Goal: Task Accomplishment & Management: Manage account settings

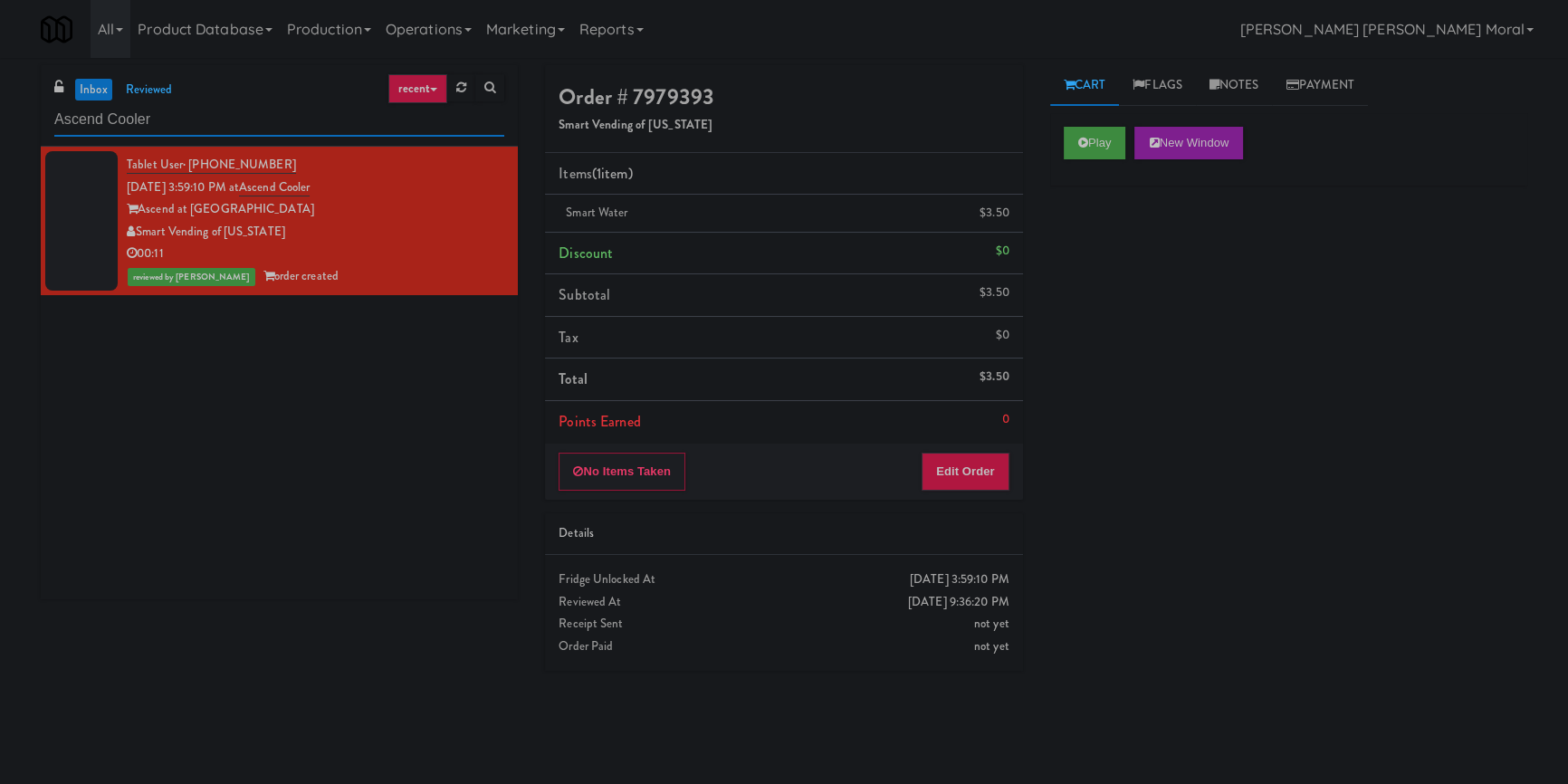
click at [264, 110] on input "Ascend Cooler" at bounding box center [279, 120] width 450 height 34
paste input "JVT Cooler 1 Soda"
click at [264, 110] on input "JVT Cooler 1 Soda" at bounding box center [279, 120] width 450 height 34
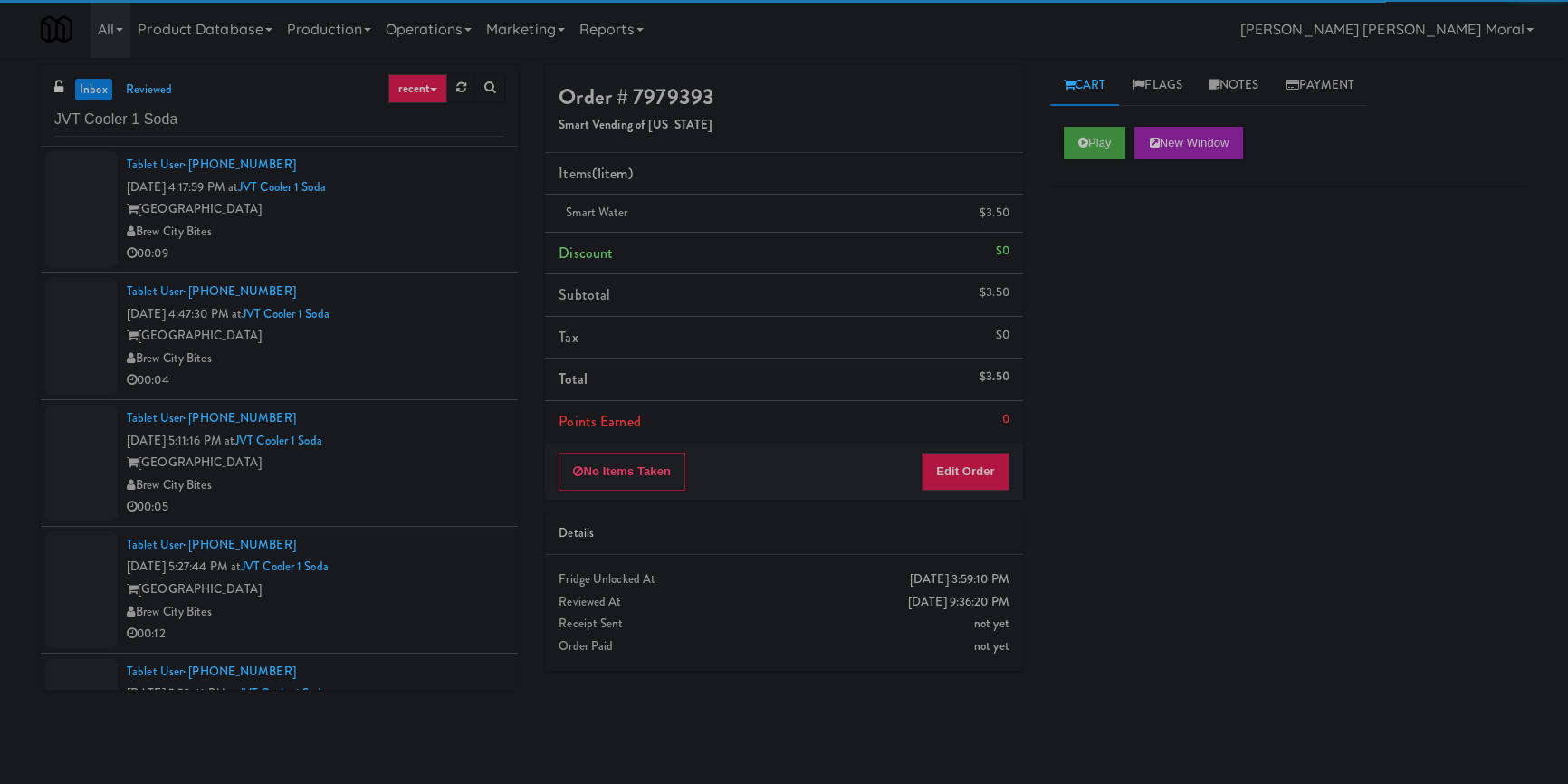
click at [466, 231] on div "Brew City Bites" at bounding box center [315, 232] width 377 height 23
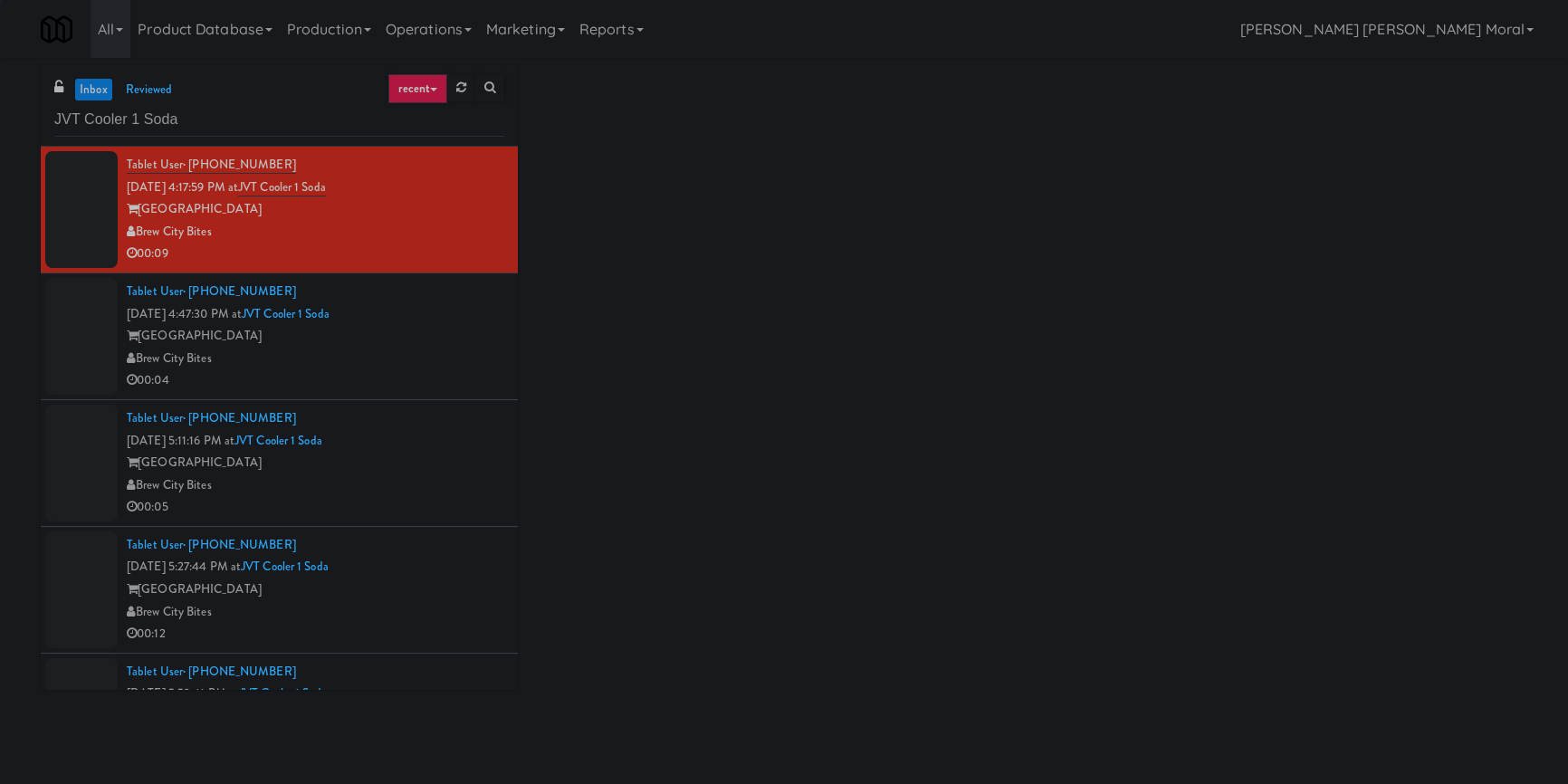
click at [452, 343] on div "[GEOGRAPHIC_DATA]" at bounding box center [315, 336] width 377 height 23
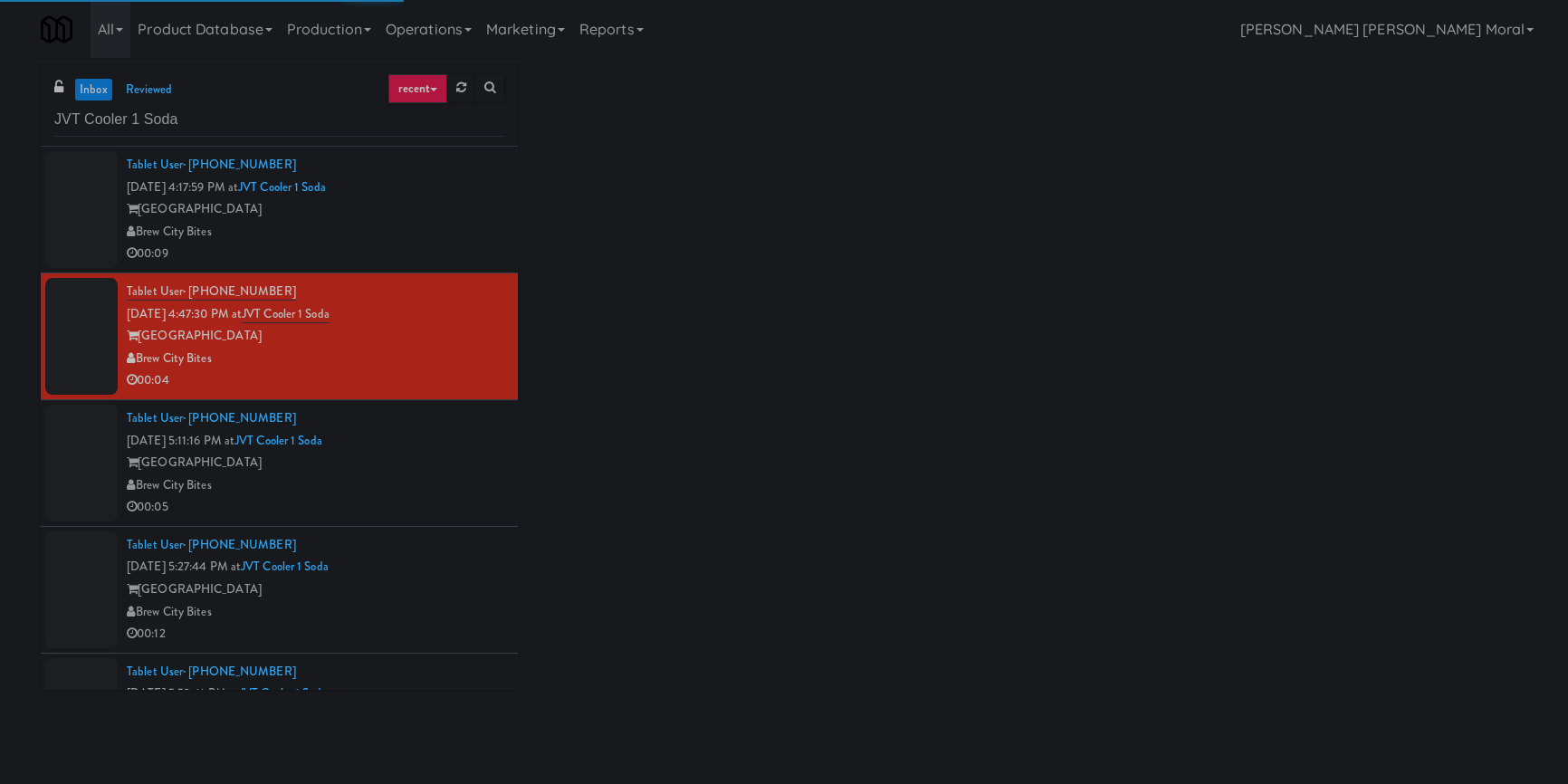
click at [440, 491] on div "Brew City Bites" at bounding box center [315, 485] width 377 height 23
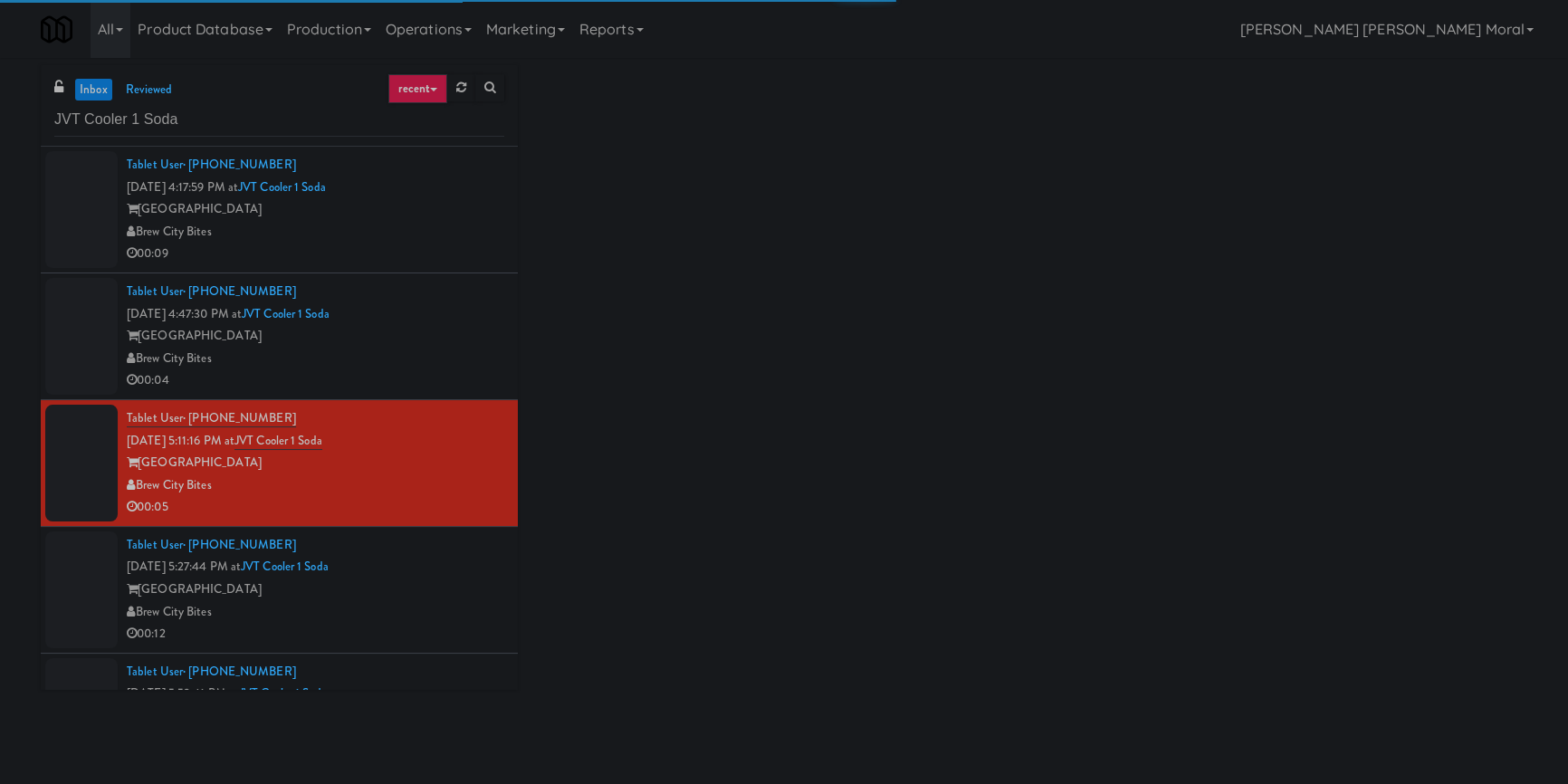
click at [438, 598] on div "[GEOGRAPHIC_DATA]" at bounding box center [315, 589] width 377 height 23
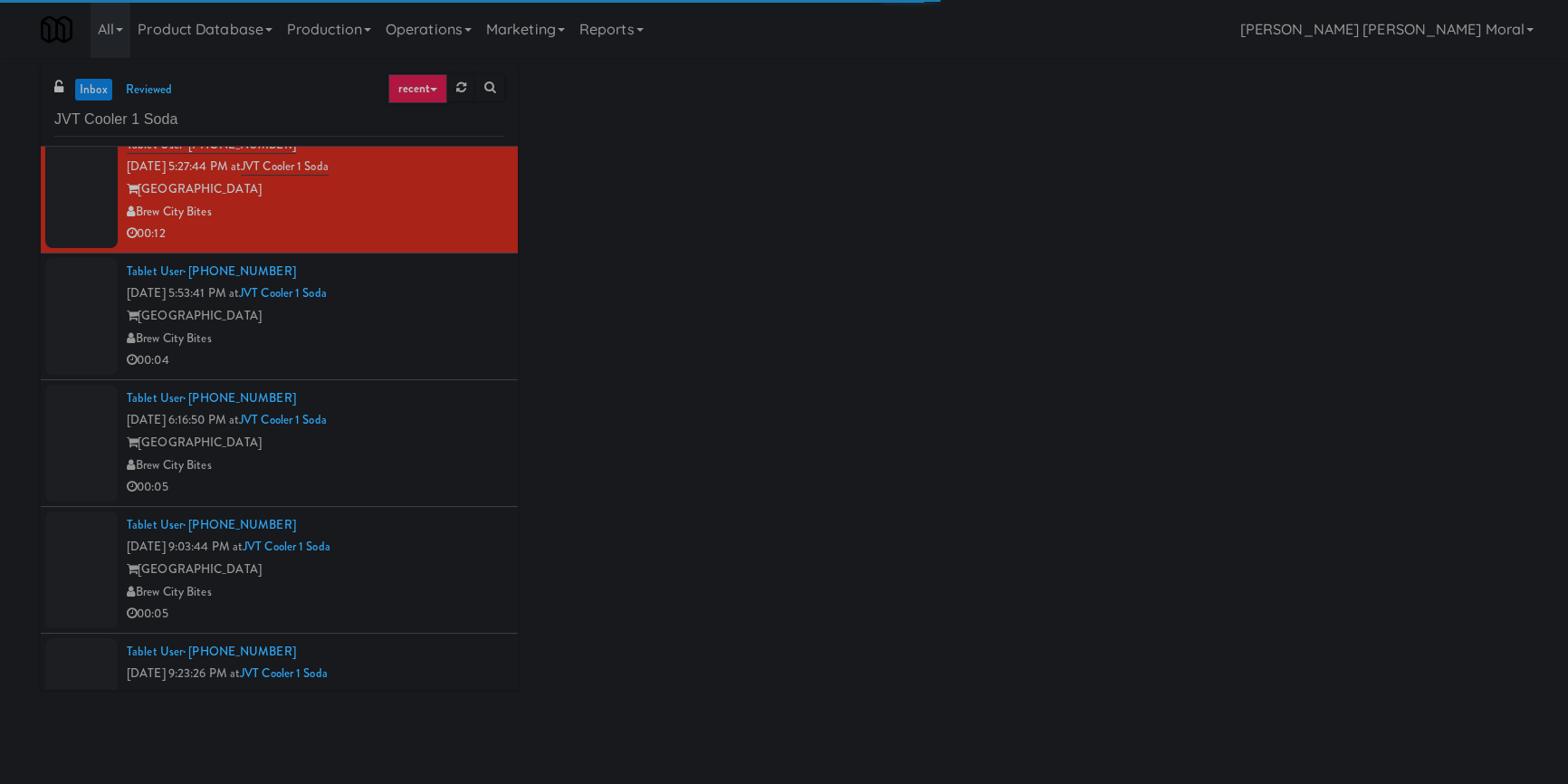
scroll to position [411, 0]
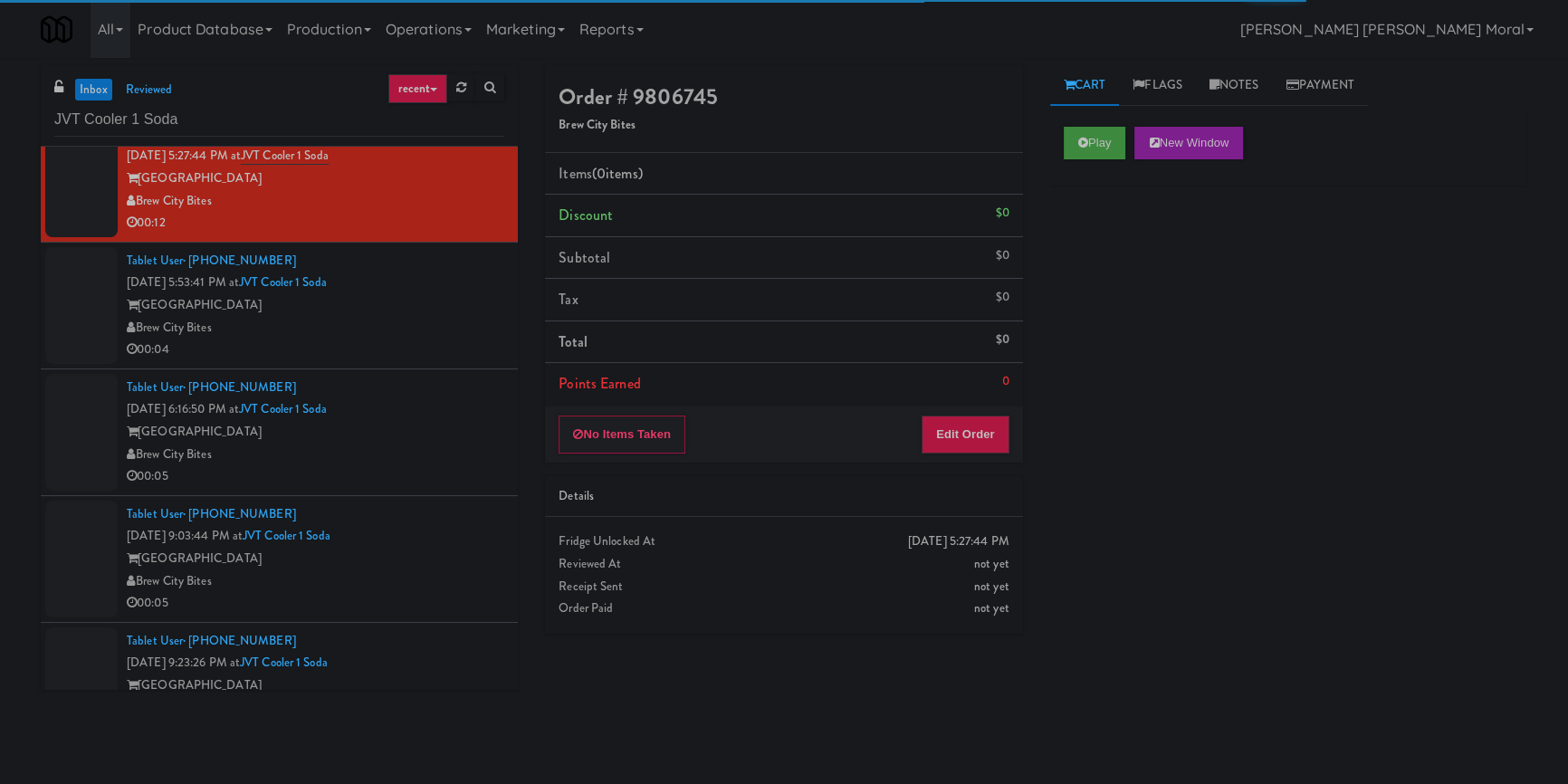
click at [450, 343] on div "00:04" at bounding box center [315, 349] width 377 height 23
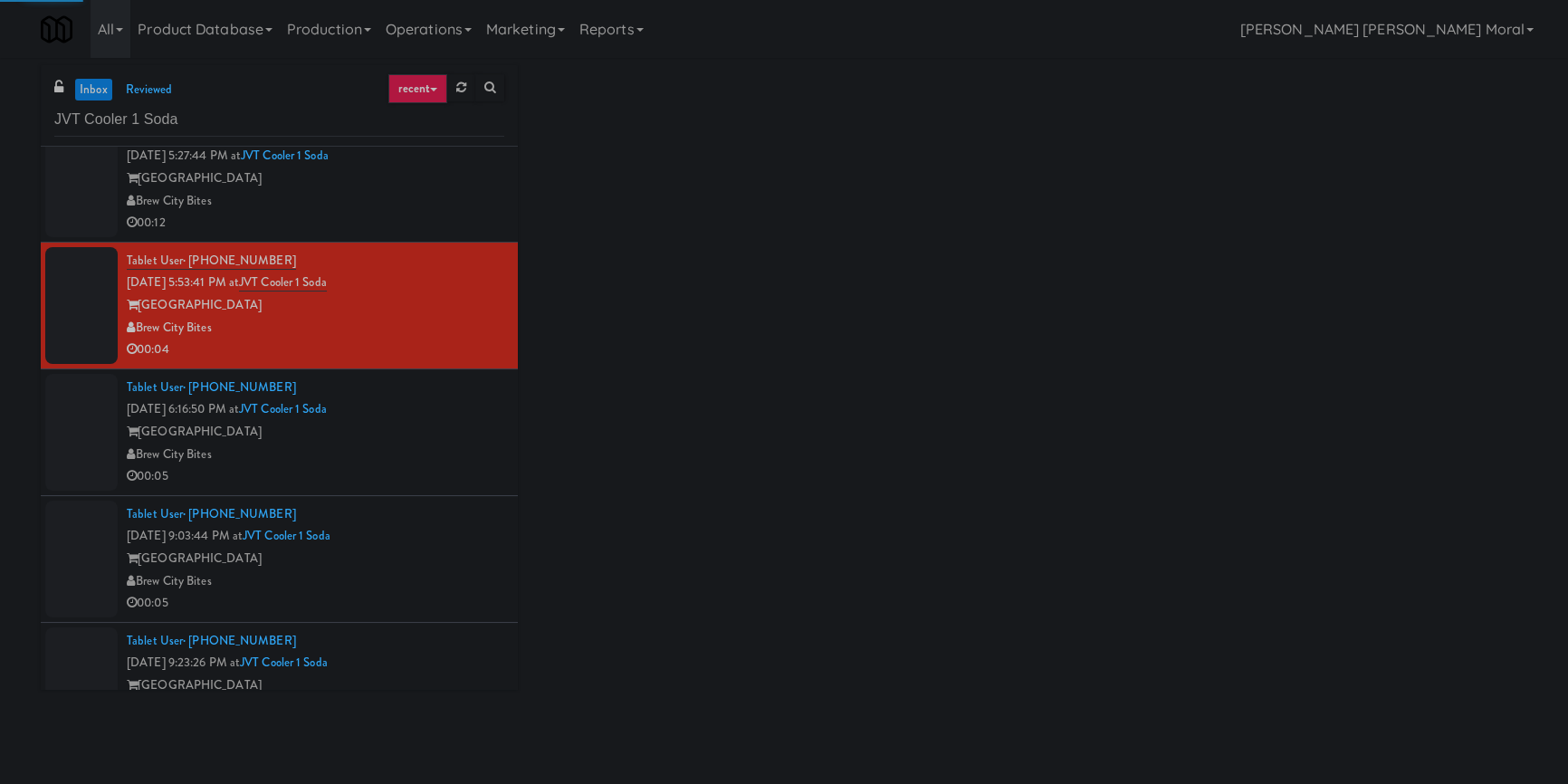
click at [453, 437] on div "[GEOGRAPHIC_DATA]" at bounding box center [315, 432] width 377 height 23
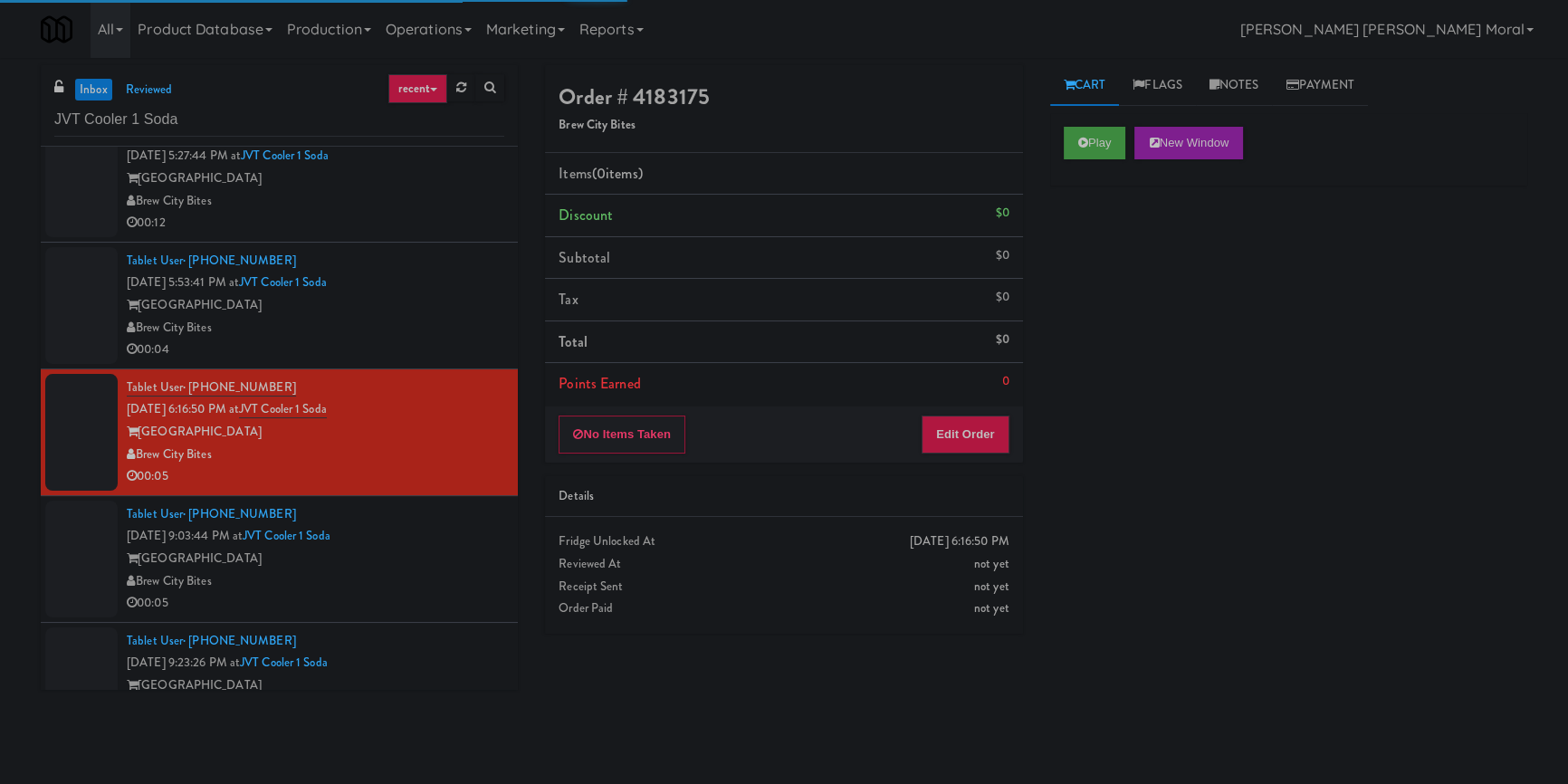
click at [470, 558] on div "[GEOGRAPHIC_DATA]" at bounding box center [315, 558] width 377 height 23
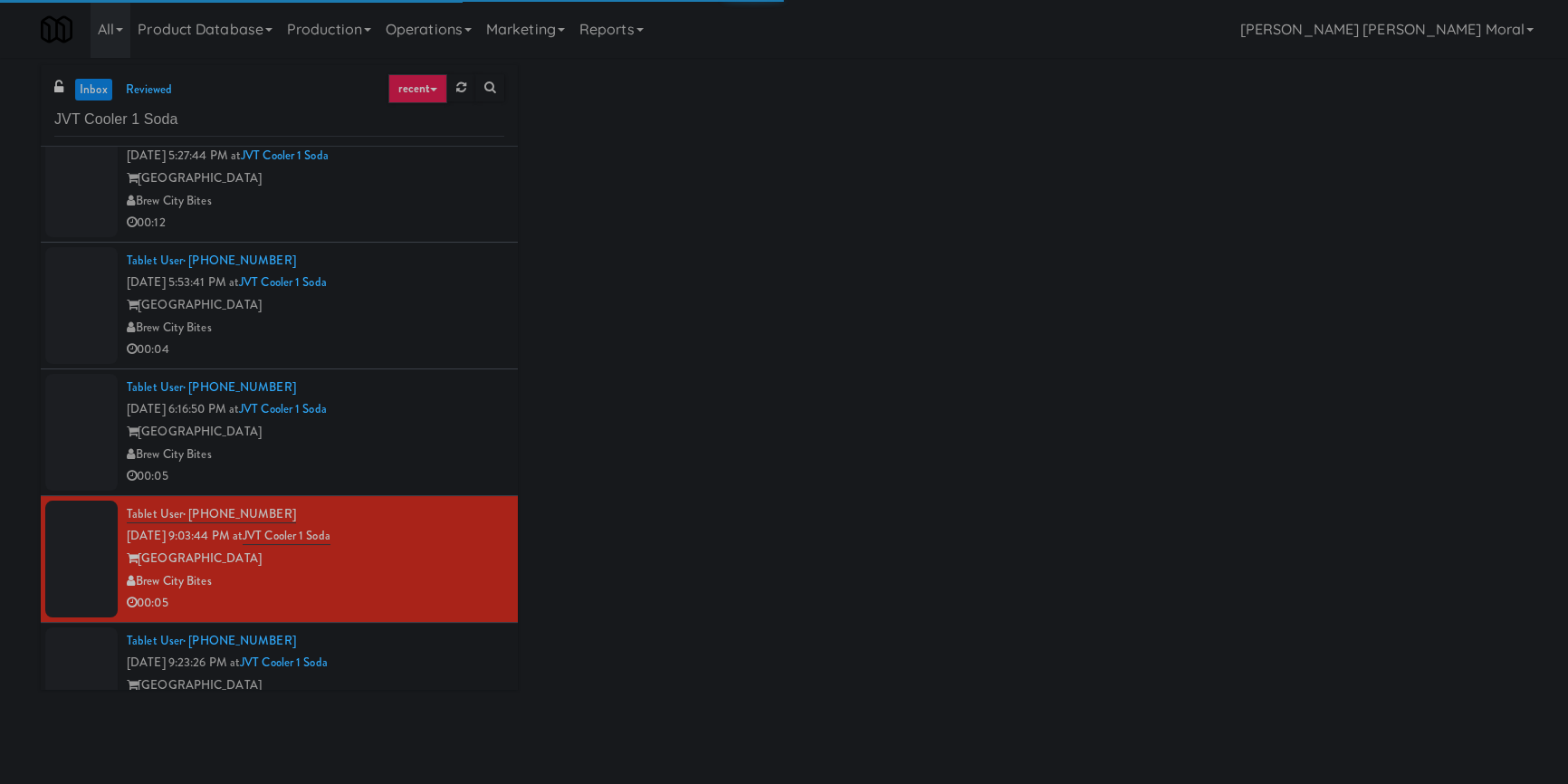
scroll to position [469, 0]
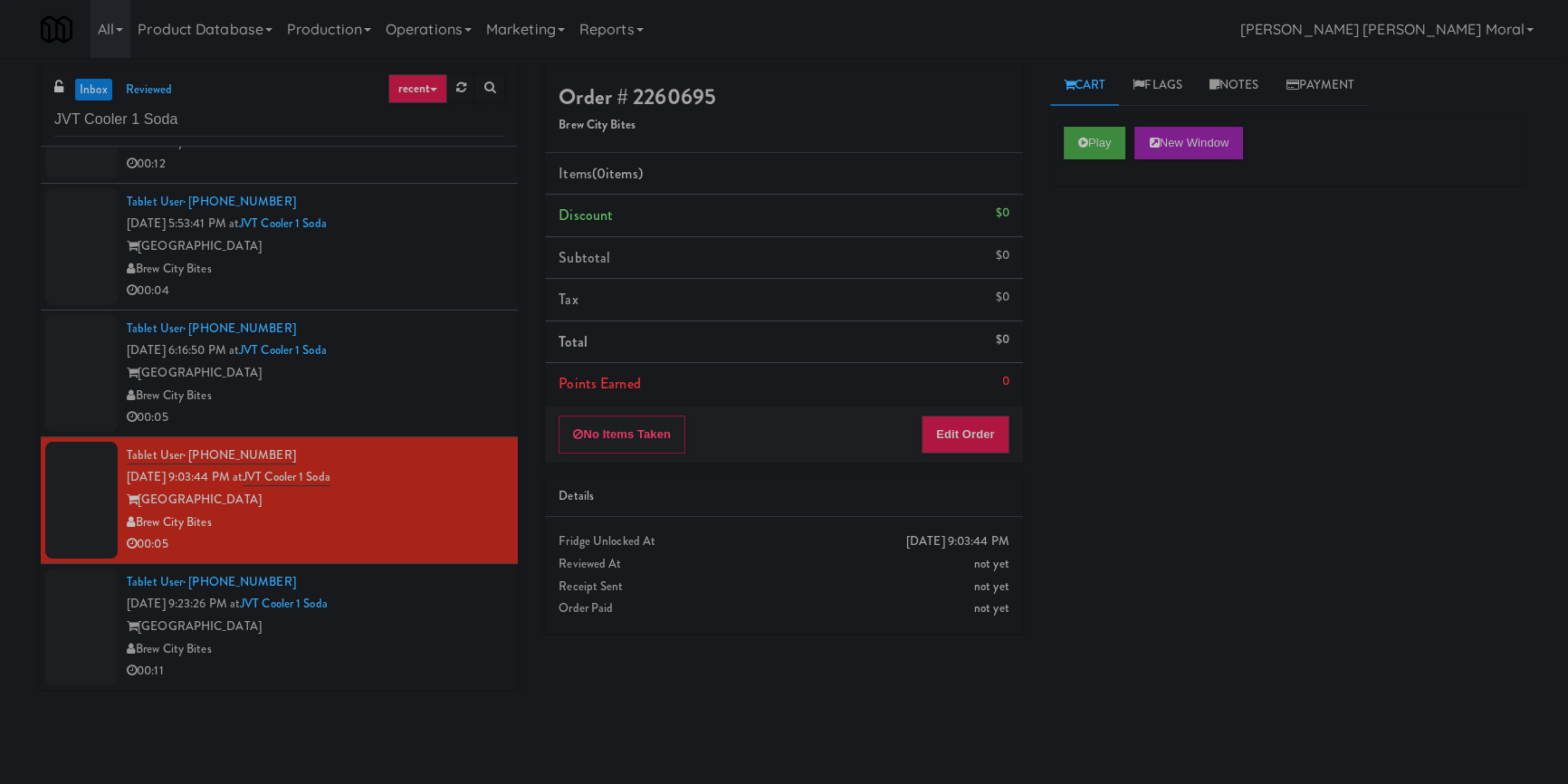
click at [459, 598] on div "Tablet User · (414) 704-1949 [DATE] 9:23:26 PM at JVT Cooler 1 Soda [GEOGRAPHIC…" at bounding box center [315, 627] width 377 height 111
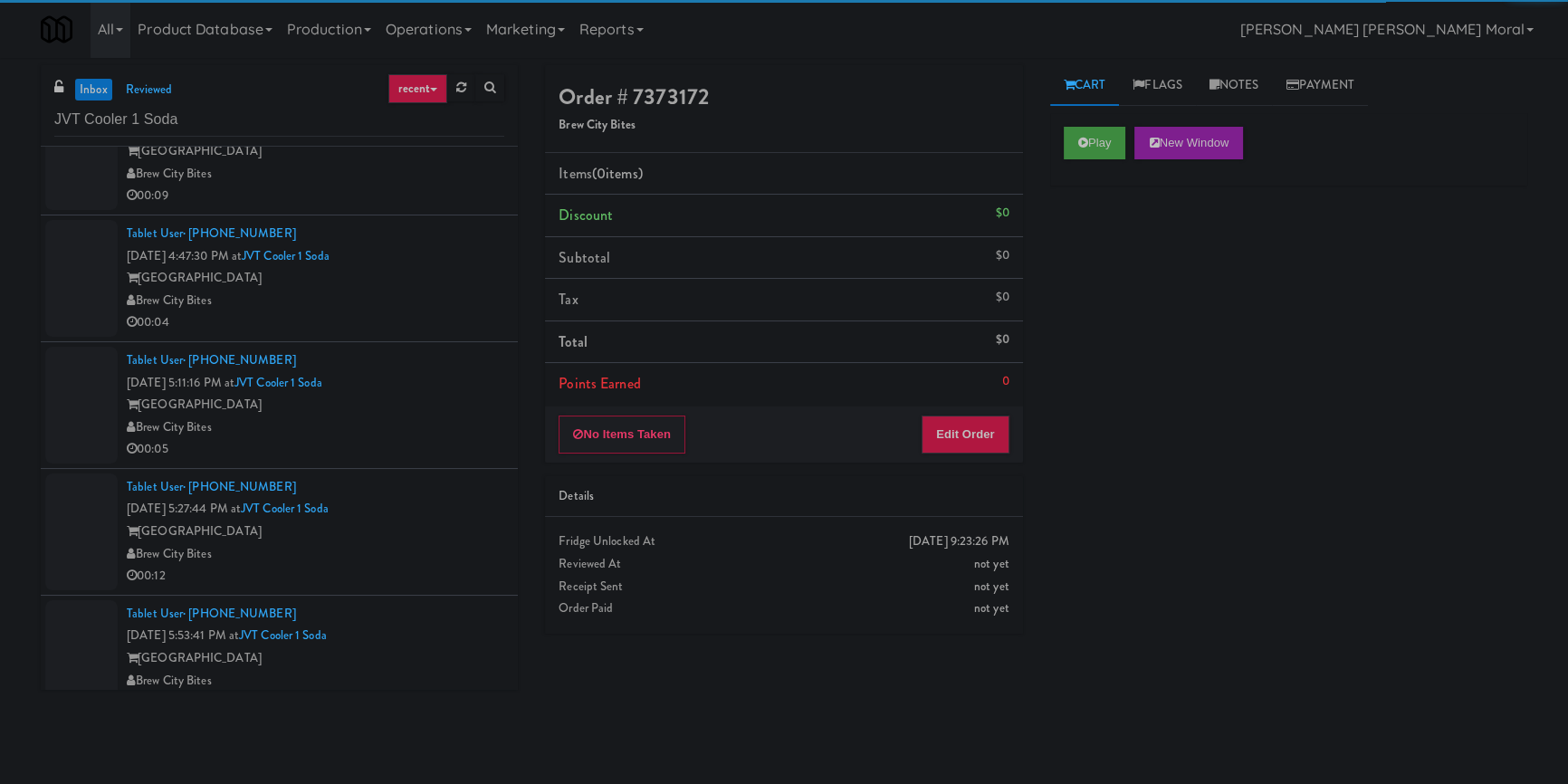
click at [458, 156] on div "[GEOGRAPHIC_DATA]" at bounding box center [315, 151] width 377 height 23
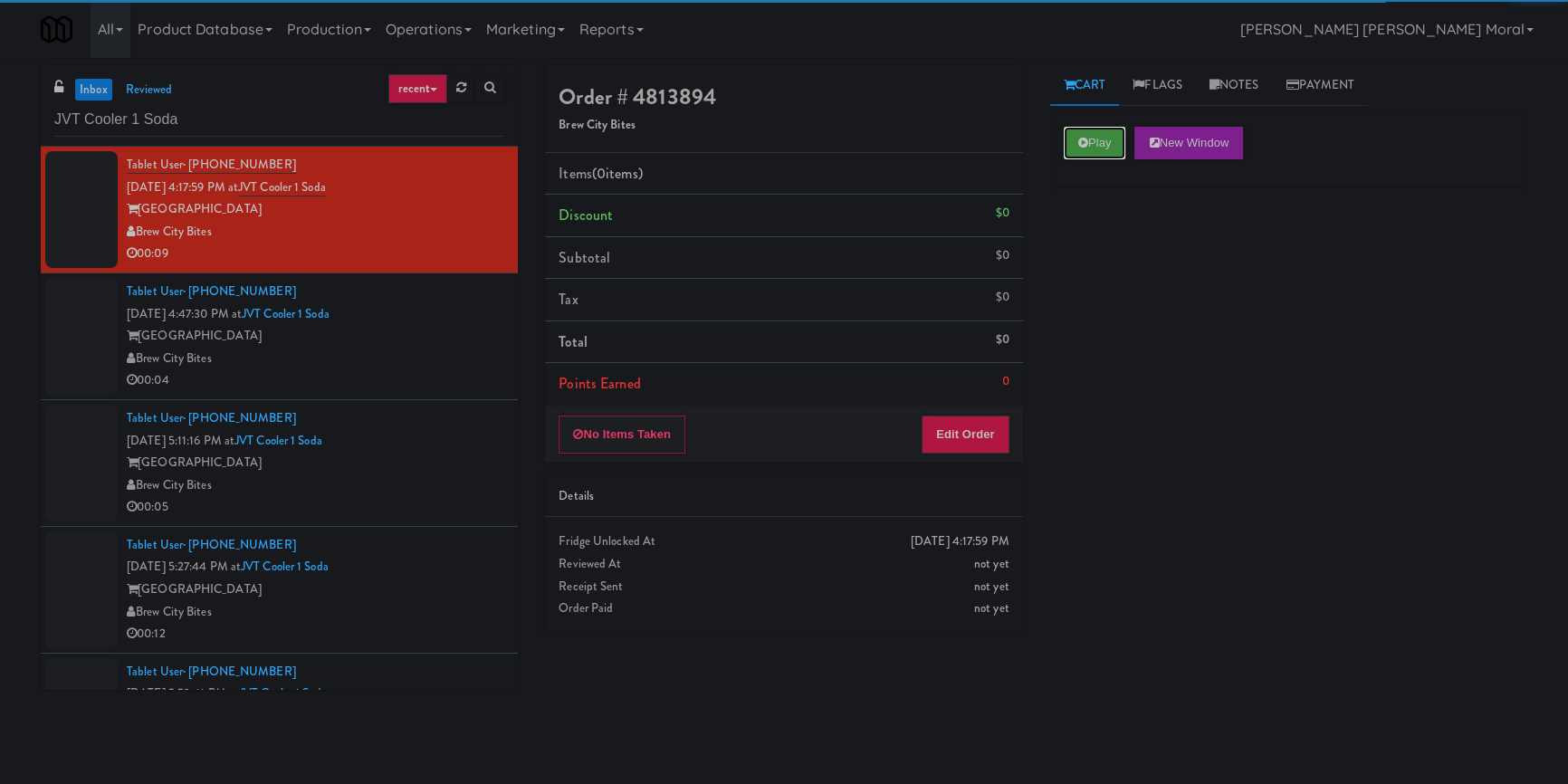
drag, startPoint x: 1077, startPoint y: 137, endPoint x: 1129, endPoint y: 244, distance: 119.0
click at [1078, 136] on button "Play" at bounding box center [1095, 143] width 62 height 33
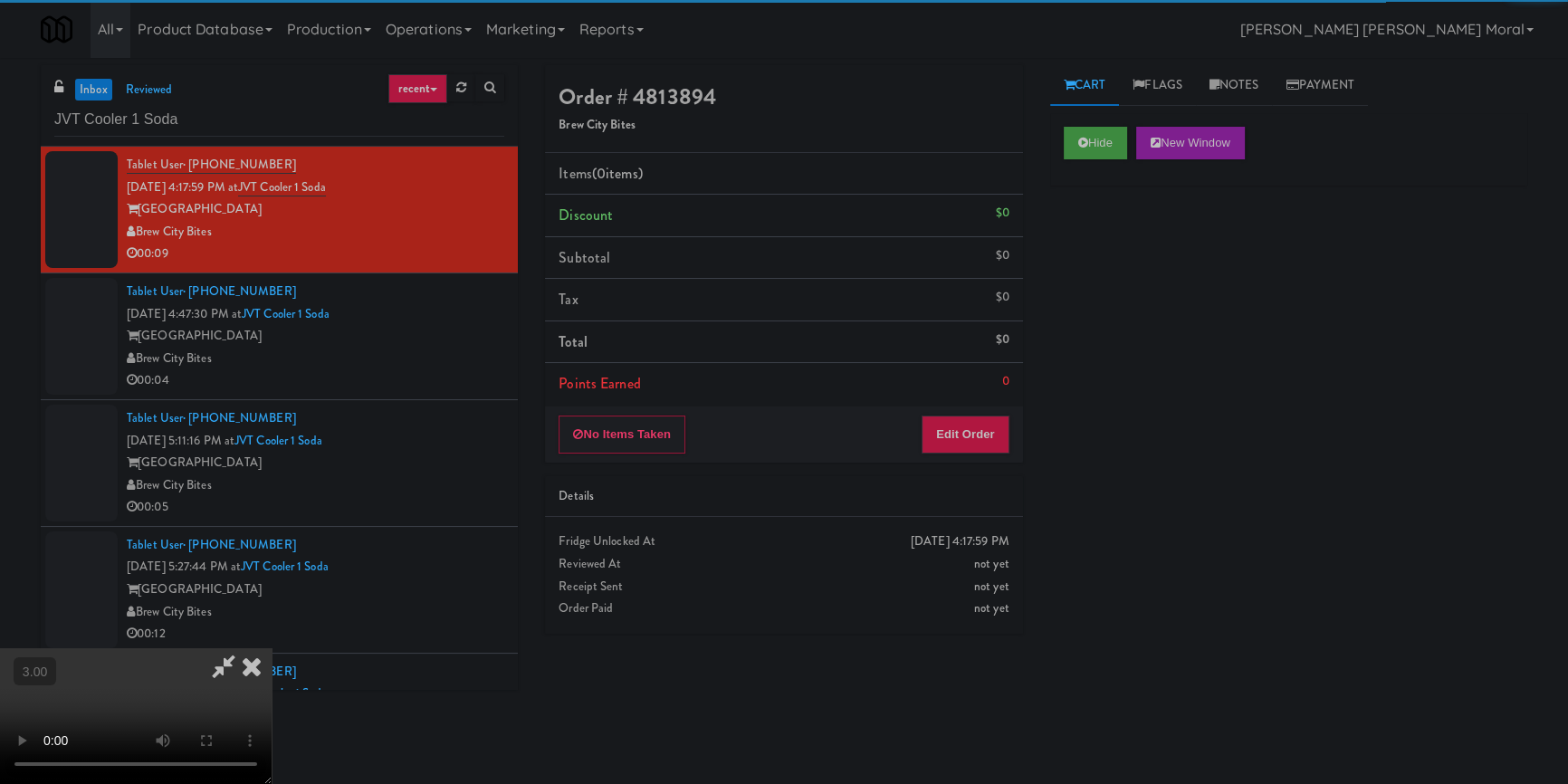
click at [1133, 256] on div "Hide New Window Primary Flag Clear Flag if unable to determine what was taken o…" at bounding box center [1290, 452] width 477 height 679
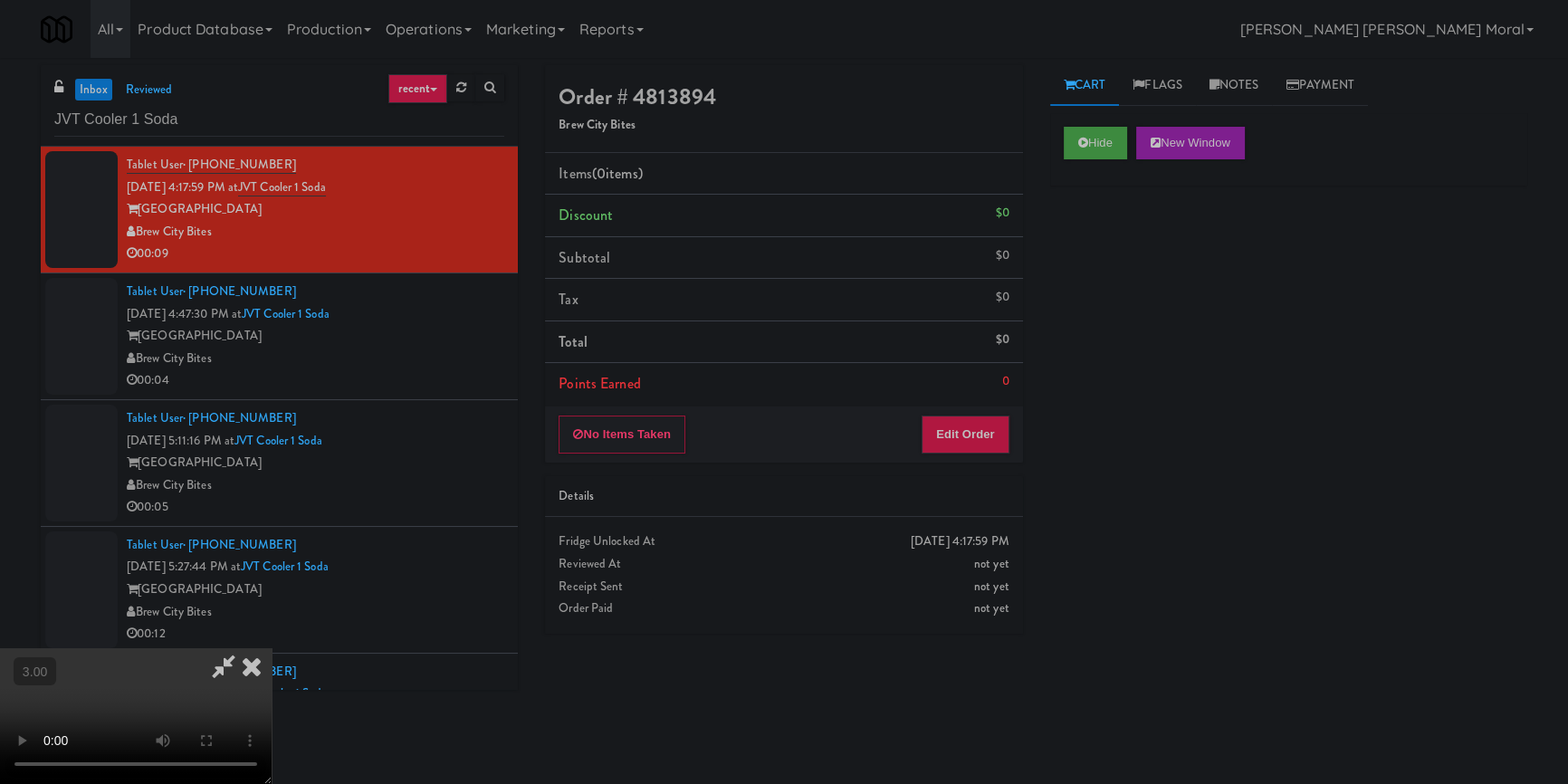
click at [1170, 382] on div "Hide New Window Primary Flag Clear Flag if unable to determine what was taken o…" at bounding box center [1290, 452] width 477 height 679
click at [271, 648] on video at bounding box center [136, 716] width 271 height 136
click at [984, 434] on button "Edit Order" at bounding box center [966, 435] width 88 height 38
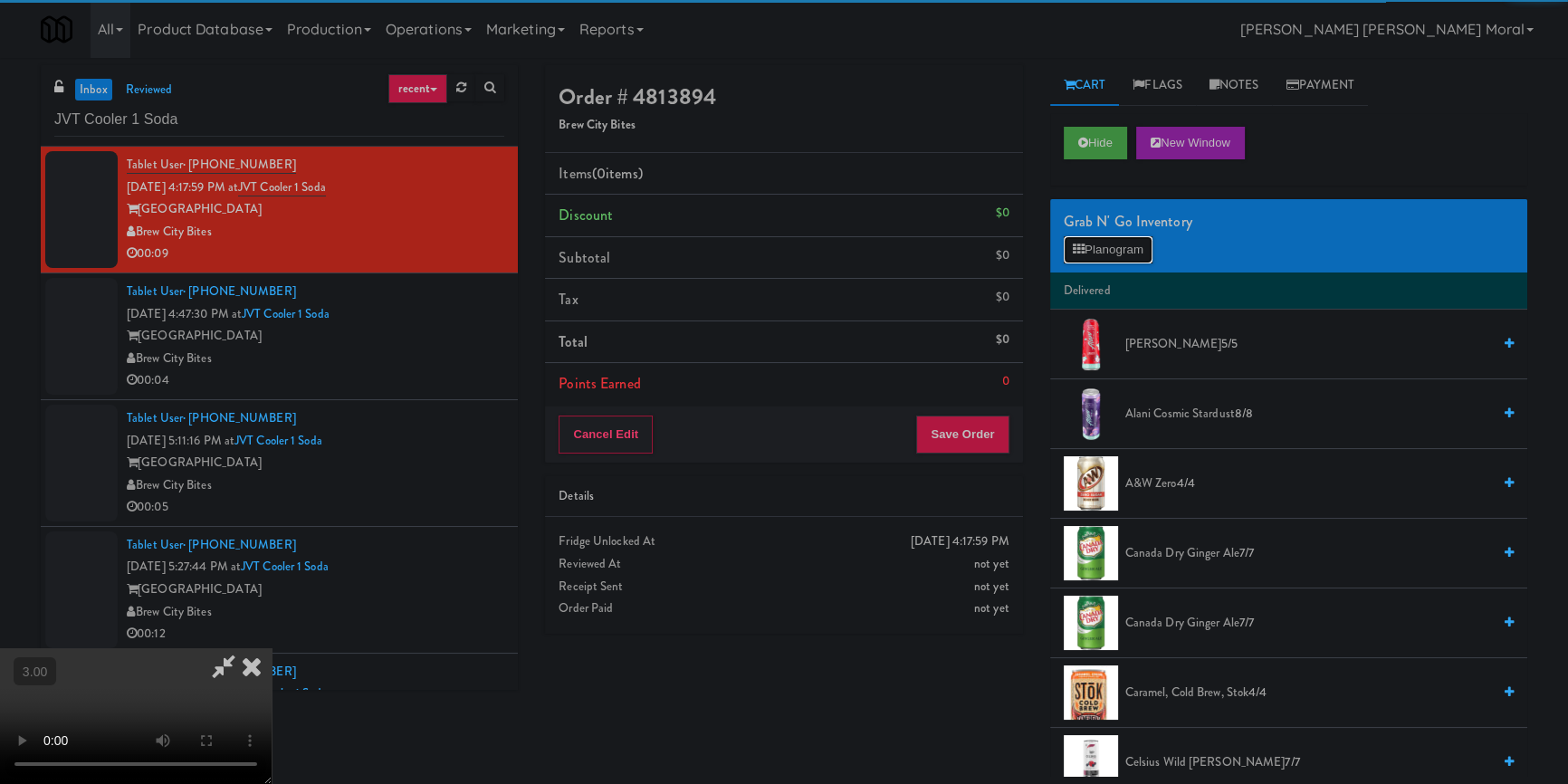
click at [1083, 251] on icon at bounding box center [1079, 249] width 12 height 12
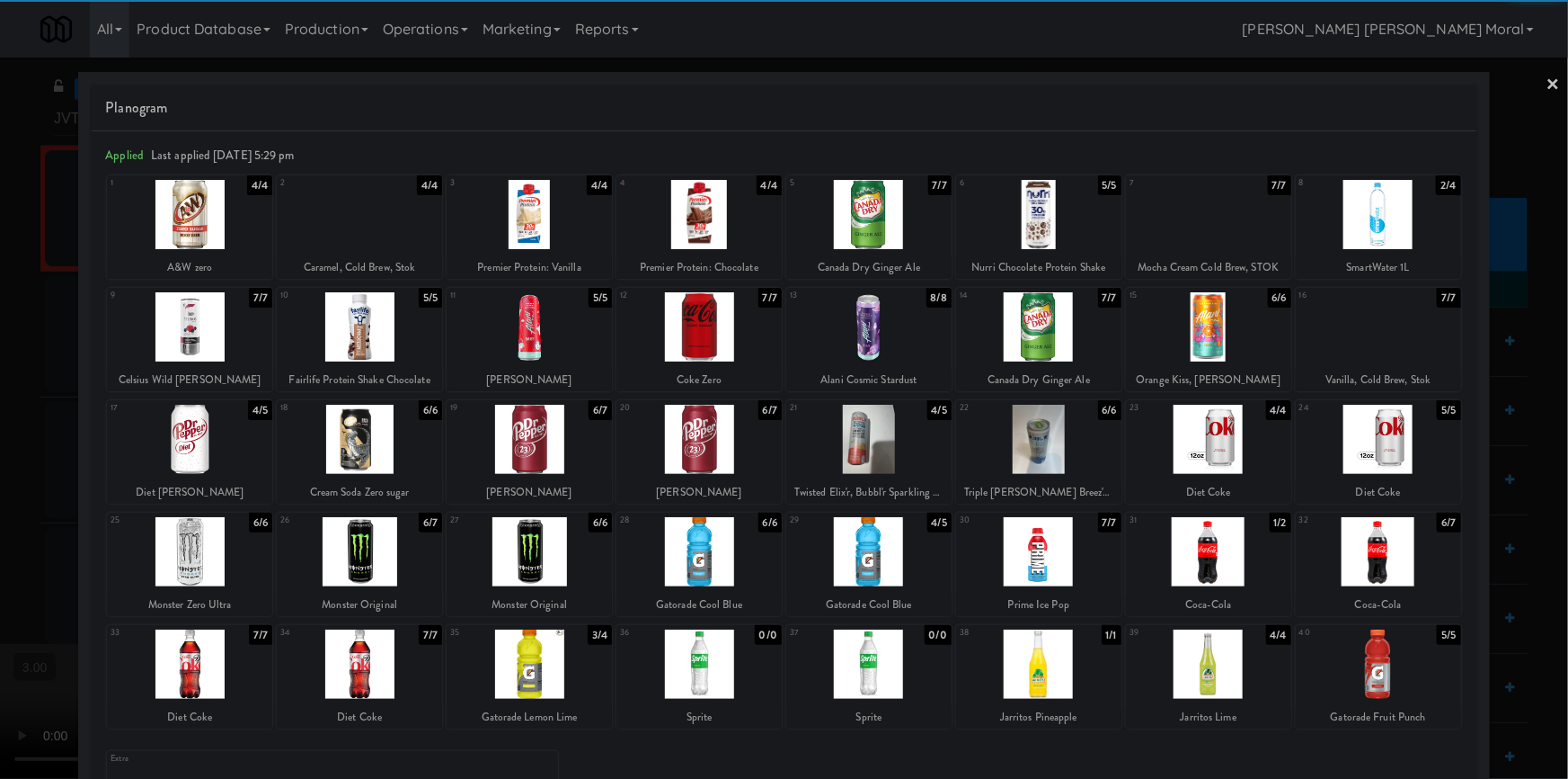
click at [534, 443] on div at bounding box center [529, 439] width 165 height 69
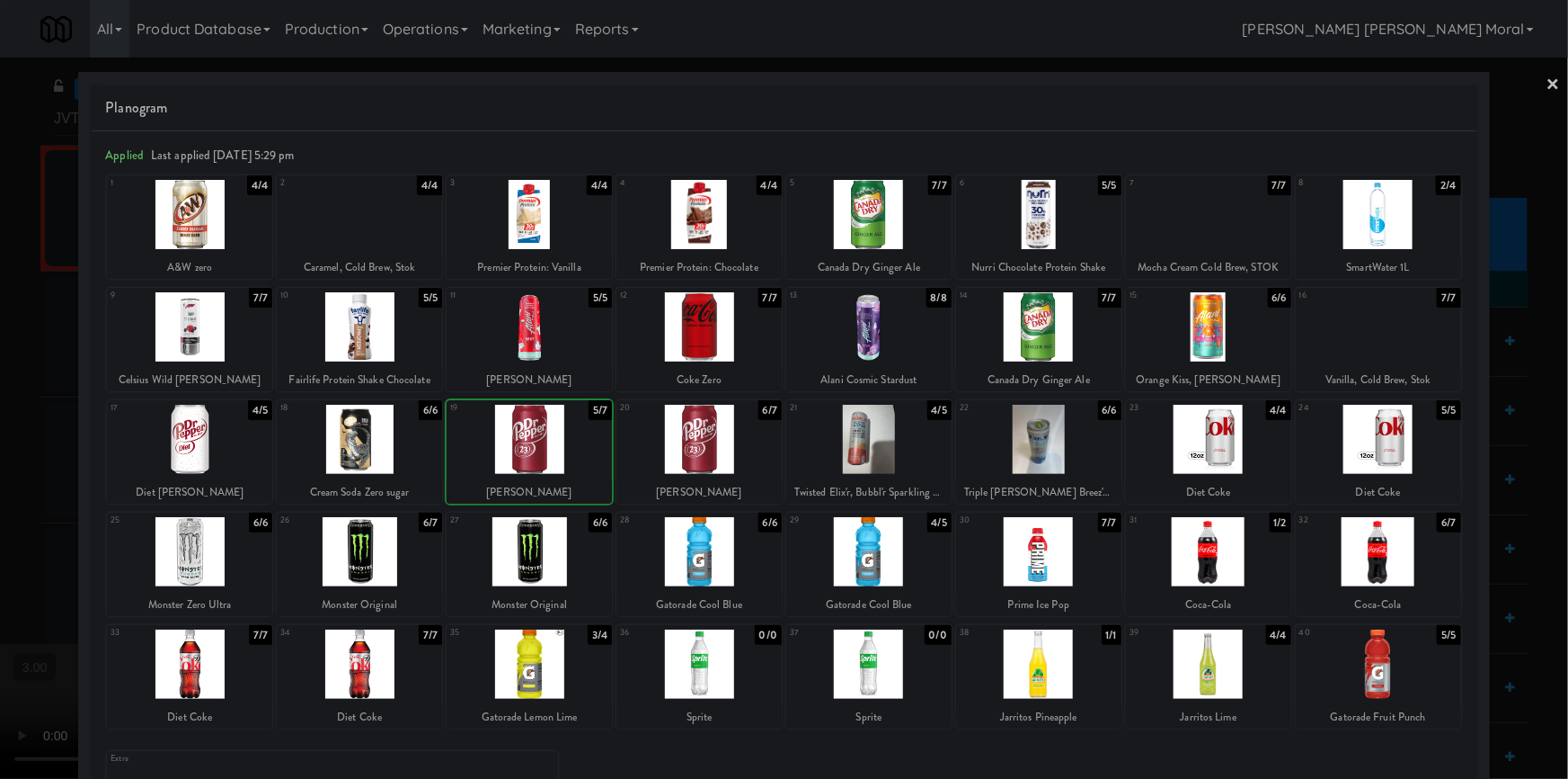
click at [1, 403] on div at bounding box center [784, 390] width 1568 height 779
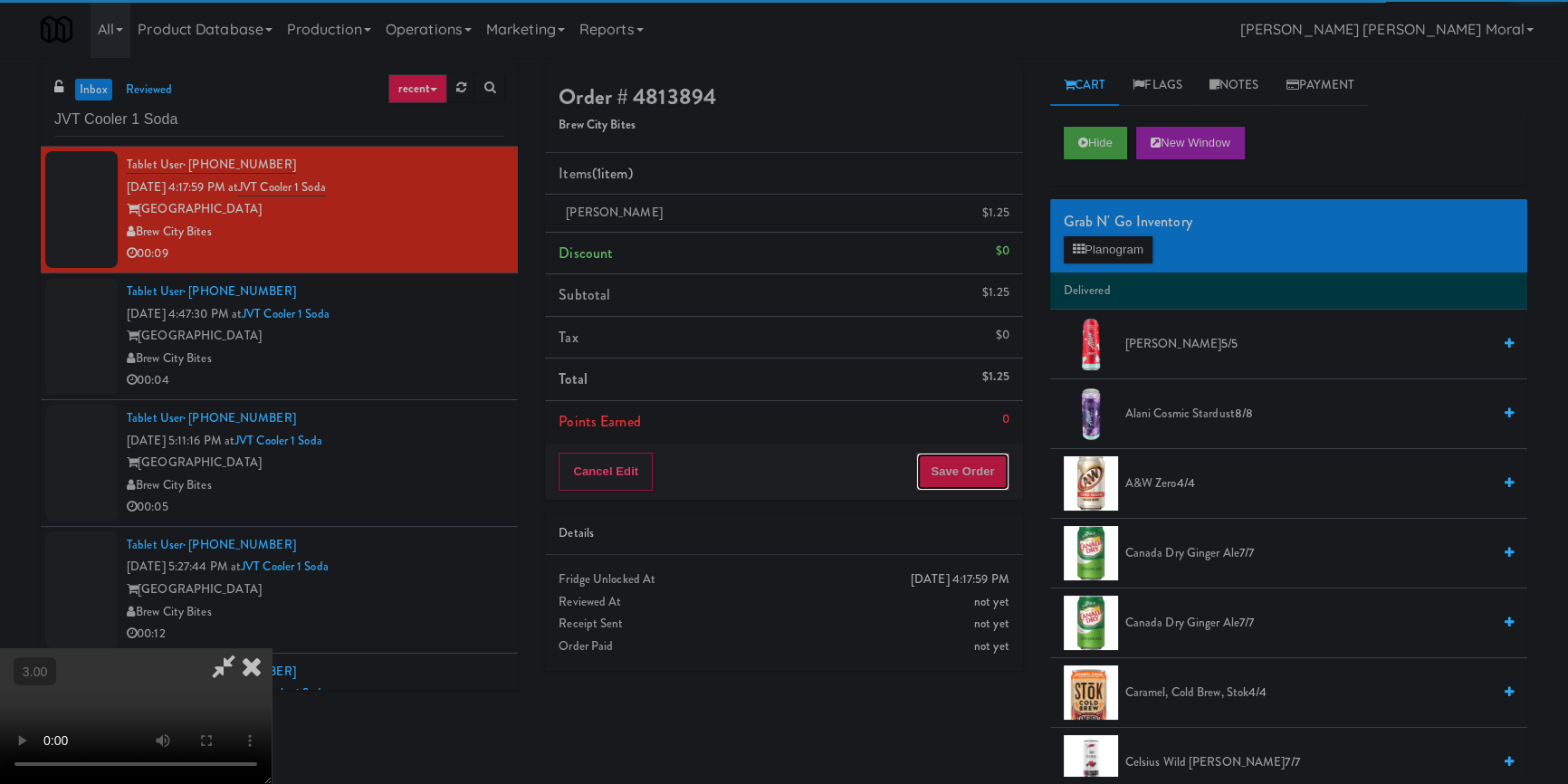
click at [979, 472] on button "Save Order" at bounding box center [962, 471] width 92 height 38
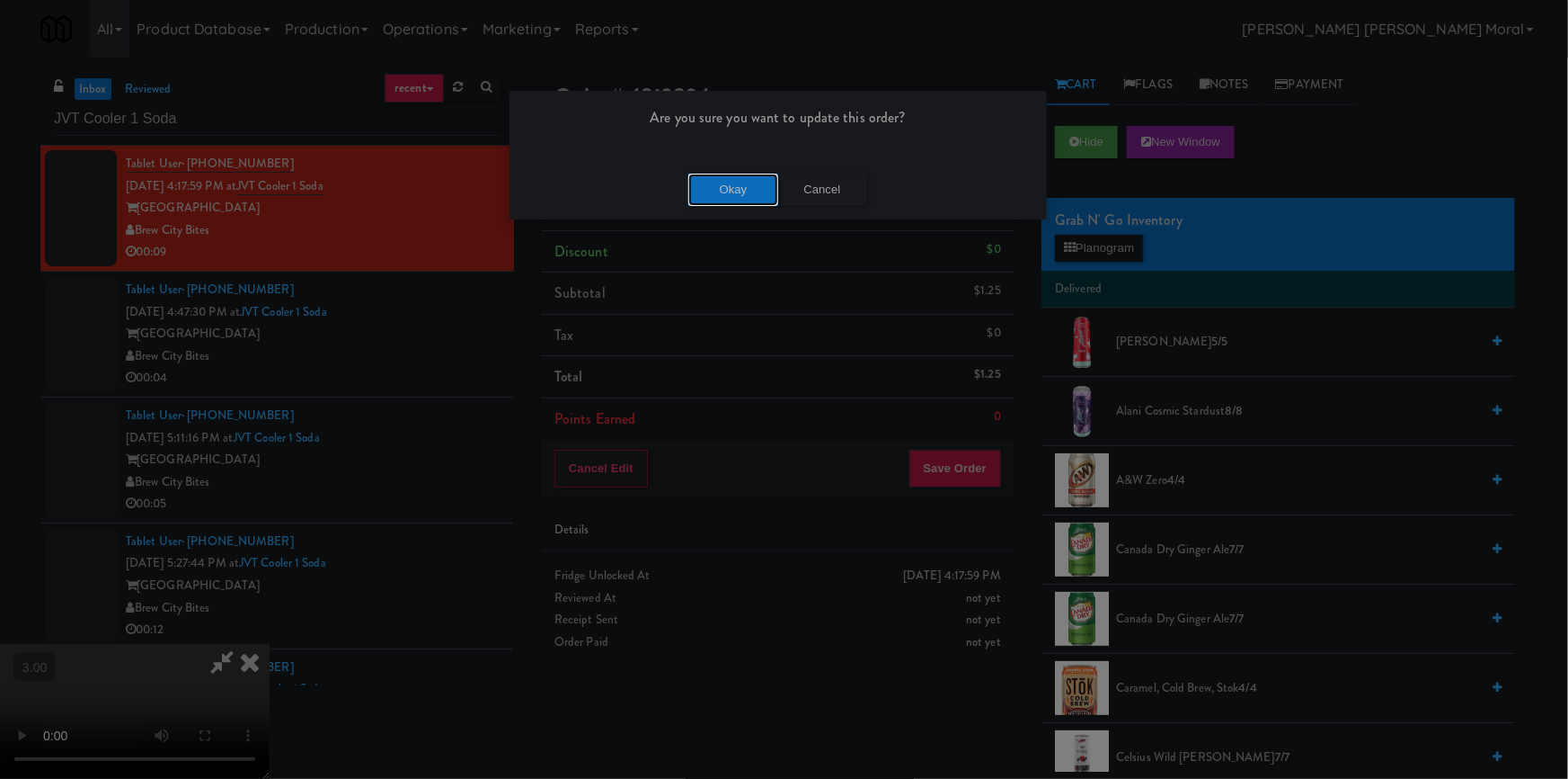
click at [749, 190] on button "Okay" at bounding box center [732, 189] width 89 height 32
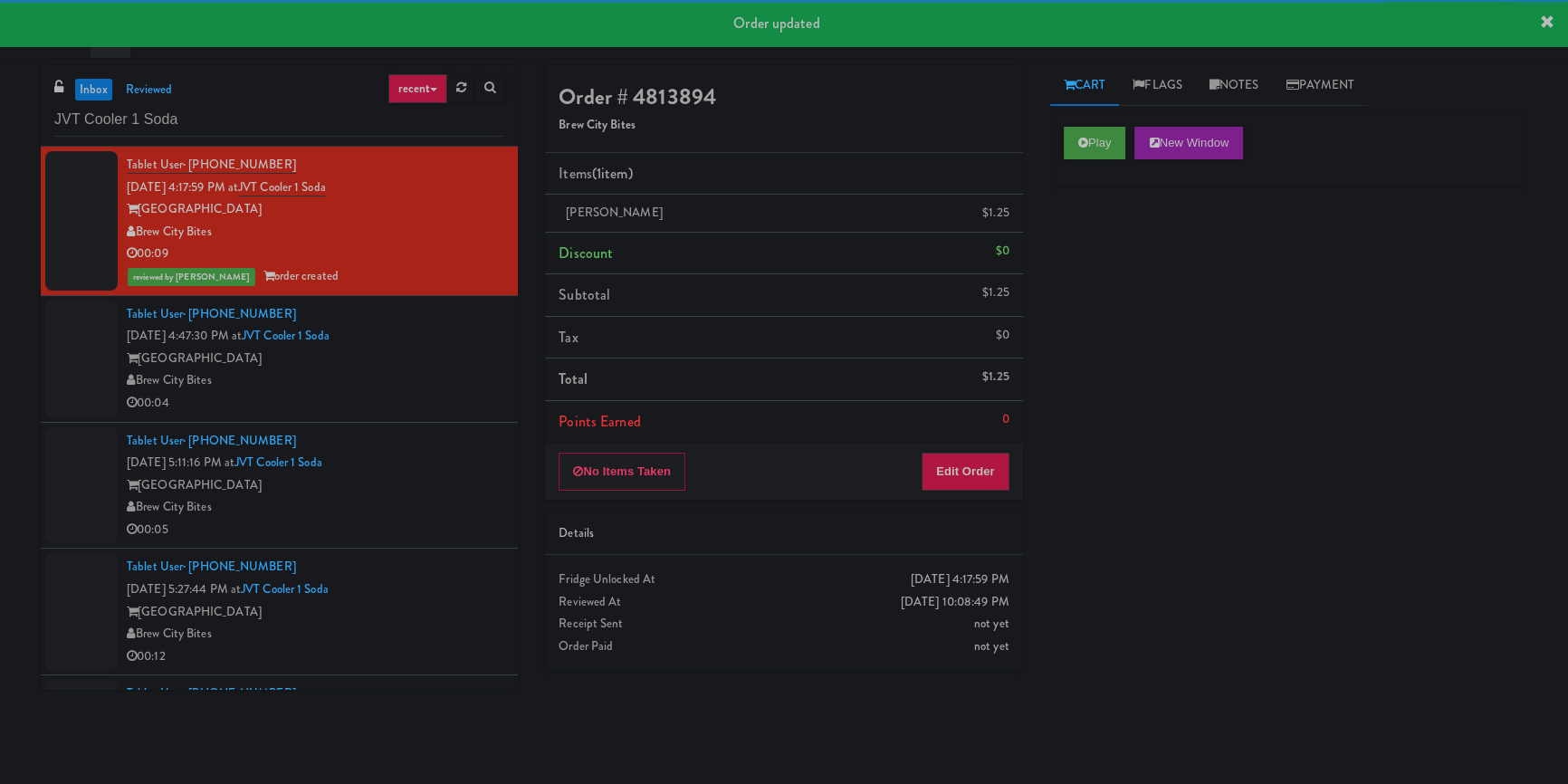
click at [458, 362] on div "[GEOGRAPHIC_DATA]" at bounding box center [315, 358] width 377 height 23
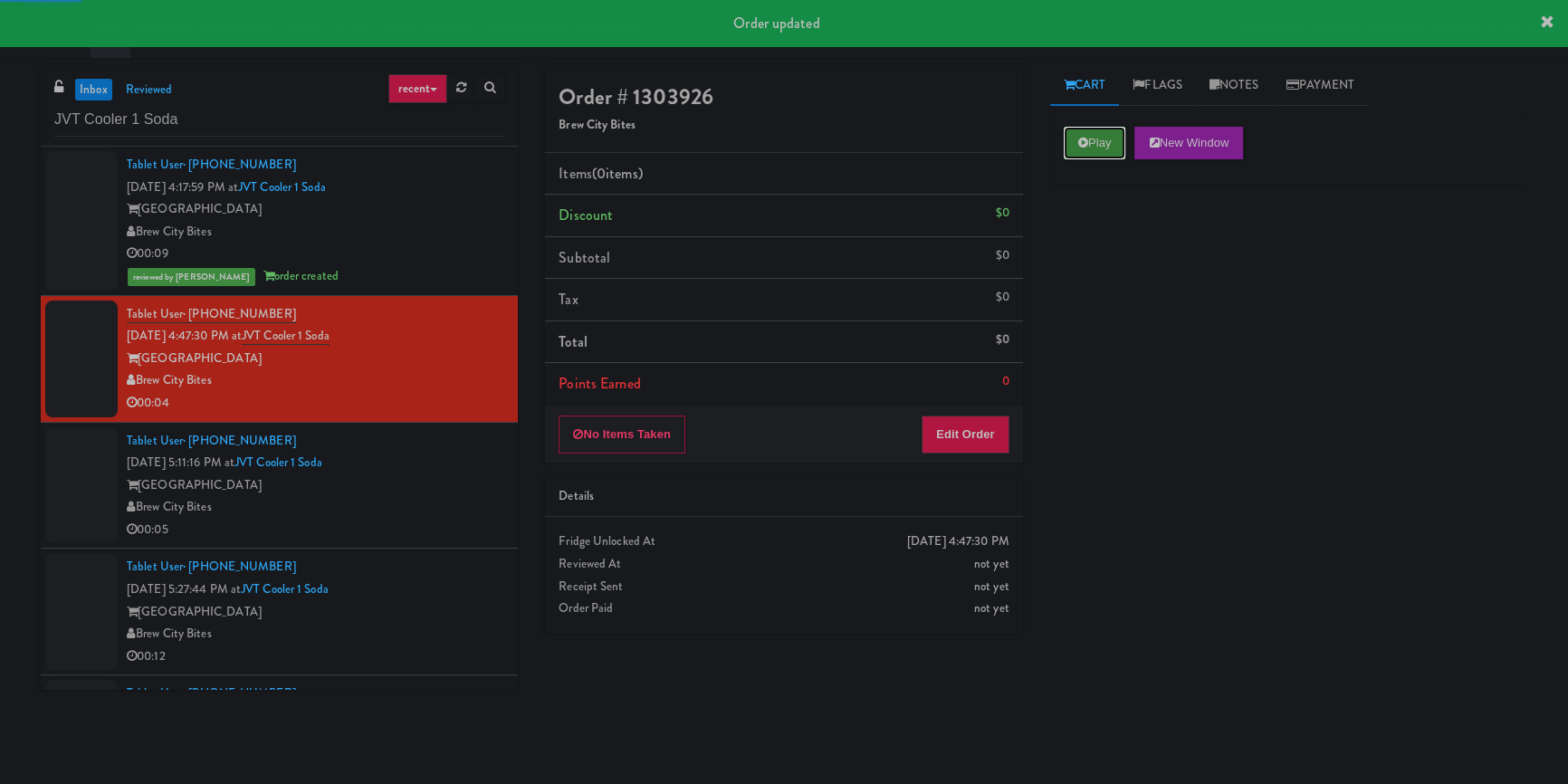
click at [1091, 137] on button "Play" at bounding box center [1095, 143] width 62 height 33
click at [1105, 271] on div "Play New Window Primary Flag Clear Flag if unable to determine what was taken o…" at bounding box center [1290, 452] width 477 height 679
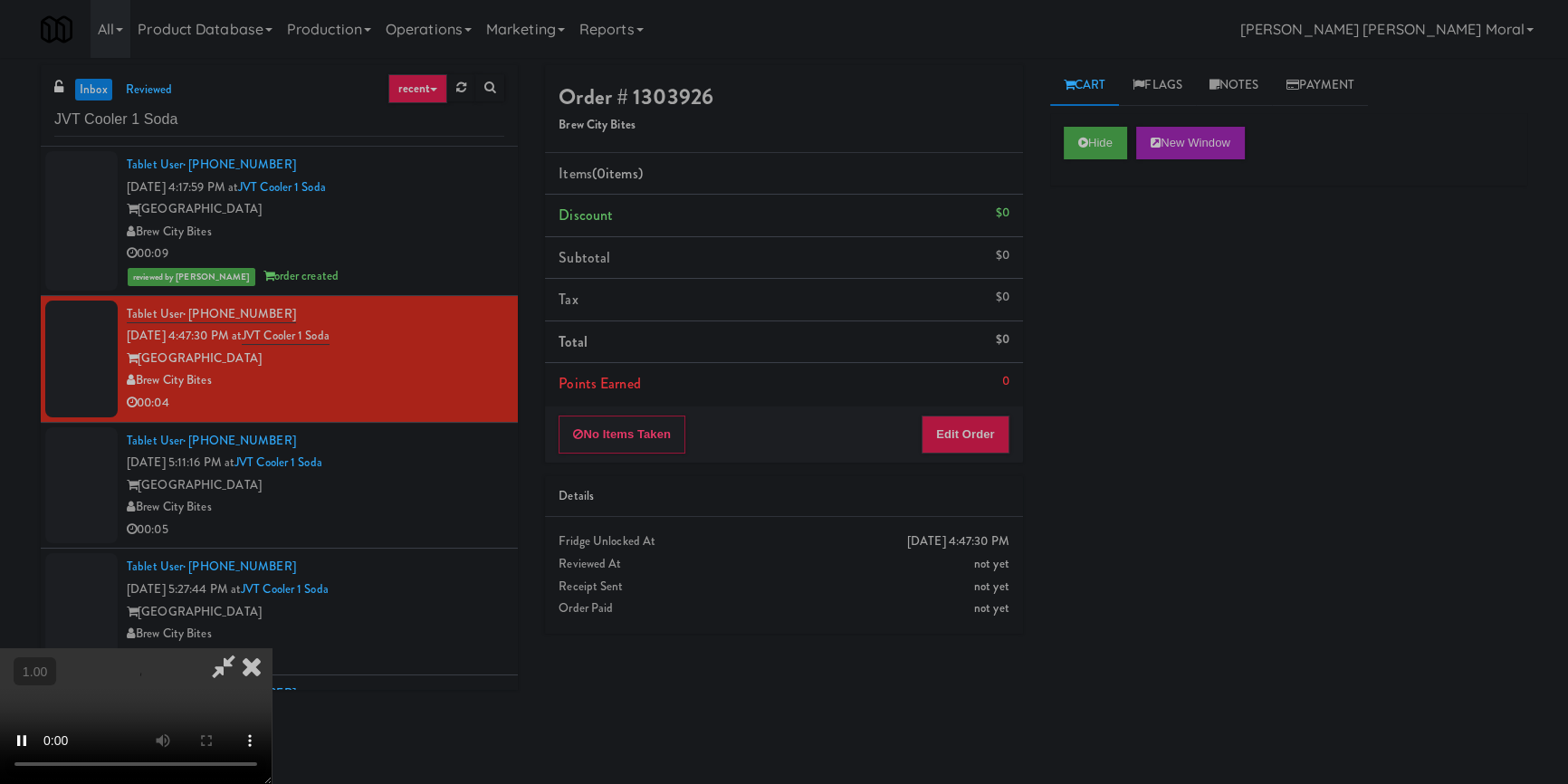
scroll to position [89, 0]
click at [956, 433] on button "Edit Order" at bounding box center [966, 435] width 88 height 38
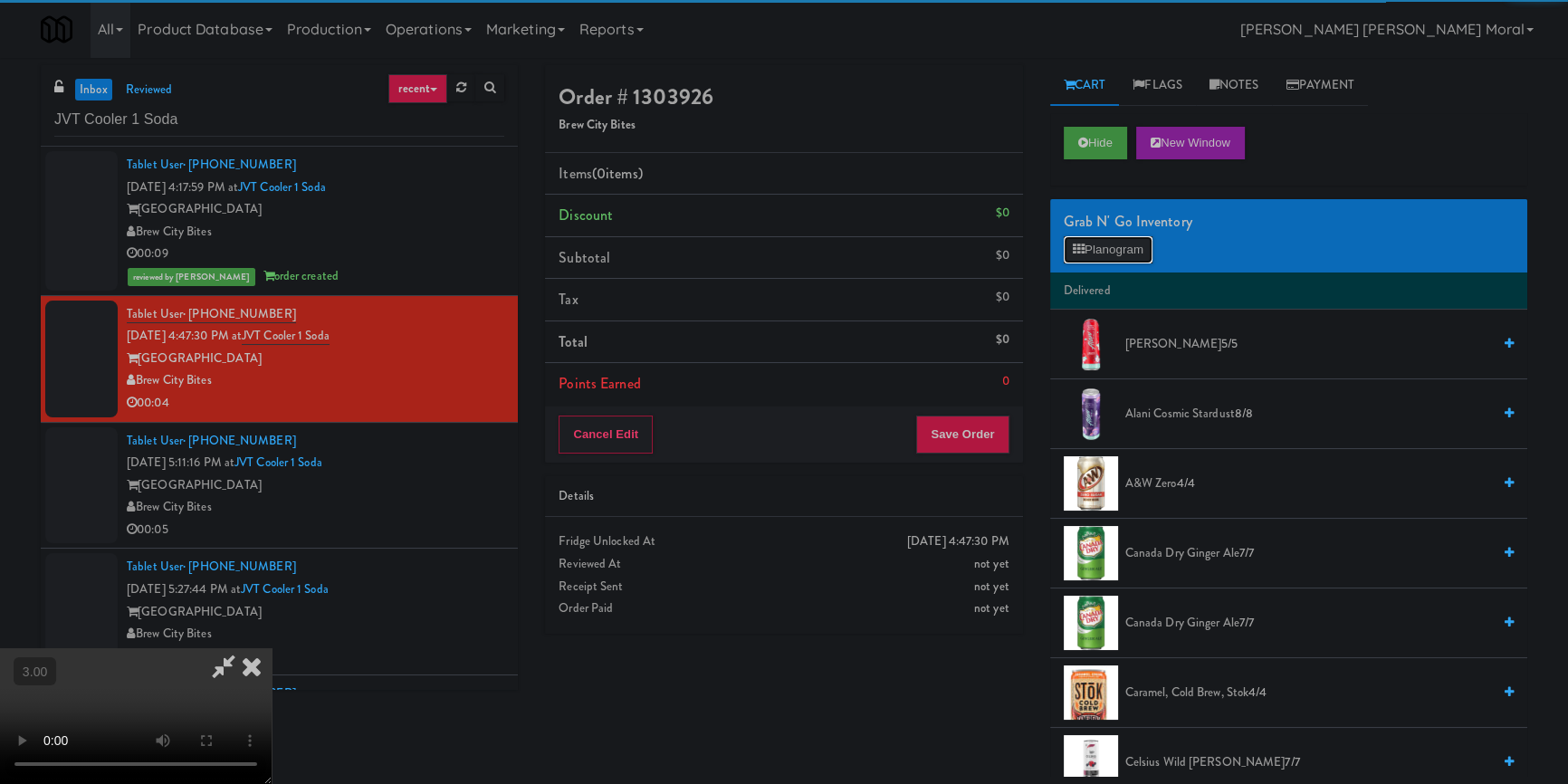
click at [1097, 252] on button "Planogram" at bounding box center [1108, 249] width 89 height 27
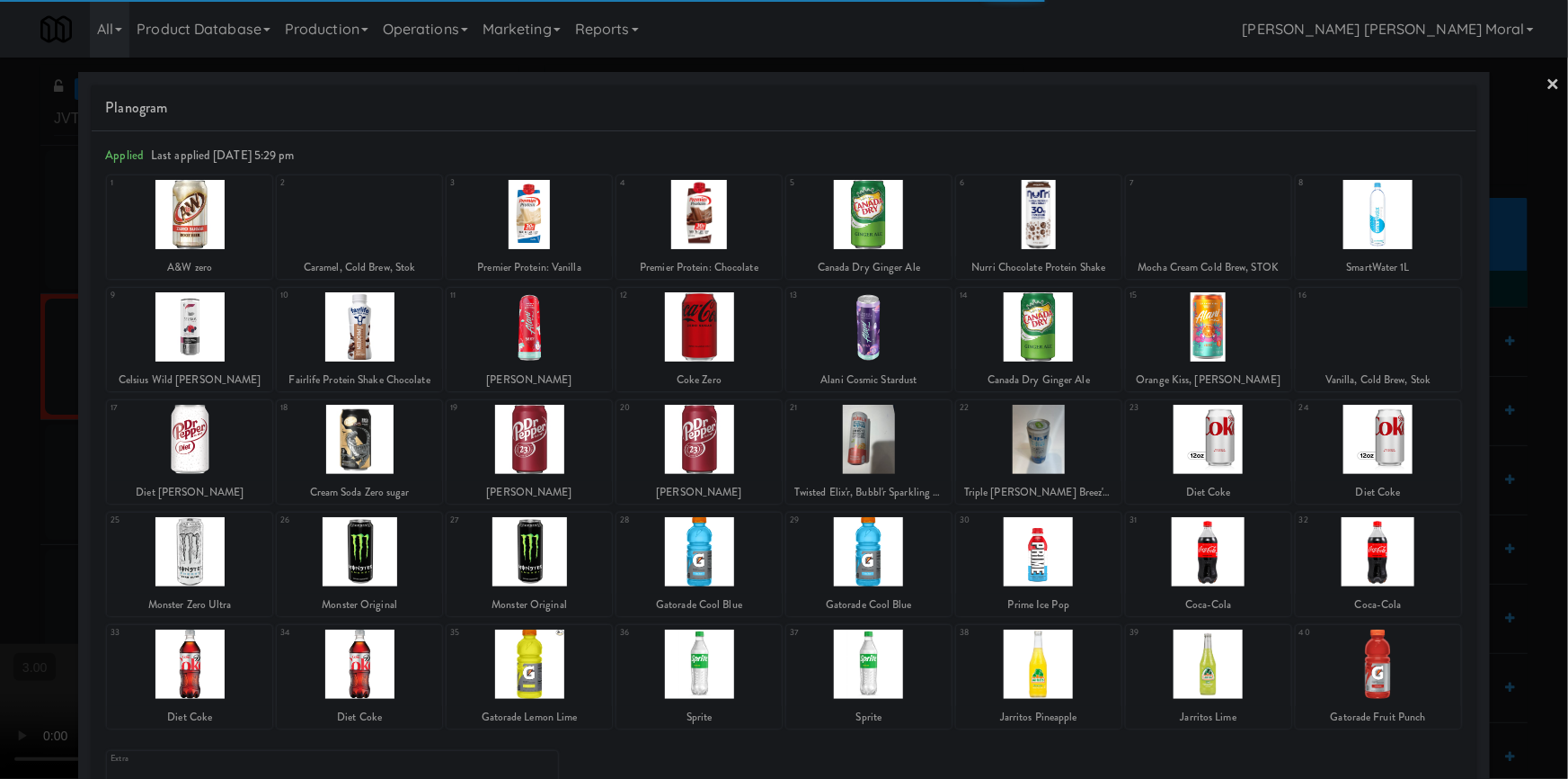
click at [205, 542] on div at bounding box center [190, 552] width 165 height 69
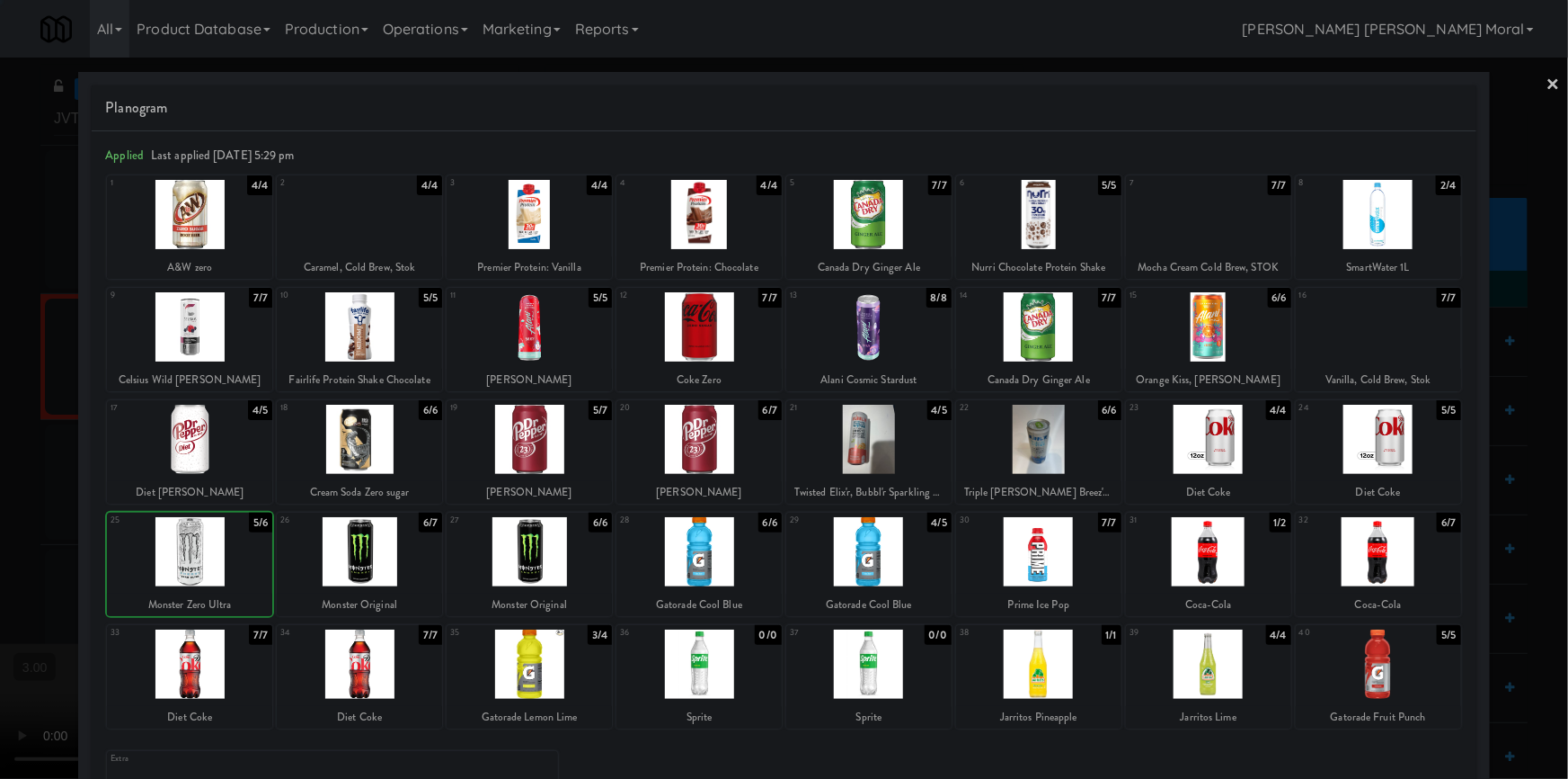
click at [0, 480] on div at bounding box center [784, 390] width 1568 height 779
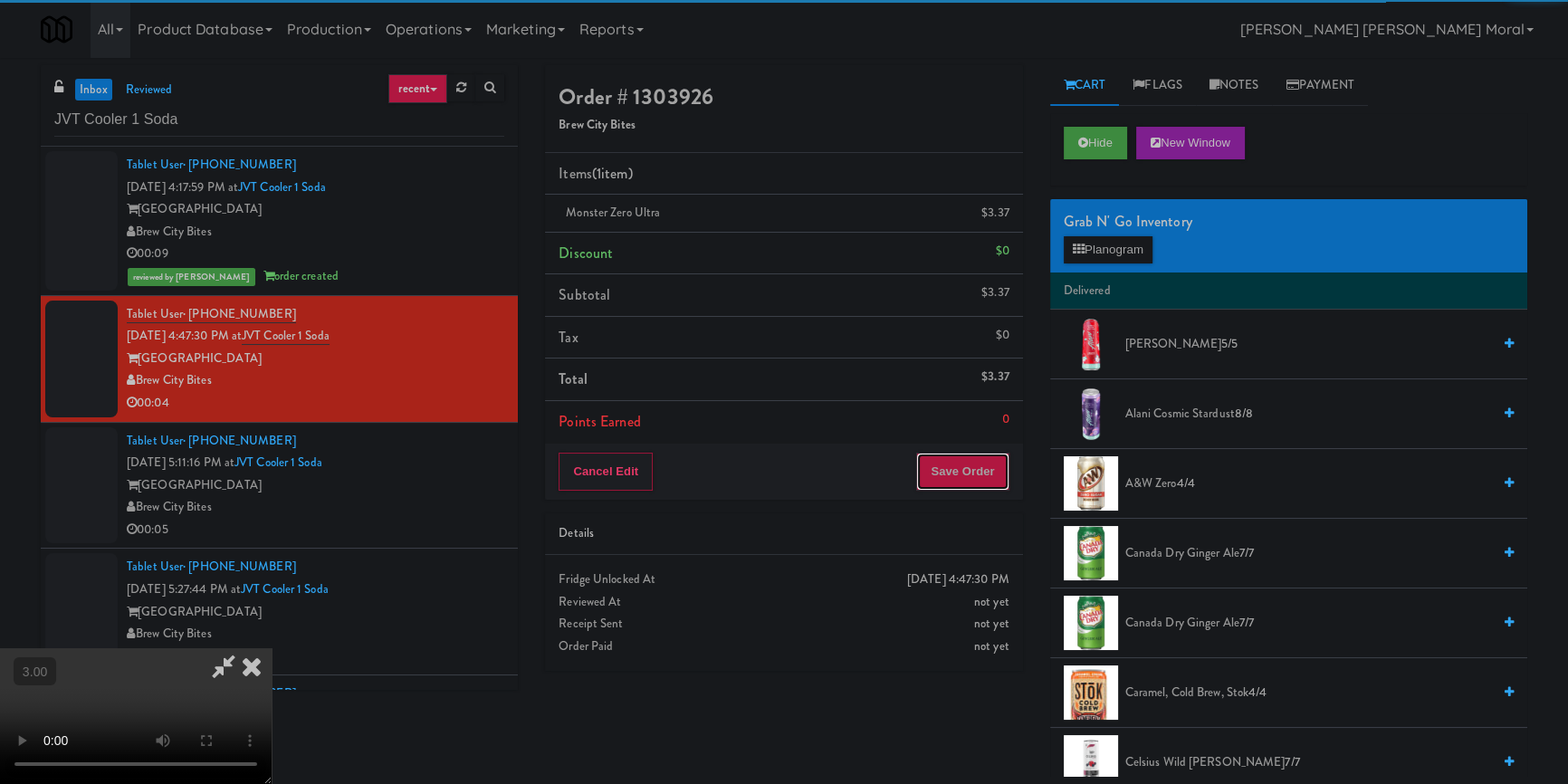
click at [964, 480] on button "Save Order" at bounding box center [962, 471] width 92 height 38
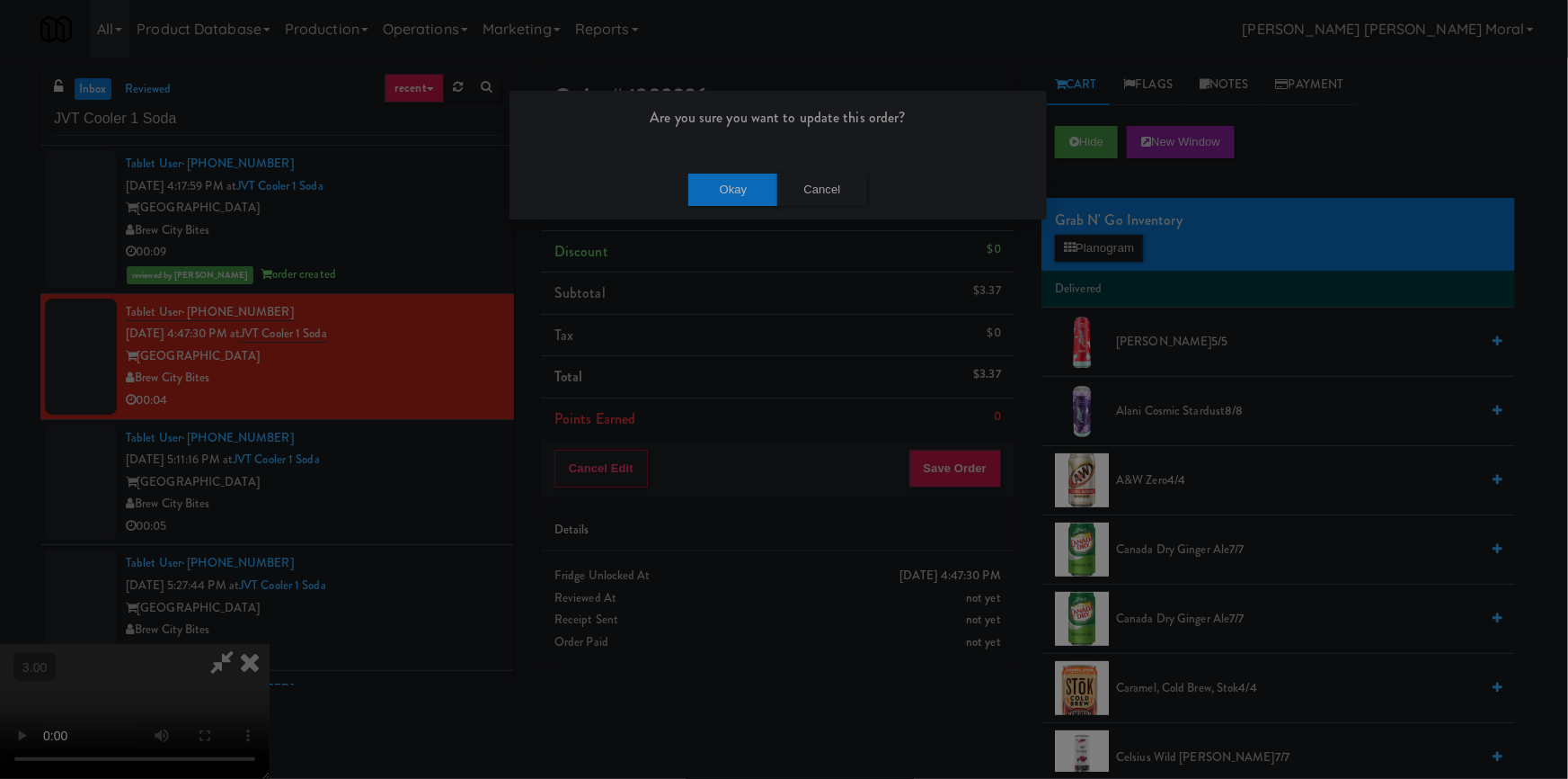
click at [748, 208] on div "Okay Cancel" at bounding box center [778, 189] width 538 height 60
click at [746, 192] on button "Okay" at bounding box center [732, 189] width 89 height 32
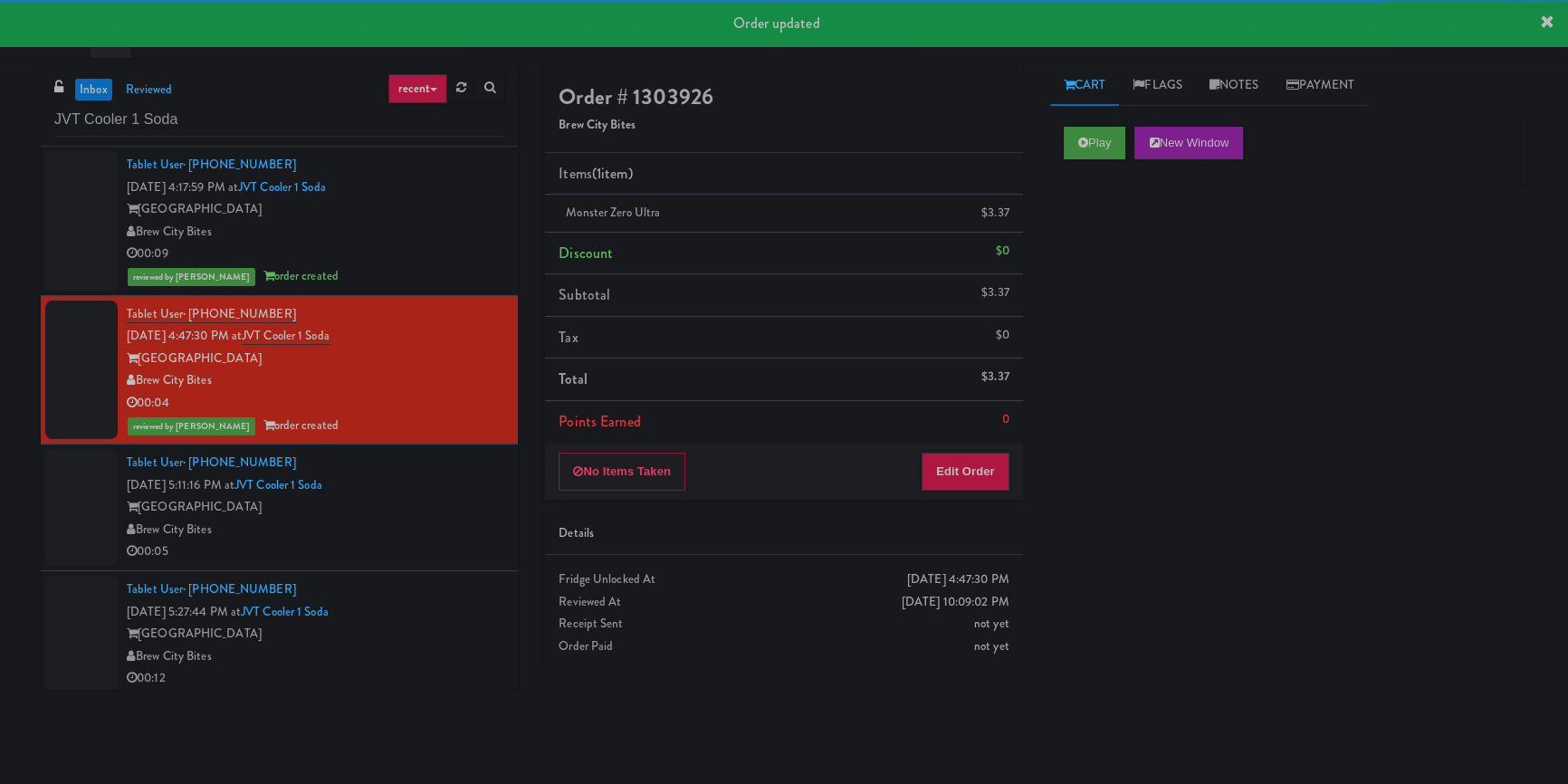
click at [463, 496] on div "[GEOGRAPHIC_DATA]" at bounding box center [315, 507] width 377 height 23
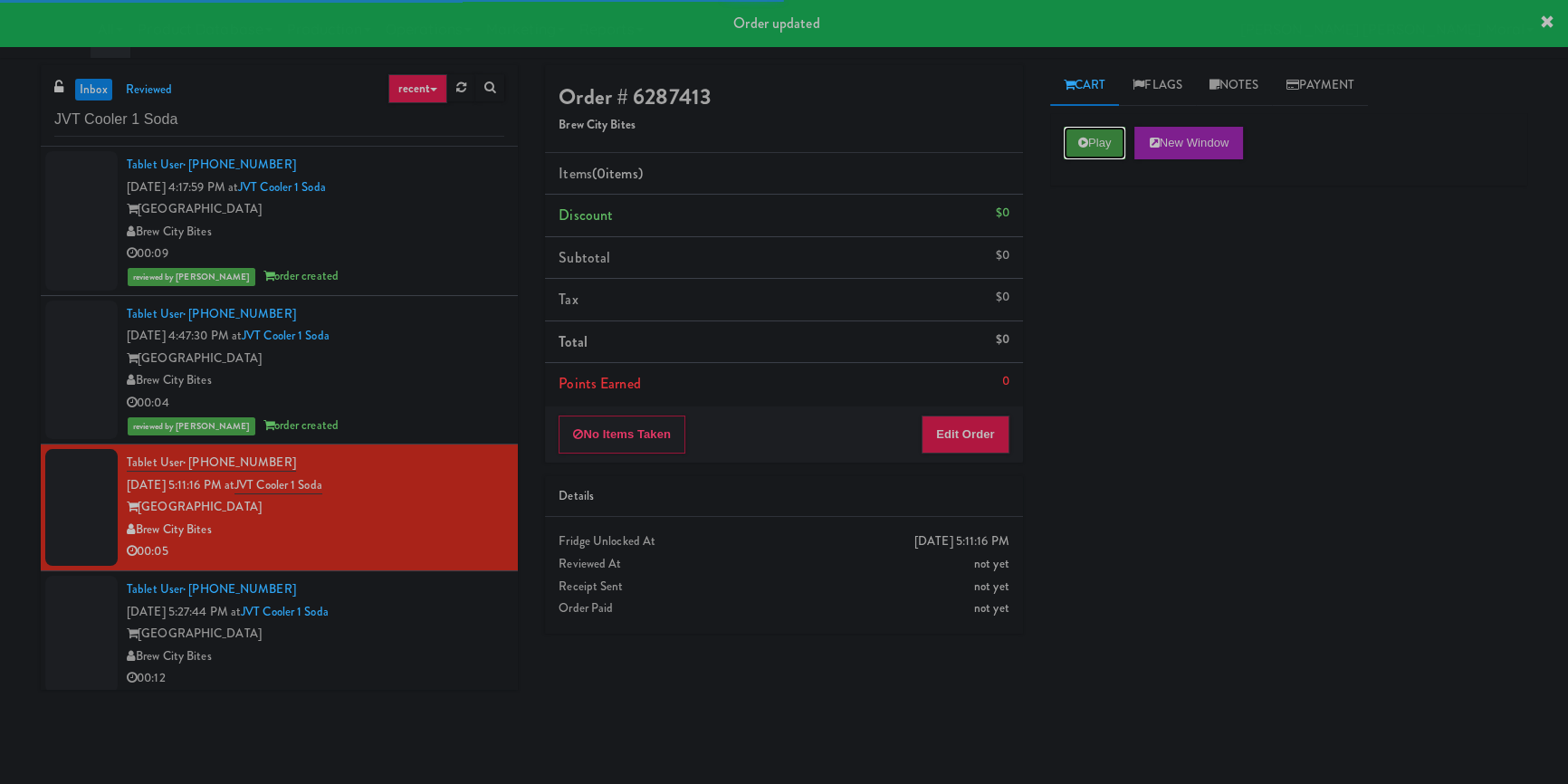
click at [1102, 132] on button "Play" at bounding box center [1095, 143] width 62 height 33
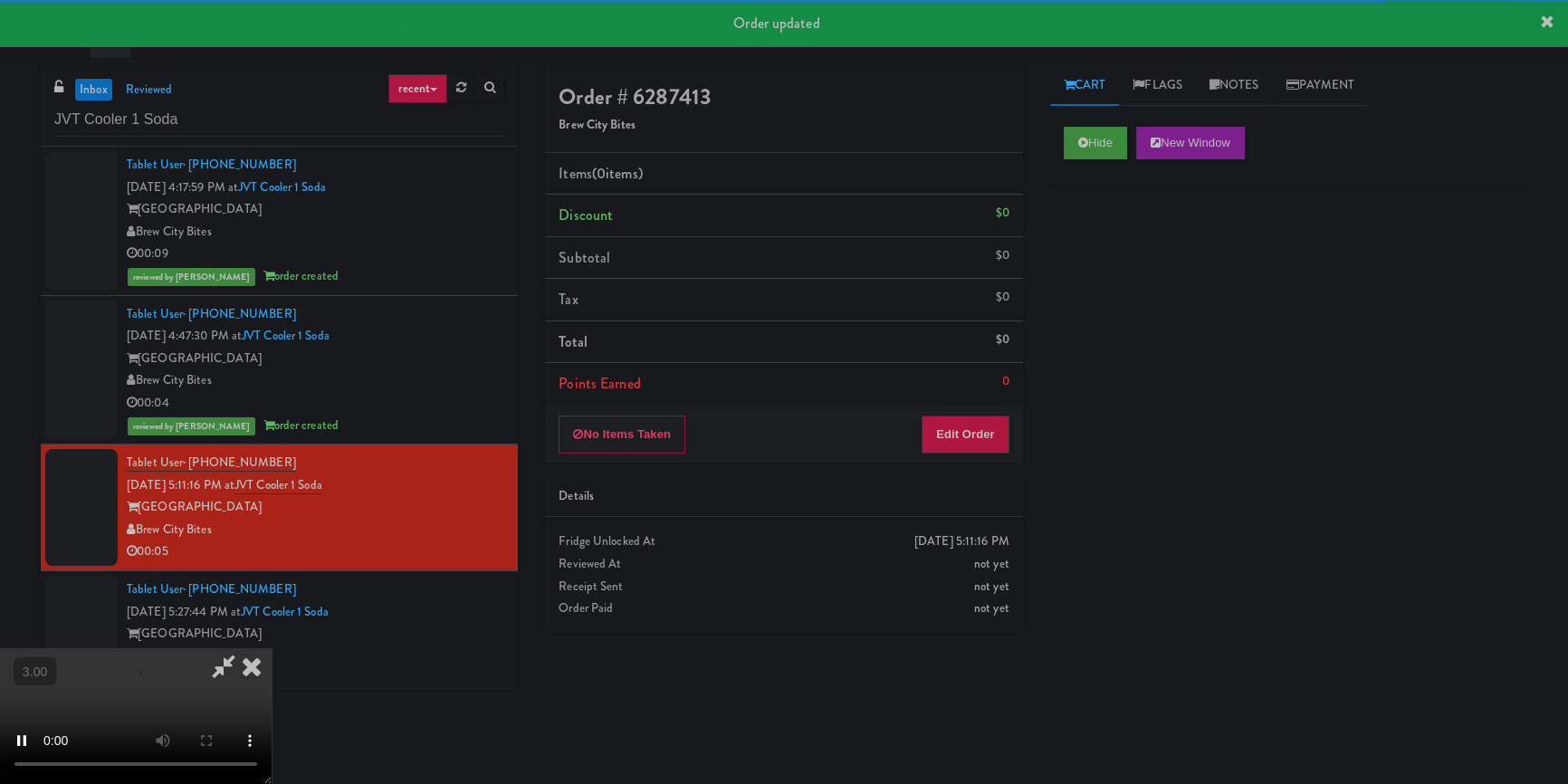
click at [1094, 259] on div "Hide New Window Primary Flag Clear Flag if unable to determine what was taken o…" at bounding box center [1290, 452] width 477 height 679
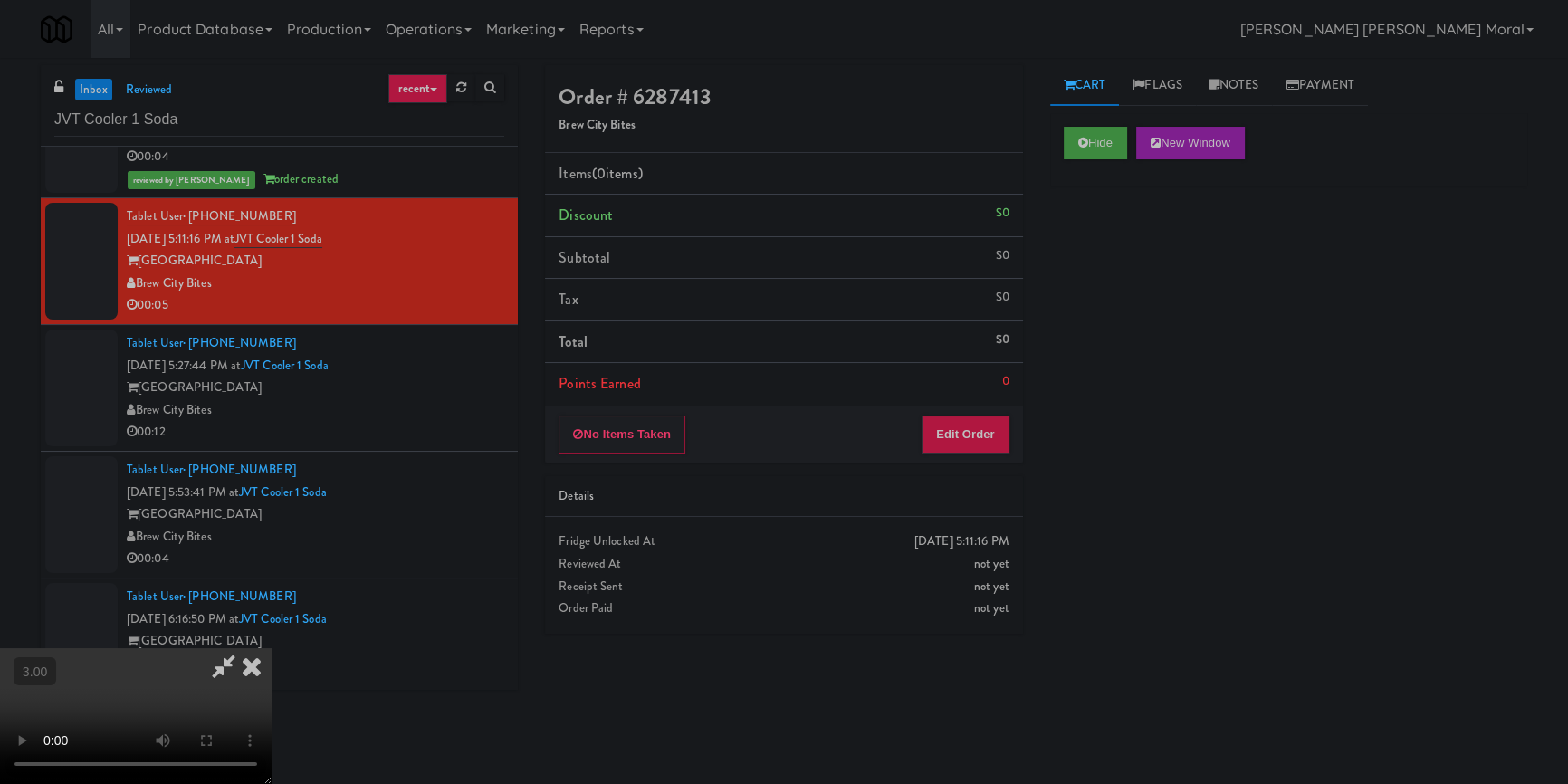
scroll to position [6, 0]
click at [271, 648] on video at bounding box center [136, 716] width 271 height 136
click at [977, 442] on button "Edit Order" at bounding box center [966, 435] width 88 height 38
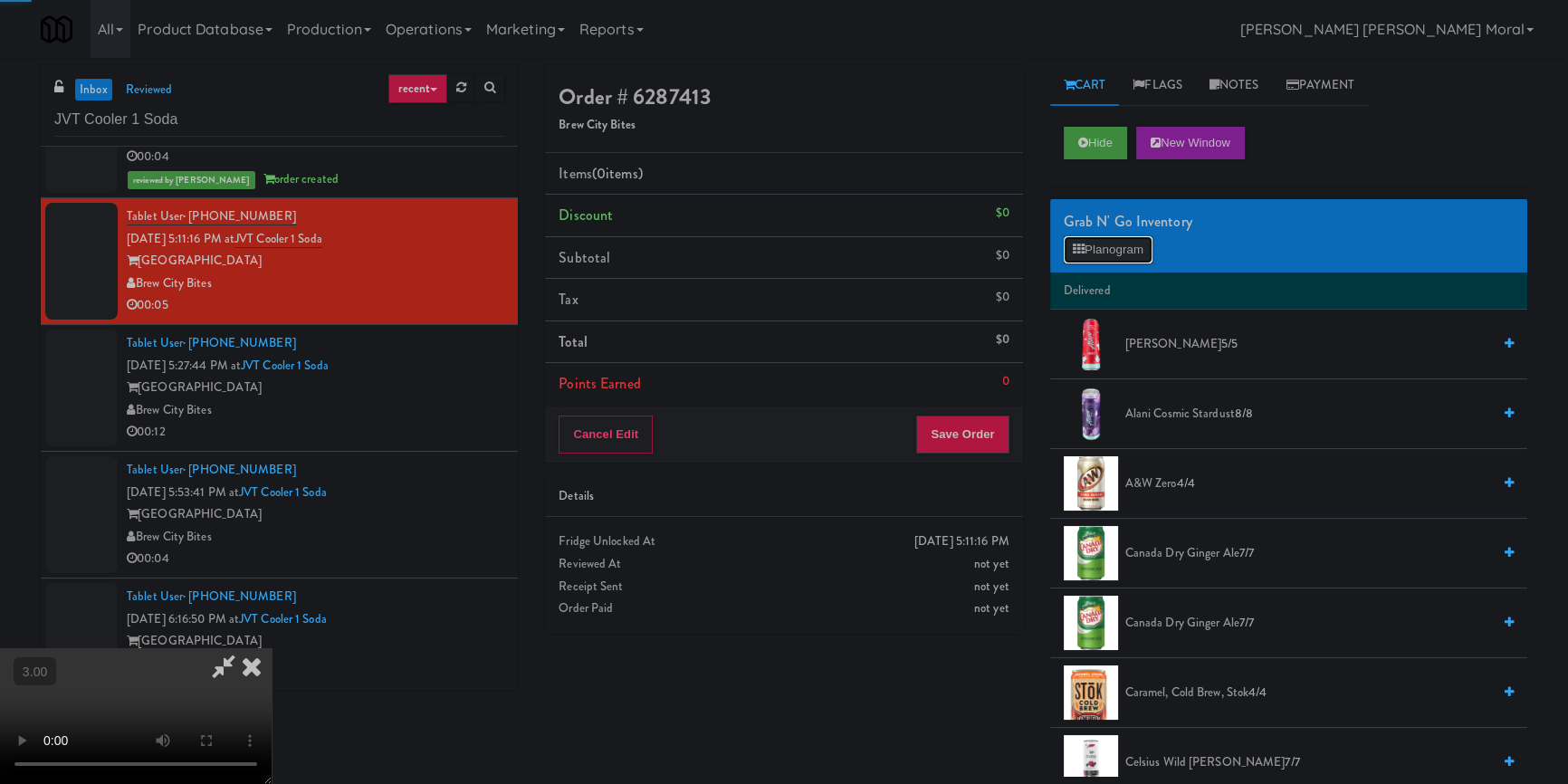
click at [1101, 250] on button "Planogram" at bounding box center [1108, 249] width 89 height 27
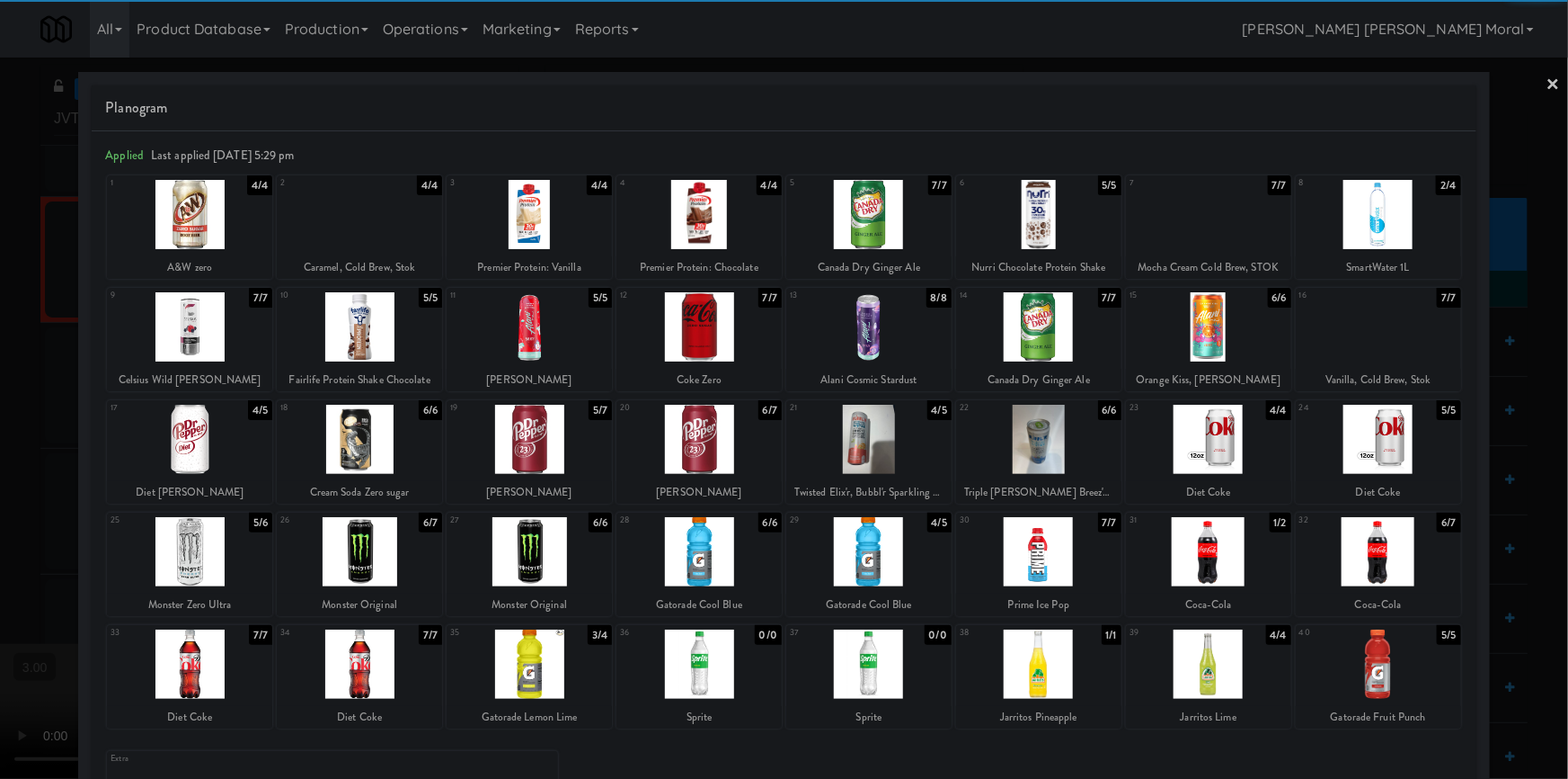
click at [548, 429] on div at bounding box center [529, 439] width 165 height 69
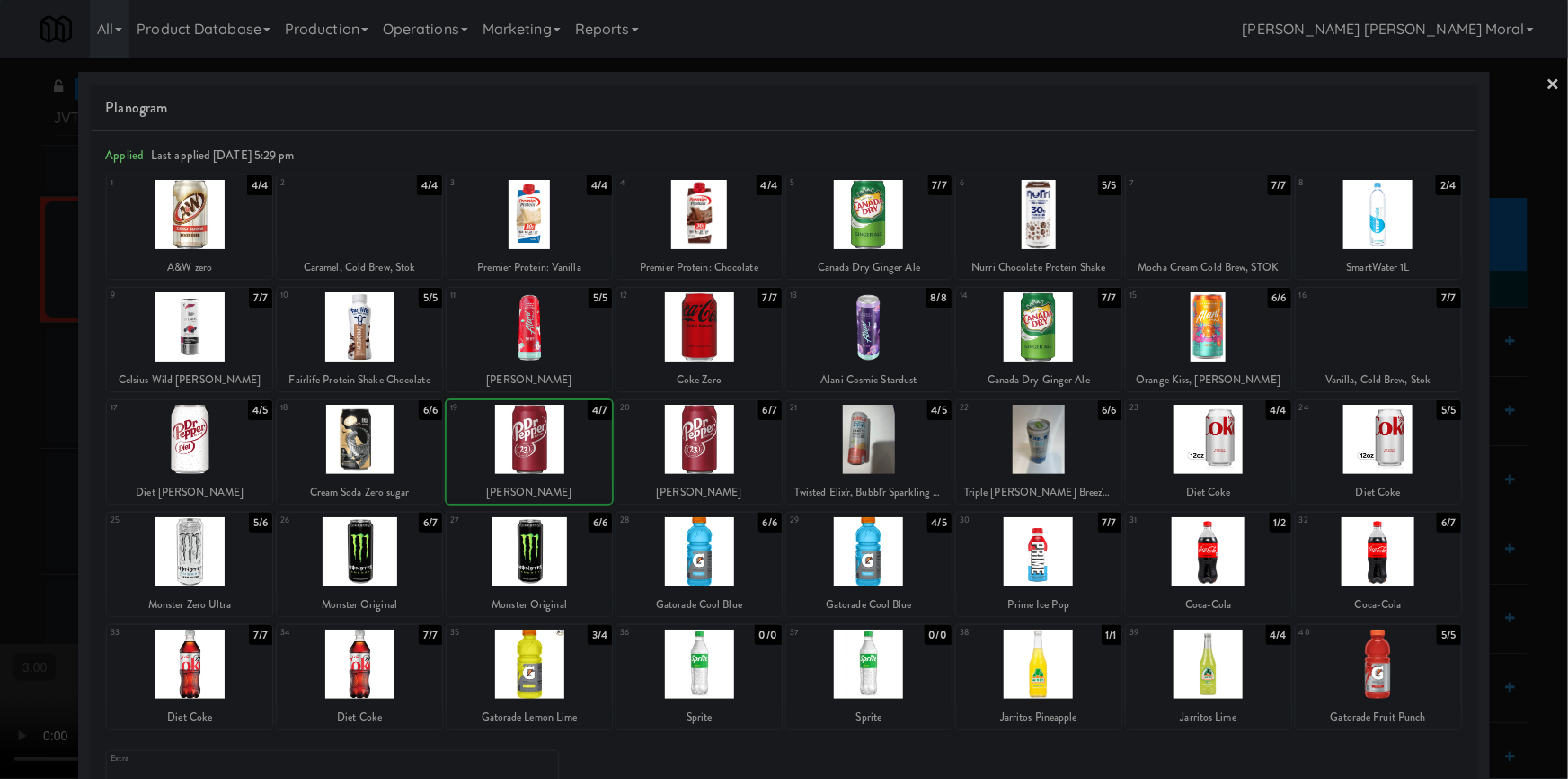
click at [0, 387] on div at bounding box center [784, 390] width 1568 height 779
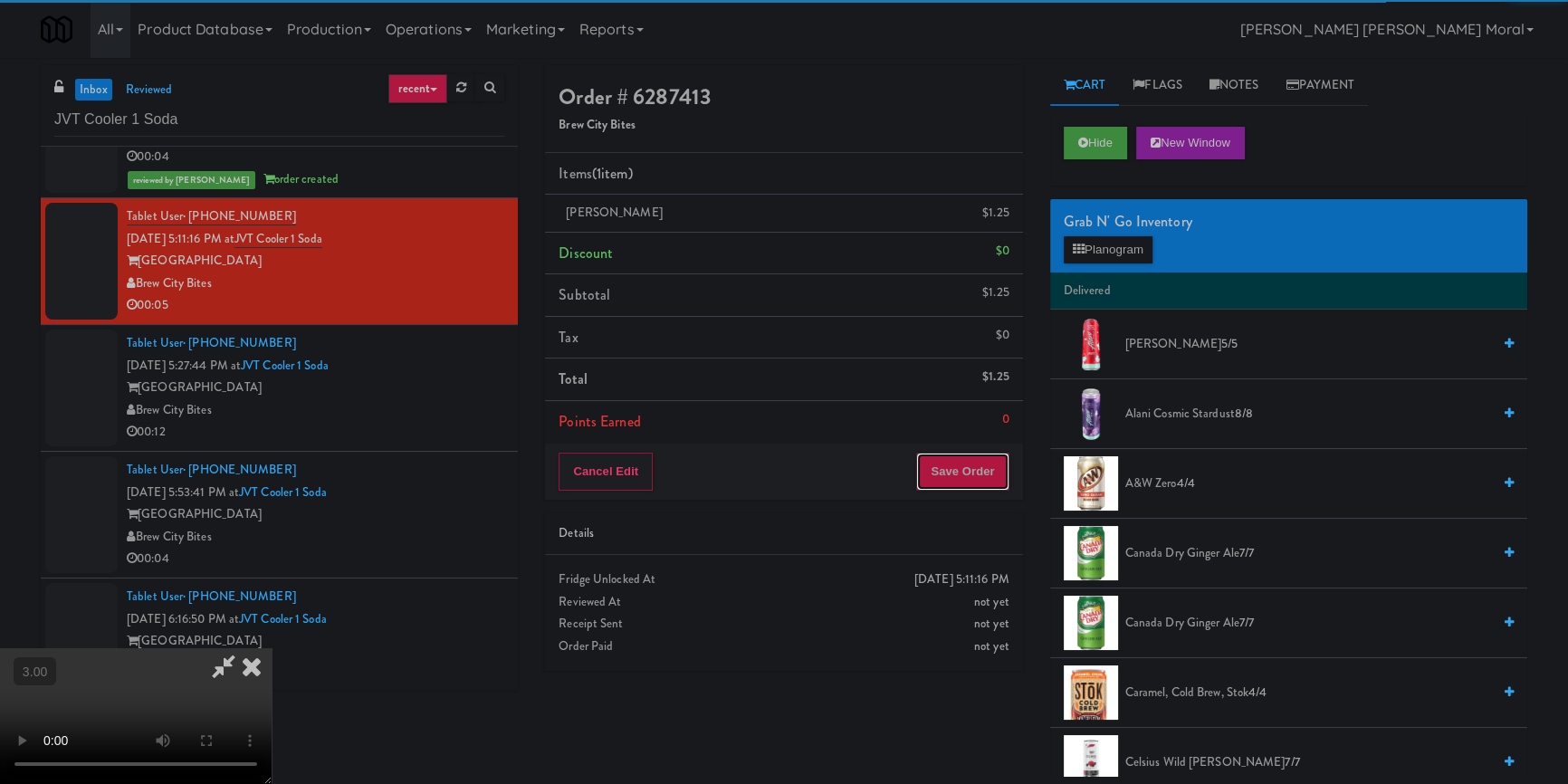
click at [943, 477] on button "Save Order" at bounding box center [962, 471] width 92 height 38
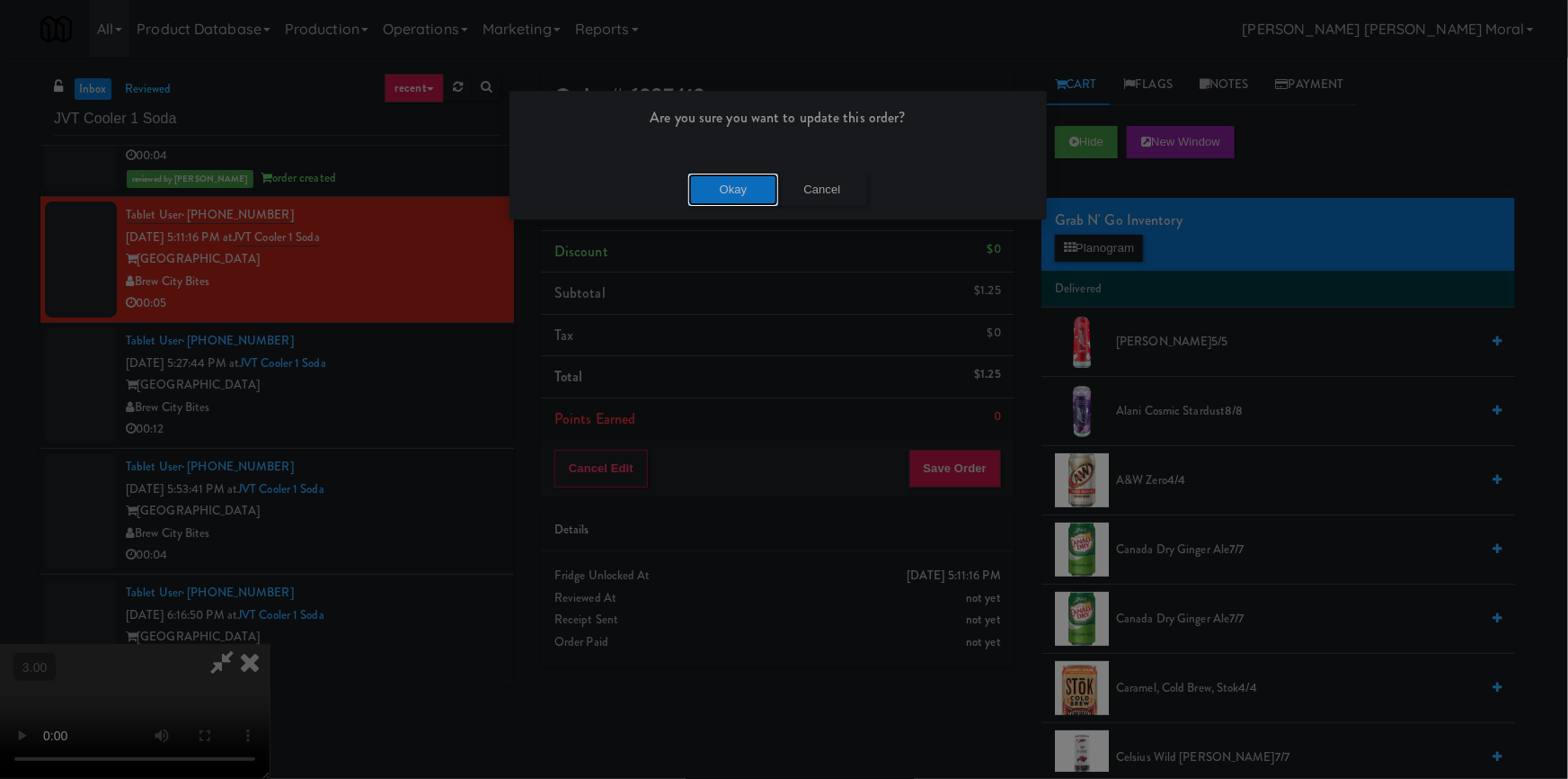
click at [767, 175] on button "Okay" at bounding box center [732, 189] width 89 height 32
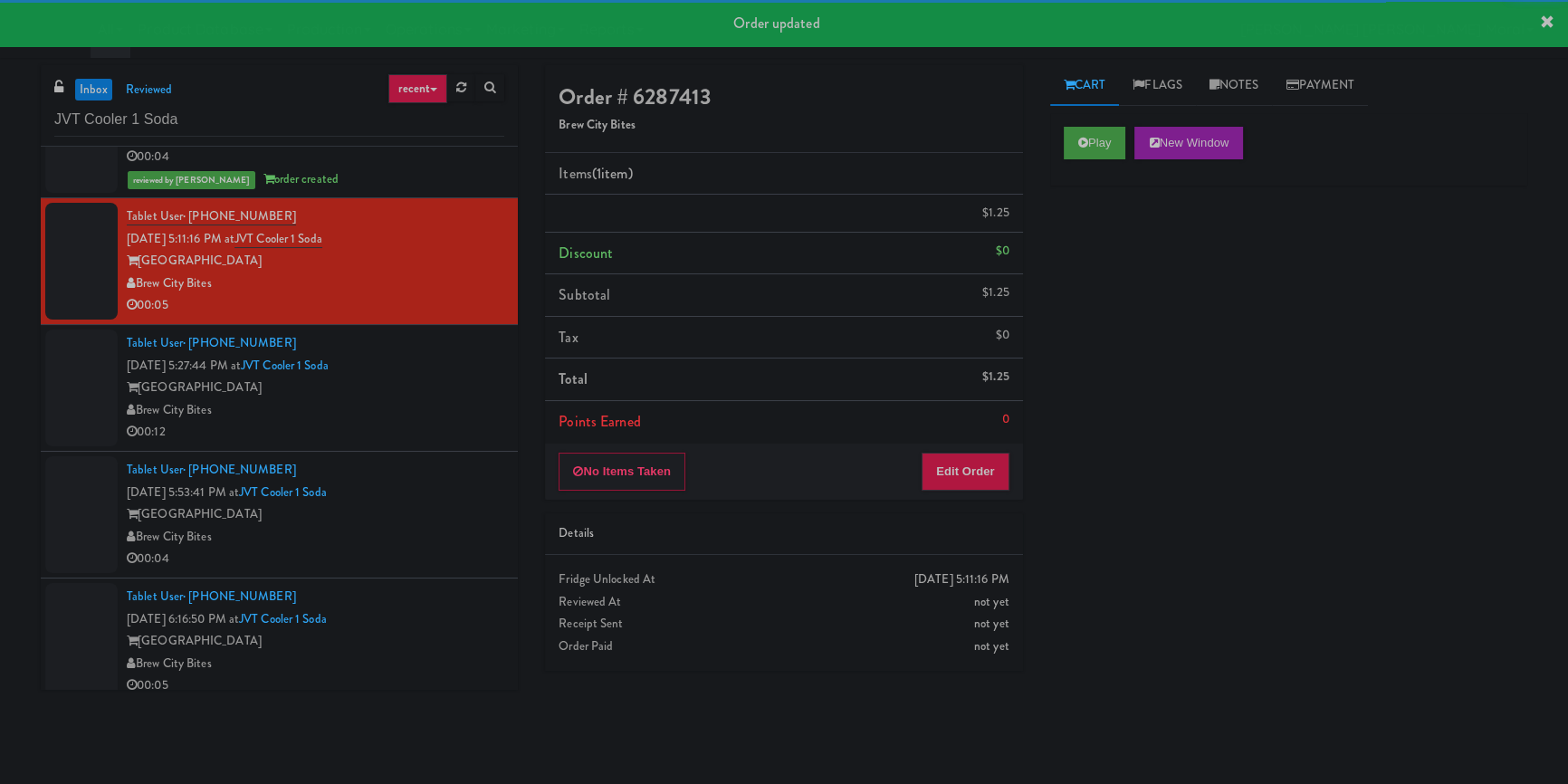
click at [436, 422] on div "Brew City Bites" at bounding box center [315, 410] width 377 height 23
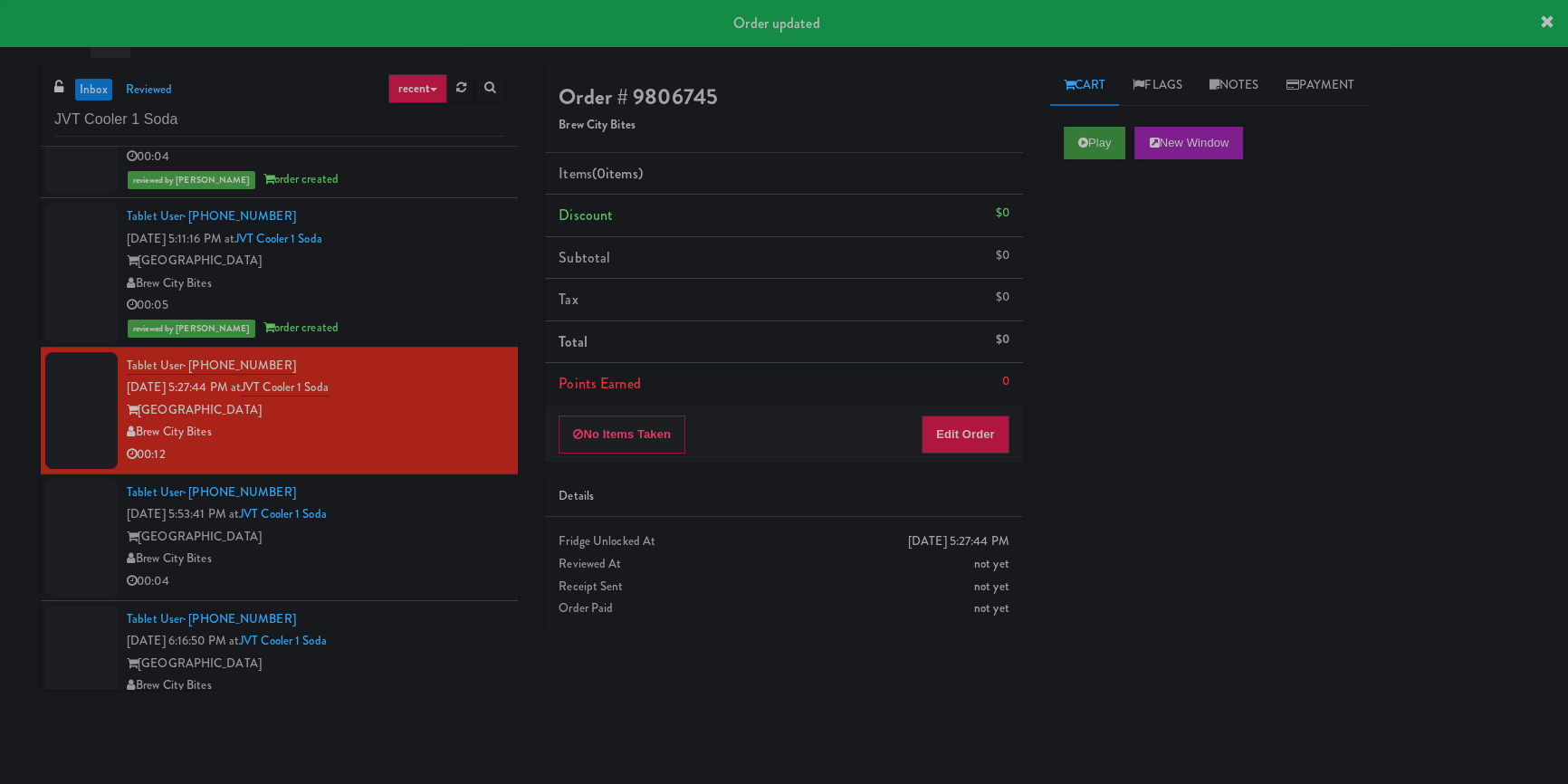
click at [1068, 158] on div "Play New Window" at bounding box center [1290, 148] width 477 height 72
click at [1083, 145] on icon at bounding box center [1084, 143] width 10 height 12
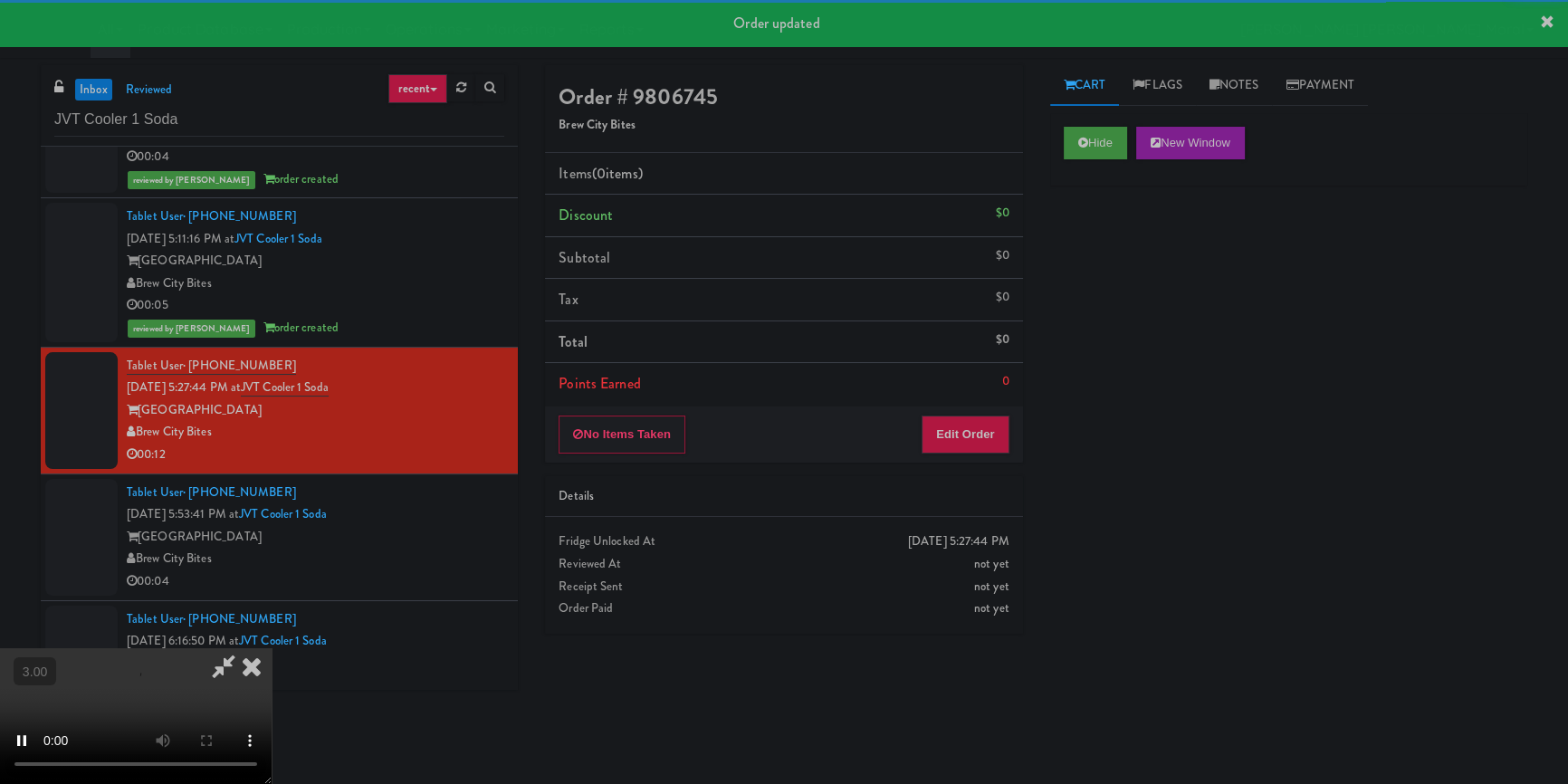
click at [1083, 254] on div "Hide New Window Primary Flag Clear Flag if unable to determine what was taken o…" at bounding box center [1290, 452] width 477 height 679
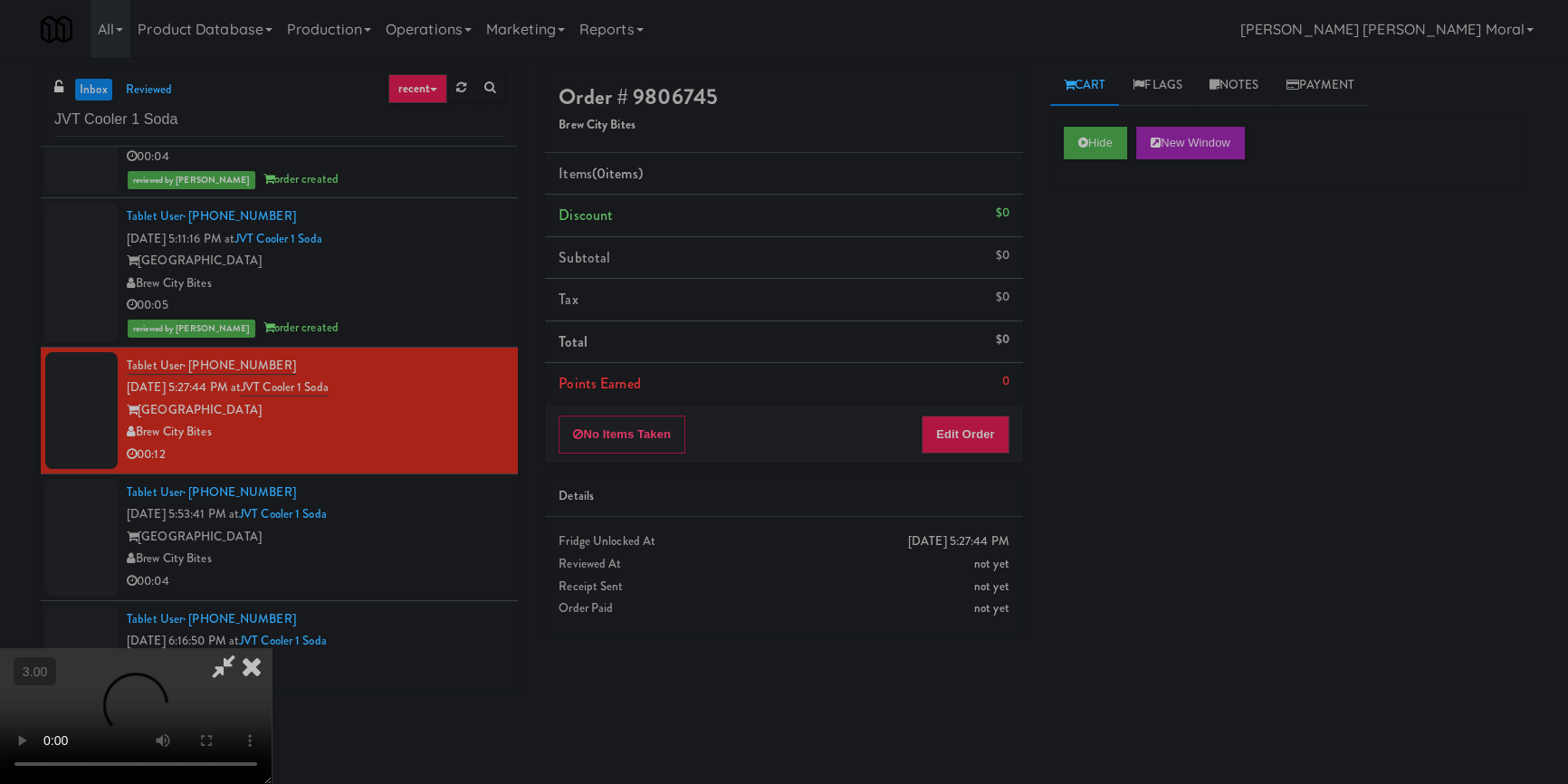
scroll to position [89, 0]
click at [966, 435] on button "Edit Order" at bounding box center [966, 435] width 88 height 38
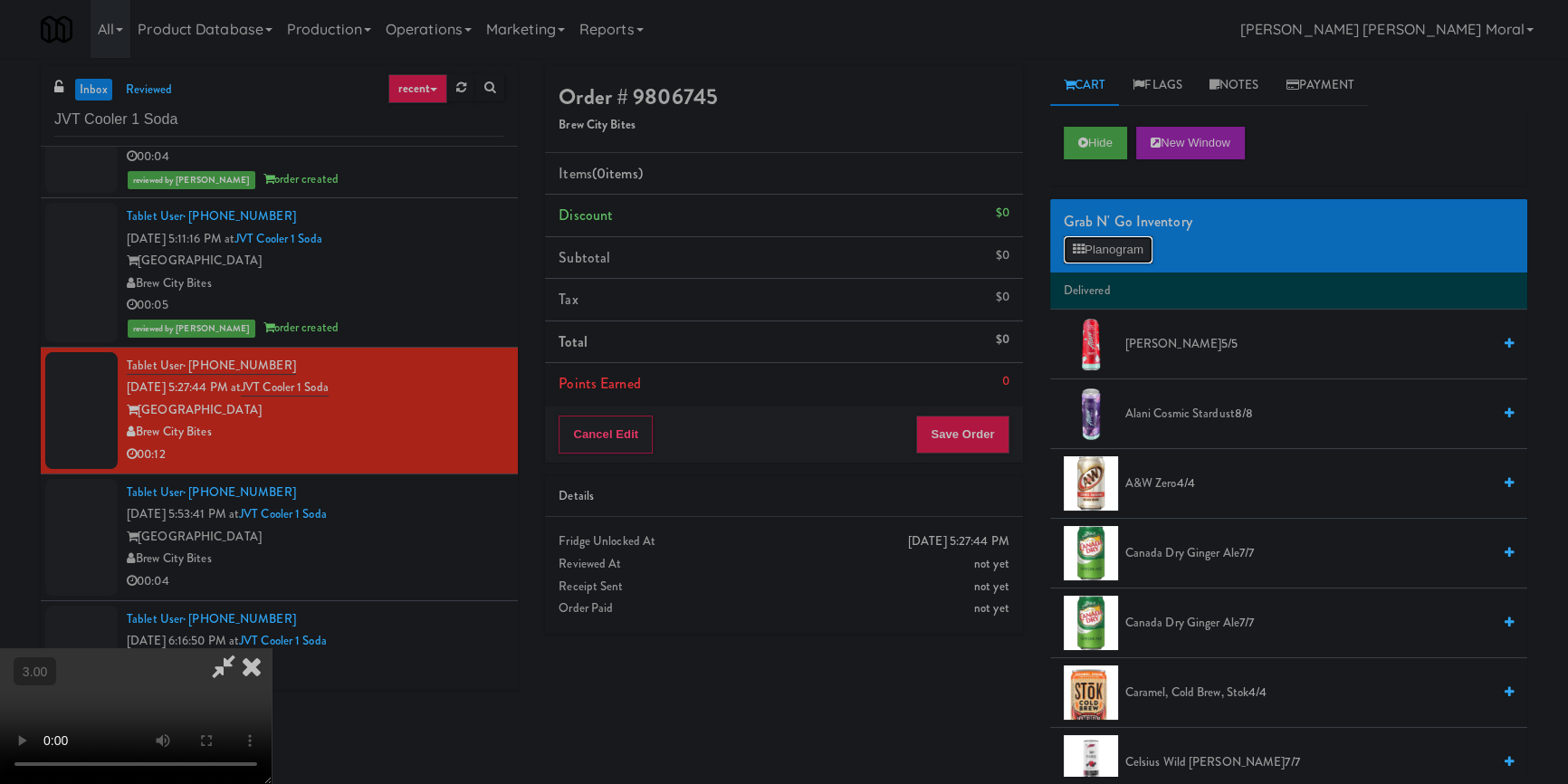
click at [1100, 253] on button "Planogram" at bounding box center [1108, 249] width 89 height 27
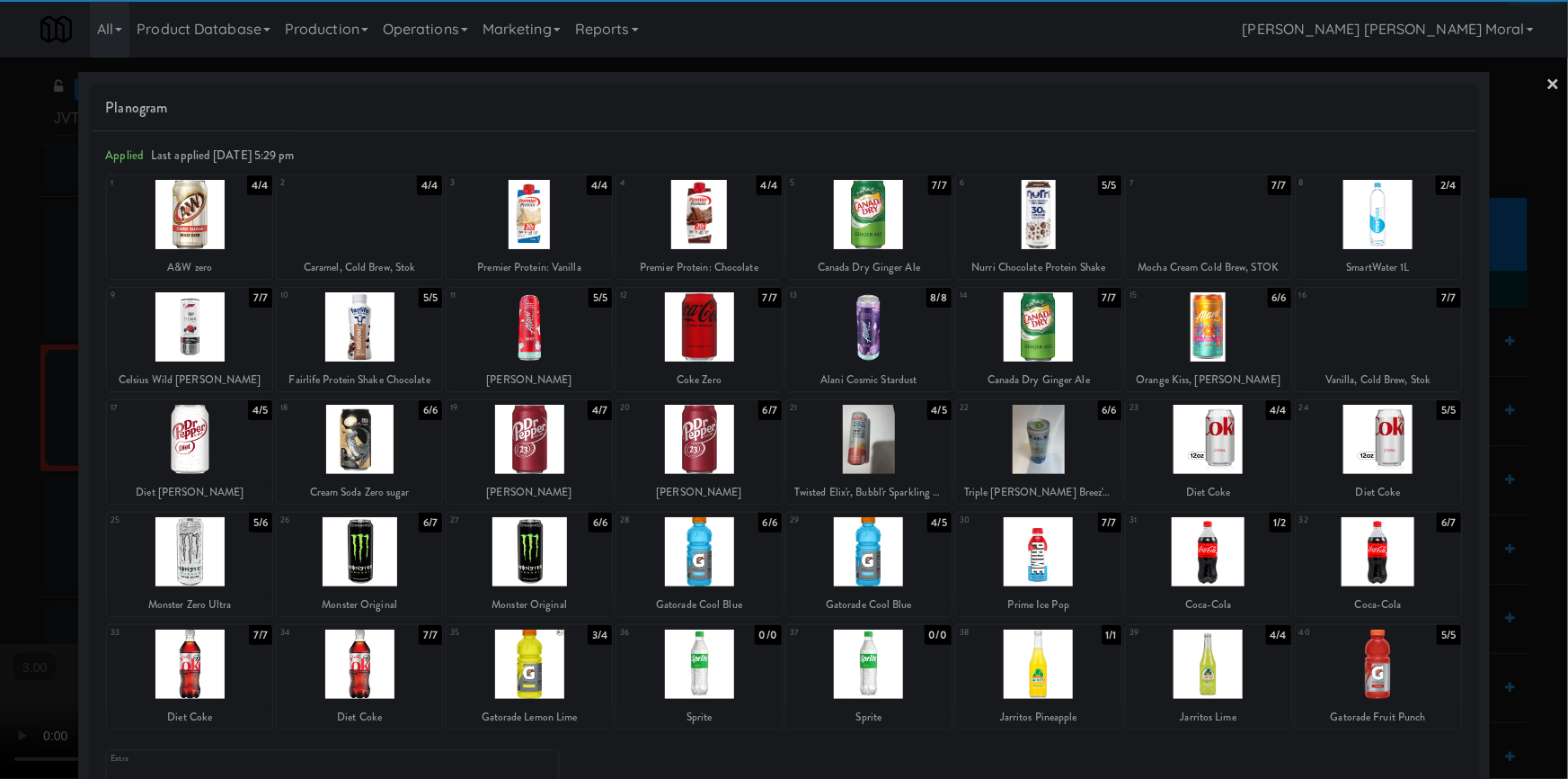
click at [1219, 558] on div at bounding box center [1209, 552] width 165 height 69
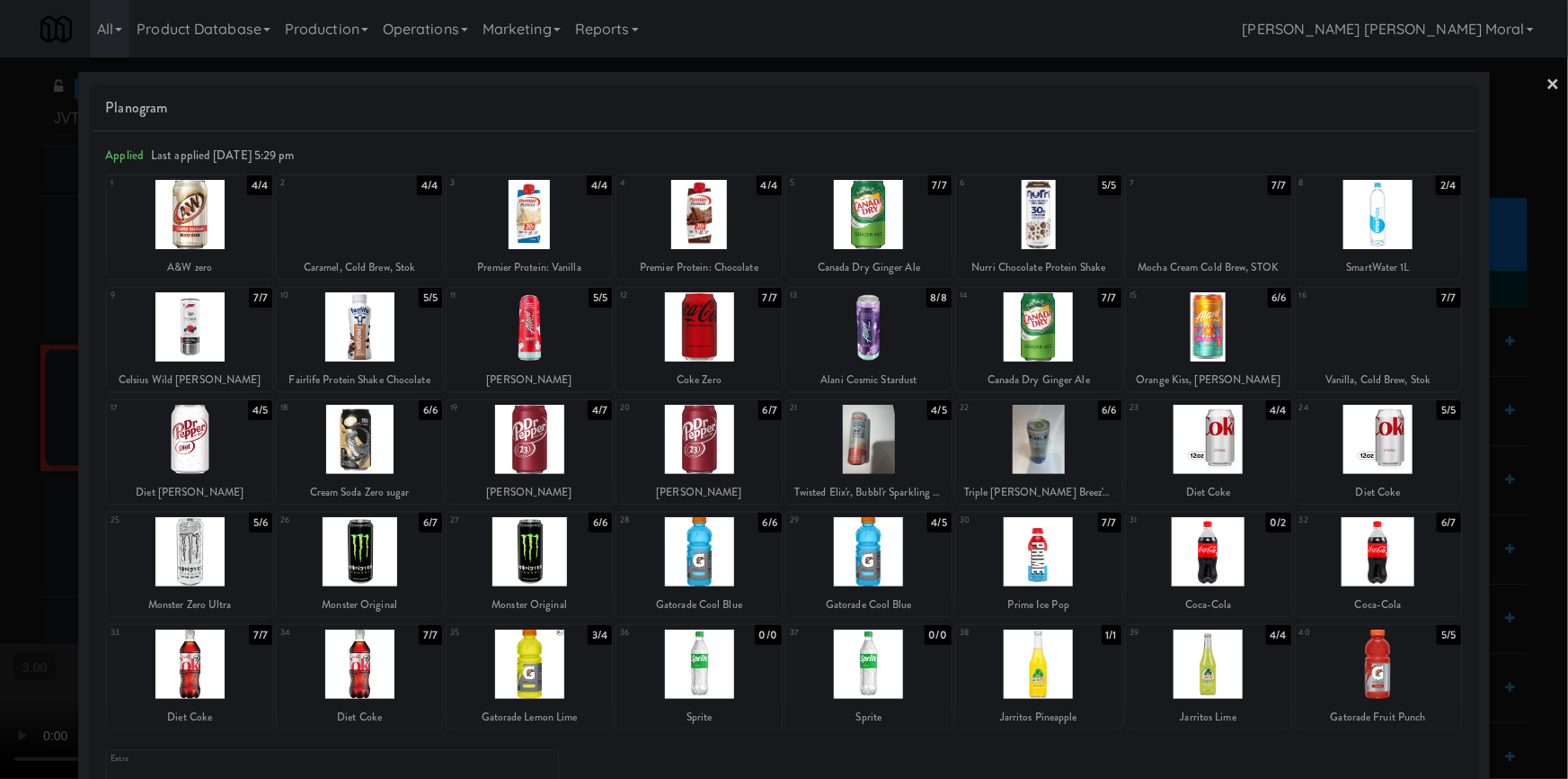
click at [0, 457] on div at bounding box center [784, 390] width 1568 height 779
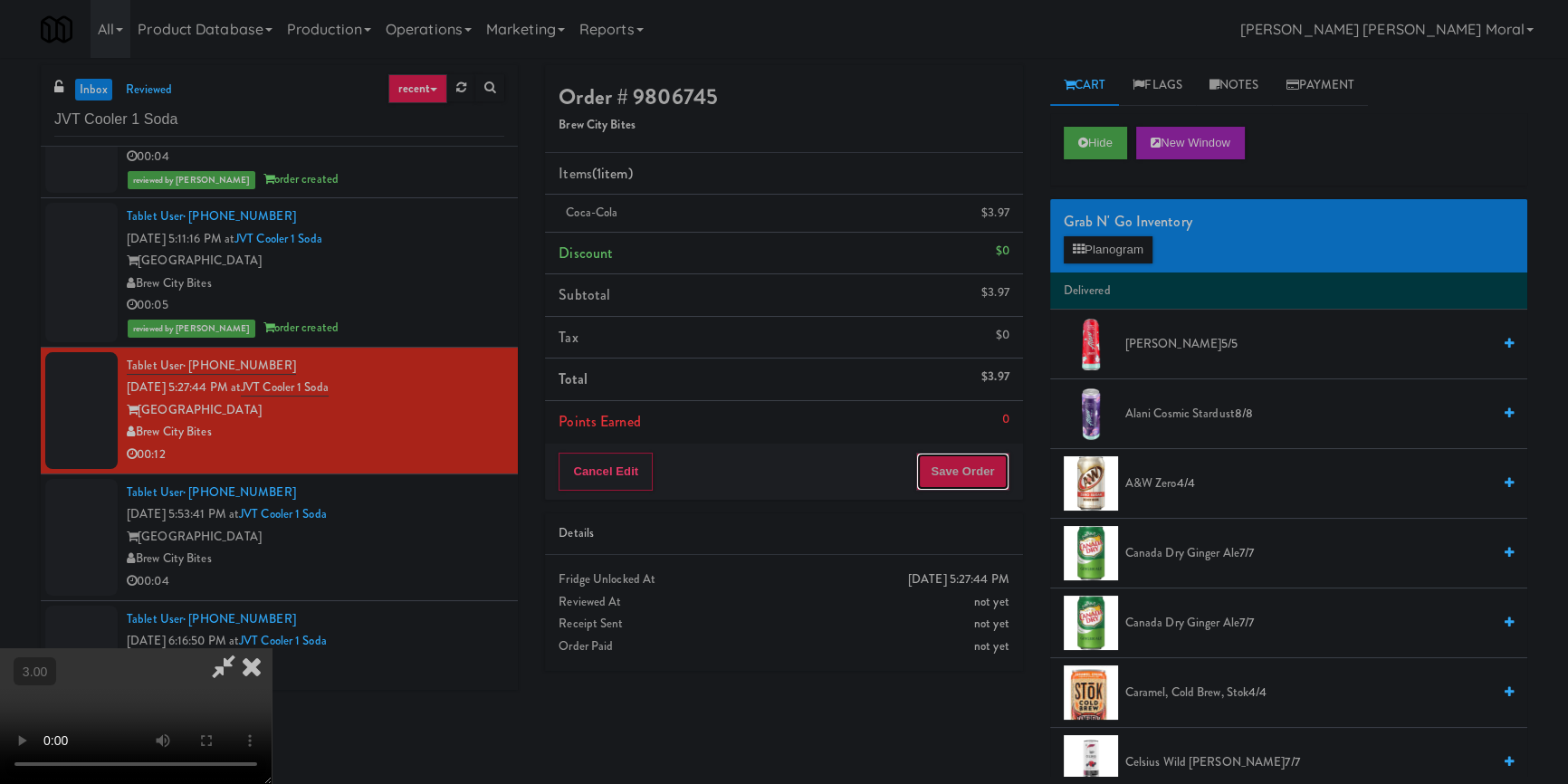
click at [977, 463] on button "Save Order" at bounding box center [962, 471] width 92 height 38
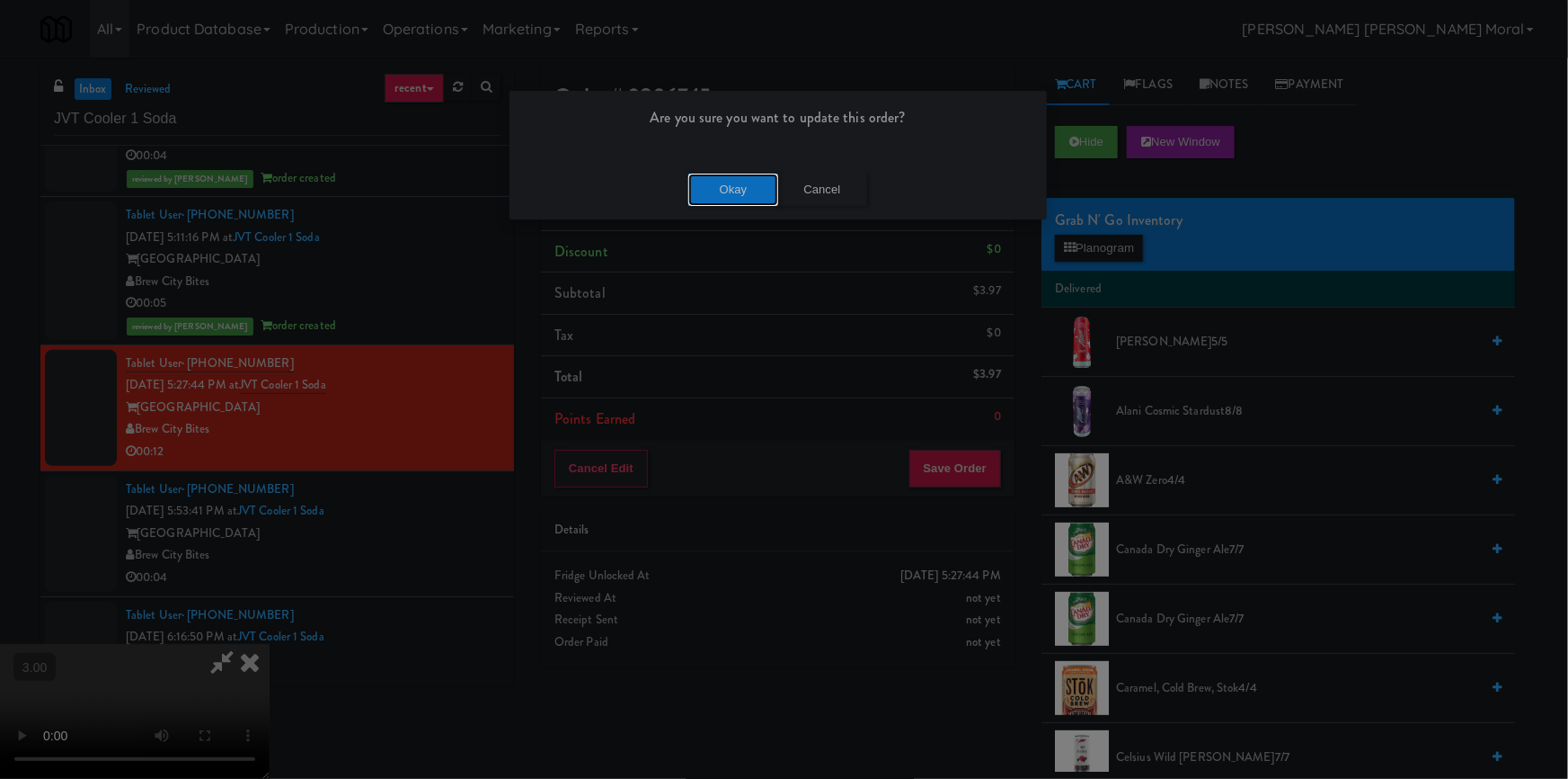
click at [755, 175] on button "Okay" at bounding box center [732, 189] width 89 height 32
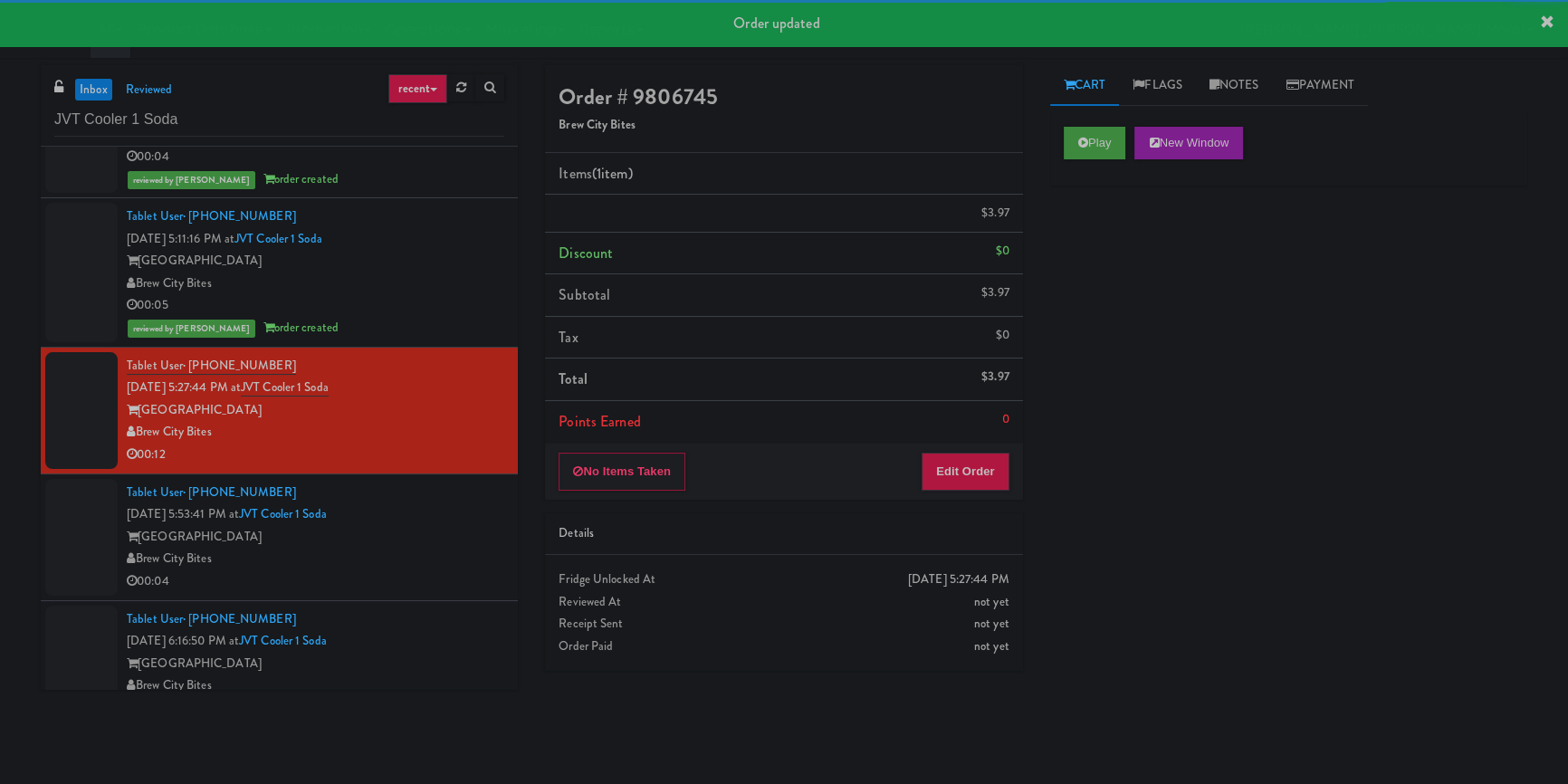
click at [450, 529] on div "Tablet User · (920) 284-6121 [DATE] 5:53:41 PM at JVT Cooler 1 Soda [GEOGRAPHIC…" at bounding box center [315, 537] width 377 height 111
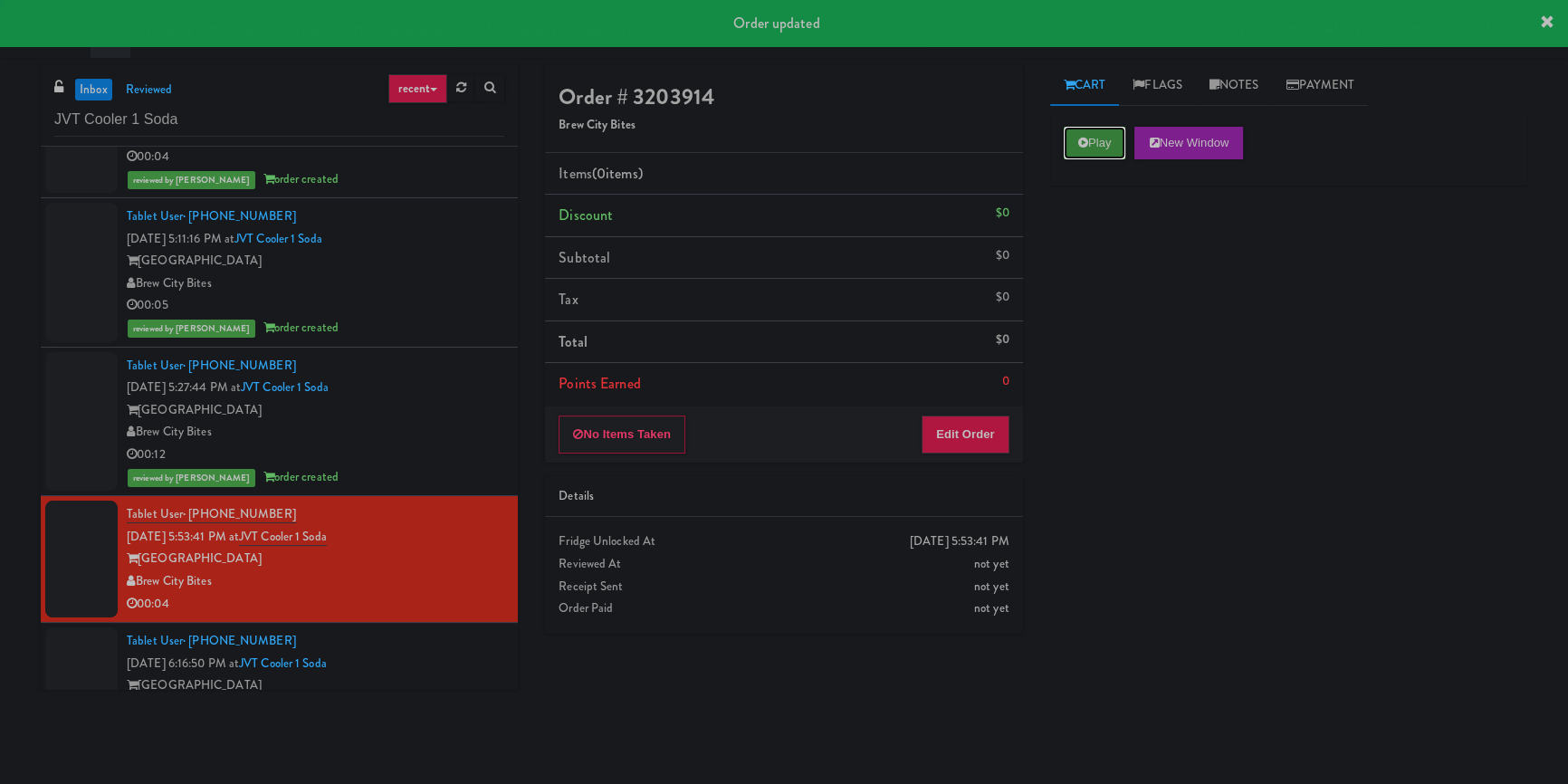
click at [1086, 141] on icon at bounding box center [1084, 143] width 10 height 12
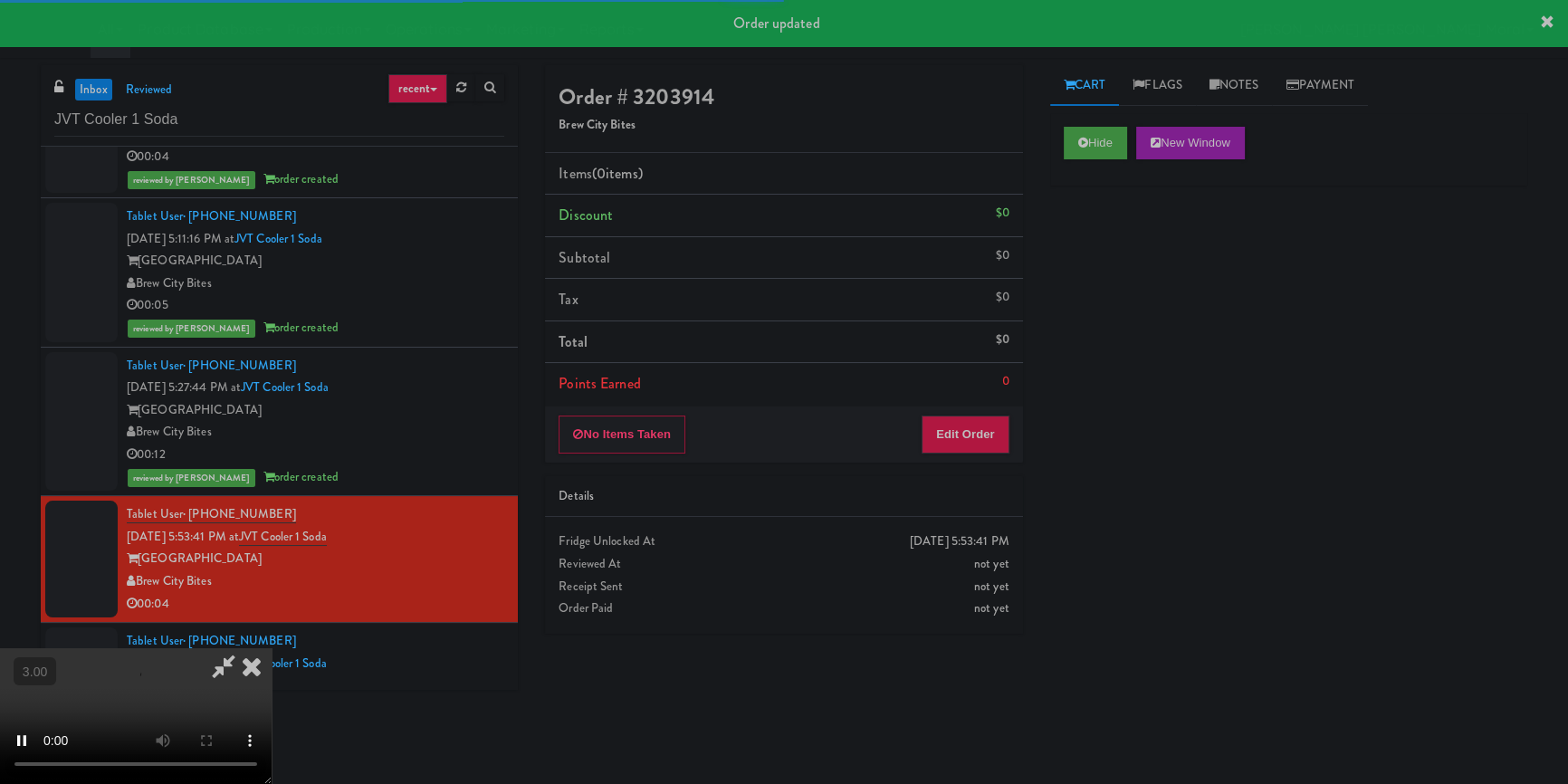
drag, startPoint x: 1095, startPoint y: 227, endPoint x: 930, endPoint y: 325, distance: 191.9
click at [1095, 228] on div "Hide New Window Primary Flag Clear Flag if unable to determine what was taken o…" at bounding box center [1290, 452] width 477 height 679
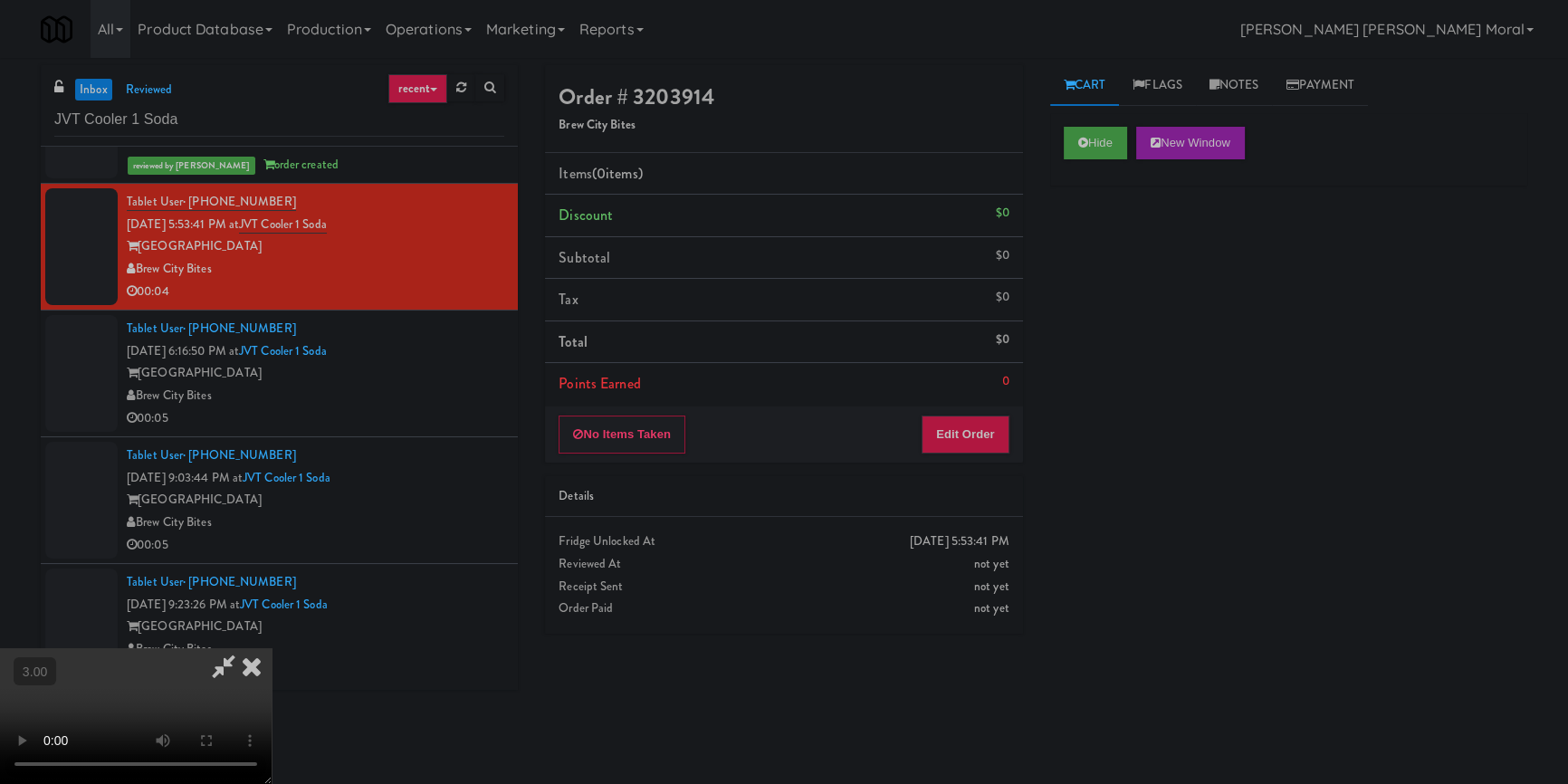
scroll to position [89, 0]
click at [271, 648] on video at bounding box center [136, 716] width 271 height 136
click at [970, 429] on button "Edit Order" at bounding box center [966, 435] width 88 height 38
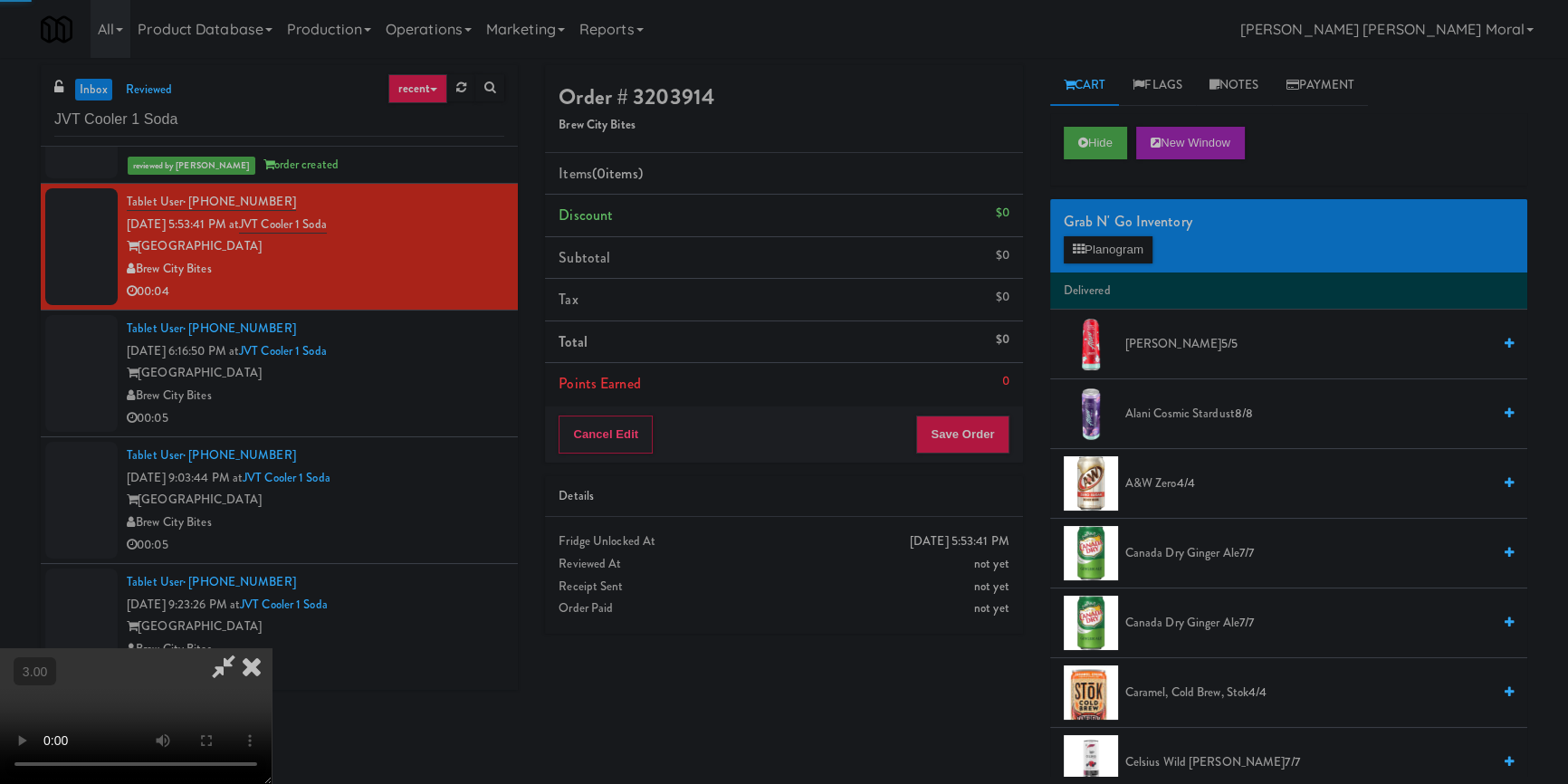
click at [1093, 267] on div "Grab N' Go Inventory Planogram" at bounding box center [1290, 236] width 477 height 73
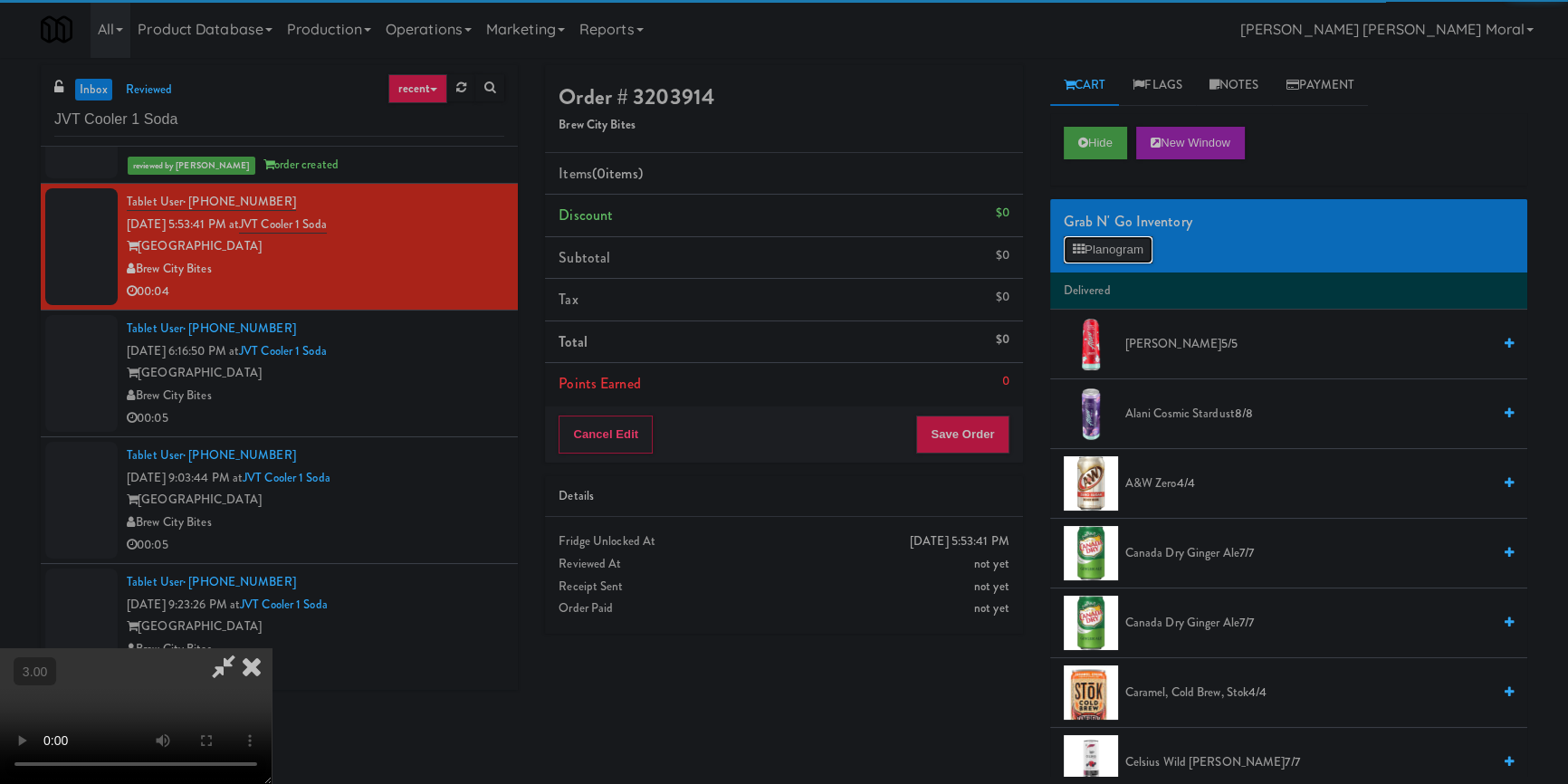
click at [1098, 253] on button "Planogram" at bounding box center [1108, 249] width 89 height 27
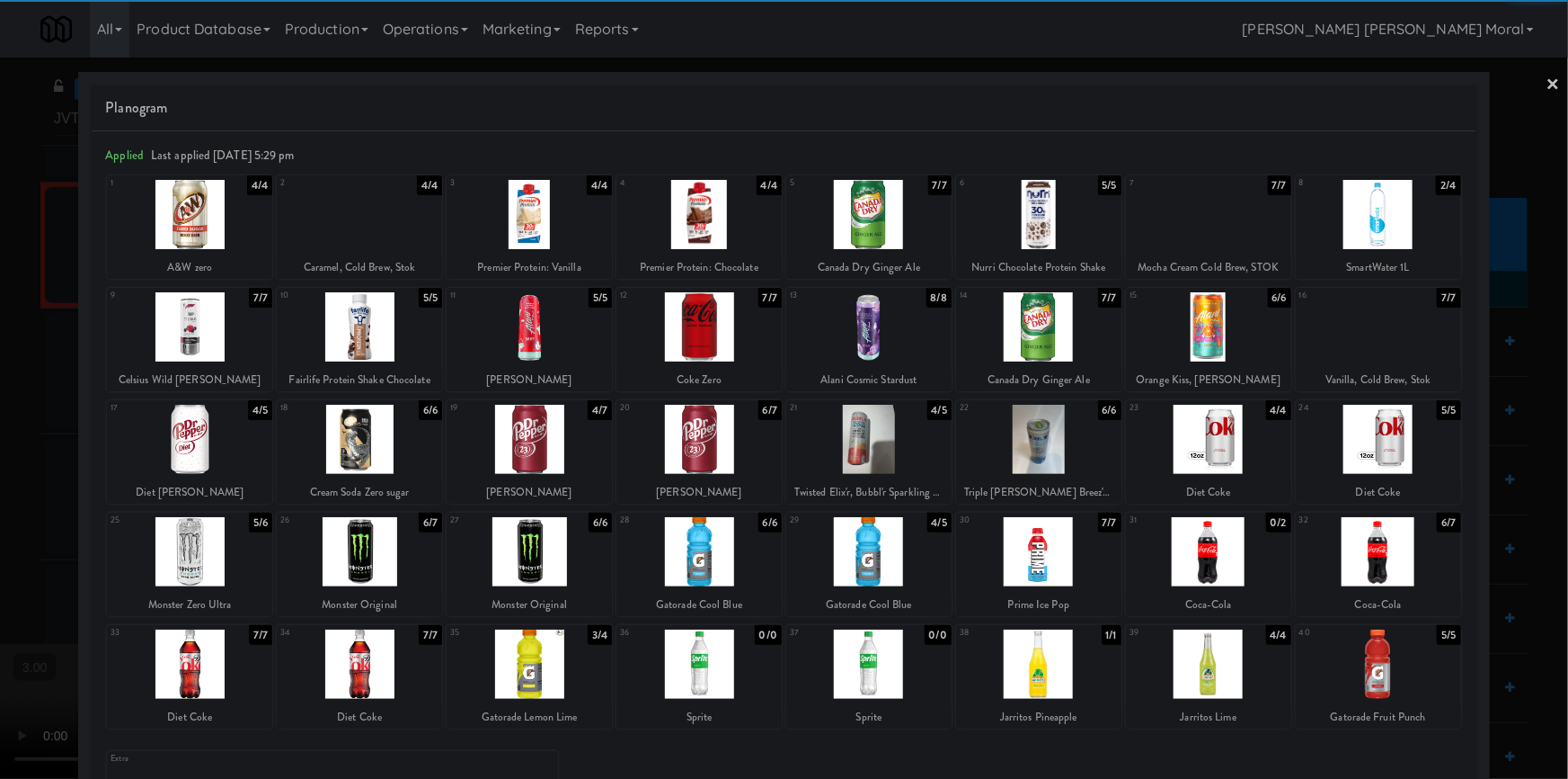
click at [557, 457] on div at bounding box center [529, 439] width 165 height 69
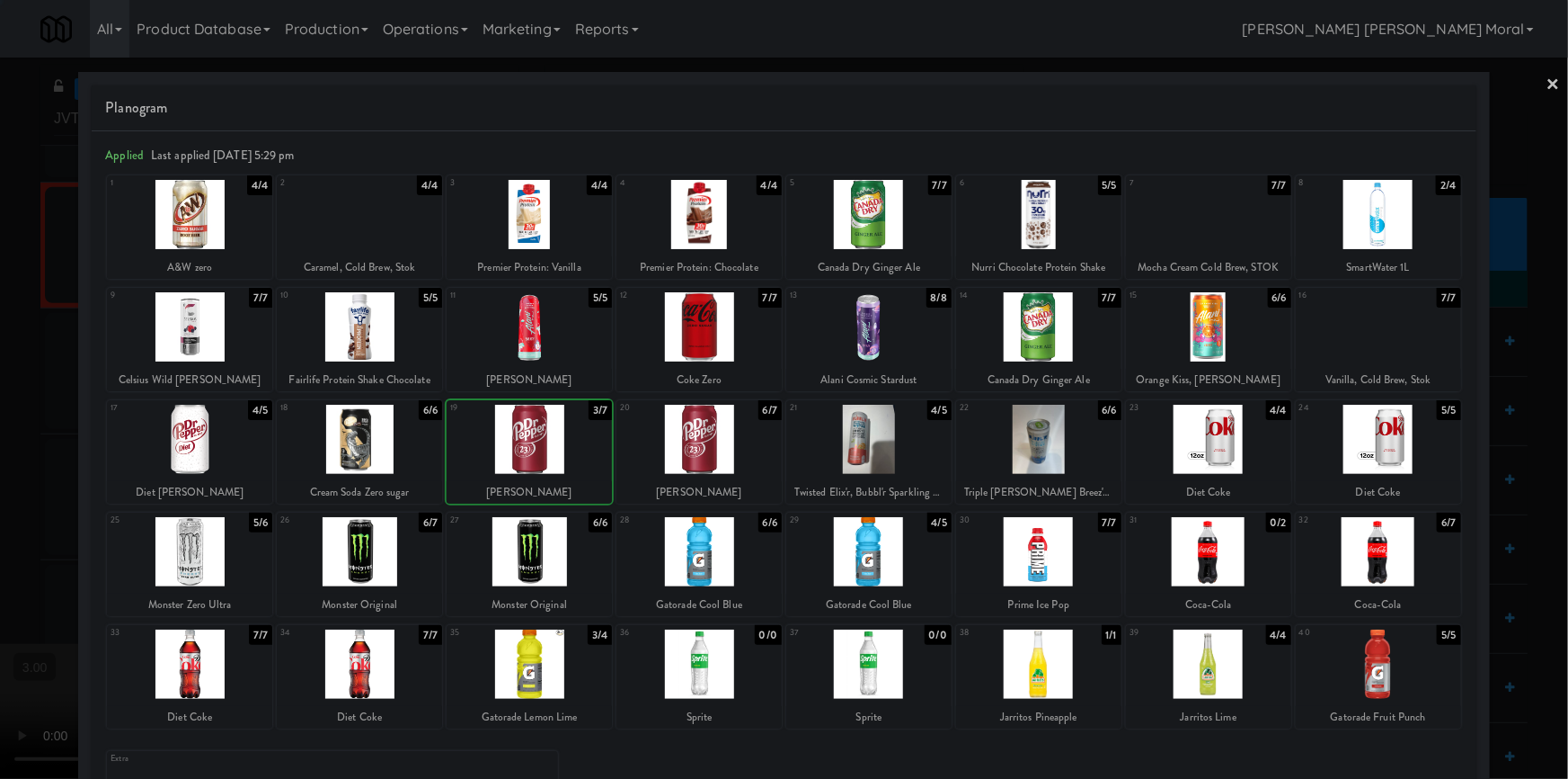
click at [0, 409] on div at bounding box center [784, 390] width 1568 height 779
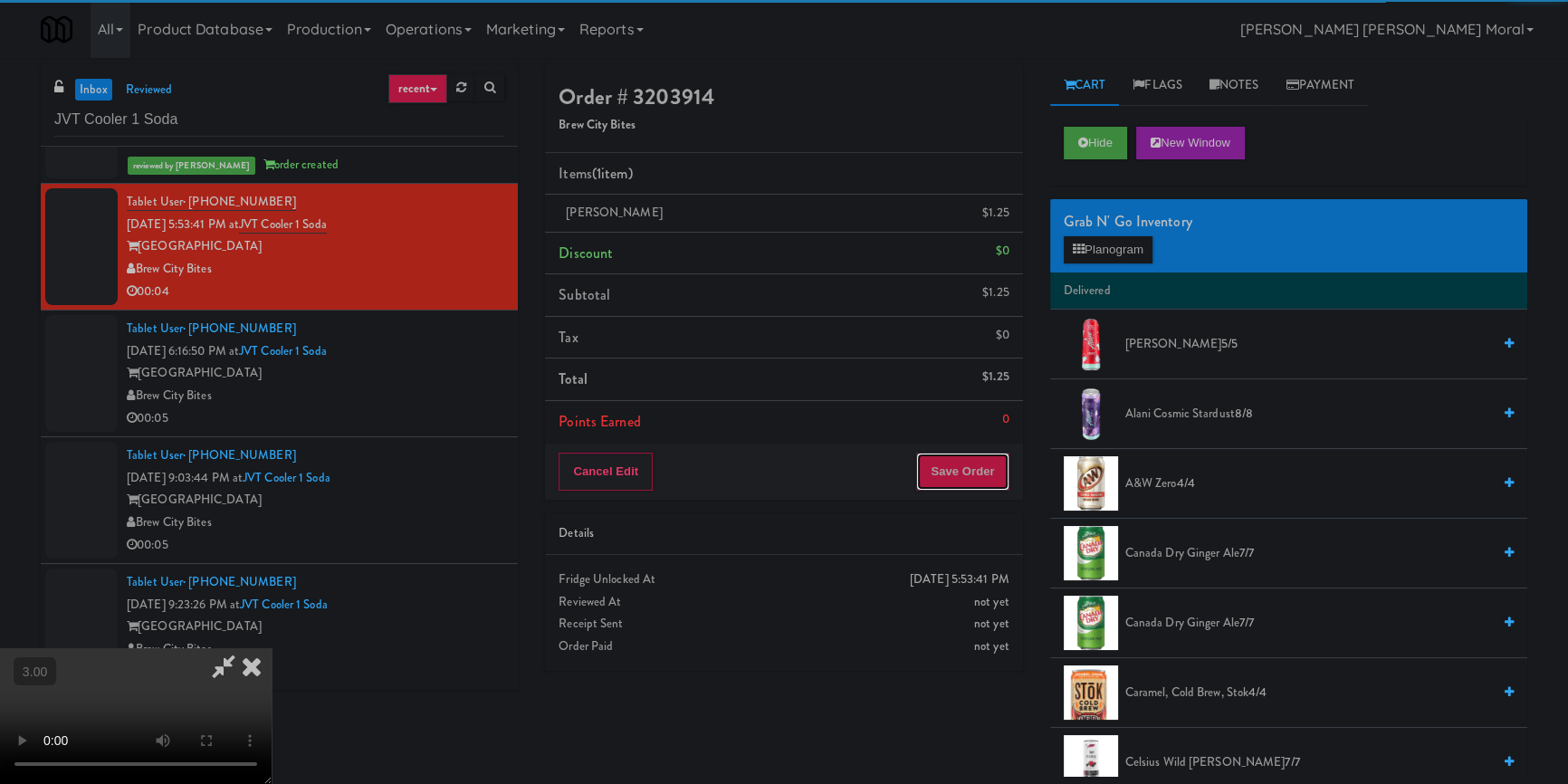
click at [994, 456] on button "Save Order" at bounding box center [962, 471] width 92 height 38
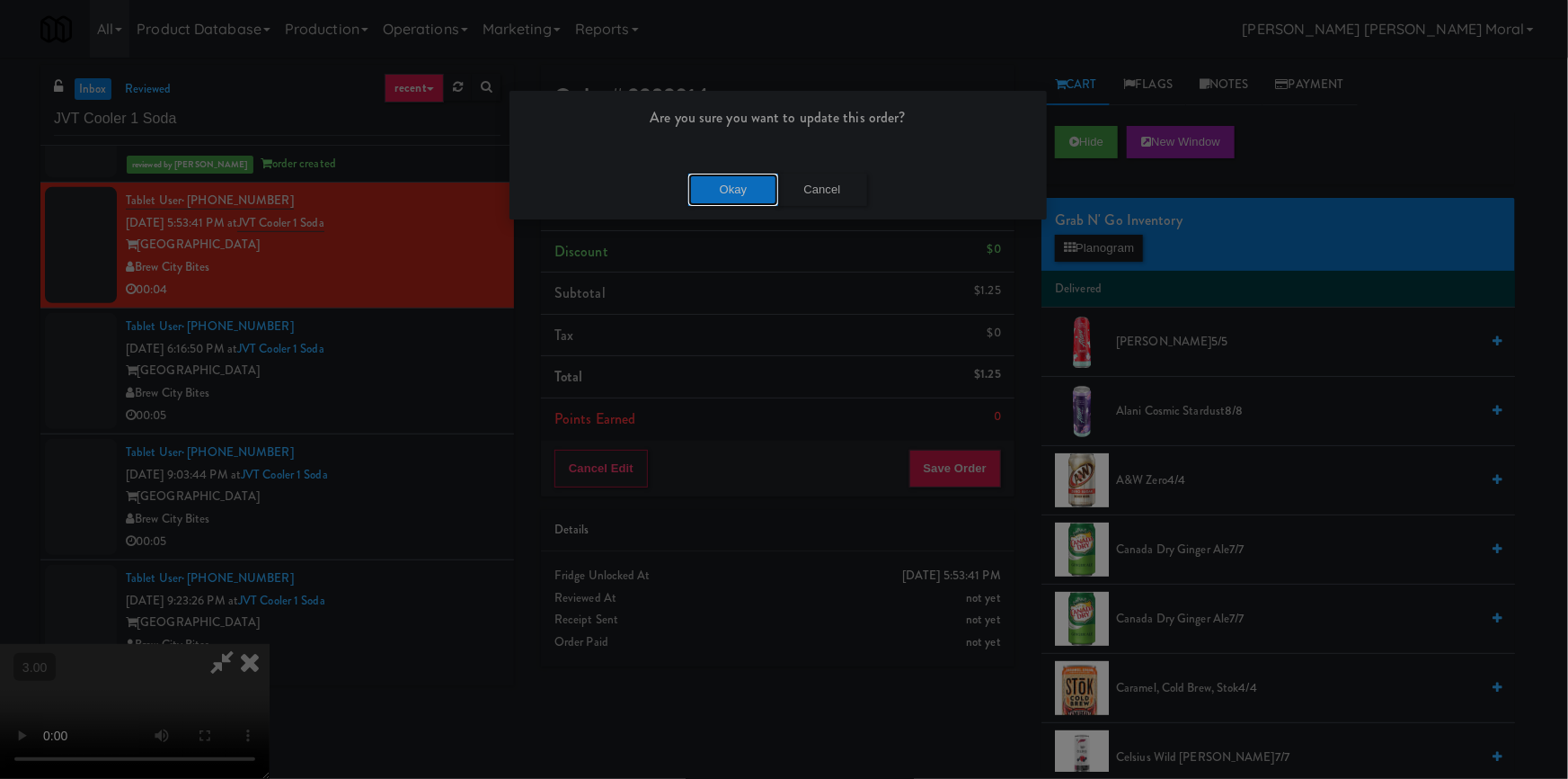
click at [749, 193] on button "Okay" at bounding box center [732, 189] width 89 height 32
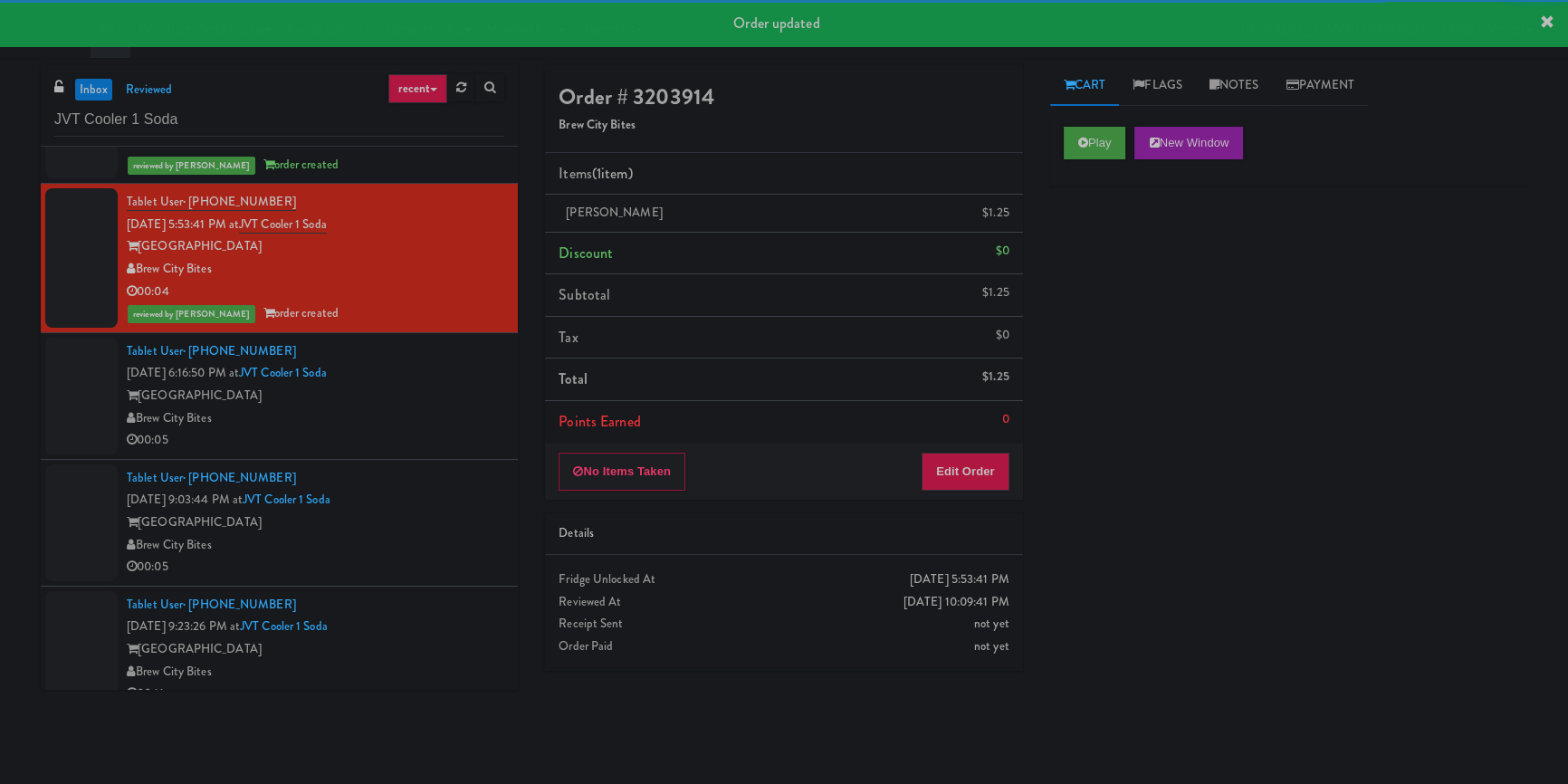
click at [458, 446] on div "00:05" at bounding box center [315, 440] width 377 height 23
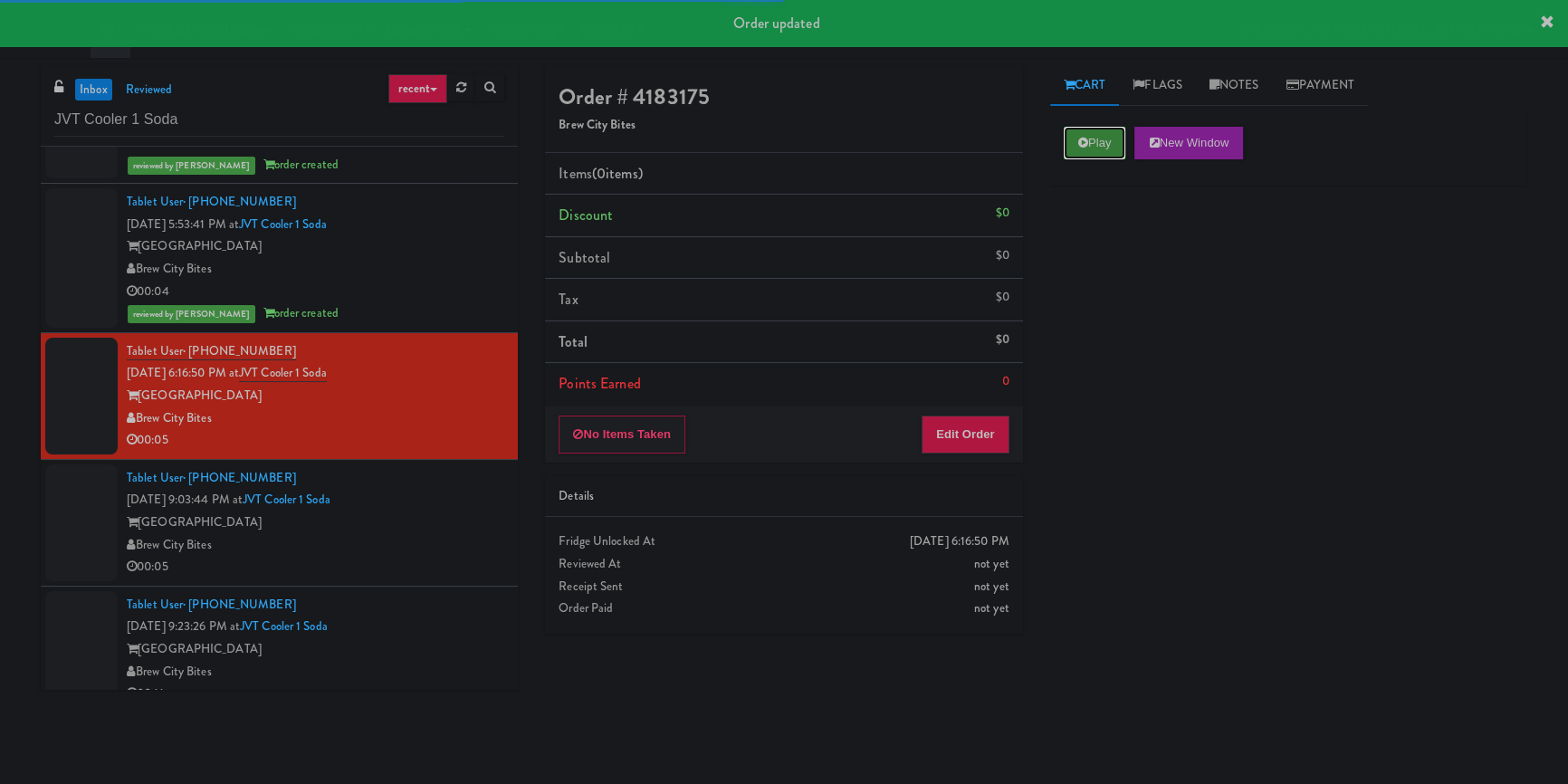
click at [1087, 155] on button "Play" at bounding box center [1095, 143] width 62 height 33
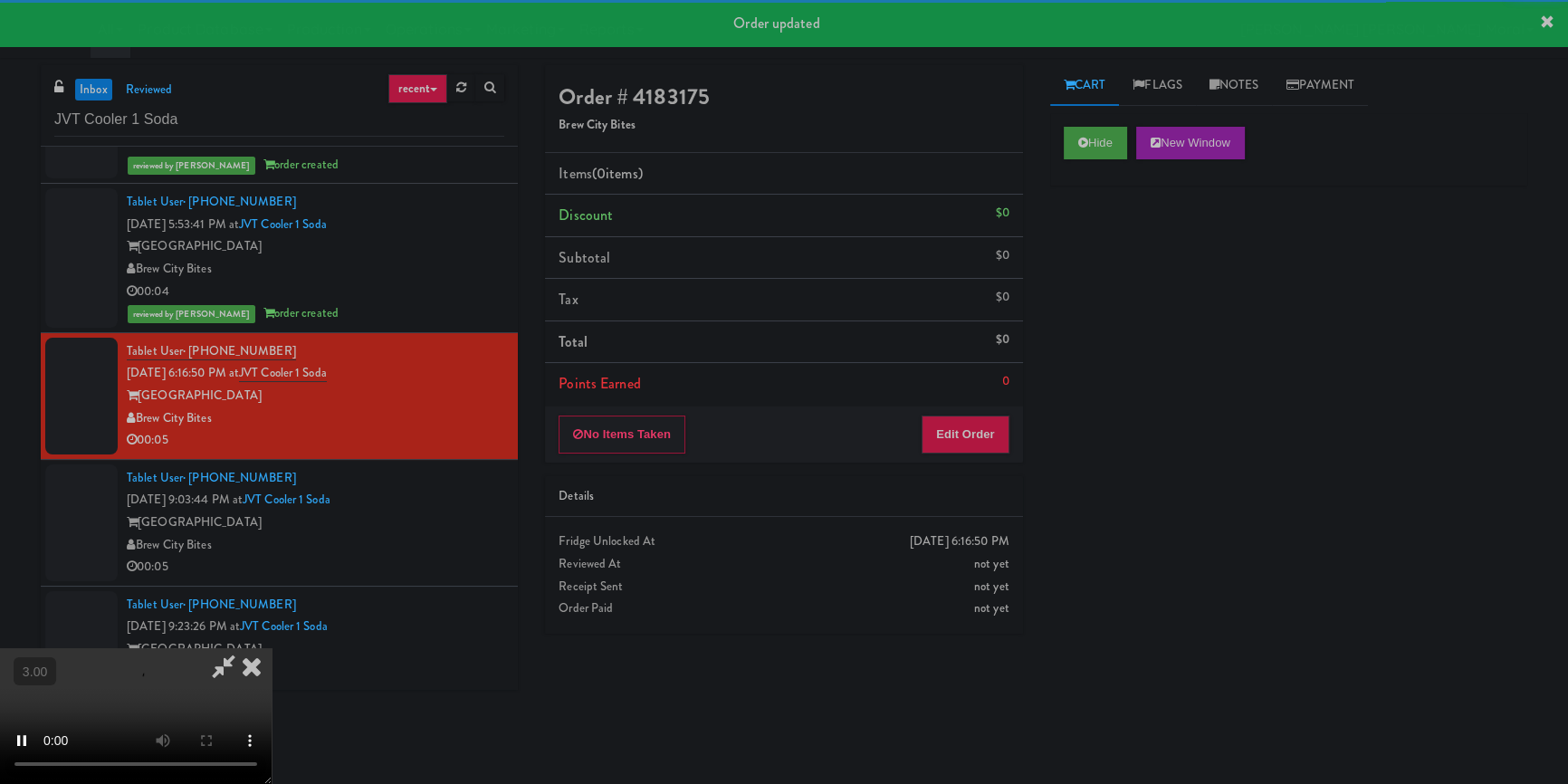
click at [1099, 255] on div "Hide New Window Primary Flag Clear Flag if unable to determine what was taken o…" at bounding box center [1290, 452] width 477 height 679
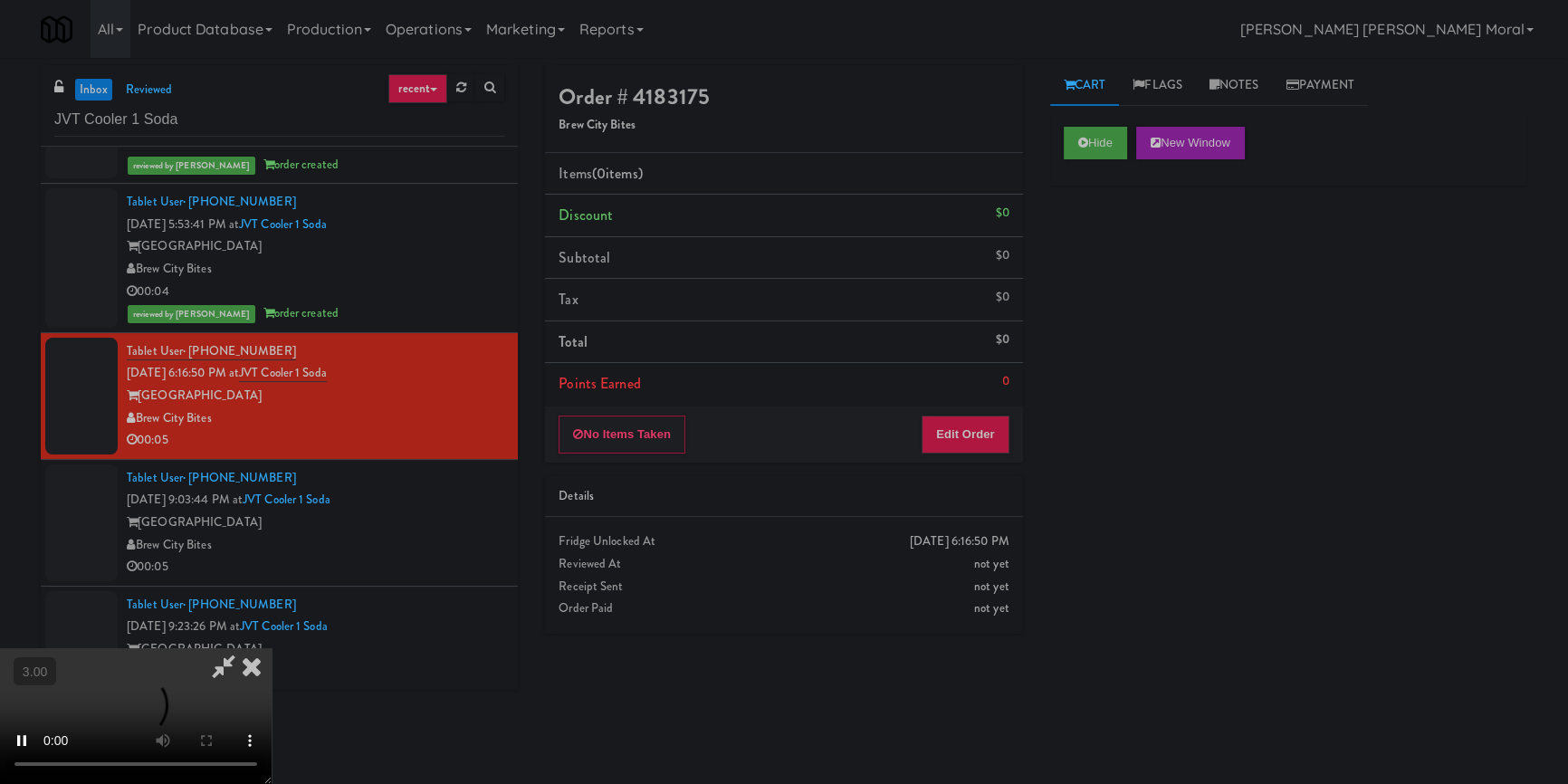
click at [271, 648] on video at bounding box center [136, 716] width 271 height 136
click at [967, 433] on button "Edit Order" at bounding box center [966, 435] width 88 height 38
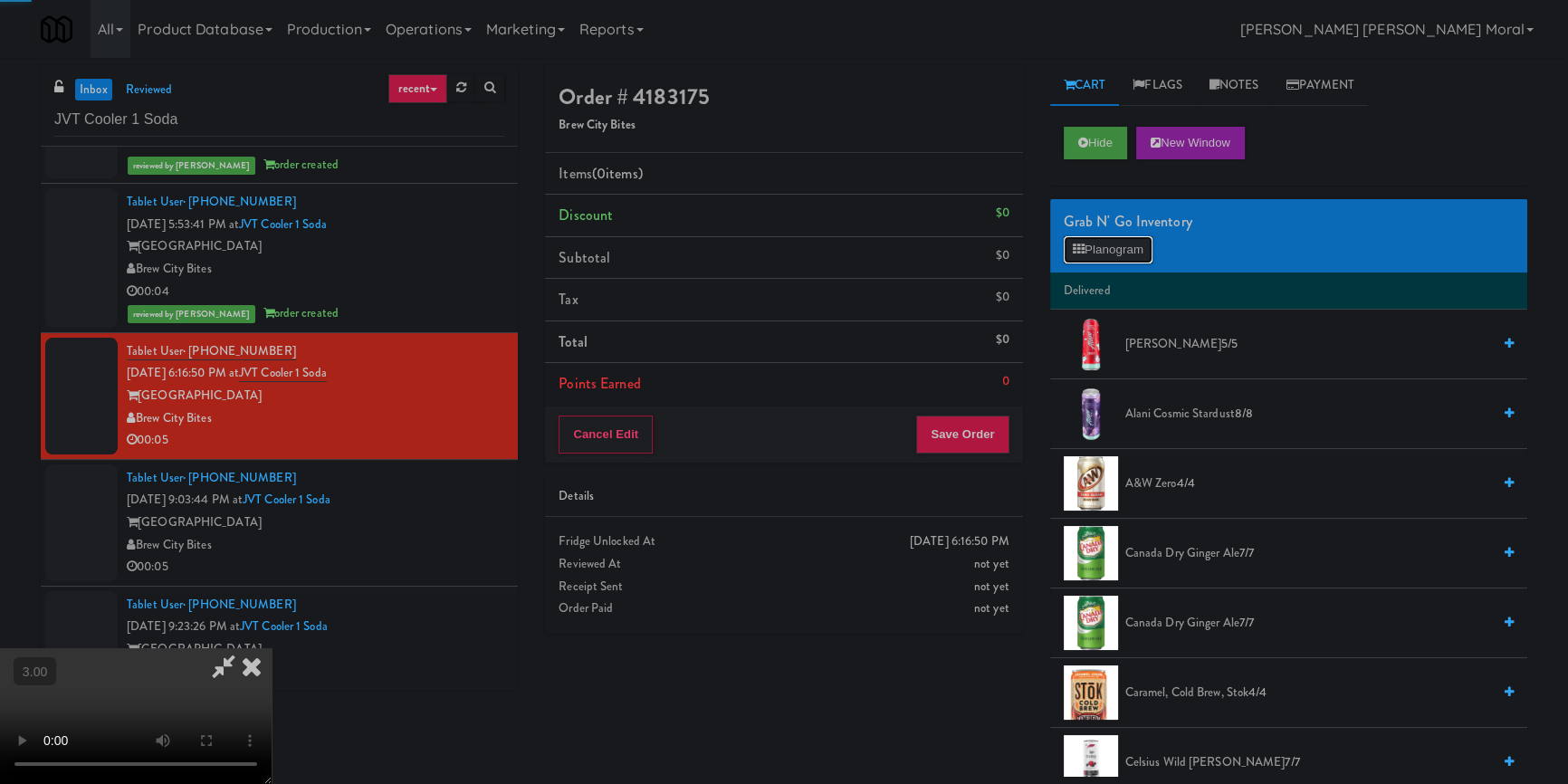
click at [1118, 255] on button "Planogram" at bounding box center [1108, 249] width 89 height 27
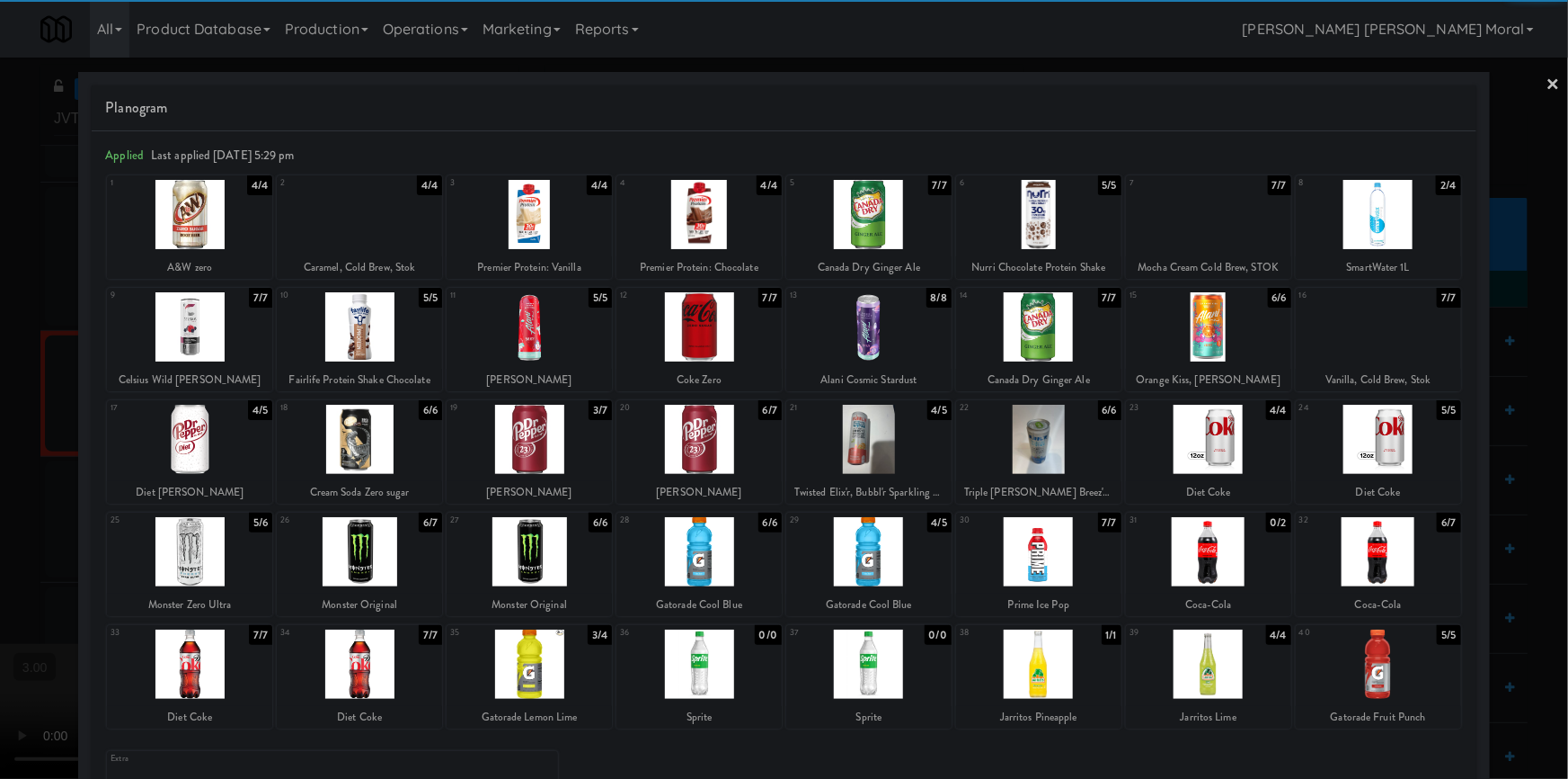
click at [1027, 441] on div at bounding box center [1039, 439] width 165 height 69
click at [0, 435] on div at bounding box center [784, 390] width 1568 height 779
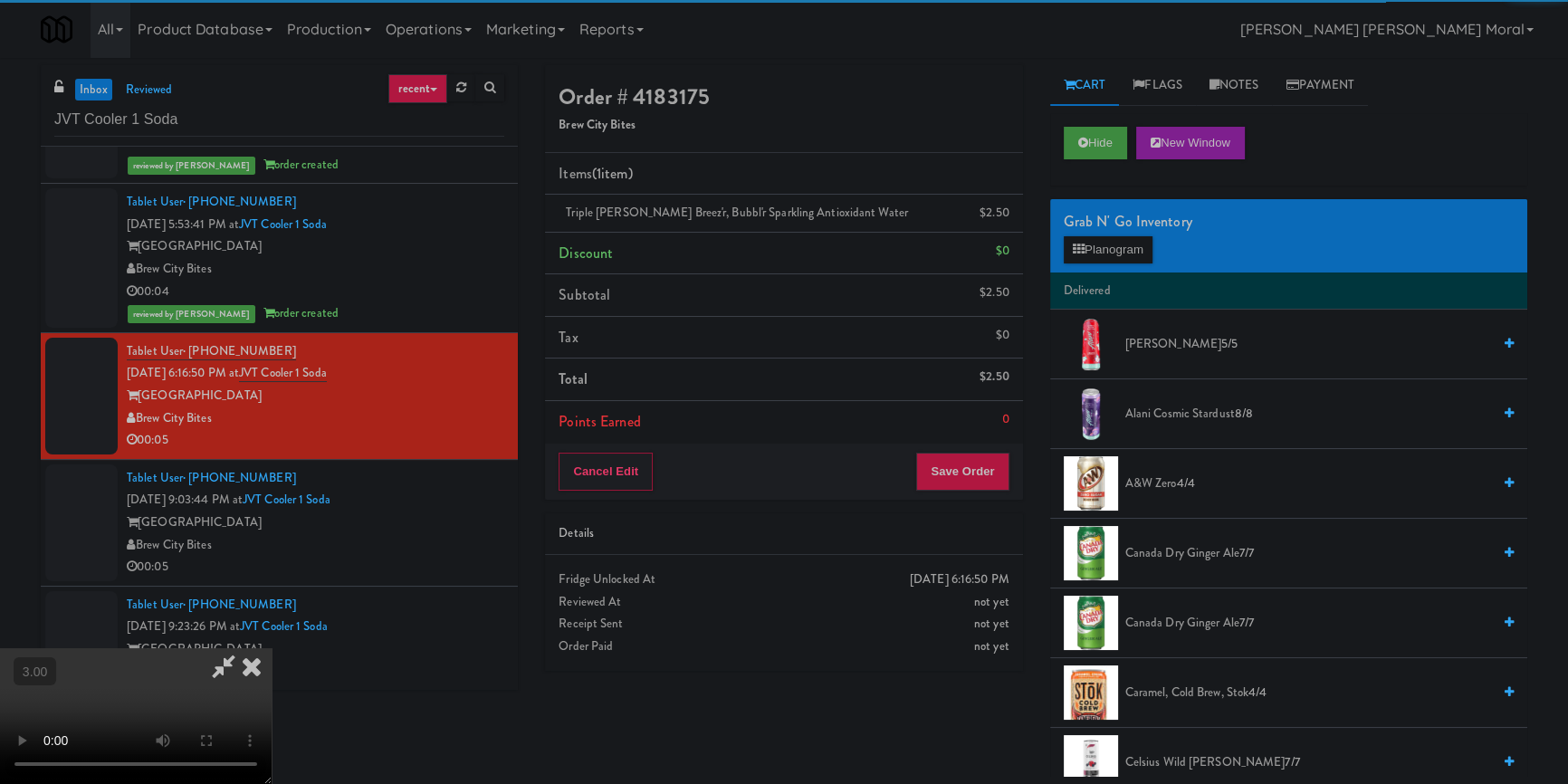
click at [271, 648] on video at bounding box center [136, 716] width 271 height 136
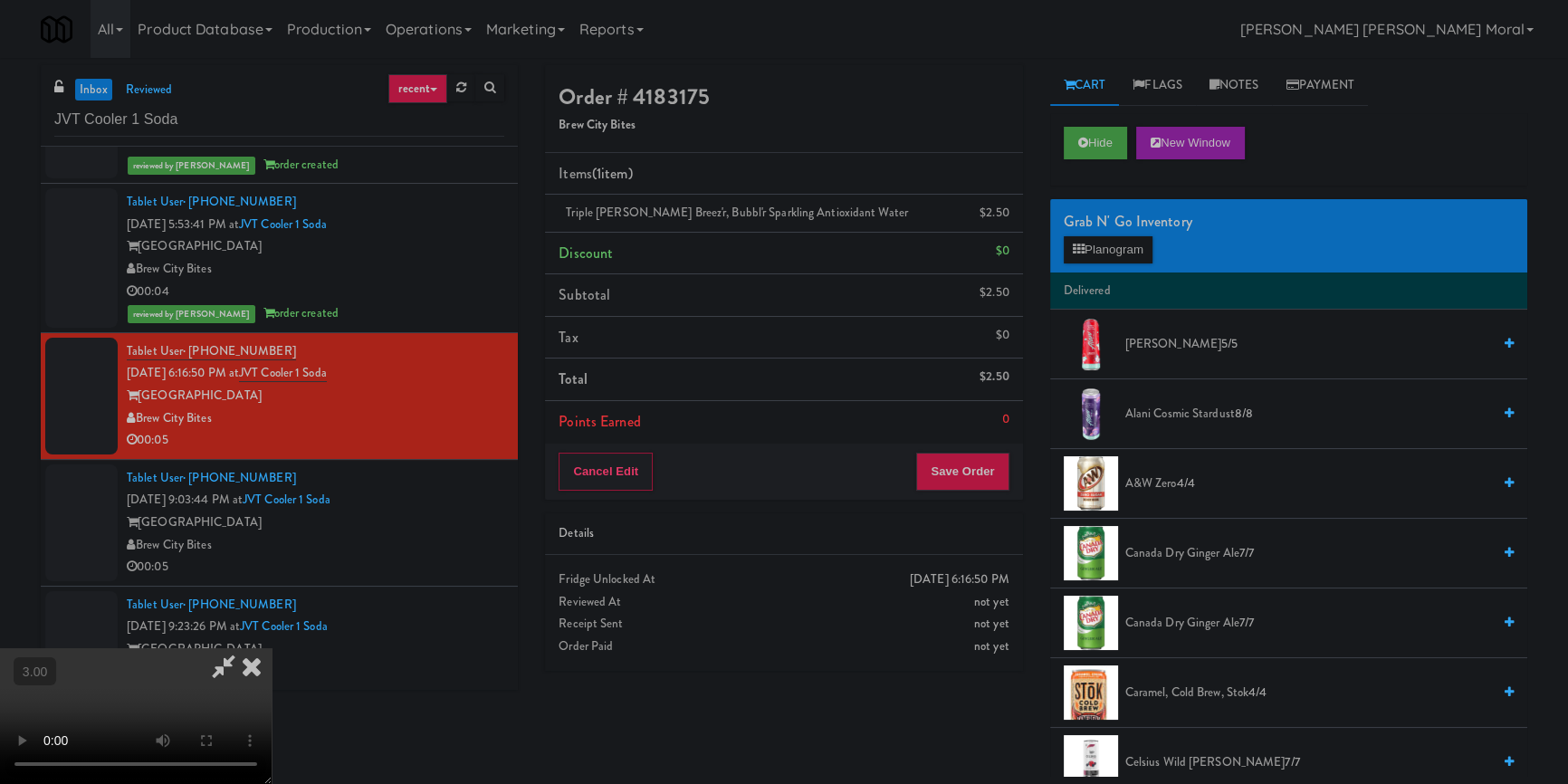
scroll to position [6, 0]
click at [964, 476] on button "Save Order" at bounding box center [962, 471] width 92 height 38
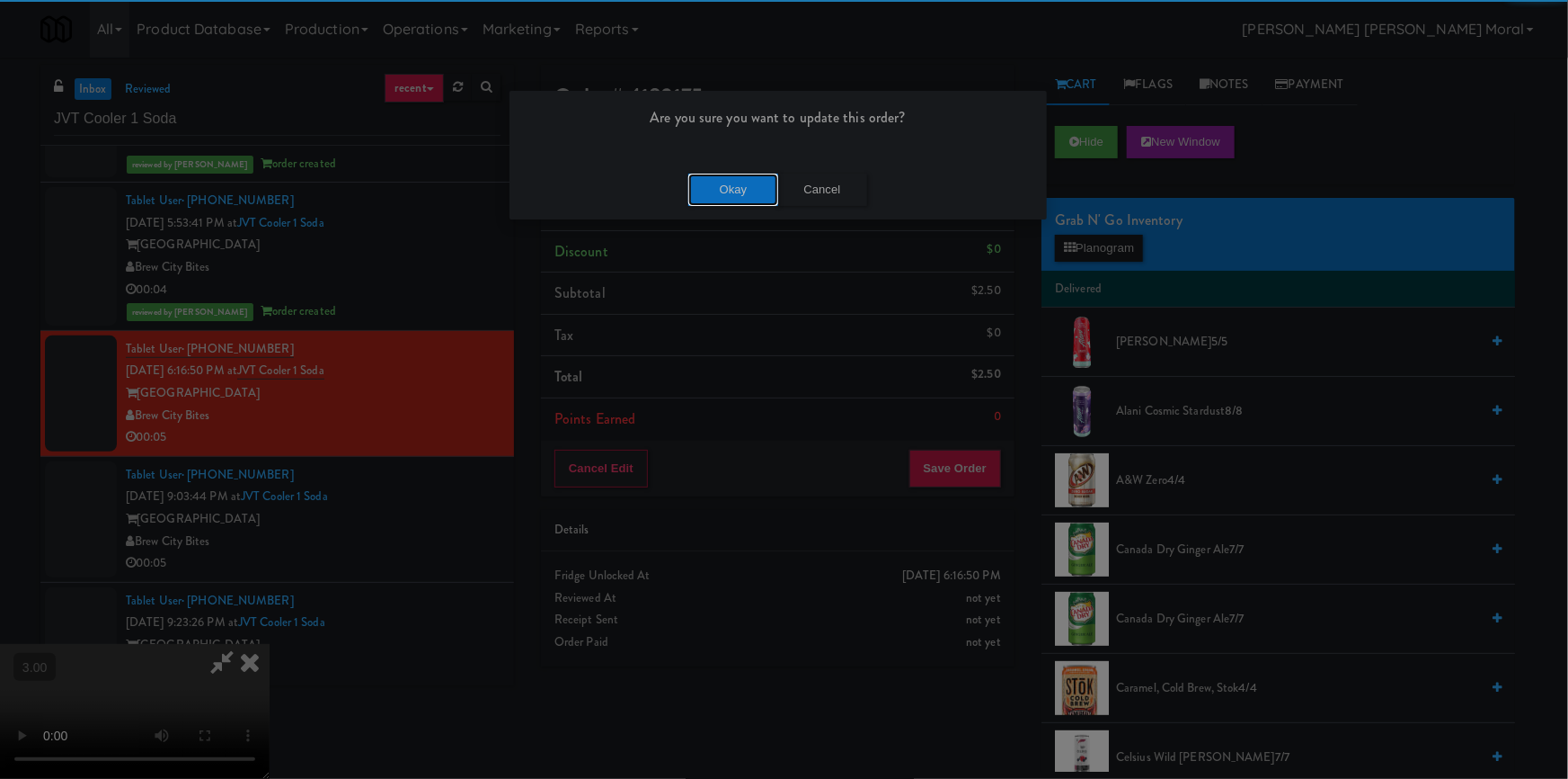
click at [749, 194] on button "Okay" at bounding box center [732, 189] width 89 height 32
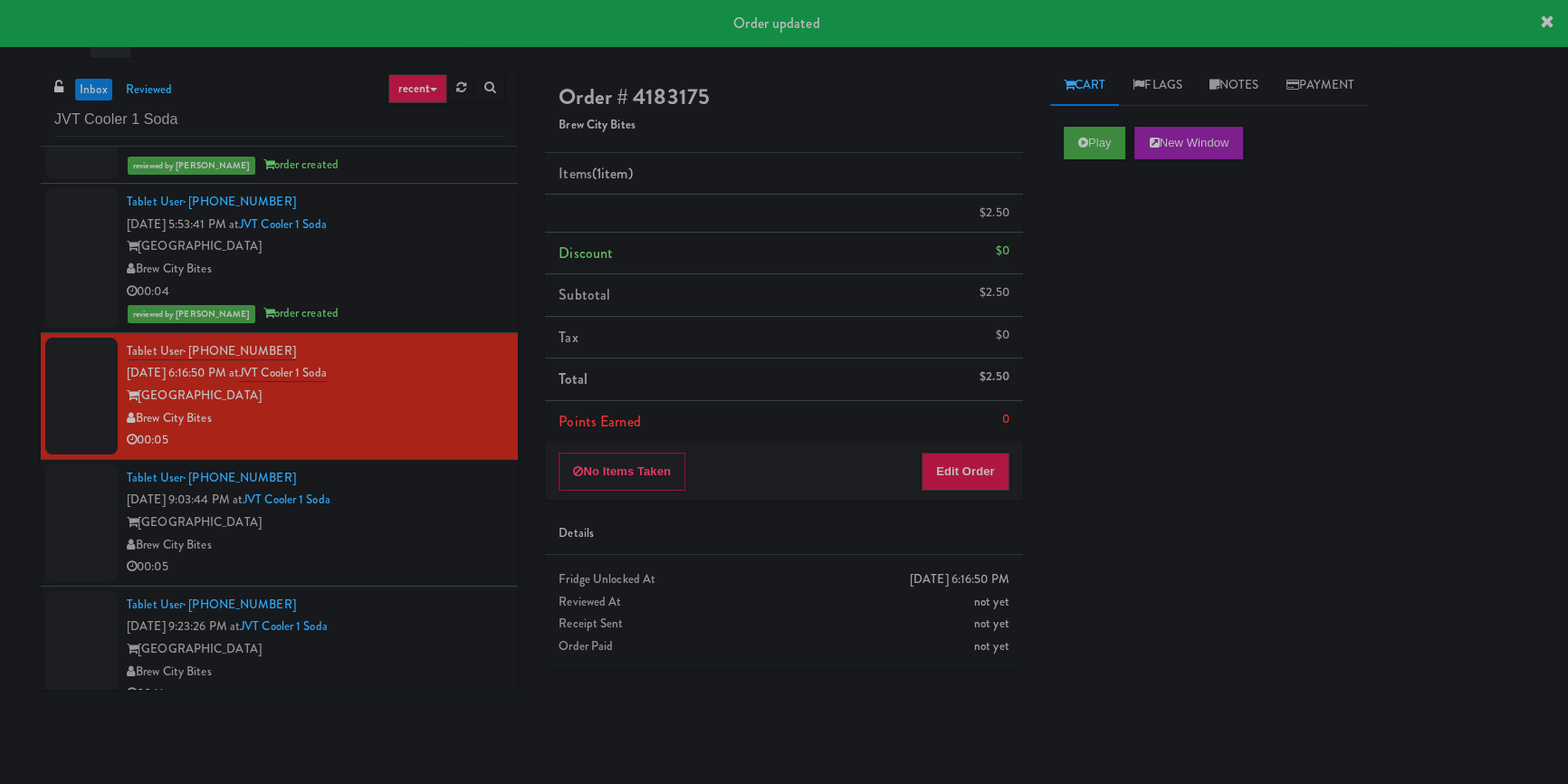
scroll to position [0, 0]
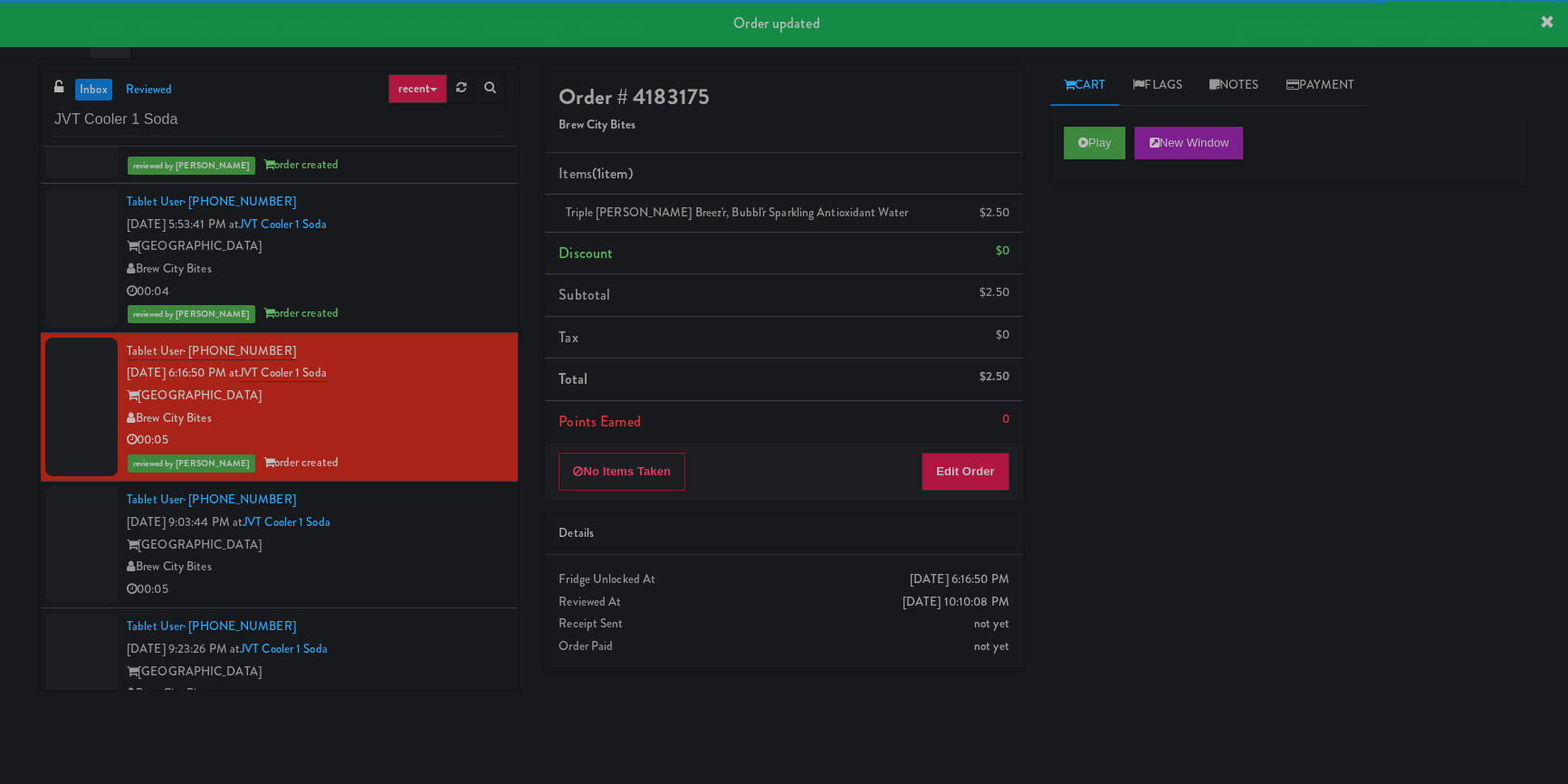
drag, startPoint x: 443, startPoint y: 534, endPoint x: 786, endPoint y: 475, distance: 348.0
click at [445, 534] on div "[GEOGRAPHIC_DATA]" at bounding box center [315, 544] width 377 height 23
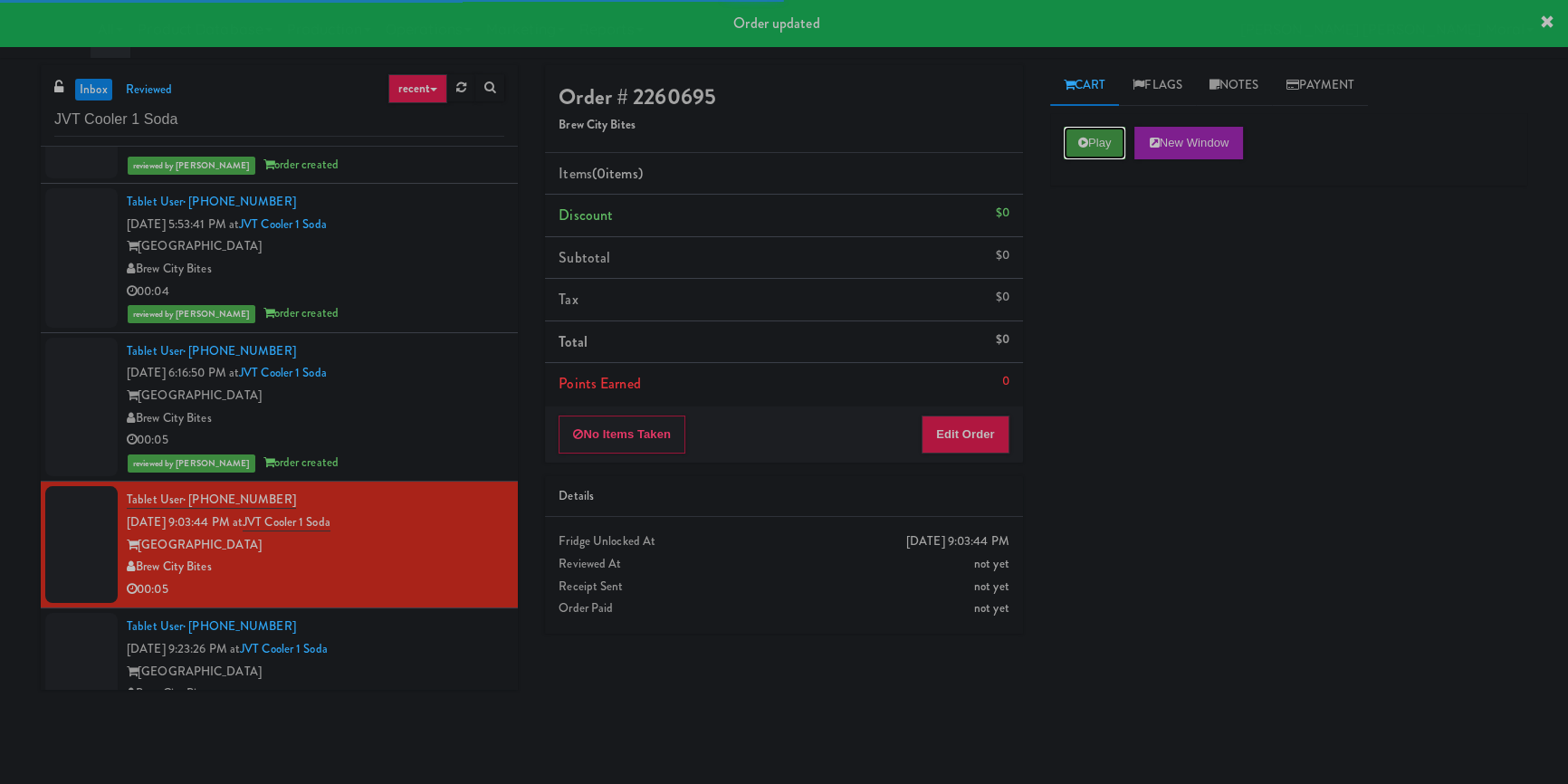
click at [1091, 140] on button "Play" at bounding box center [1095, 143] width 62 height 33
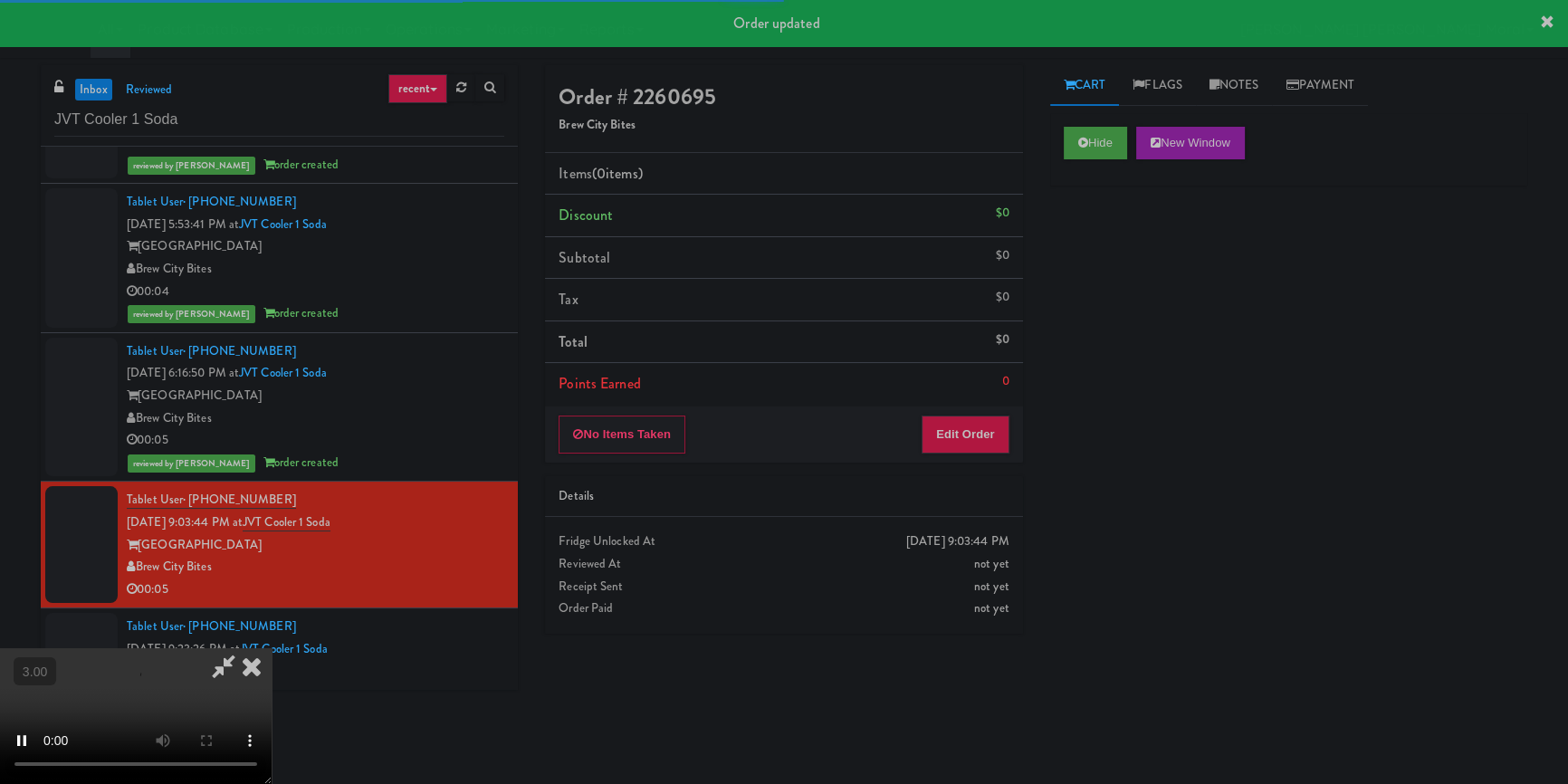
click at [1110, 317] on div "Hide New Window Primary Flag Clear Flag if unable to determine what was taken o…" at bounding box center [1290, 452] width 477 height 679
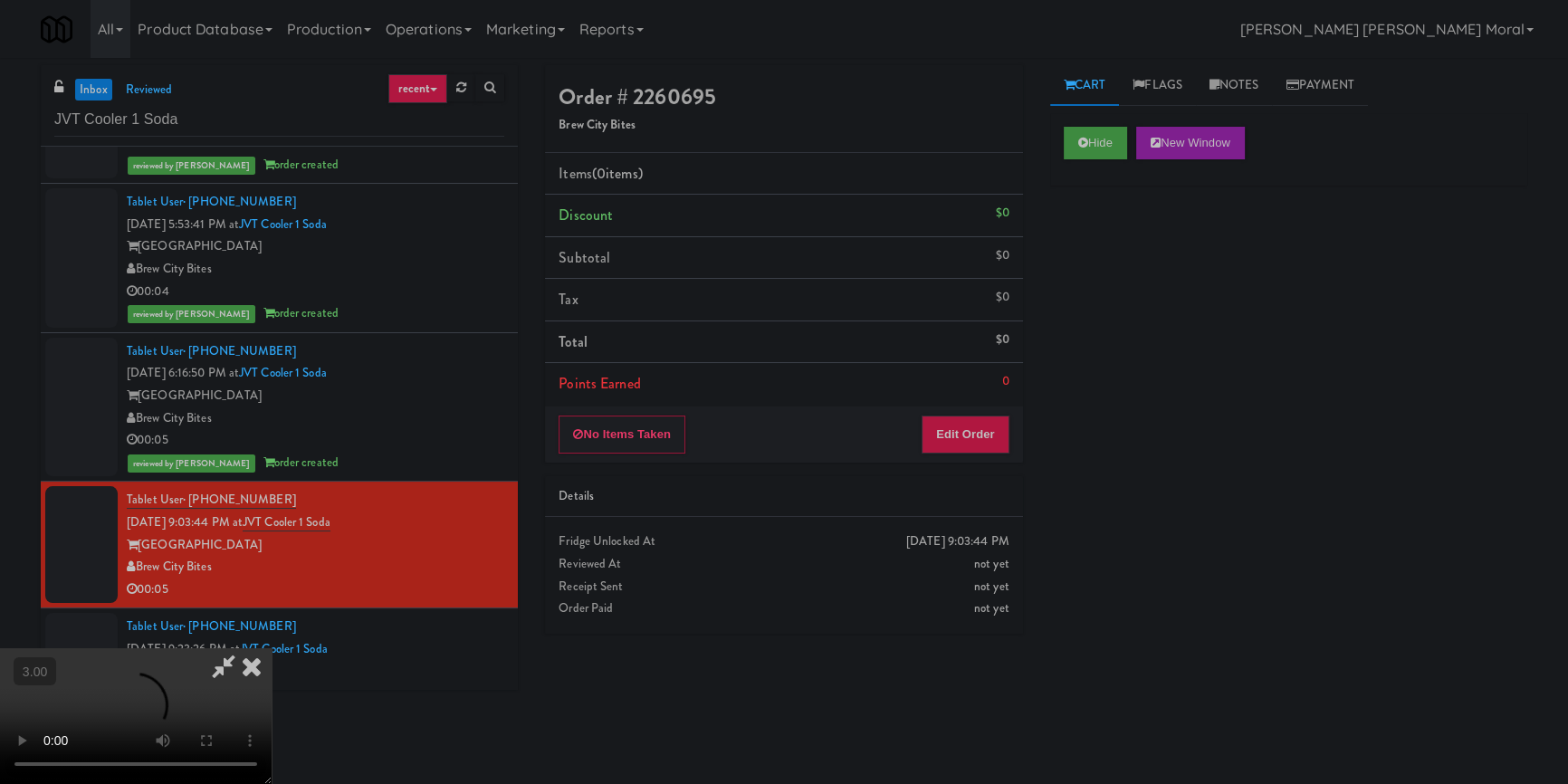
scroll to position [6, 0]
drag, startPoint x: 978, startPoint y: 426, endPoint x: 1049, endPoint y: 366, distance: 93.0
click at [978, 428] on button "Edit Order" at bounding box center [966, 435] width 88 height 38
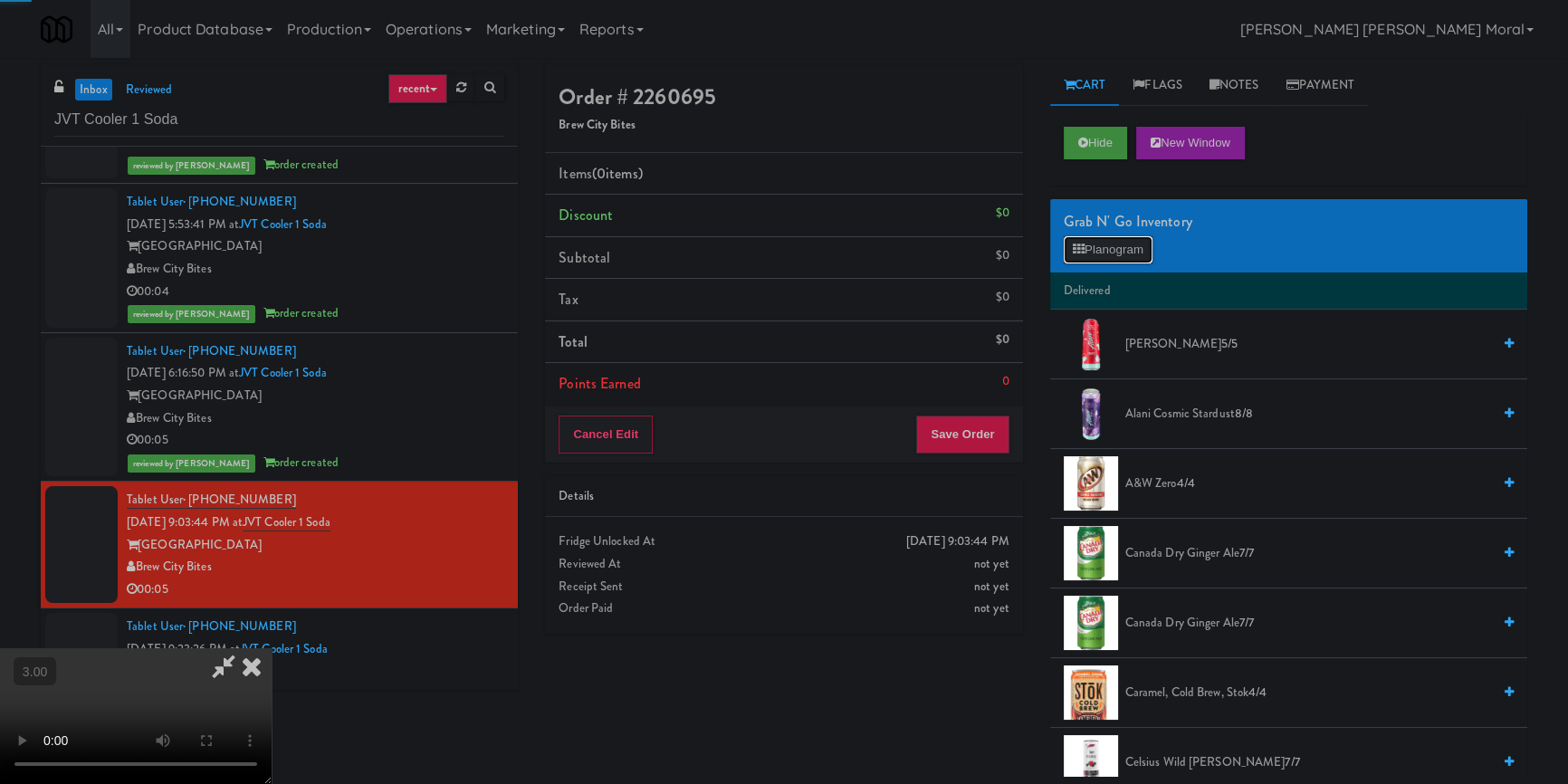
click at [1094, 253] on button "Planogram" at bounding box center [1108, 249] width 89 height 27
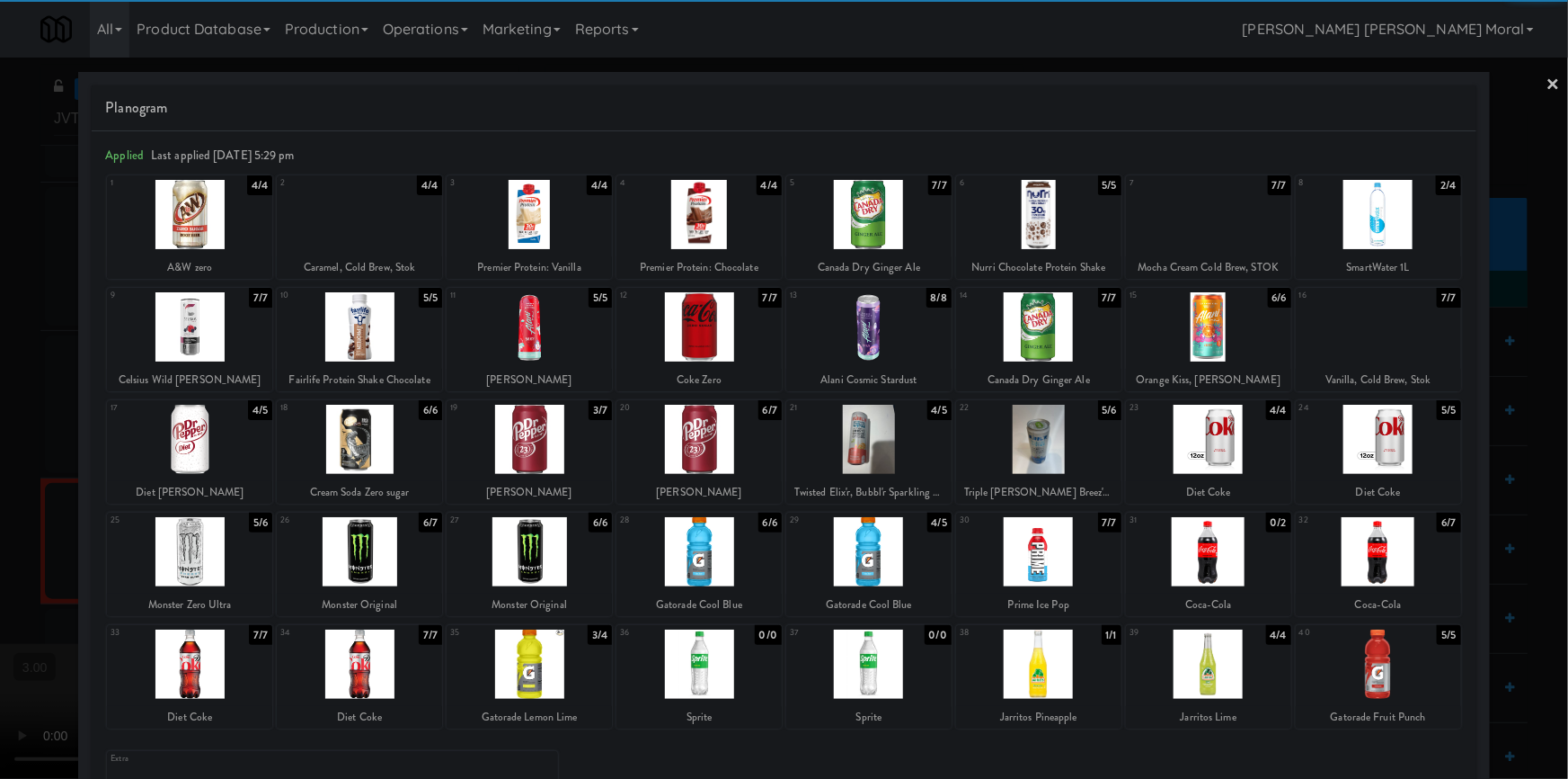
click at [385, 558] on div at bounding box center [360, 552] width 165 height 69
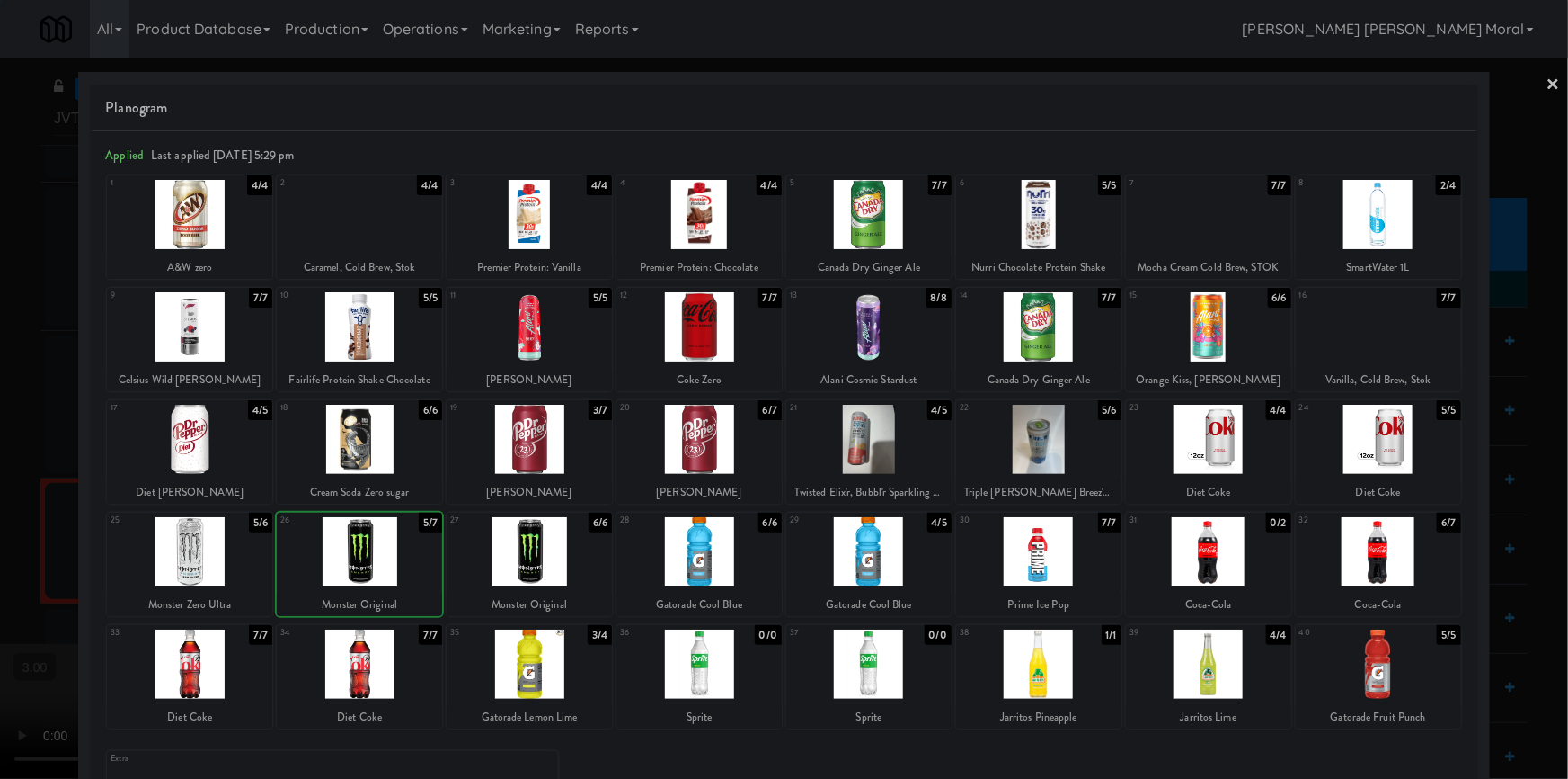
click at [0, 508] on div at bounding box center [784, 390] width 1568 height 779
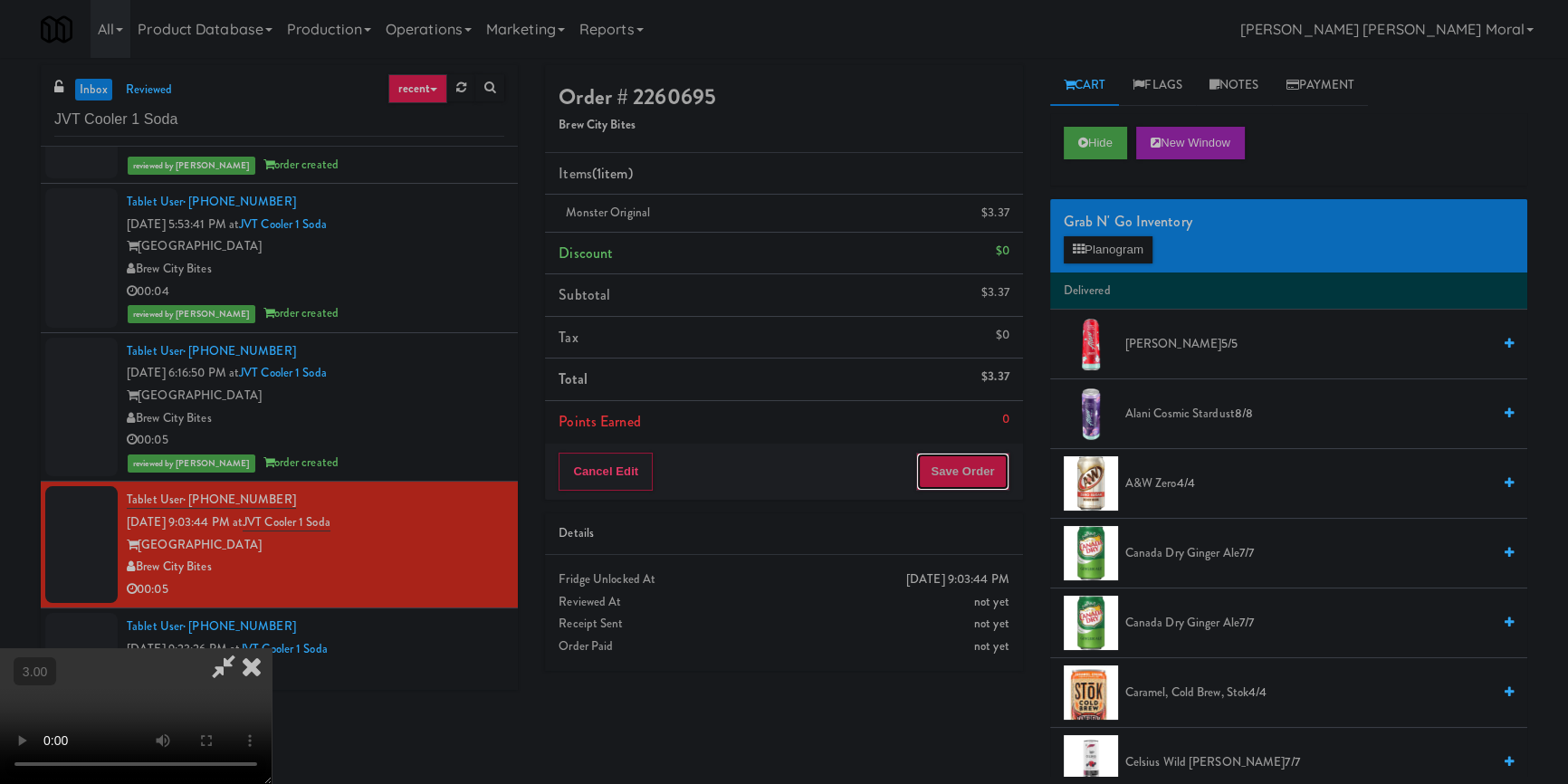
click at [950, 479] on button "Save Order" at bounding box center [962, 471] width 92 height 38
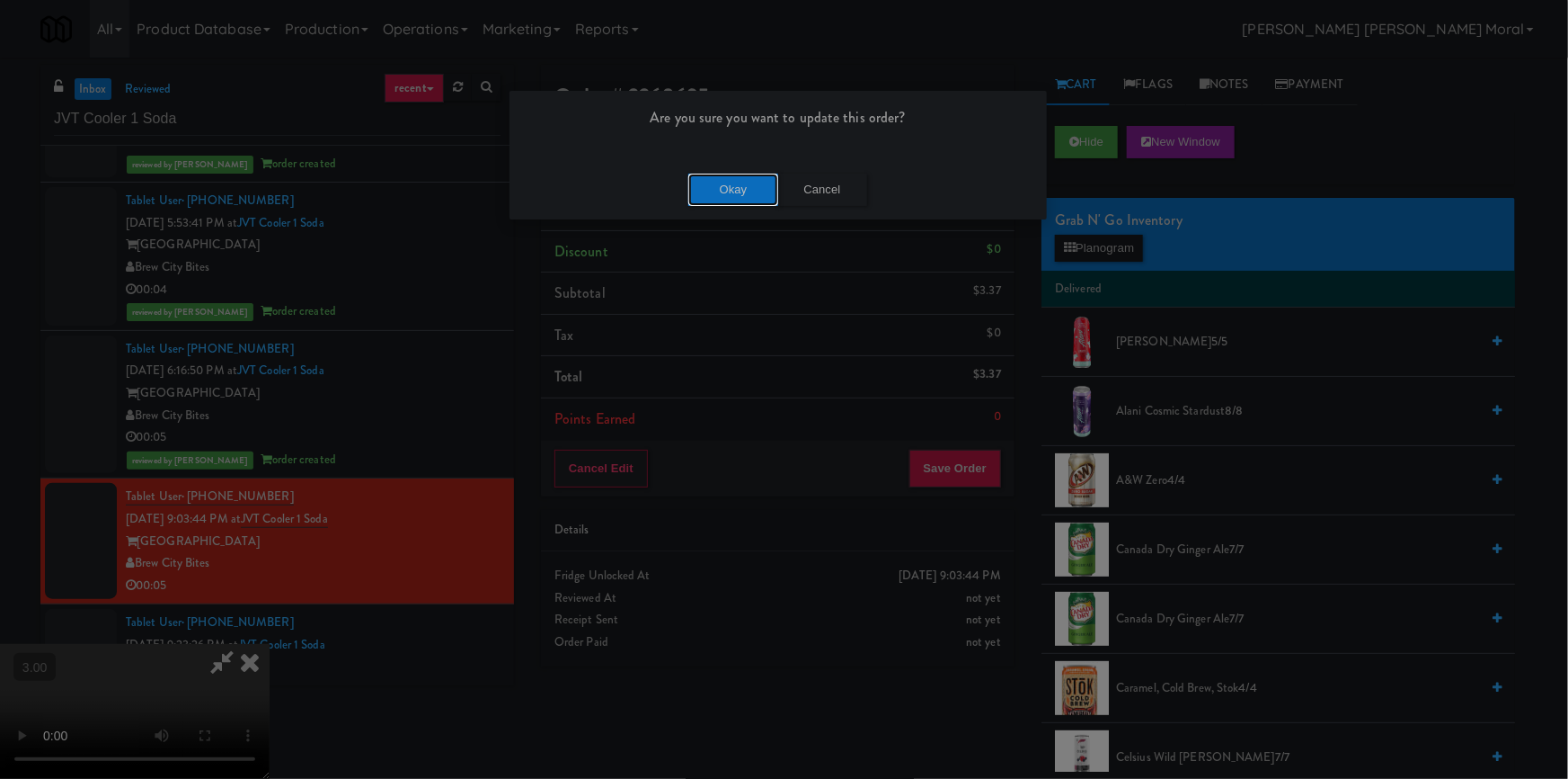
click at [709, 189] on button "Okay" at bounding box center [732, 189] width 89 height 32
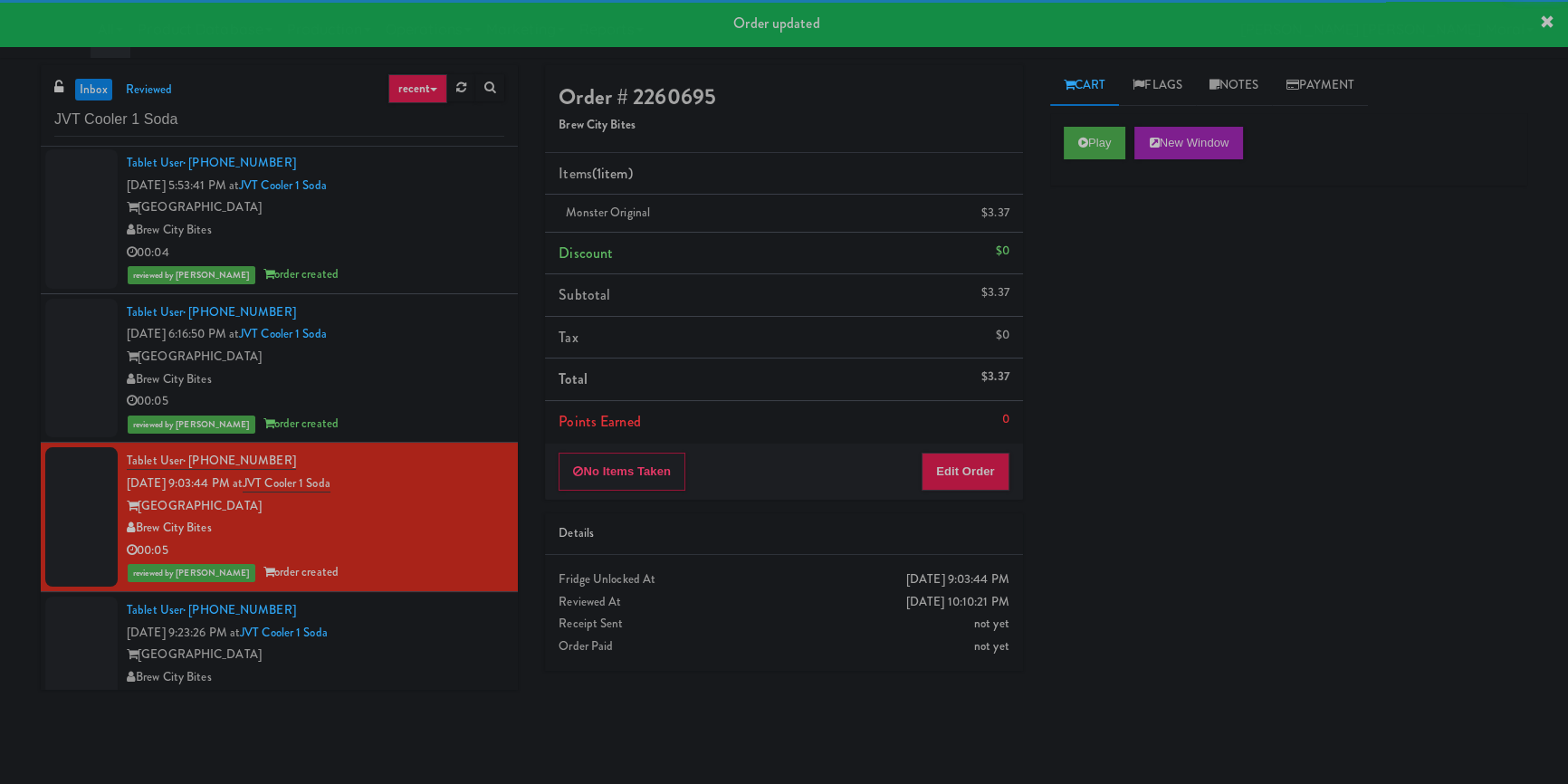
scroll to position [625, 0]
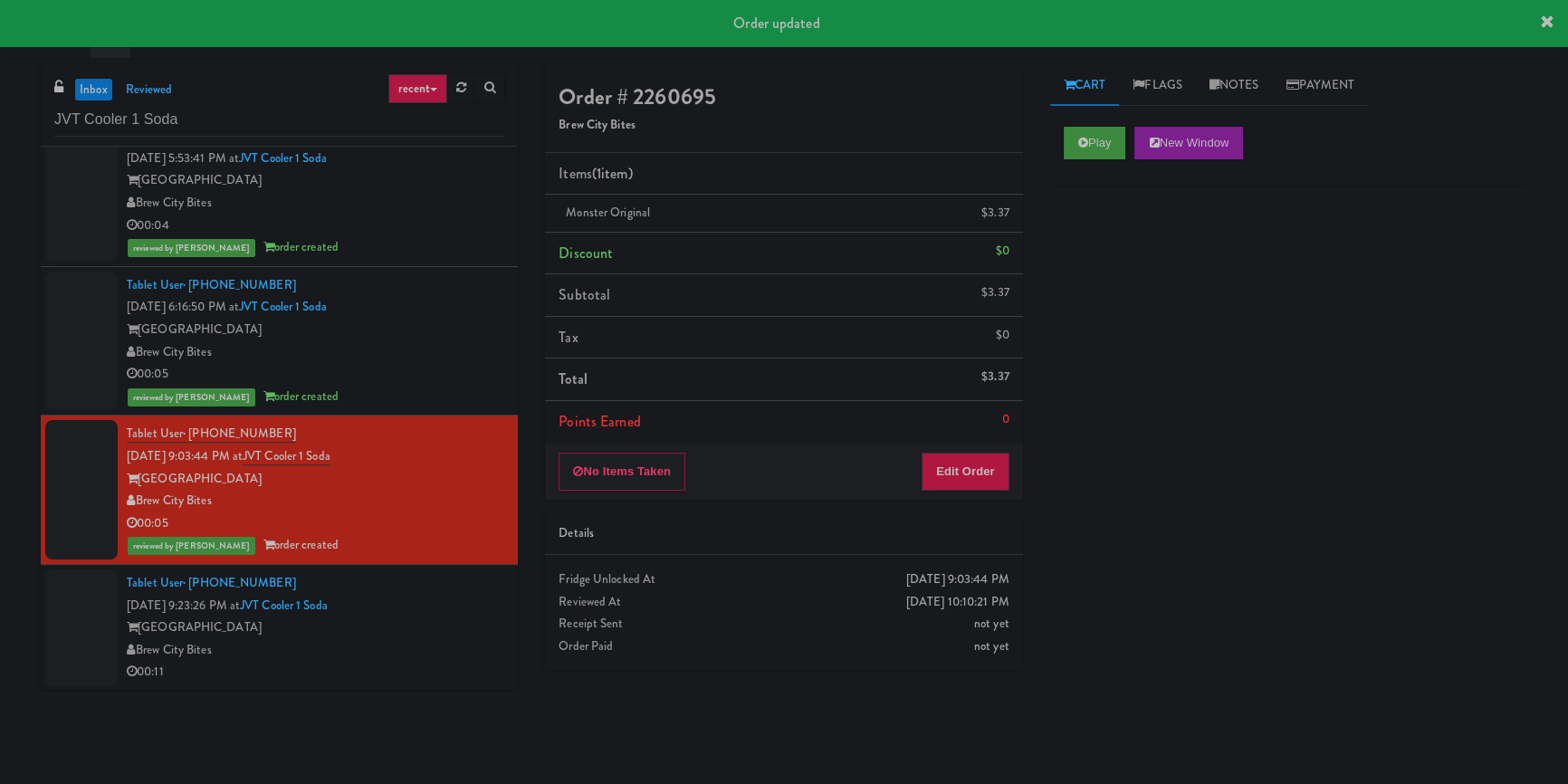
drag, startPoint x: 423, startPoint y: 624, endPoint x: 625, endPoint y: 552, distance: 214.4
click at [425, 622] on div "[GEOGRAPHIC_DATA]" at bounding box center [315, 628] width 377 height 23
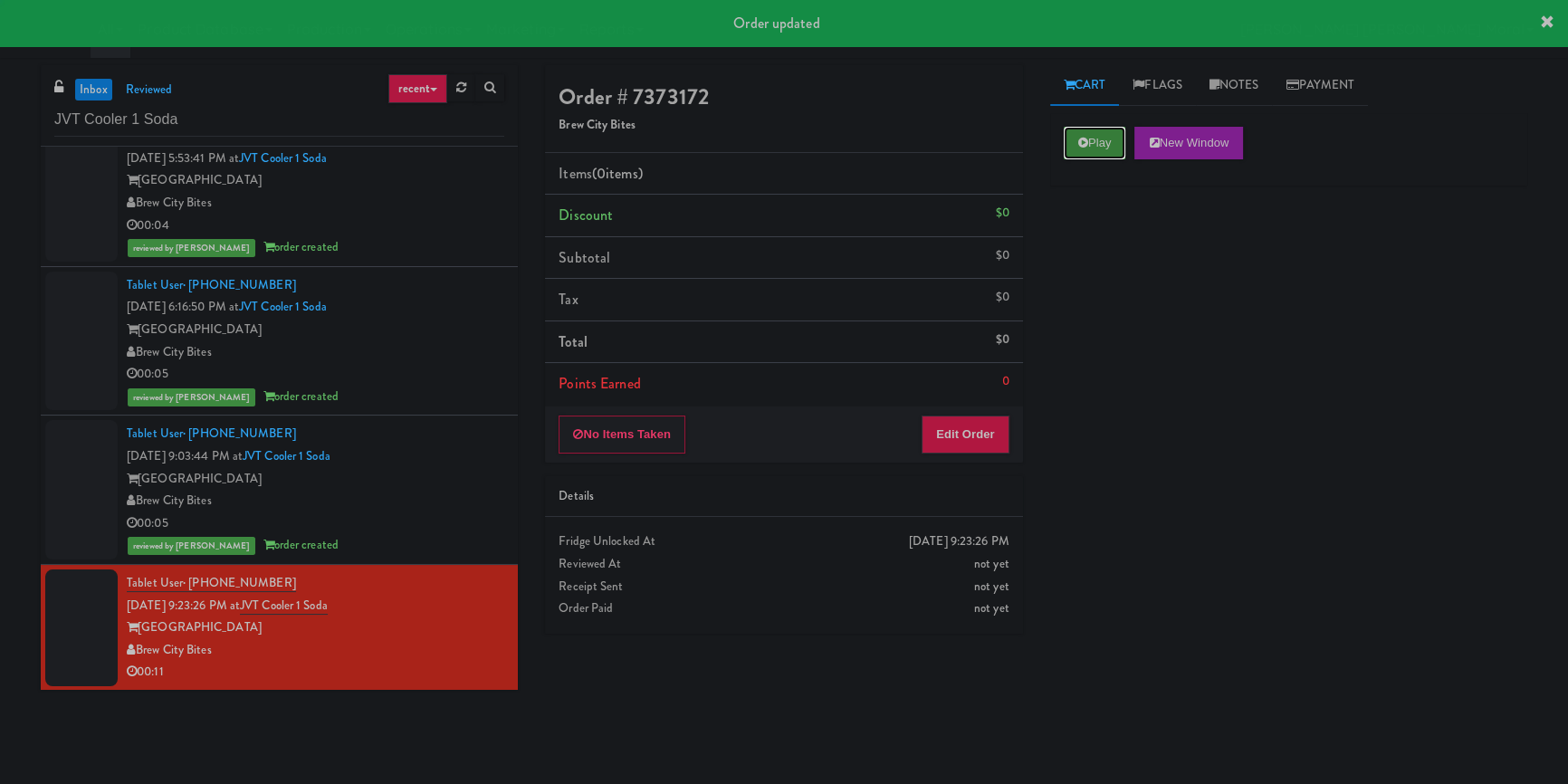
click at [1109, 132] on button "Play" at bounding box center [1095, 143] width 62 height 33
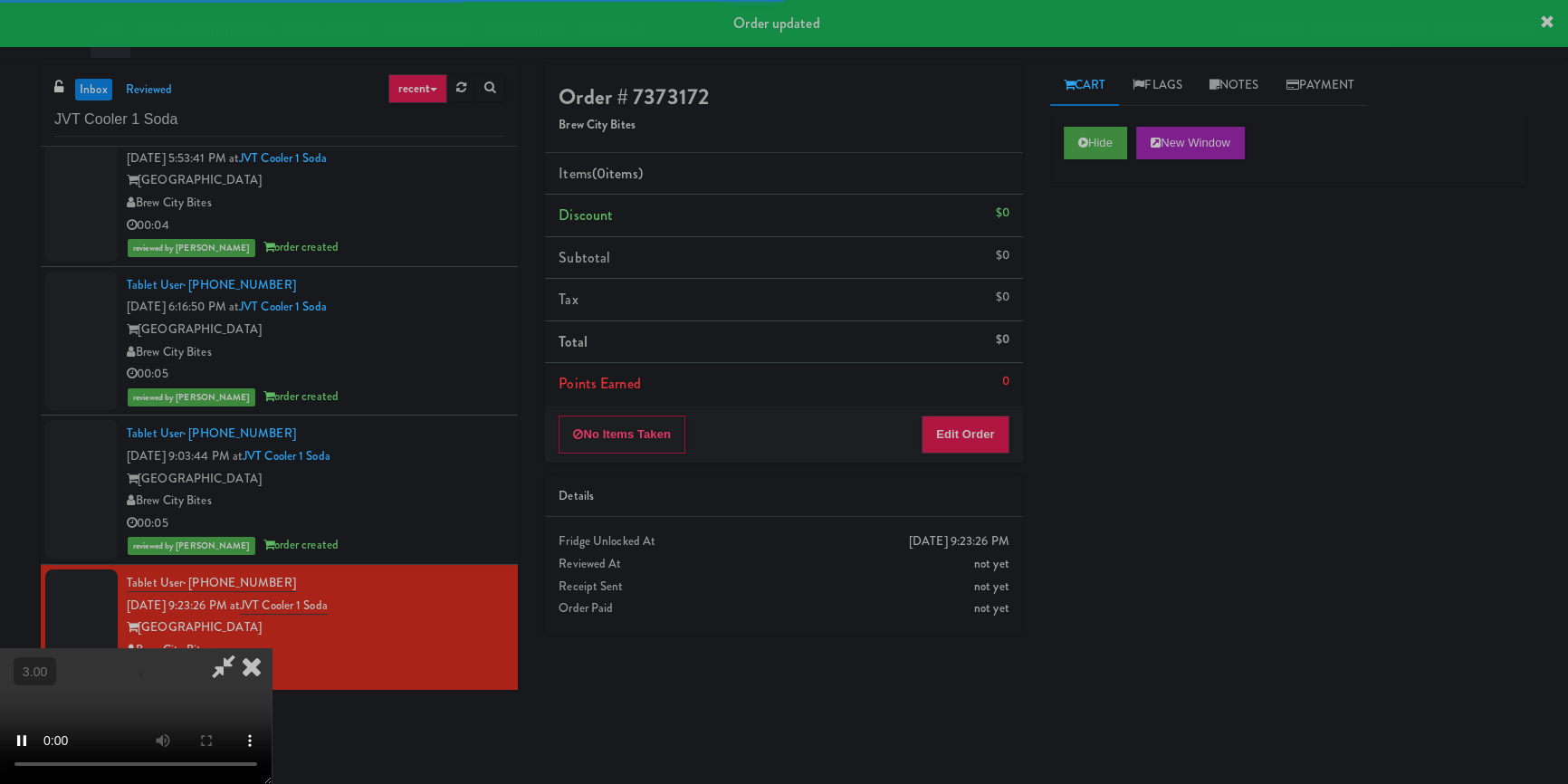
click at [1087, 270] on div "Hide New Window Primary Flag Clear Flag if unable to determine what was taken o…" at bounding box center [1290, 452] width 477 height 679
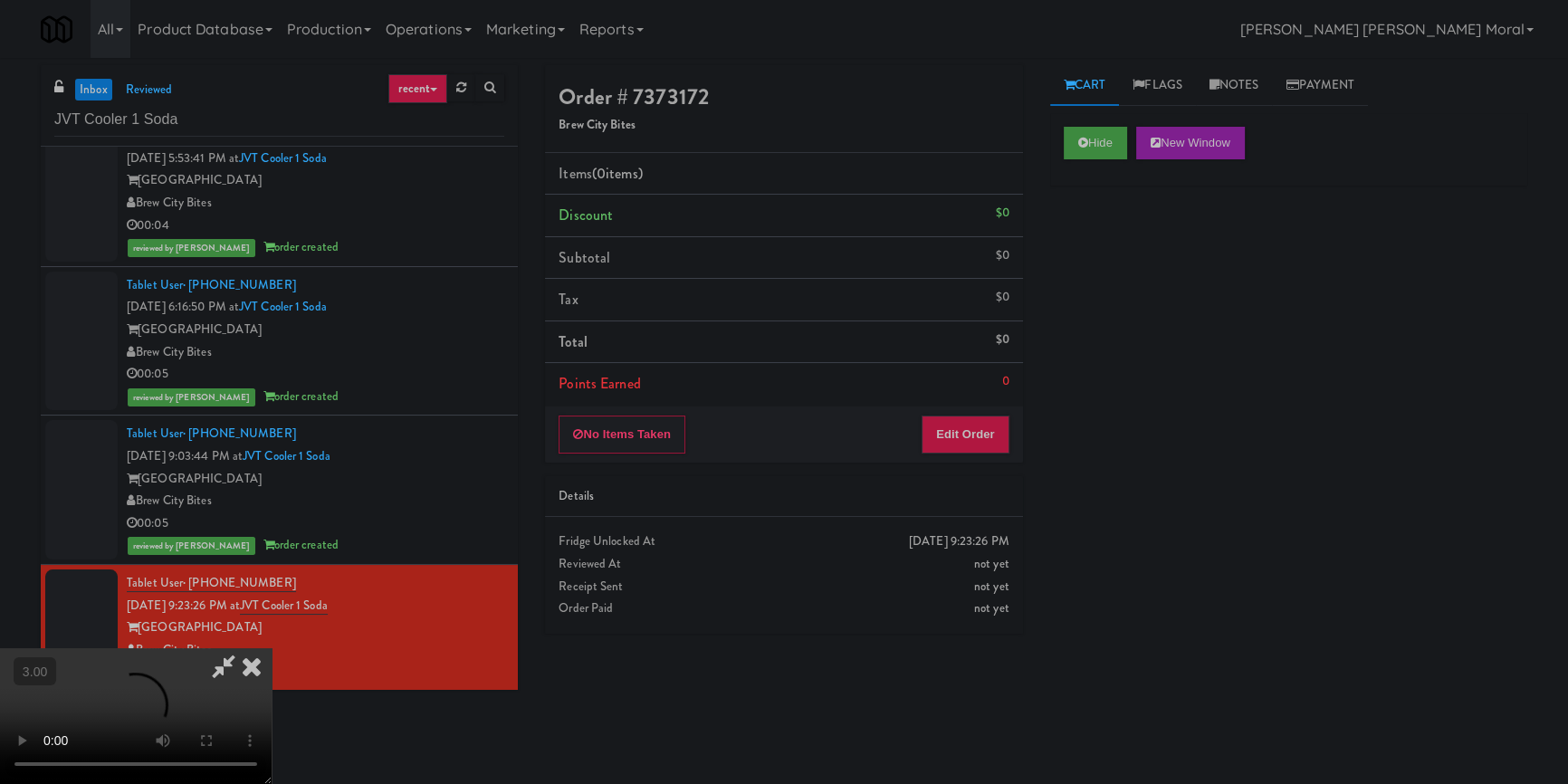
scroll to position [6, 0]
click at [990, 436] on button "Edit Order" at bounding box center [966, 435] width 88 height 38
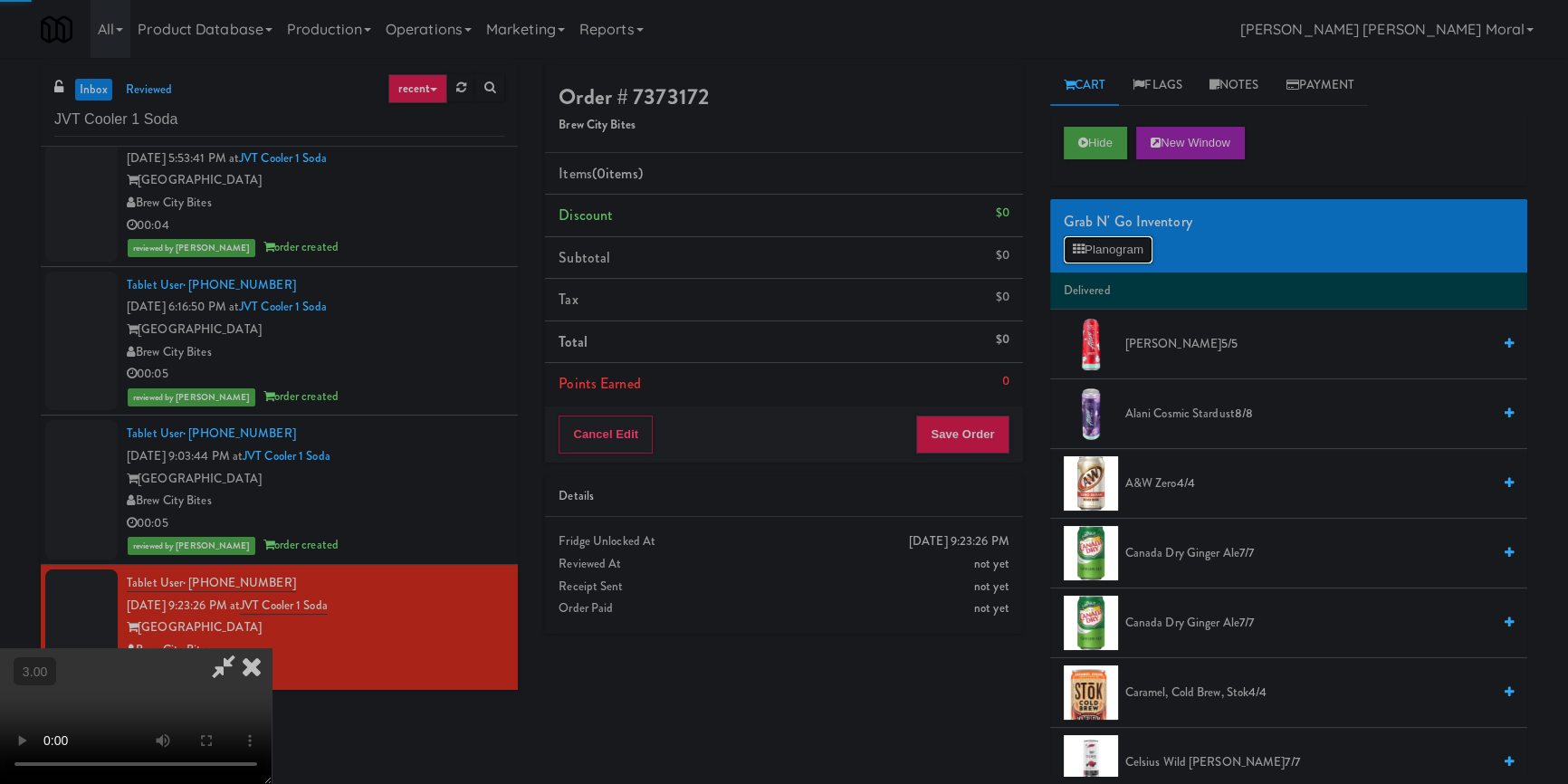
click at [1105, 238] on button "Planogram" at bounding box center [1108, 249] width 89 height 27
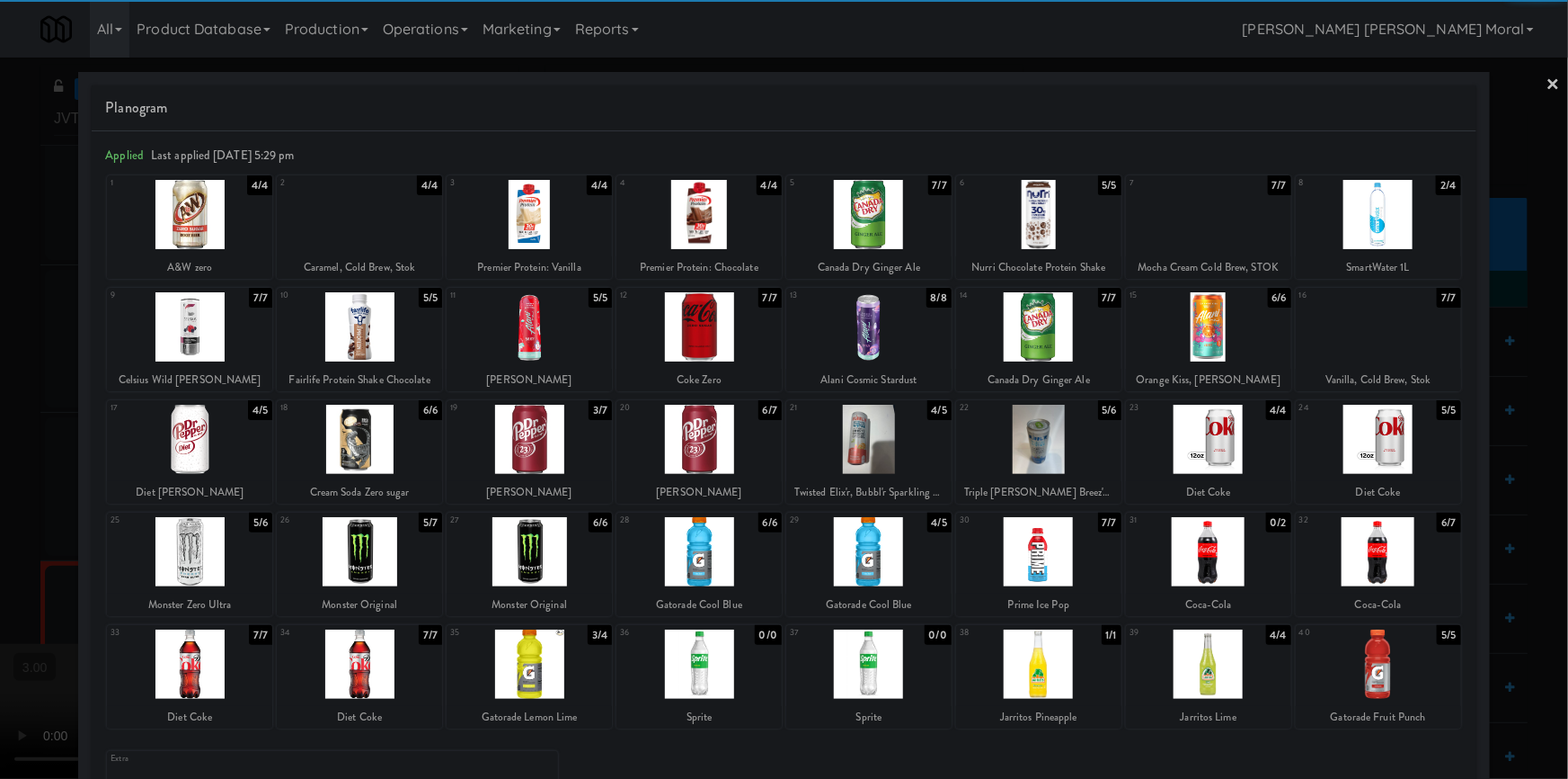
click at [551, 330] on div at bounding box center [529, 327] width 165 height 69
click at [1204, 351] on div at bounding box center [1209, 327] width 165 height 69
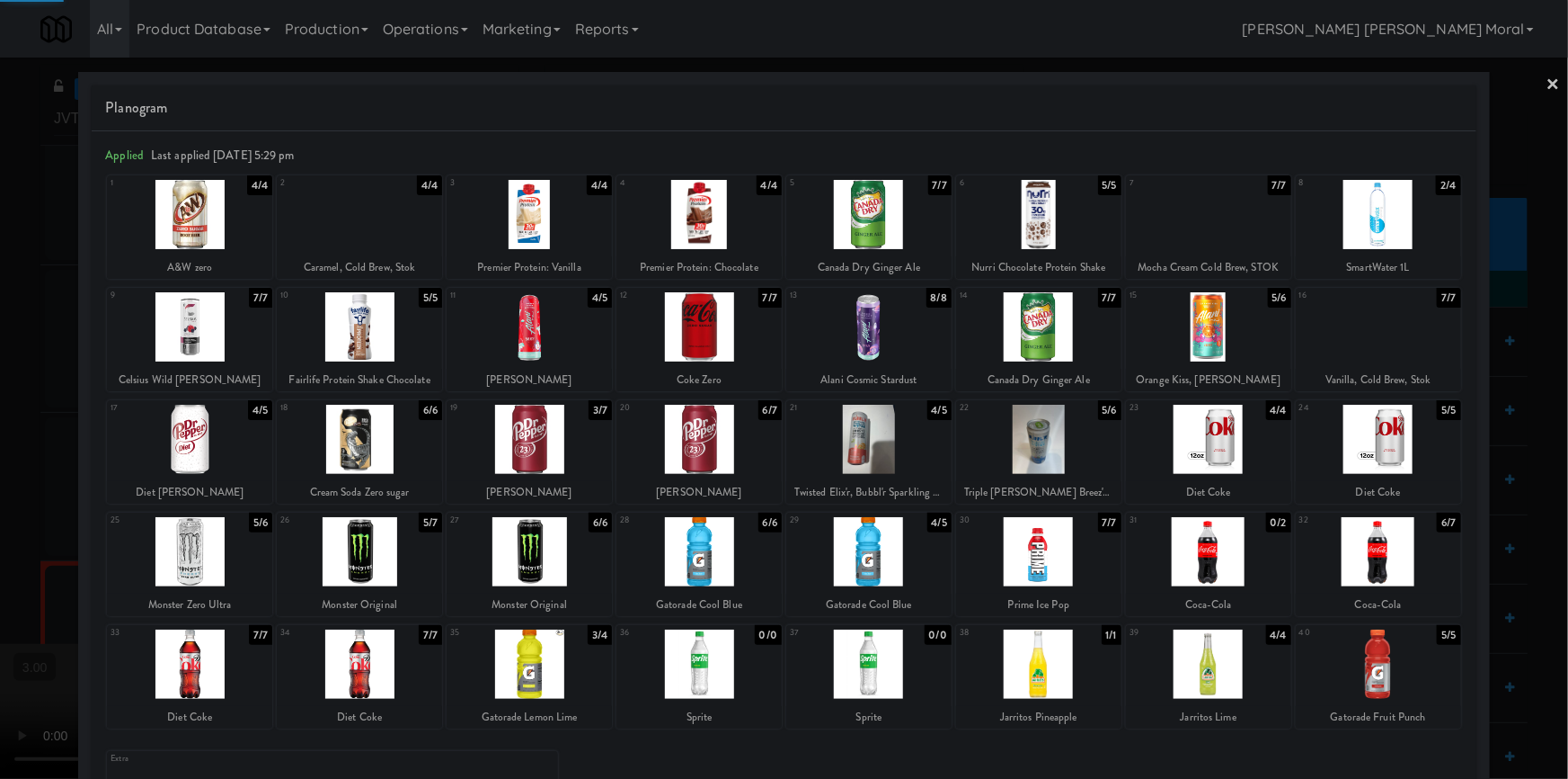
click at [0, 378] on div at bounding box center [784, 390] width 1568 height 779
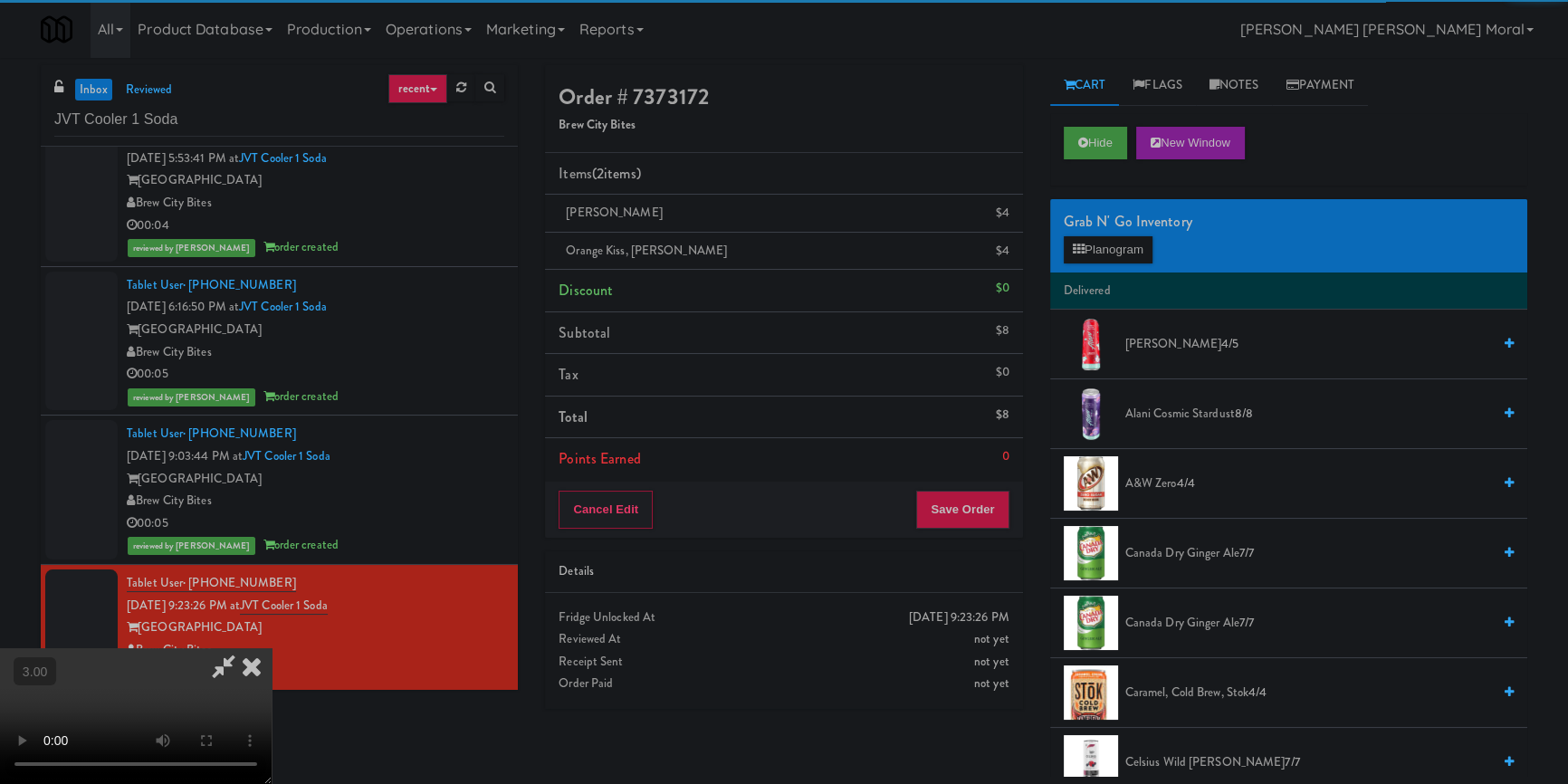
click at [271, 648] on video at bounding box center [136, 716] width 271 height 136
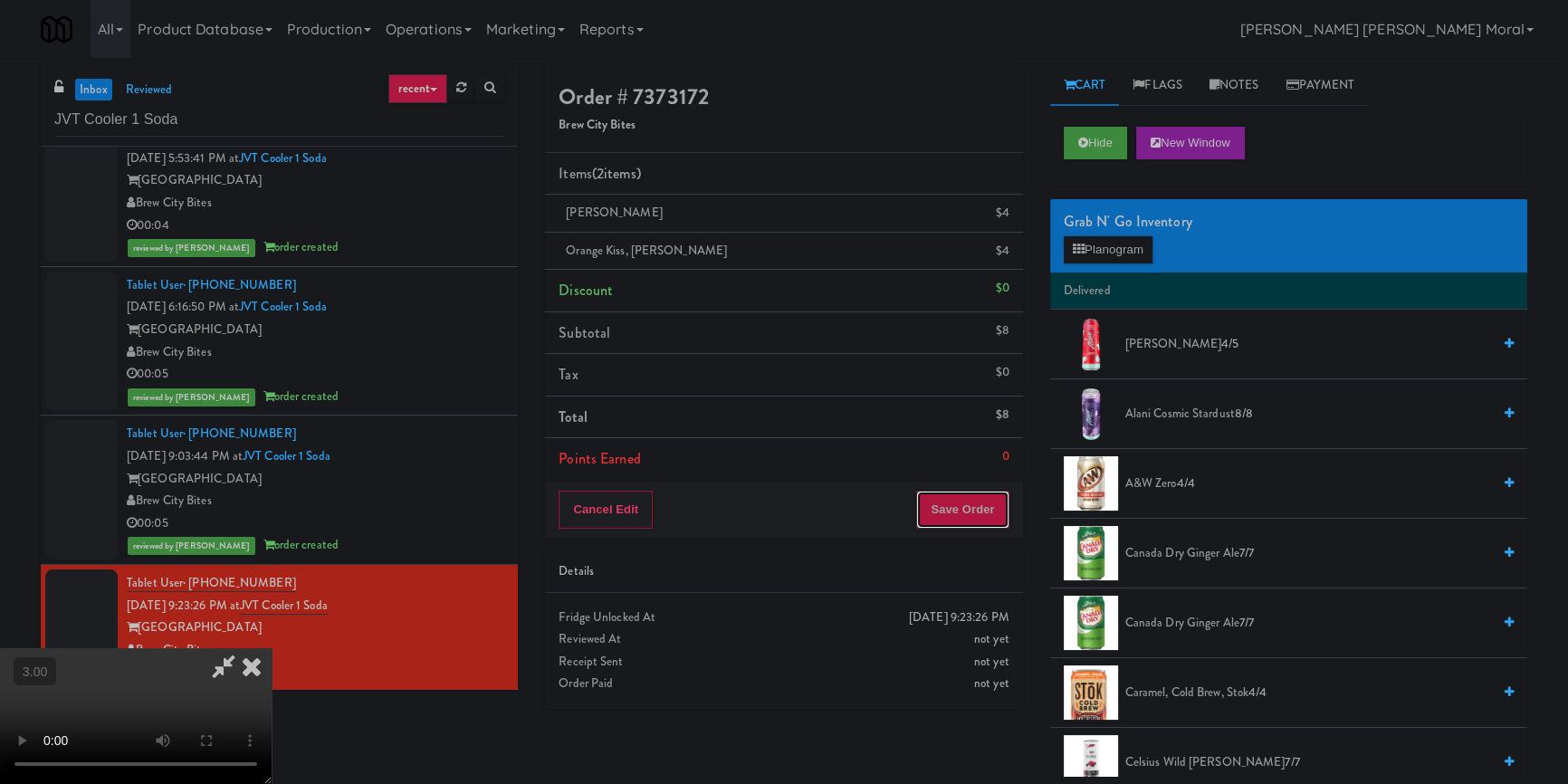
click at [975, 510] on button "Save Order" at bounding box center [962, 510] width 92 height 38
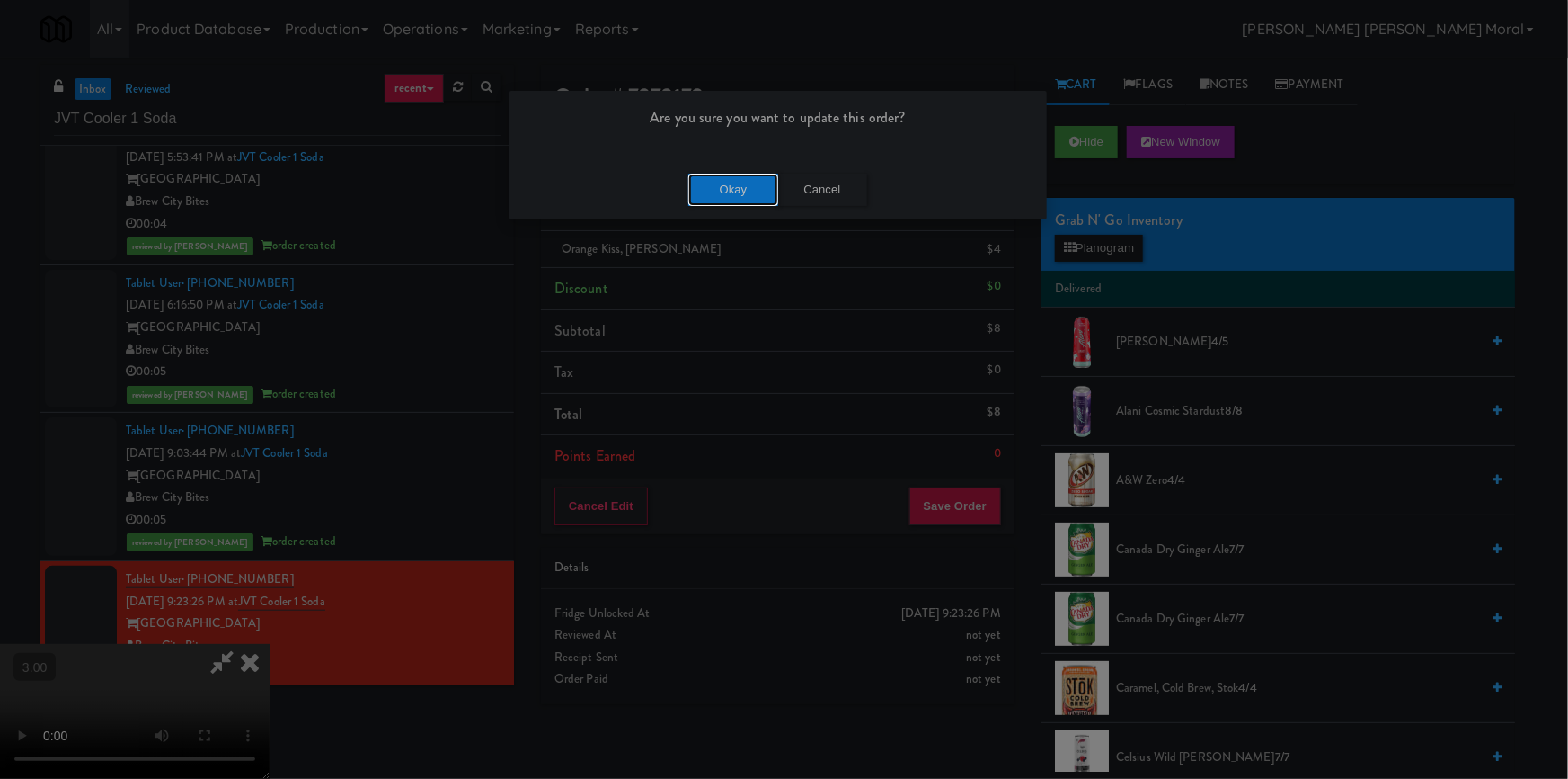
click at [707, 205] on button "Okay" at bounding box center [732, 189] width 89 height 32
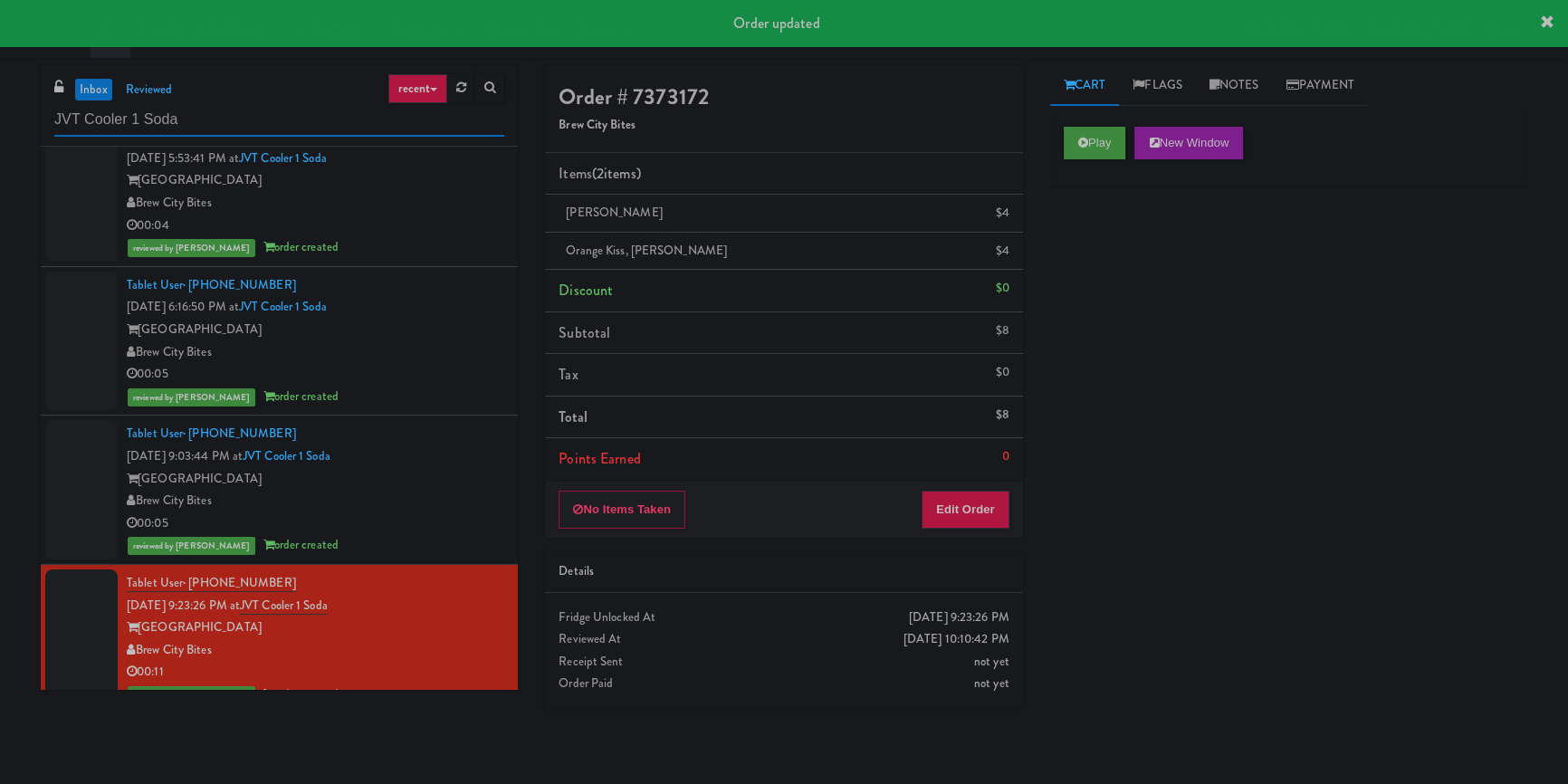
click at [207, 118] on input "JVT Cooler 1 Soda" at bounding box center [279, 120] width 450 height 34
paste input "Spaces - 15th"
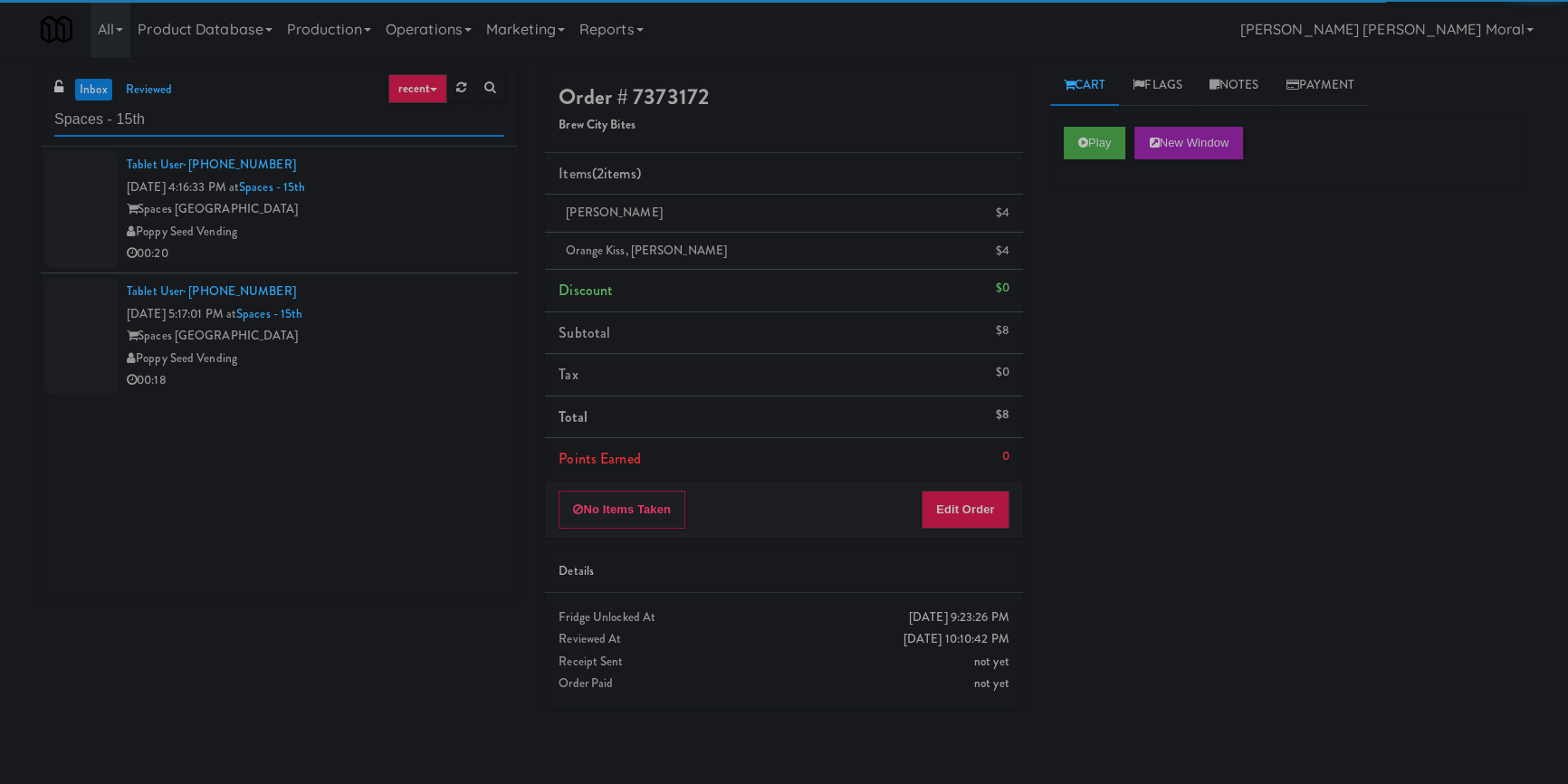
type input "Spaces - 15th"
click at [326, 226] on div "Poppy Seed Vending" at bounding box center [315, 232] width 377 height 23
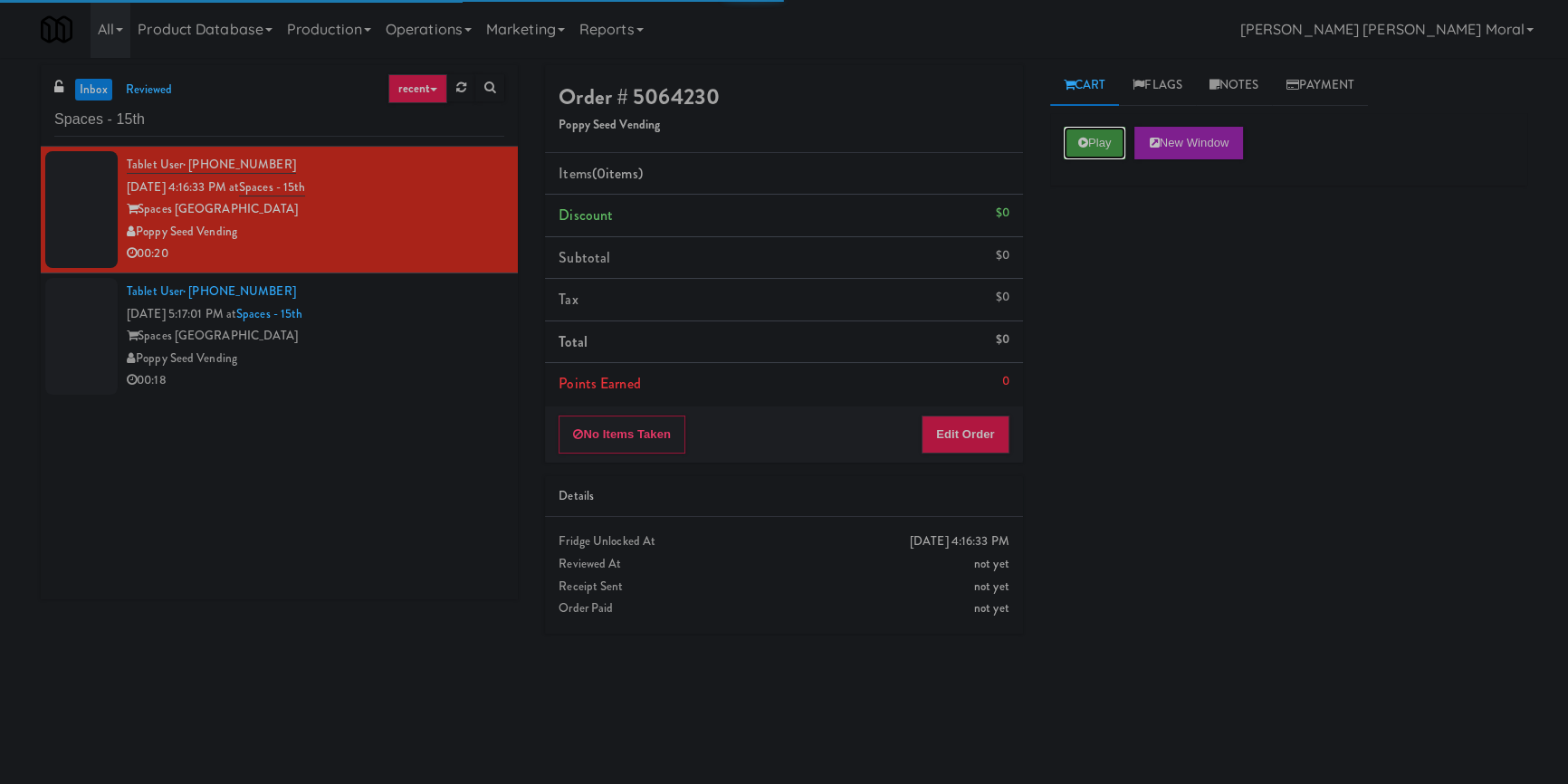
click at [1081, 132] on button "Play" at bounding box center [1095, 143] width 62 height 33
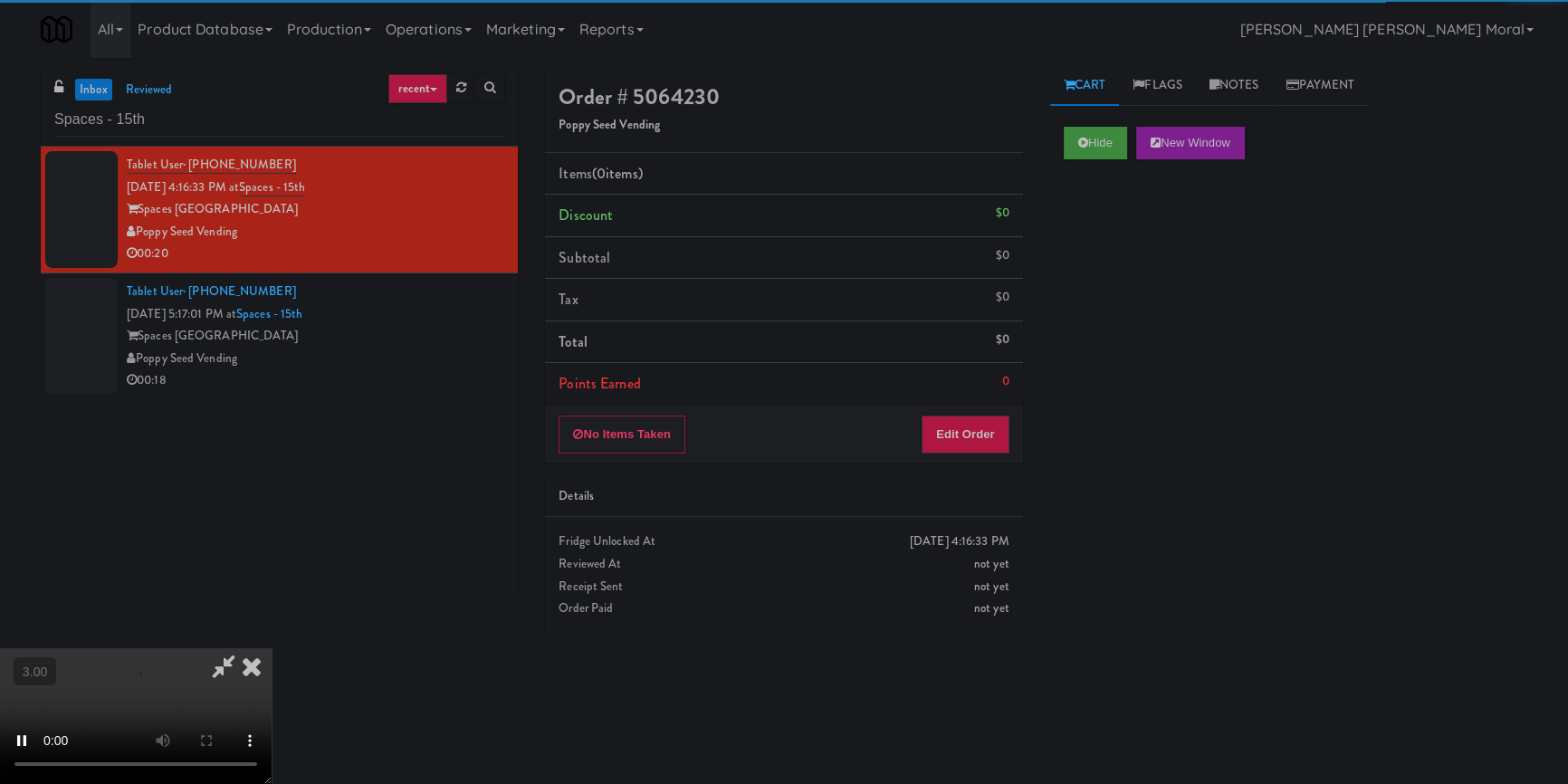
click at [1104, 269] on div "Hide New Window Primary Flag Clear Flag if unable to determine what was taken o…" at bounding box center [1290, 452] width 477 height 679
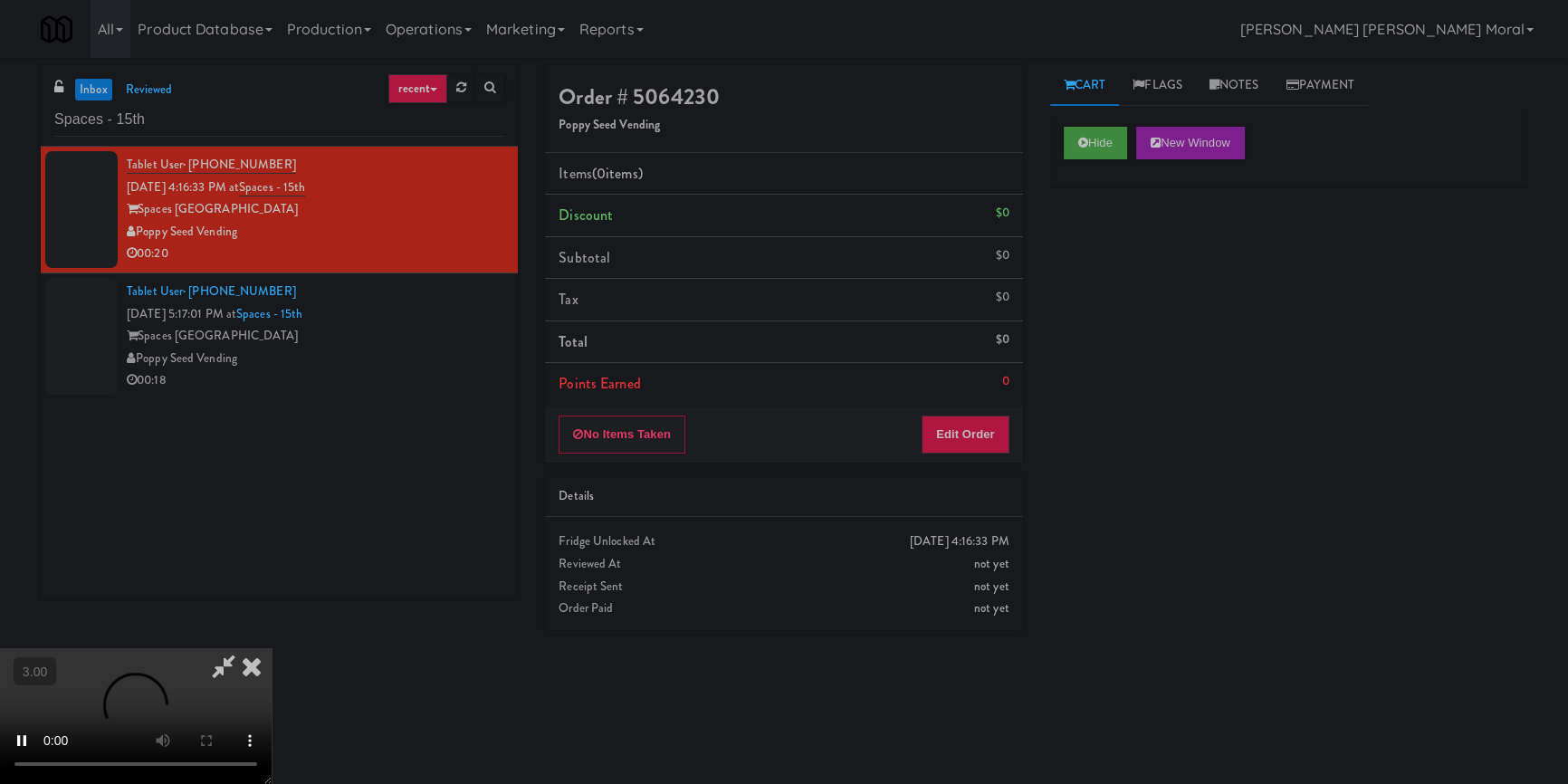
click at [1144, 420] on div "Hide New Window Primary Flag Clear Flag if unable to determine what was taken o…" at bounding box center [1290, 452] width 477 height 679
click at [978, 433] on button "Edit Order" at bounding box center [966, 435] width 88 height 38
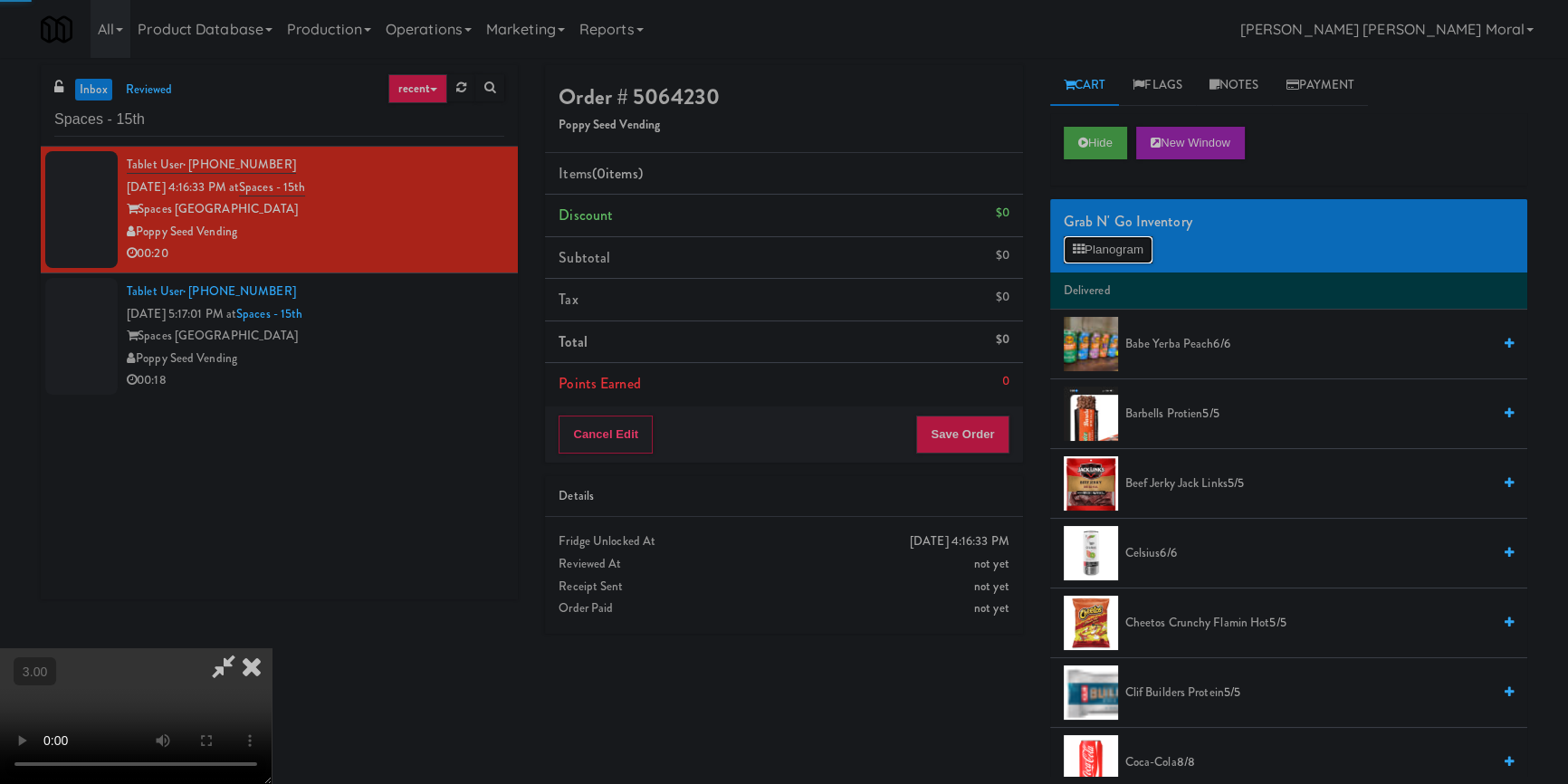
click at [1096, 248] on button "Planogram" at bounding box center [1108, 249] width 89 height 27
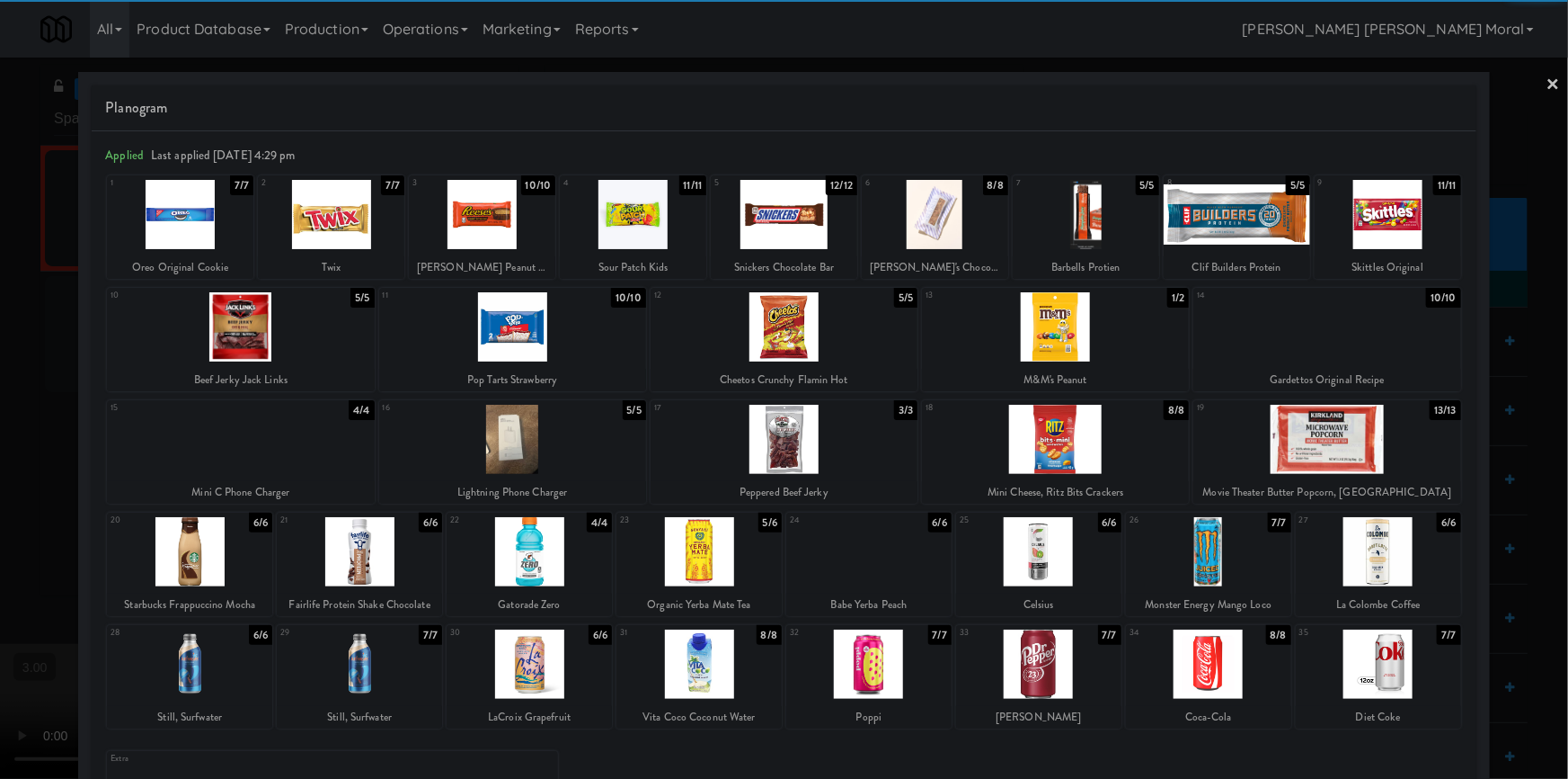
click at [499, 339] on div at bounding box center [513, 327] width 267 height 69
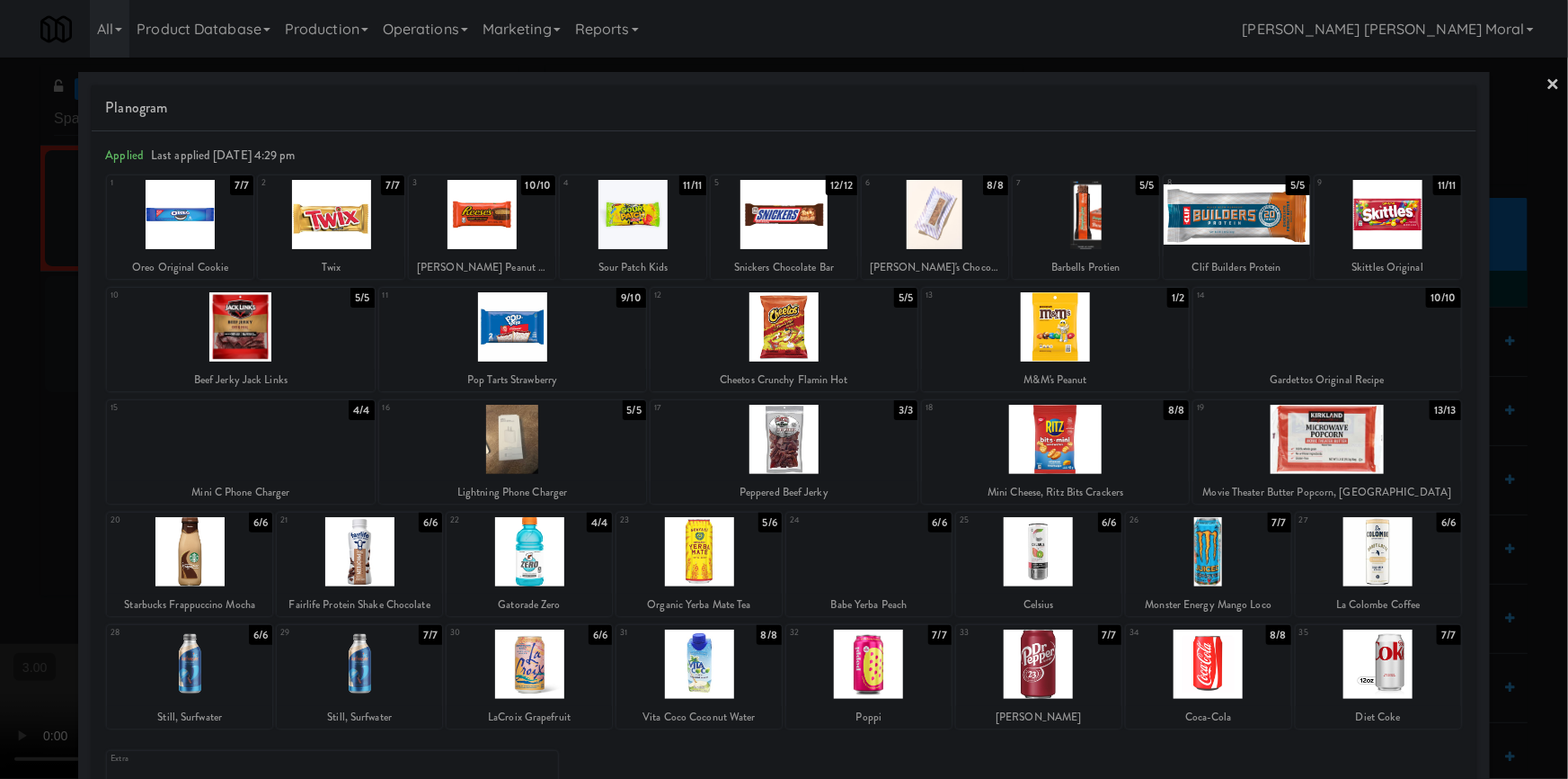
click at [385, 684] on div at bounding box center [360, 664] width 165 height 69
click at [0, 465] on div at bounding box center [784, 390] width 1568 height 779
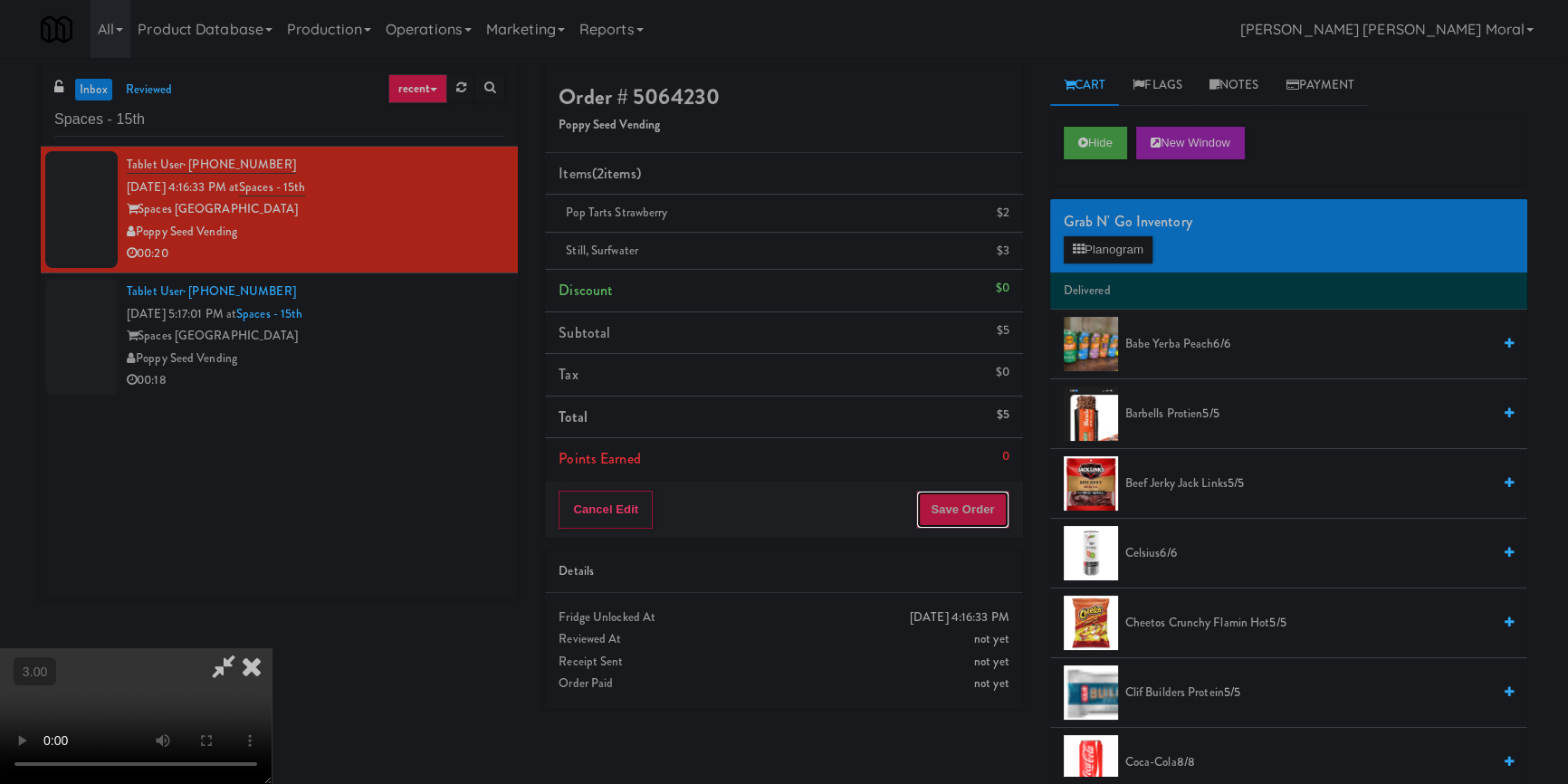
click at [1001, 512] on button "Save Order" at bounding box center [962, 510] width 92 height 38
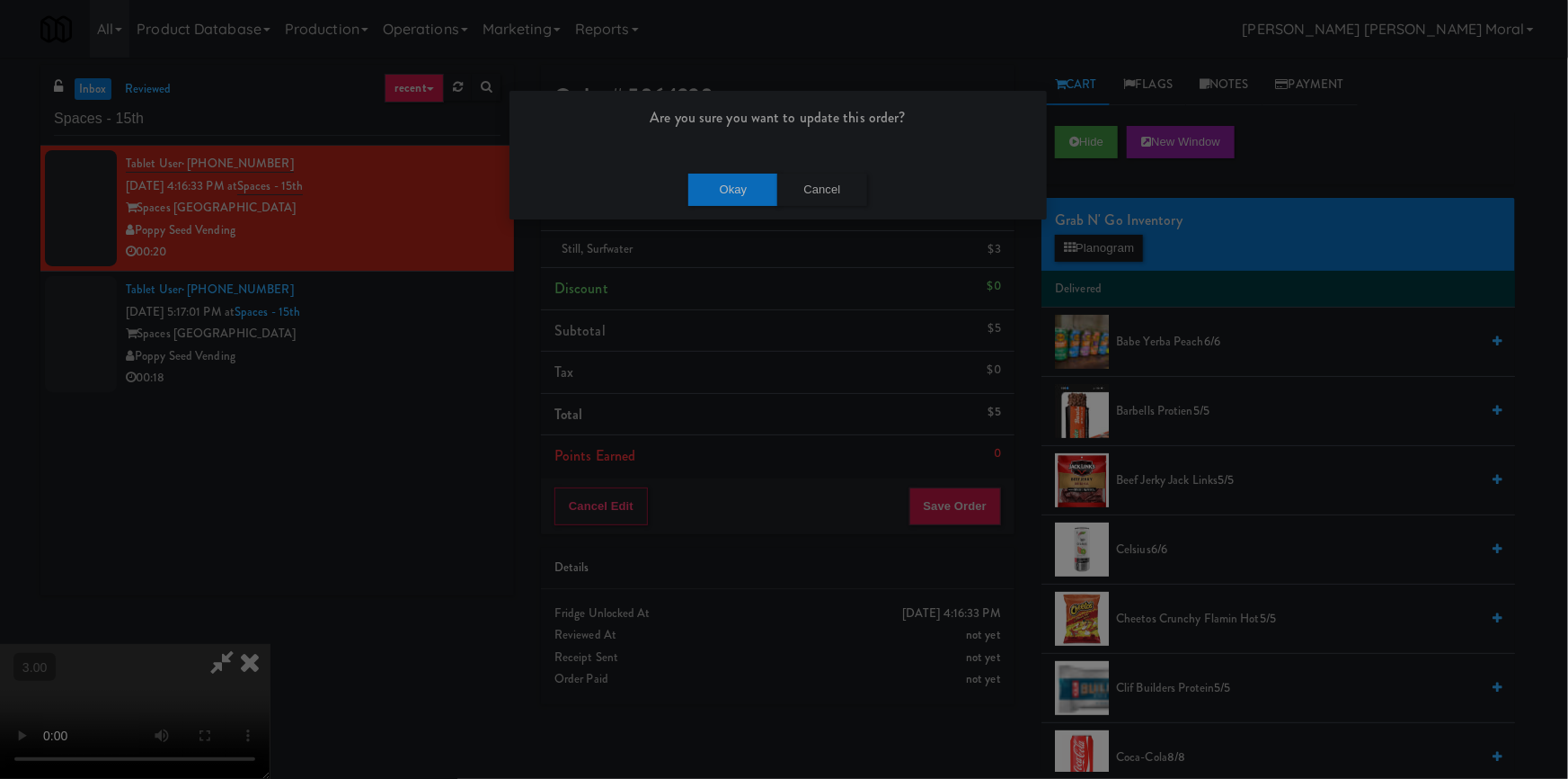
click at [728, 170] on div "Okay Cancel" at bounding box center [778, 189] width 538 height 60
click at [723, 191] on button "Okay" at bounding box center [732, 189] width 89 height 32
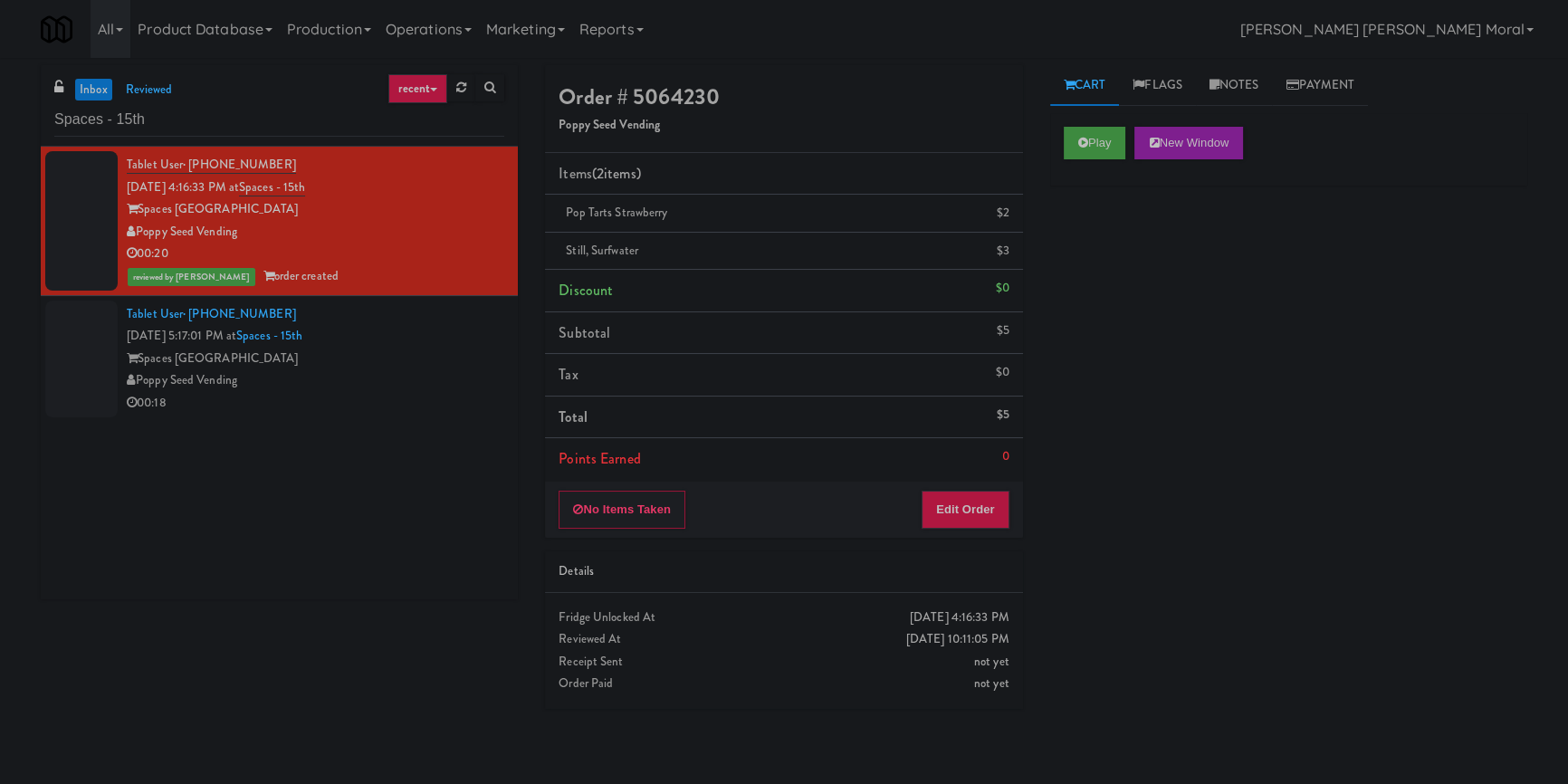
drag, startPoint x: 183, startPoint y: 592, endPoint x: 244, endPoint y: 542, distance: 78.9
click at [183, 592] on div "Tablet User · (619) 536-7578 [DATE] 4:16:33 PM at Spaces - 15th Spaces [GEOGRAP…" at bounding box center [279, 372] width 477 height 452
click at [327, 385] on div "Poppy Seed Vending" at bounding box center [315, 380] width 377 height 23
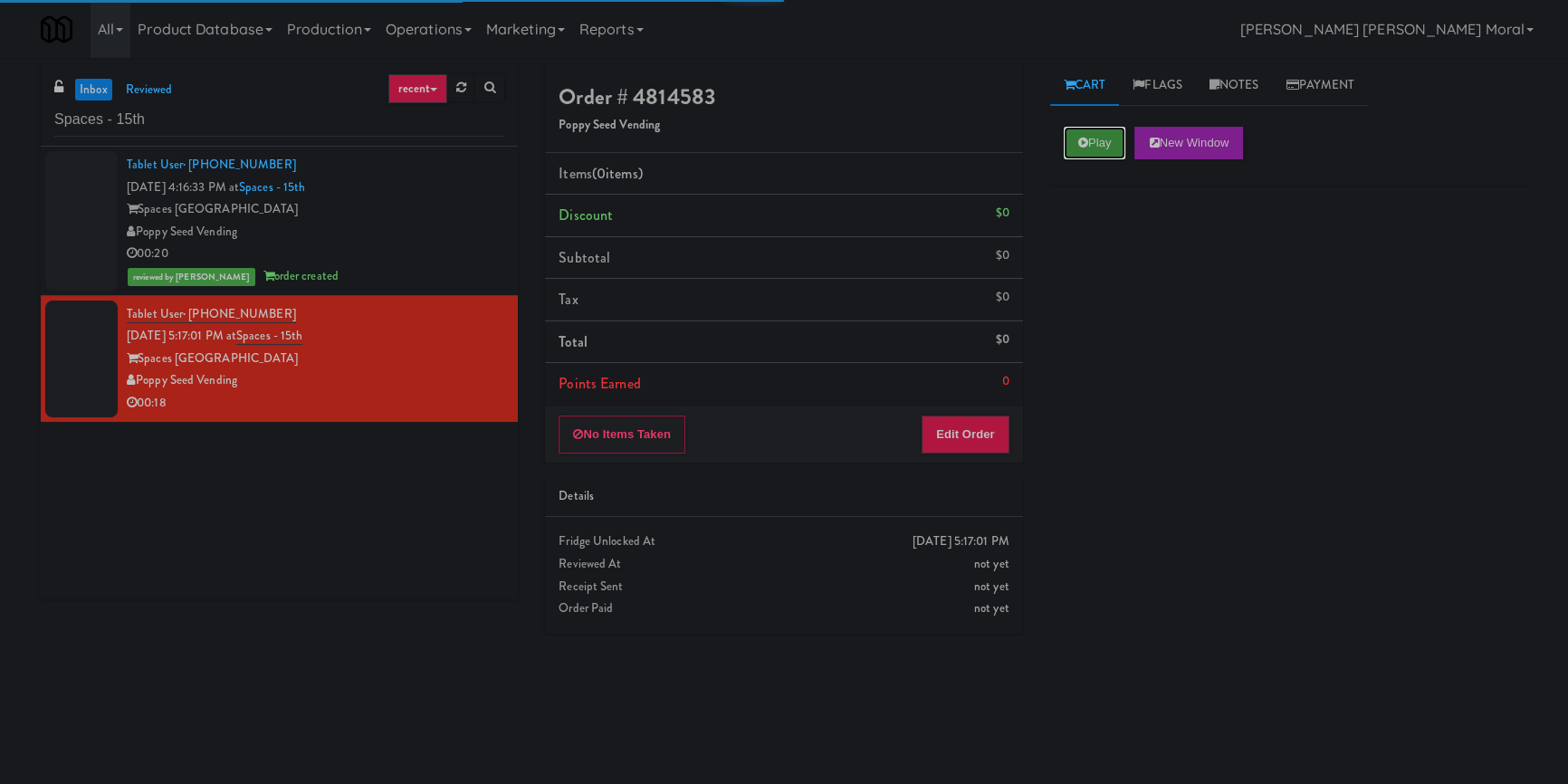
click at [1096, 147] on button "Play" at bounding box center [1095, 143] width 62 height 33
click at [1114, 232] on div "Play New Window Primary Flag Clear Flag if unable to determine what was taken o…" at bounding box center [1290, 452] width 477 height 679
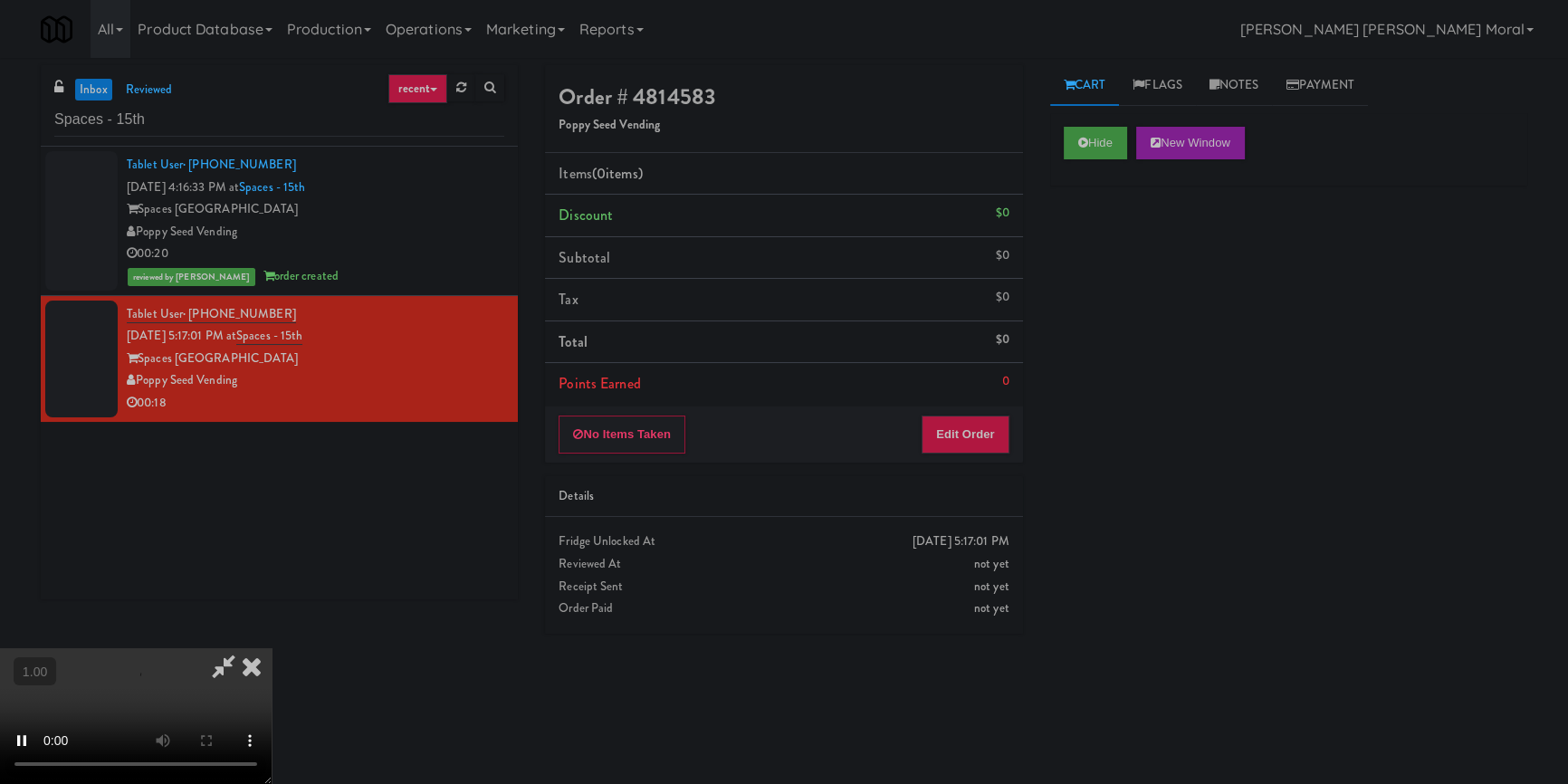
scroll to position [171, 0]
click at [271, 648] on video at bounding box center [136, 716] width 271 height 136
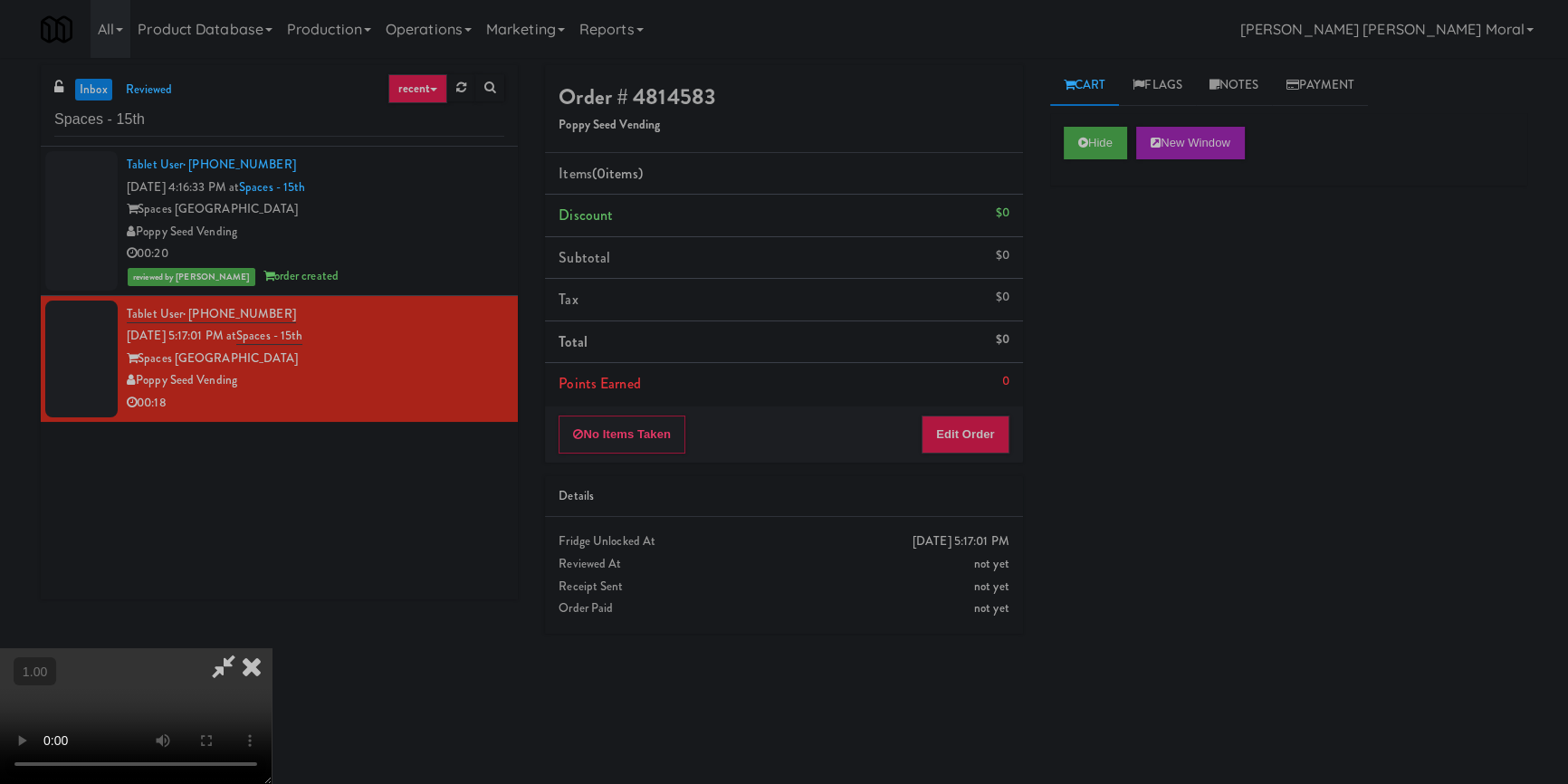
click at [271, 648] on video at bounding box center [136, 716] width 271 height 136
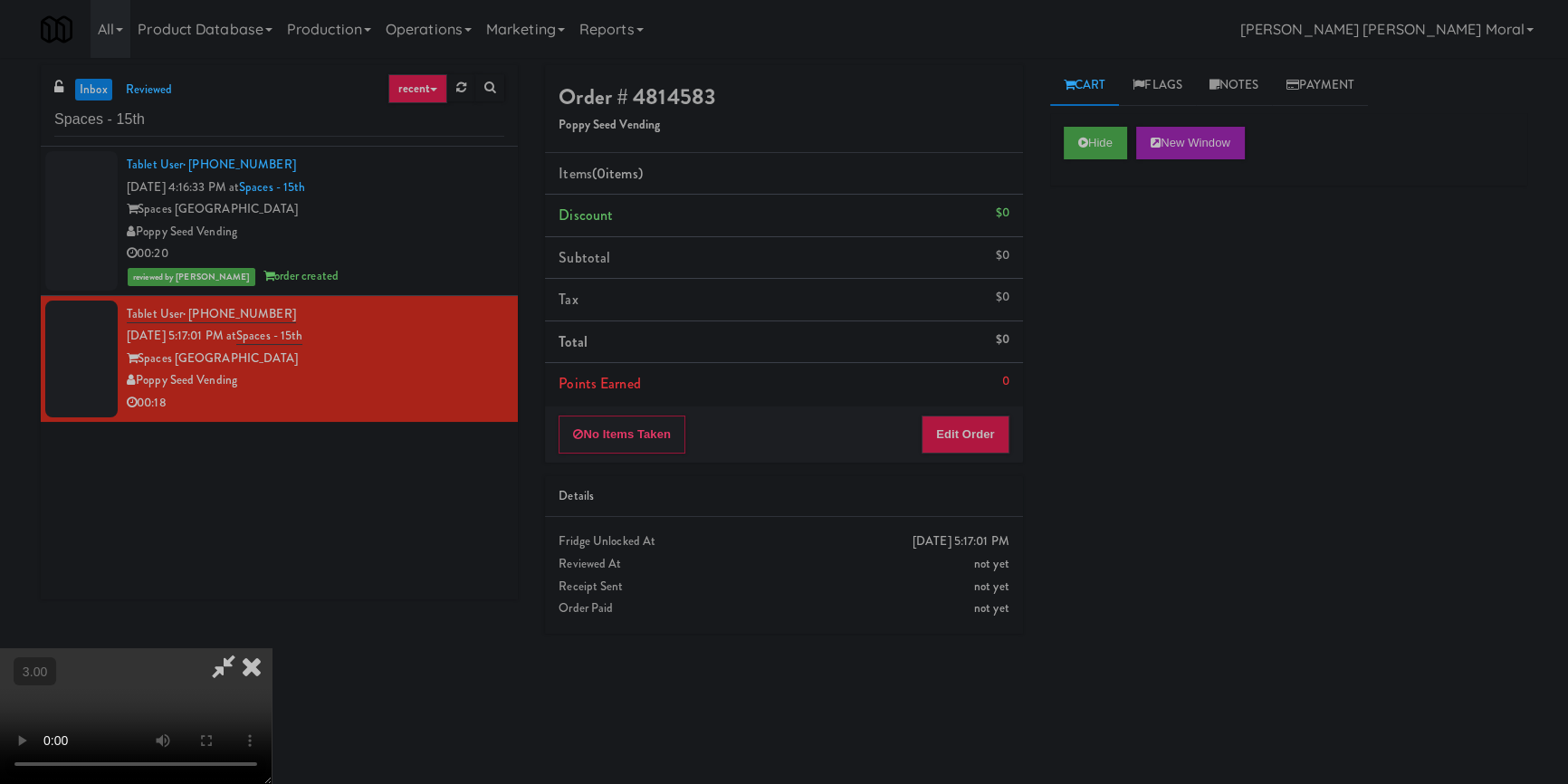
scroll to position [89, 0]
click at [271, 648] on video at bounding box center [136, 716] width 271 height 136
drag, startPoint x: 965, startPoint y: 422, endPoint x: 996, endPoint y: 397, distance: 39.8
click at [966, 422] on button "Edit Order" at bounding box center [966, 435] width 88 height 38
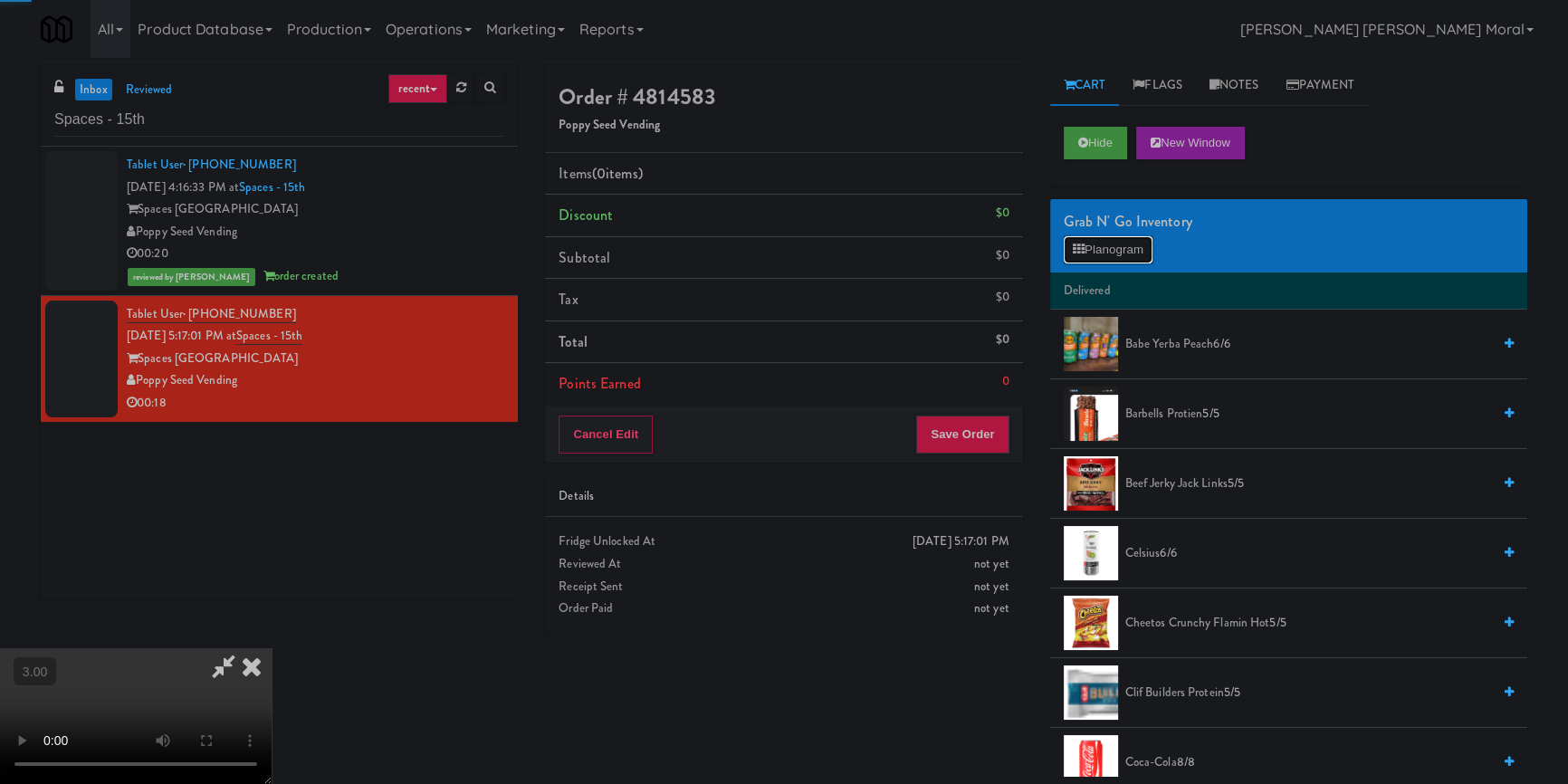
click at [1100, 245] on button "Planogram" at bounding box center [1108, 249] width 89 height 27
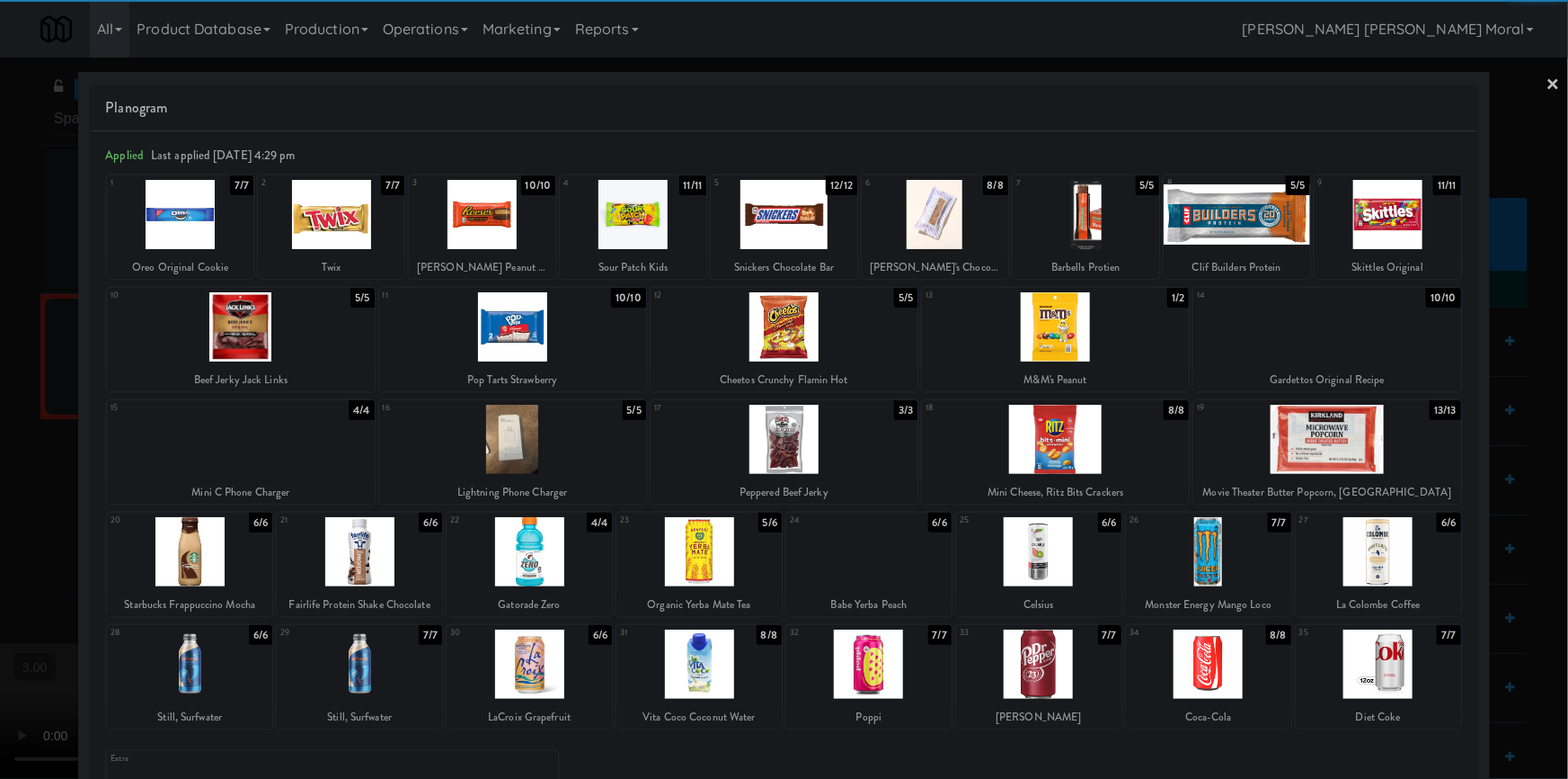
click at [700, 551] on div at bounding box center [699, 552] width 165 height 69
click at [1209, 649] on div at bounding box center [1209, 664] width 165 height 69
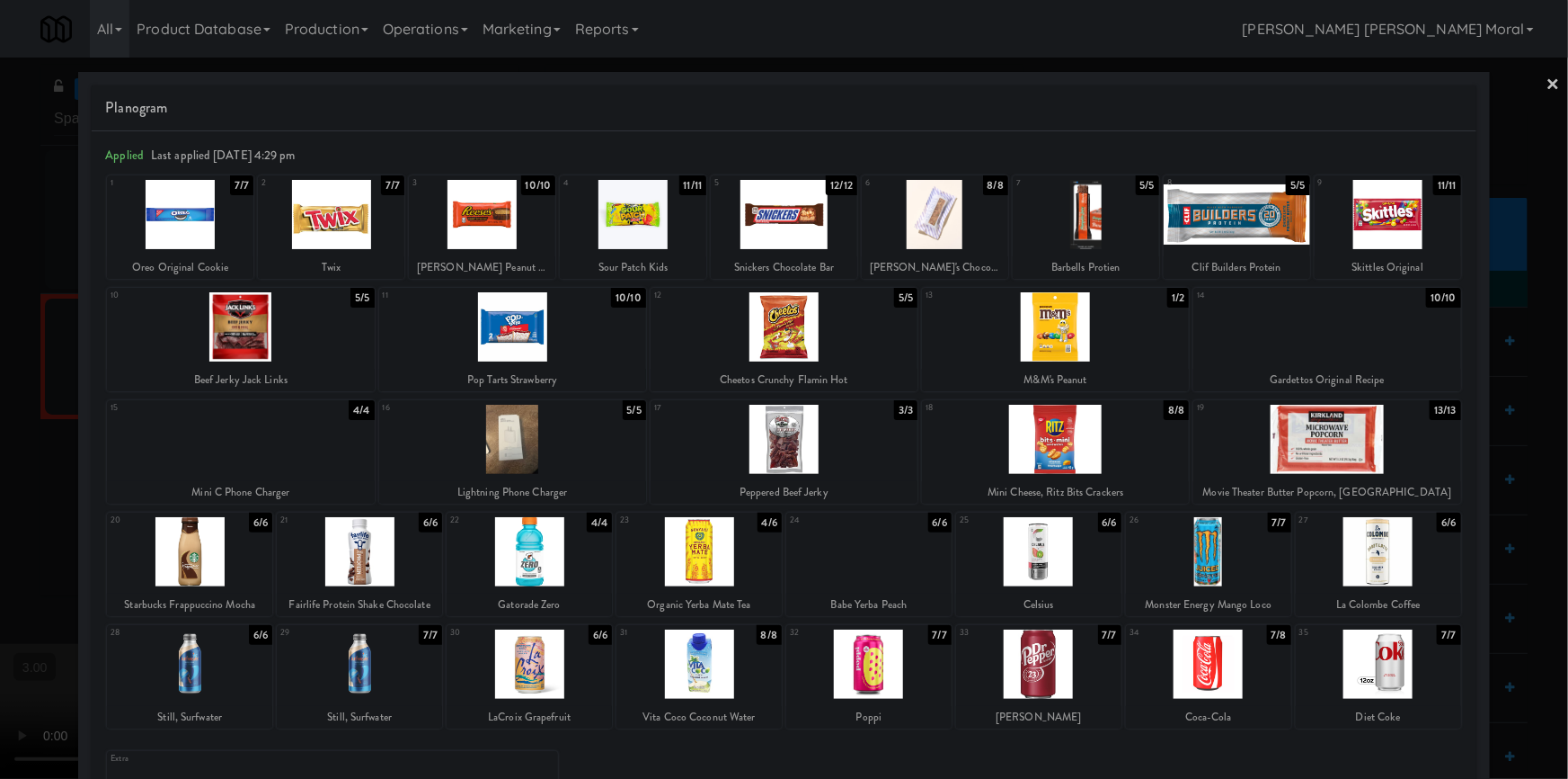
click at [272, 333] on div at bounding box center [241, 327] width 267 height 69
drag, startPoint x: 0, startPoint y: 389, endPoint x: 98, endPoint y: 400, distance: 98.6
click at [2, 389] on div at bounding box center [784, 390] width 1568 height 779
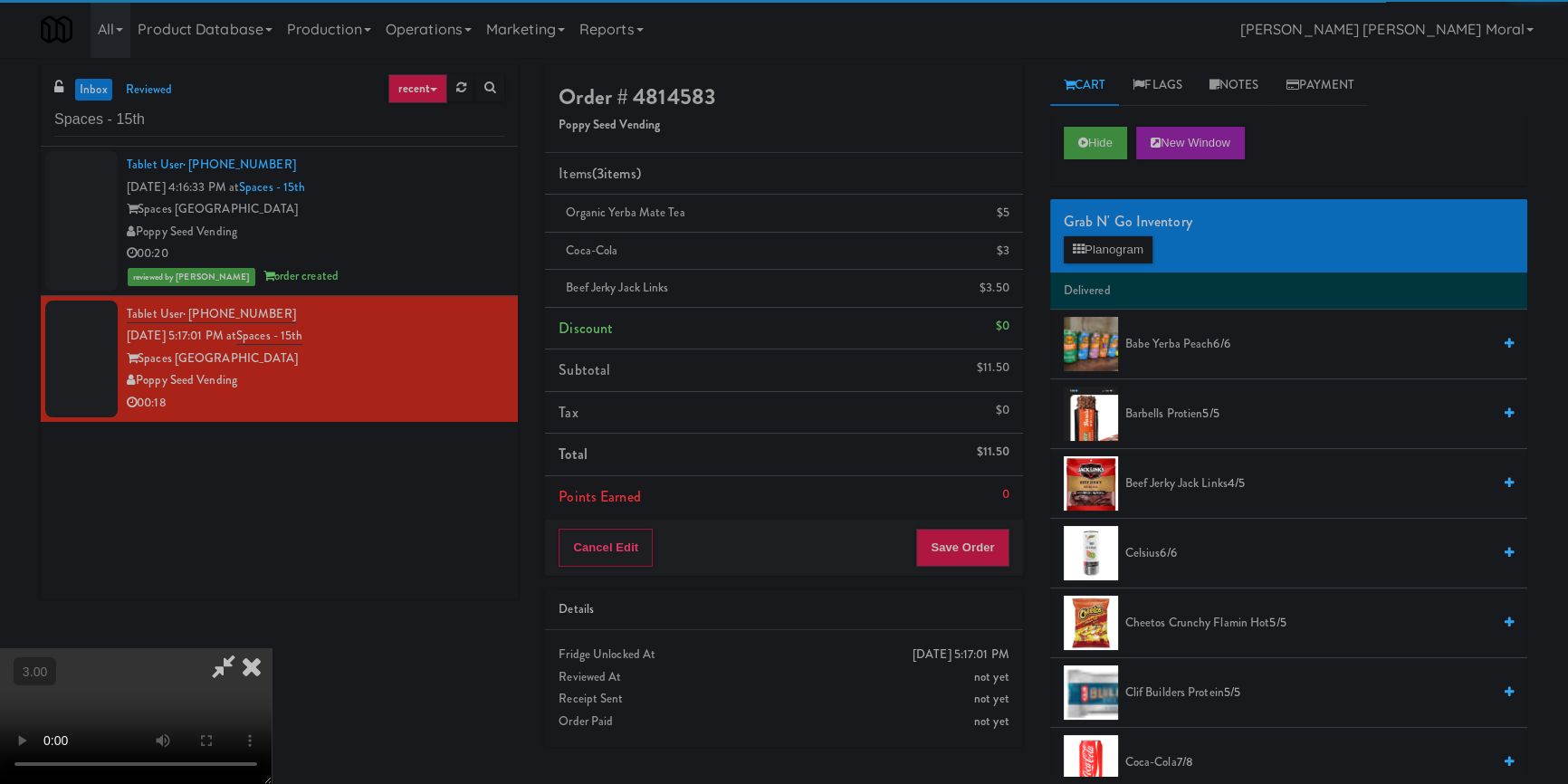
click at [271, 648] on video at bounding box center [136, 716] width 271 height 136
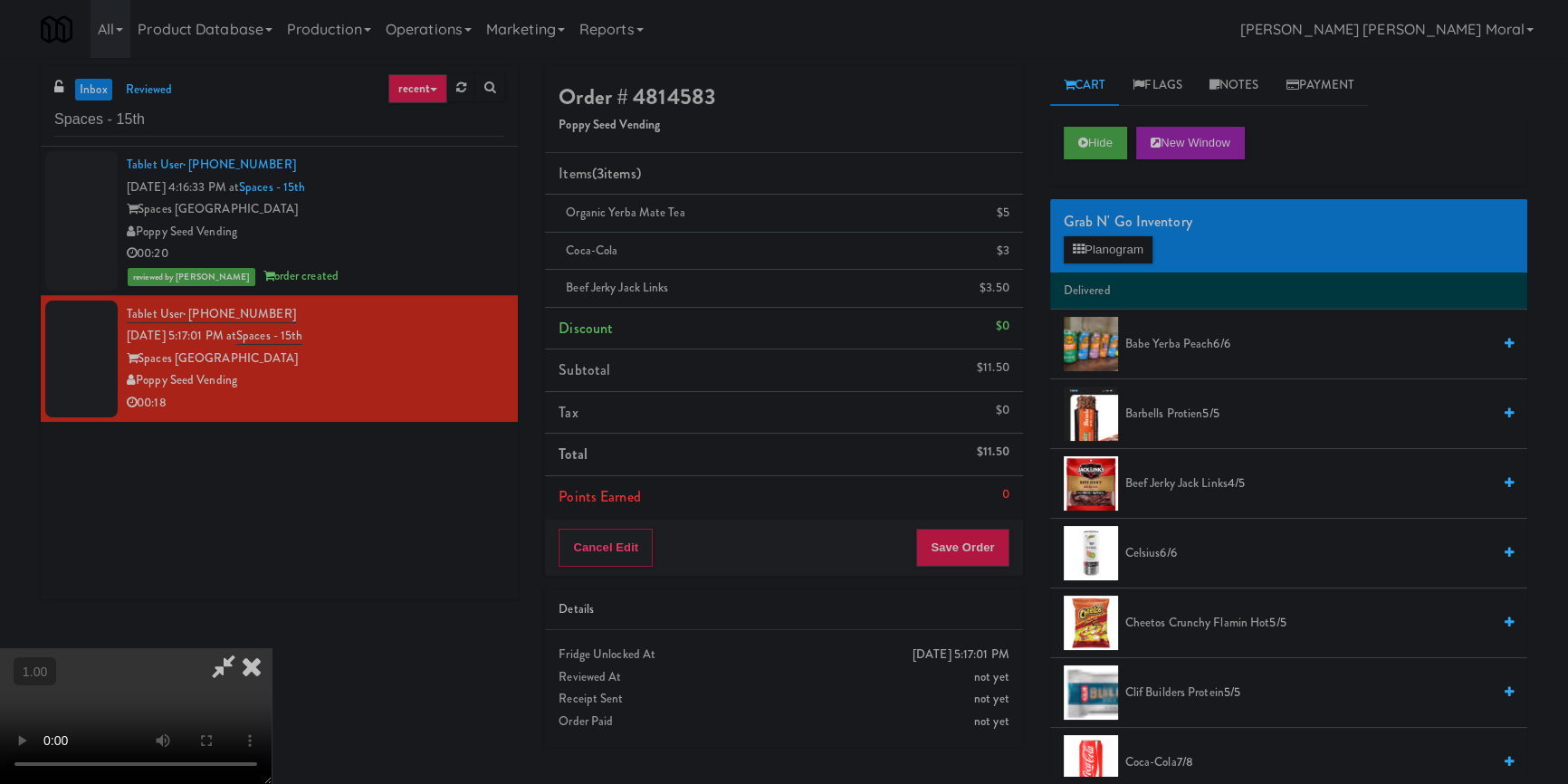
scroll to position [89, 0]
click at [271, 648] on video at bounding box center [136, 716] width 271 height 136
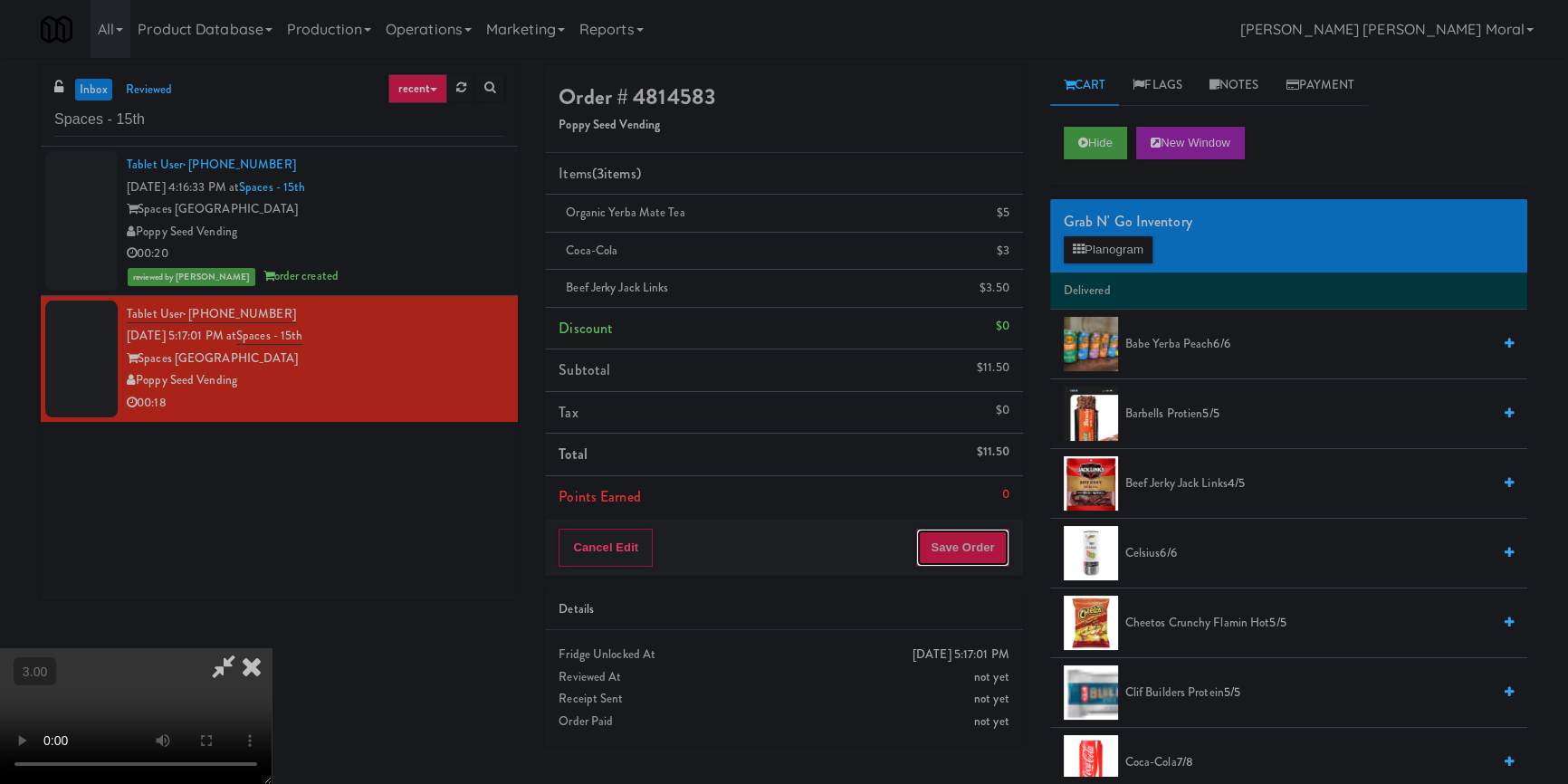
click at [974, 542] on button "Save Order" at bounding box center [962, 547] width 92 height 38
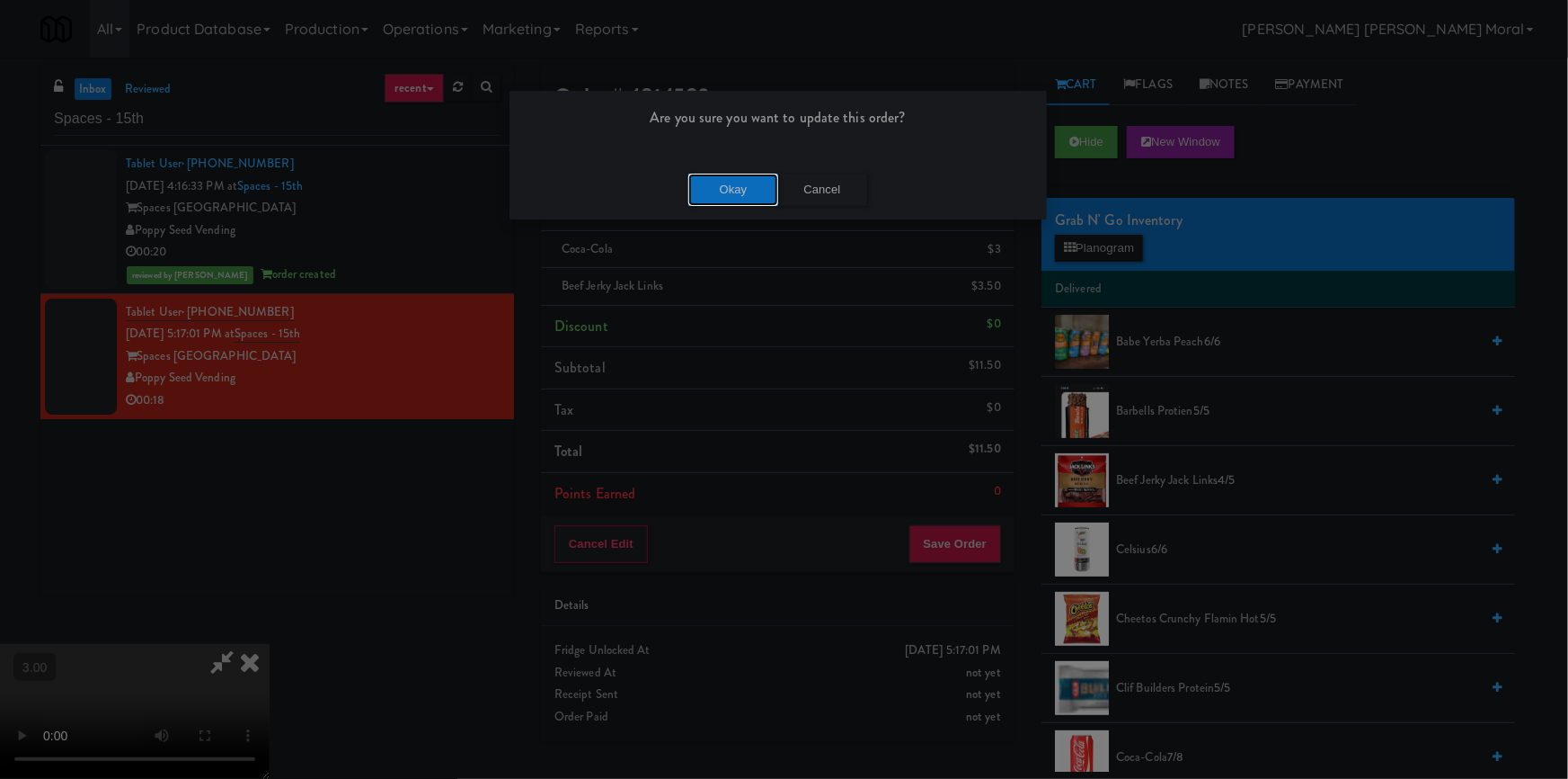
click at [721, 187] on button "Okay" at bounding box center [732, 189] width 89 height 32
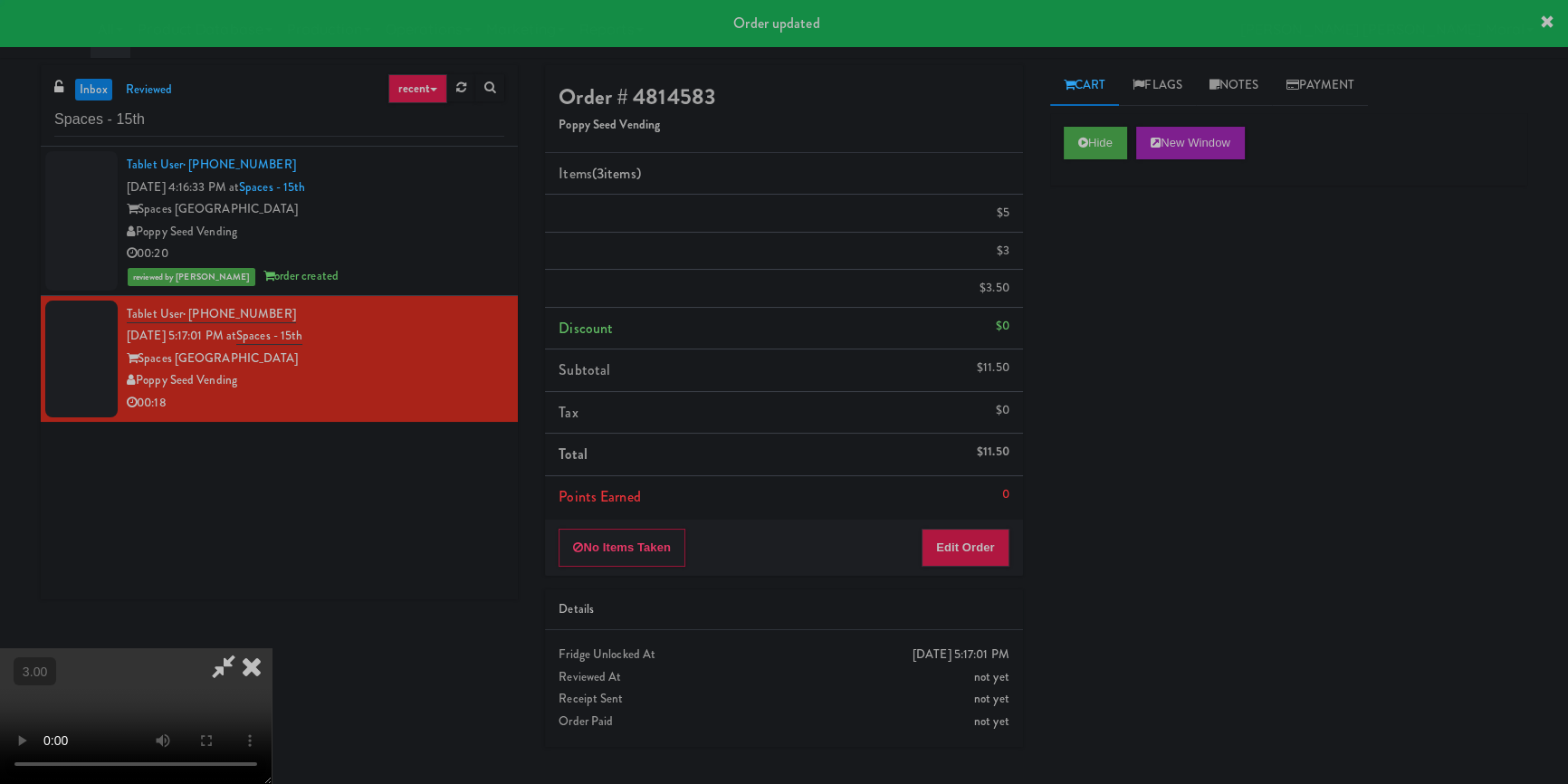
scroll to position [0, 0]
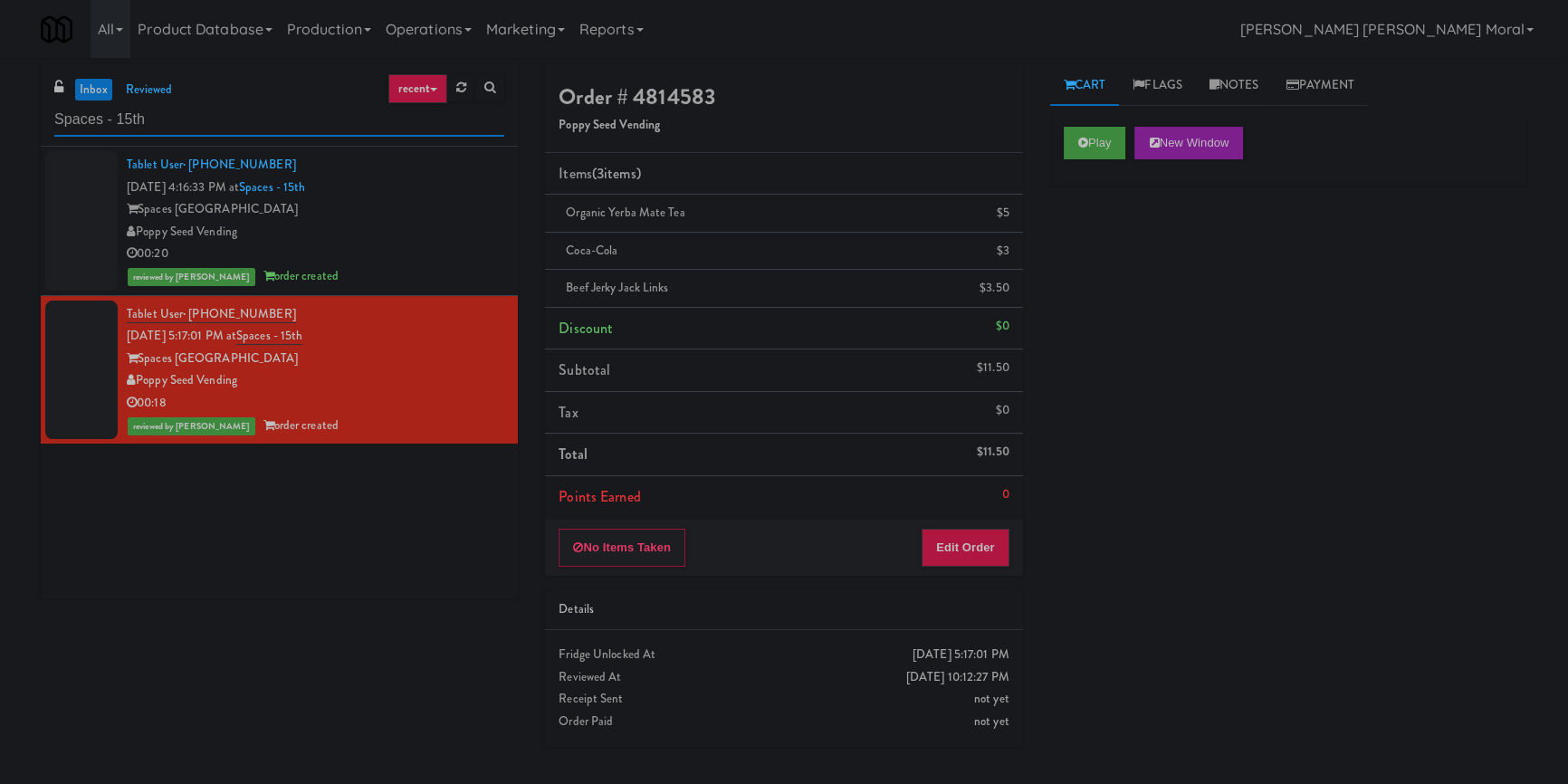
click at [248, 111] on input "Spaces - 15th" at bounding box center [279, 120] width 450 height 34
paste input "ummit SLO Cooler 1"
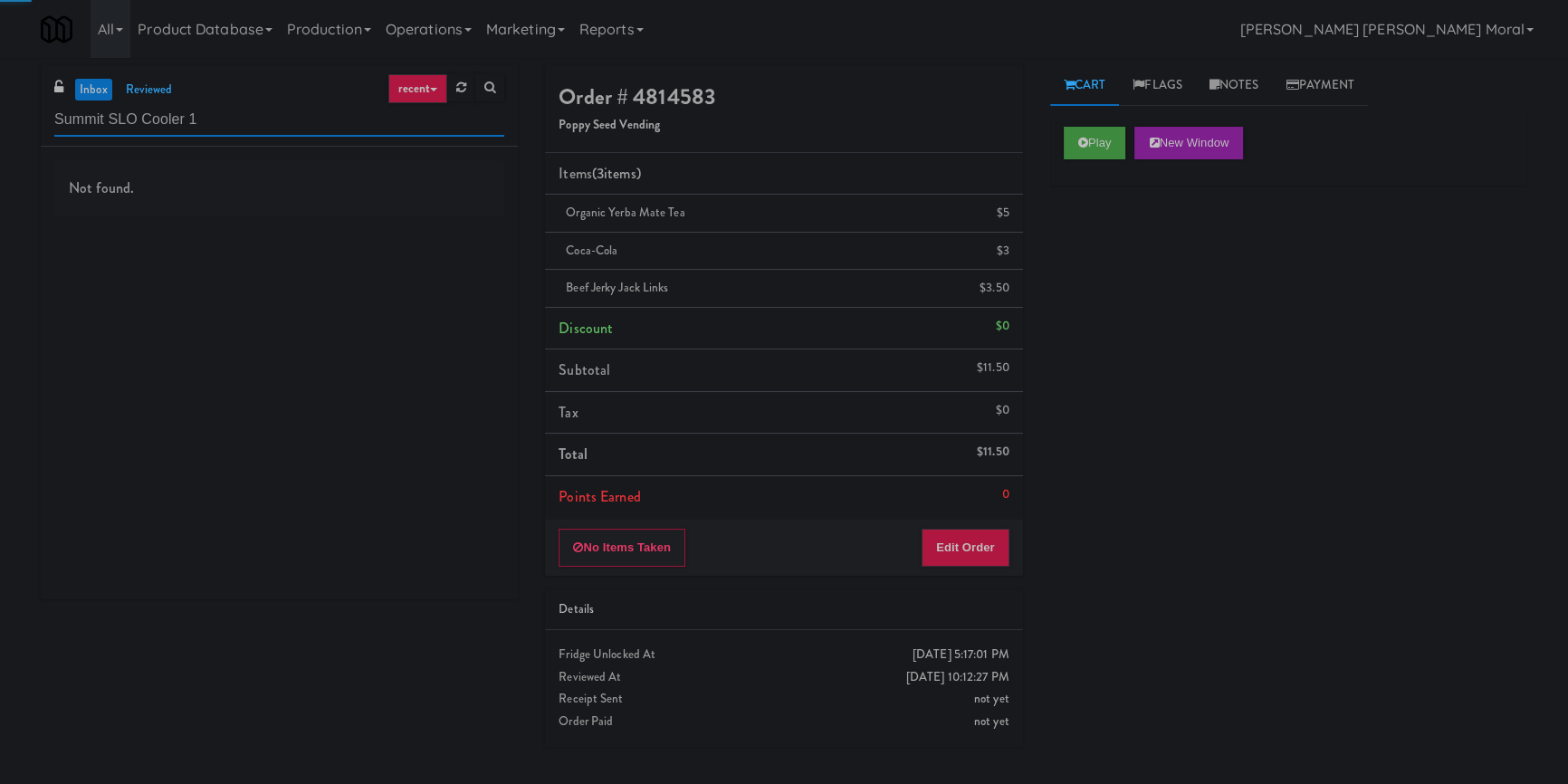
type input "Summit SLO Cooler 1"
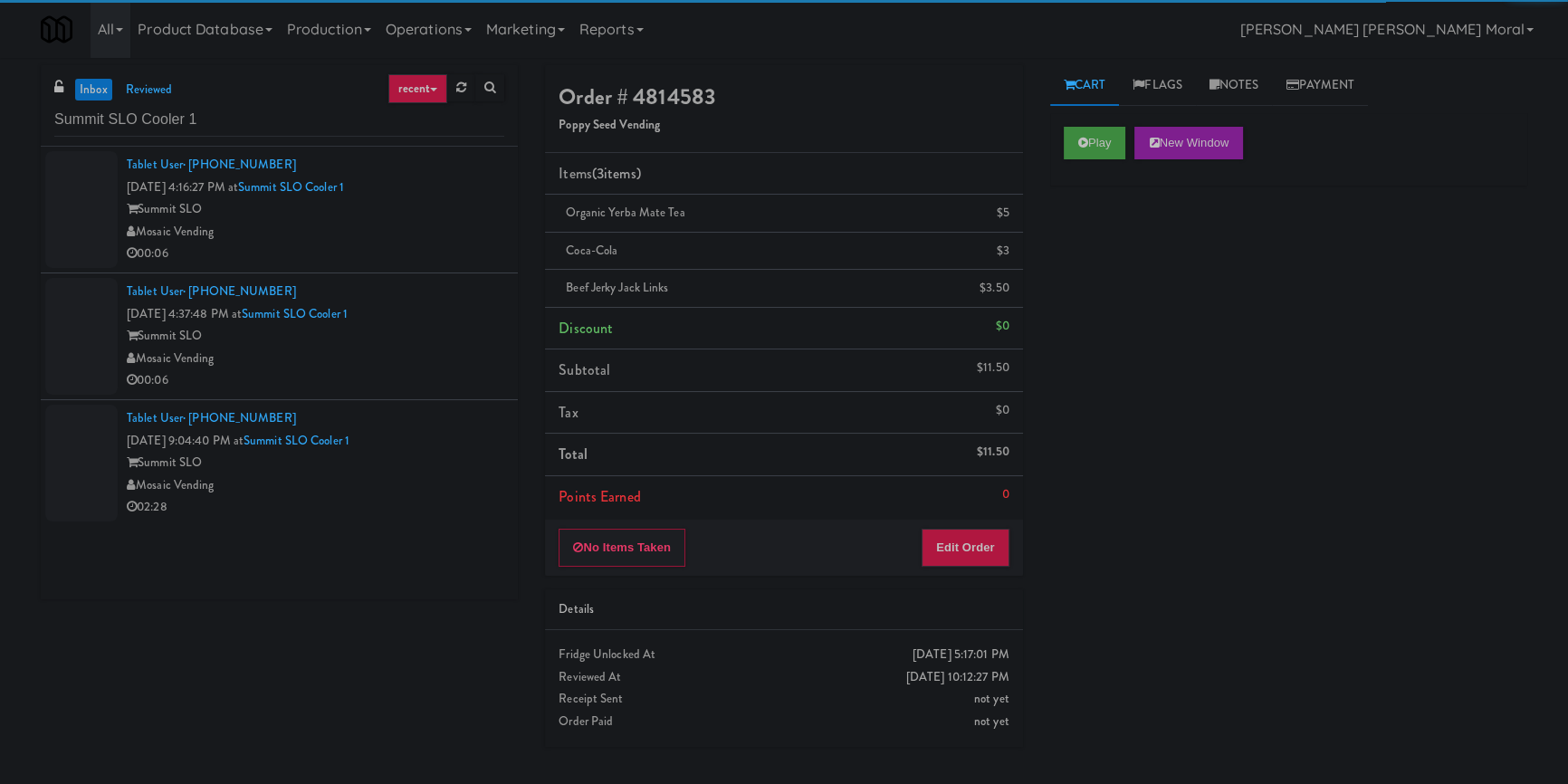
click at [443, 244] on div "00:06" at bounding box center [315, 253] width 377 height 23
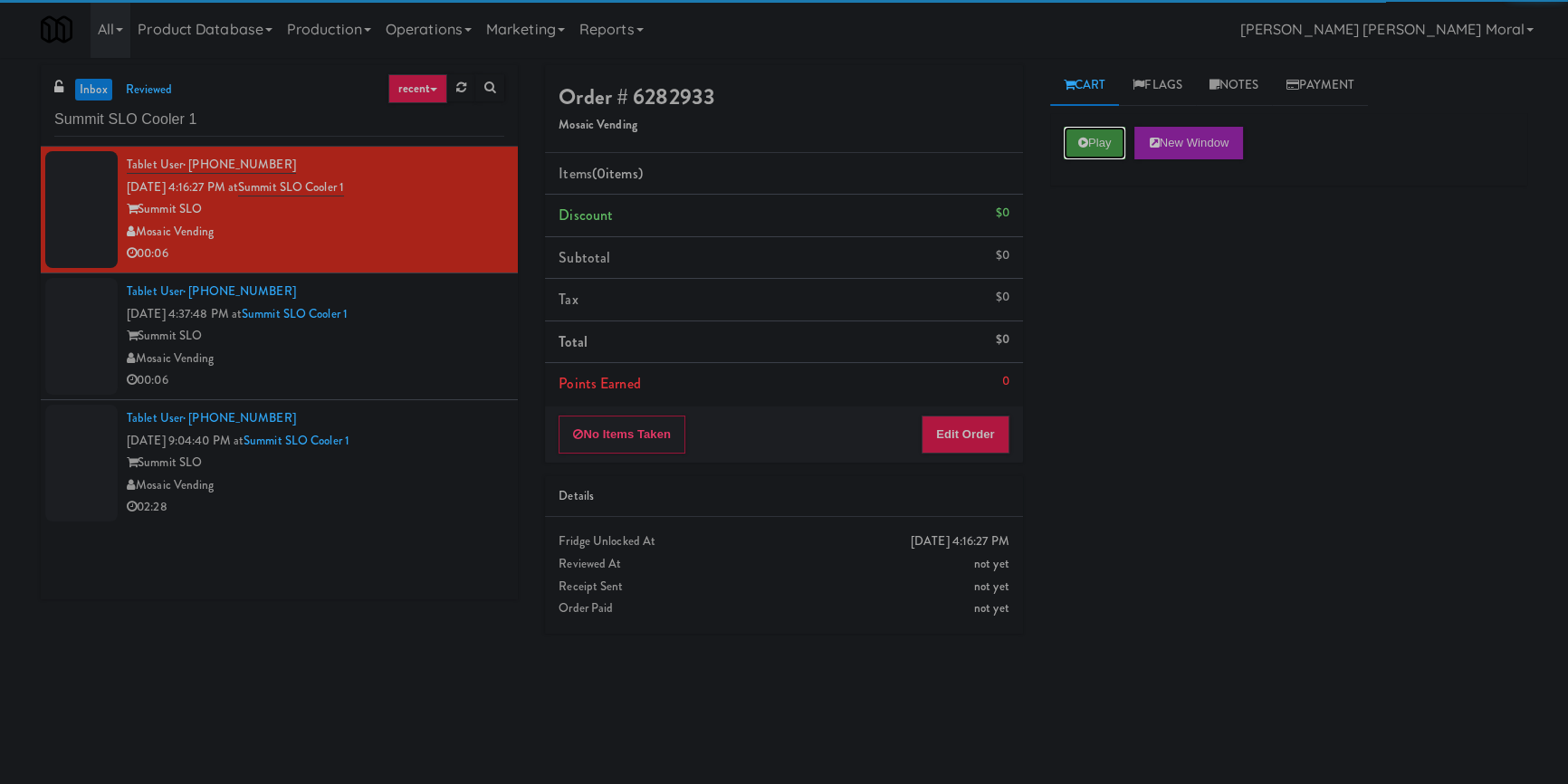
click at [1097, 148] on button "Play" at bounding box center [1095, 143] width 62 height 33
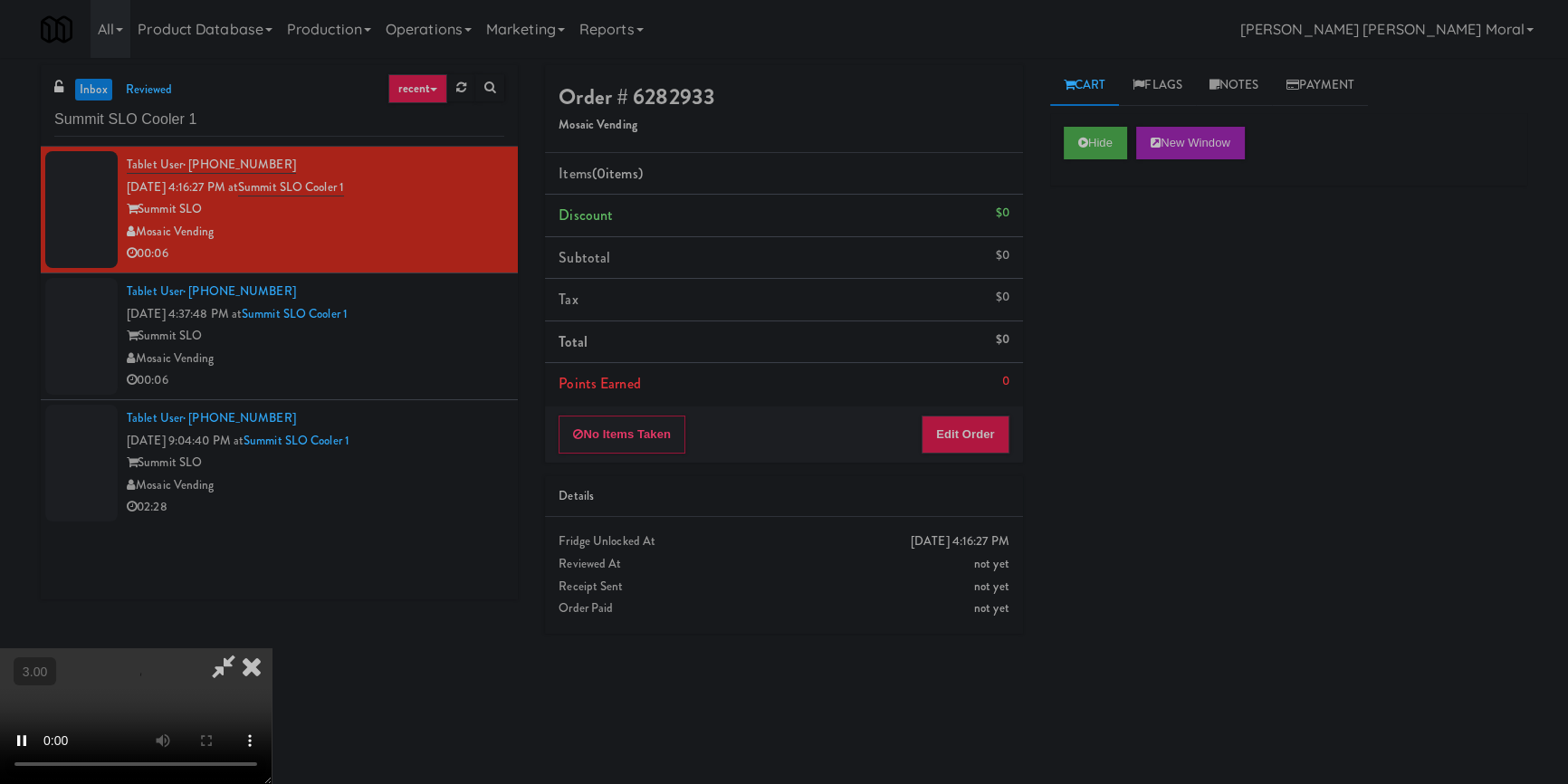
click at [1065, 334] on div "Hide New Window Primary Flag Clear Flag if unable to determine what was taken o…" at bounding box center [1290, 452] width 477 height 679
click at [966, 423] on button "Edit Order" at bounding box center [966, 435] width 88 height 38
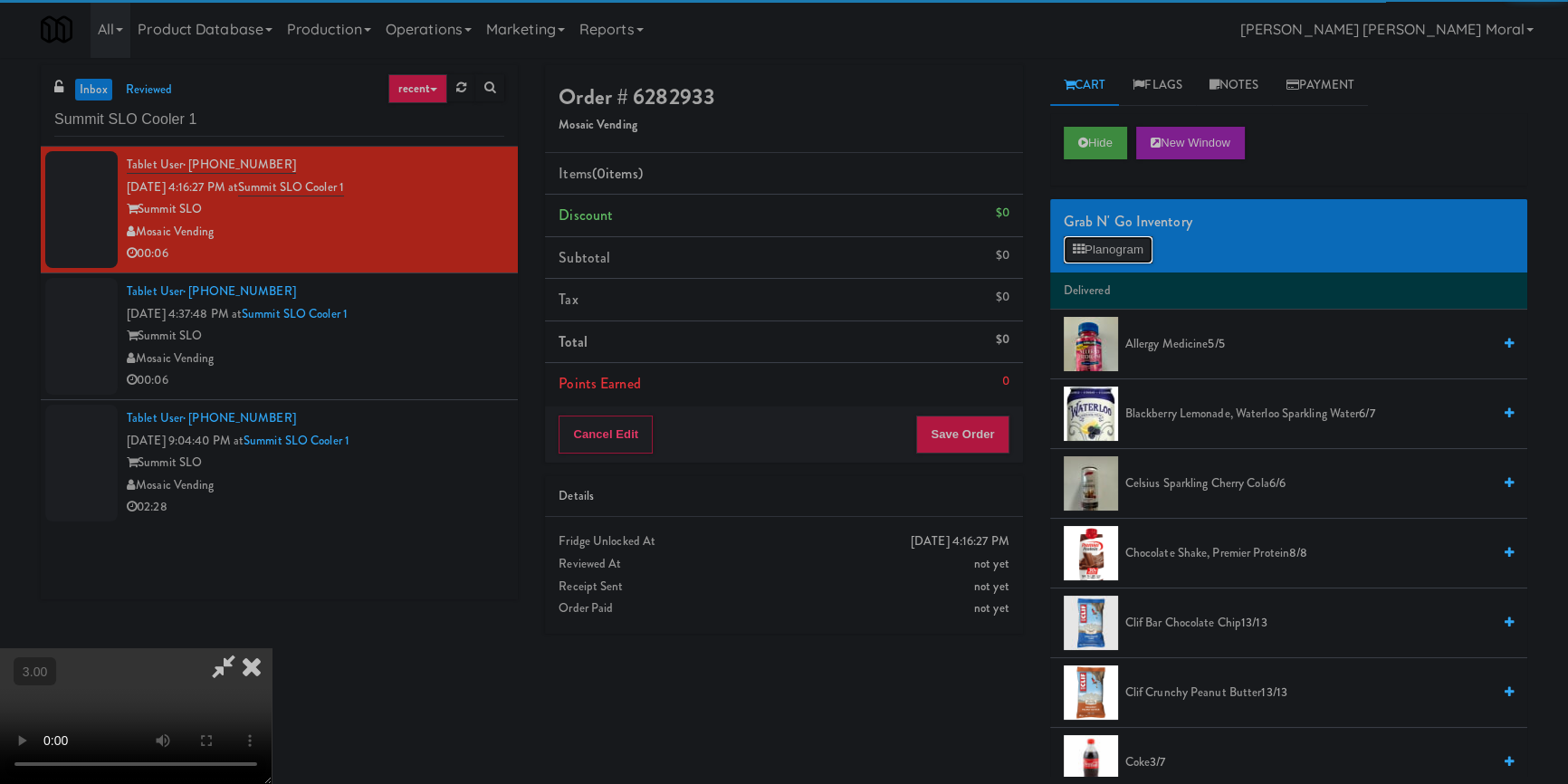
click at [1096, 243] on button "Planogram" at bounding box center [1108, 249] width 89 height 27
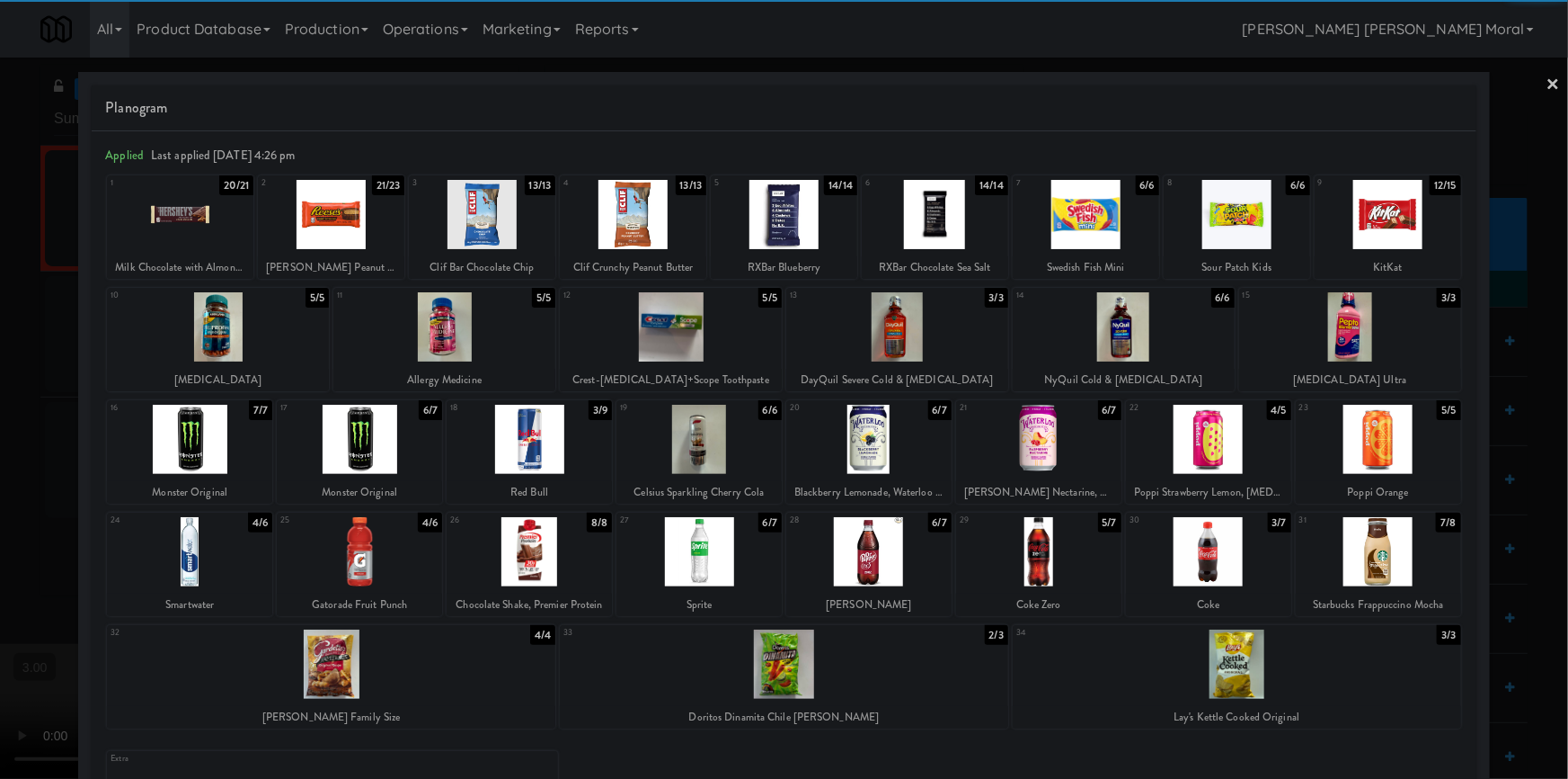
click at [209, 552] on div at bounding box center [190, 552] width 165 height 69
click at [31, 523] on div at bounding box center [784, 390] width 1568 height 779
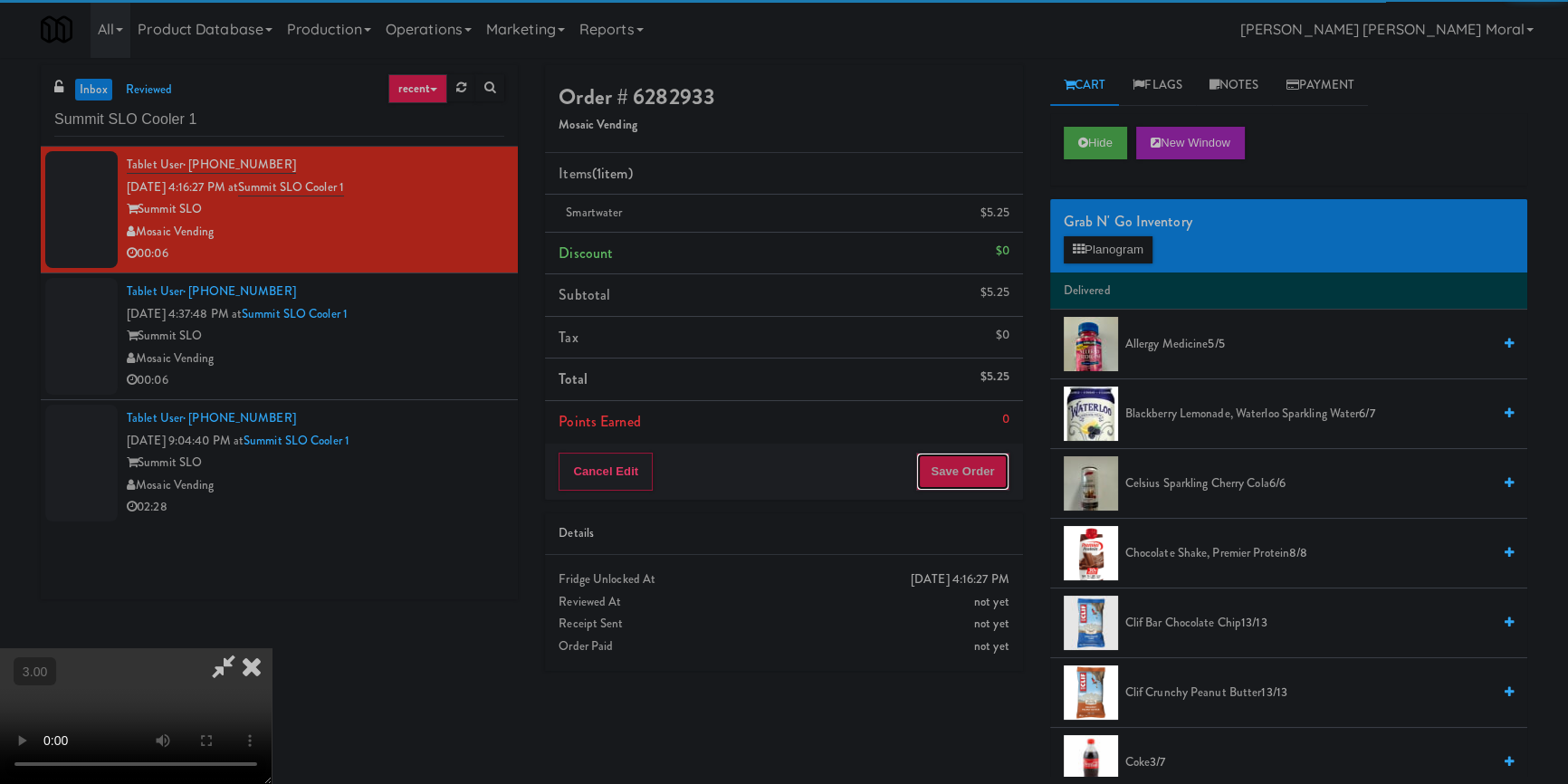
click at [970, 480] on button "Save Order" at bounding box center [962, 471] width 92 height 38
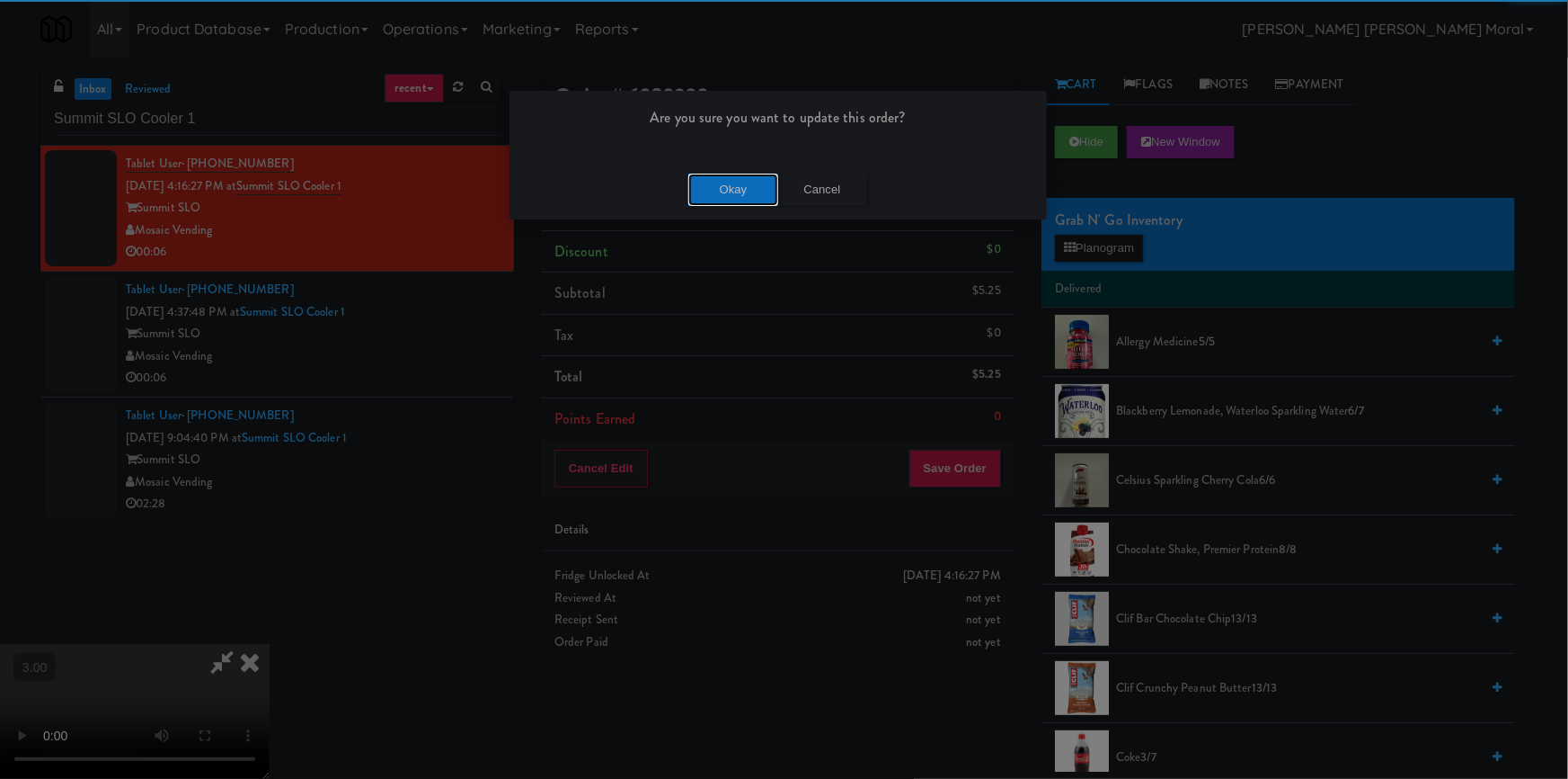
click at [707, 187] on button "Okay" at bounding box center [732, 189] width 89 height 32
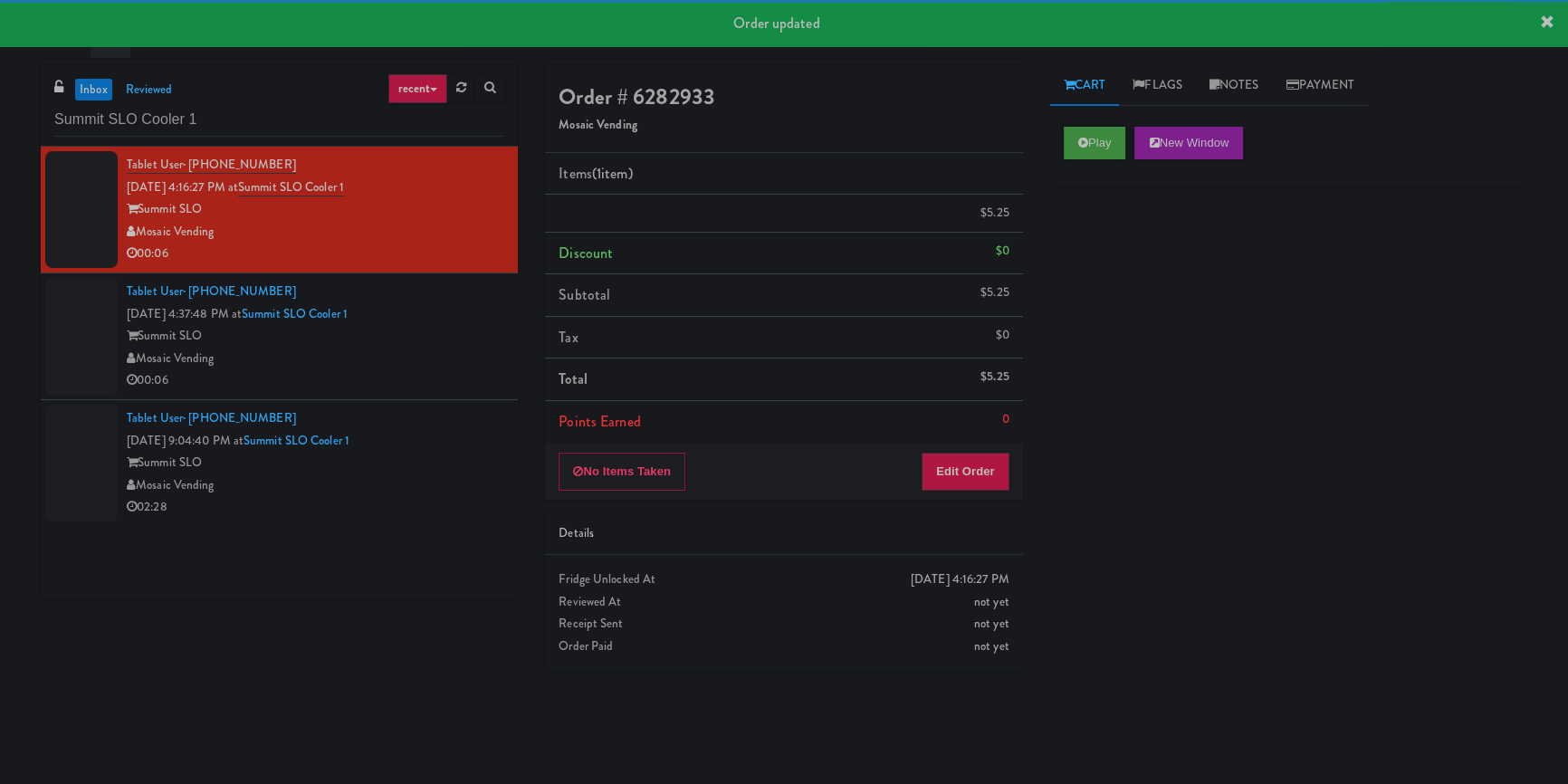
click at [437, 369] on div "Tablet User · (512) 738-5065 [DATE] 4:37:48 PM at [GEOGRAPHIC_DATA] Cooler 1 Su…" at bounding box center [315, 336] width 377 height 111
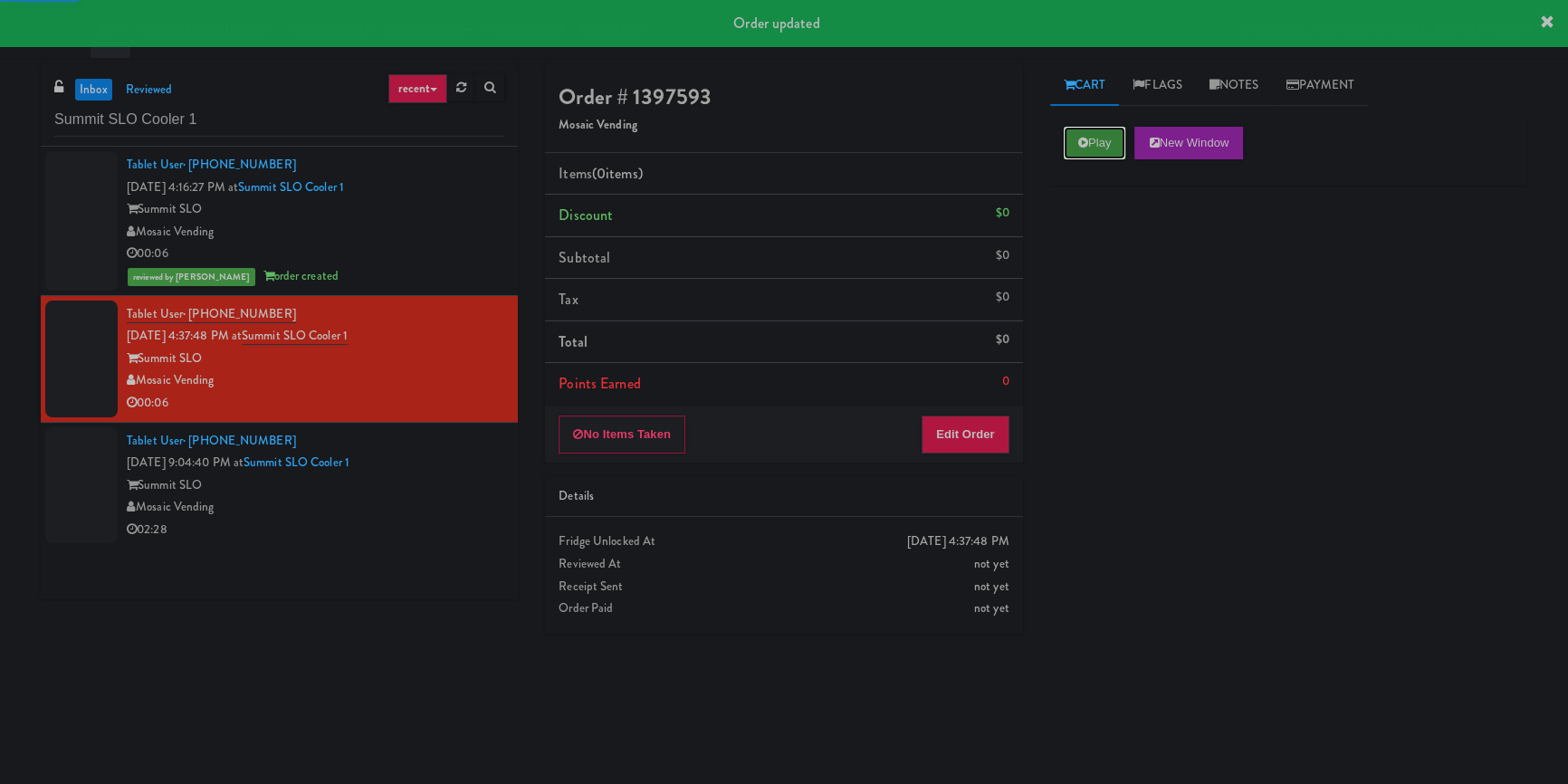
click at [1078, 150] on button "Play" at bounding box center [1095, 143] width 62 height 33
click at [1113, 328] on div "Play New Window Primary Flag Clear Flag if unable to determine what was taken o…" at bounding box center [1290, 452] width 477 height 679
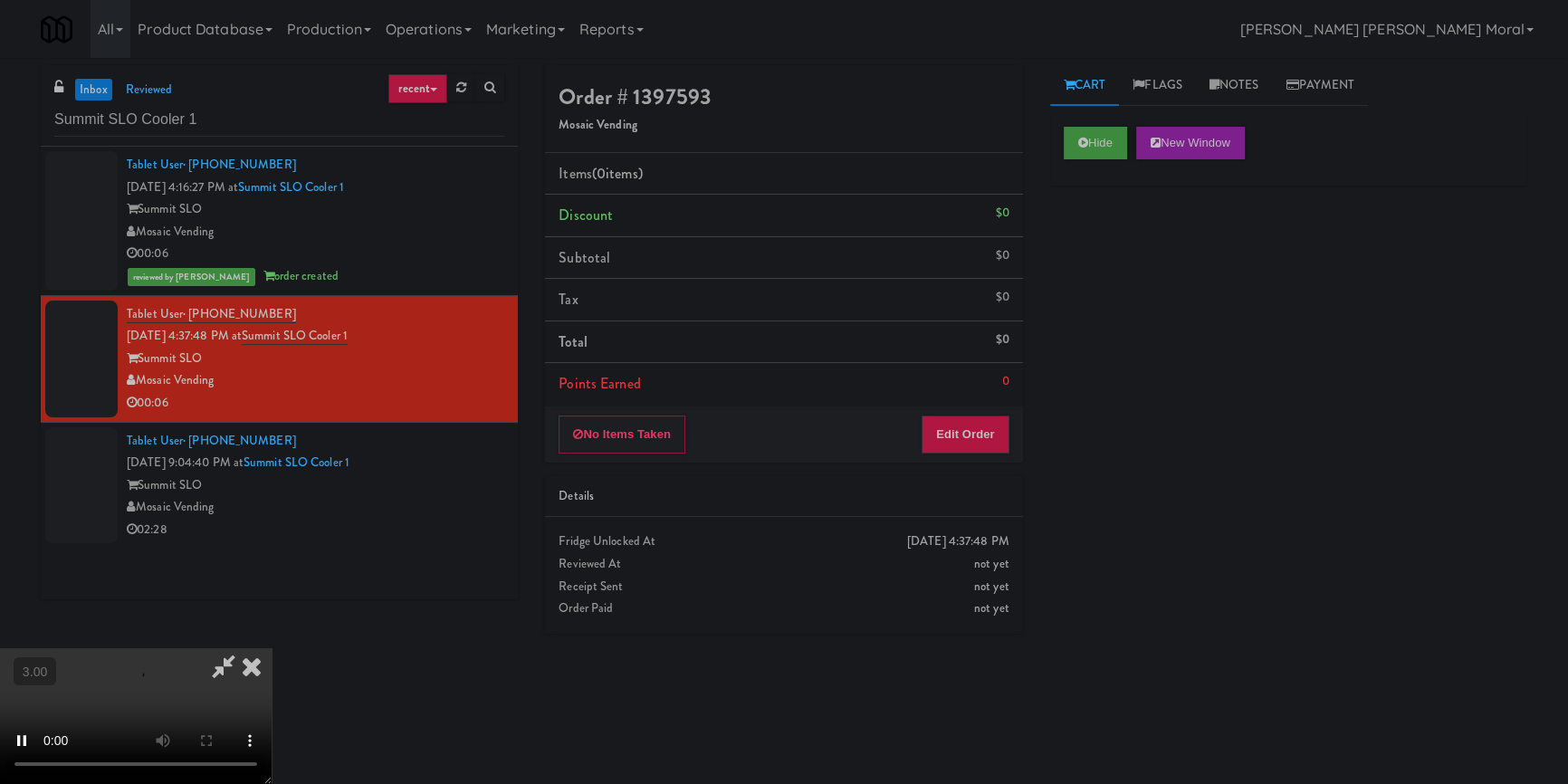
scroll to position [6, 0]
click at [271, 648] on video at bounding box center [136, 716] width 271 height 136
click at [967, 444] on button "Edit Order" at bounding box center [966, 435] width 88 height 38
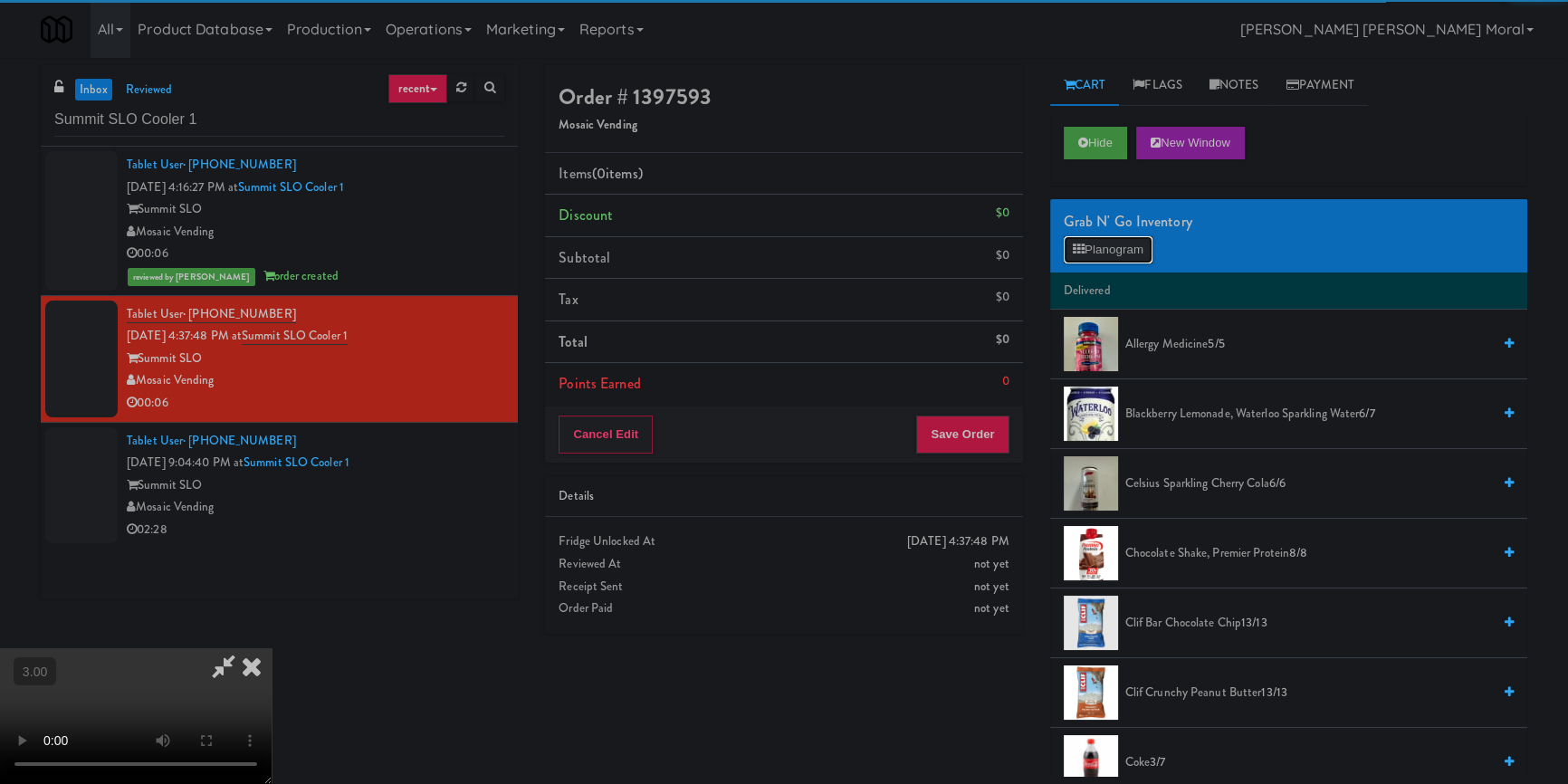
click at [1103, 245] on button "Planogram" at bounding box center [1108, 249] width 89 height 27
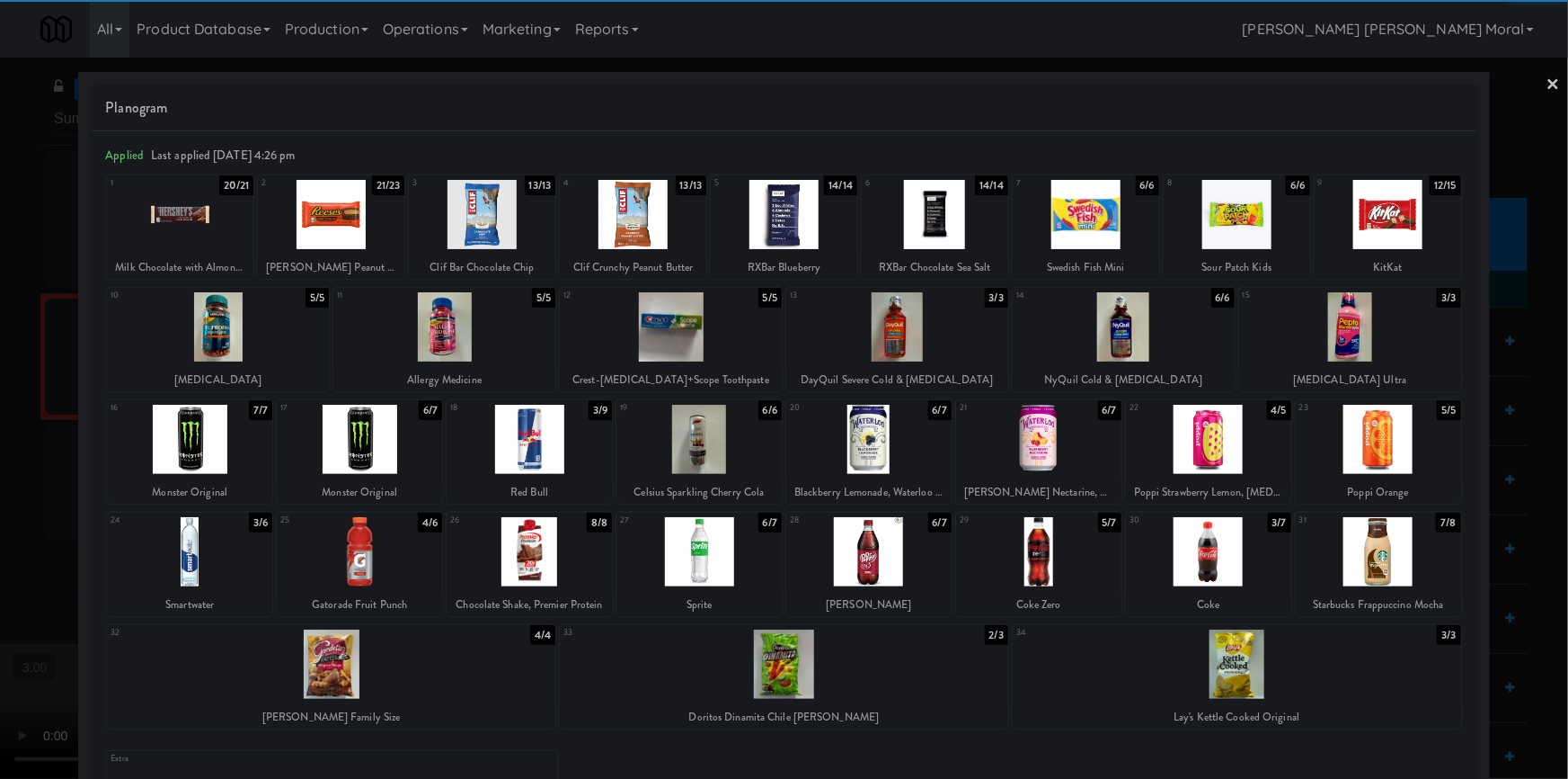
click at [379, 451] on div at bounding box center [360, 439] width 165 height 69
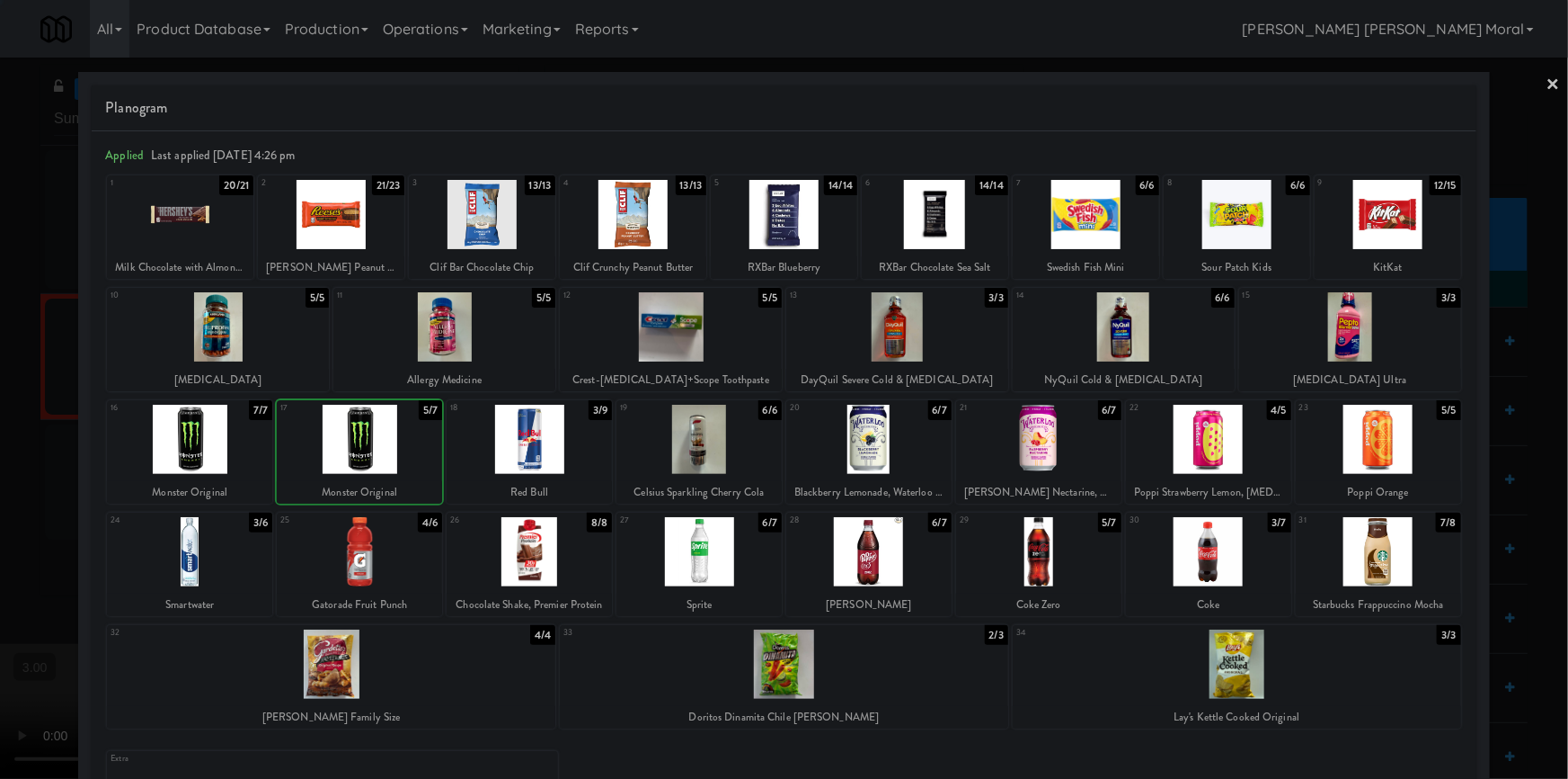
click at [0, 427] on div at bounding box center [784, 390] width 1568 height 779
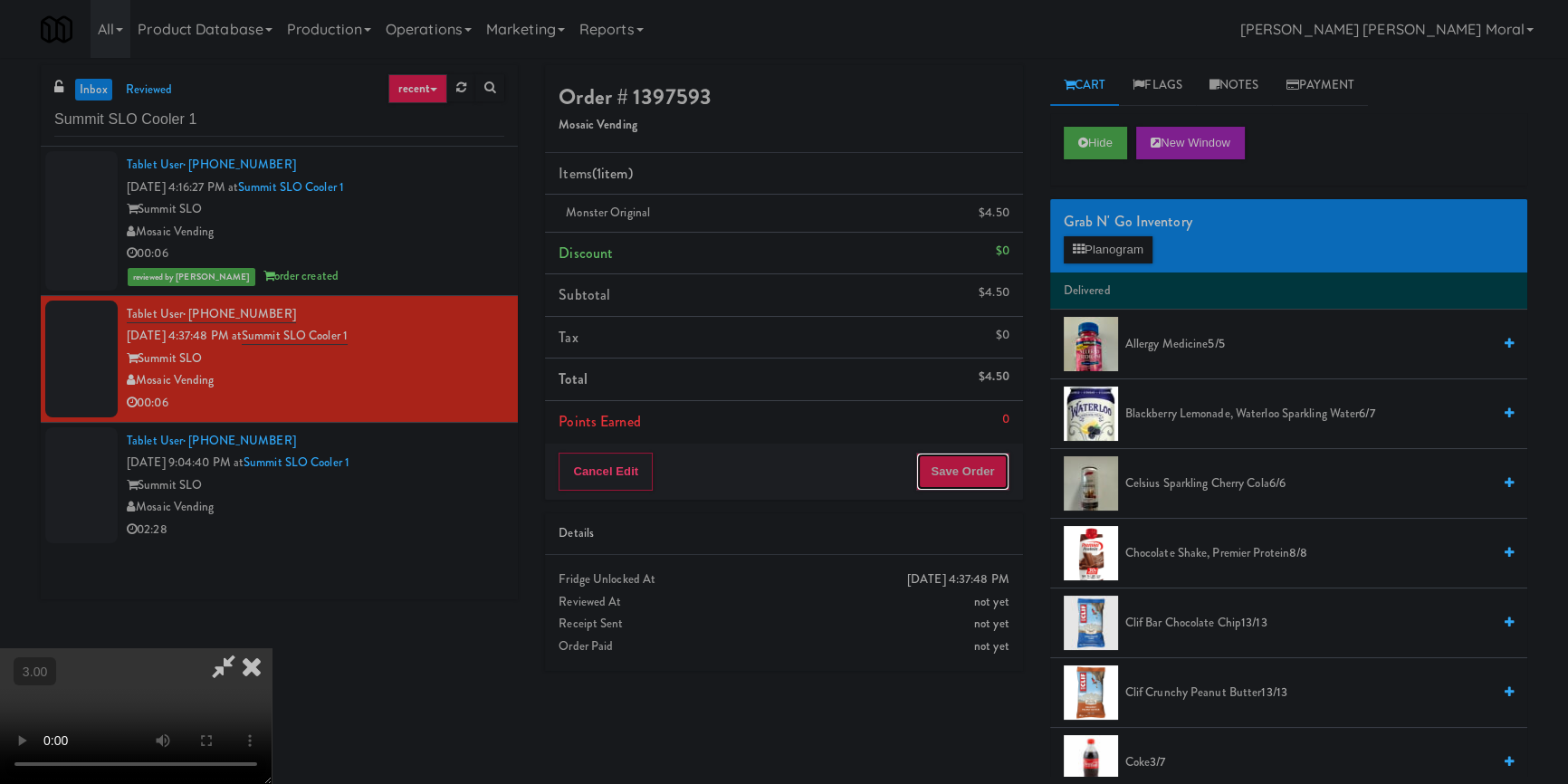
click at [965, 475] on button "Save Order" at bounding box center [962, 471] width 92 height 38
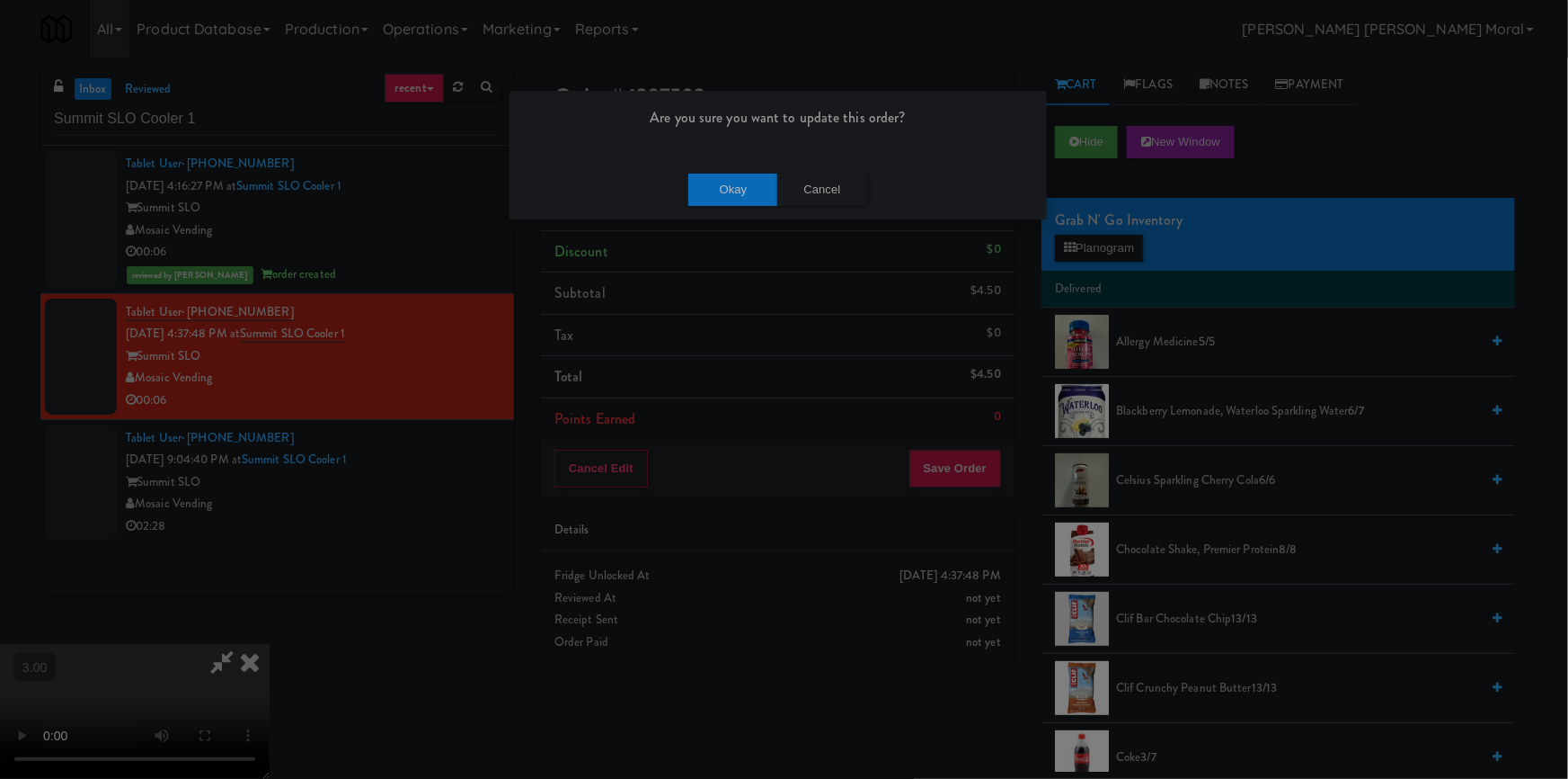
click at [674, 194] on div "Okay Cancel" at bounding box center [778, 189] width 538 height 60
click at [738, 192] on button "Okay" at bounding box center [732, 189] width 89 height 32
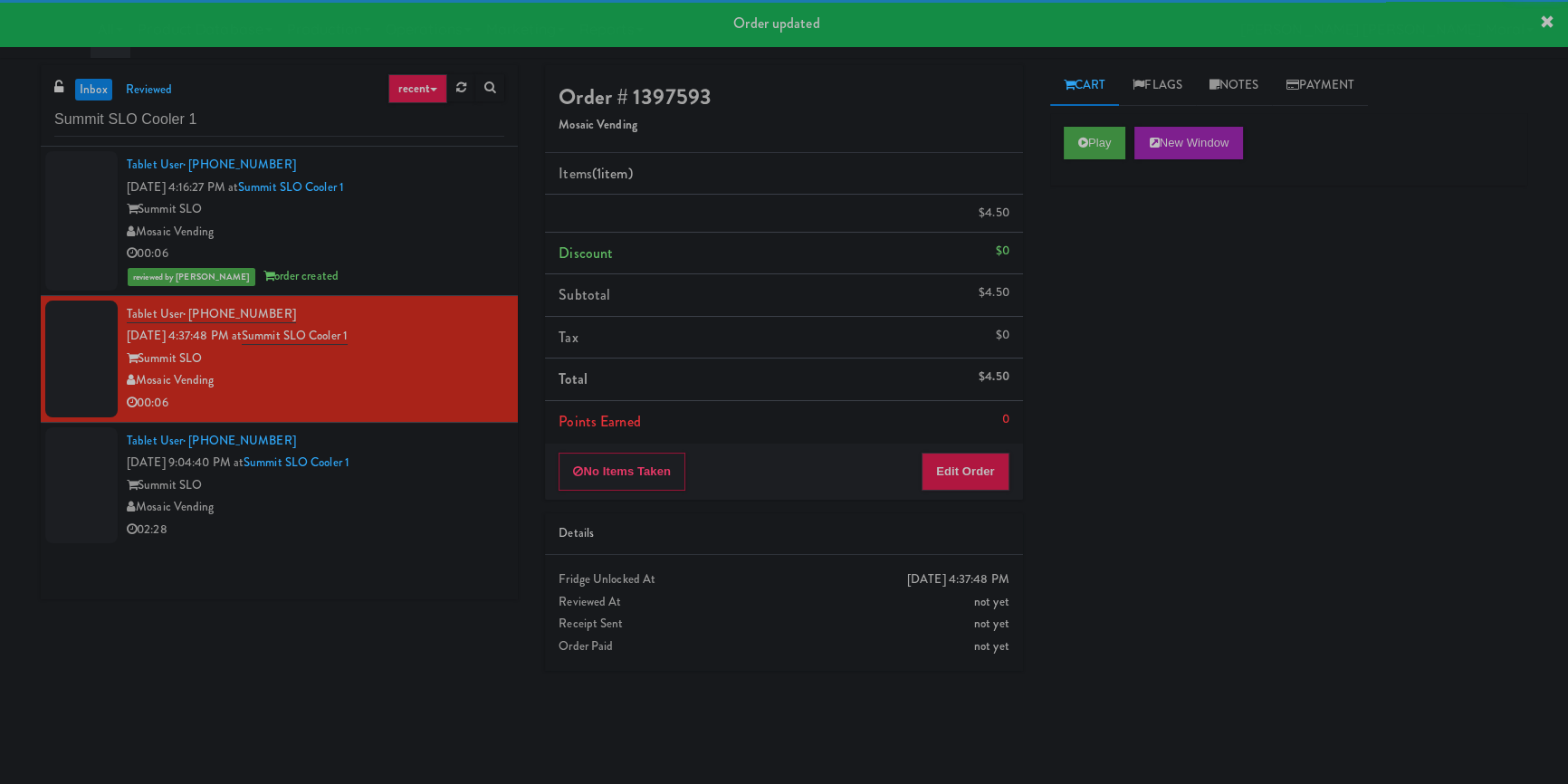
click at [448, 497] on div "Summit SLO" at bounding box center [315, 485] width 377 height 23
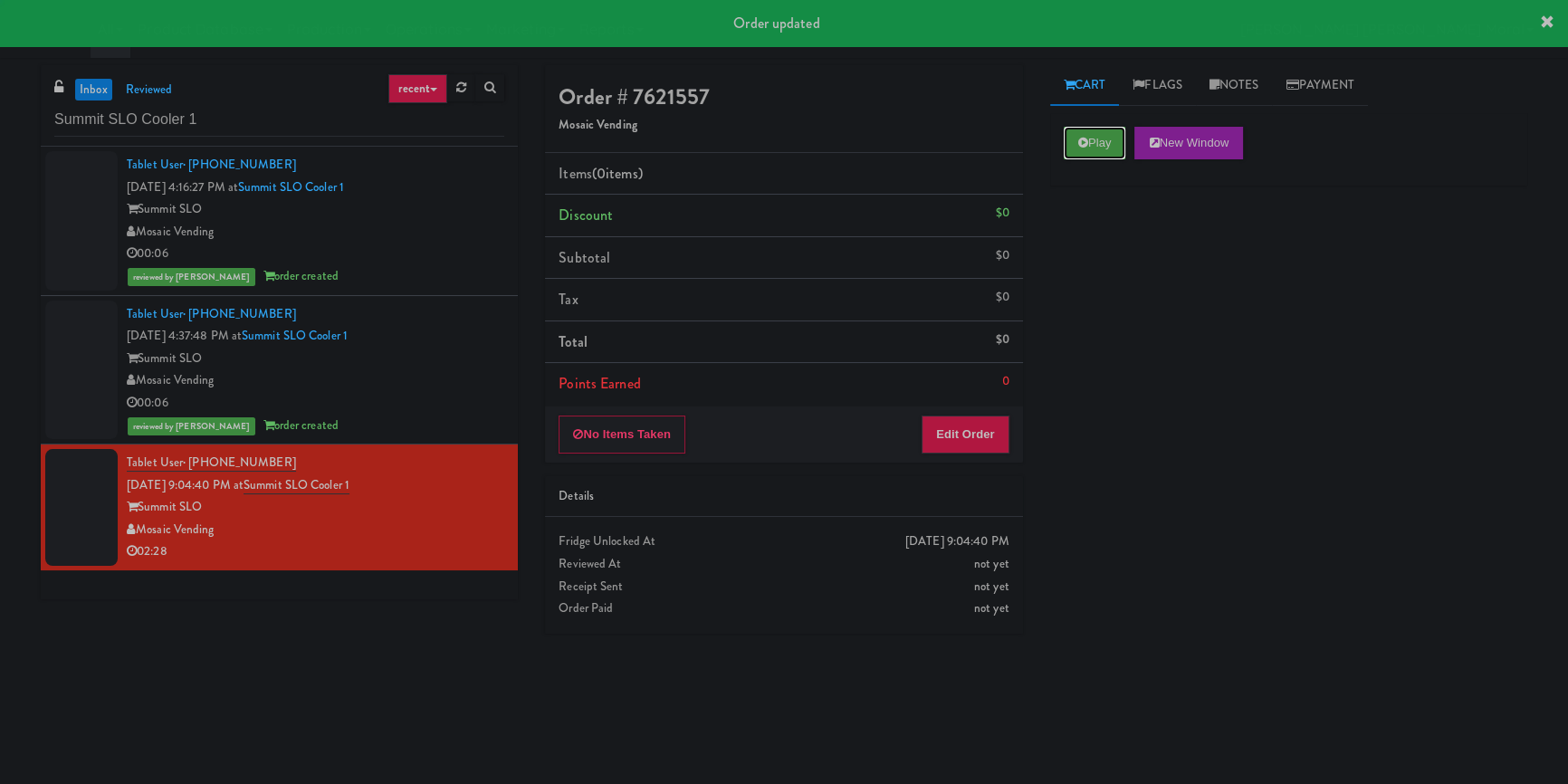
click at [1119, 137] on button "Play" at bounding box center [1095, 143] width 62 height 33
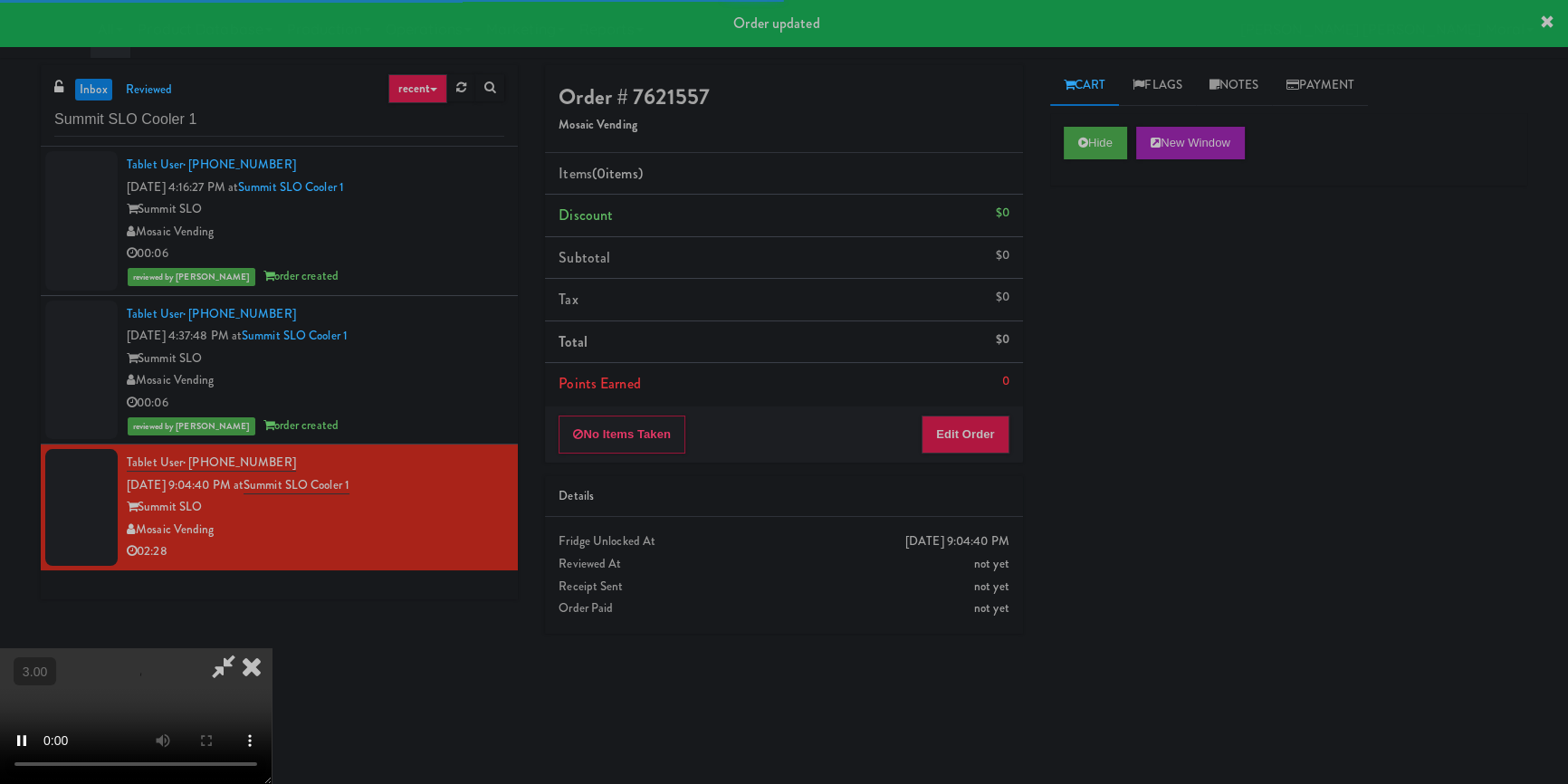
drag, startPoint x: 1113, startPoint y: 288, endPoint x: 1118, endPoint y: 299, distance: 12.1
click at [1114, 290] on div "Hide New Window Primary Flag Clear Flag if unable to determine what was taken o…" at bounding box center [1290, 452] width 477 height 679
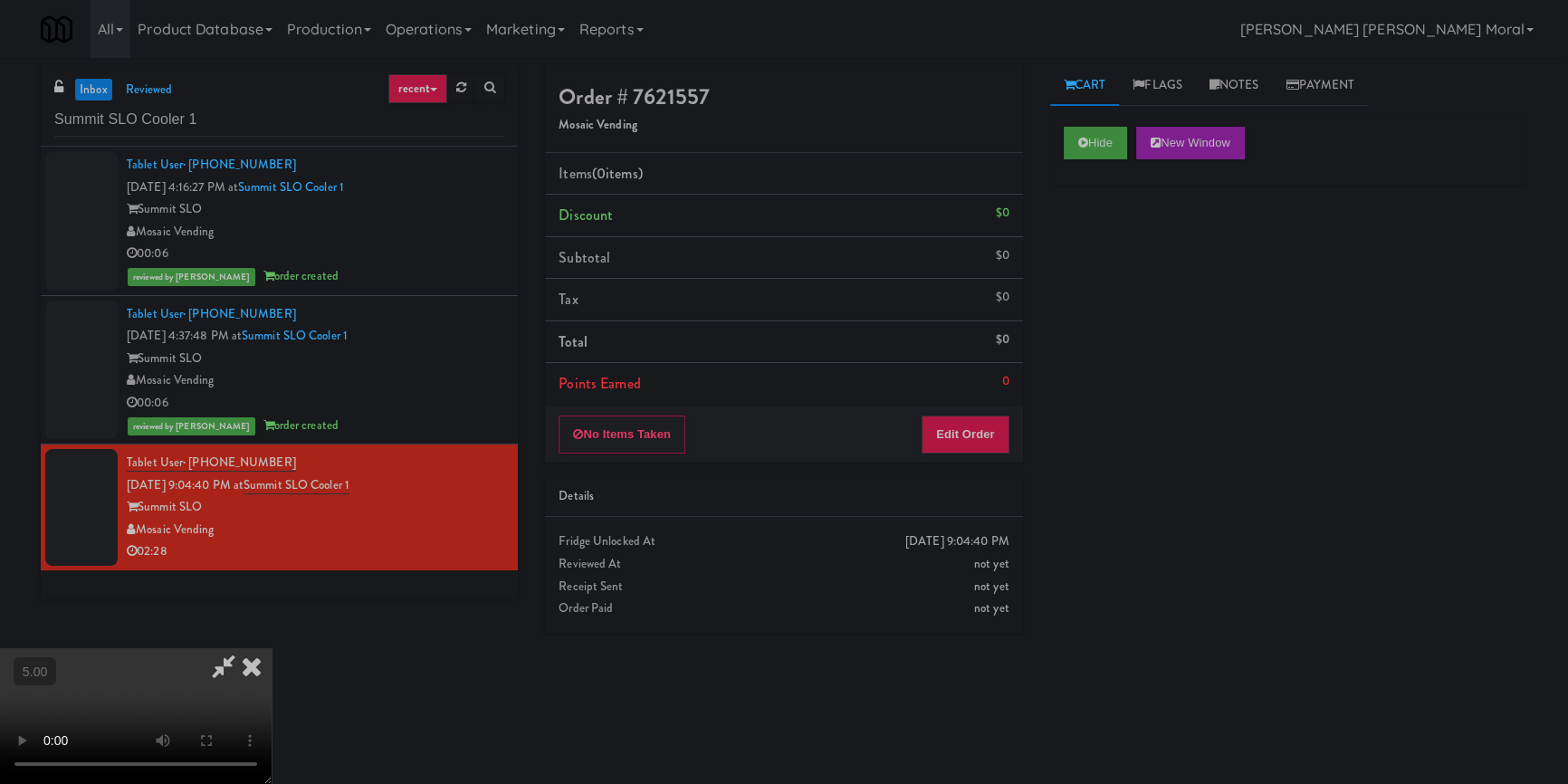
scroll to position [253, 0]
click at [271, 648] on video at bounding box center [136, 716] width 271 height 136
click at [978, 433] on button "Edit Order" at bounding box center [966, 435] width 88 height 38
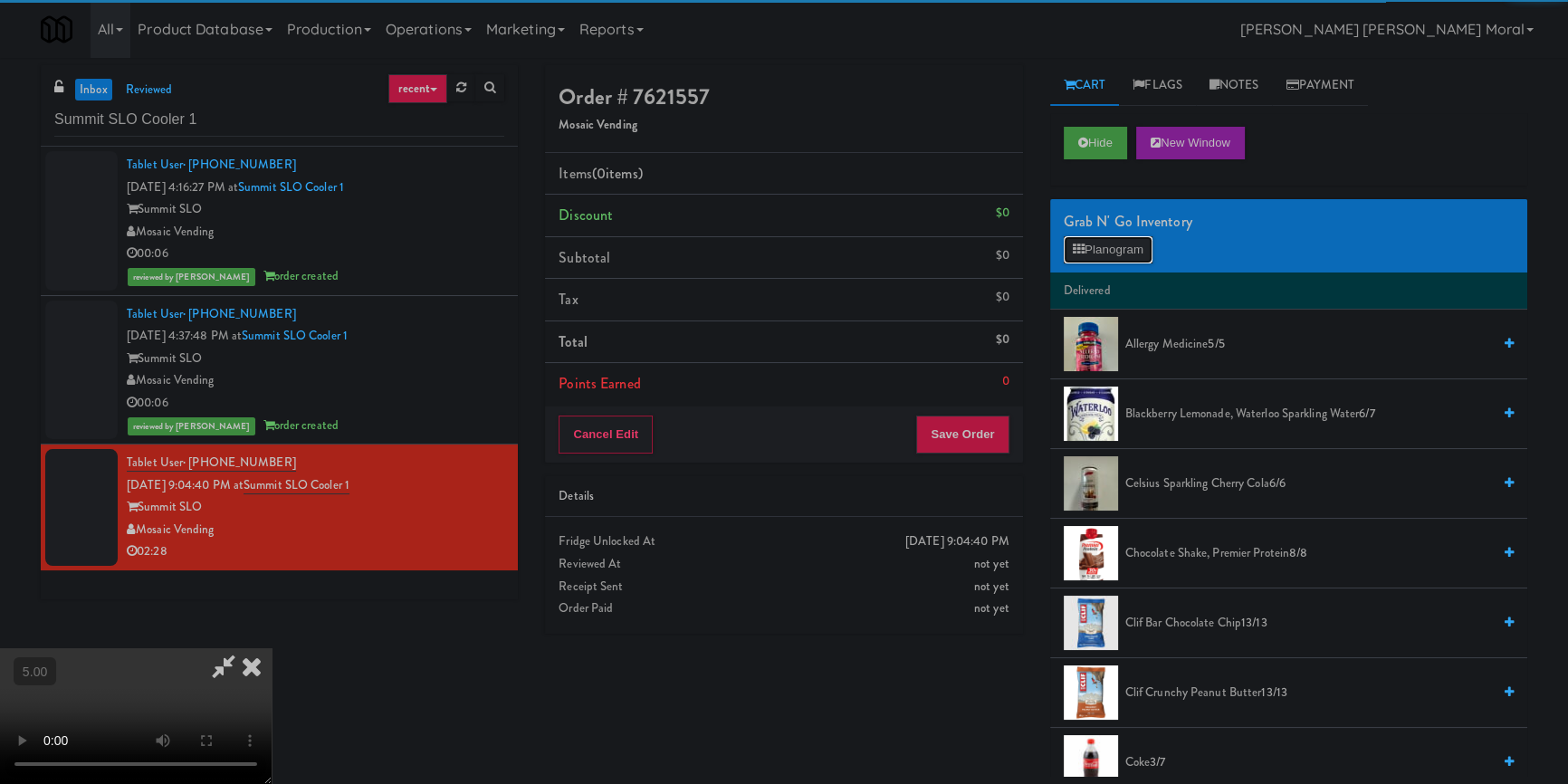
click at [1131, 243] on button "Planogram" at bounding box center [1108, 249] width 89 height 27
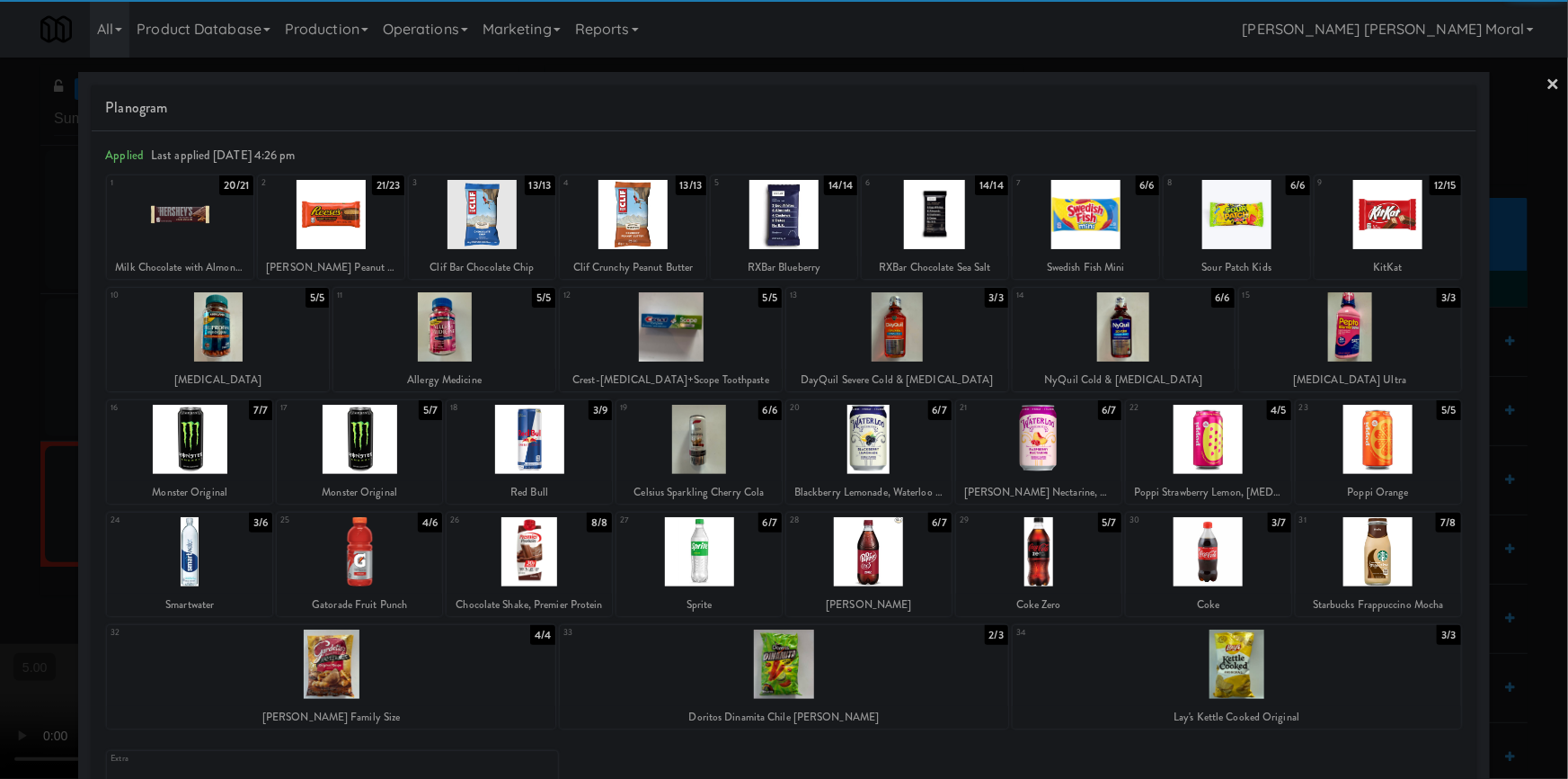
click at [1224, 441] on div at bounding box center [1209, 439] width 165 height 69
click at [0, 372] on div at bounding box center [784, 390] width 1568 height 779
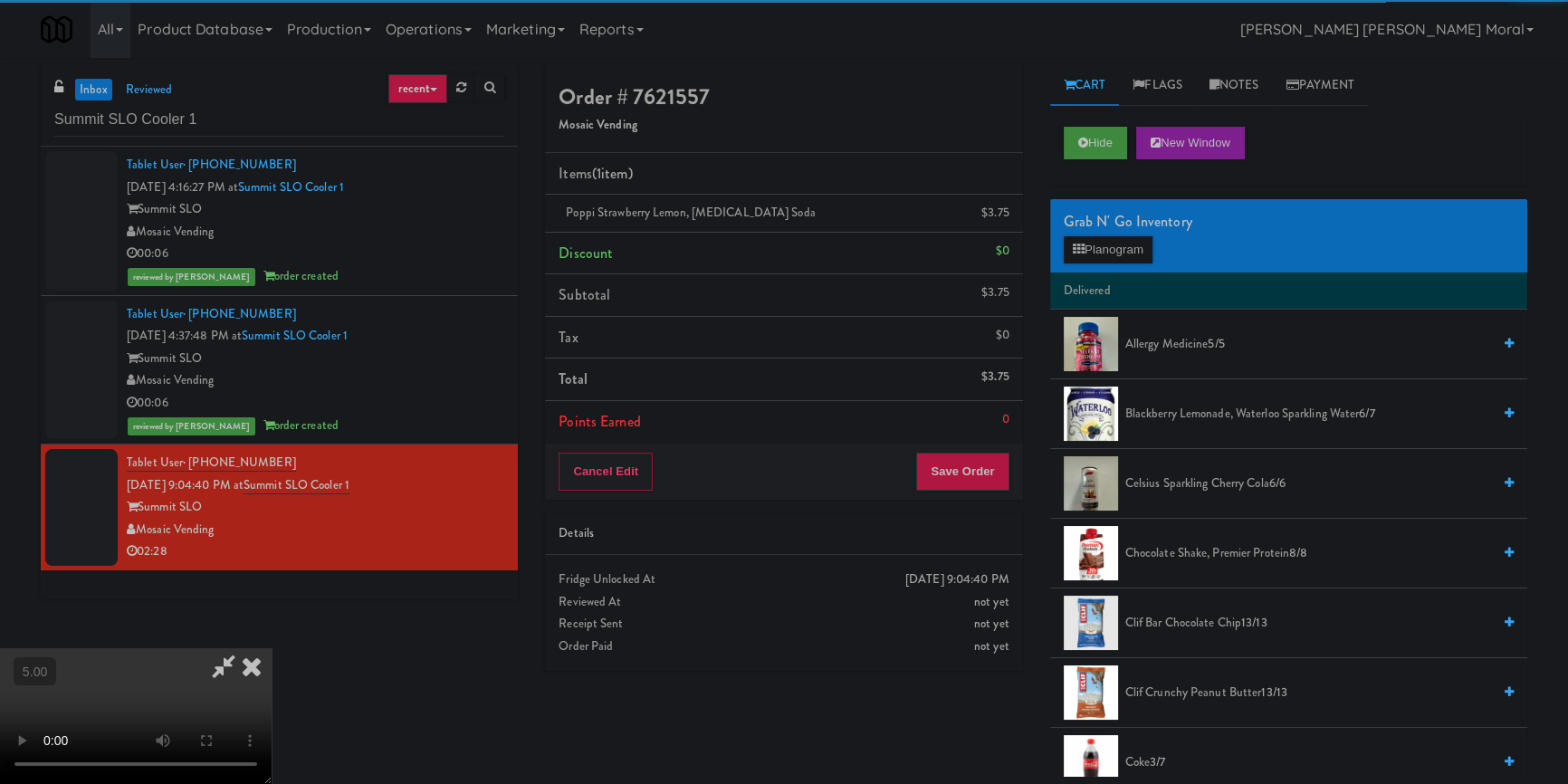
click at [271, 648] on video at bounding box center [136, 716] width 271 height 136
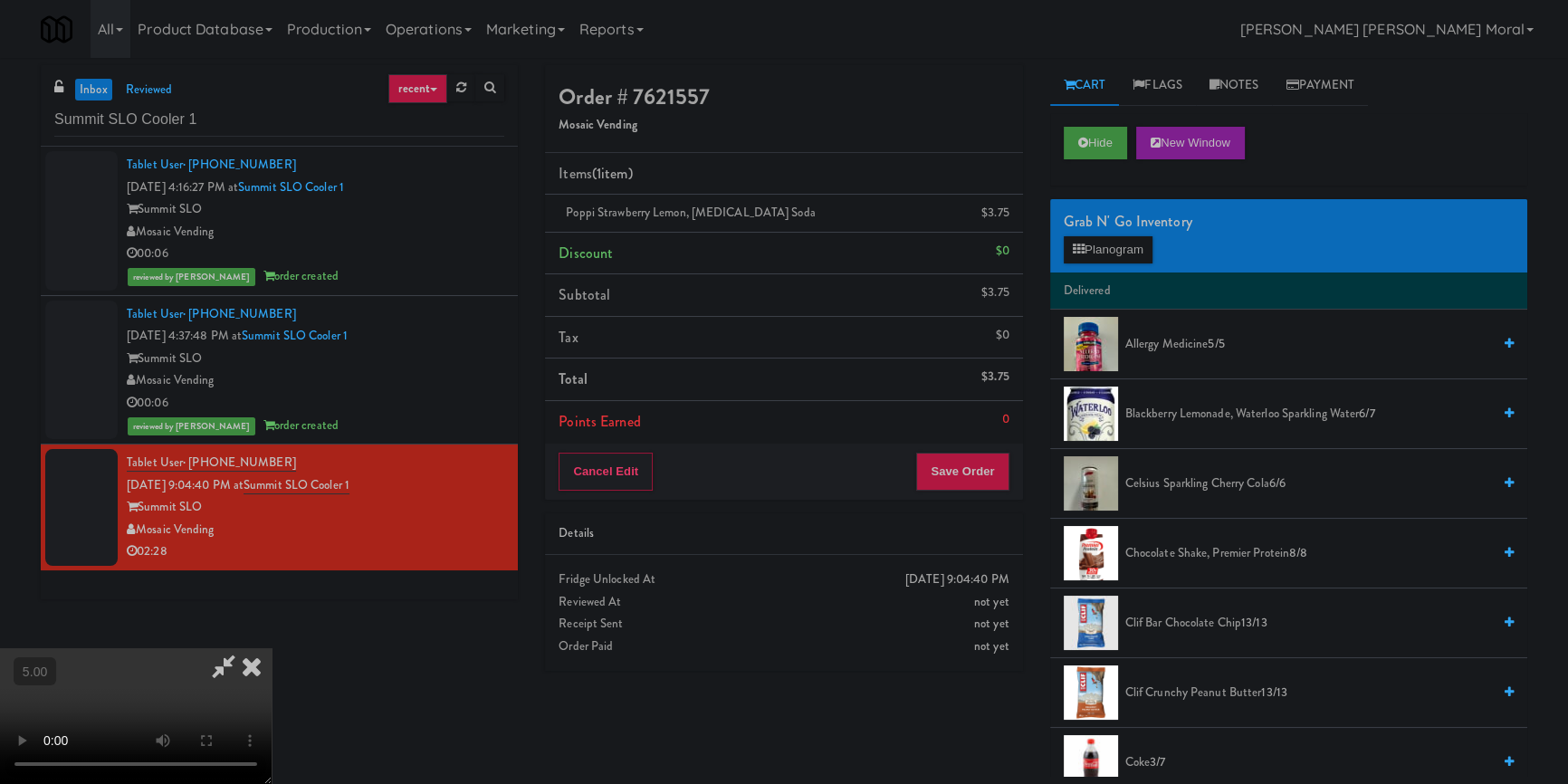
scroll to position [89, 0]
click at [978, 470] on button "Save Order" at bounding box center [962, 471] width 92 height 38
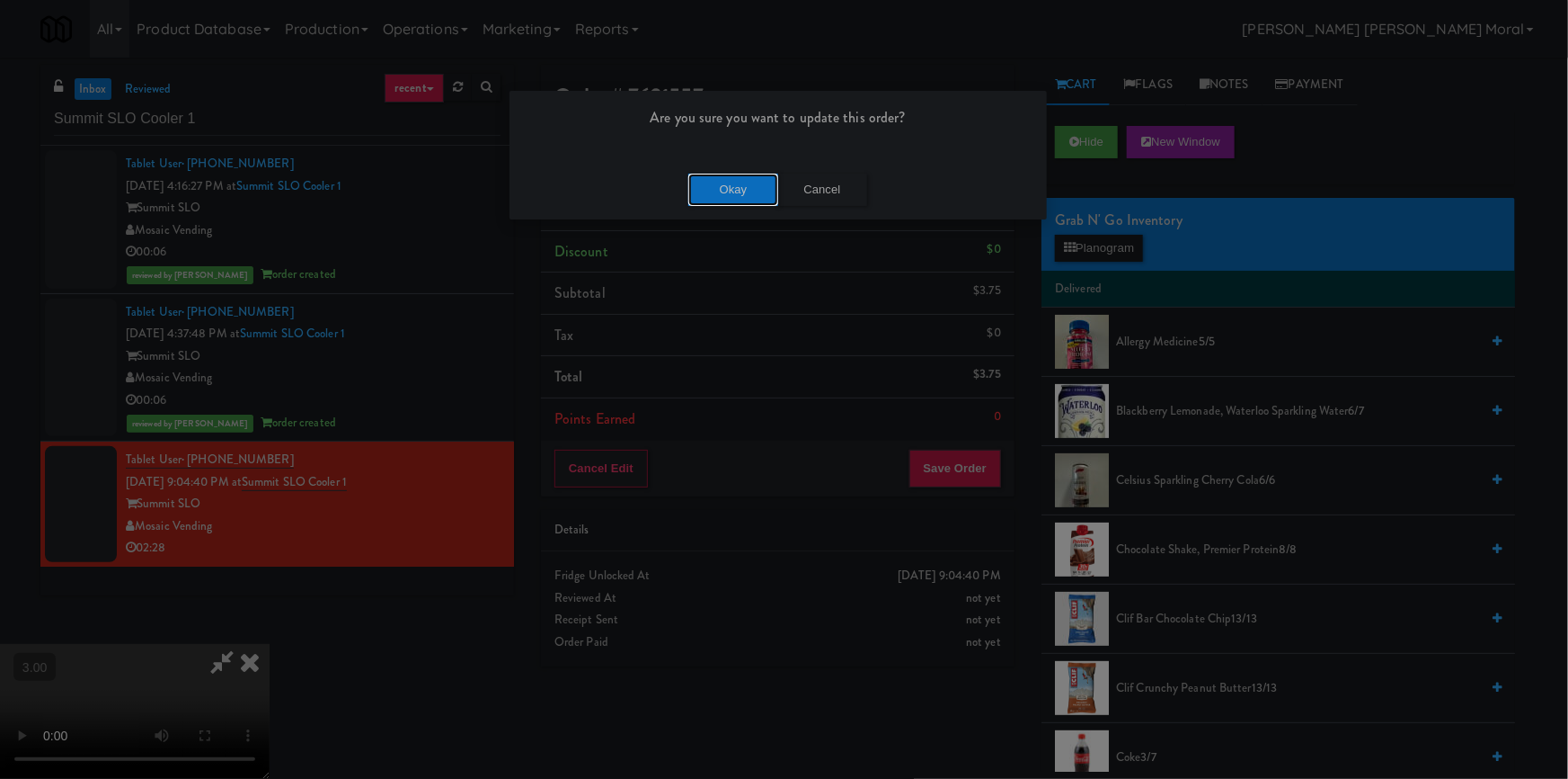
click at [715, 189] on button "Okay" at bounding box center [732, 189] width 89 height 32
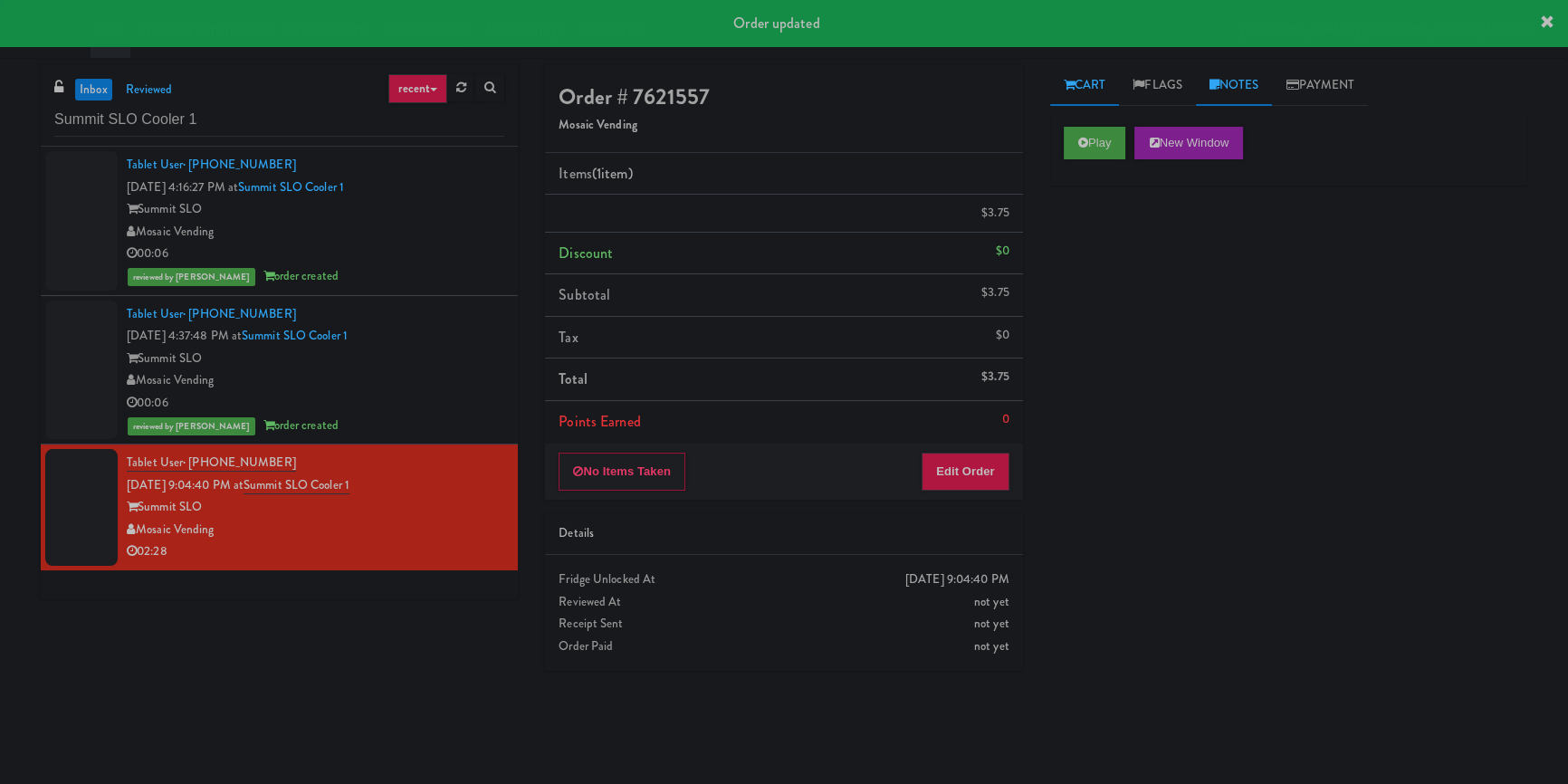
scroll to position [0, 0]
click at [1242, 93] on link "Notes" at bounding box center [1235, 85] width 77 height 41
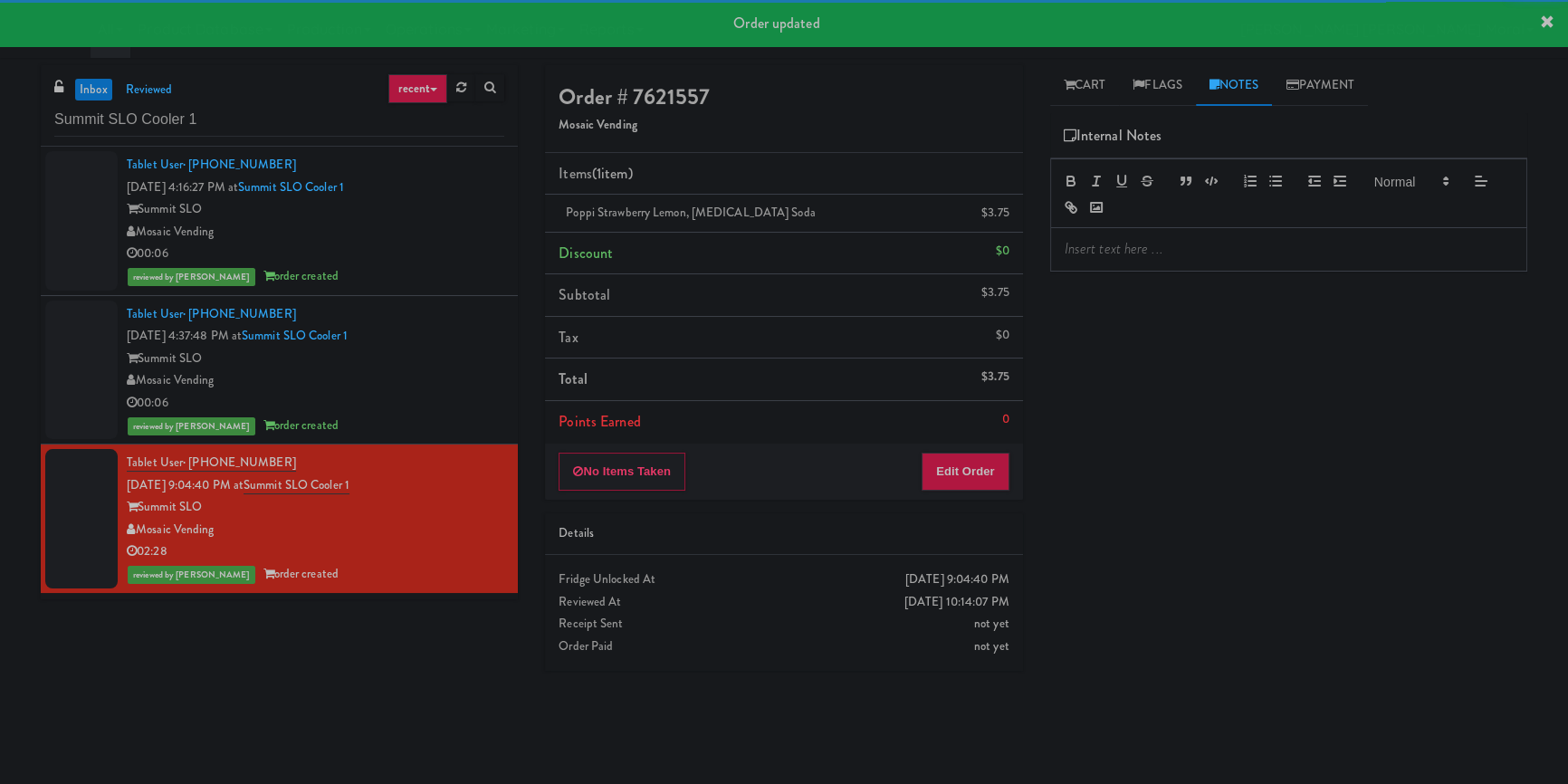
click at [1170, 254] on p at bounding box center [1289, 248] width 449 height 20
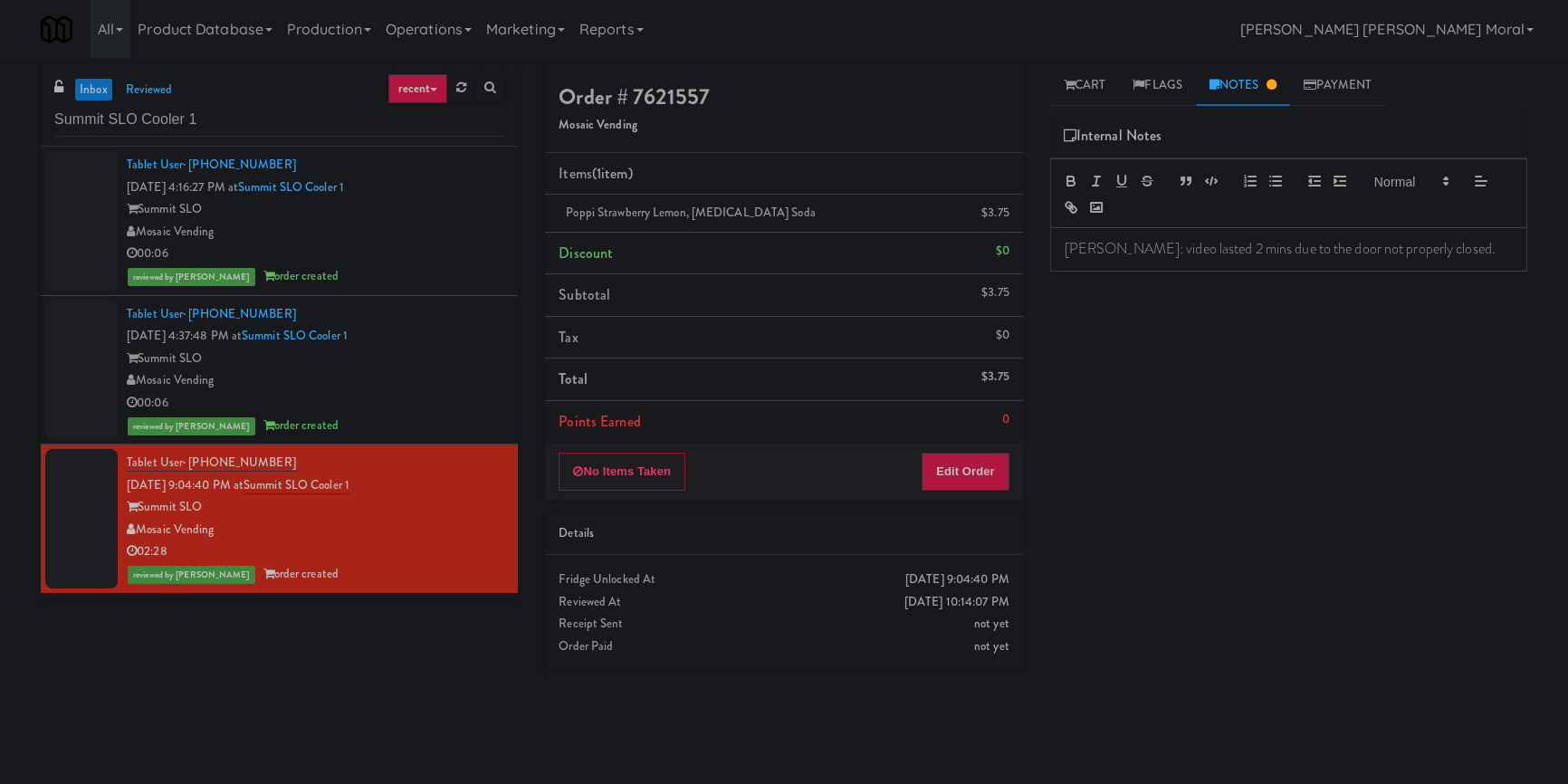
click at [1181, 396] on div "Play New Window Primary Flag Clear Flag if unable to determine what was taken o…" at bounding box center [1290, 452] width 477 height 679
click at [224, 113] on input "Summit SLO Cooler 1" at bounding box center [279, 120] width 450 height 34
paste input "Pacifica Combo Cooler"
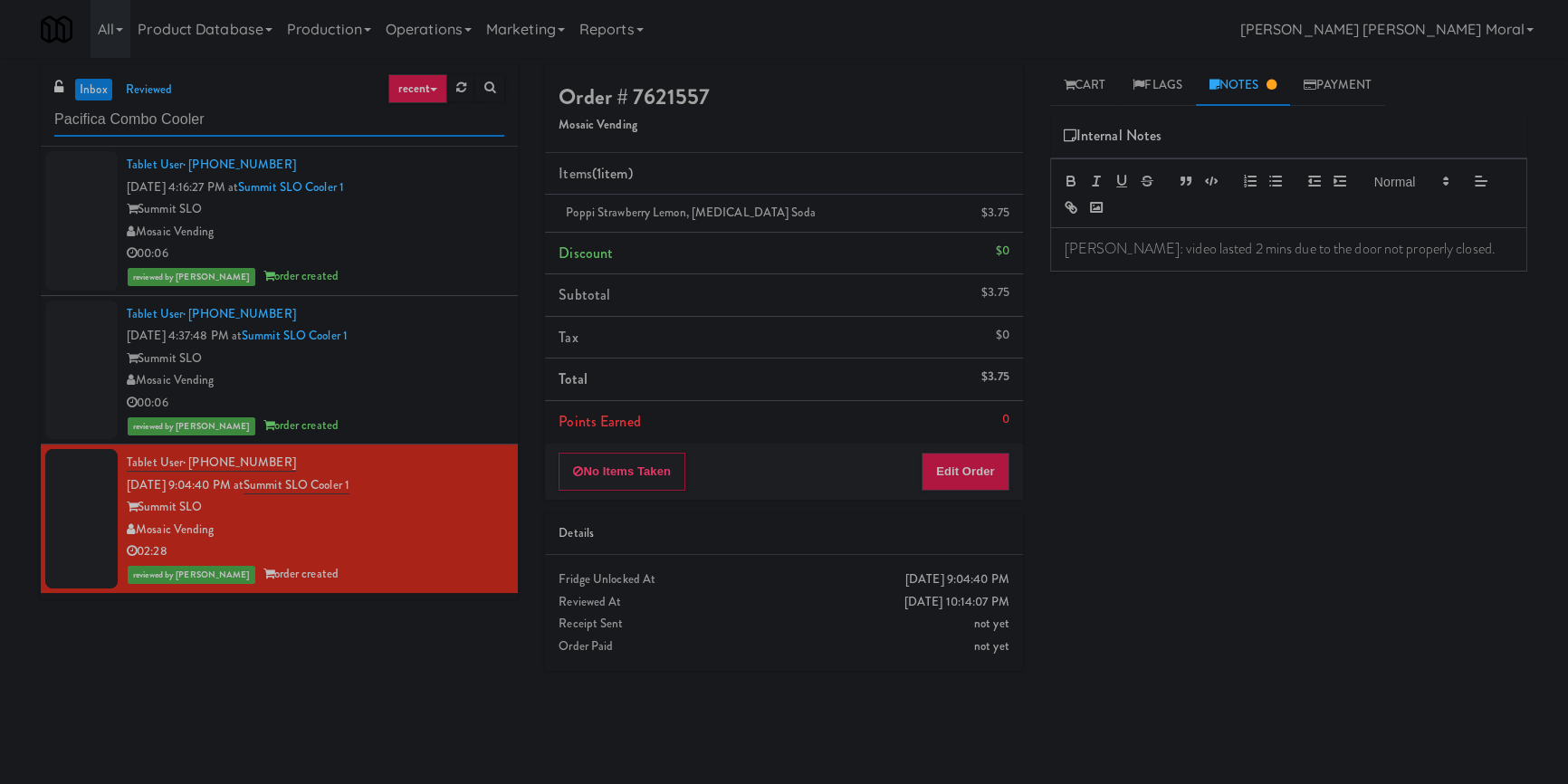
type input "Pacifica Combo Cooler"
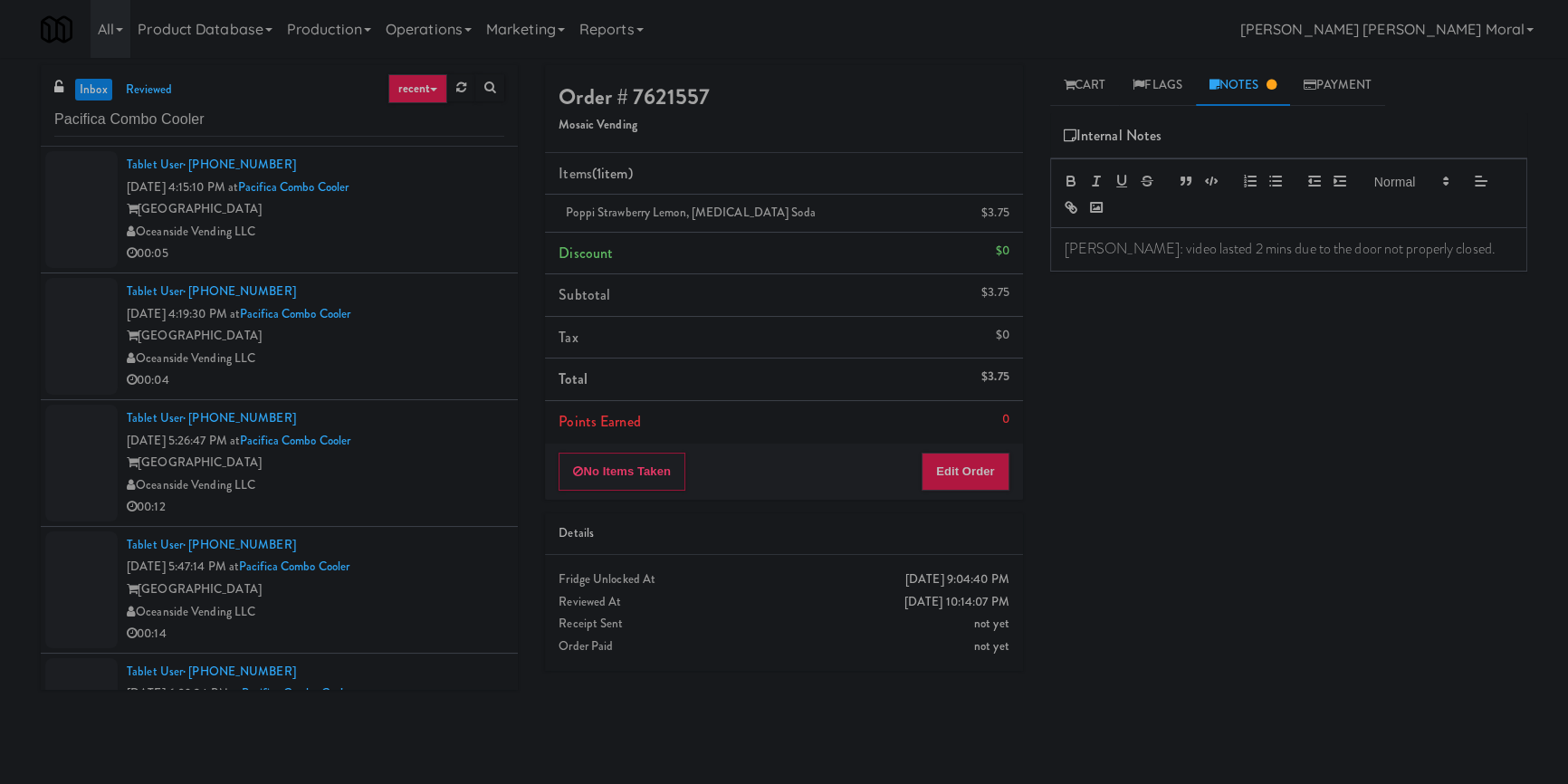
drag, startPoint x: 0, startPoint y: 417, endPoint x: 238, endPoint y: 333, distance: 252.4
click at [11, 420] on div "inbox reviewed recent all unclear take inventory issue suspicious failed recent…" at bounding box center [784, 421] width 1568 height 712
click at [371, 237] on div "Oceanside Vending LLC" at bounding box center [315, 232] width 377 height 23
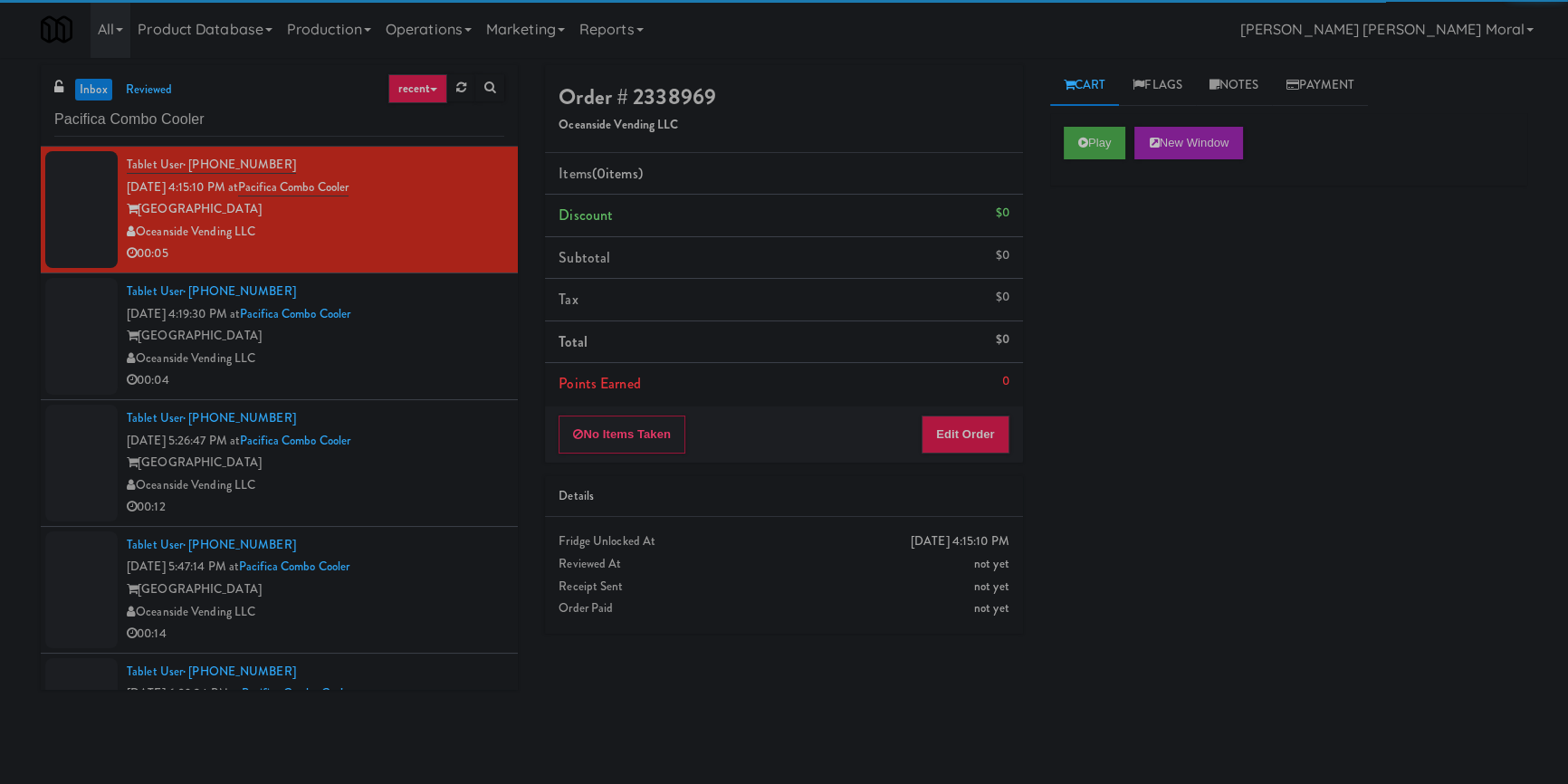
click at [432, 355] on div "Oceanside Vending LLC" at bounding box center [315, 358] width 377 height 23
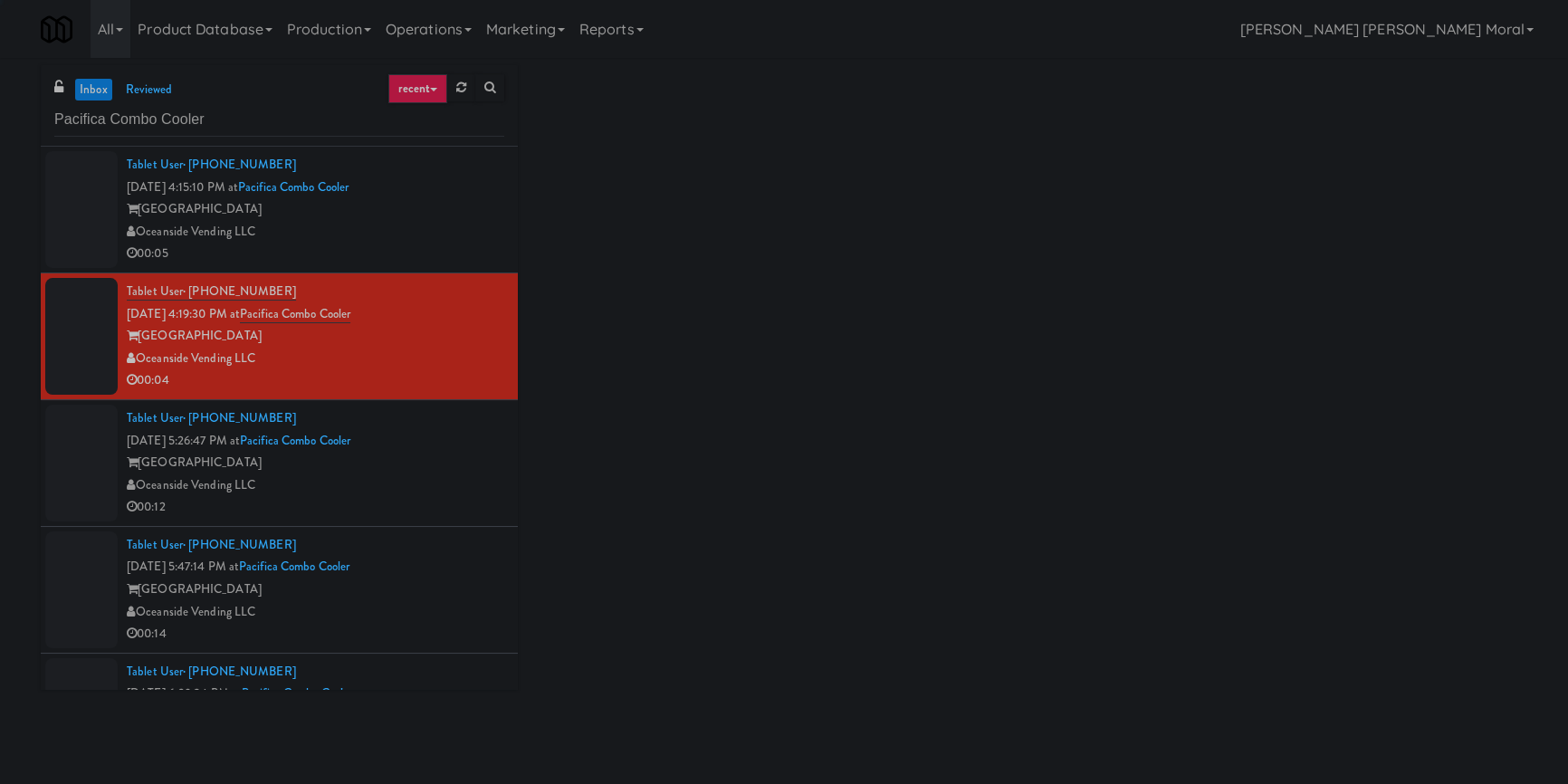
click at [446, 452] on div "[GEOGRAPHIC_DATA]" at bounding box center [315, 462] width 377 height 23
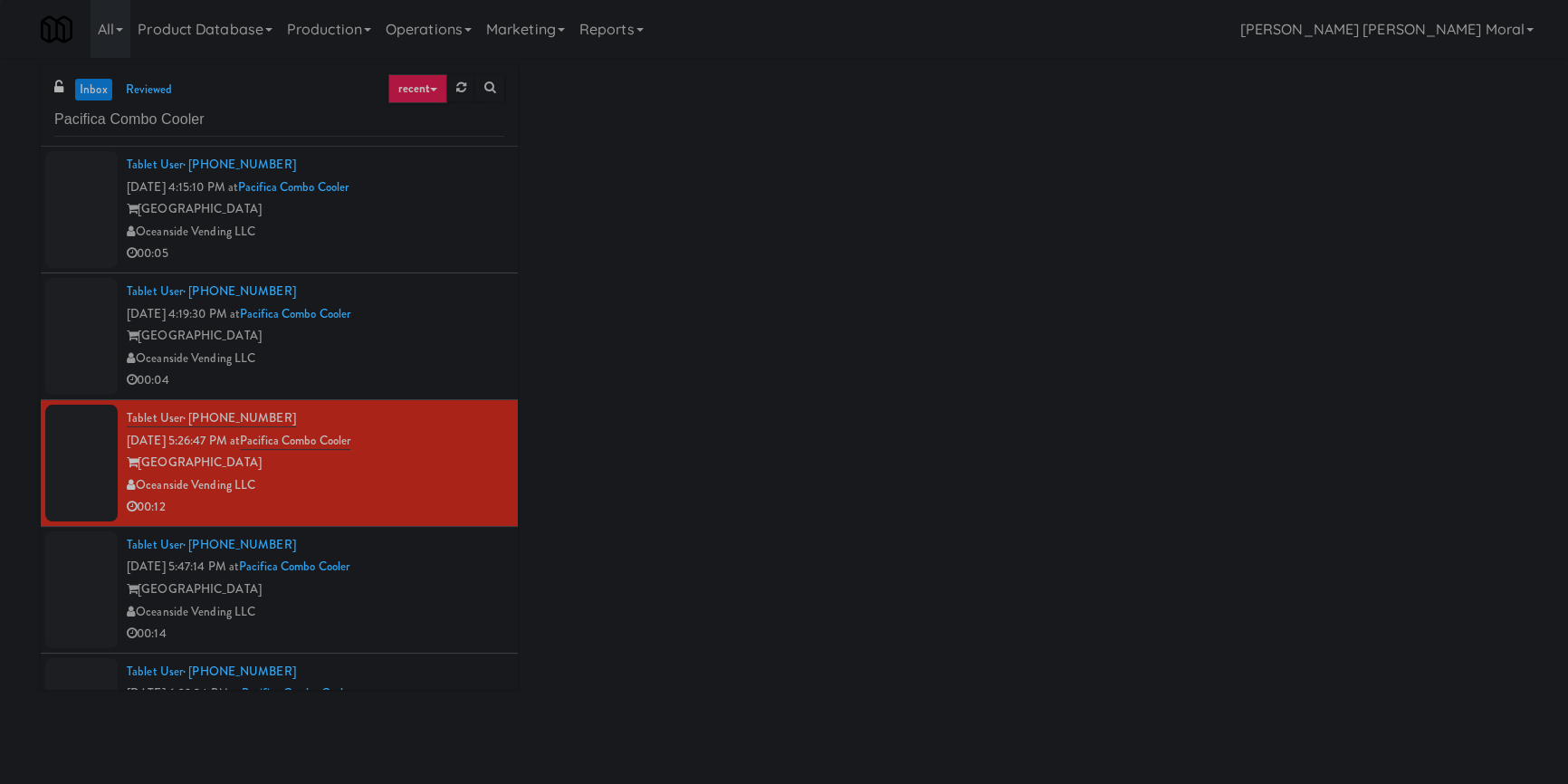
click at [449, 579] on div "[GEOGRAPHIC_DATA]" at bounding box center [315, 589] width 377 height 23
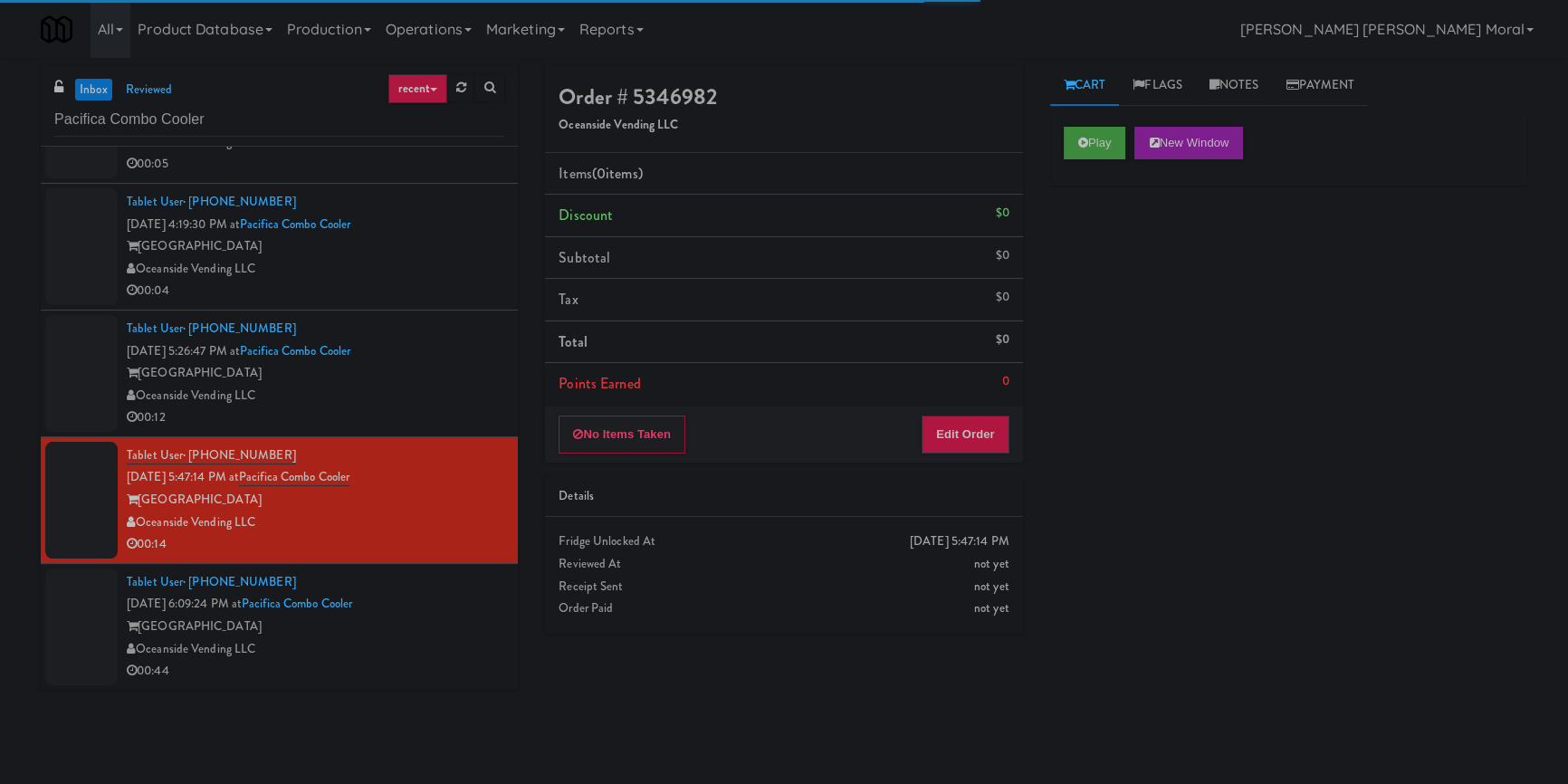
click at [461, 650] on div "Oceanside Vending LLC" at bounding box center [315, 649] width 377 height 23
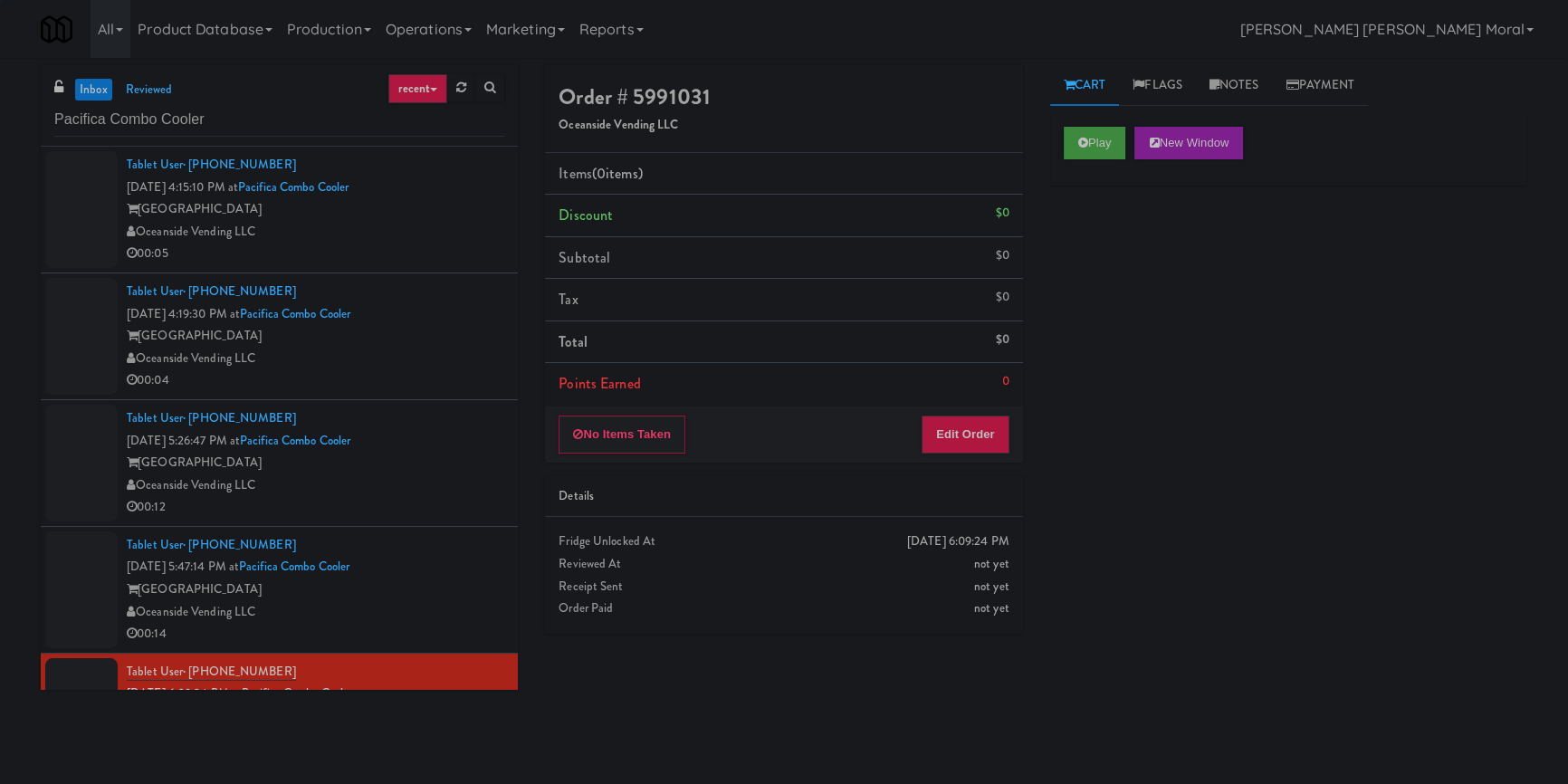
click at [473, 241] on div "Tablet User · (747) 256-5682 [DATE] 4:15:10 PM at Pacifica Combo [GEOGRAPHIC_DA…" at bounding box center [315, 209] width 377 height 111
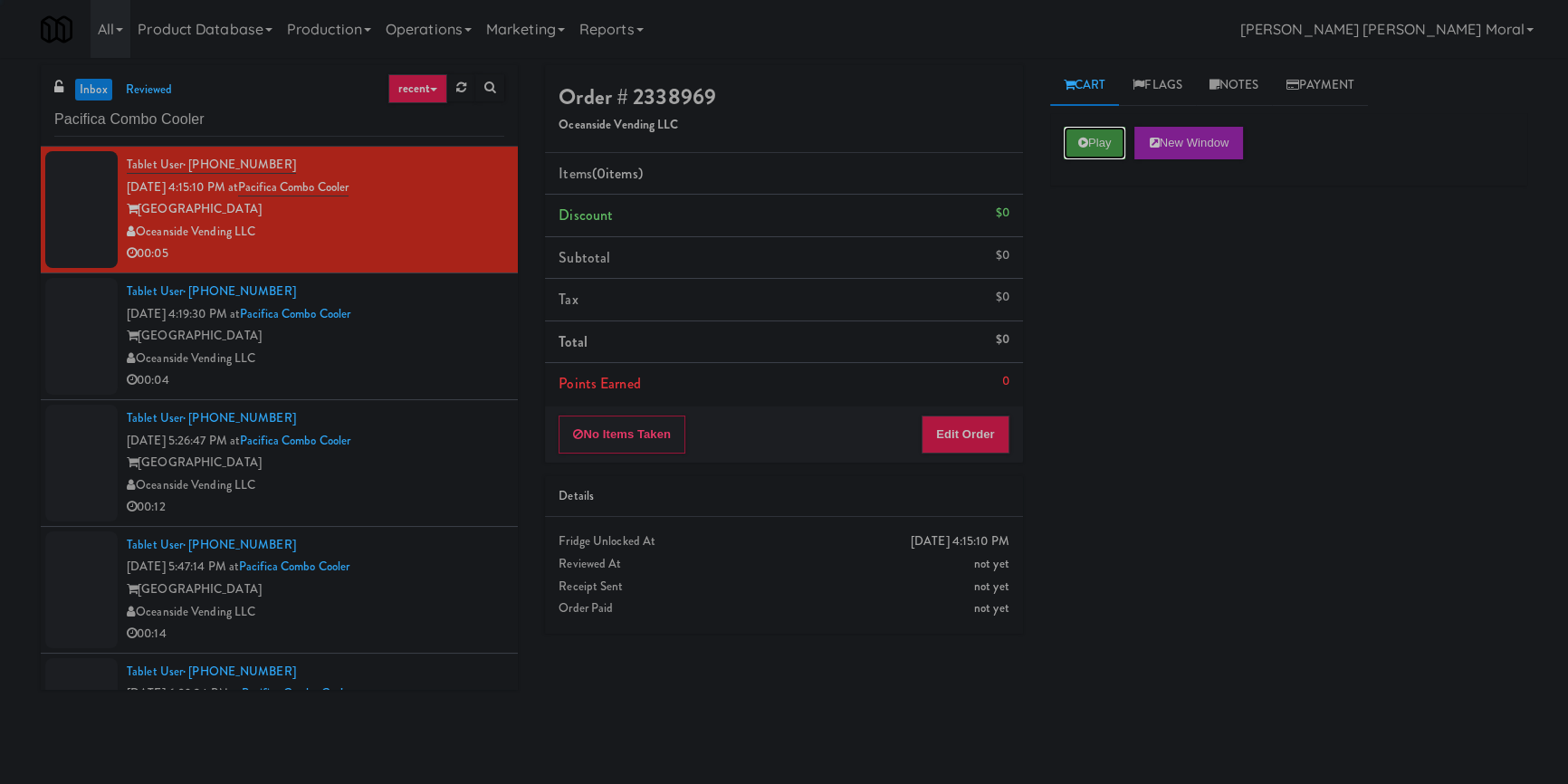
click at [1110, 142] on button "Play" at bounding box center [1095, 143] width 62 height 33
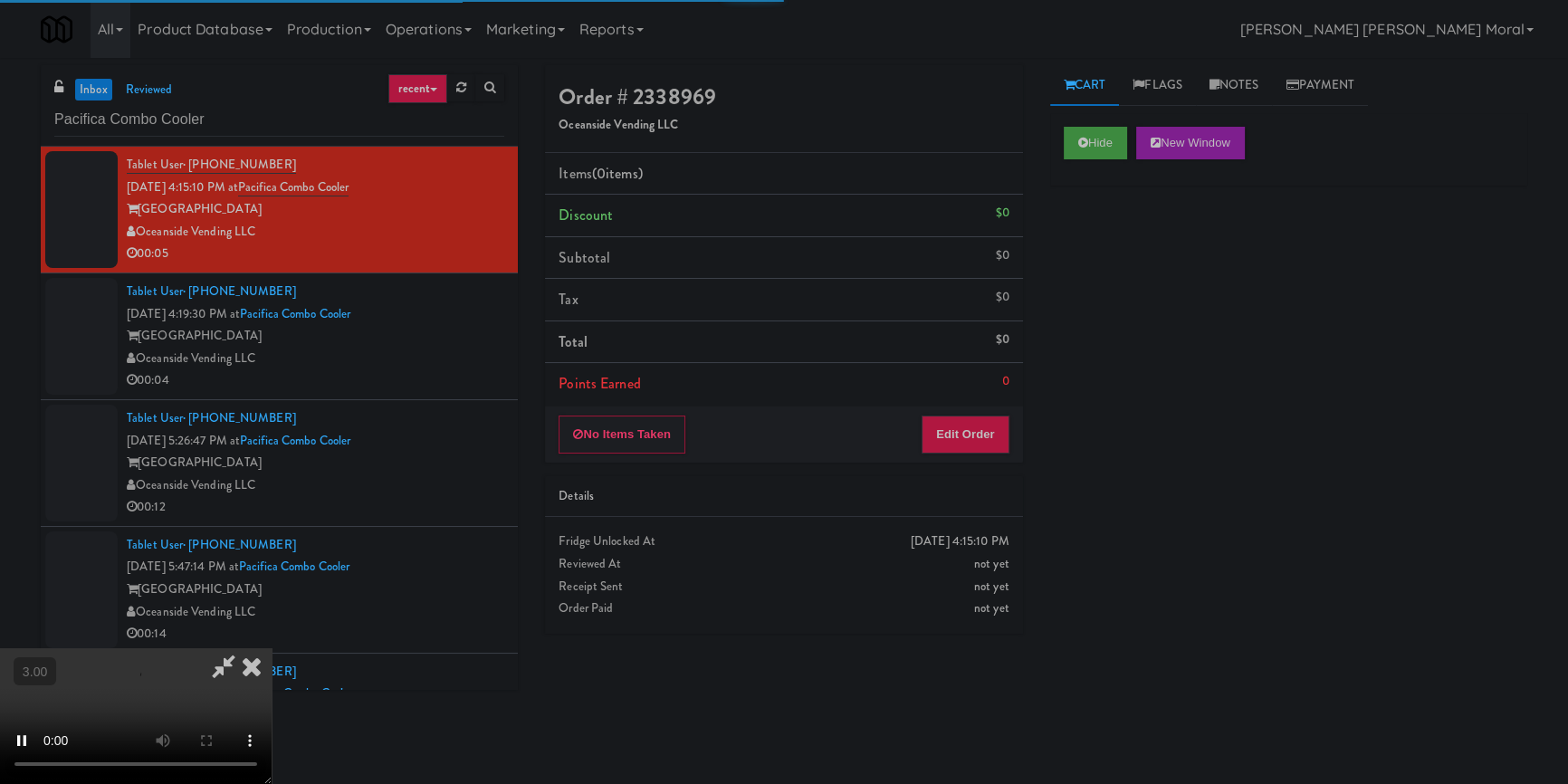
click at [1161, 273] on div "Hide New Window Primary Flag Clear Flag if unable to determine what was taken o…" at bounding box center [1290, 452] width 477 height 679
click at [271, 648] on video at bounding box center [136, 716] width 271 height 136
click at [975, 430] on button "Edit Order" at bounding box center [966, 435] width 88 height 38
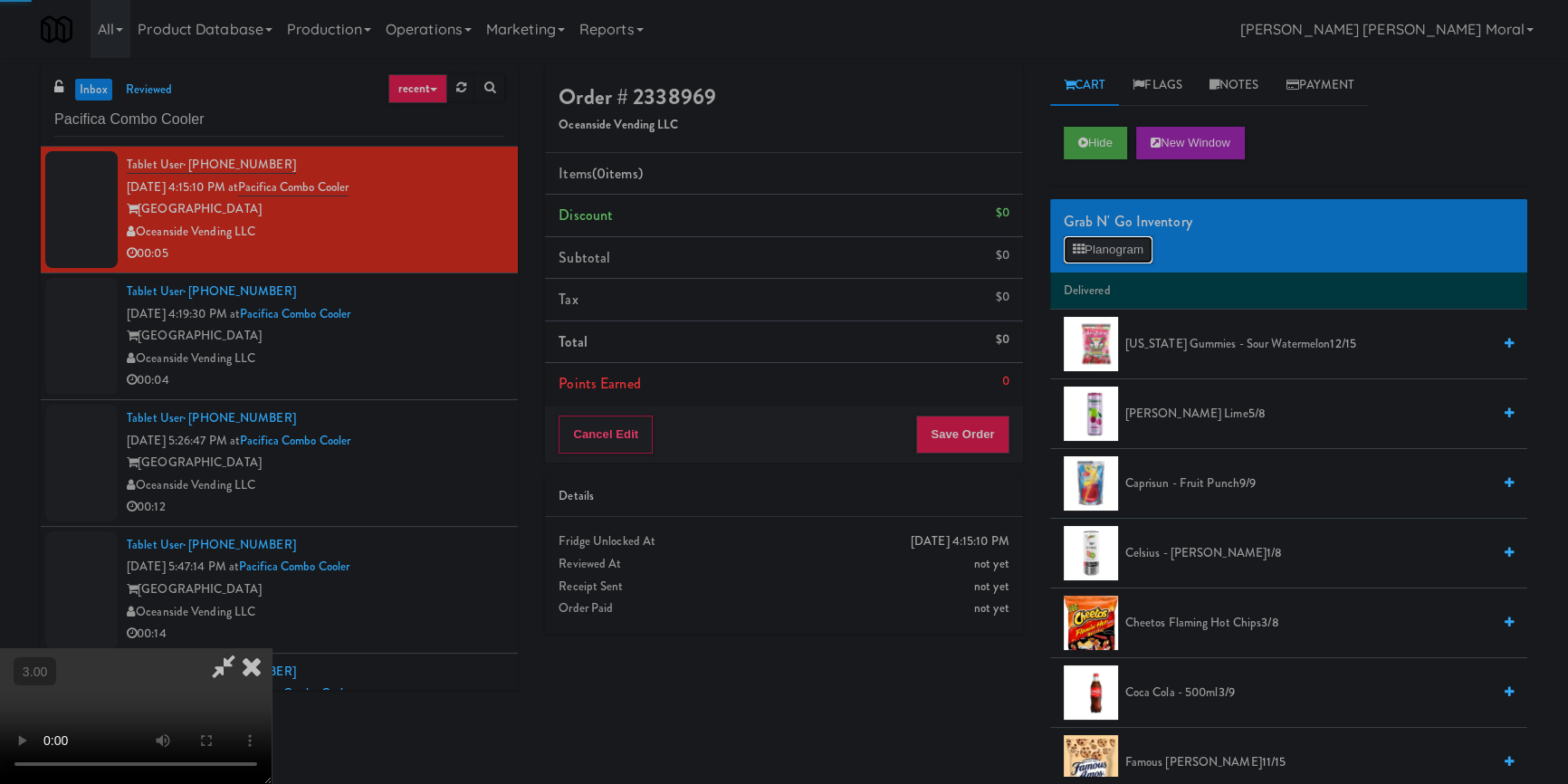
click at [1110, 256] on button "Planogram" at bounding box center [1108, 249] width 89 height 27
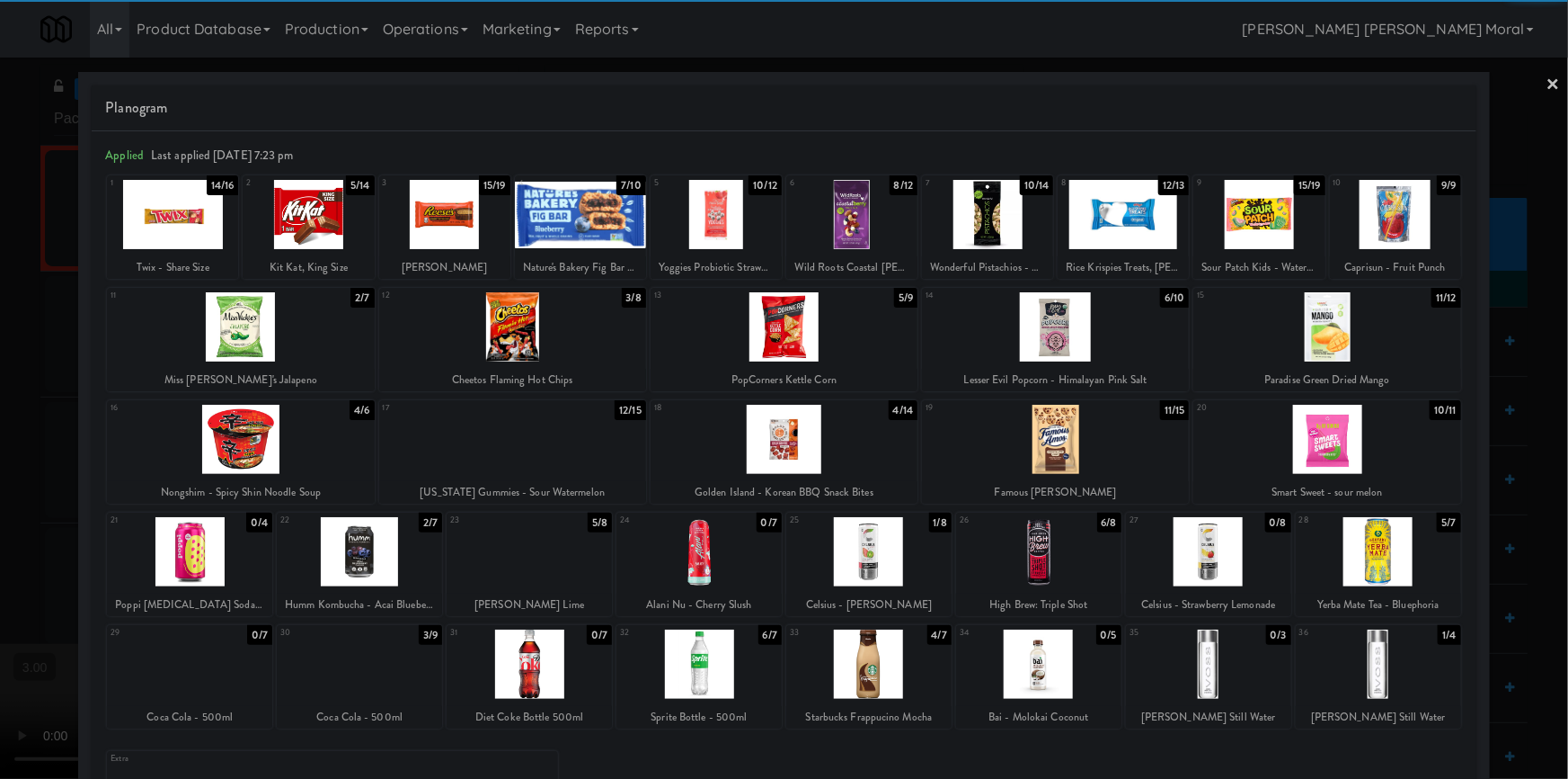
click at [732, 663] on div at bounding box center [699, 664] width 165 height 69
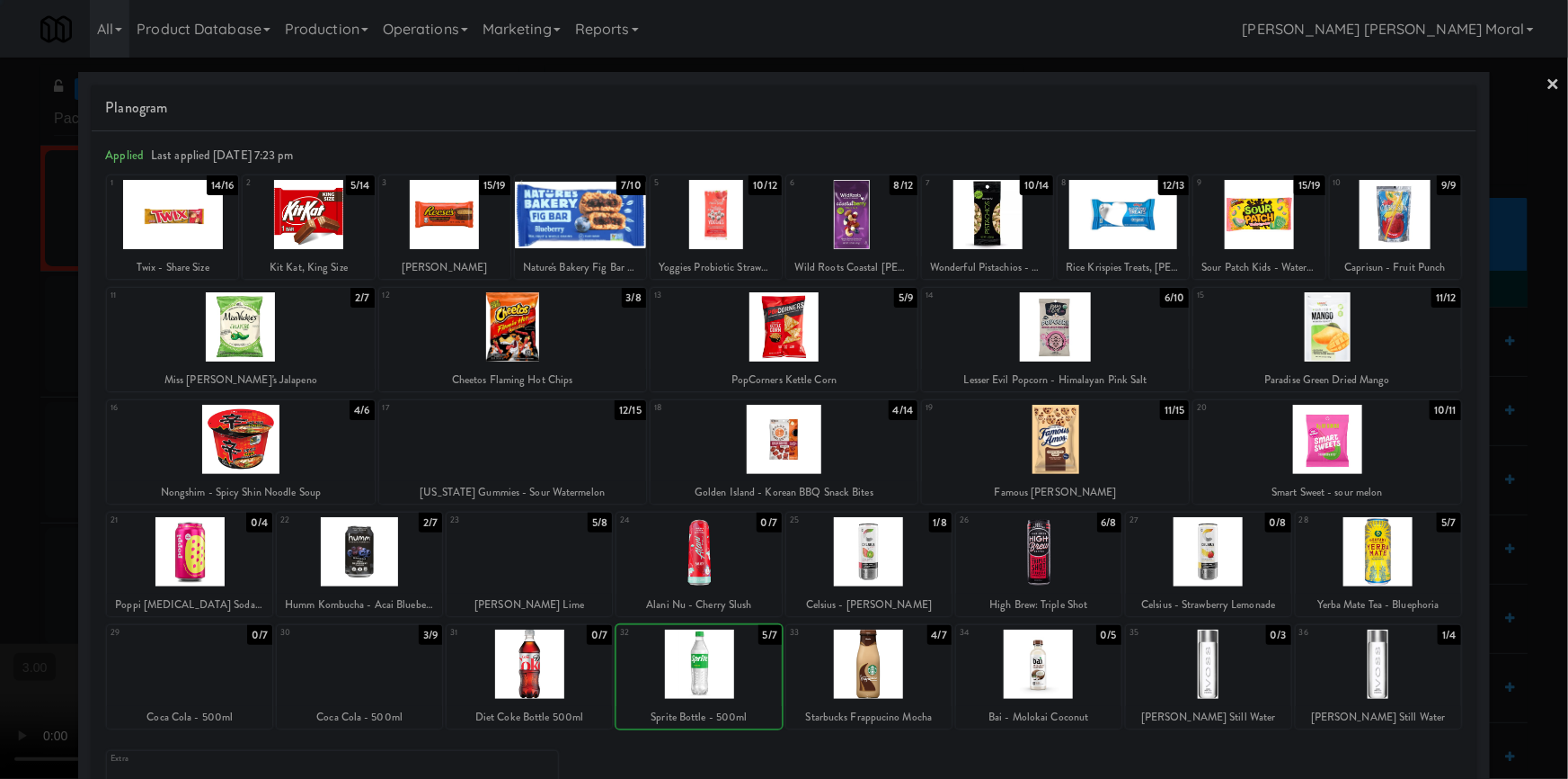
click at [0, 477] on div at bounding box center [784, 390] width 1568 height 779
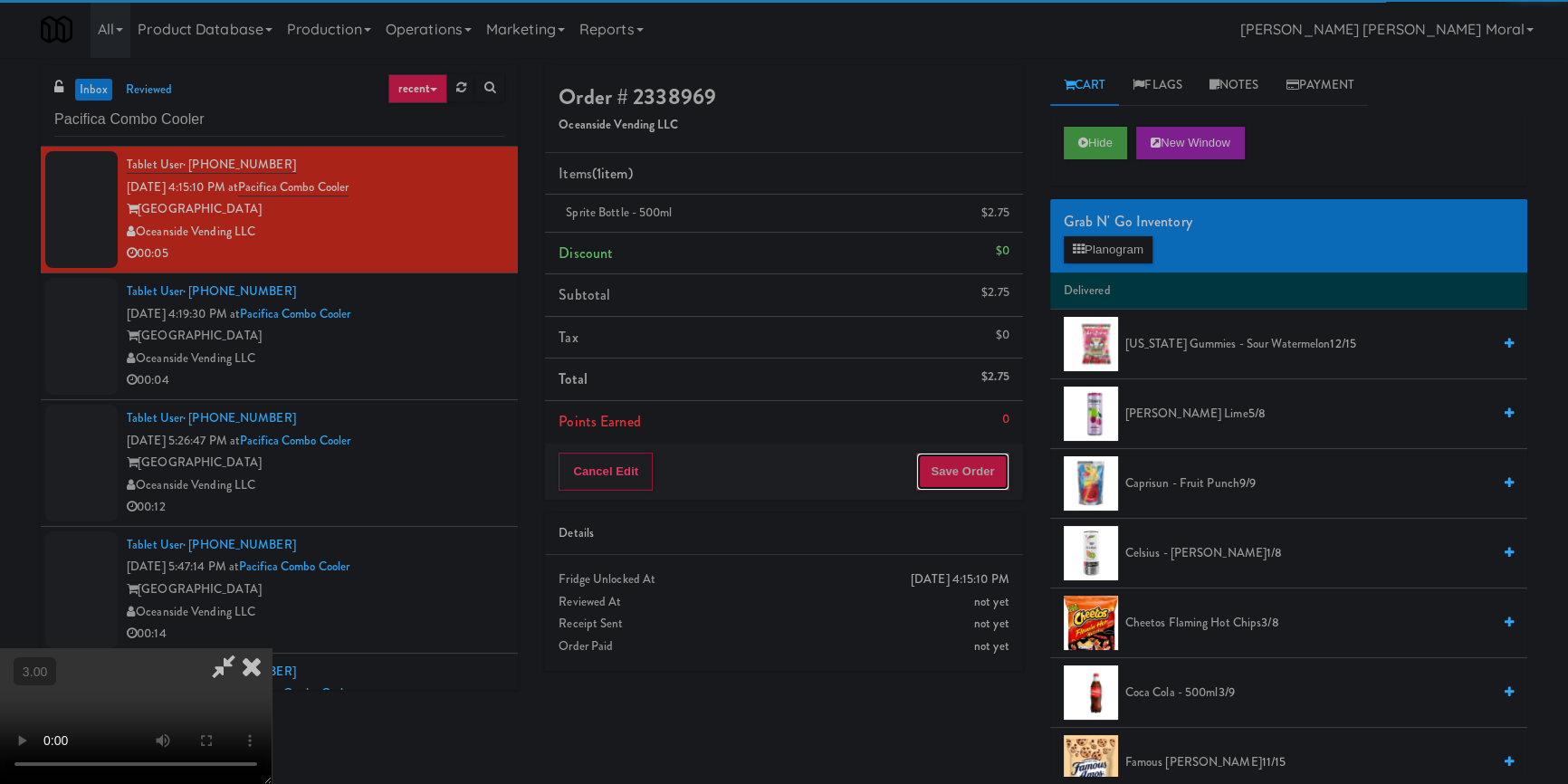
click at [991, 470] on button "Save Order" at bounding box center [962, 471] width 92 height 38
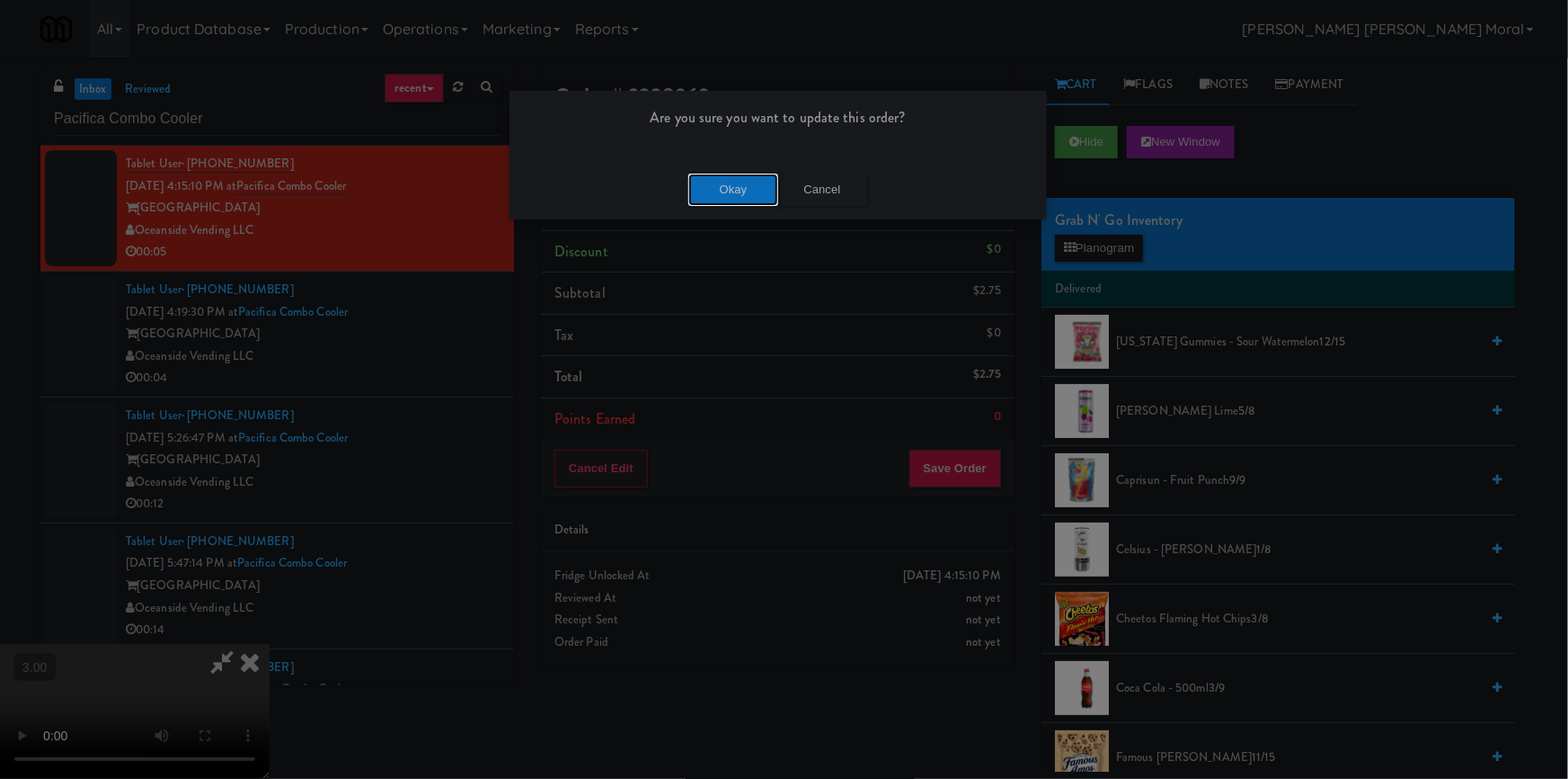
click at [760, 190] on button "Okay" at bounding box center [732, 189] width 89 height 32
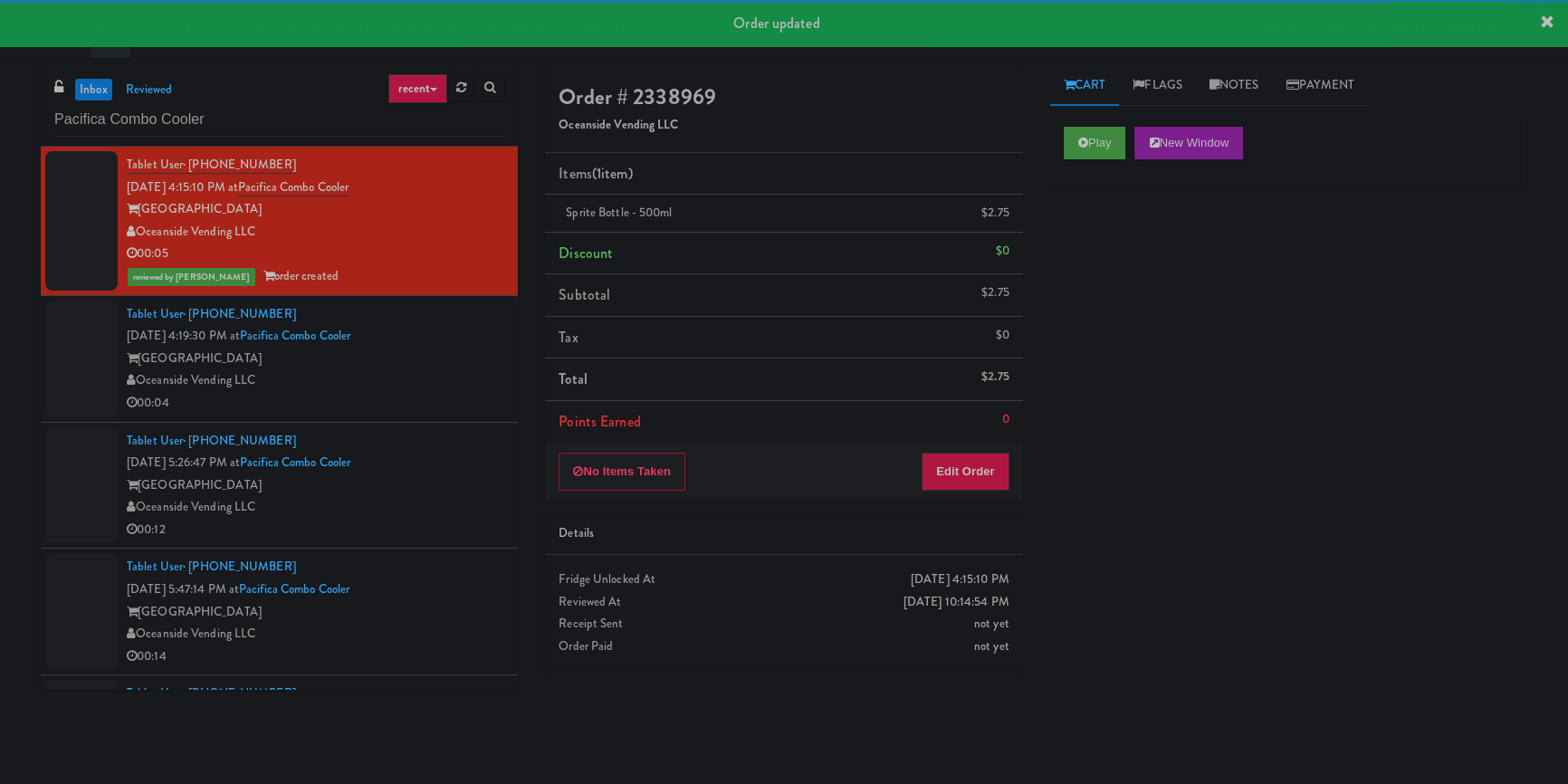
click at [418, 378] on div "Oceanside Vending LLC" at bounding box center [315, 380] width 377 height 23
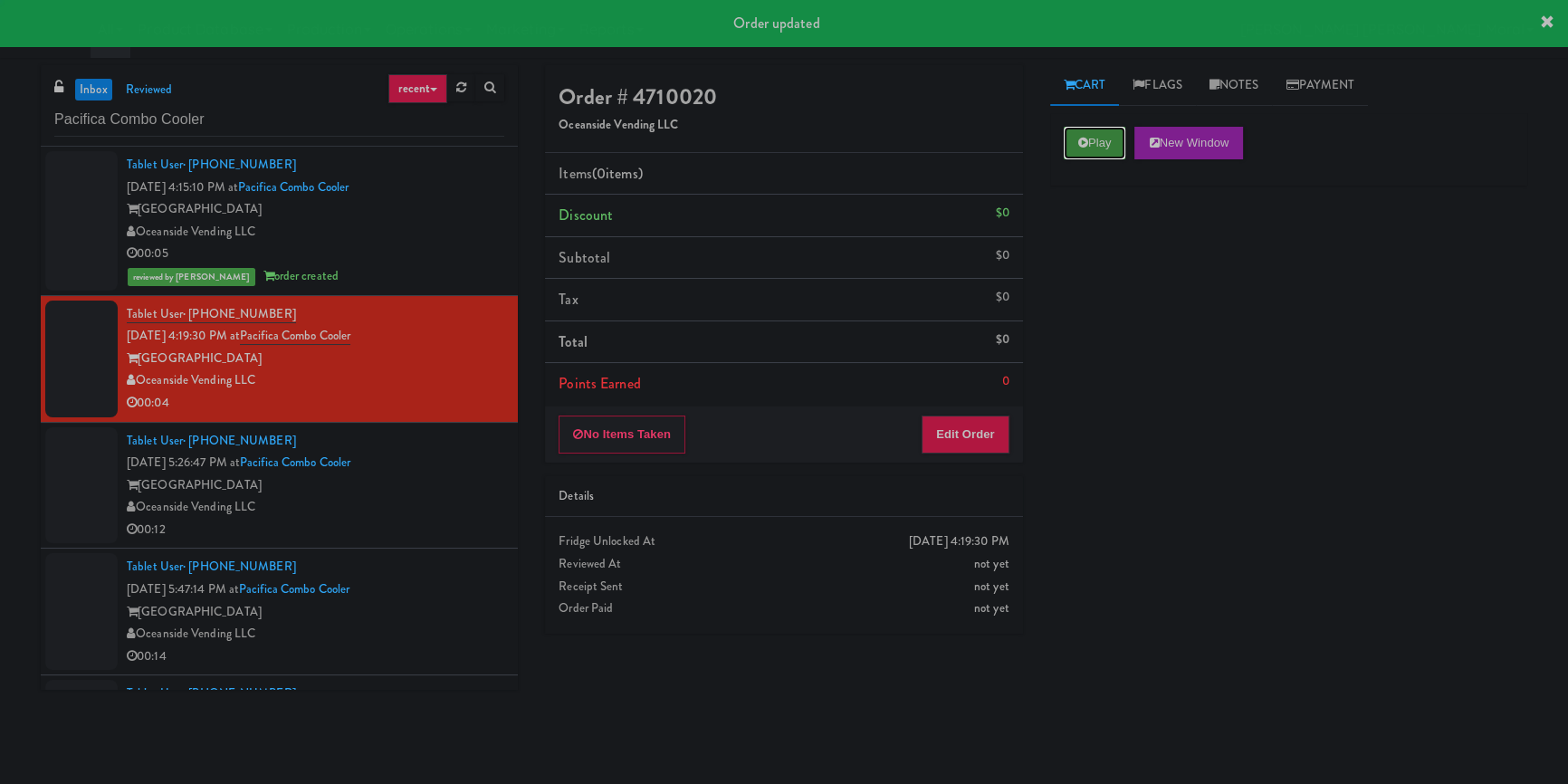
click at [1104, 136] on button "Play" at bounding box center [1095, 143] width 62 height 33
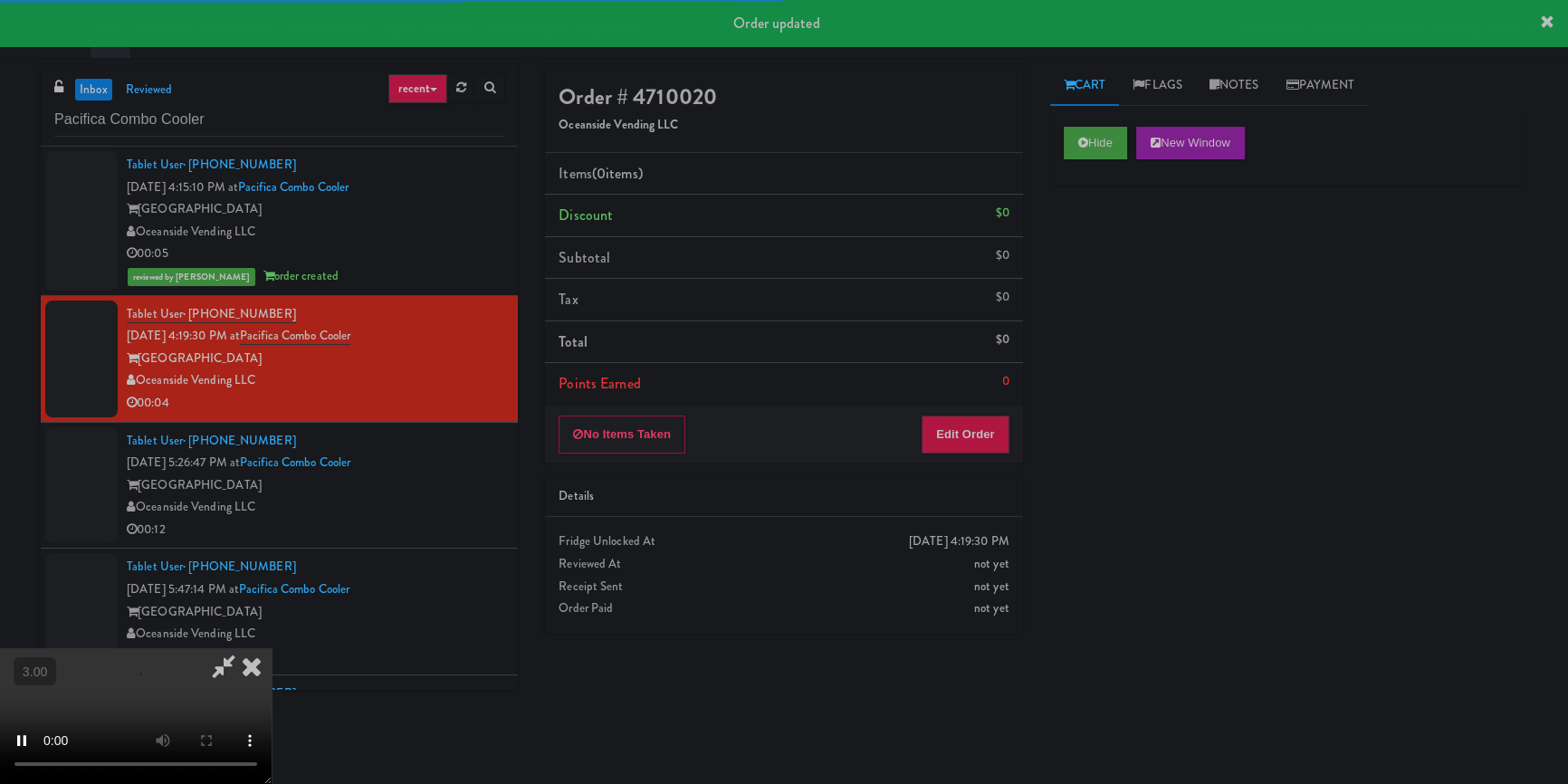
click at [1114, 267] on div "Hide New Window Primary Flag Clear Flag if unable to determine what was taken o…" at bounding box center [1290, 452] width 477 height 679
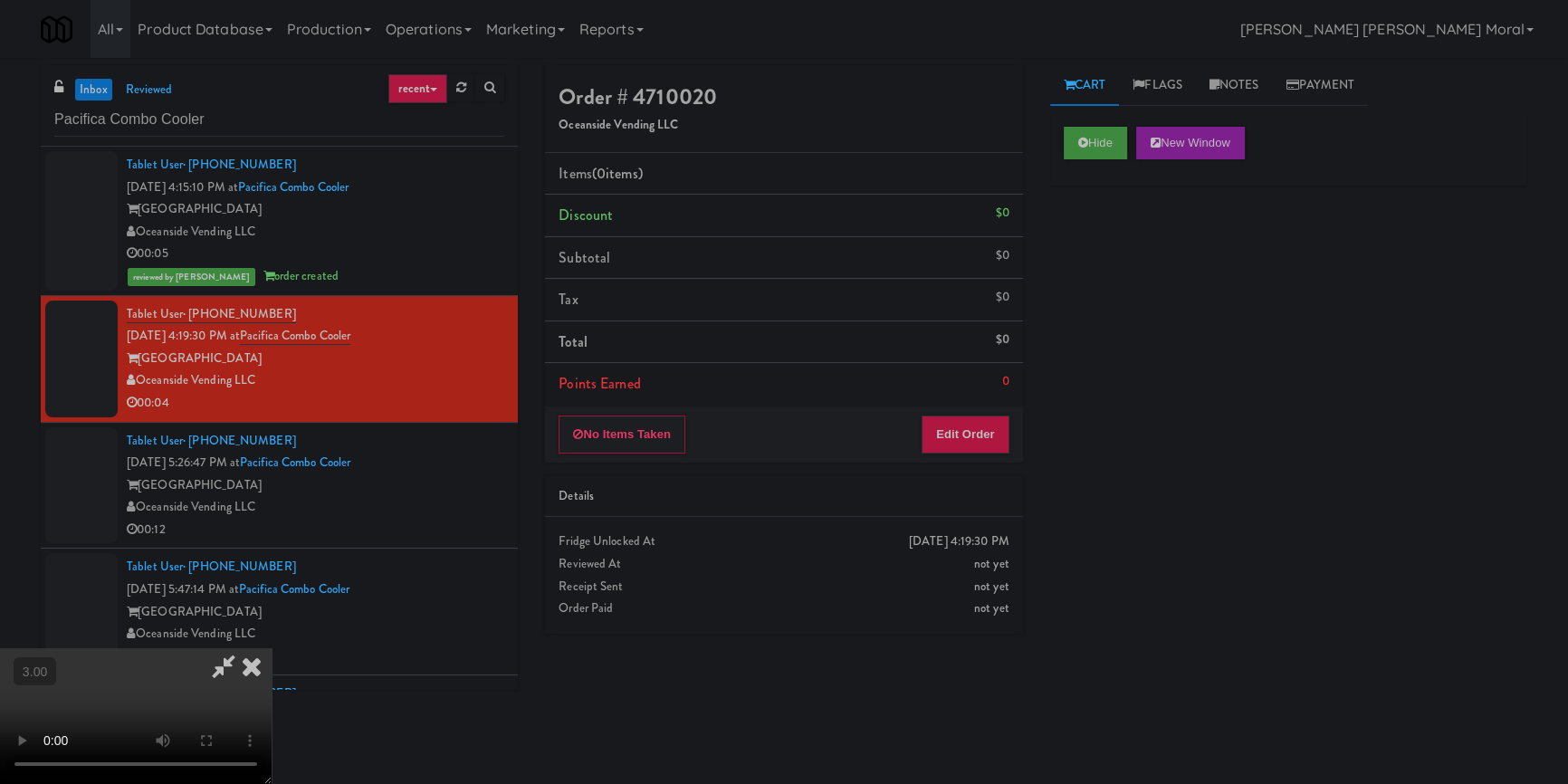
click at [271, 648] on video at bounding box center [136, 716] width 271 height 136
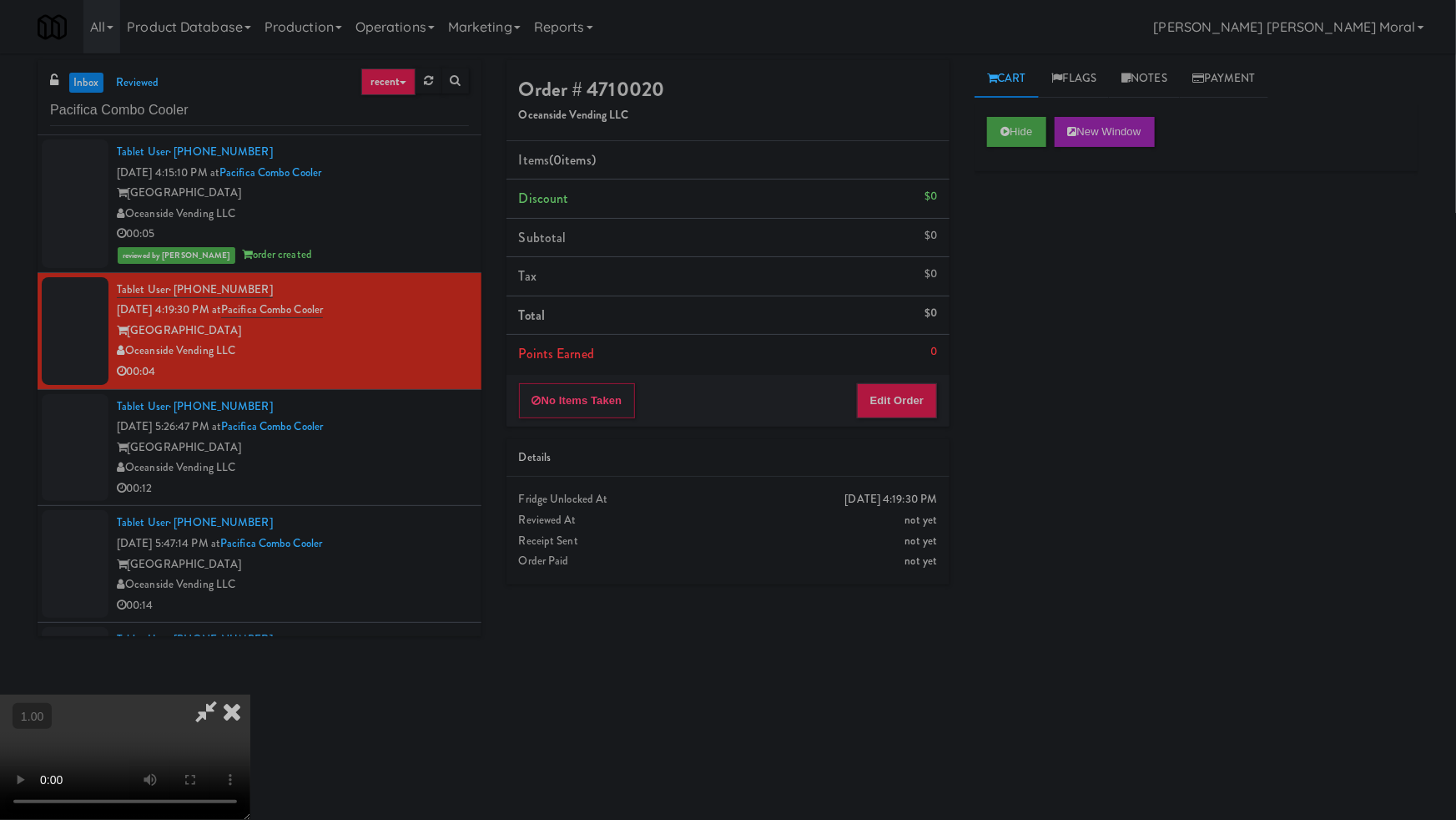
click at [250, 695] on video at bounding box center [125, 757] width 250 height 125
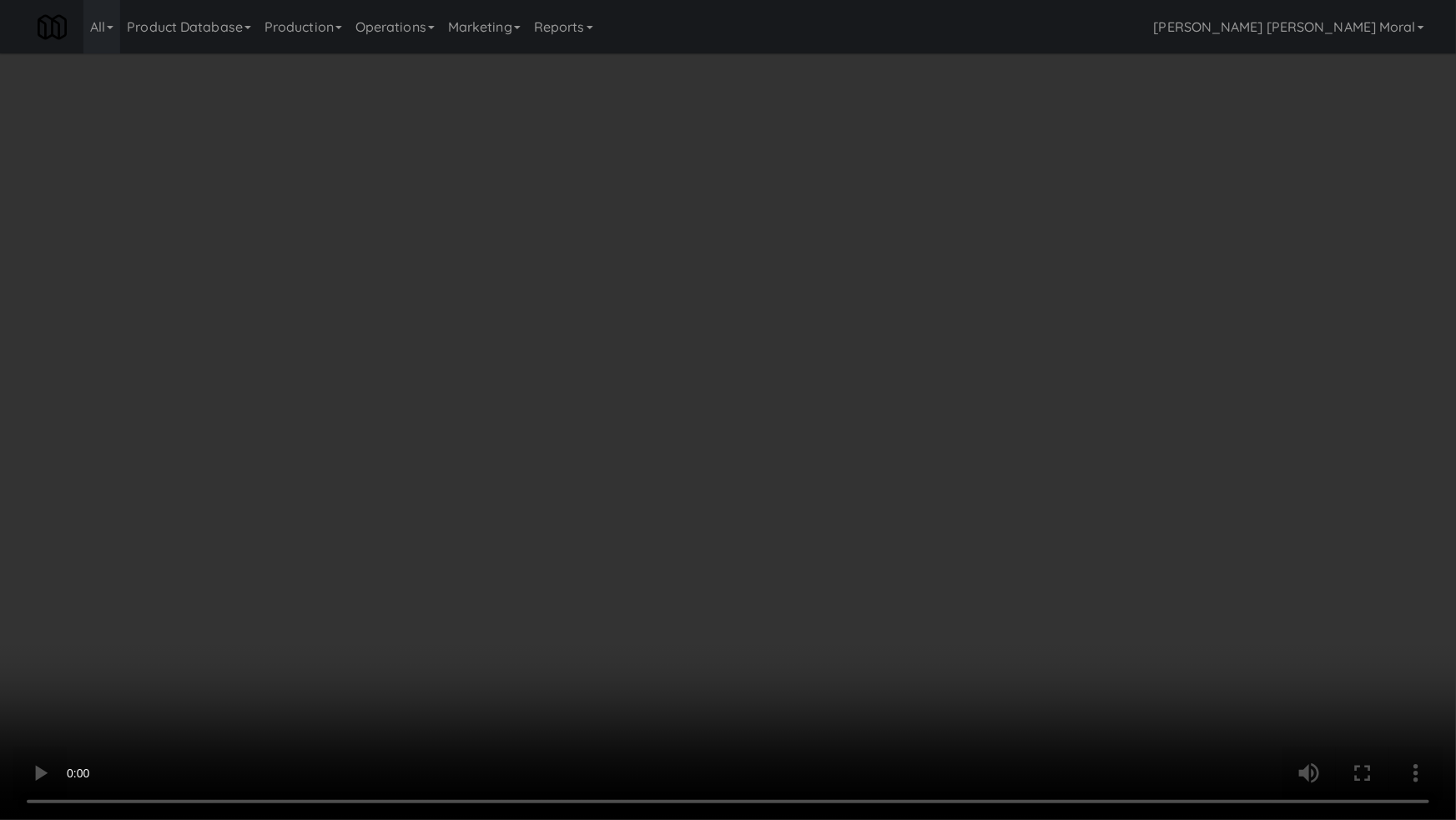
click at [787, 582] on video at bounding box center [728, 410] width 1456 height 820
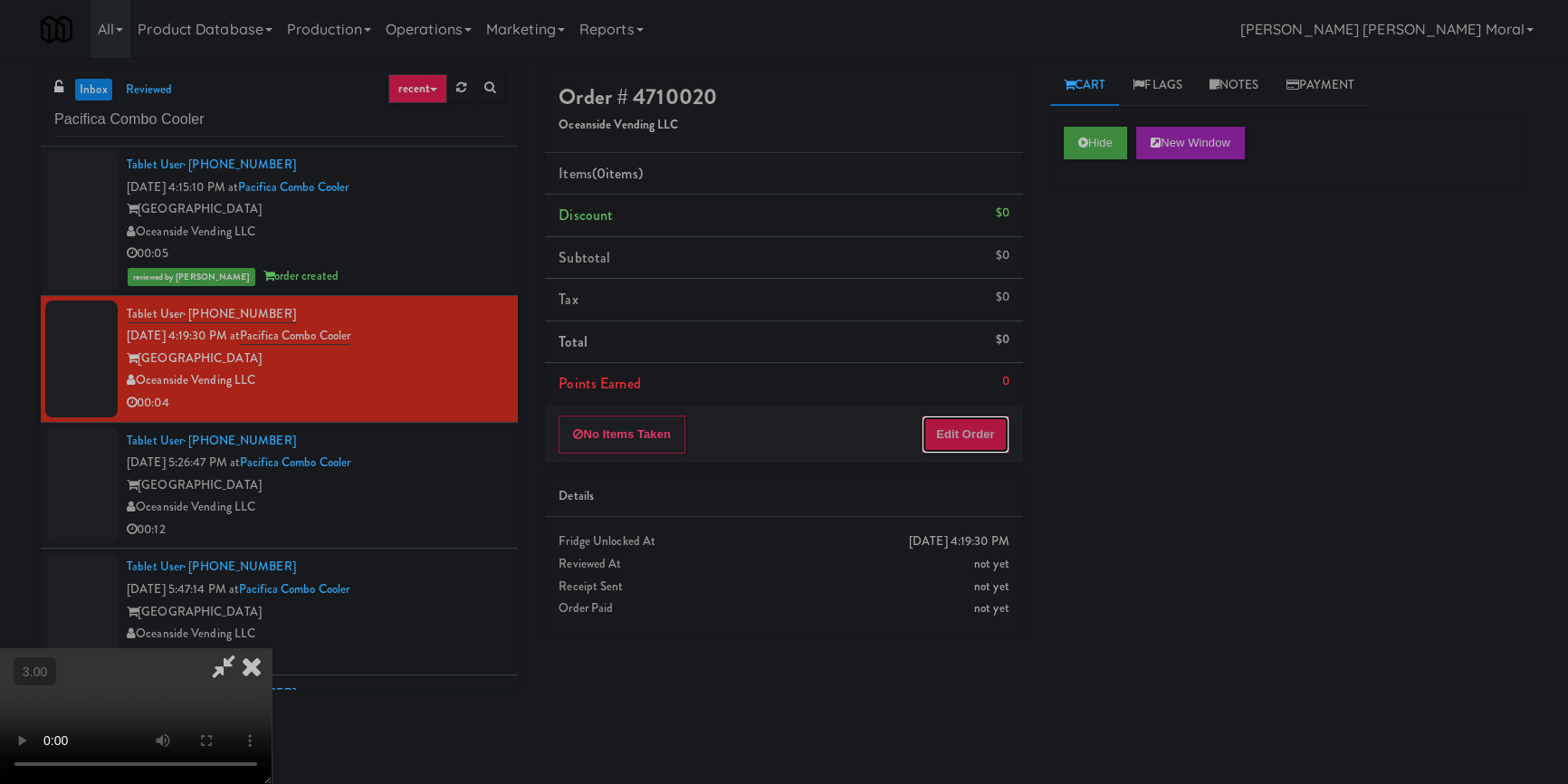
click at [982, 442] on button "Edit Order" at bounding box center [966, 435] width 88 height 38
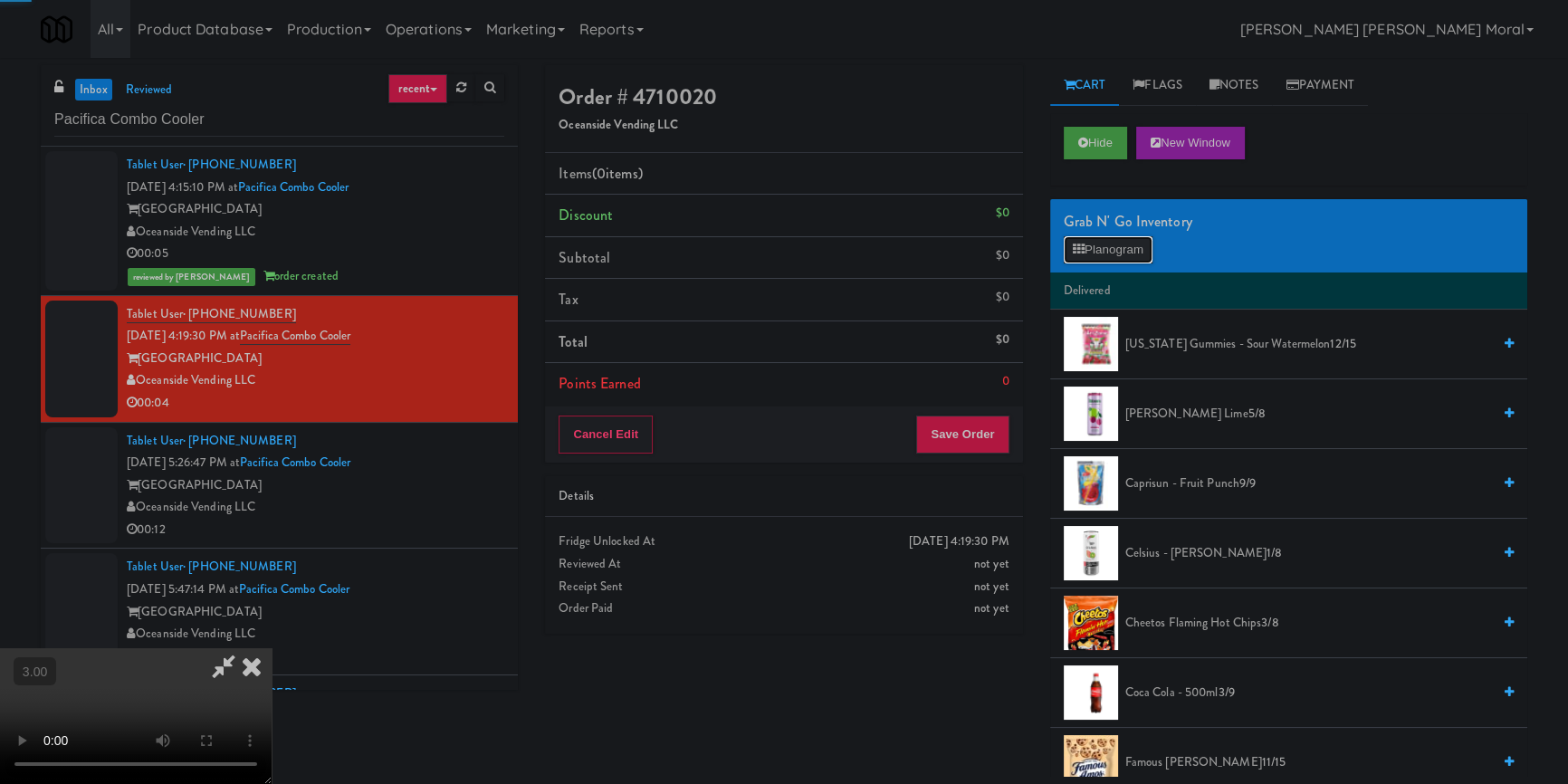
click at [1115, 239] on button "Planogram" at bounding box center [1108, 249] width 89 height 27
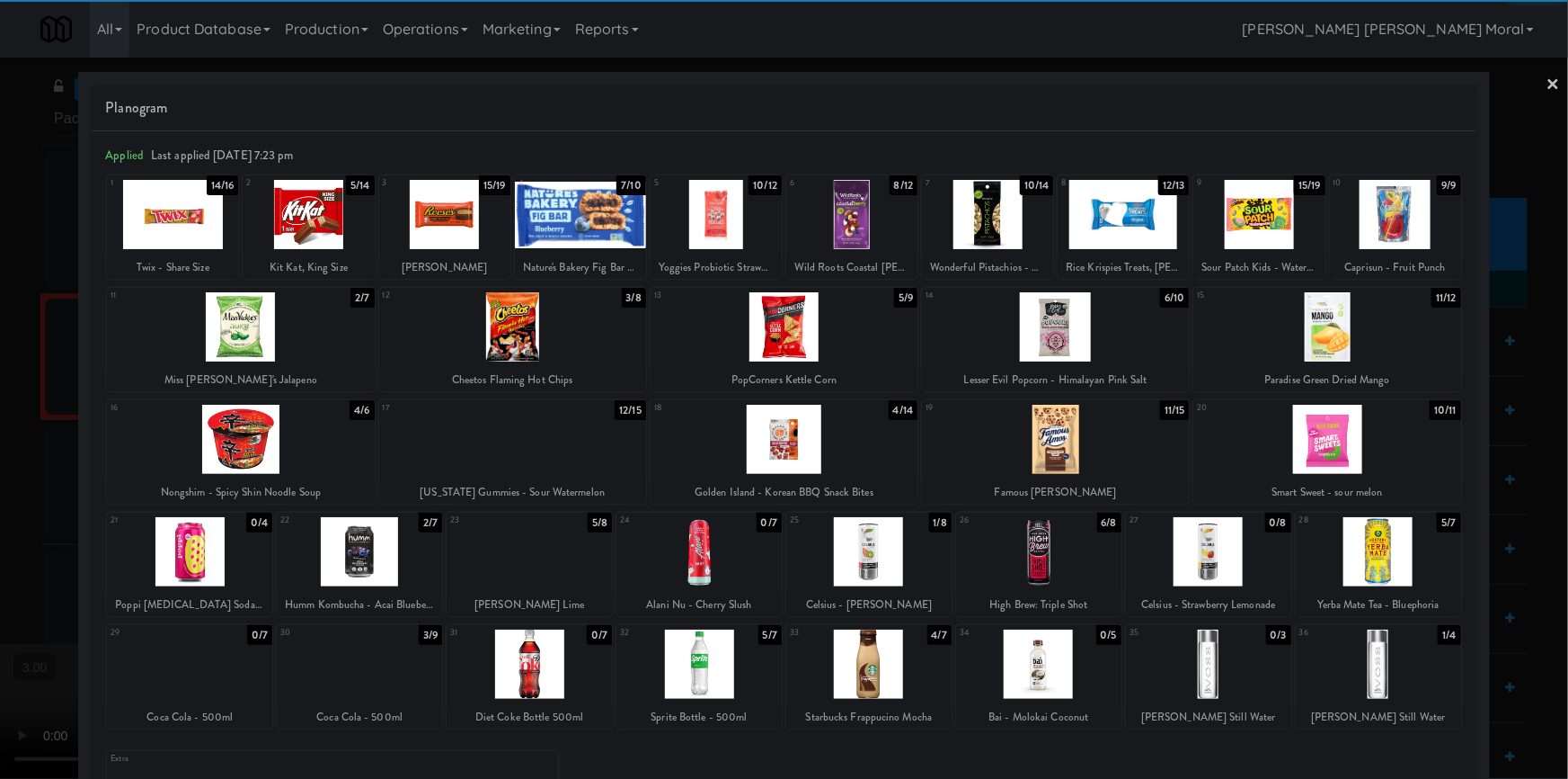
click at [180, 197] on div at bounding box center [172, 214] width 131 height 69
click at [13, 330] on div at bounding box center [784, 390] width 1568 height 779
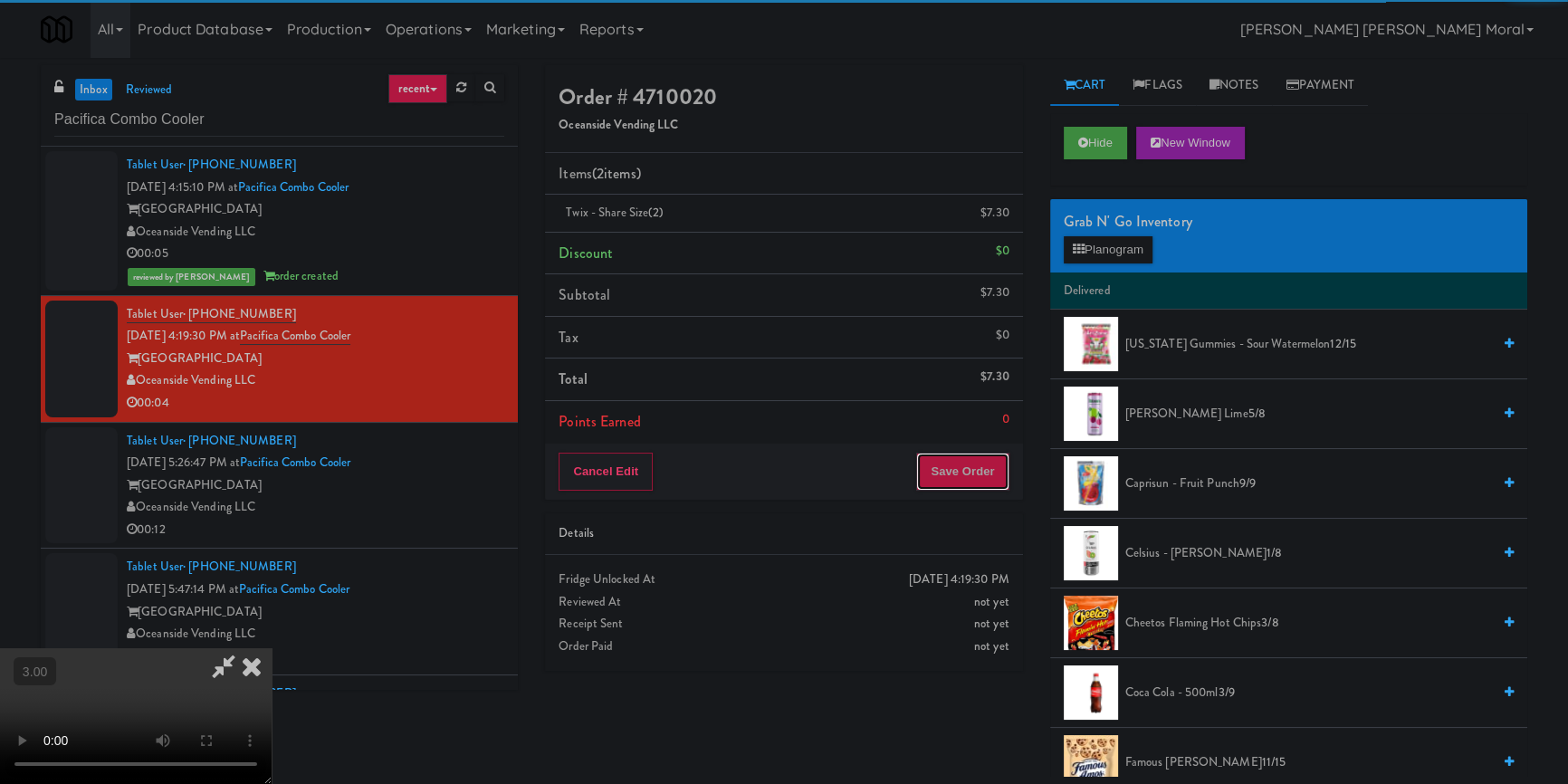
click at [969, 476] on button "Save Order" at bounding box center [962, 471] width 92 height 38
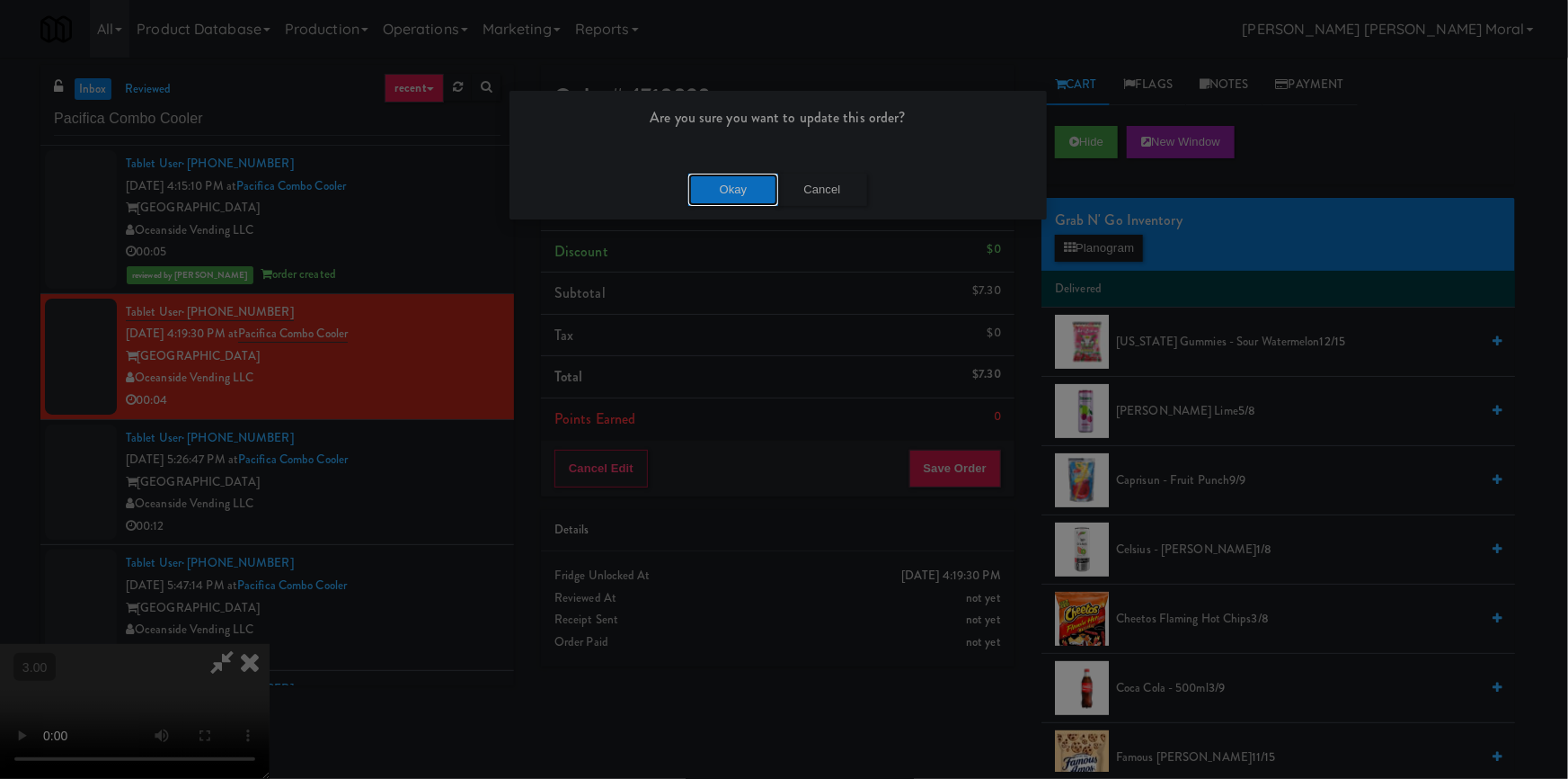
click at [749, 189] on button "Okay" at bounding box center [732, 189] width 89 height 32
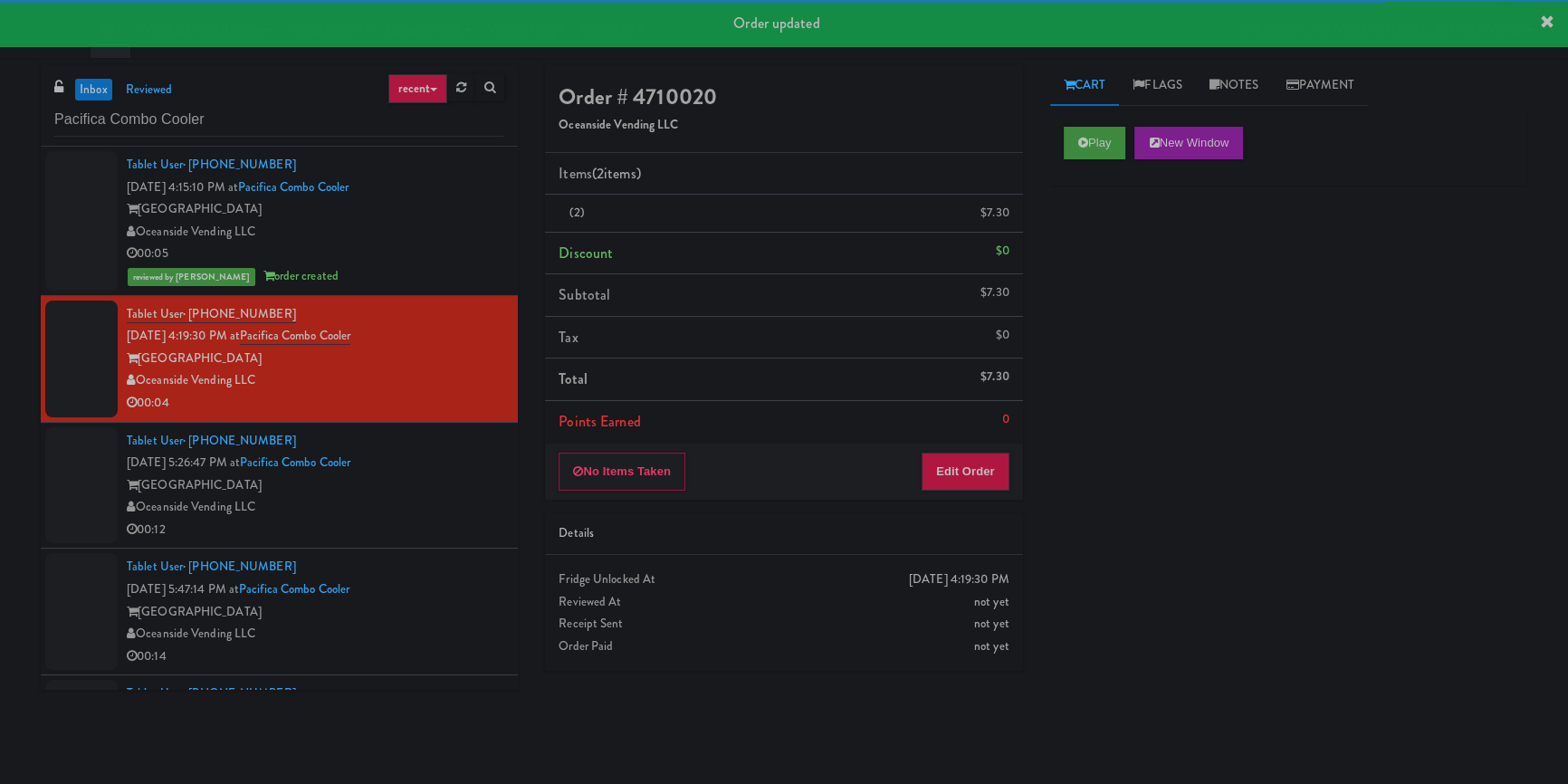
click at [434, 497] on div "Tablet User · (323) 675-4457 [DATE] 5:26:47 PM at Pacifica Combo [GEOGRAPHIC_DA…" at bounding box center [315, 485] width 377 height 111
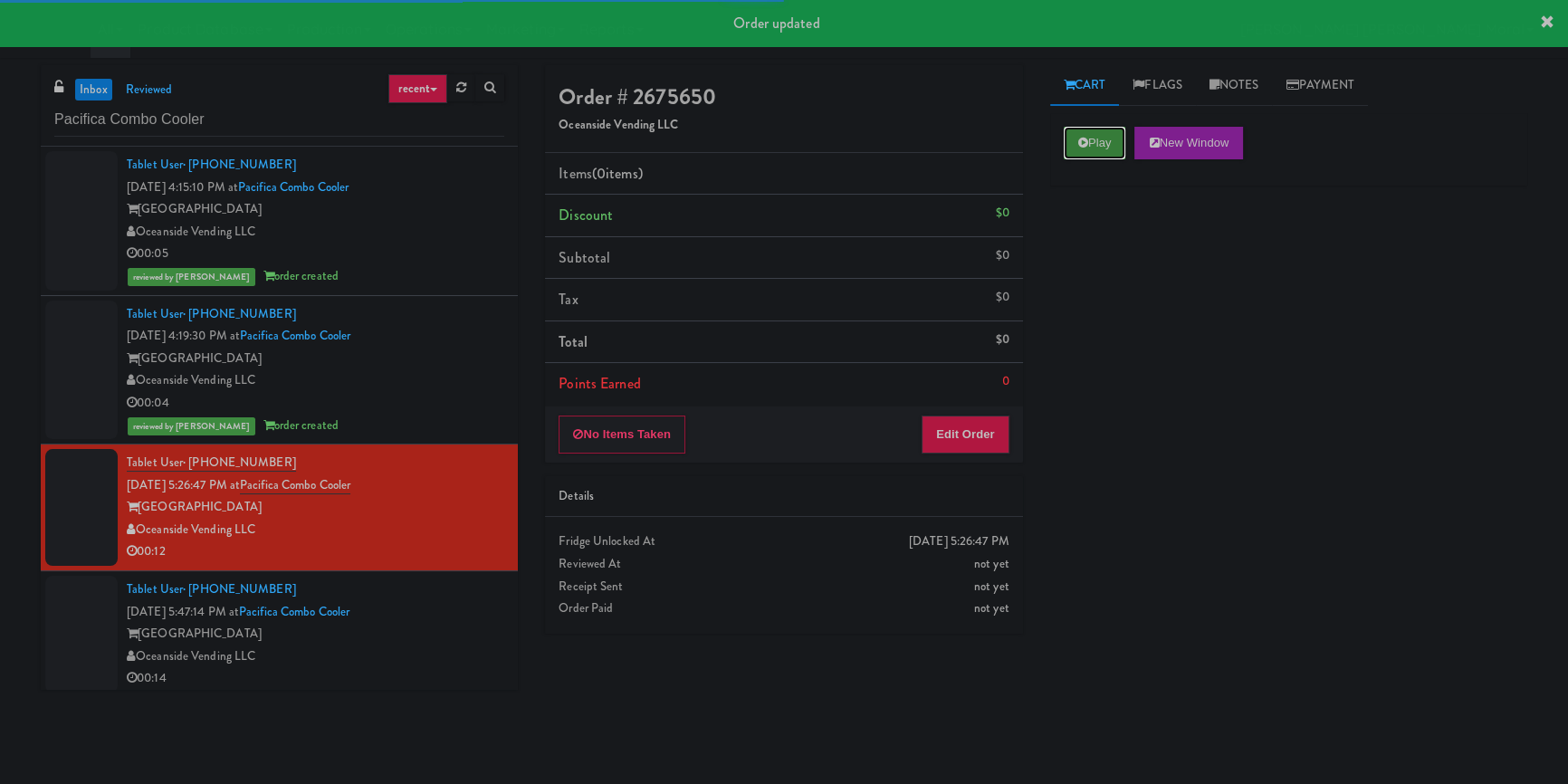
click at [1080, 149] on button "Play" at bounding box center [1095, 143] width 62 height 33
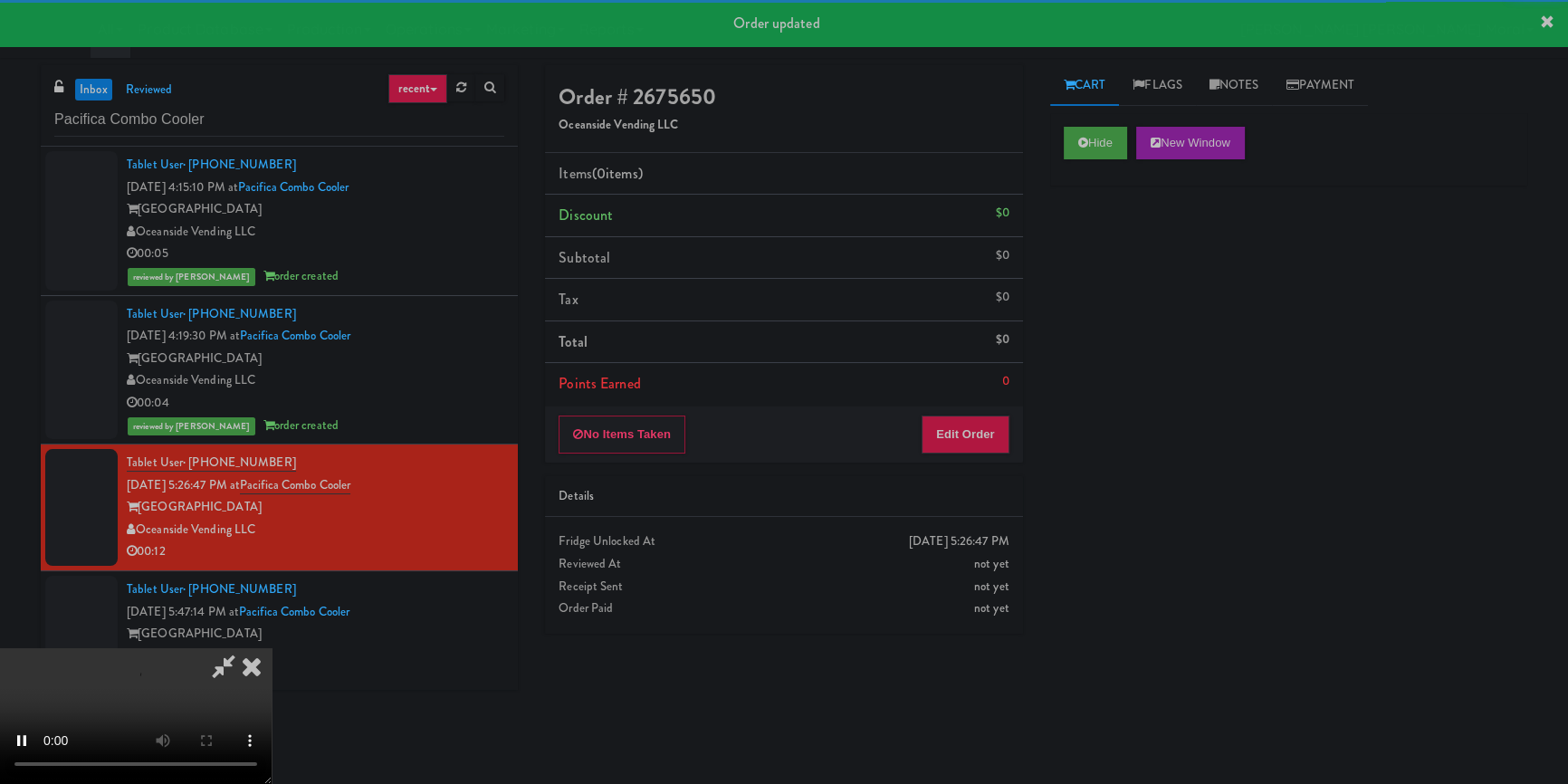
click at [1097, 353] on div "Hide New Window Primary Flag Clear Flag if unable to determine what was taken o…" at bounding box center [1290, 452] width 477 height 679
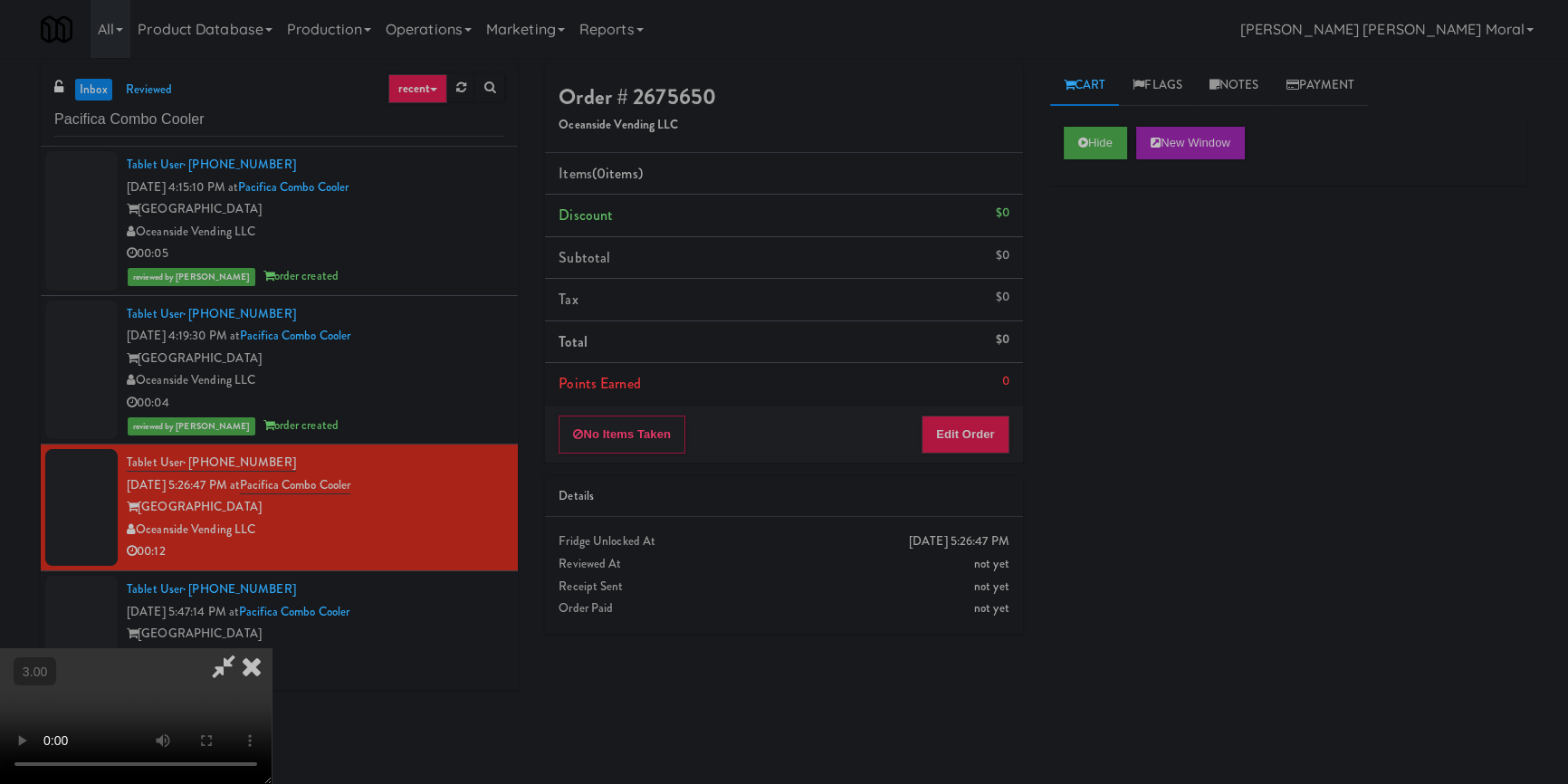
click at [271, 648] on video at bounding box center [136, 716] width 271 height 136
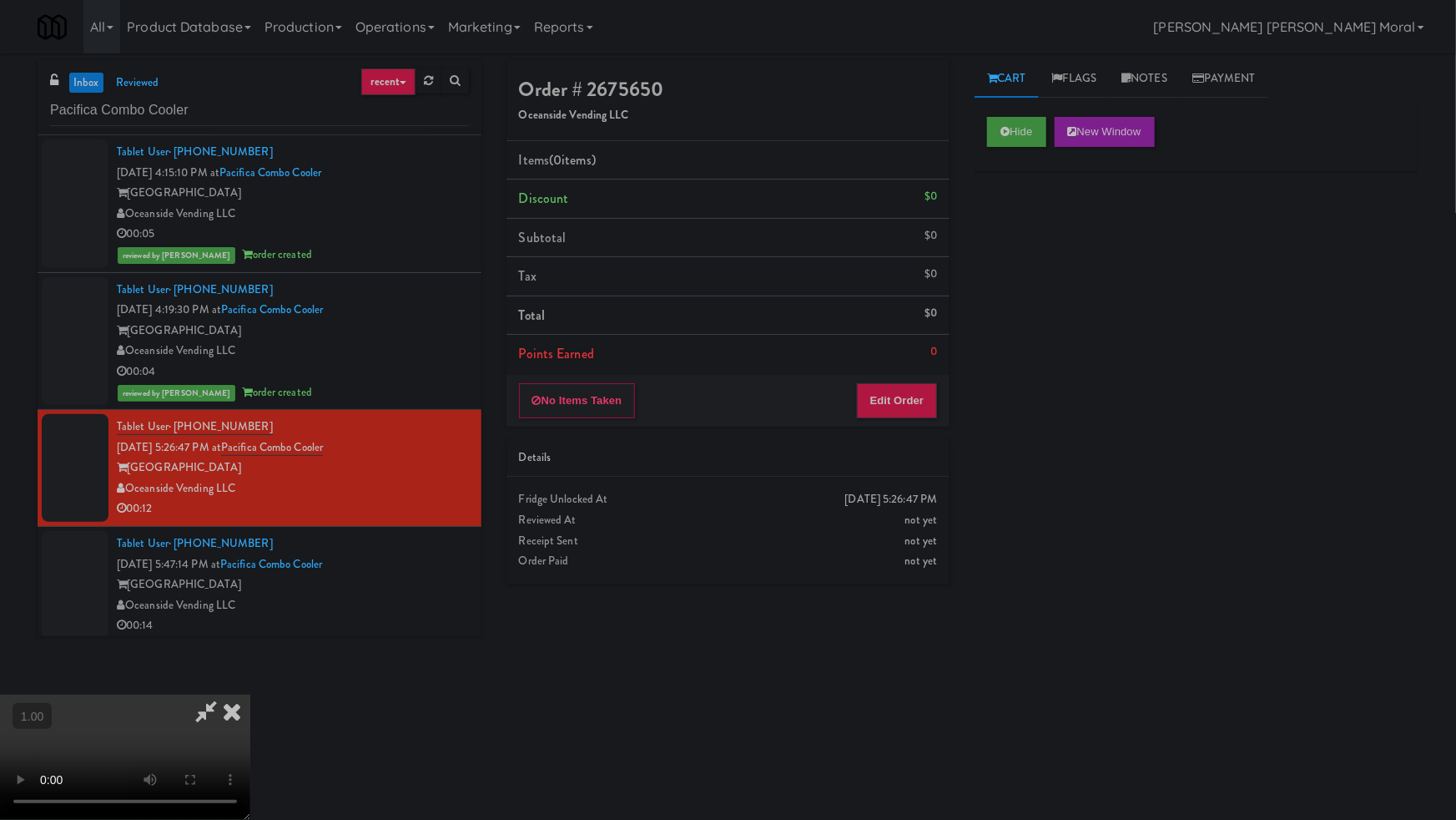
drag, startPoint x: 993, startPoint y: 499, endPoint x: 1007, endPoint y: 550, distance: 52.9
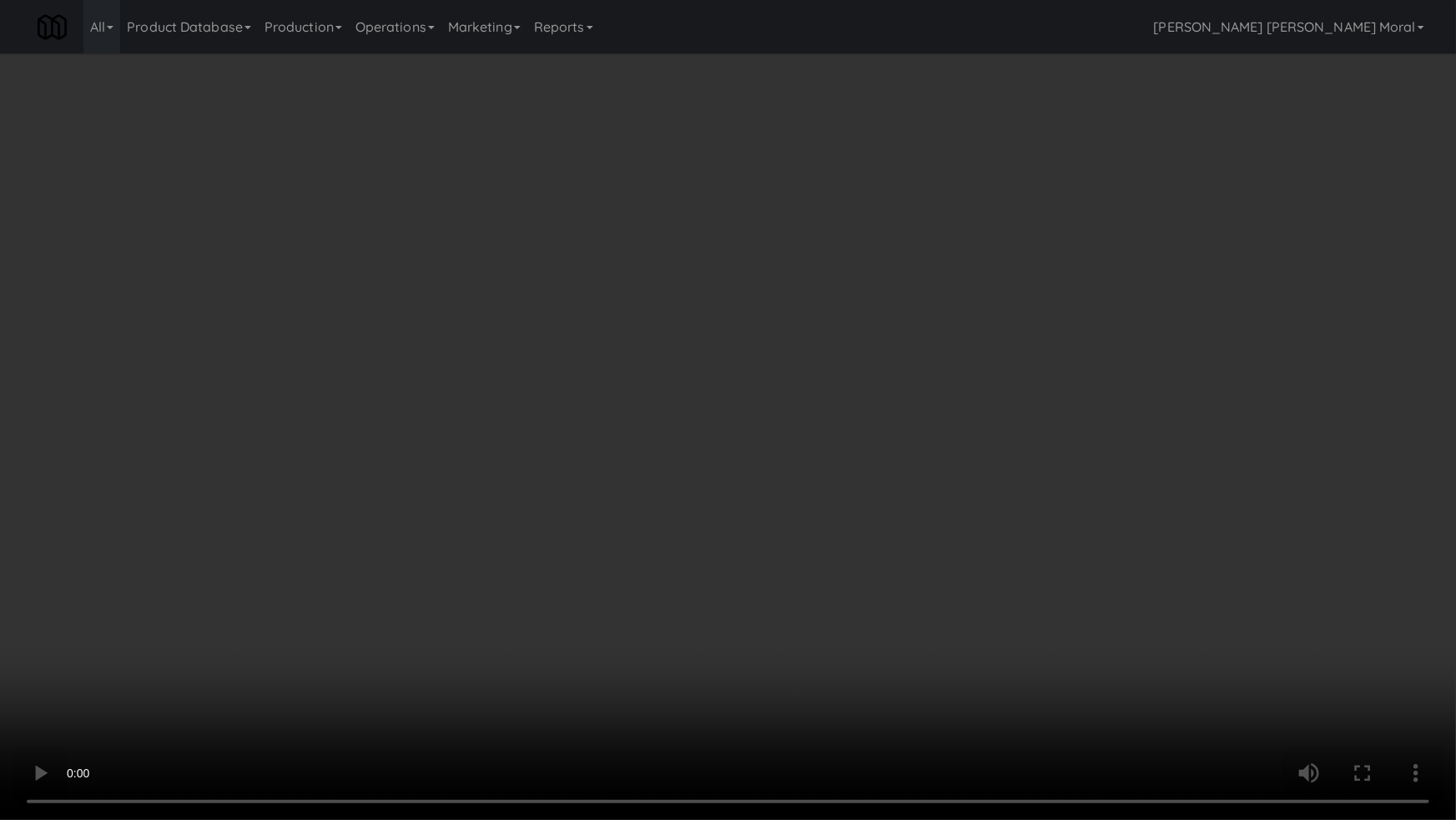
click at [993, 499] on video at bounding box center [728, 410] width 1456 height 820
click at [1011, 573] on video at bounding box center [728, 410] width 1456 height 820
click at [1011, 573] on video at bounding box center [728, 410] width 1456 height 820
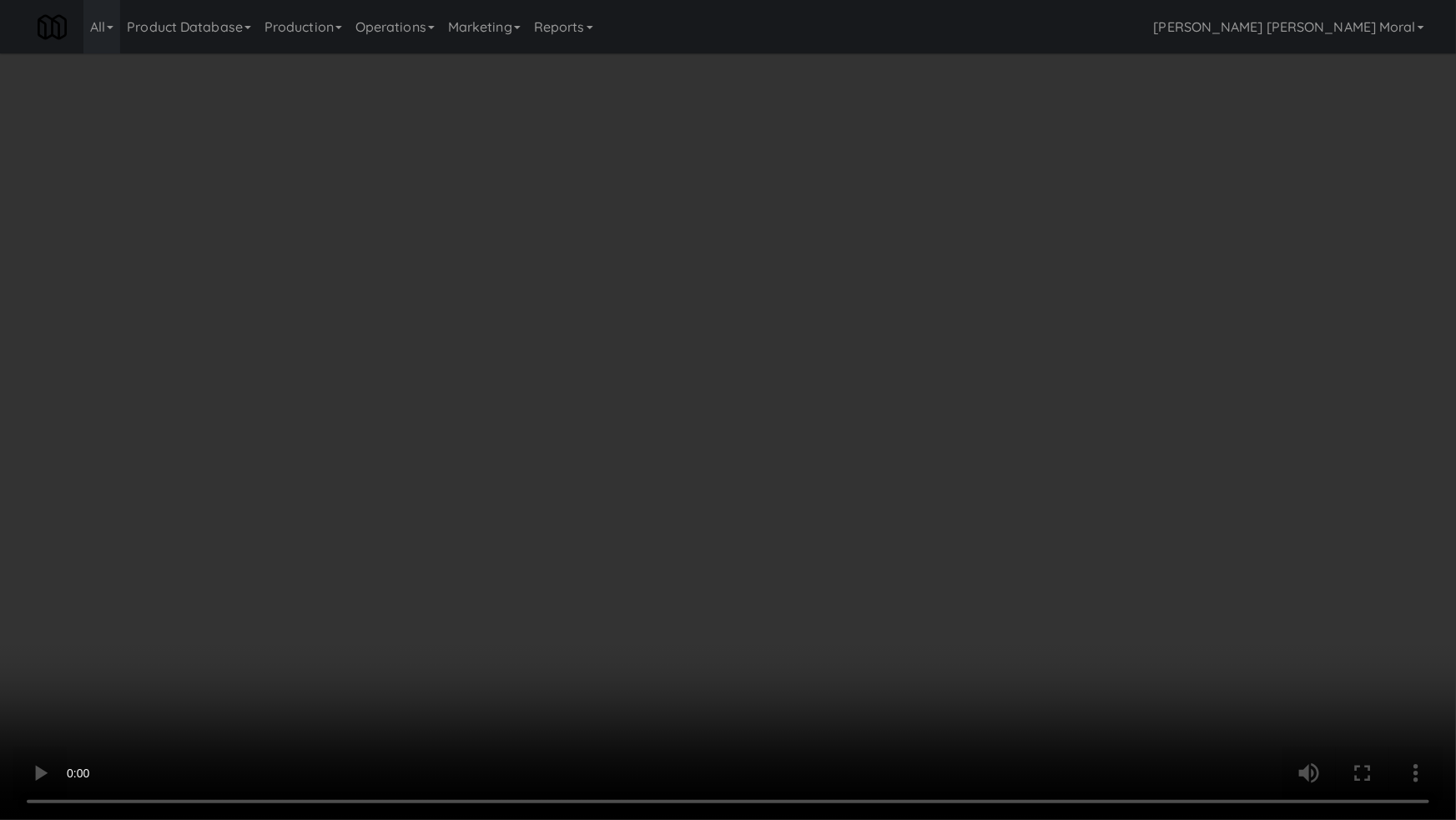
click at [1011, 573] on video at bounding box center [728, 410] width 1456 height 820
click at [1031, 546] on video at bounding box center [728, 410] width 1456 height 820
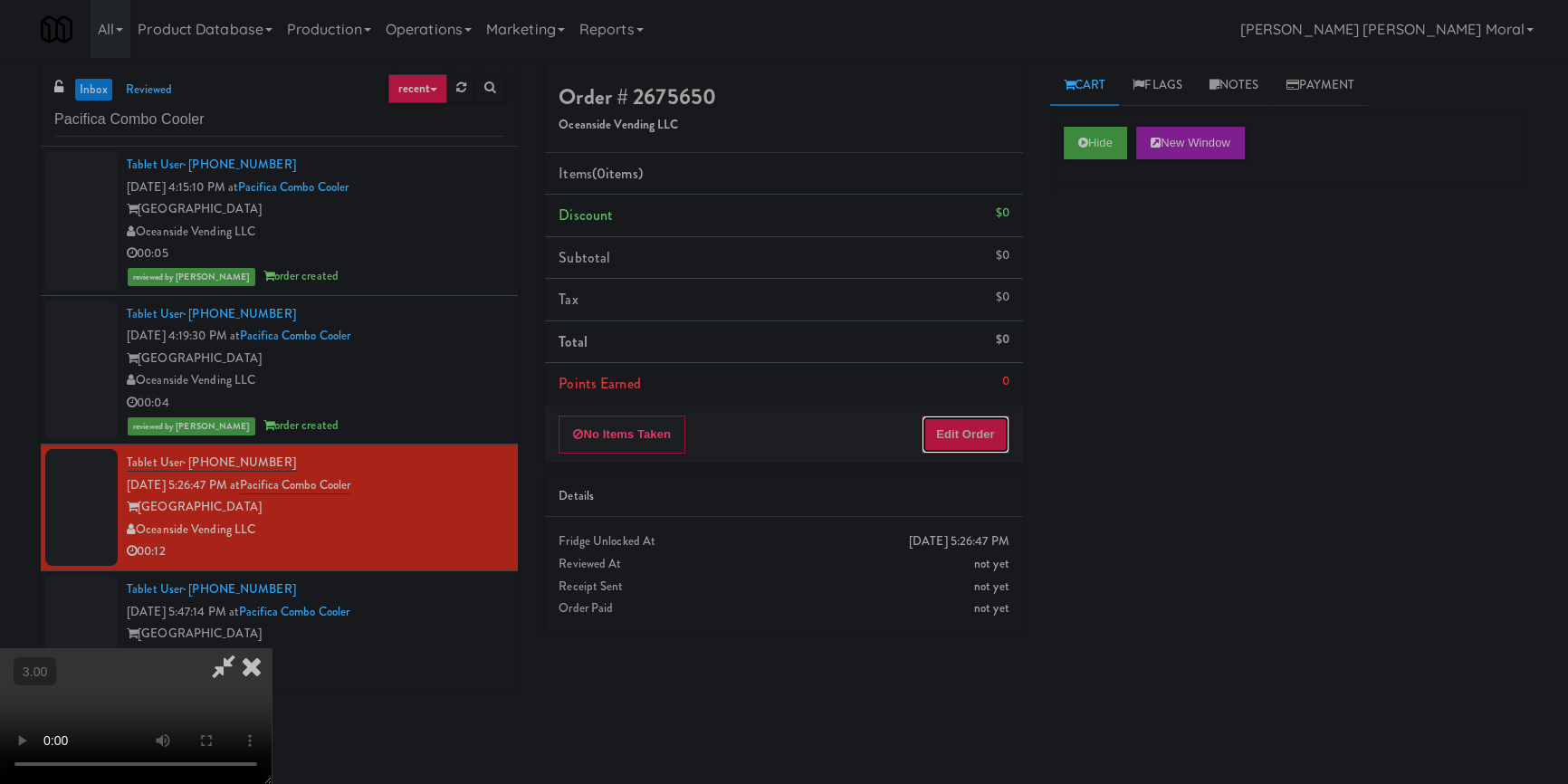
click at [989, 435] on button "Edit Order" at bounding box center [966, 435] width 88 height 38
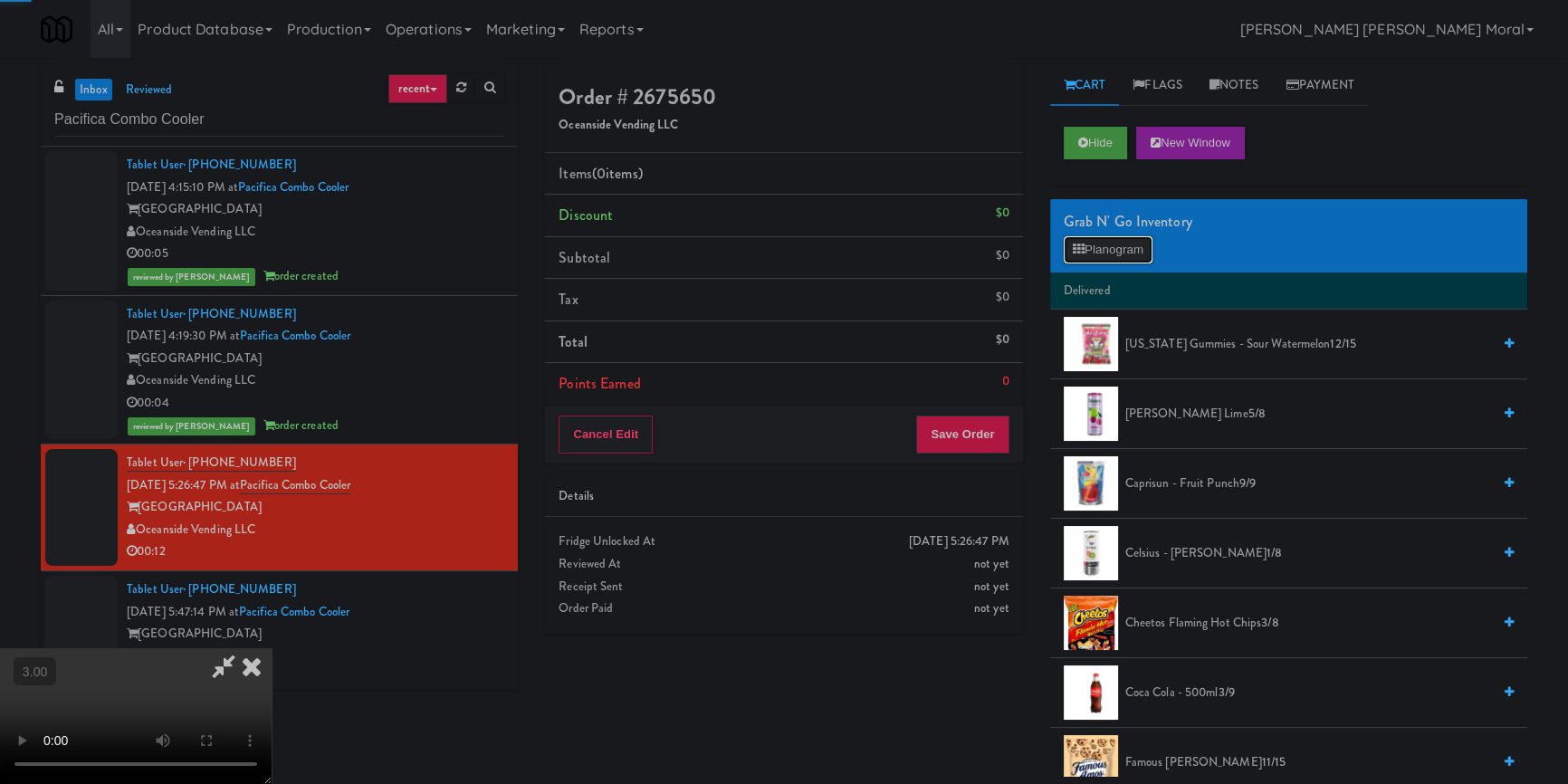
click at [1081, 244] on icon at bounding box center [1079, 249] width 12 height 12
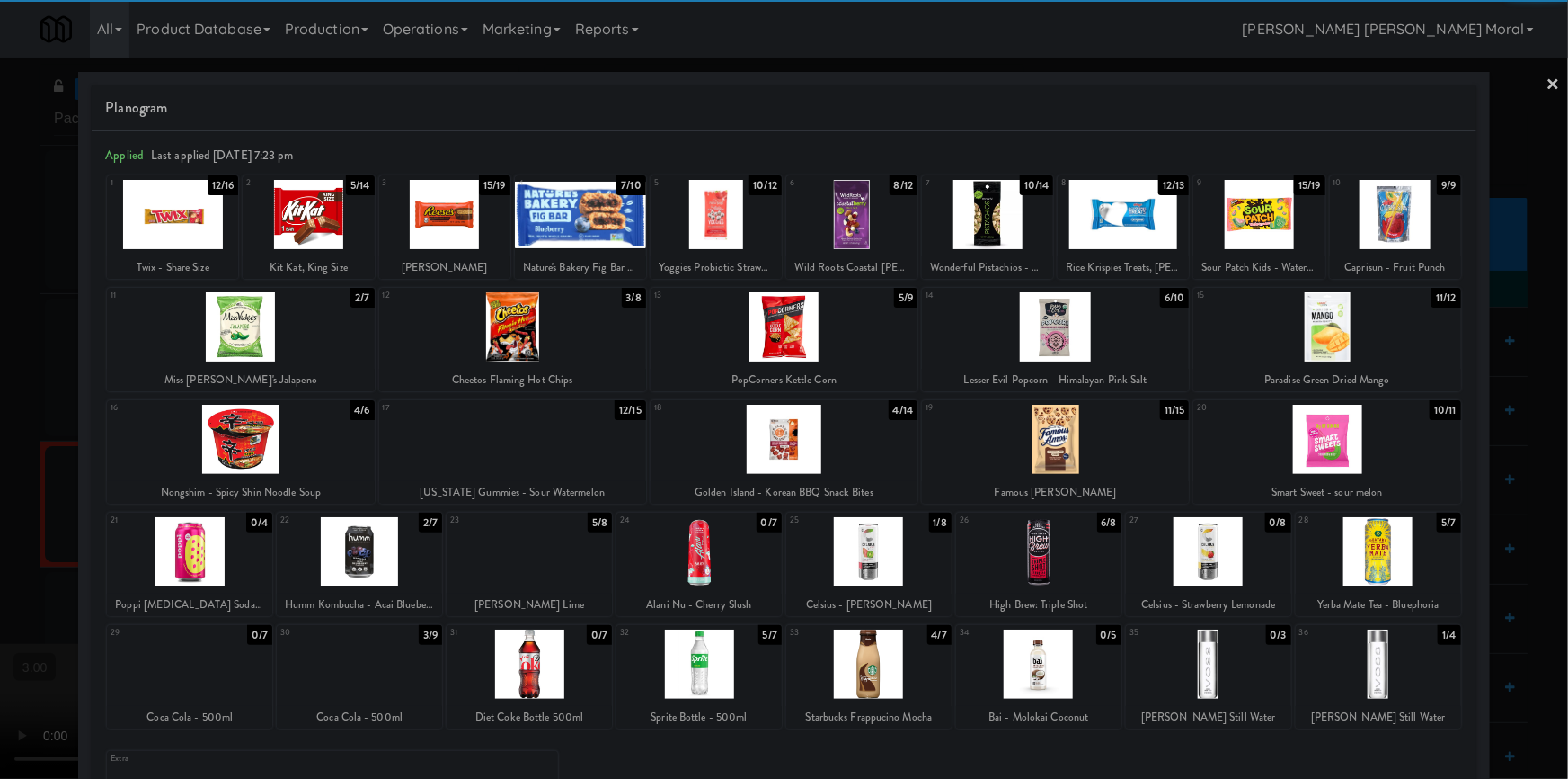
drag, startPoint x: 719, startPoint y: 672, endPoint x: 935, endPoint y: 578, distance: 235.6
click at [719, 671] on div at bounding box center [699, 664] width 165 height 69
drag, startPoint x: 1388, startPoint y: 242, endPoint x: 1312, endPoint y: 280, distance: 85.0
click at [1388, 241] on div at bounding box center [1395, 214] width 131 height 69
click at [0, 425] on div at bounding box center [784, 390] width 1568 height 779
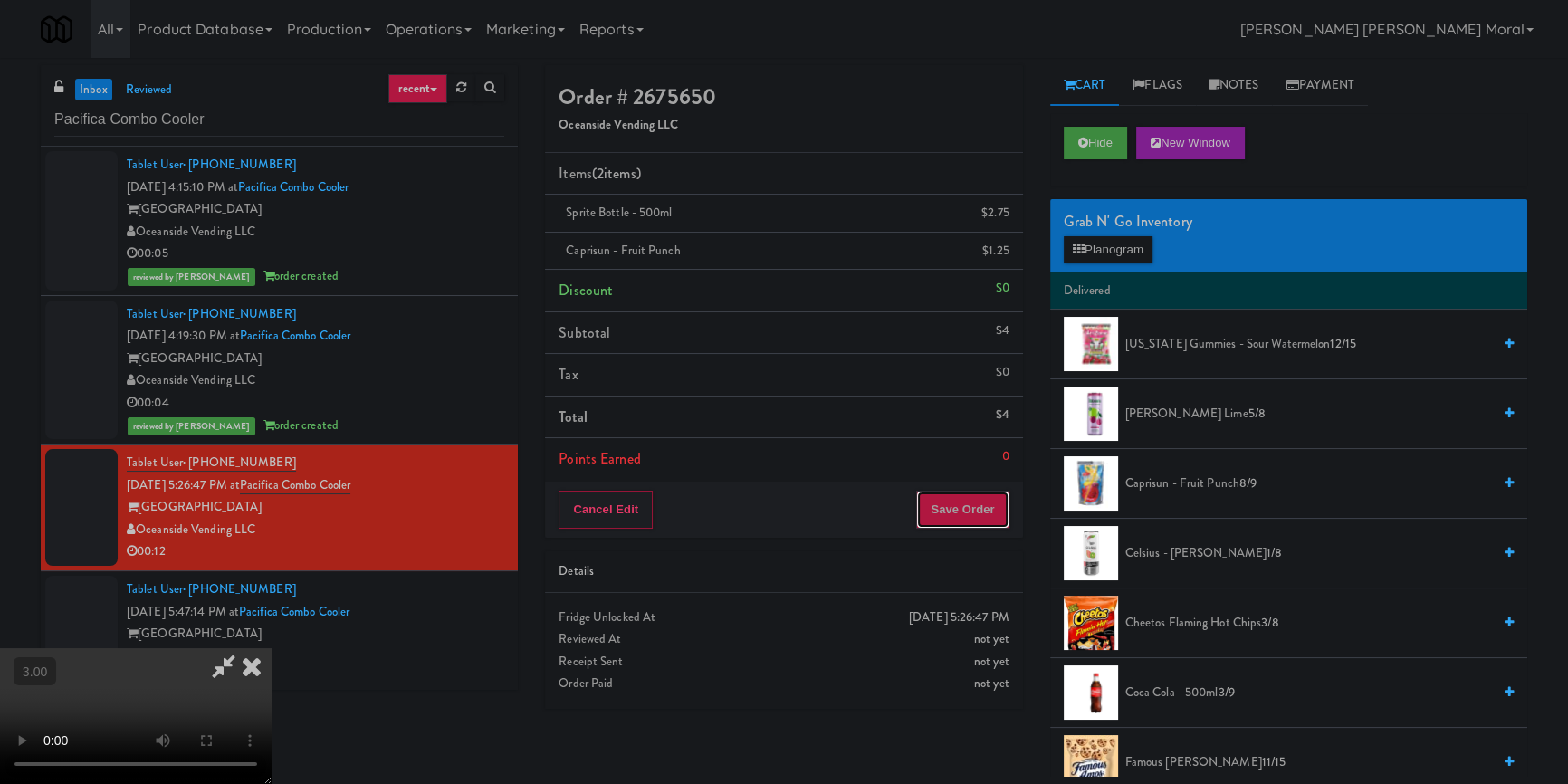
click at [1003, 509] on button "Save Order" at bounding box center [962, 510] width 92 height 38
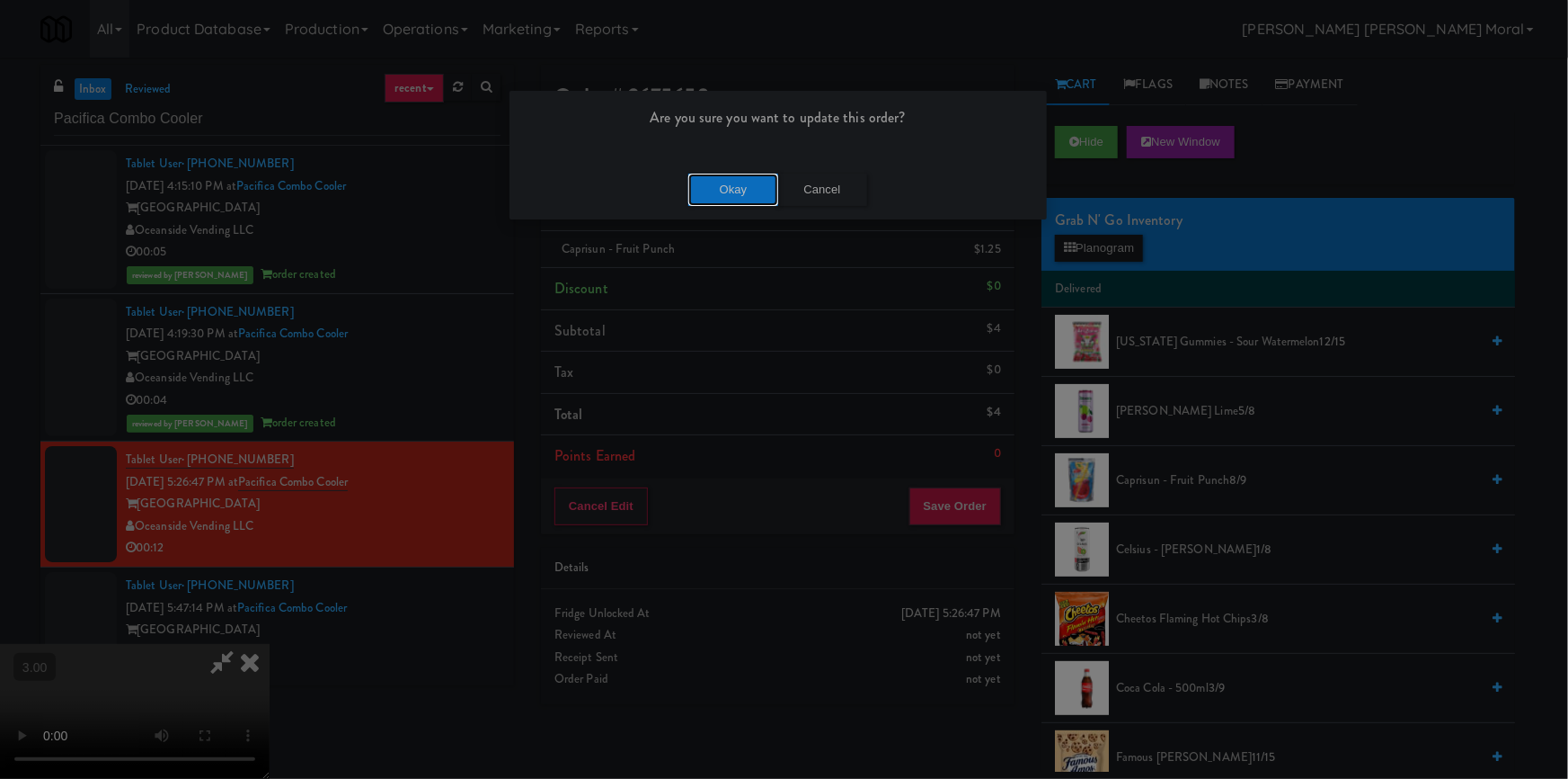
click at [700, 173] on button "Okay" at bounding box center [732, 189] width 89 height 32
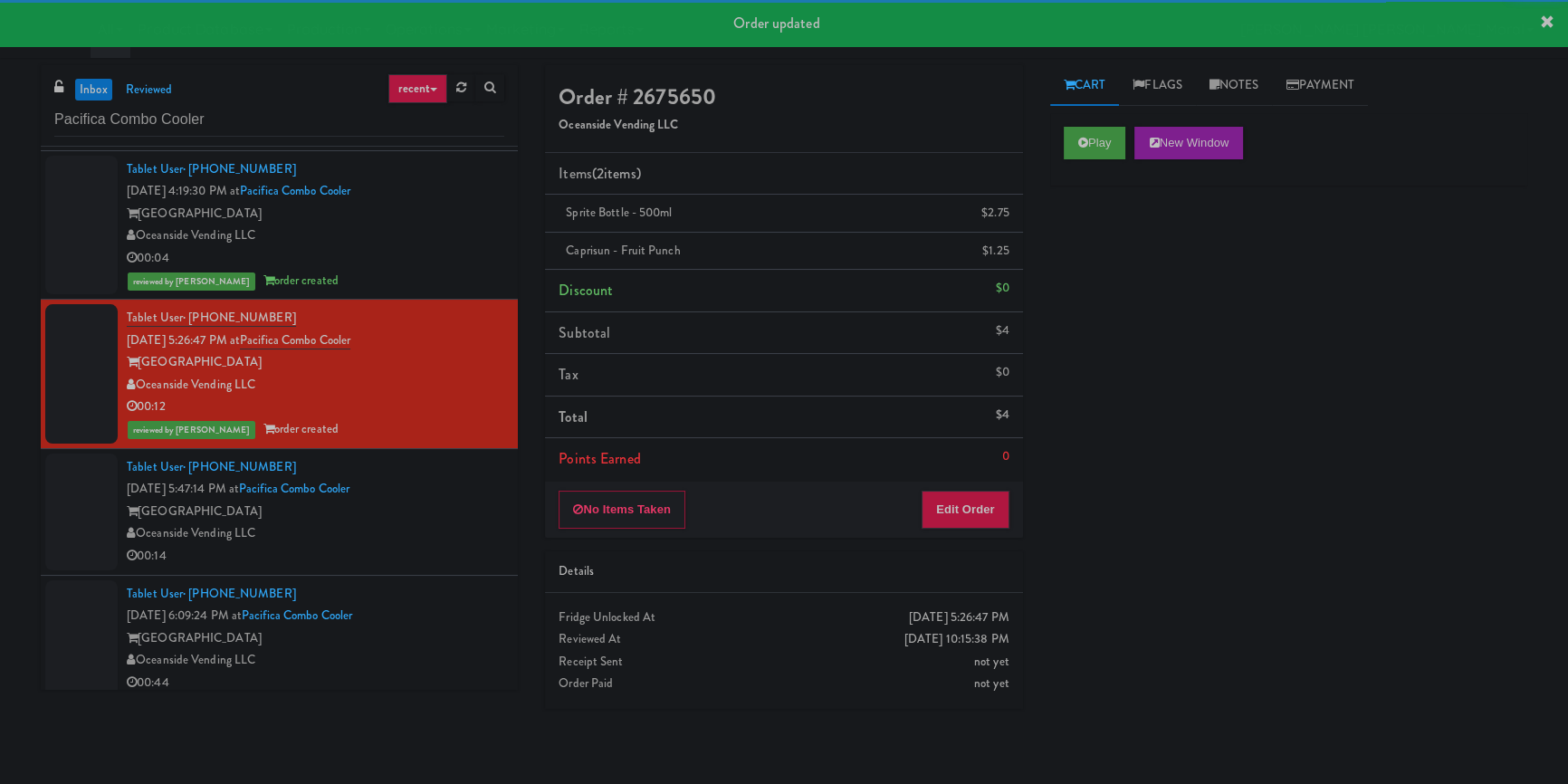
scroll to position [155, 0]
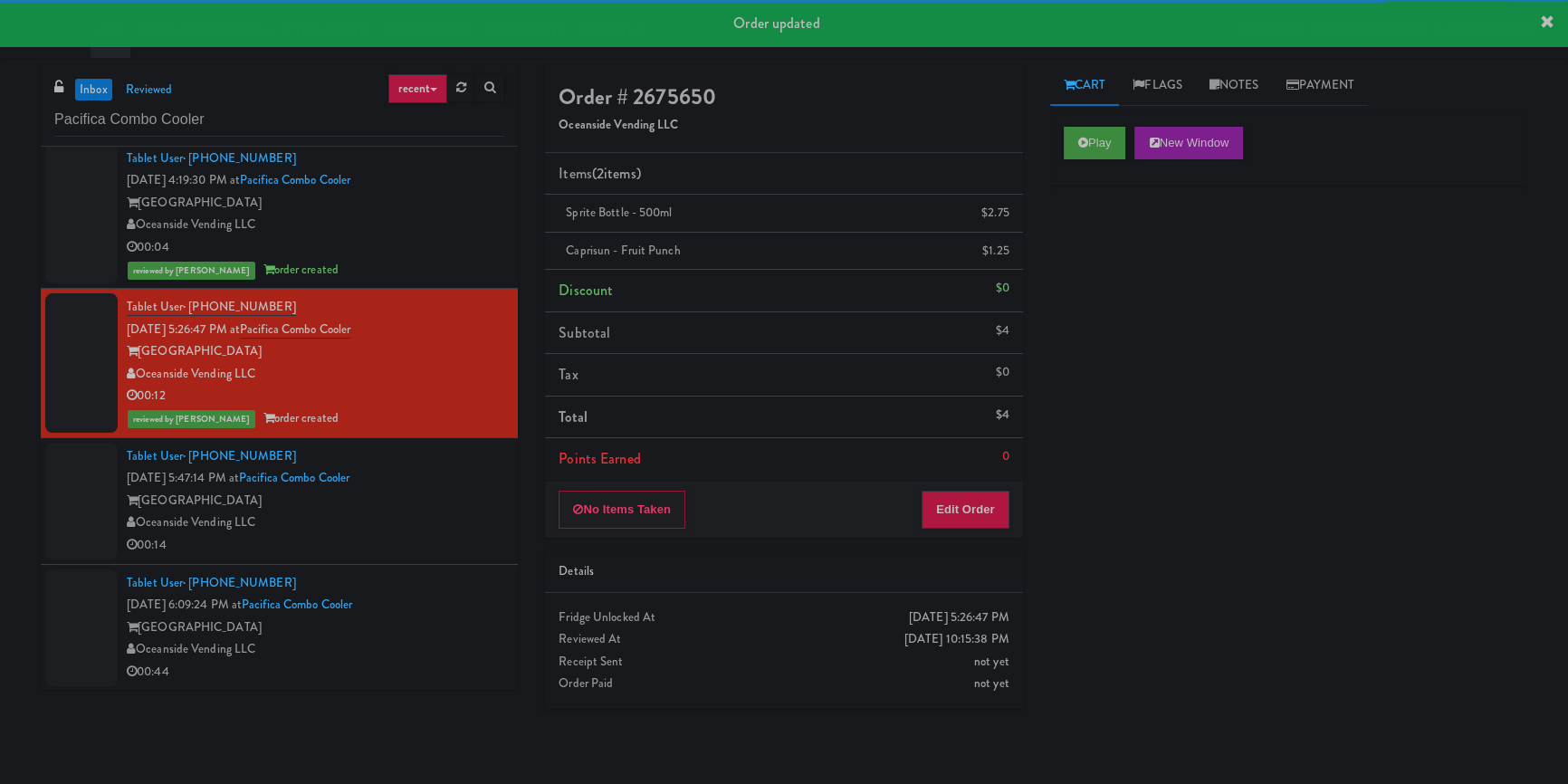
click at [452, 610] on div "Tablet User · (714) 722-4536 [DATE] 6:09:24 PM at Pacifica Combo [GEOGRAPHIC_DA…" at bounding box center [315, 628] width 377 height 111
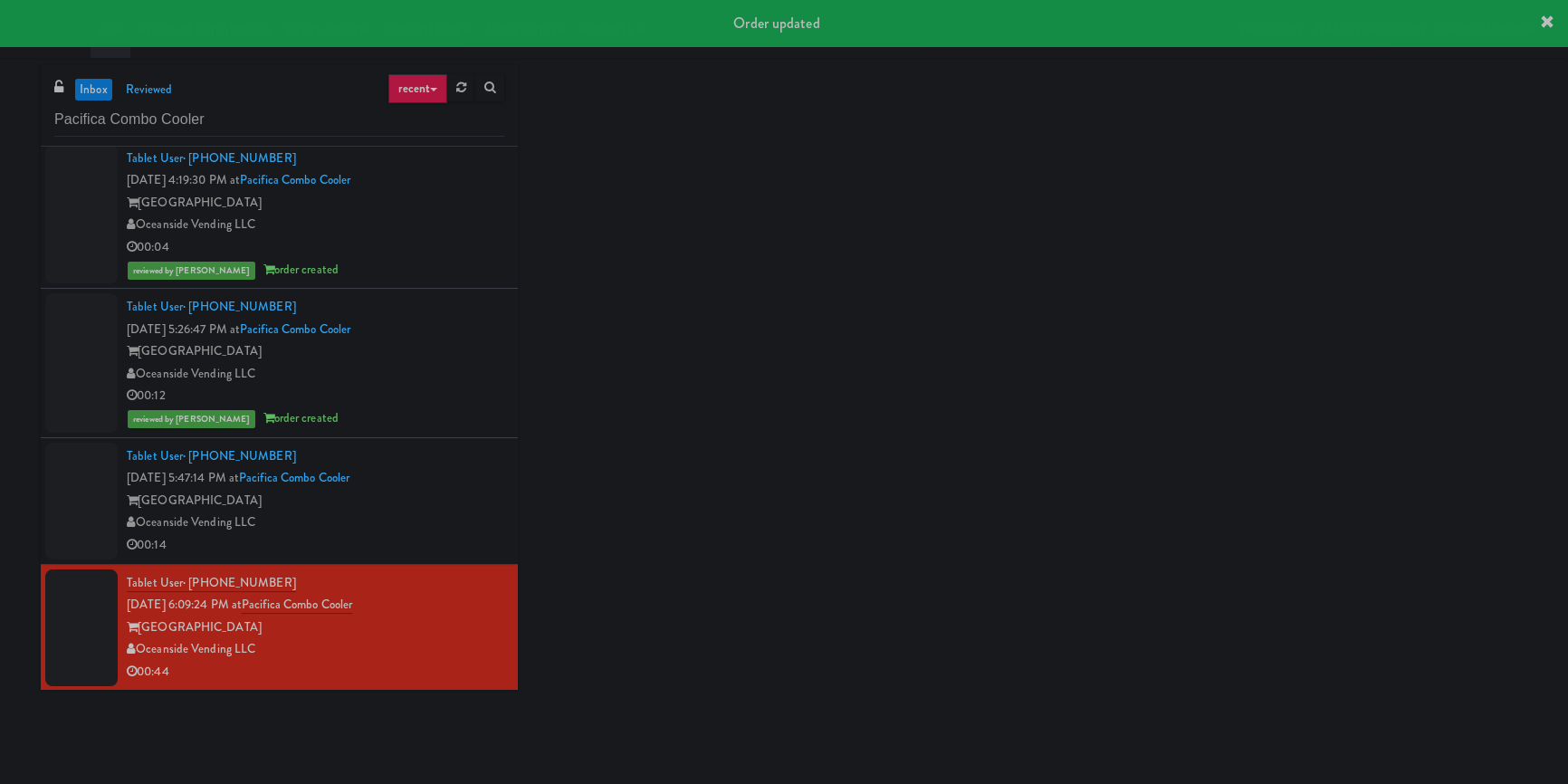
click at [462, 510] on div "[GEOGRAPHIC_DATA]" at bounding box center [315, 501] width 377 height 23
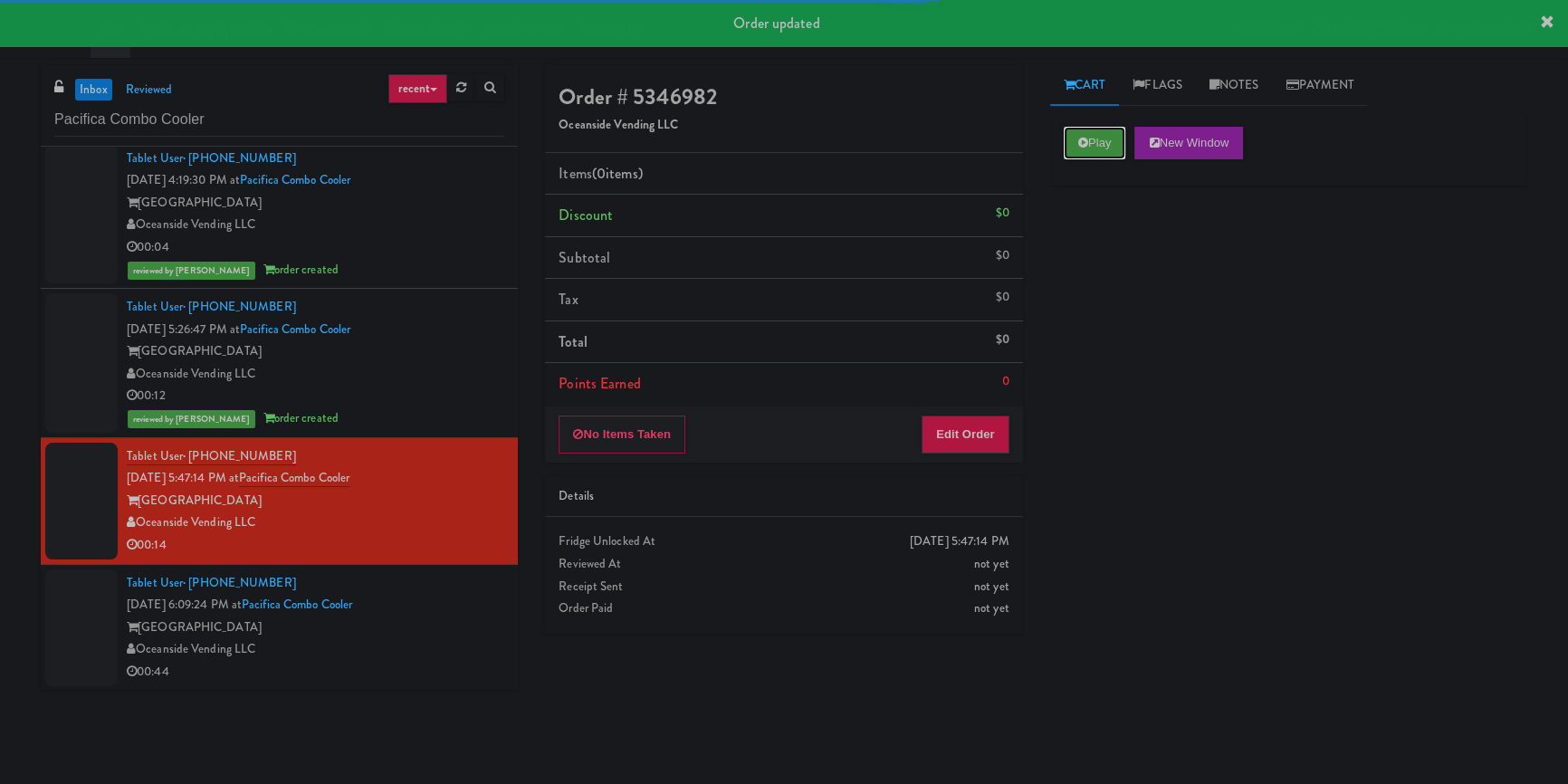
click at [1114, 134] on button "Play" at bounding box center [1095, 143] width 62 height 33
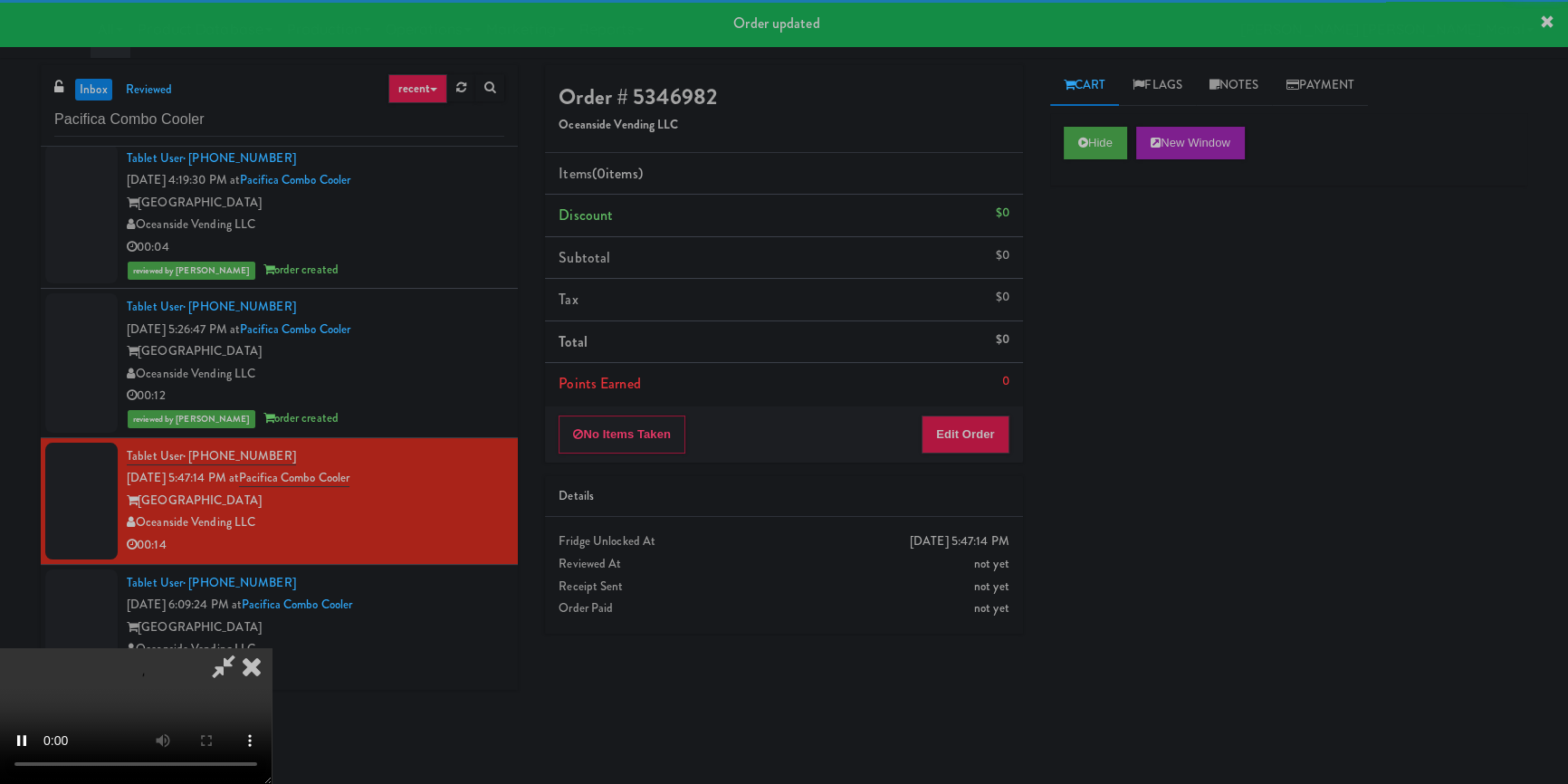
click at [1167, 291] on div "Hide New Window Primary Flag Clear Flag if unable to determine what was taken o…" at bounding box center [1290, 452] width 477 height 679
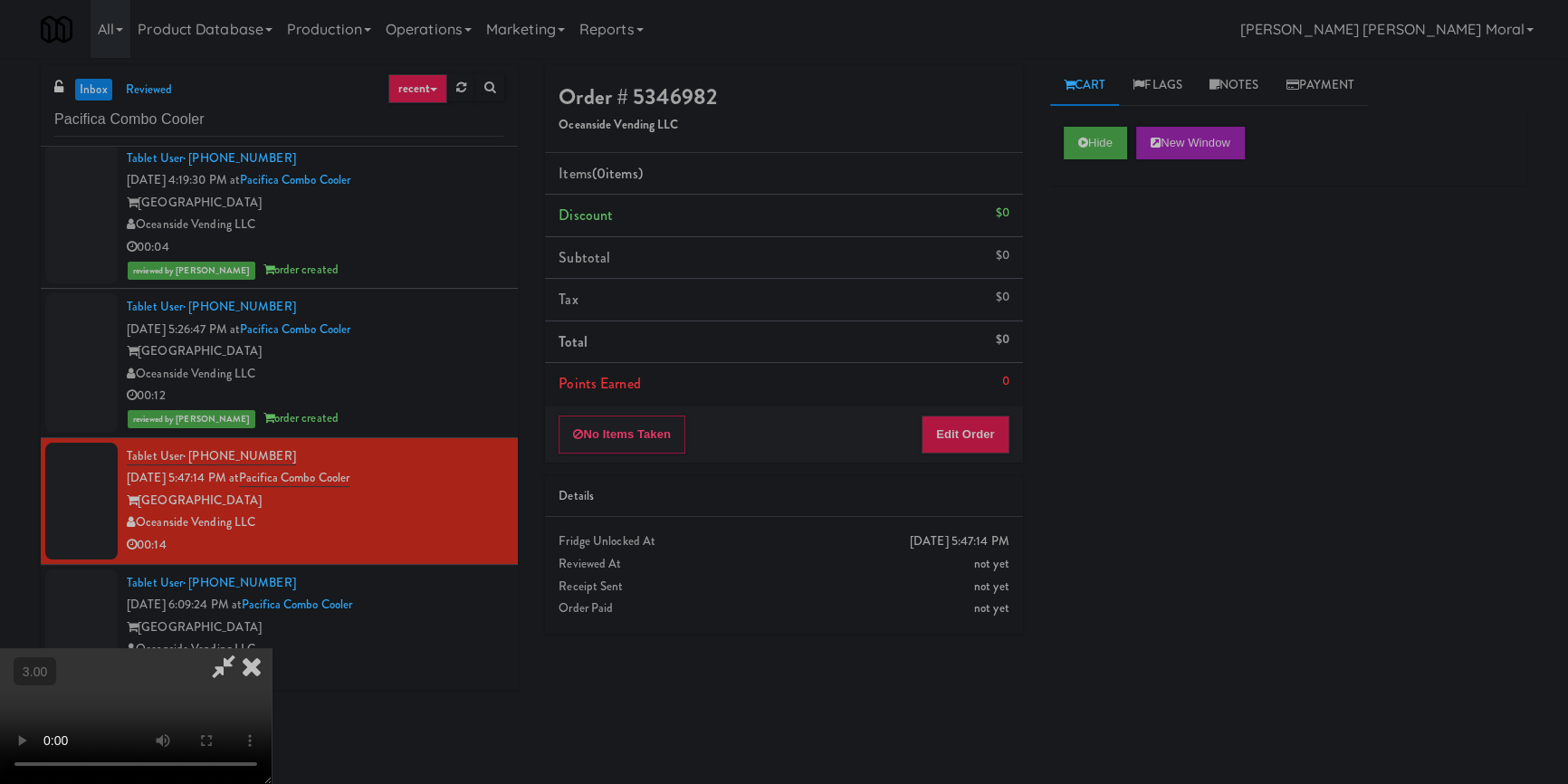
click at [271, 648] on video at bounding box center [136, 716] width 271 height 136
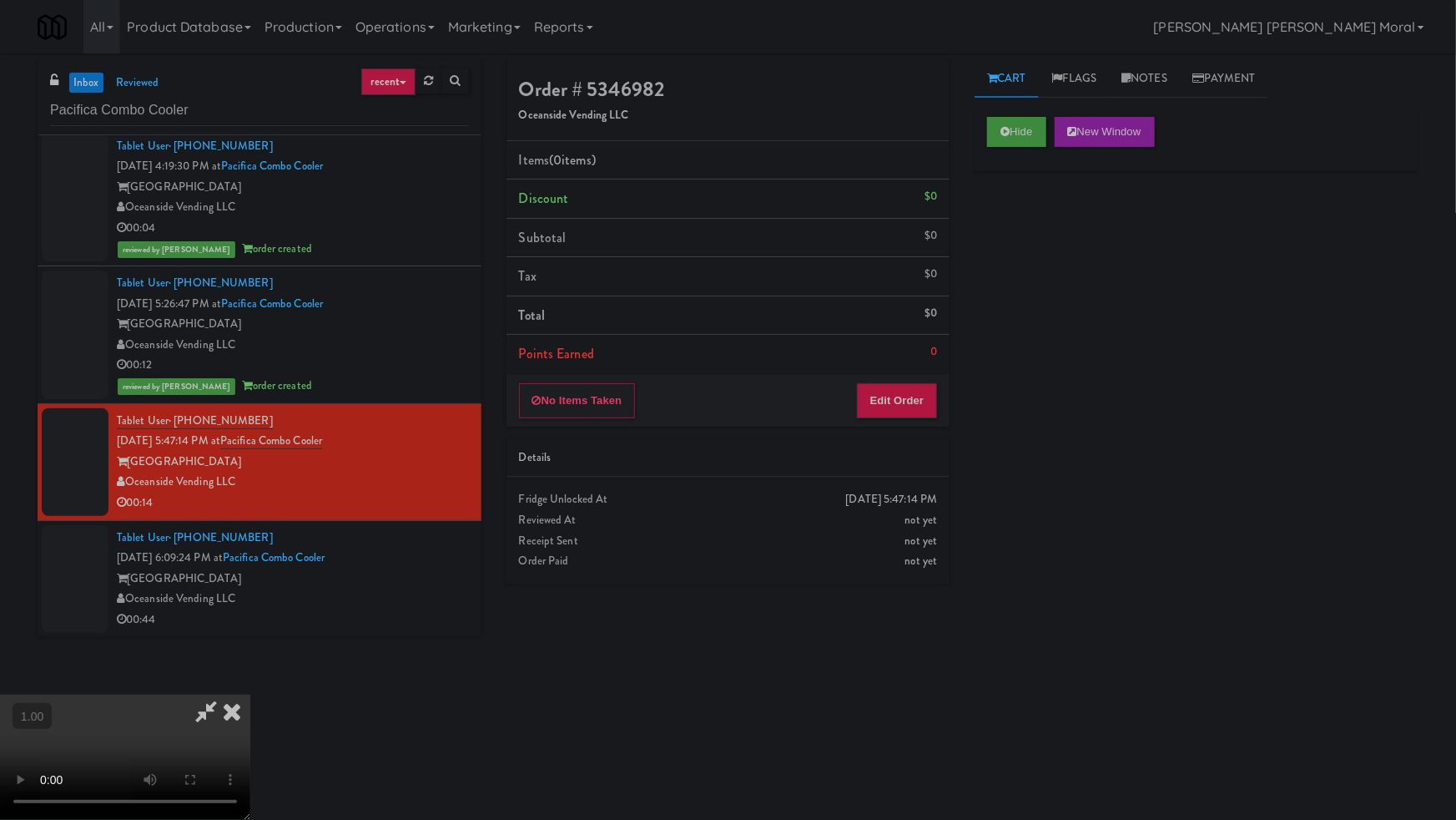
click at [250, 695] on video at bounding box center [125, 757] width 250 height 125
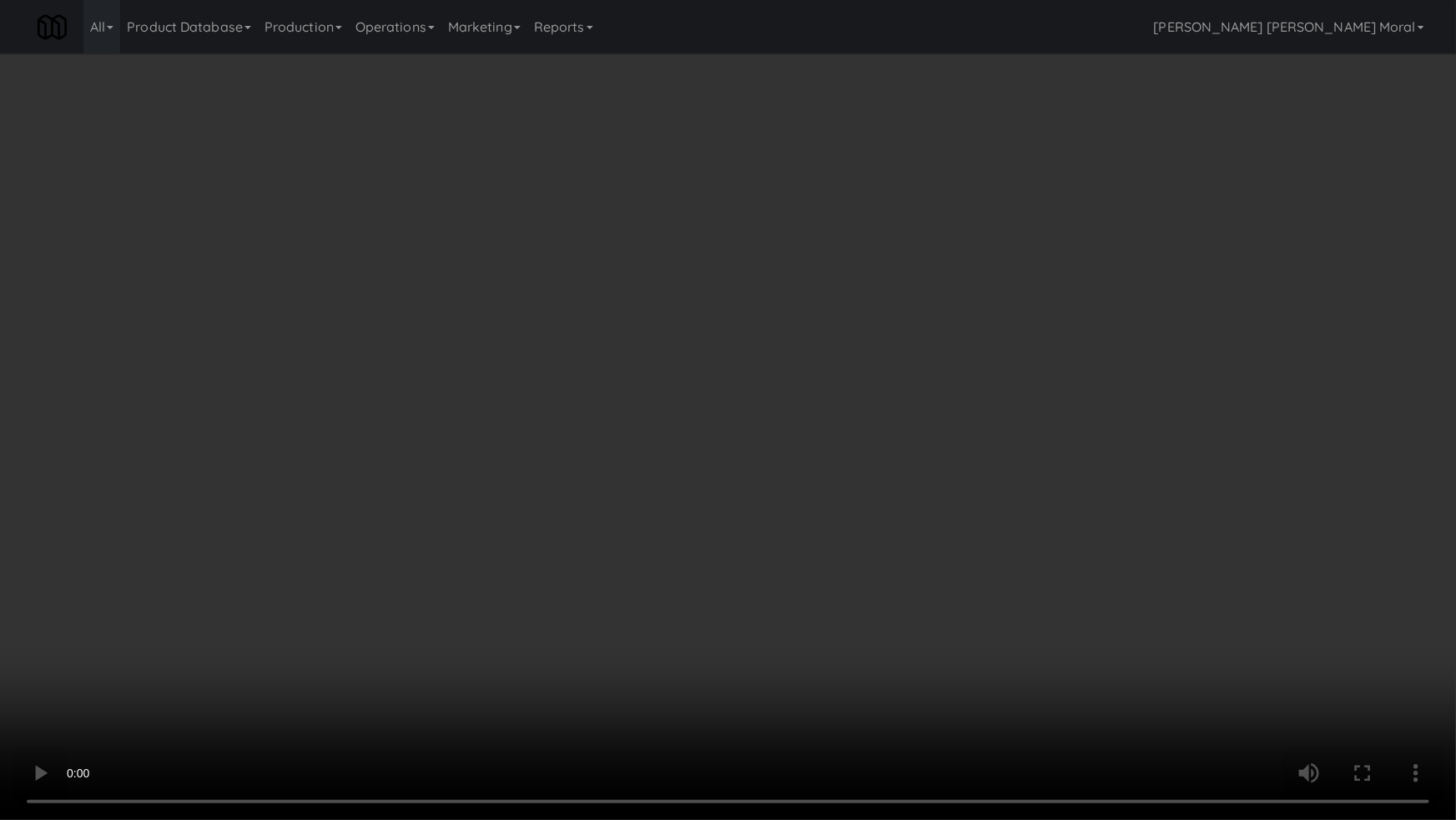
click at [917, 528] on video at bounding box center [728, 410] width 1456 height 820
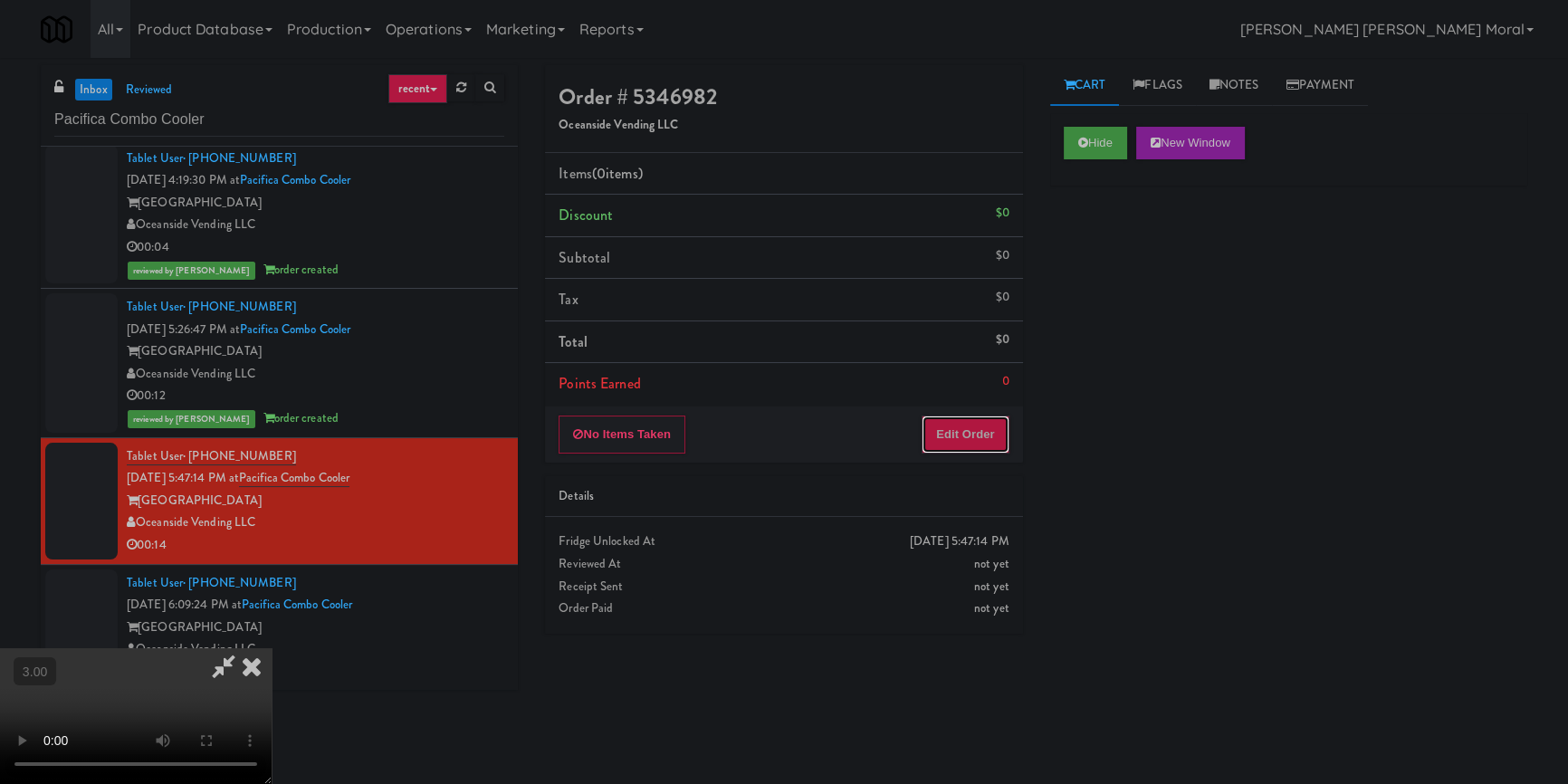
click at [996, 433] on button "Edit Order" at bounding box center [966, 435] width 88 height 38
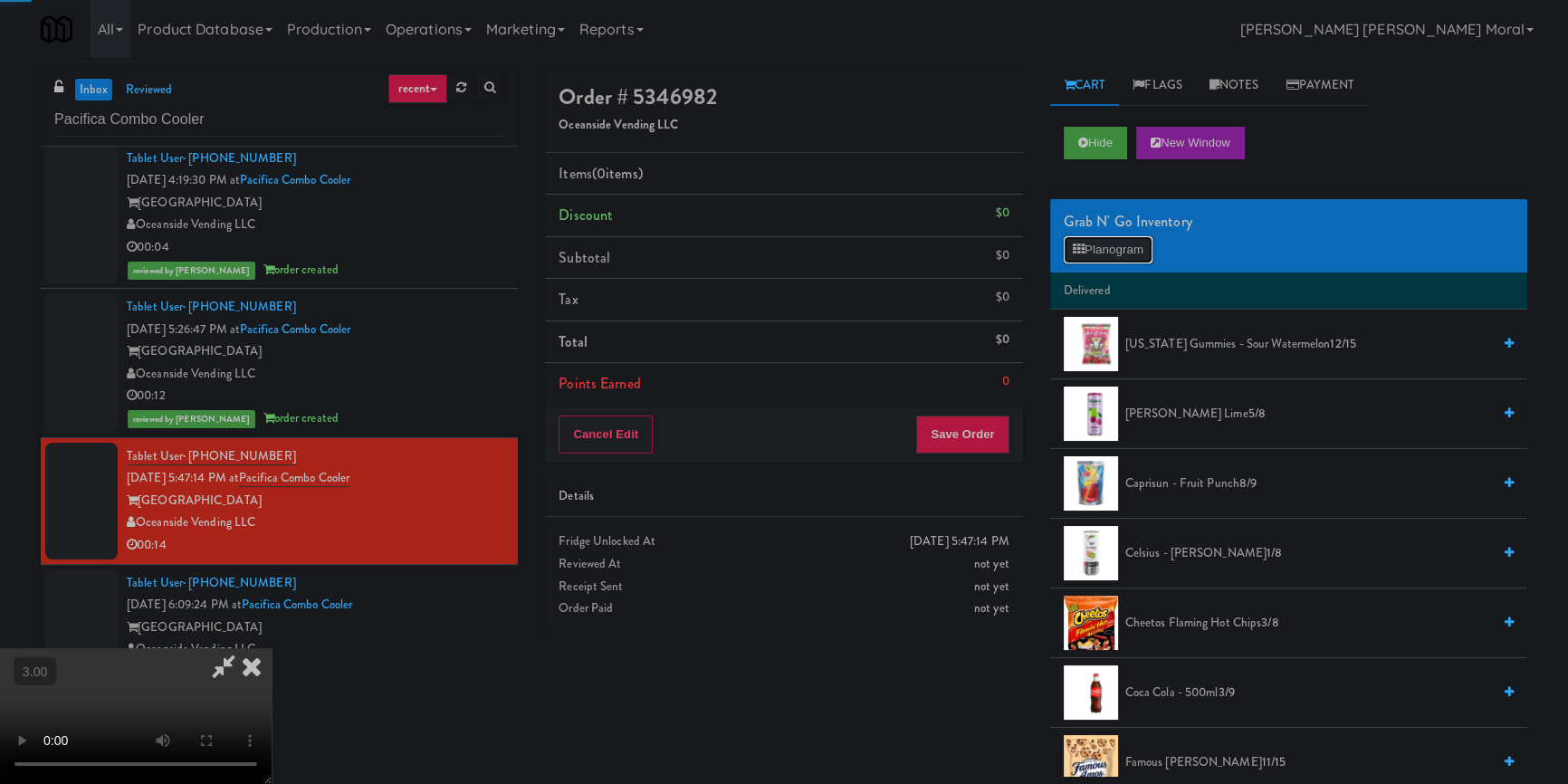
click at [1076, 246] on icon at bounding box center [1079, 249] width 12 height 12
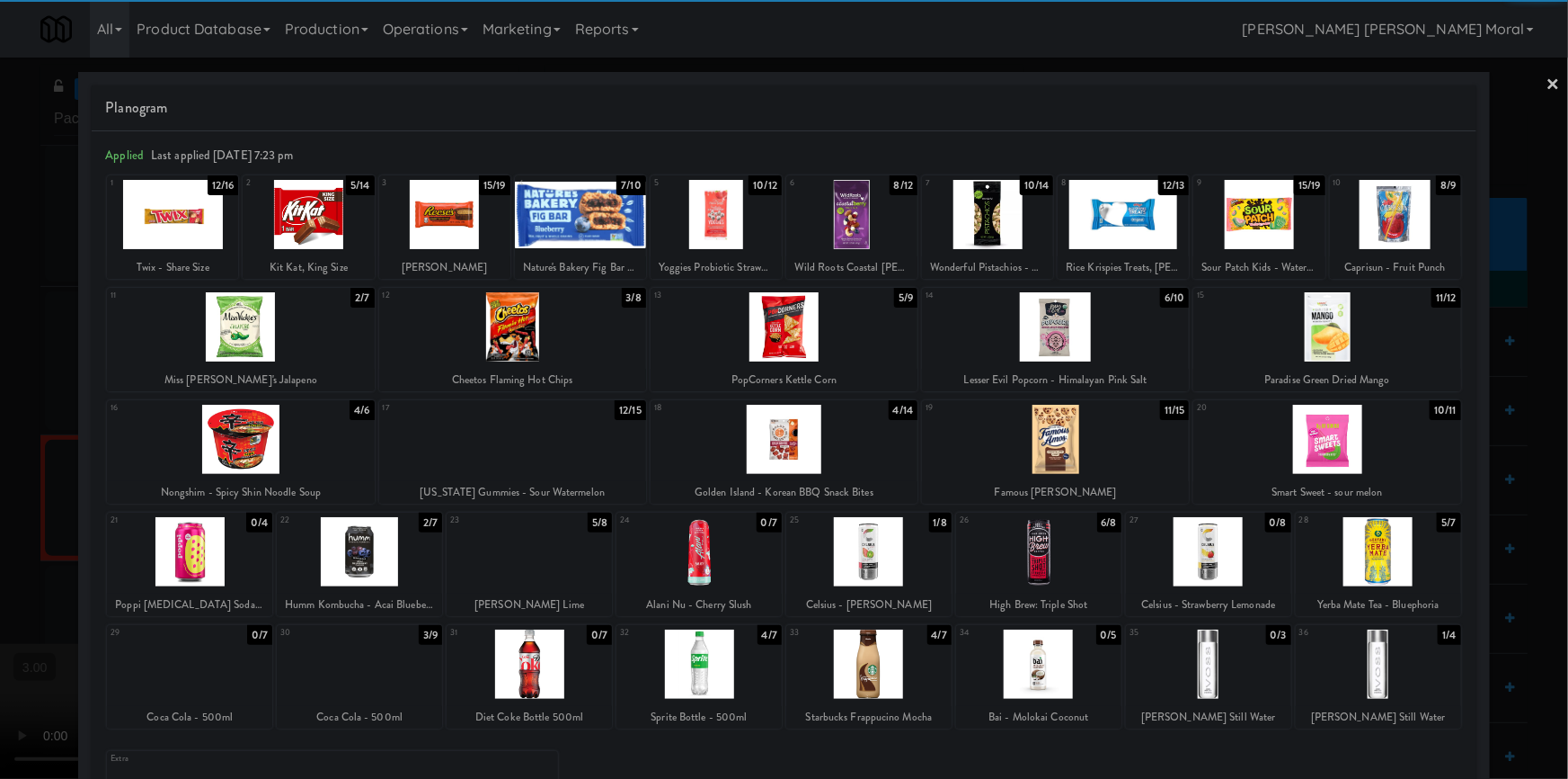
click at [877, 570] on div at bounding box center [869, 552] width 165 height 69
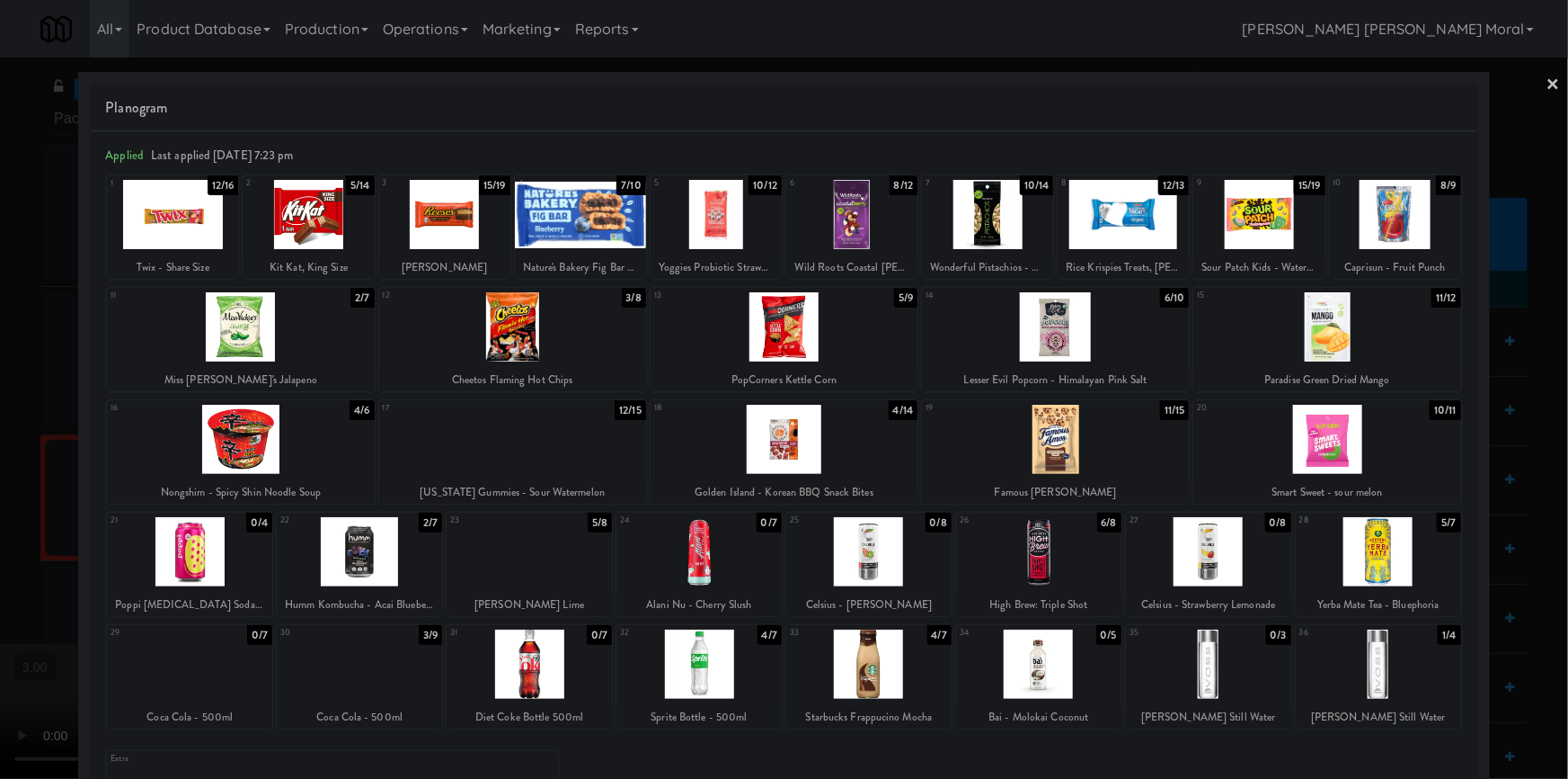
click at [0, 496] on div at bounding box center [784, 390] width 1568 height 779
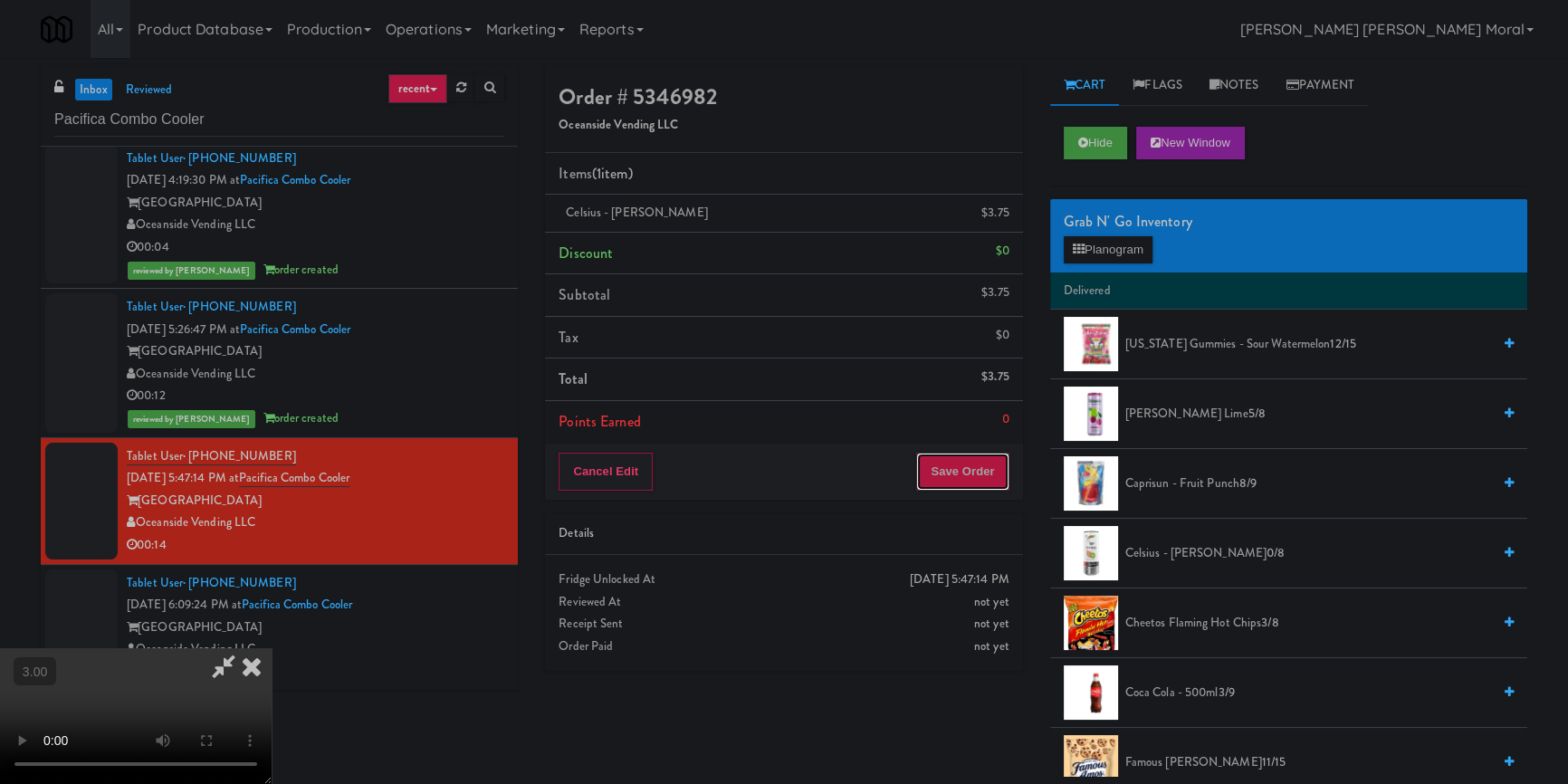
click at [988, 480] on button "Save Order" at bounding box center [962, 471] width 92 height 38
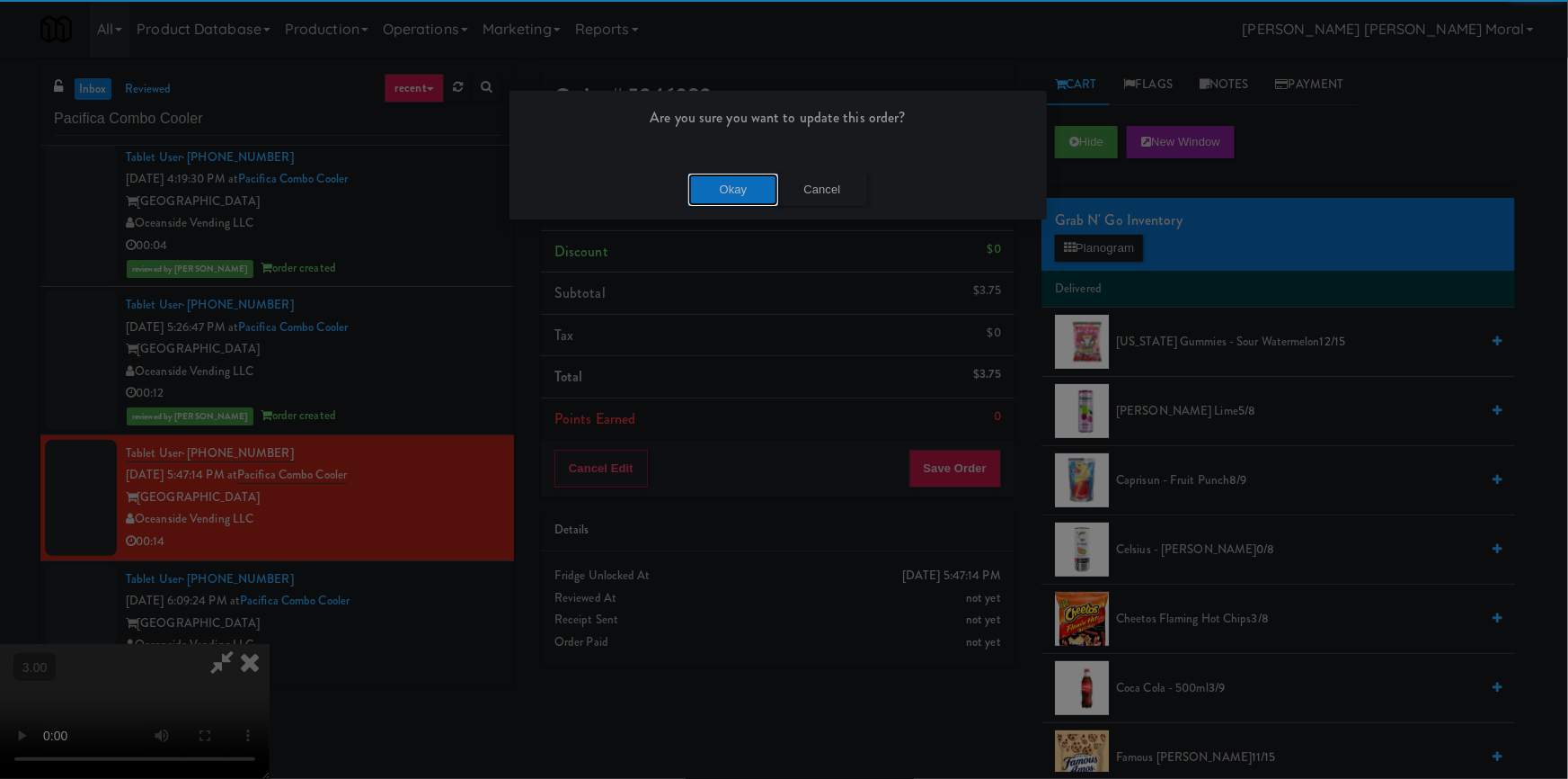
click at [743, 190] on button "Okay" at bounding box center [732, 189] width 89 height 32
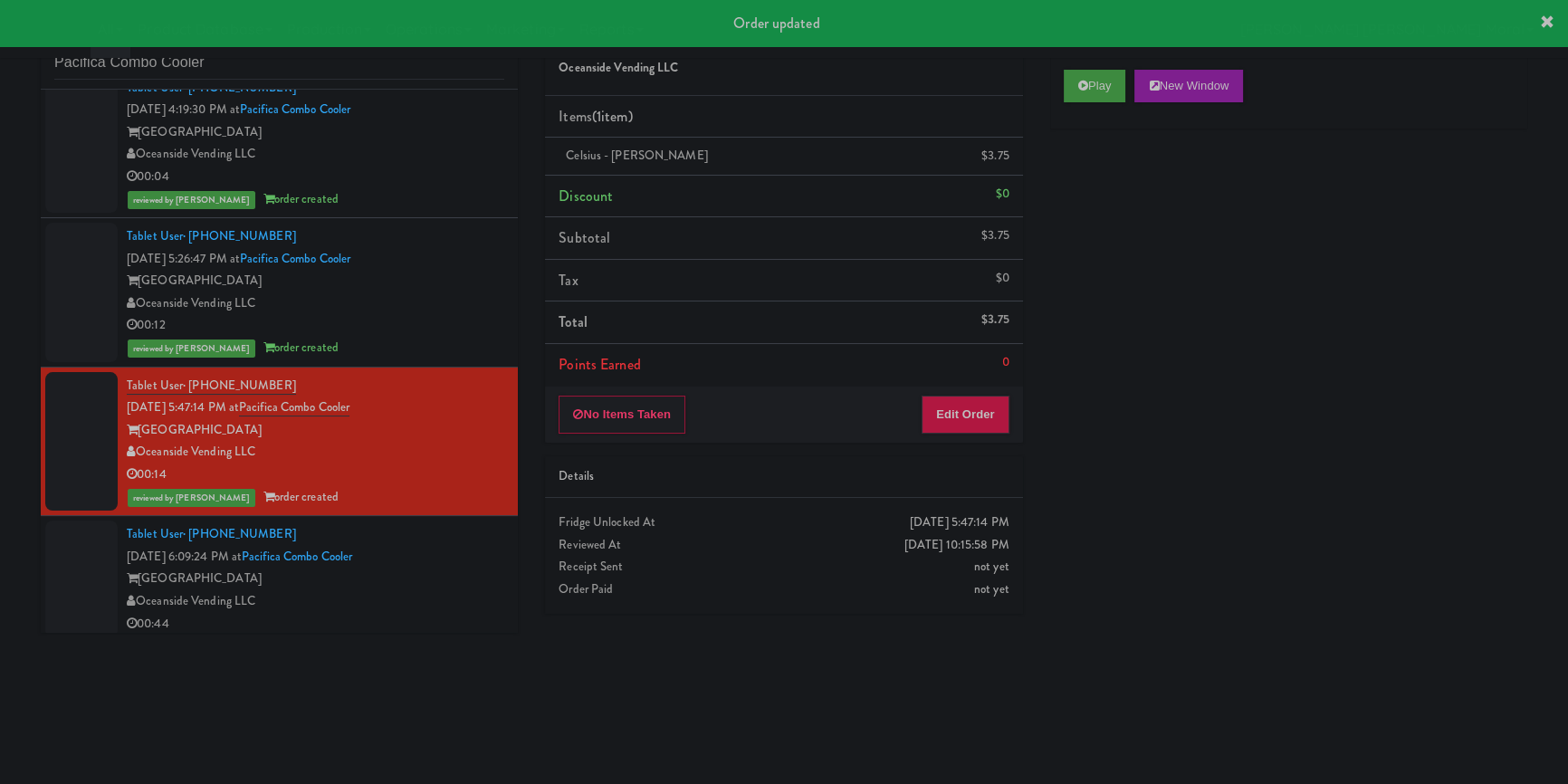
scroll to position [178, 0]
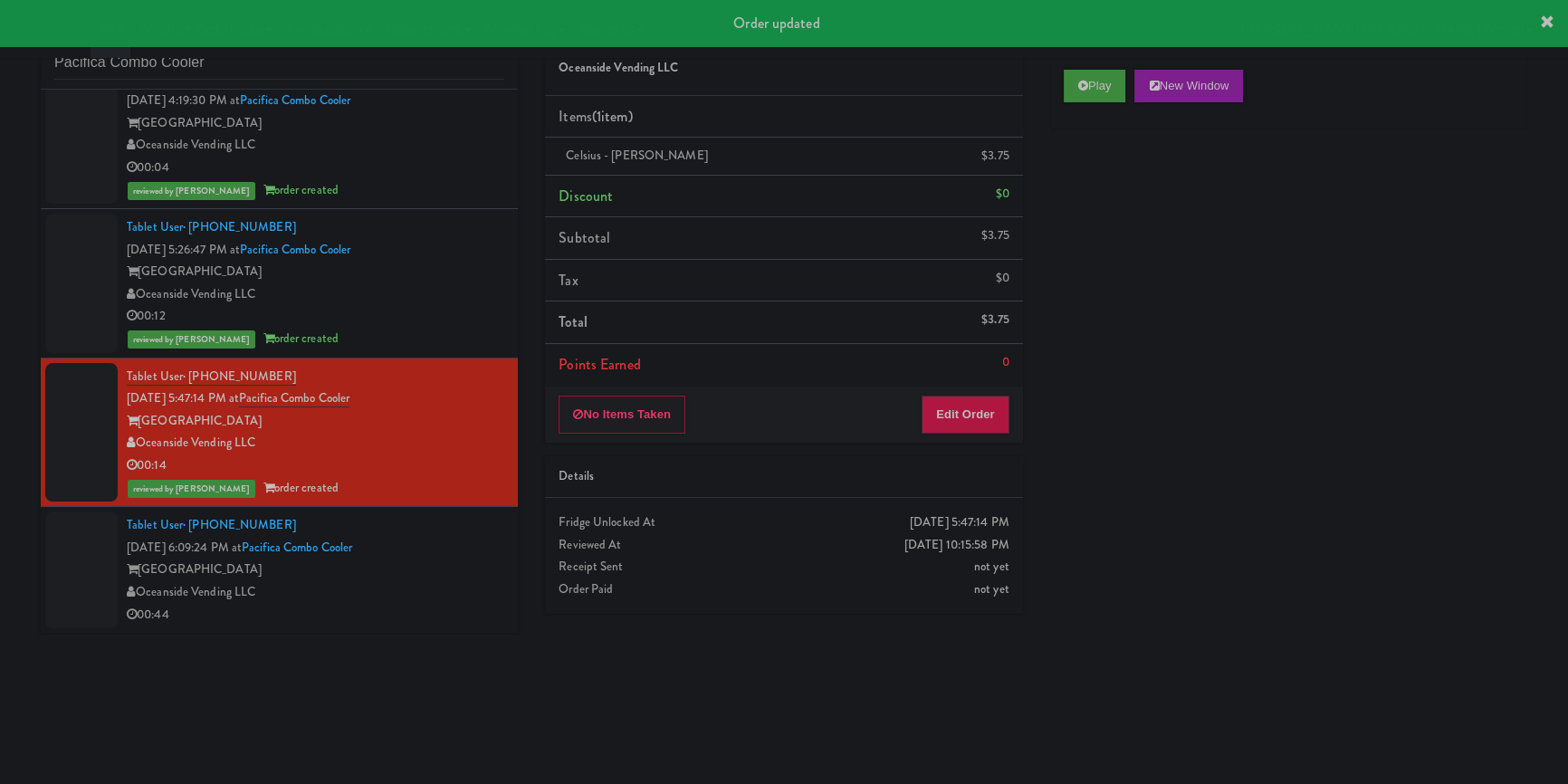
click at [474, 564] on div "[GEOGRAPHIC_DATA]" at bounding box center [315, 569] width 377 height 23
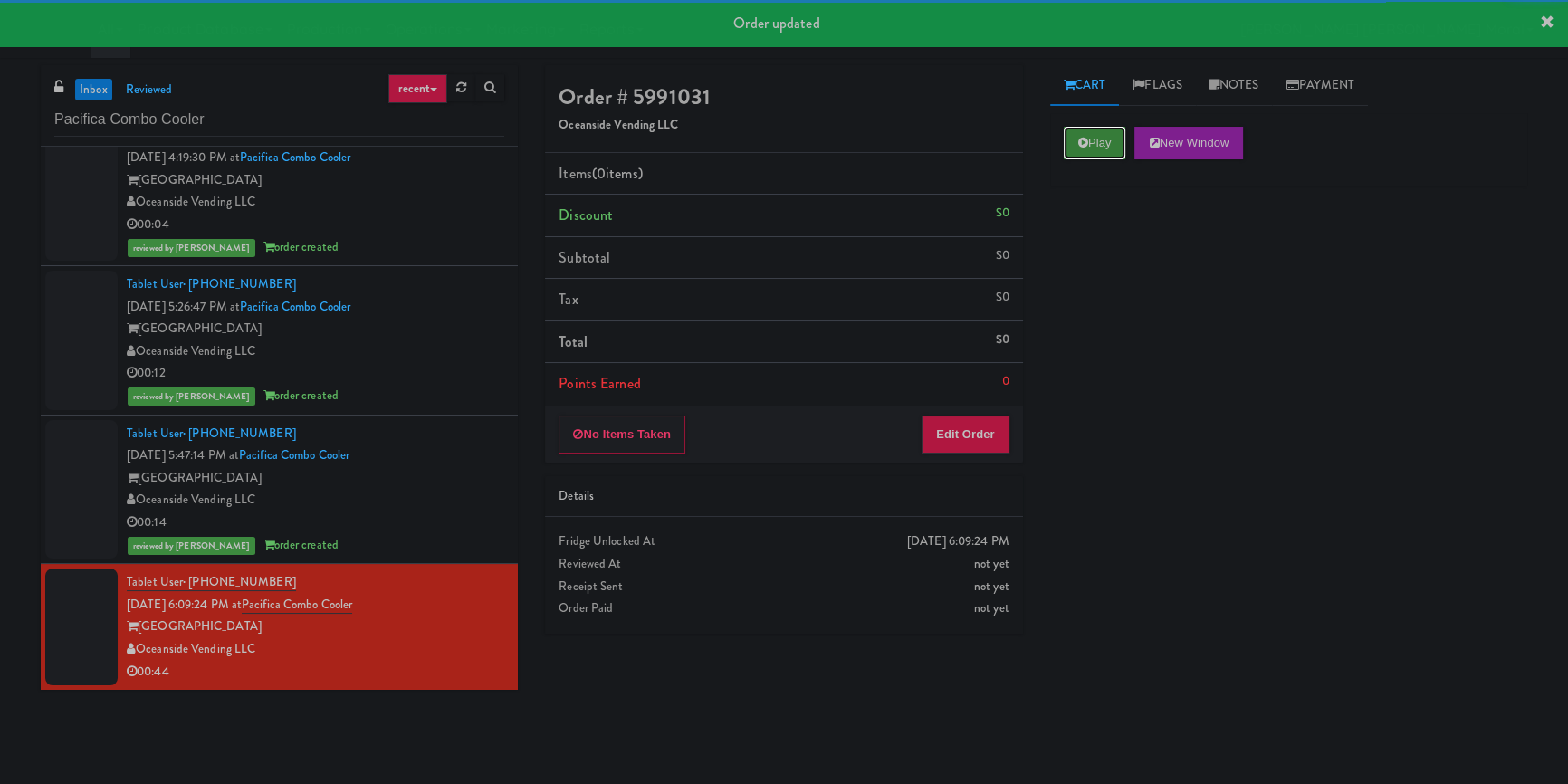
click at [1099, 141] on button "Play" at bounding box center [1095, 143] width 62 height 33
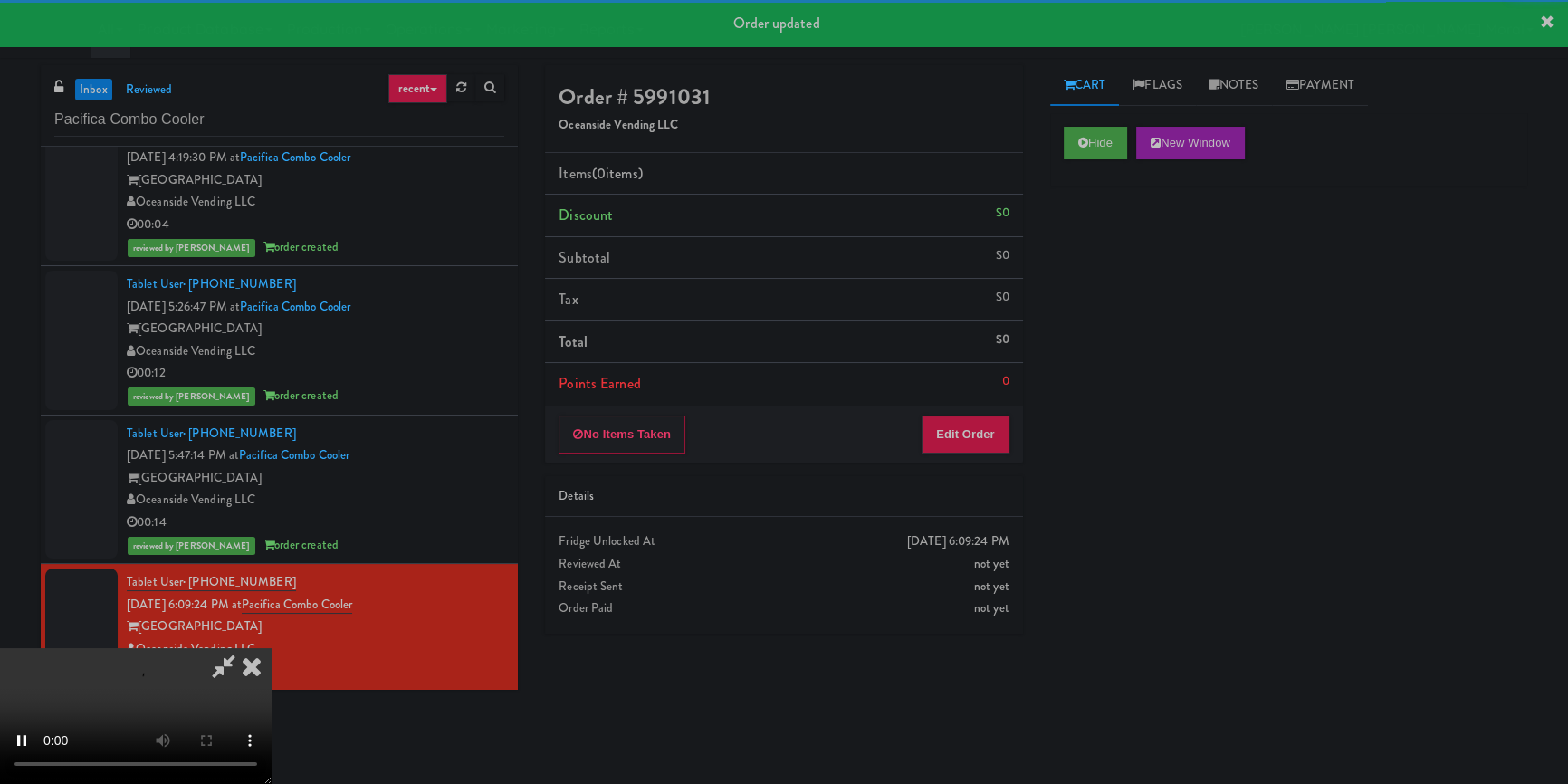
click at [1116, 302] on div "Hide New Window Primary Flag Clear Flag if unable to determine what was taken o…" at bounding box center [1290, 452] width 477 height 679
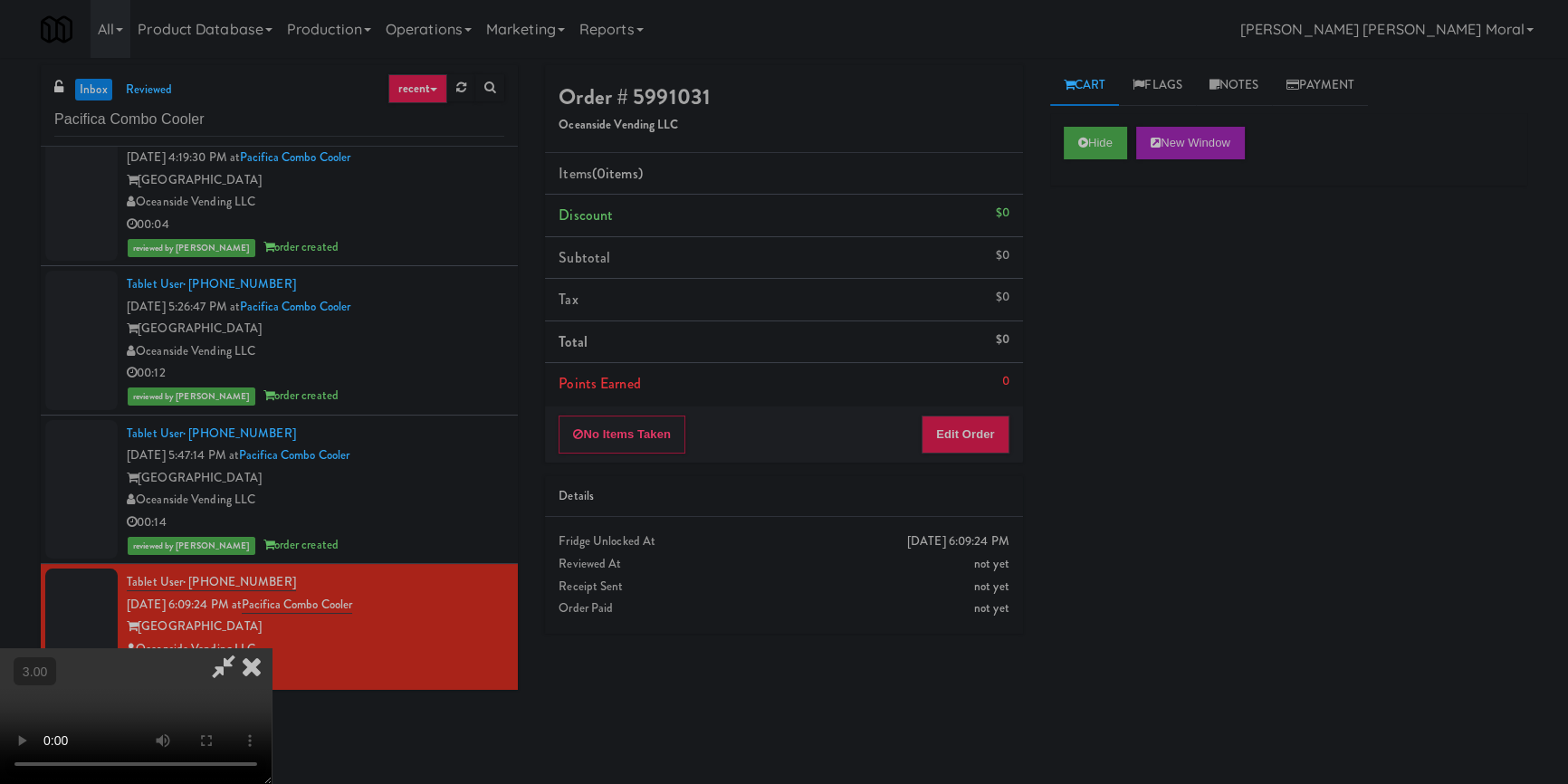
click at [271, 648] on video at bounding box center [136, 716] width 271 height 136
drag, startPoint x: 981, startPoint y: 435, endPoint x: 1027, endPoint y: 361, distance: 87.1
click at [981, 433] on button "Edit Order" at bounding box center [966, 435] width 88 height 38
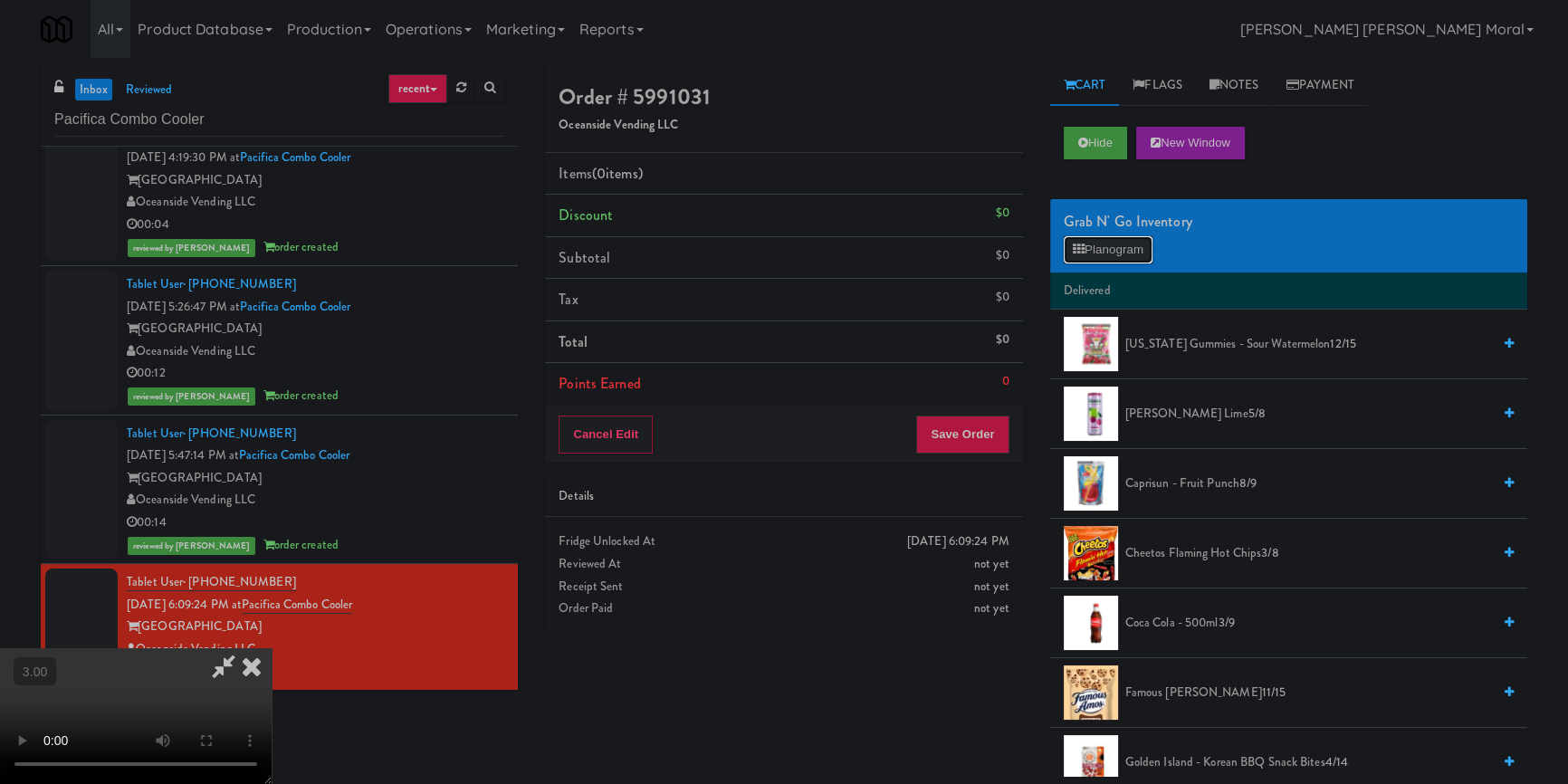
click at [1092, 257] on button "Planogram" at bounding box center [1108, 249] width 89 height 27
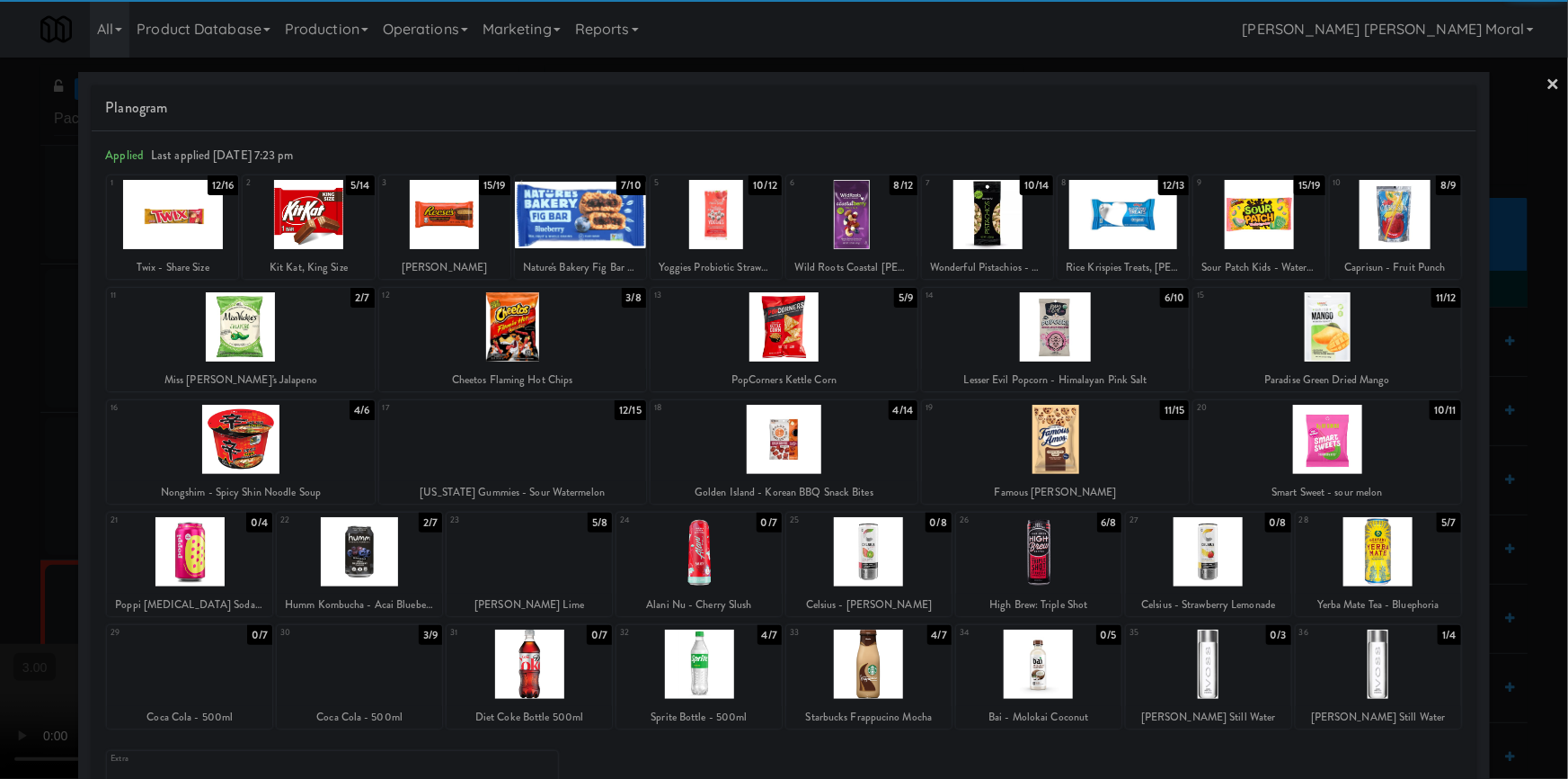
click at [1032, 566] on div at bounding box center [1039, 552] width 165 height 69
click at [1346, 316] on div at bounding box center [1327, 327] width 267 height 69
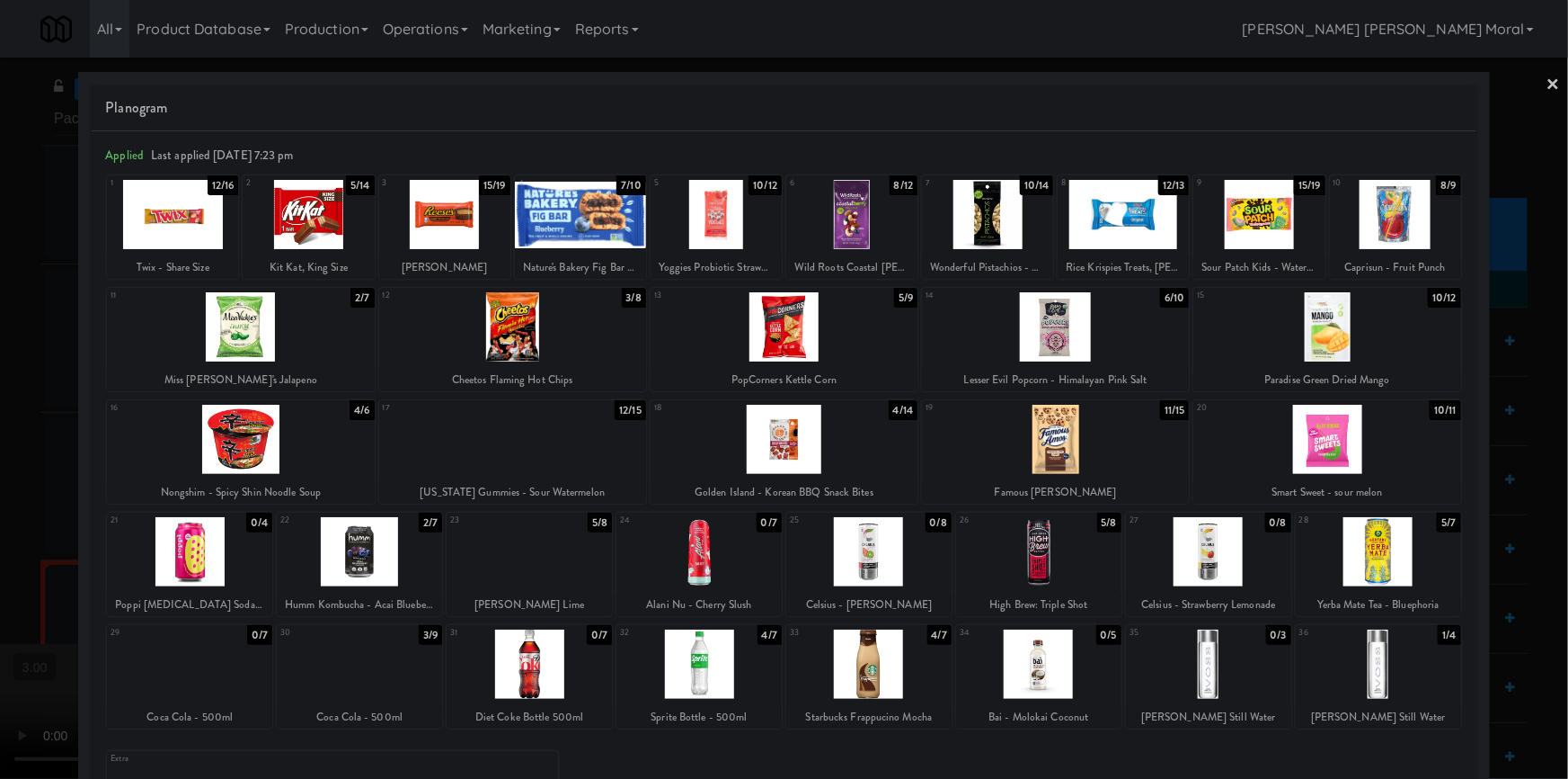
click at [509, 332] on div at bounding box center [513, 327] width 267 height 69
click at [0, 409] on div at bounding box center [784, 390] width 1568 height 779
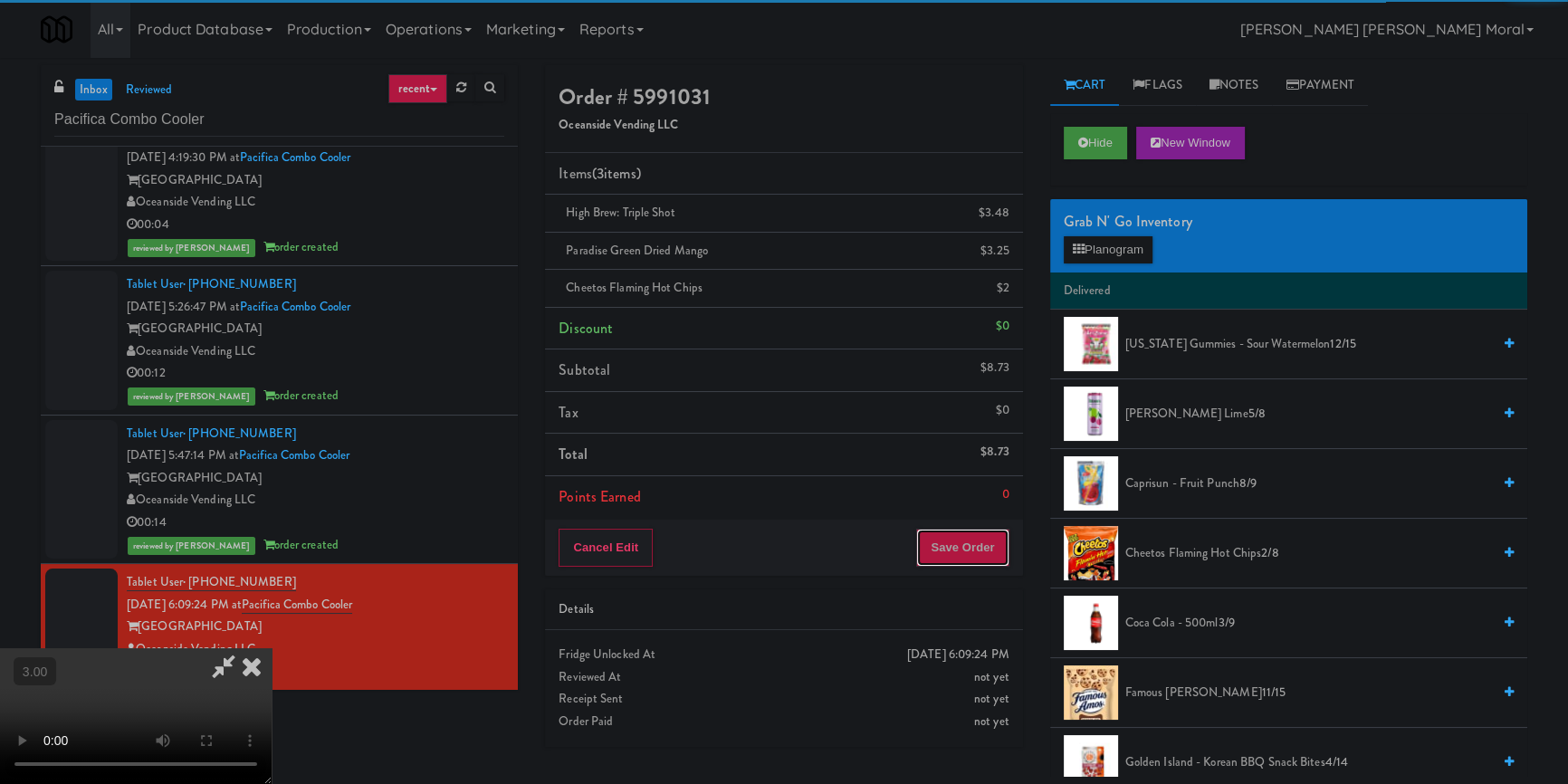
click at [961, 555] on button "Save Order" at bounding box center [962, 547] width 92 height 38
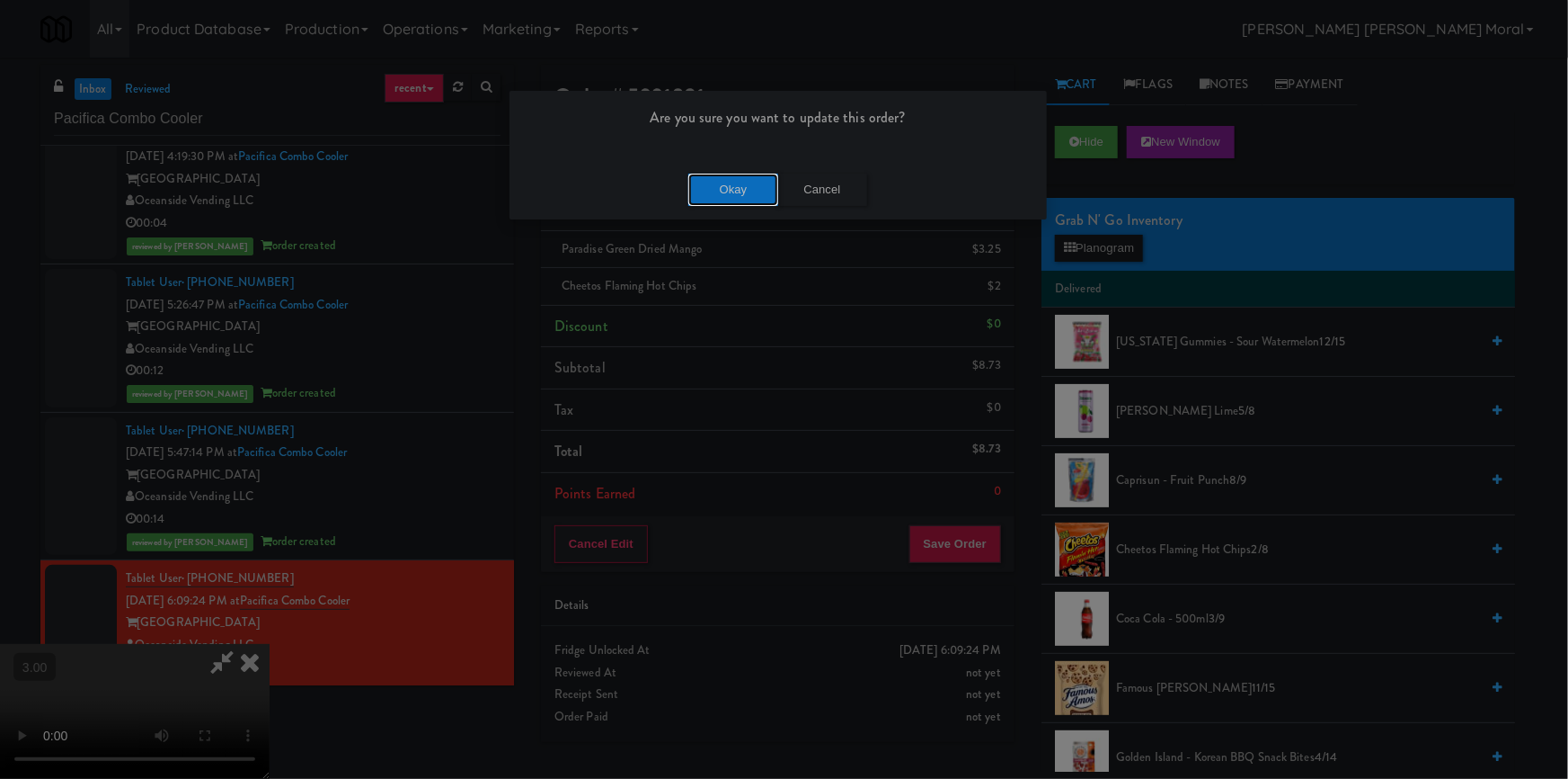
click at [760, 185] on button "Okay" at bounding box center [732, 189] width 89 height 32
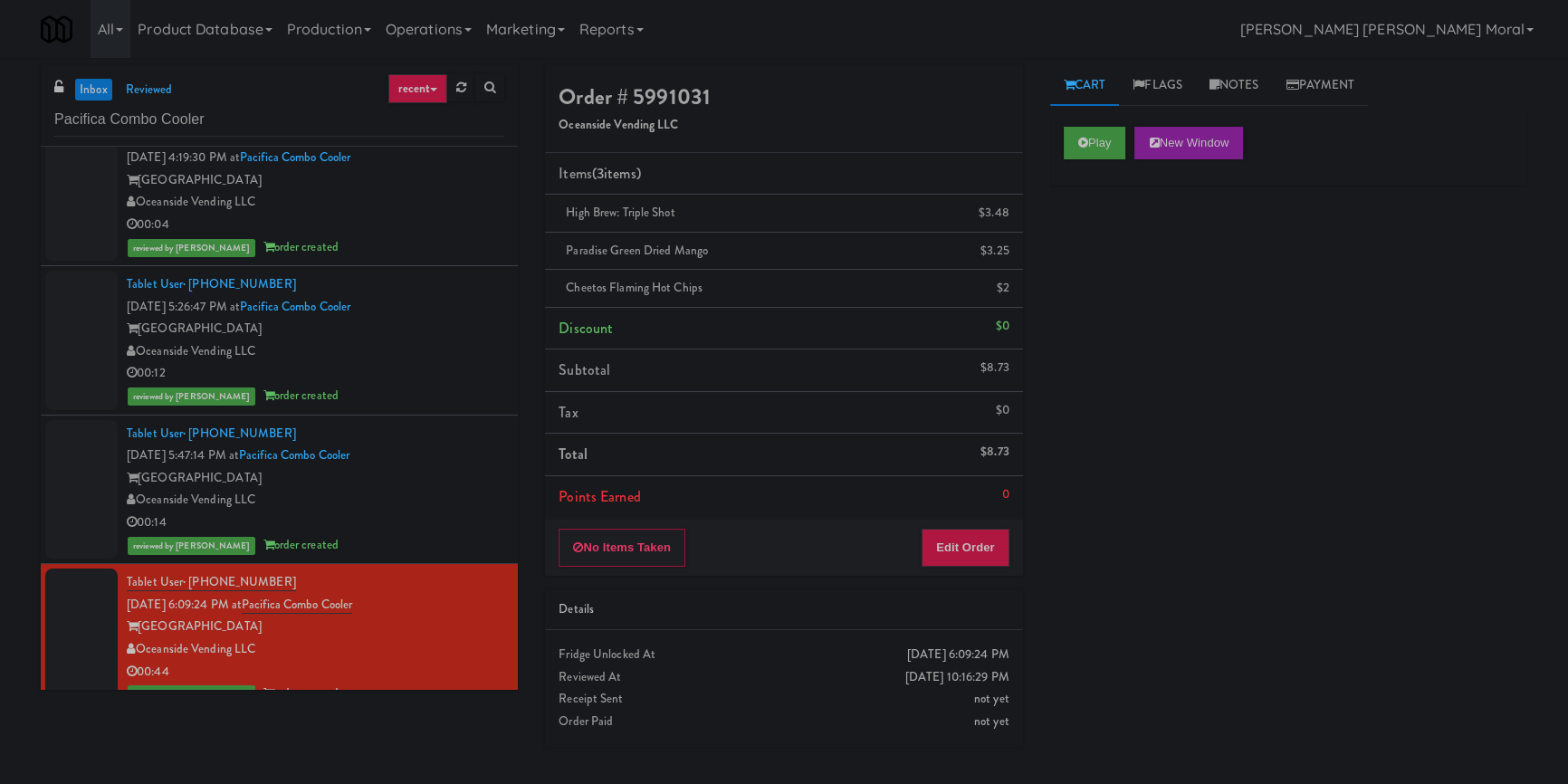
drag, startPoint x: 0, startPoint y: 483, endPoint x: 10, endPoint y: 489, distance: 11.7
click at [0, 483] on div "inbox reviewed recent all unclear take inventory issue suspicious failed recent…" at bounding box center [784, 421] width 1568 height 712
click at [233, 127] on input "Pacifica Combo Cooler" at bounding box center [279, 120] width 450 height 34
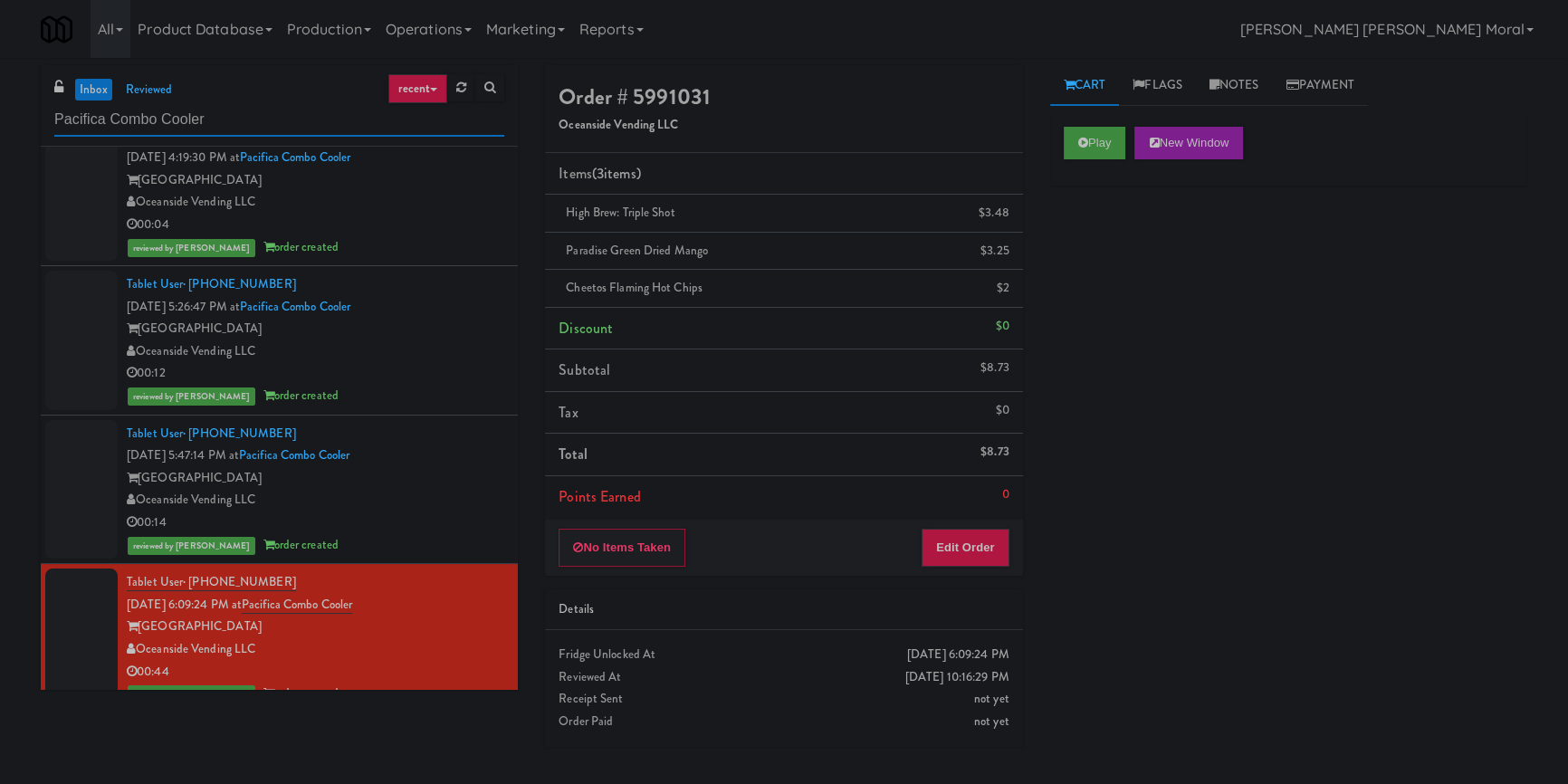
paste input "Centro NoDa"
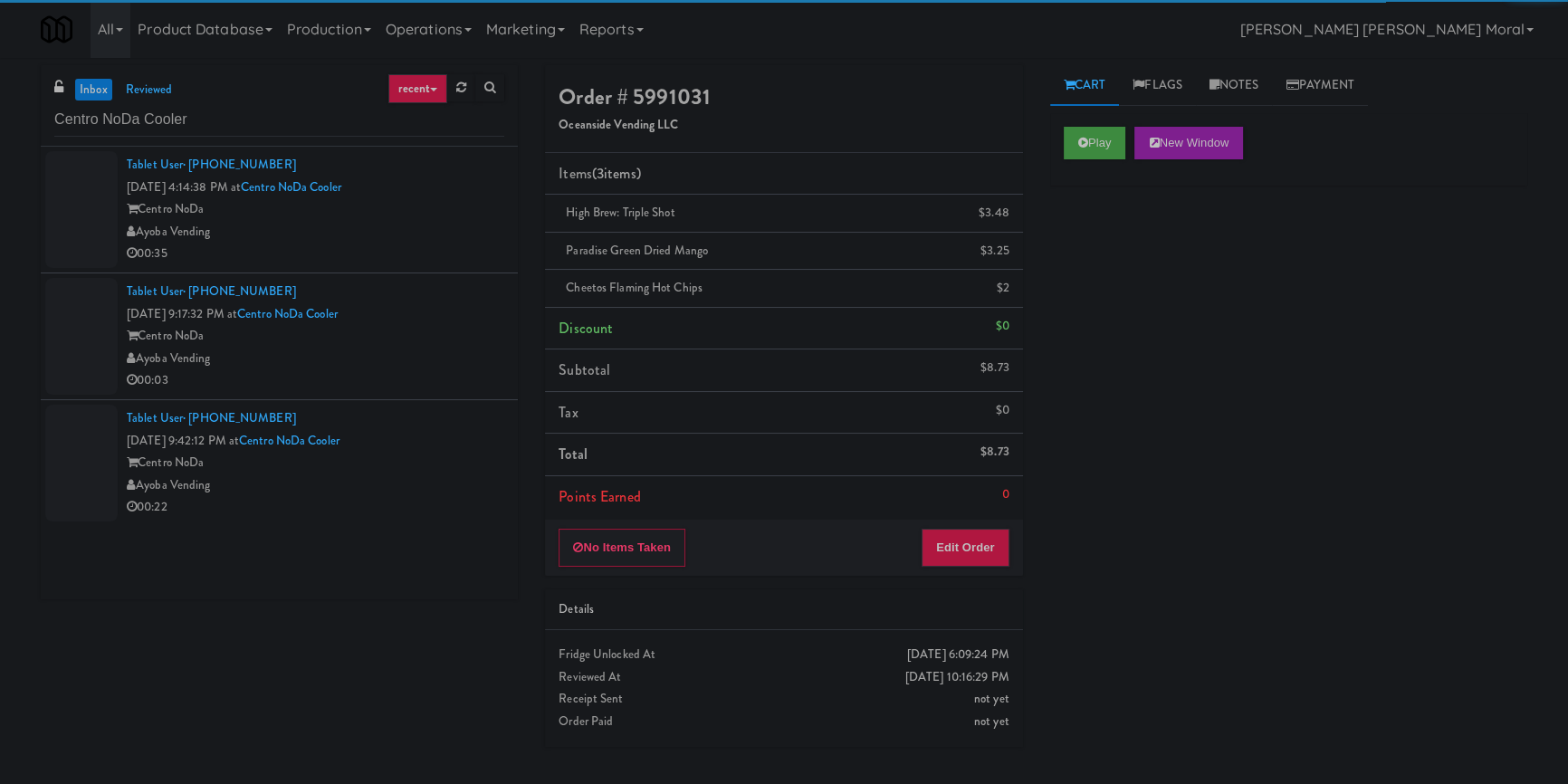
click at [418, 237] on div "Ayoba Vending" at bounding box center [315, 232] width 377 height 23
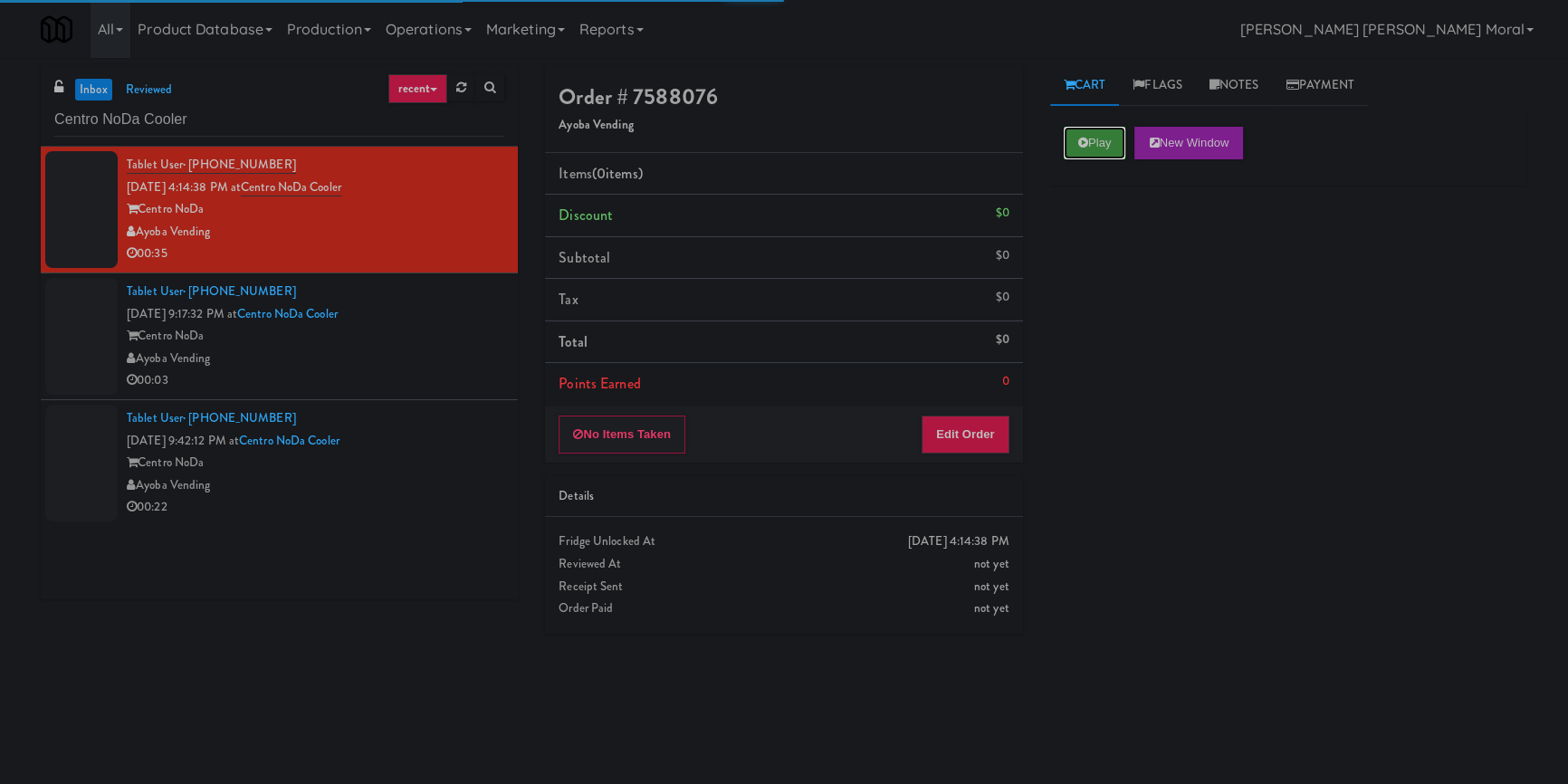
click at [1087, 133] on button "Play" at bounding box center [1095, 143] width 62 height 33
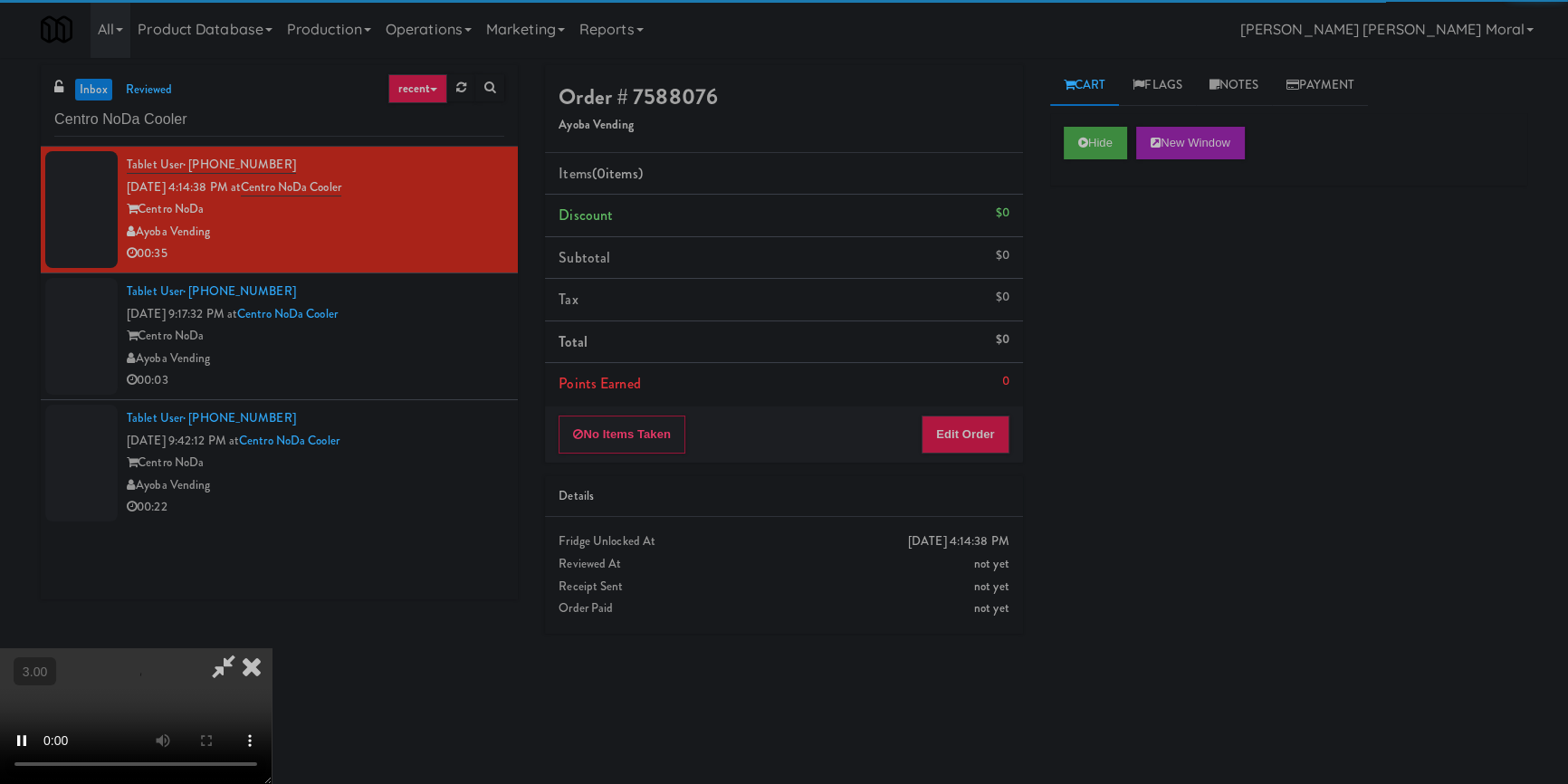
click at [1098, 258] on div "Hide New Window Primary Flag Clear Flag if unable to determine what was taken o…" at bounding box center [1290, 452] width 477 height 679
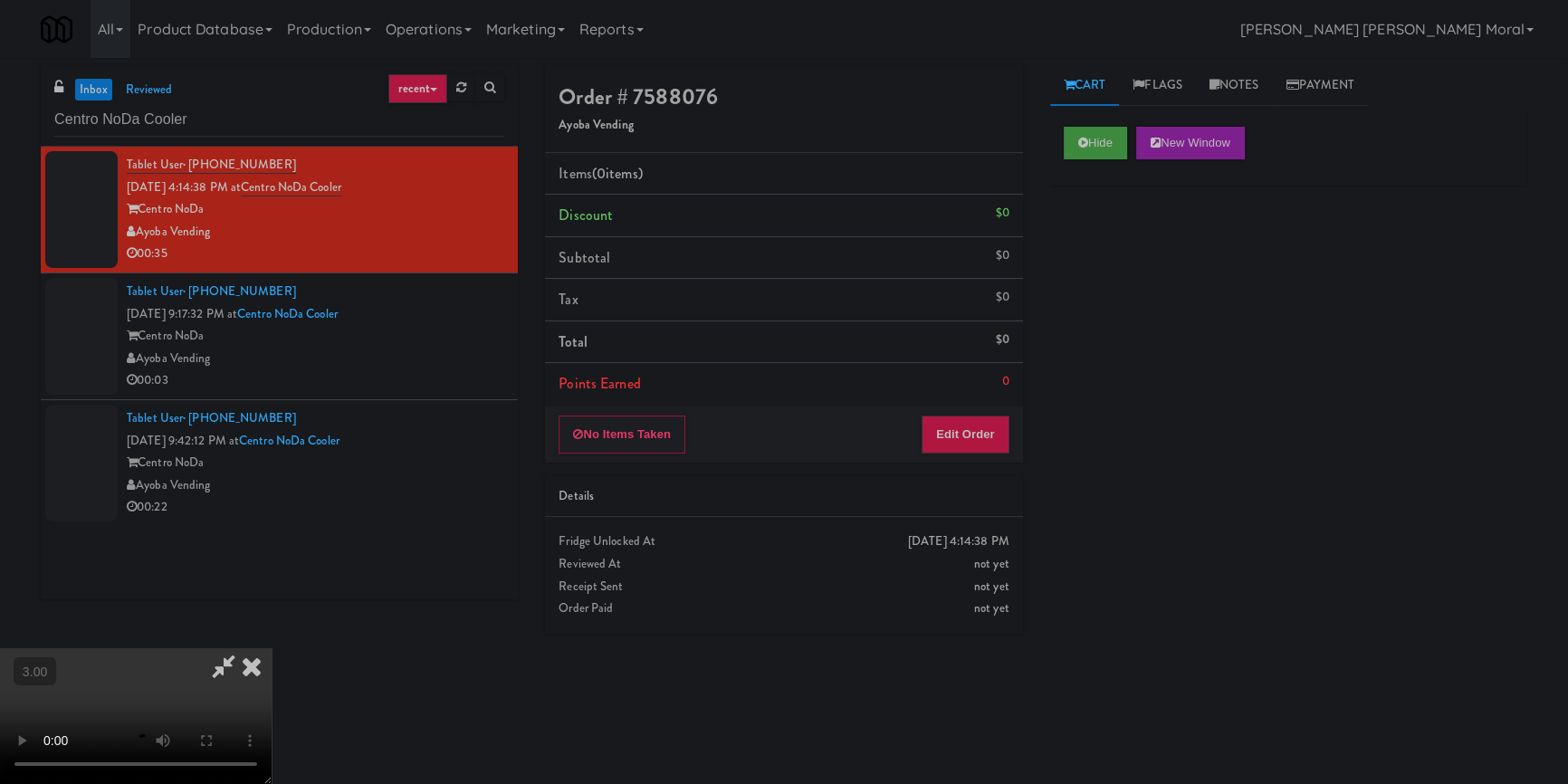
click at [1124, 343] on div "Hide New Window Primary Flag Clear Flag if unable to determine what was taken o…" at bounding box center [1290, 452] width 477 height 679
click at [1402, 417] on div "Hide New Window Primary Flag Clear Flag if unable to determine what was taken o…" at bounding box center [1290, 452] width 477 height 679
click at [271, 649] on video at bounding box center [136, 716] width 271 height 136
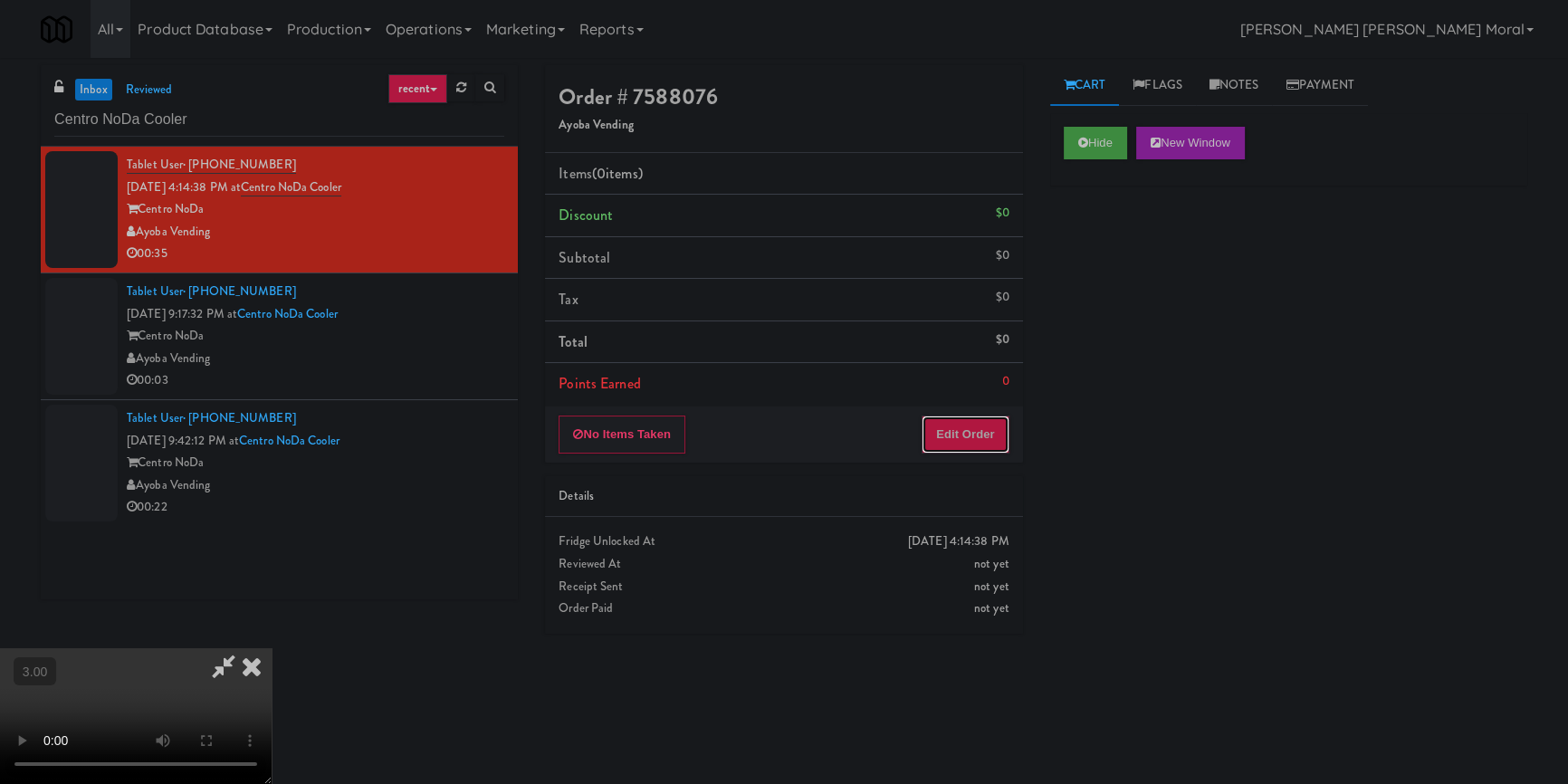
click at [978, 435] on button "Edit Order" at bounding box center [966, 435] width 88 height 38
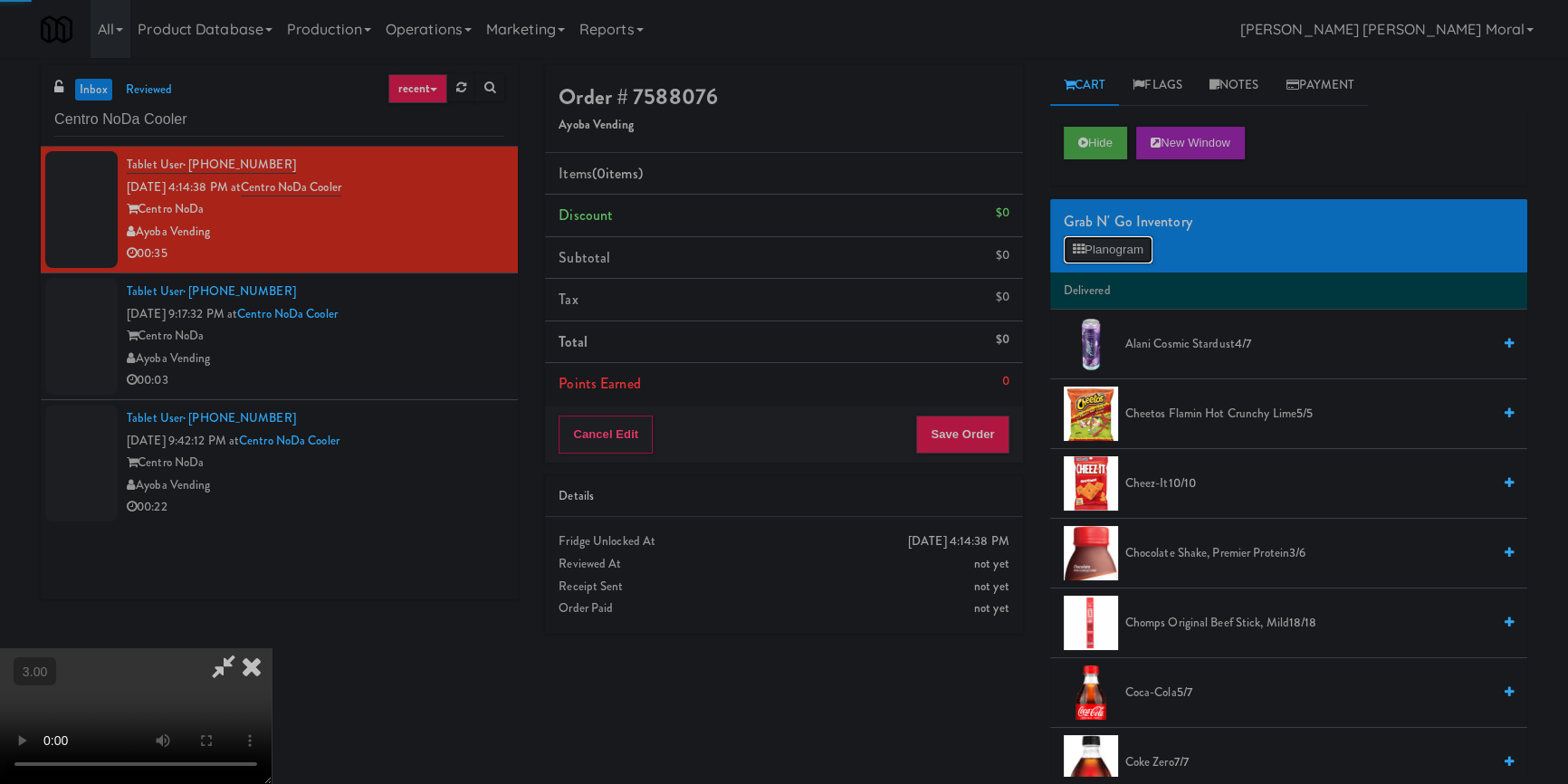
click at [1121, 248] on button "Planogram" at bounding box center [1108, 249] width 89 height 27
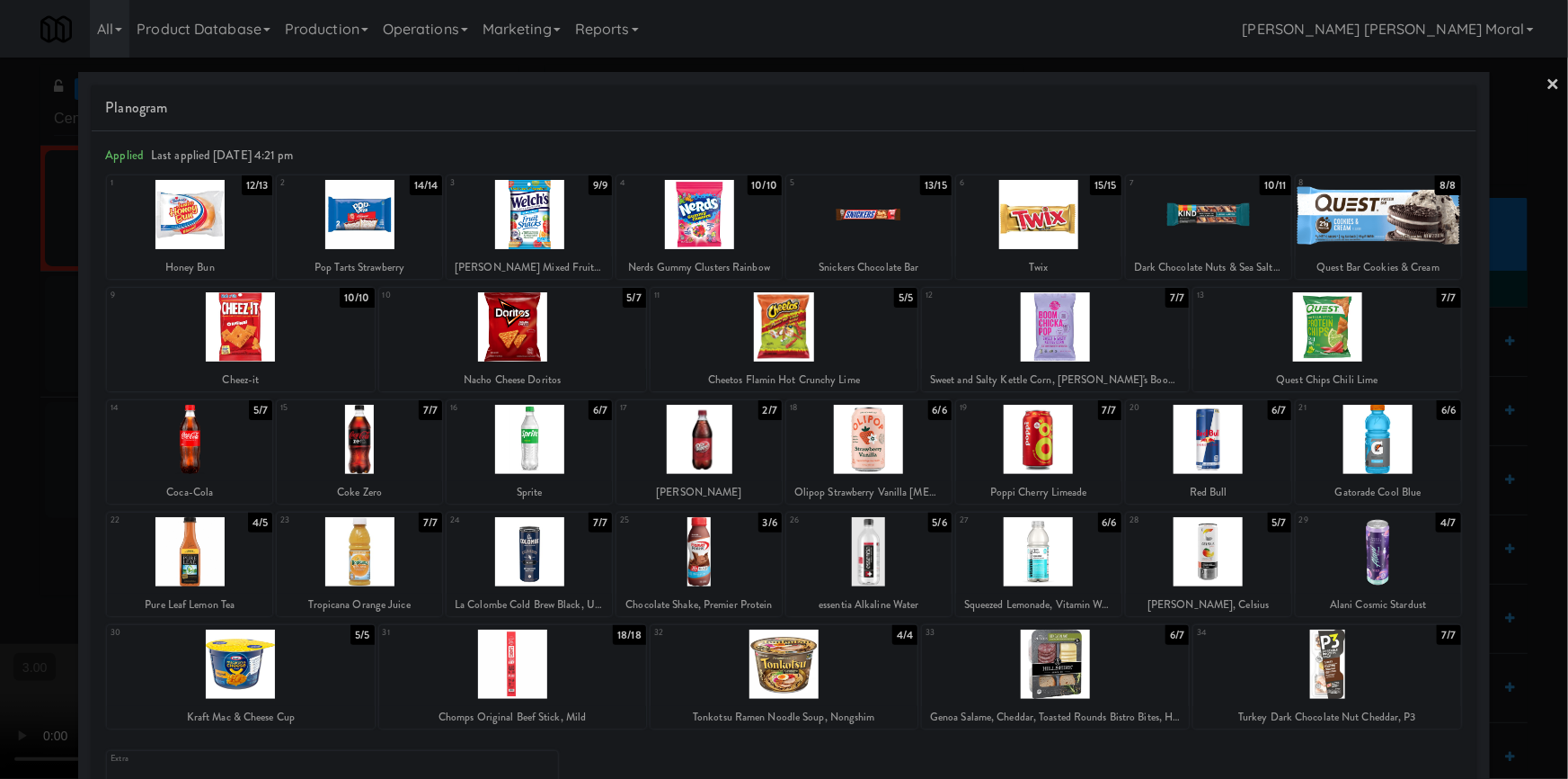
click at [1365, 446] on div at bounding box center [1378, 439] width 165 height 69
drag, startPoint x: 680, startPoint y: 225, endPoint x: 554, endPoint y: 225, distance: 126.0
click at [679, 225] on div at bounding box center [699, 214] width 165 height 69
click at [517, 221] on div at bounding box center [529, 214] width 165 height 69
click at [52, 421] on div at bounding box center [784, 390] width 1568 height 779
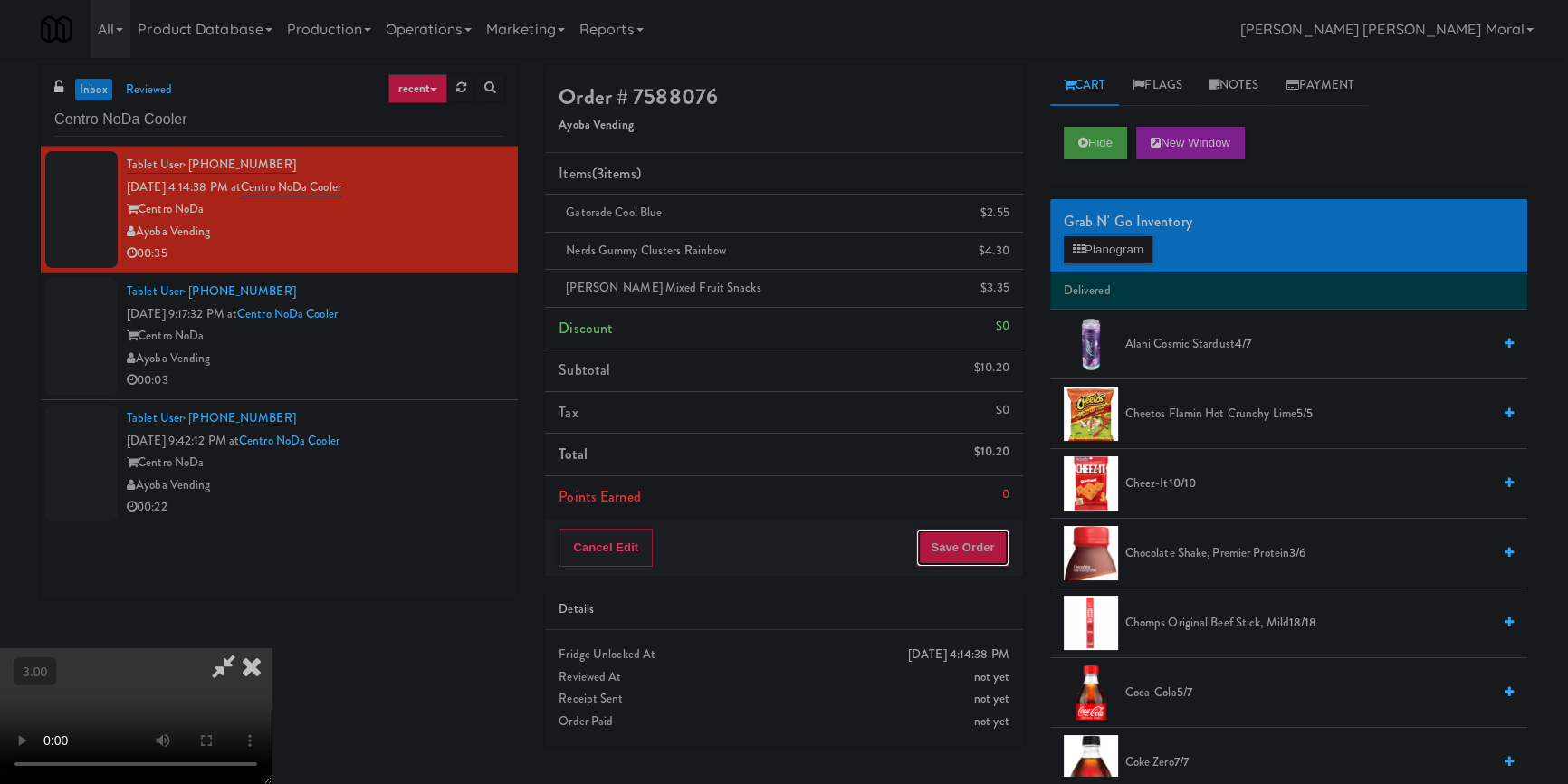
click at [982, 551] on button "Save Order" at bounding box center [962, 547] width 92 height 38
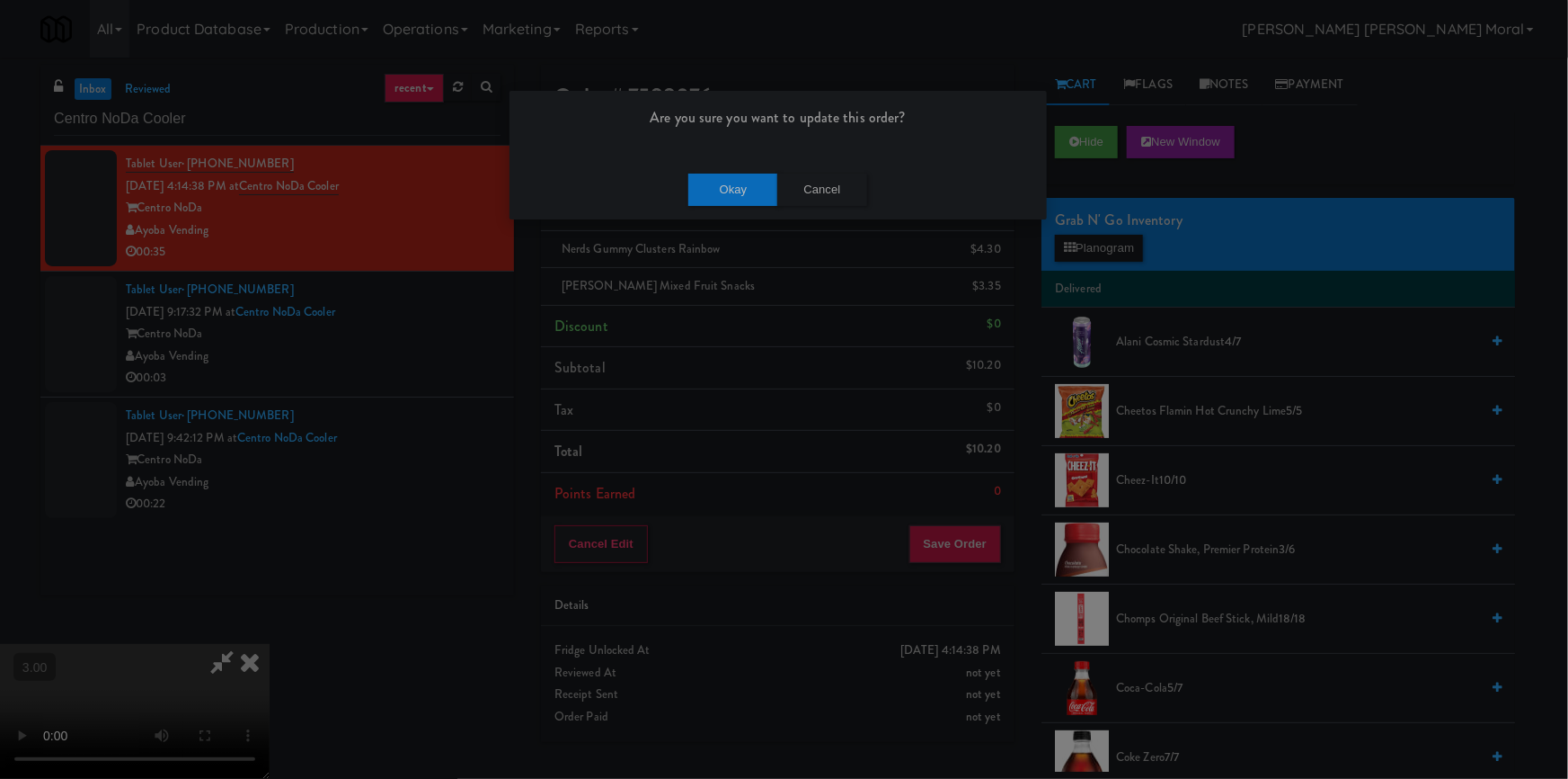
click at [765, 167] on div "Okay Cancel" at bounding box center [778, 189] width 538 height 60
click at [737, 193] on button "Okay" at bounding box center [732, 189] width 89 height 32
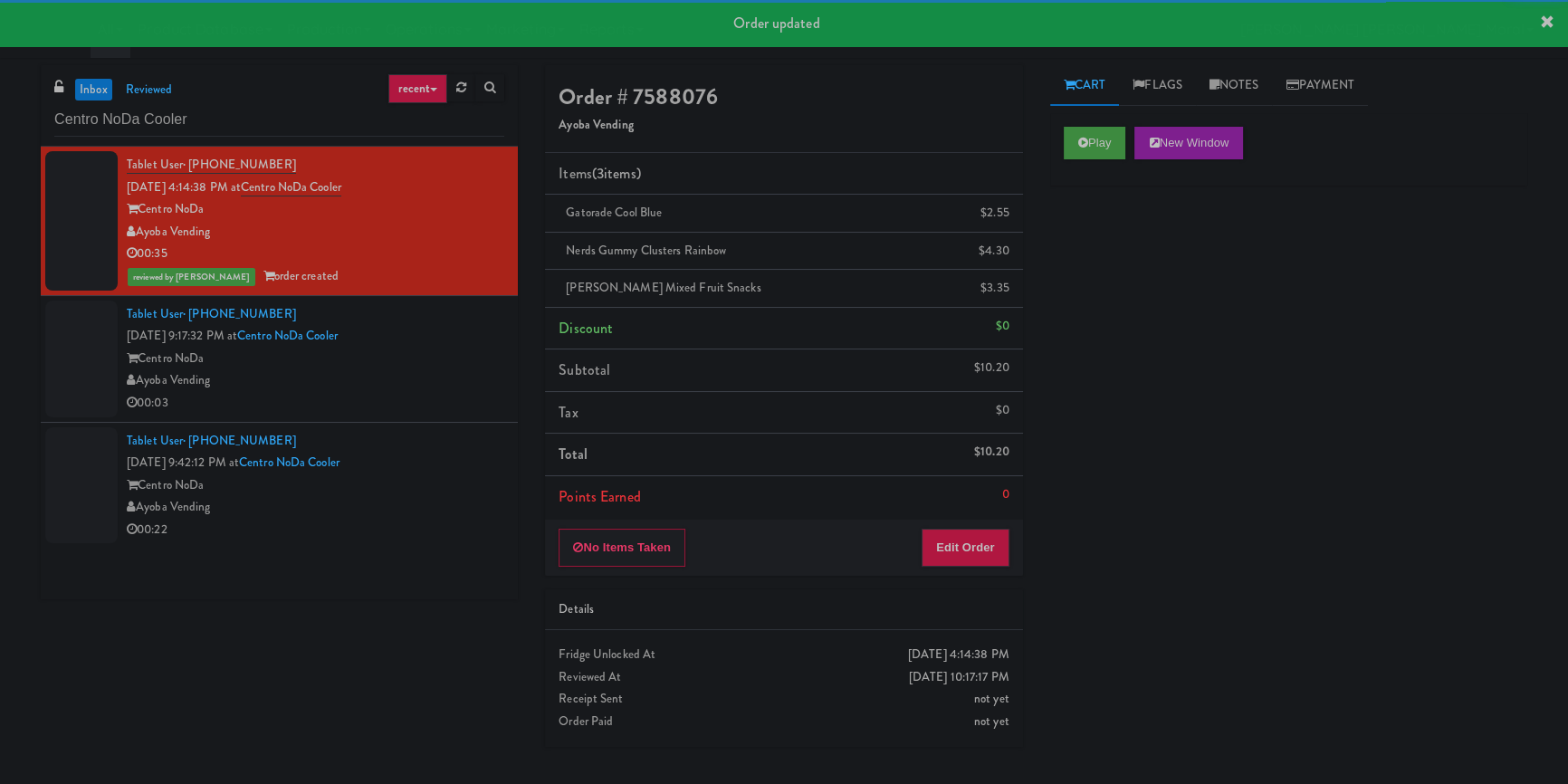
click at [448, 372] on div "Ayoba Vending" at bounding box center [315, 380] width 377 height 23
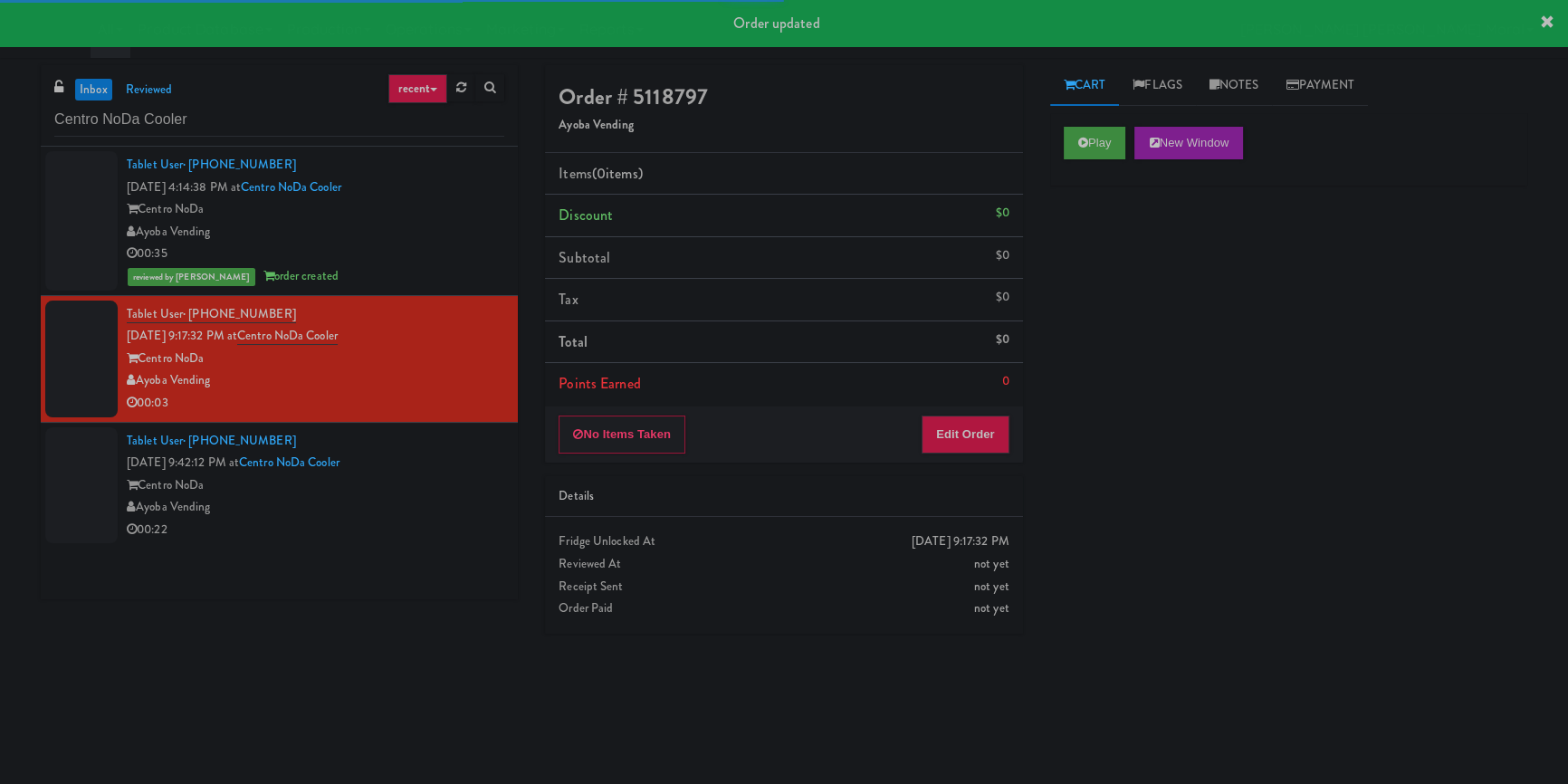
click at [1096, 124] on div "Play New Window" at bounding box center [1290, 148] width 477 height 72
click at [1094, 141] on button "Play" at bounding box center [1095, 143] width 62 height 33
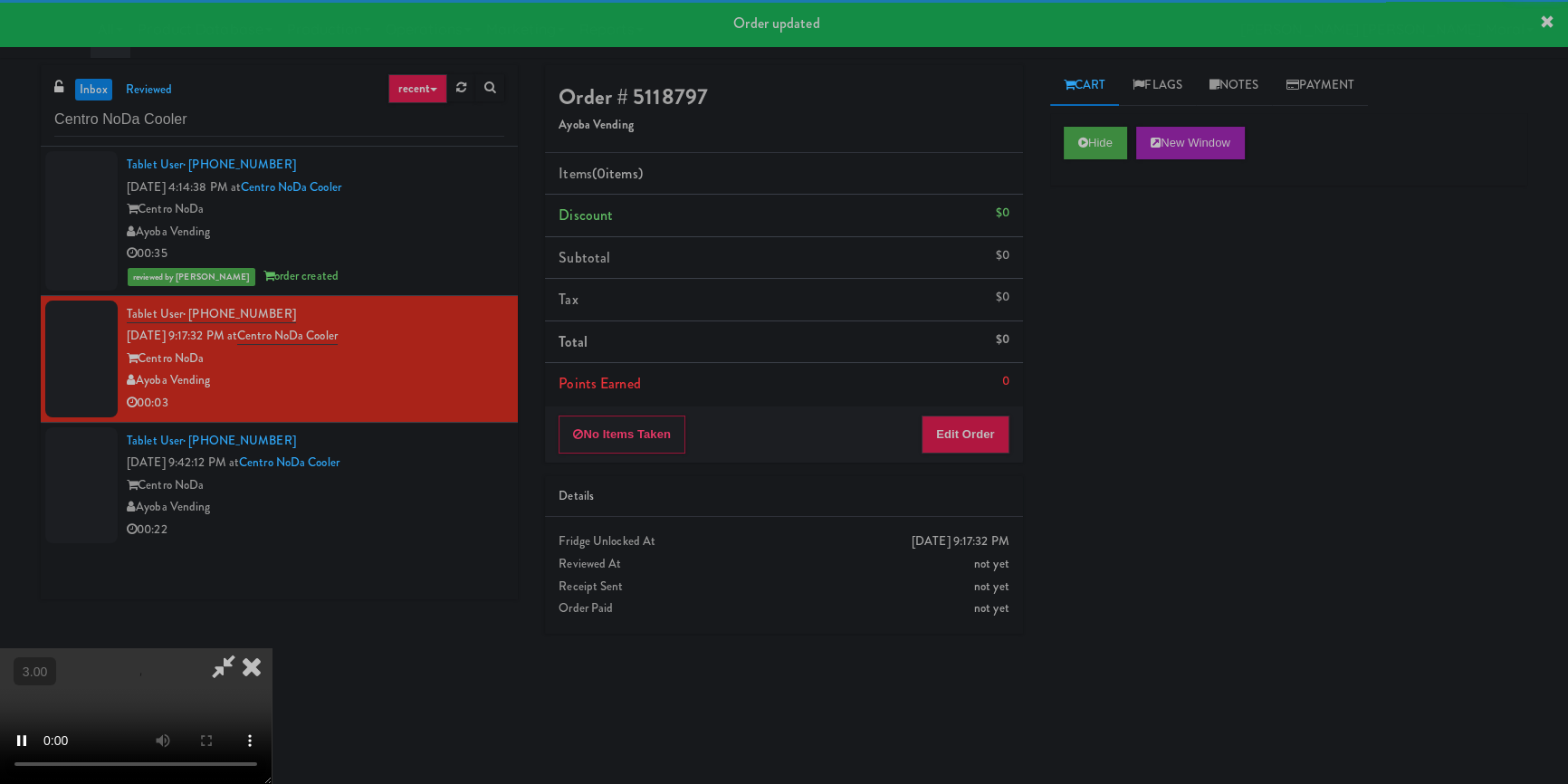
drag, startPoint x: 1107, startPoint y: 248, endPoint x: 1106, endPoint y: 268, distance: 20.0
click at [1109, 251] on div "Hide New Window Primary Flag Clear Flag if unable to determine what was taken o…" at bounding box center [1290, 452] width 477 height 679
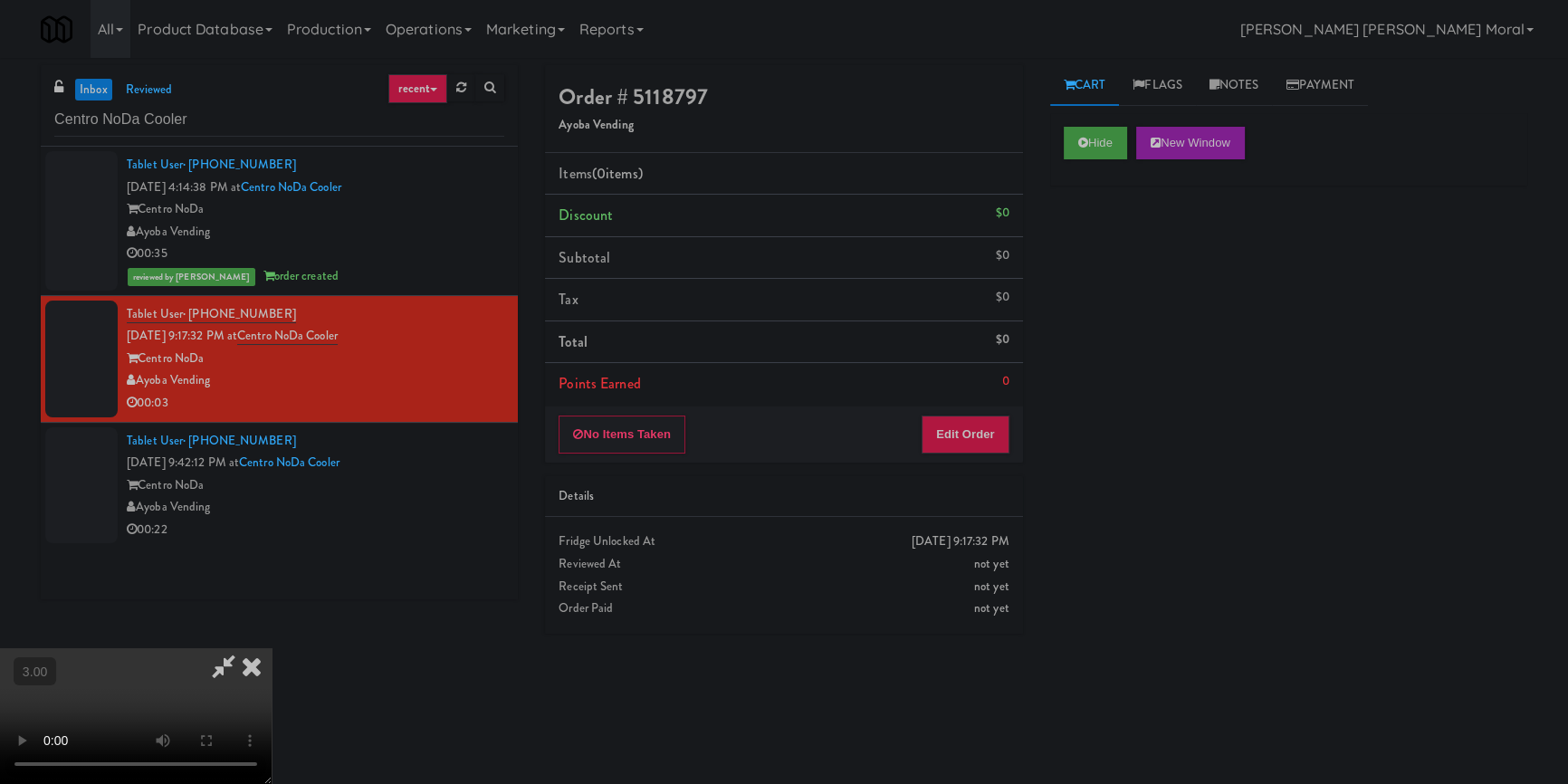
scroll to position [89, 0]
click at [271, 648] on video at bounding box center [136, 716] width 271 height 136
click at [977, 441] on button "Edit Order" at bounding box center [966, 435] width 88 height 38
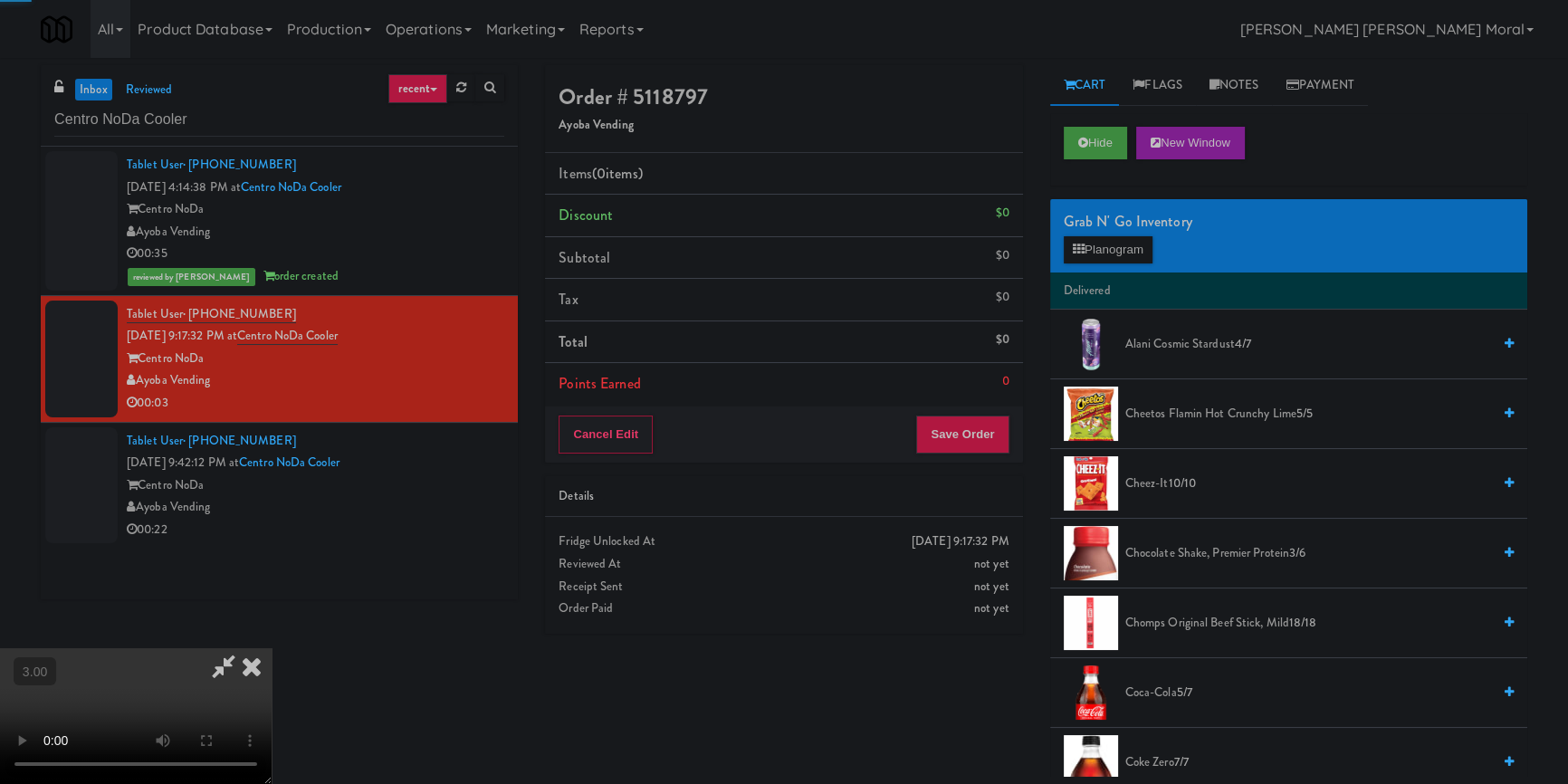
click at [1102, 264] on div "Grab N' Go Inventory Planogram" at bounding box center [1290, 236] width 477 height 73
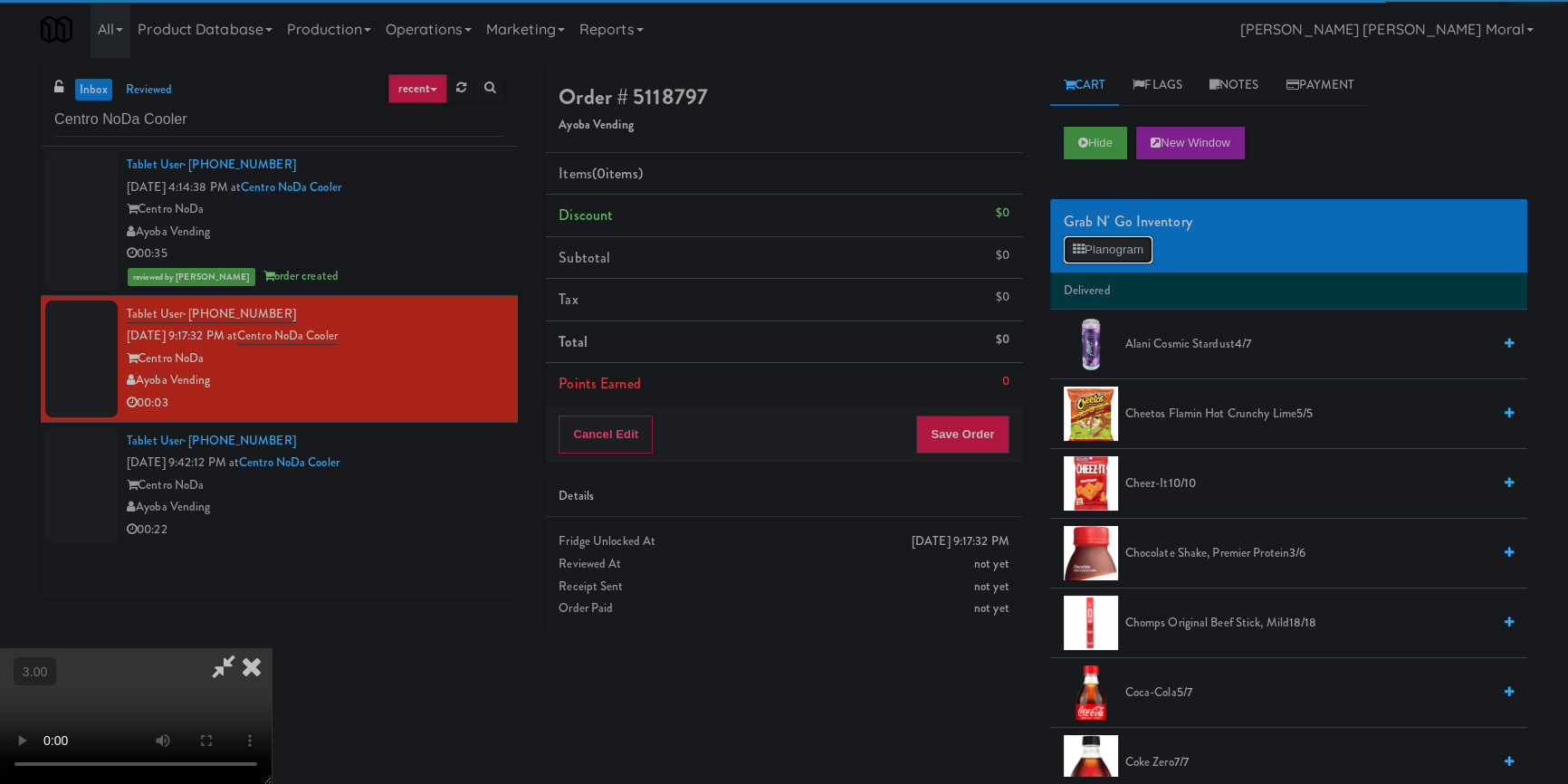
click at [1107, 245] on button "Planogram" at bounding box center [1108, 249] width 89 height 27
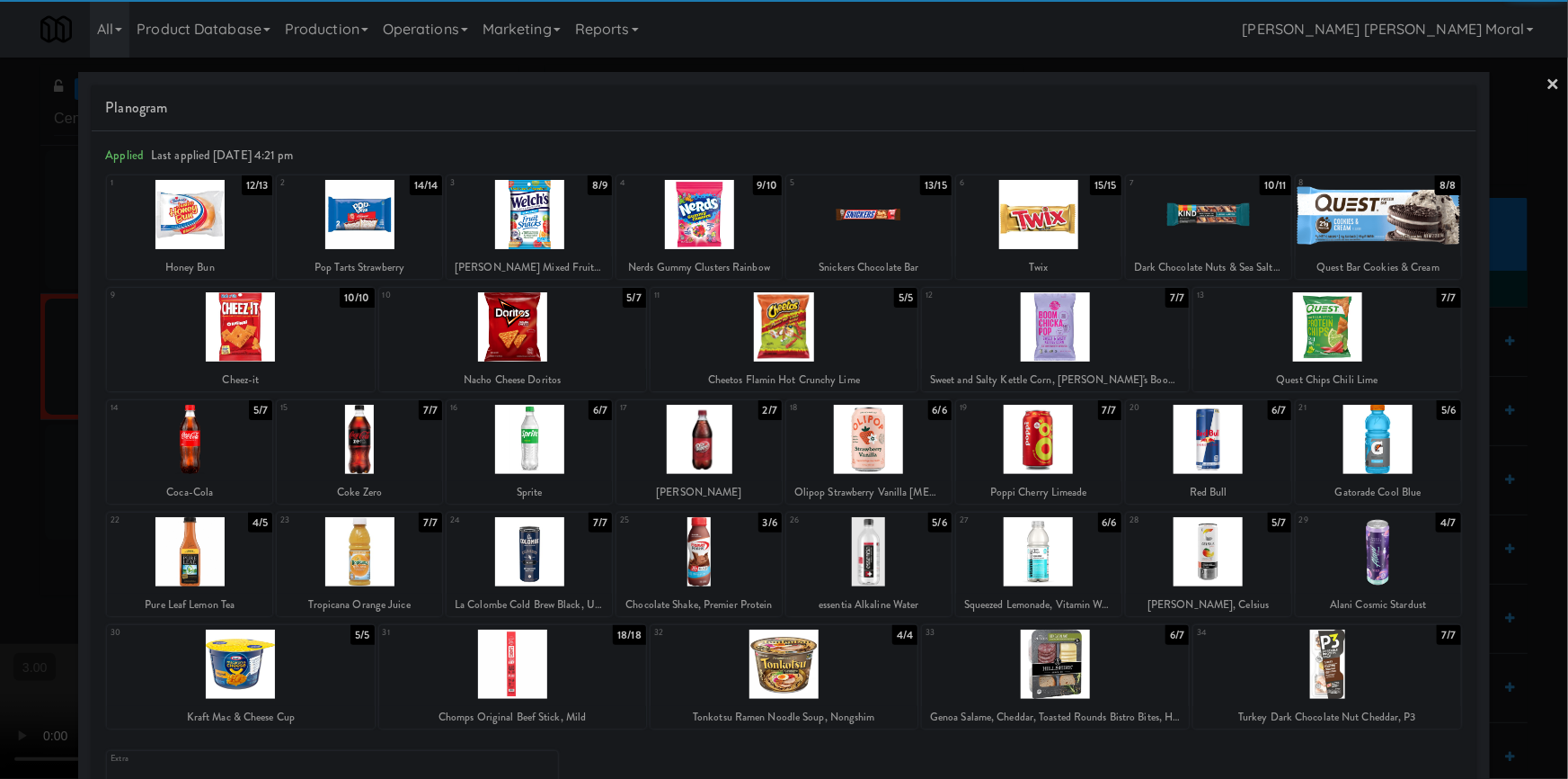
click at [525, 440] on div at bounding box center [529, 439] width 165 height 69
click at [0, 440] on div at bounding box center [784, 390] width 1568 height 779
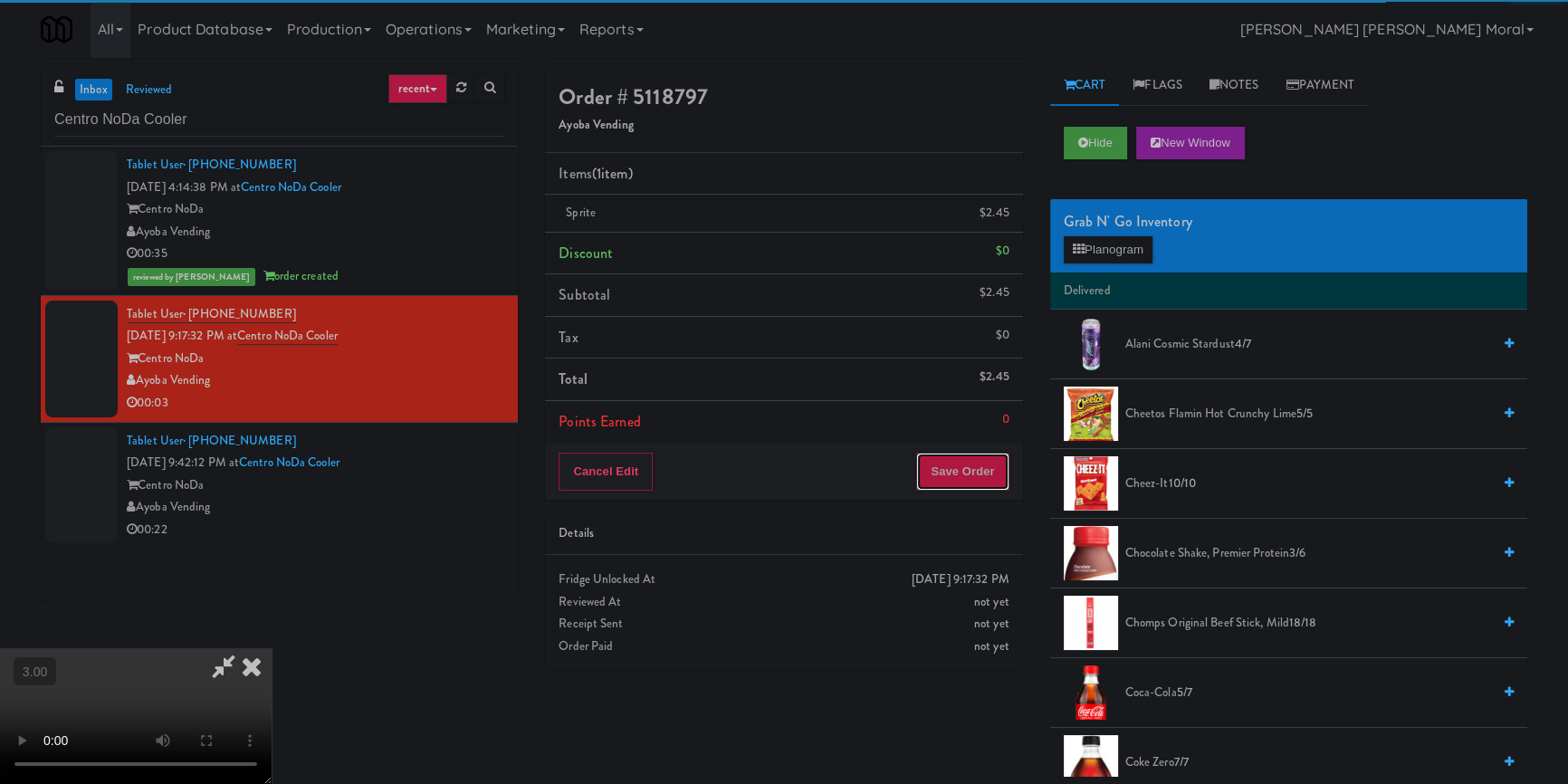
click at [1005, 467] on button "Save Order" at bounding box center [962, 471] width 92 height 38
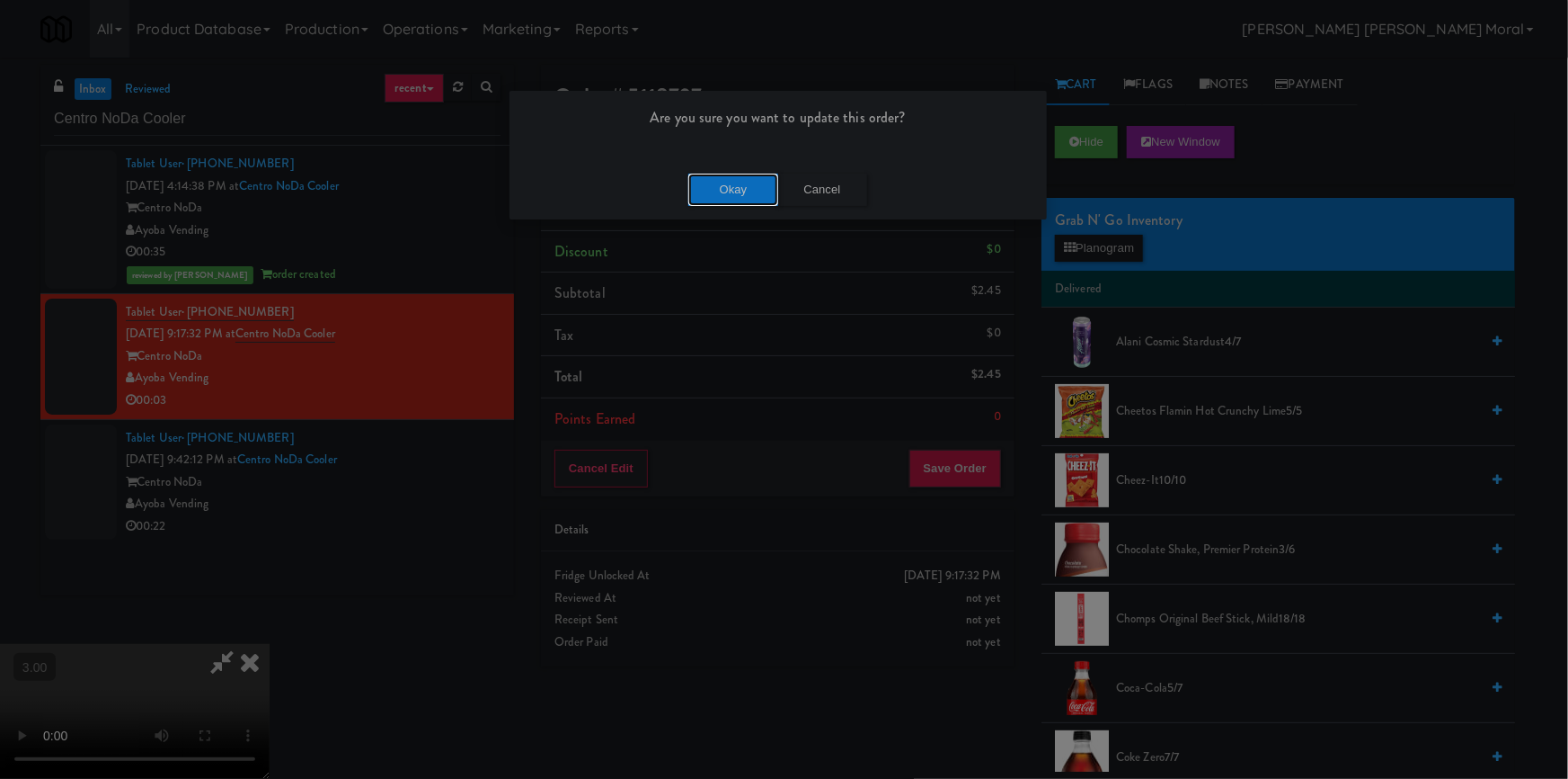
click at [751, 198] on button "Okay" at bounding box center [732, 189] width 89 height 32
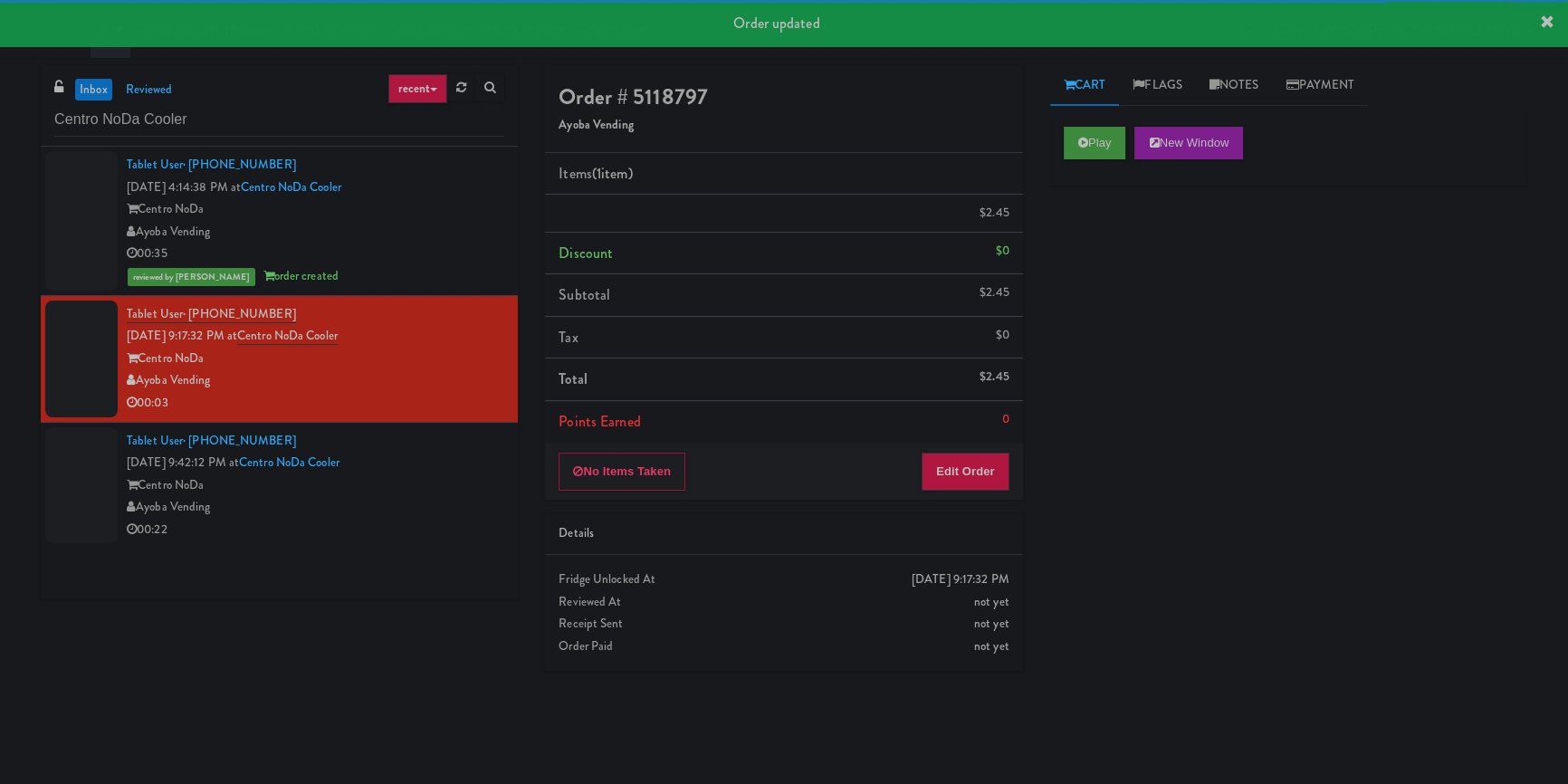
click at [458, 486] on div "Tablet User · (469) 803-9065 [DATE] 9:42:12 PM at [GEOGRAPHIC_DATA] Vending 00:…" at bounding box center [315, 485] width 377 height 111
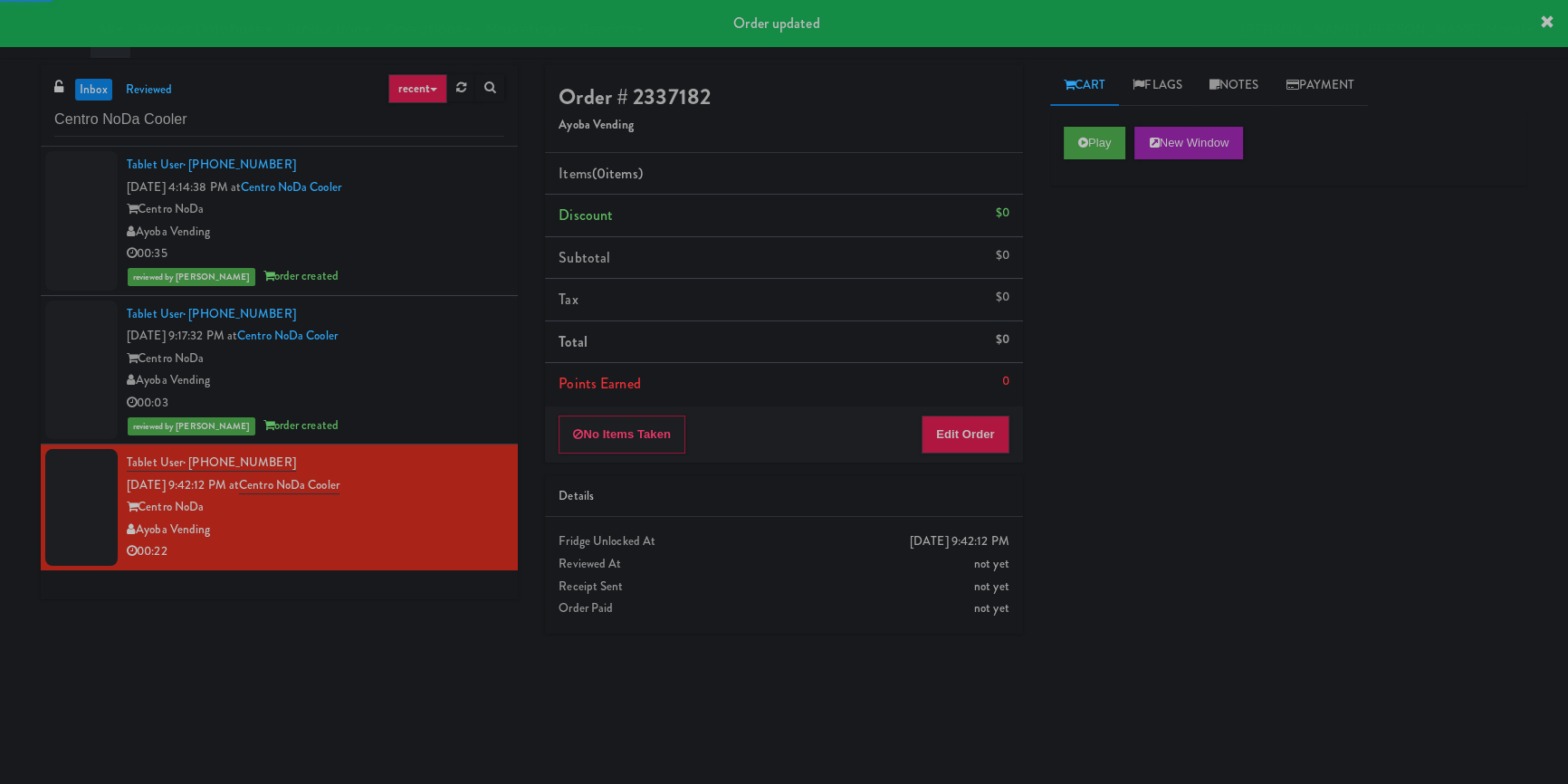
click at [1088, 159] on div "Play New Window" at bounding box center [1290, 148] width 477 height 72
click at [1091, 148] on button "Play" at bounding box center [1095, 143] width 62 height 33
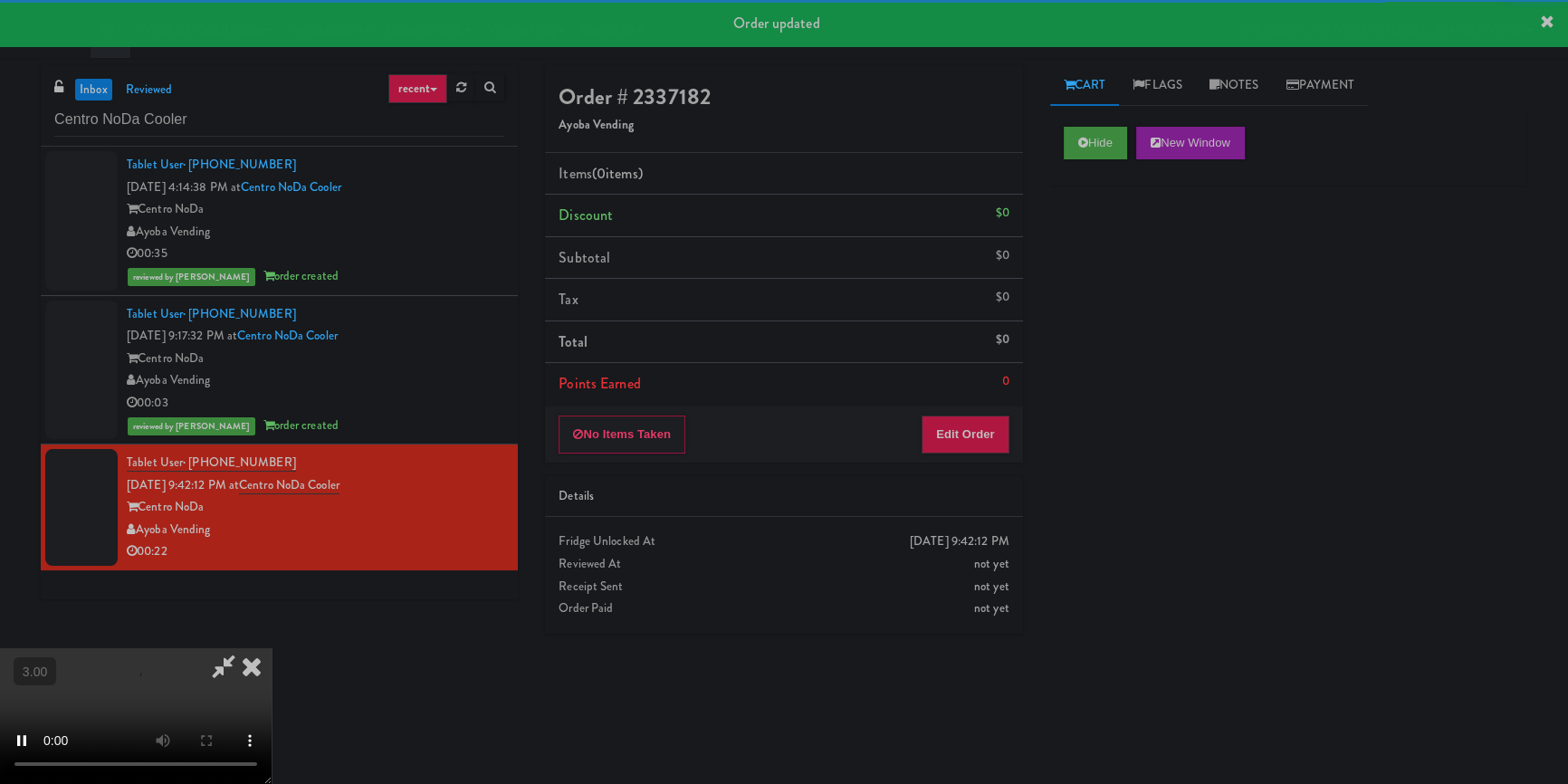
click at [1098, 215] on div "Hide New Window Primary Flag Clear Flag if unable to determine what was taken o…" at bounding box center [1290, 452] width 477 height 679
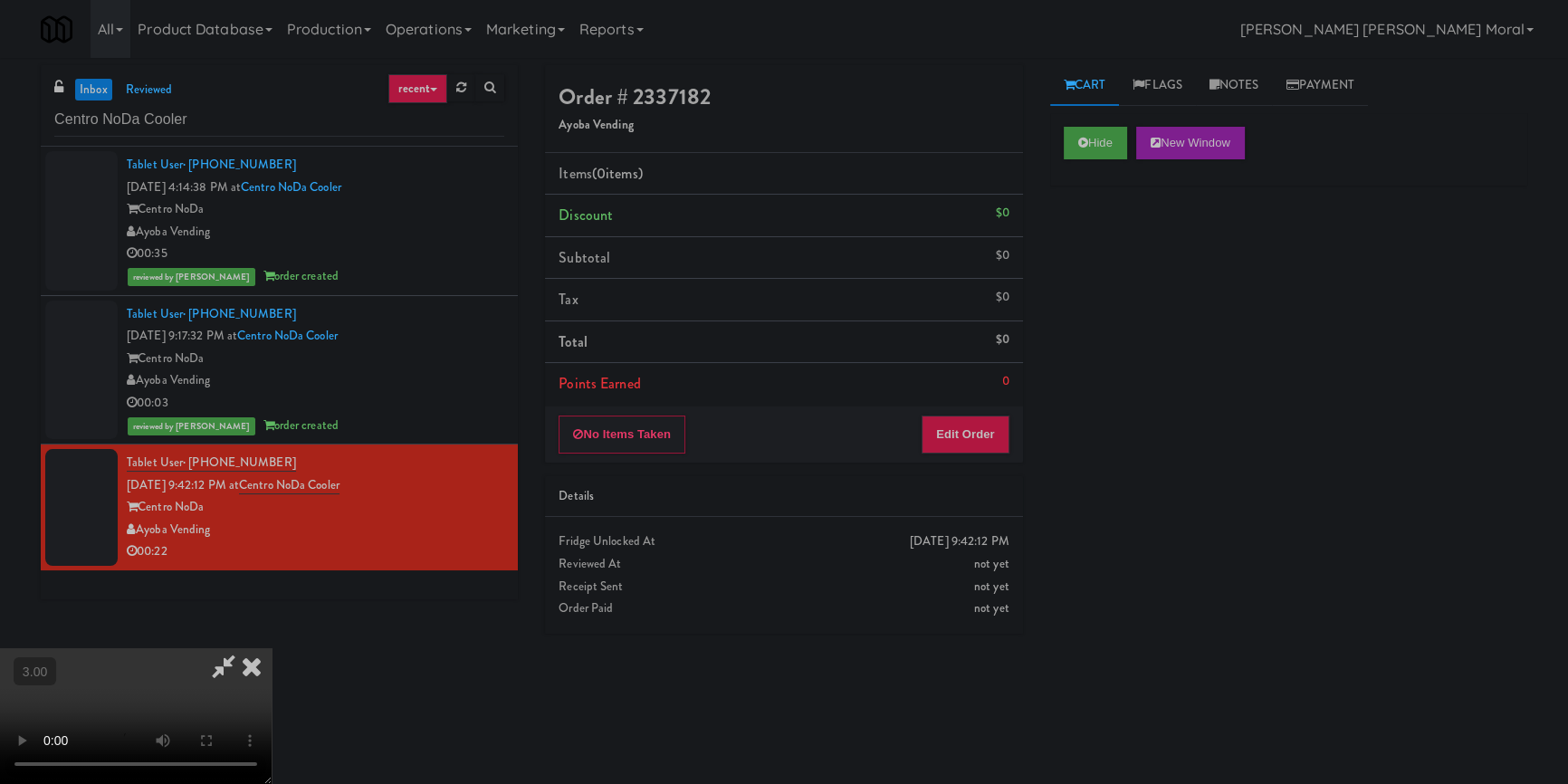
scroll to position [6, 0]
click at [988, 434] on button "Edit Order" at bounding box center [966, 435] width 88 height 38
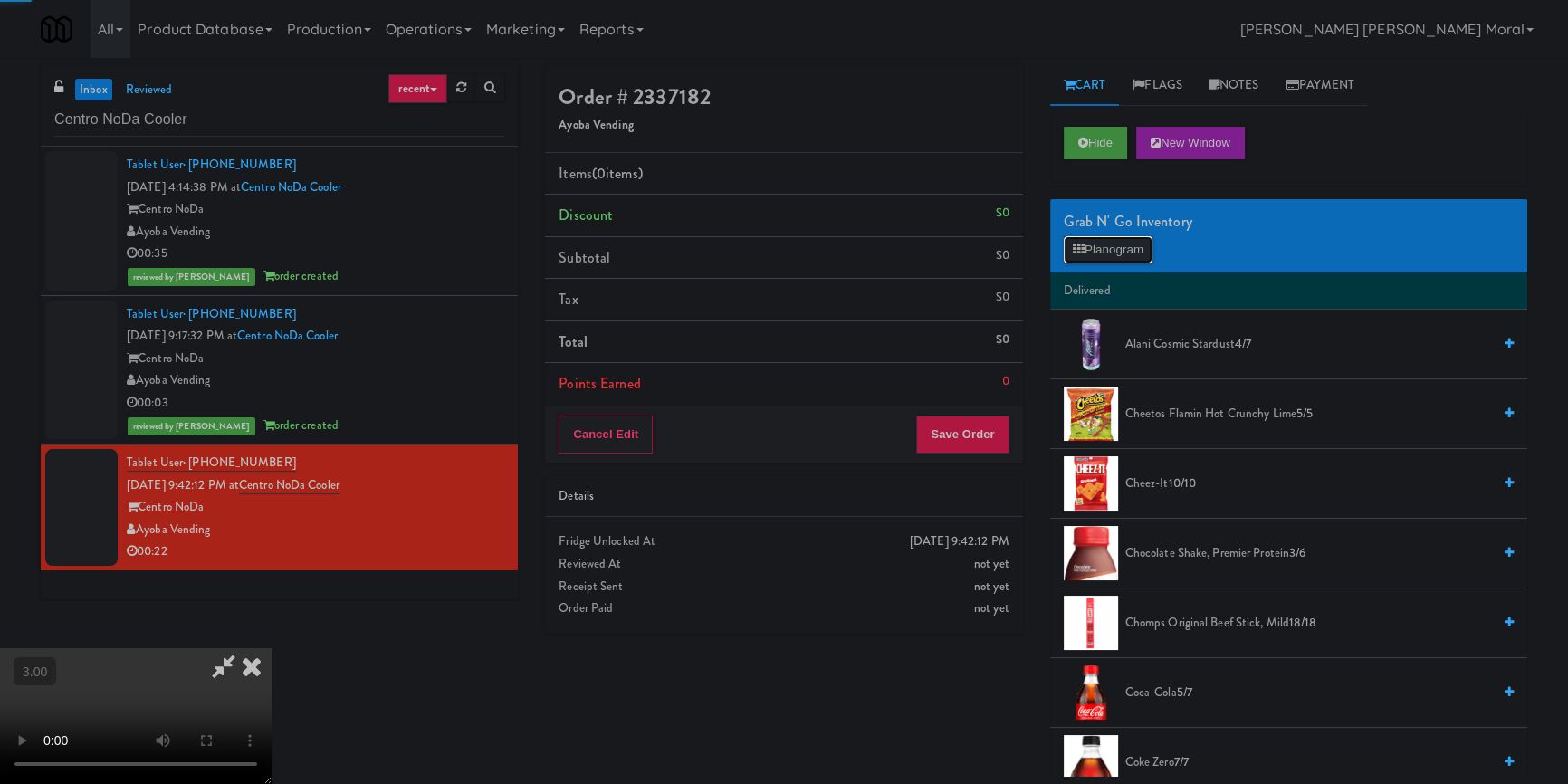
click at [1103, 244] on button "Planogram" at bounding box center [1108, 249] width 89 height 27
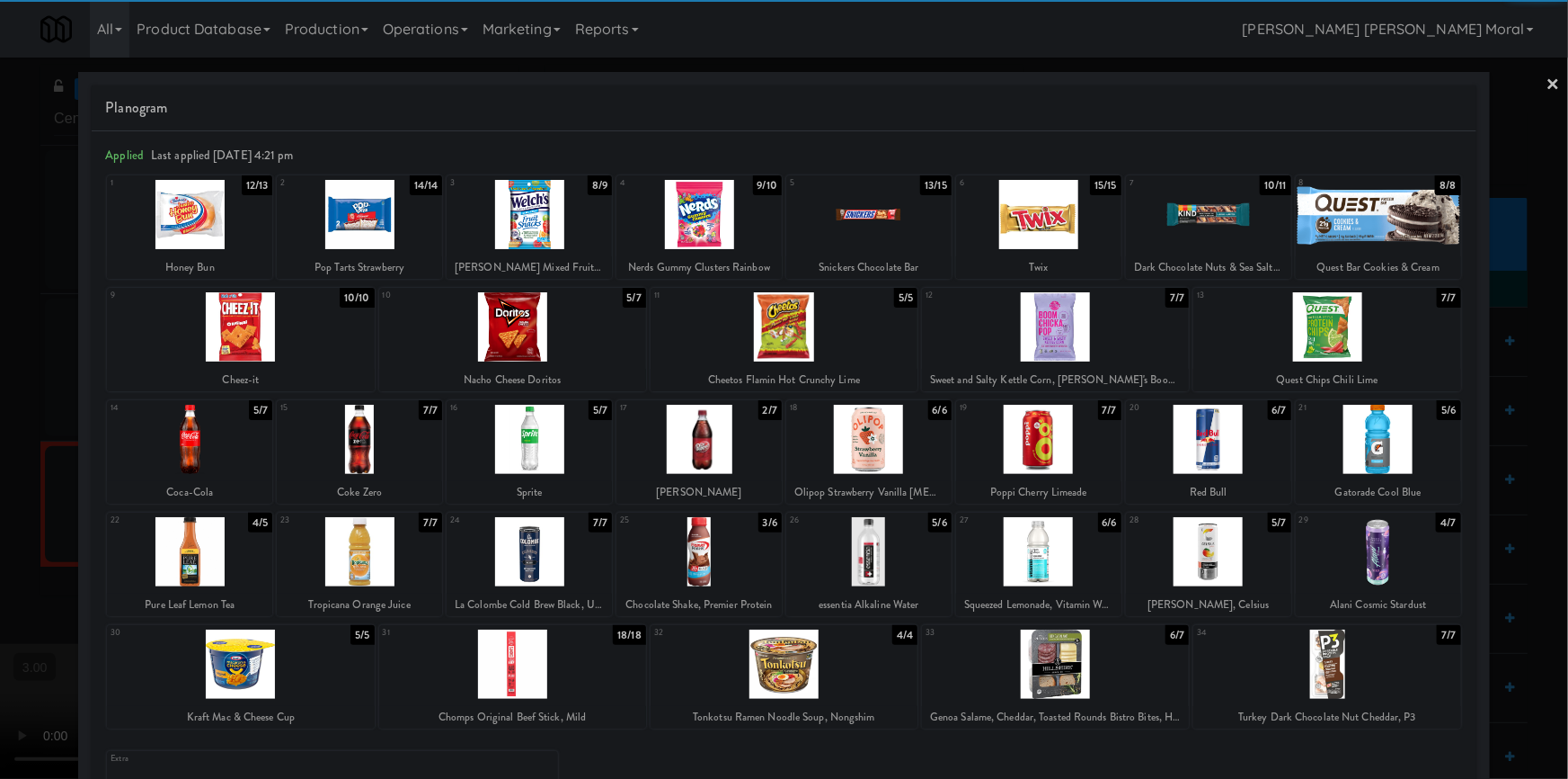
click at [528, 329] on div at bounding box center [513, 327] width 267 height 69
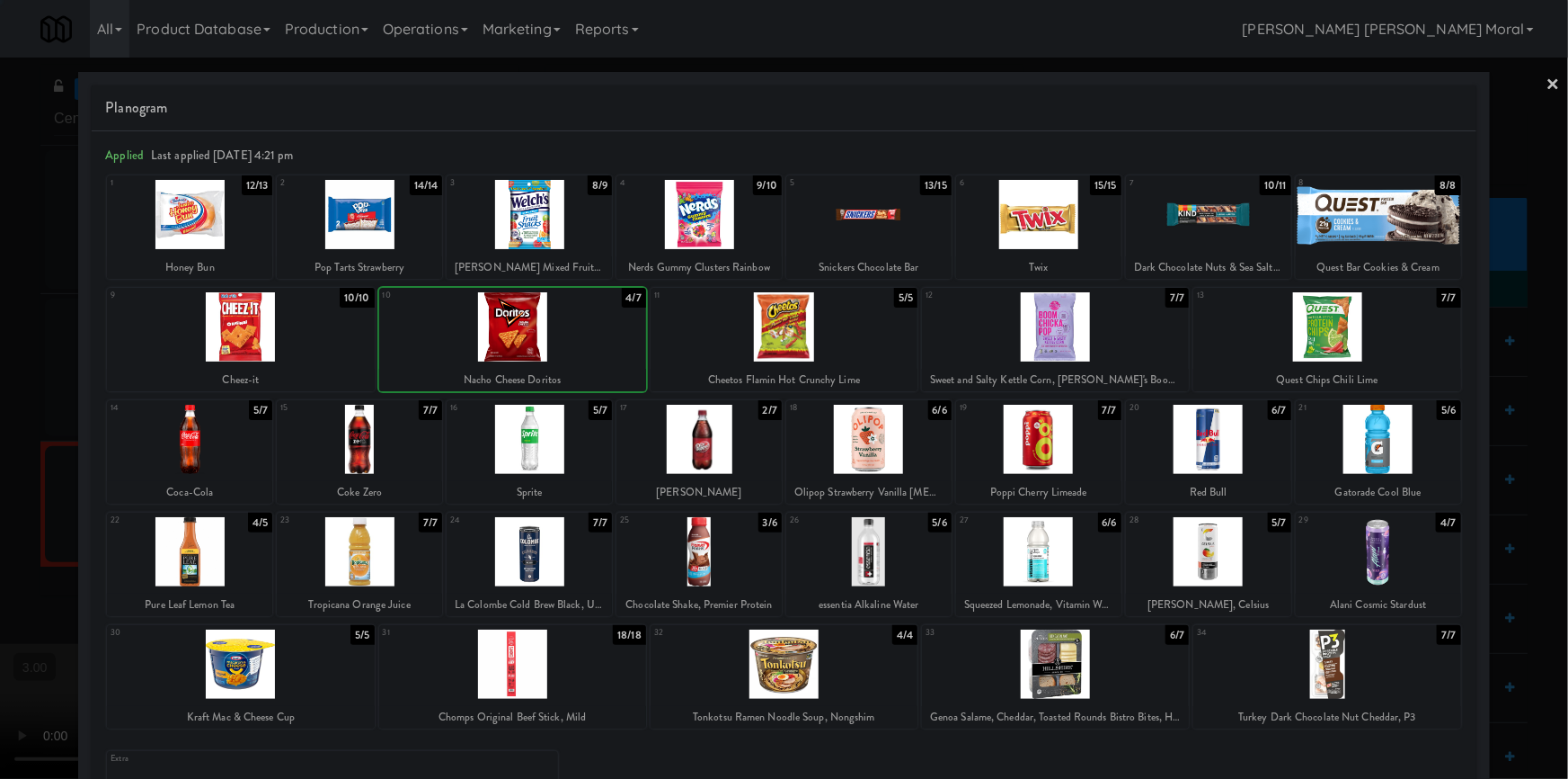
click at [0, 467] on div at bounding box center [784, 390] width 1568 height 779
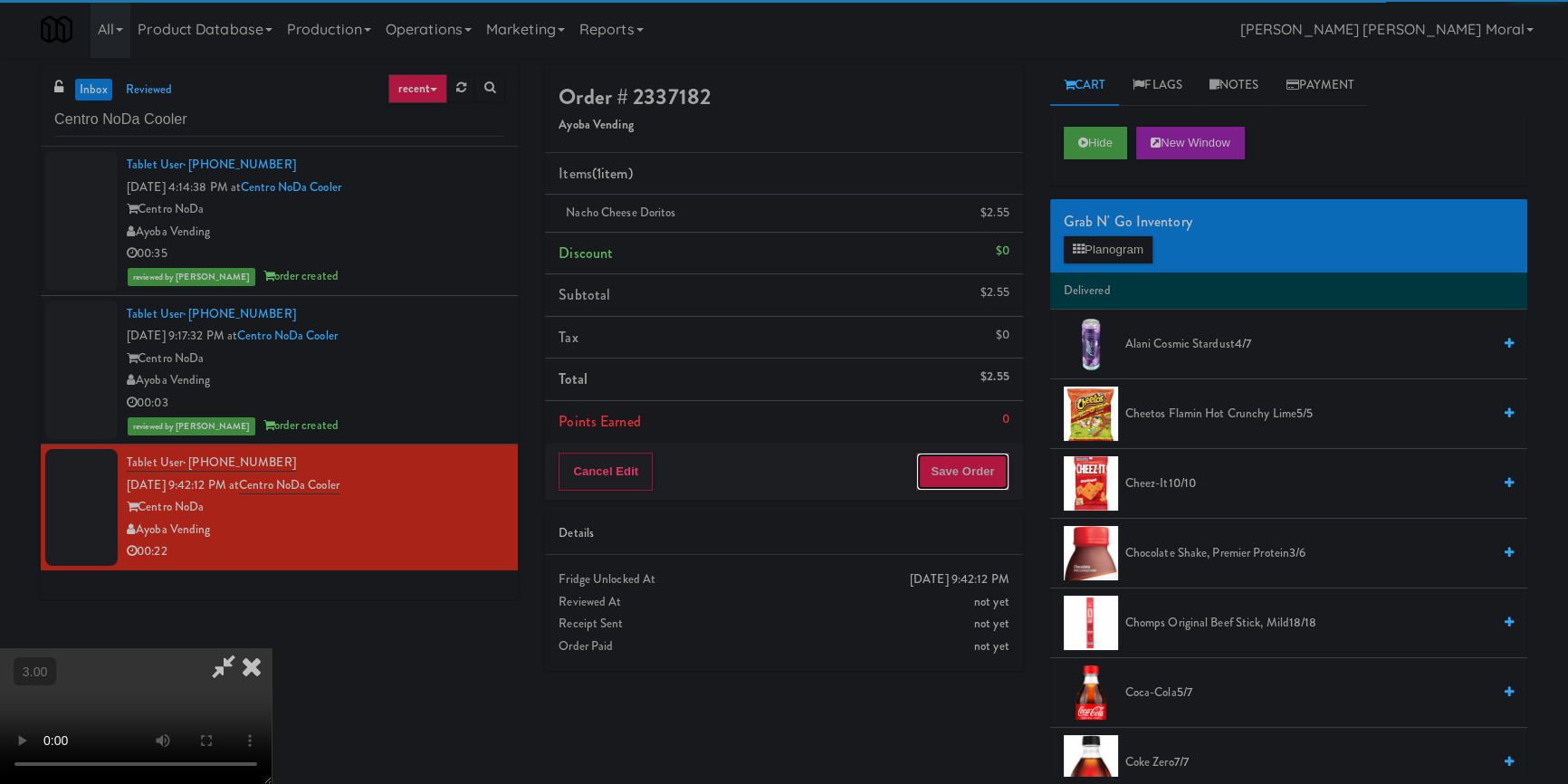
click at [982, 475] on button "Save Order" at bounding box center [962, 471] width 92 height 38
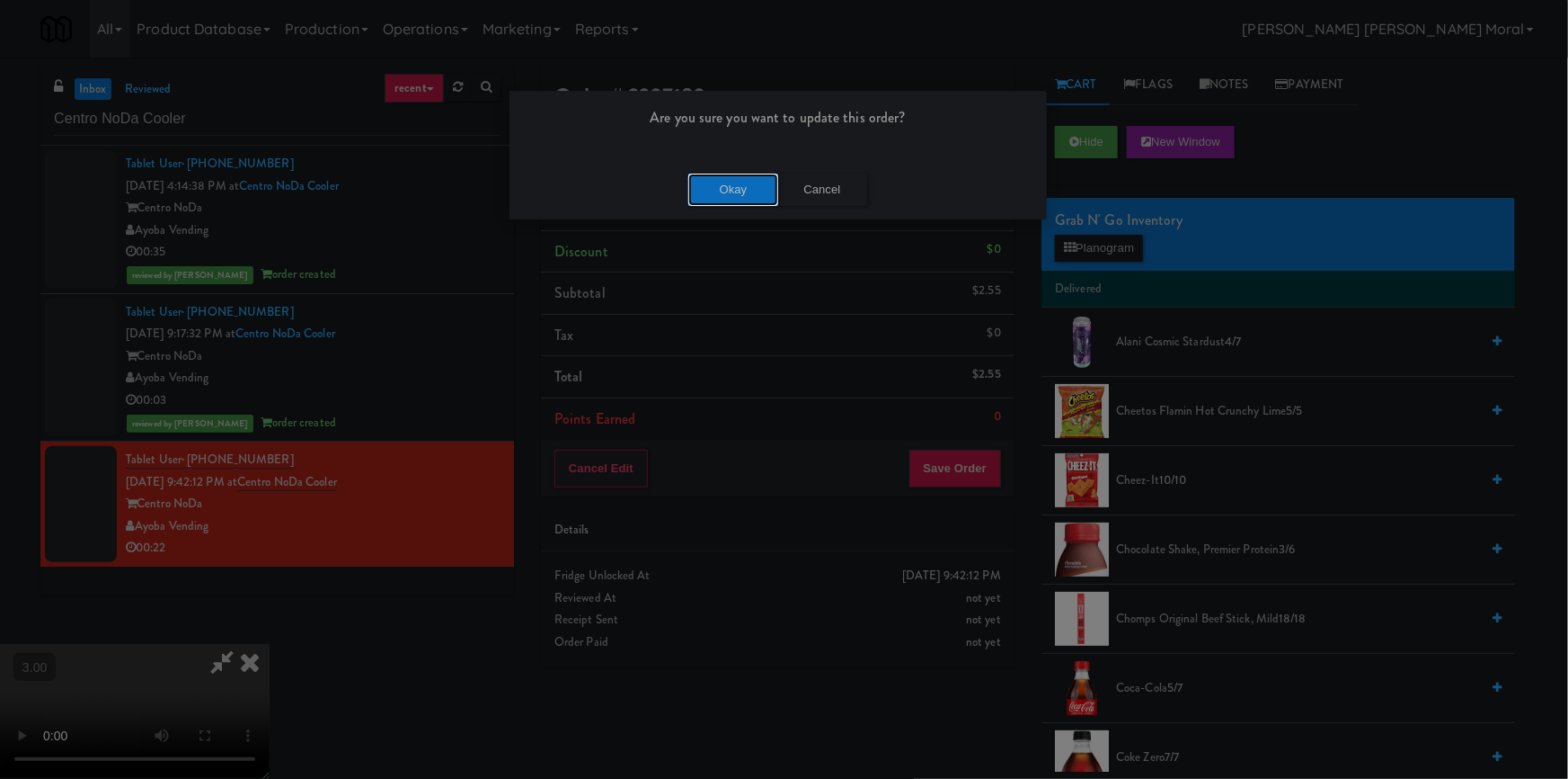
click at [738, 186] on button "Okay" at bounding box center [732, 189] width 89 height 32
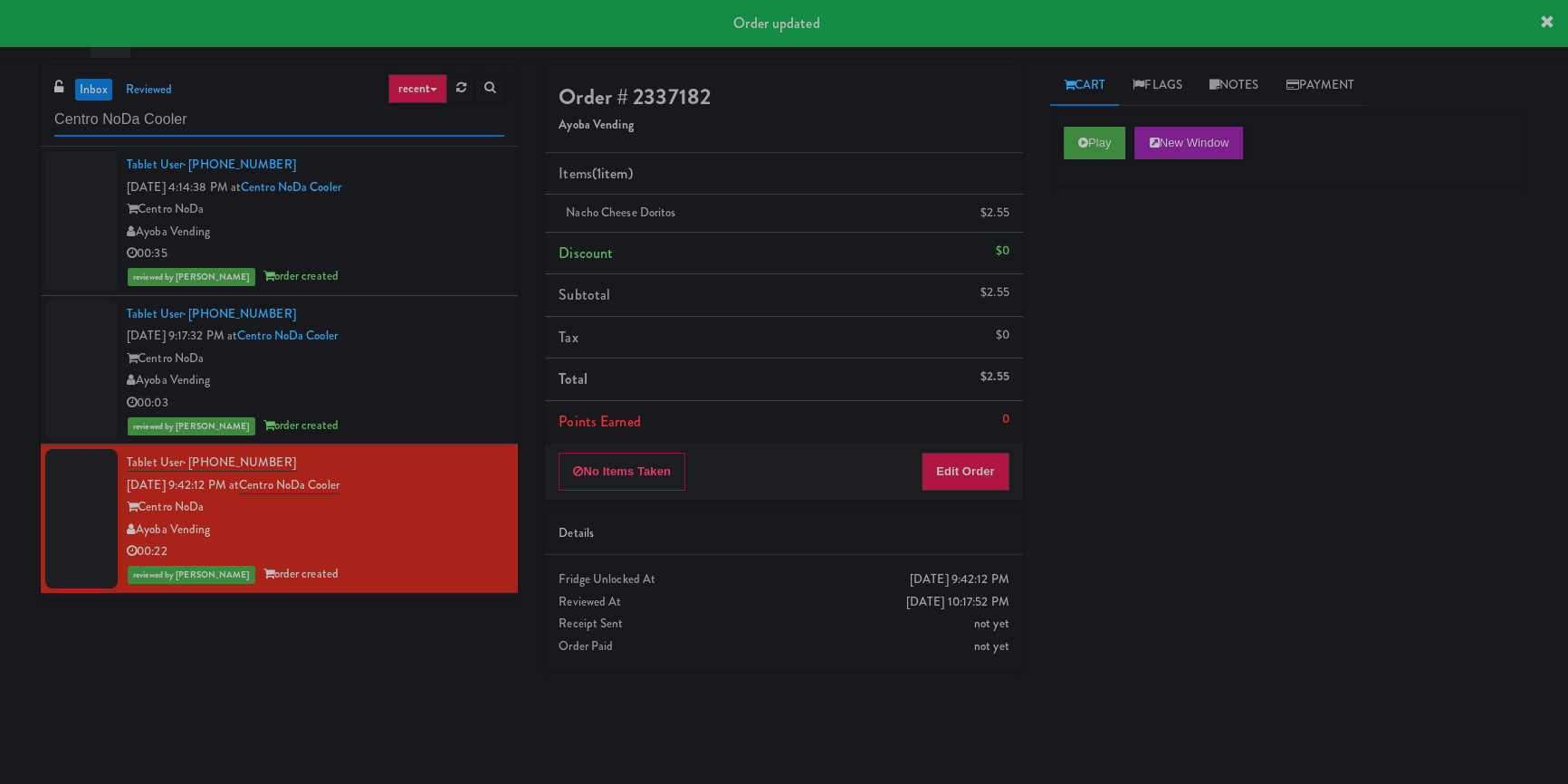
click at [317, 122] on input "Centro NoDa Cooler" at bounding box center [279, 120] width 450 height 34
paste input "Gallery 64 - Pantry - Right"
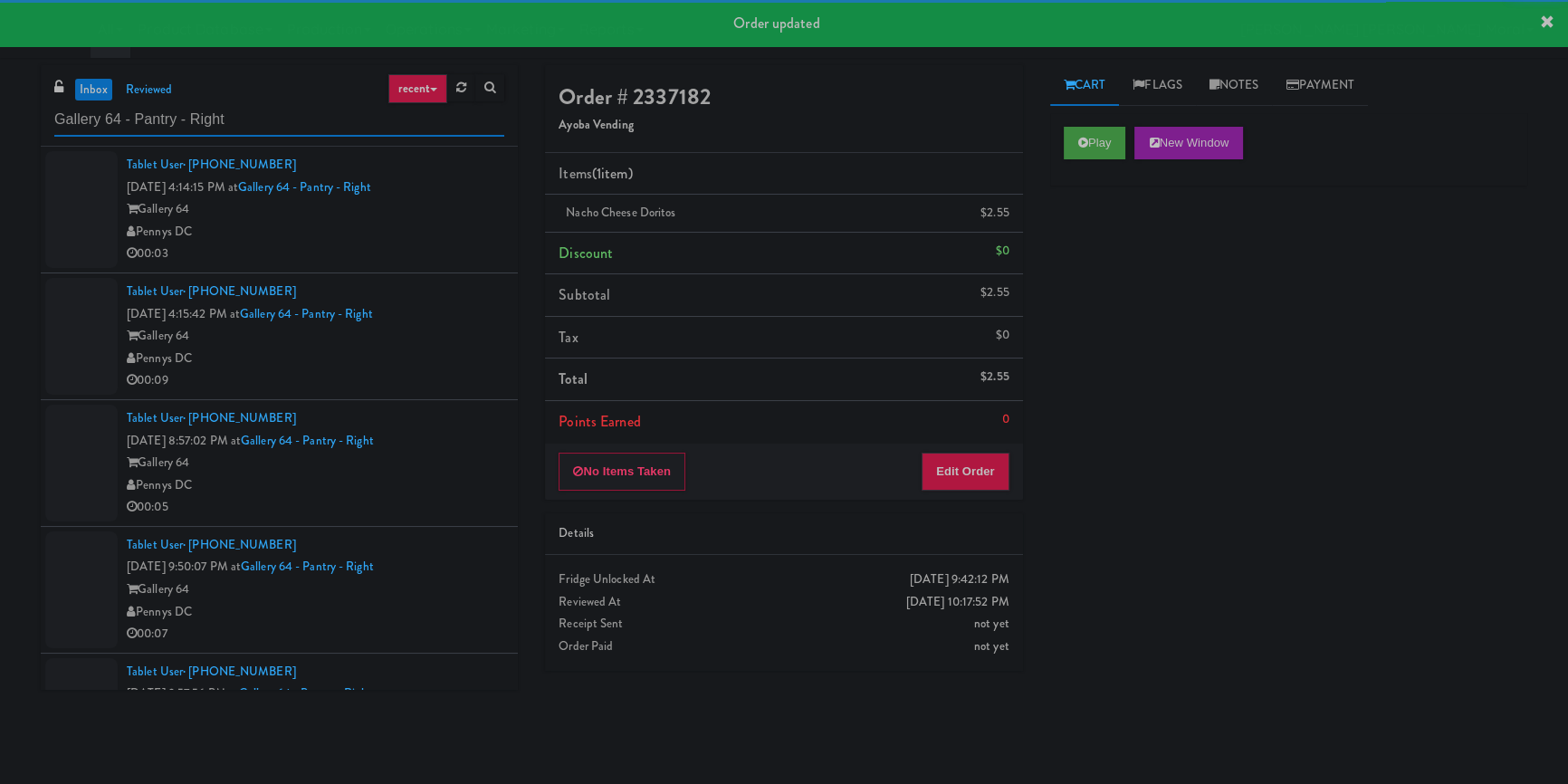
type input "Gallery 64 - Pantry - Right"
drag, startPoint x: 433, startPoint y: 259, endPoint x: 467, endPoint y: 269, distance: 35.4
click at [437, 252] on div "00:03" at bounding box center [315, 253] width 377 height 23
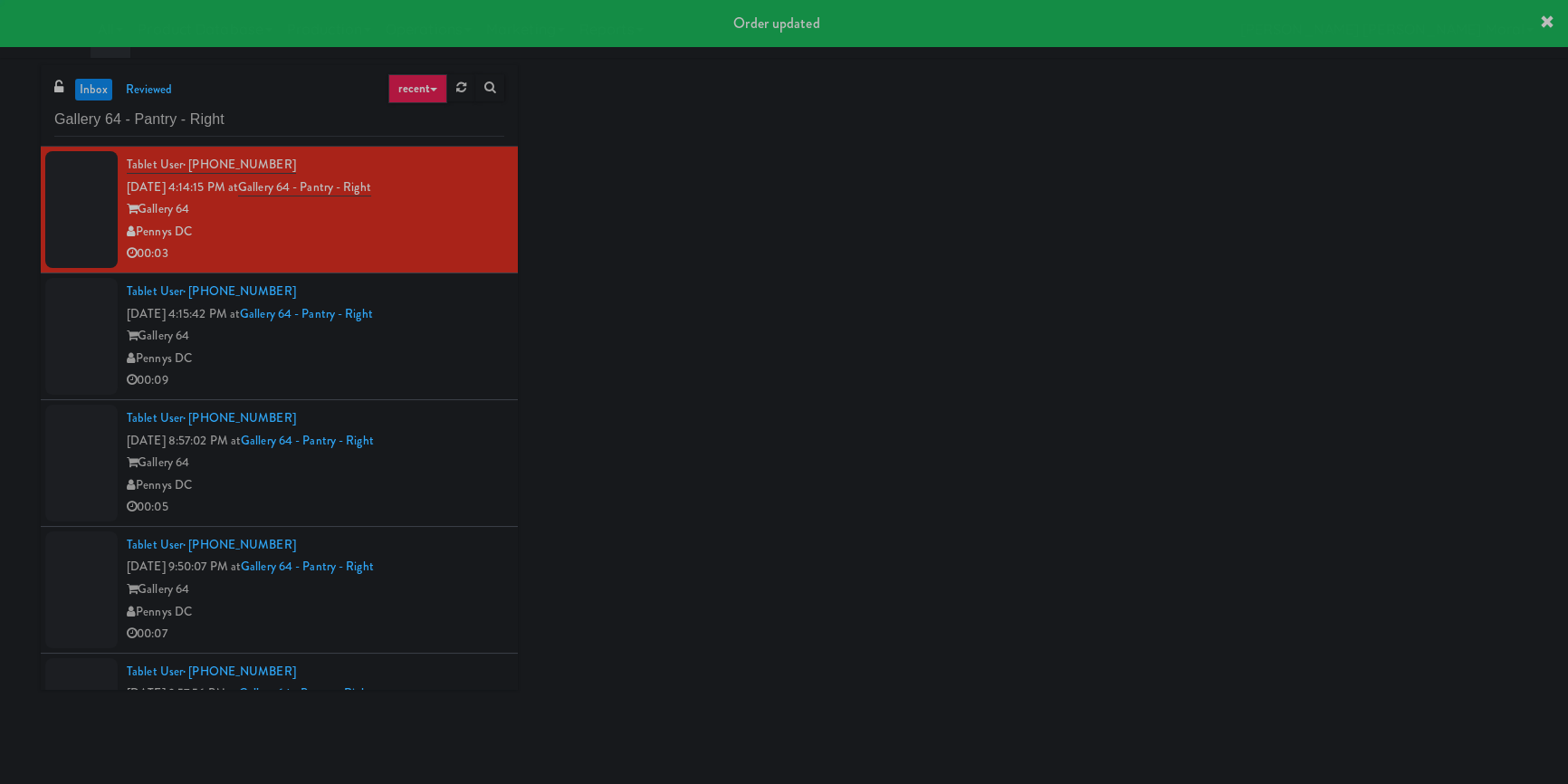
click at [469, 359] on div "Pennys DC" at bounding box center [315, 358] width 377 height 23
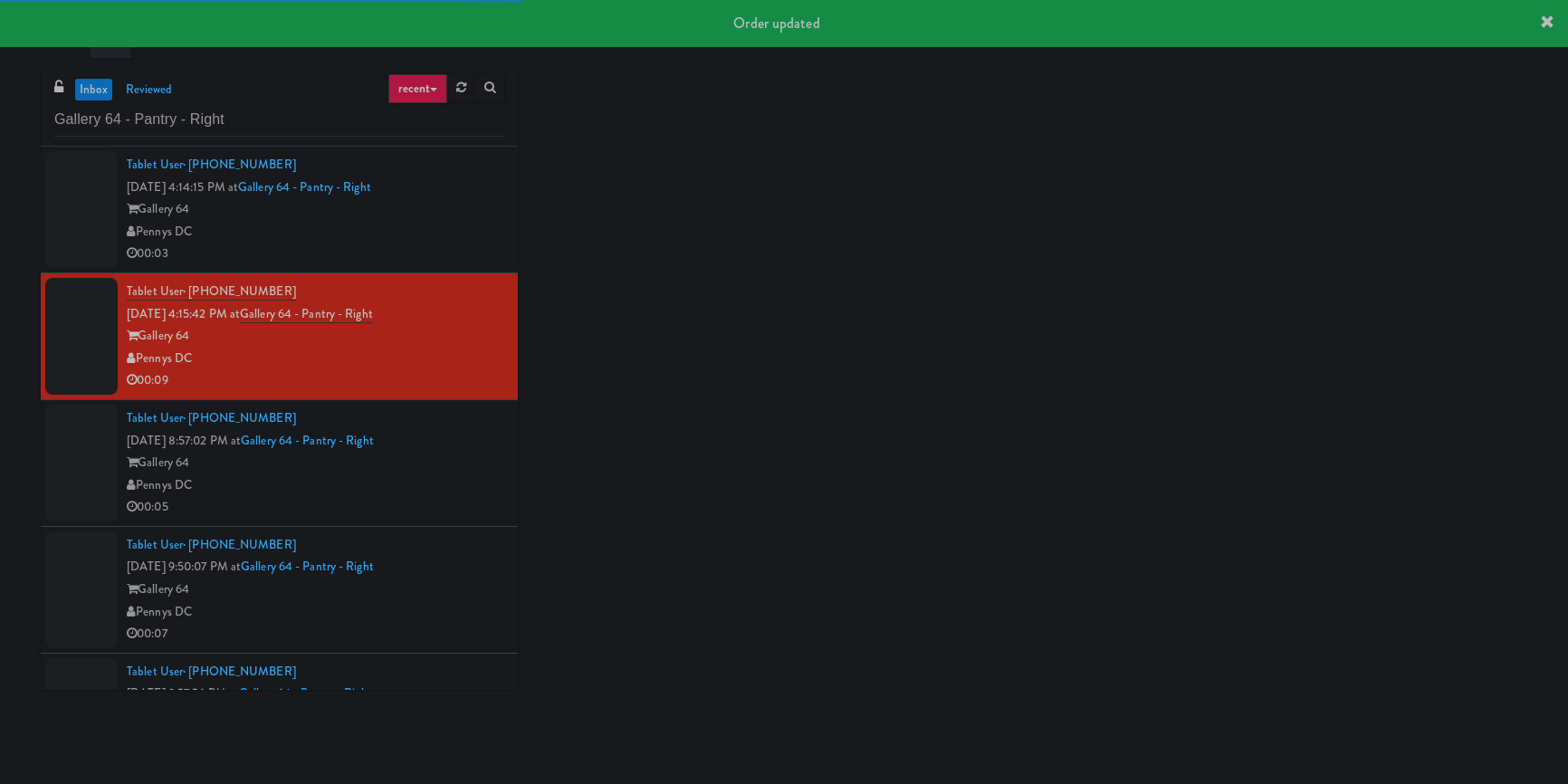
drag, startPoint x: 462, startPoint y: 468, endPoint x: 461, endPoint y: 520, distance: 52.0
click at [462, 469] on div "Gallery 64" at bounding box center [315, 462] width 377 height 23
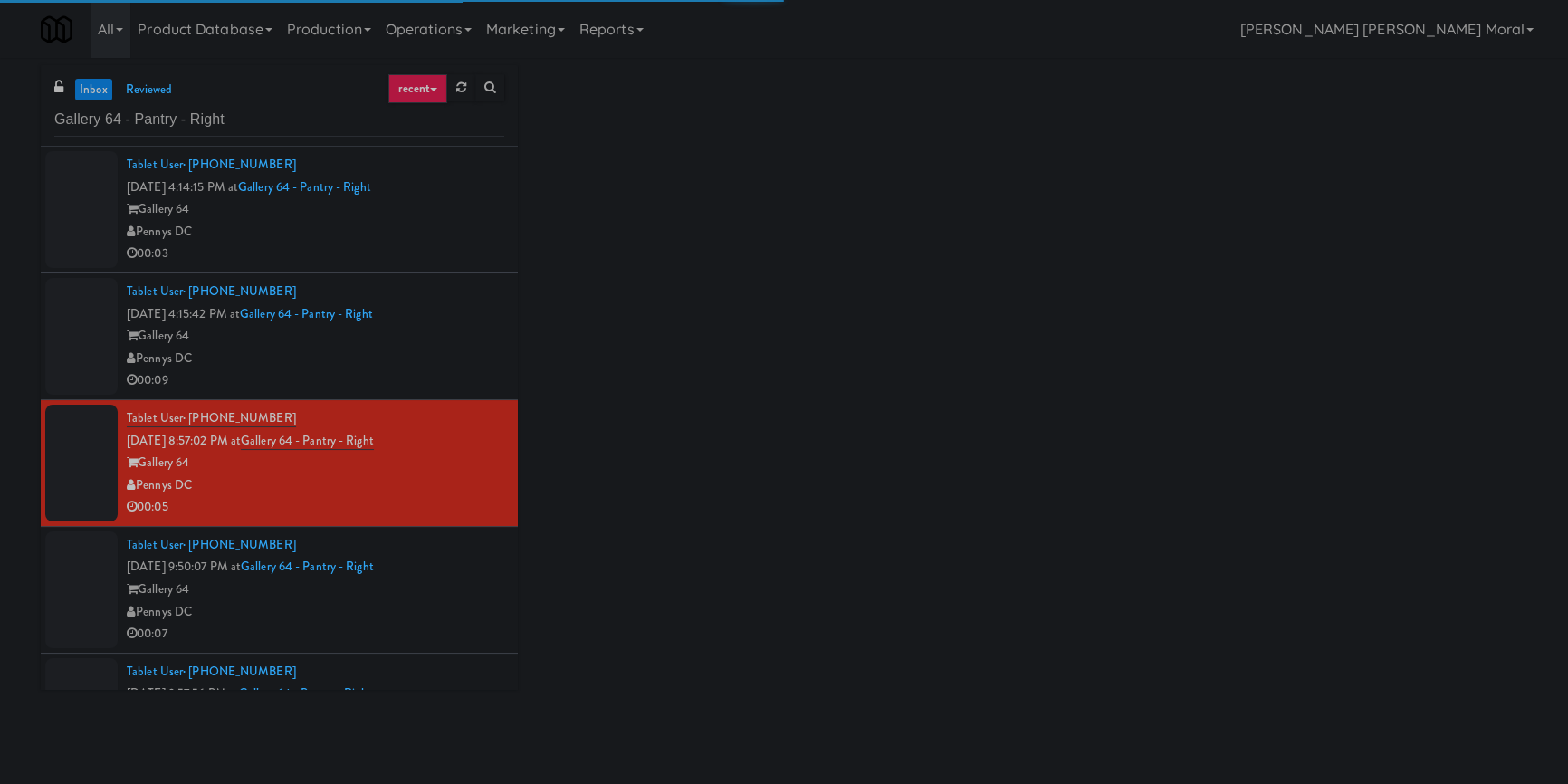
click at [460, 570] on div "Tablet User · (202) 317-1801 [DATE] 9:50:07 PM at Gallery 64 - Pantry - Right G…" at bounding box center [315, 589] width 377 height 111
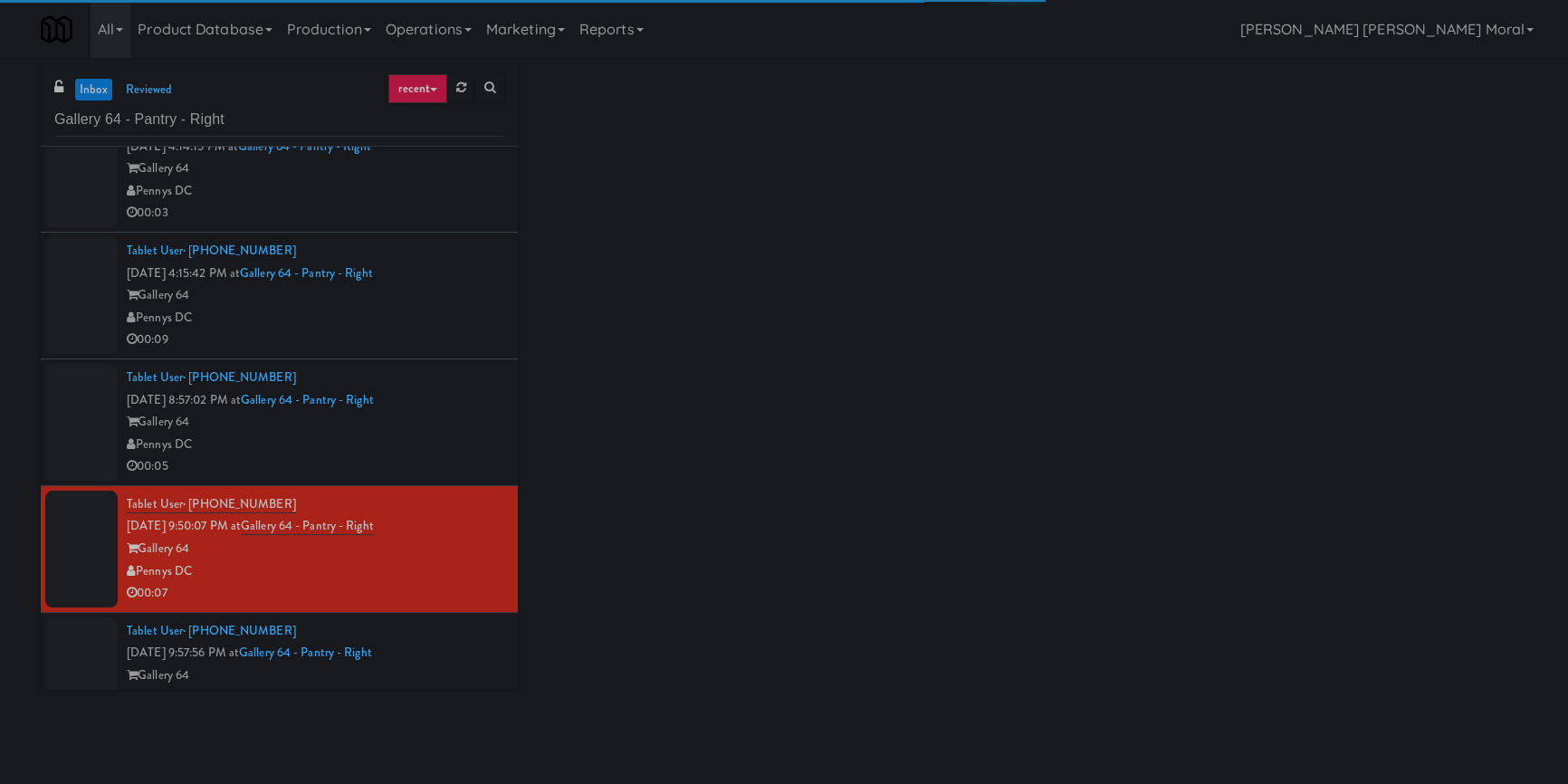
scroll to position [217, 0]
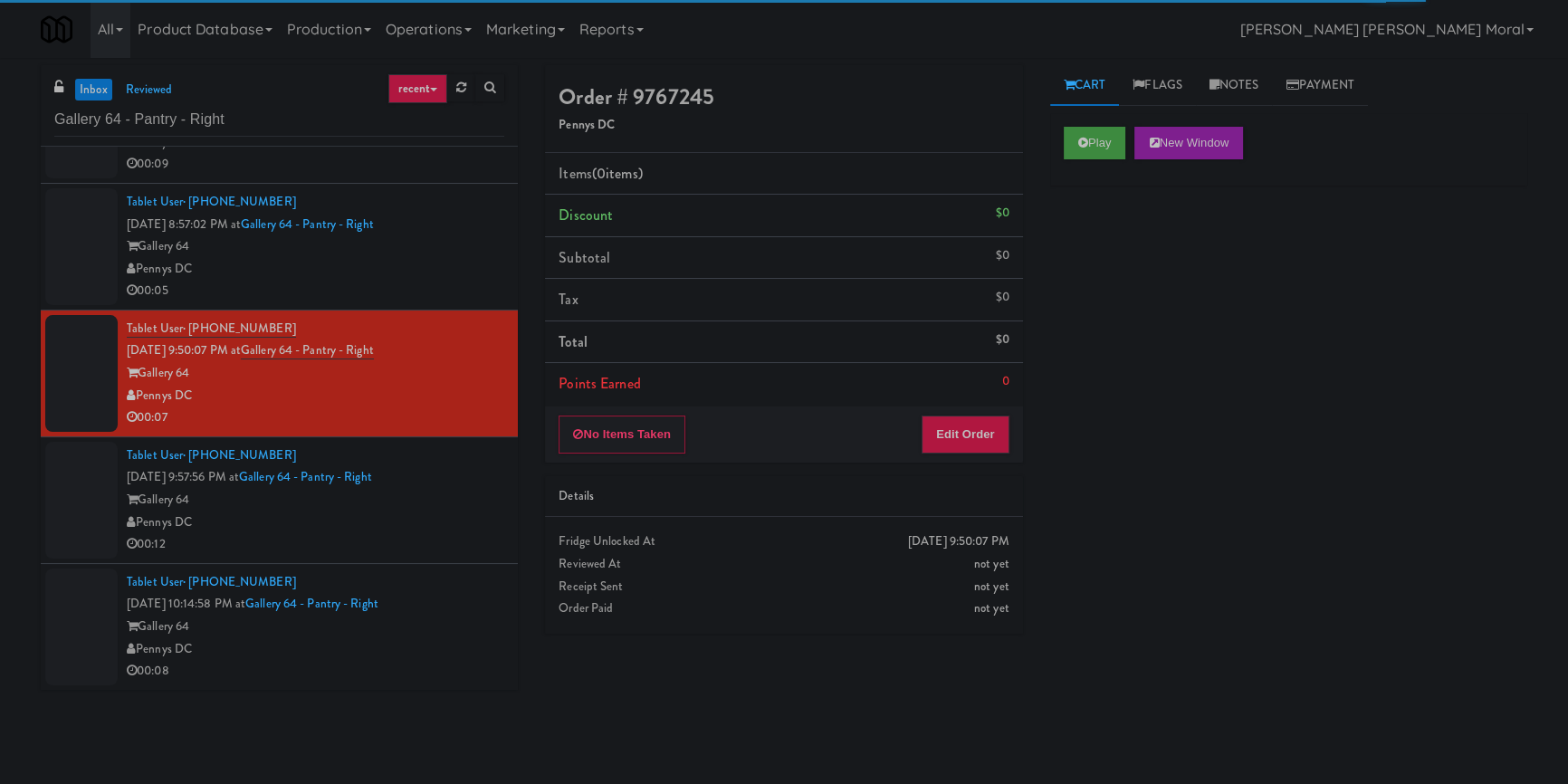
click at [462, 515] on div "Pennys DC" at bounding box center [315, 523] width 377 height 23
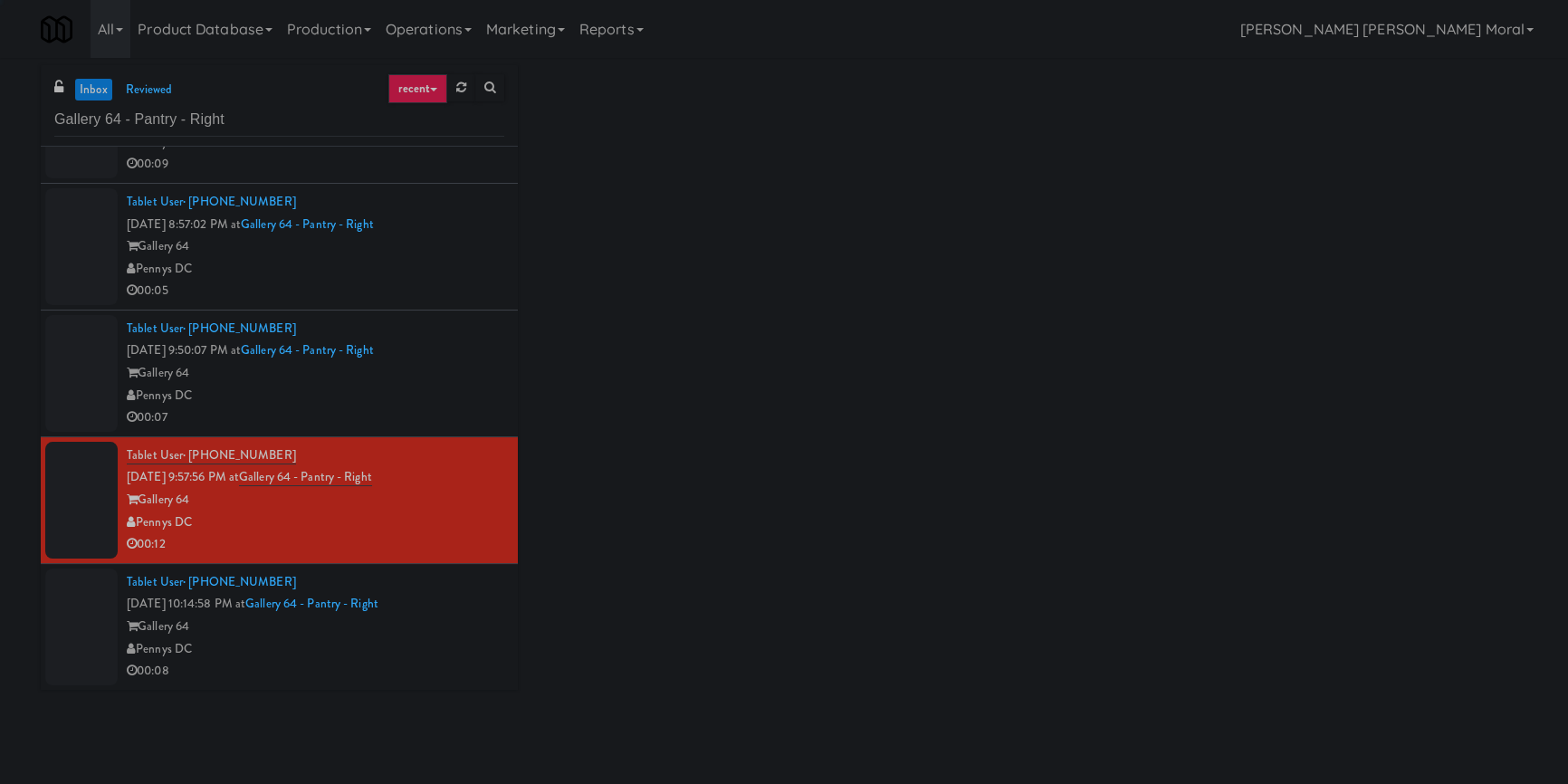
click at [456, 613] on div "Tablet User · (202) 977-0359 [DATE] 10:14:58 PM at Gallery 64 - Pantry - Right …" at bounding box center [315, 627] width 377 height 111
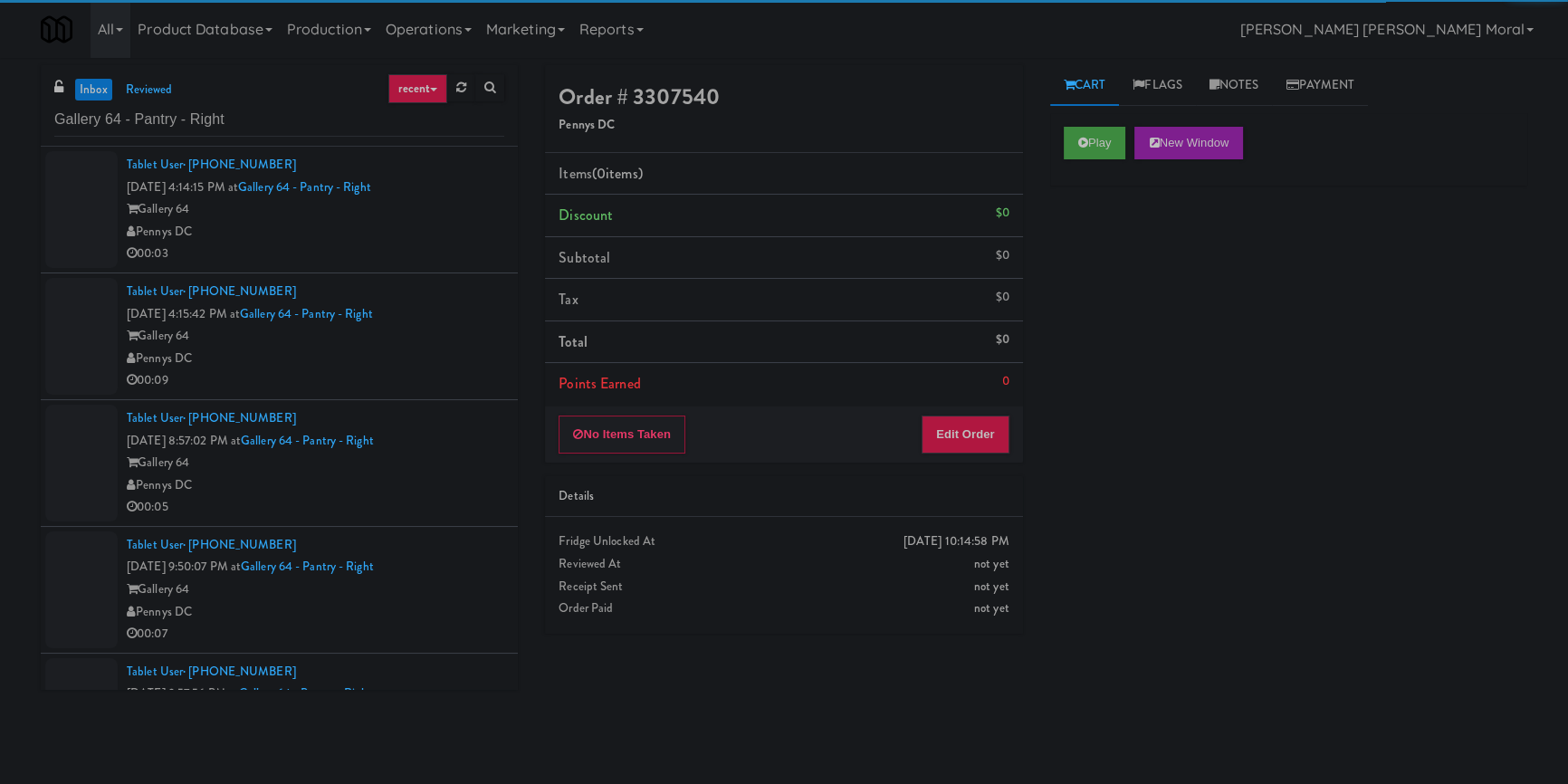
click at [469, 182] on div "Tablet User · (301) 448-2435 [DATE] 4:14:15 PM at Gallery 64 - Pantry - Right G…" at bounding box center [315, 209] width 377 height 111
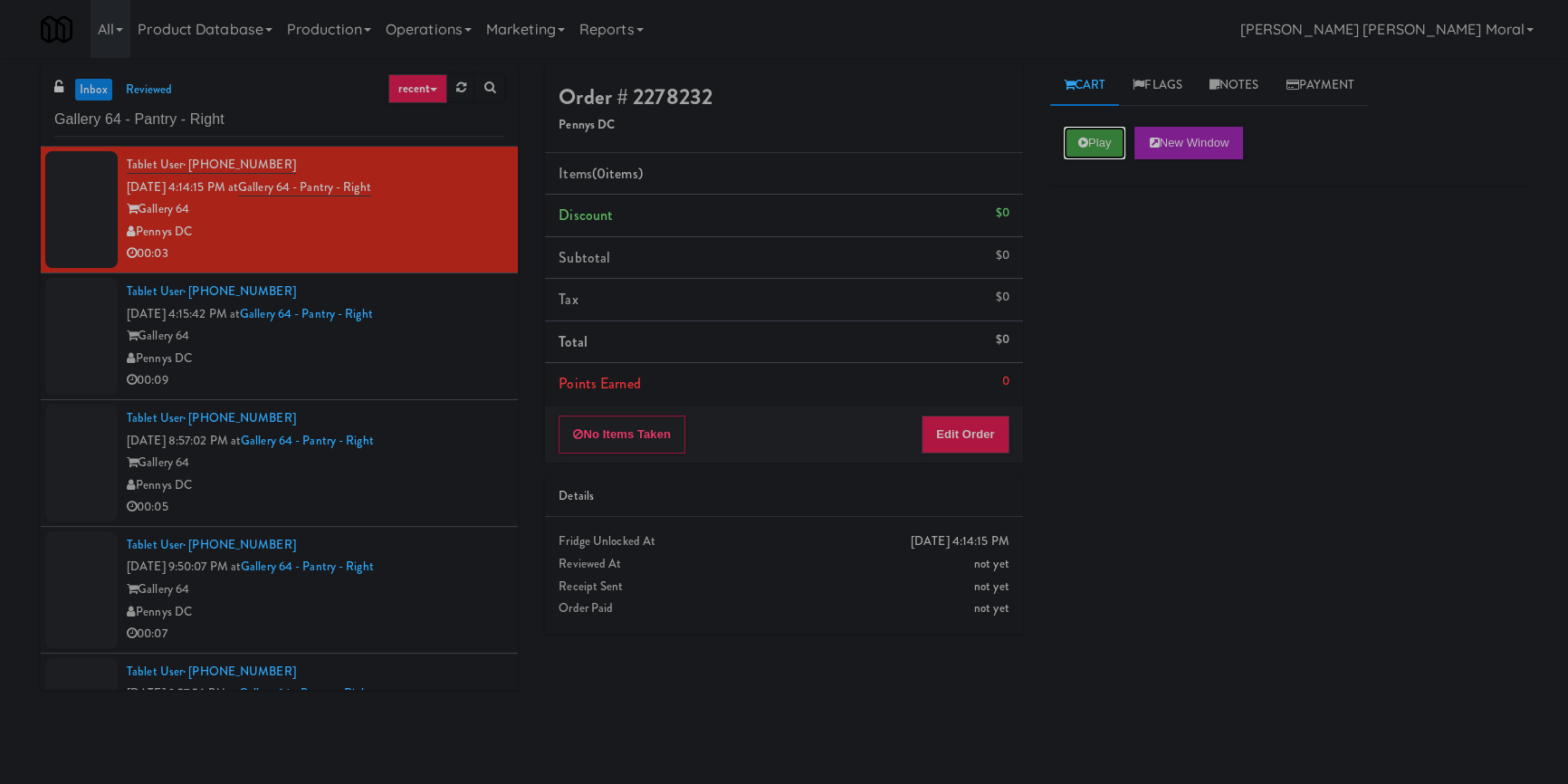
click at [1079, 136] on button "Play" at bounding box center [1095, 143] width 62 height 33
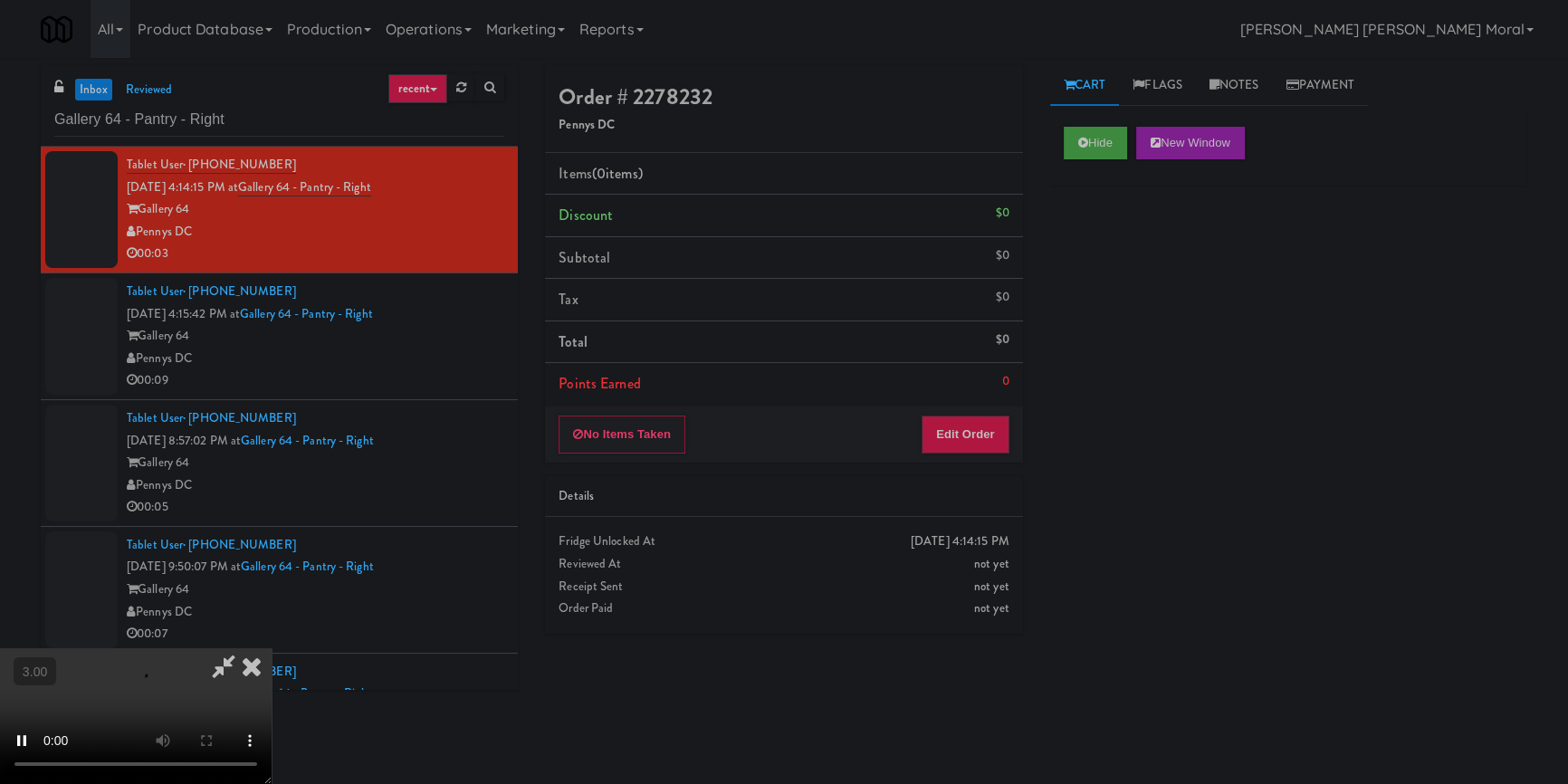
click at [271, 648] on video at bounding box center [136, 716] width 271 height 136
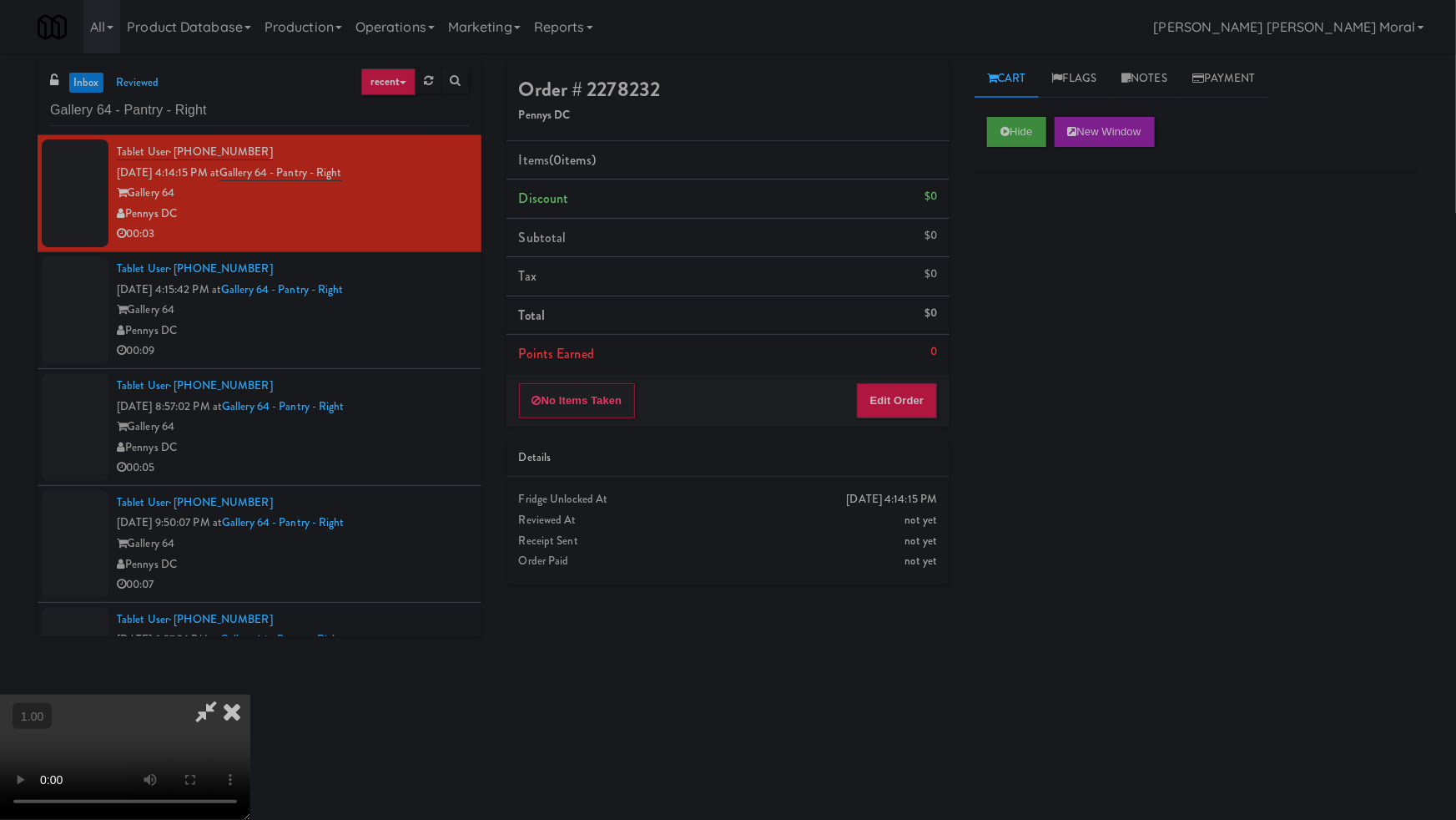
click at [250, 695] on video at bounding box center [125, 757] width 250 height 125
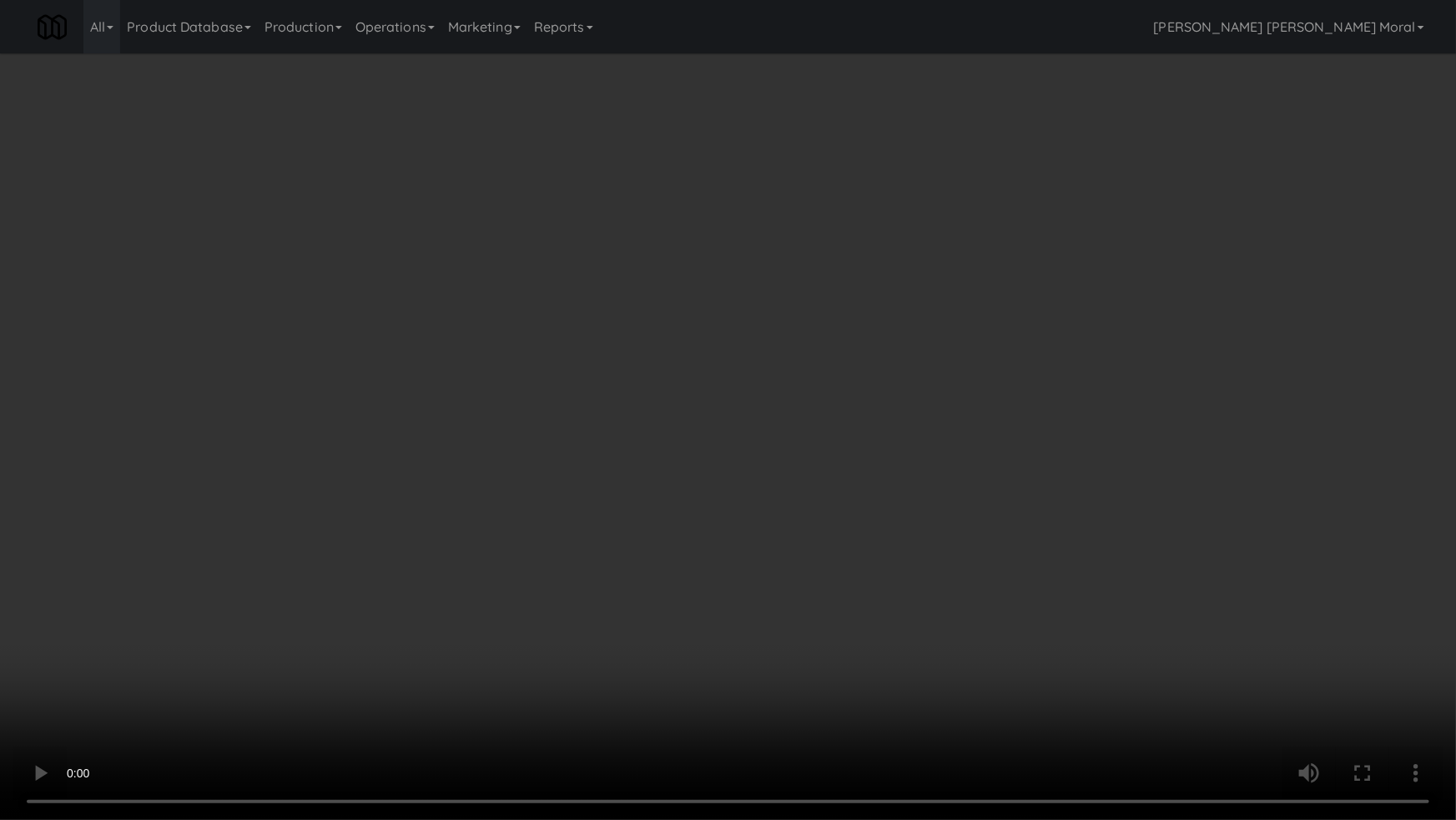
click at [775, 462] on video at bounding box center [728, 410] width 1456 height 820
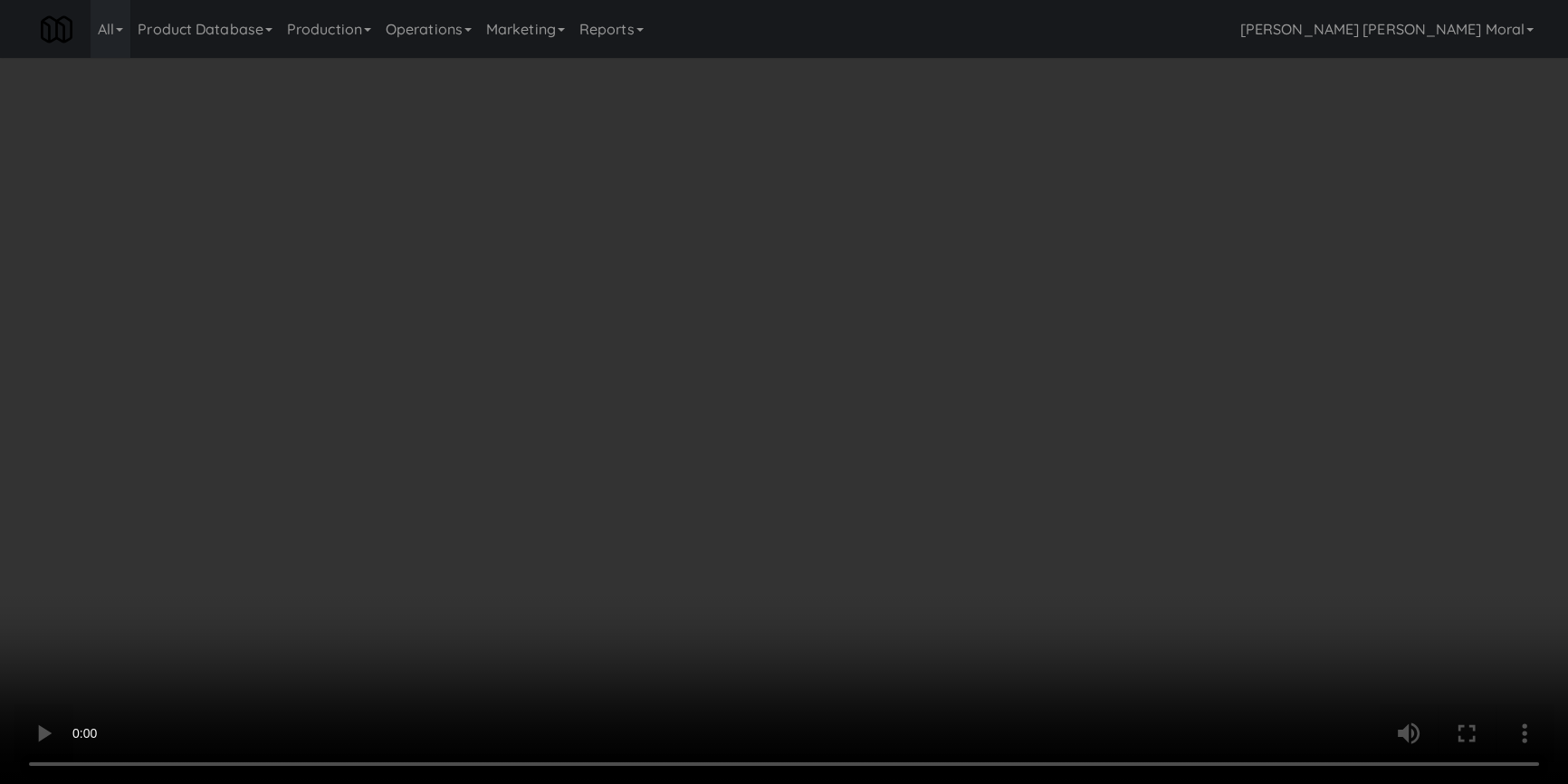
click at [986, 430] on button "Edit Order" at bounding box center [966, 435] width 88 height 38
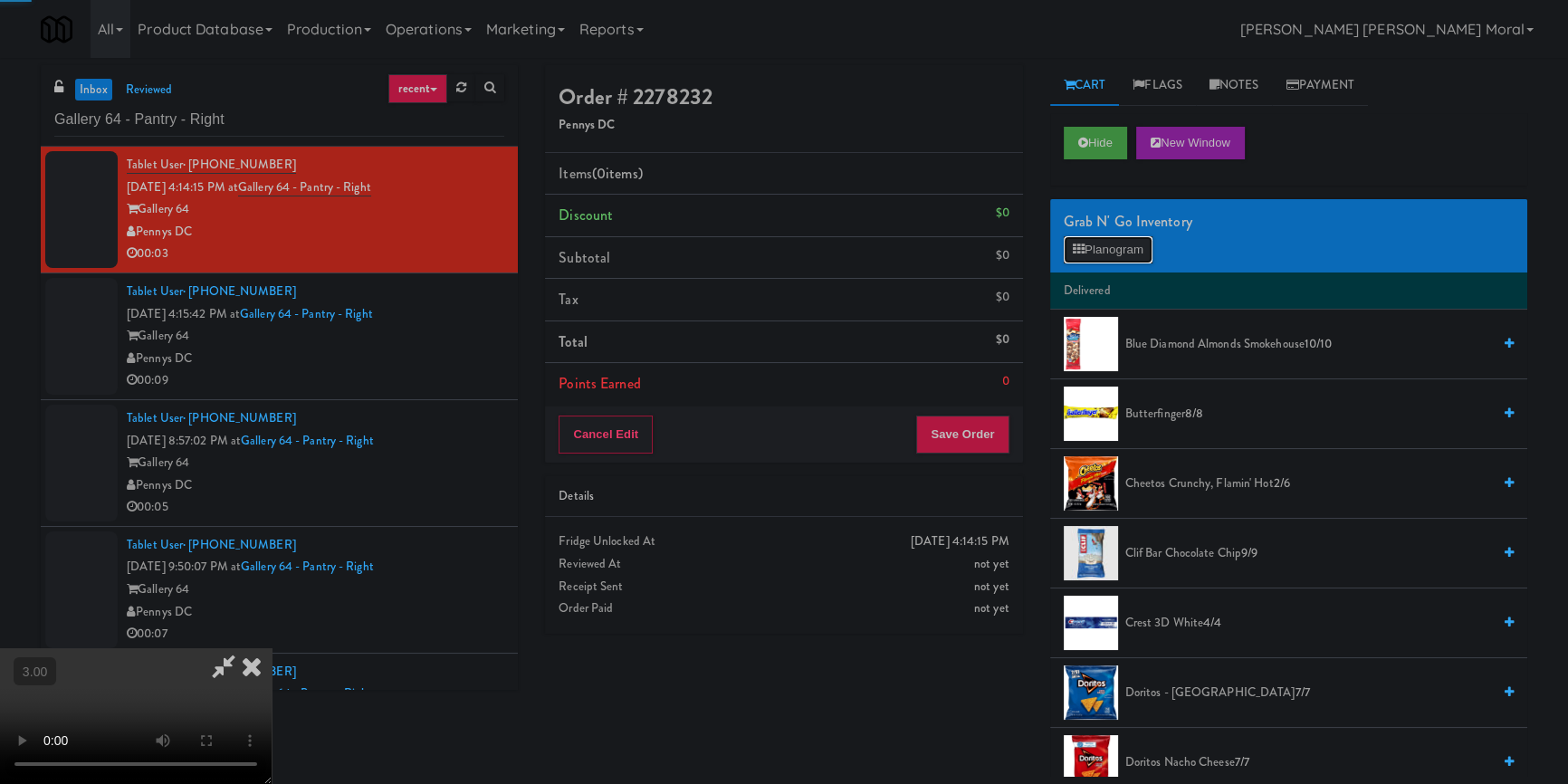
click at [1111, 253] on button "Planogram" at bounding box center [1108, 249] width 89 height 27
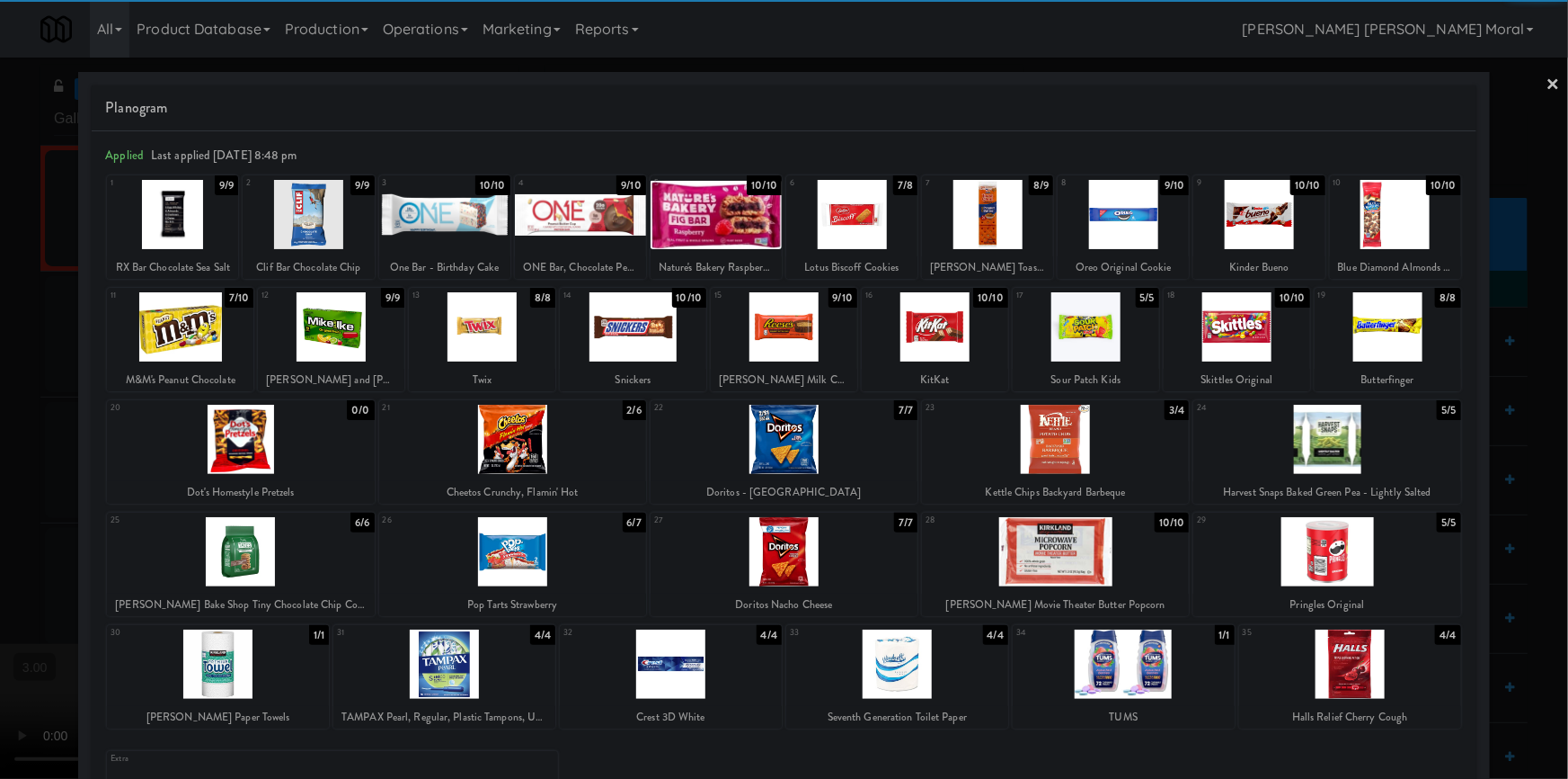
click at [775, 564] on div at bounding box center [784, 552] width 267 height 69
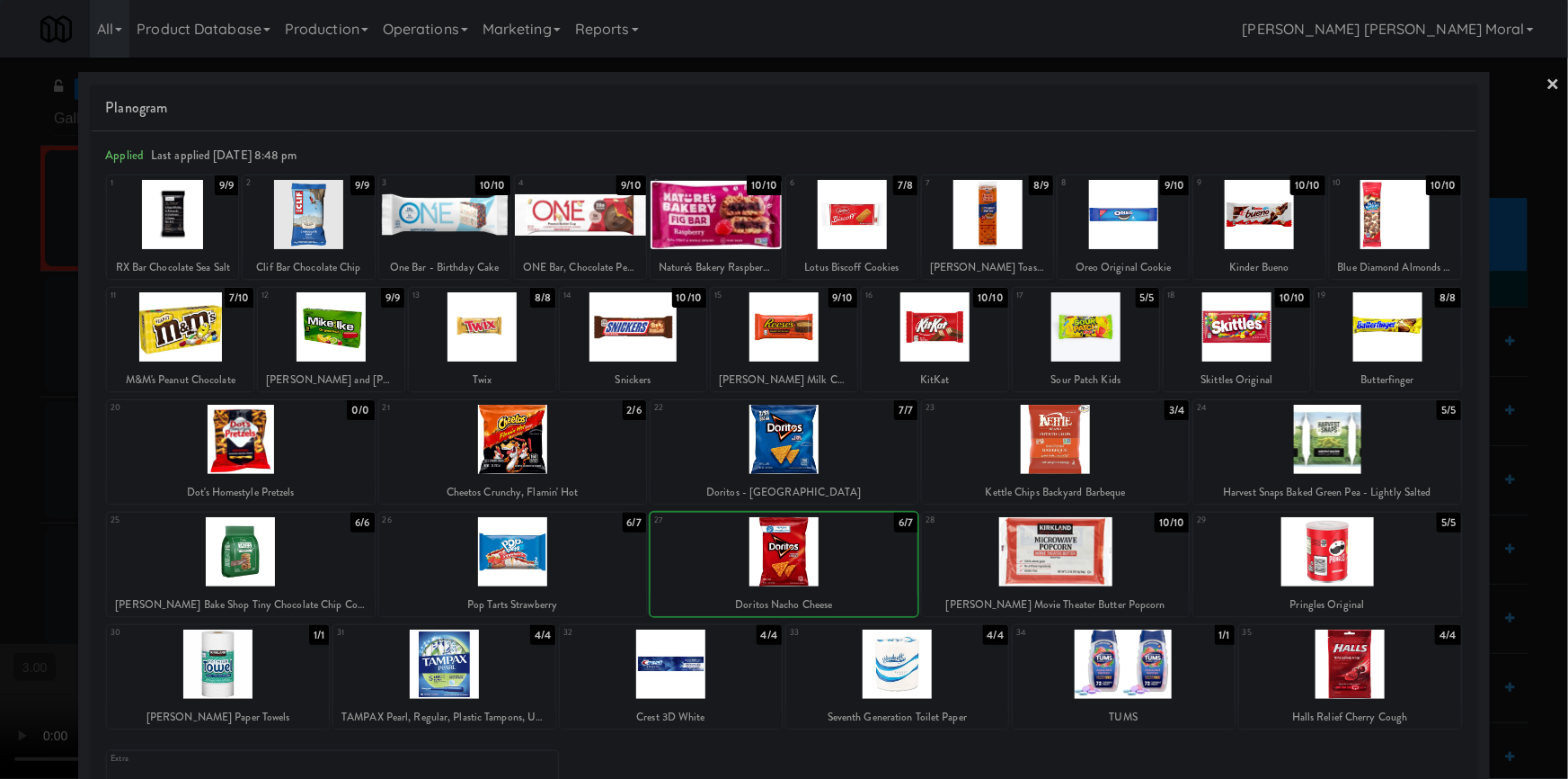
click at [0, 453] on div at bounding box center [784, 390] width 1568 height 779
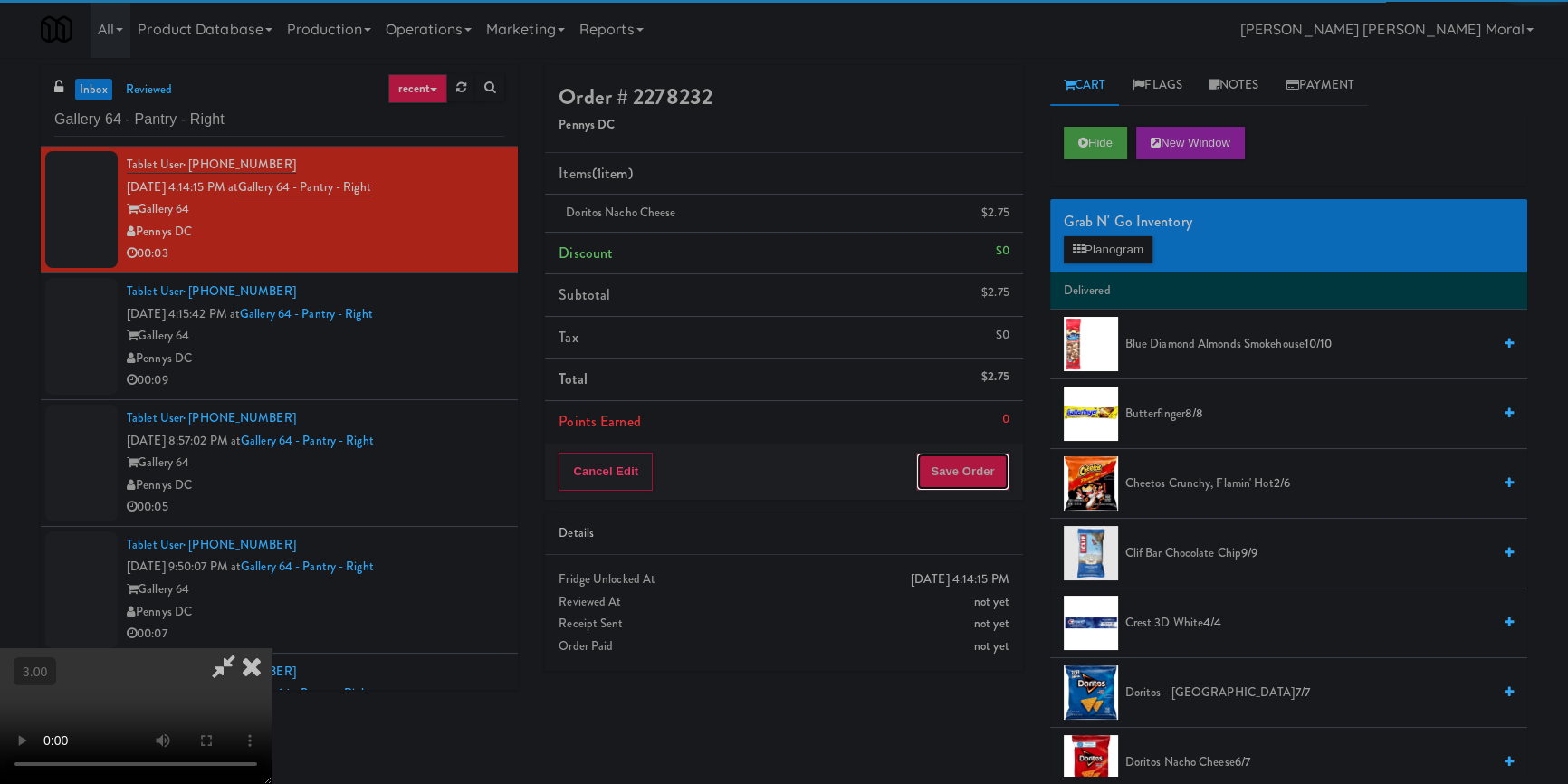
click at [982, 462] on button "Save Order" at bounding box center [962, 471] width 92 height 38
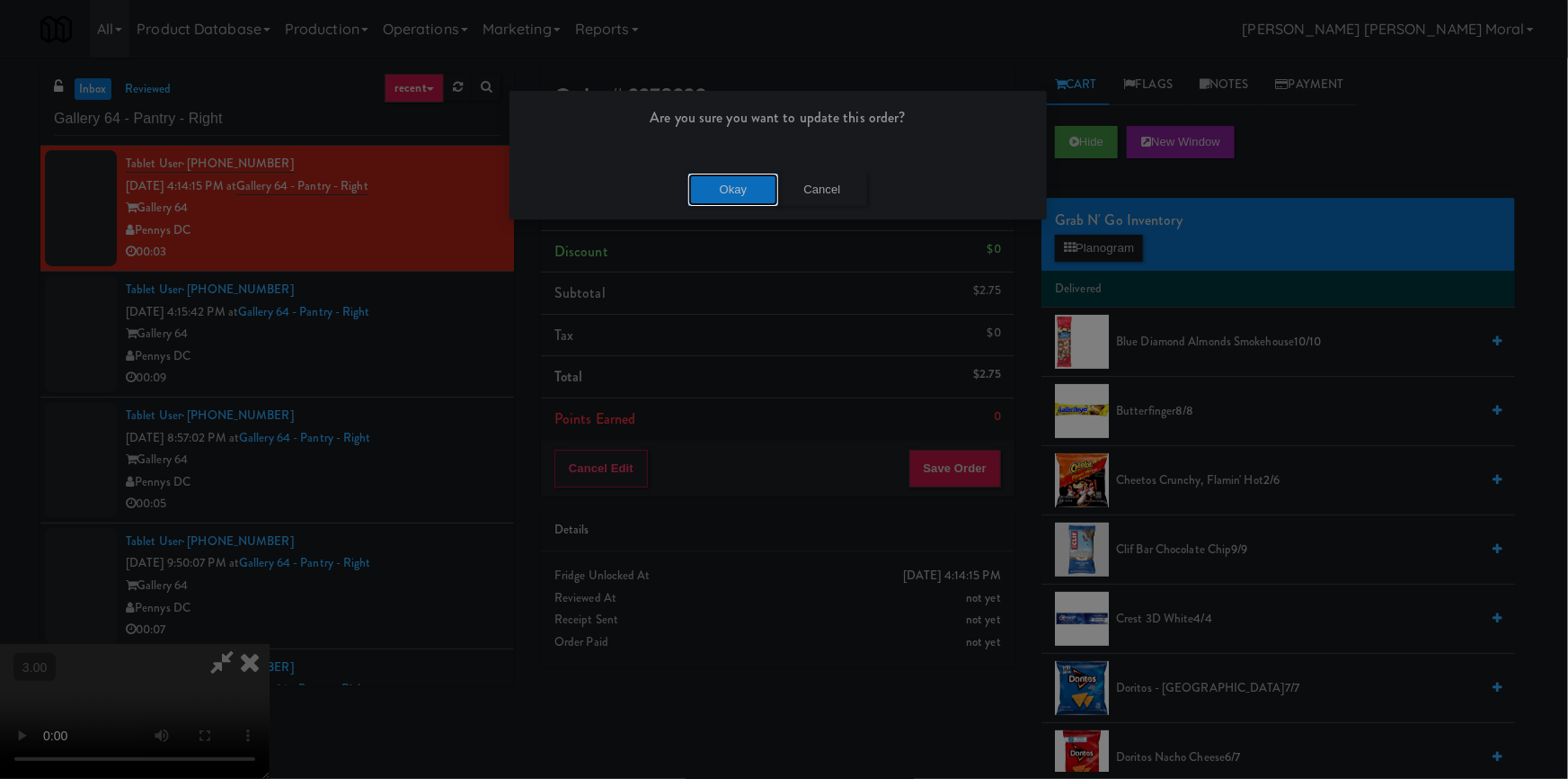
click at [735, 197] on button "Okay" at bounding box center [732, 189] width 89 height 32
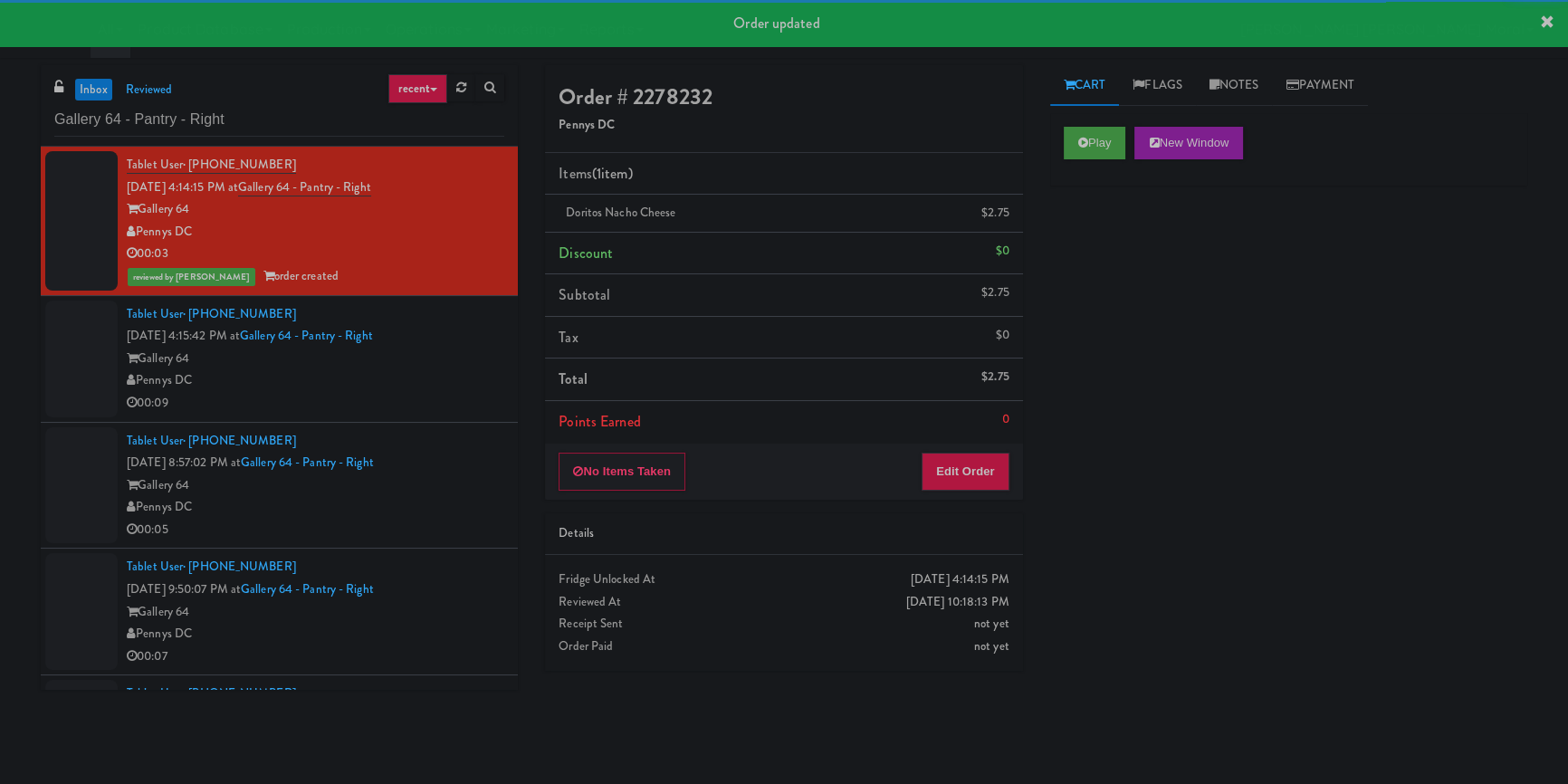
click at [450, 388] on div "Pennys DC" at bounding box center [315, 380] width 377 height 23
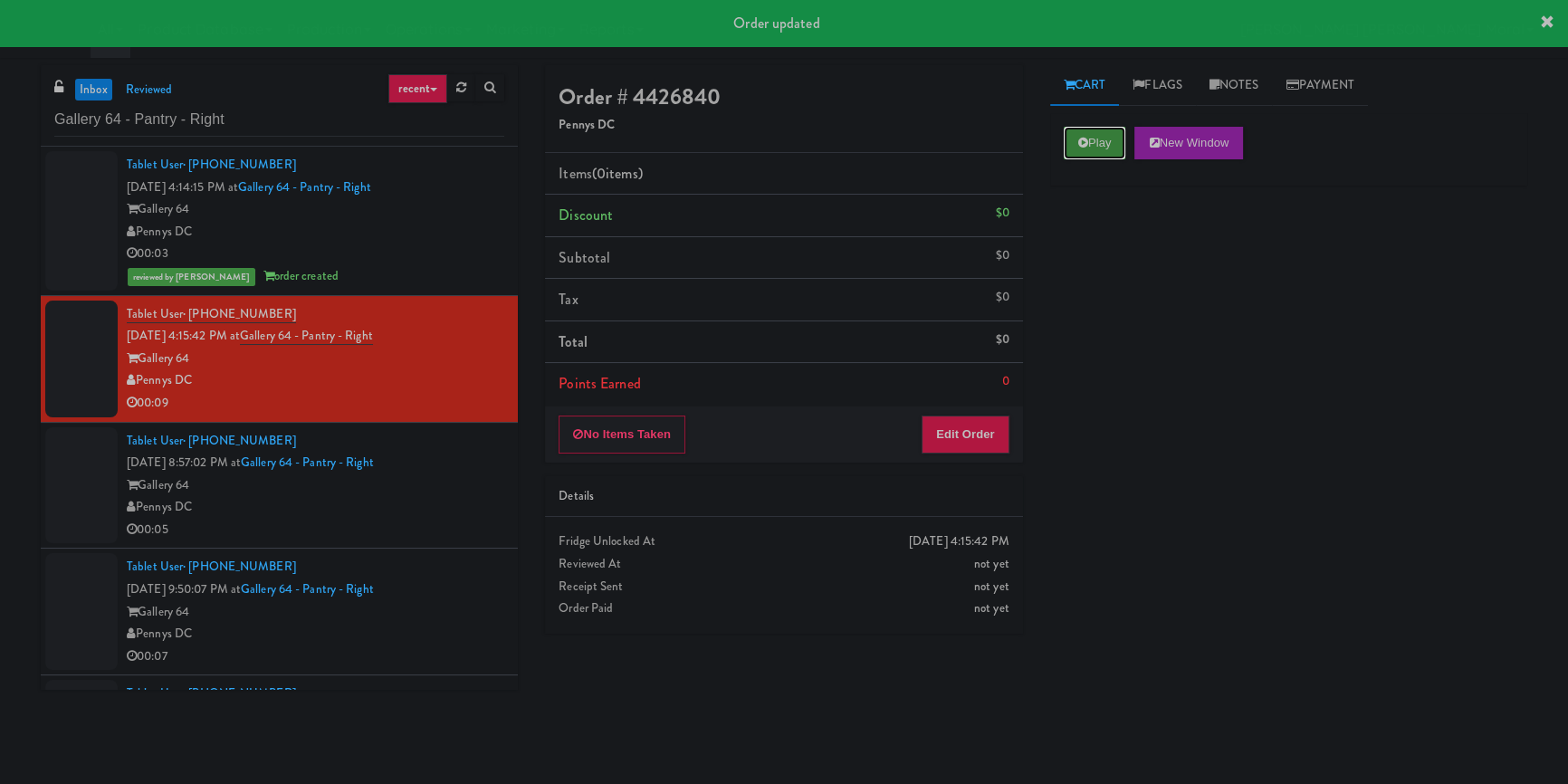
click at [1124, 143] on button "Play" at bounding box center [1095, 143] width 62 height 33
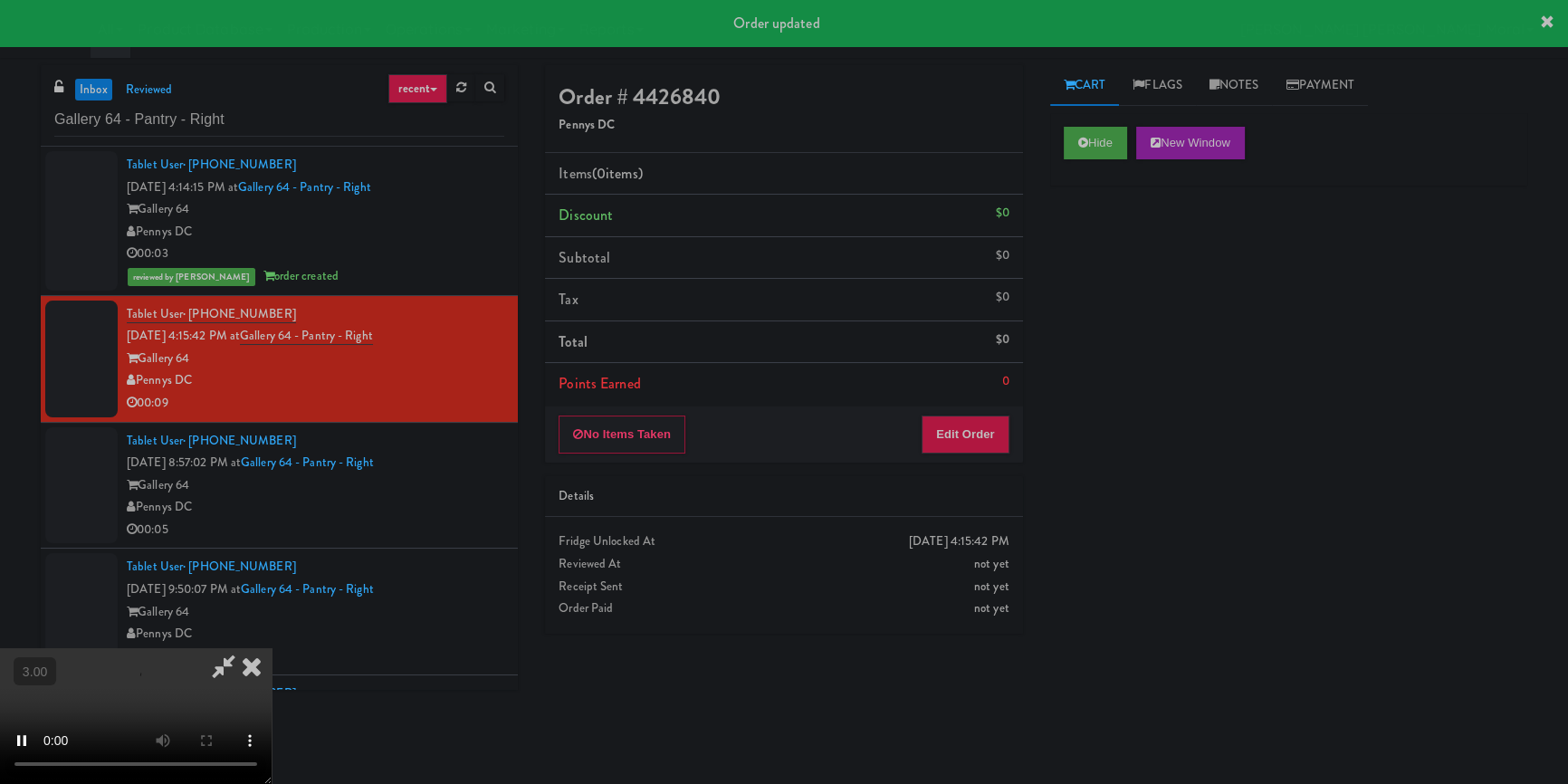
click at [1118, 327] on div "Hide New Window Primary Flag Clear Flag if unable to determine what was taken o…" at bounding box center [1290, 452] width 477 height 679
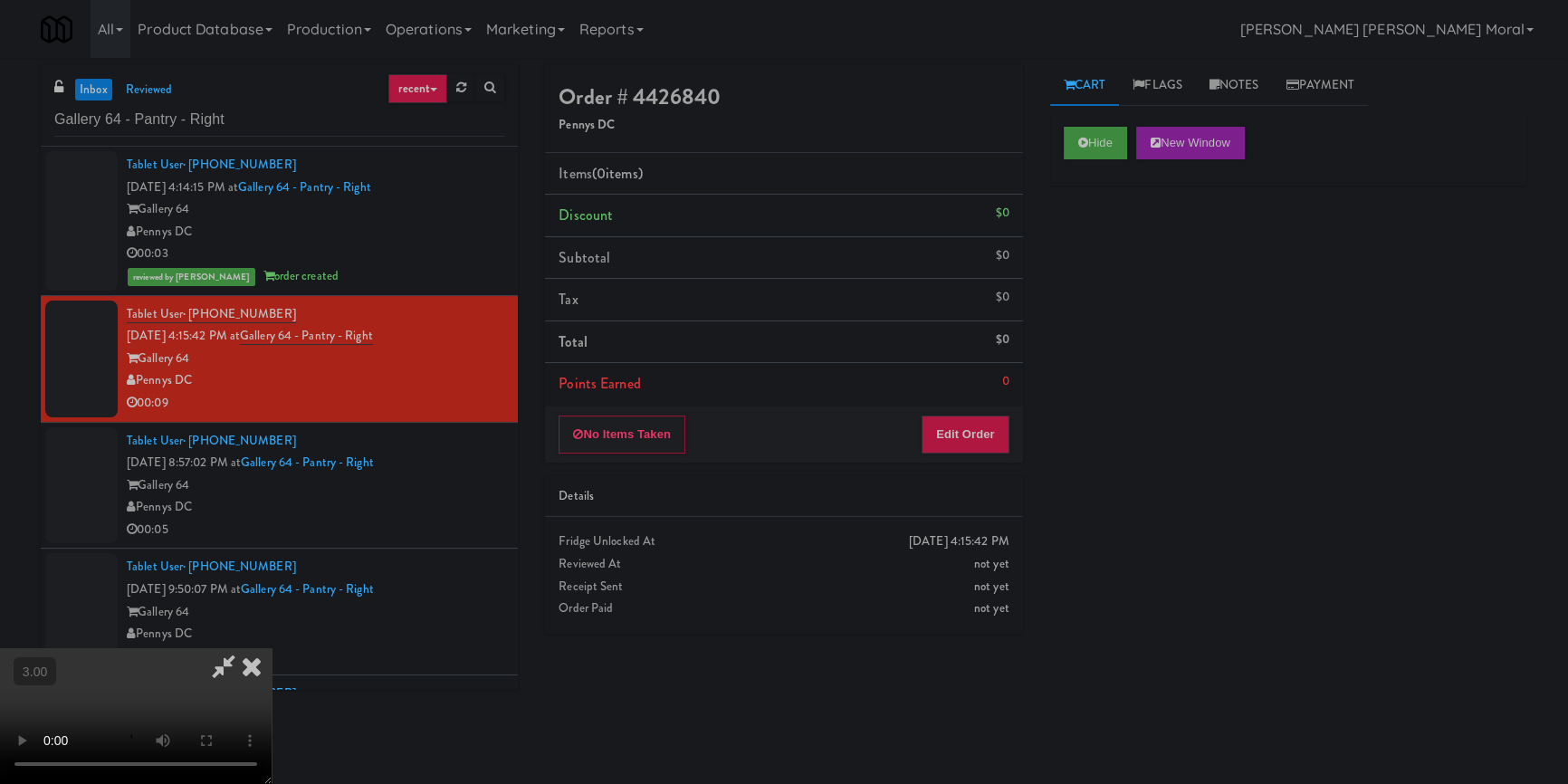
click at [271, 648] on video at bounding box center [136, 716] width 271 height 136
click at [988, 419] on button "Edit Order" at bounding box center [966, 435] width 88 height 38
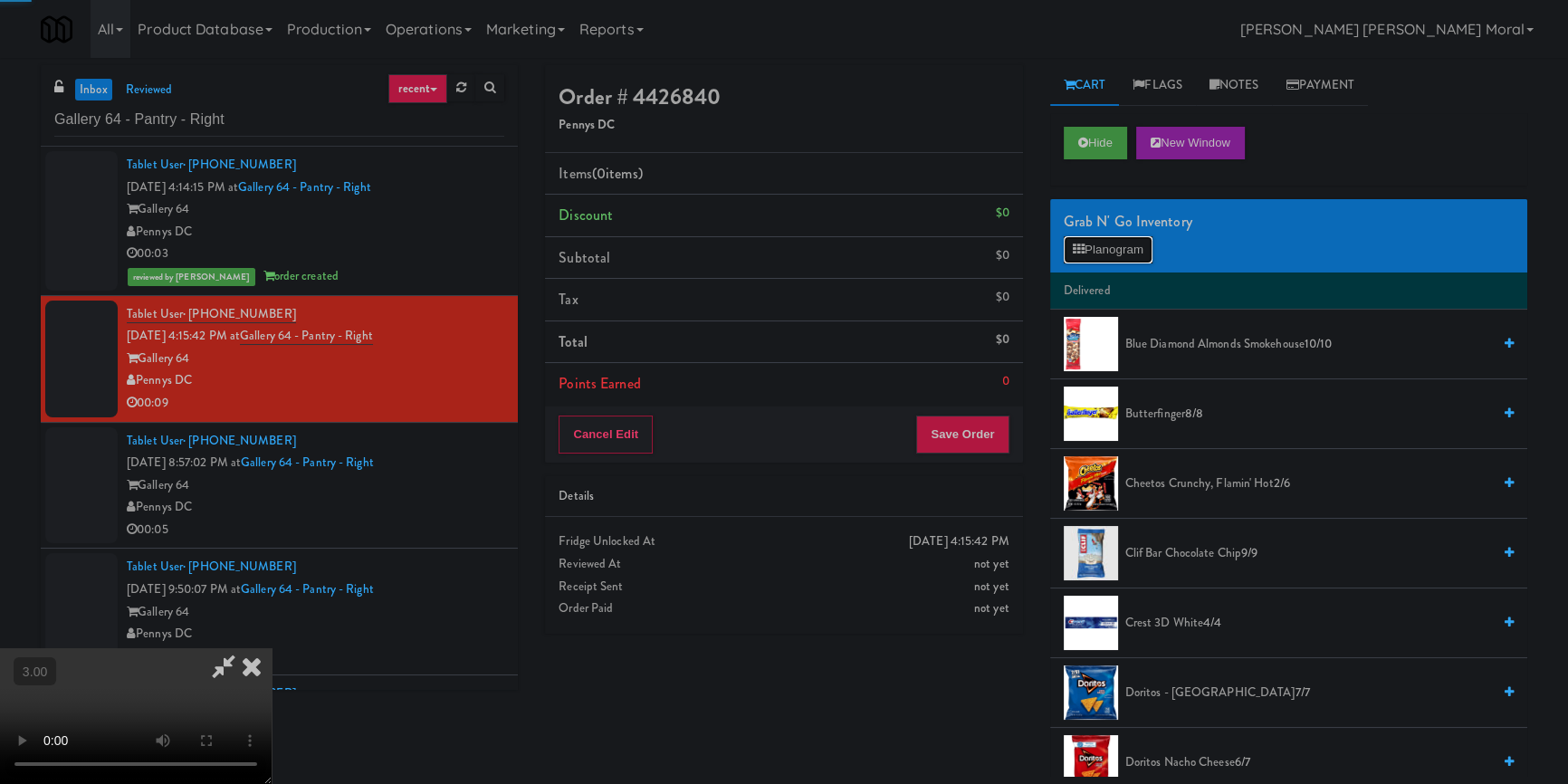
click at [1095, 251] on button "Planogram" at bounding box center [1108, 249] width 89 height 27
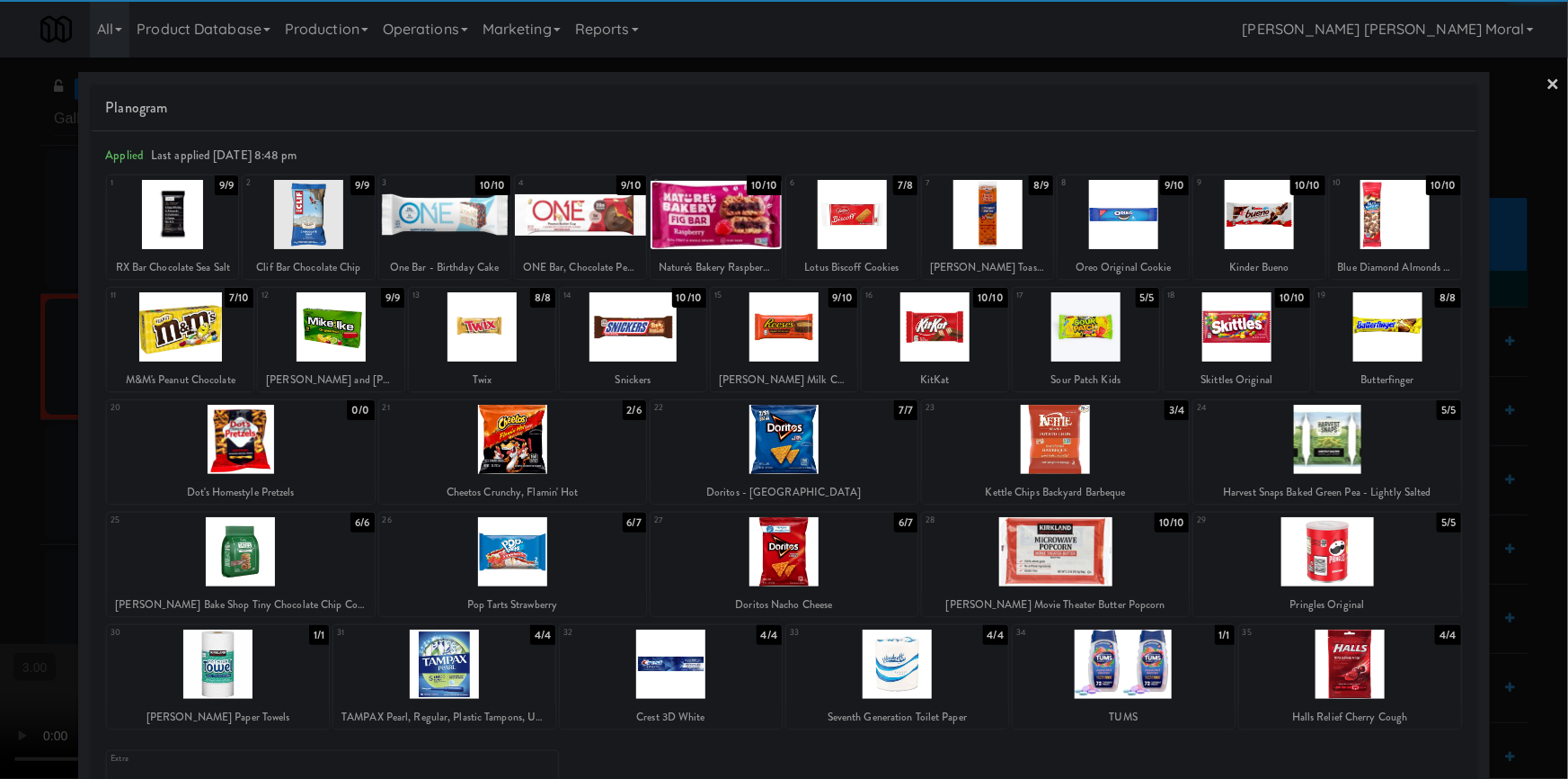
click at [853, 224] on div at bounding box center [851, 214] width 131 height 69
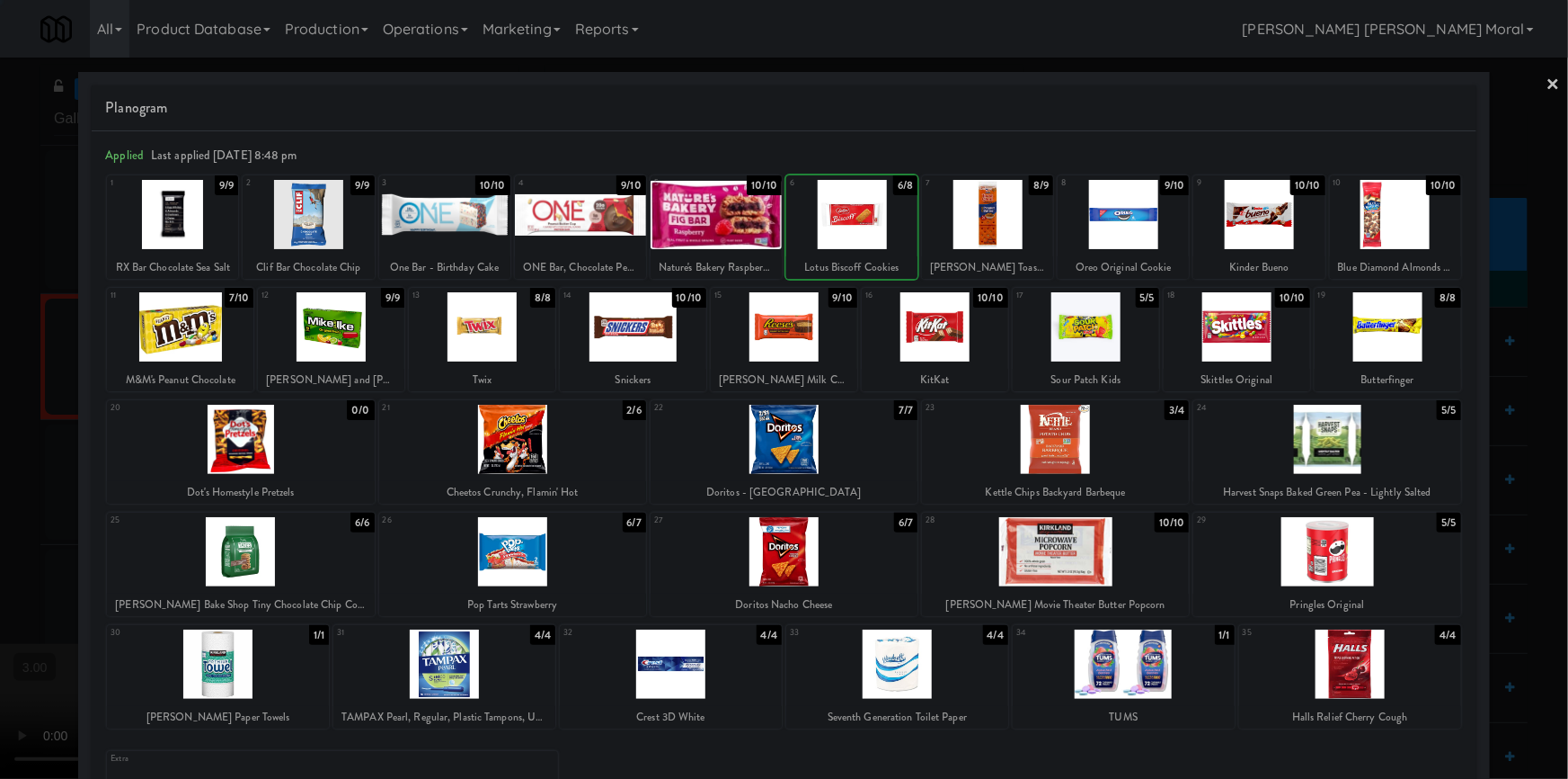
click at [0, 417] on div at bounding box center [784, 390] width 1568 height 779
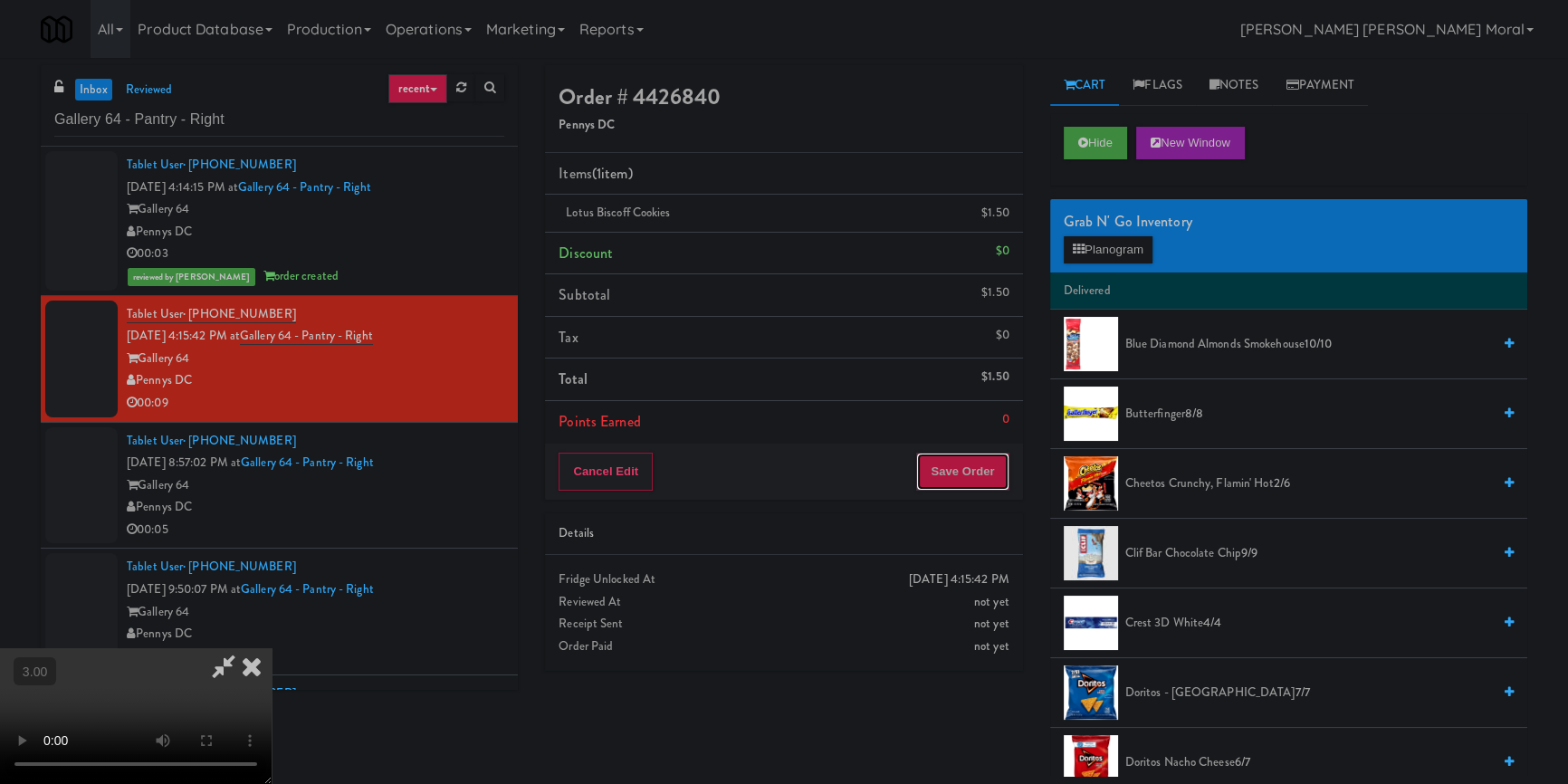
click at [976, 462] on button "Save Order" at bounding box center [962, 471] width 92 height 38
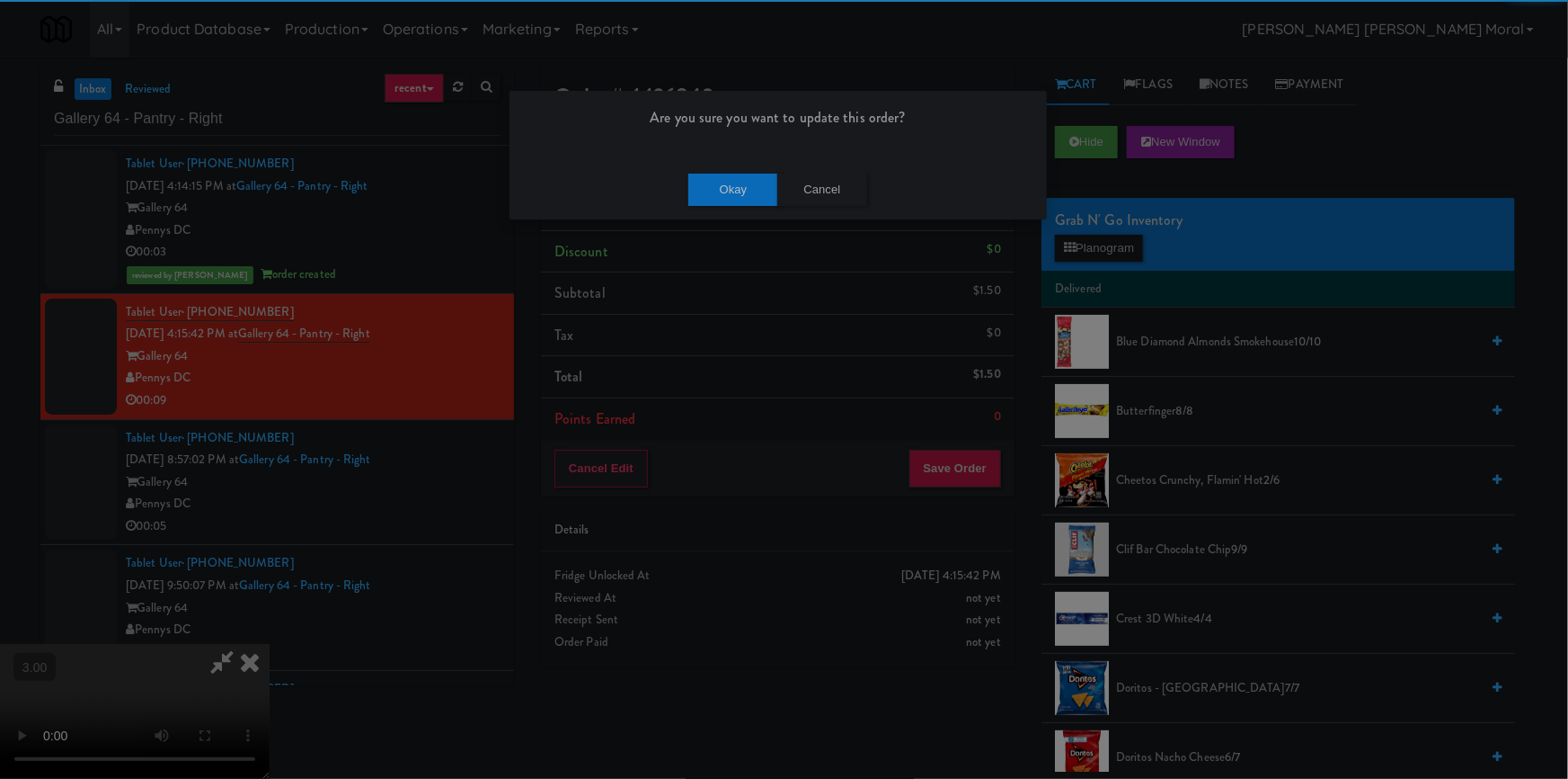
click at [766, 170] on div "Okay Cancel" at bounding box center [778, 189] width 538 height 60
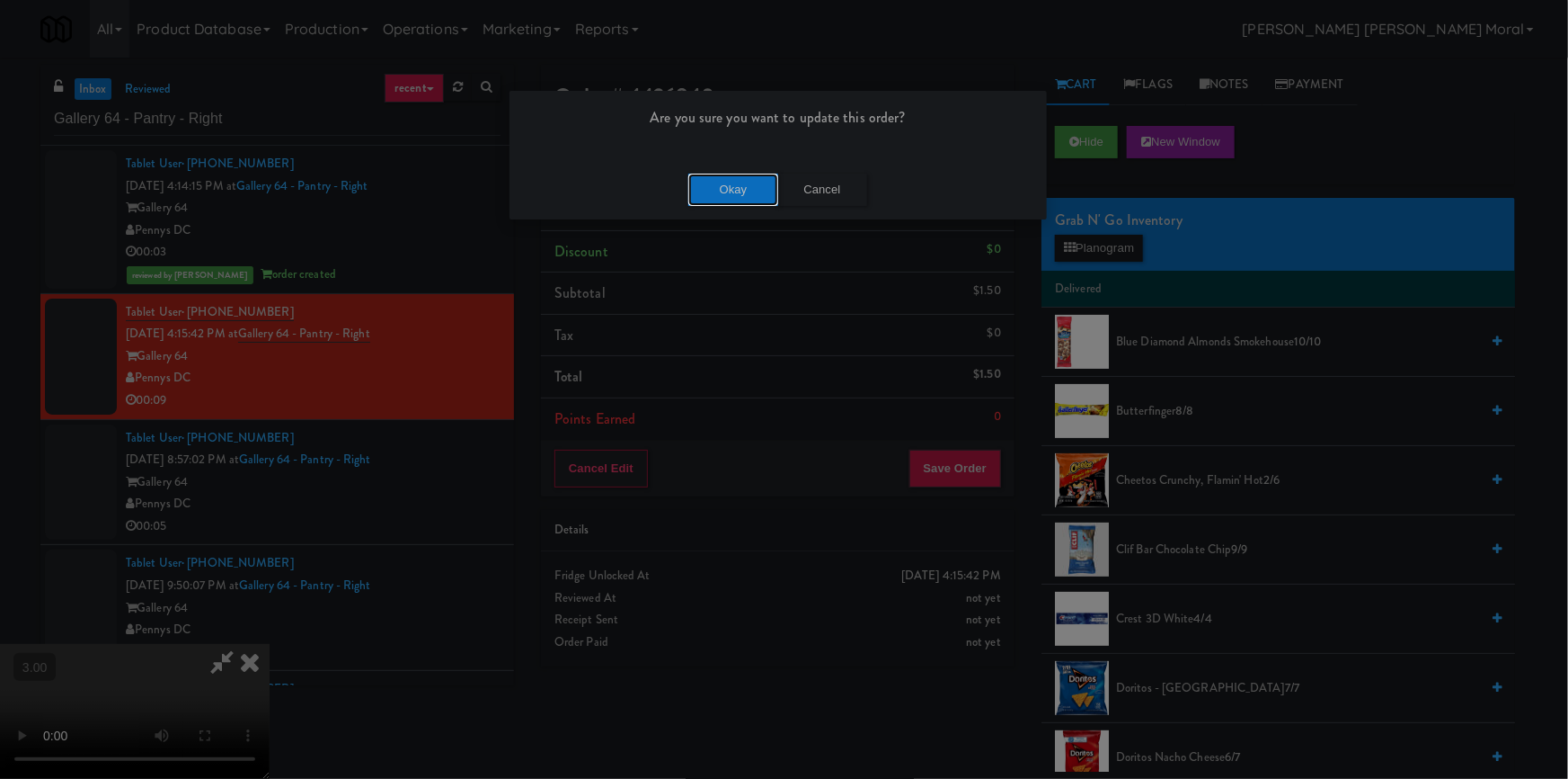
click at [747, 186] on button "Okay" at bounding box center [732, 189] width 89 height 32
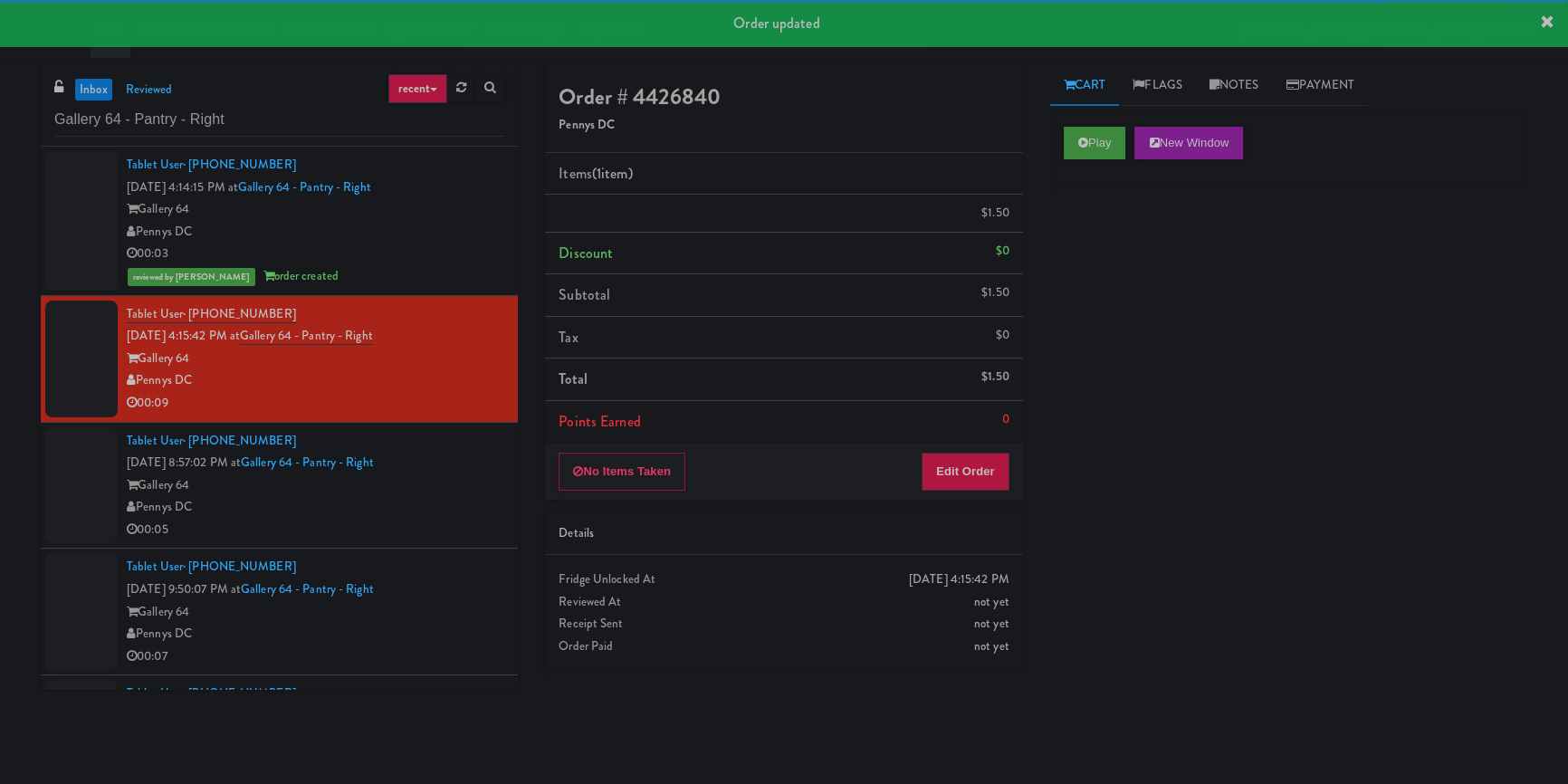
click at [442, 485] on div "Tablet User · (319) 930-9057 [DATE] 8:57:02 PM at Gallery 64 - Pantry - Right G…" at bounding box center [315, 485] width 377 height 111
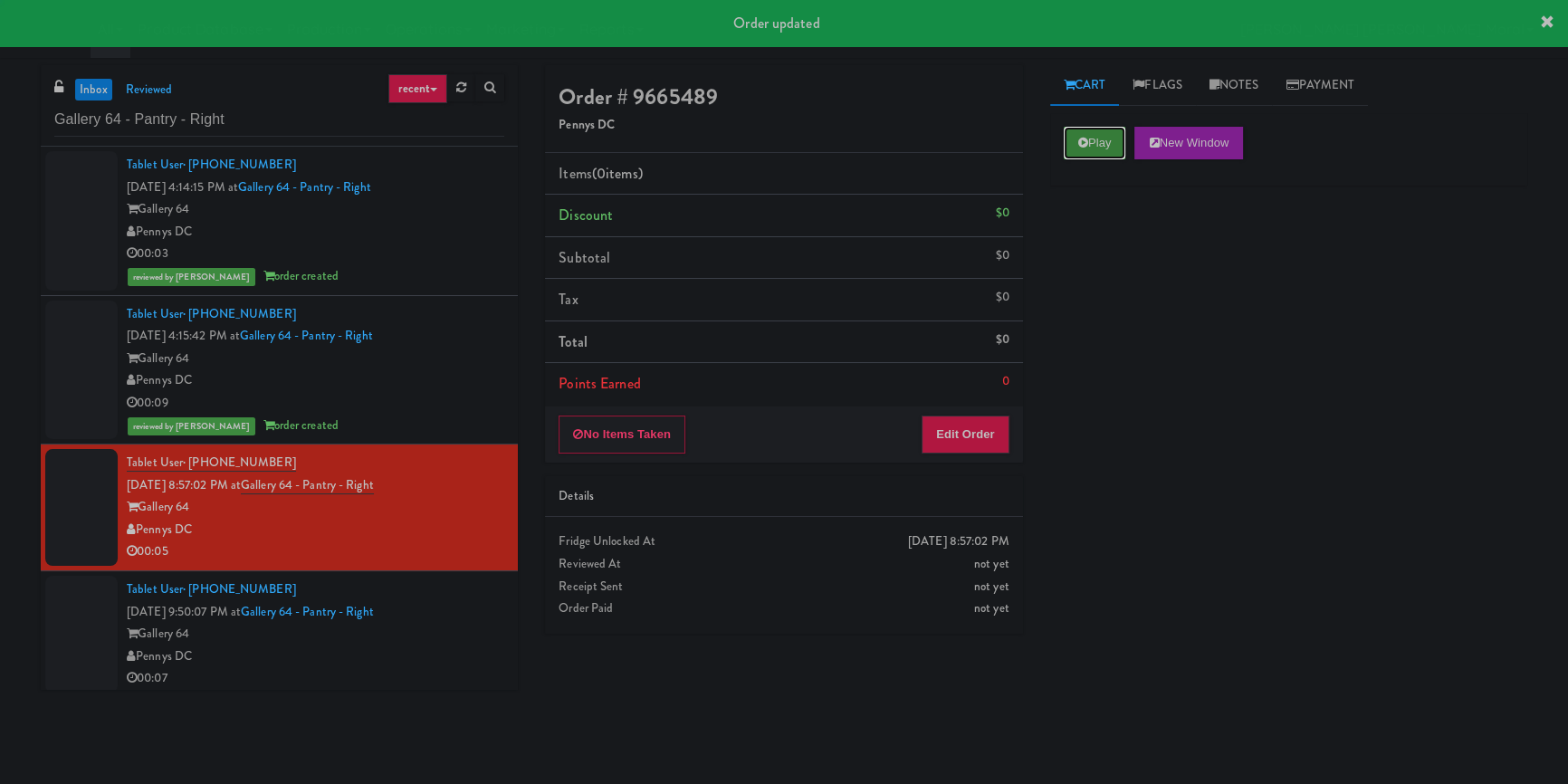
drag, startPoint x: 1093, startPoint y: 136, endPoint x: 1099, endPoint y: 202, distance: 66.3
click at [1093, 136] on button "Play" at bounding box center [1095, 143] width 62 height 33
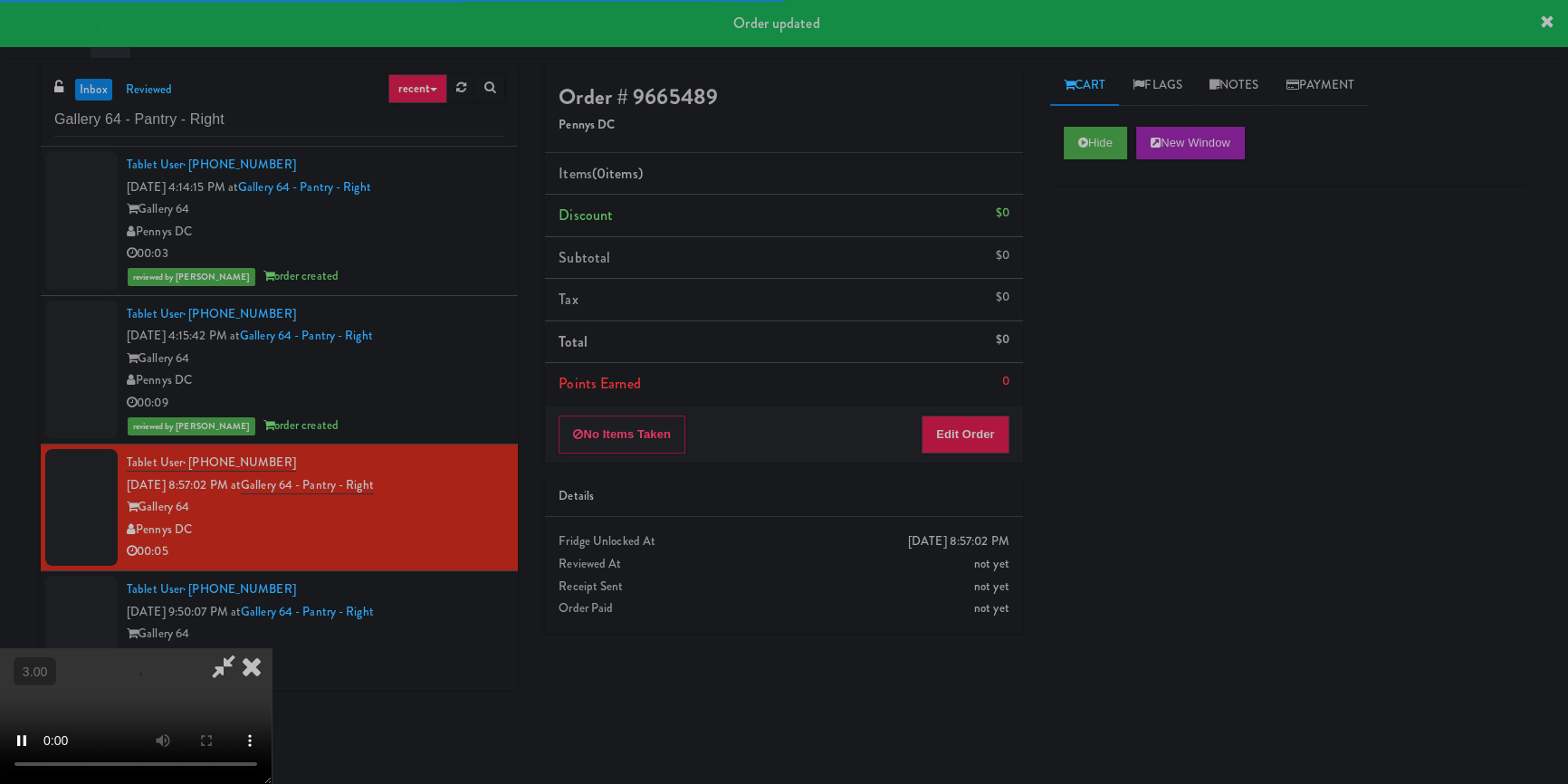
click at [1094, 279] on div "Hide New Window Primary Flag Clear Flag if unable to determine what was taken o…" at bounding box center [1290, 452] width 477 height 679
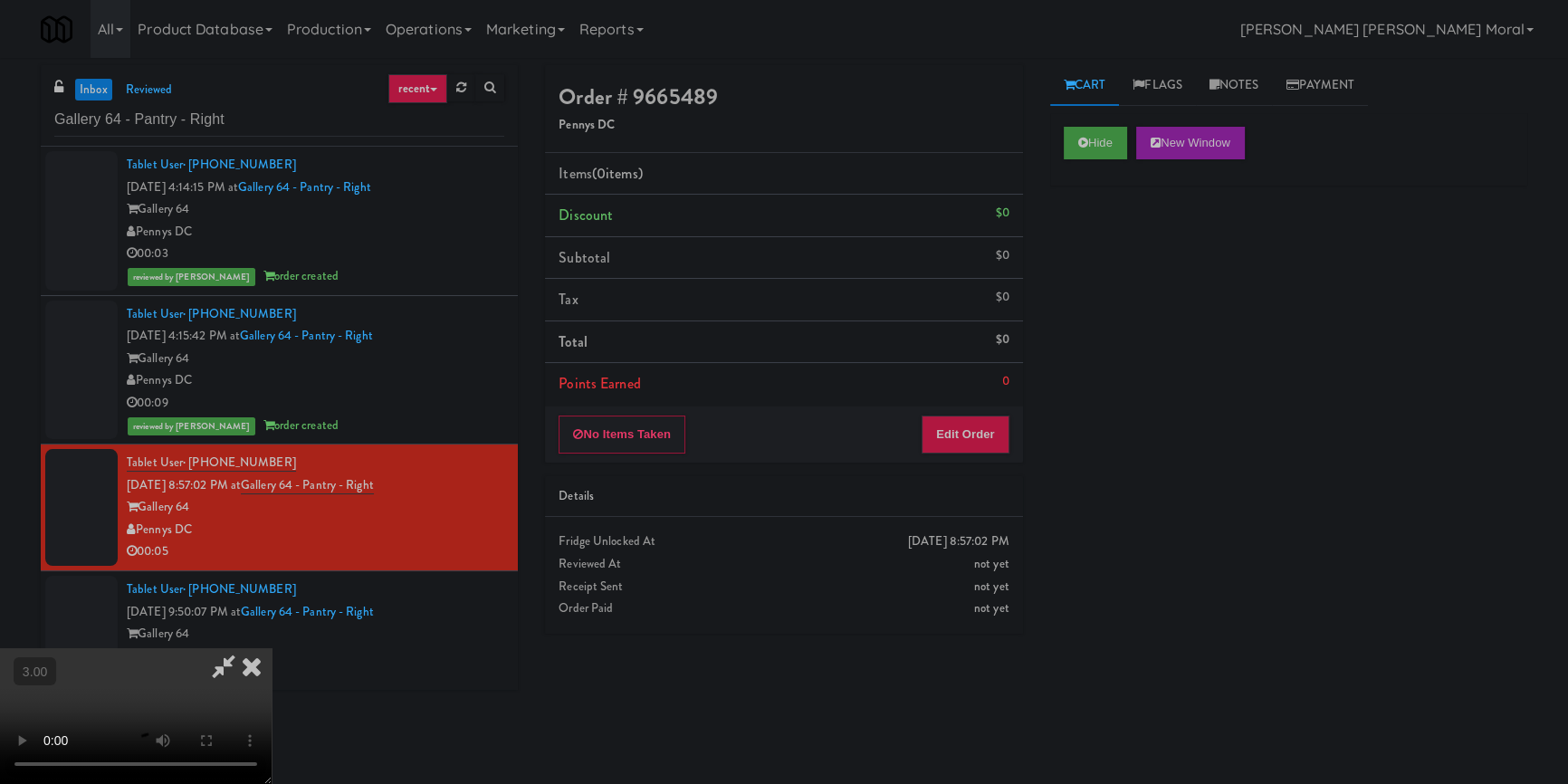
click at [271, 648] on video at bounding box center [136, 716] width 271 height 136
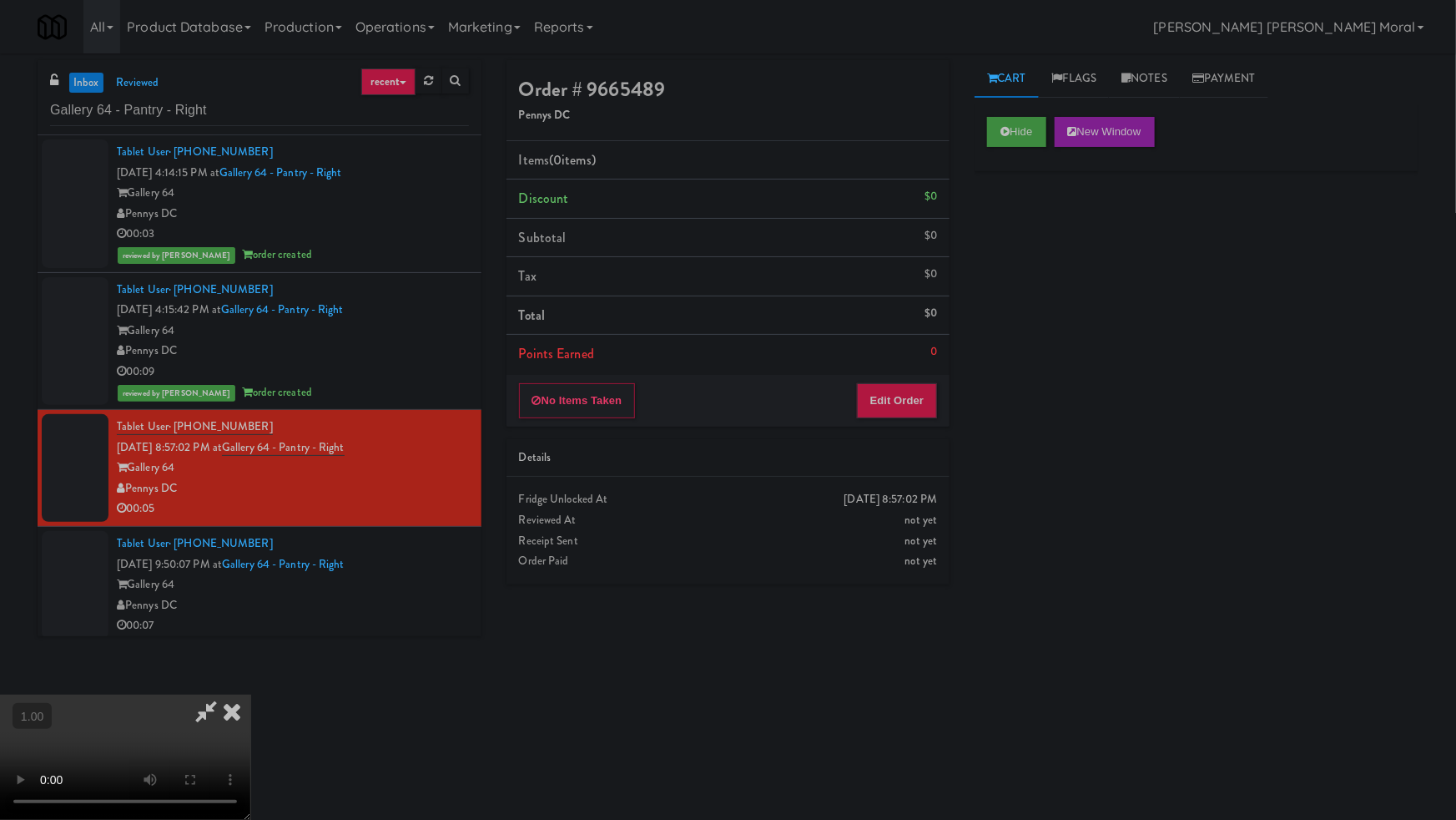
click at [250, 695] on video at bounding box center [125, 757] width 250 height 125
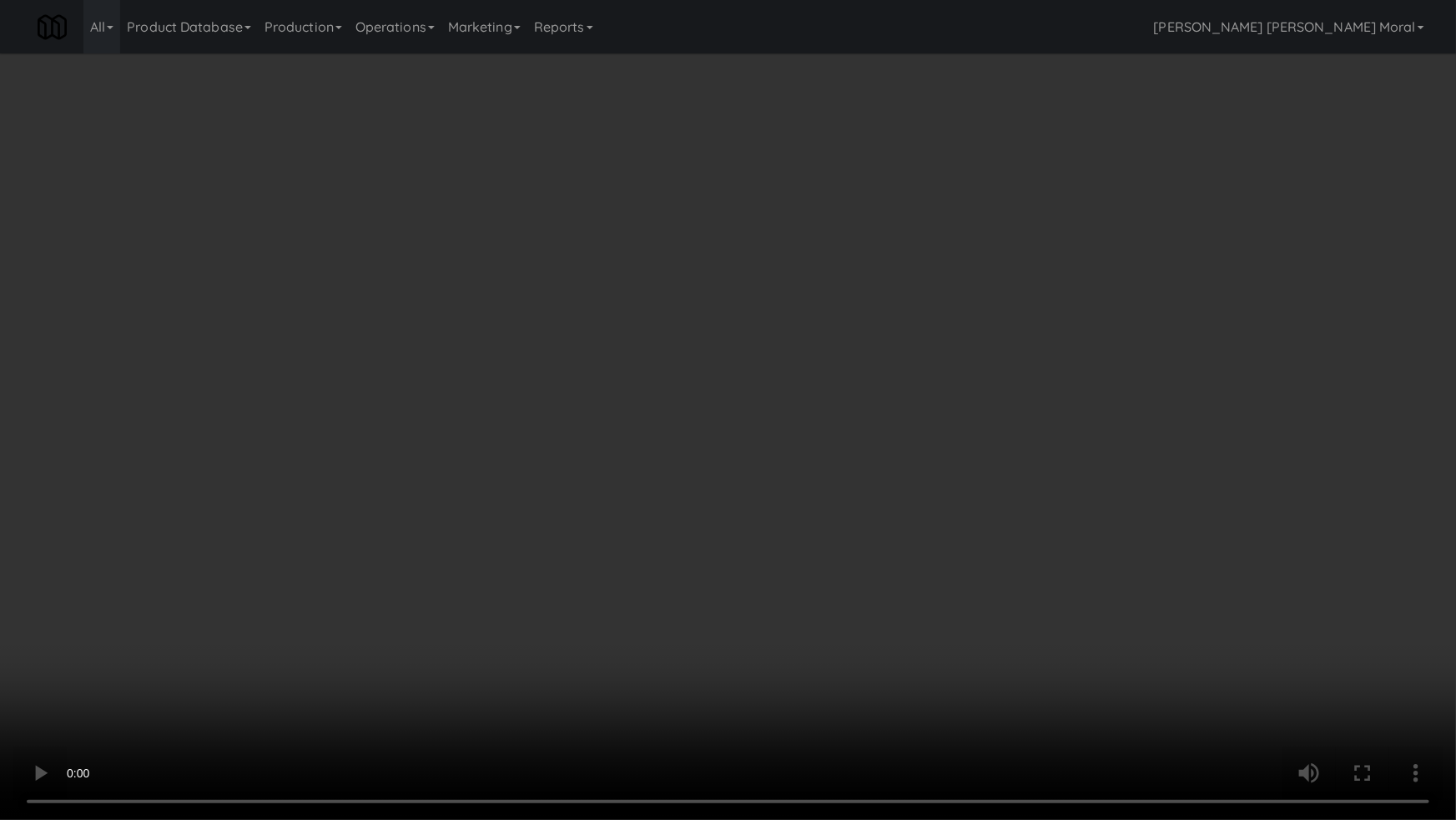
click at [864, 510] on video at bounding box center [728, 410] width 1456 height 820
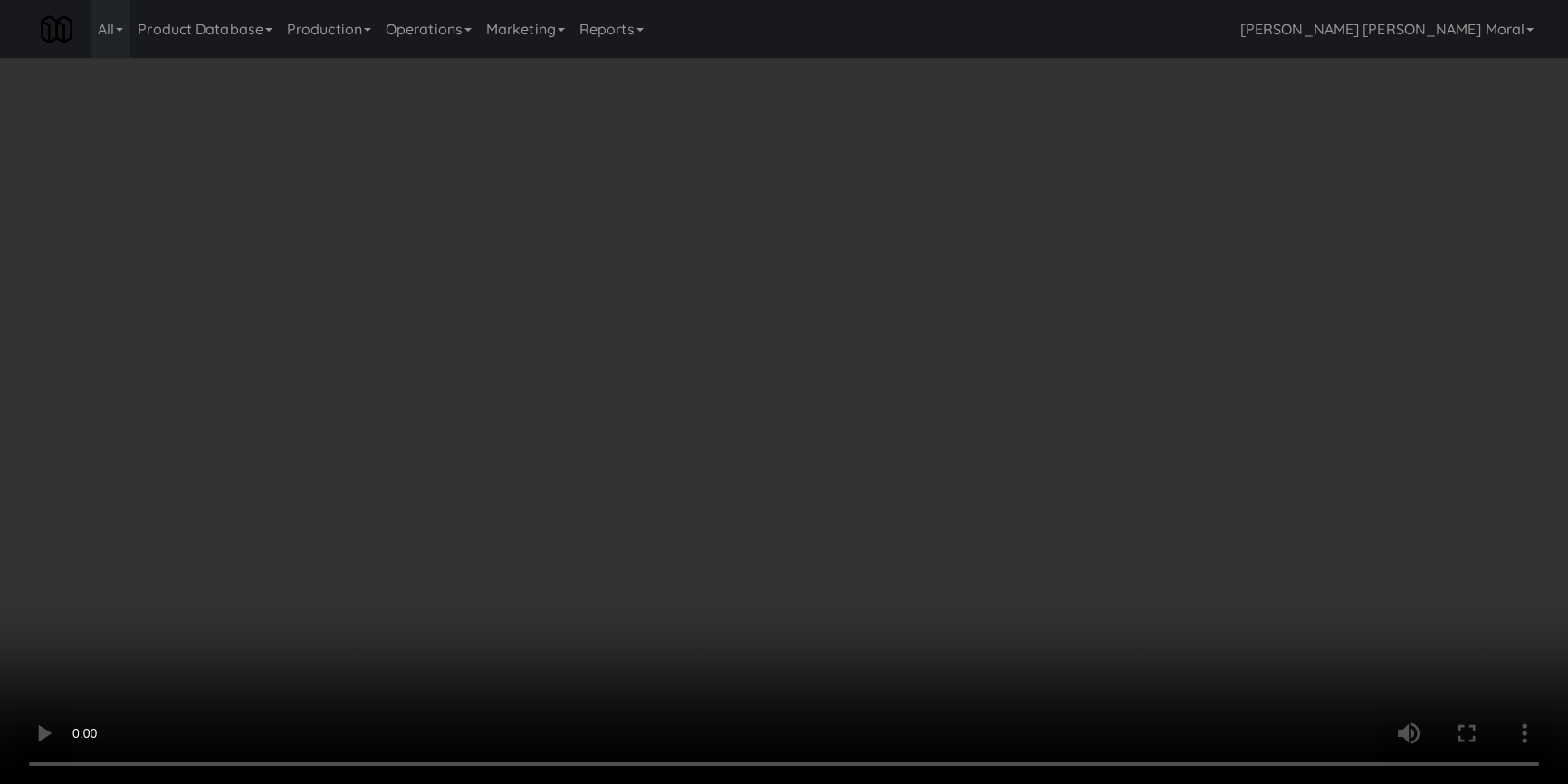
click at [975, 434] on button "Edit Order" at bounding box center [966, 435] width 88 height 38
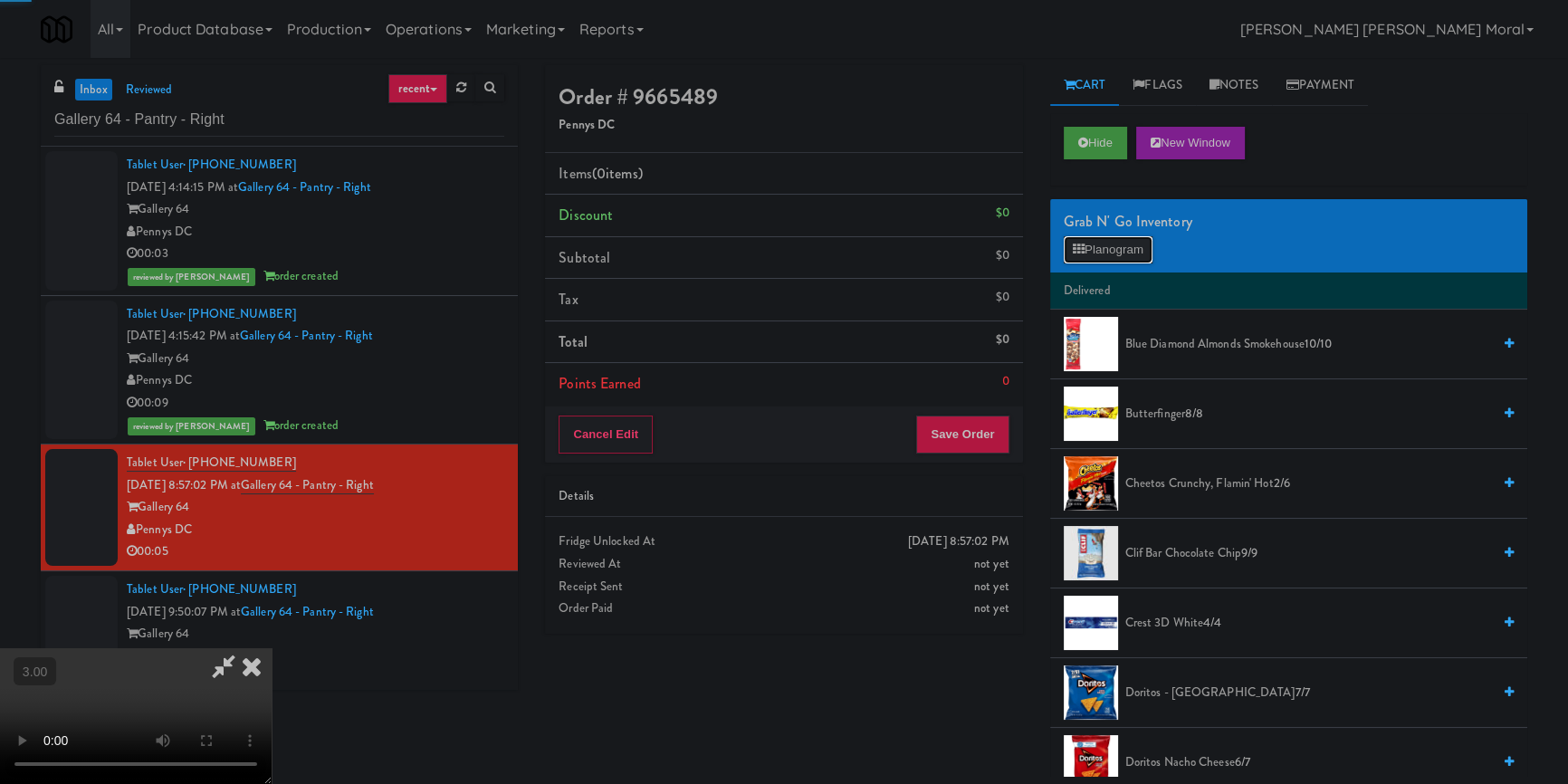
click at [1115, 247] on button "Planogram" at bounding box center [1108, 249] width 89 height 27
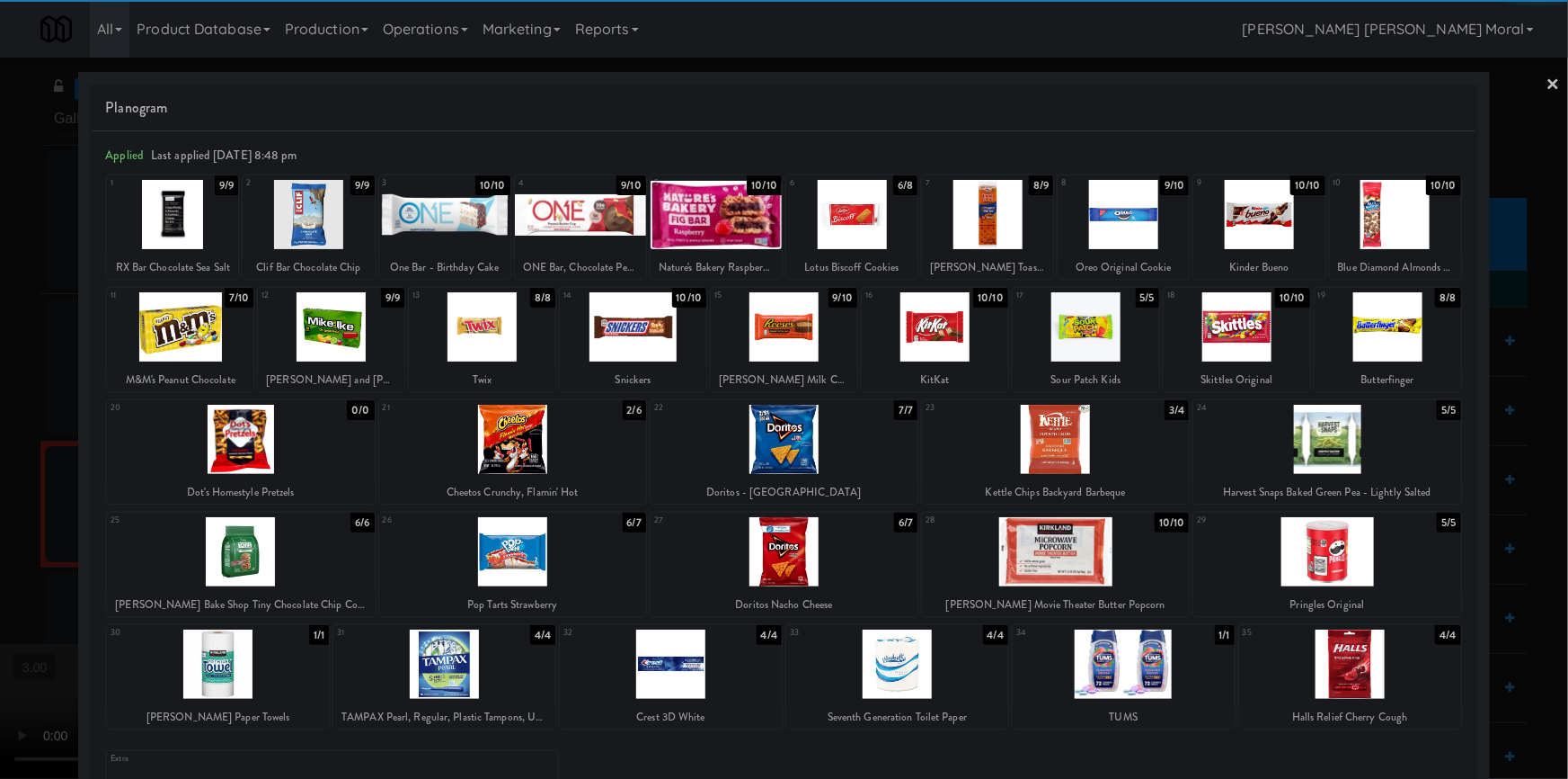
click at [782, 440] on div at bounding box center [784, 439] width 267 height 69
click at [0, 486] on div at bounding box center [784, 390] width 1568 height 779
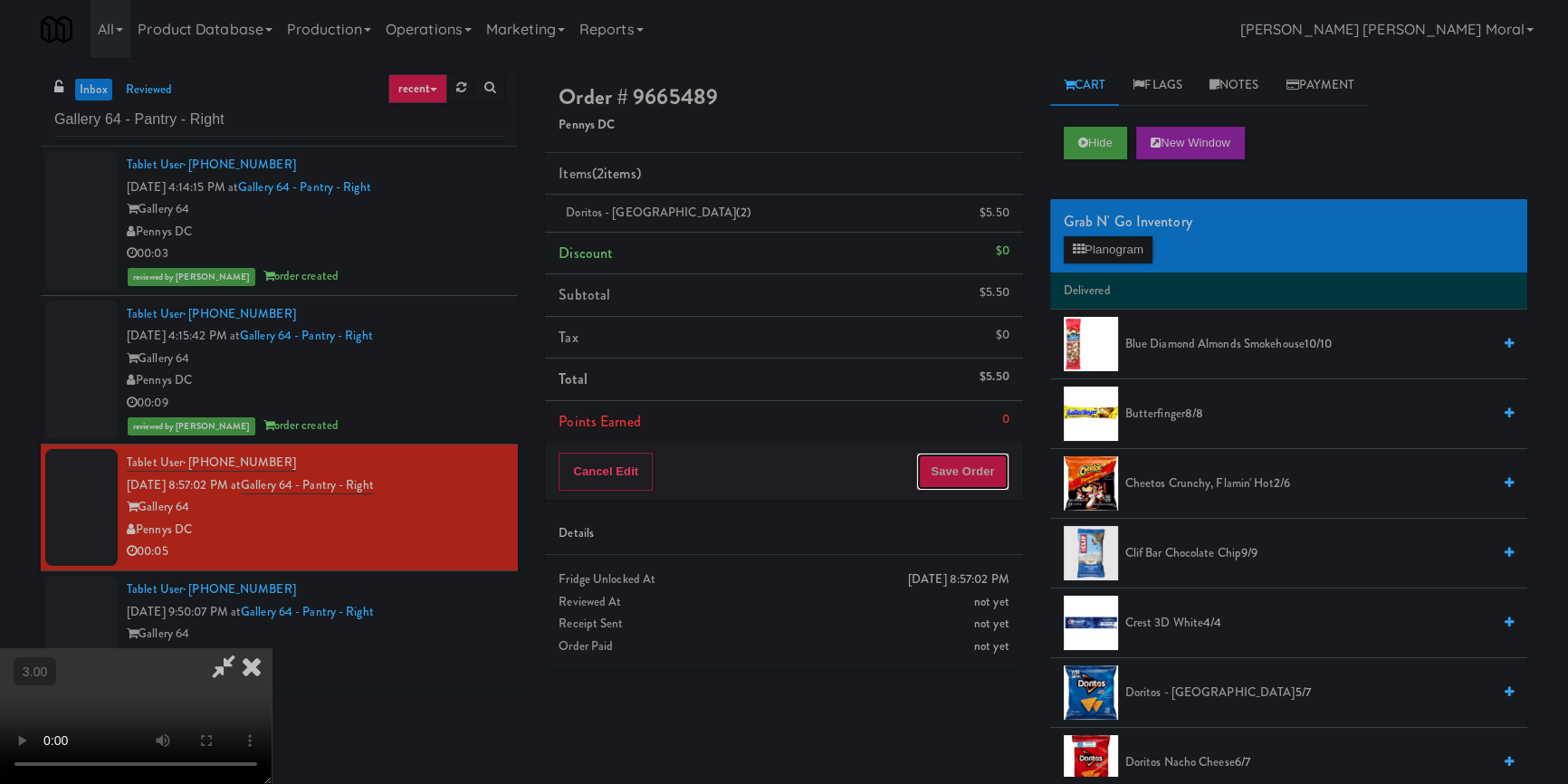
click at [978, 467] on button "Save Order" at bounding box center [962, 471] width 92 height 38
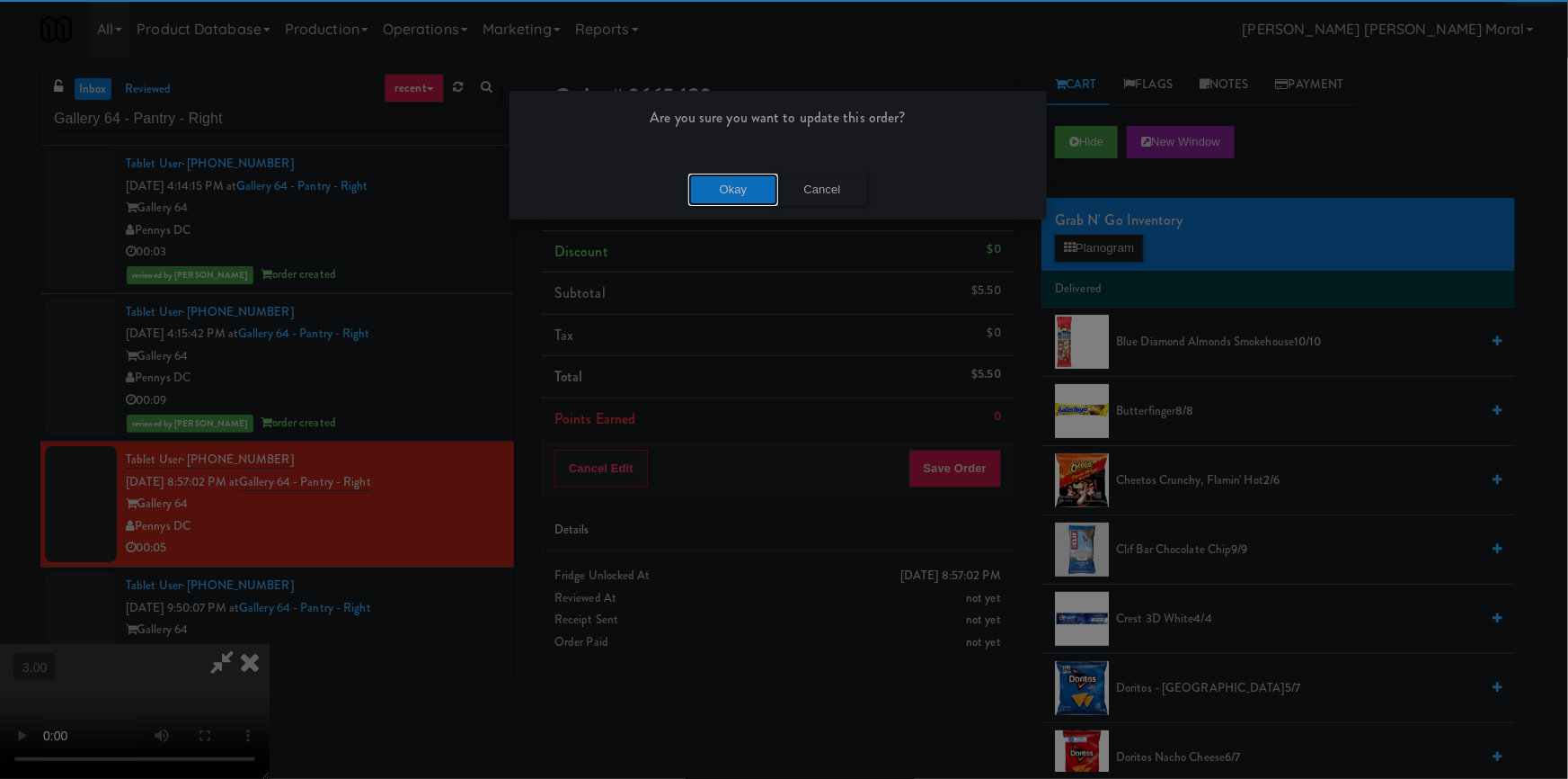
click at [734, 180] on button "Okay" at bounding box center [732, 189] width 89 height 32
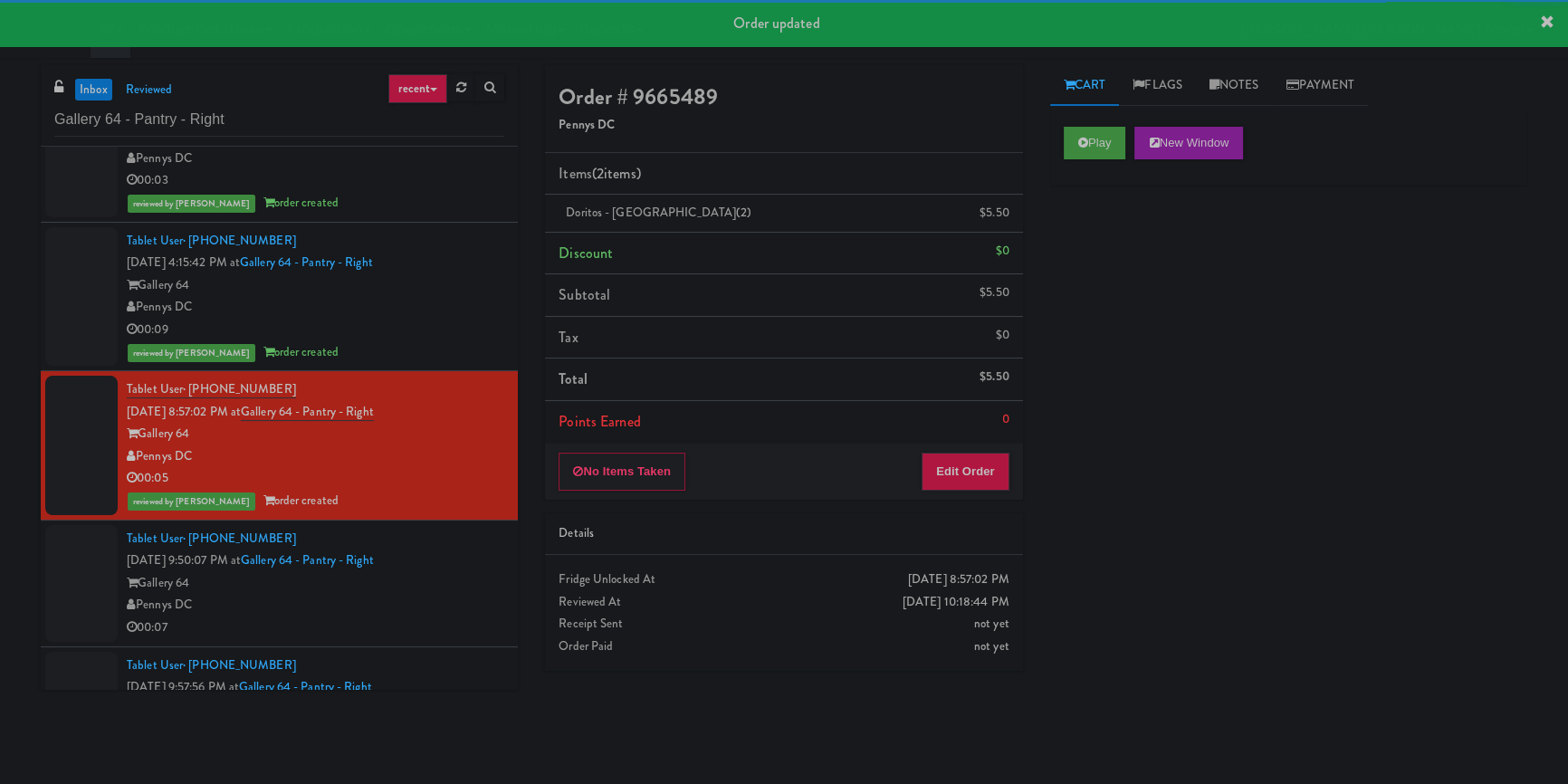
scroll to position [282, 0]
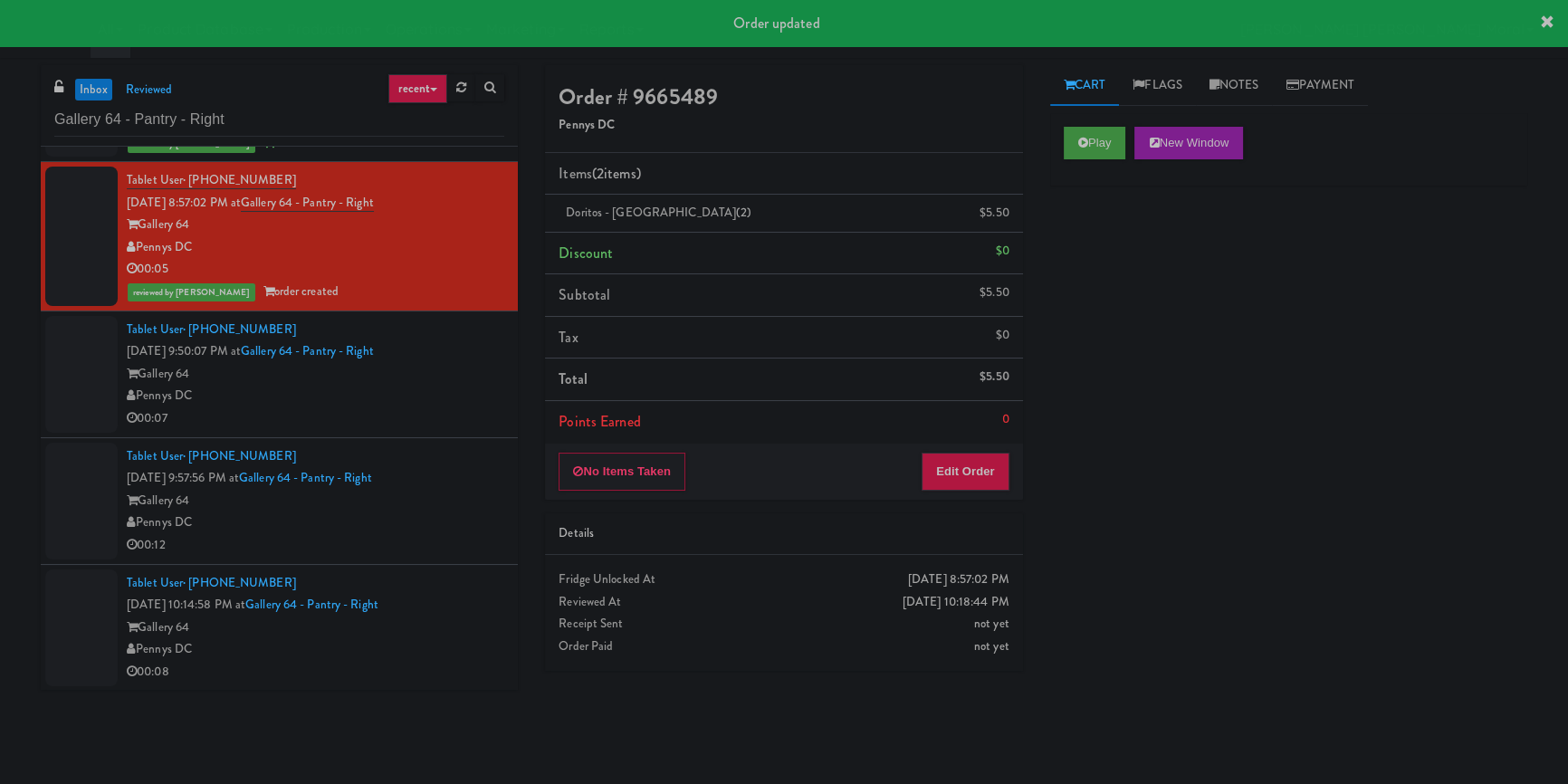
click at [468, 405] on div "Pennys DC" at bounding box center [315, 396] width 377 height 23
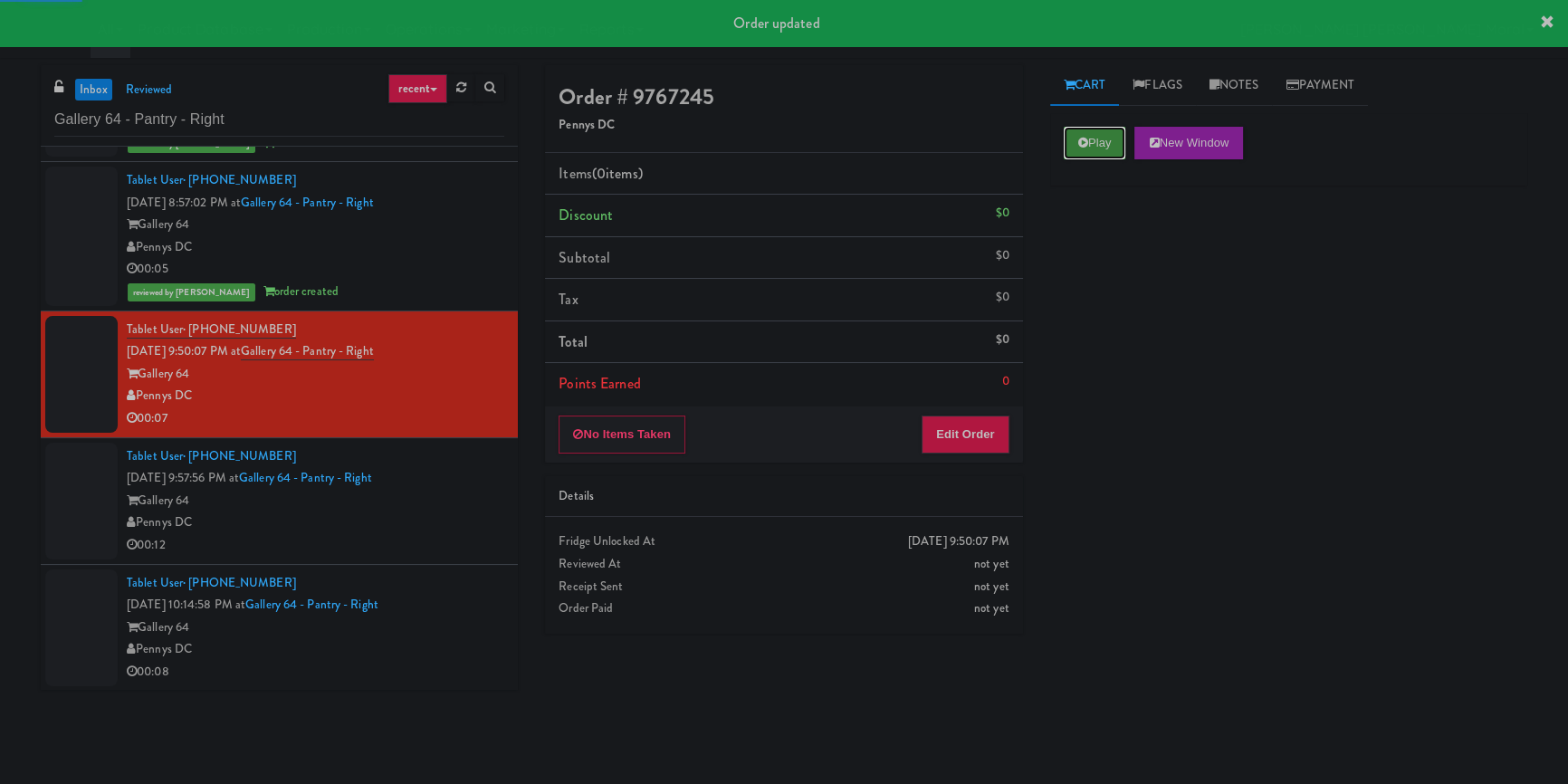
click at [1088, 130] on button "Play" at bounding box center [1095, 143] width 62 height 33
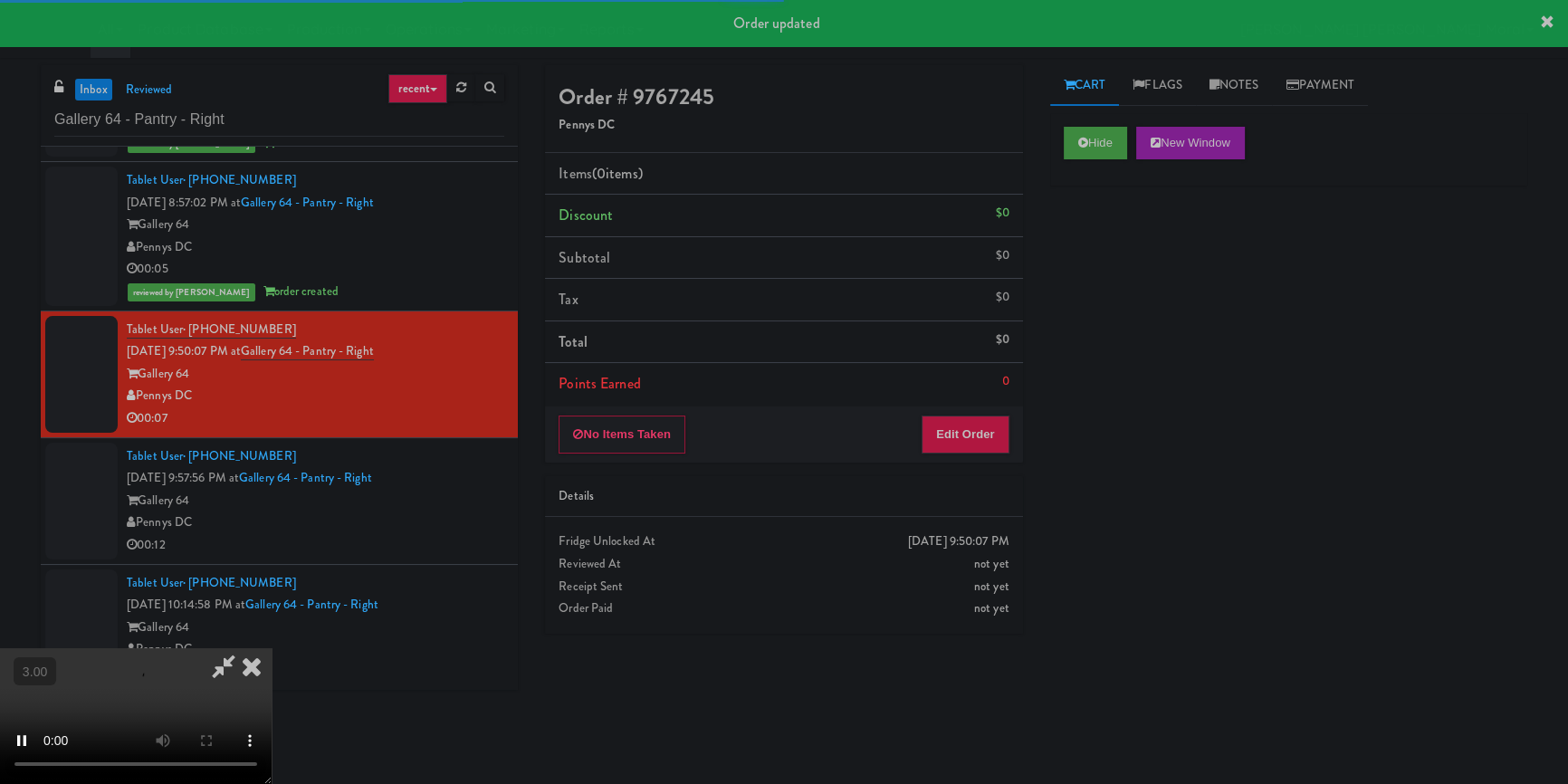
click at [1098, 253] on div "Hide New Window Primary Flag Clear Flag if unable to determine what was taken o…" at bounding box center [1290, 452] width 477 height 679
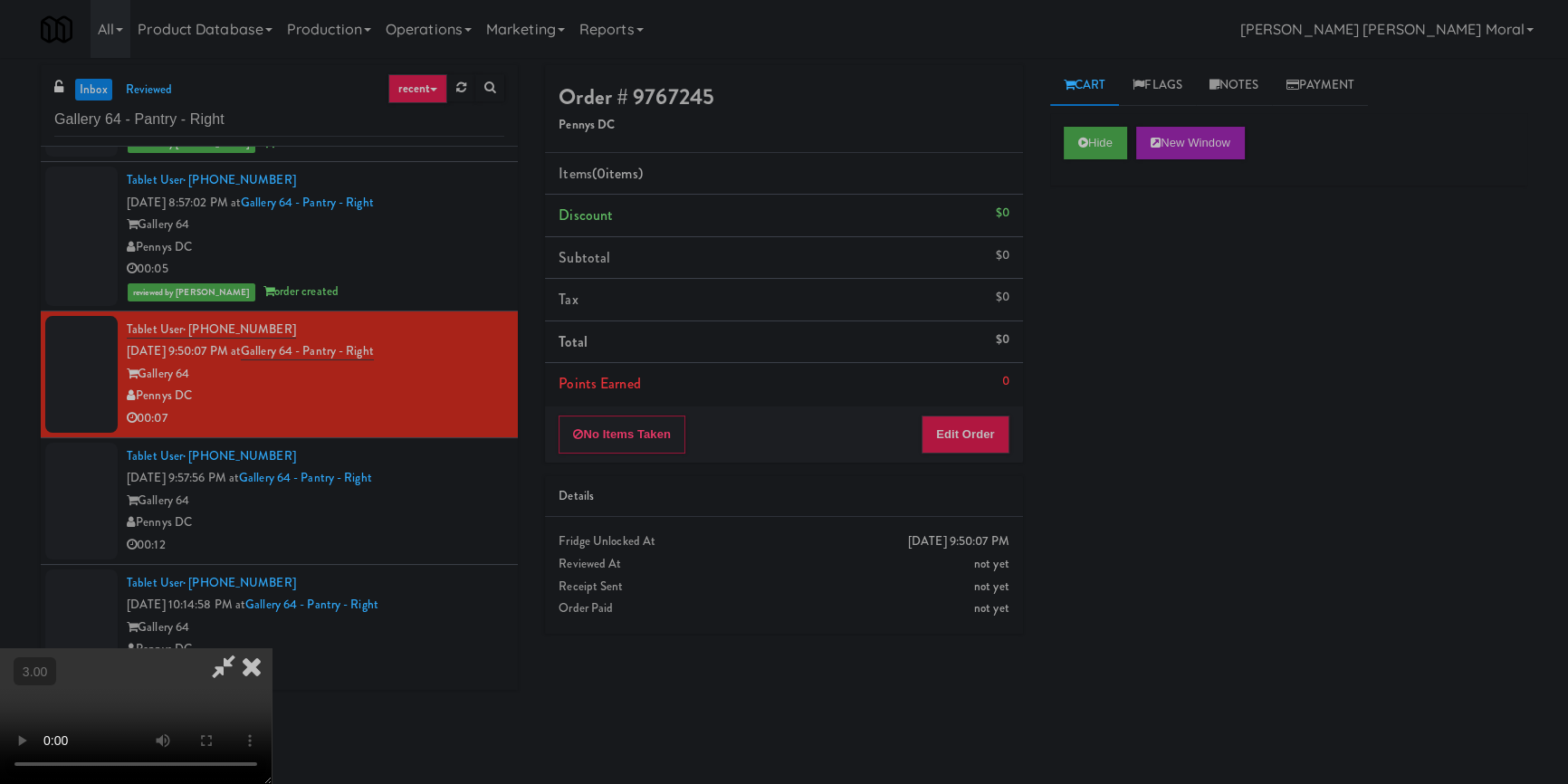
click at [271, 648] on video at bounding box center [136, 716] width 271 height 136
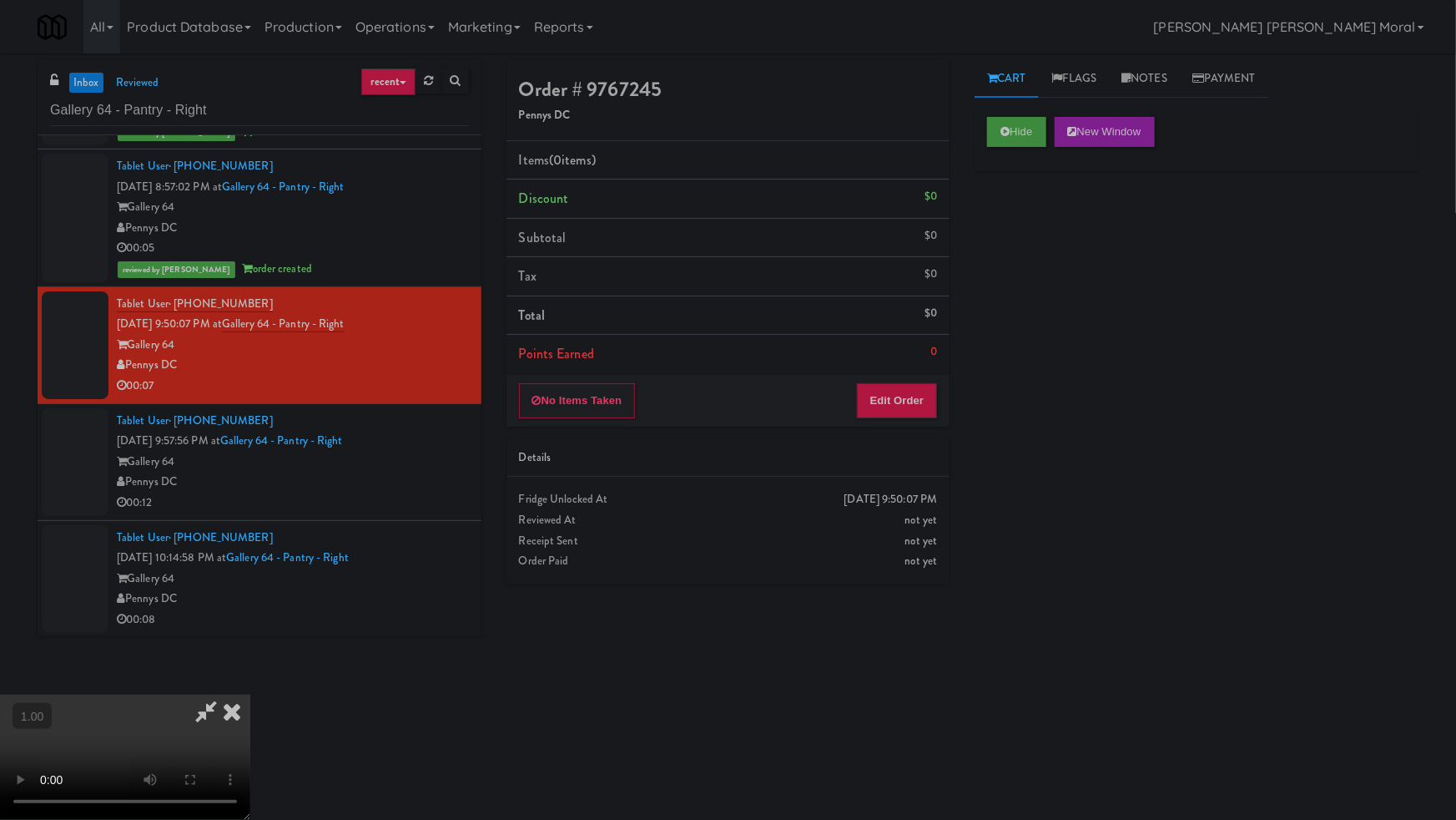
click at [250, 695] on video at bounding box center [125, 757] width 250 height 125
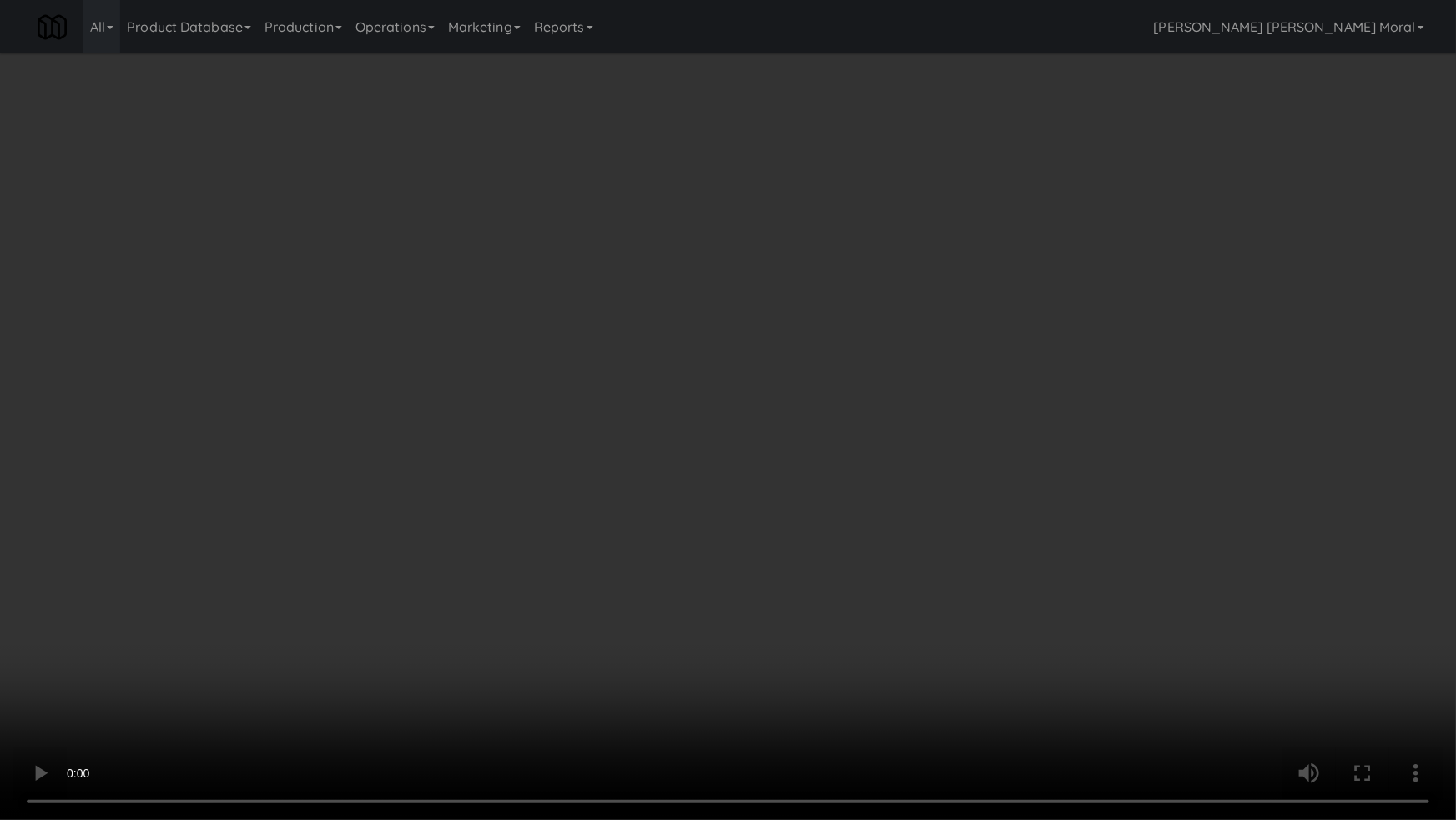
click at [732, 551] on video at bounding box center [728, 410] width 1456 height 820
click at [823, 529] on video at bounding box center [728, 410] width 1456 height 820
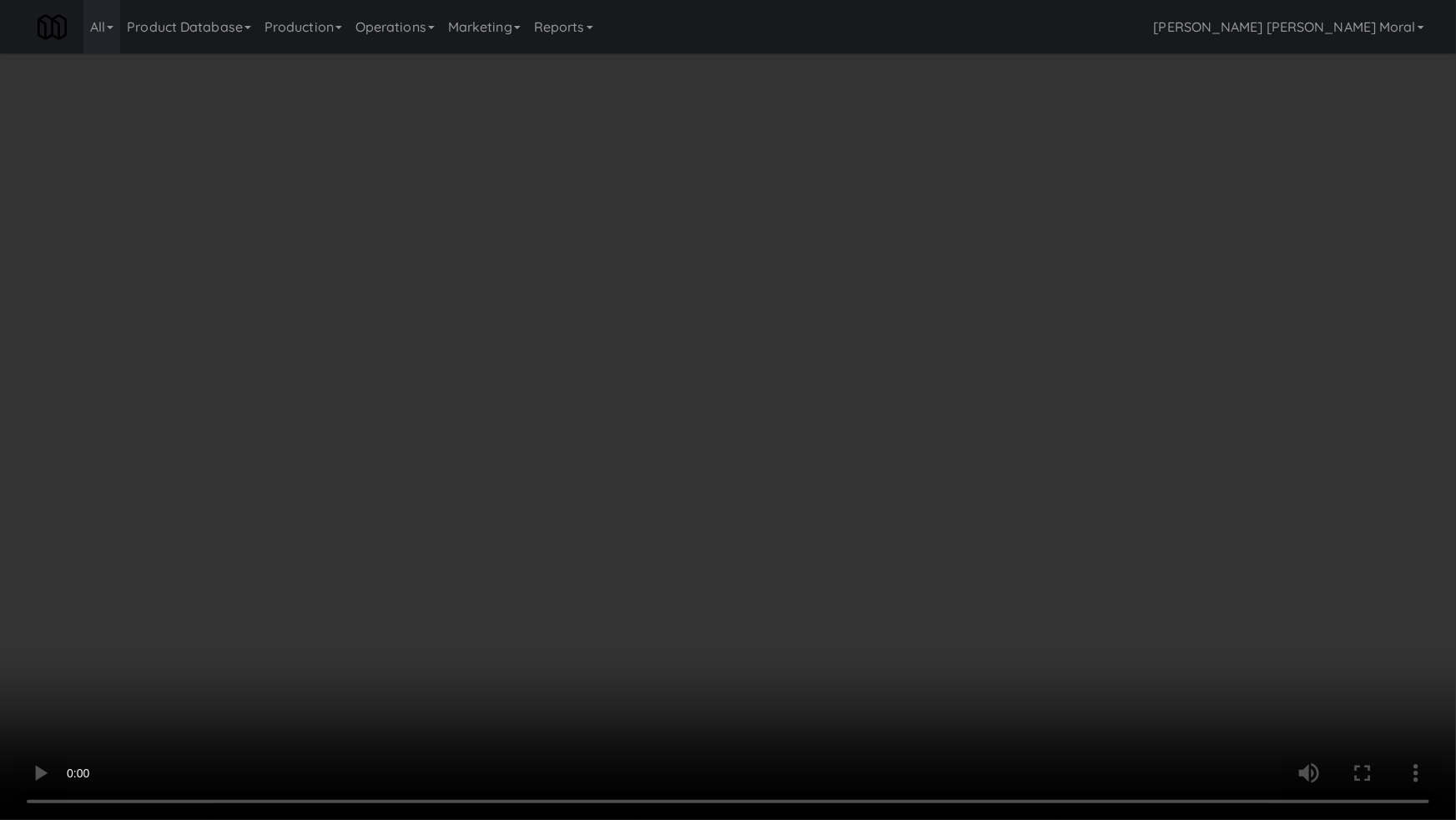
click at [823, 529] on video at bounding box center [728, 410] width 1456 height 820
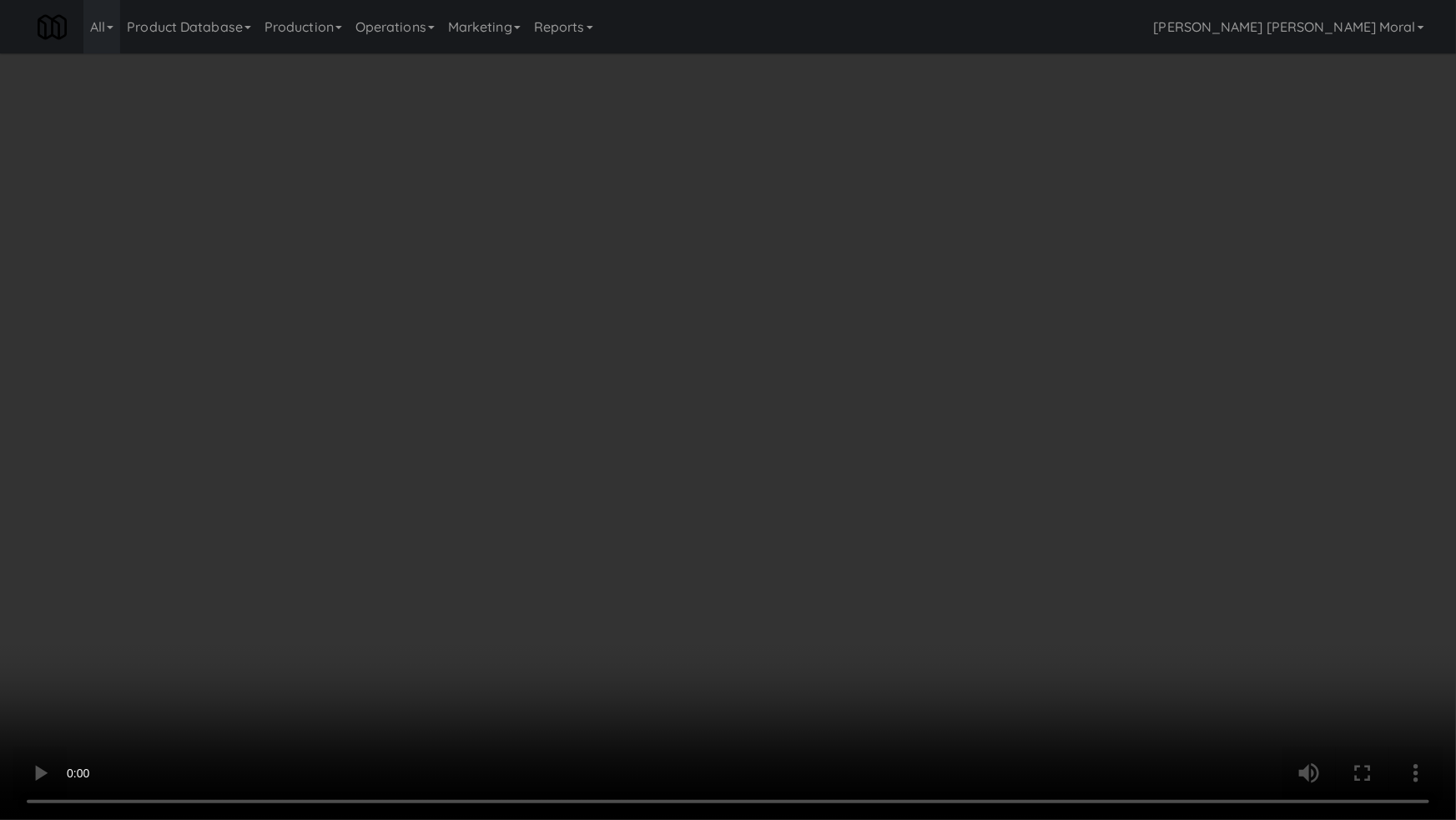
click at [823, 529] on video at bounding box center [728, 410] width 1456 height 820
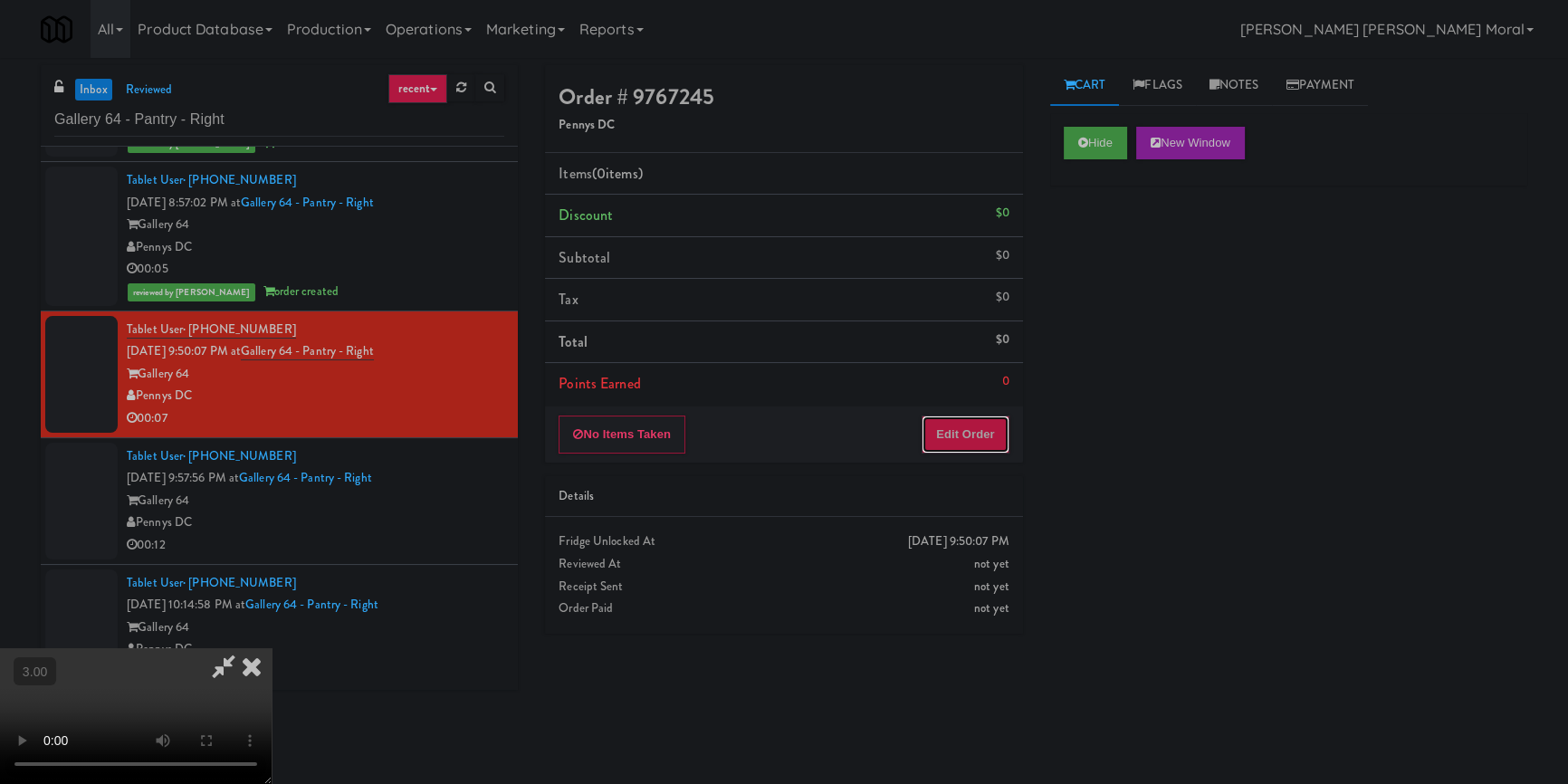
drag, startPoint x: 951, startPoint y: 441, endPoint x: 1006, endPoint y: 356, distance: 101.2
click at [953, 438] on button "Edit Order" at bounding box center [966, 435] width 88 height 38
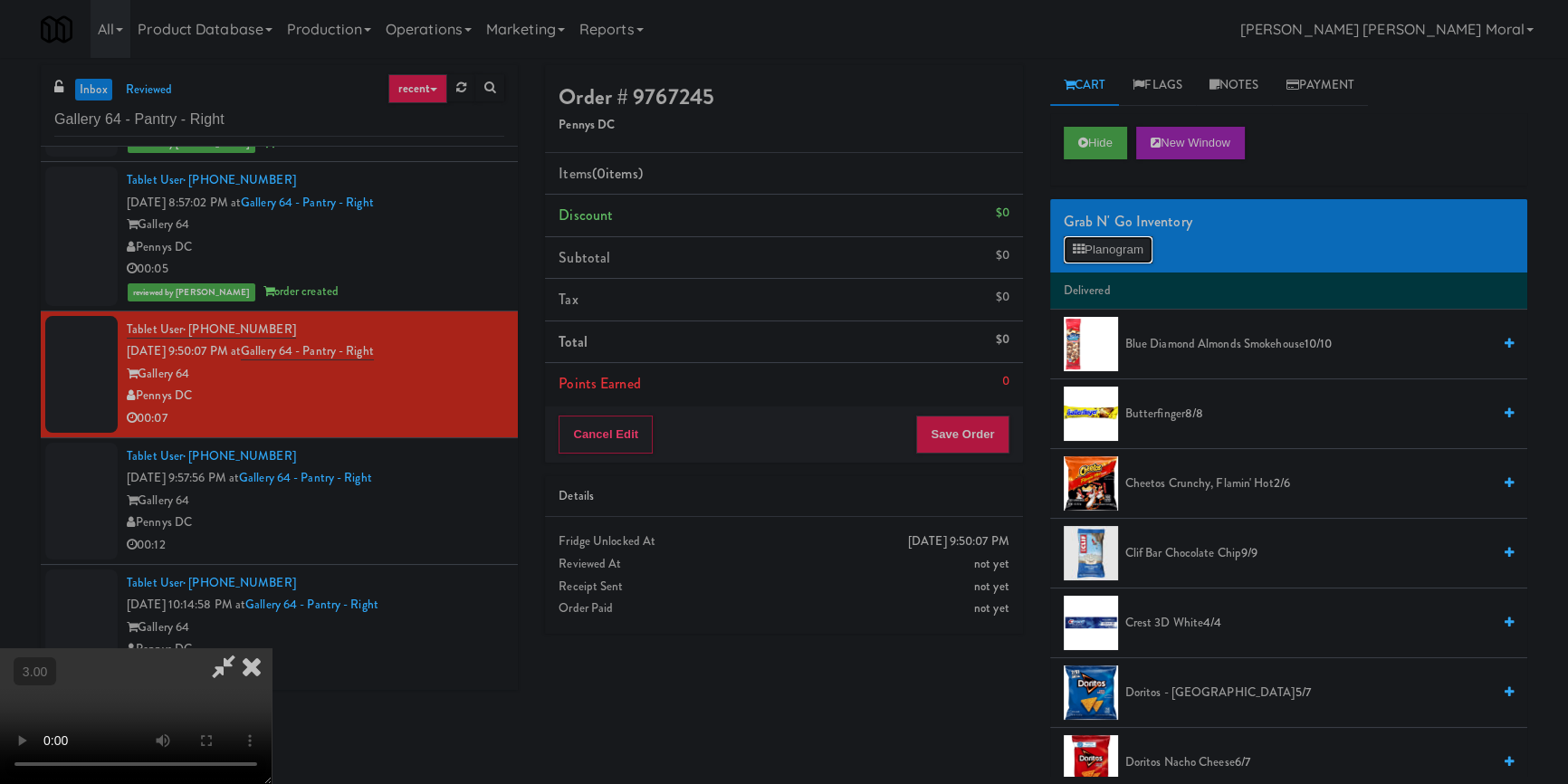
click at [1093, 244] on button "Planogram" at bounding box center [1108, 249] width 89 height 27
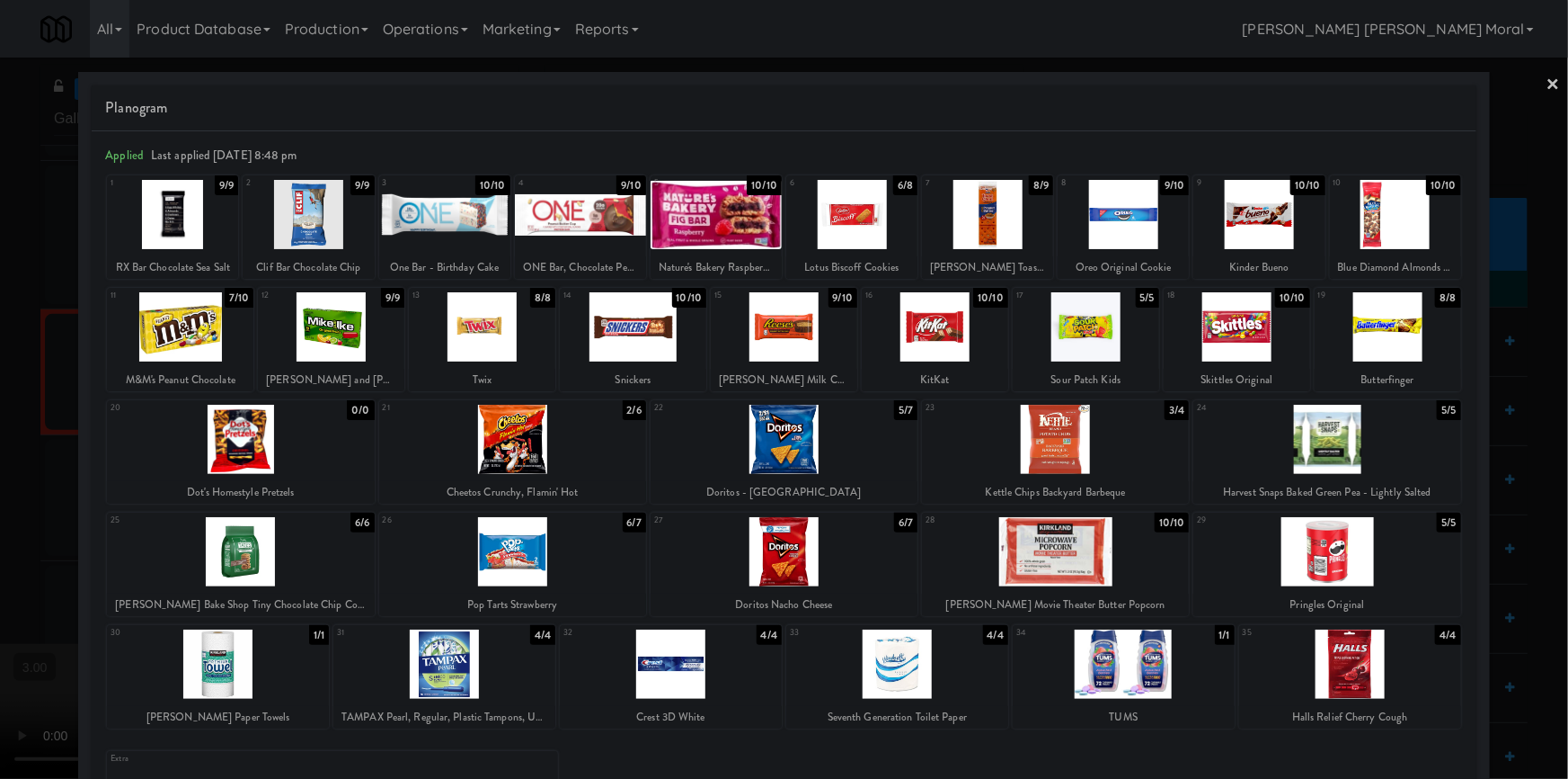
click at [1103, 217] on div at bounding box center [1123, 214] width 131 height 69
click at [791, 338] on div at bounding box center [784, 327] width 146 height 69
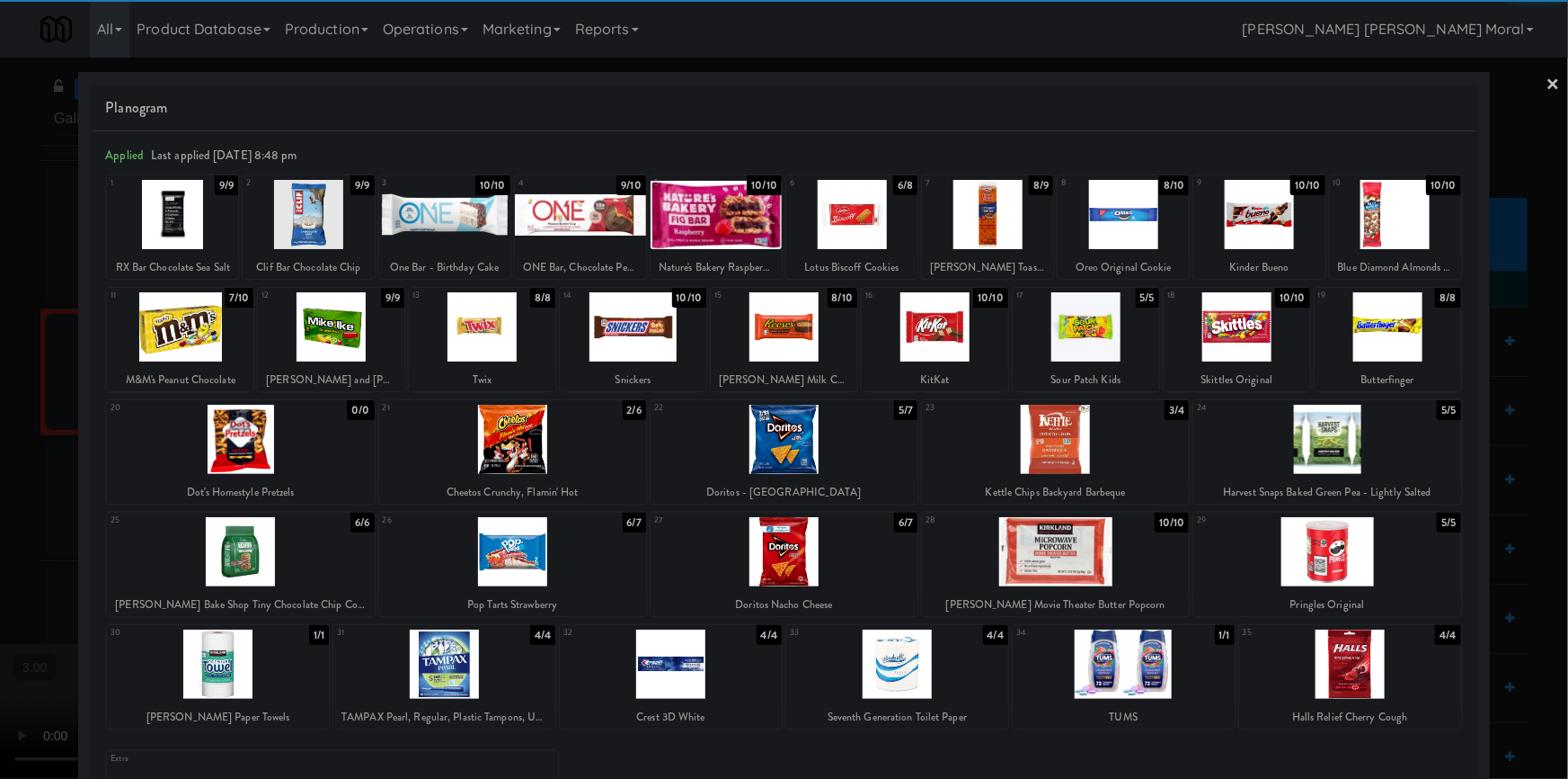
click at [144, 334] on div at bounding box center [180, 327] width 146 height 69
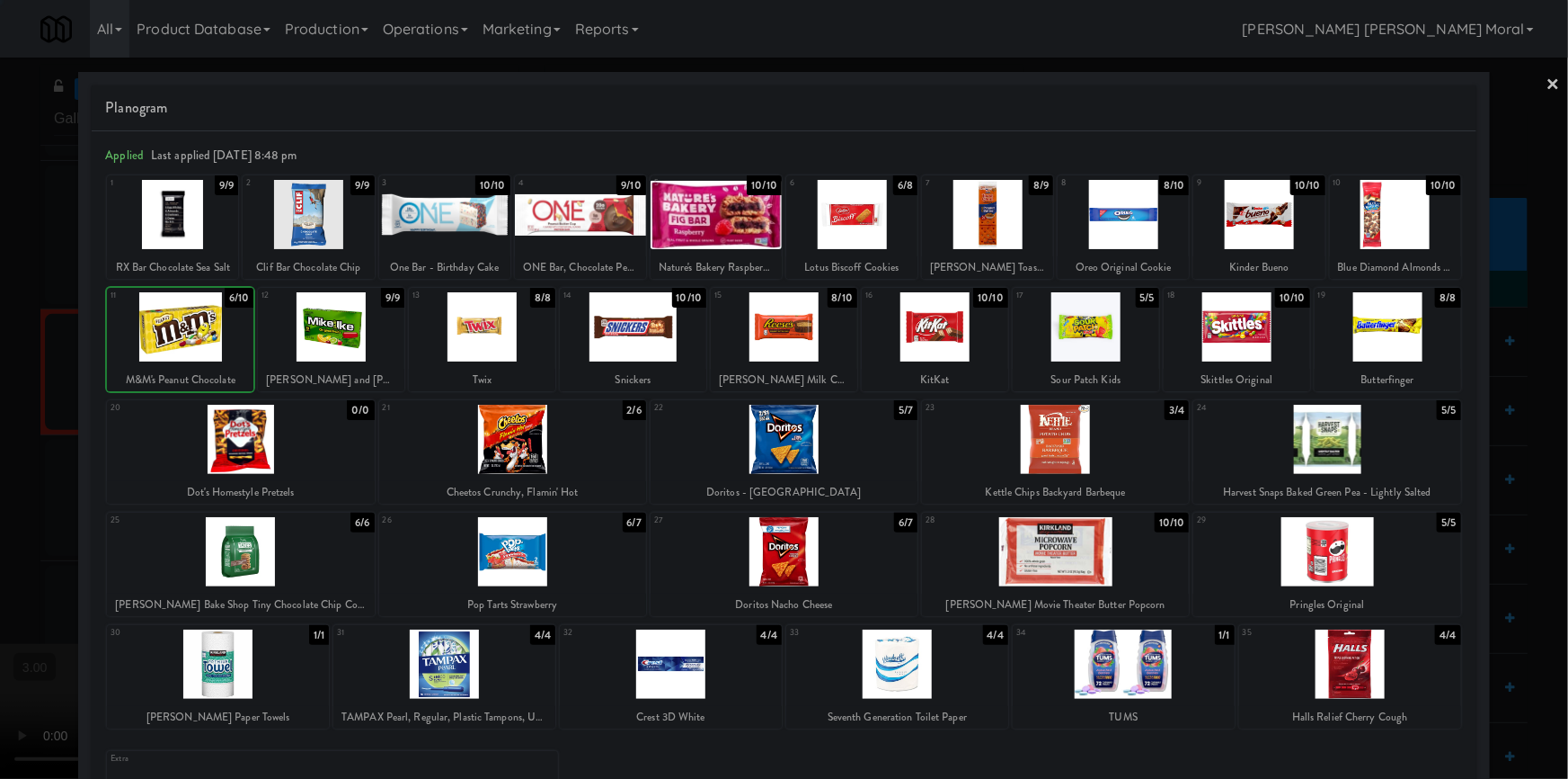
click at [18, 437] on div at bounding box center [784, 390] width 1568 height 779
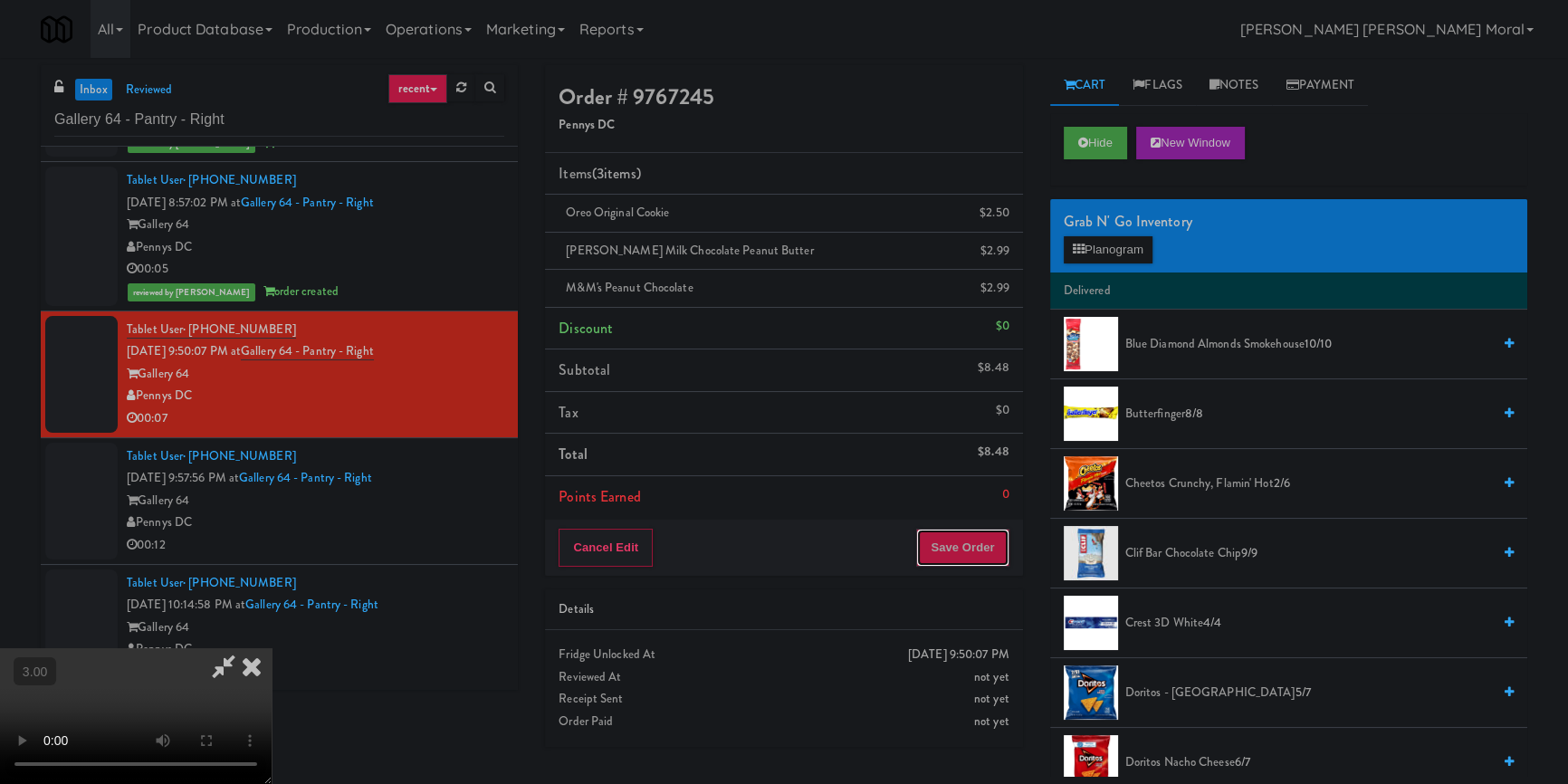
click at [986, 543] on button "Save Order" at bounding box center [962, 547] width 92 height 38
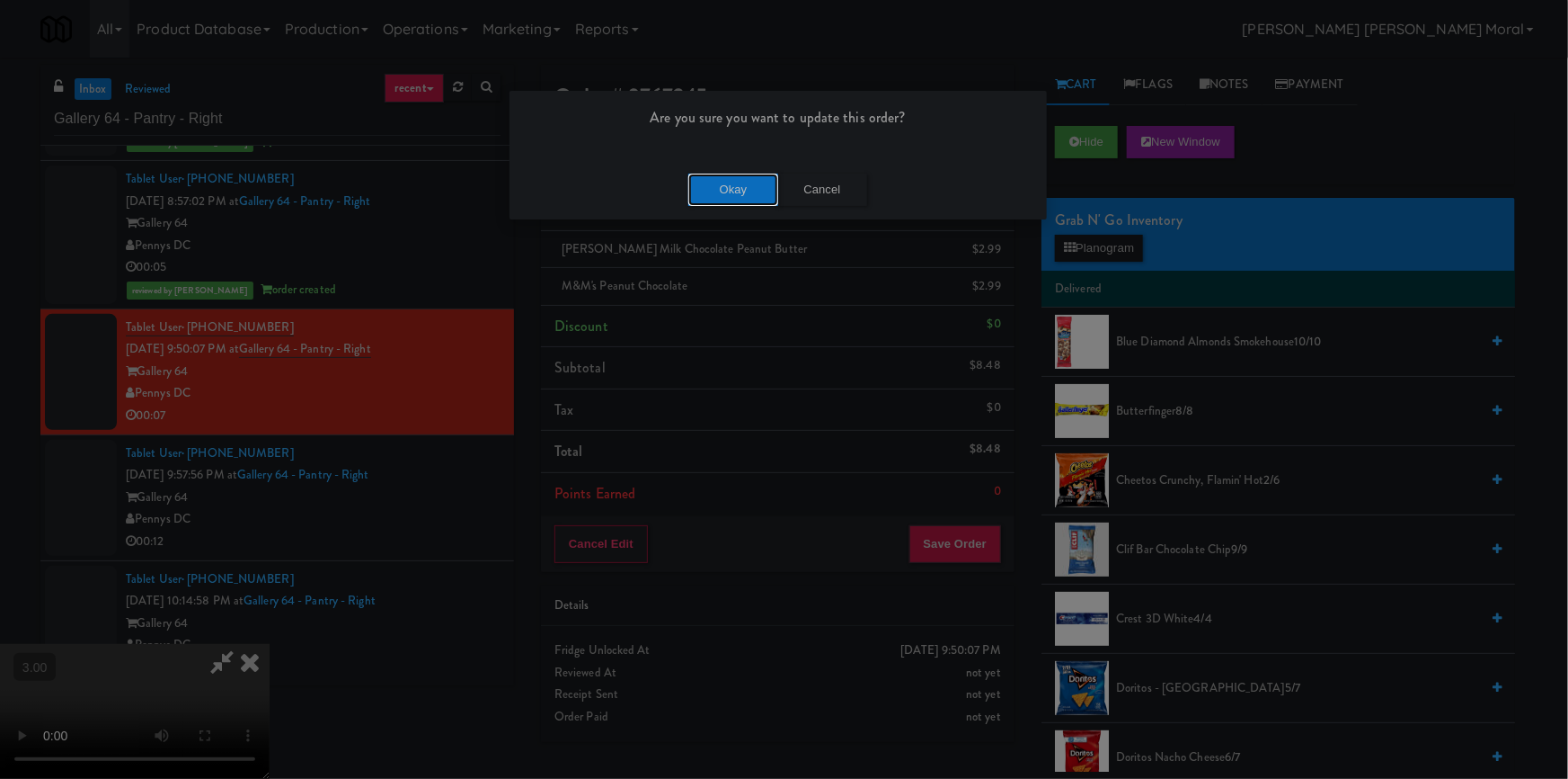
click at [762, 194] on button "Okay" at bounding box center [732, 189] width 89 height 32
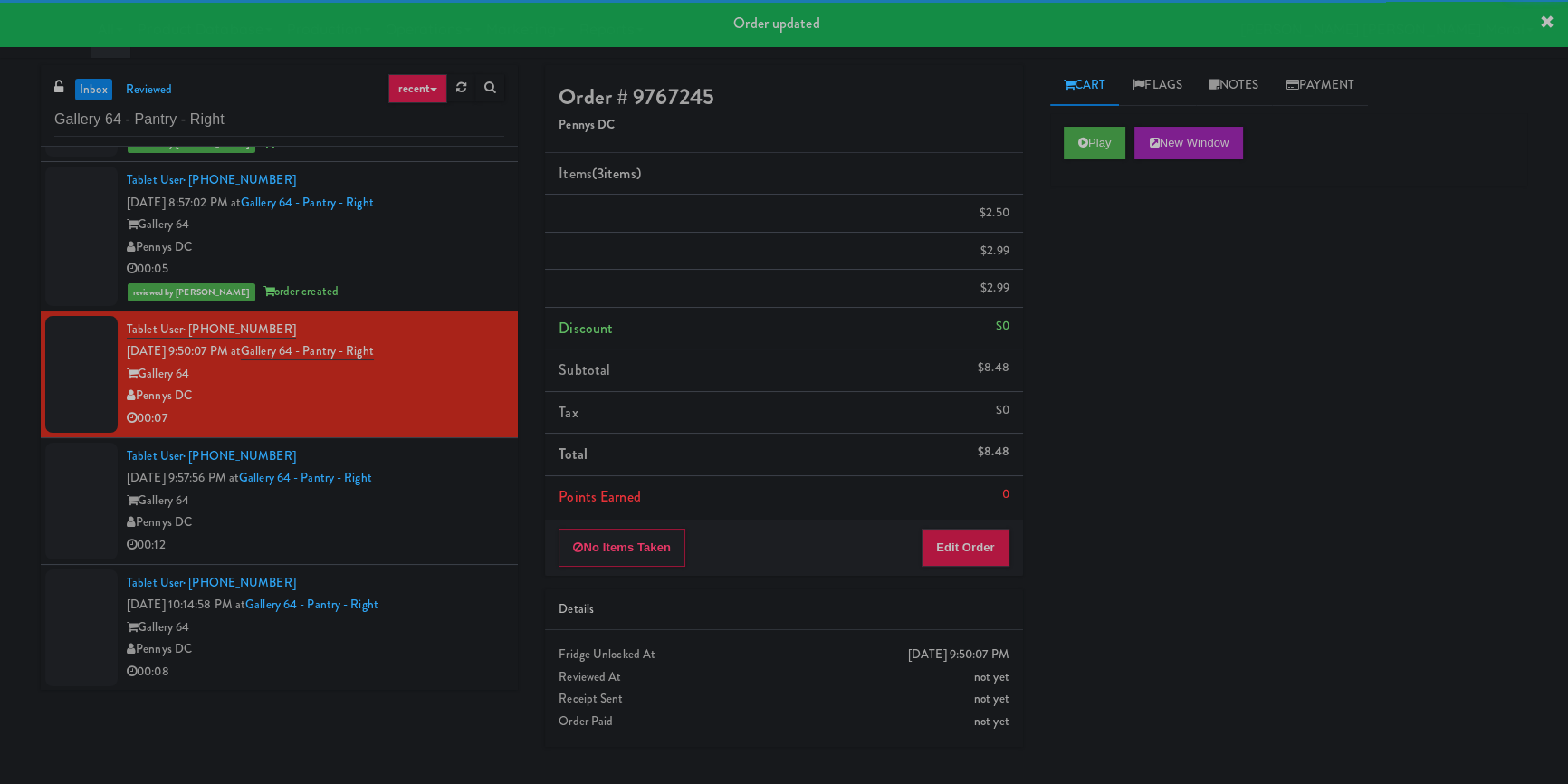
click at [453, 512] on div "Gallery 64" at bounding box center [315, 501] width 377 height 23
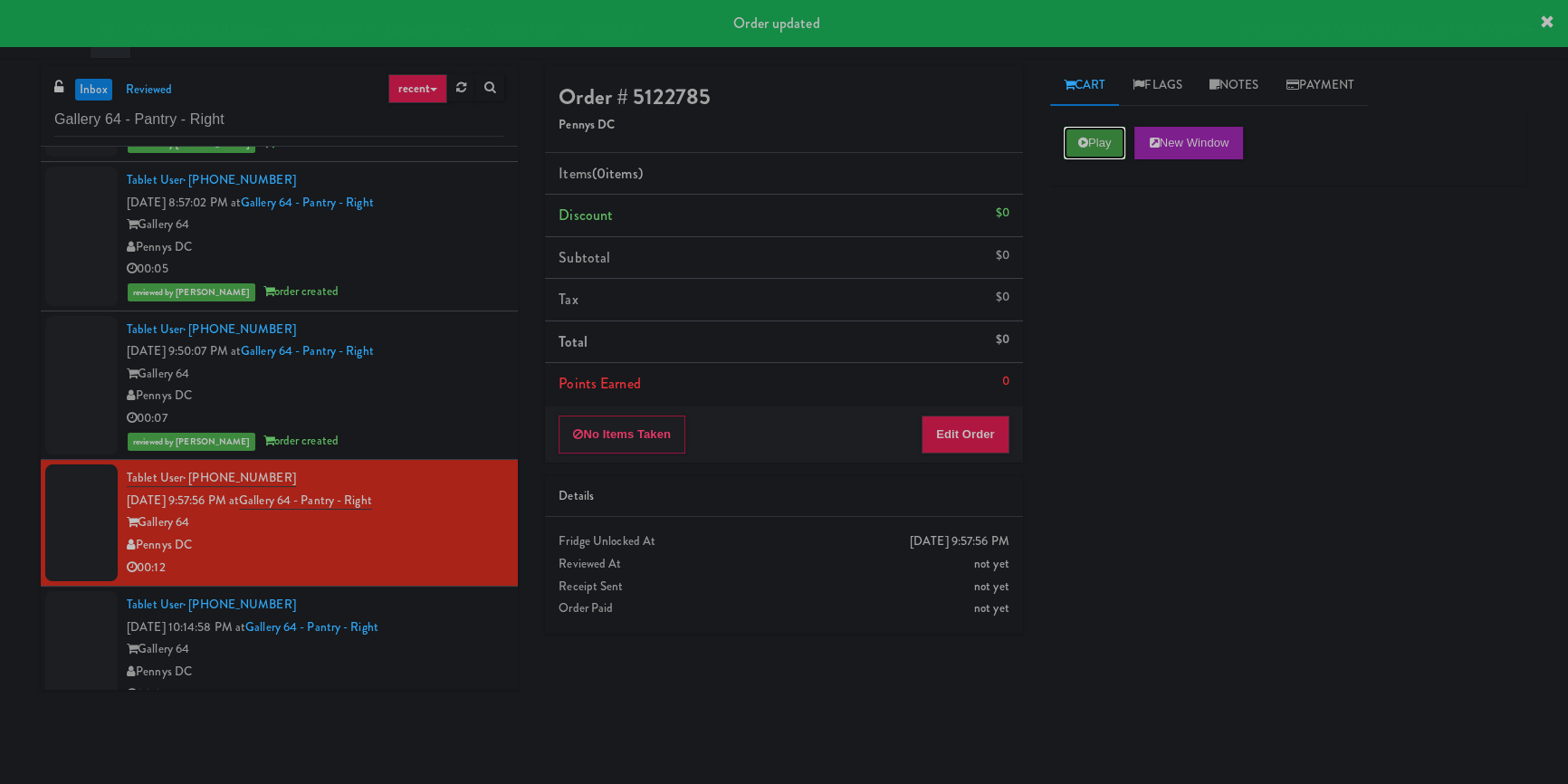
click at [1093, 143] on button "Play" at bounding box center [1095, 143] width 62 height 33
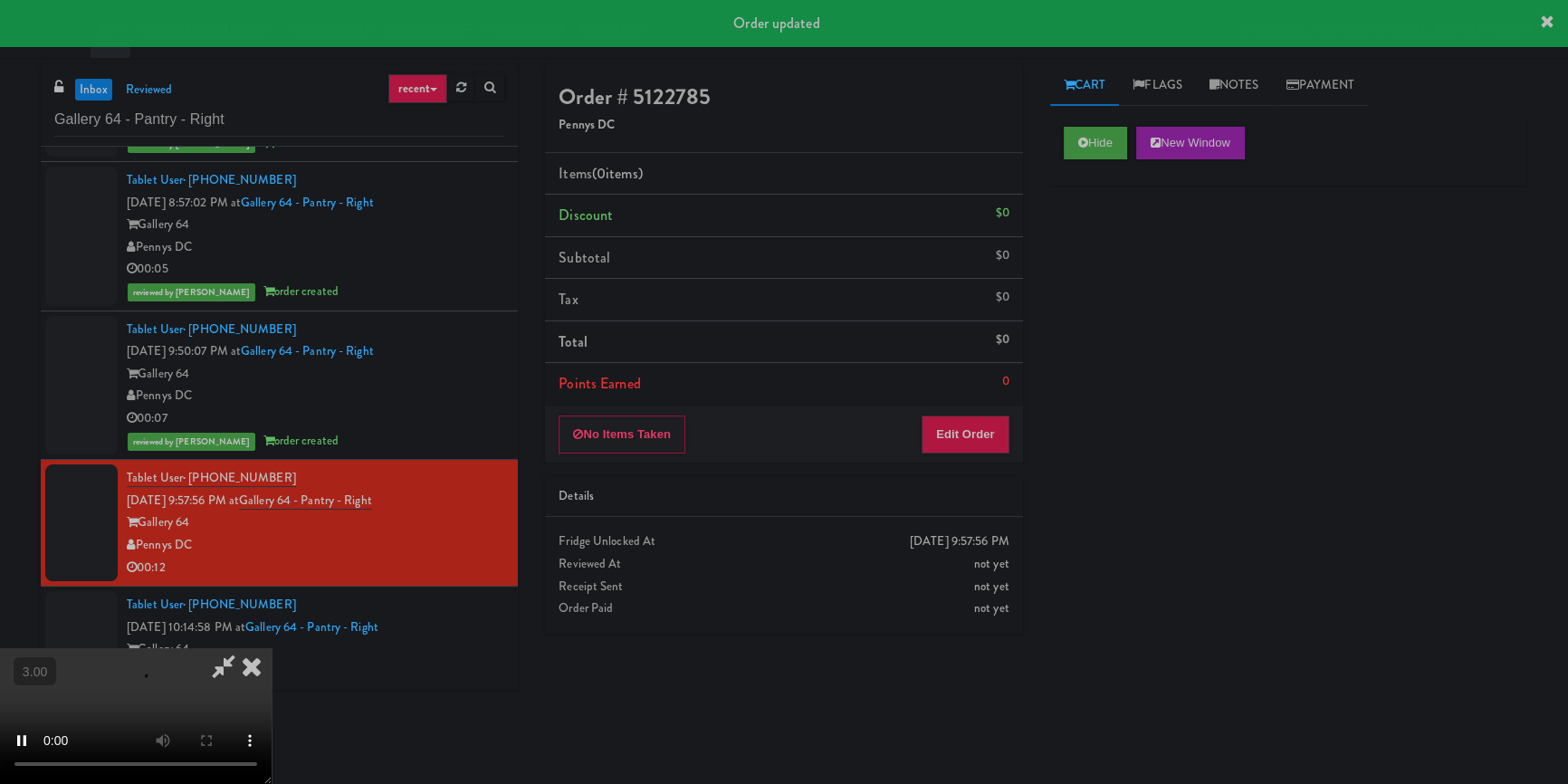
click at [1106, 253] on div "Hide New Window Primary Flag Clear Flag if unable to determine what was taken o…" at bounding box center [1290, 452] width 477 height 679
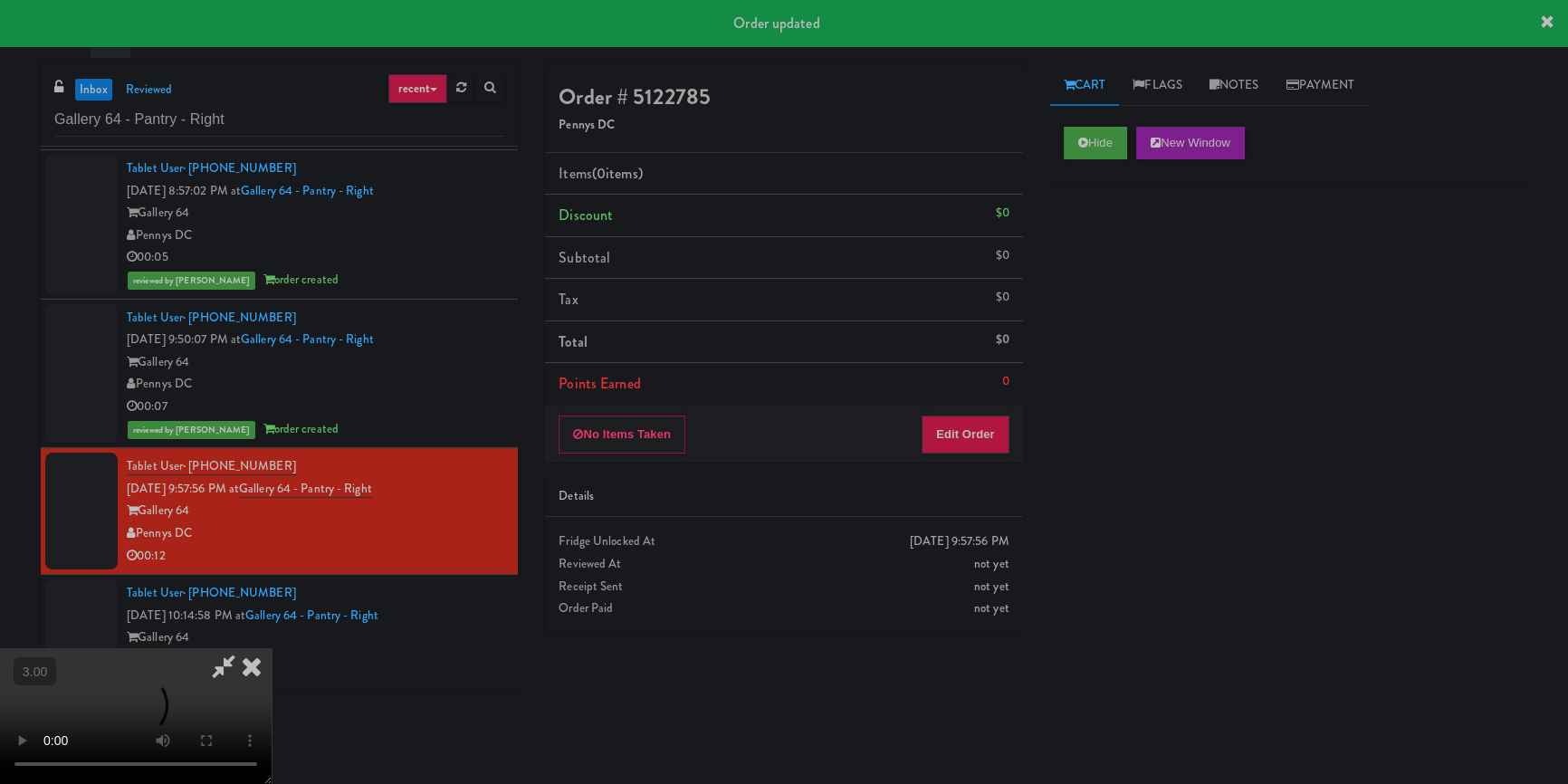
scroll to position [305, 0]
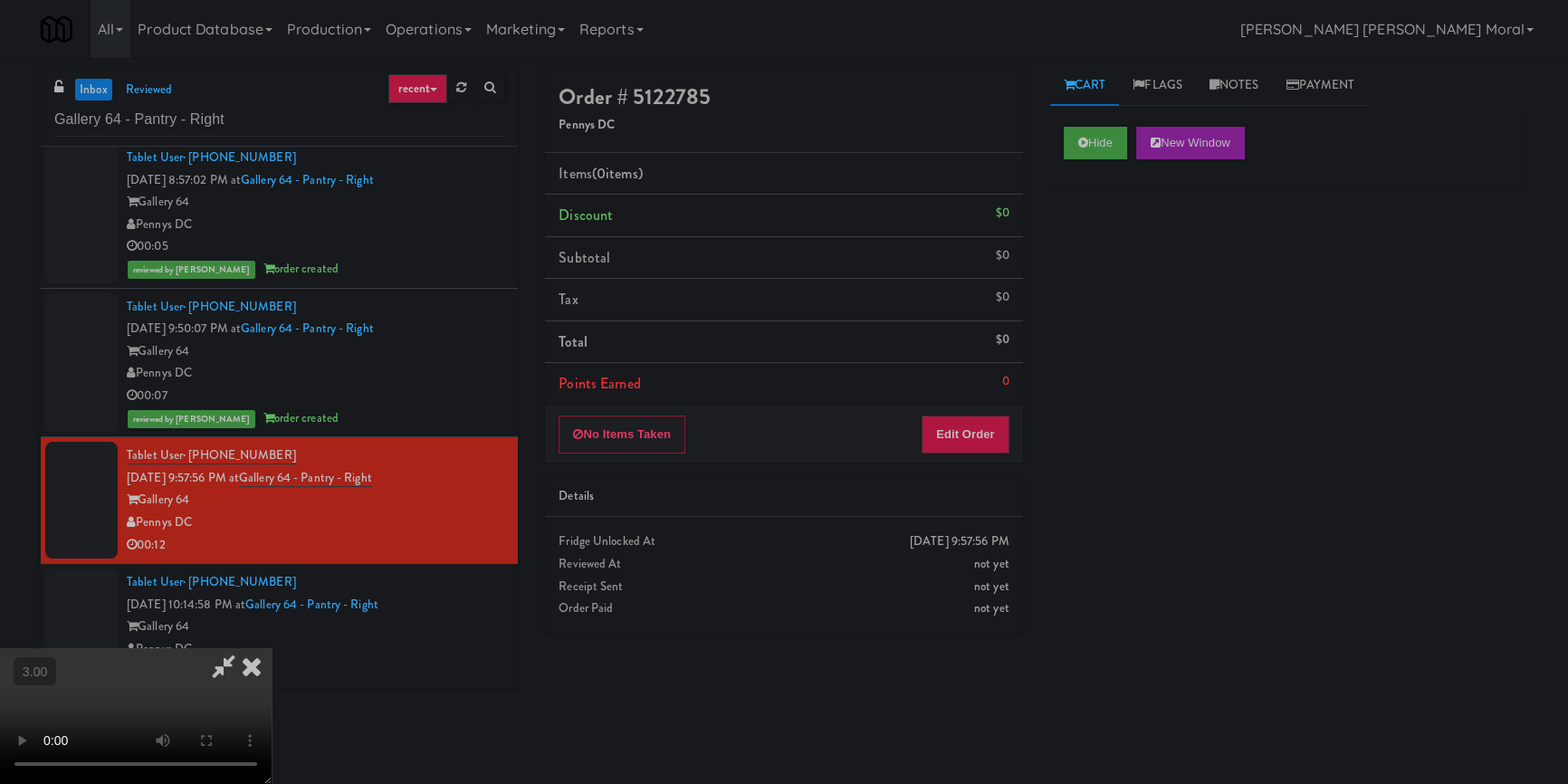
click at [271, 648] on video at bounding box center [136, 716] width 271 height 136
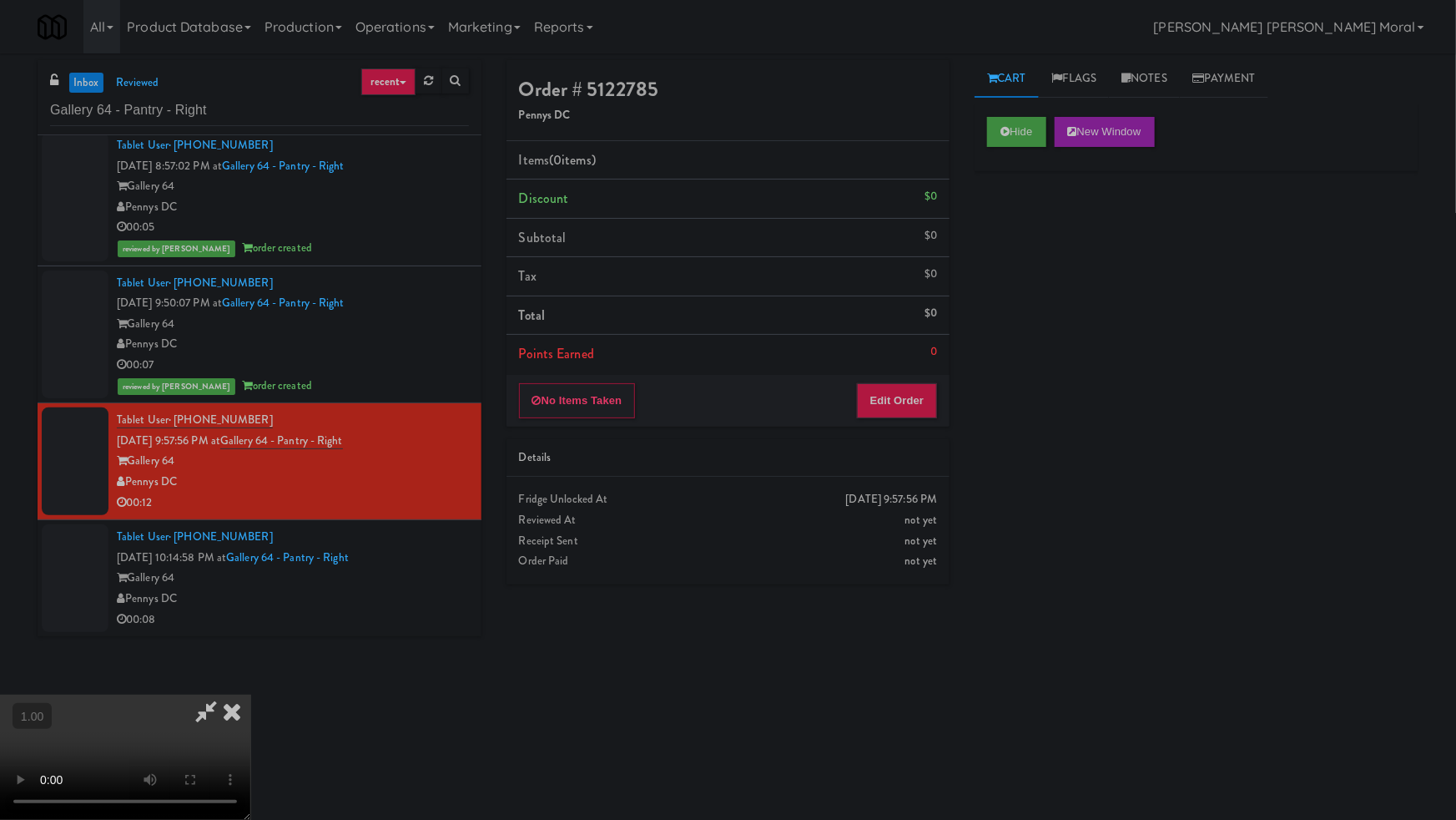
click at [250, 695] on video at bounding box center [125, 757] width 250 height 125
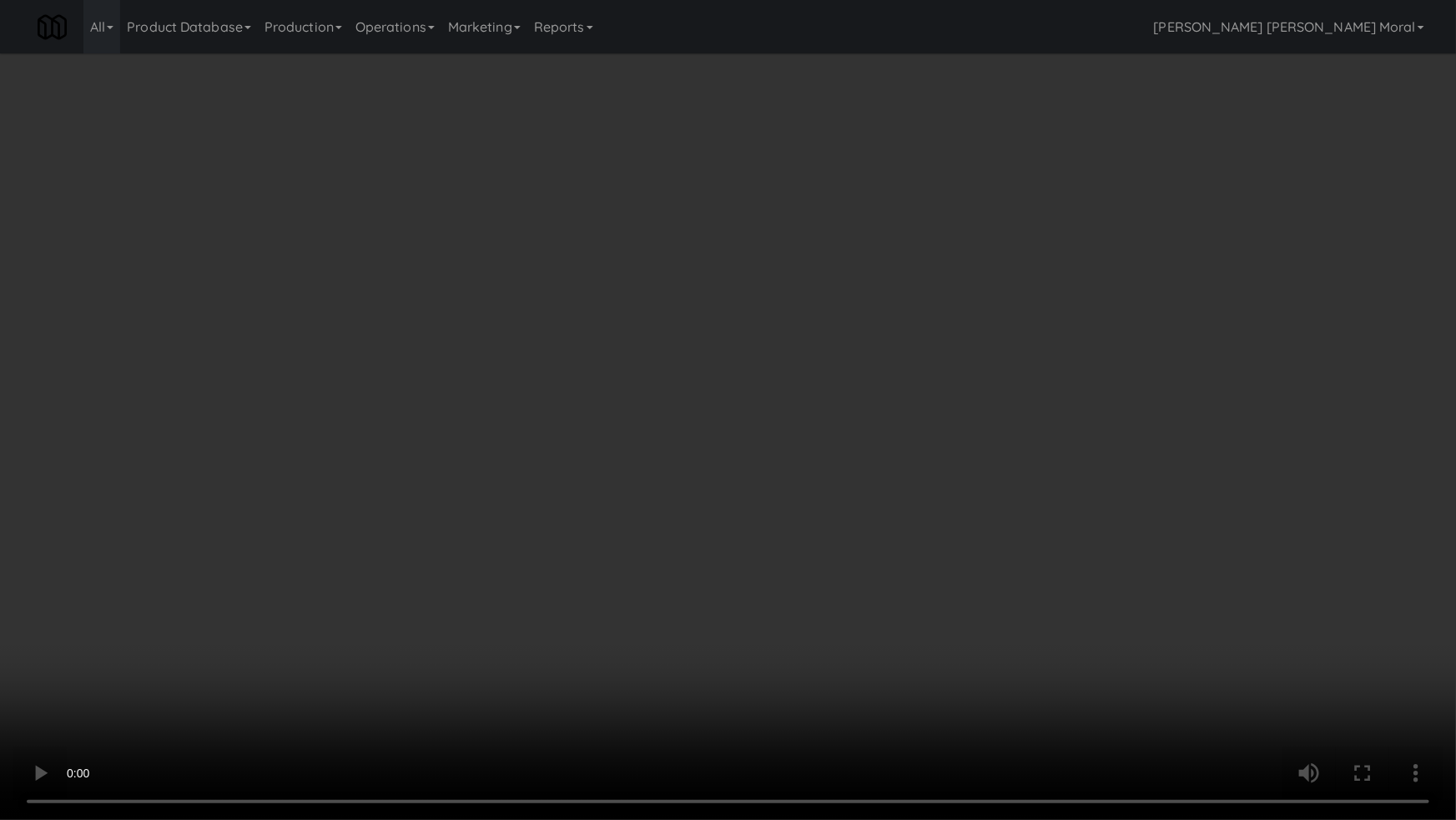
click at [812, 490] on video at bounding box center [728, 410] width 1456 height 820
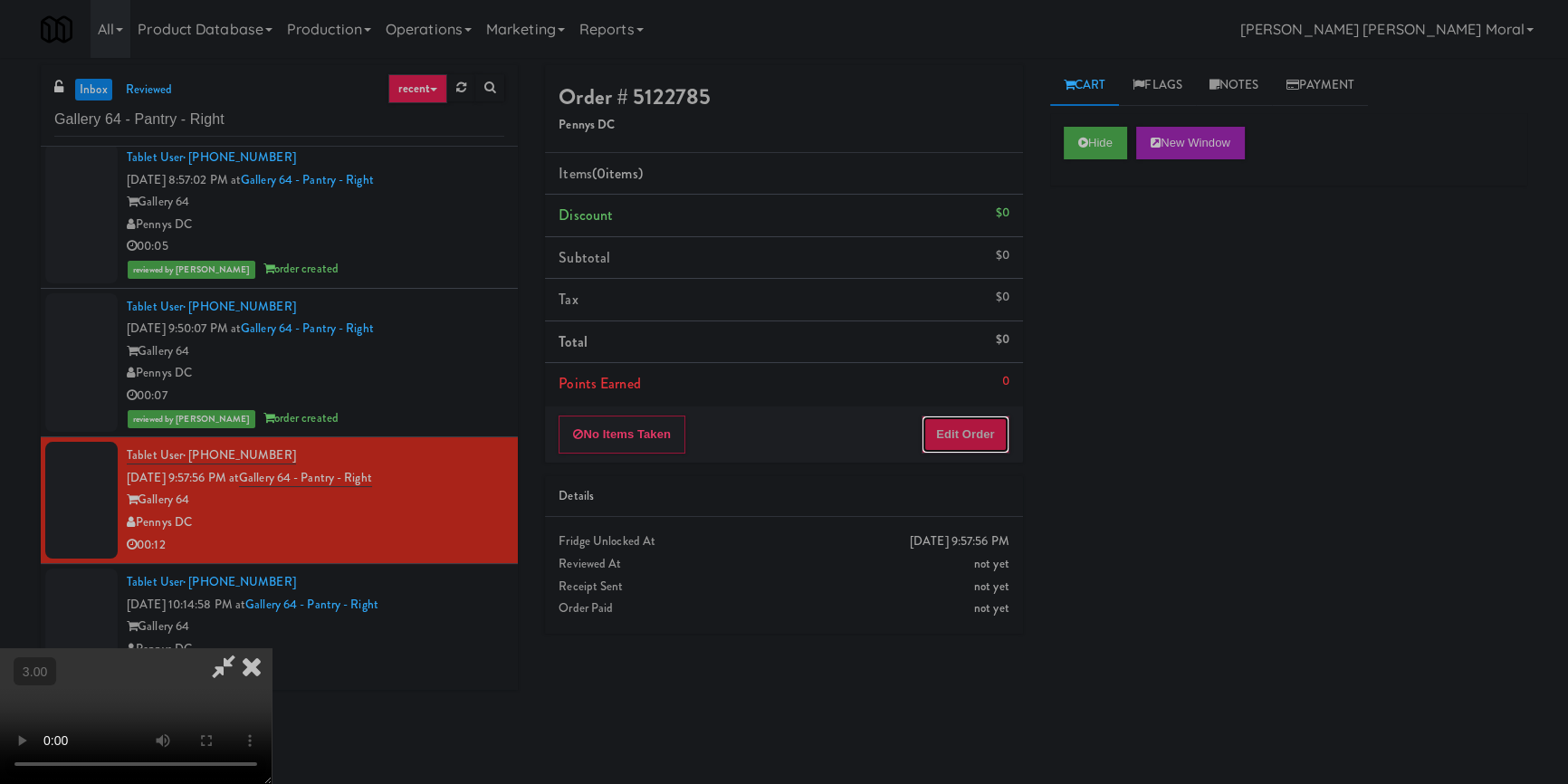
drag, startPoint x: 983, startPoint y: 438, endPoint x: 1041, endPoint y: 376, distance: 84.9
click at [983, 437] on button "Edit Order" at bounding box center [966, 435] width 88 height 38
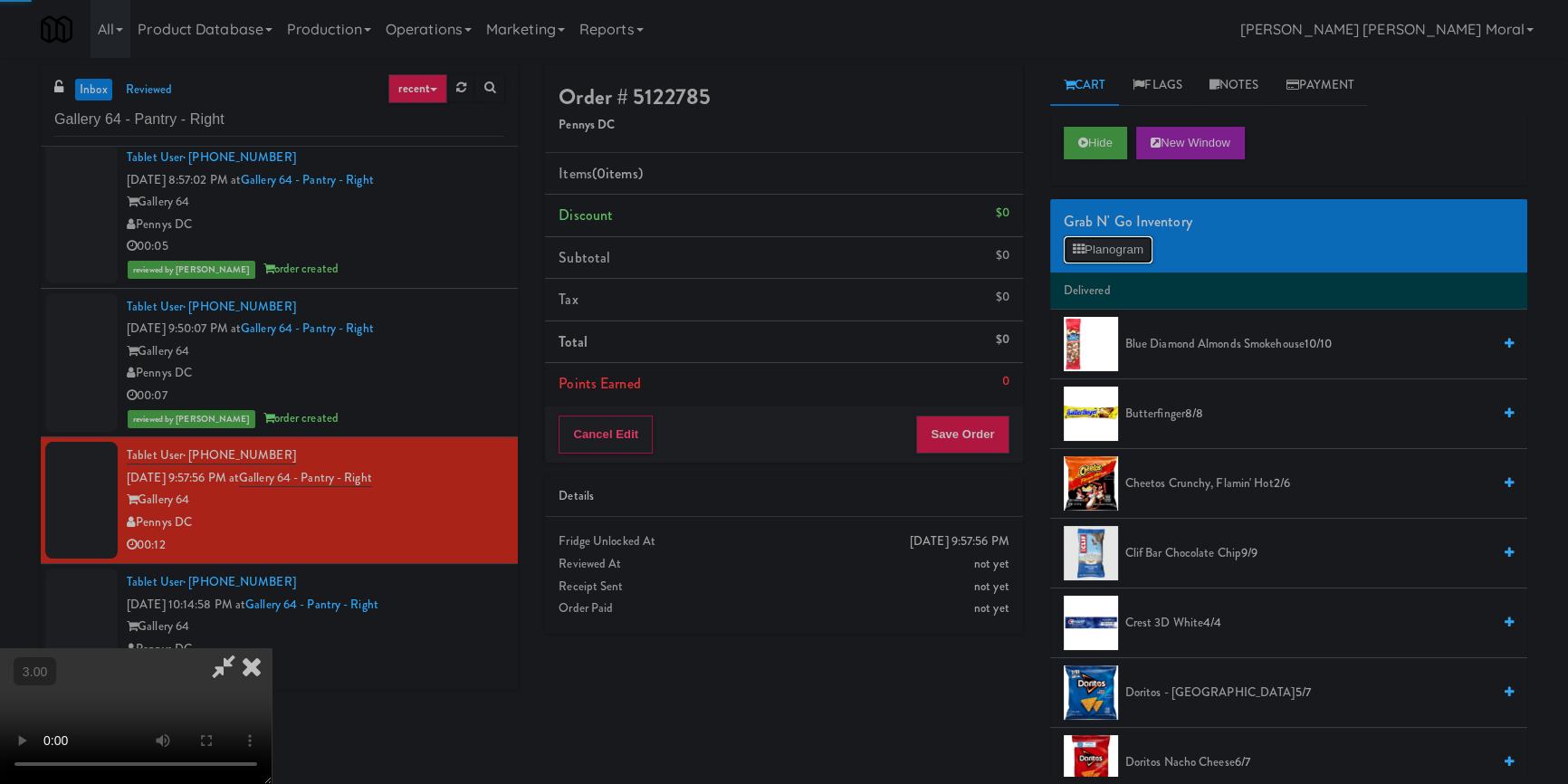
click at [1105, 245] on button "Planogram" at bounding box center [1108, 249] width 89 height 27
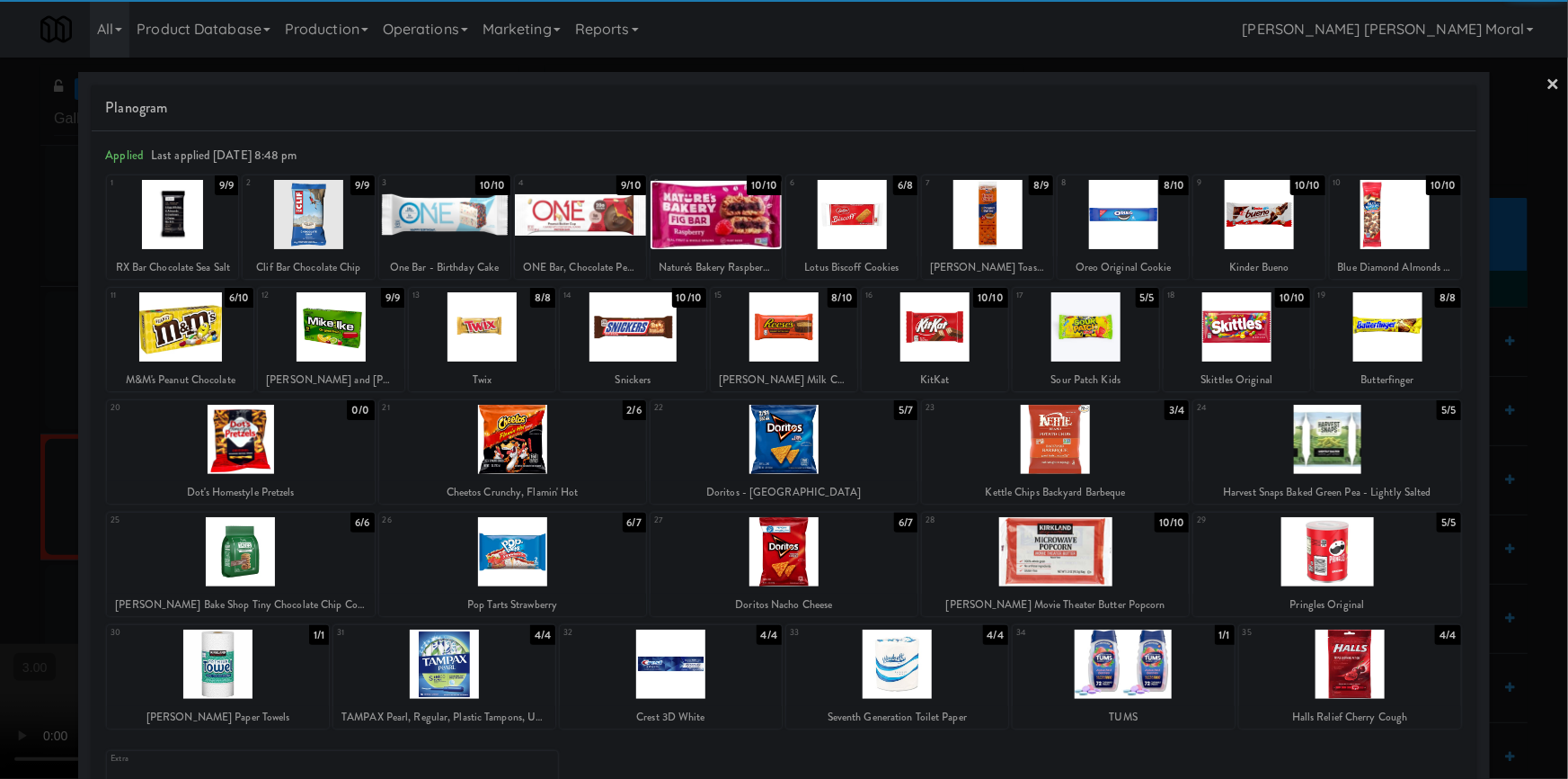
click at [591, 220] on div at bounding box center [580, 214] width 131 height 69
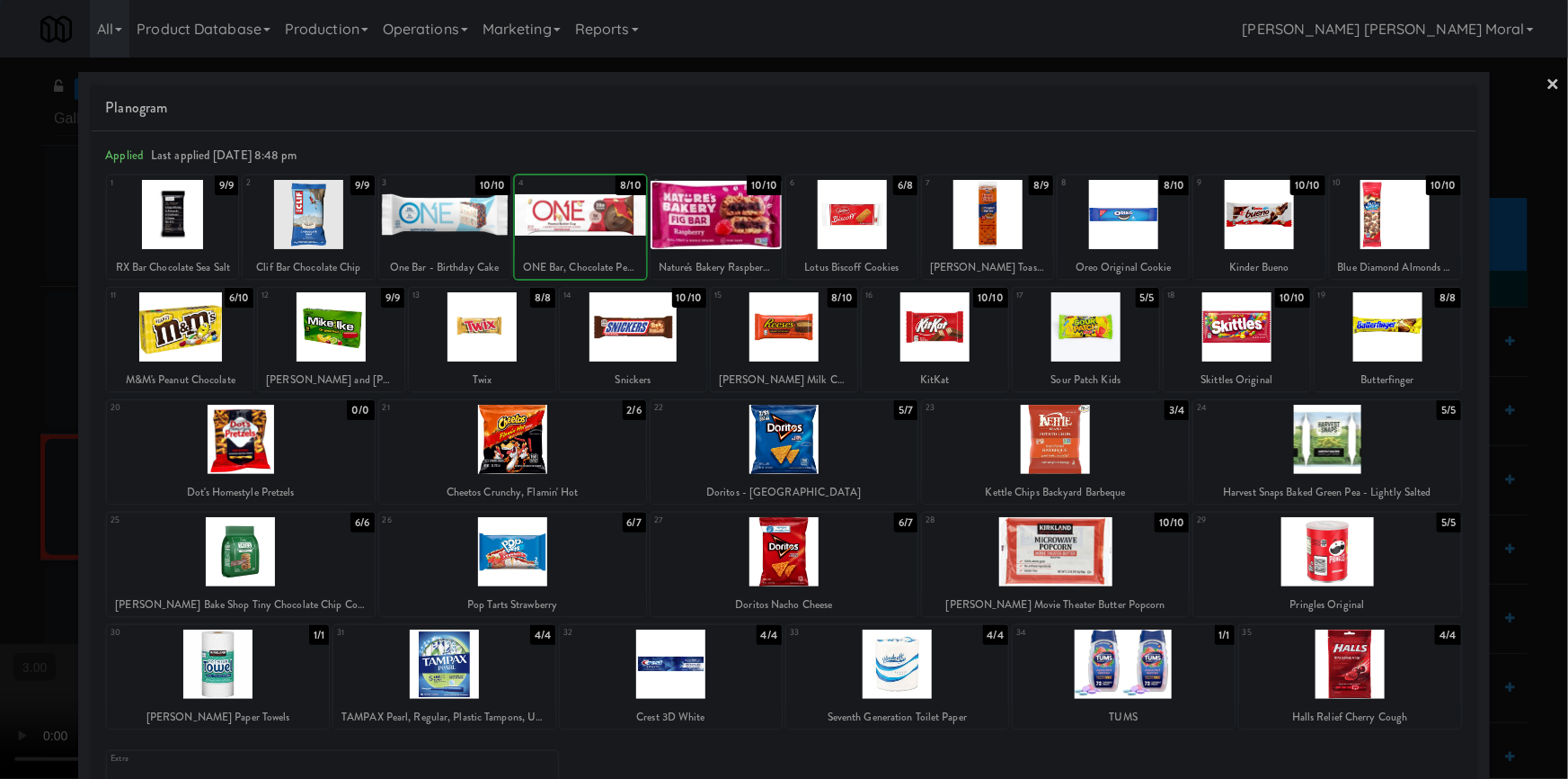
click at [0, 372] on div at bounding box center [784, 390] width 1568 height 779
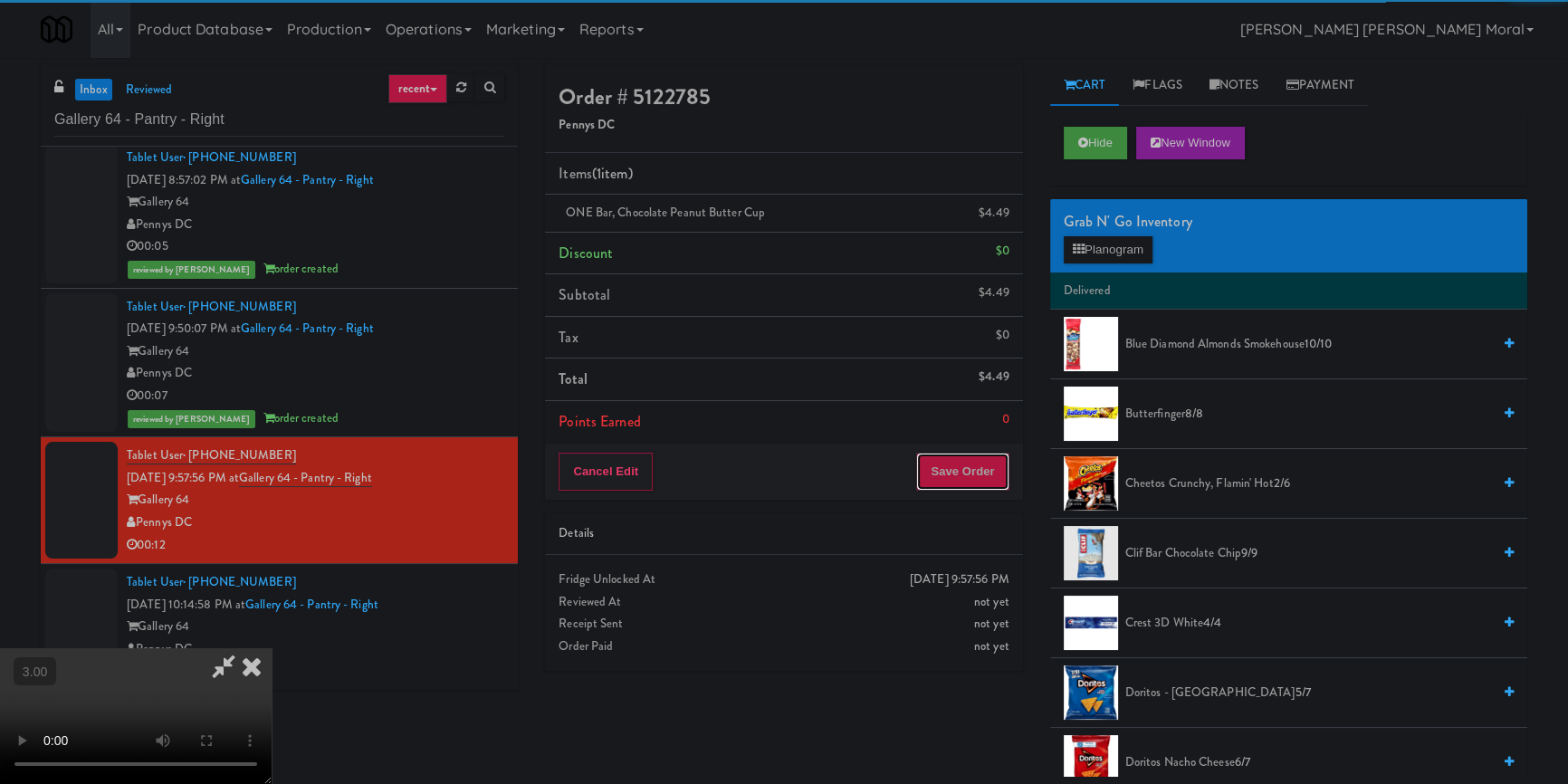
click at [993, 469] on button "Save Order" at bounding box center [962, 471] width 92 height 38
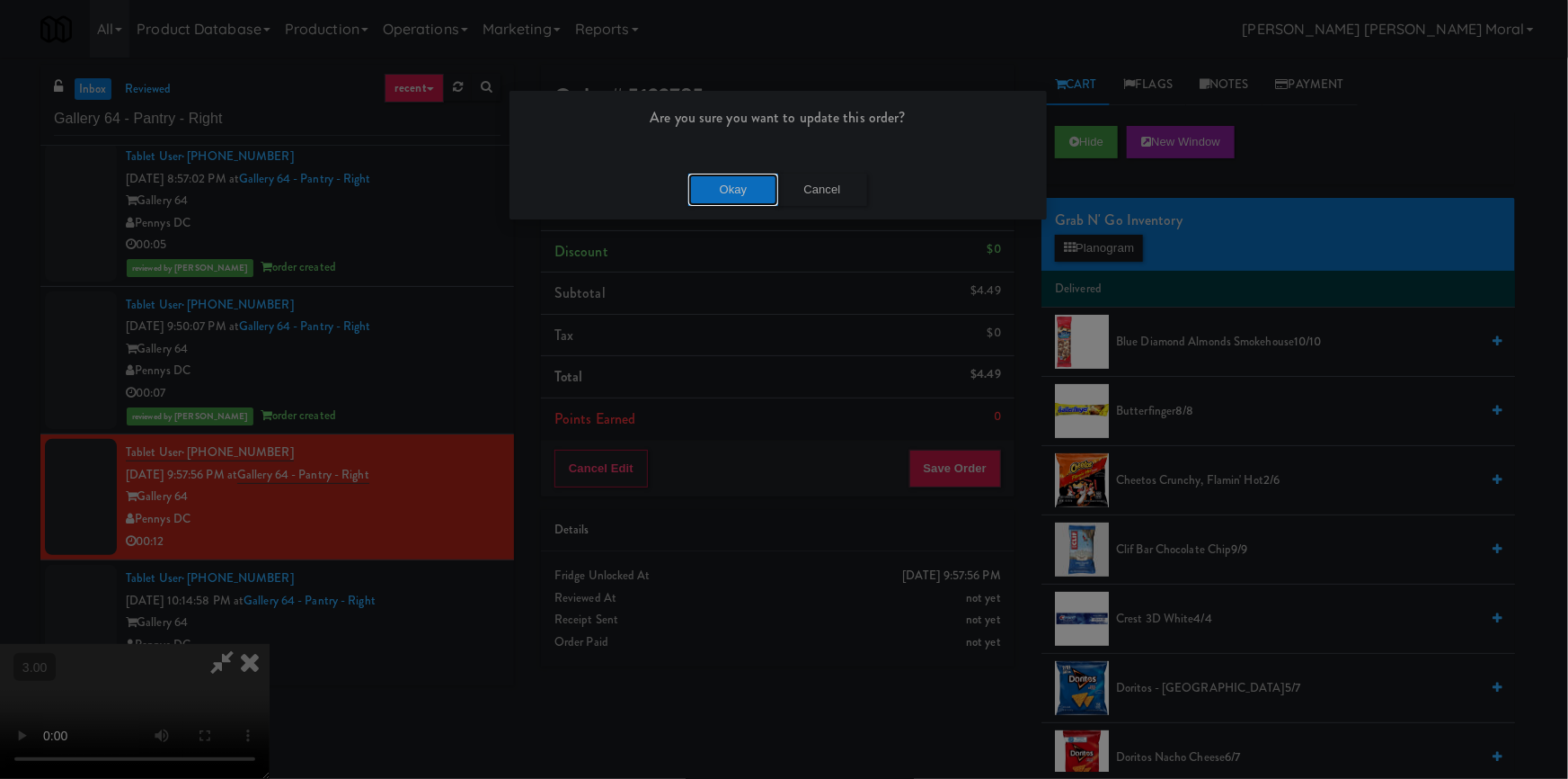
click at [738, 197] on button "Okay" at bounding box center [732, 189] width 89 height 32
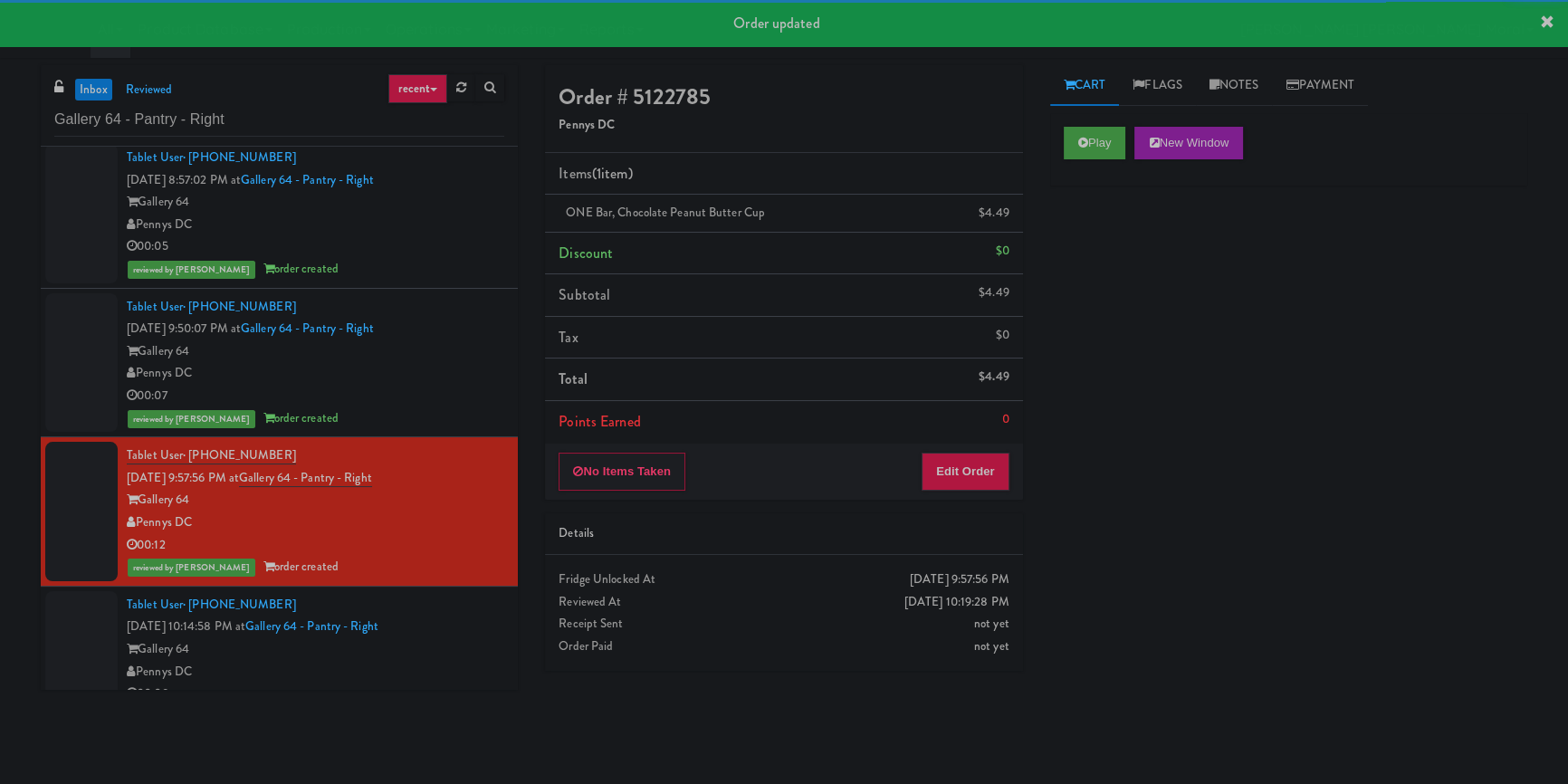
scroll to position [327, 0]
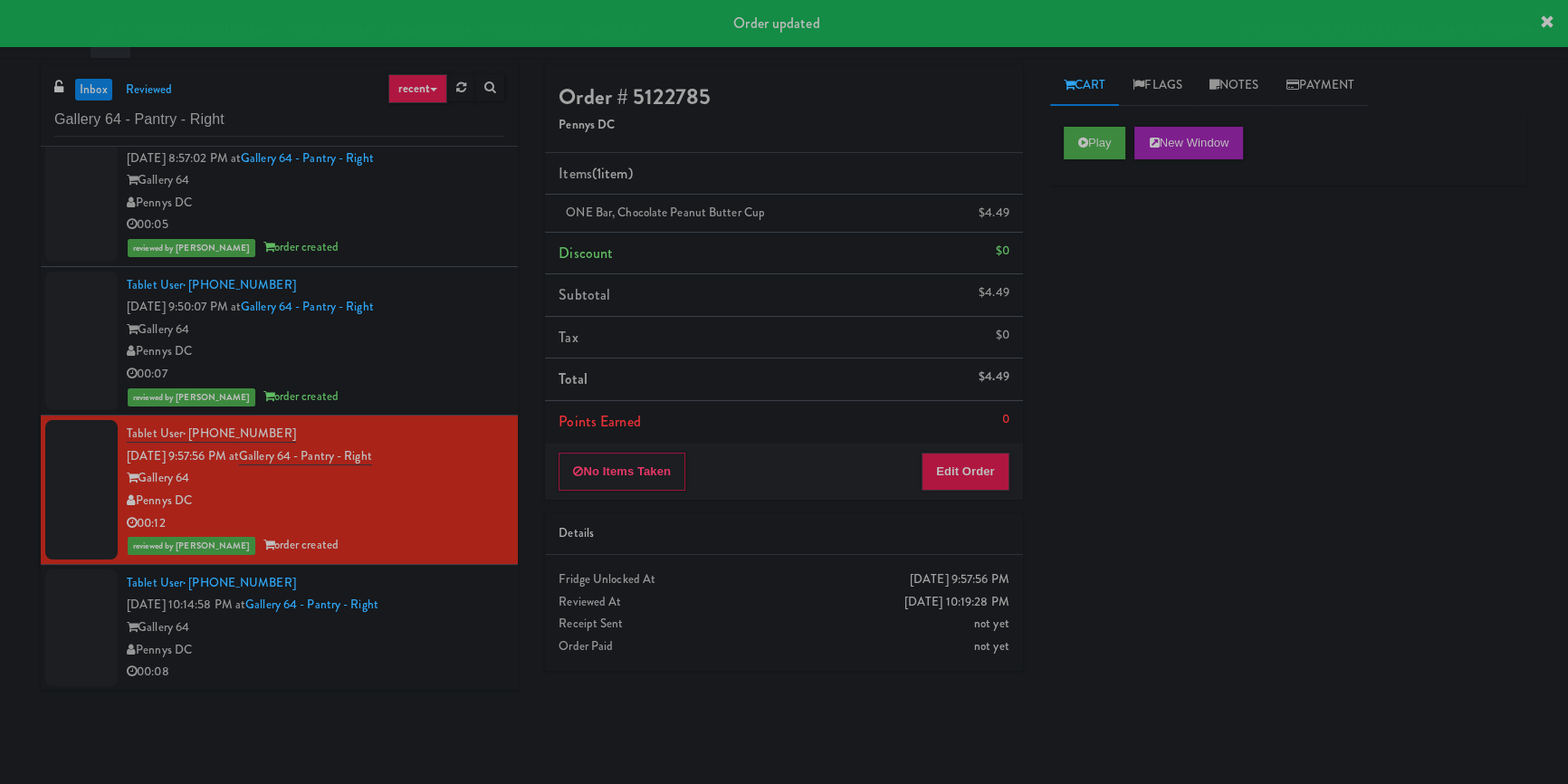
click at [467, 660] on div "00:08" at bounding box center [315, 671] width 377 height 23
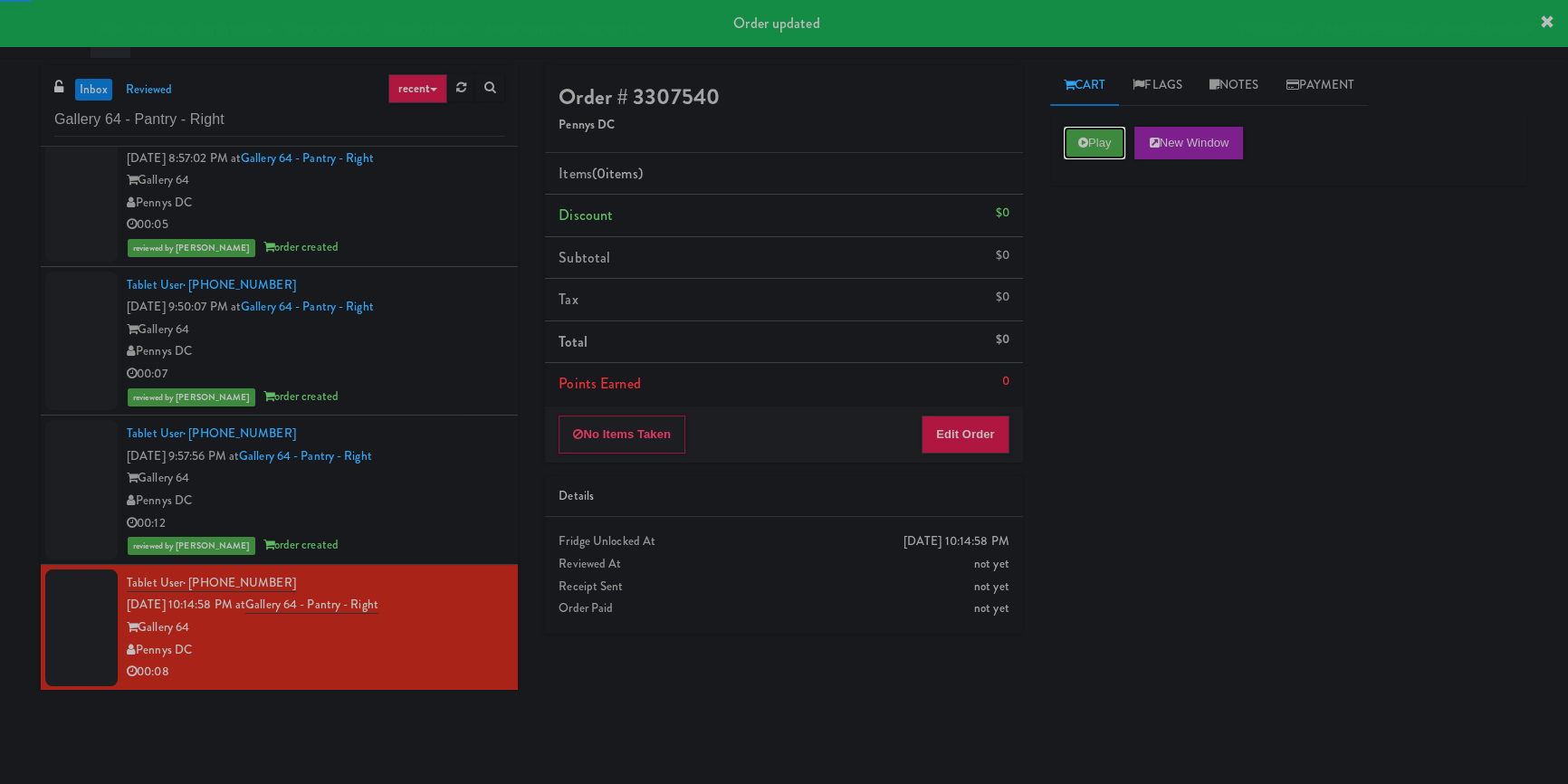
click at [1101, 148] on button "Play" at bounding box center [1095, 143] width 62 height 33
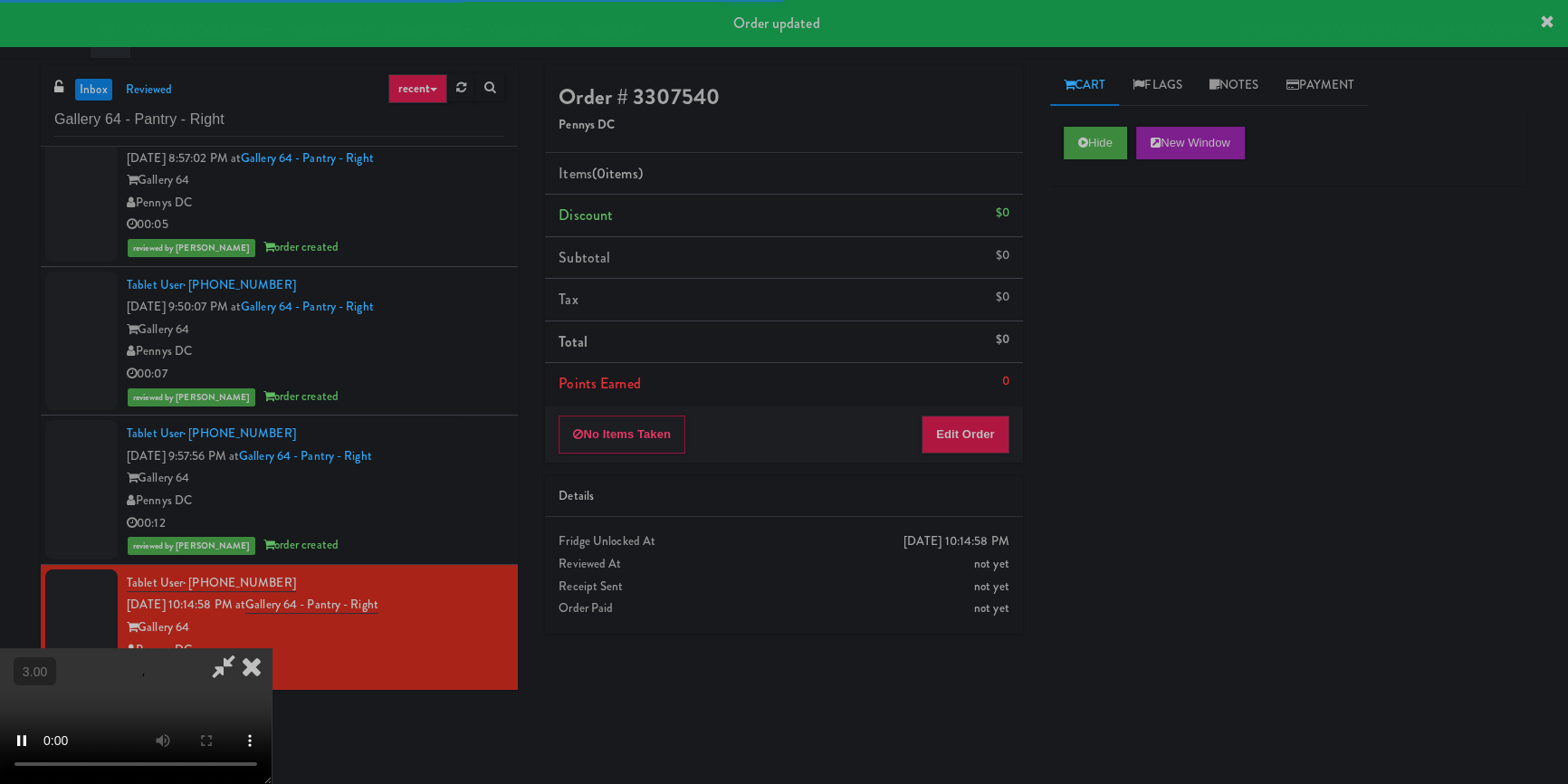
drag, startPoint x: 1115, startPoint y: 326, endPoint x: 1117, endPoint y: 338, distance: 12.2
click at [1117, 338] on div "Hide New Window Primary Flag Clear Flag if unable to determine what was taken o…" at bounding box center [1290, 452] width 477 height 679
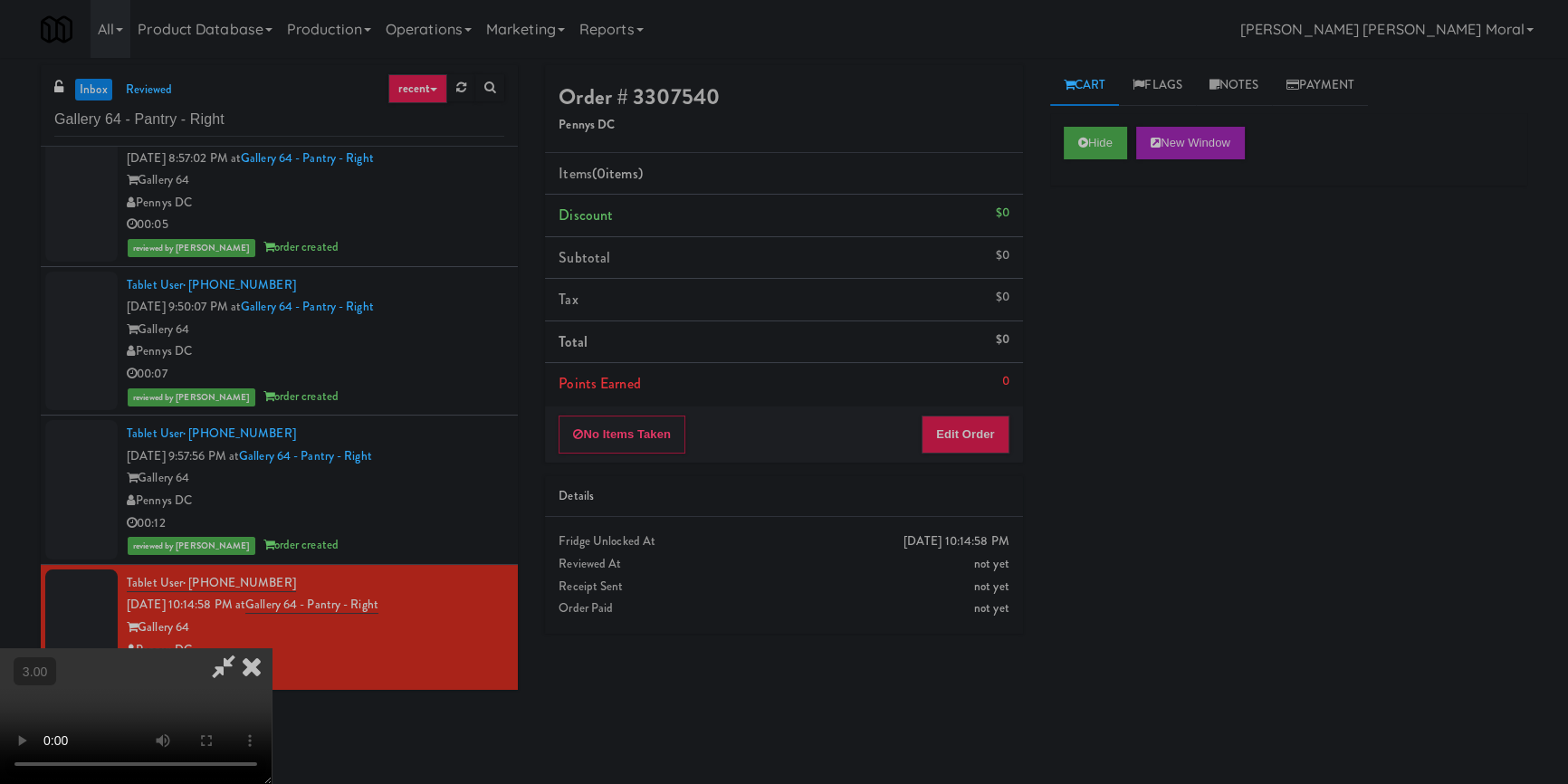
click at [271, 648] on video at bounding box center [136, 716] width 271 height 136
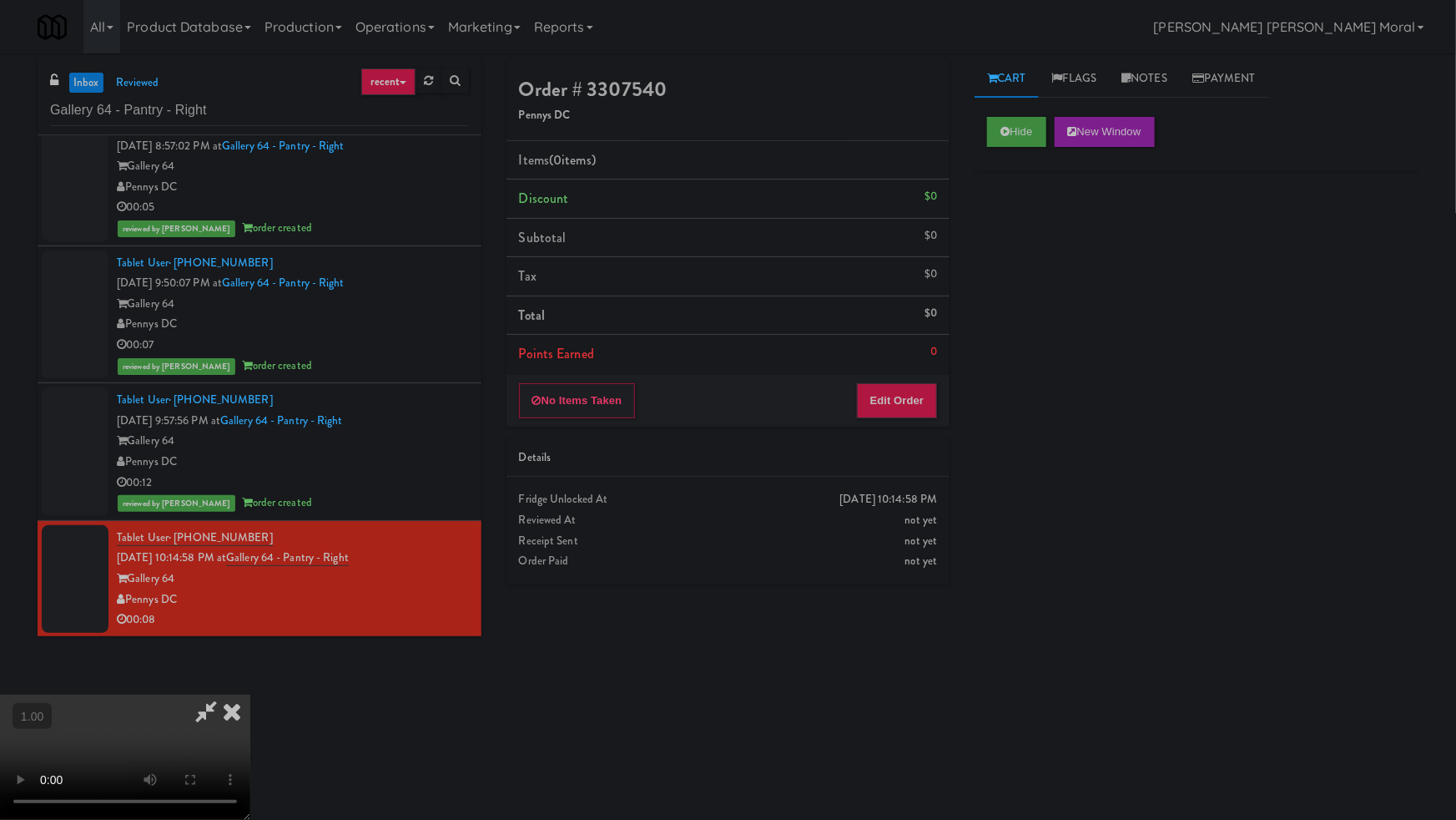
click at [250, 695] on video at bounding box center [125, 757] width 250 height 125
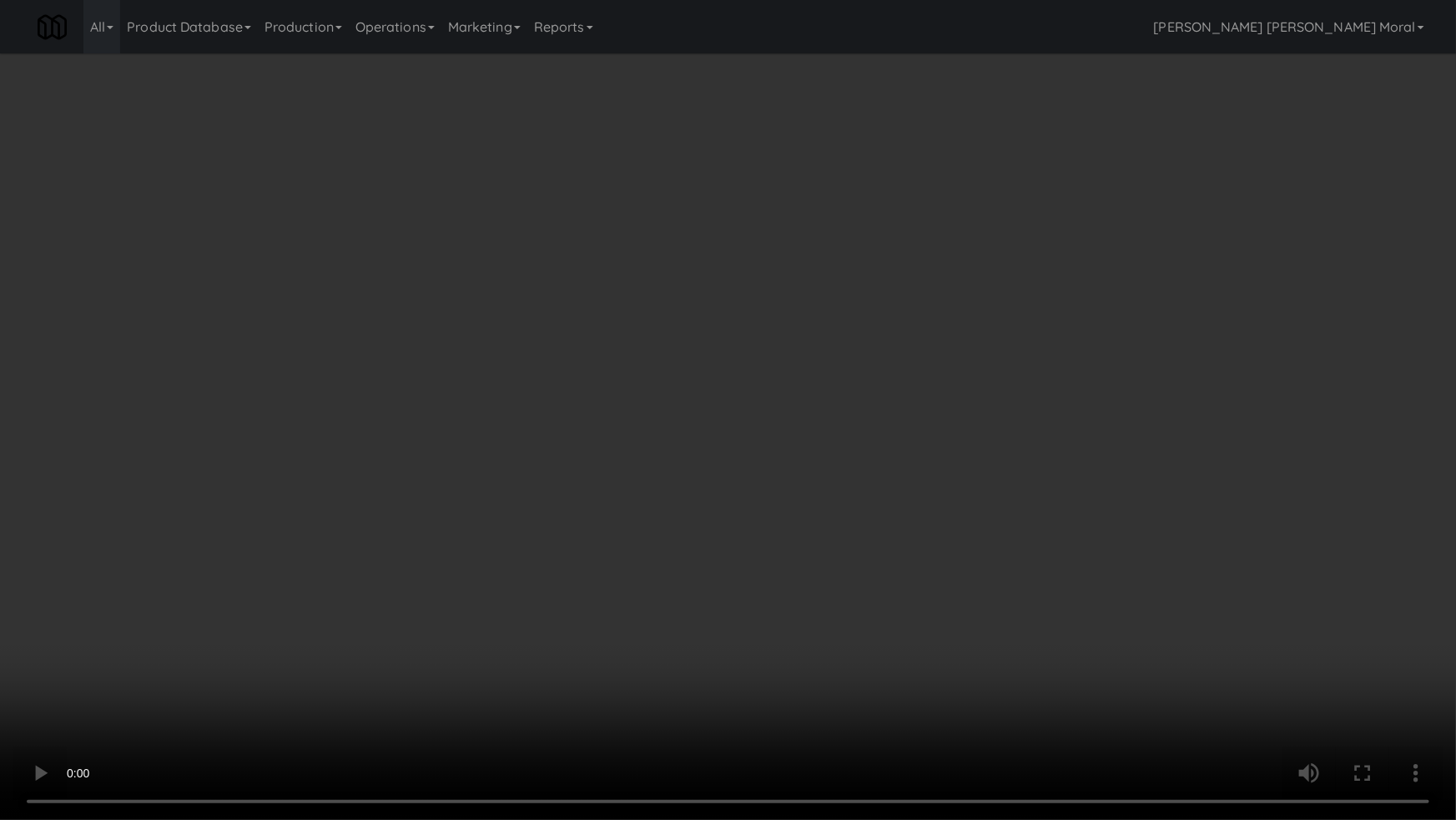
click at [770, 519] on video at bounding box center [728, 410] width 1456 height 820
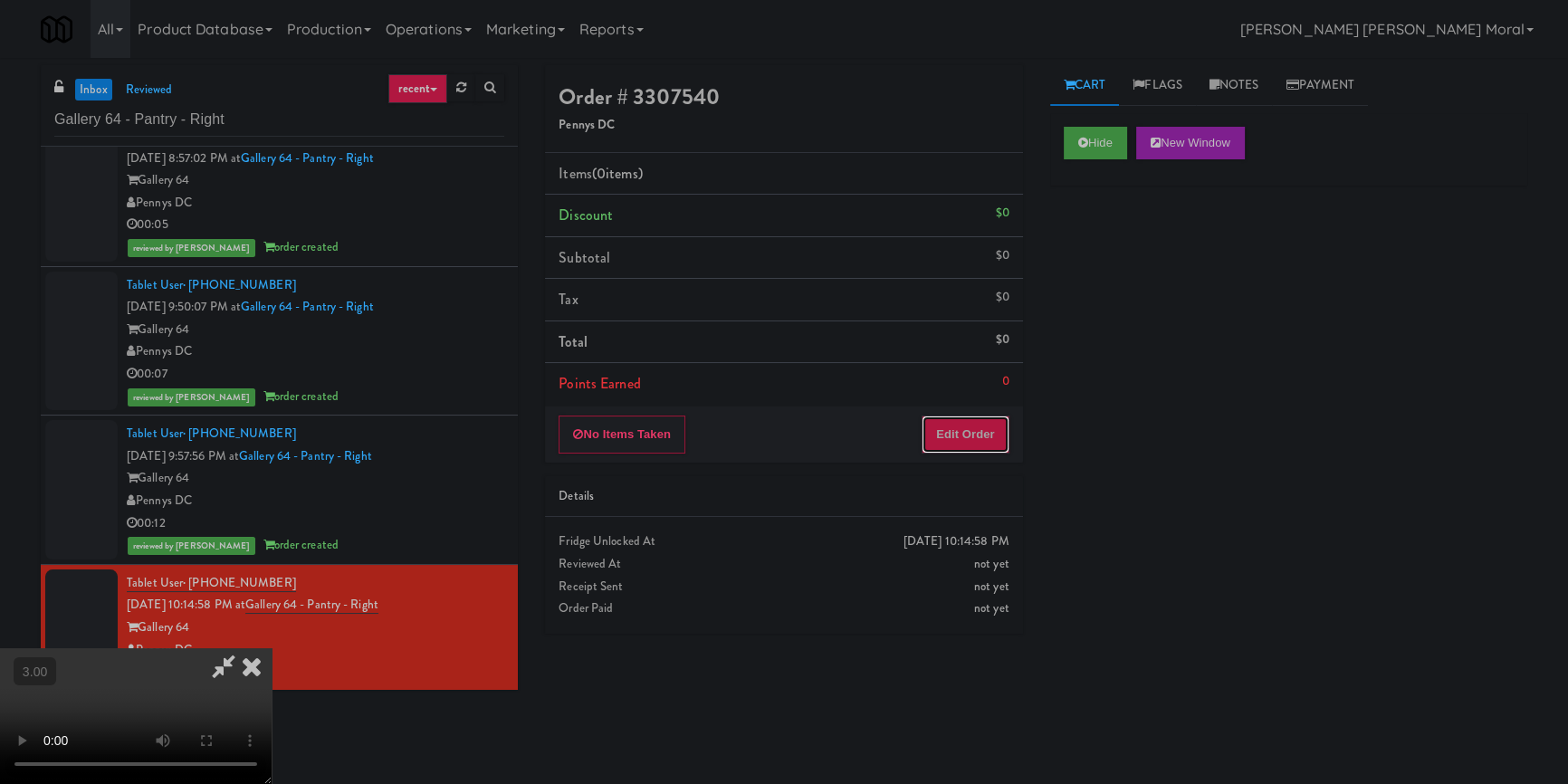
drag, startPoint x: 993, startPoint y: 438, endPoint x: 1048, endPoint y: 350, distance: 103.8
click at [993, 436] on button "Edit Order" at bounding box center [966, 435] width 88 height 38
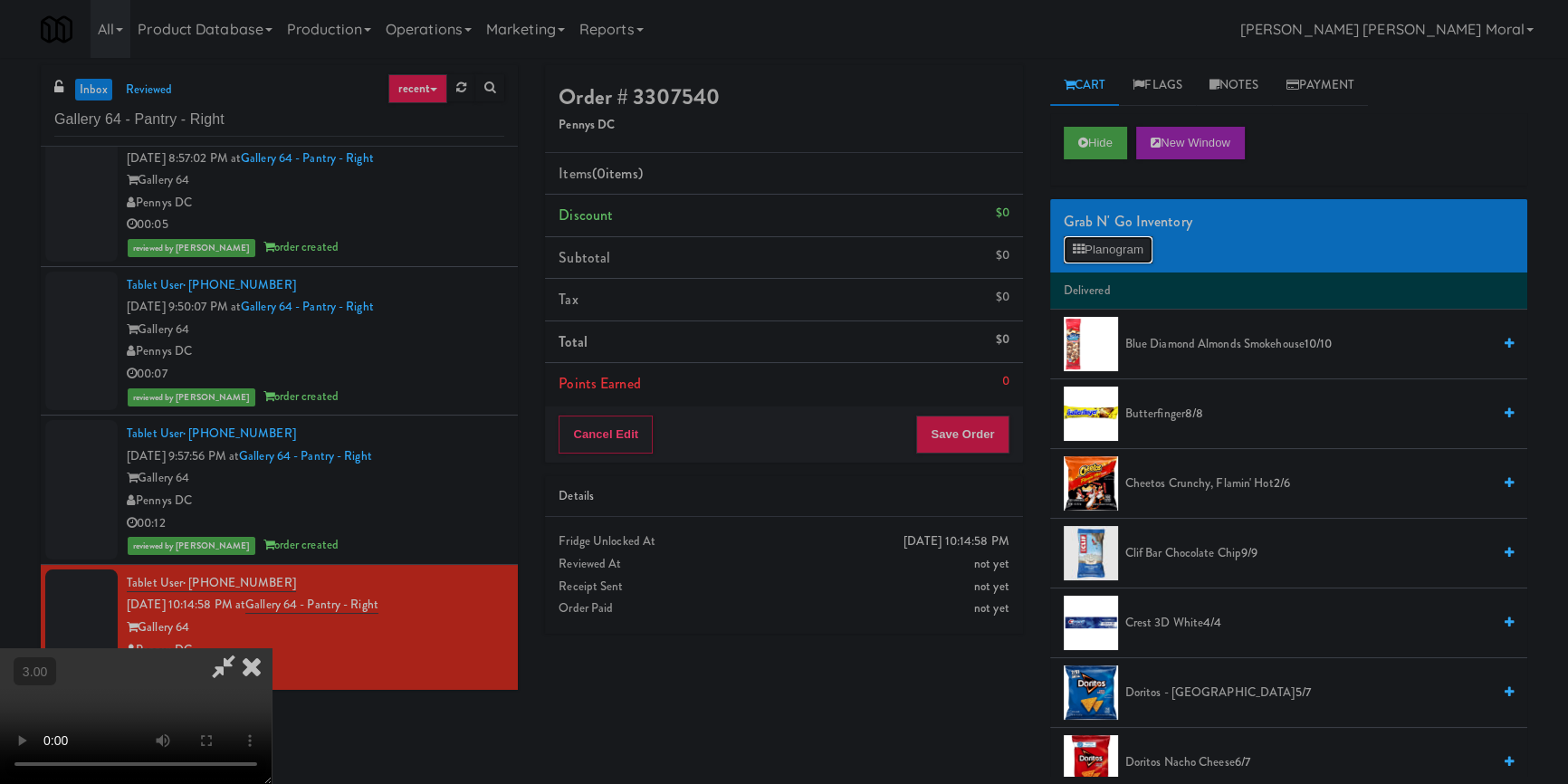
click at [1096, 246] on button "Planogram" at bounding box center [1108, 249] width 89 height 27
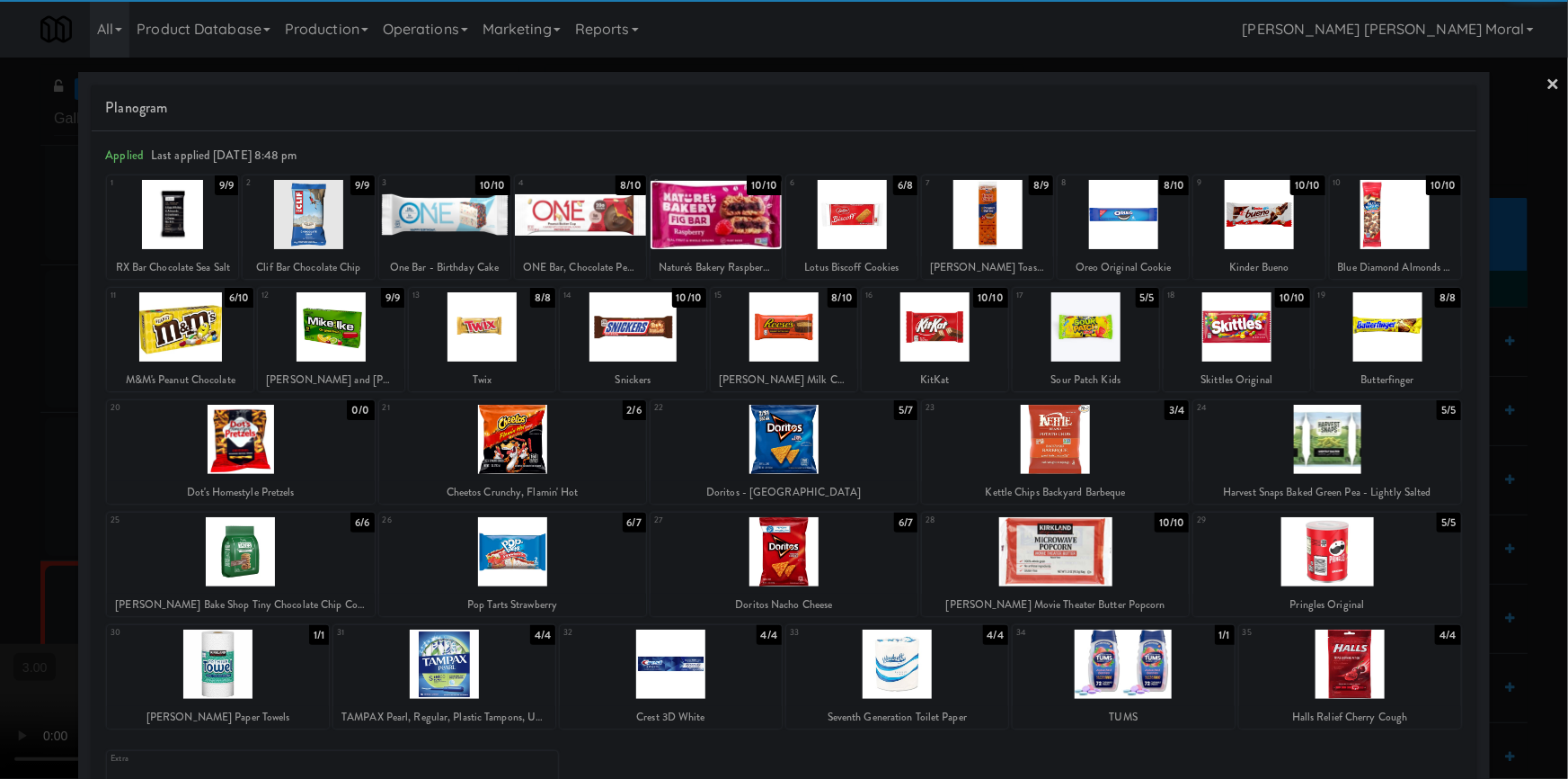
click at [895, 672] on div at bounding box center [898, 664] width 222 height 69
click at [0, 408] on div at bounding box center [784, 390] width 1568 height 779
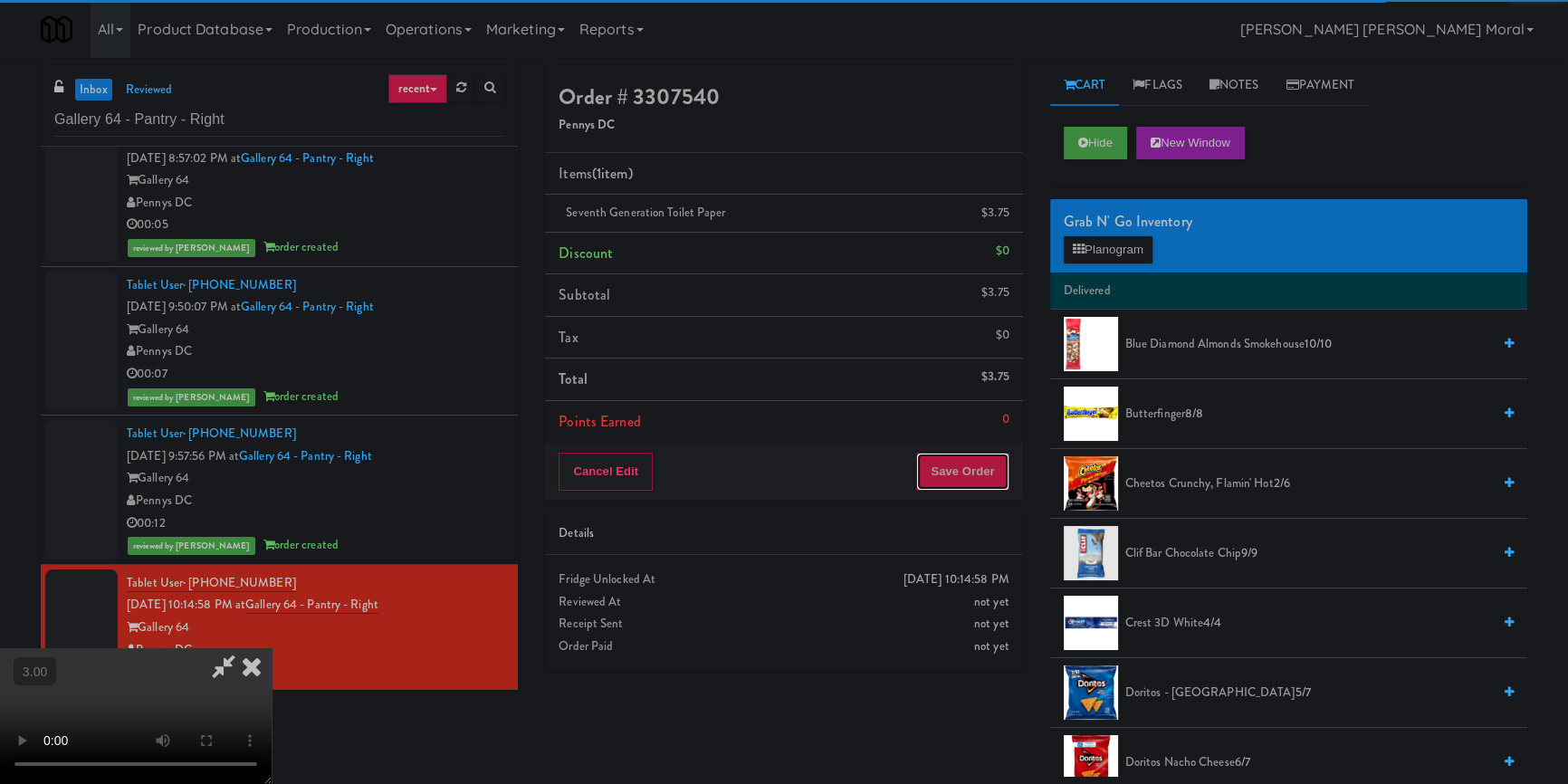
click at [969, 466] on button "Save Order" at bounding box center [962, 471] width 92 height 38
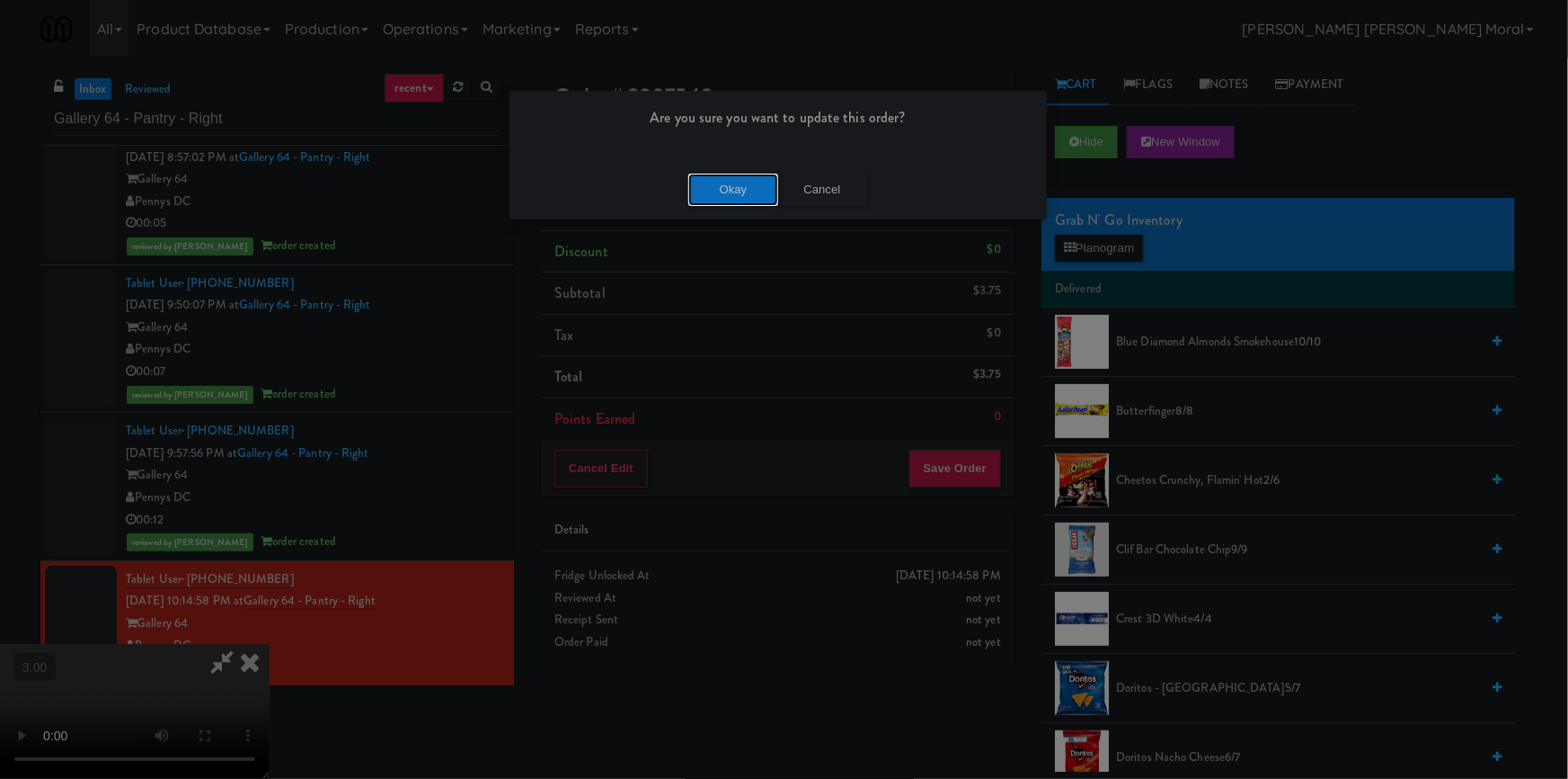
click at [730, 201] on button "Okay" at bounding box center [732, 189] width 89 height 32
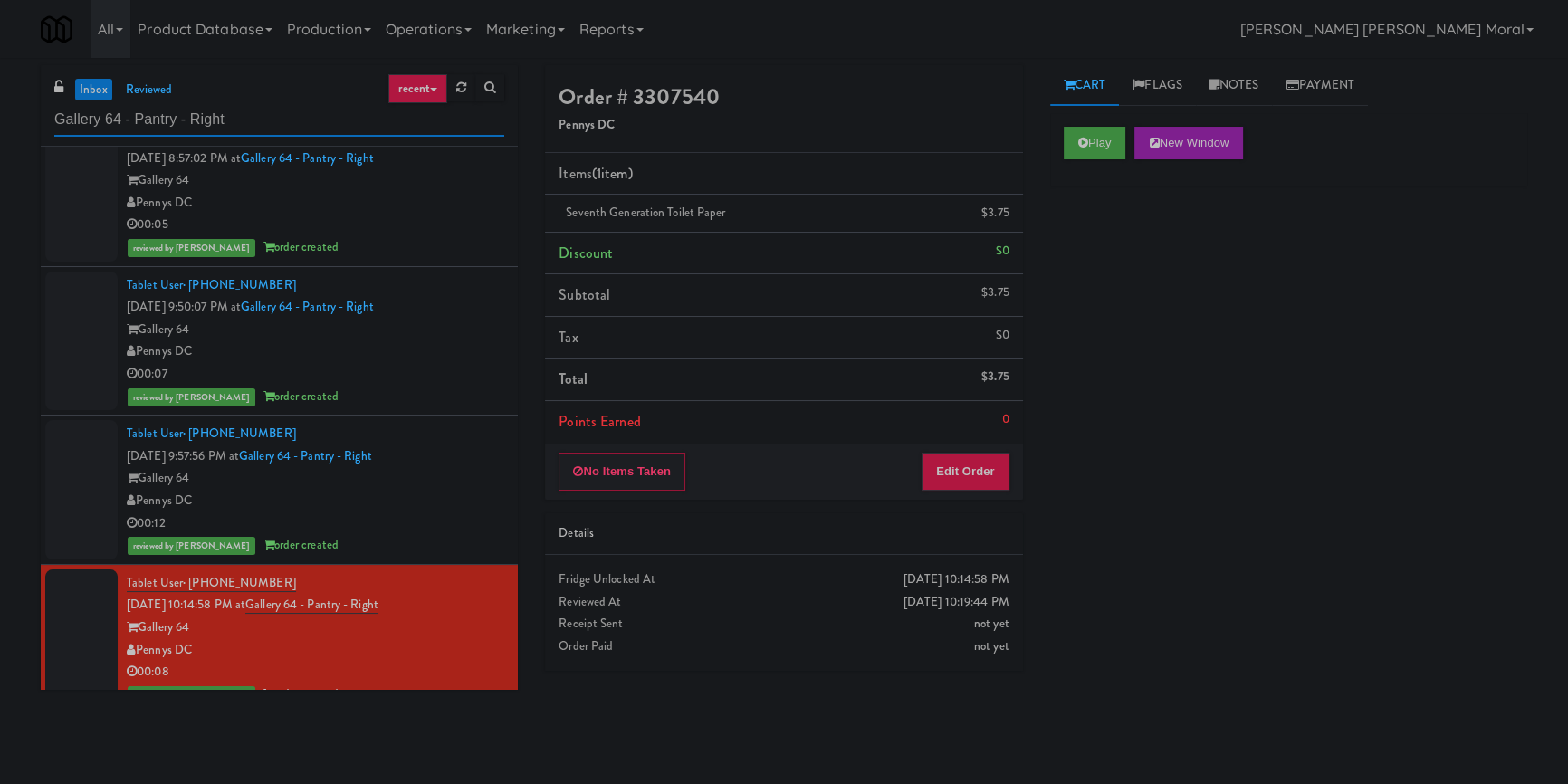
click at [242, 120] on input "Gallery 64 - Pantry - Right" at bounding box center [279, 120] width 450 height 34
paste input "IKEA Etobicoke"
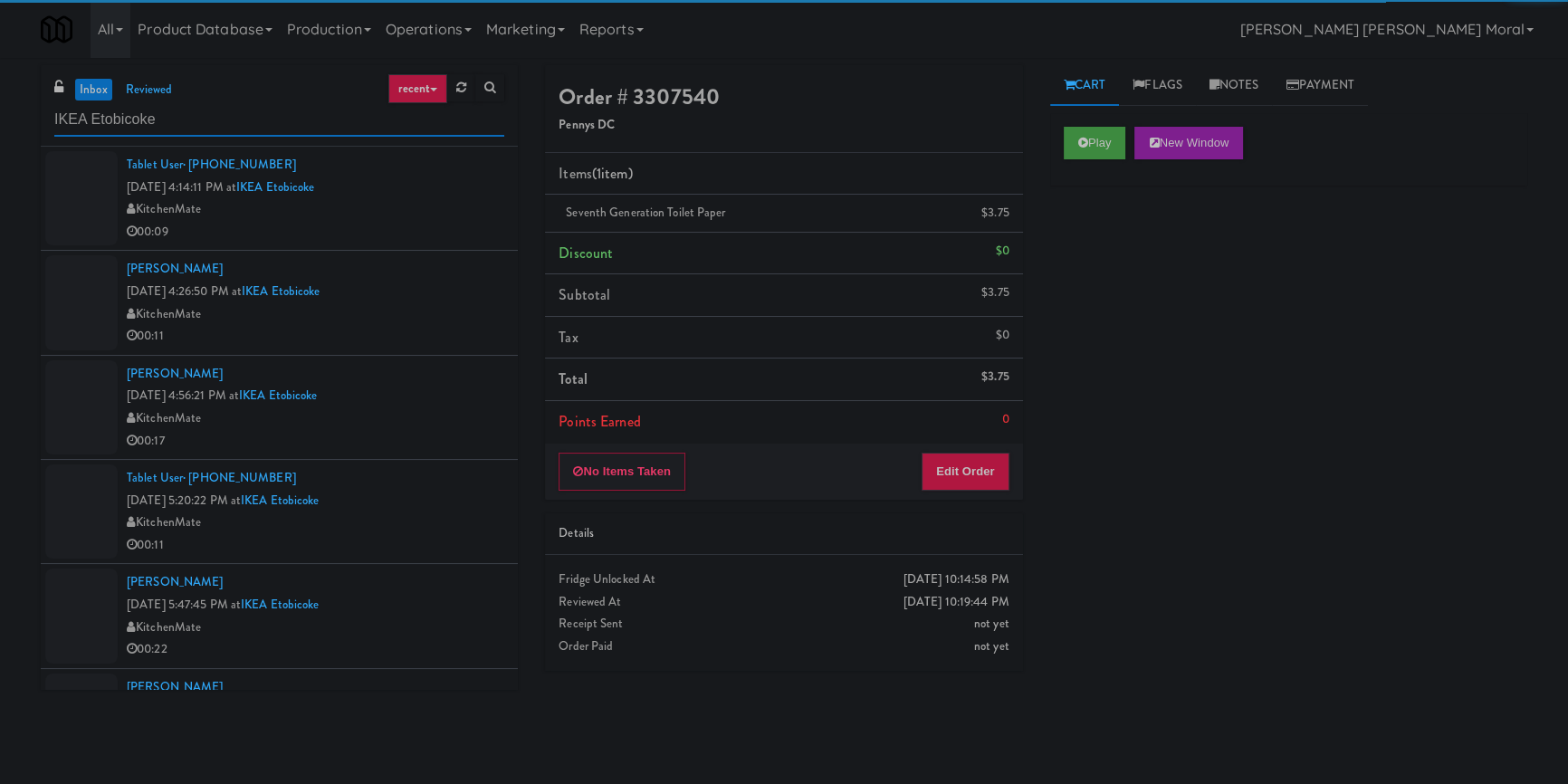
type input "IKEA Etobicoke"
click at [434, 226] on div "00:09" at bounding box center [315, 232] width 377 height 23
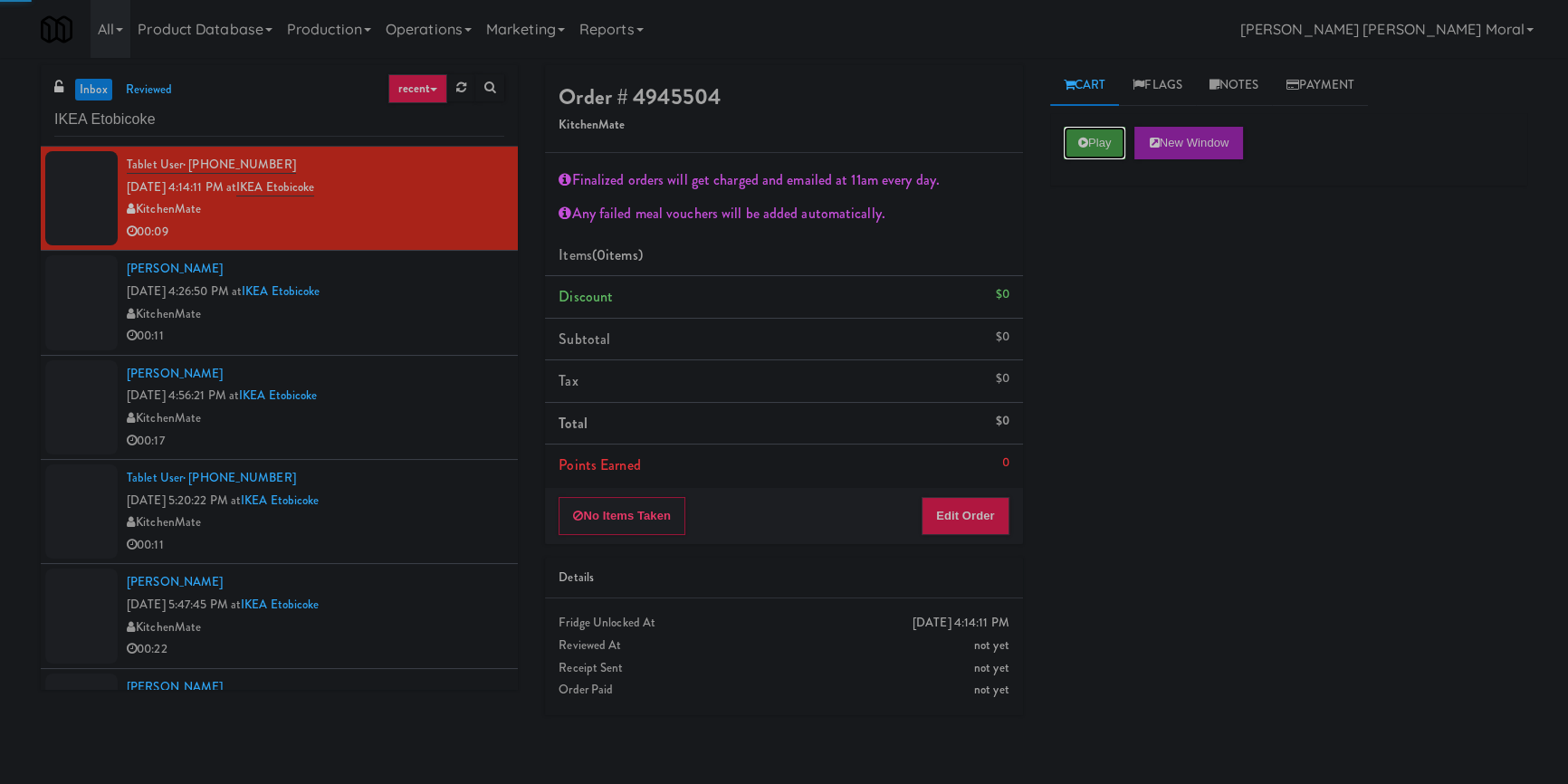
click at [1079, 142] on icon at bounding box center [1084, 143] width 10 height 12
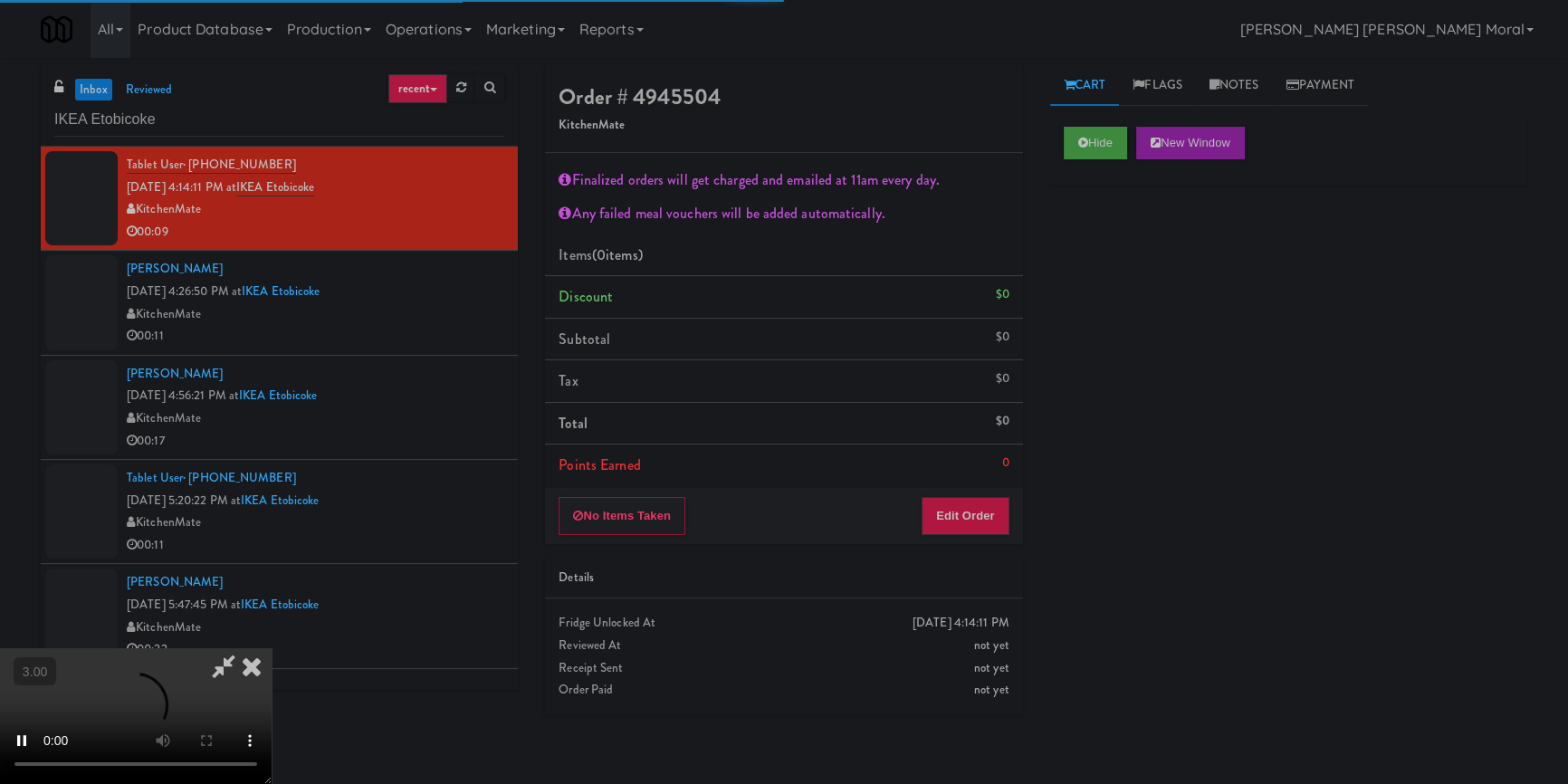
drag, startPoint x: 1115, startPoint y: 290, endPoint x: 1121, endPoint y: 301, distance: 12.5
click at [1115, 290] on div "Hide New Window Primary Flag Clear Flag if unable to determine what was taken o…" at bounding box center [1290, 452] width 477 height 679
click at [985, 502] on button "Edit Order" at bounding box center [966, 516] width 88 height 38
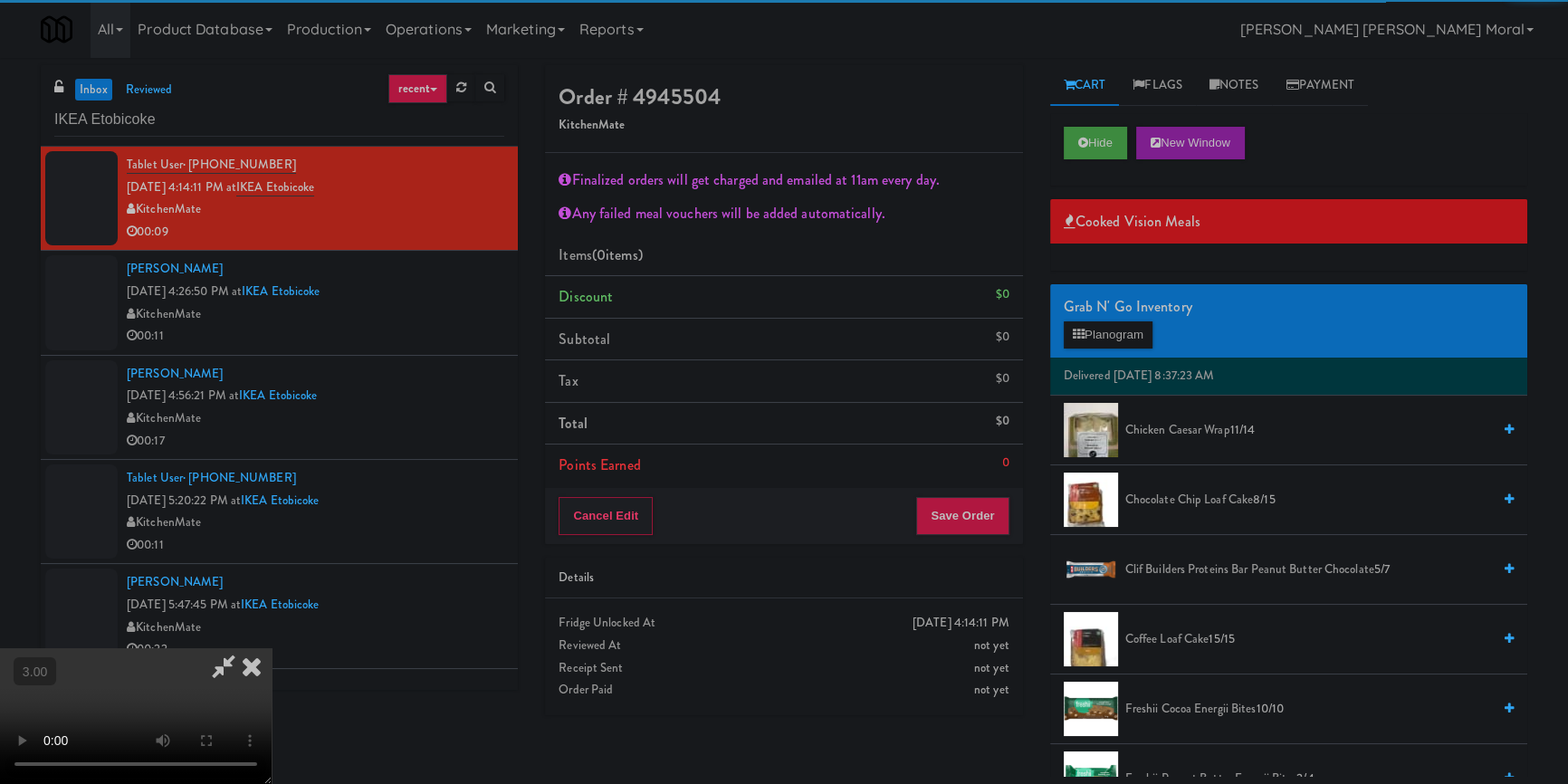
click at [1171, 648] on span "Coffee Loaf Cake 15/15" at bounding box center [1307, 638] width 366 height 23
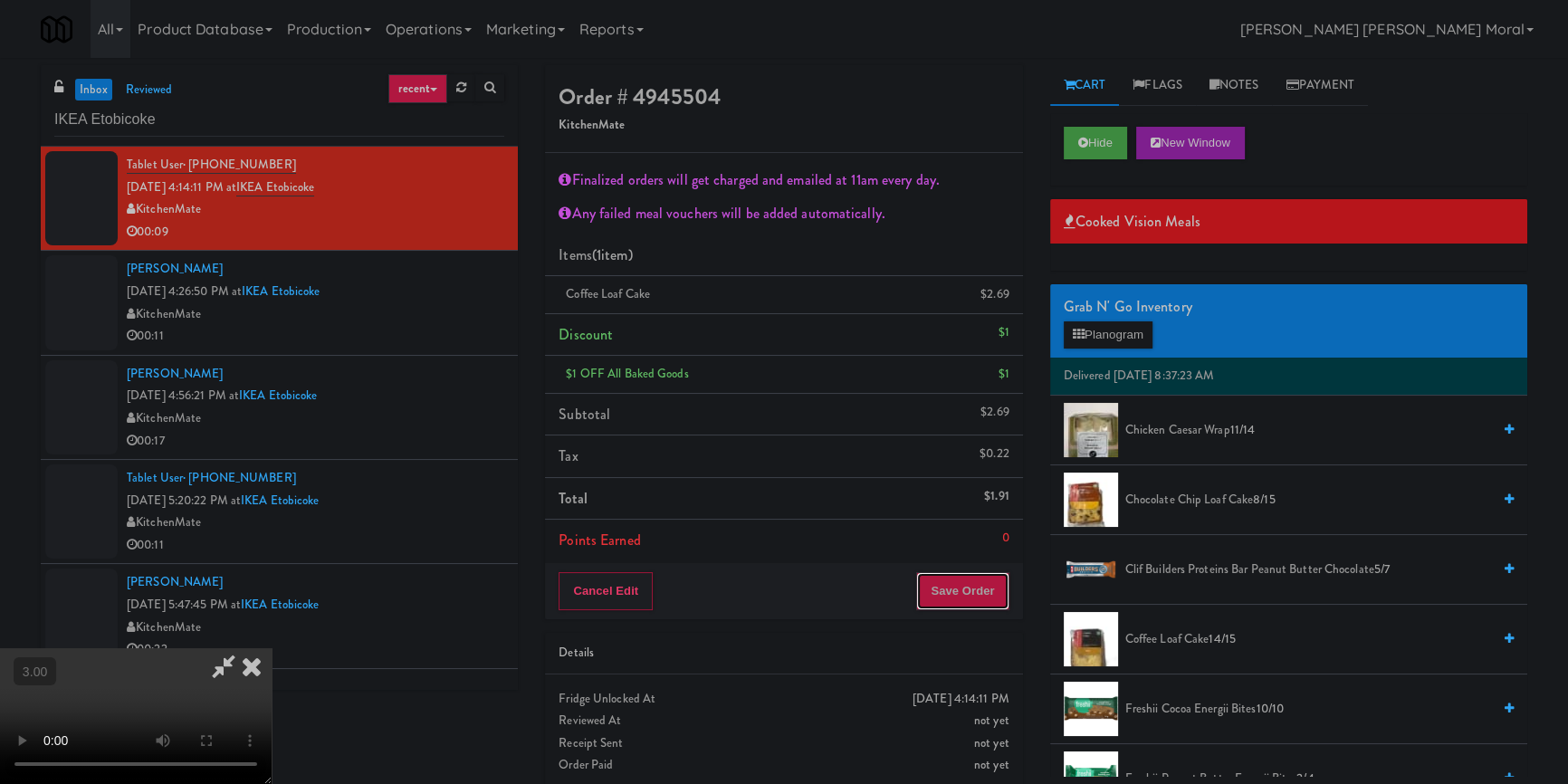
click at [969, 595] on button "Save Order" at bounding box center [962, 591] width 92 height 38
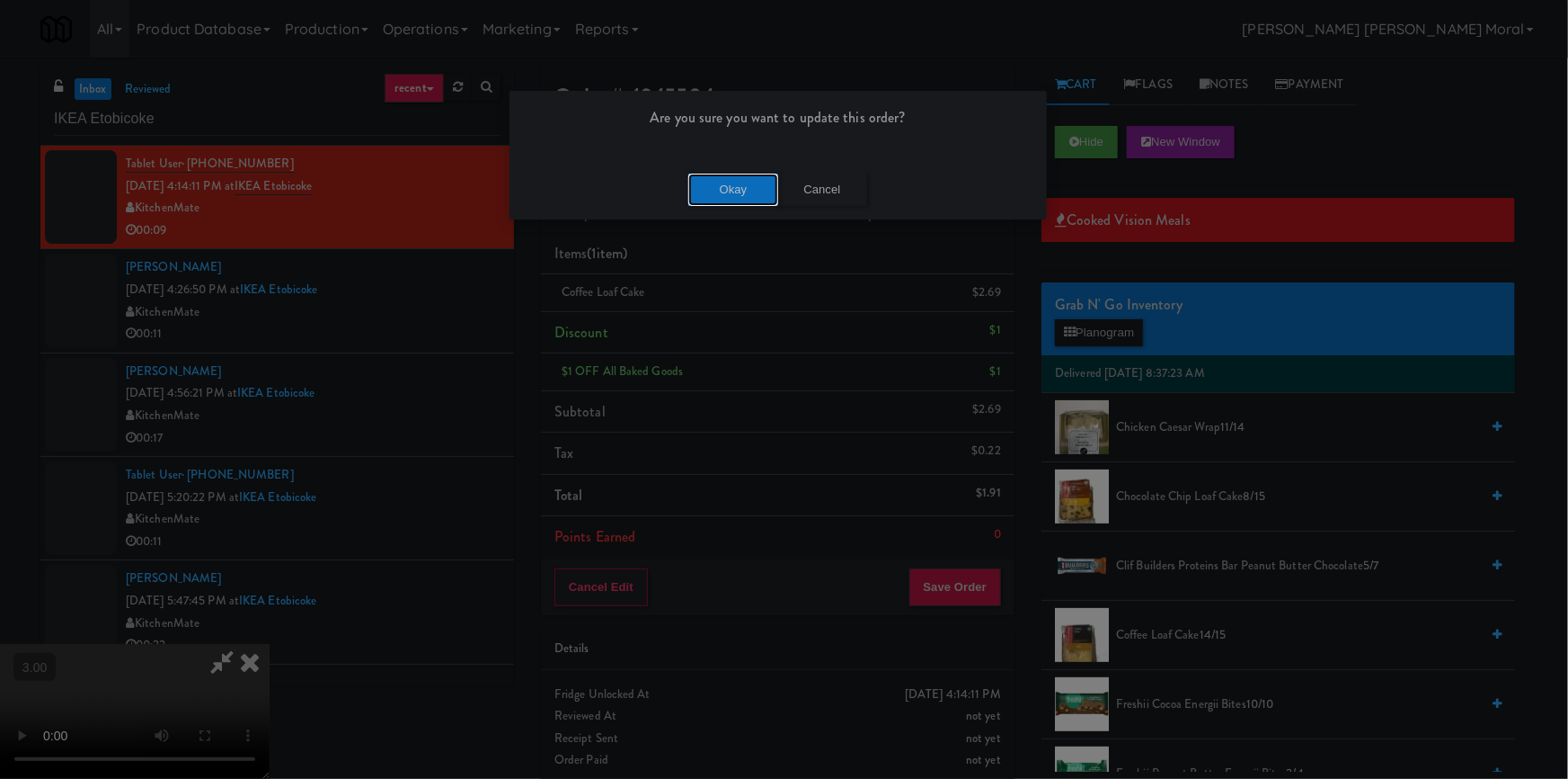
click at [711, 184] on button "Okay" at bounding box center [732, 189] width 89 height 32
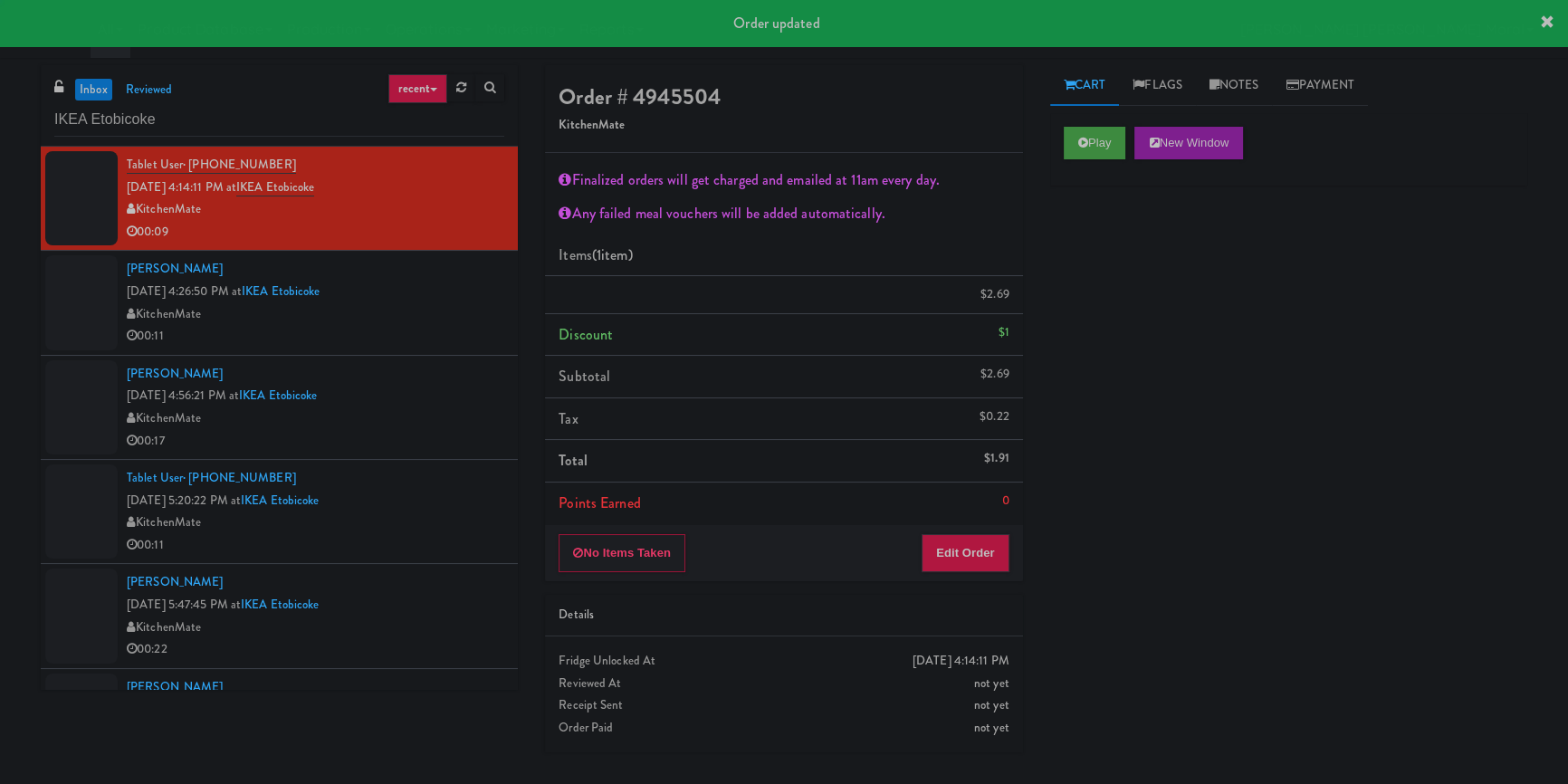
scroll to position [0, 0]
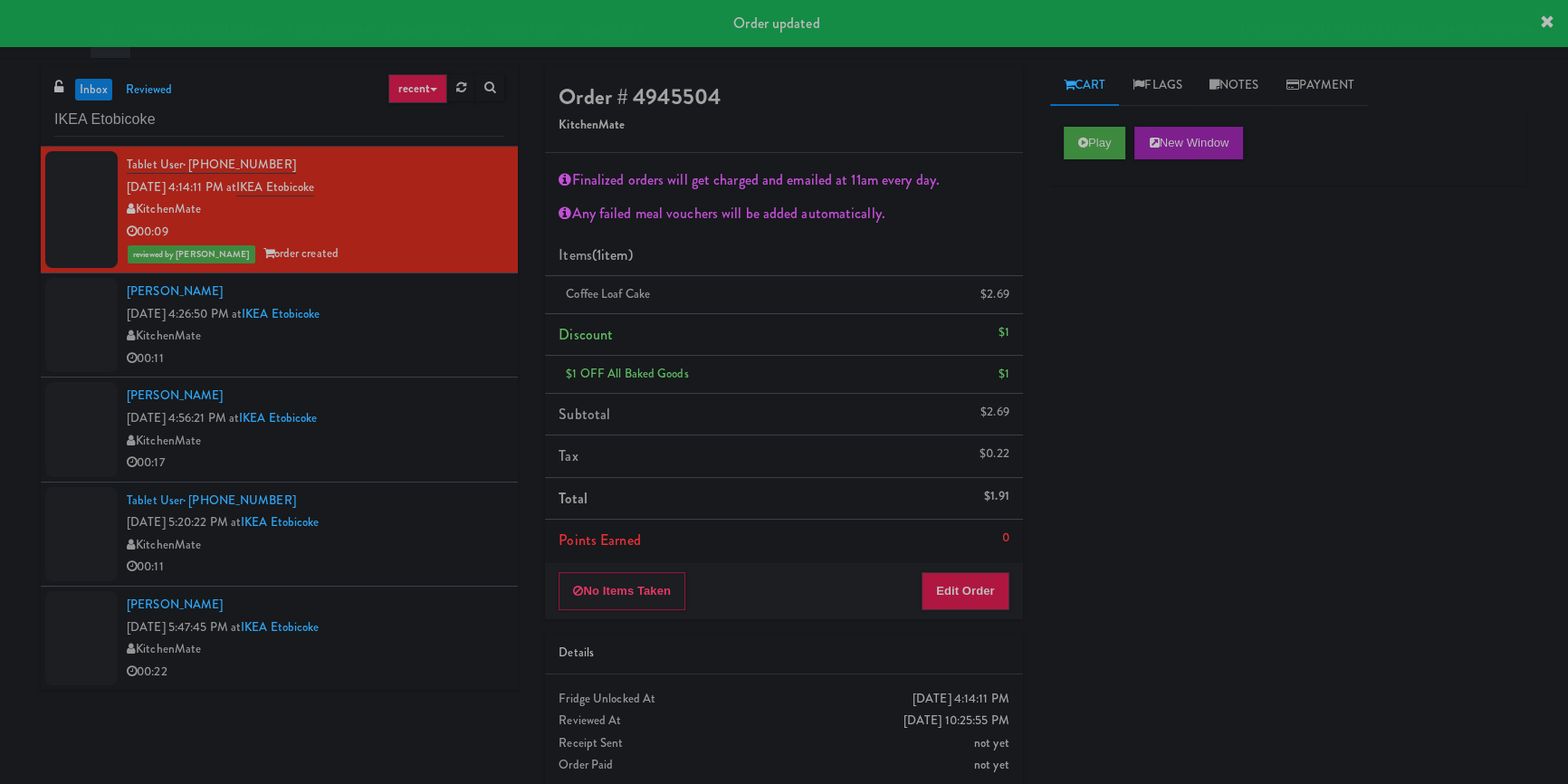
click at [473, 335] on div "KitchenMate" at bounding box center [315, 336] width 377 height 23
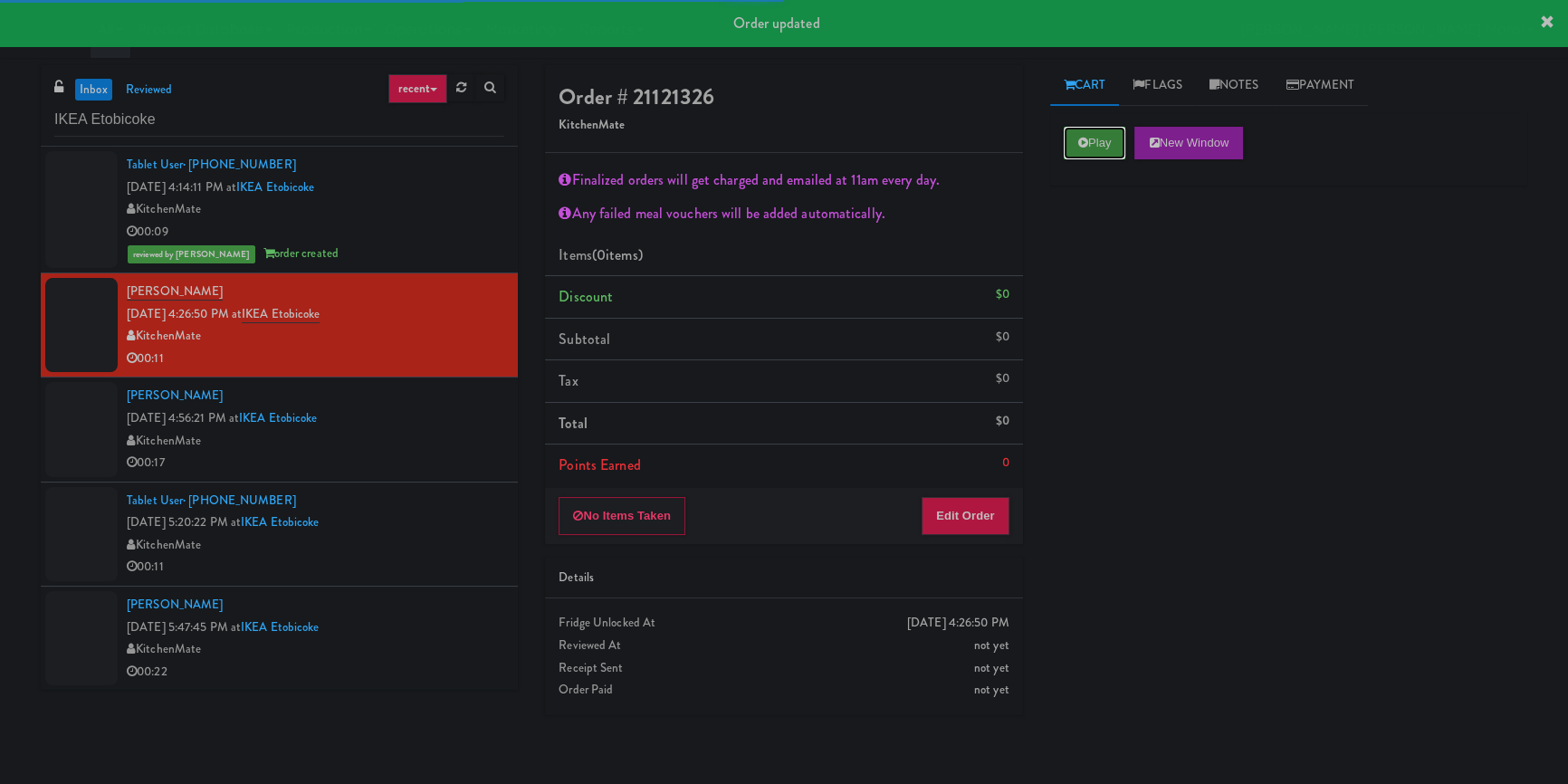
click at [1109, 153] on button "Play" at bounding box center [1095, 143] width 62 height 33
click at [1124, 273] on div "Play New Window Primary Flag Clear Flag if unable to determine what was taken o…" at bounding box center [1290, 452] width 477 height 679
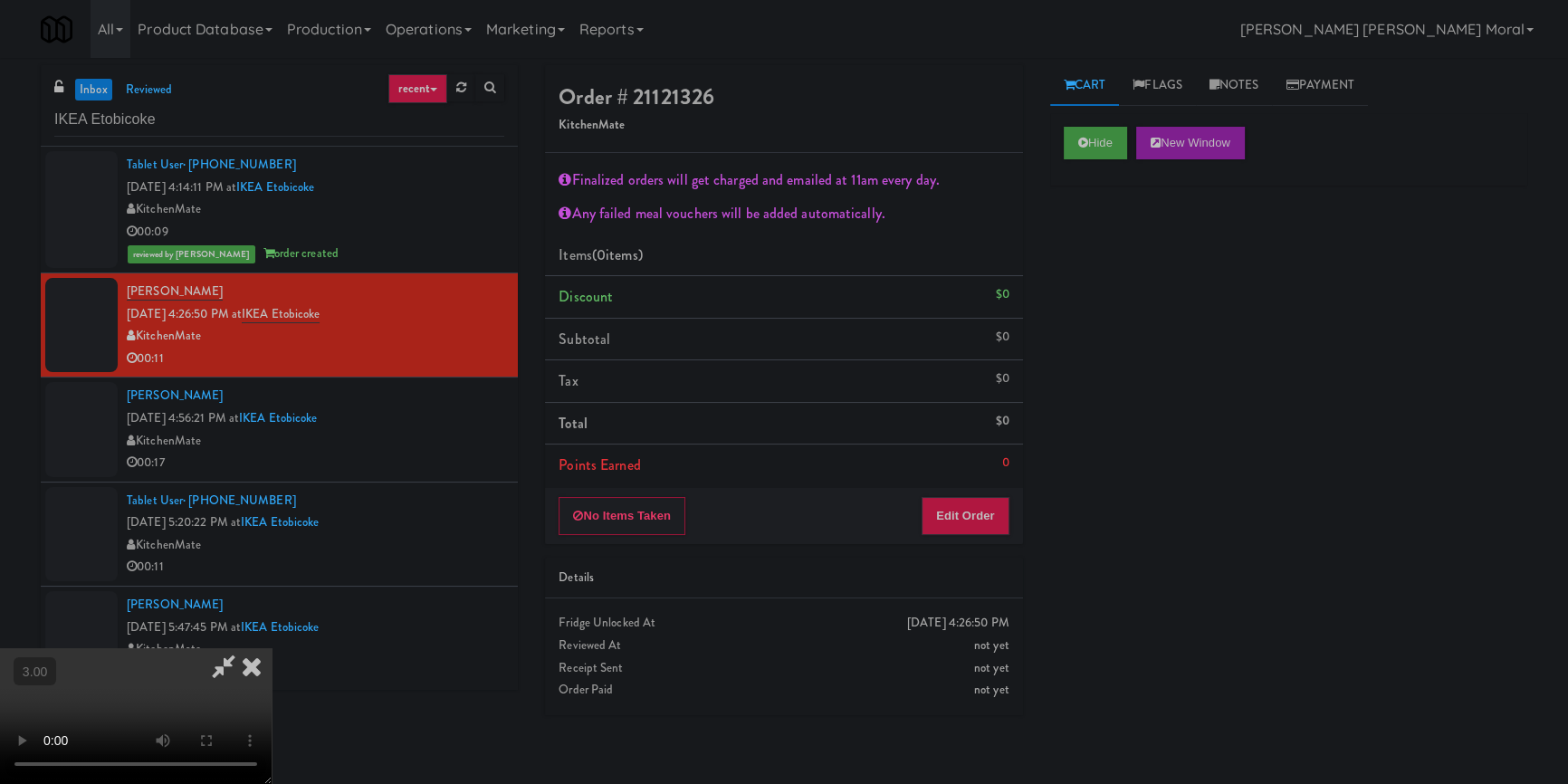
click at [271, 648] on icon at bounding box center [252, 666] width 40 height 37
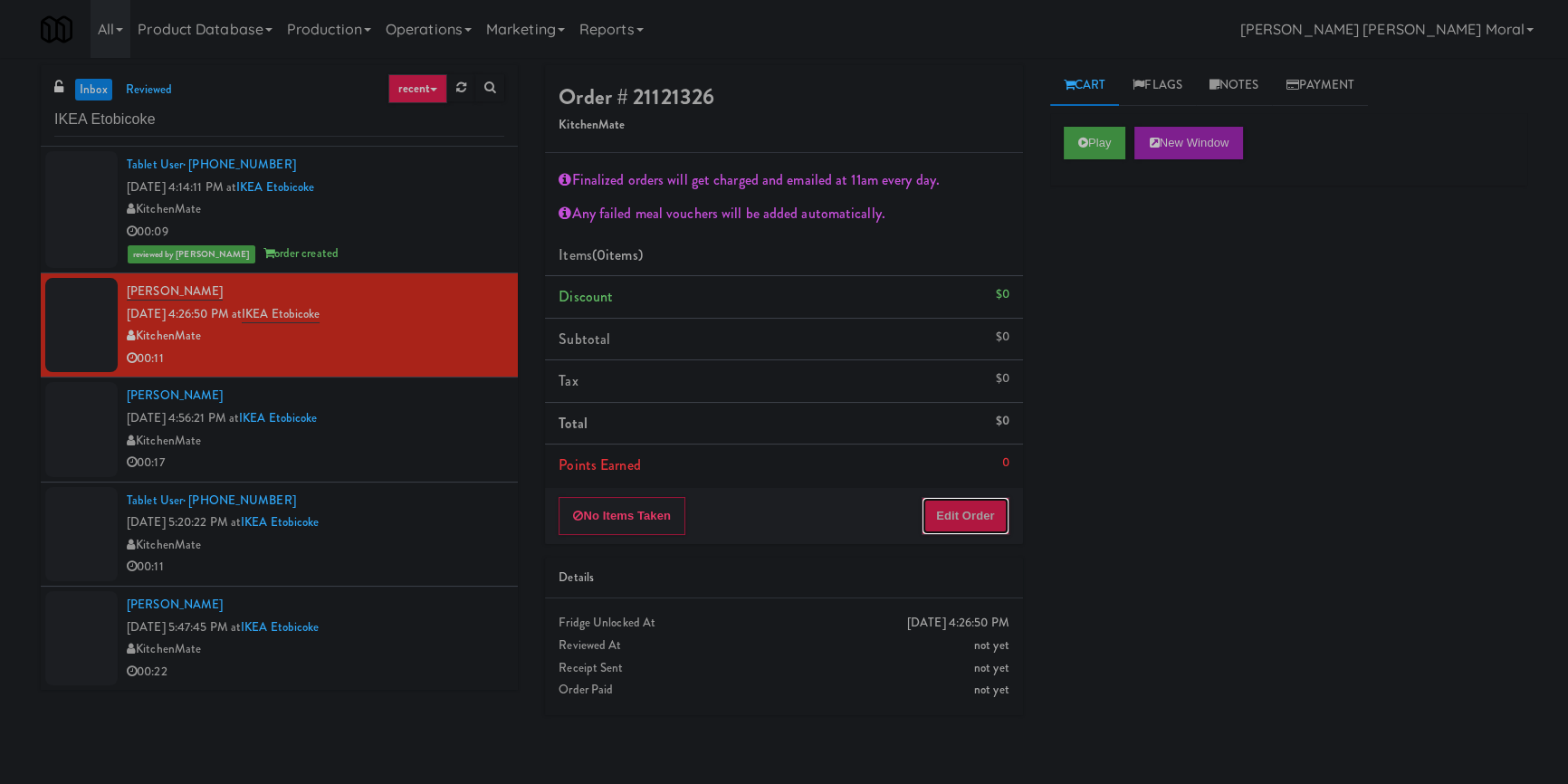
click at [960, 521] on button "Edit Order" at bounding box center [966, 516] width 88 height 38
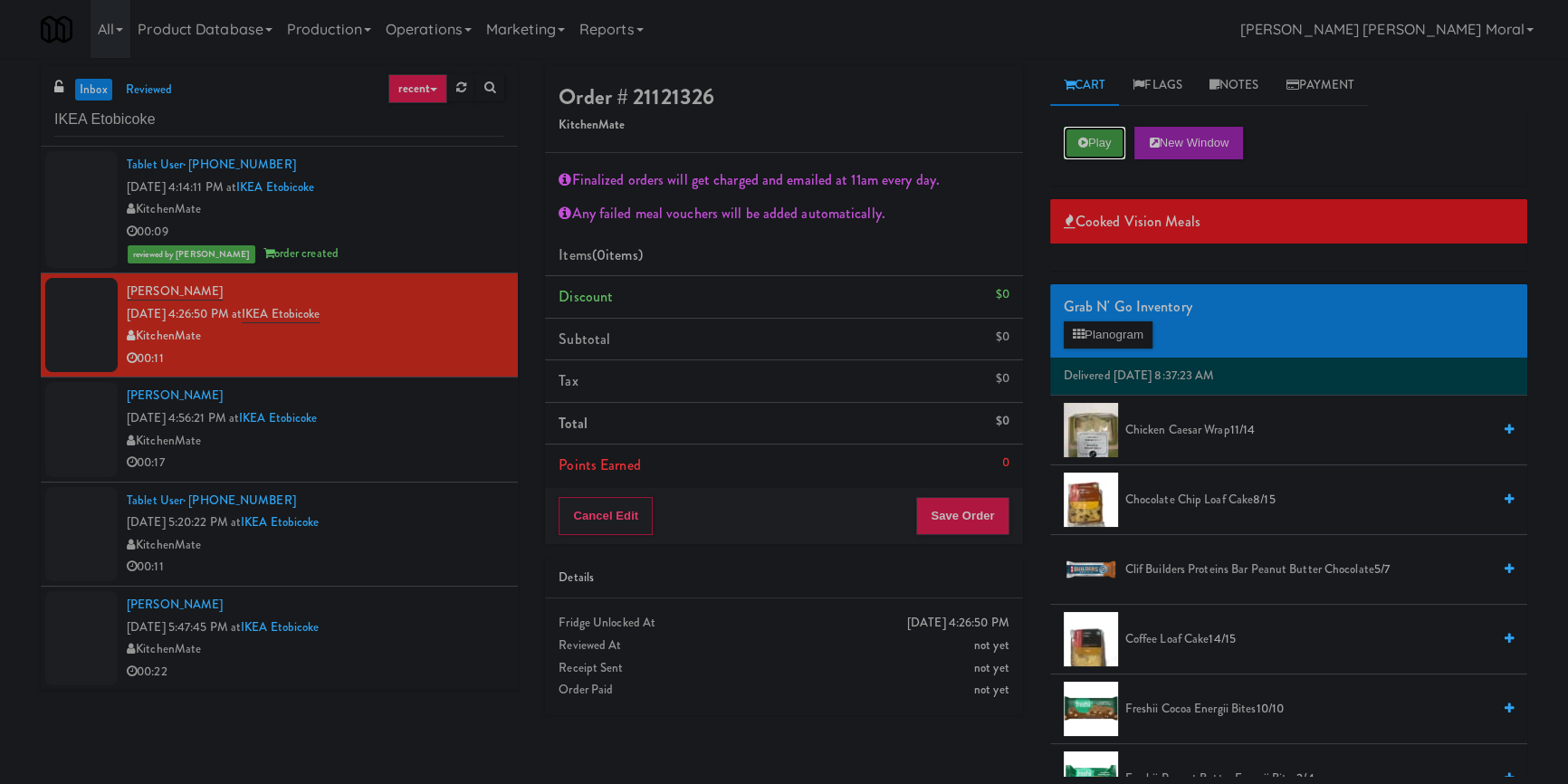
click at [1077, 133] on button "Play" at bounding box center [1095, 143] width 62 height 33
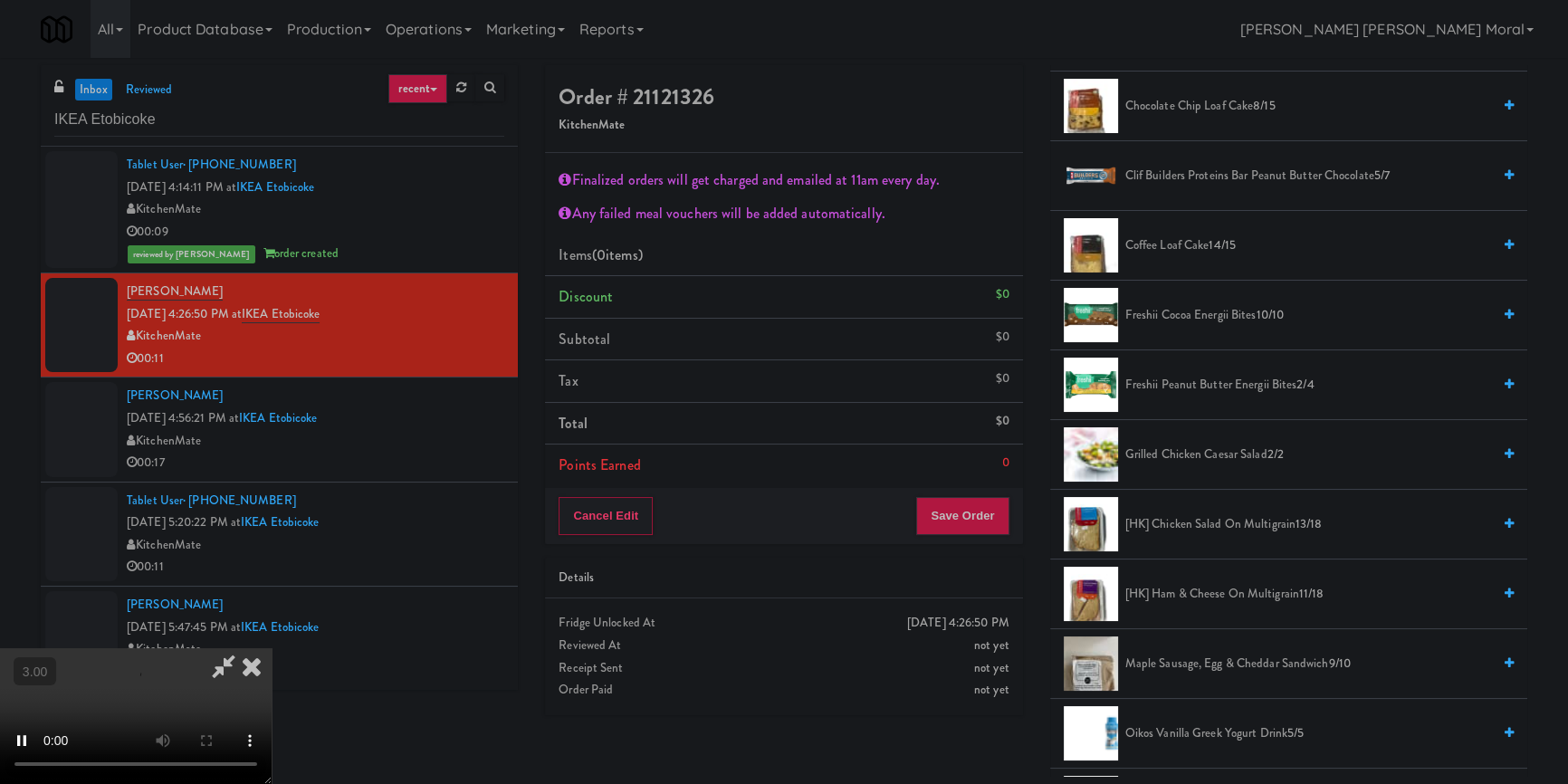
scroll to position [411, 0]
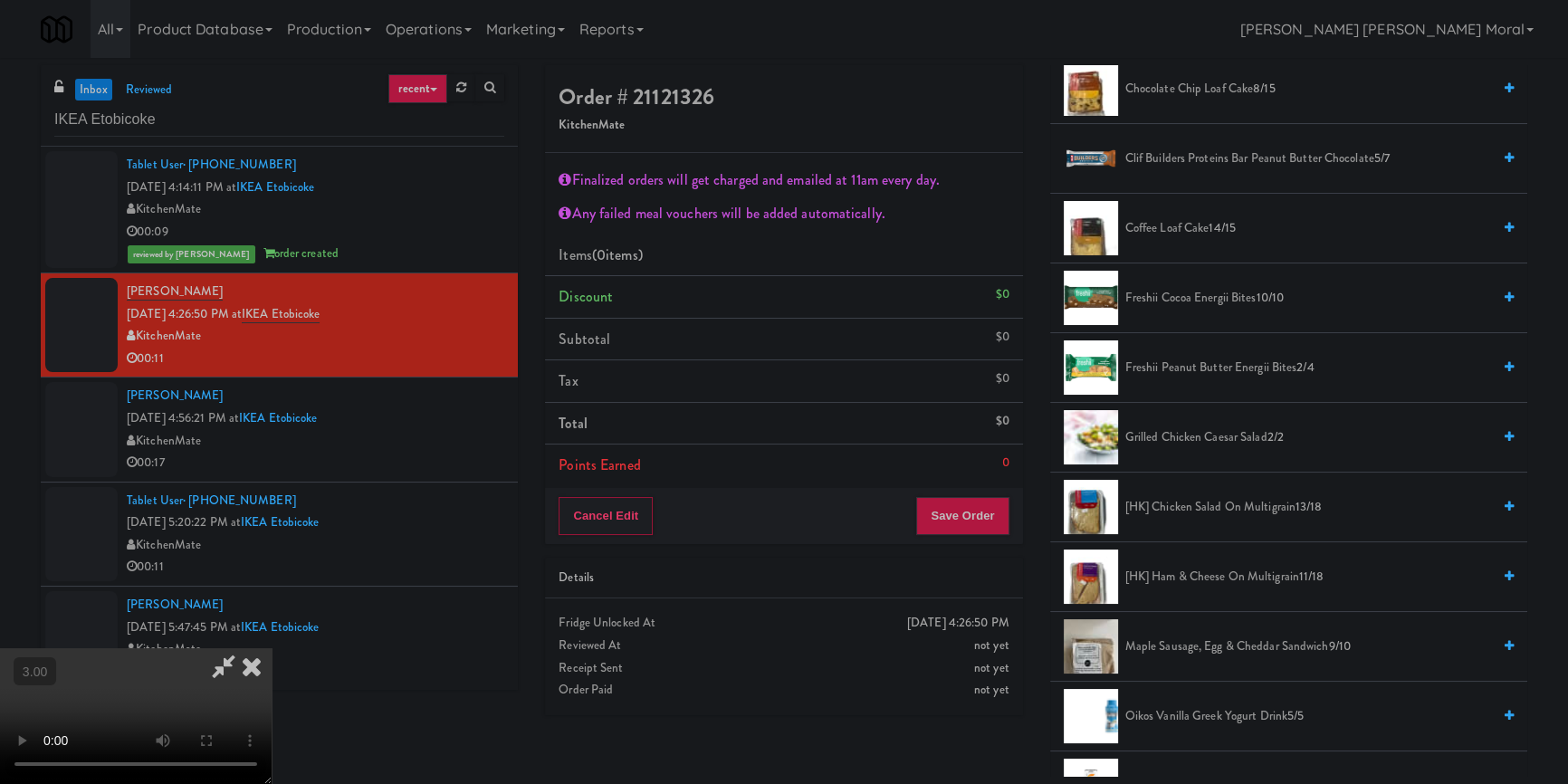
click at [1207, 575] on span "[HK] Ham & Cheese on Multigrain 11/18" at bounding box center [1307, 576] width 366 height 23
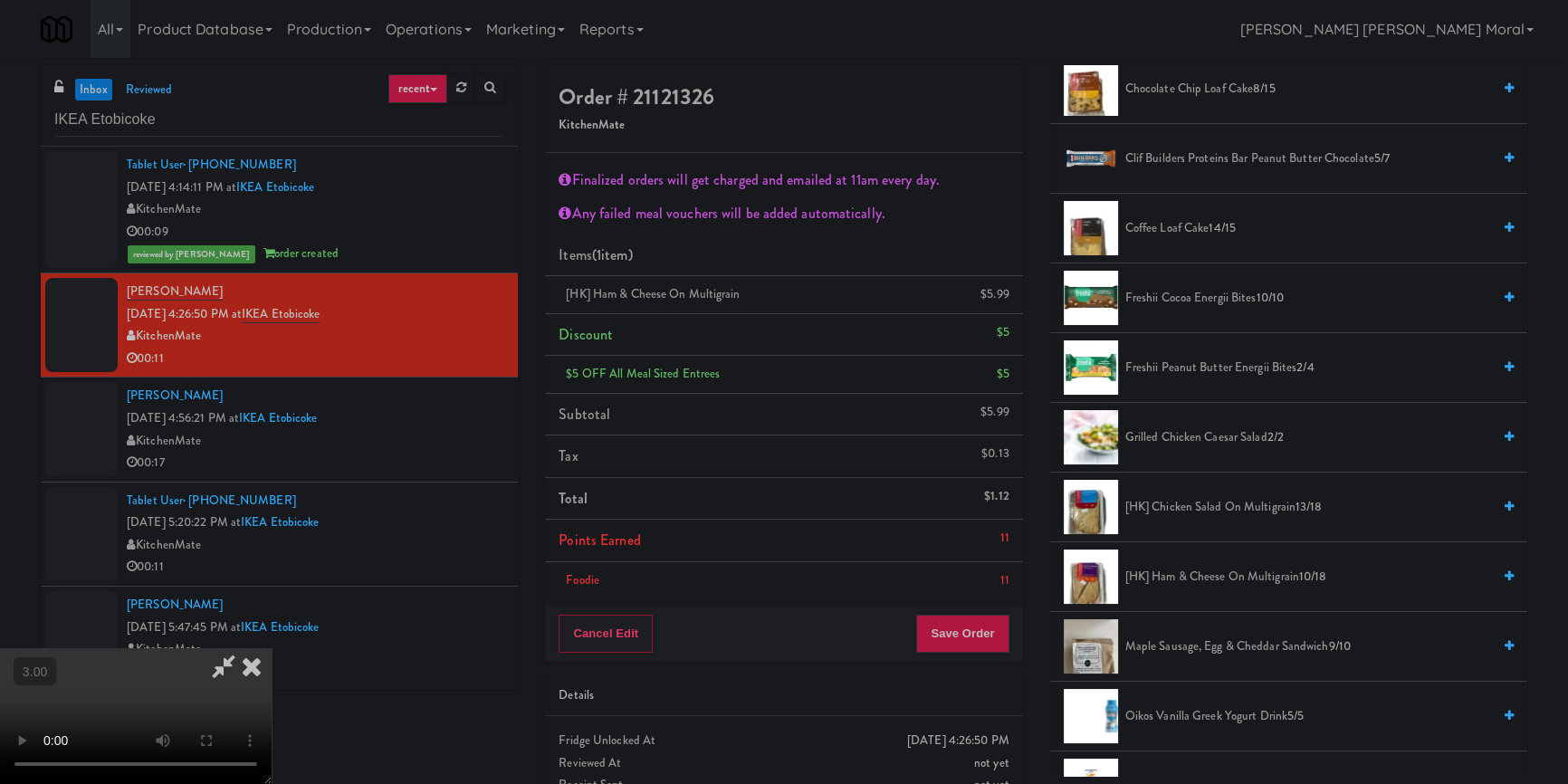
scroll to position [317, 0]
click at [966, 637] on button "Save Order" at bounding box center [962, 634] width 92 height 38
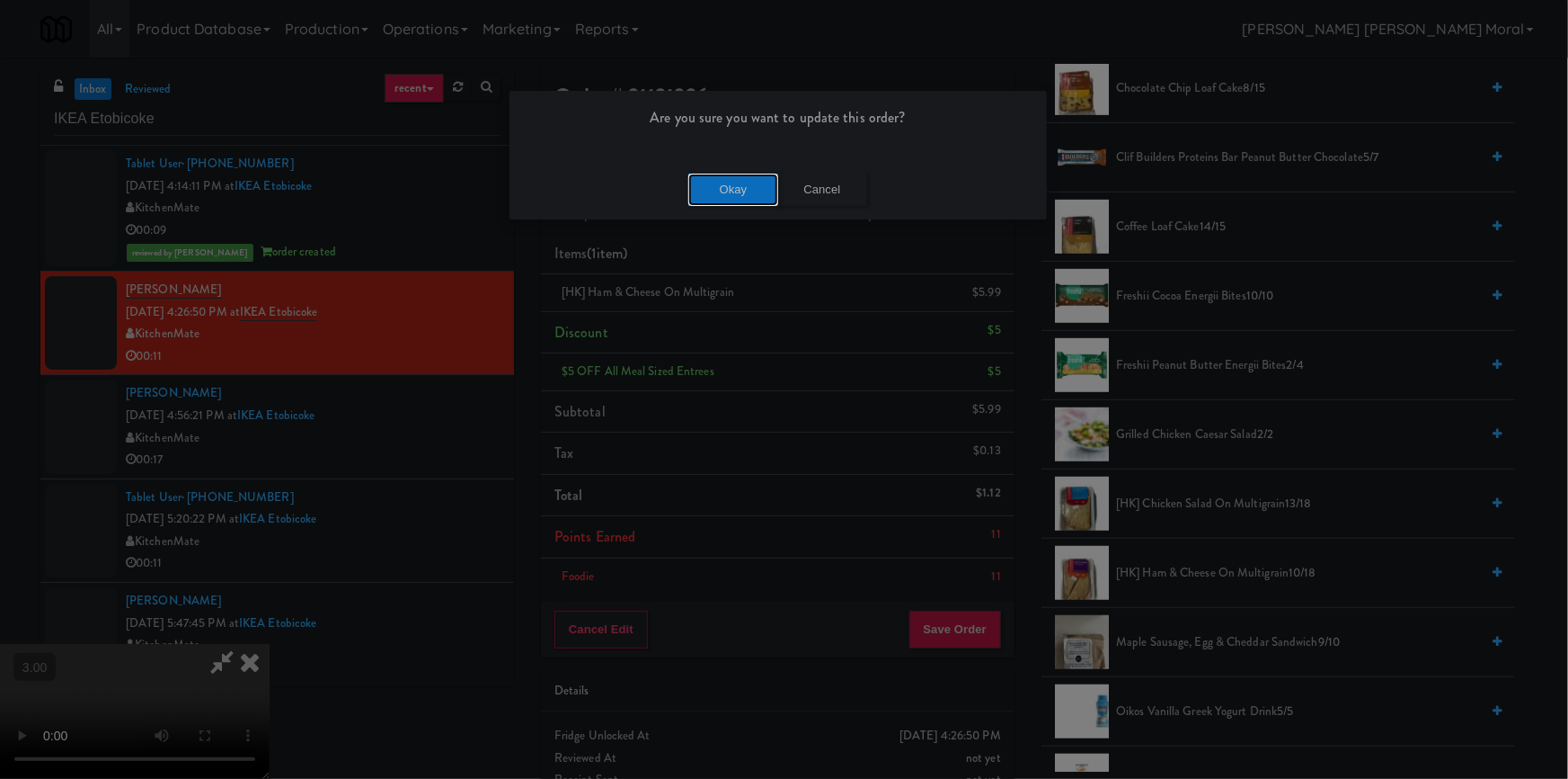
click at [726, 189] on button "Okay" at bounding box center [732, 189] width 89 height 32
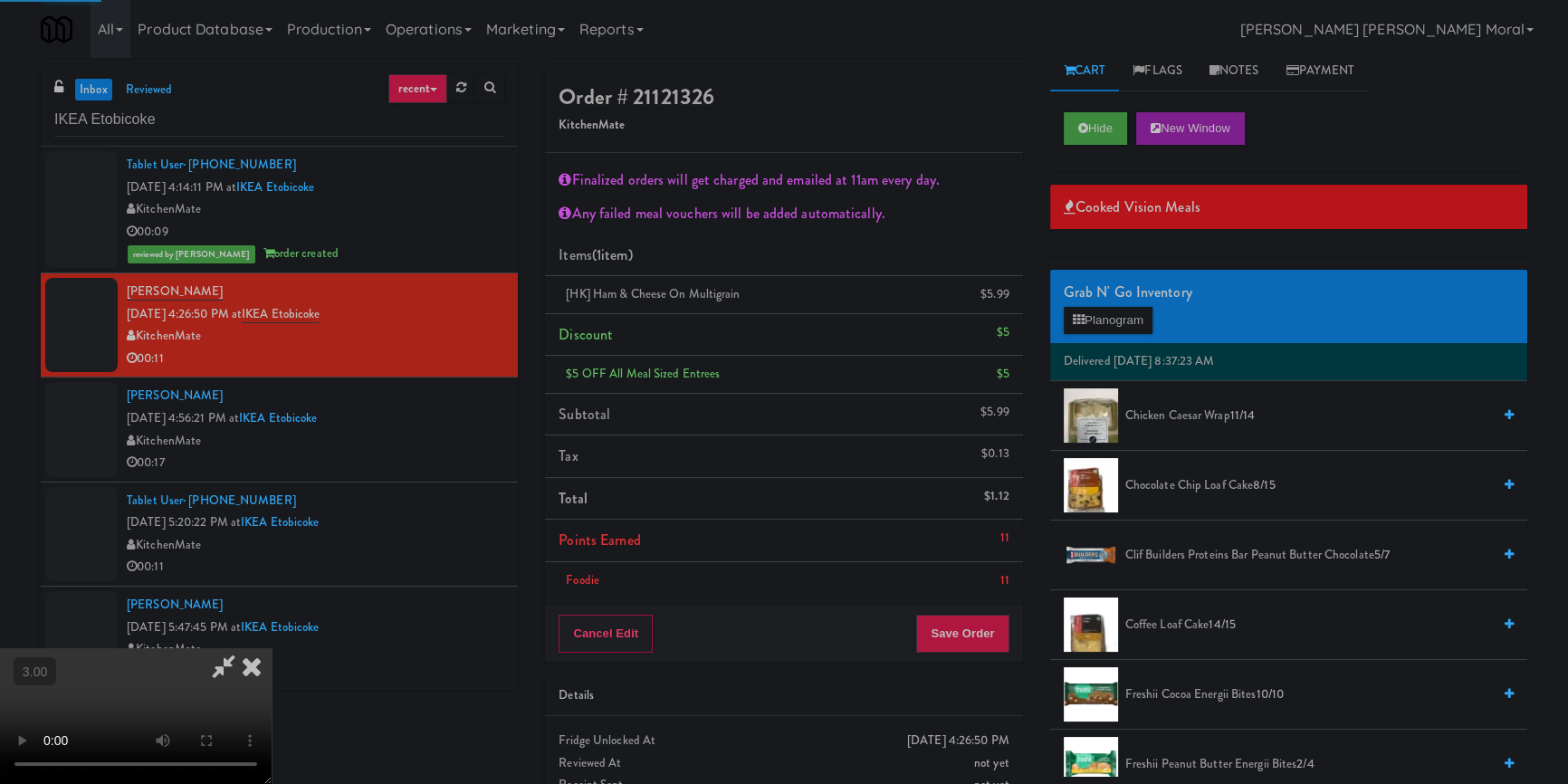
scroll to position [0, 0]
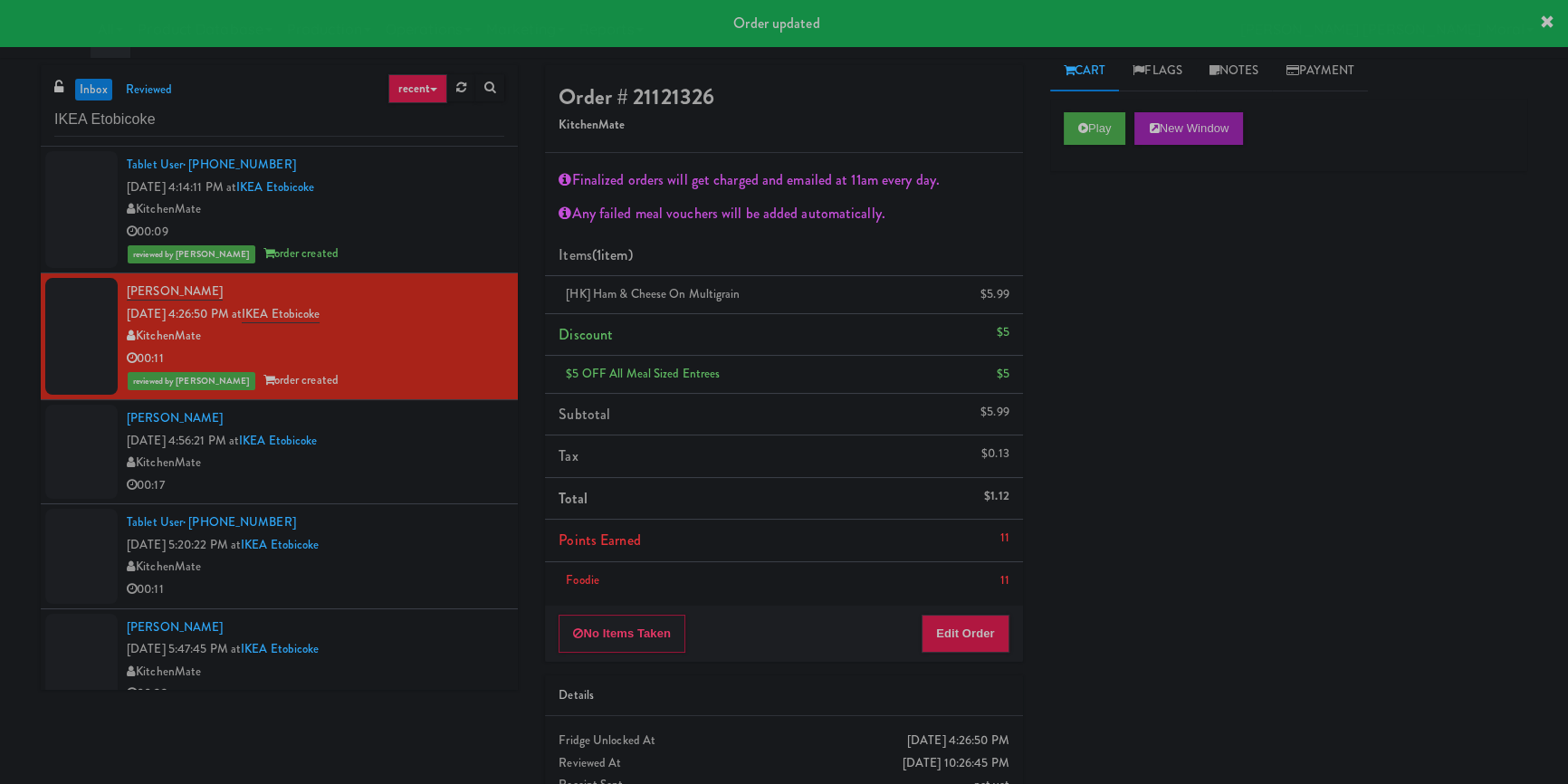
click at [451, 465] on div "KitchenMate" at bounding box center [315, 462] width 377 height 23
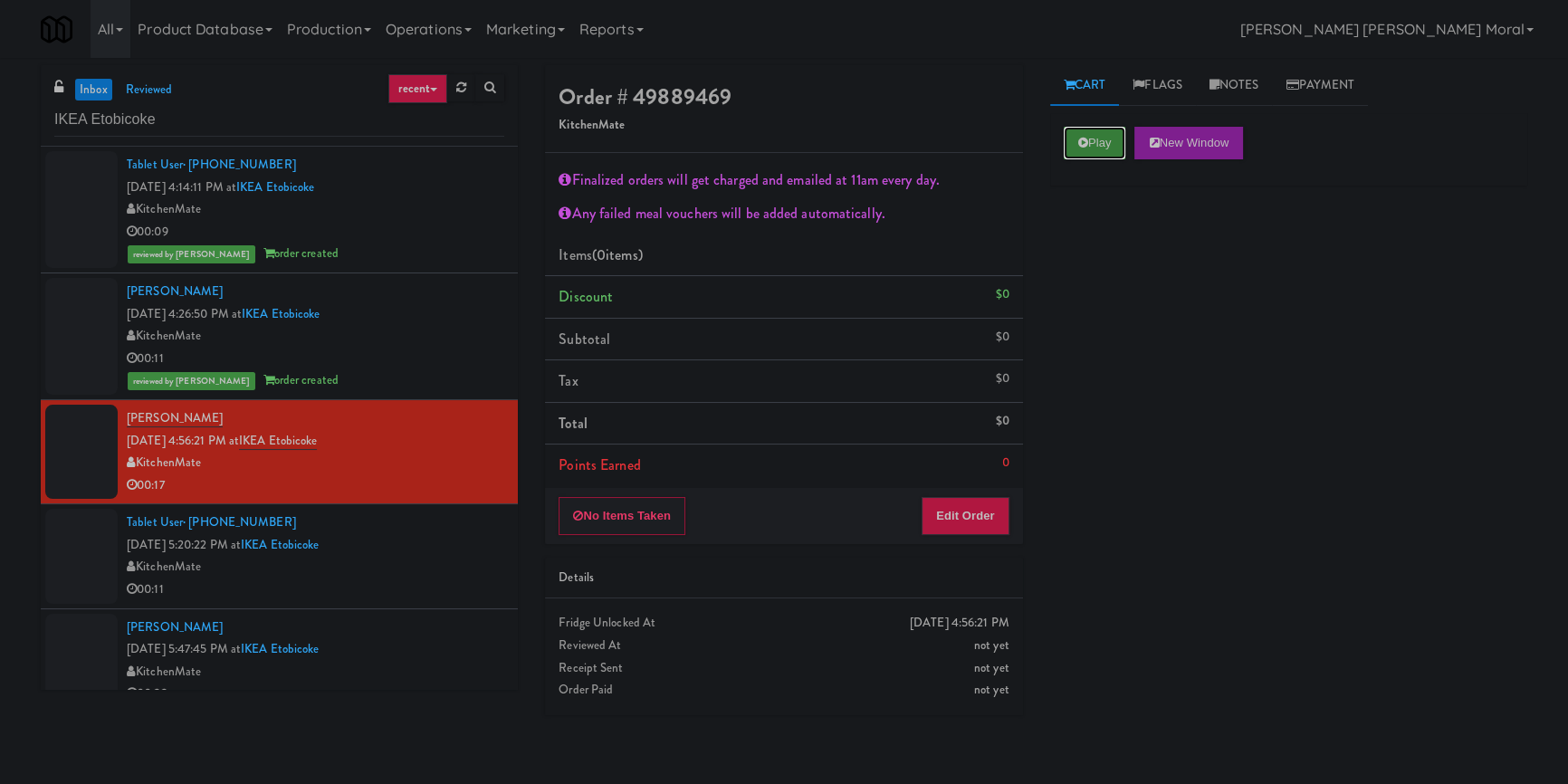
click at [1093, 138] on button "Play" at bounding box center [1095, 143] width 62 height 33
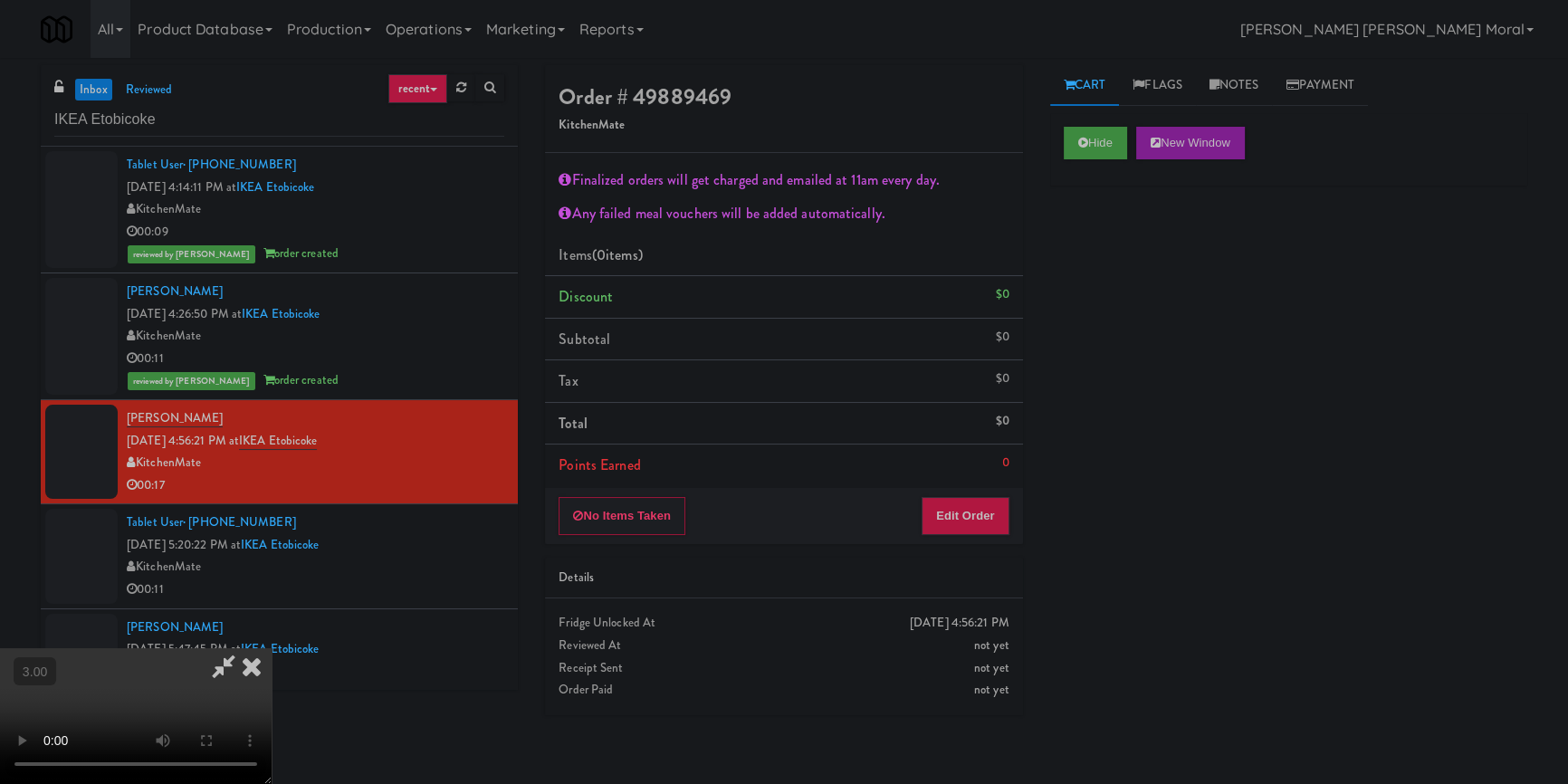
click at [1112, 326] on div "Hide New Window Primary Flag Clear Flag if unable to determine what was taken o…" at bounding box center [1290, 452] width 477 height 679
click at [985, 520] on button "Edit Order" at bounding box center [966, 516] width 88 height 38
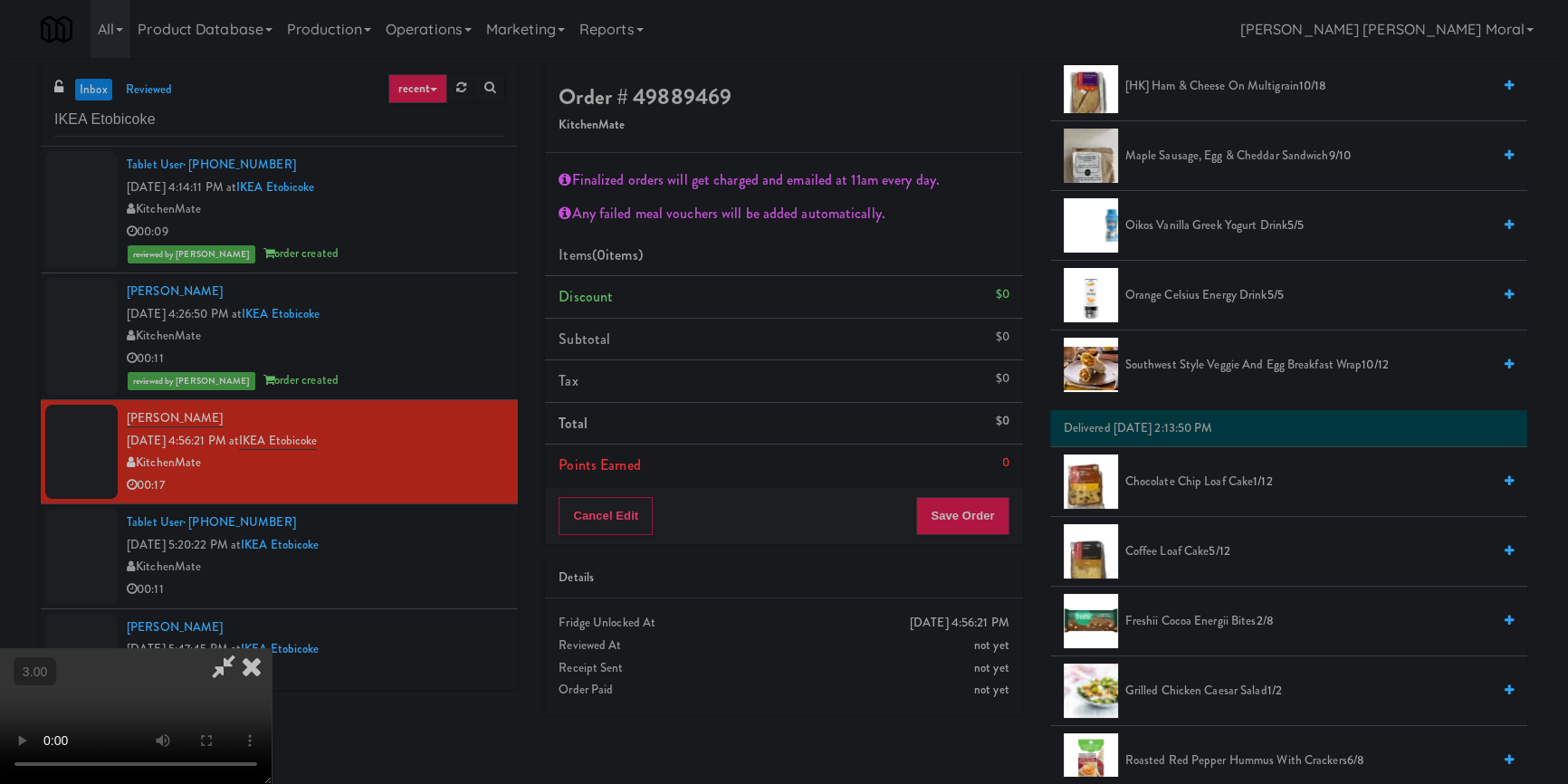
scroll to position [905, 0]
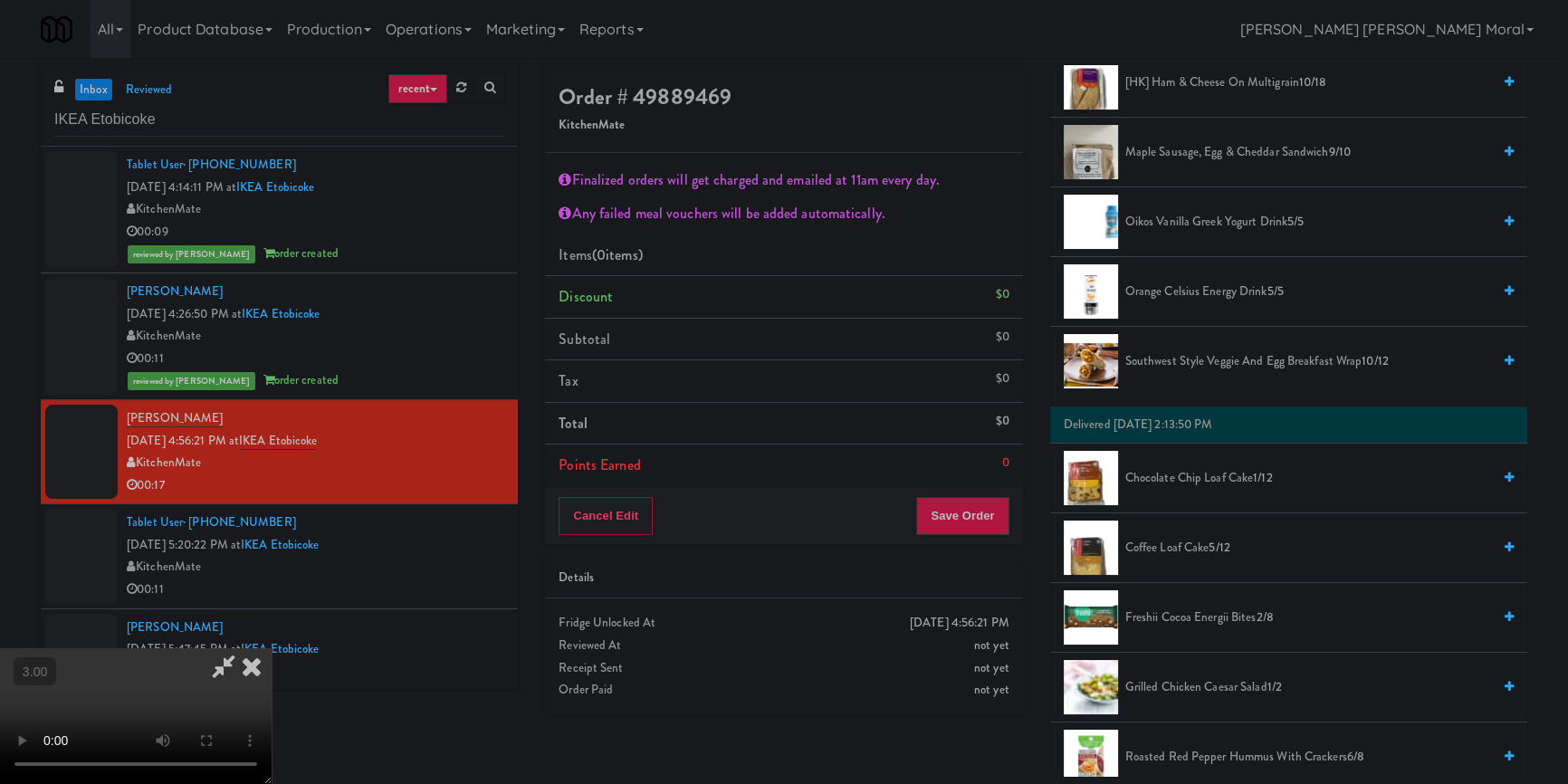
click at [1199, 367] on span "Southwest Style Veggie and Egg Breakfast Wrap 10/12" at bounding box center [1307, 361] width 366 height 23
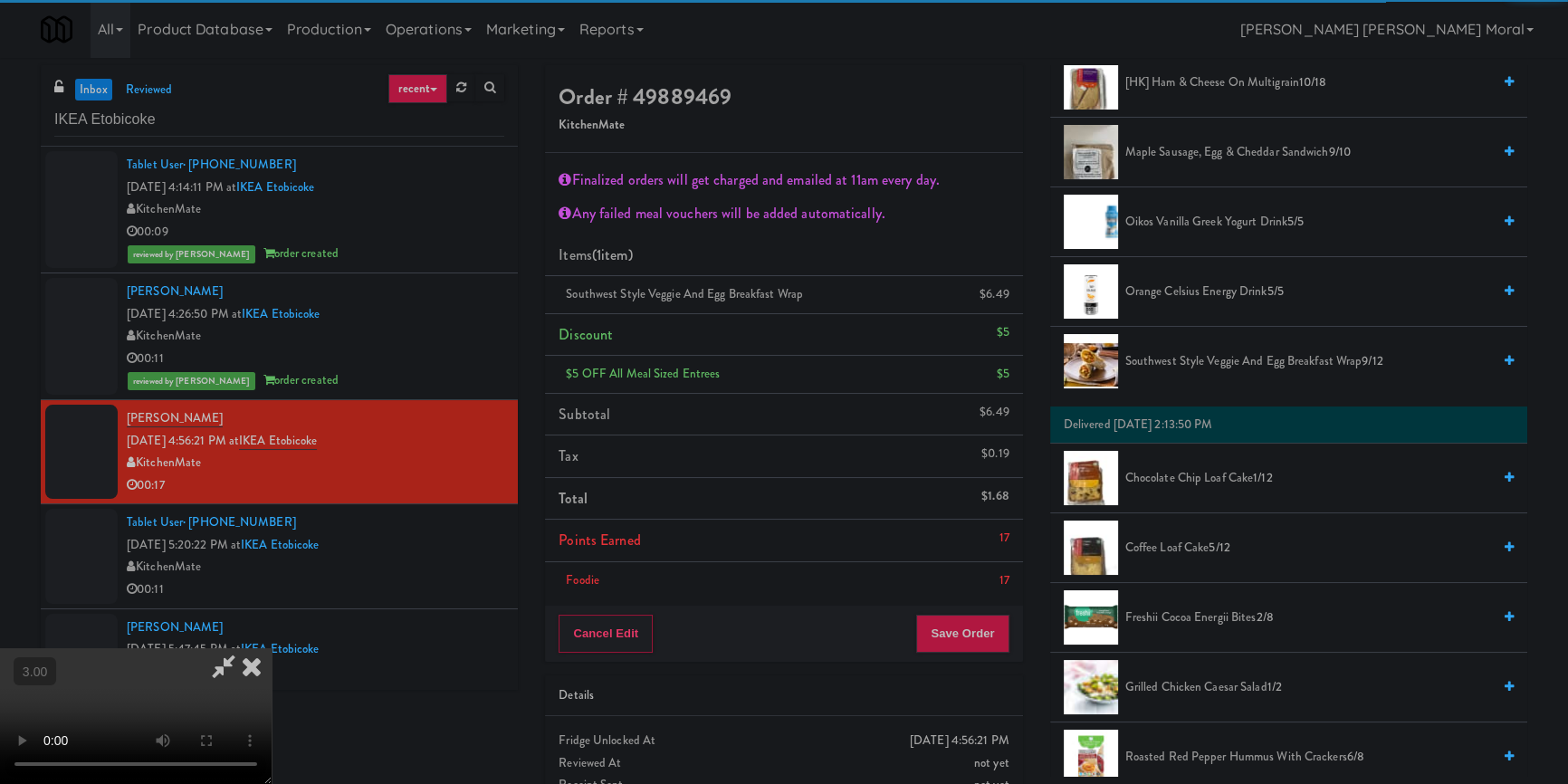
click at [271, 648] on video at bounding box center [136, 716] width 271 height 136
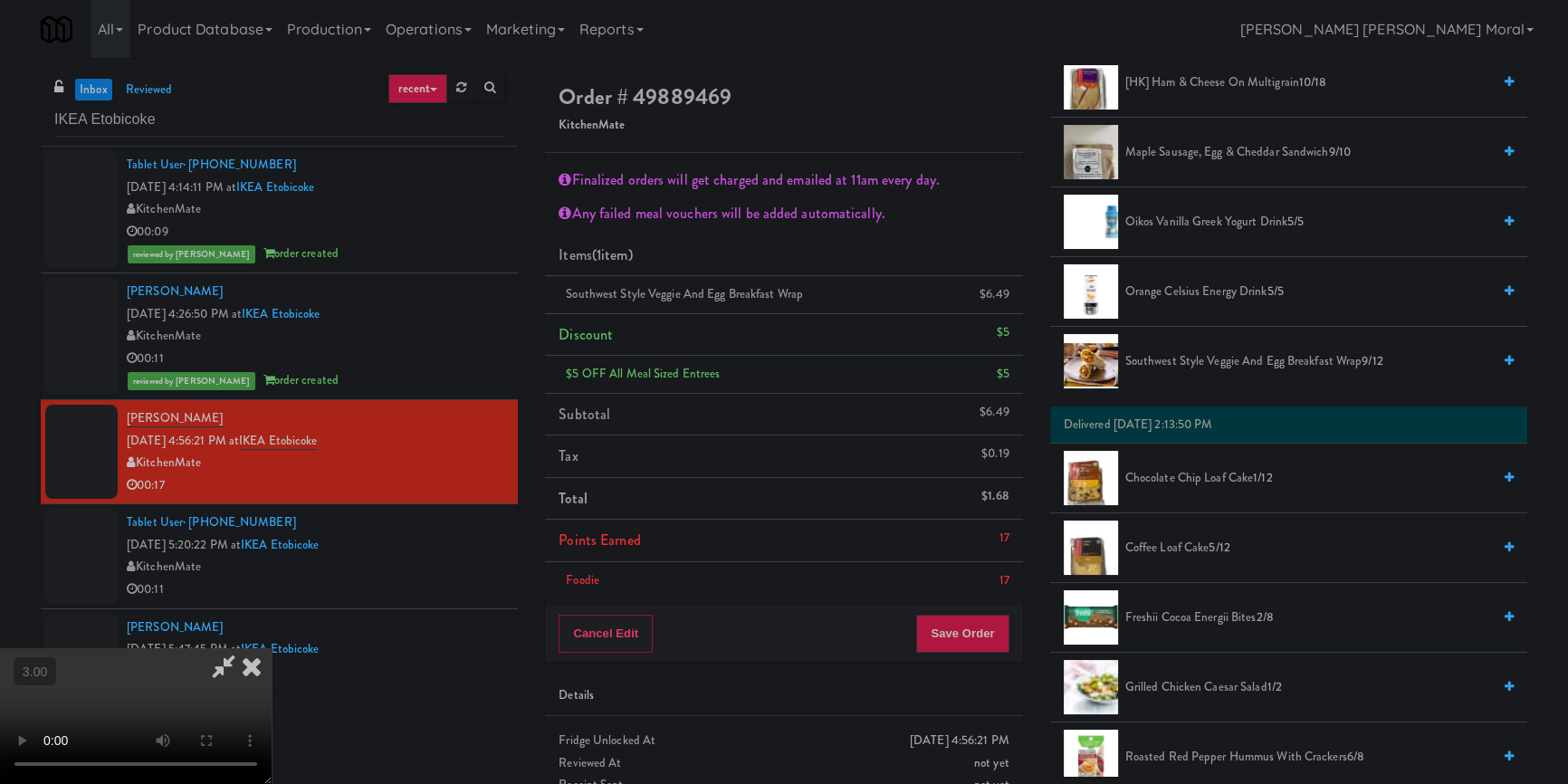
click at [271, 648] on video at bounding box center [136, 716] width 271 height 136
click at [973, 637] on button "Save Order" at bounding box center [962, 634] width 92 height 38
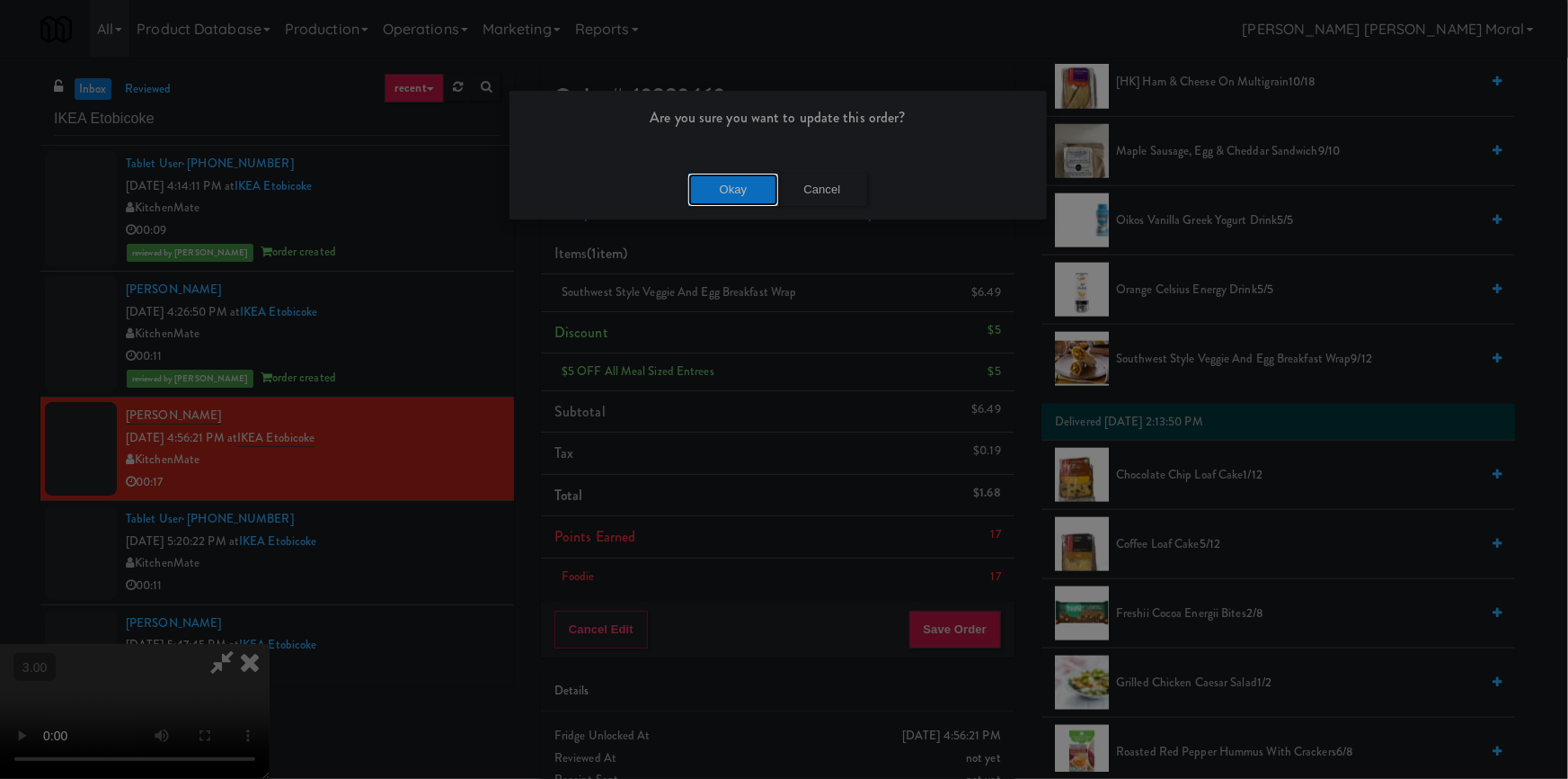
click at [720, 173] on button "Okay" at bounding box center [732, 189] width 89 height 32
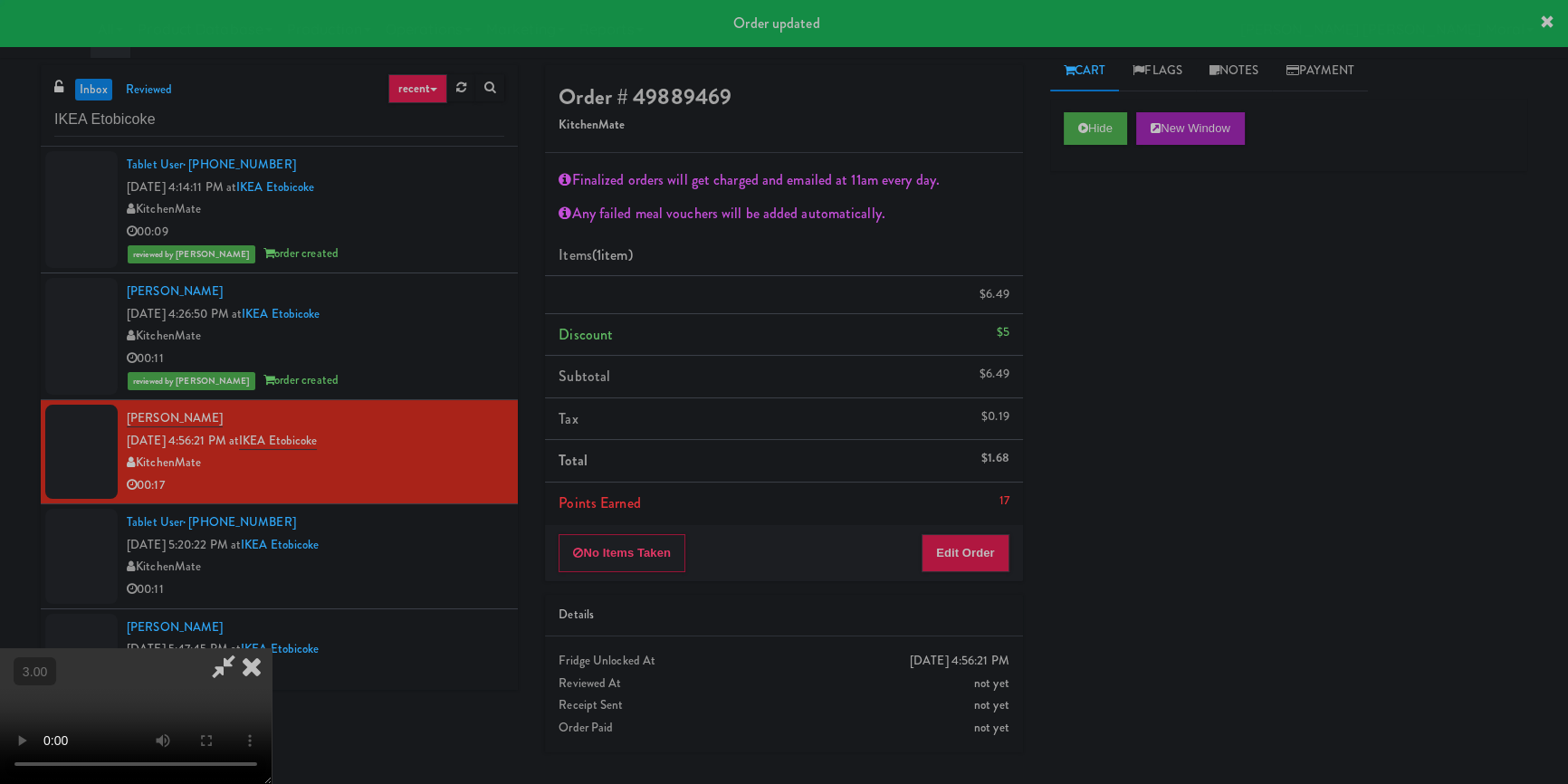
scroll to position [0, 0]
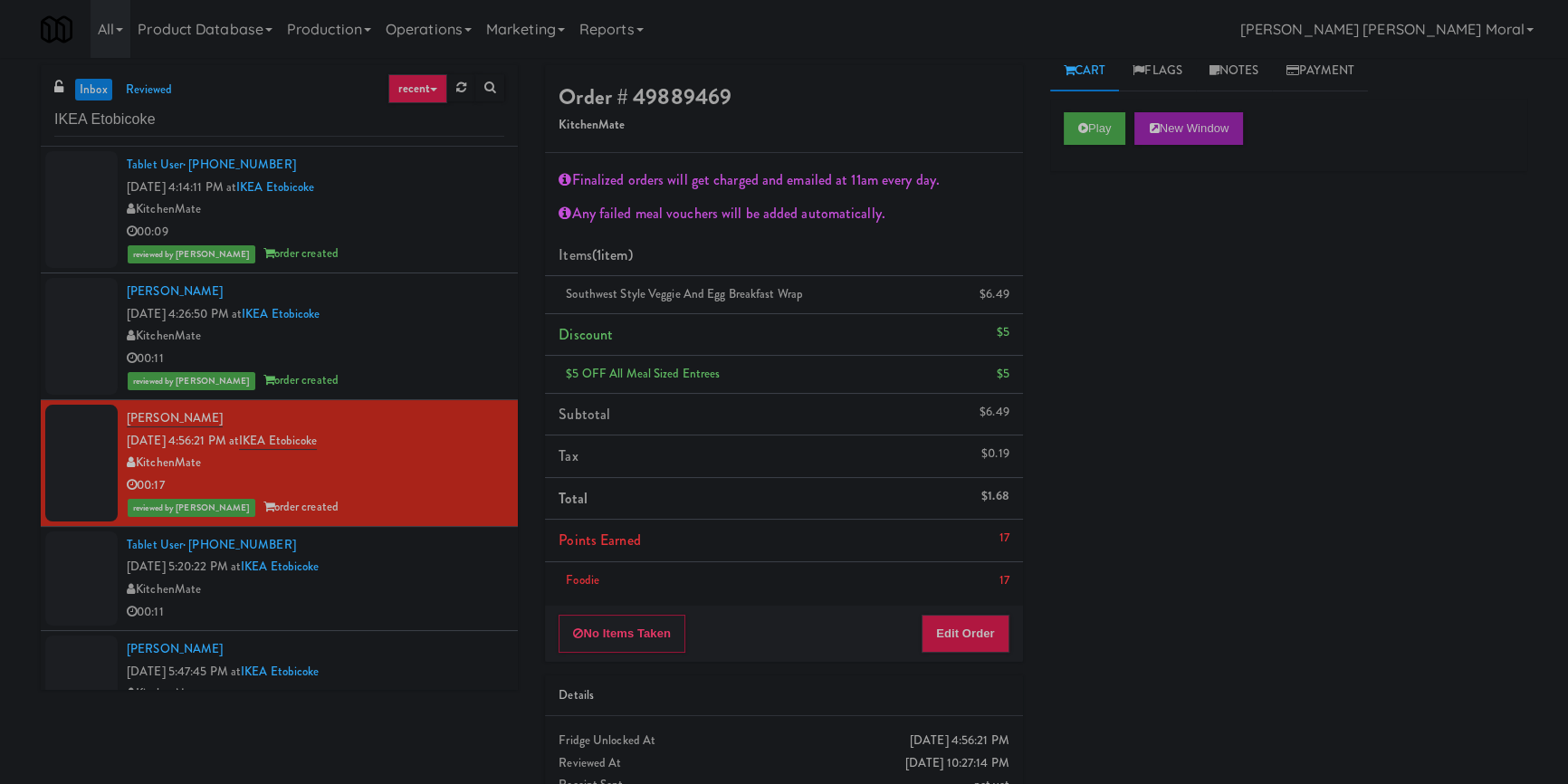
click at [1180, 363] on div "Play New Window Primary Flag Clear Flag if unable to determine what was taken o…" at bounding box center [1290, 439] width 477 height 679
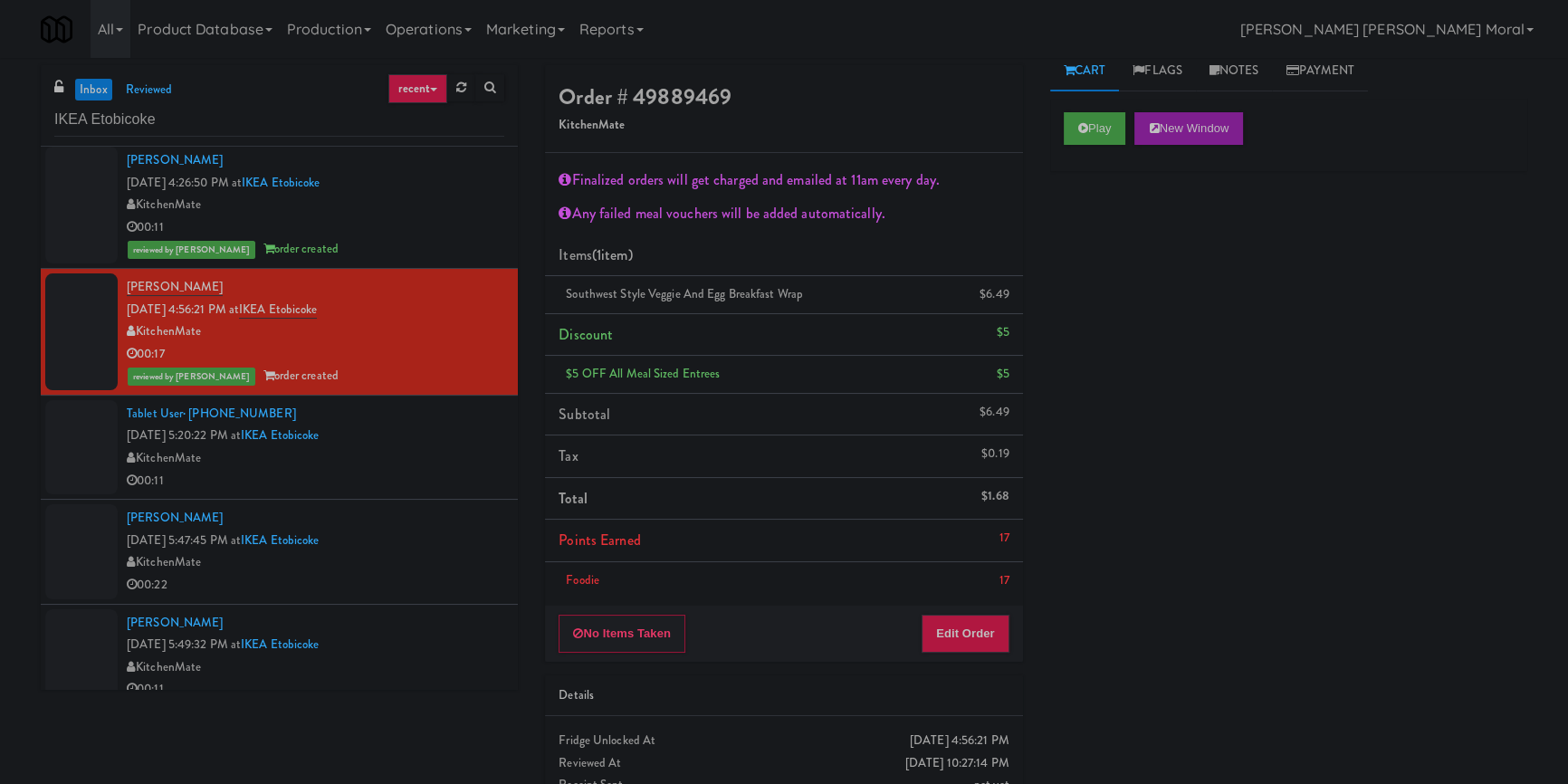
scroll to position [163, 0]
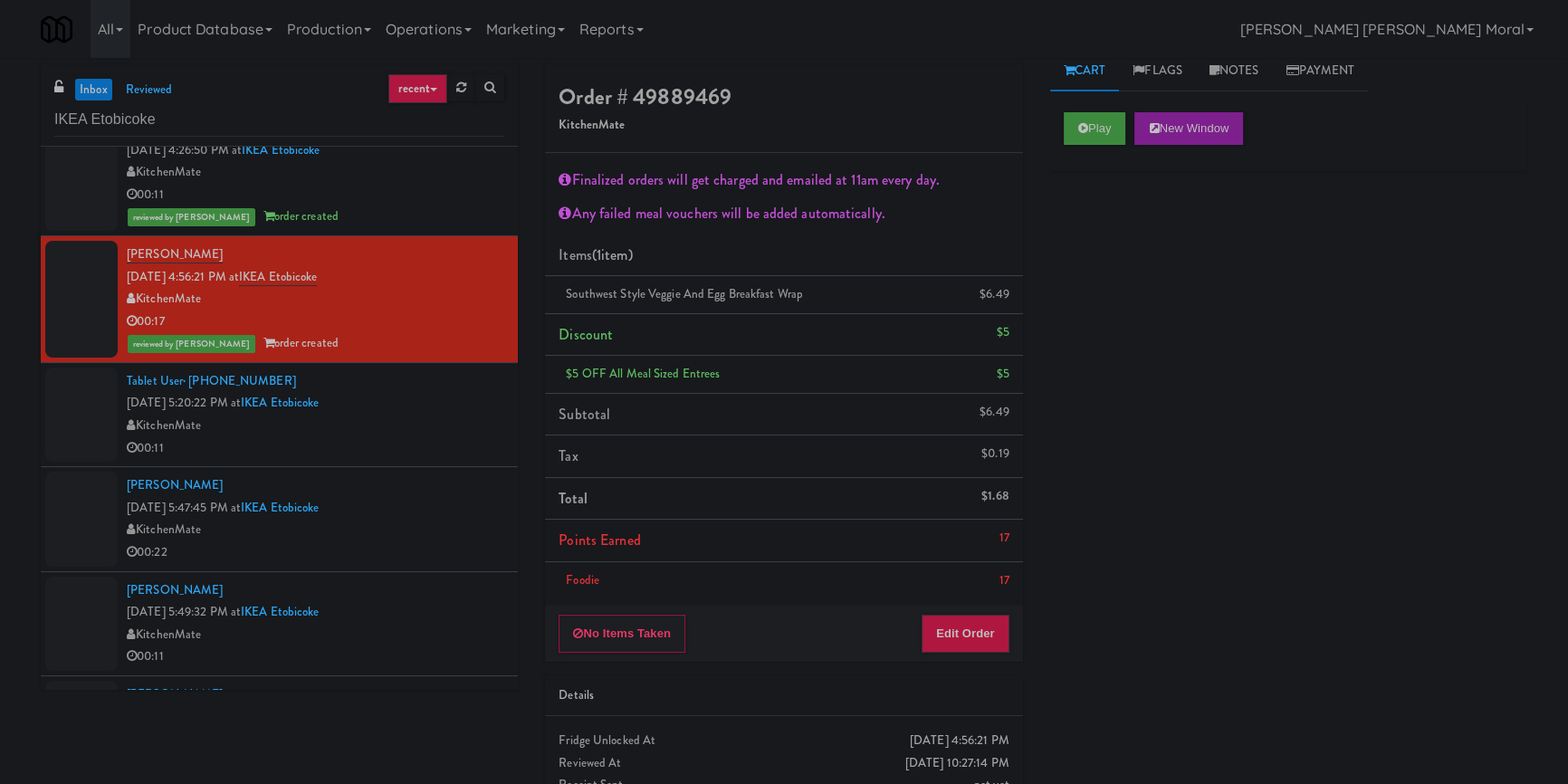
click at [423, 440] on div "00:11" at bounding box center [315, 448] width 377 height 23
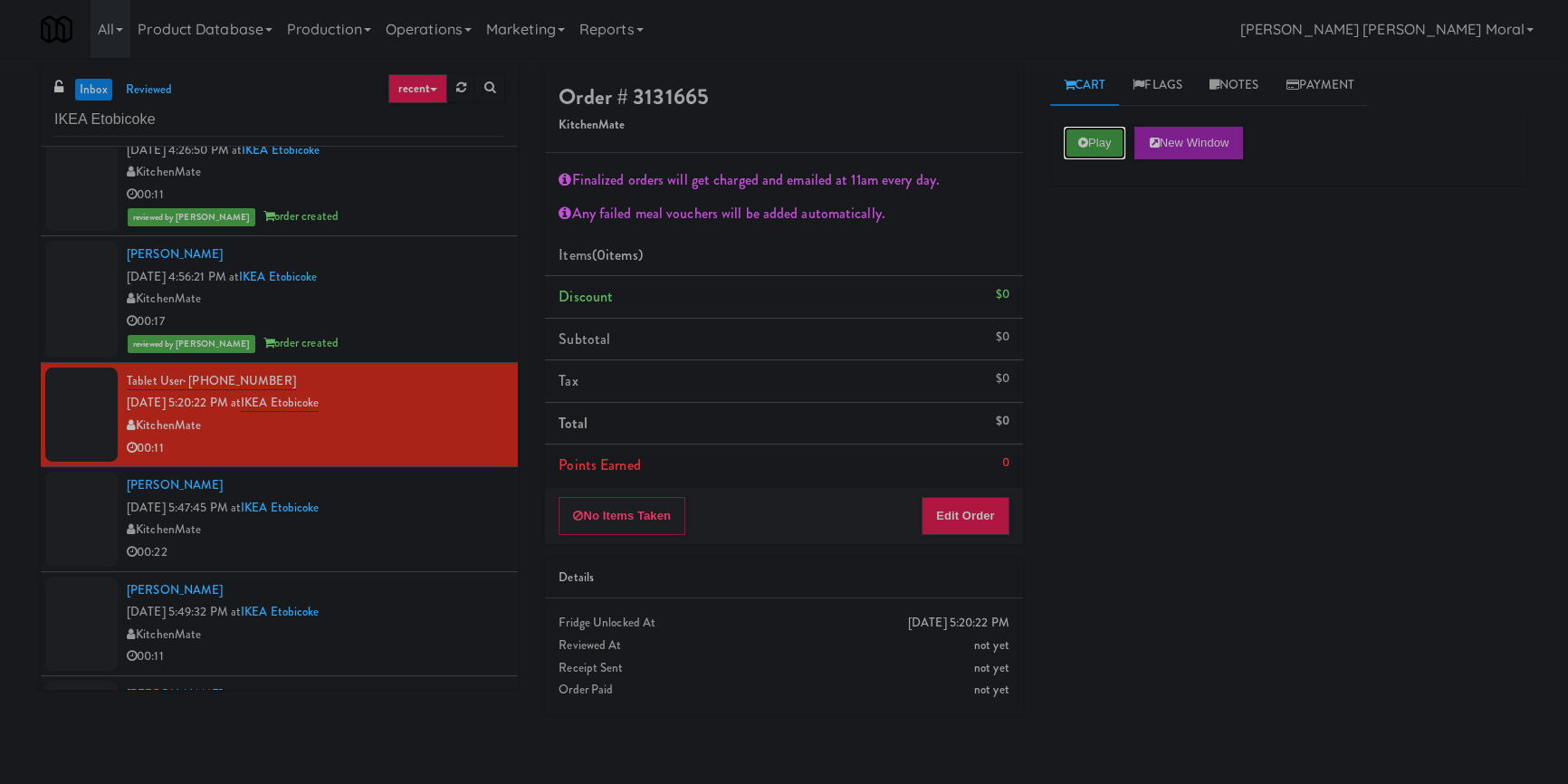
click at [1091, 145] on button "Play" at bounding box center [1095, 143] width 62 height 33
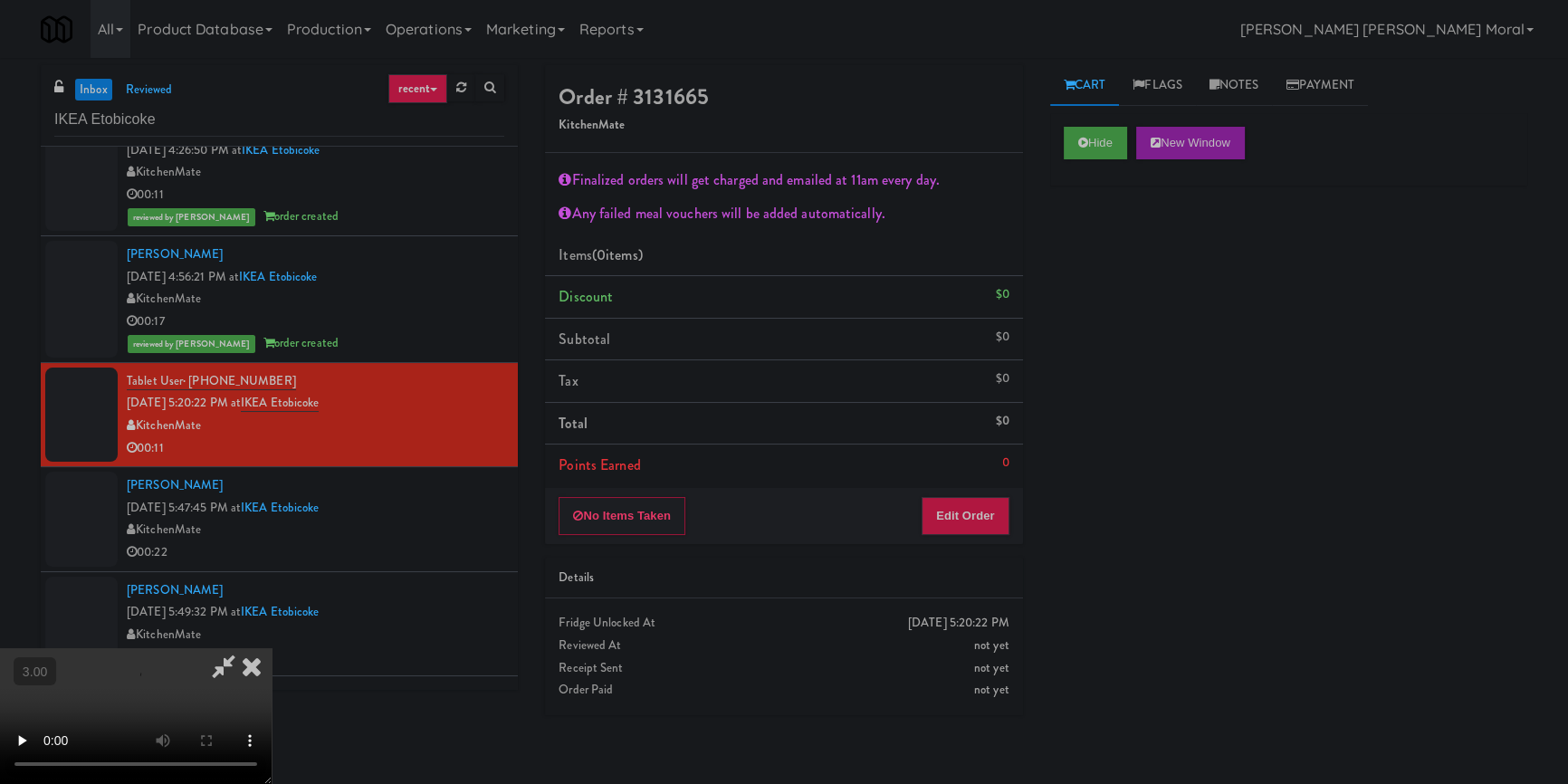
drag, startPoint x: 1107, startPoint y: 258, endPoint x: 1102, endPoint y: 282, distance: 24.5
click at [1107, 259] on div "Hide New Window Primary Flag Clear Flag if unable to determine what was taken o…" at bounding box center [1290, 452] width 477 height 679
click at [271, 648] on video at bounding box center [136, 716] width 271 height 136
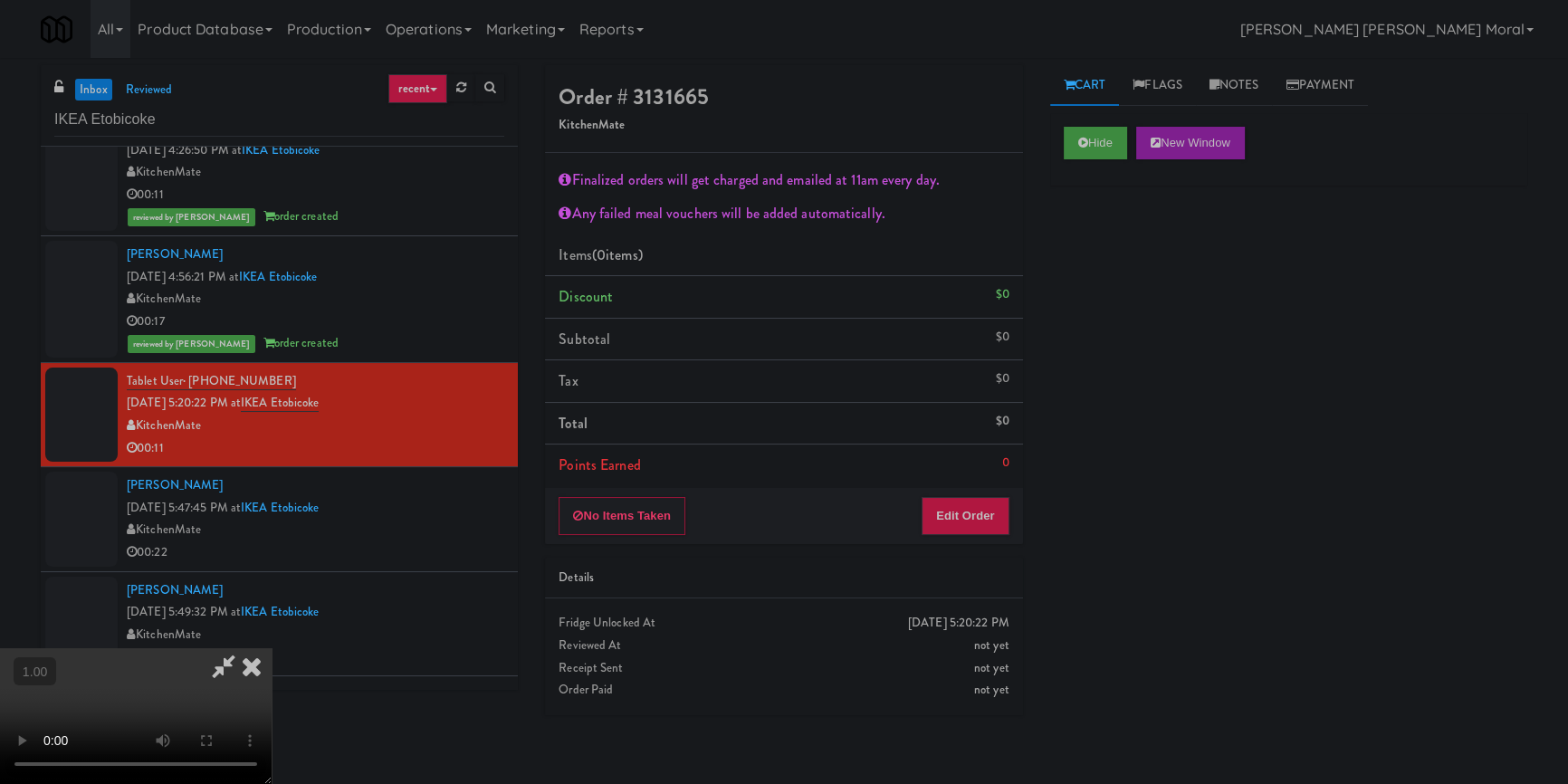
click at [271, 648] on video at bounding box center [136, 716] width 271 height 136
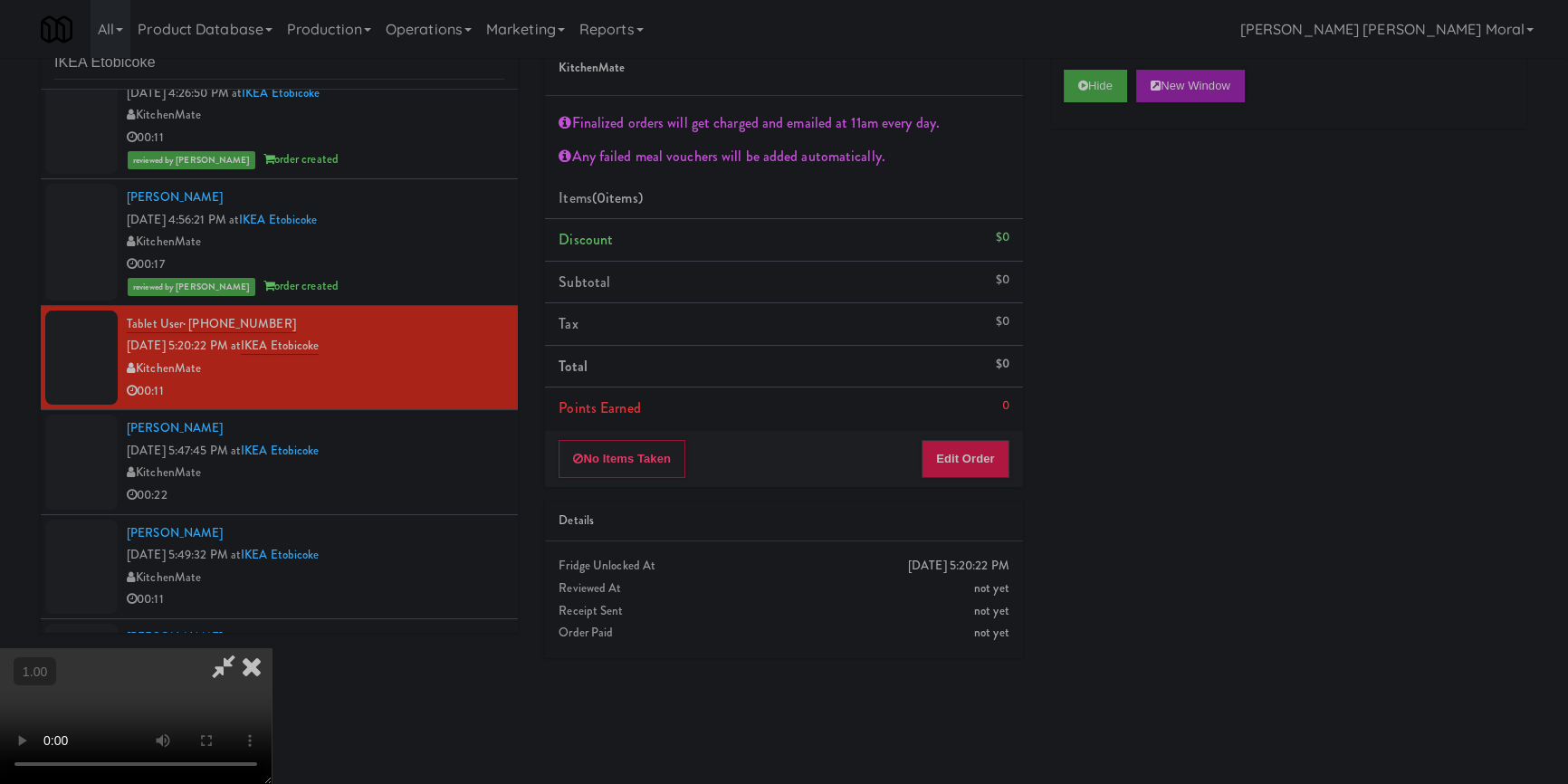
scroll to position [153, 0]
click at [271, 648] on video at bounding box center [136, 716] width 271 height 136
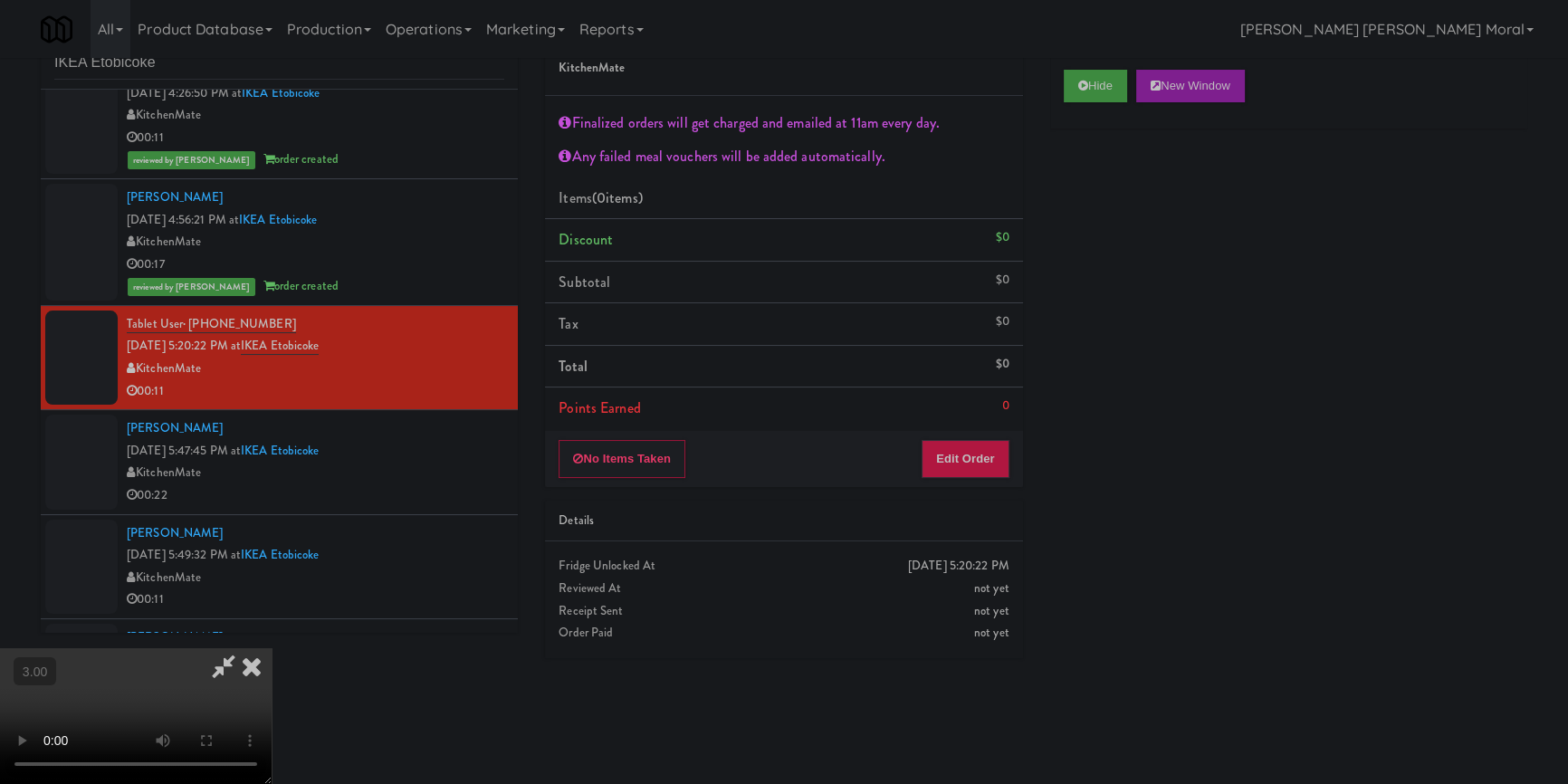
scroll to position [317, 0]
drag, startPoint x: 988, startPoint y: 453, endPoint x: 1027, endPoint y: 448, distance: 39.3
click at [988, 452] on button "Edit Order" at bounding box center [966, 458] width 88 height 38
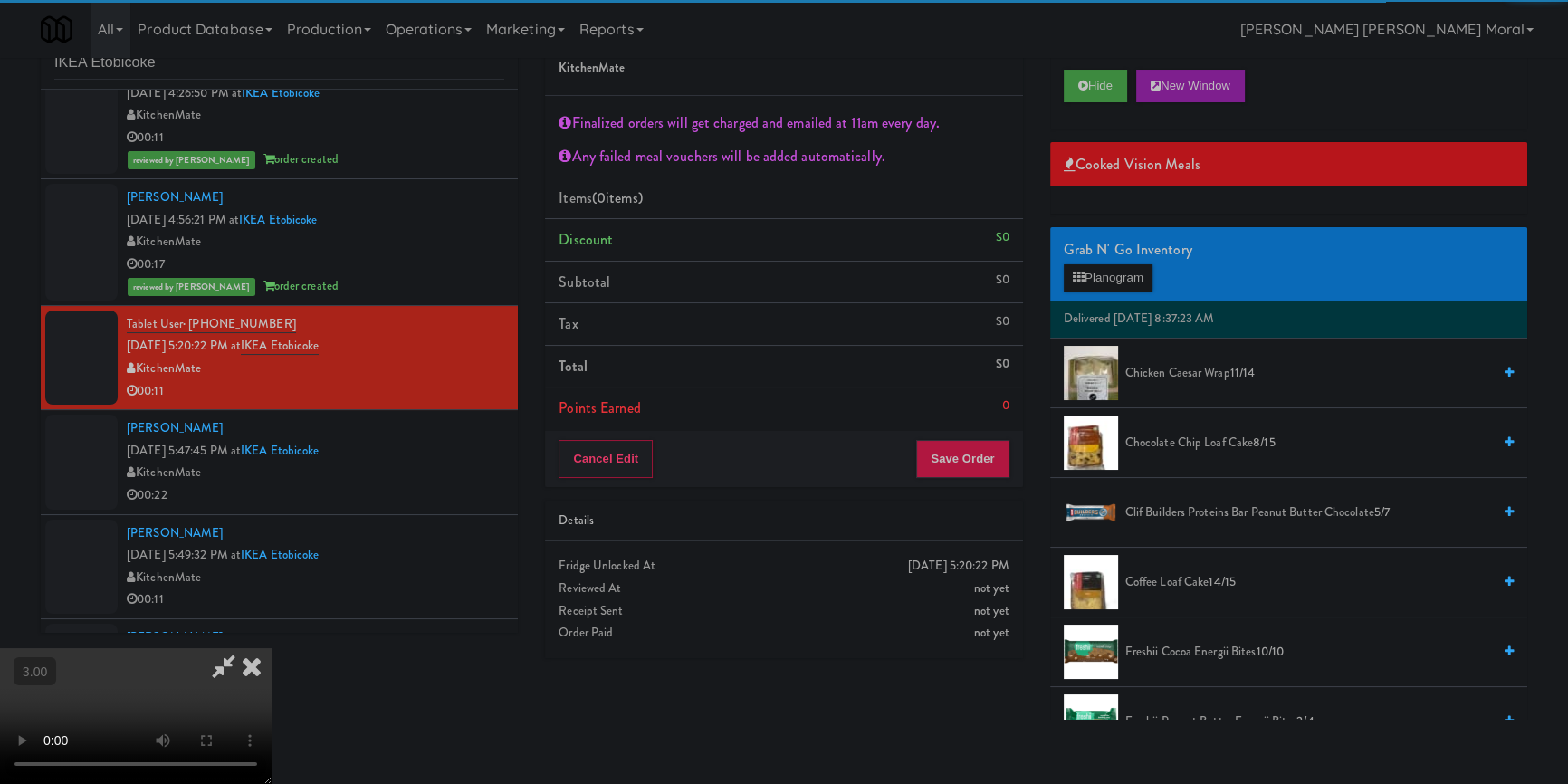
click at [1168, 371] on span "Chicken Caesar Wrap 11/14" at bounding box center [1307, 373] width 366 height 23
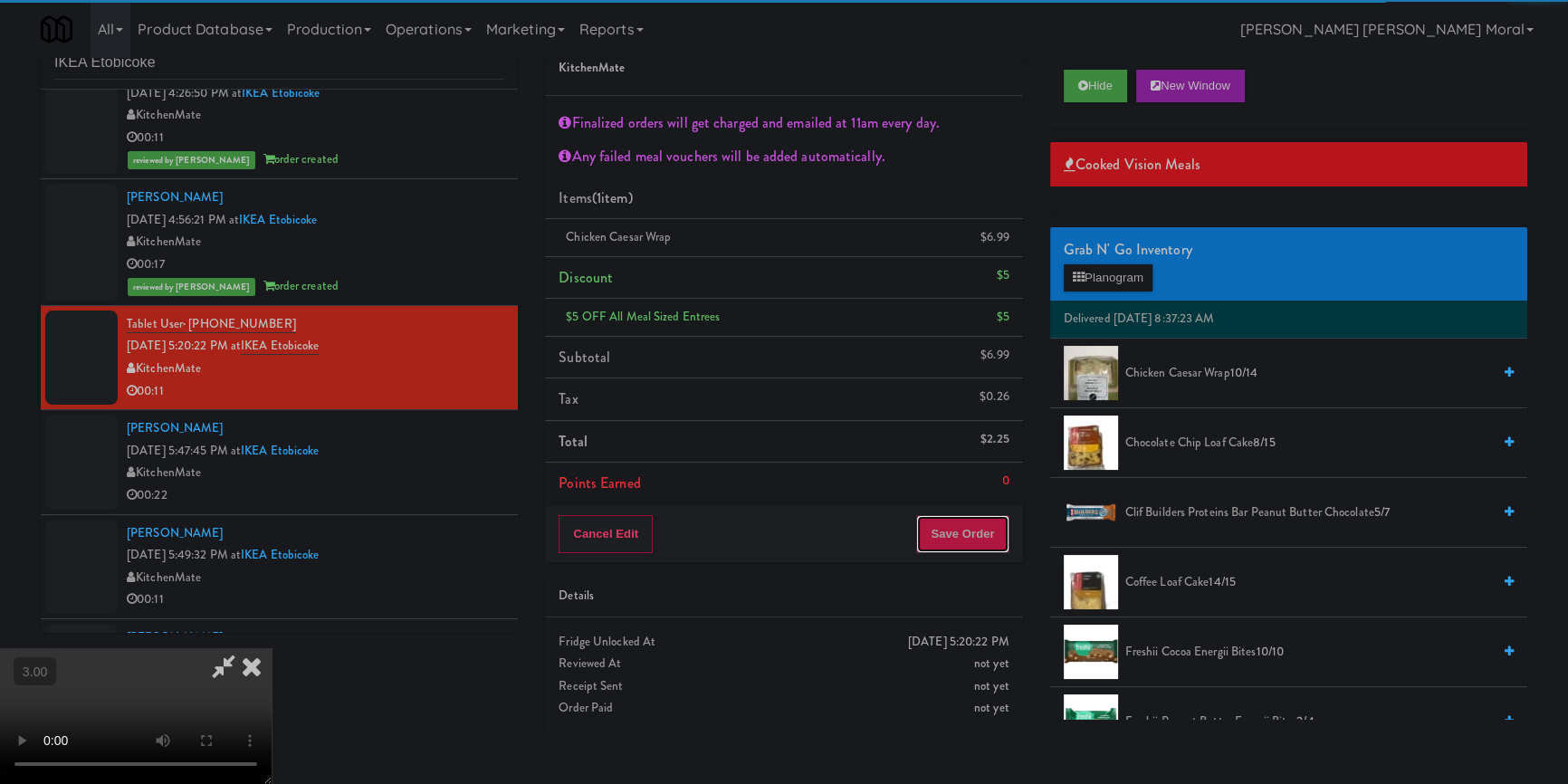
click at [960, 538] on button "Save Order" at bounding box center [962, 534] width 92 height 38
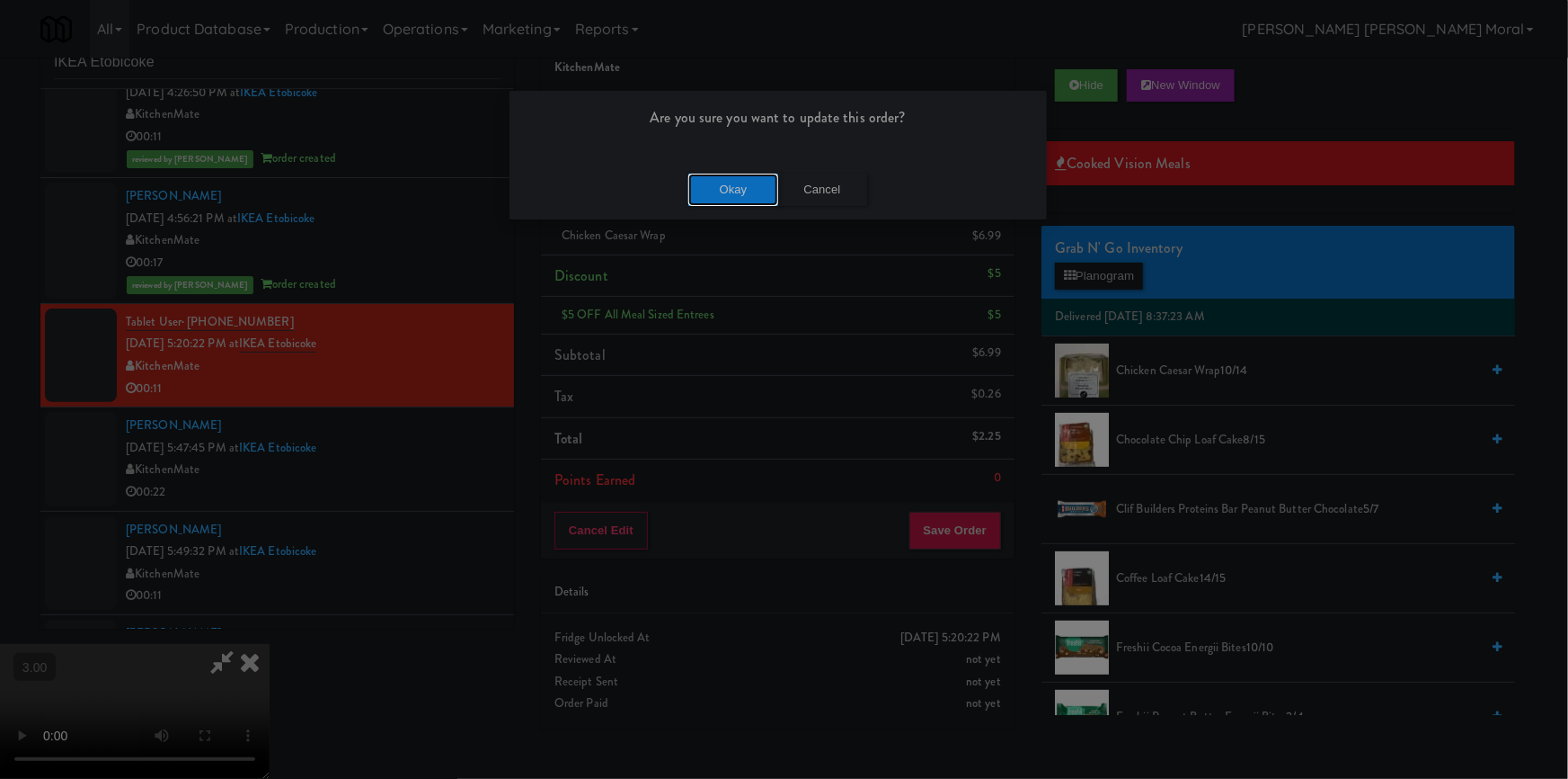
click at [728, 199] on button "Okay" at bounding box center [732, 189] width 89 height 32
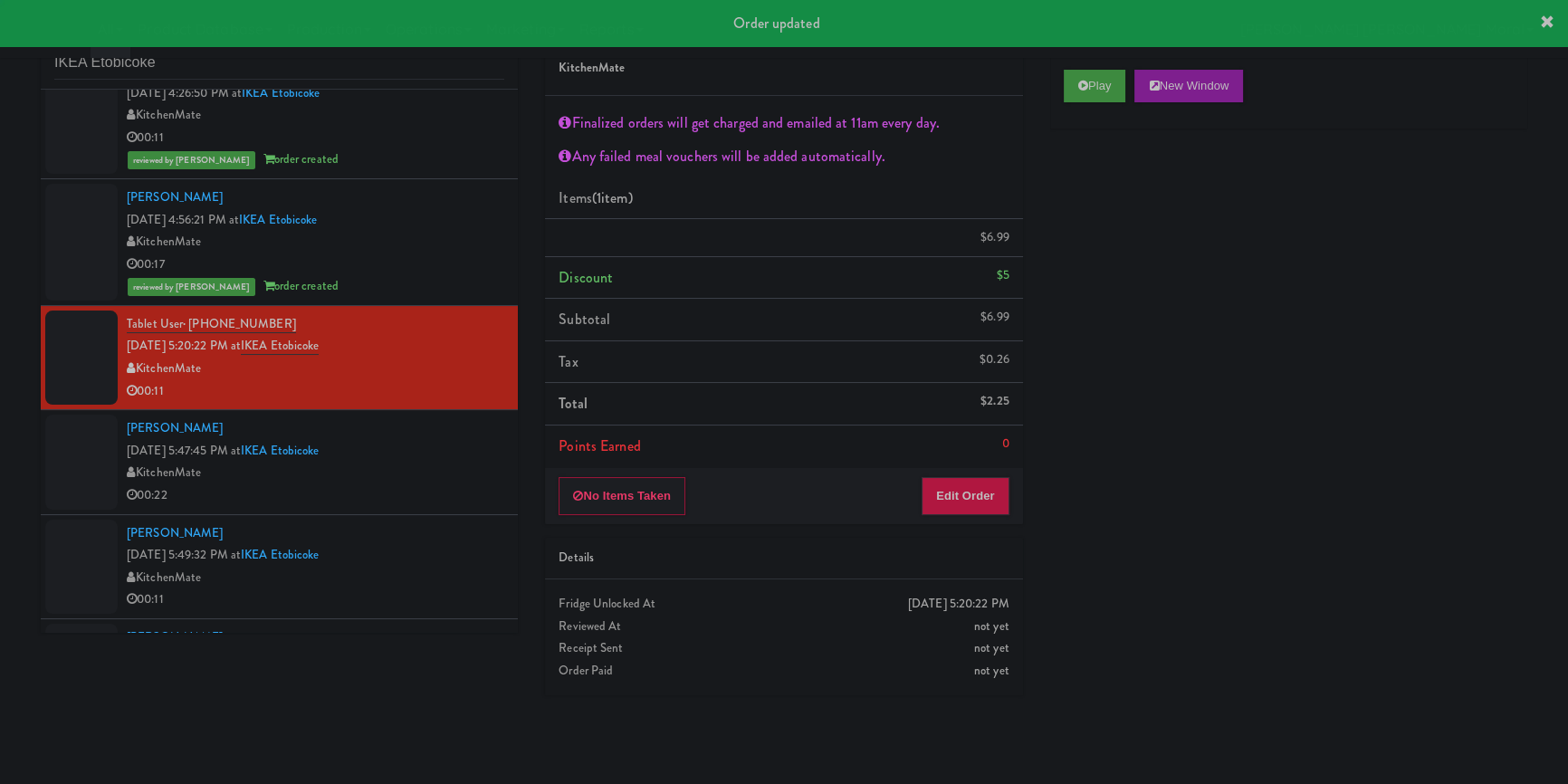
scroll to position [0, 0]
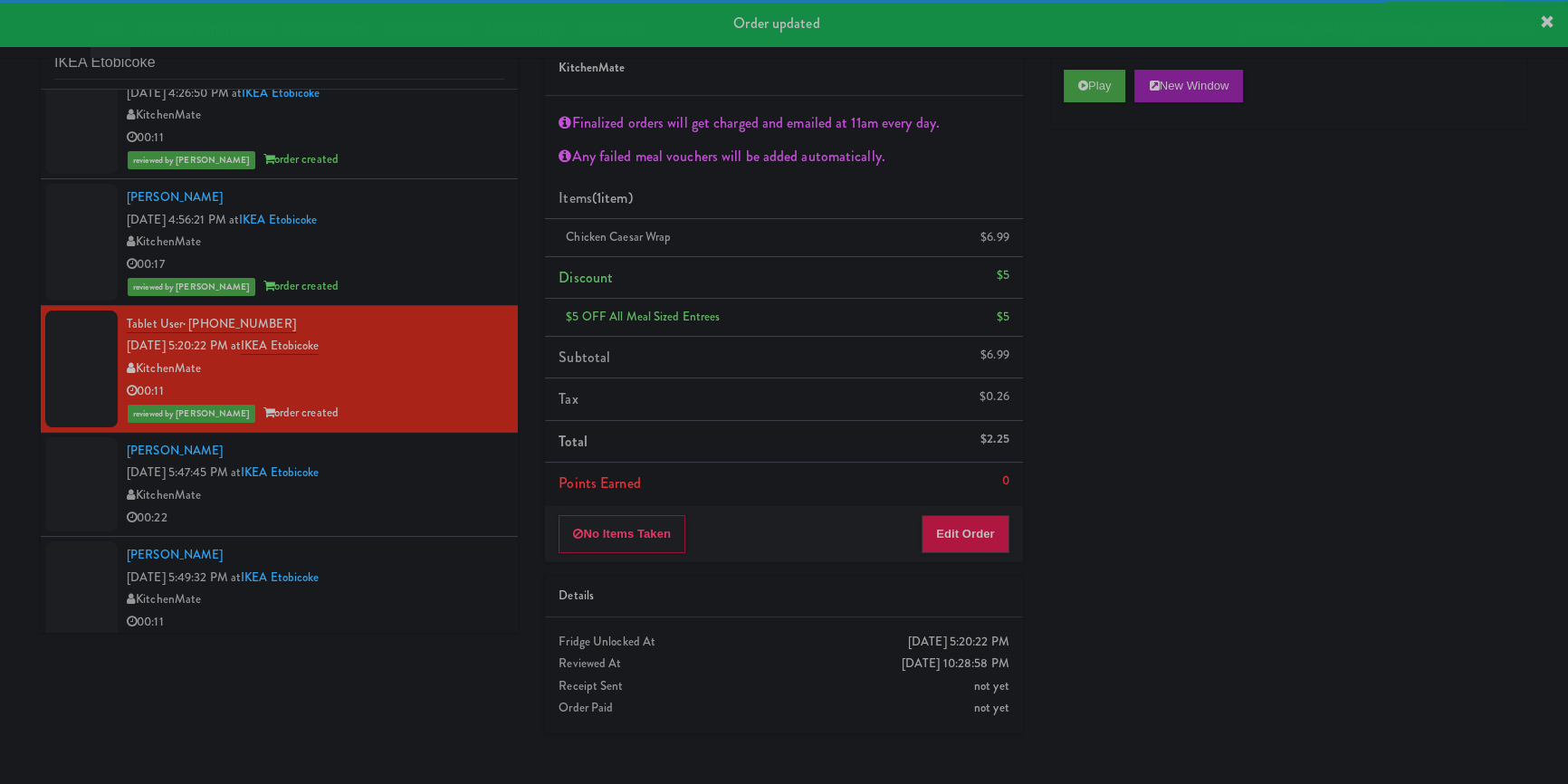
drag, startPoint x: 460, startPoint y: 483, endPoint x: 506, endPoint y: 486, distance: 46.1
click at [460, 484] on div "KitchenMate" at bounding box center [315, 495] width 377 height 23
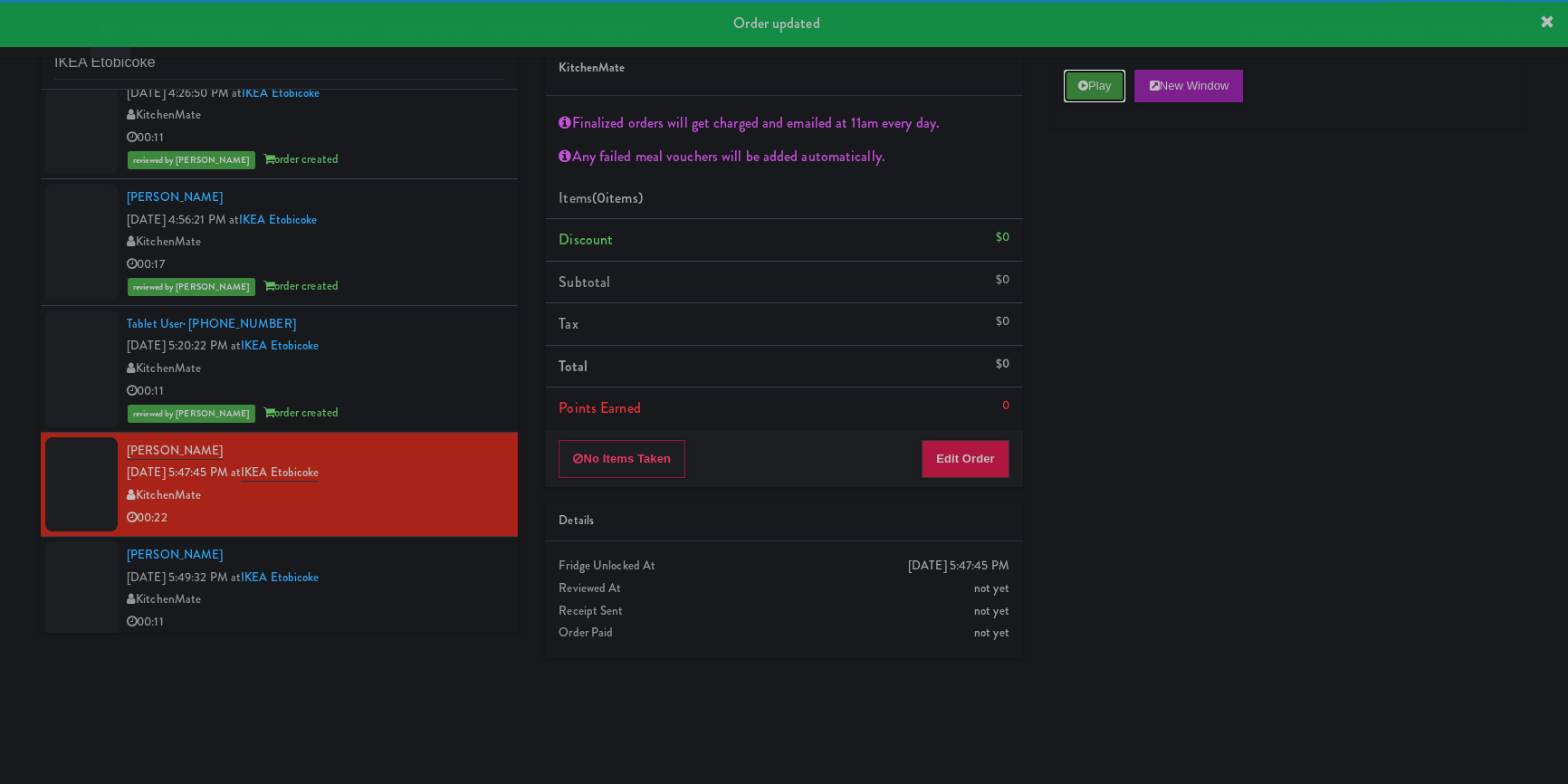
click at [1105, 88] on button "Play" at bounding box center [1095, 85] width 62 height 33
click at [1119, 165] on div "Play New Window Primary Flag Clear Flag if unable to determine what was taken o…" at bounding box center [1290, 396] width 477 height 679
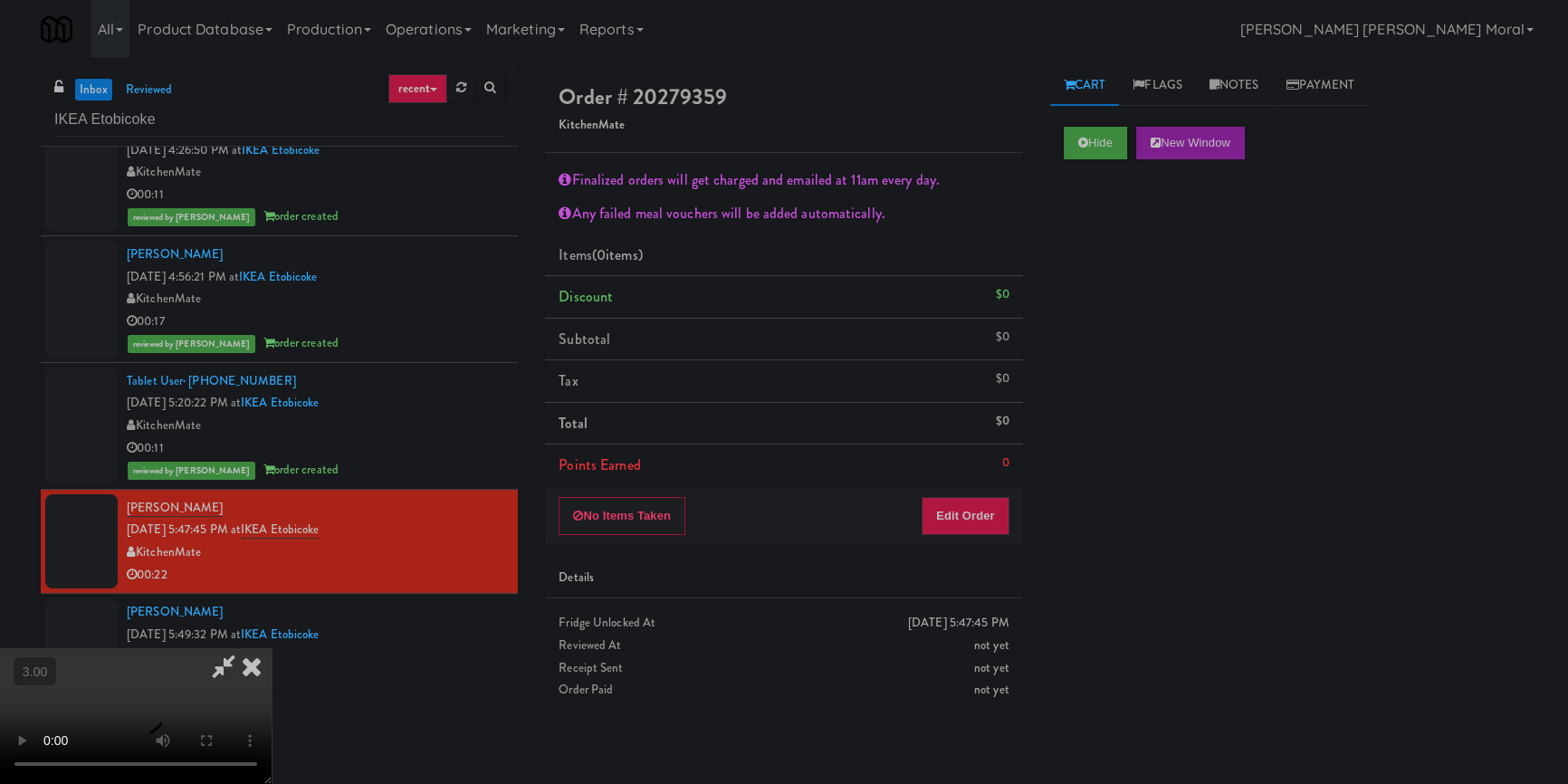
scroll to position [317, 0]
drag, startPoint x: 752, startPoint y: 521, endPoint x: 752, endPoint y: 511, distance: 10.0
click at [271, 648] on video at bounding box center [136, 716] width 271 height 136
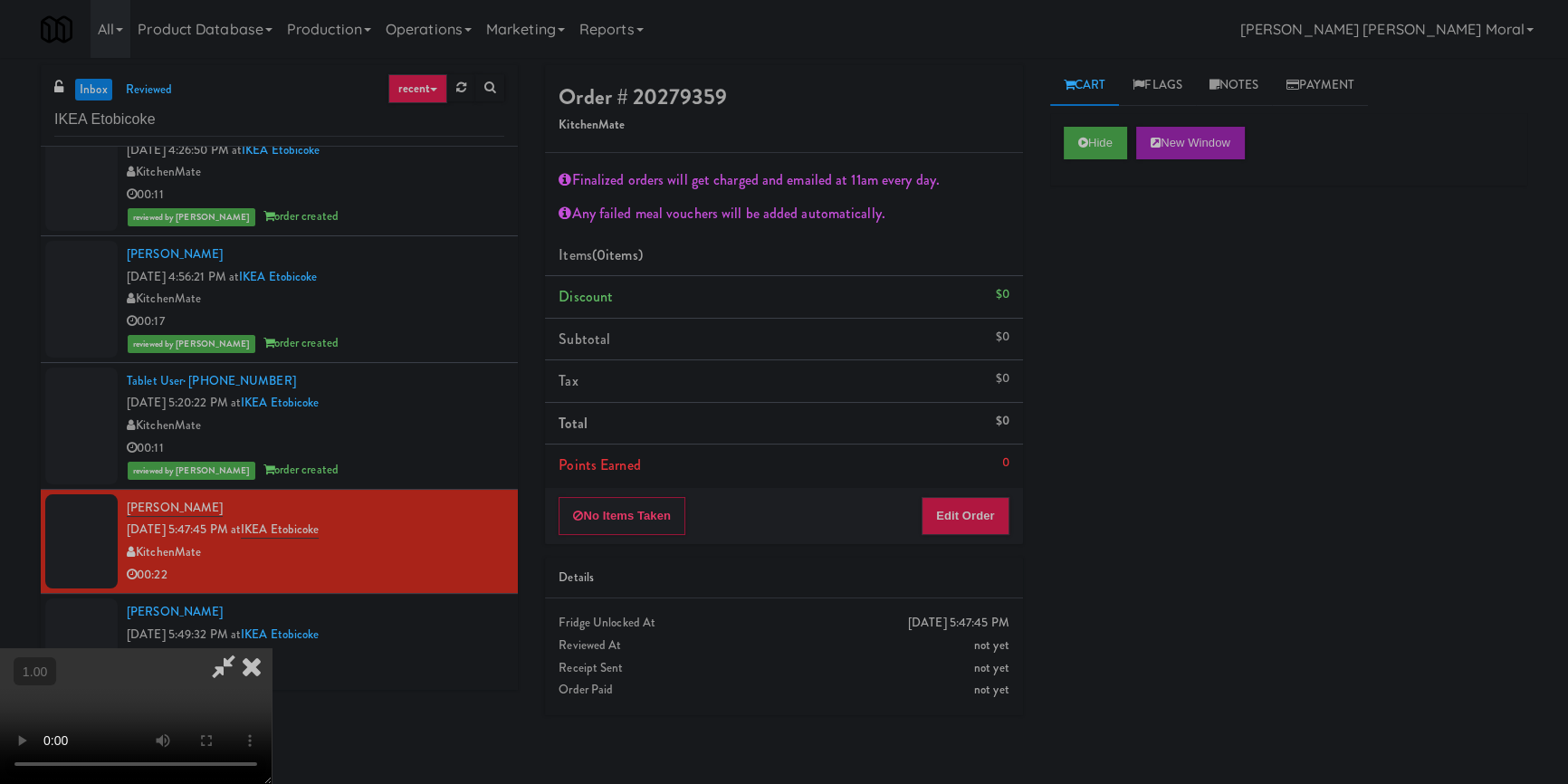
scroll to position [317, 0]
click at [271, 648] on video at bounding box center [136, 716] width 271 height 136
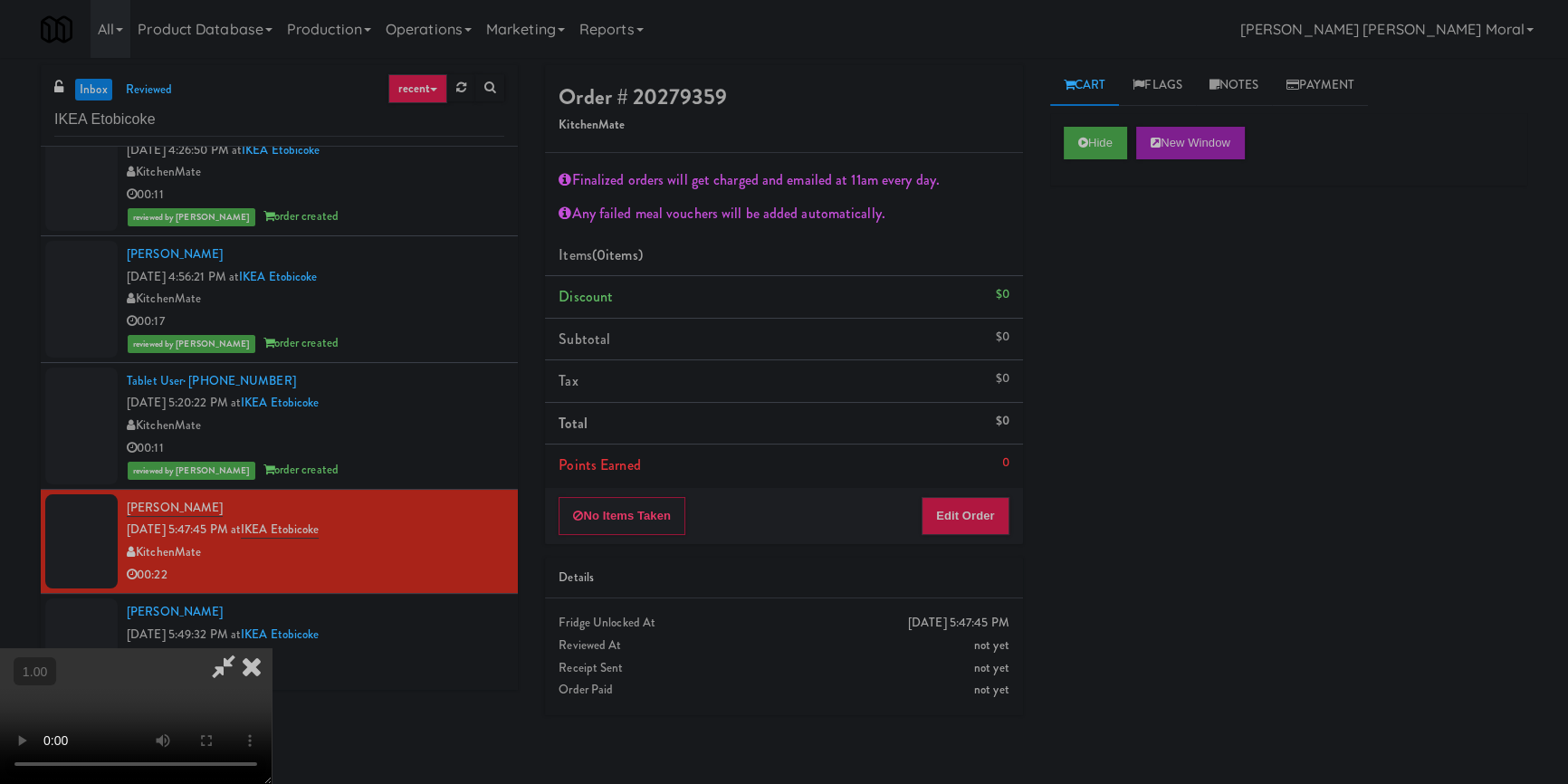
click at [271, 648] on video at bounding box center [136, 716] width 271 height 136
click at [978, 516] on button "Edit Order" at bounding box center [966, 516] width 88 height 38
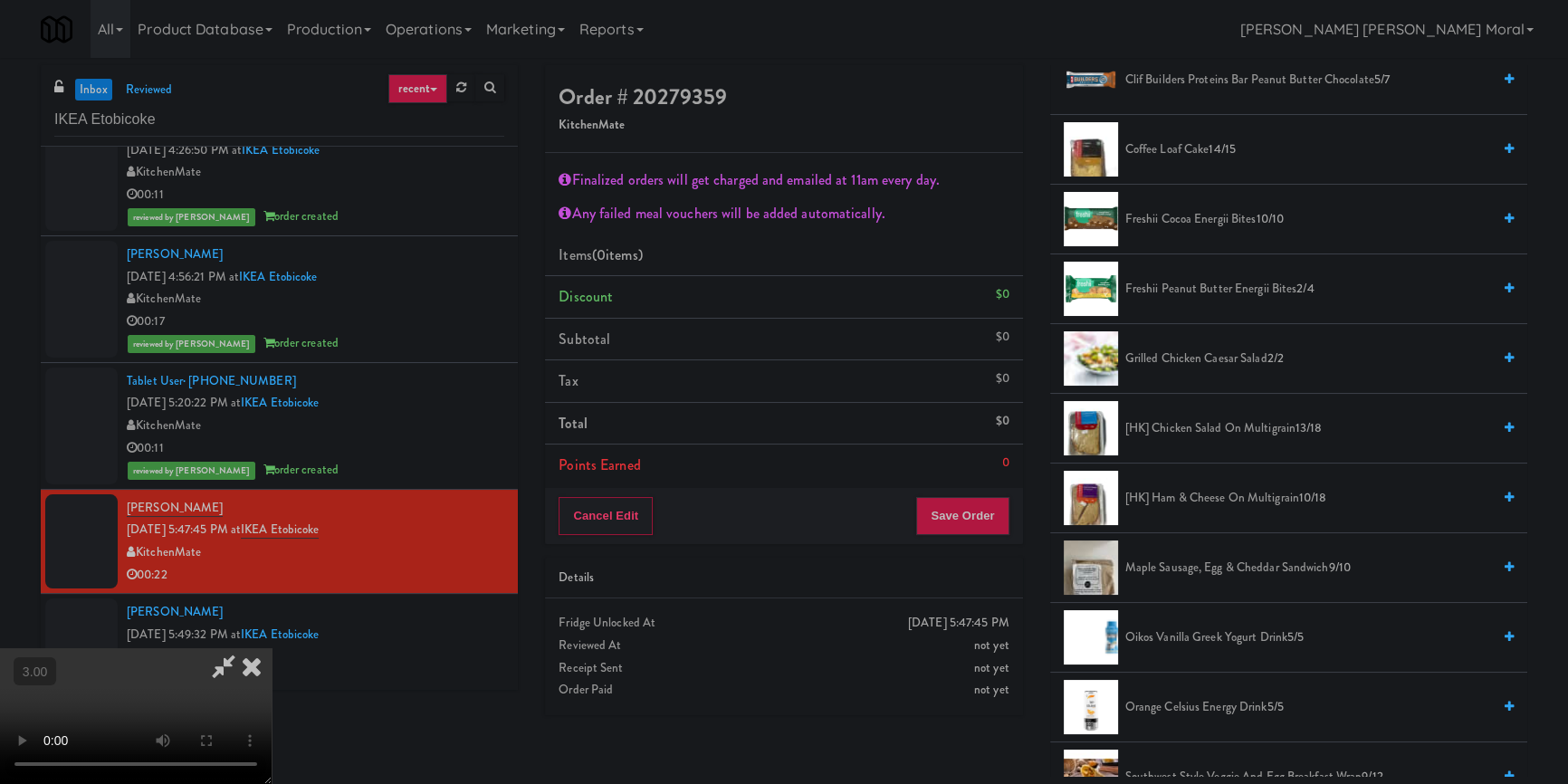
scroll to position [493, 0]
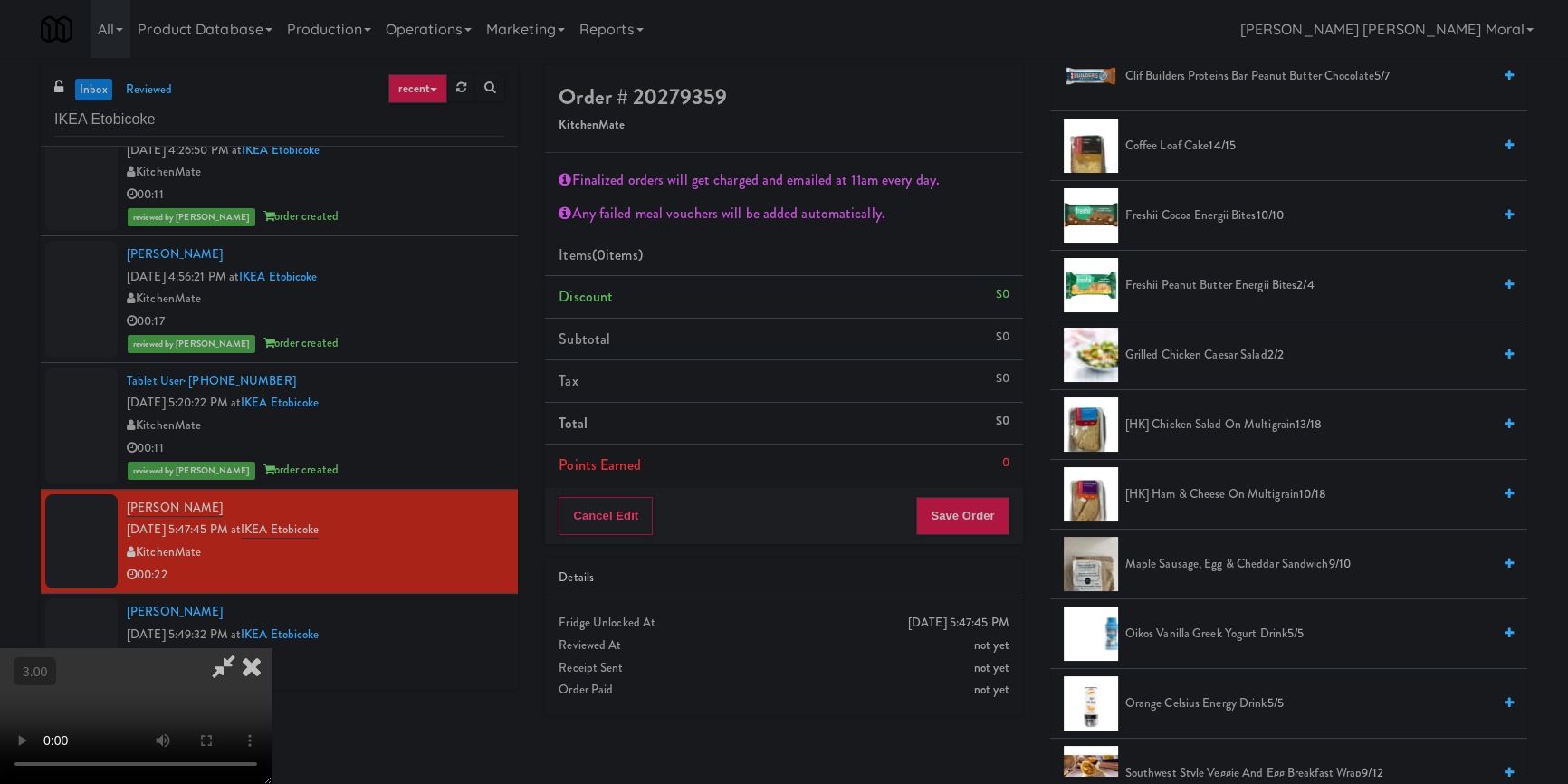
click at [1177, 565] on span "Maple Sausage, Egg & Cheddar Sandwich 9/10" at bounding box center [1307, 564] width 366 height 23
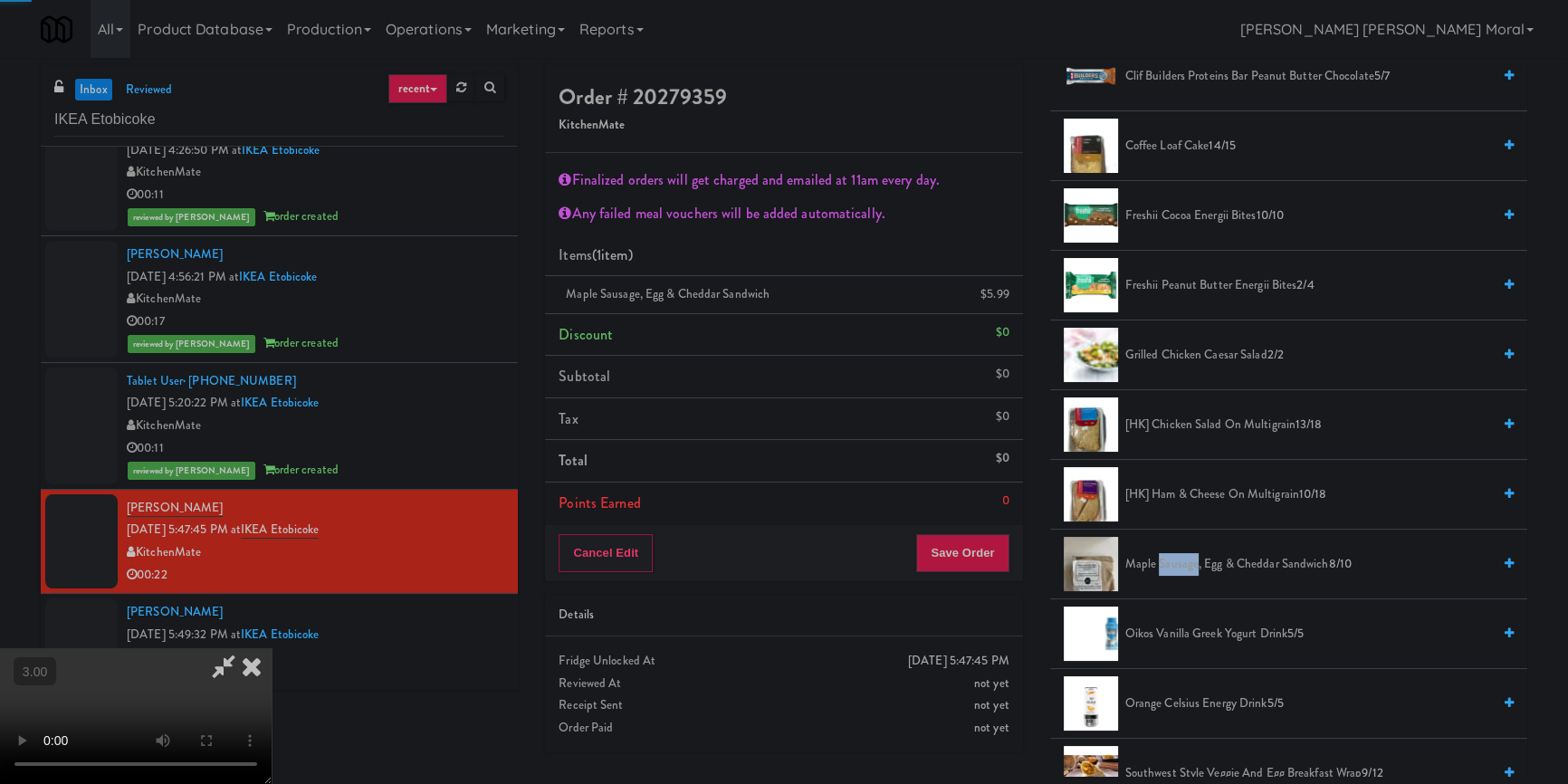
click at [1178, 565] on span "Maple Sausage, Egg & Cheddar Sandwich 8/10" at bounding box center [1307, 564] width 366 height 23
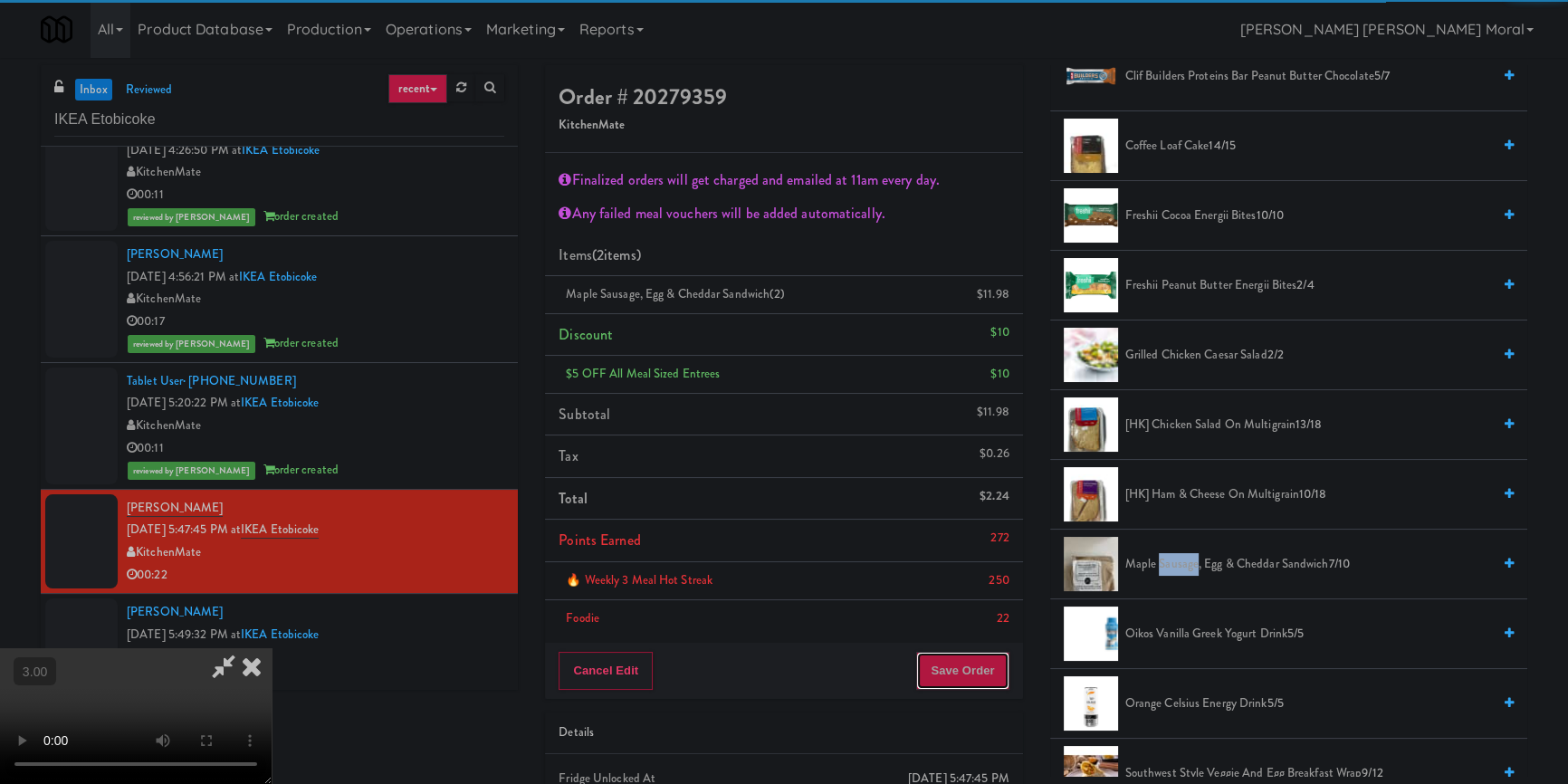
click at [970, 688] on button "Save Order" at bounding box center [962, 670] width 92 height 38
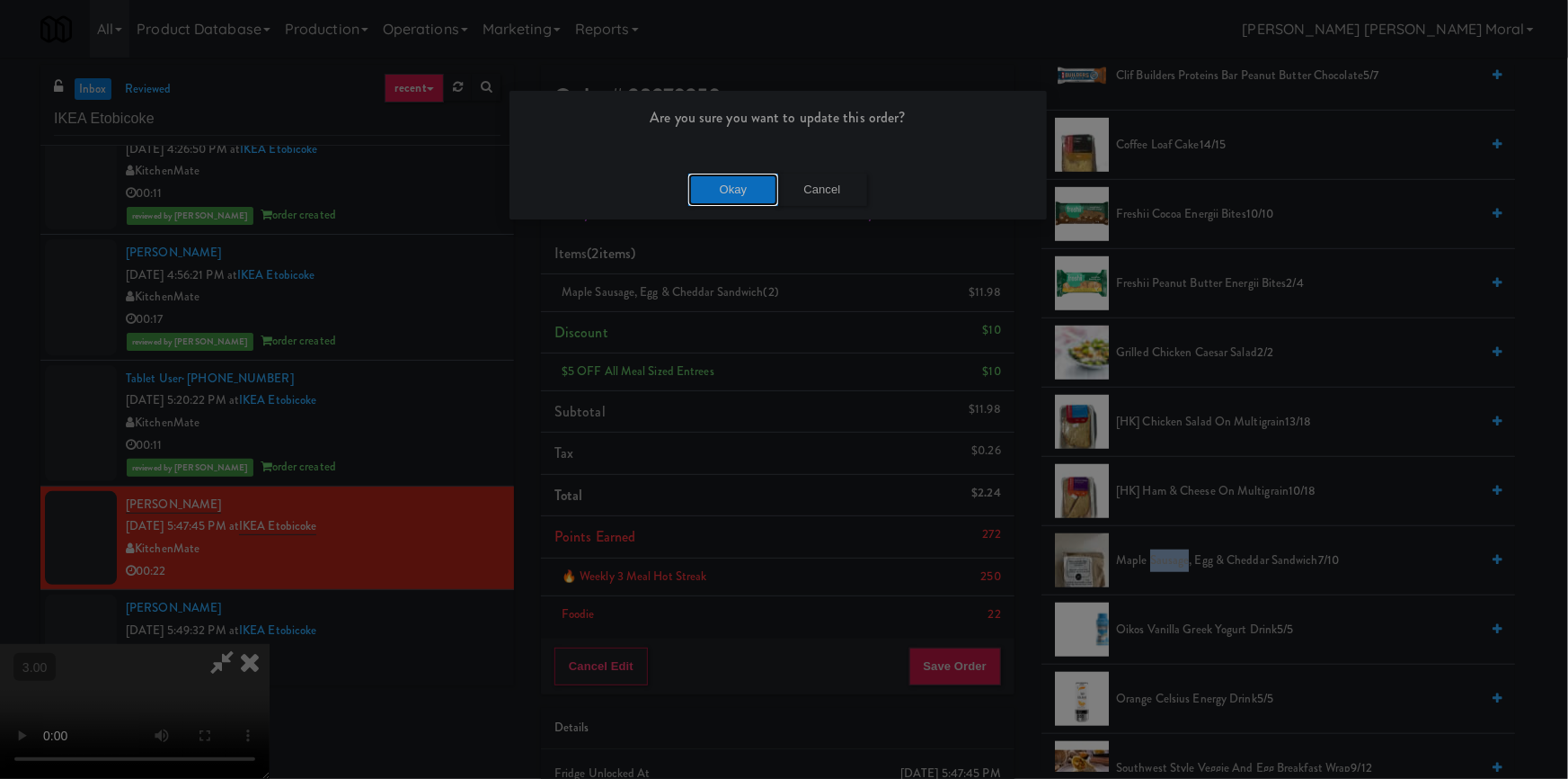
click at [733, 194] on button "Okay" at bounding box center [732, 189] width 89 height 32
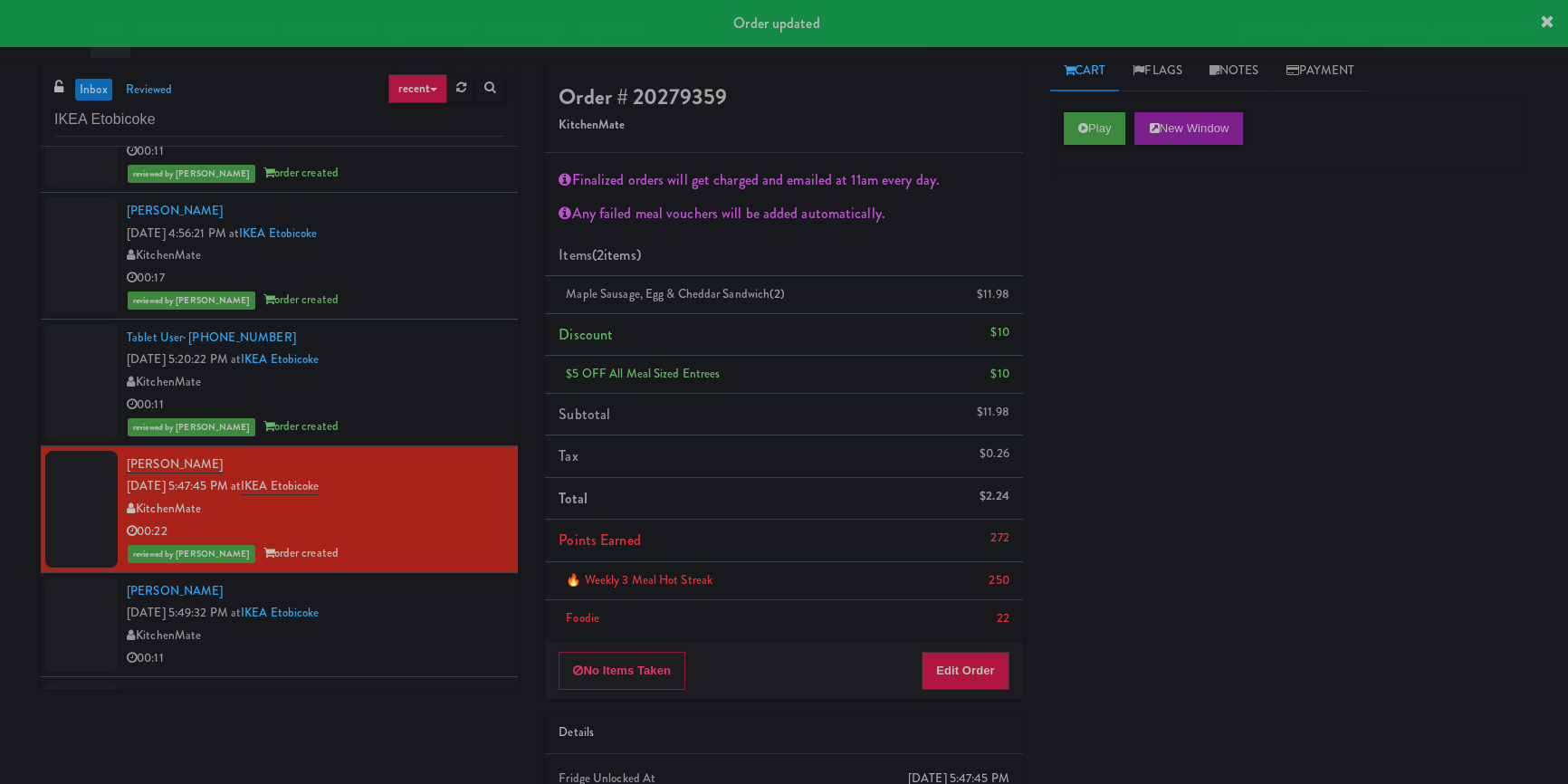
scroll to position [299, 0]
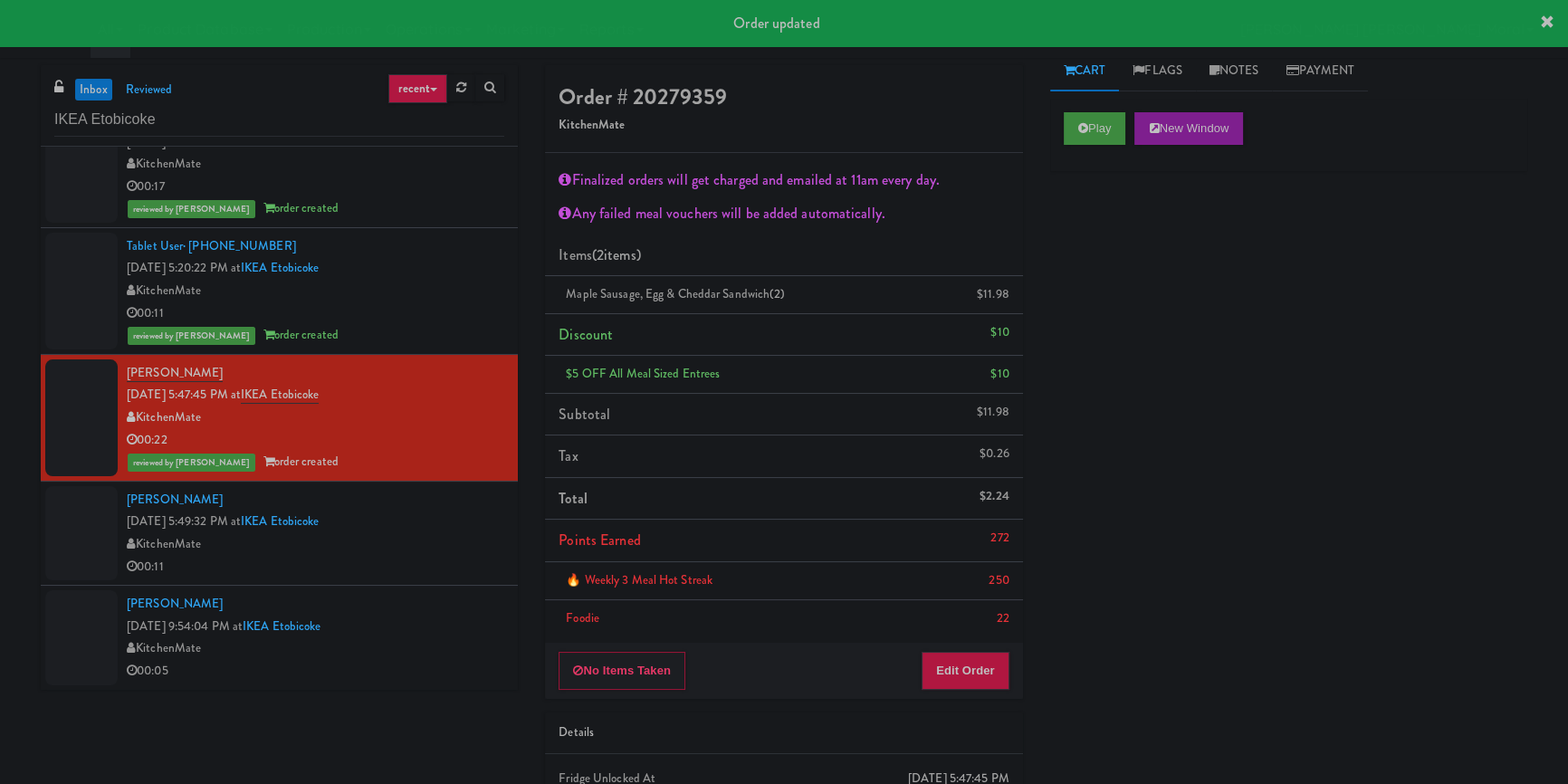
click at [446, 539] on div "KitchenMate" at bounding box center [315, 543] width 377 height 23
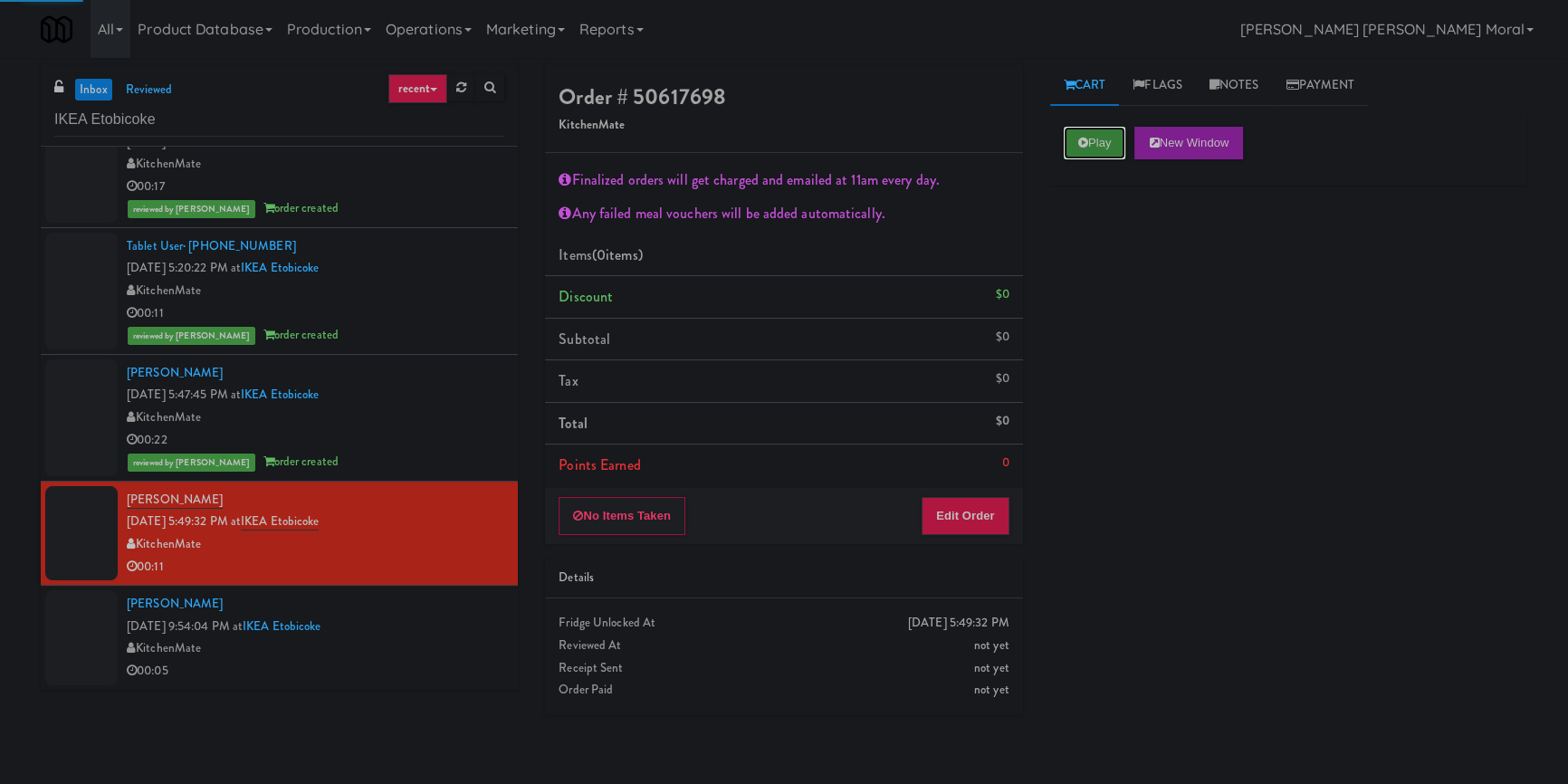
click at [1085, 136] on button "Play" at bounding box center [1095, 143] width 62 height 33
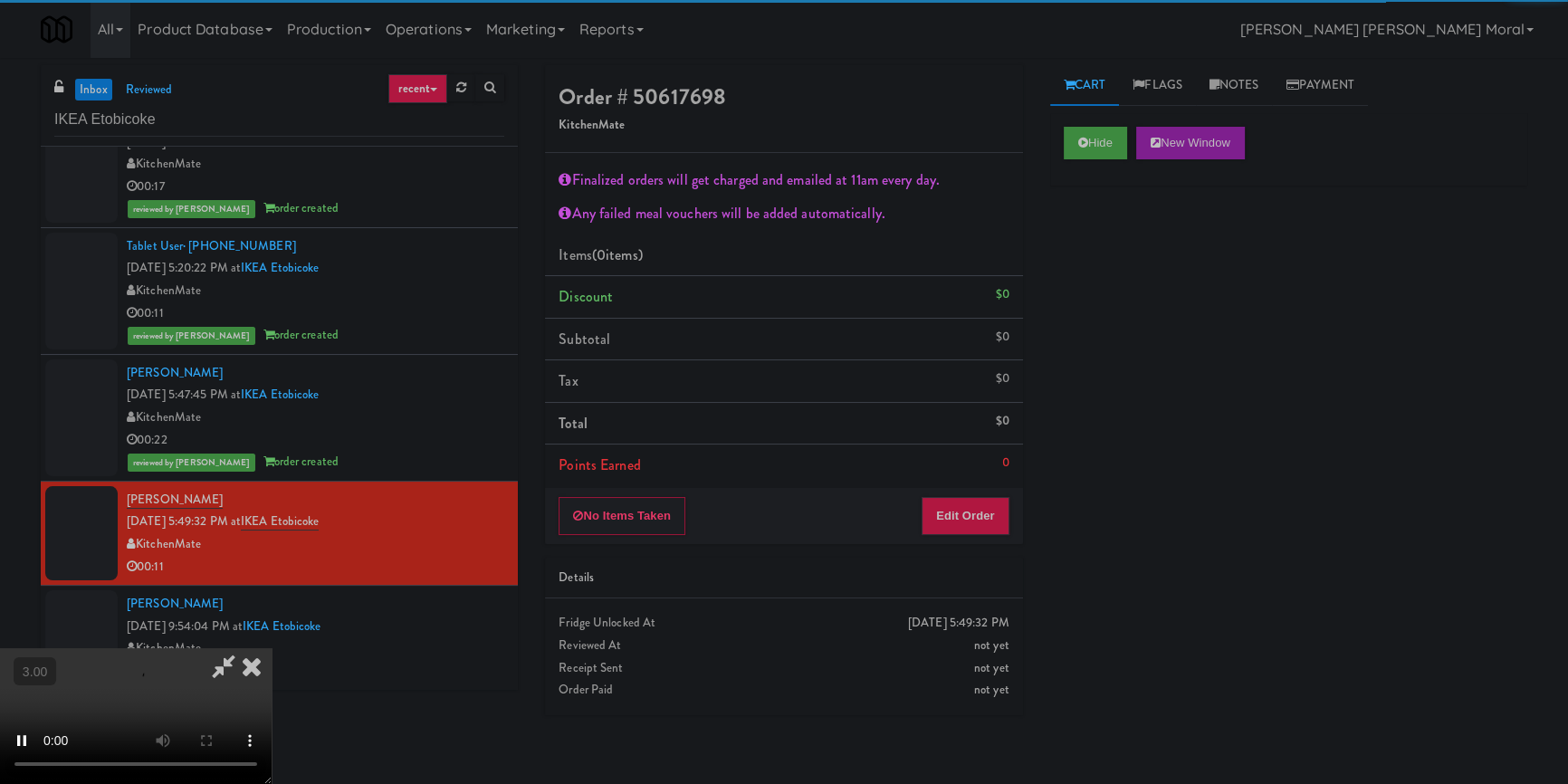
click at [1102, 343] on div "Hide New Window Primary Flag Clear Flag if unable to determine what was taken o…" at bounding box center [1290, 452] width 477 height 679
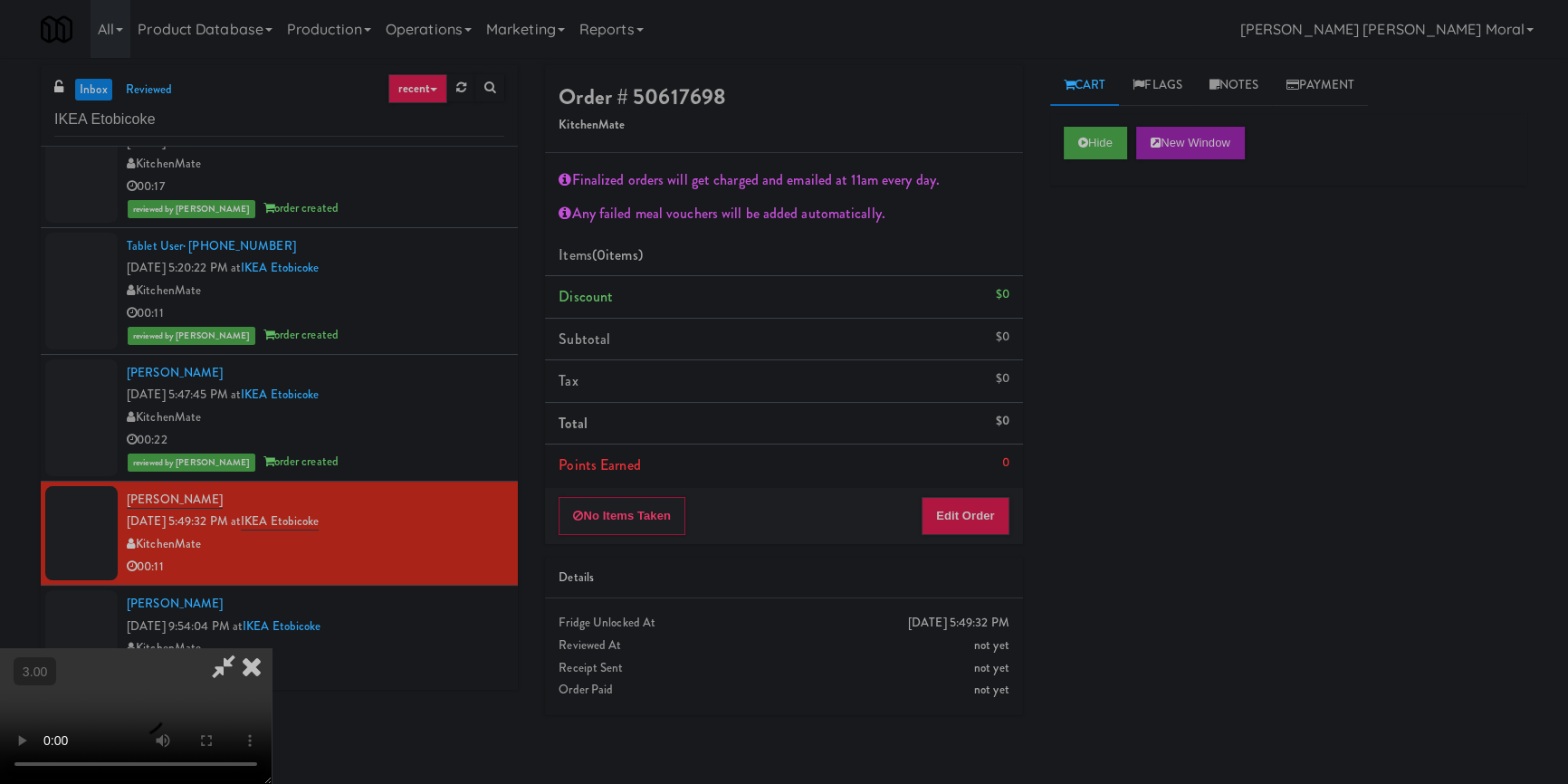
scroll to position [317, 0]
click at [271, 648] on video at bounding box center [136, 716] width 271 height 136
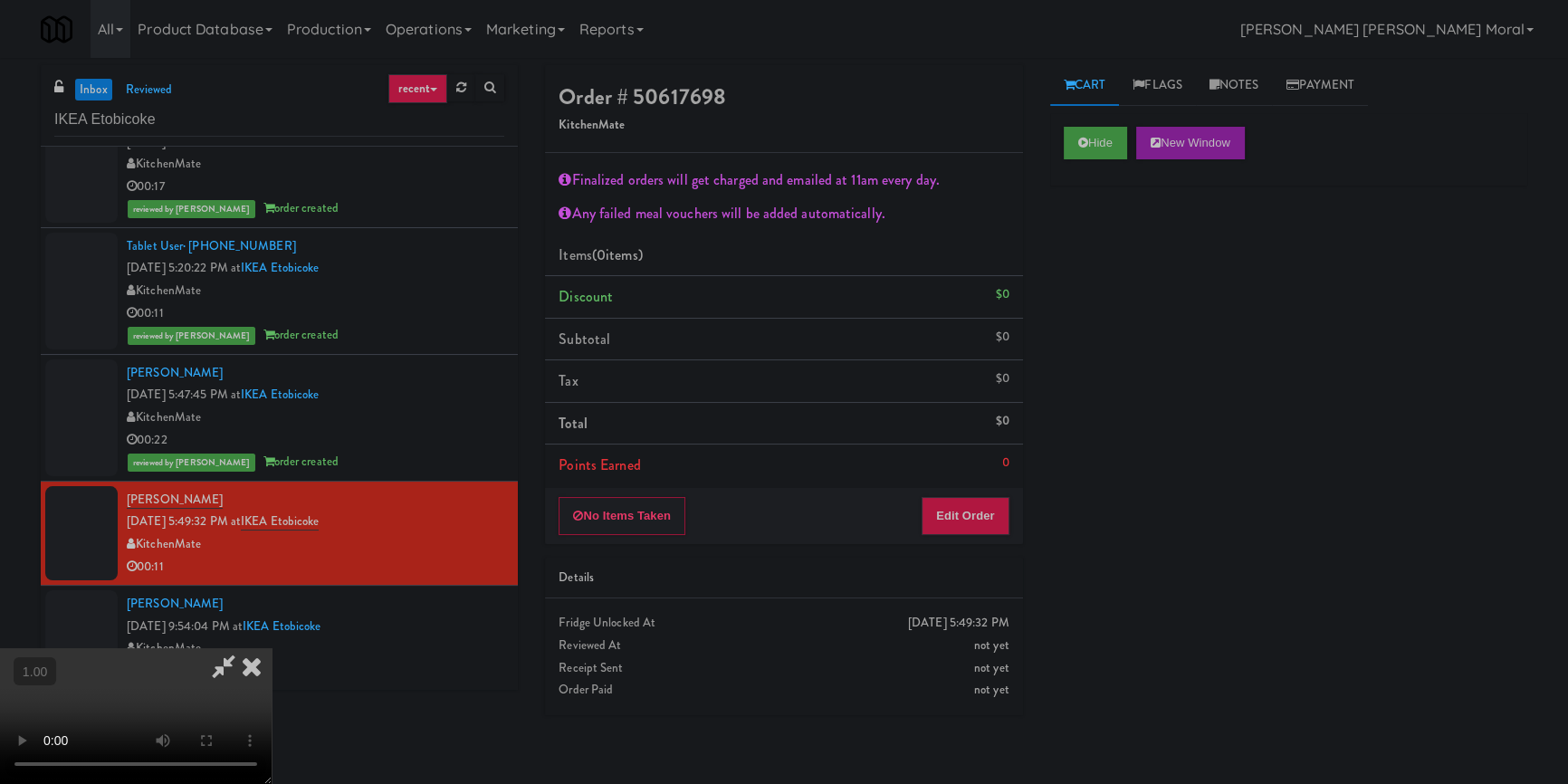
click at [271, 648] on video at bounding box center [136, 716] width 271 height 136
click at [982, 516] on button "Edit Order" at bounding box center [966, 516] width 88 height 38
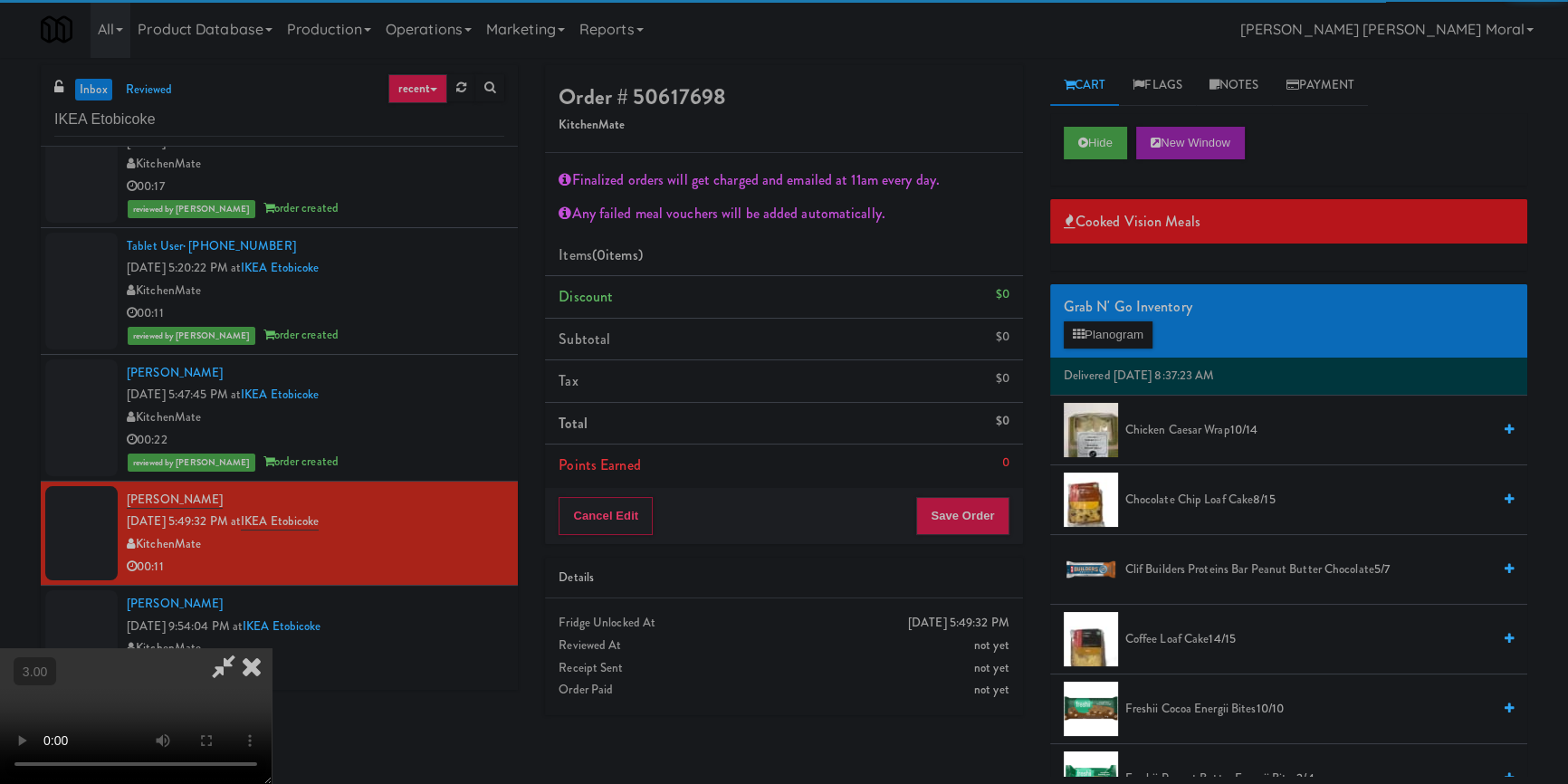
click at [1207, 424] on span "Chicken Caesar Wrap 10/14" at bounding box center [1307, 430] width 366 height 23
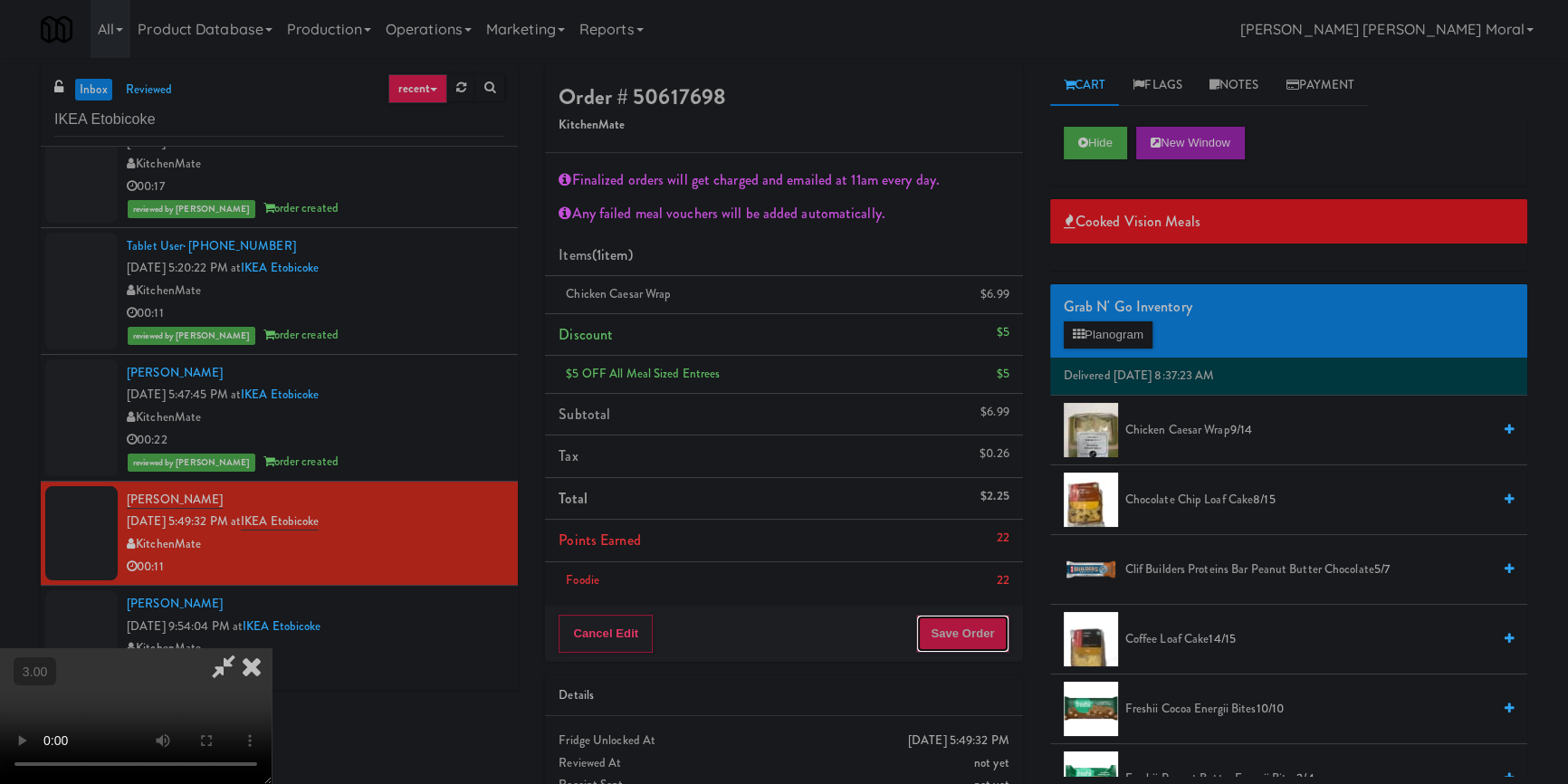
click at [966, 627] on button "Save Order" at bounding box center [962, 634] width 92 height 38
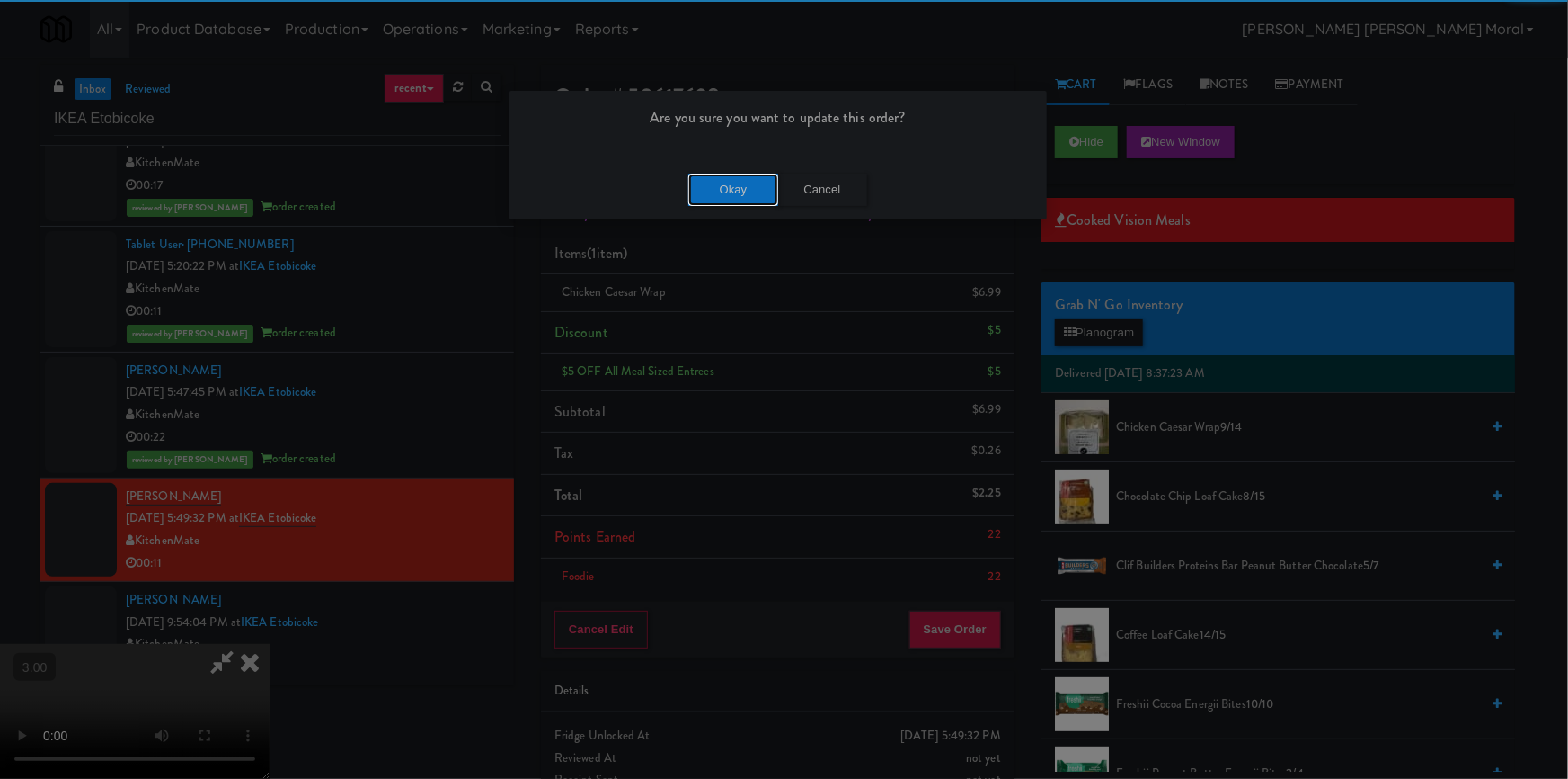
click at [739, 195] on button "Okay" at bounding box center [732, 189] width 89 height 32
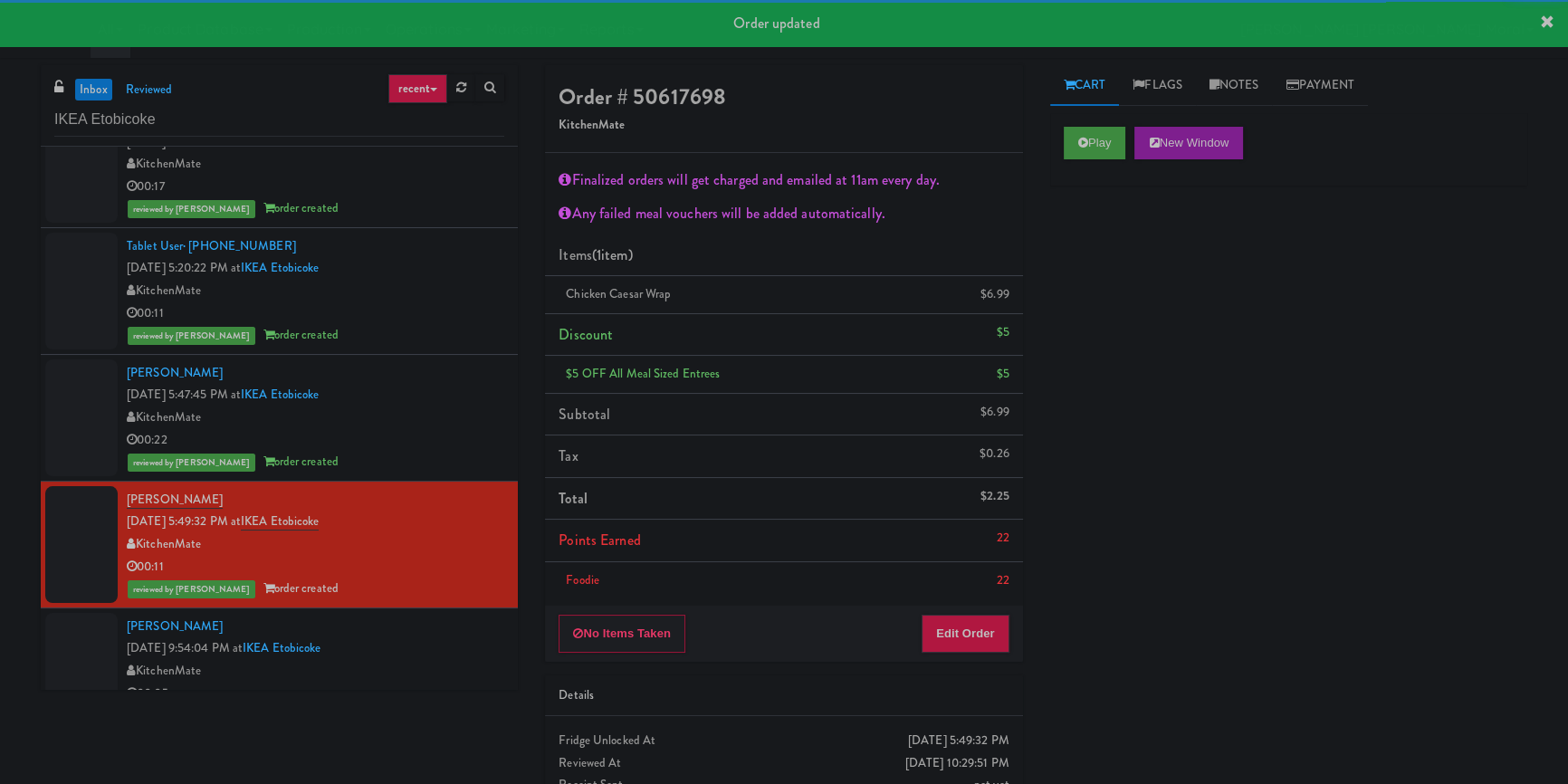
scroll to position [321, 0]
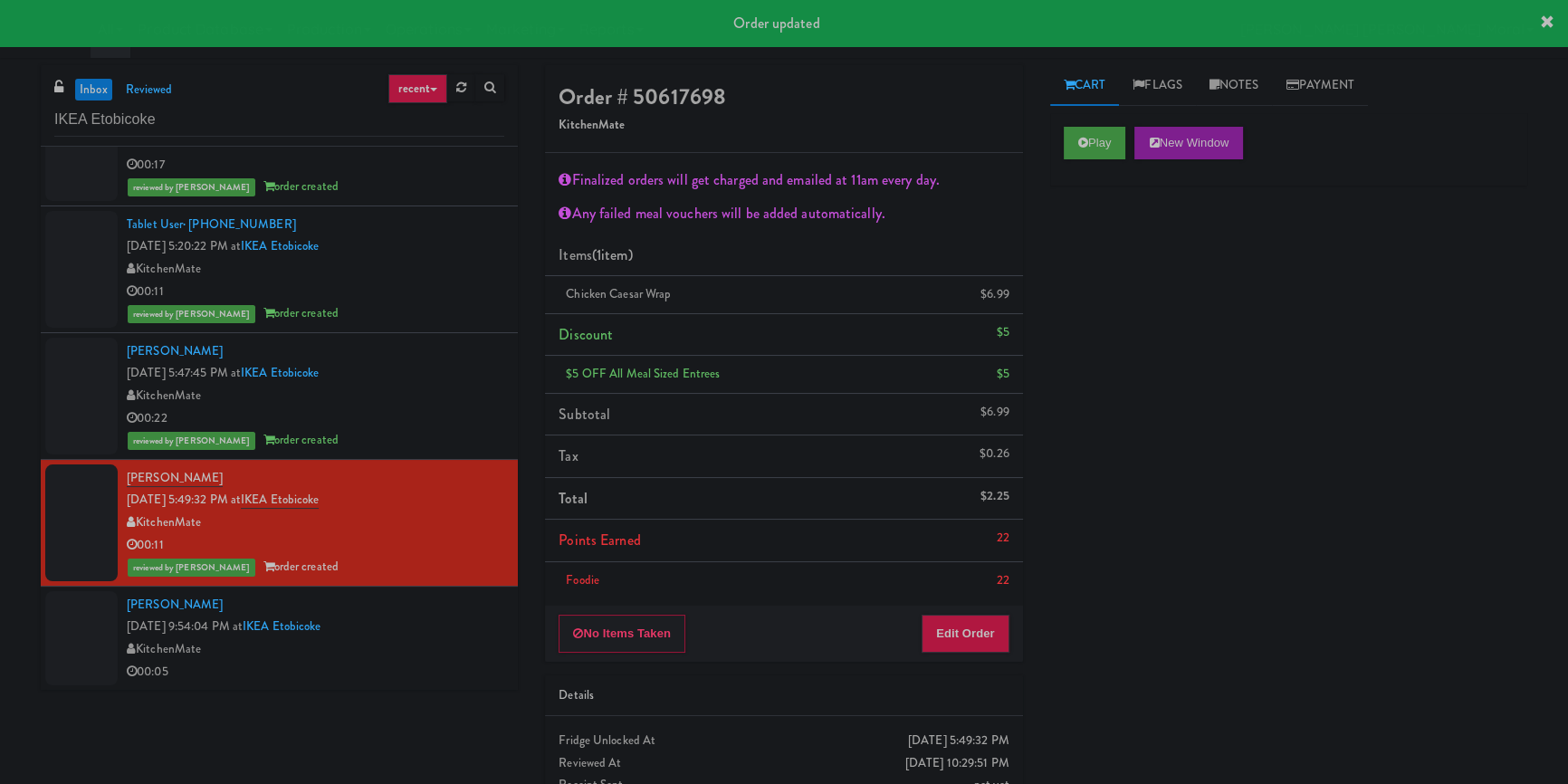
click at [428, 617] on div "[PERSON_NAME] [DATE] 9:54:04 PM at IKEA Etobicoke KitchenMate 00:05" at bounding box center [315, 638] width 377 height 89
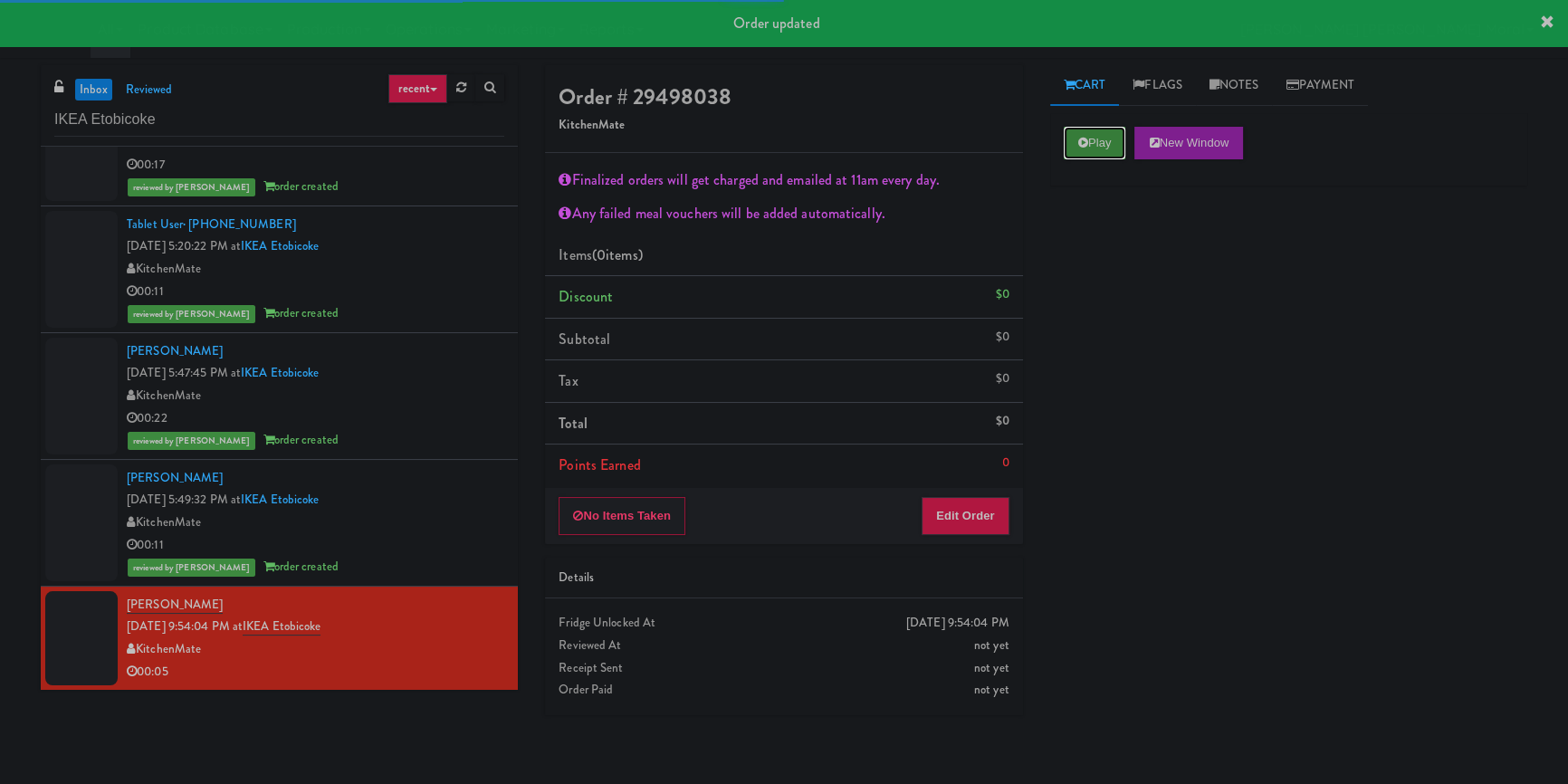
click at [1101, 145] on button "Play" at bounding box center [1095, 143] width 62 height 33
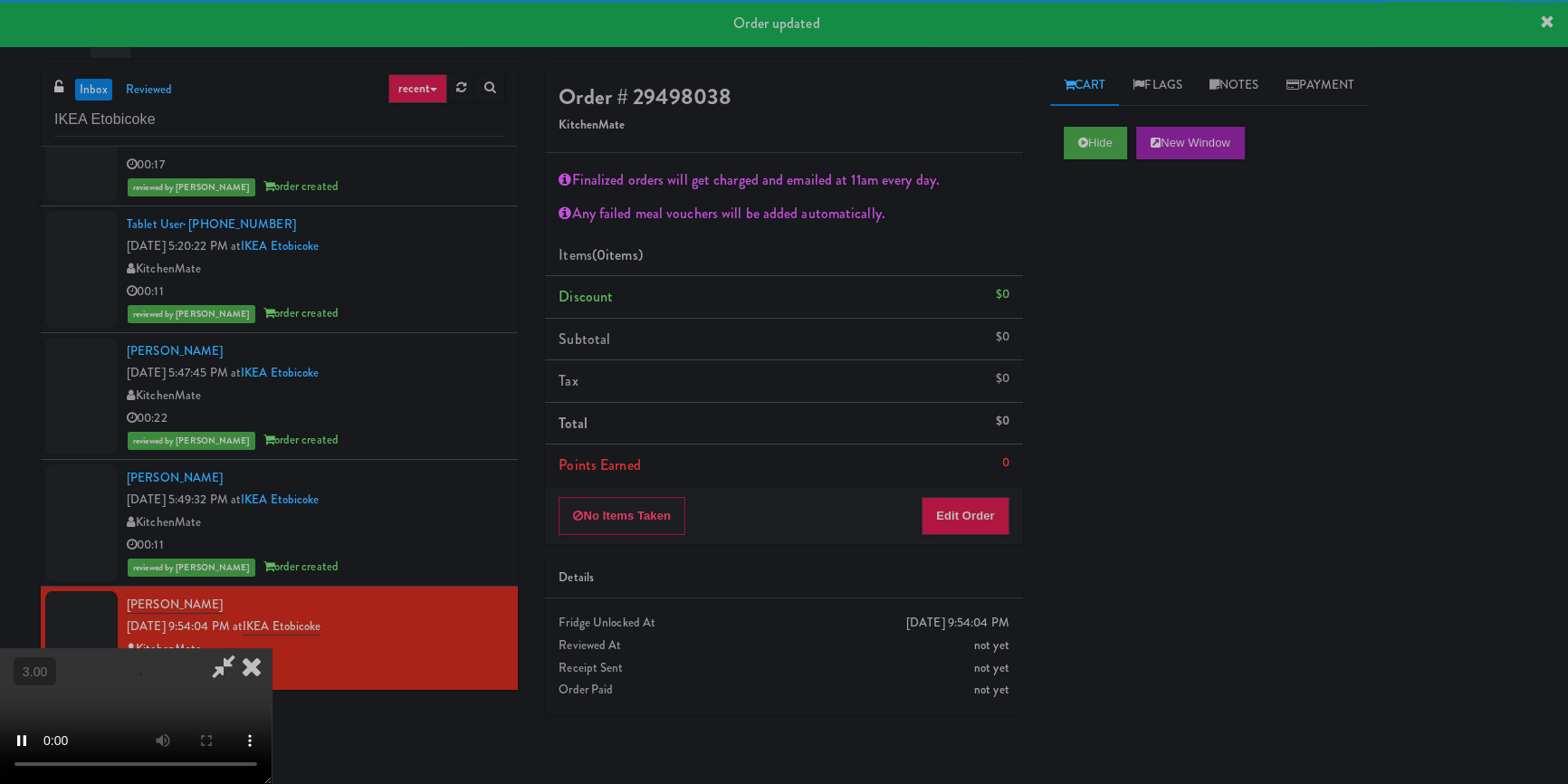
click at [1095, 278] on div "Hide New Window Primary Flag Clear Flag if unable to determine what was taken o…" at bounding box center [1290, 452] width 477 height 679
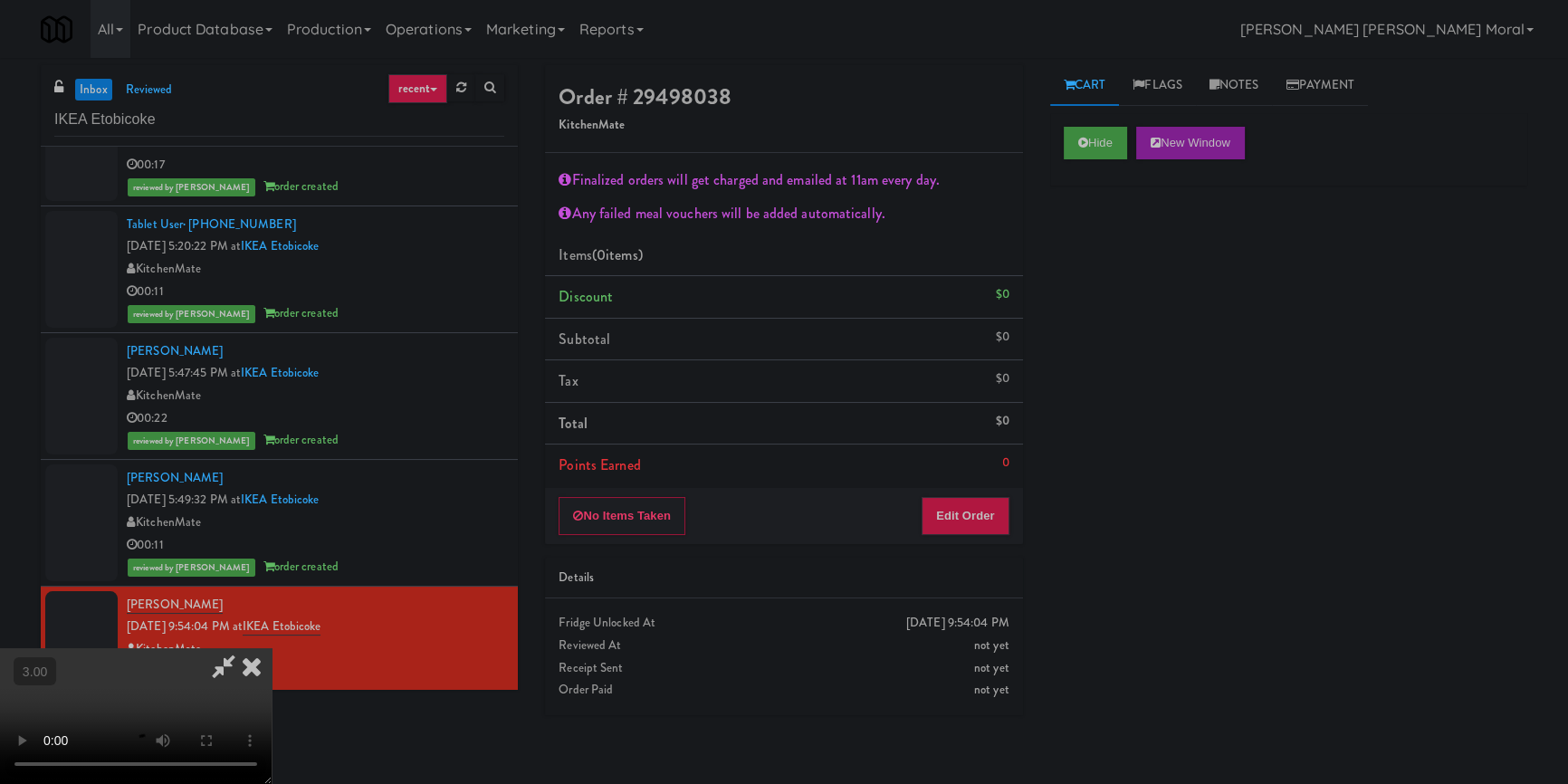
click at [1084, 317] on div "Hide New Window Primary Flag Clear Flag if unable to determine what was taken o…" at bounding box center [1290, 452] width 477 height 679
click at [271, 648] on video at bounding box center [136, 716] width 271 height 136
click at [977, 519] on button "Edit Order" at bounding box center [966, 516] width 88 height 38
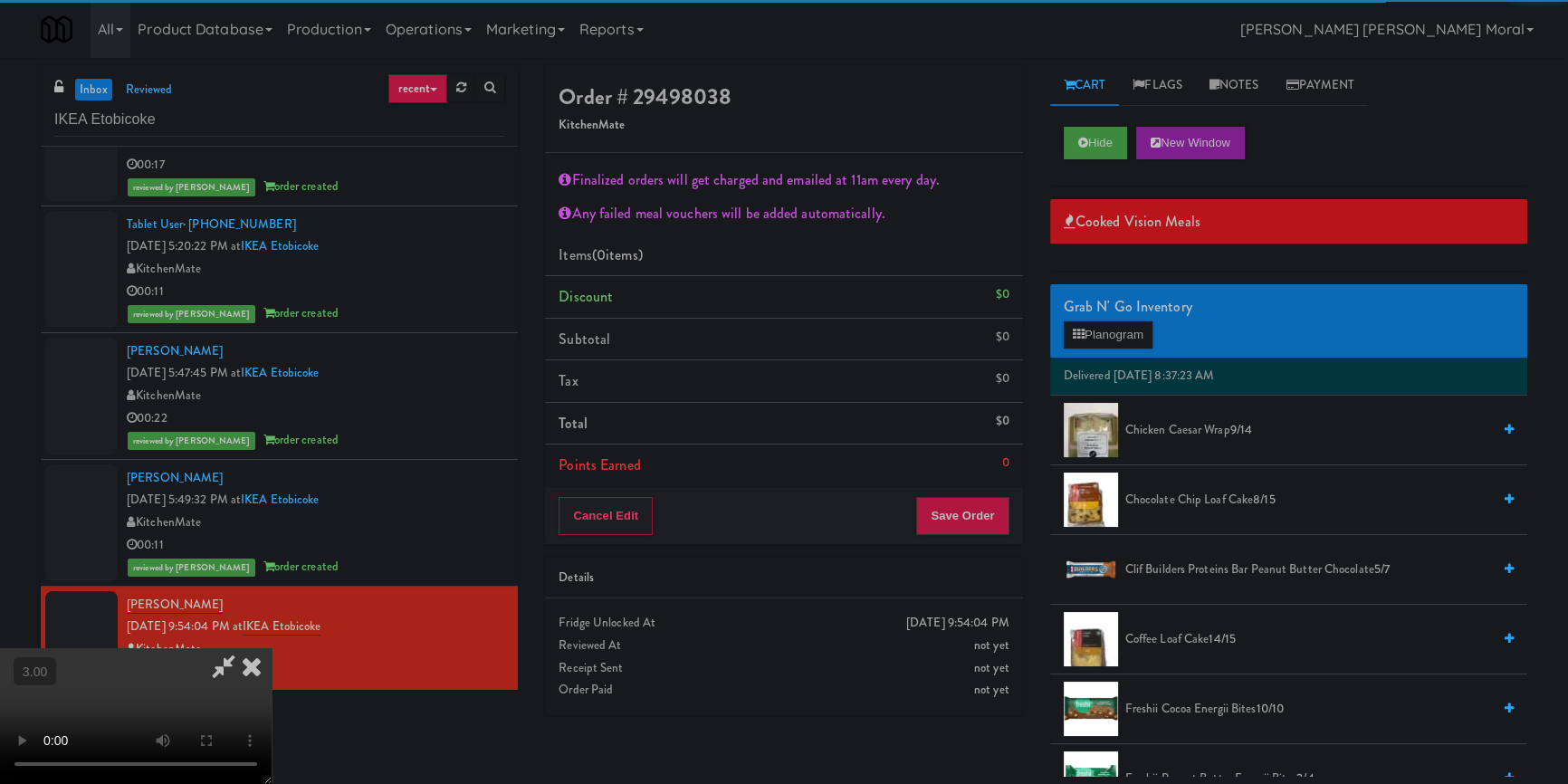
click at [1178, 419] on span "Chicken Caesar Wrap 9/14" at bounding box center [1307, 430] width 366 height 23
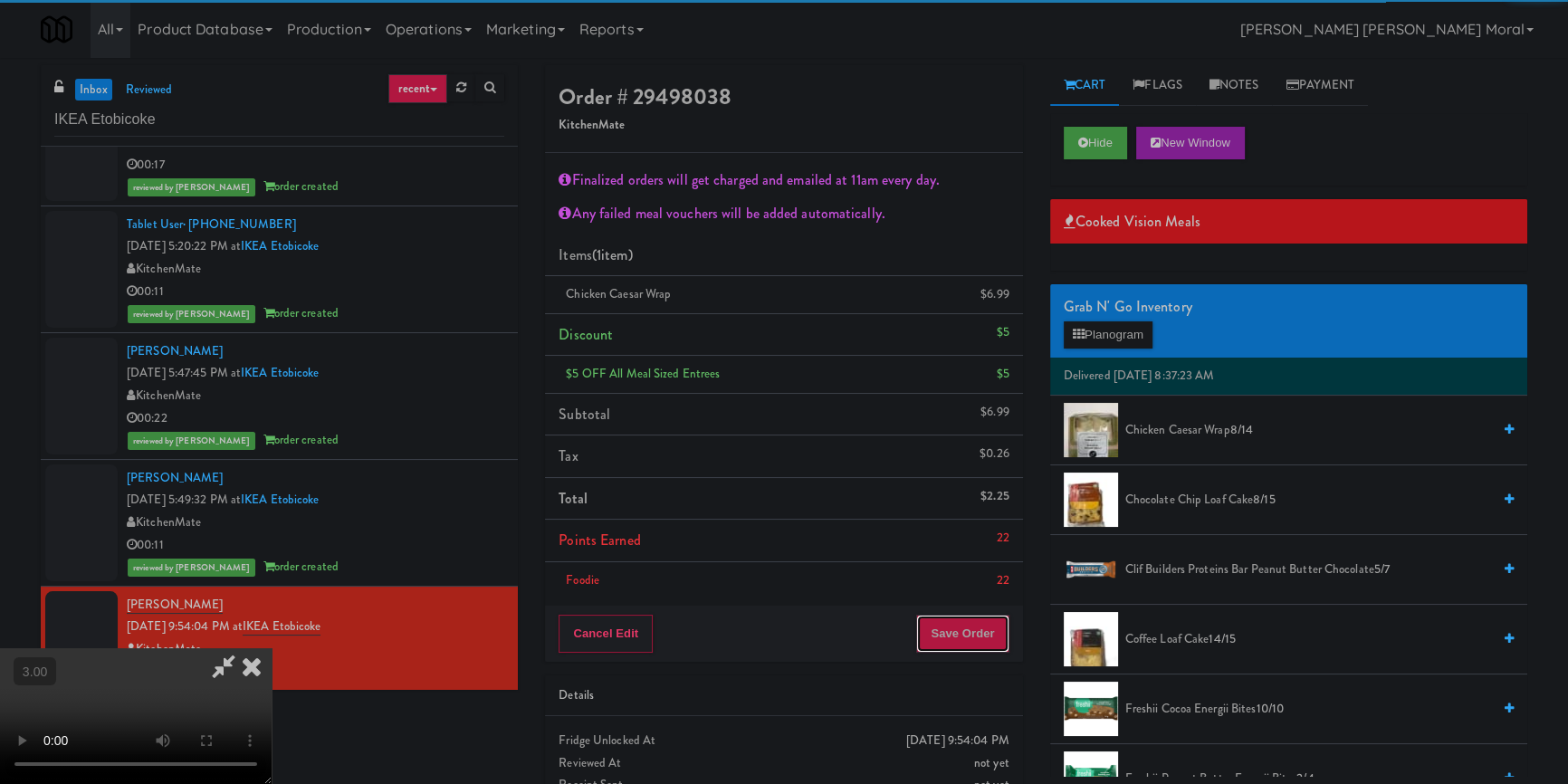
click at [993, 619] on button "Save Order" at bounding box center [962, 634] width 92 height 38
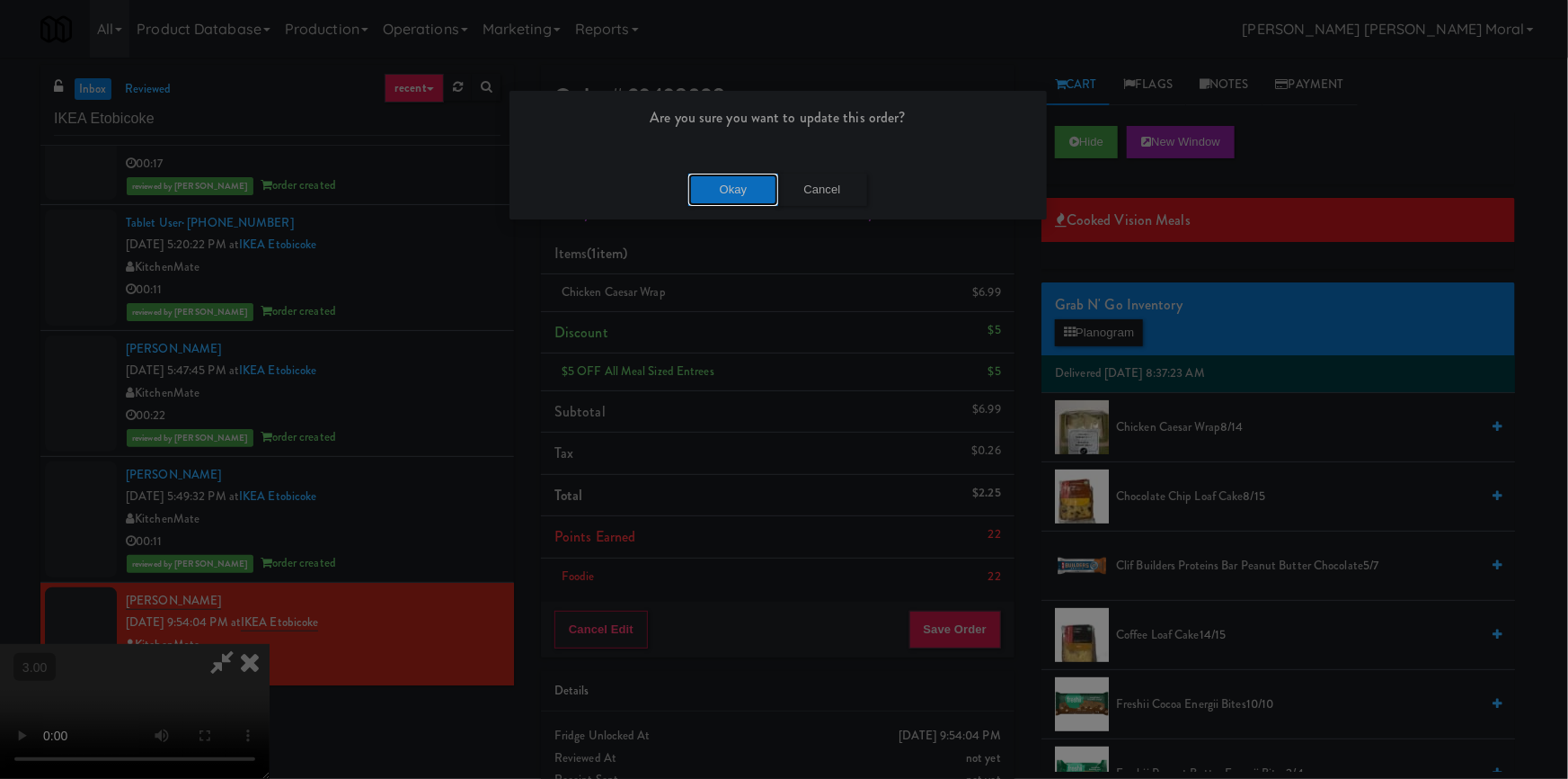
click at [749, 198] on button "Okay" at bounding box center [732, 189] width 89 height 32
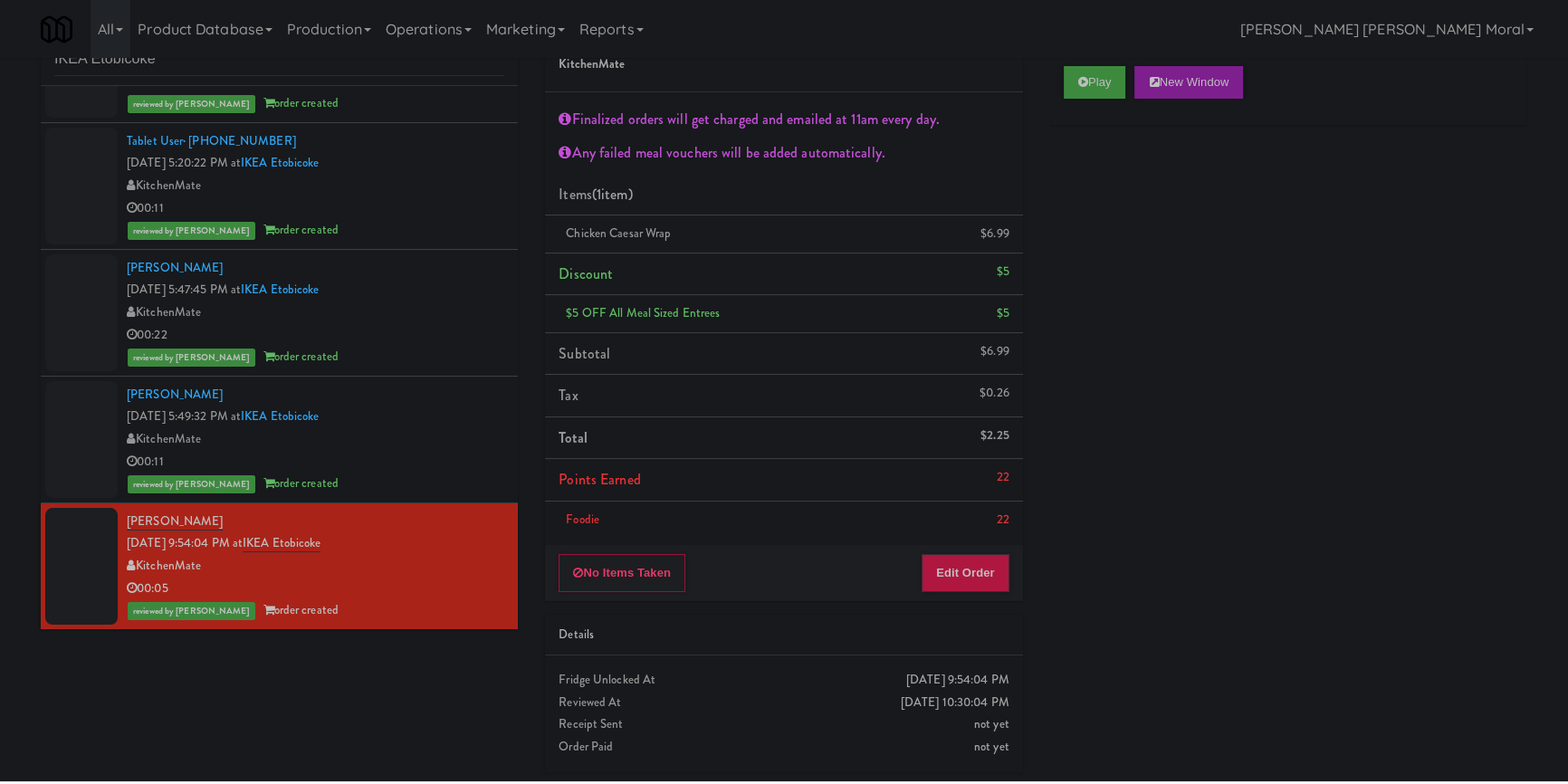
scroll to position [0, 0]
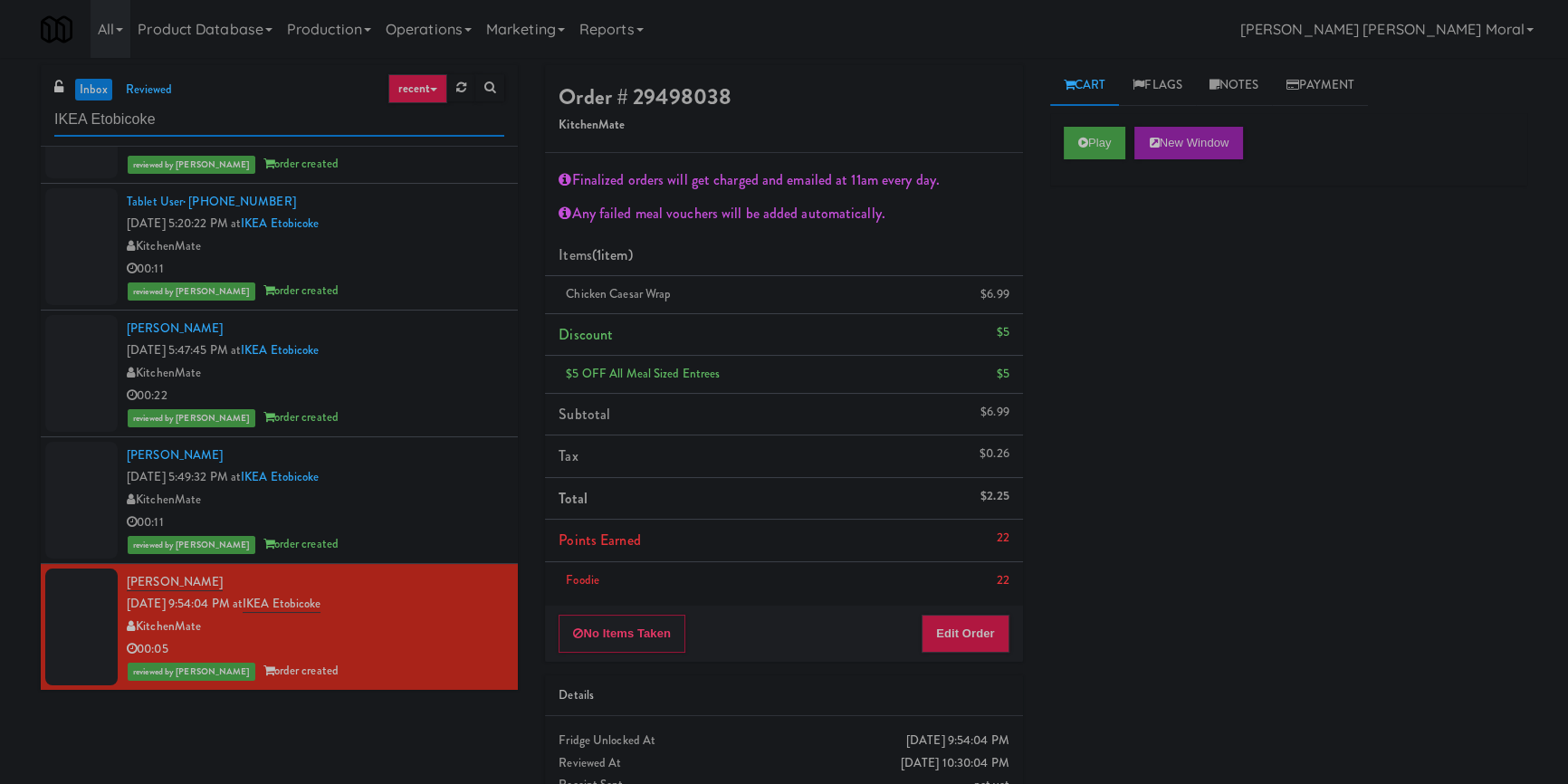
click at [217, 118] on input "IKEA Etobicoke" at bounding box center [279, 120] width 450 height 34
paste input "Market @ 3500 Steeles"
click at [217, 118] on input "IKEA EtobicokeMarket @ 3500 Steeles" at bounding box center [279, 120] width 450 height 34
paste input "text"
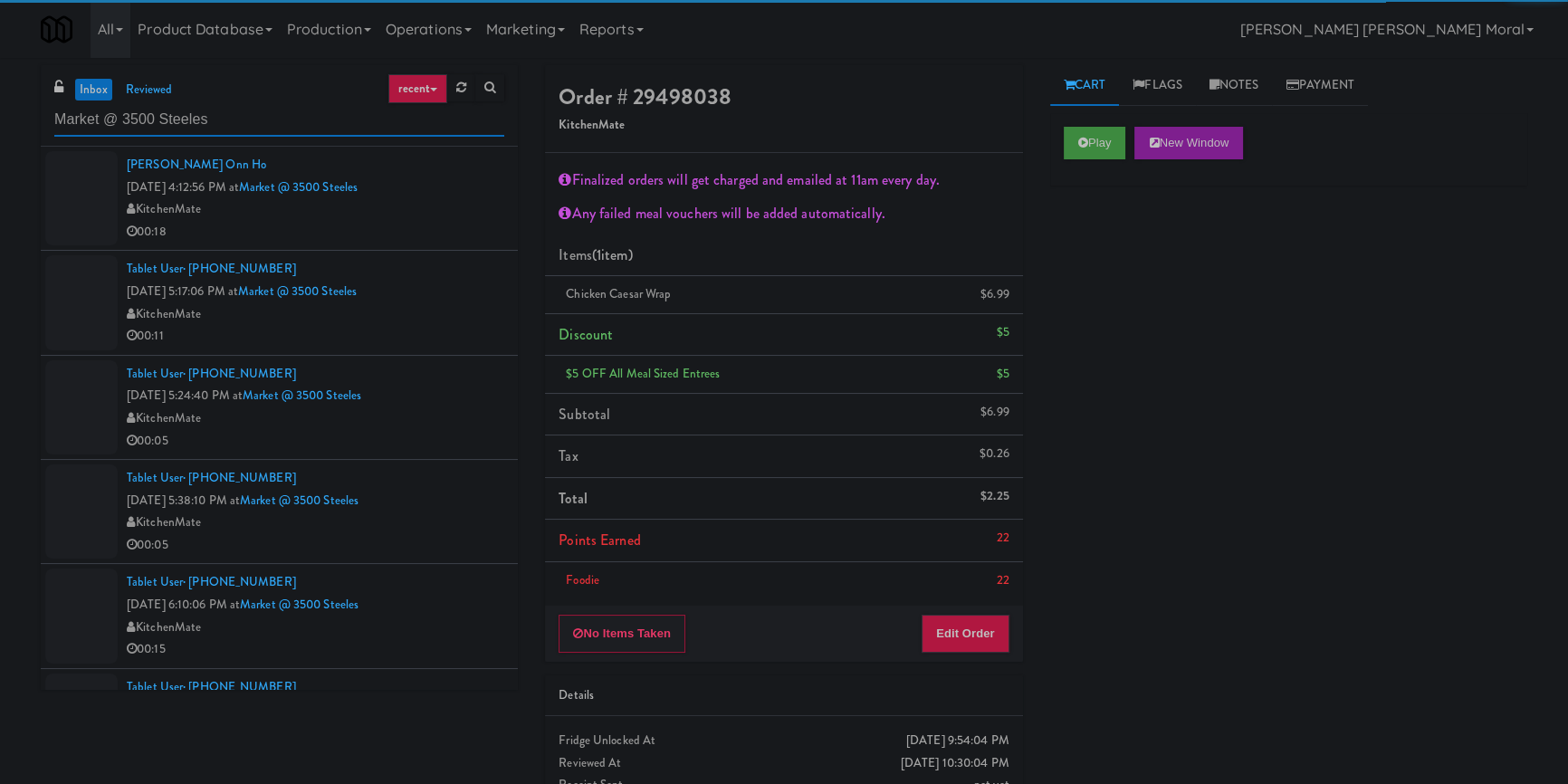
type input "Market @ 3500 Steeles"
drag, startPoint x: 437, startPoint y: 236, endPoint x: 452, endPoint y: 242, distance: 16.2
click at [438, 236] on div "00:18" at bounding box center [315, 232] width 377 height 23
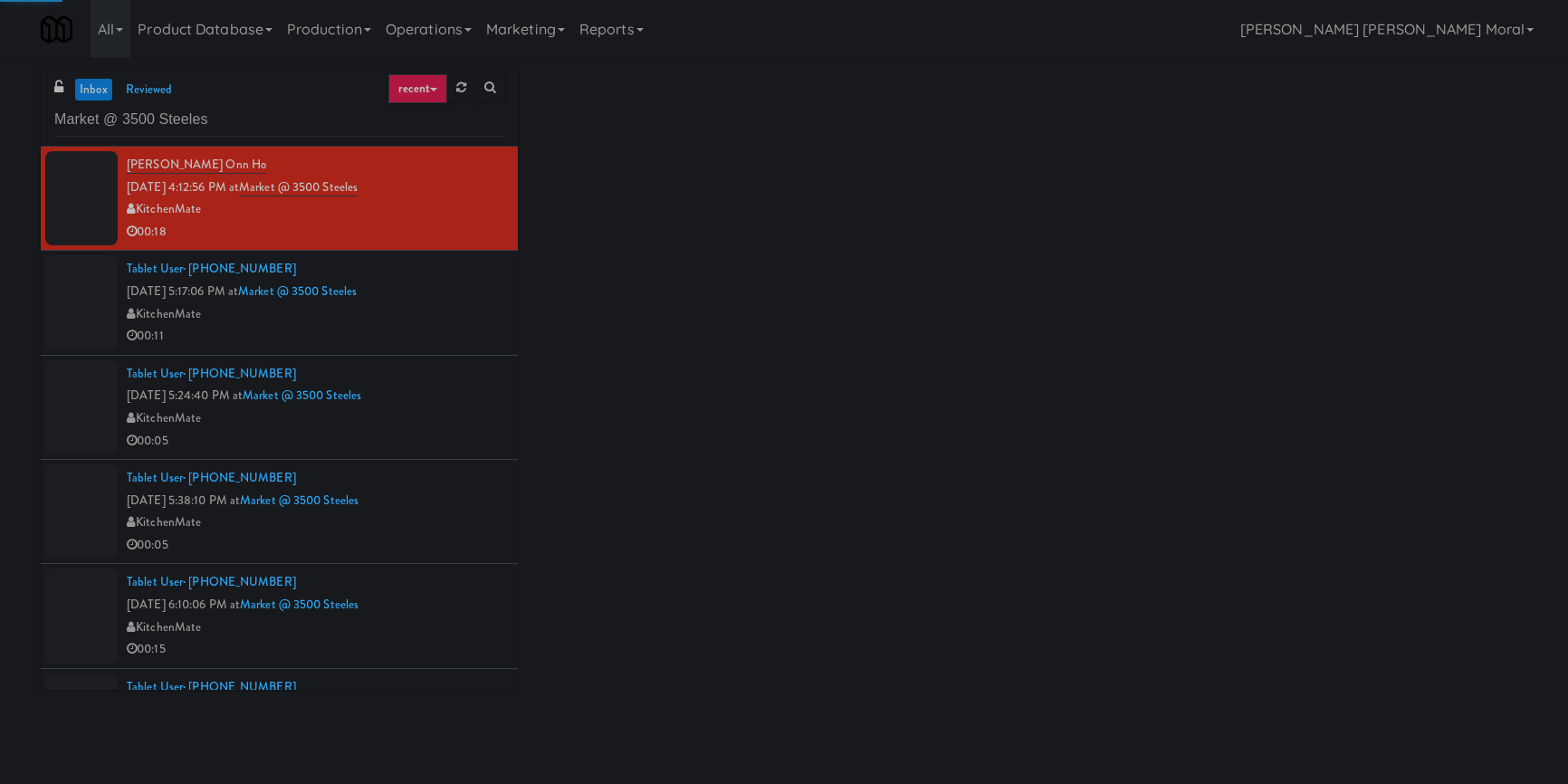
click at [470, 323] on div "KitchenMate" at bounding box center [315, 314] width 377 height 23
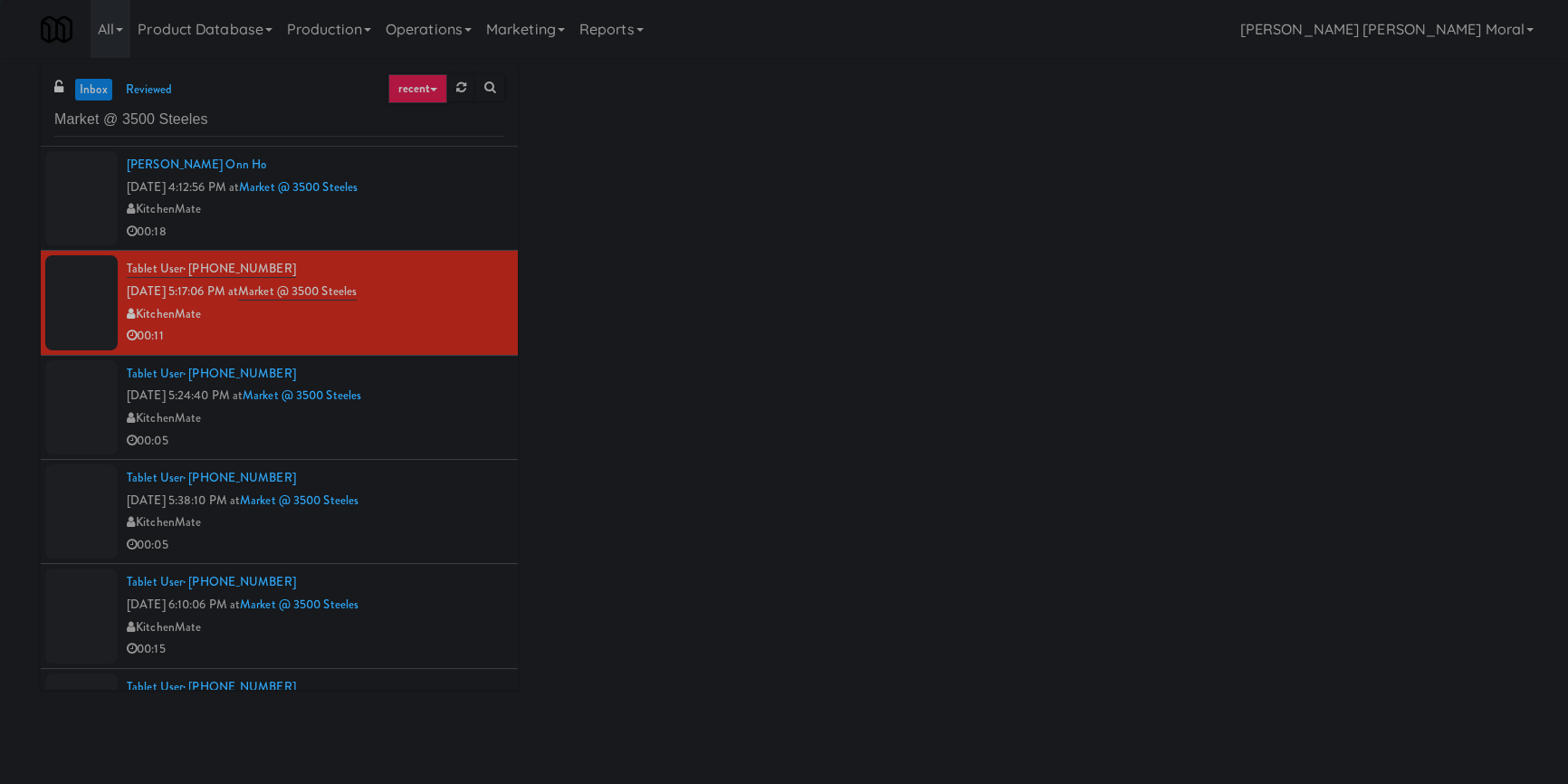
drag, startPoint x: 451, startPoint y: 418, endPoint x: 451, endPoint y: 429, distance: 11.0
click at [451, 419] on div "KitchenMate" at bounding box center [315, 418] width 377 height 23
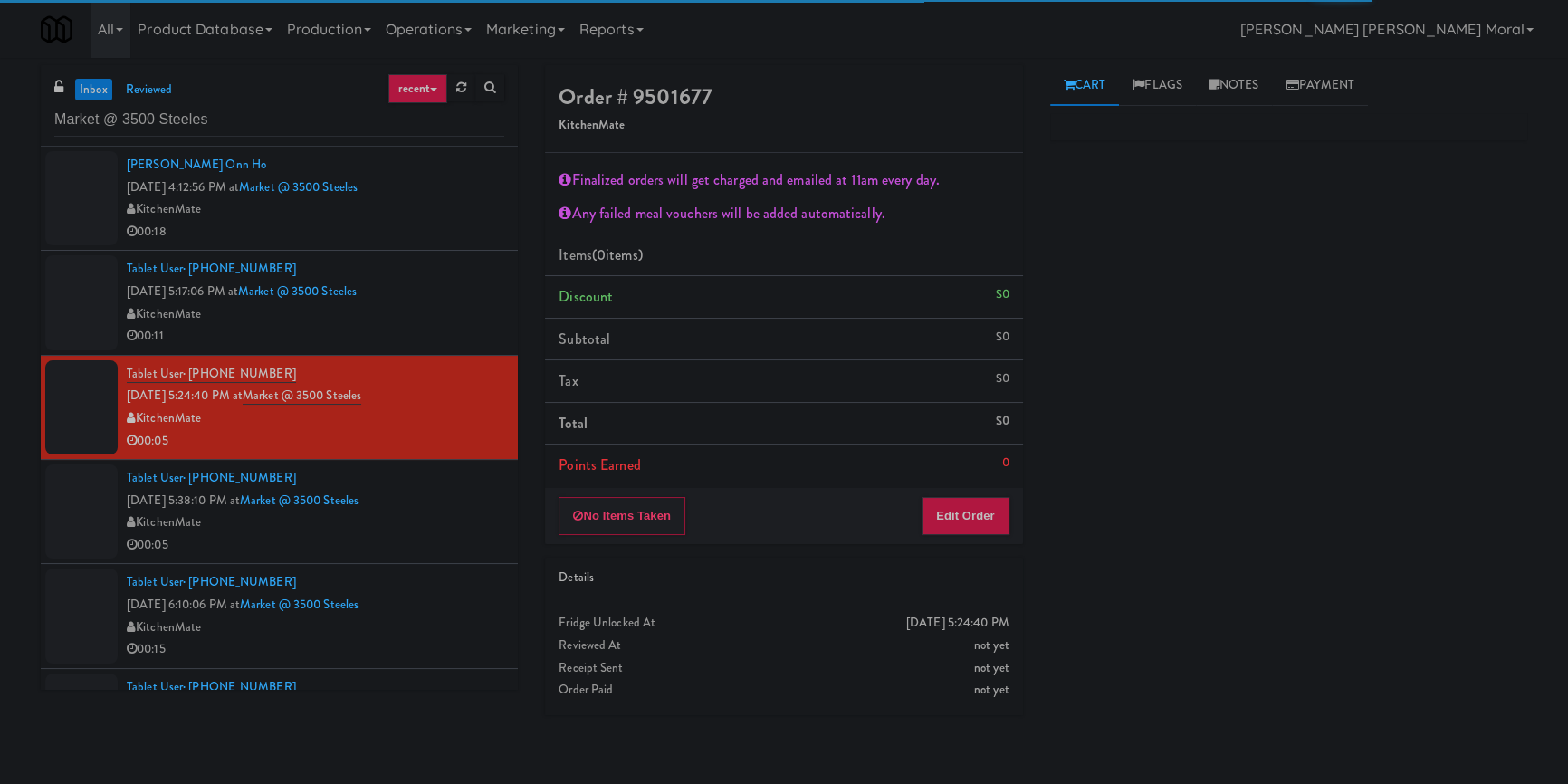
click at [445, 228] on div "00:18" at bounding box center [315, 232] width 377 height 23
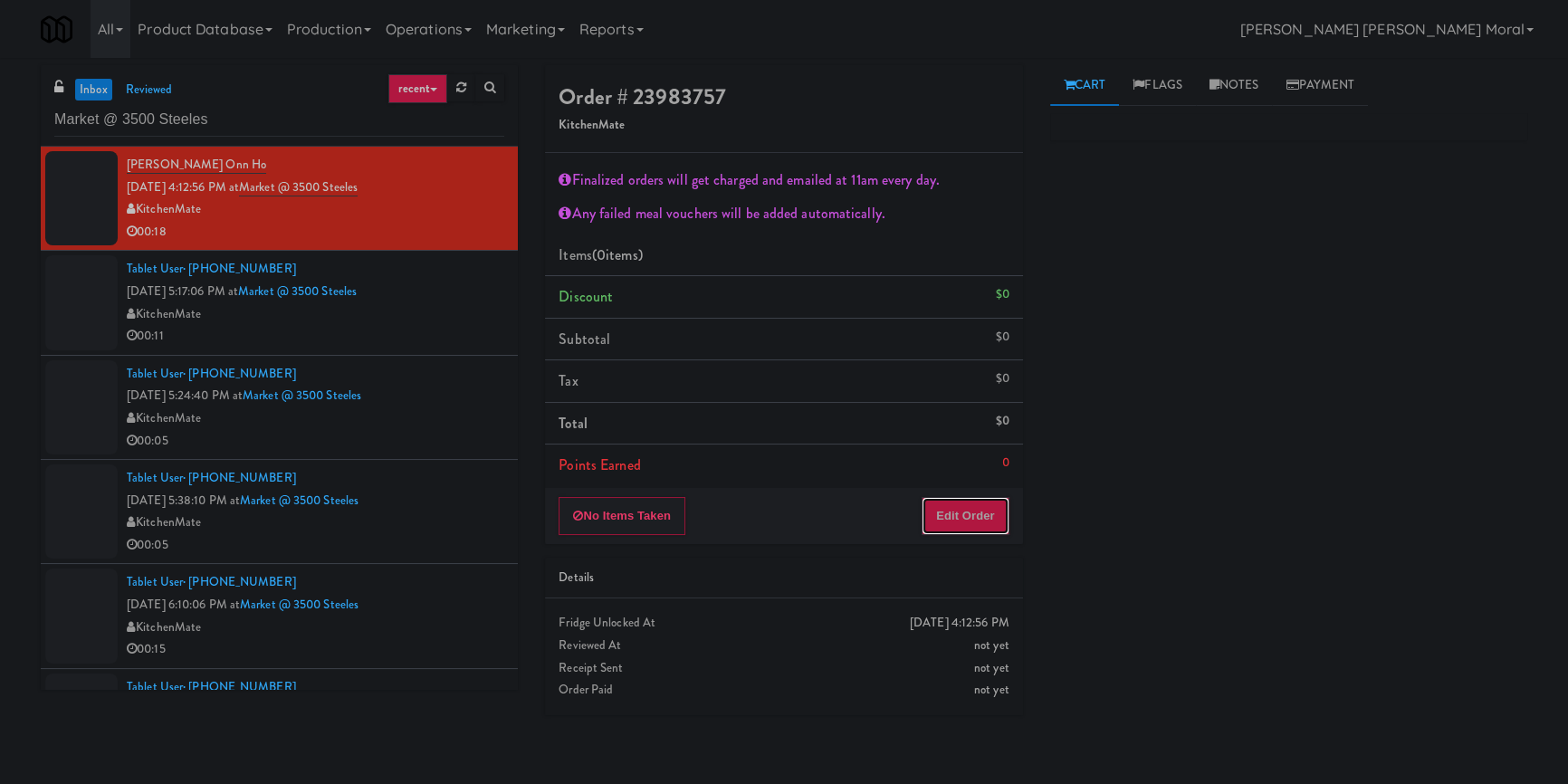
click at [977, 527] on button "Edit Order" at bounding box center [966, 516] width 88 height 38
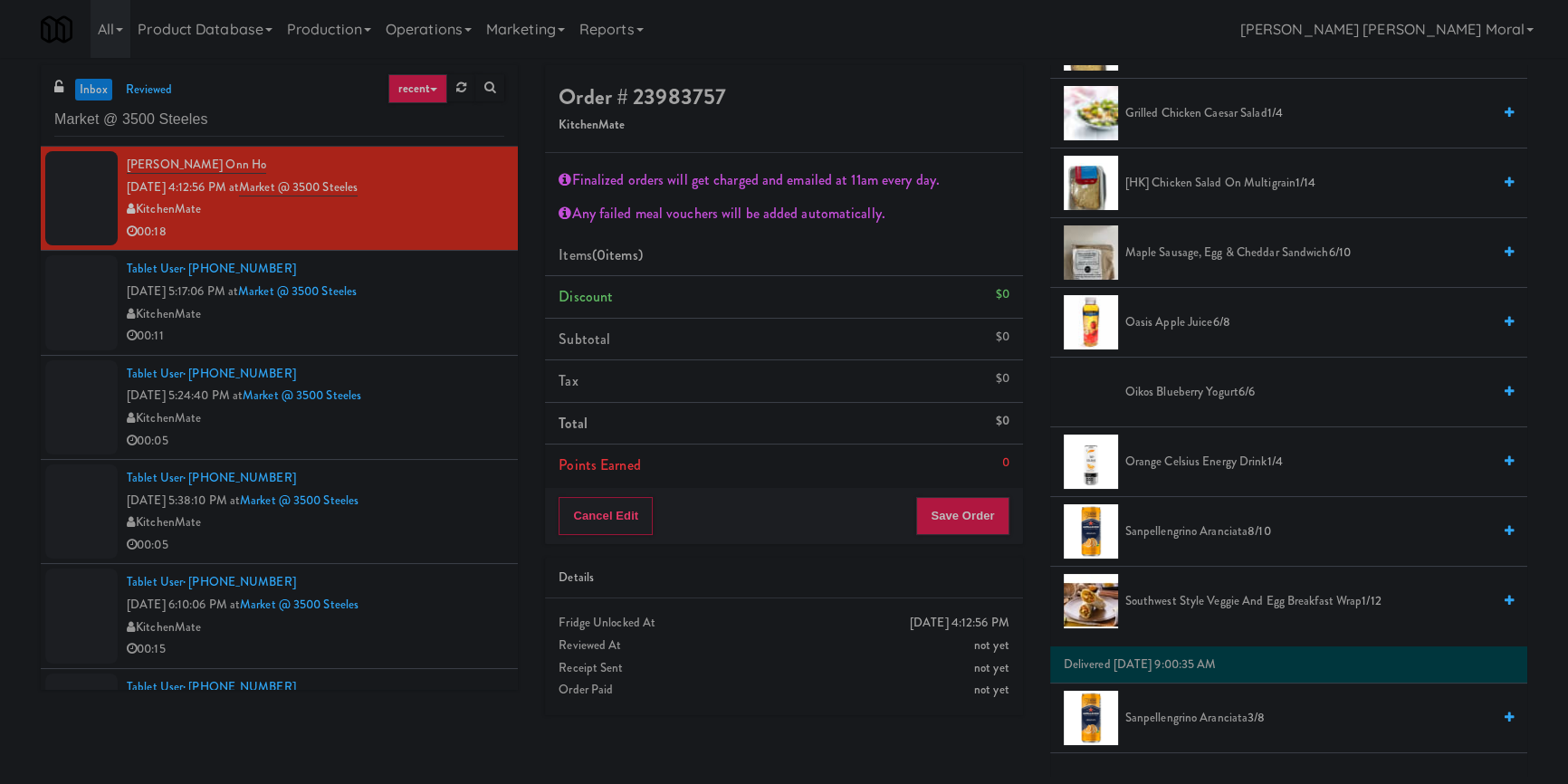
scroll to position [740, 0]
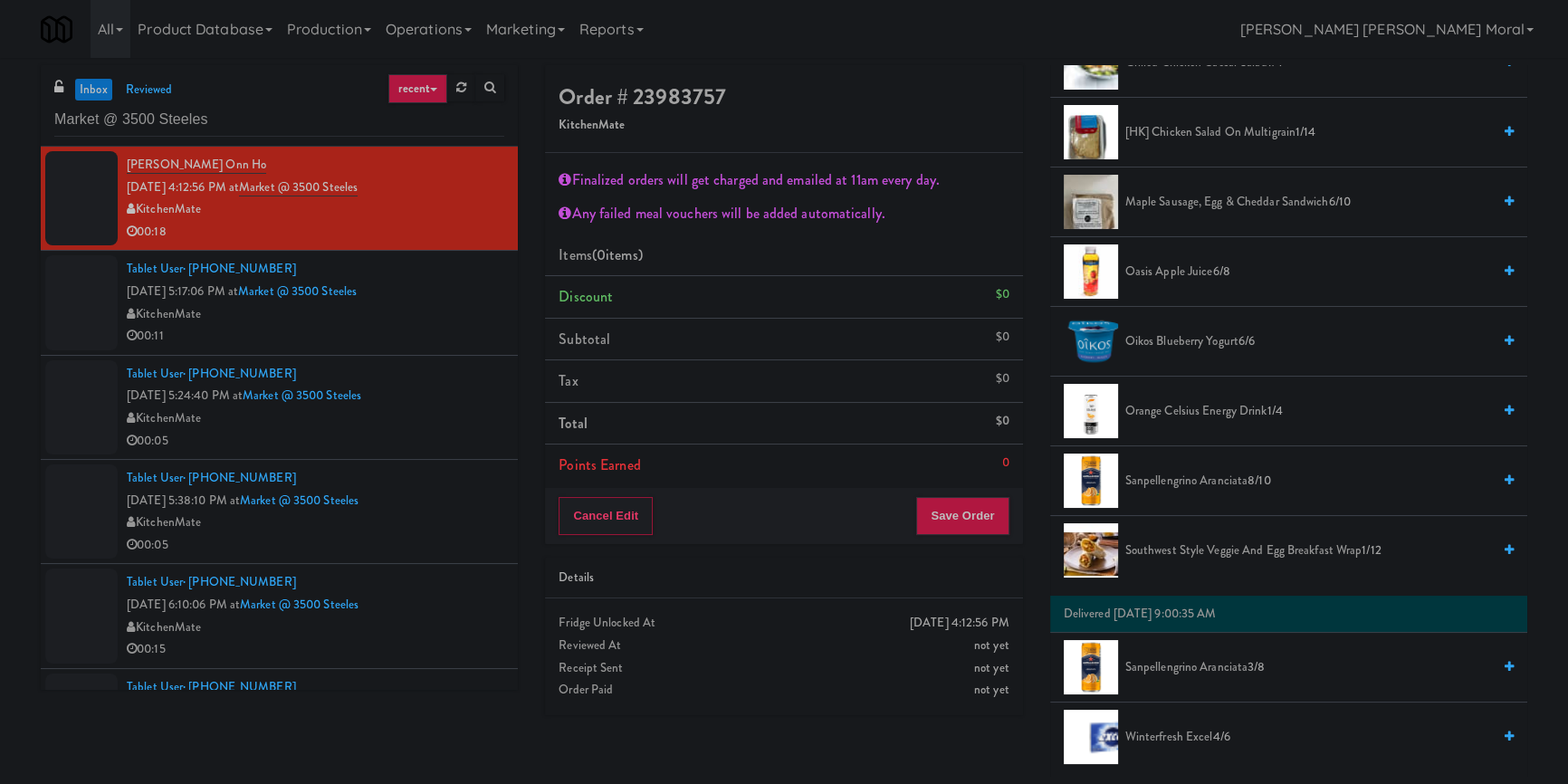
click at [1177, 546] on span "Southwest Style Veggie and Egg Breakfast Wrap 1/12" at bounding box center [1307, 550] width 366 height 23
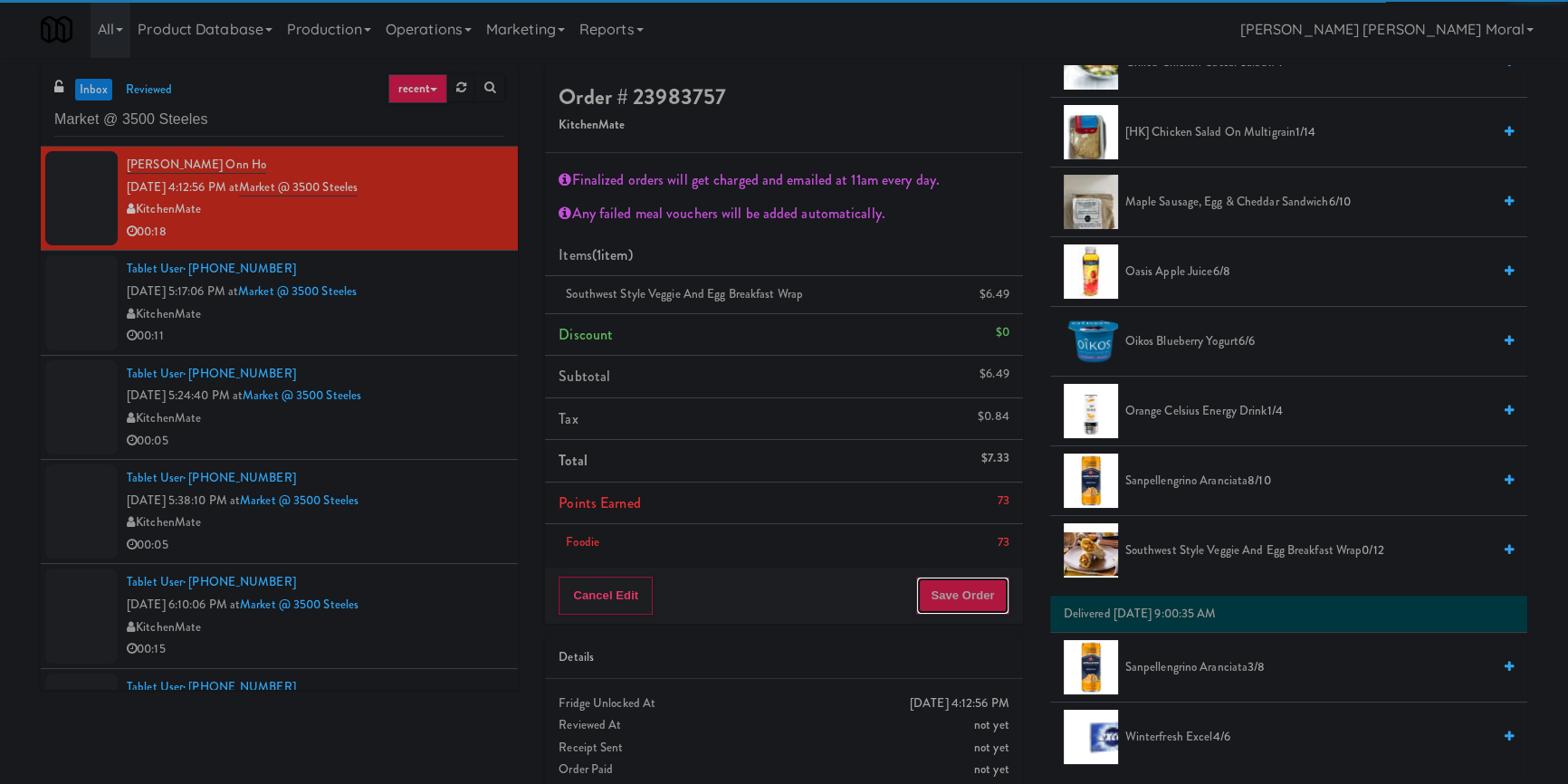
click at [978, 603] on button "Save Order" at bounding box center [962, 595] width 92 height 38
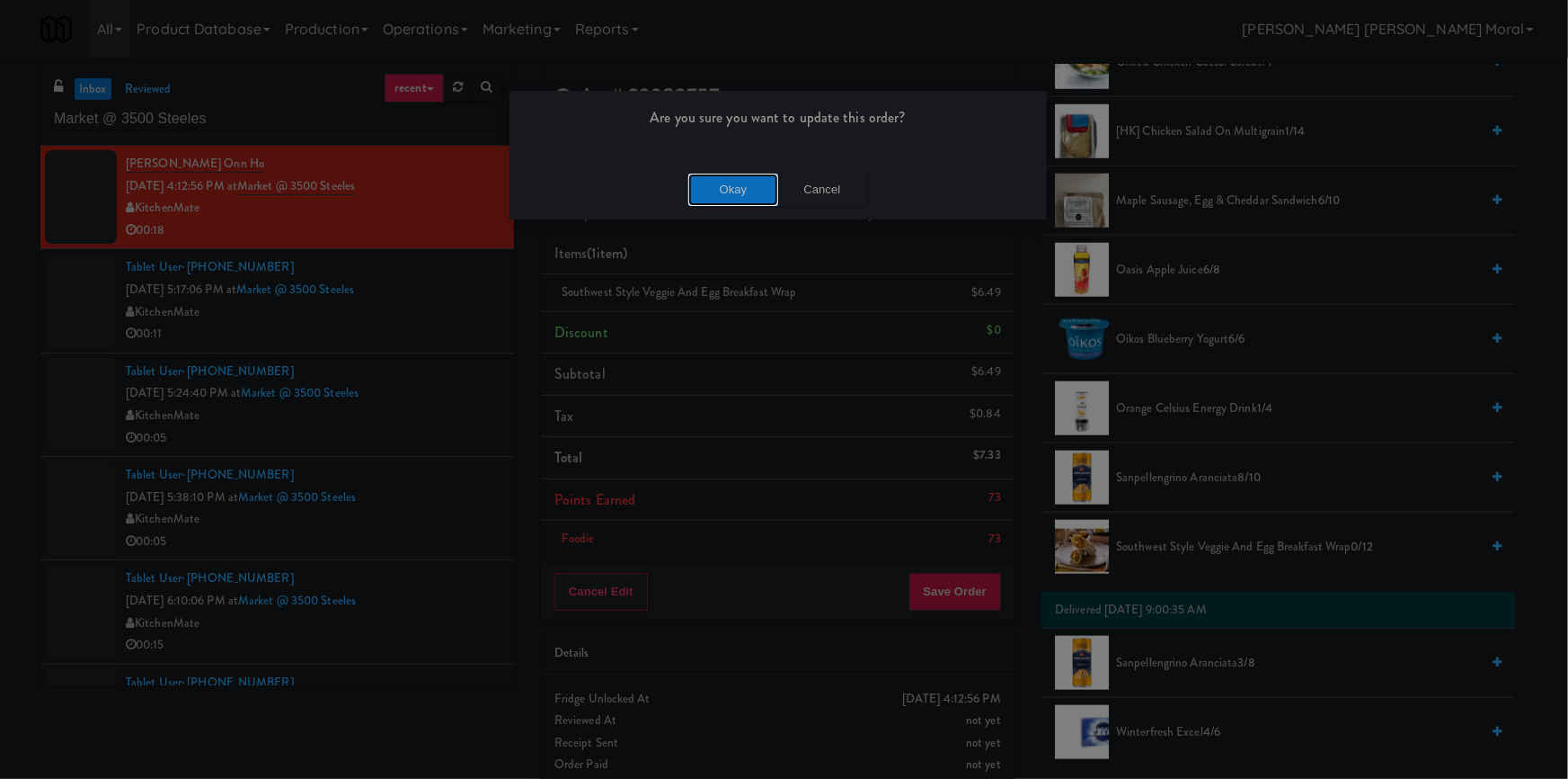
click at [714, 189] on button "Okay" at bounding box center [732, 189] width 89 height 32
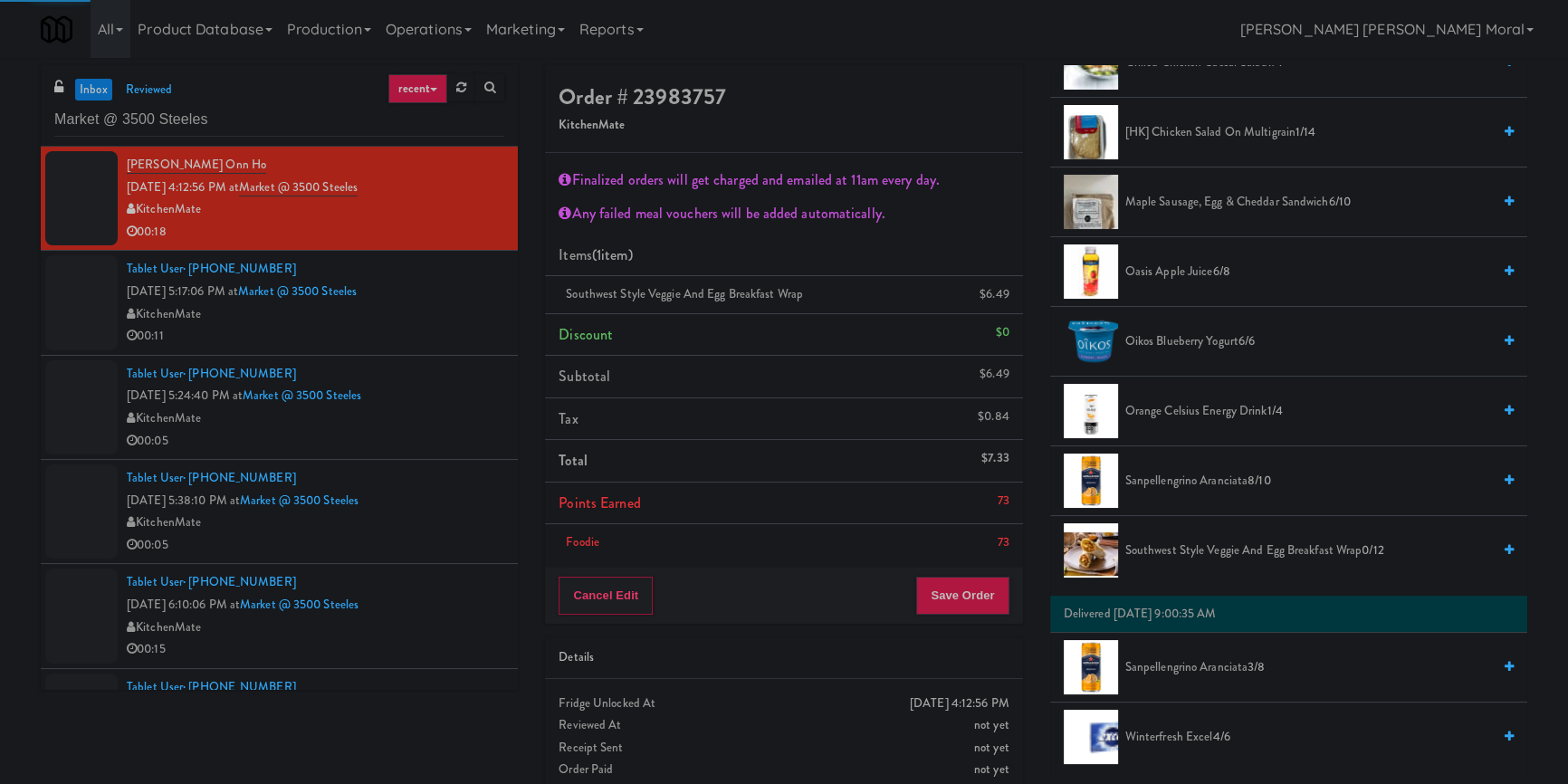
scroll to position [15, 0]
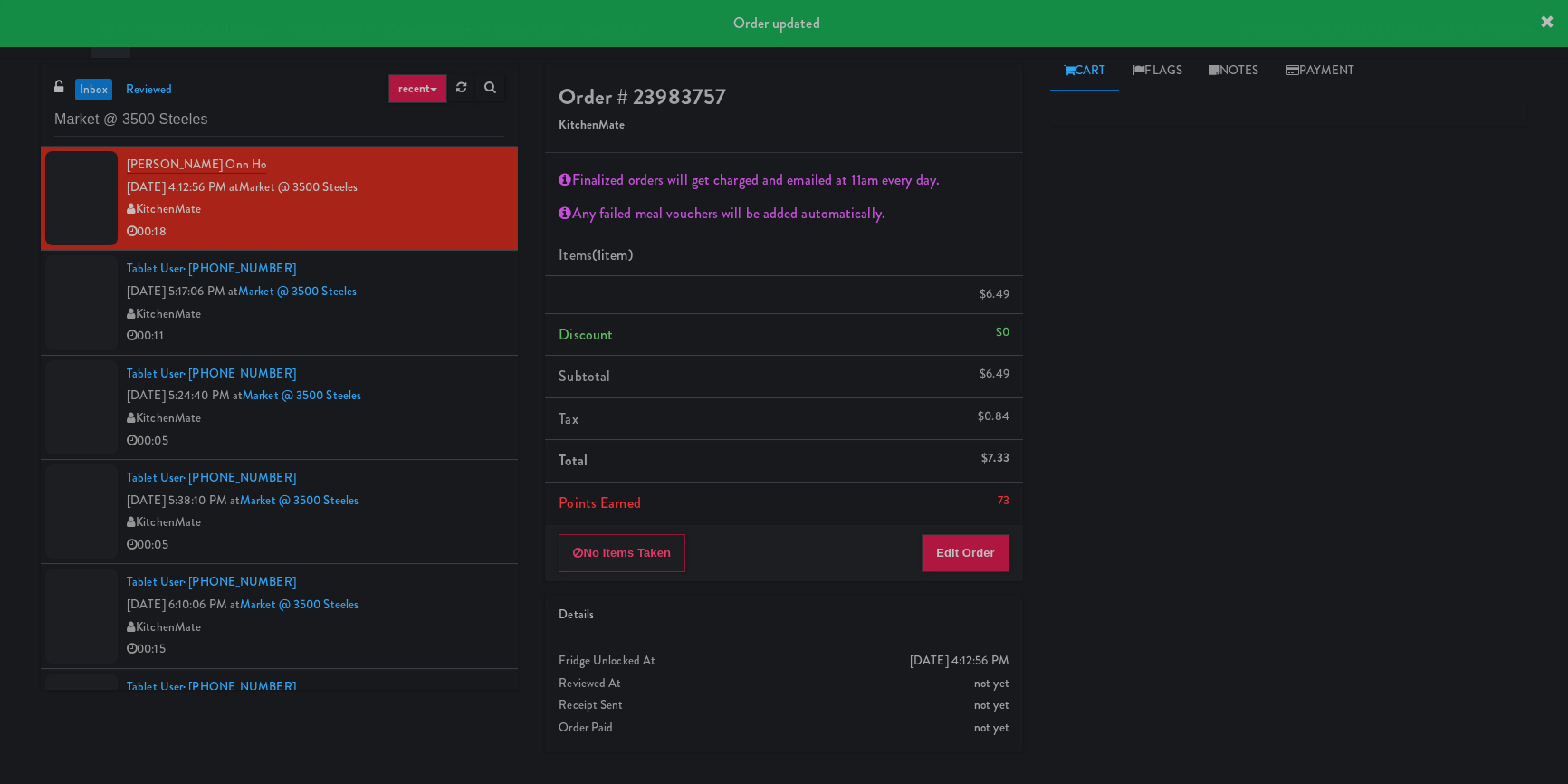
click at [455, 330] on div "00:11" at bounding box center [315, 336] width 377 height 23
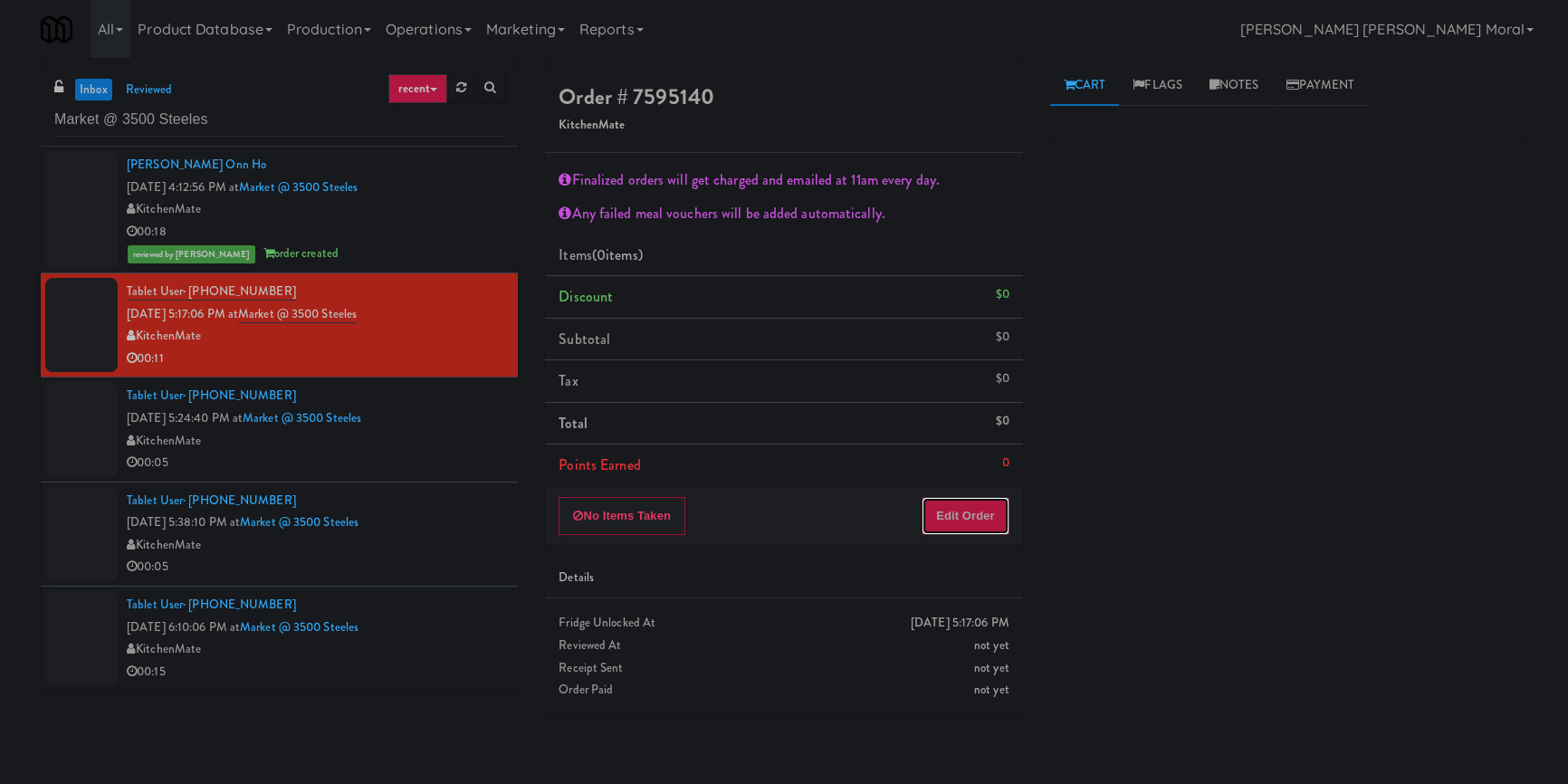
click at [960, 515] on button "Edit Order" at bounding box center [966, 516] width 88 height 38
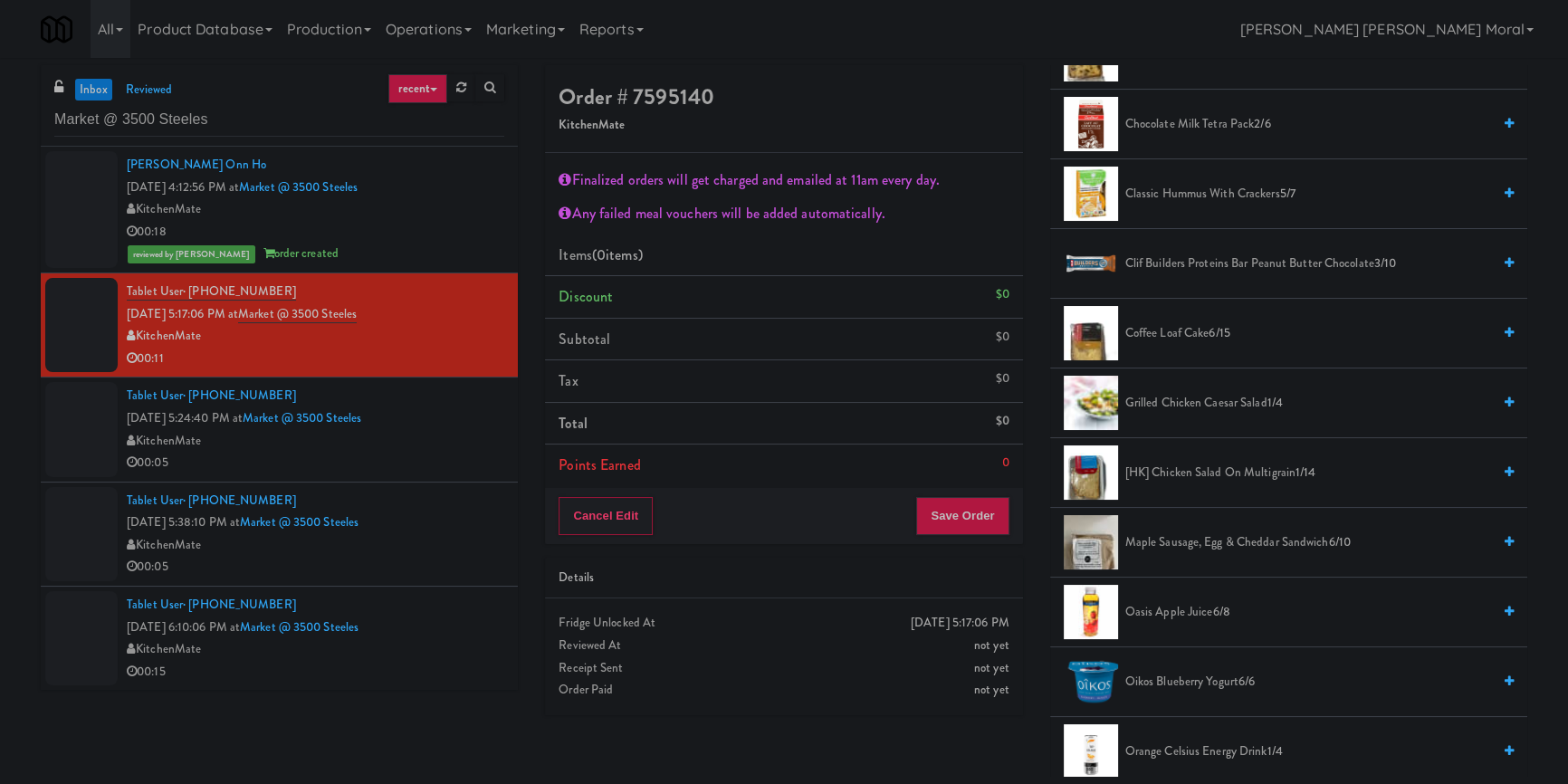
scroll to position [411, 0]
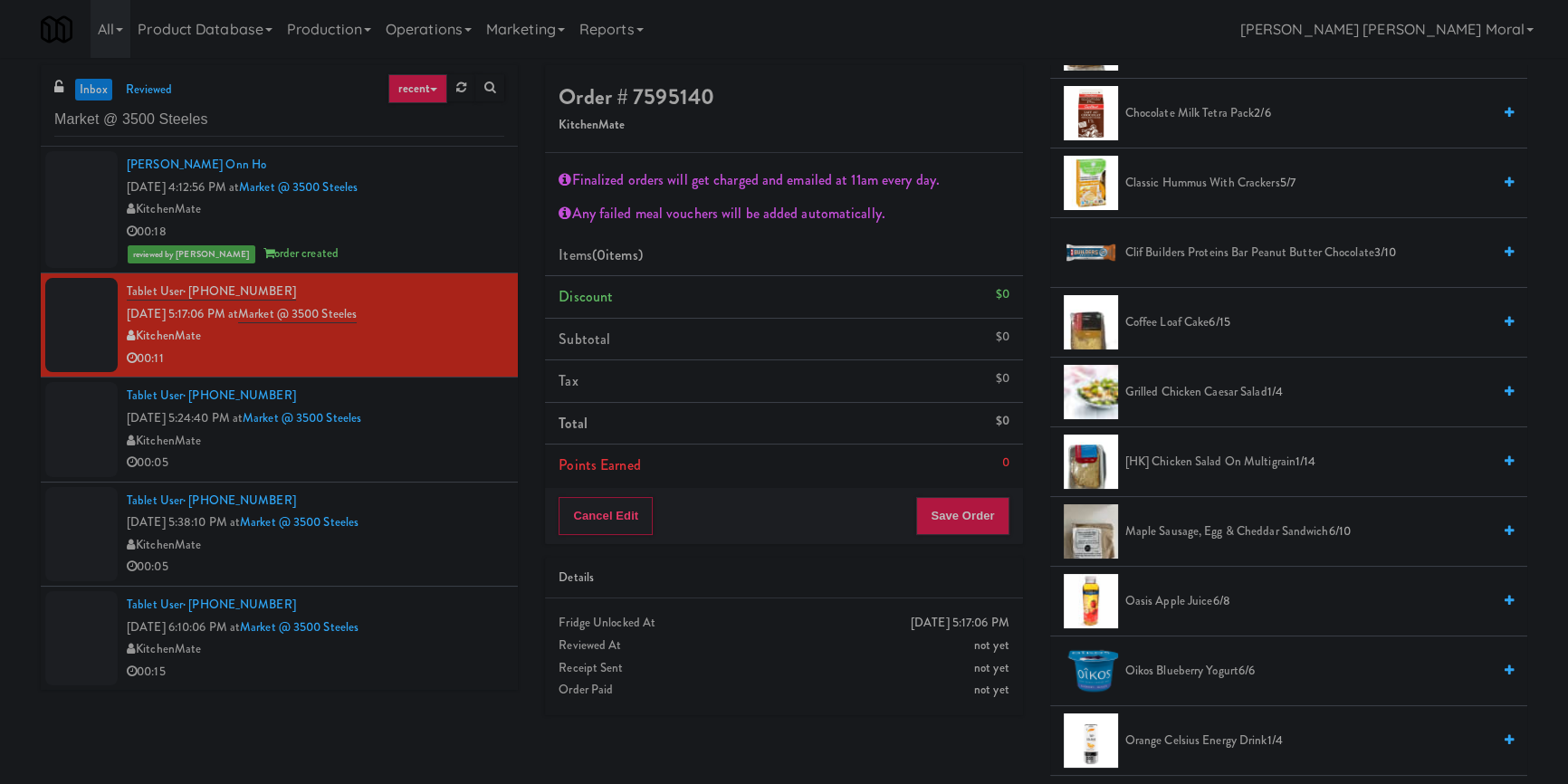
click at [1213, 244] on span "Clif Builders proteins Bar Peanut Butter Chocolate 3/10" at bounding box center [1307, 252] width 366 height 23
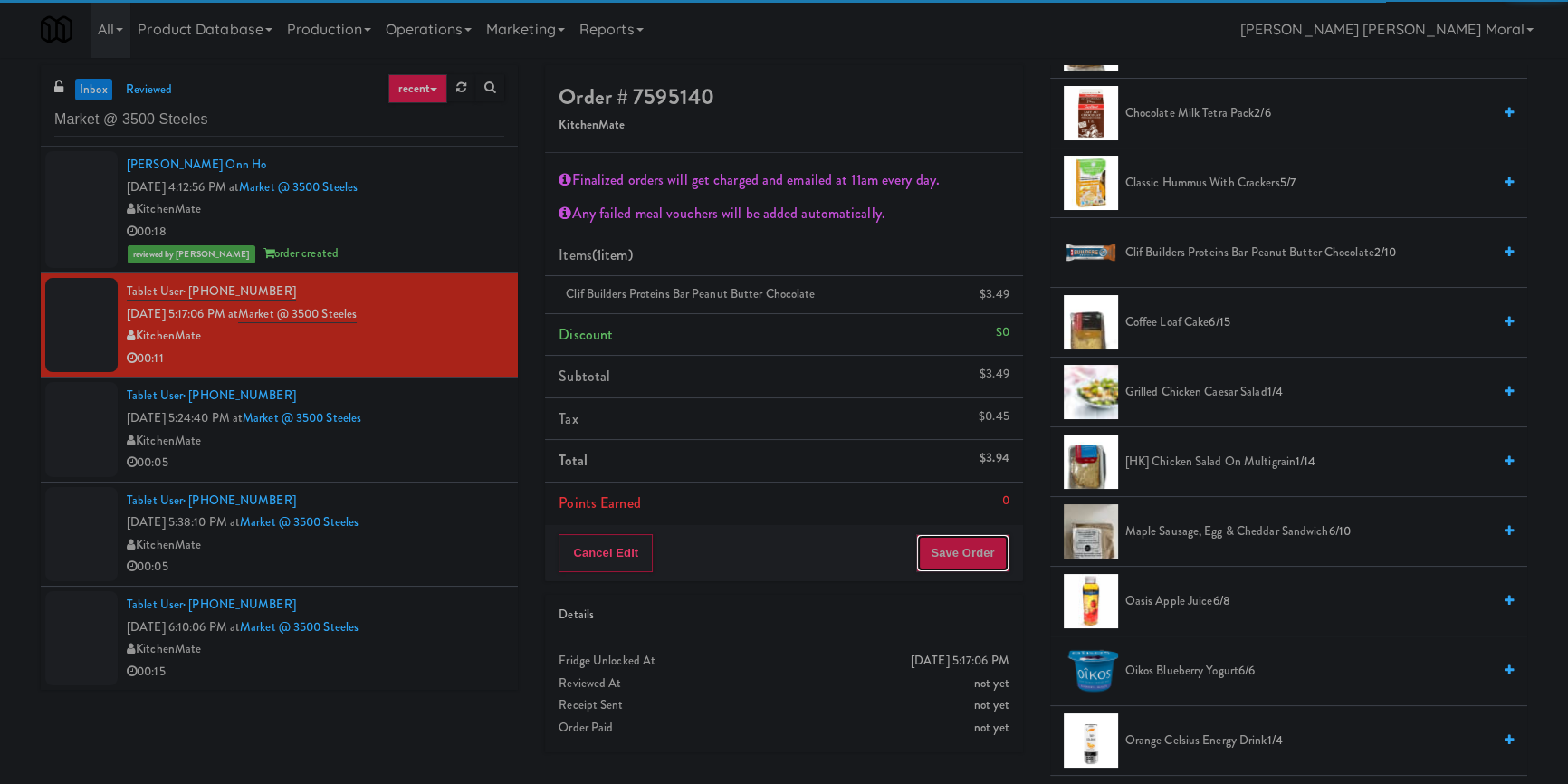
click at [932, 561] on button "Save Order" at bounding box center [962, 552] width 92 height 38
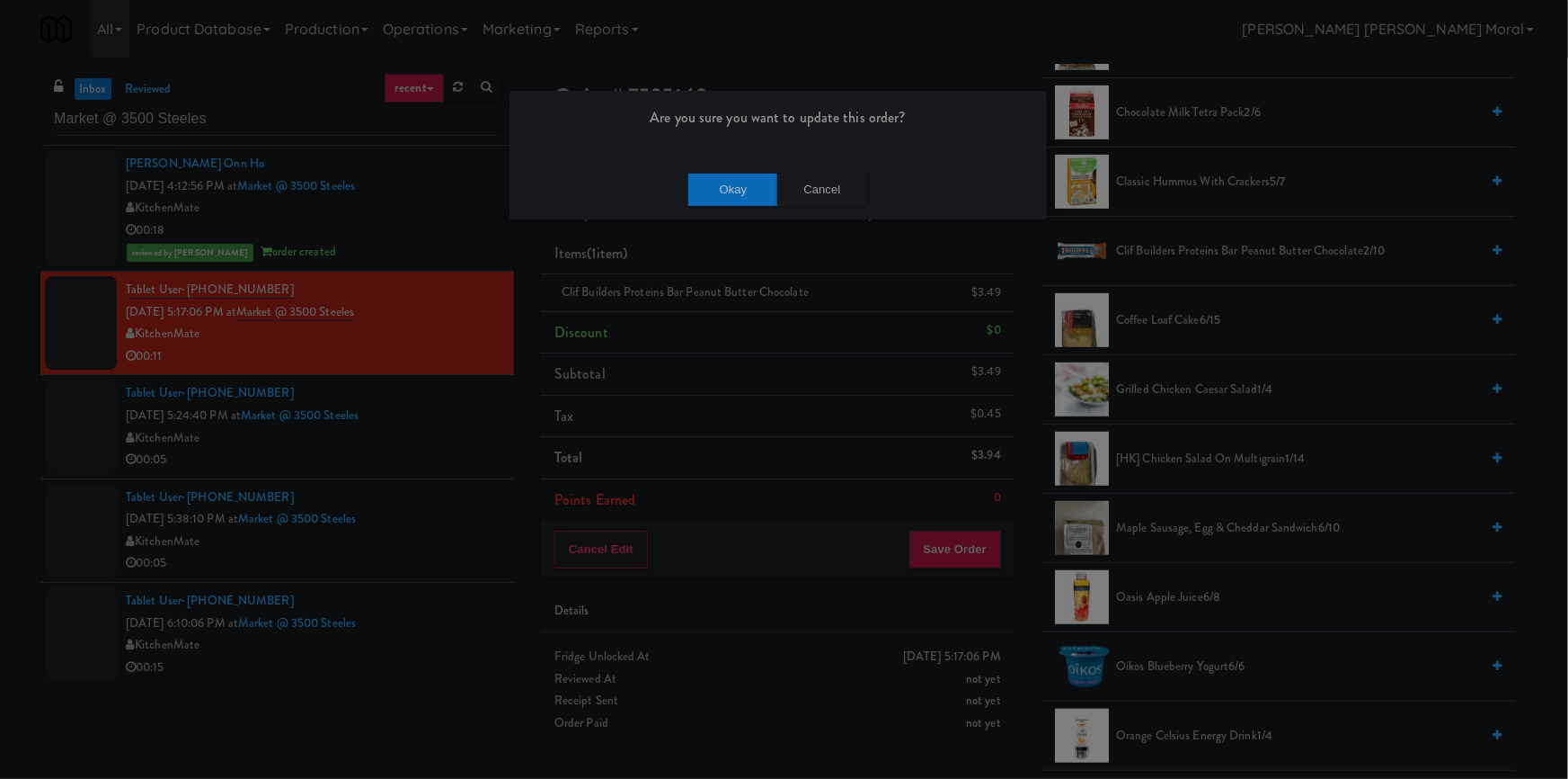
click at [755, 166] on div "Okay Cancel" at bounding box center [778, 189] width 538 height 60
click at [743, 191] on button "Okay" at bounding box center [732, 189] width 89 height 32
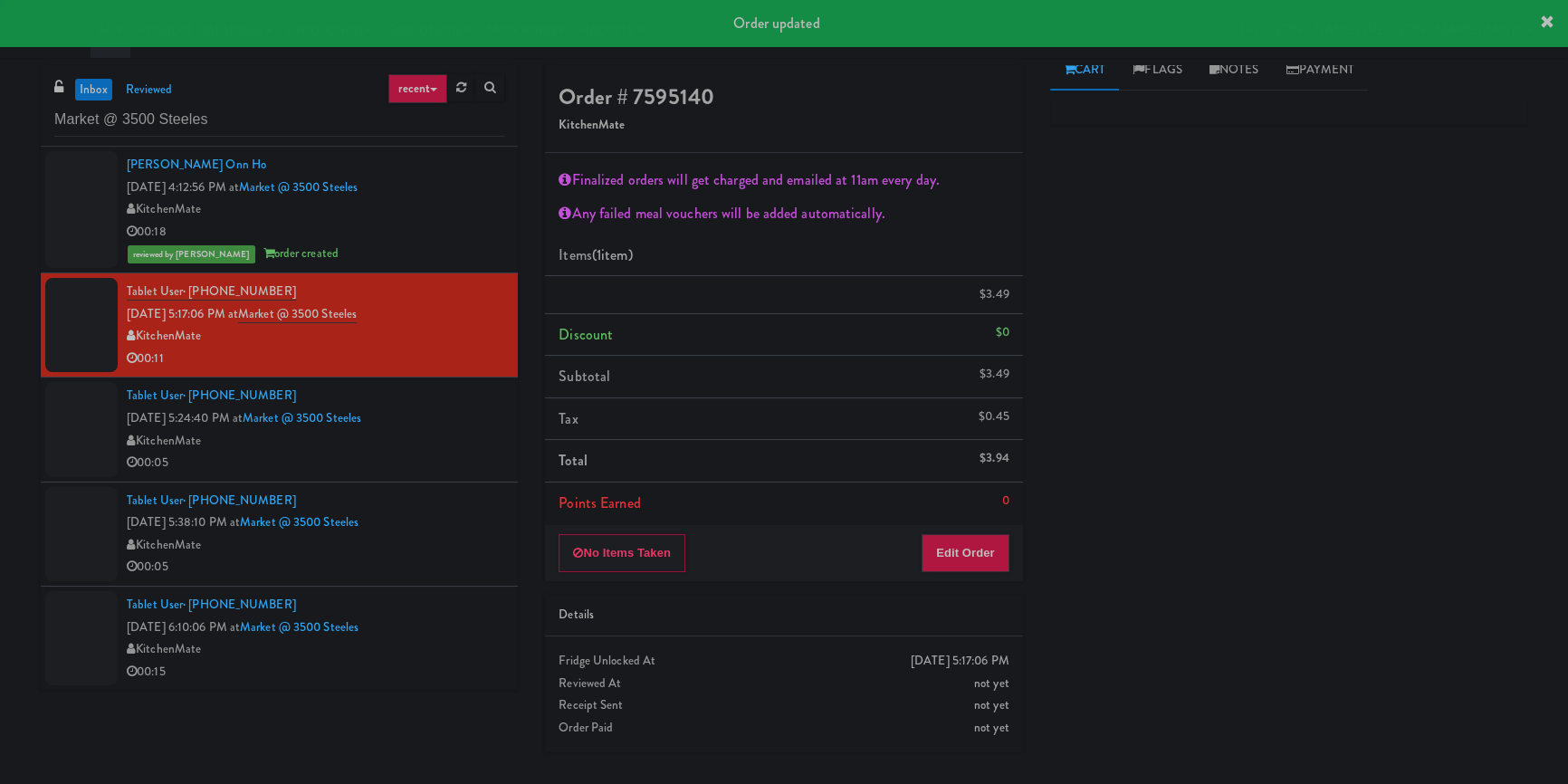
scroll to position [15, 0]
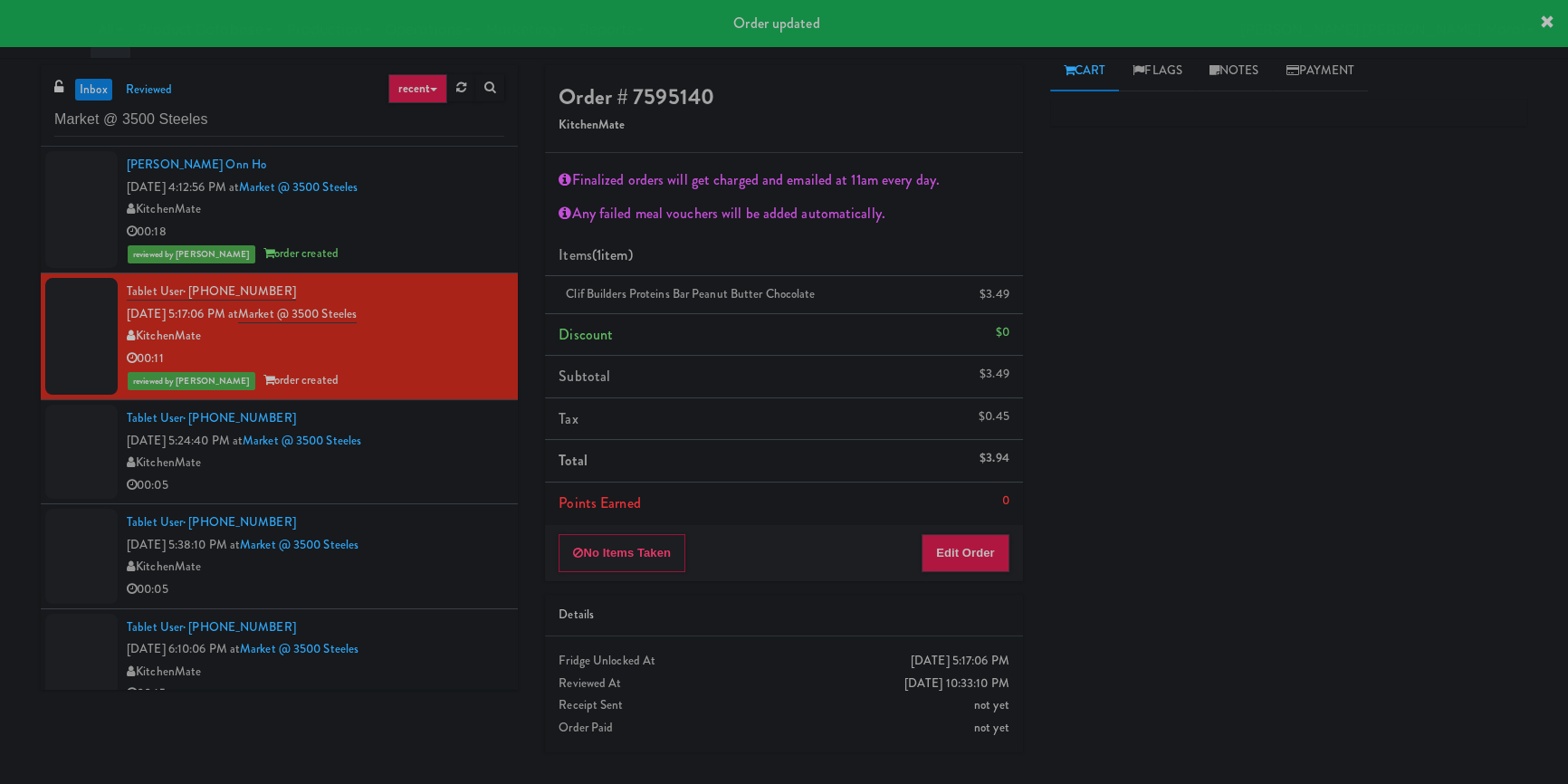
click at [456, 471] on div "KitchenMate" at bounding box center [315, 462] width 377 height 23
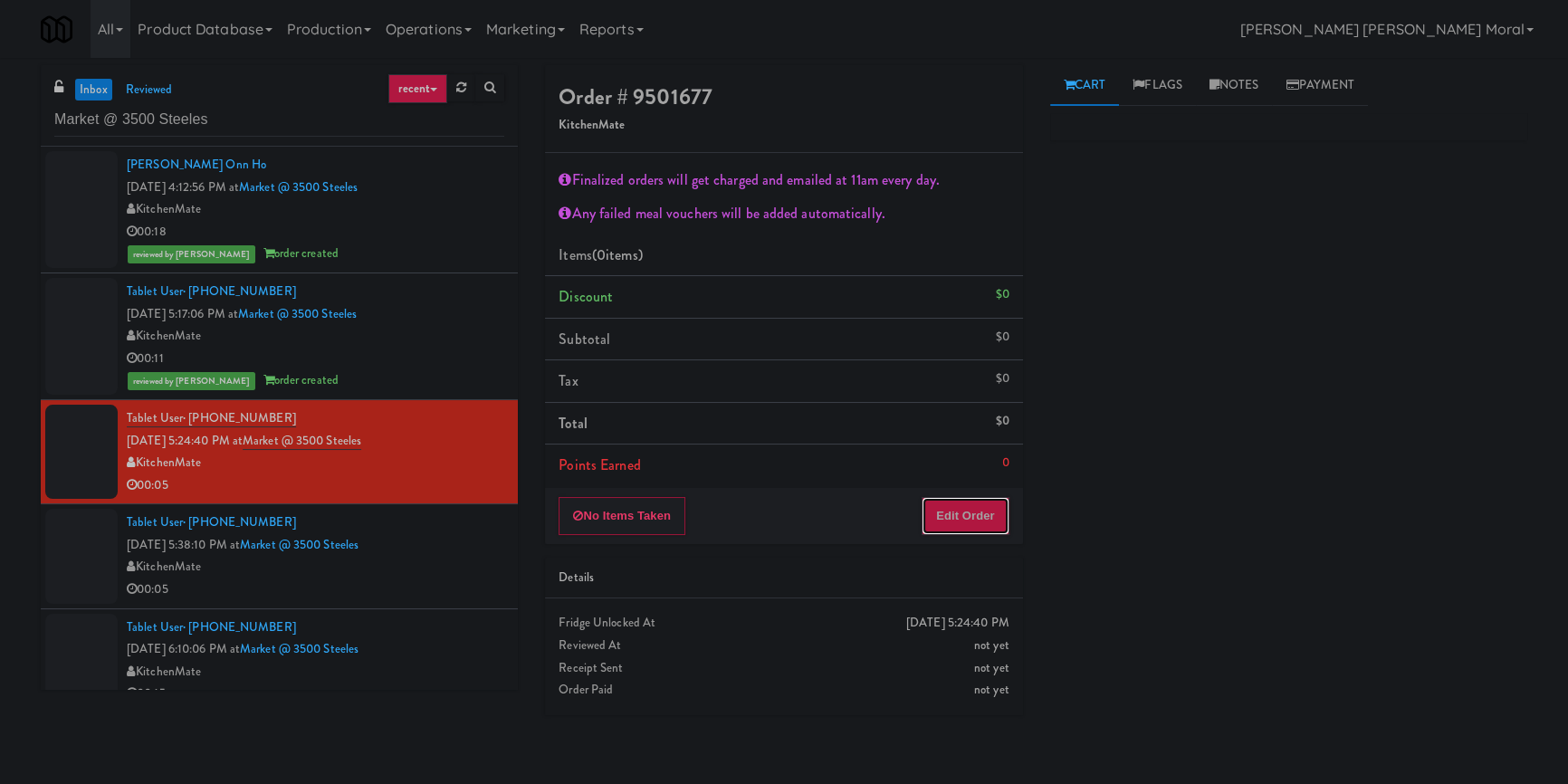
click at [986, 508] on button "Edit Order" at bounding box center [966, 516] width 88 height 38
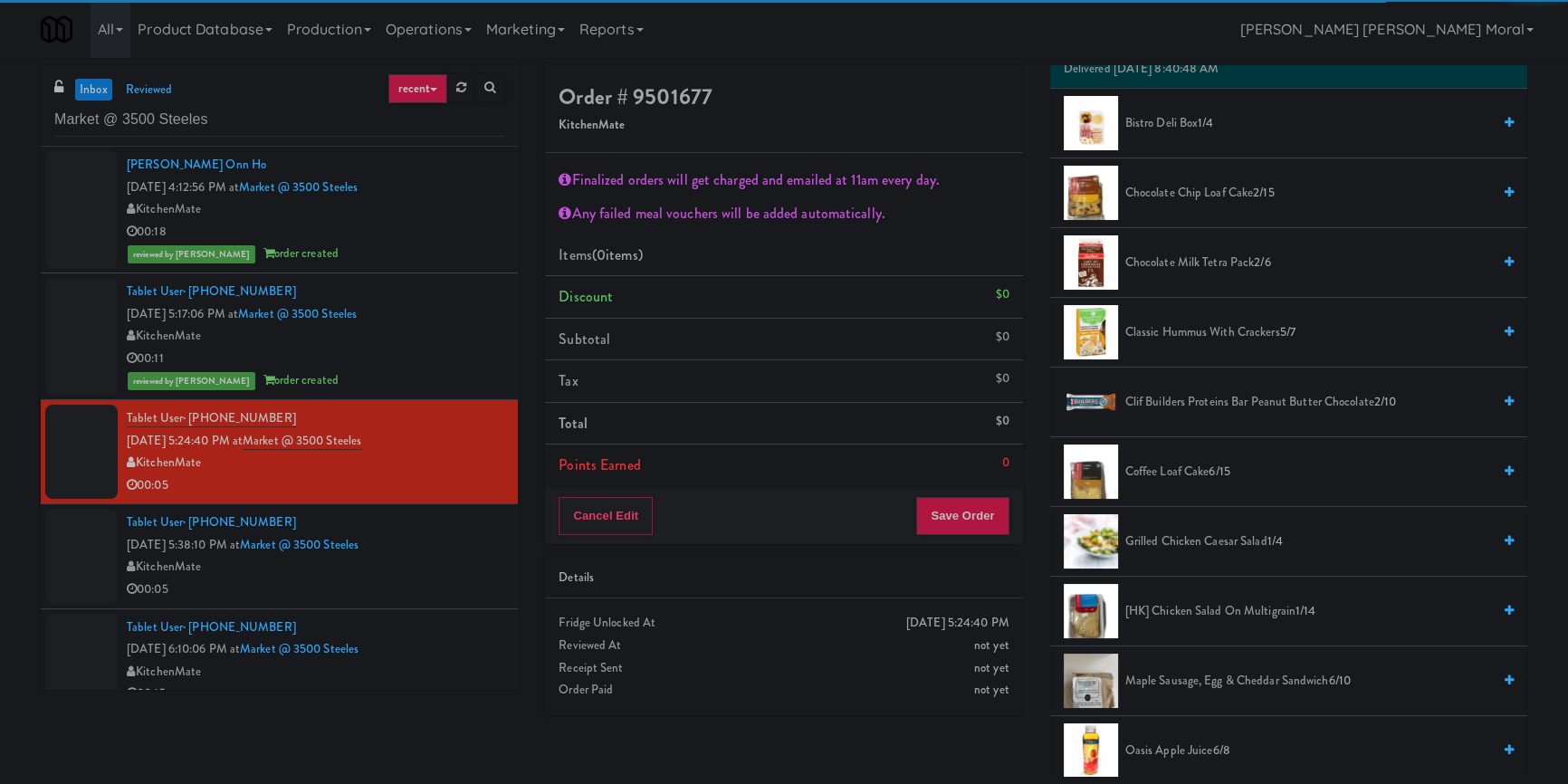
scroll to position [329, 0]
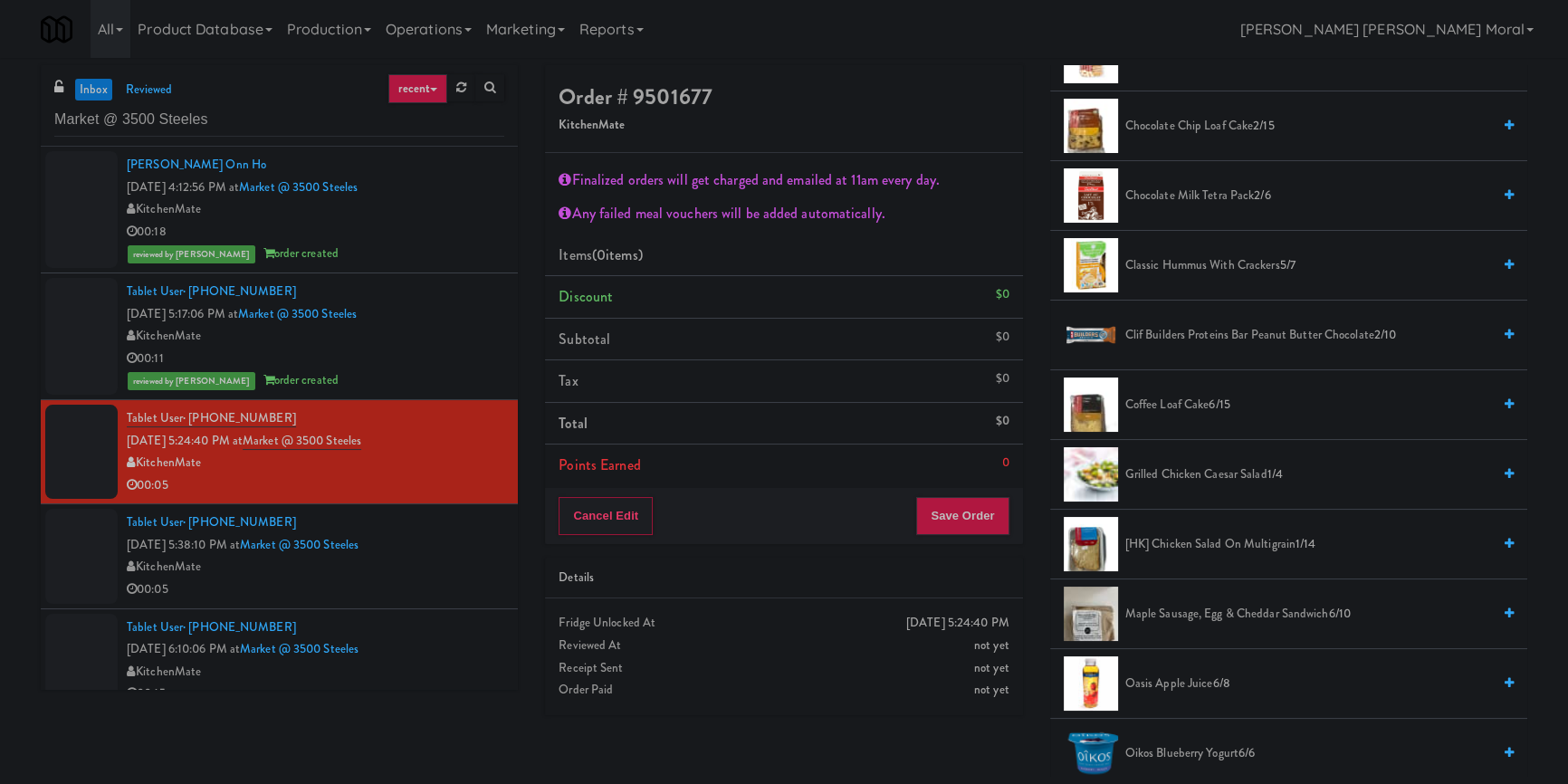
click at [1174, 537] on span "[HK] Chicken Salad on Multigrain 1/14" at bounding box center [1307, 543] width 366 height 23
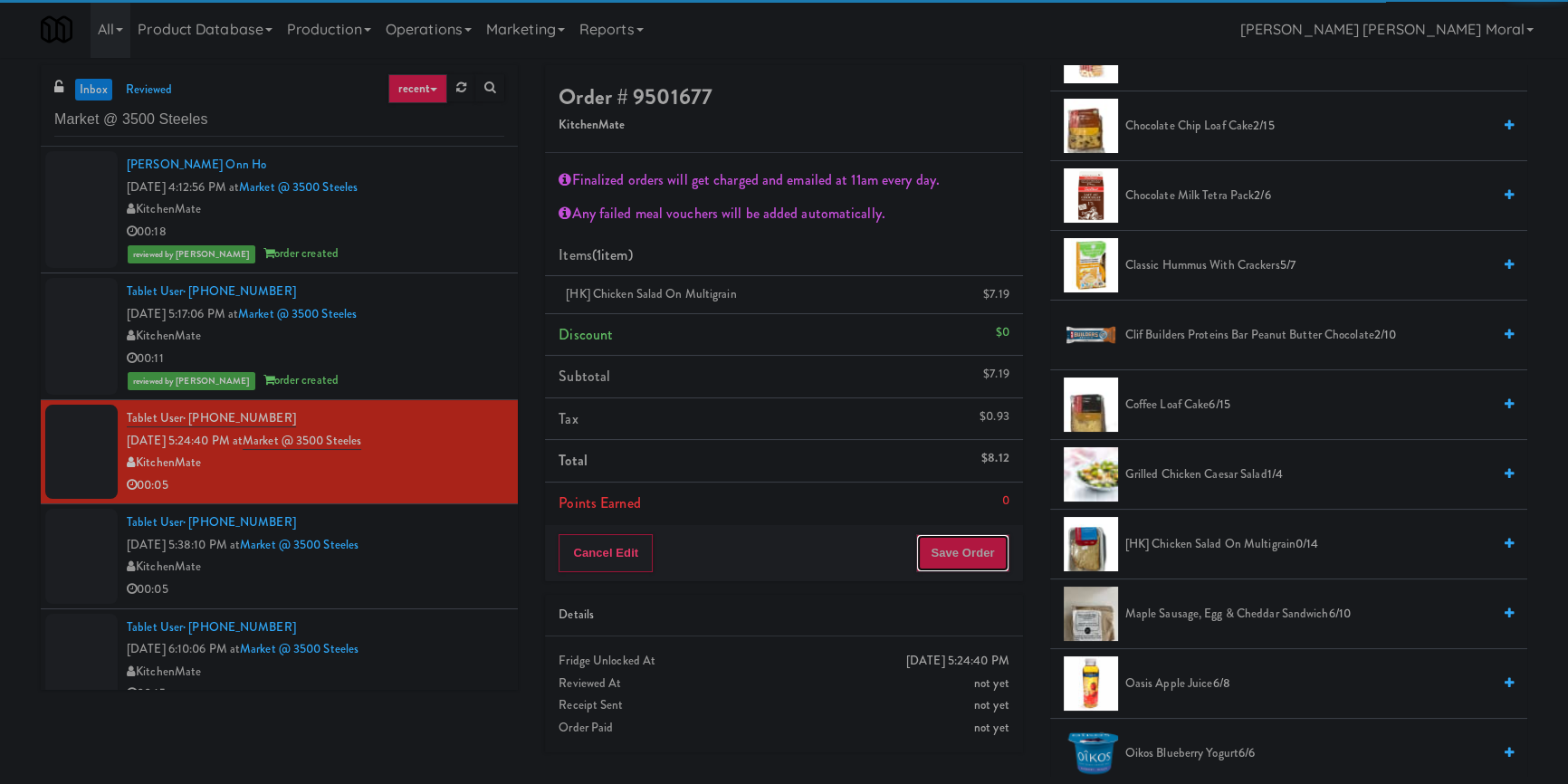
click at [965, 559] on button "Save Order" at bounding box center [962, 552] width 92 height 38
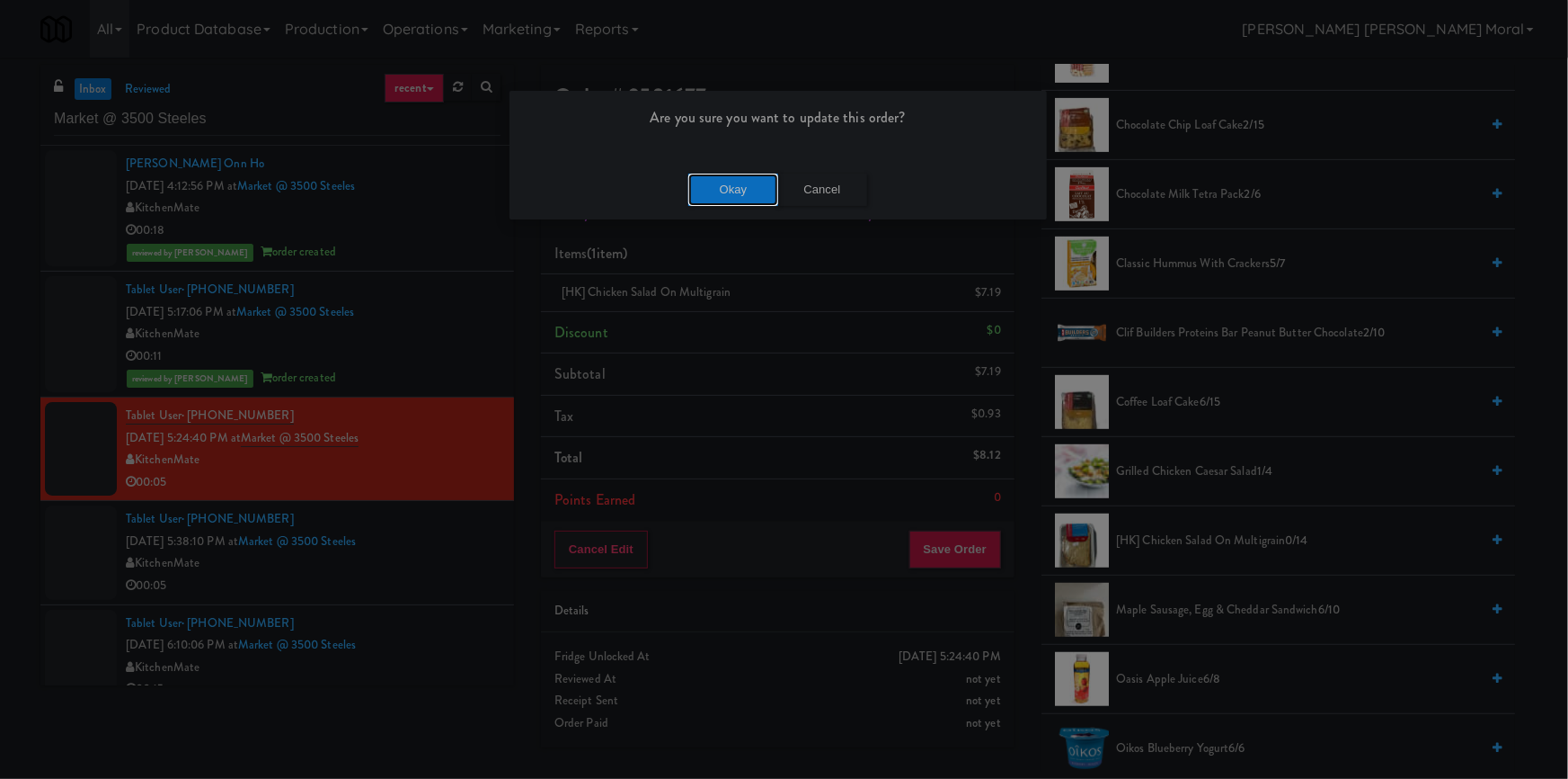
click at [727, 204] on button "Okay" at bounding box center [732, 189] width 89 height 32
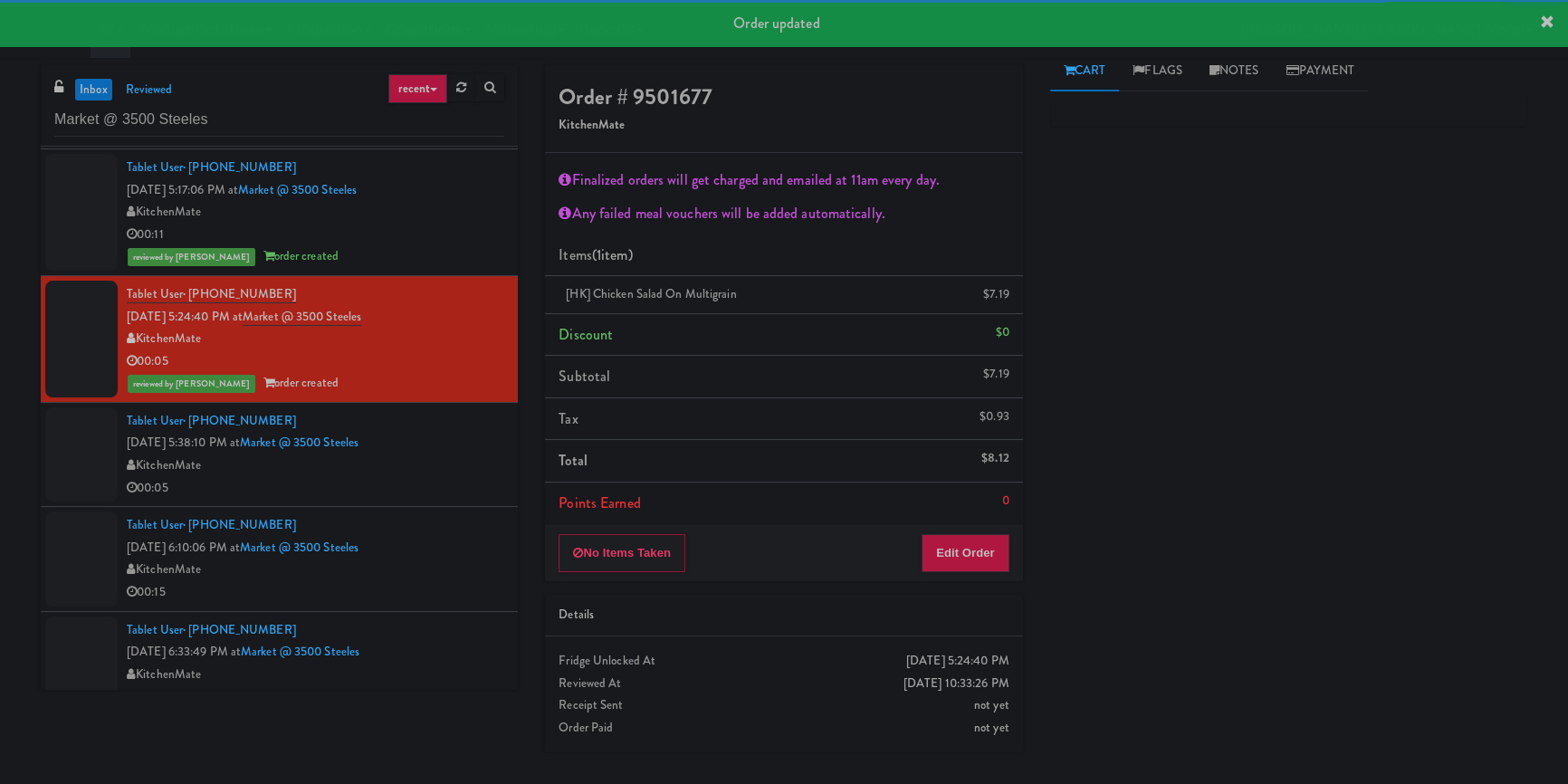
scroll to position [149, 0]
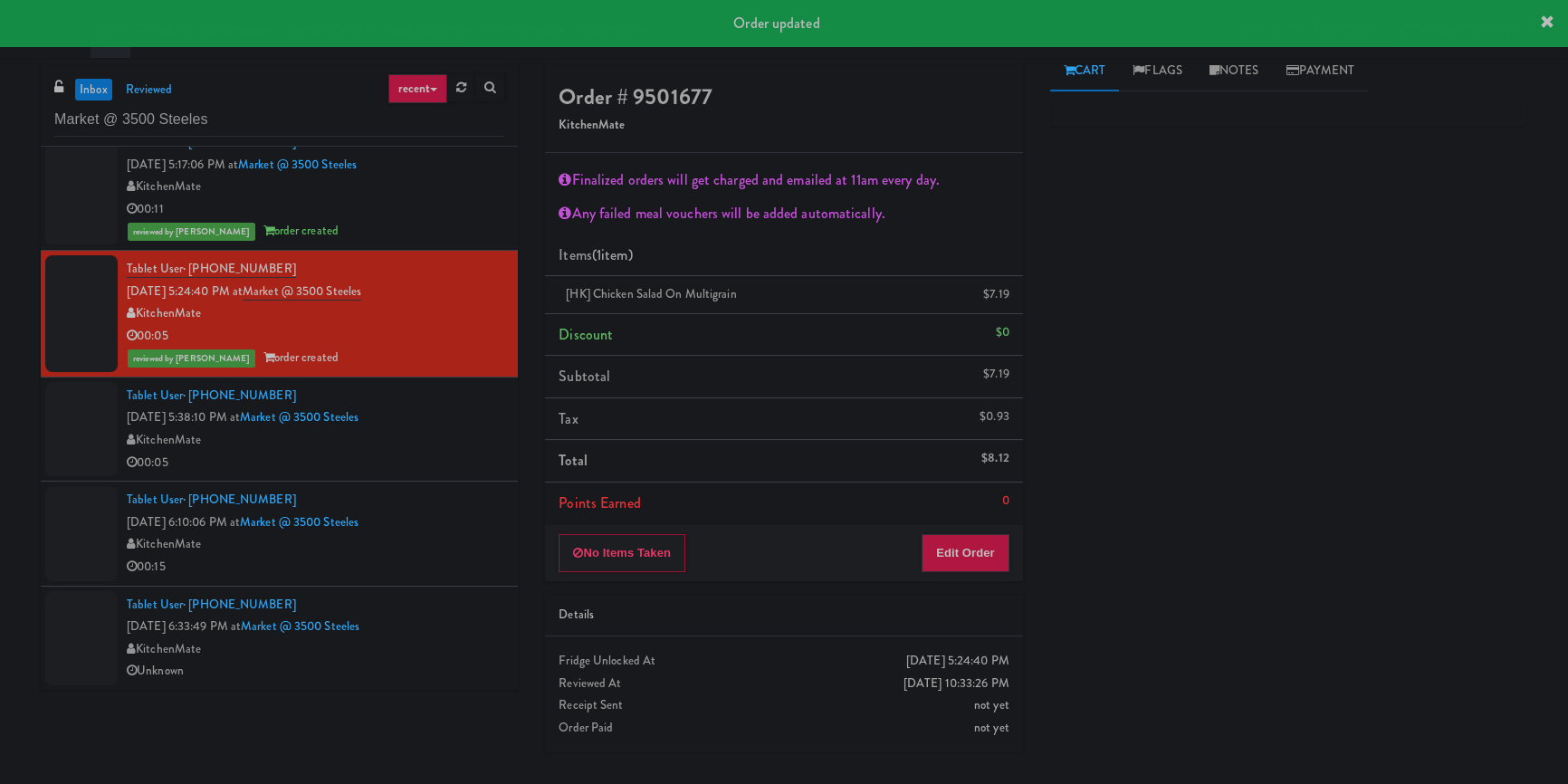
click at [455, 448] on div "KitchenMate" at bounding box center [315, 440] width 377 height 23
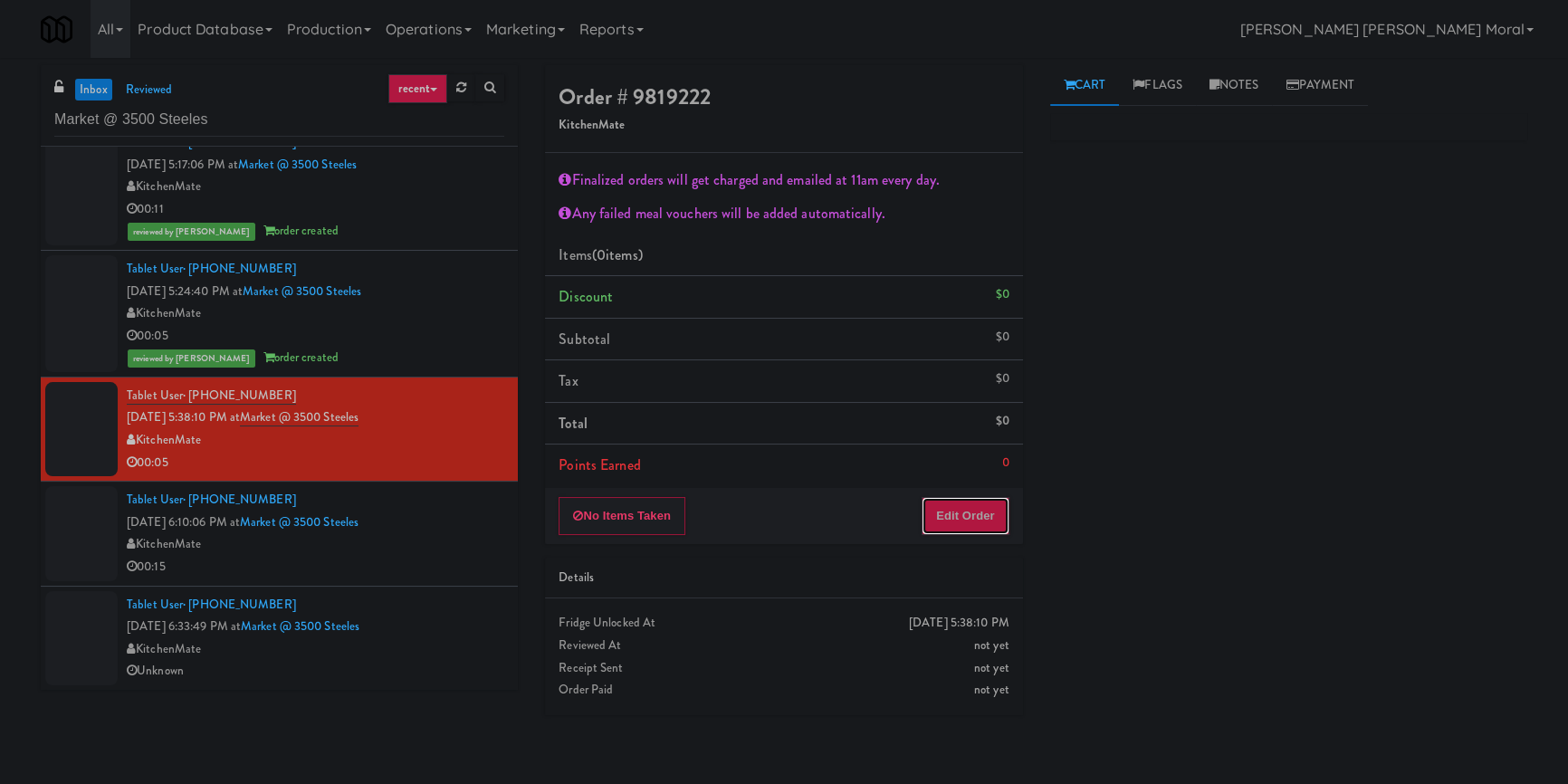
click at [956, 513] on button "Edit Order" at bounding box center [966, 516] width 88 height 38
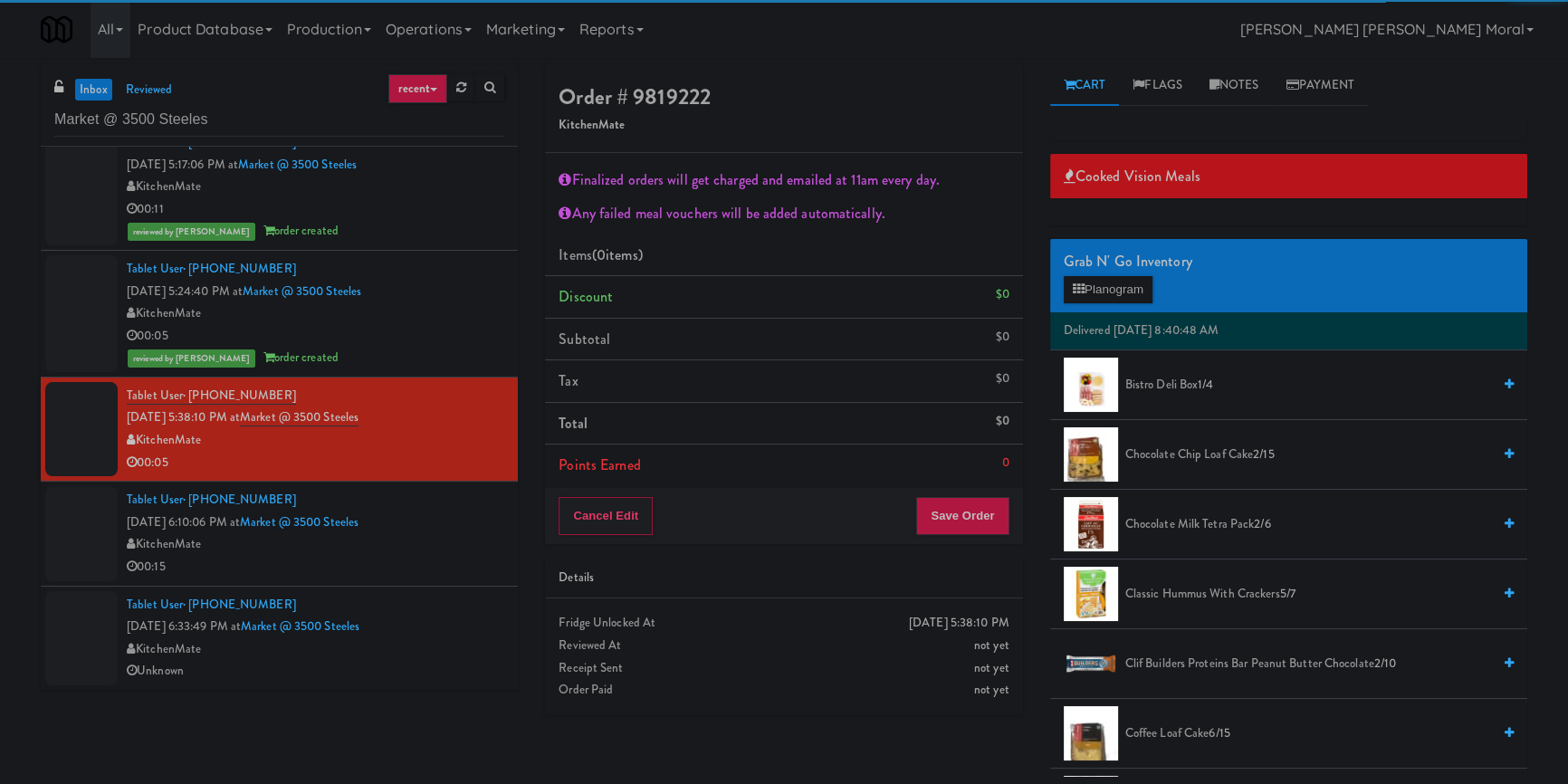
click at [1164, 732] on span "Coffee Loaf Cake 6/15" at bounding box center [1307, 734] width 366 height 23
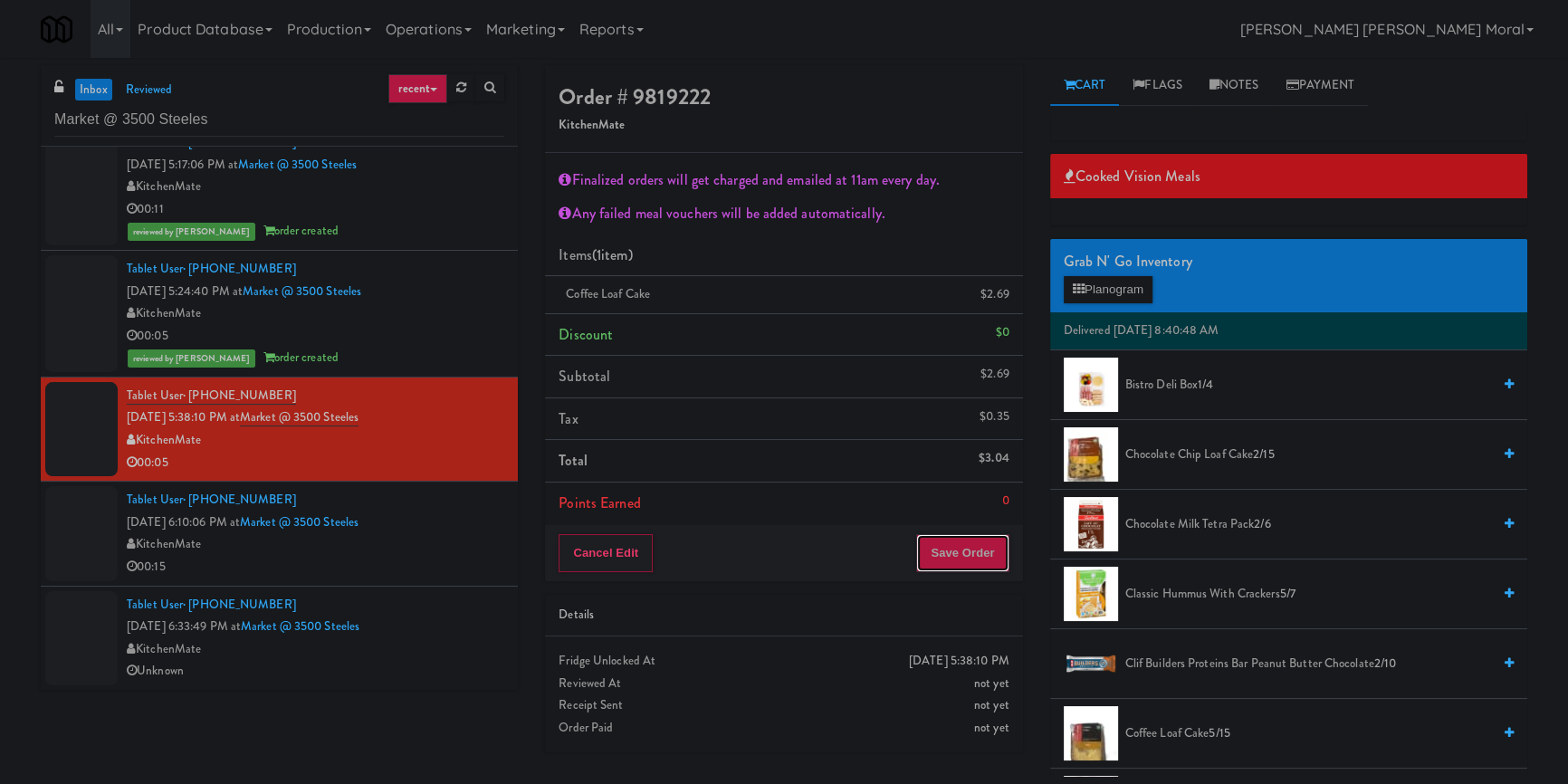
click at [954, 555] on button "Save Order" at bounding box center [962, 552] width 92 height 38
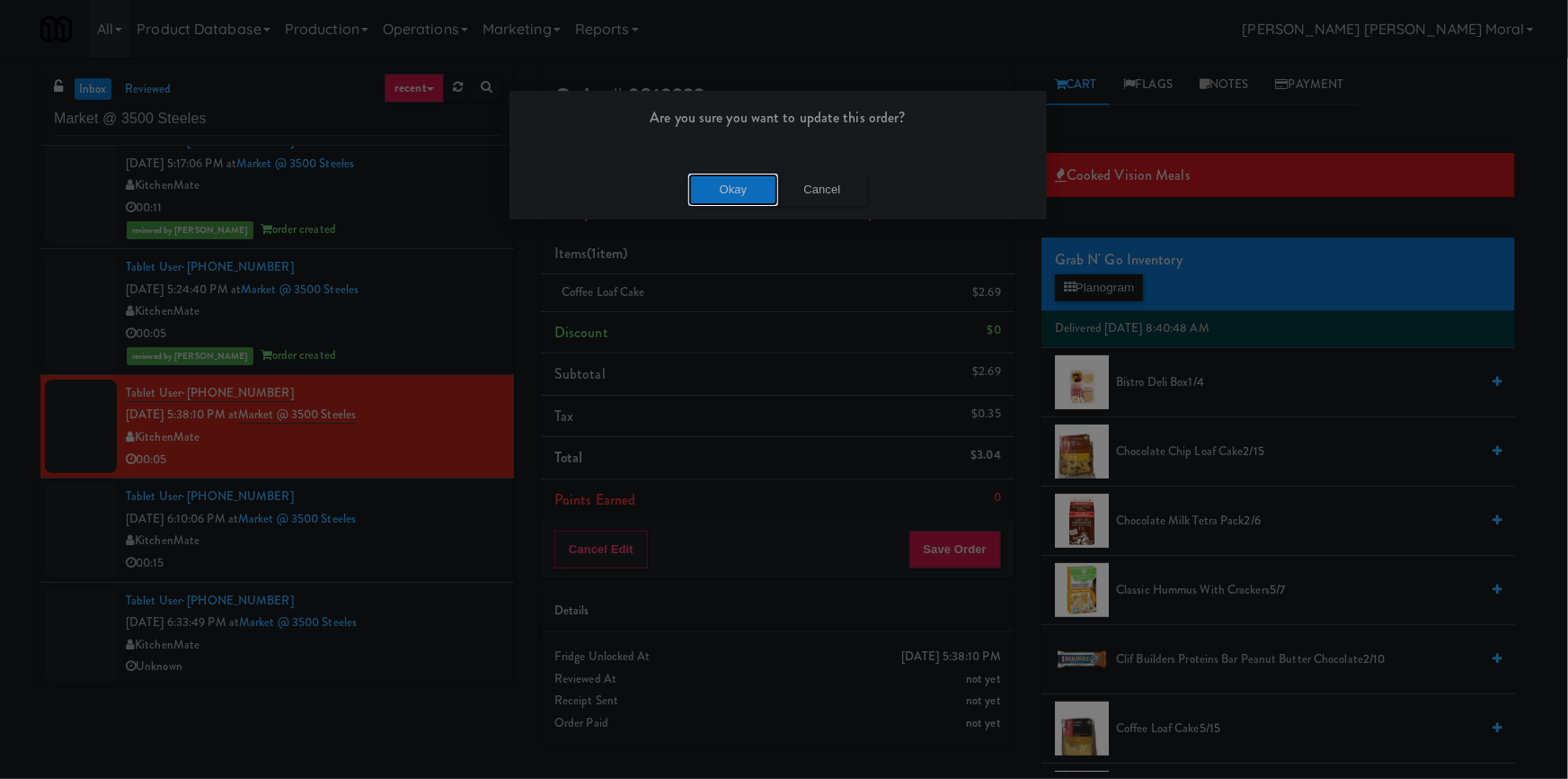
click at [728, 197] on button "Okay" at bounding box center [732, 189] width 89 height 32
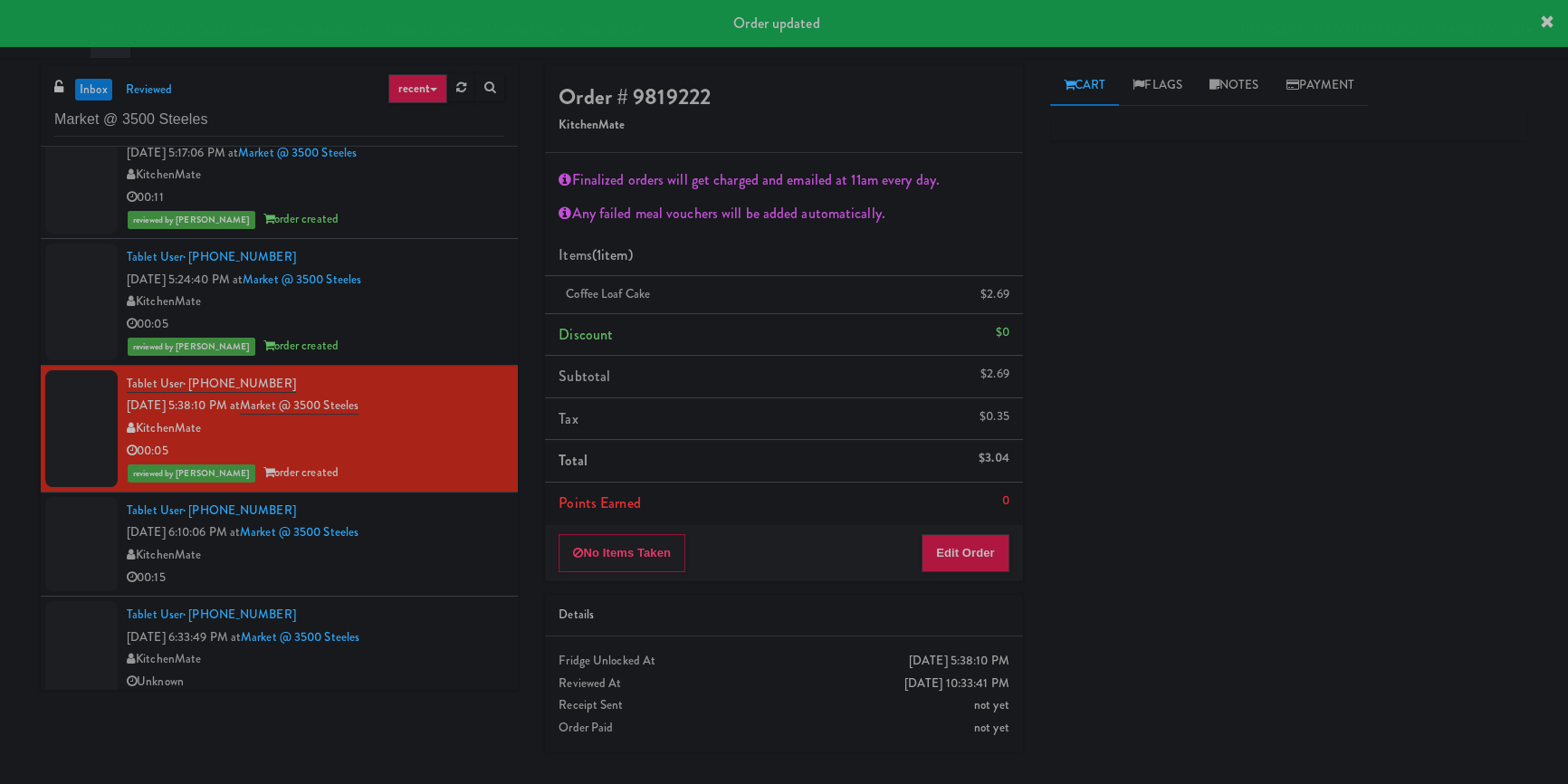
scroll to position [172, 0]
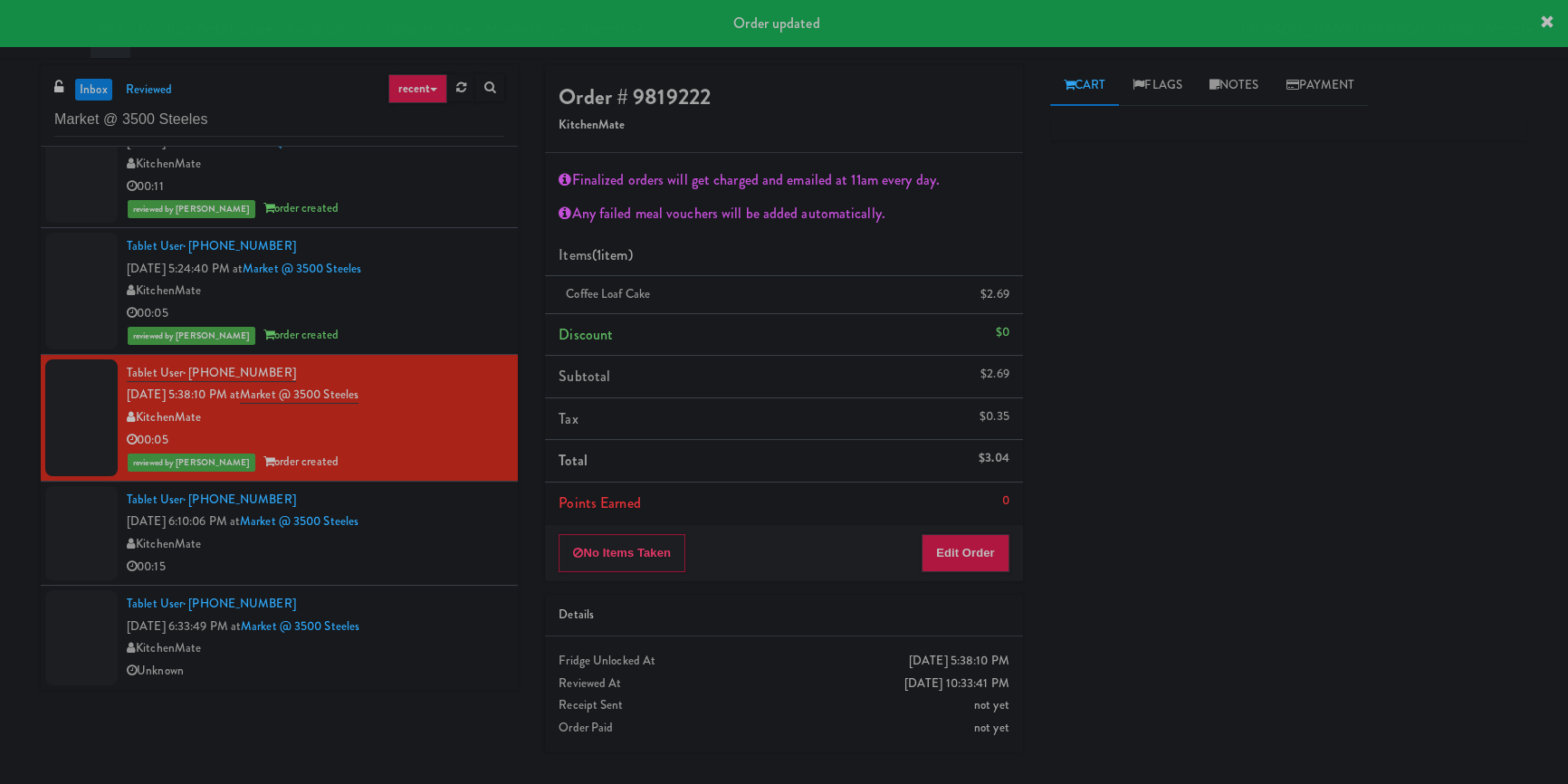
click at [453, 543] on div "KitchenMate" at bounding box center [315, 543] width 377 height 23
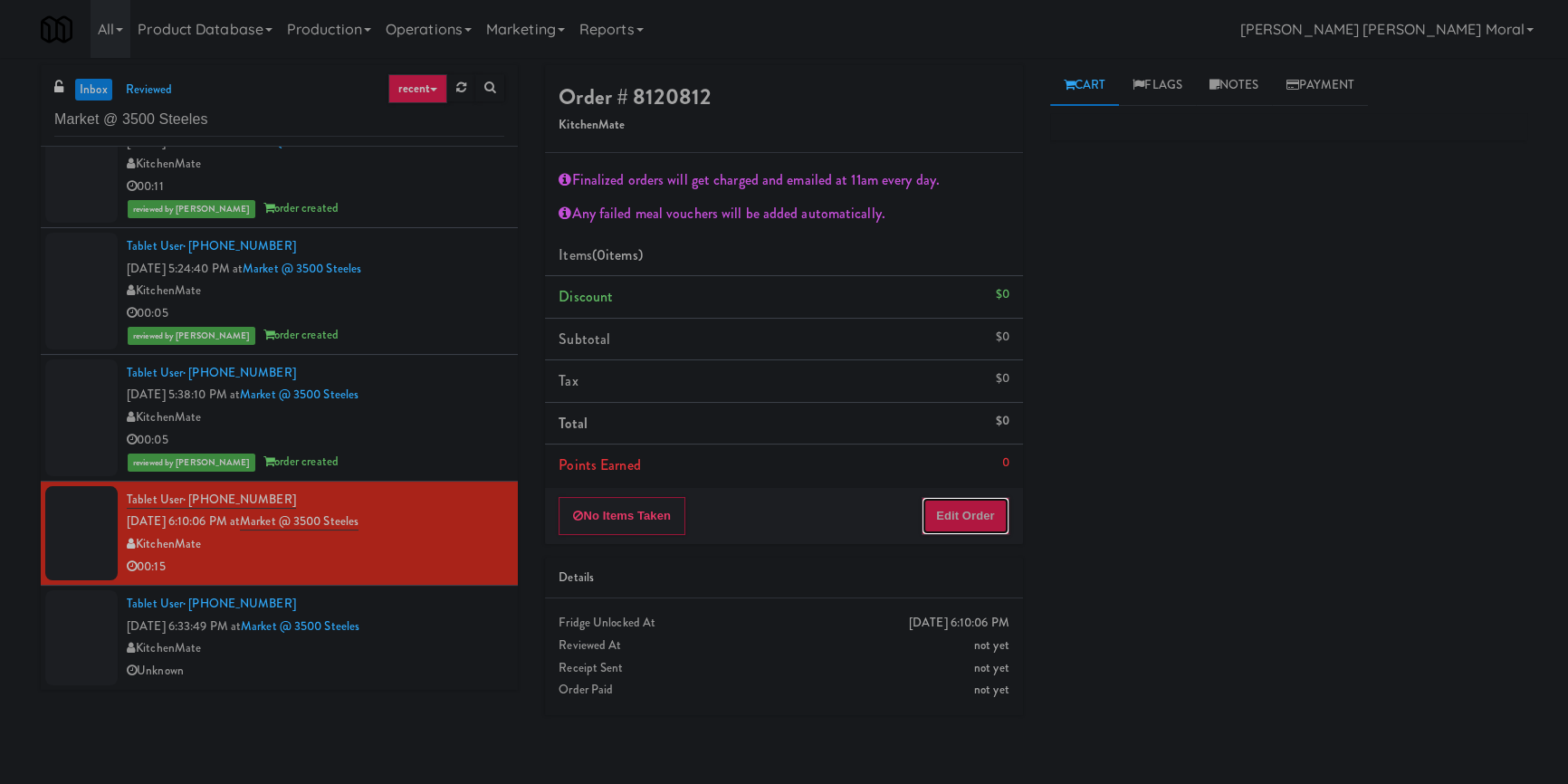
click at [973, 517] on button "Edit Order" at bounding box center [966, 516] width 88 height 38
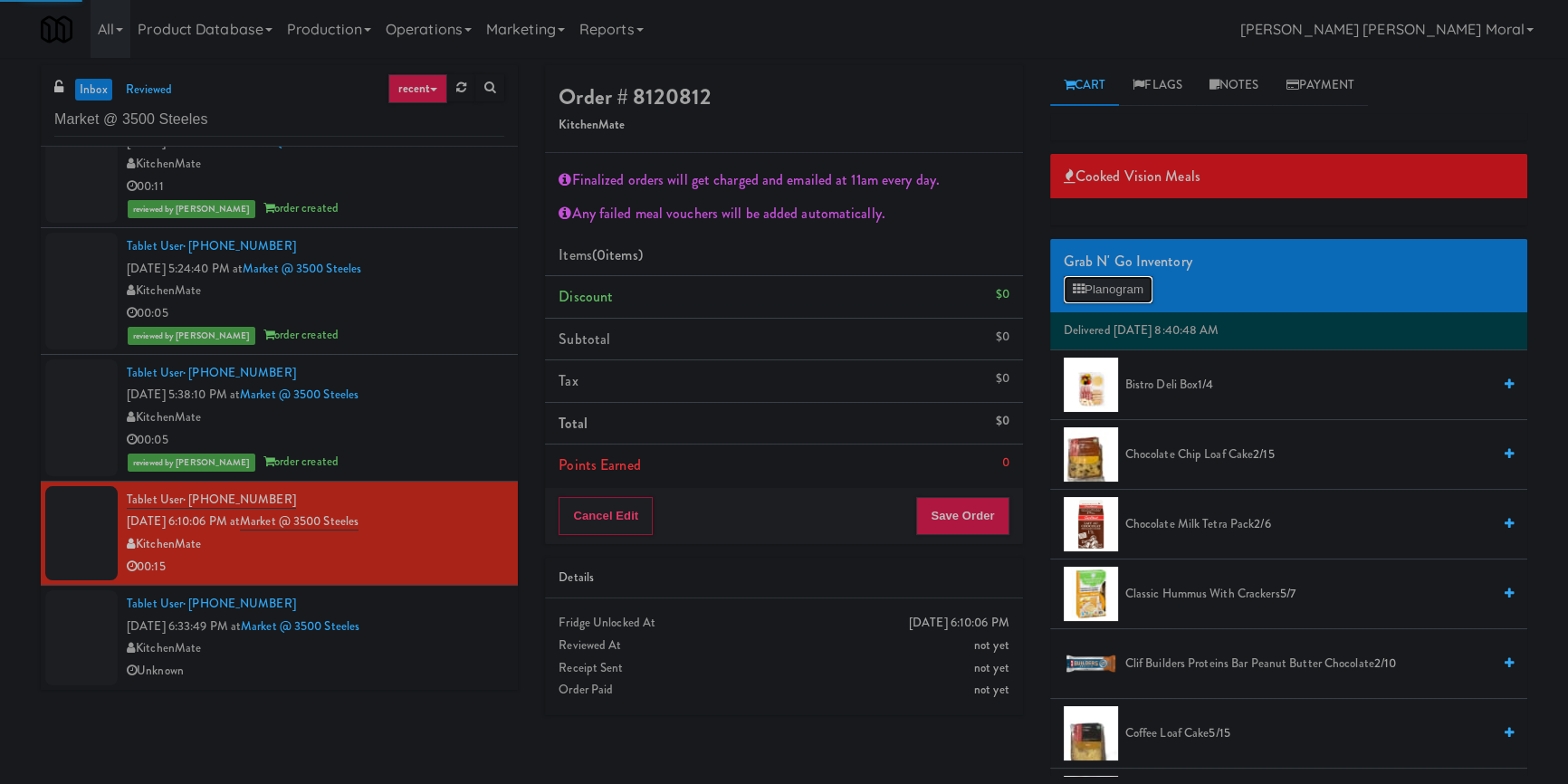
click at [1119, 283] on button "Planogram" at bounding box center [1108, 289] width 89 height 27
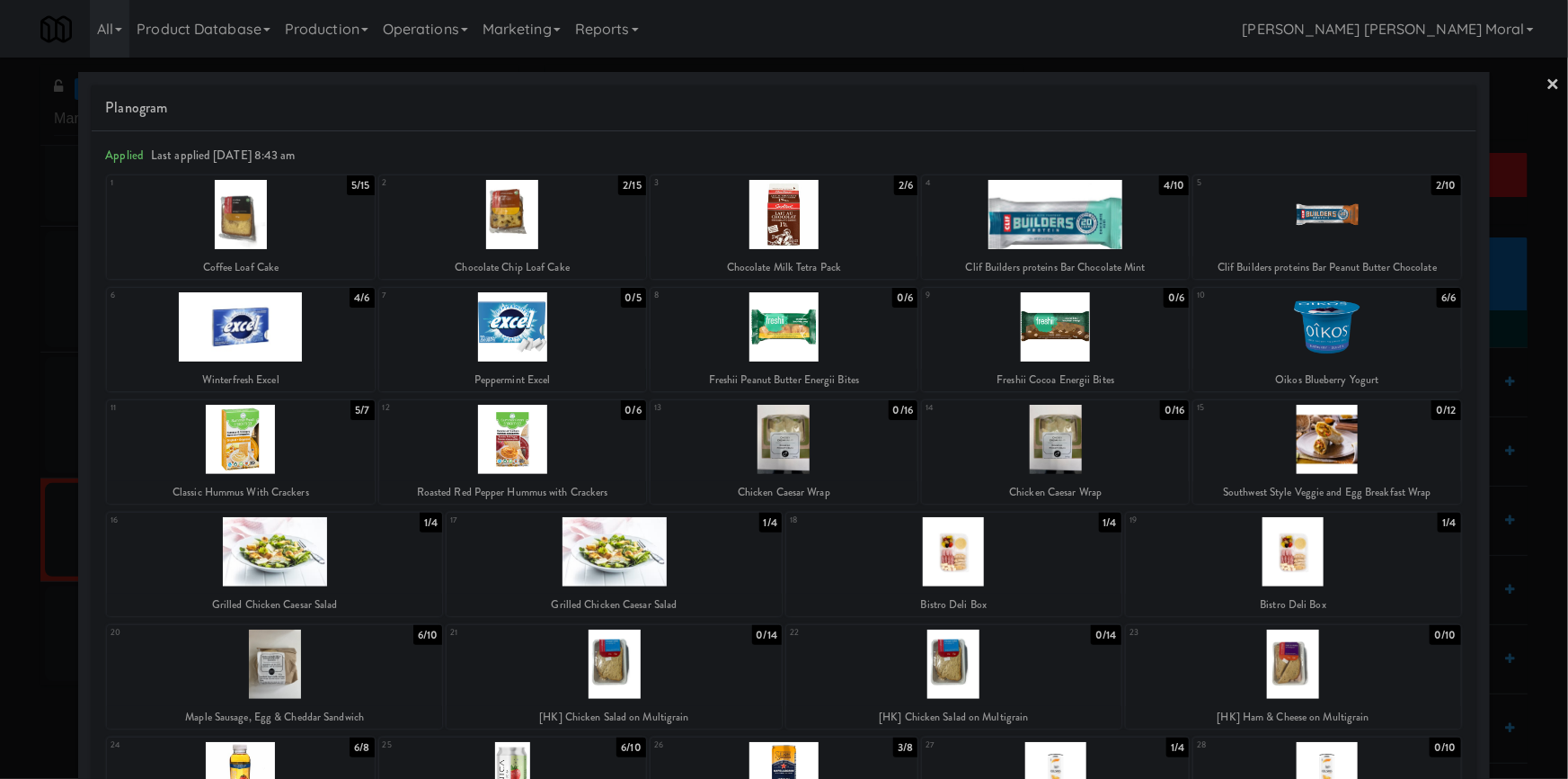
click at [529, 341] on div at bounding box center [513, 327] width 267 height 69
click at [0, 464] on div at bounding box center [784, 390] width 1568 height 779
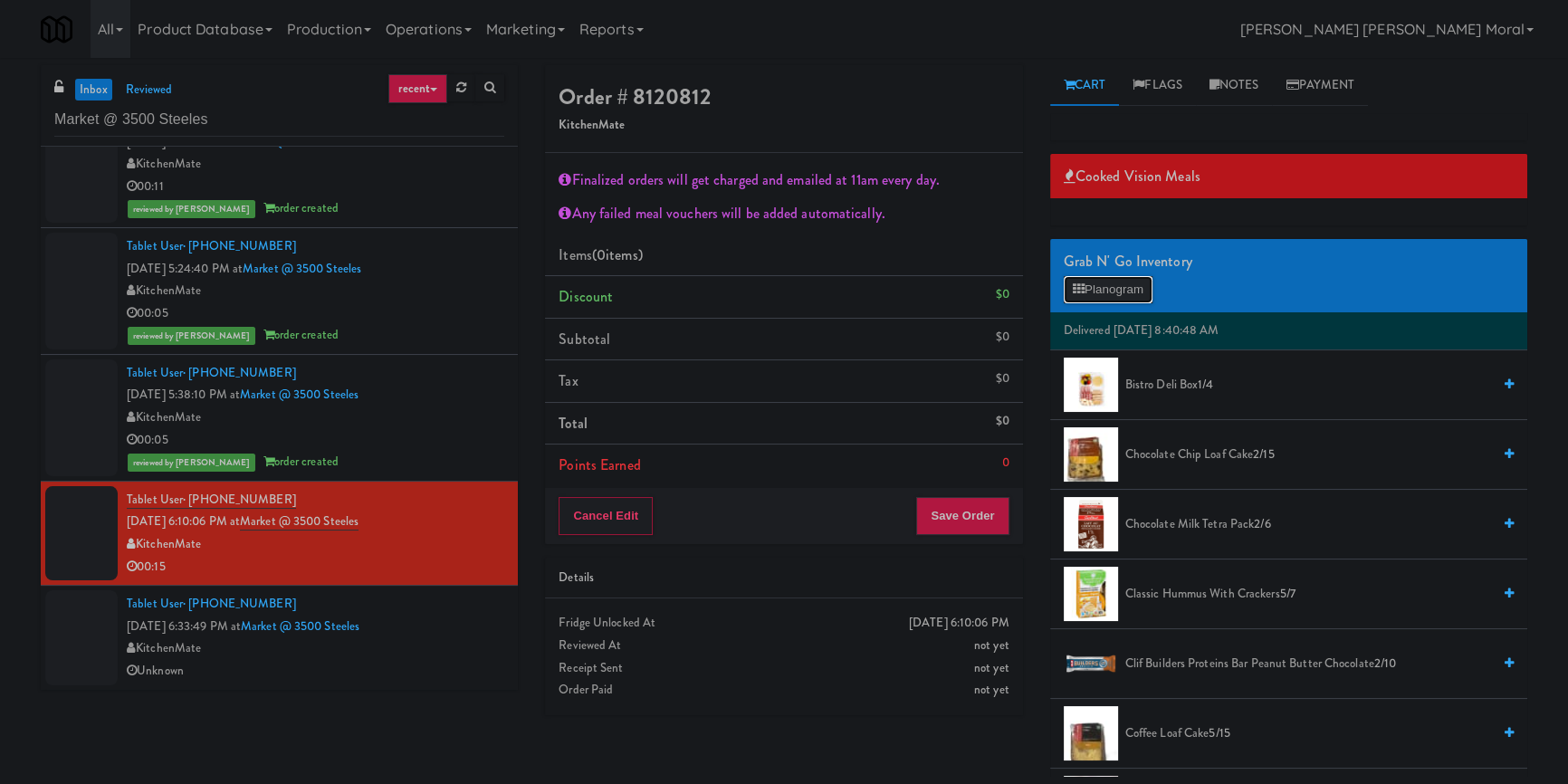
click at [1097, 289] on button "Planogram" at bounding box center [1108, 289] width 89 height 27
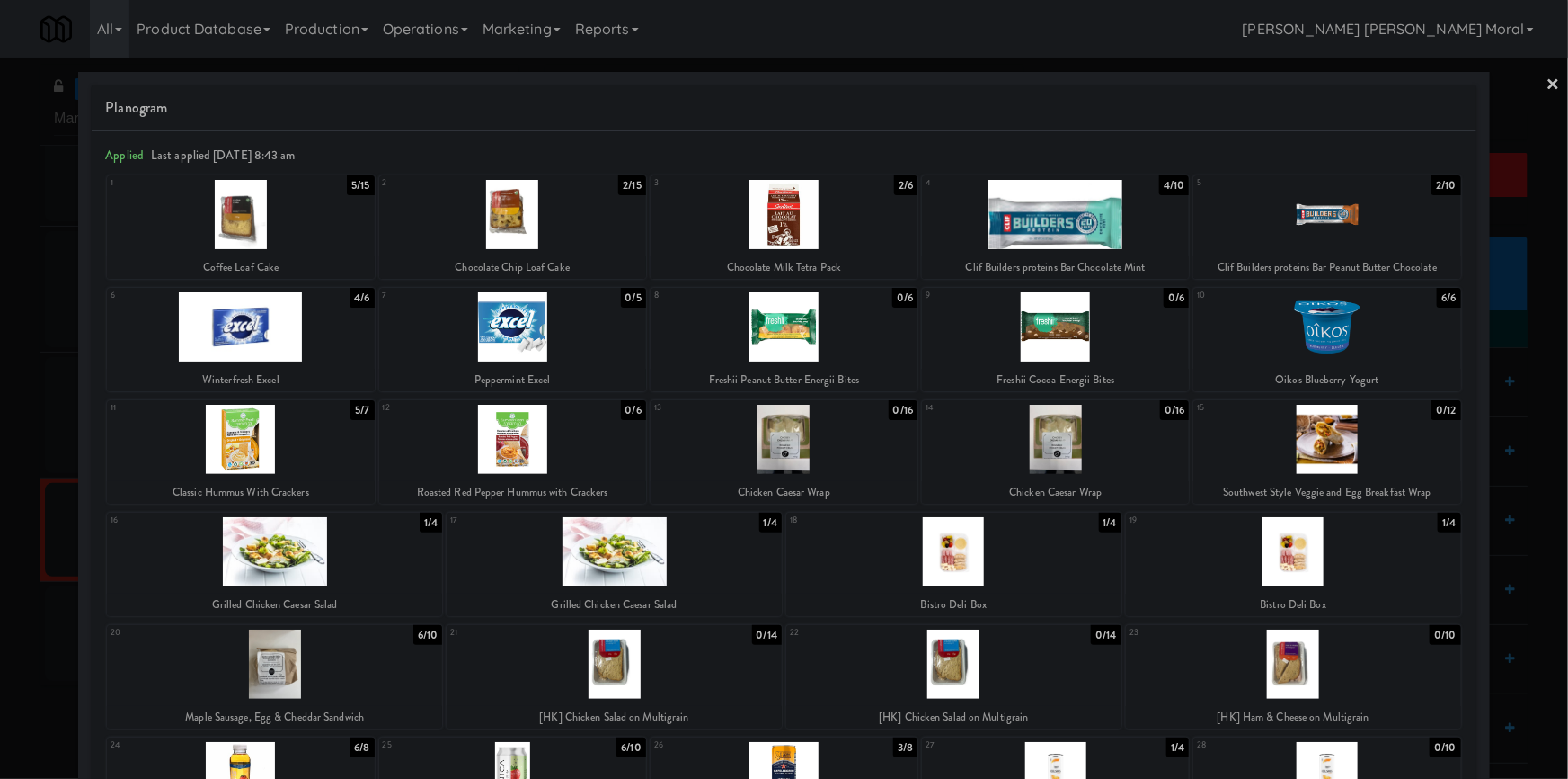
click at [269, 347] on div at bounding box center [241, 327] width 267 height 69
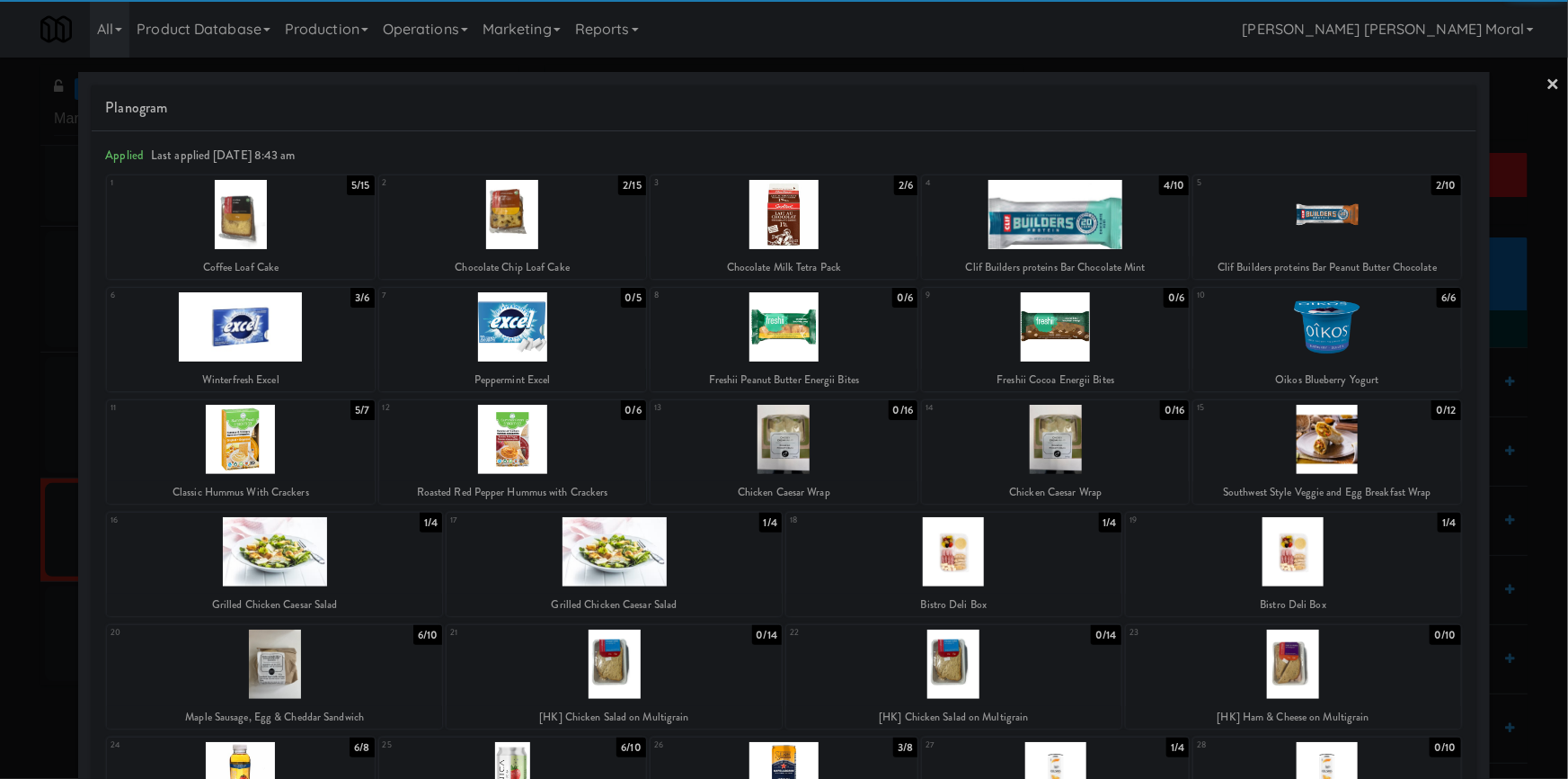
click at [53, 432] on div at bounding box center [784, 390] width 1568 height 779
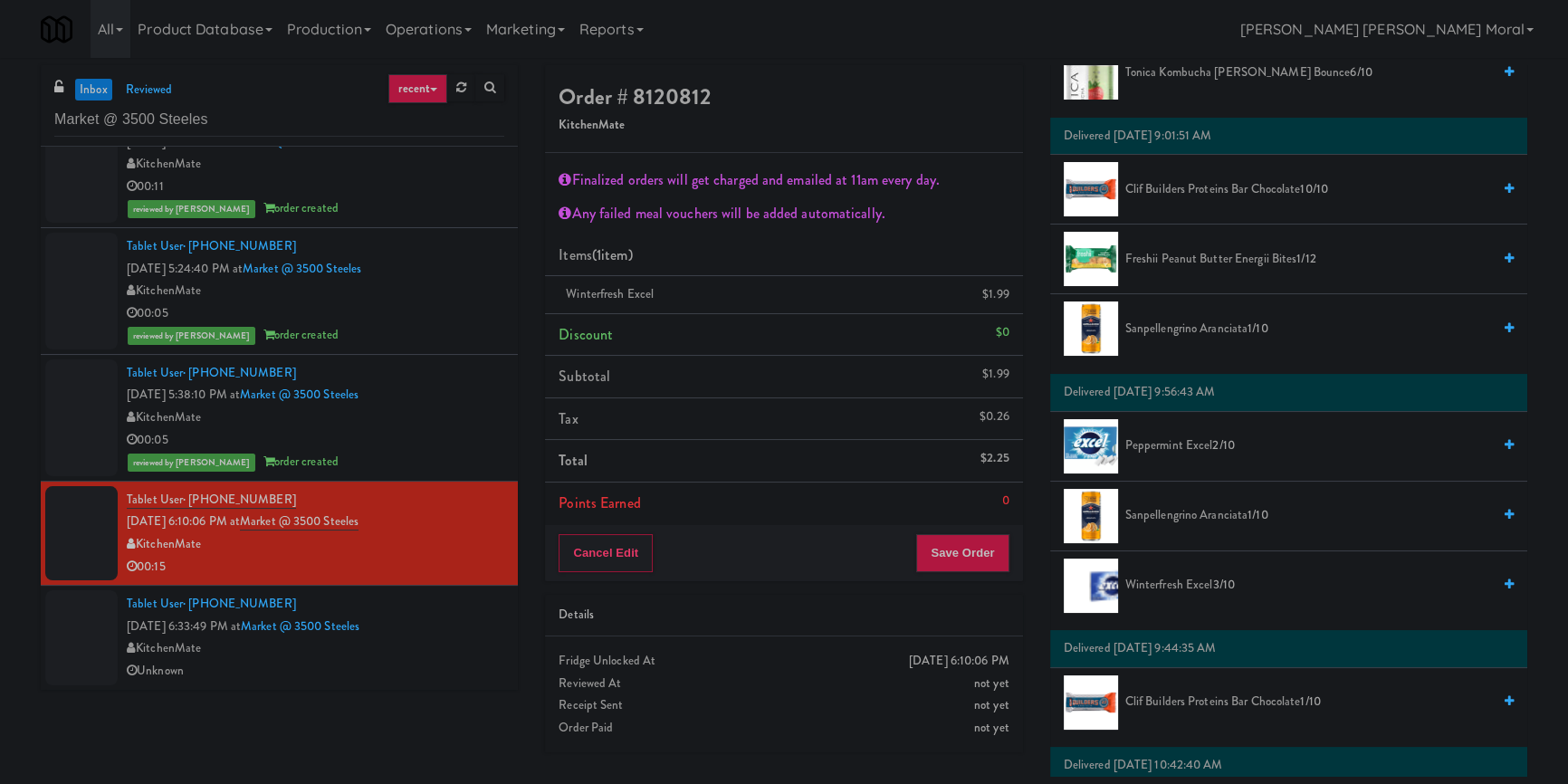
scroll to position [1645, 0]
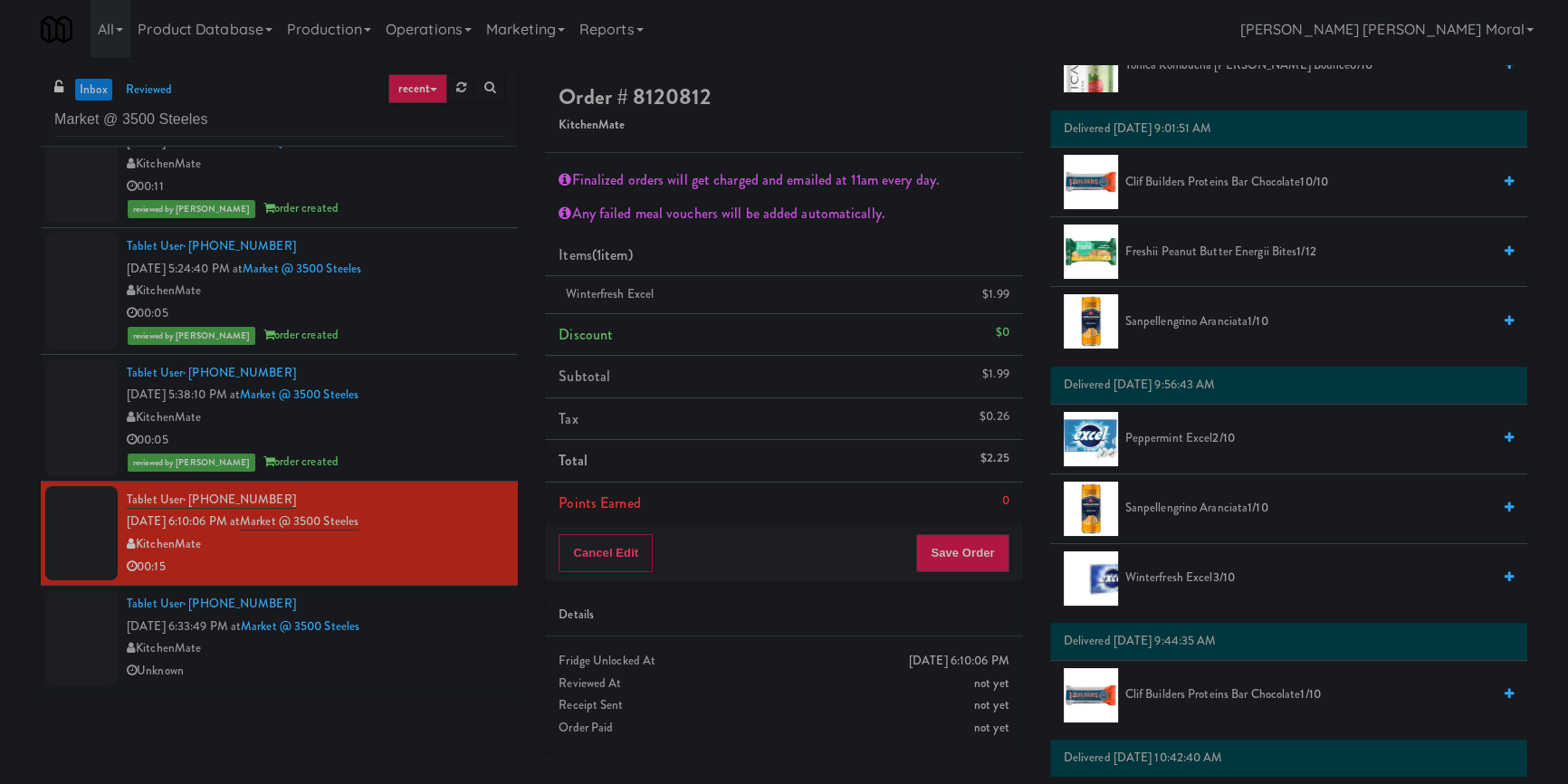
click at [1218, 441] on span "2/10" at bounding box center [1223, 437] width 22 height 17
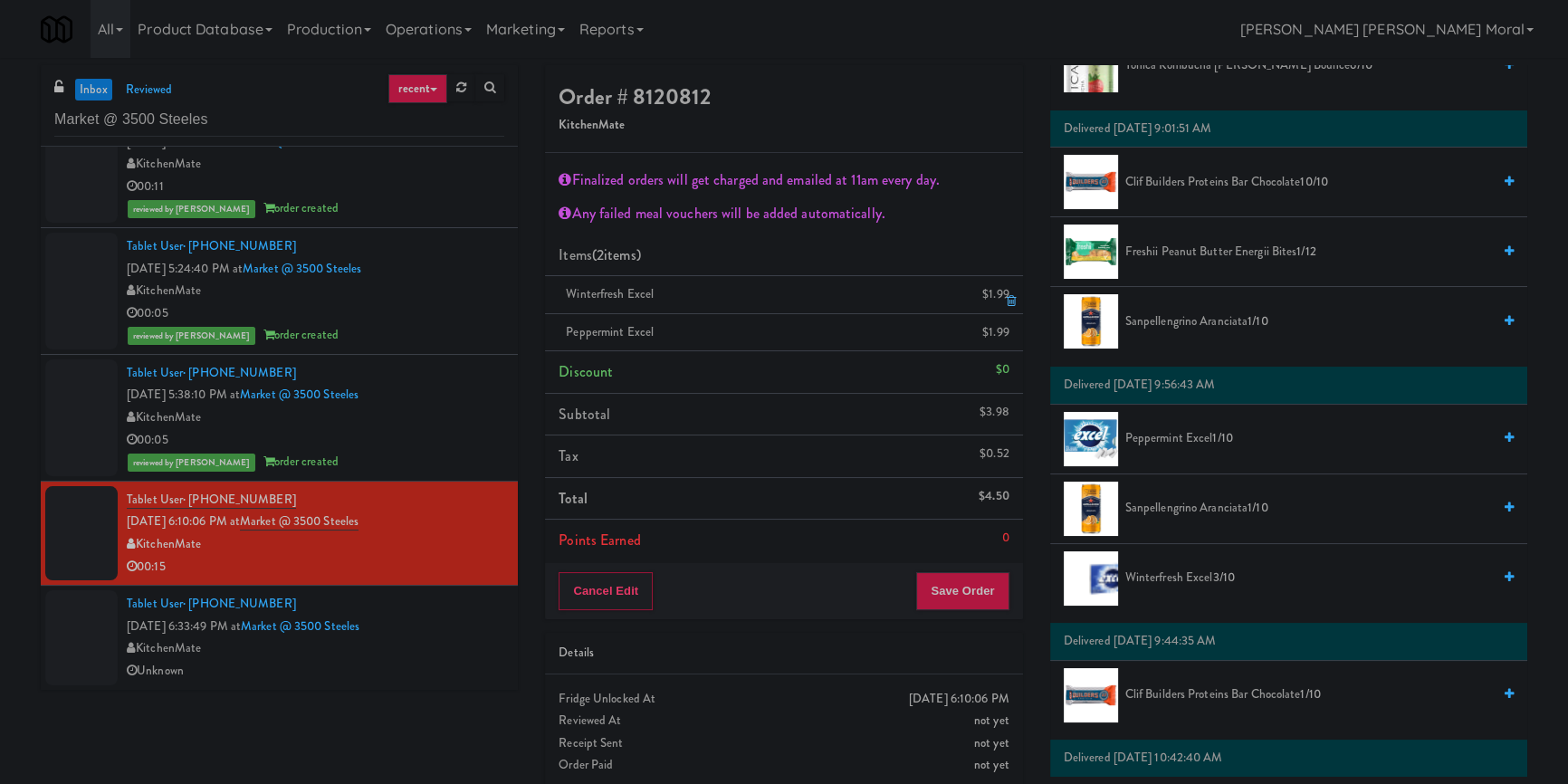
click at [1010, 304] on icon at bounding box center [1011, 301] width 9 height 12
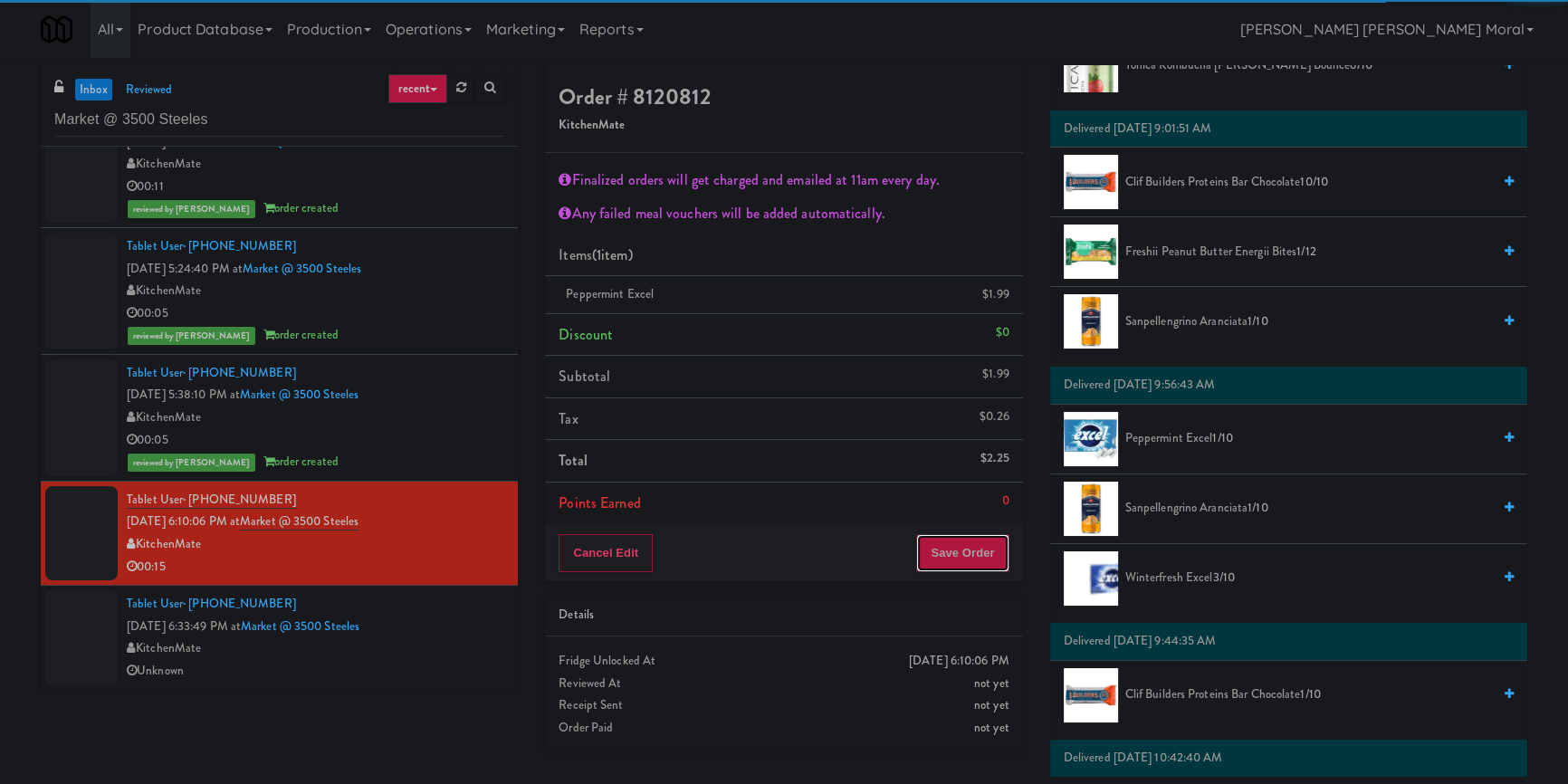
click at [956, 542] on button "Save Order" at bounding box center [962, 552] width 92 height 38
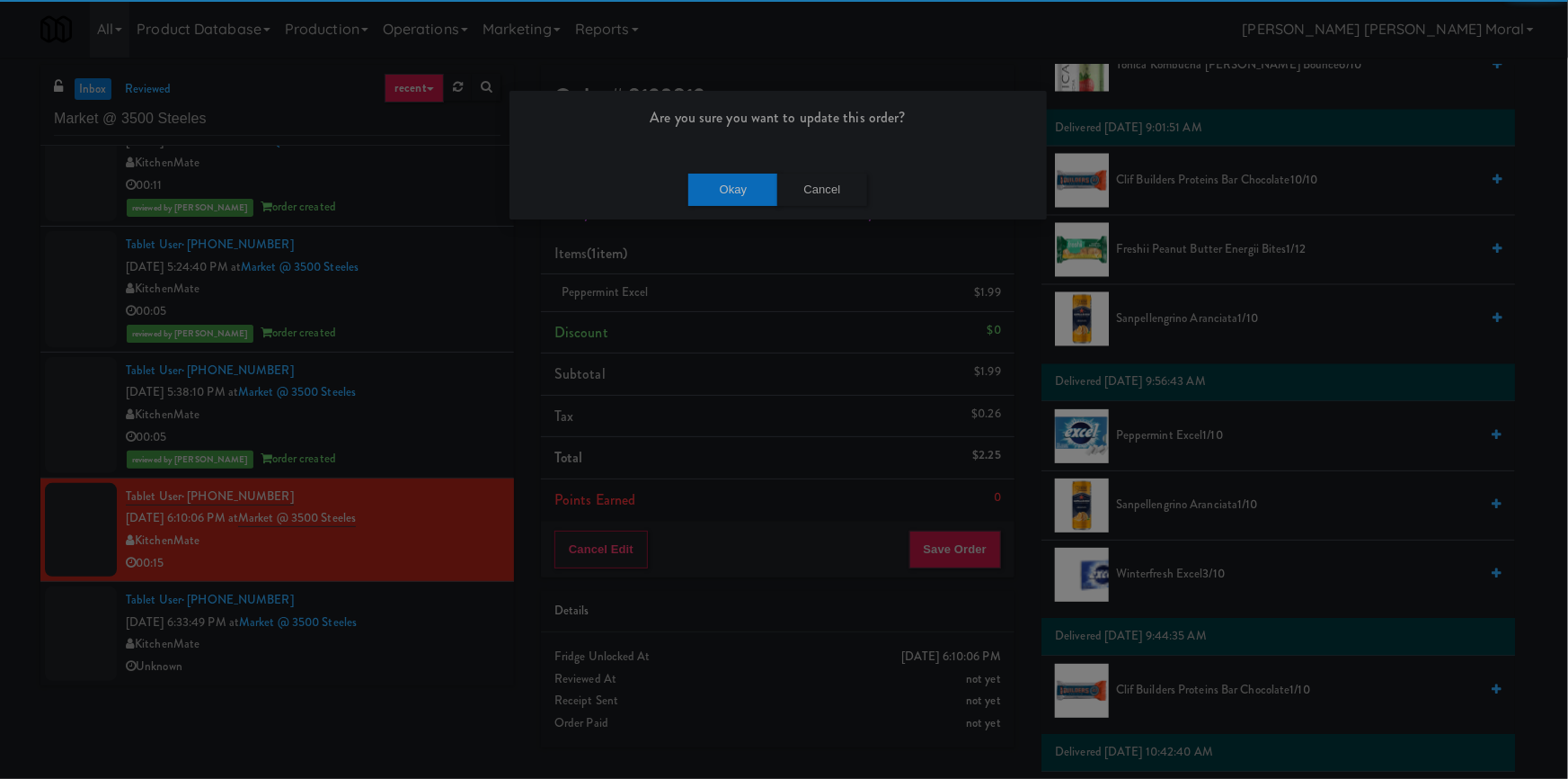
click at [730, 215] on div "Okay Cancel" at bounding box center [778, 189] width 538 height 60
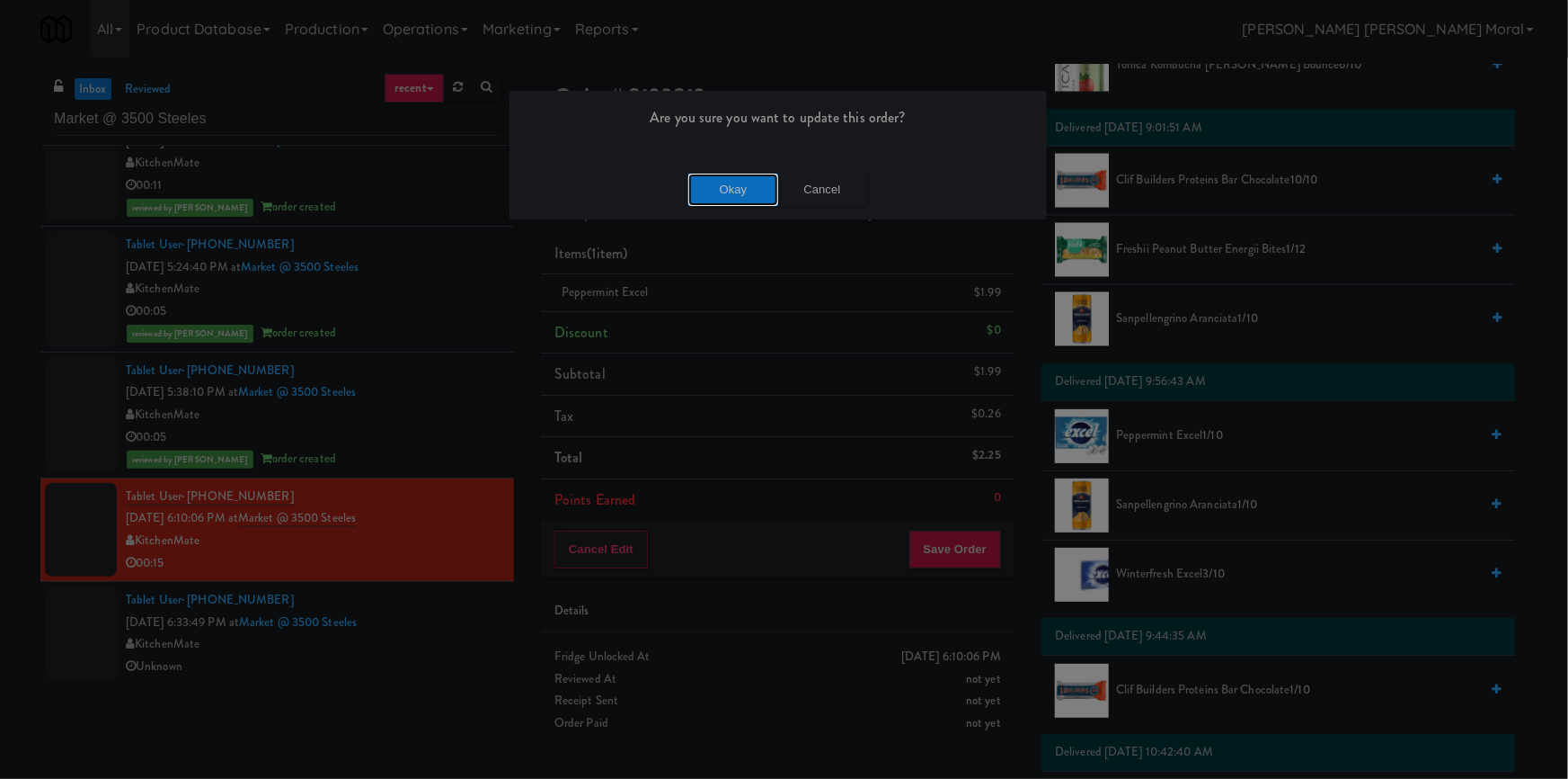
click at [730, 189] on button "Okay" at bounding box center [732, 189] width 89 height 32
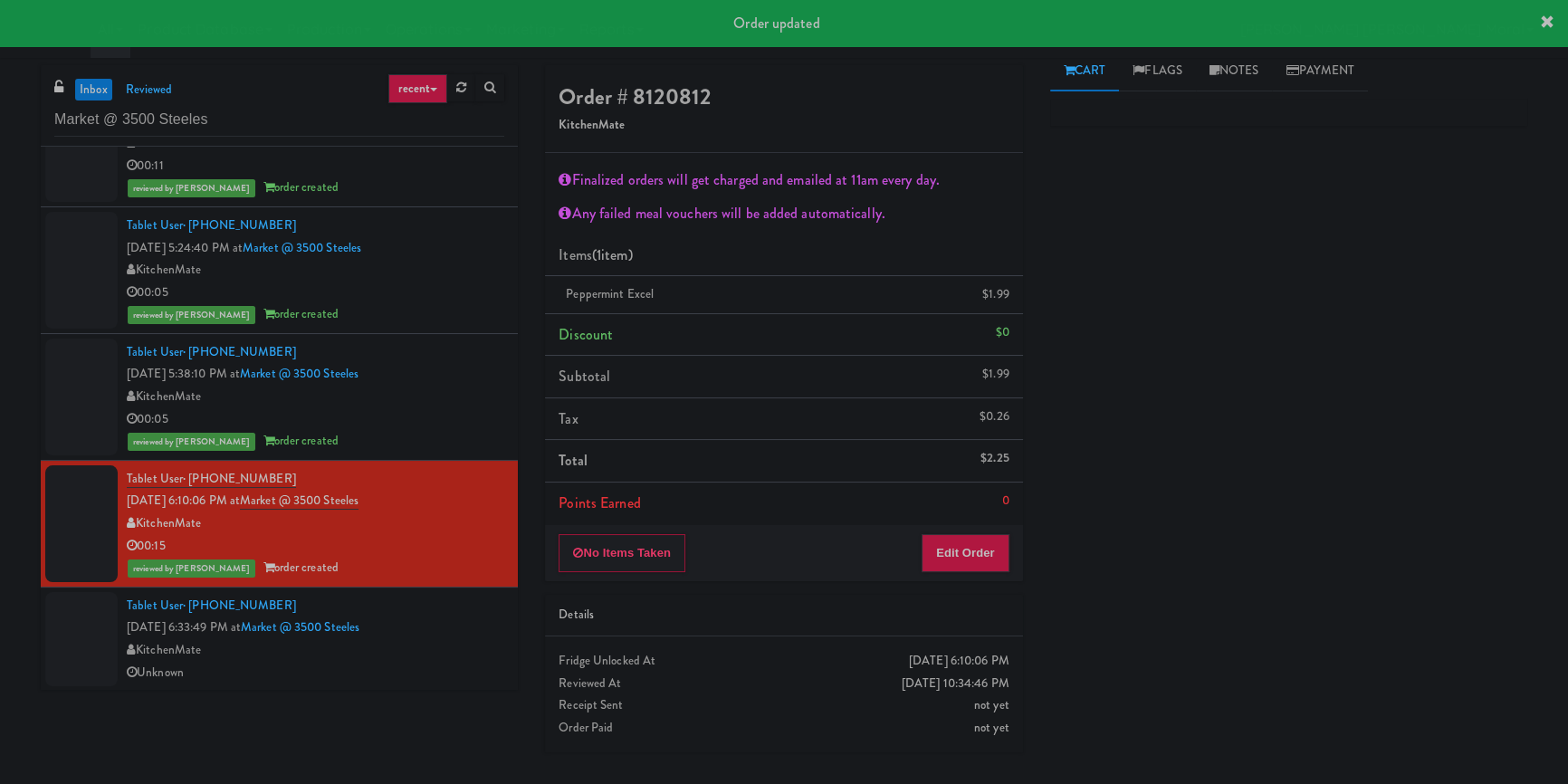
scroll to position [194, 0]
click at [442, 649] on div "KitchenMate" at bounding box center [315, 649] width 377 height 23
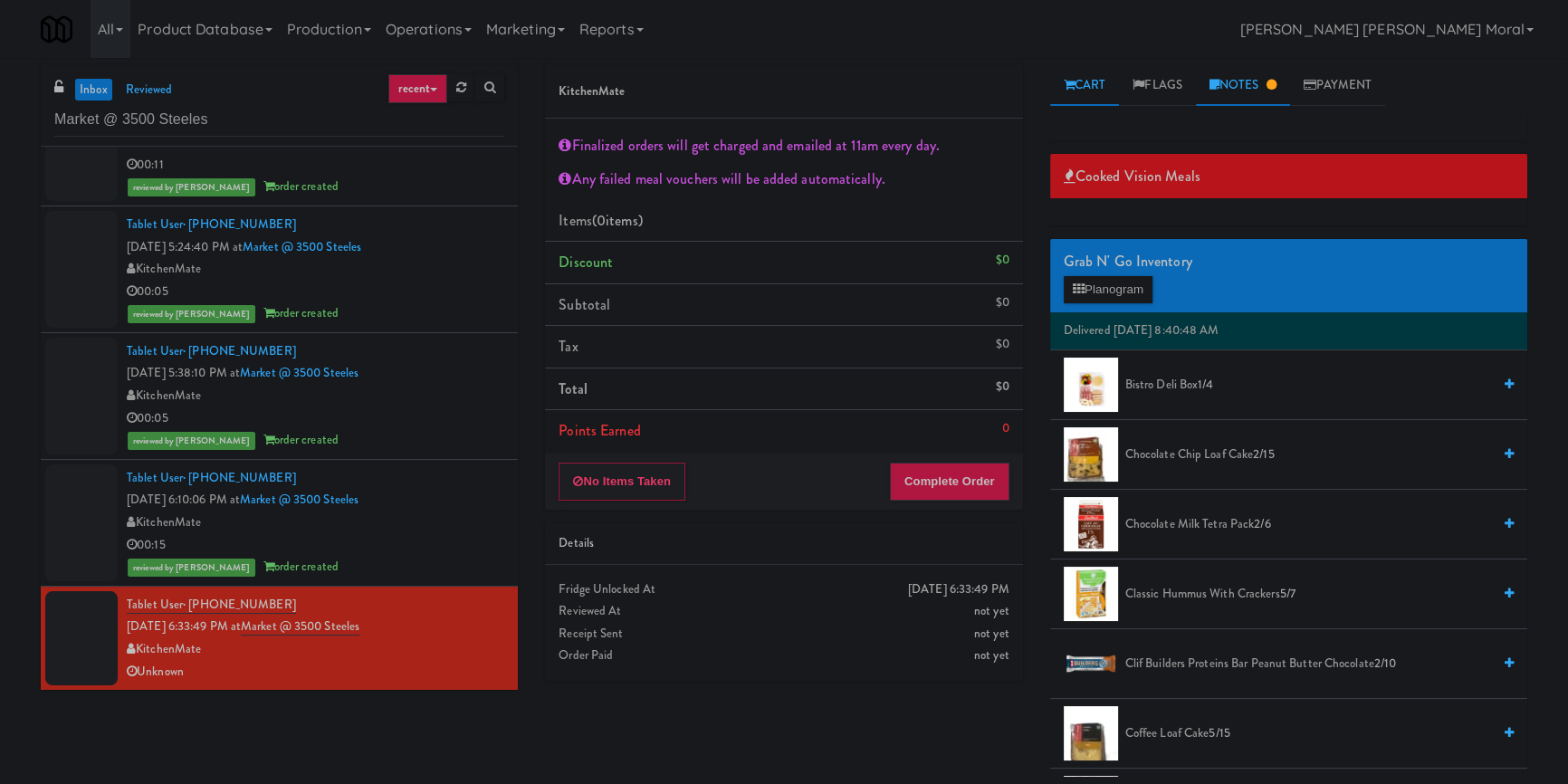
click at [1249, 90] on link "Notes" at bounding box center [1243, 85] width 94 height 41
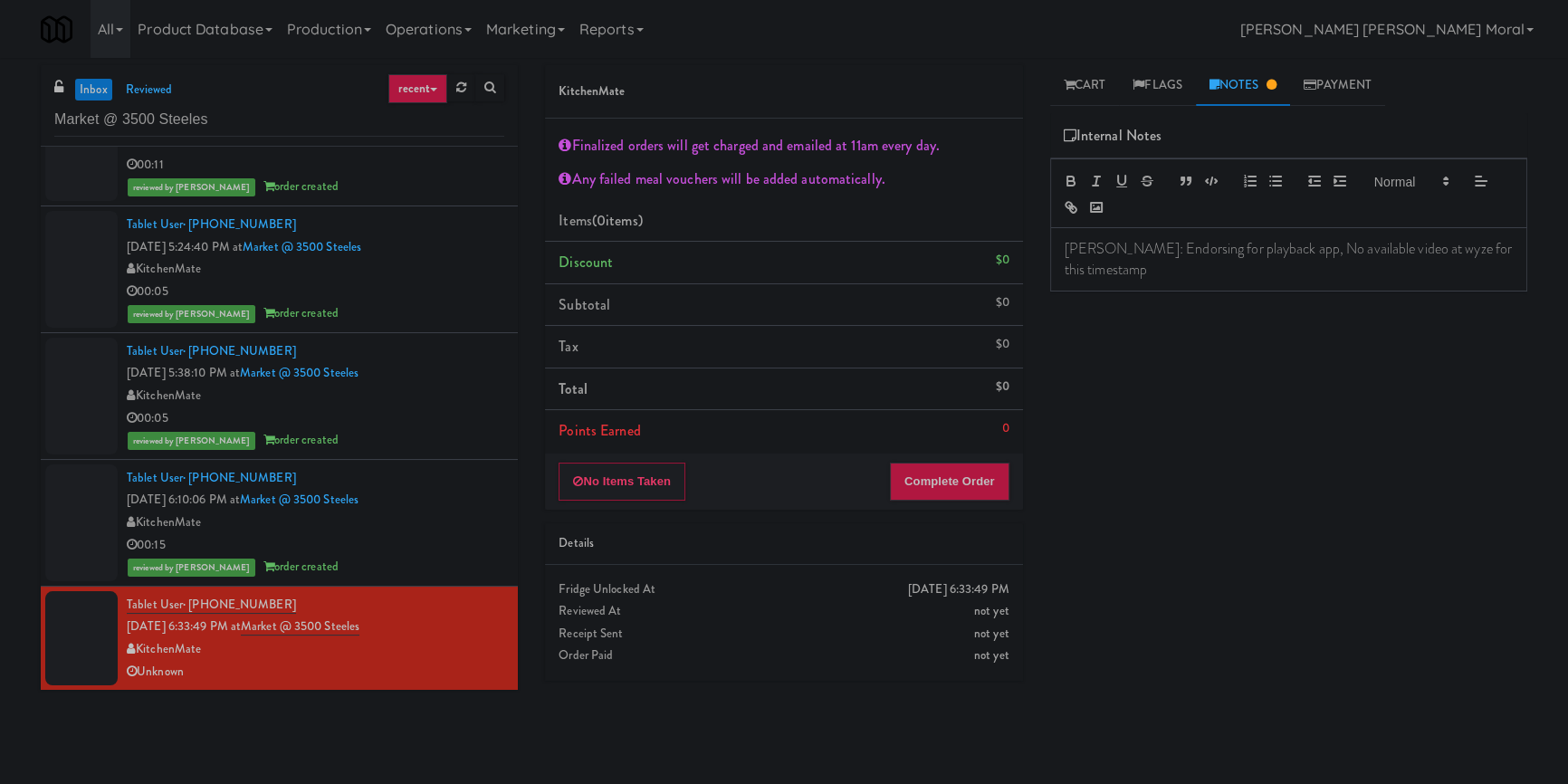
click at [465, 565] on div "reviewed by [PERSON_NAME] order created" at bounding box center [315, 566] width 377 height 23
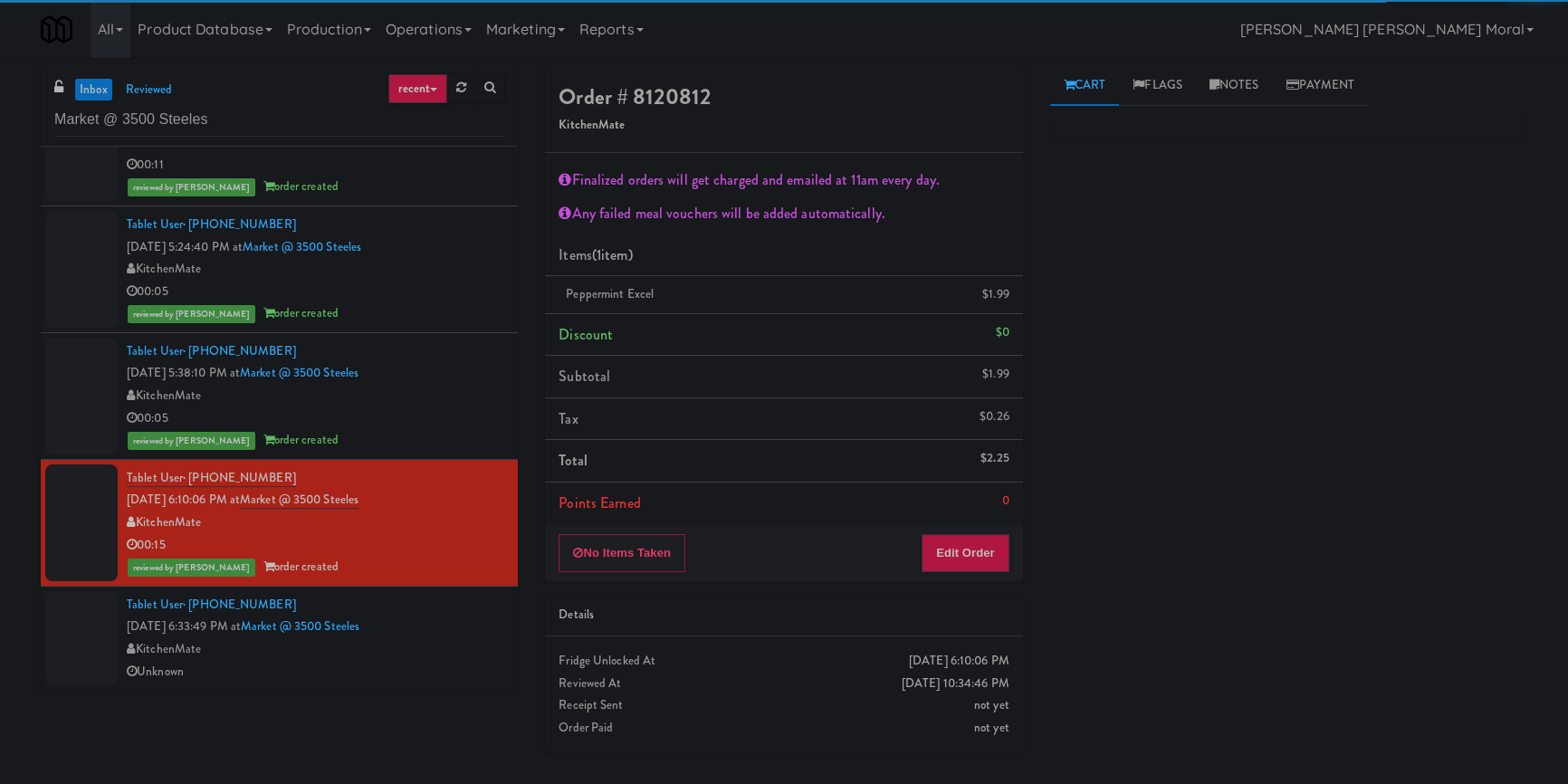
scroll to position [111, 0]
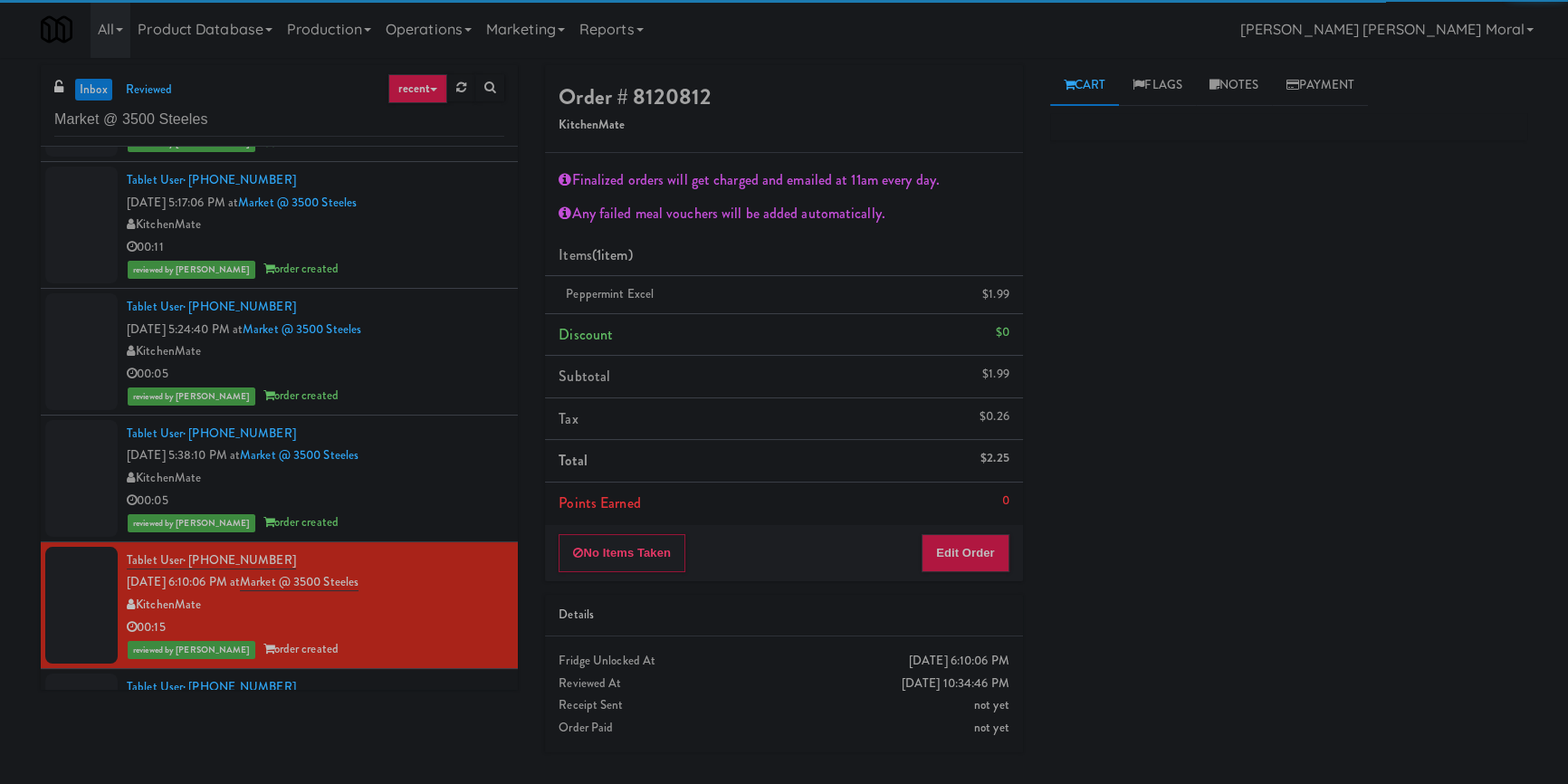
click at [443, 474] on div "KitchenMate" at bounding box center [315, 478] width 377 height 23
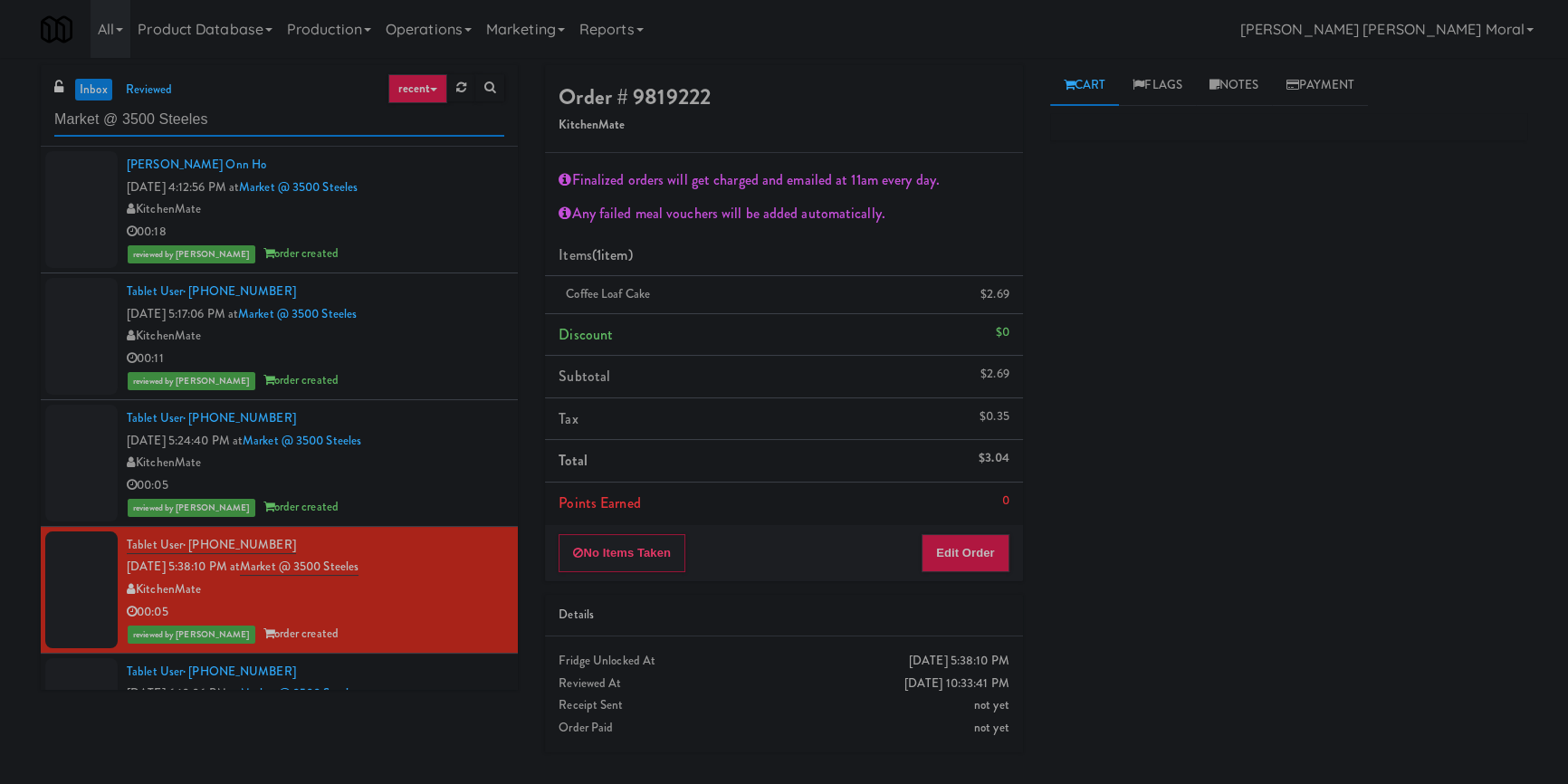
click at [207, 114] on input "Market @ 3500 Steeles" at bounding box center [279, 120] width 450 height 34
paste input "[PERSON_NAME] - Cooler - Right"
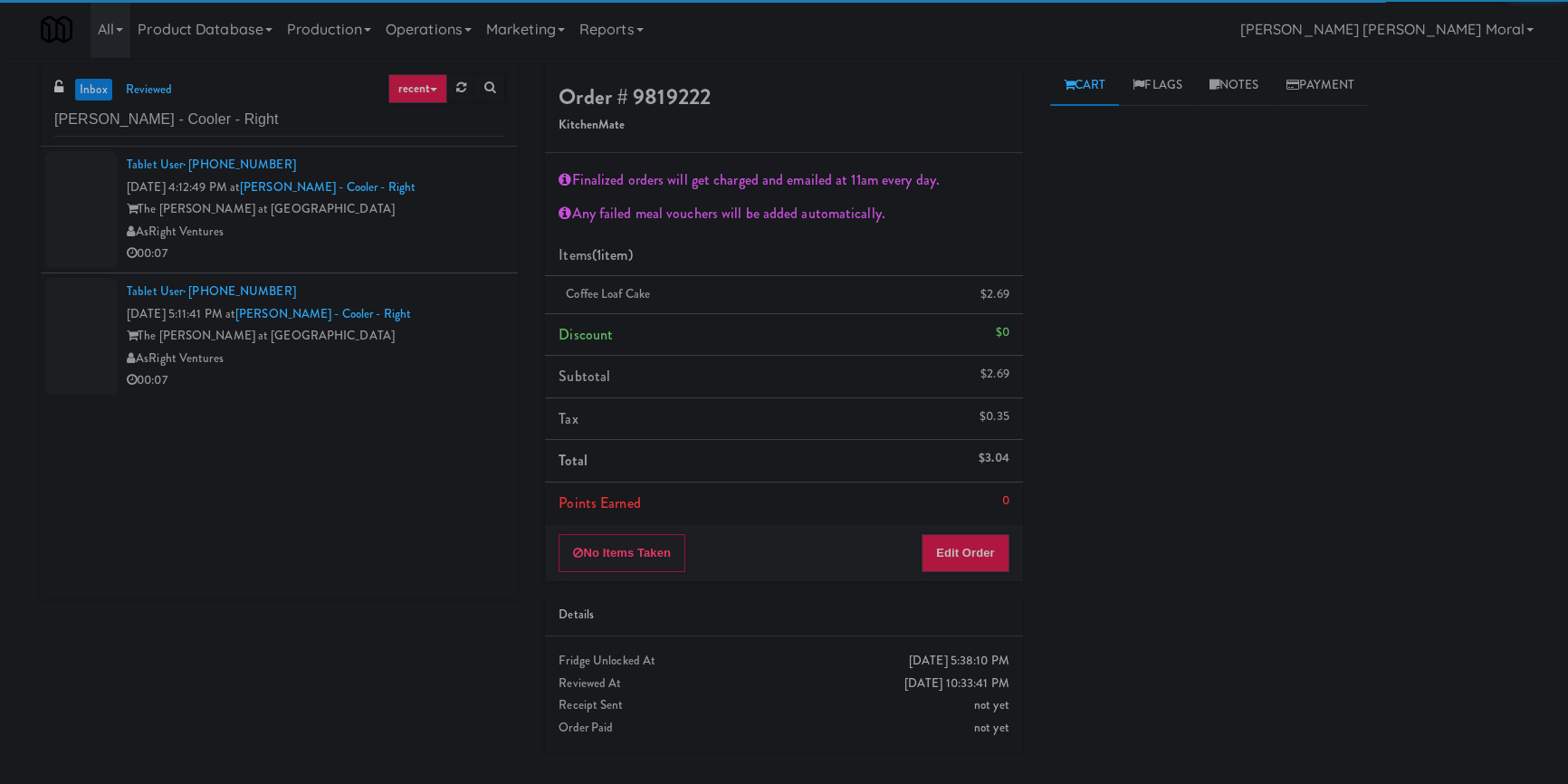
click at [416, 247] on div "00:07" at bounding box center [315, 253] width 377 height 23
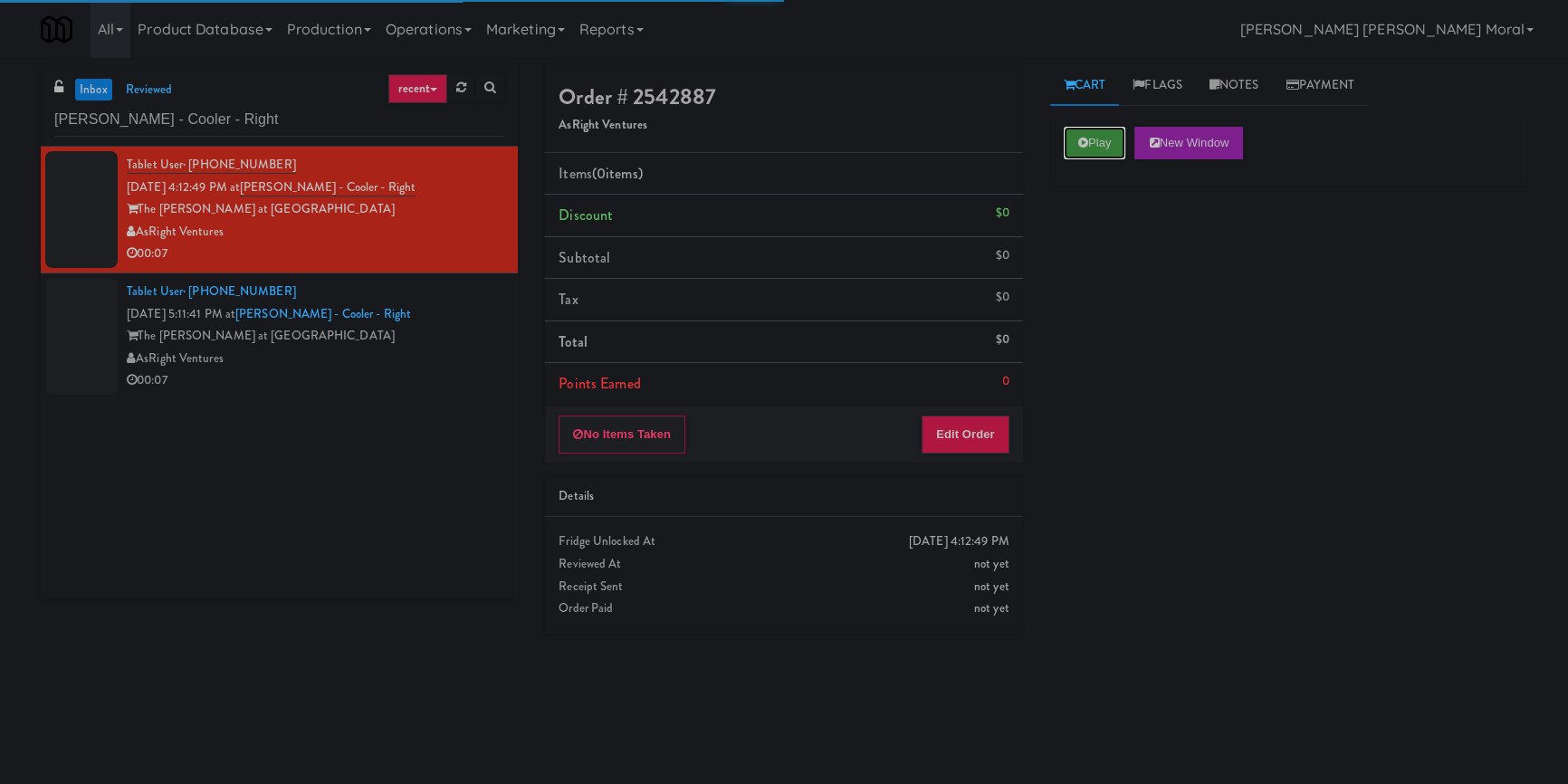
click at [1096, 137] on button "Play" at bounding box center [1095, 143] width 62 height 33
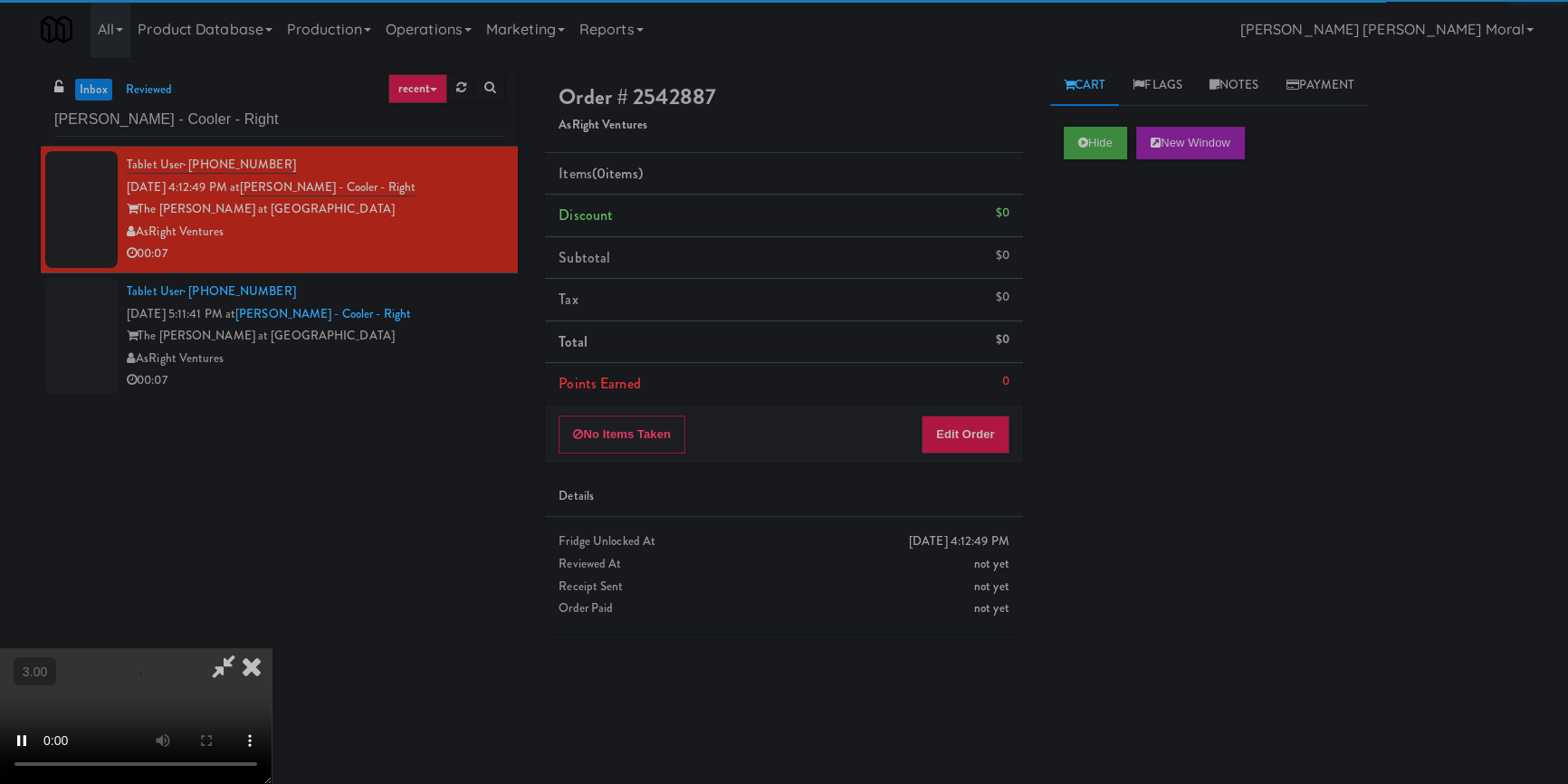
click at [1122, 287] on div "Hide New Window Primary Flag Clear Flag if unable to determine what was taken o…" at bounding box center [1290, 452] width 477 height 679
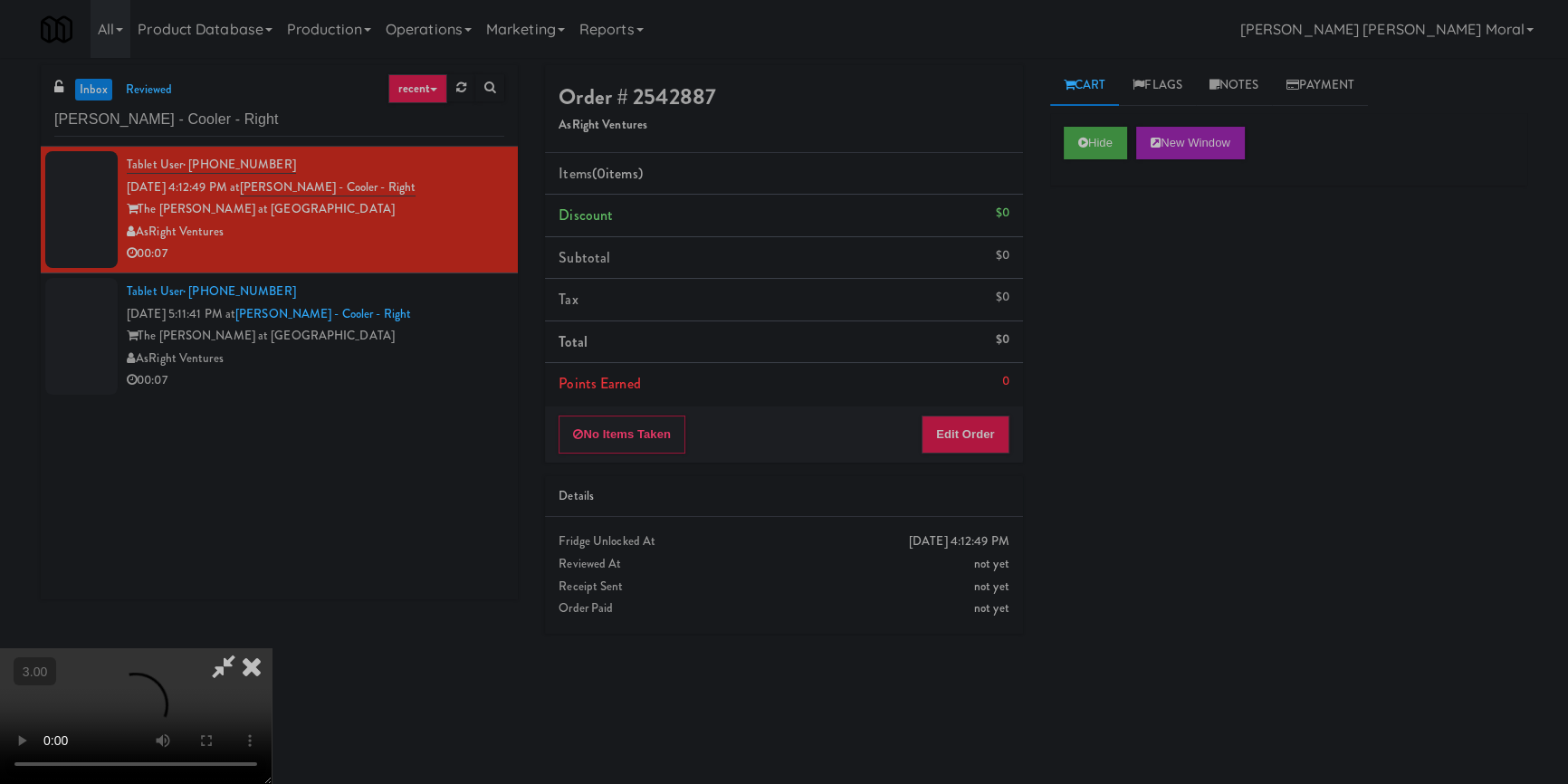
click at [1143, 360] on div "Hide New Window Primary Flag Clear Flag if unable to determine what was taken o…" at bounding box center [1290, 452] width 477 height 679
click at [981, 434] on button "Edit Order" at bounding box center [966, 435] width 88 height 38
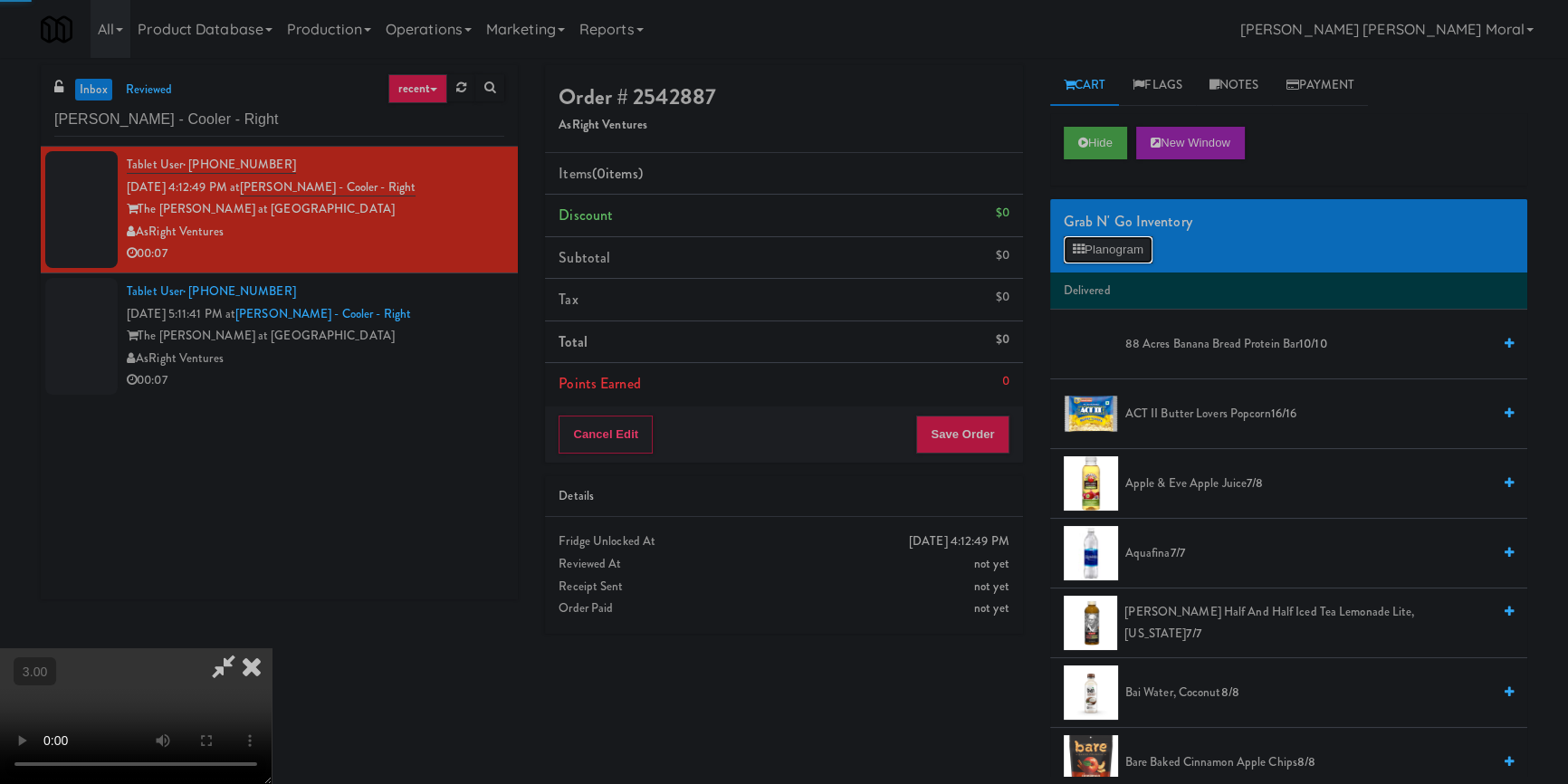
click at [1098, 248] on button "Planogram" at bounding box center [1108, 249] width 89 height 27
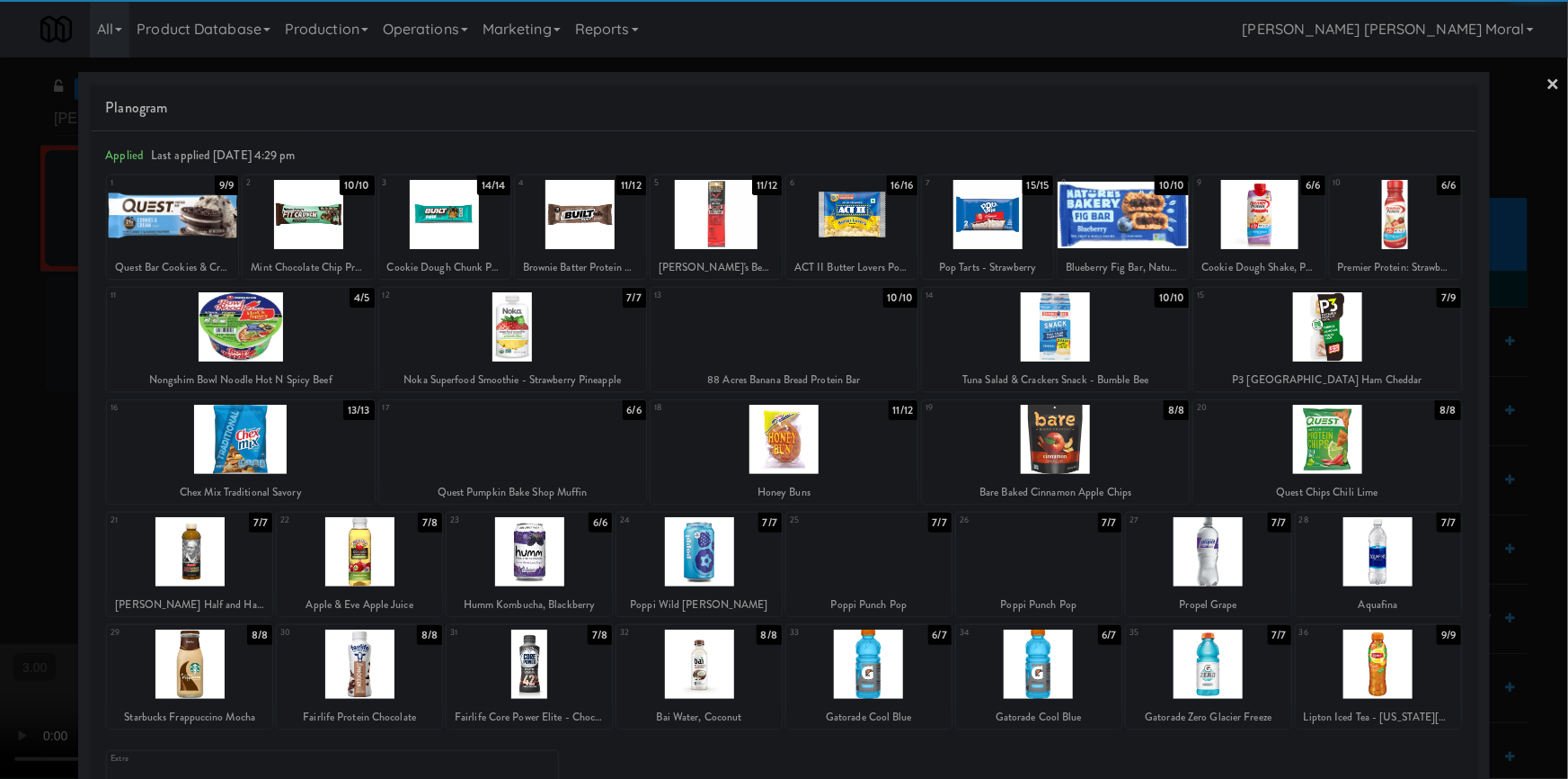
click at [1384, 555] on div at bounding box center [1378, 552] width 165 height 69
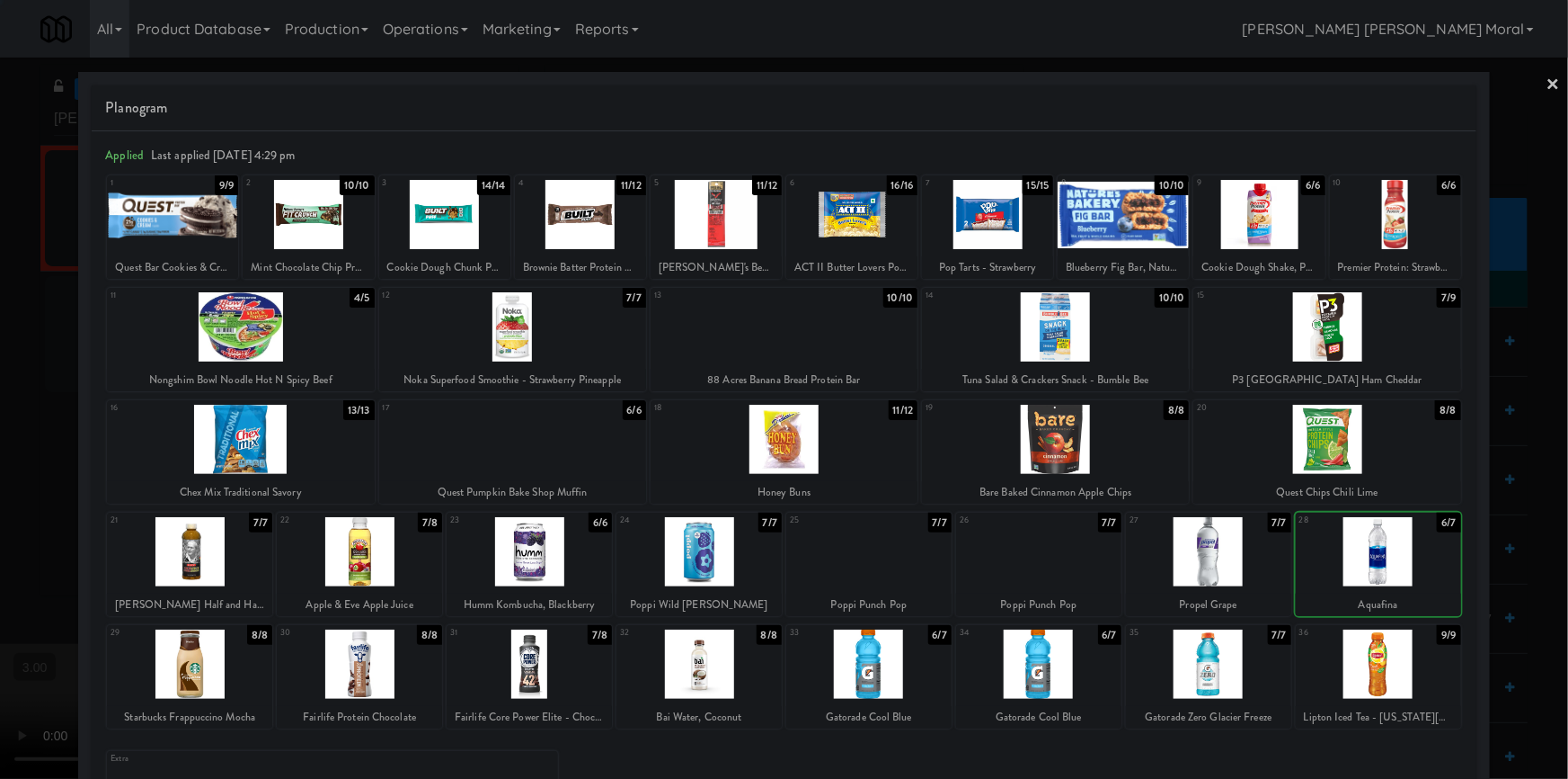
click at [1384, 555] on div at bounding box center [1378, 552] width 165 height 69
click at [1542, 569] on div at bounding box center [784, 390] width 1568 height 779
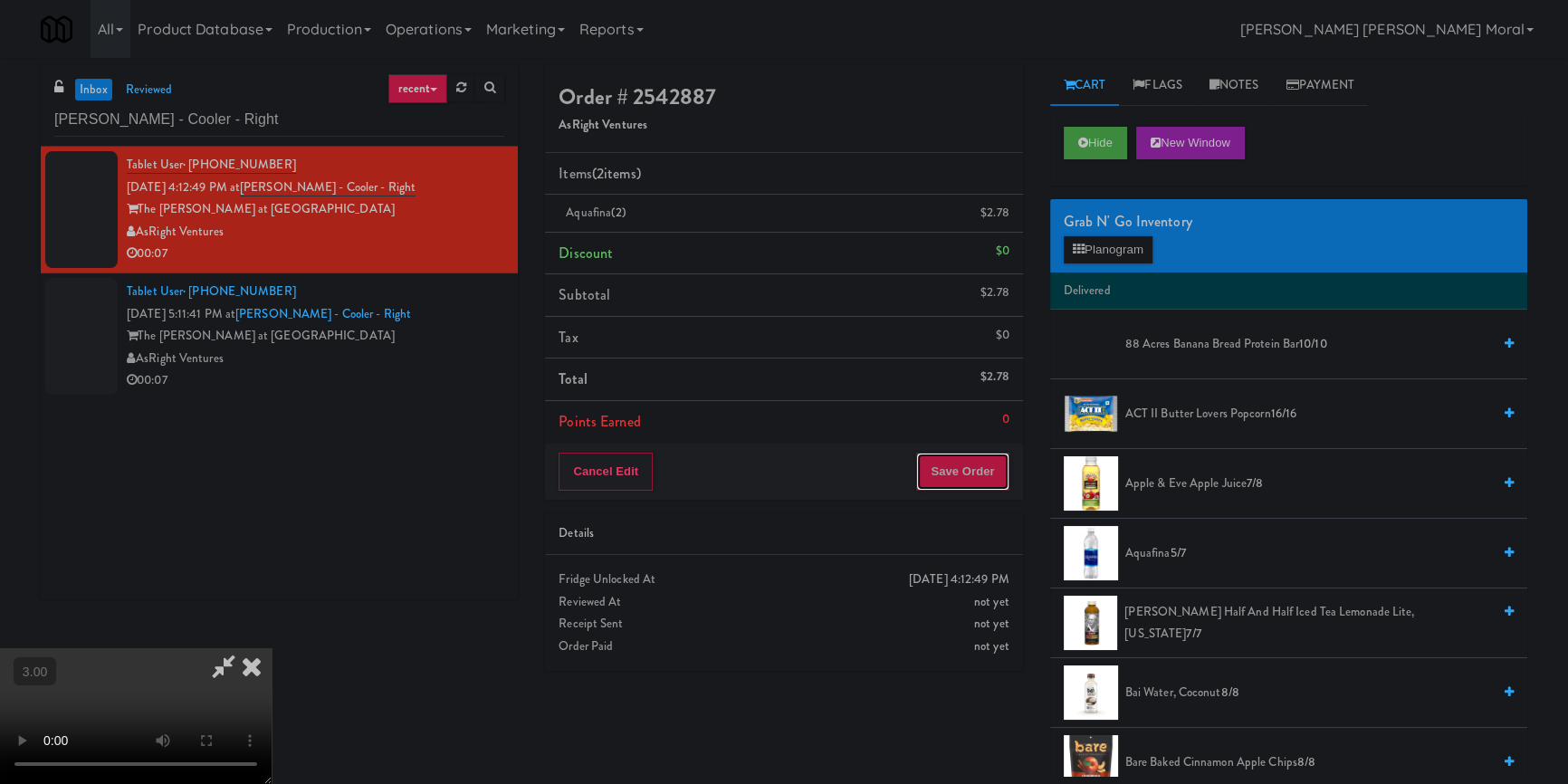
click at [981, 475] on button "Save Order" at bounding box center [962, 471] width 92 height 38
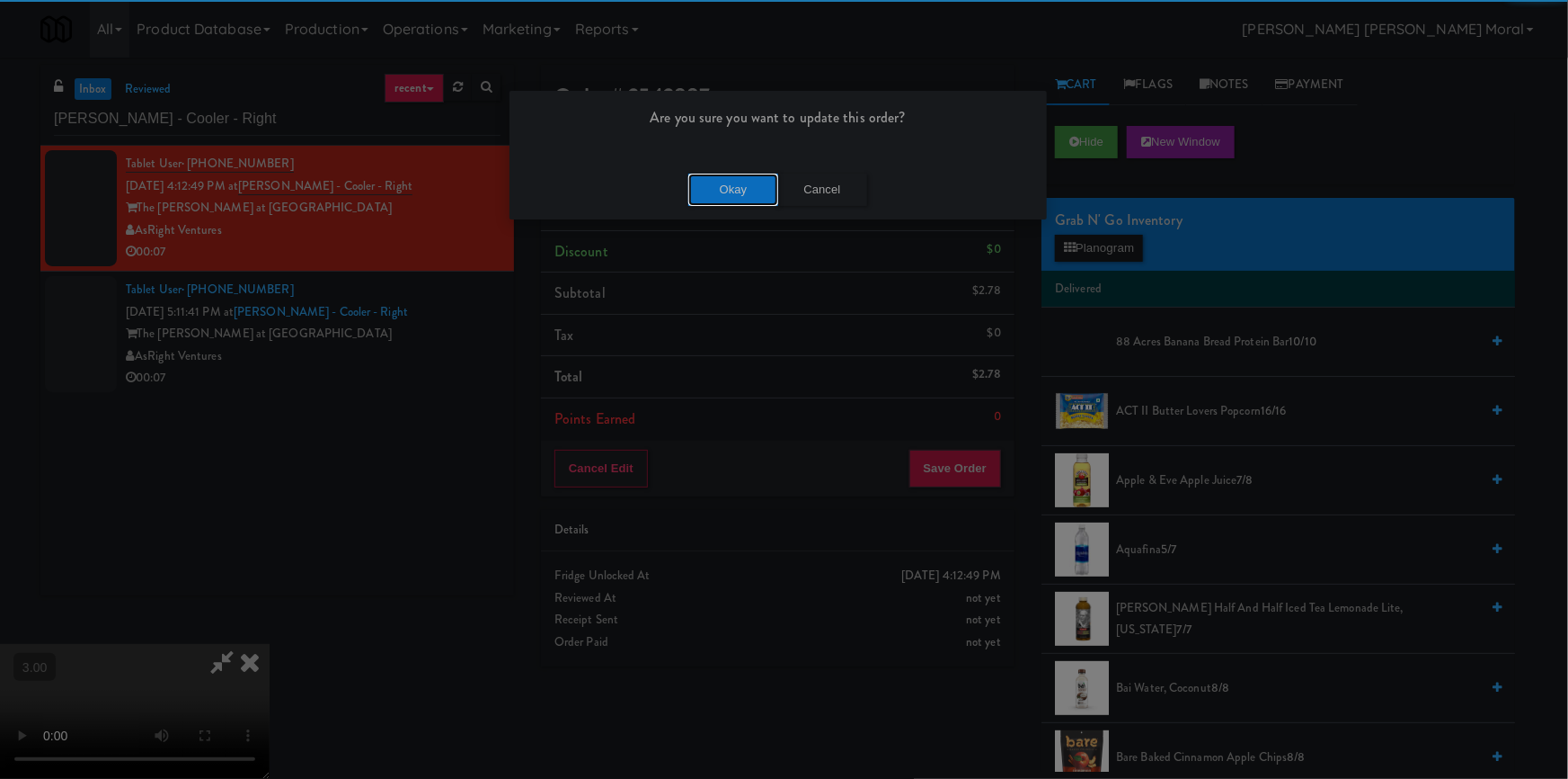
click at [732, 184] on button "Okay" at bounding box center [732, 189] width 89 height 32
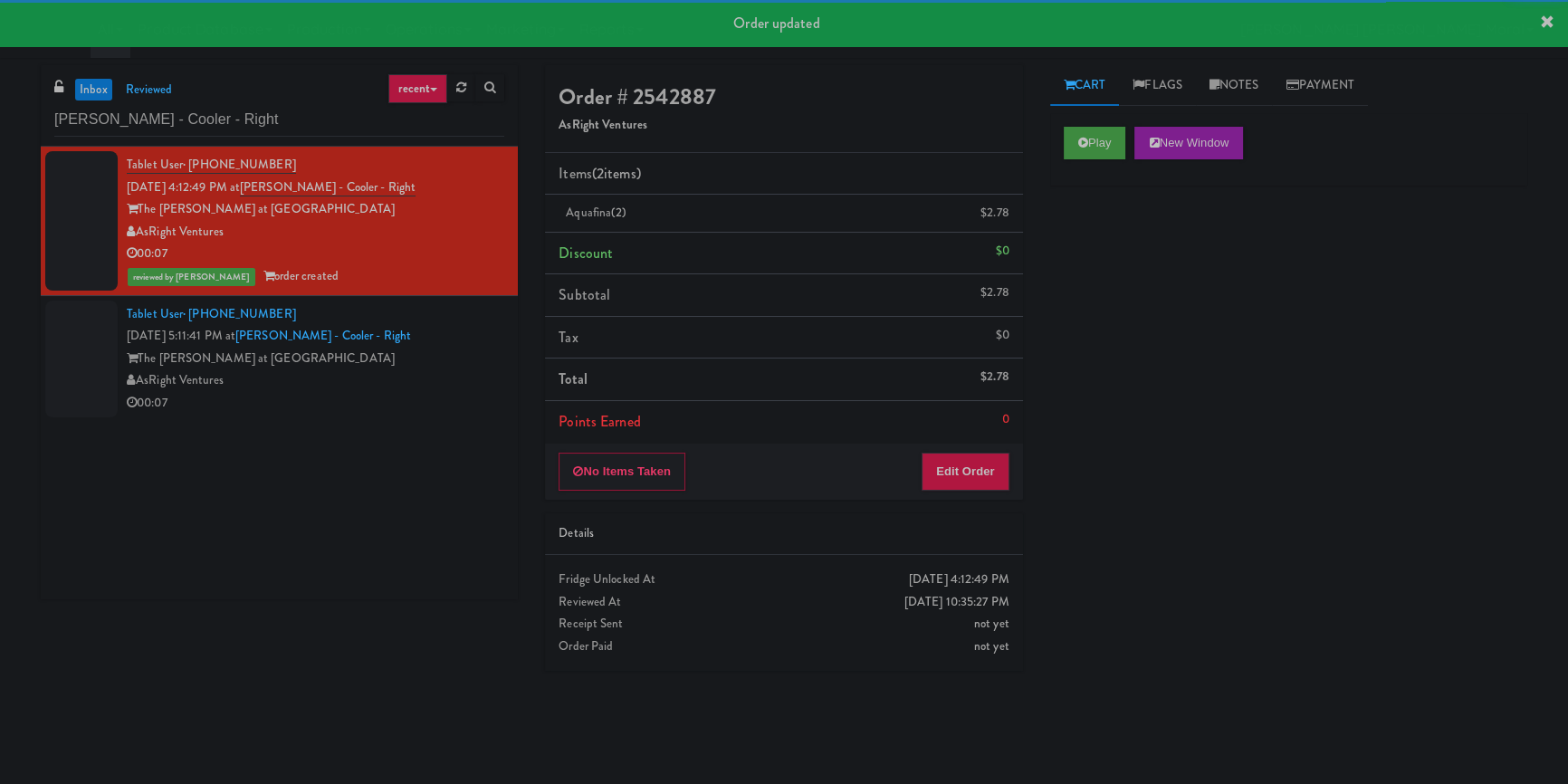
click at [433, 390] on div "AsRight Ventures" at bounding box center [315, 380] width 377 height 23
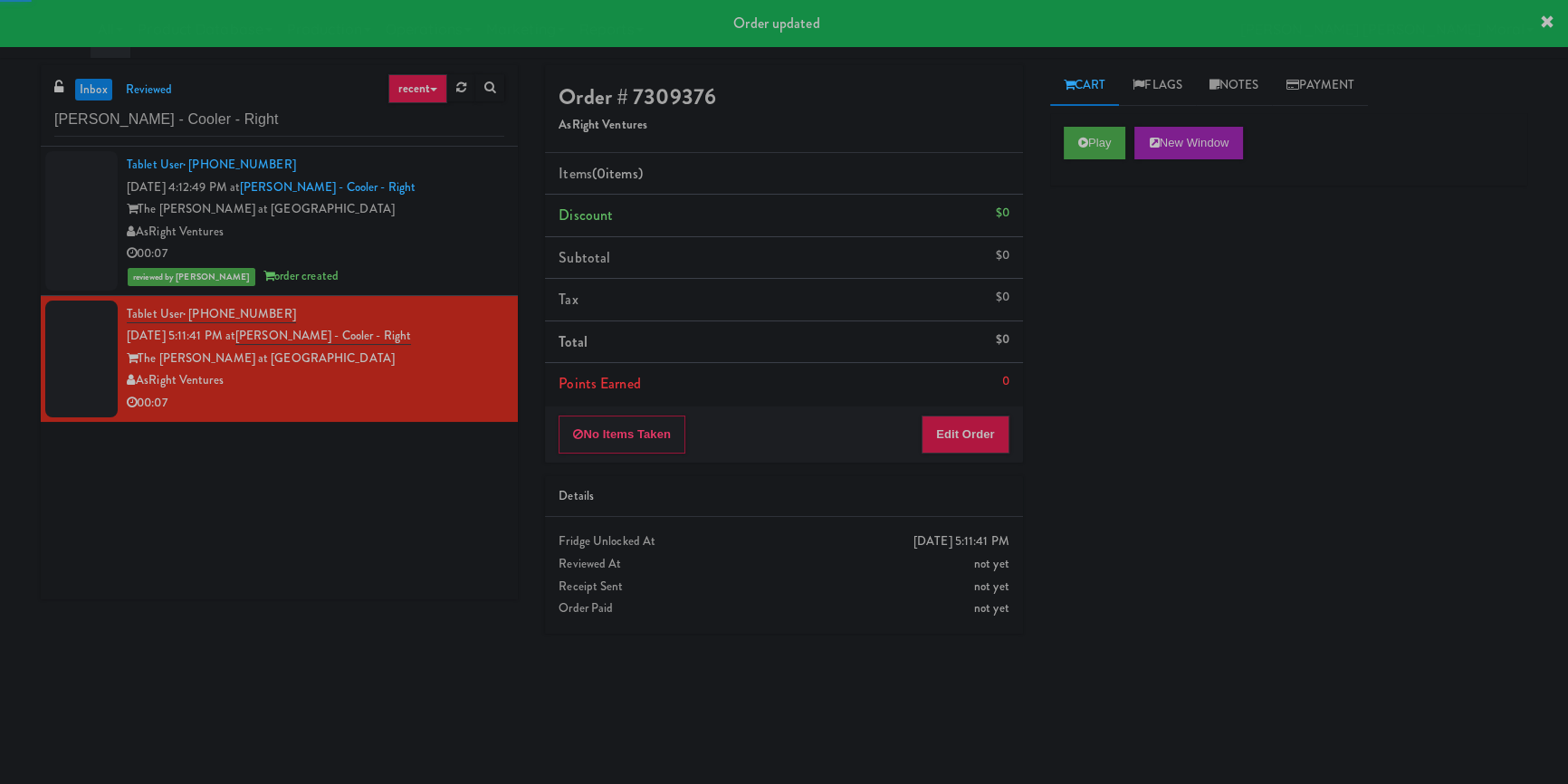
click at [1076, 146] on button "Play" at bounding box center [1095, 143] width 62 height 33
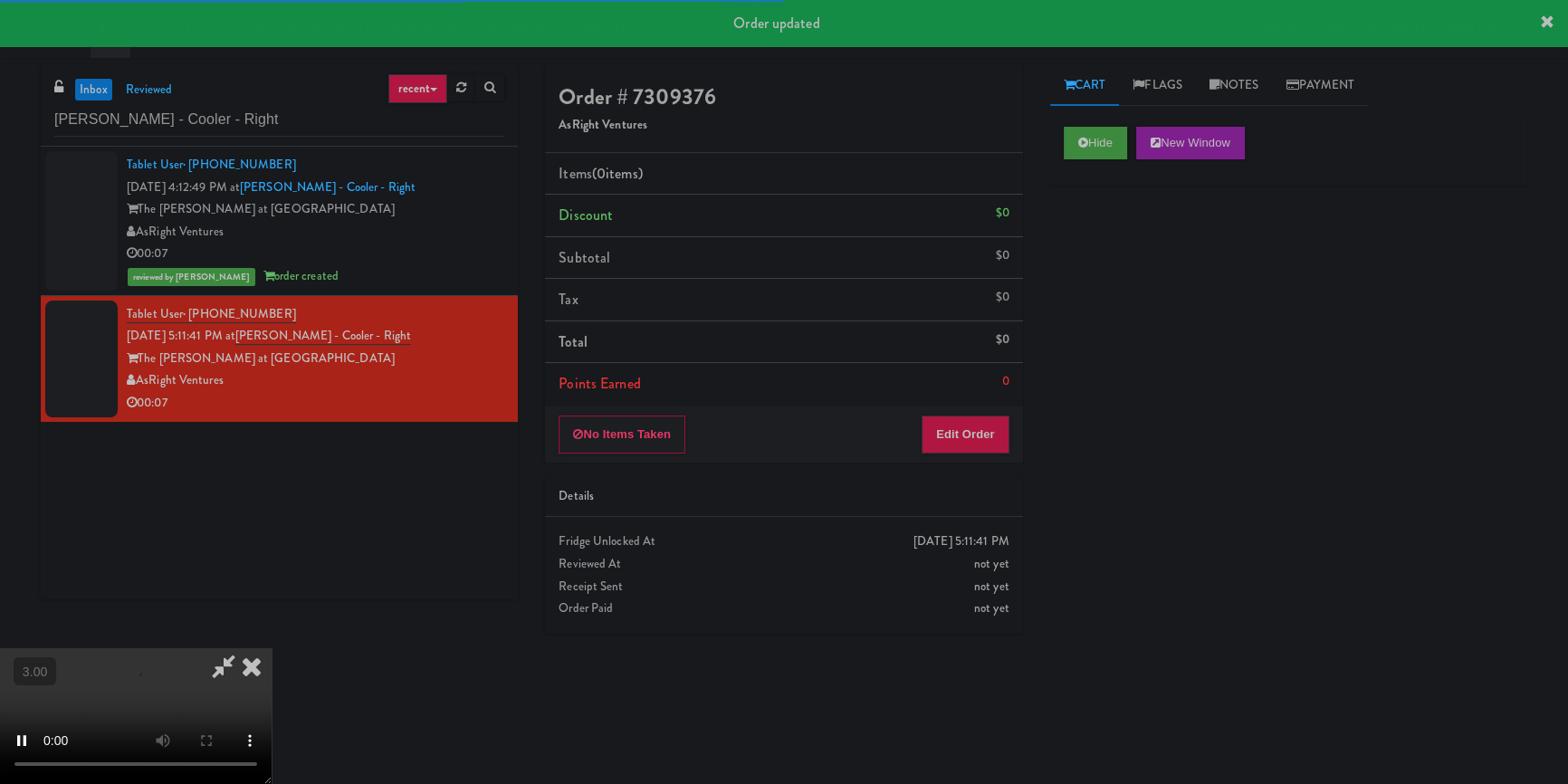
click at [1122, 254] on div "Hide New Window Primary Flag Clear Flag if unable to determine what was taken o…" at bounding box center [1290, 452] width 477 height 679
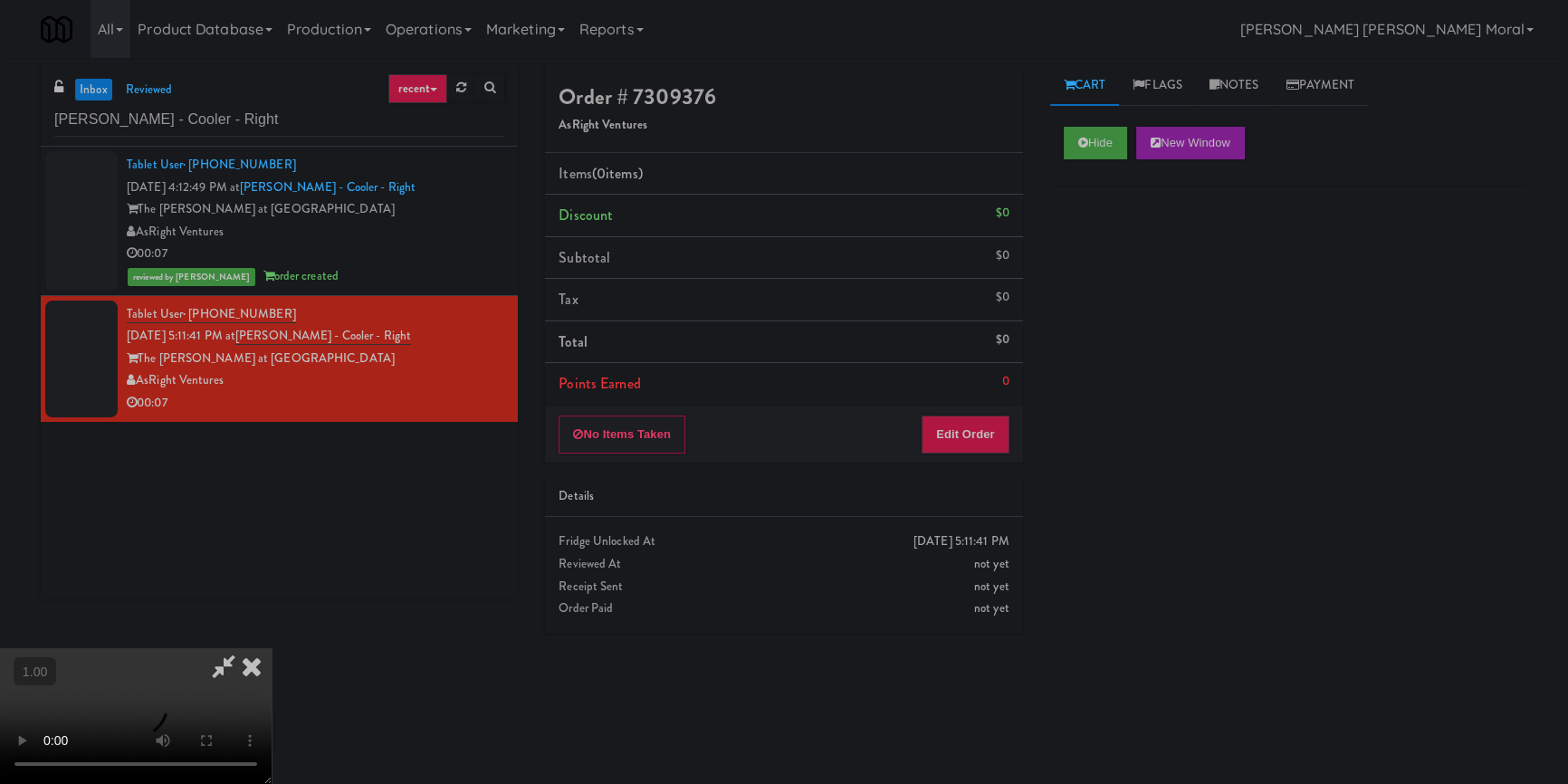
scroll to position [253, 0]
click at [988, 450] on button "Edit Order" at bounding box center [966, 435] width 88 height 38
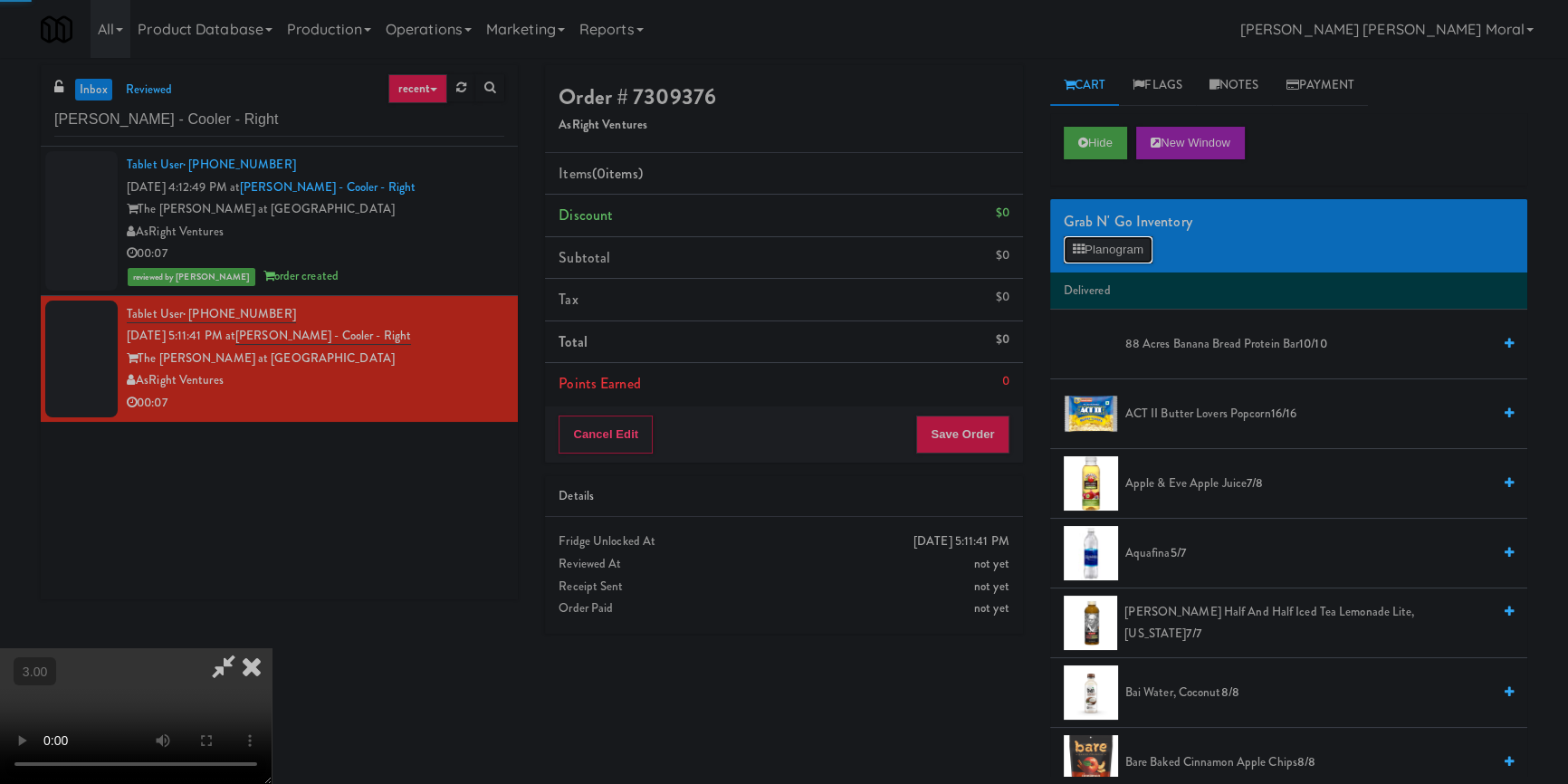
click at [1133, 247] on button "Planogram" at bounding box center [1108, 249] width 89 height 27
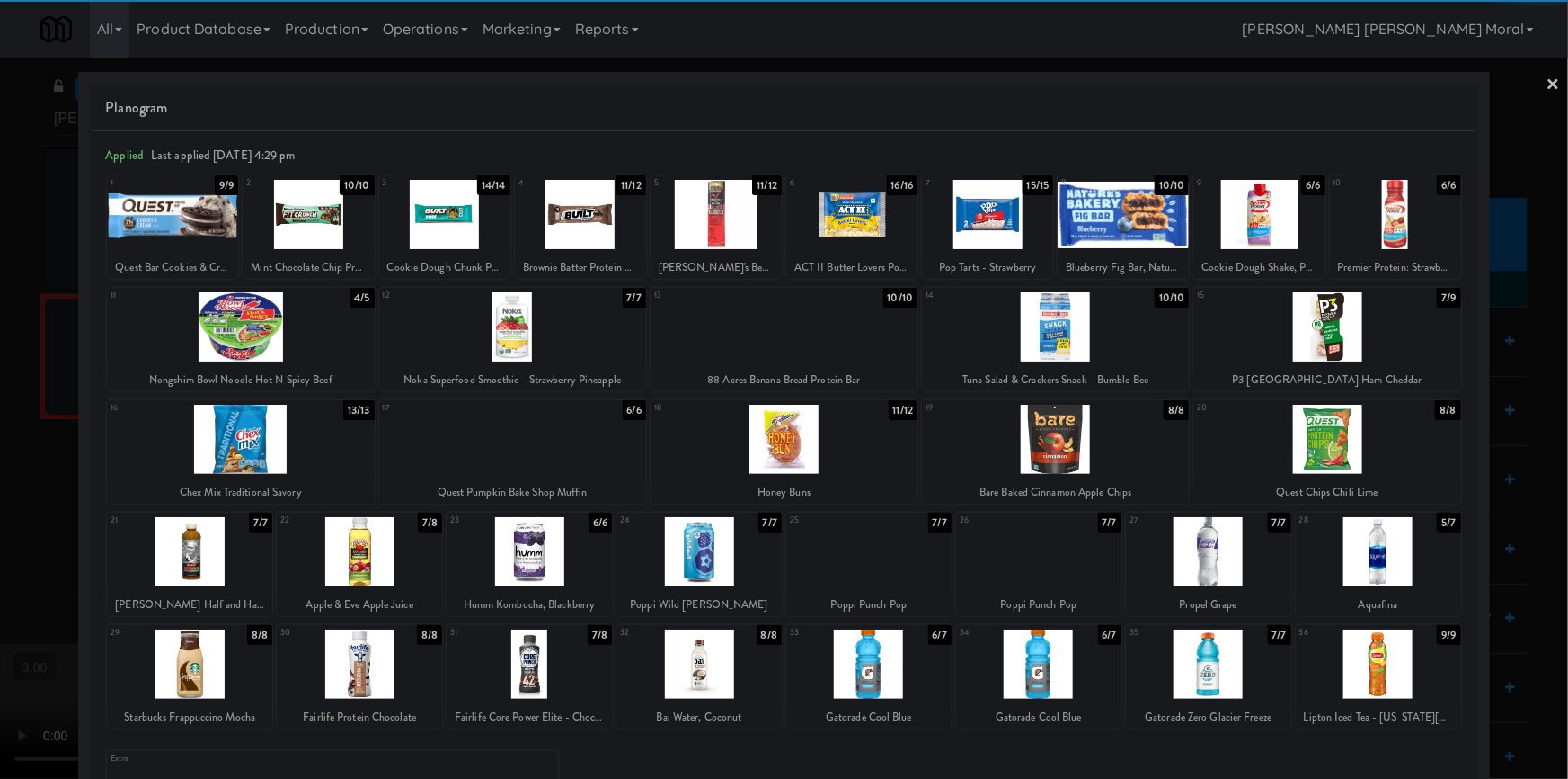
drag, startPoint x: 1213, startPoint y: 661, endPoint x: 1386, endPoint y: 664, distance: 173.0
click at [1213, 661] on div at bounding box center [1209, 664] width 165 height 69
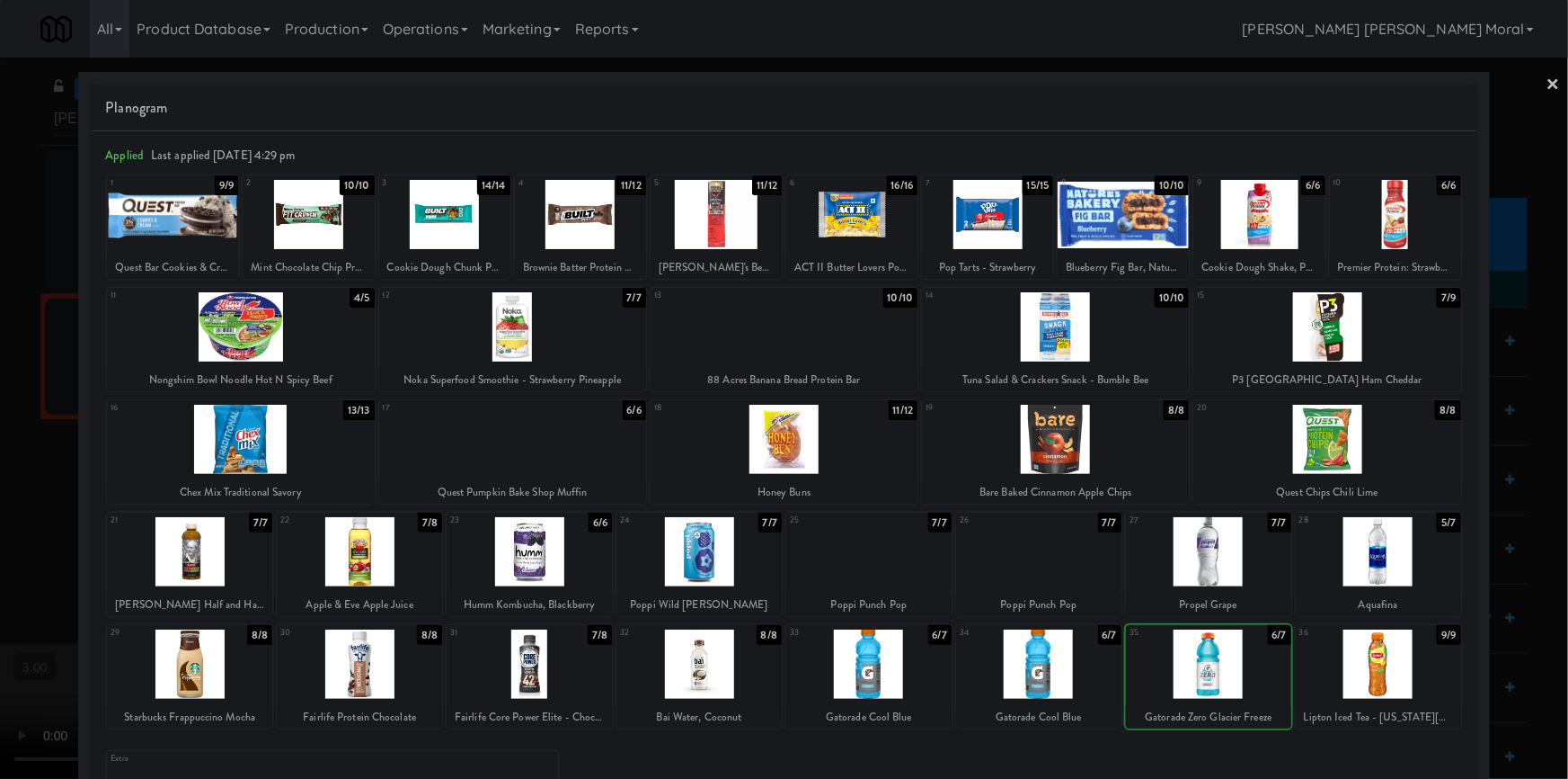
click at [1482, 661] on div at bounding box center [784, 390] width 1568 height 779
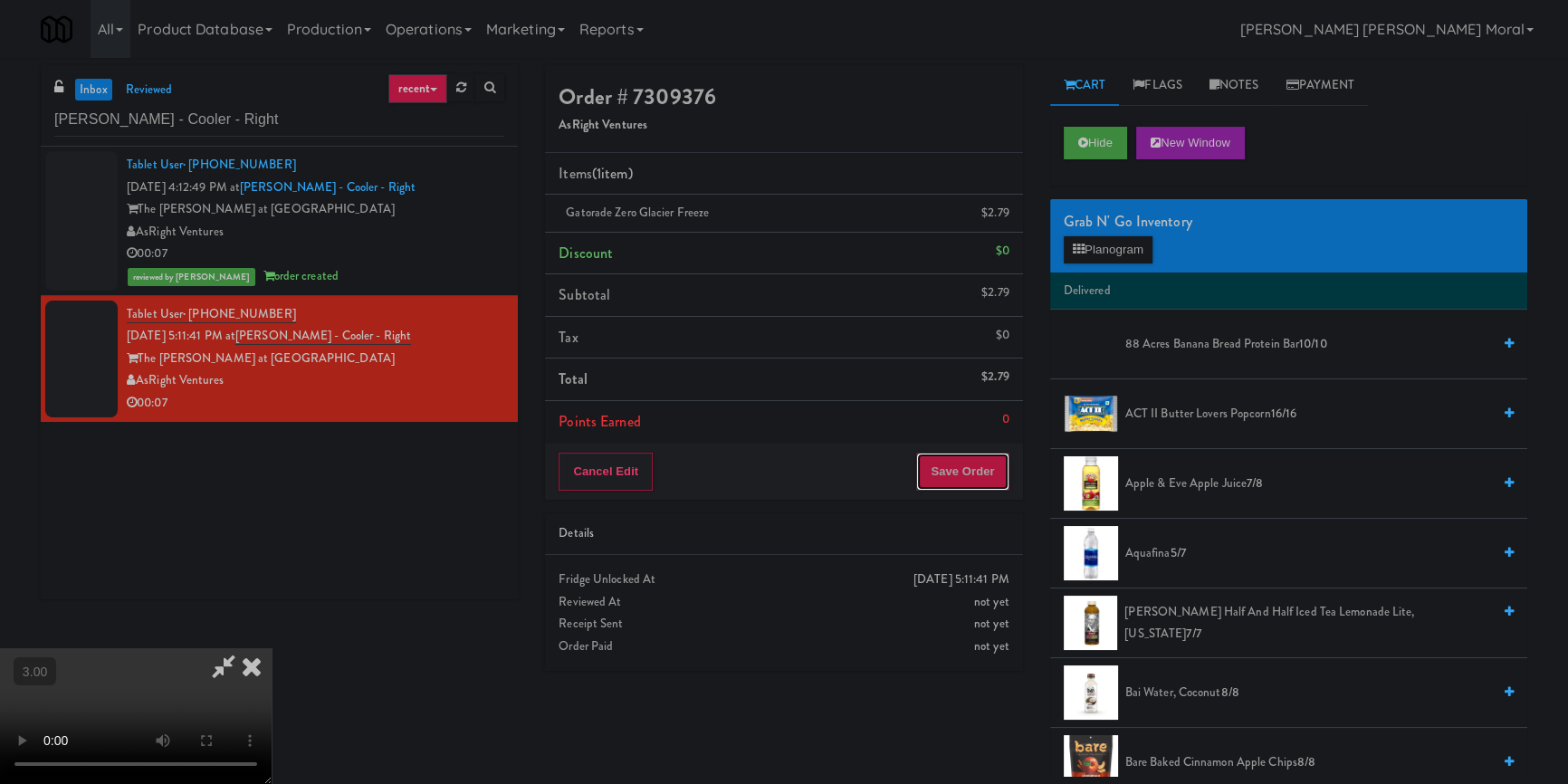
click at [989, 472] on button "Save Order" at bounding box center [962, 471] width 92 height 38
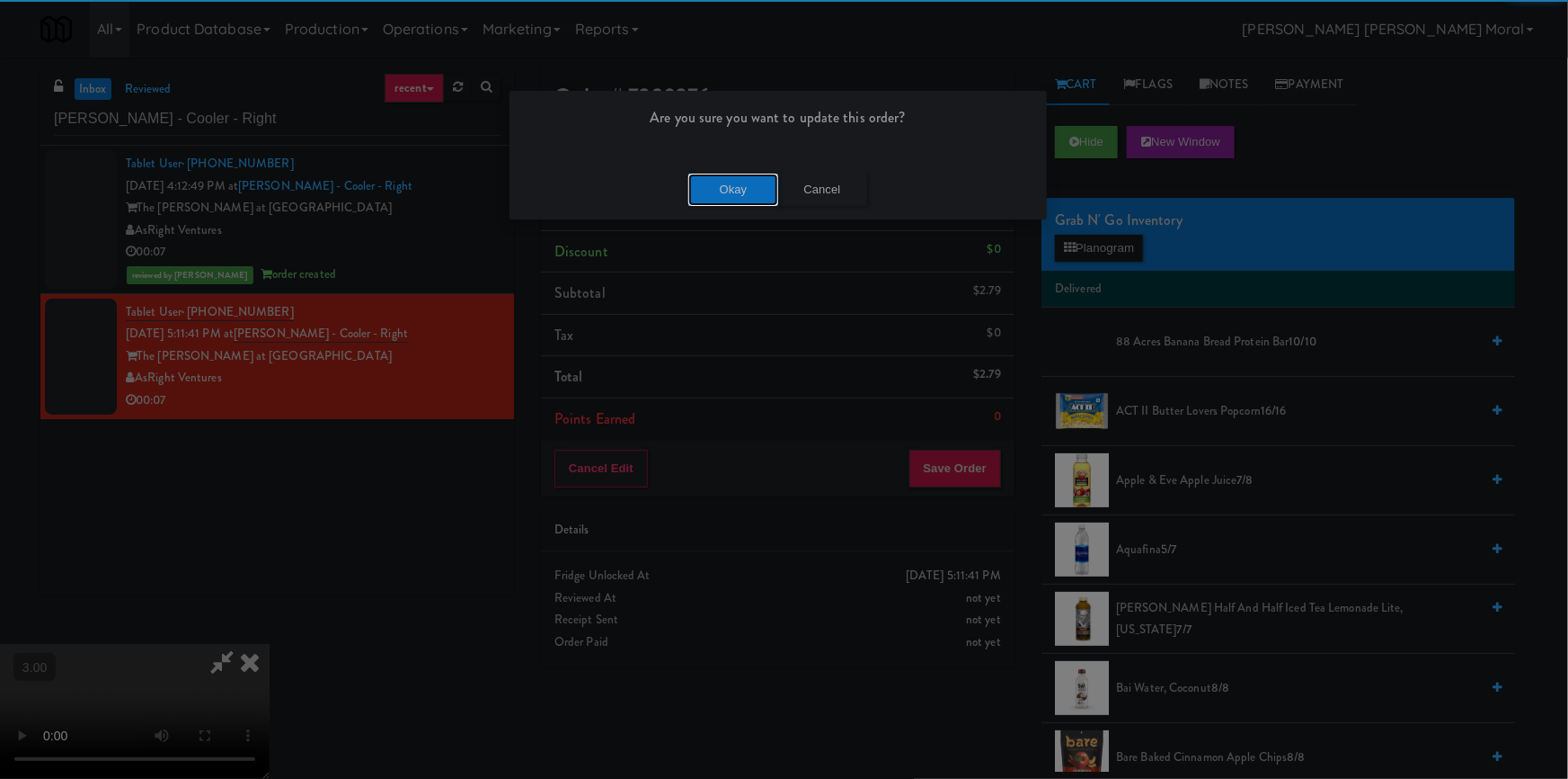
click at [716, 192] on button "Okay" at bounding box center [732, 189] width 89 height 32
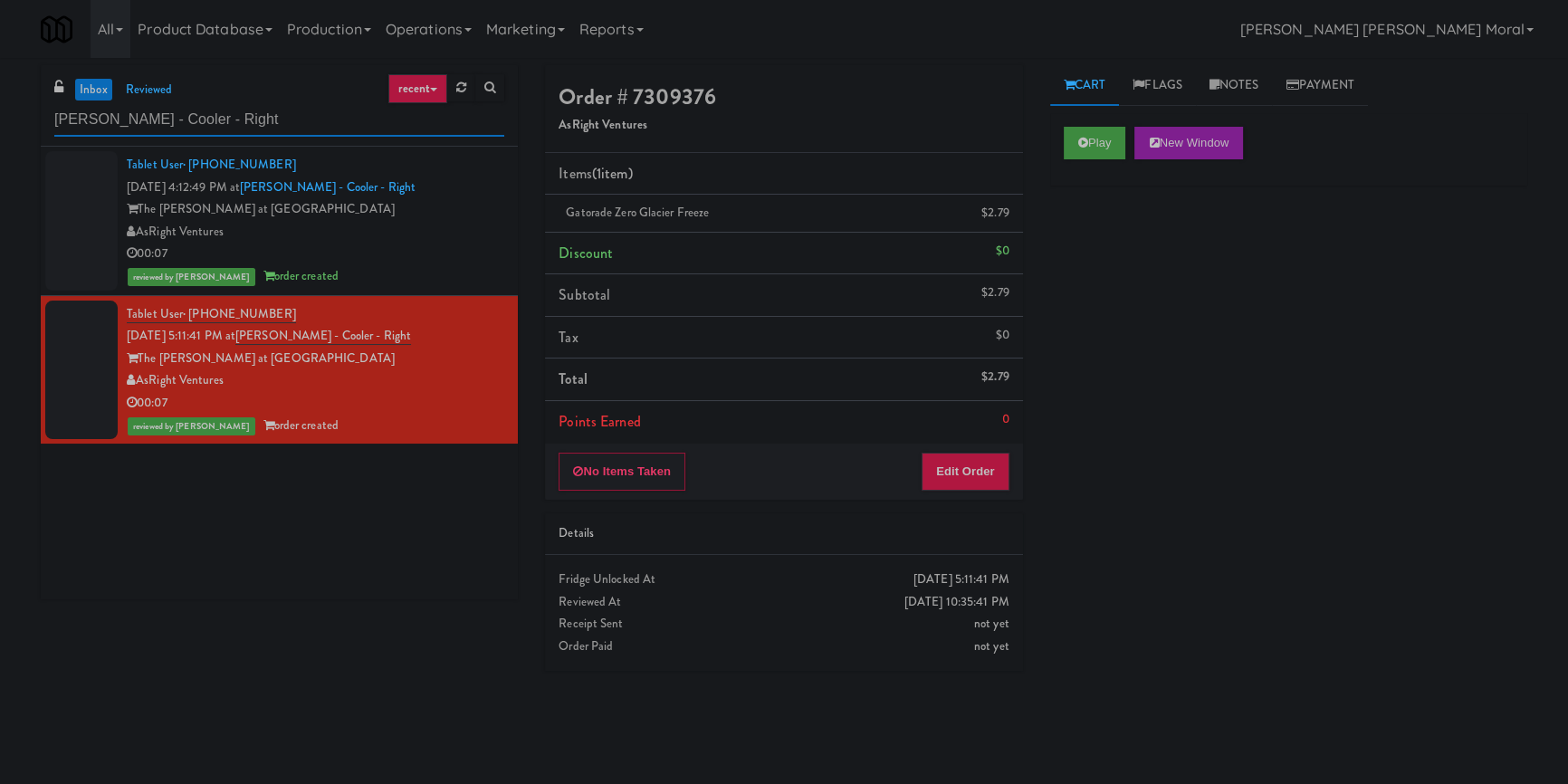
click at [237, 118] on input "[PERSON_NAME] - Cooler - Right" at bounding box center [279, 120] width 450 height 34
click at [237, 119] on input "[PERSON_NAME] - Cooler - Right" at bounding box center [279, 120] width 450 height 34
paste input "(Food, Snack & Drink) EWR 1-TB-MAIN BREAK ROOM"
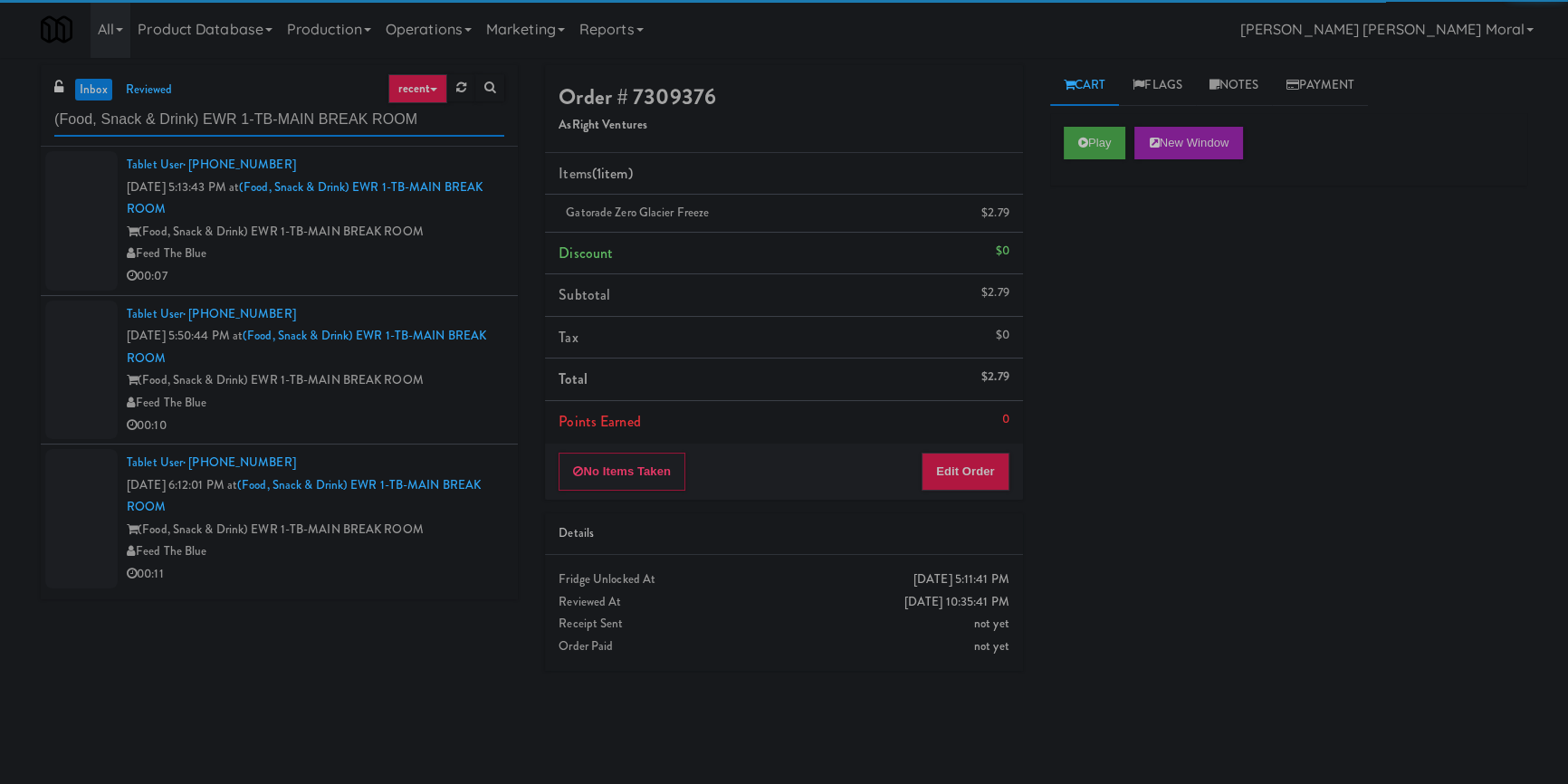
type input "(Food, Snack & Drink) EWR 1-TB-MAIN BREAK ROOM"
drag, startPoint x: 411, startPoint y: 225, endPoint x: 438, endPoint y: 242, distance: 31.9
click at [428, 236] on div "(Food, Snack & Drink) EWR 1-TB-MAIN BREAK ROOM" at bounding box center [315, 232] width 377 height 23
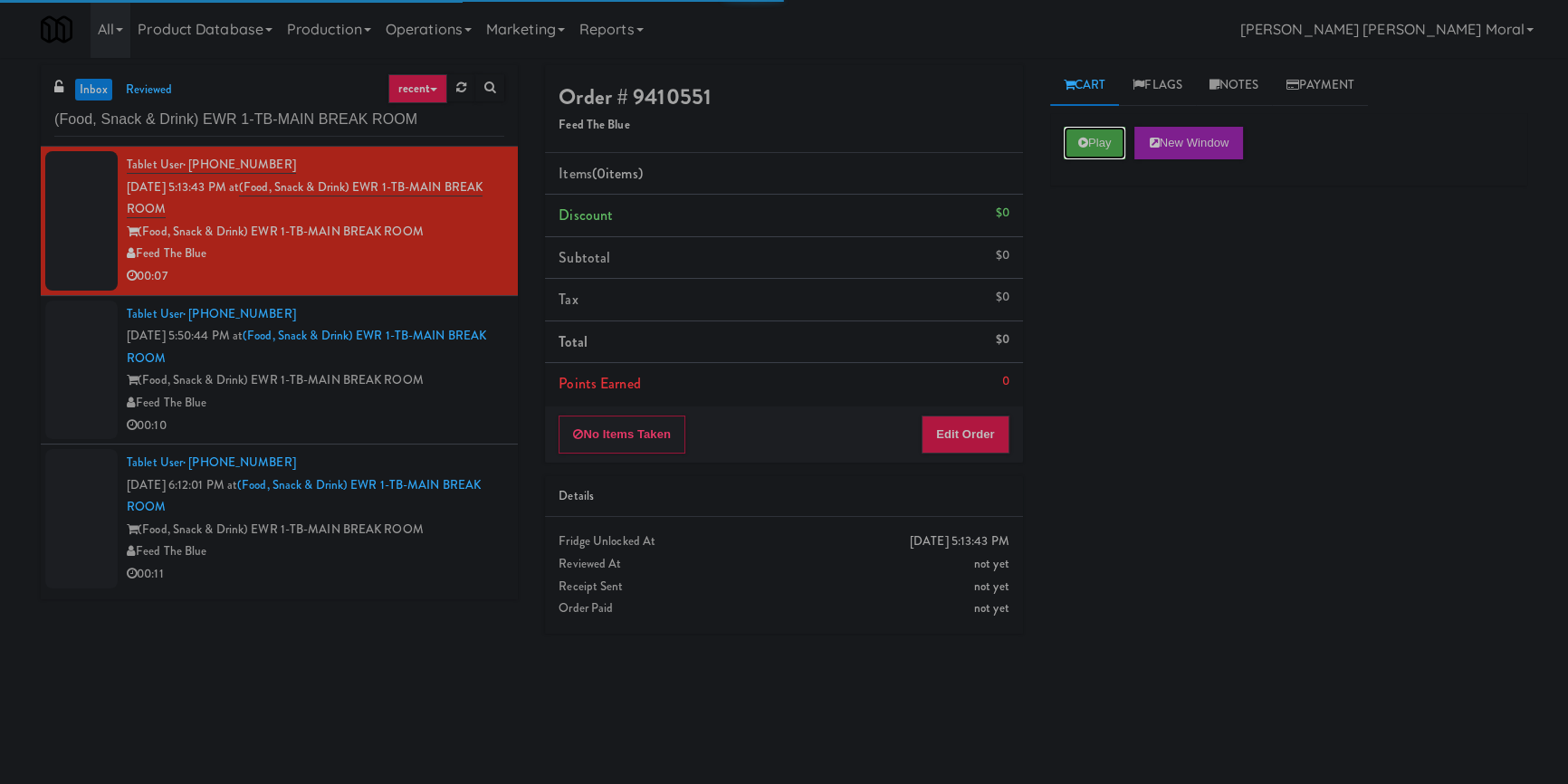
click at [1114, 146] on button "Play" at bounding box center [1095, 143] width 62 height 33
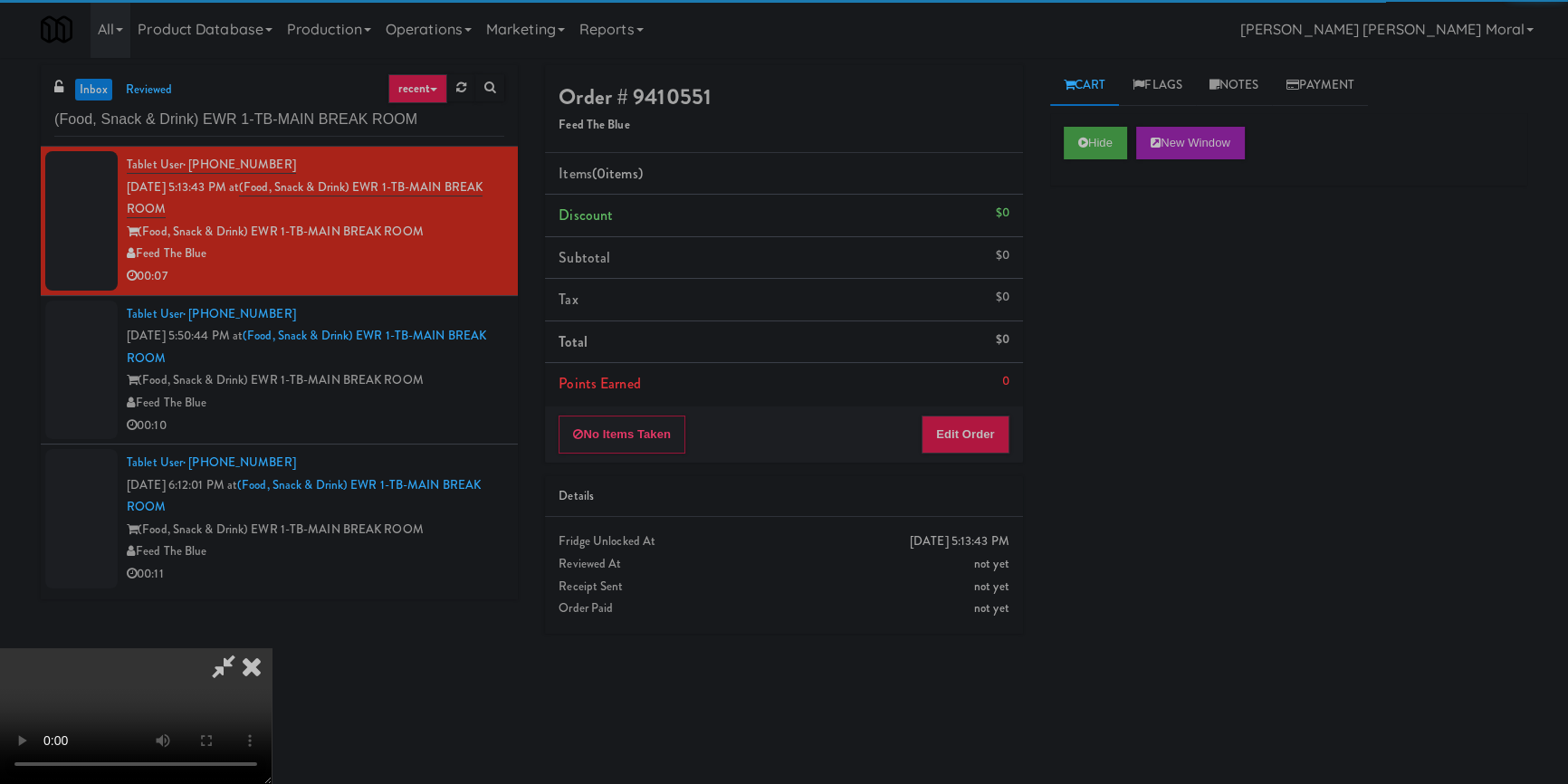
click at [1121, 251] on div "Hide New Window Primary Flag Clear Flag if unable to determine what was taken o…" at bounding box center [1290, 452] width 477 height 679
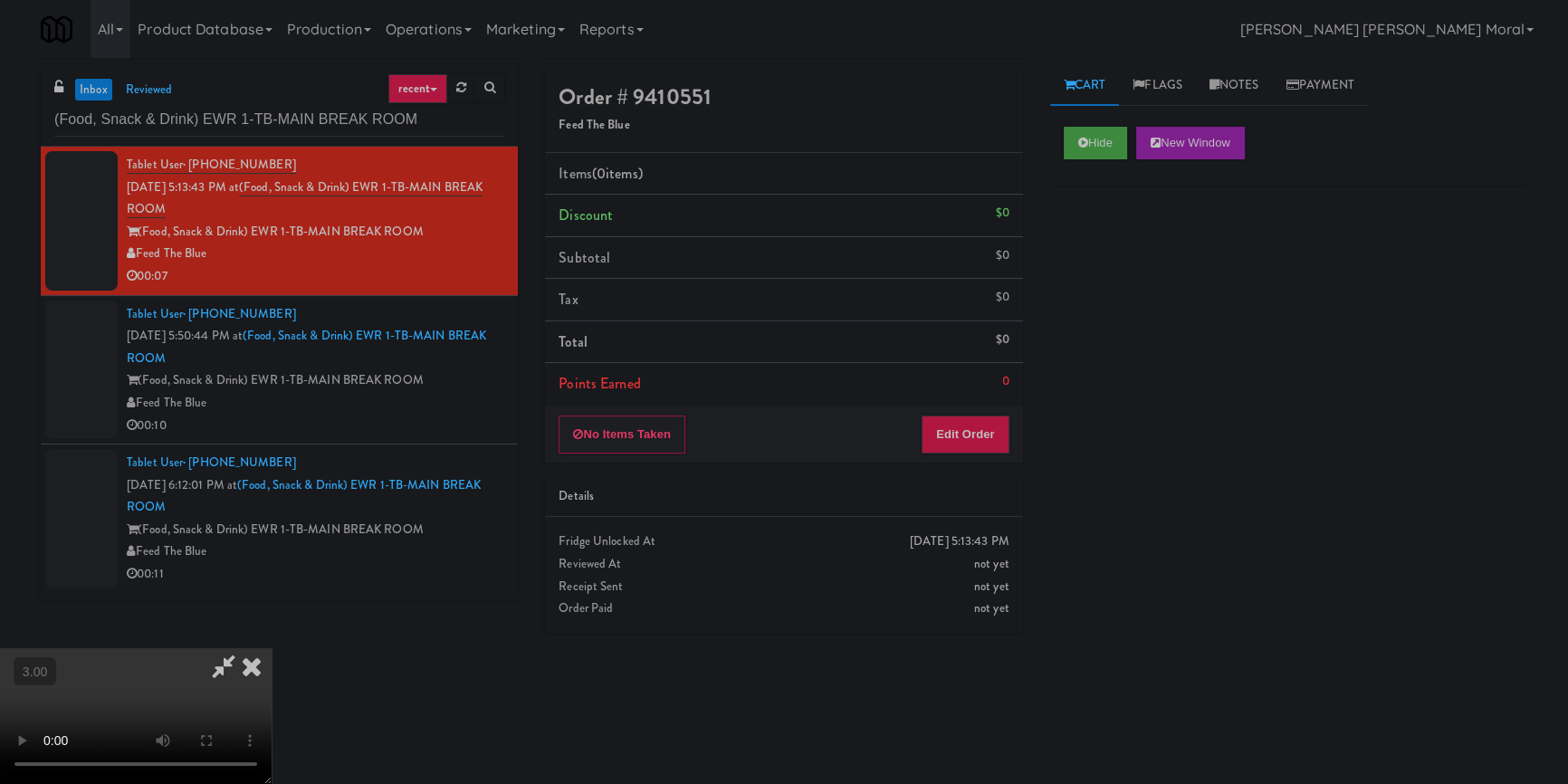
click at [271, 648] on video at bounding box center [136, 716] width 271 height 136
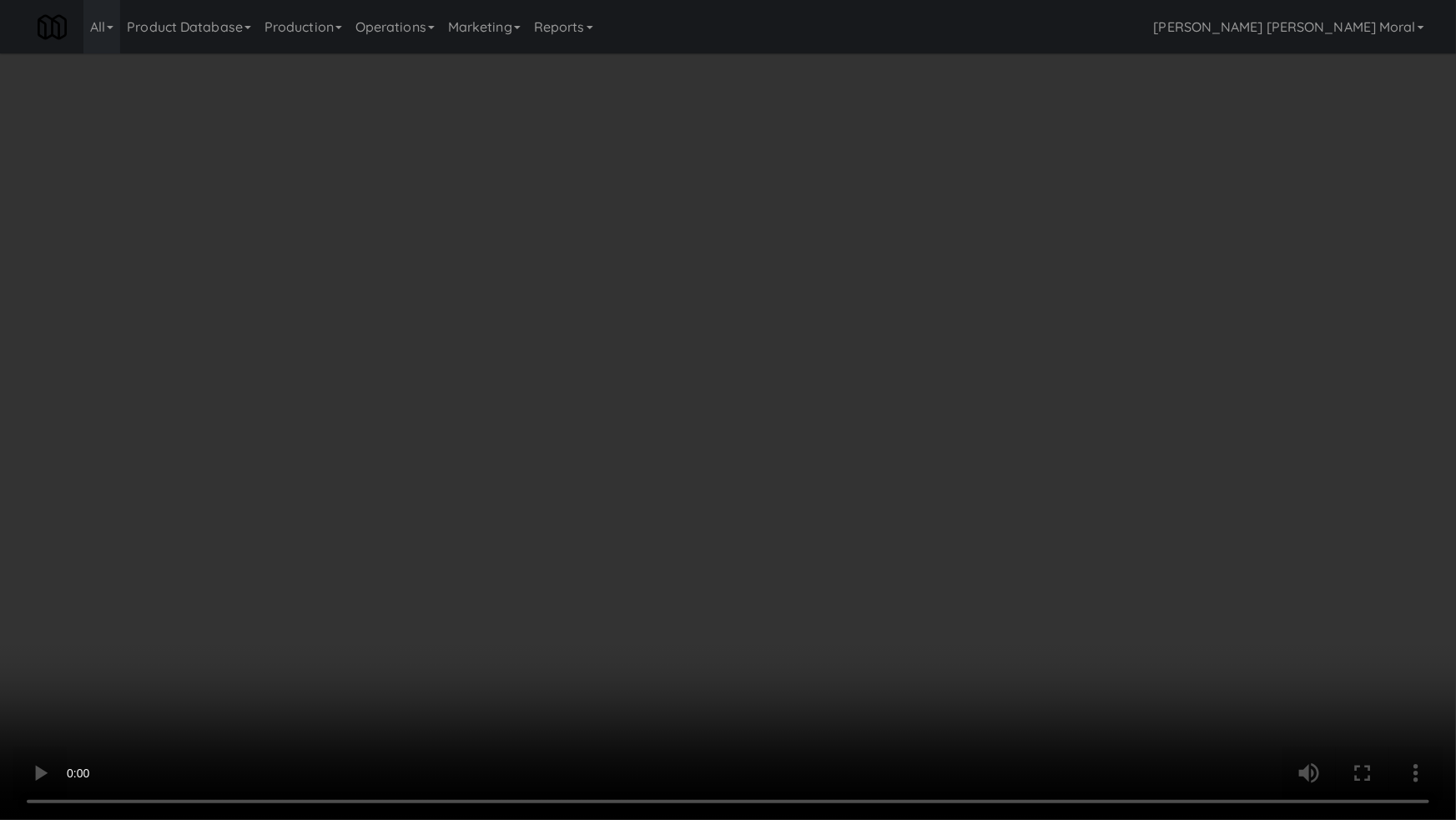
click at [866, 504] on video at bounding box center [728, 410] width 1456 height 820
click at [833, 496] on video at bounding box center [728, 410] width 1456 height 820
click at [835, 496] on video at bounding box center [728, 410] width 1456 height 820
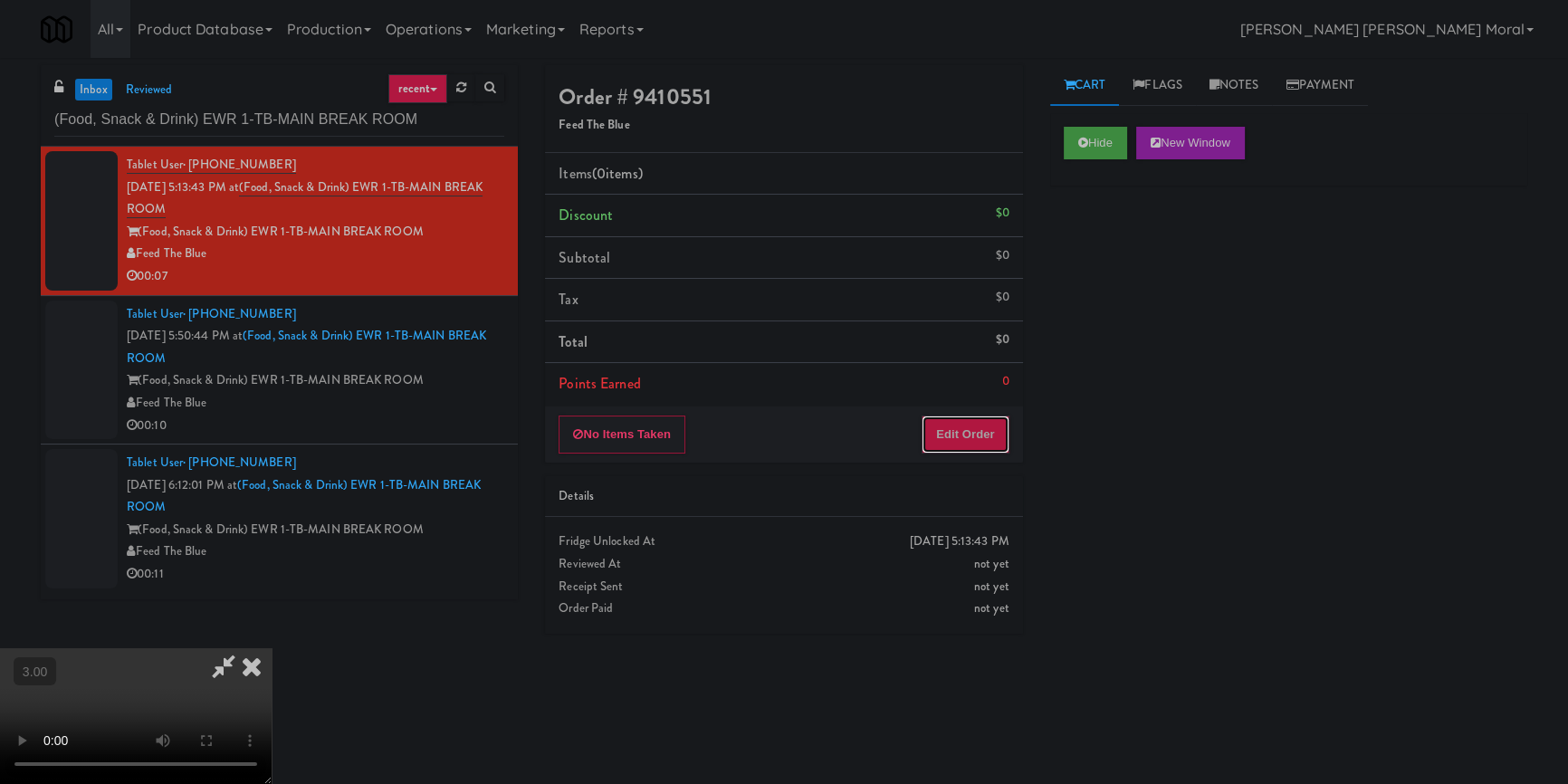
drag, startPoint x: 988, startPoint y: 429, endPoint x: 1046, endPoint y: 334, distance: 111.3
click at [987, 427] on button "Edit Order" at bounding box center [966, 435] width 88 height 38
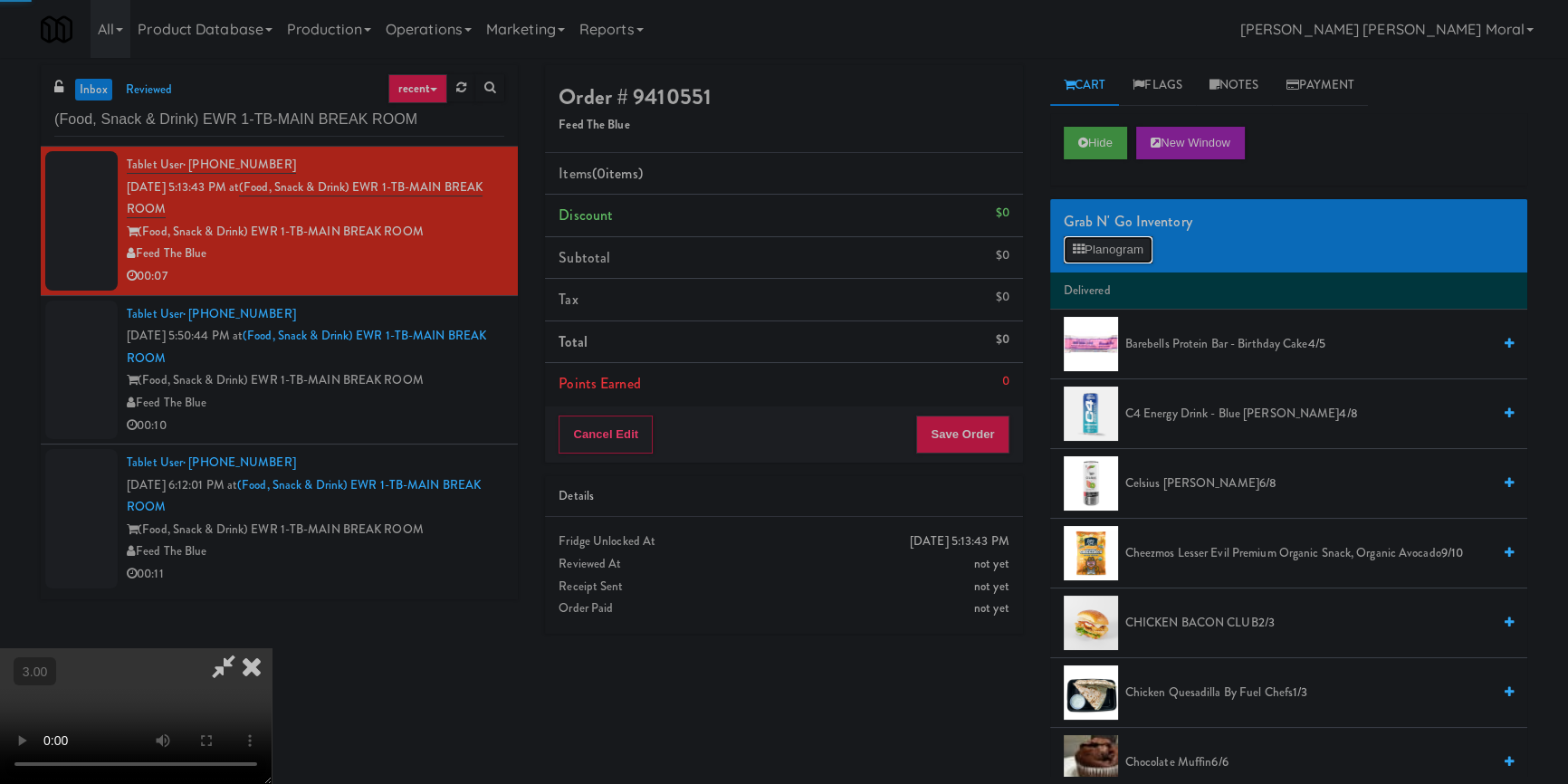
click at [1083, 257] on button "Planogram" at bounding box center [1108, 249] width 89 height 27
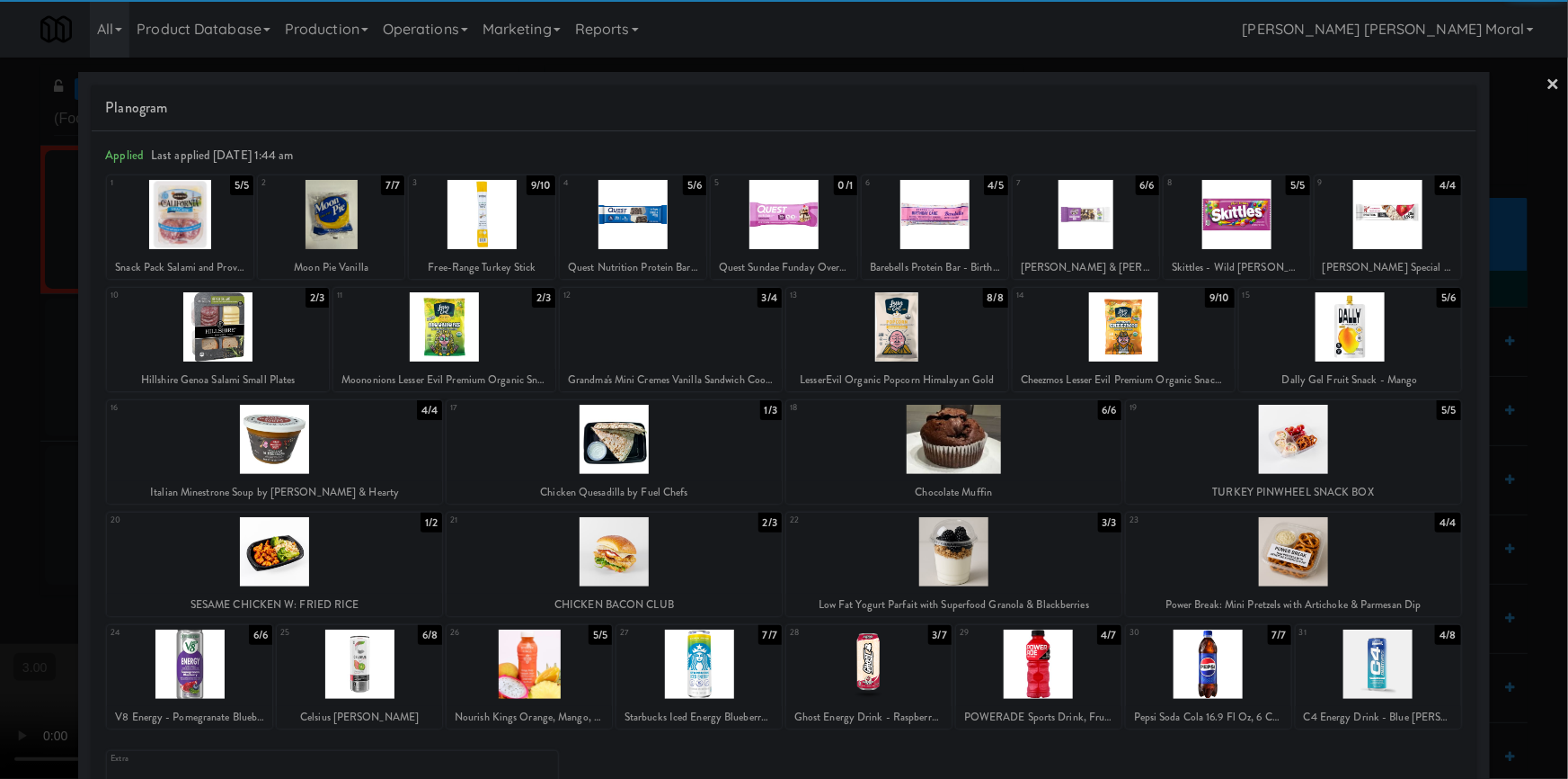
click at [1029, 668] on div at bounding box center [1039, 664] width 165 height 69
drag, startPoint x: 647, startPoint y: 223, endPoint x: 372, endPoint y: 343, distance: 300.0
click at [647, 223] on div at bounding box center [633, 214] width 146 height 69
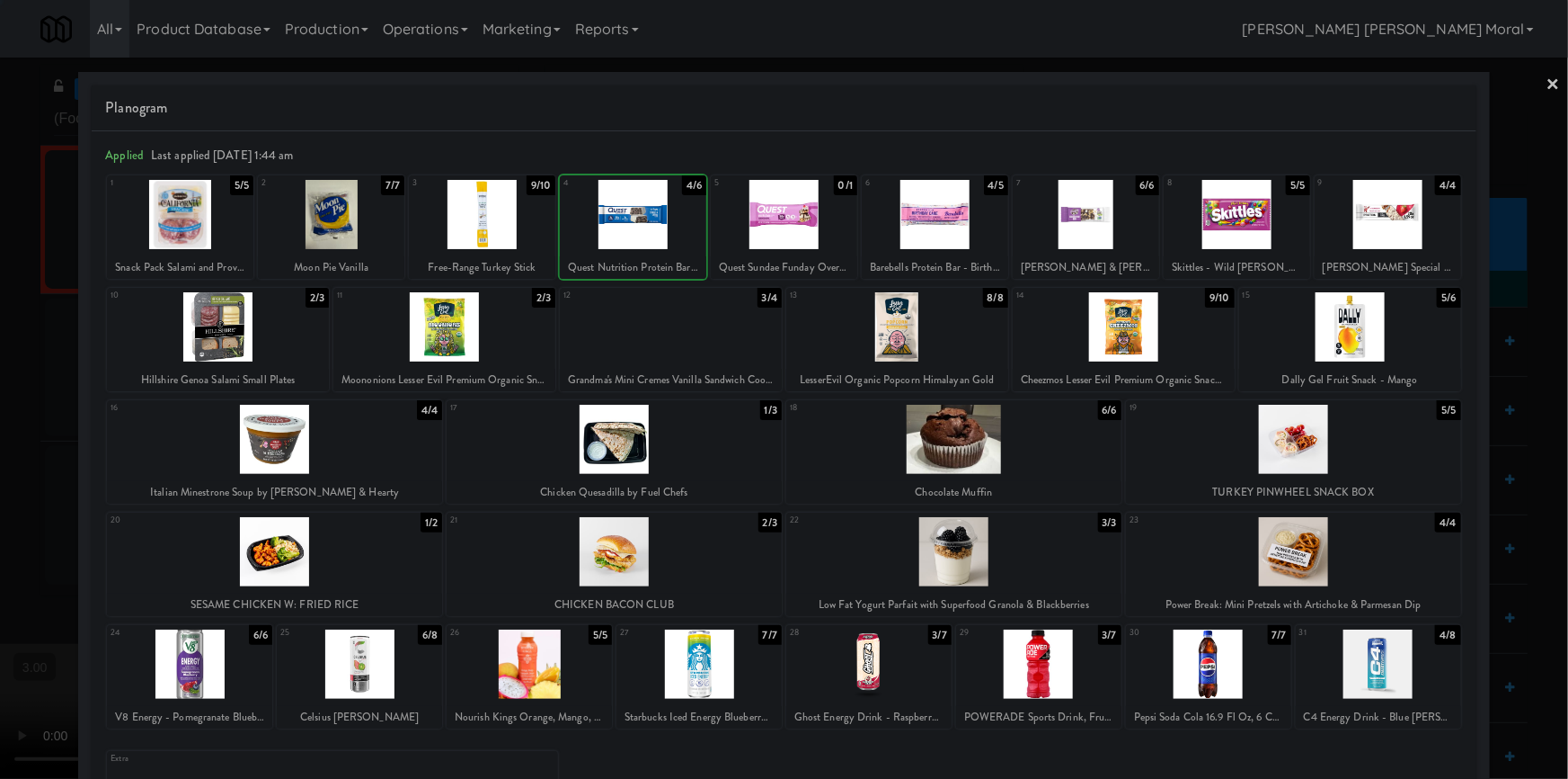
click at [0, 392] on div at bounding box center [784, 390] width 1568 height 779
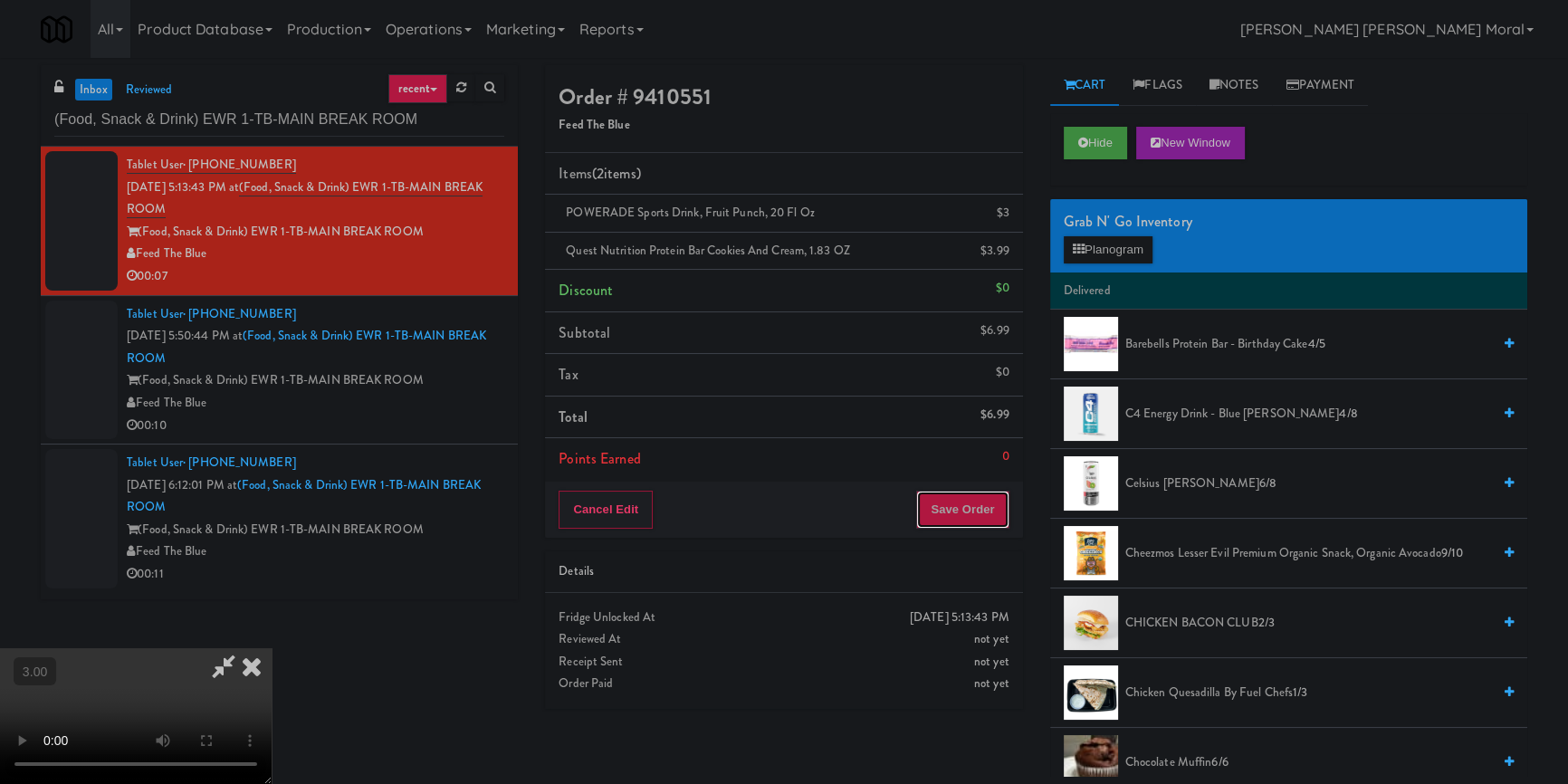
click at [952, 521] on button "Save Order" at bounding box center [962, 510] width 92 height 38
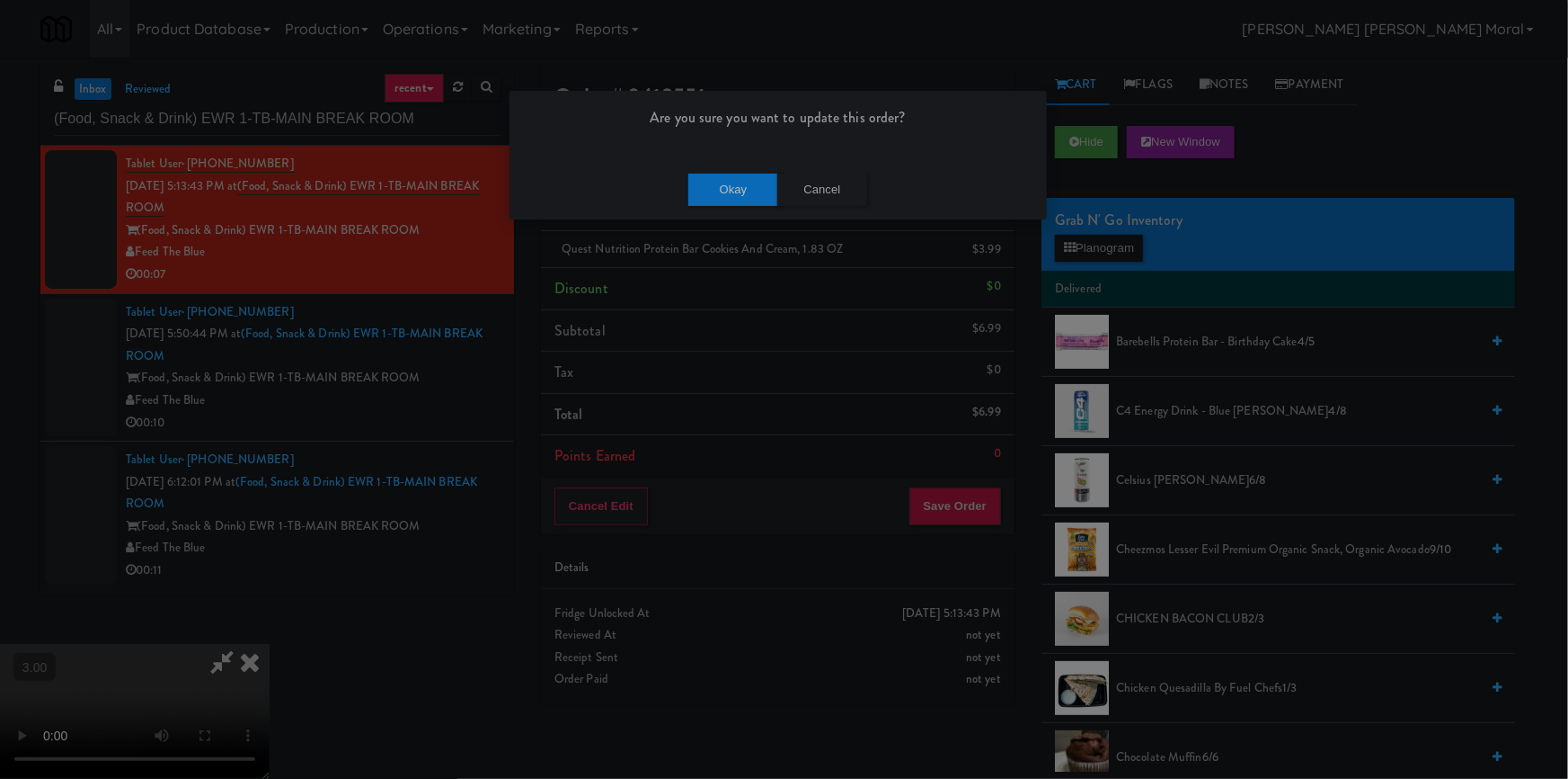
click at [749, 167] on div "Okay Cancel" at bounding box center [778, 189] width 538 height 60
click at [737, 197] on button "Okay" at bounding box center [732, 189] width 89 height 32
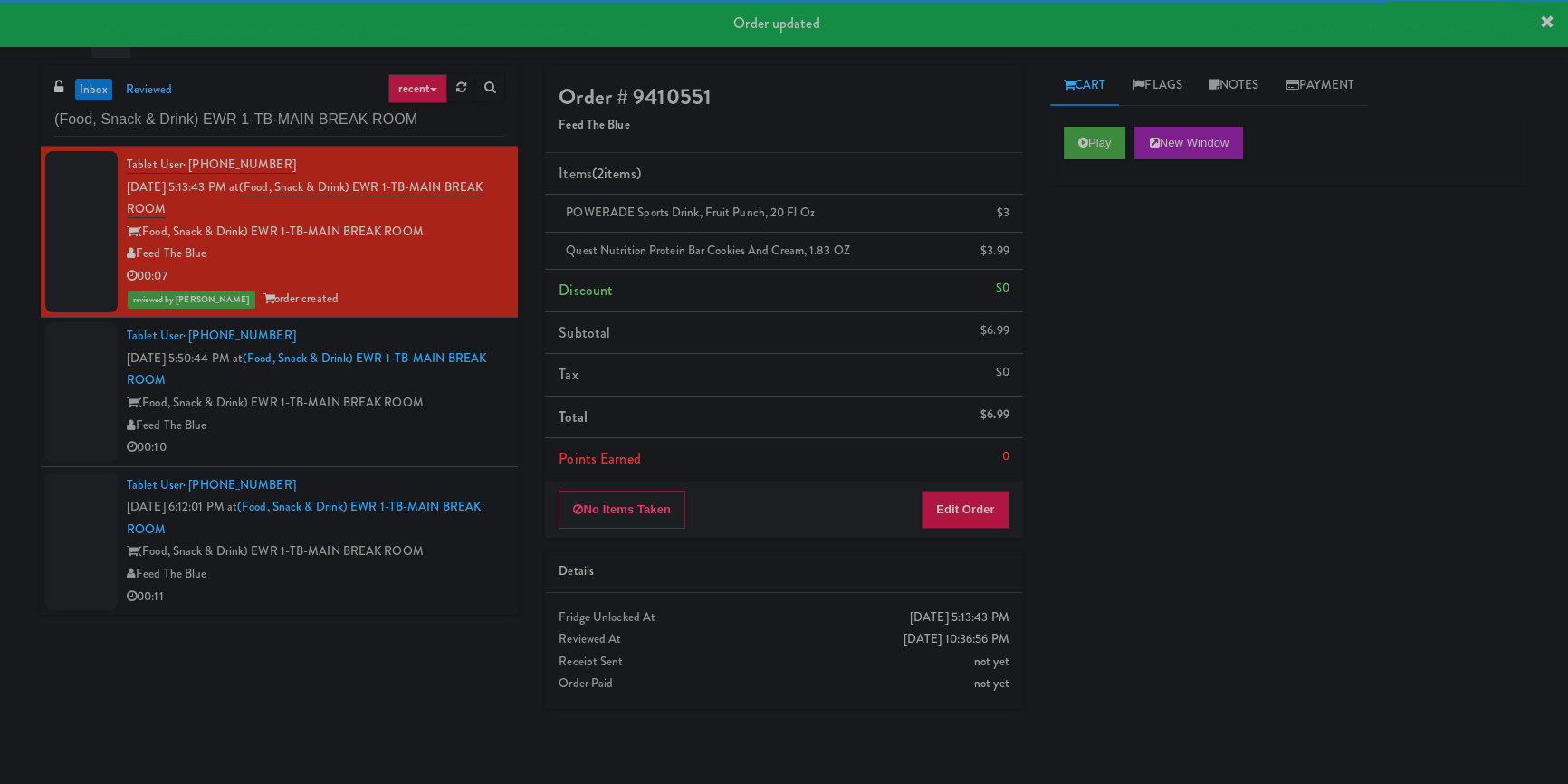
drag, startPoint x: 401, startPoint y: 430, endPoint x: 620, endPoint y: 452, distance: 220.1
click at [401, 431] on div "Feed The Blue" at bounding box center [315, 426] width 377 height 23
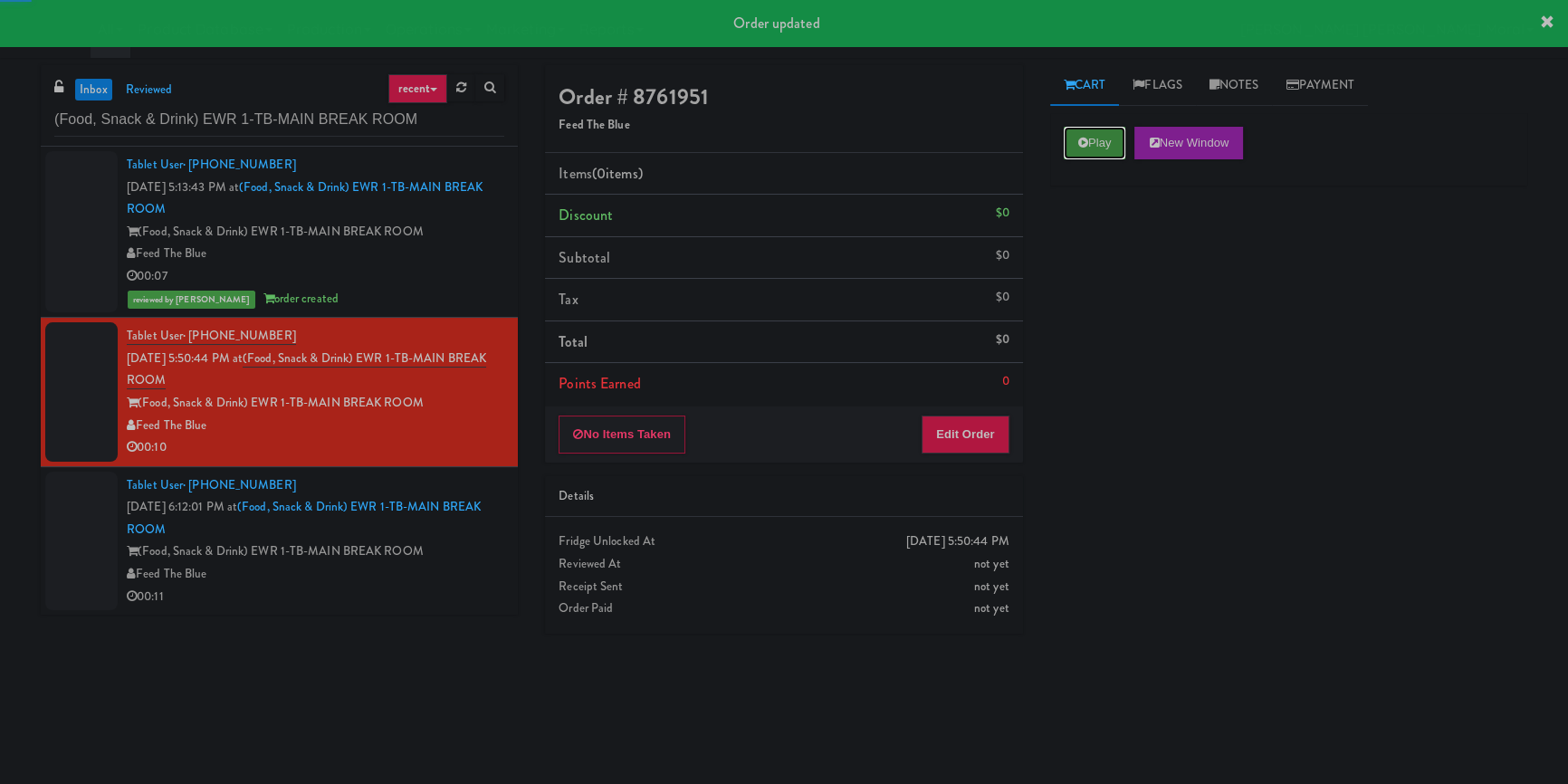
click at [1102, 143] on button "Play" at bounding box center [1095, 143] width 62 height 33
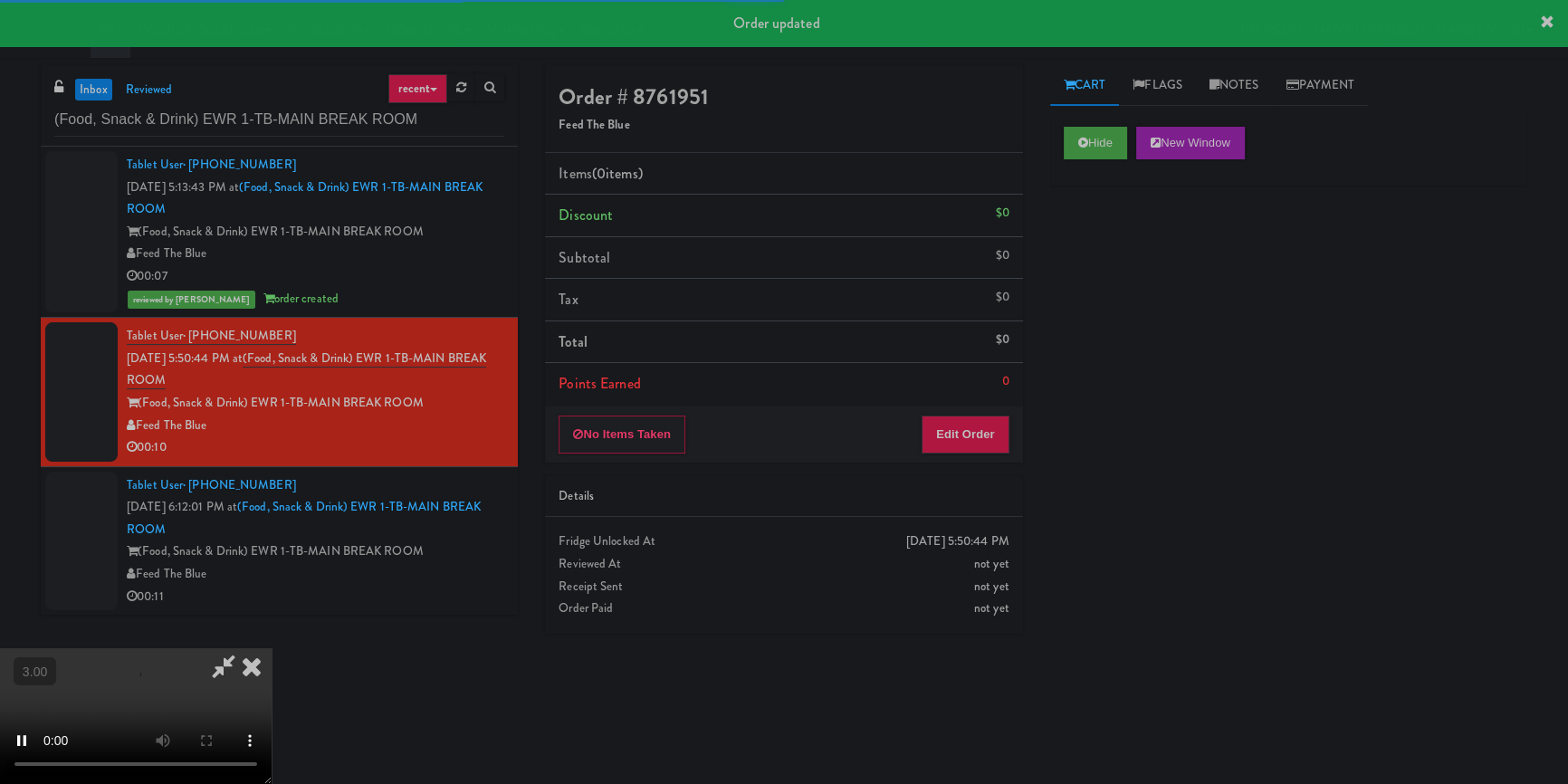
click at [1122, 301] on div "Hide New Window Primary Flag Clear Flag if unable to determine what was taken o…" at bounding box center [1290, 452] width 477 height 679
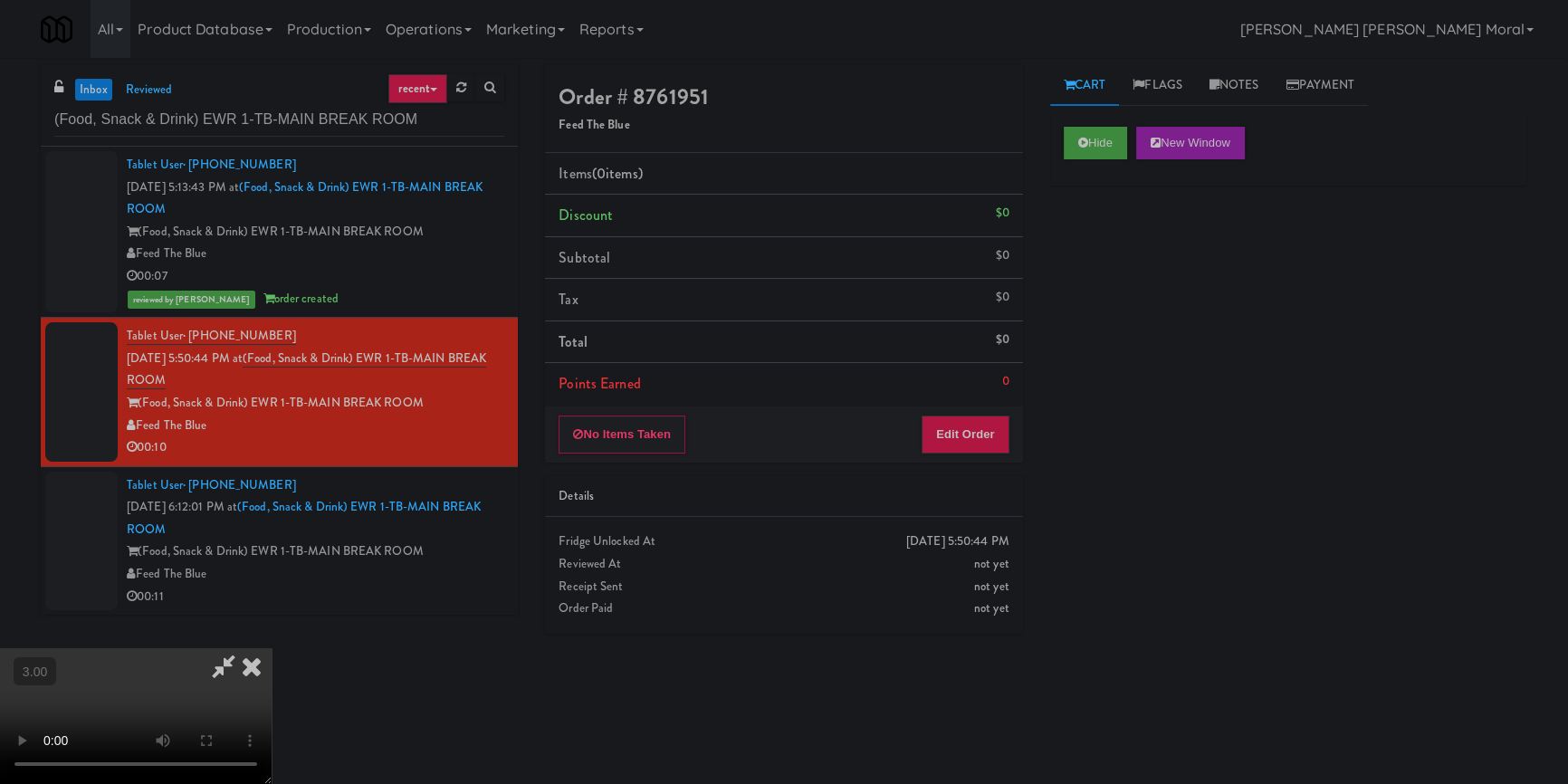
click at [271, 648] on video at bounding box center [136, 716] width 271 height 136
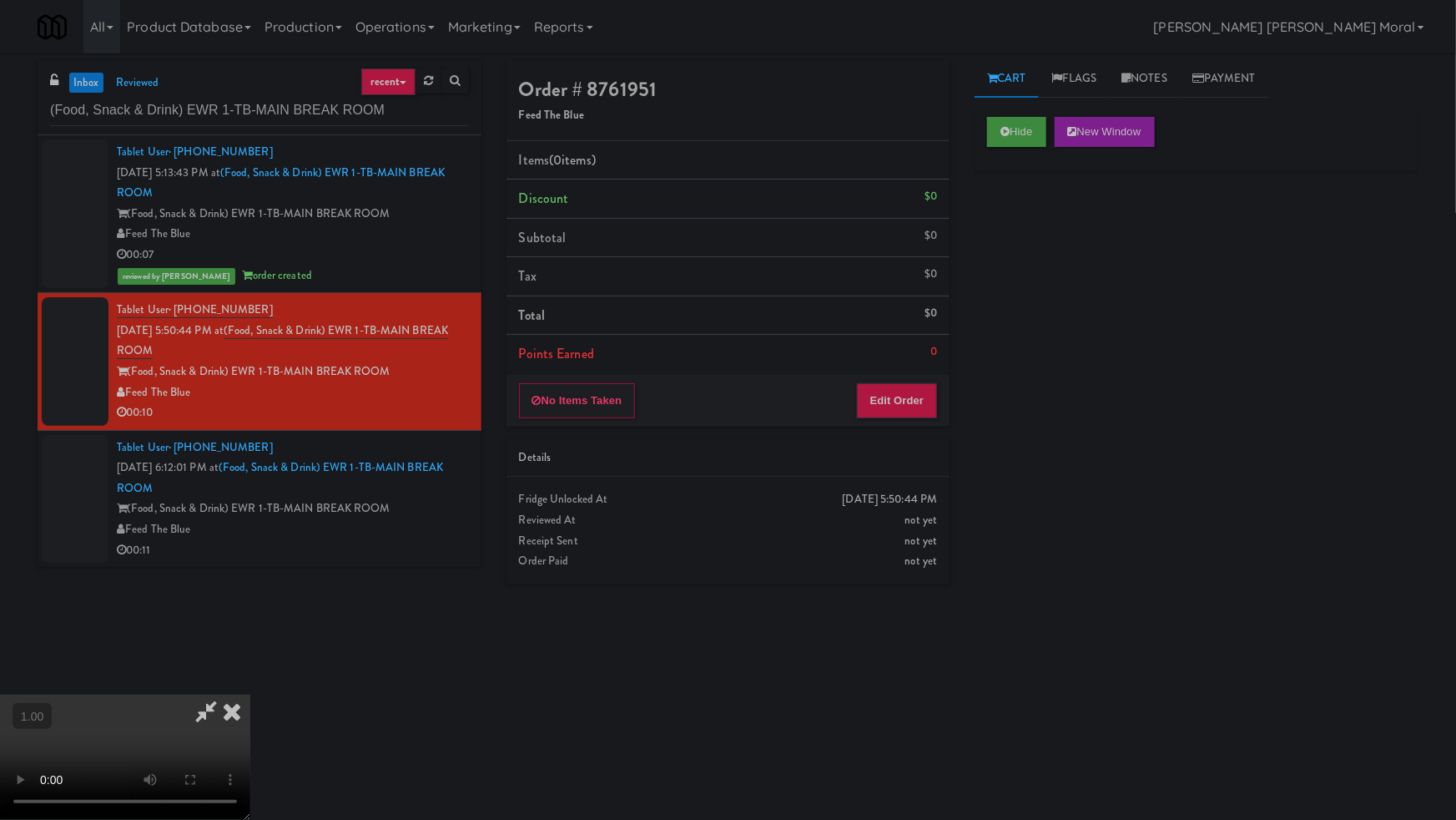
click at [250, 695] on video at bounding box center [125, 757] width 250 height 125
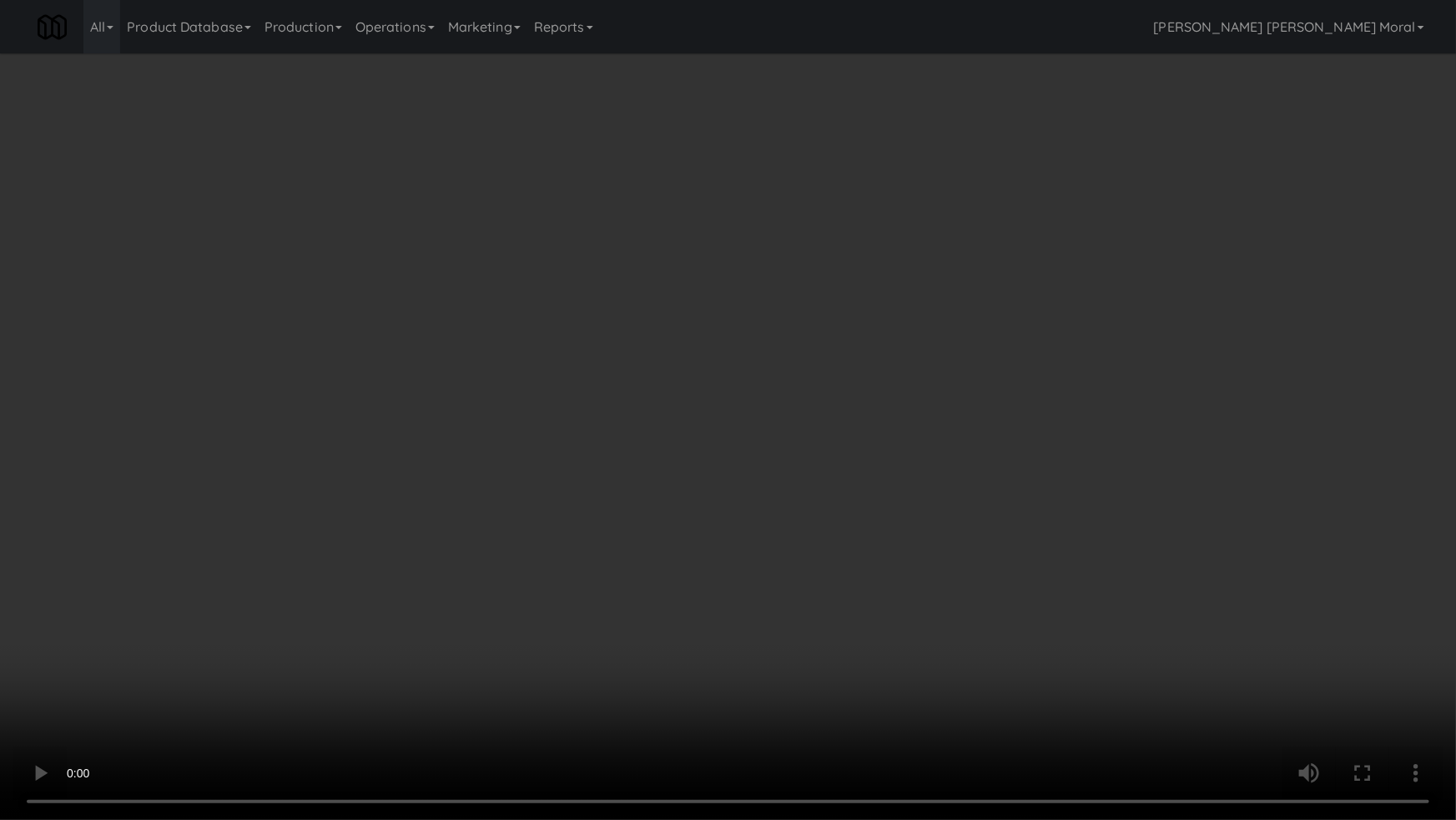
click at [780, 496] on video at bounding box center [728, 410] width 1456 height 820
click at [791, 492] on video at bounding box center [728, 410] width 1456 height 820
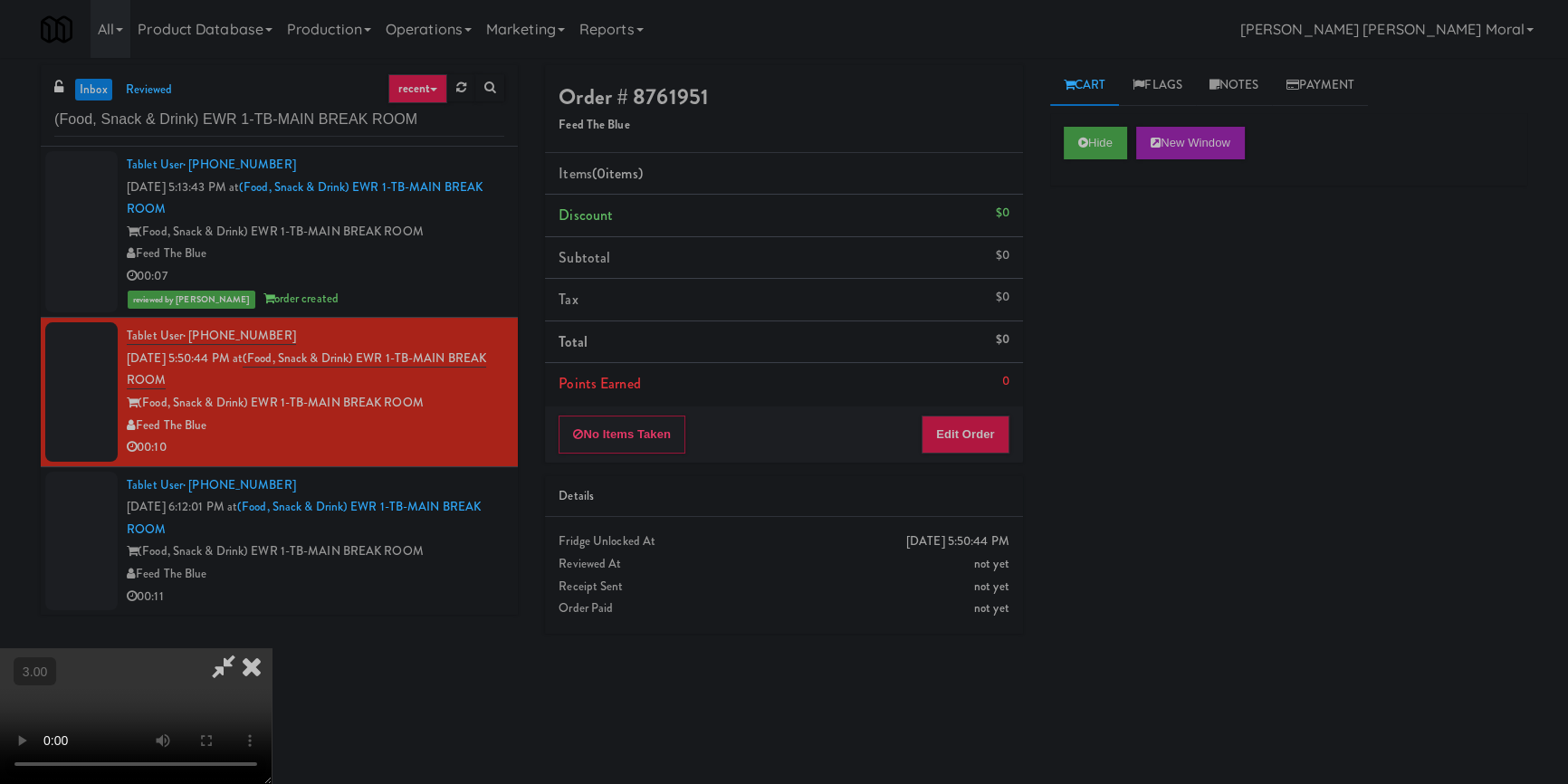
click at [271, 648] on icon at bounding box center [252, 666] width 40 height 37
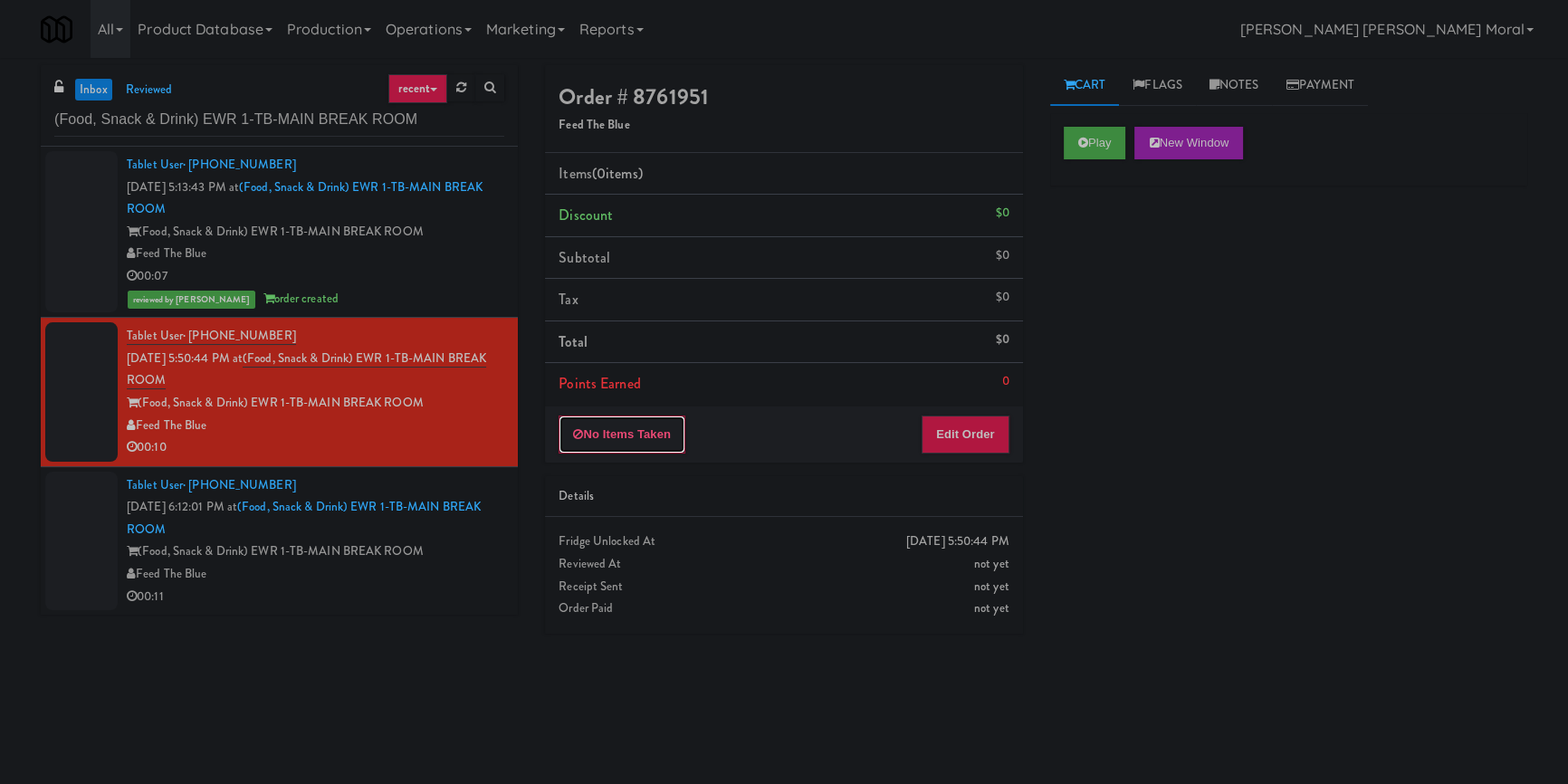
click at [676, 431] on button "No Items Taken" at bounding box center [622, 435] width 127 height 38
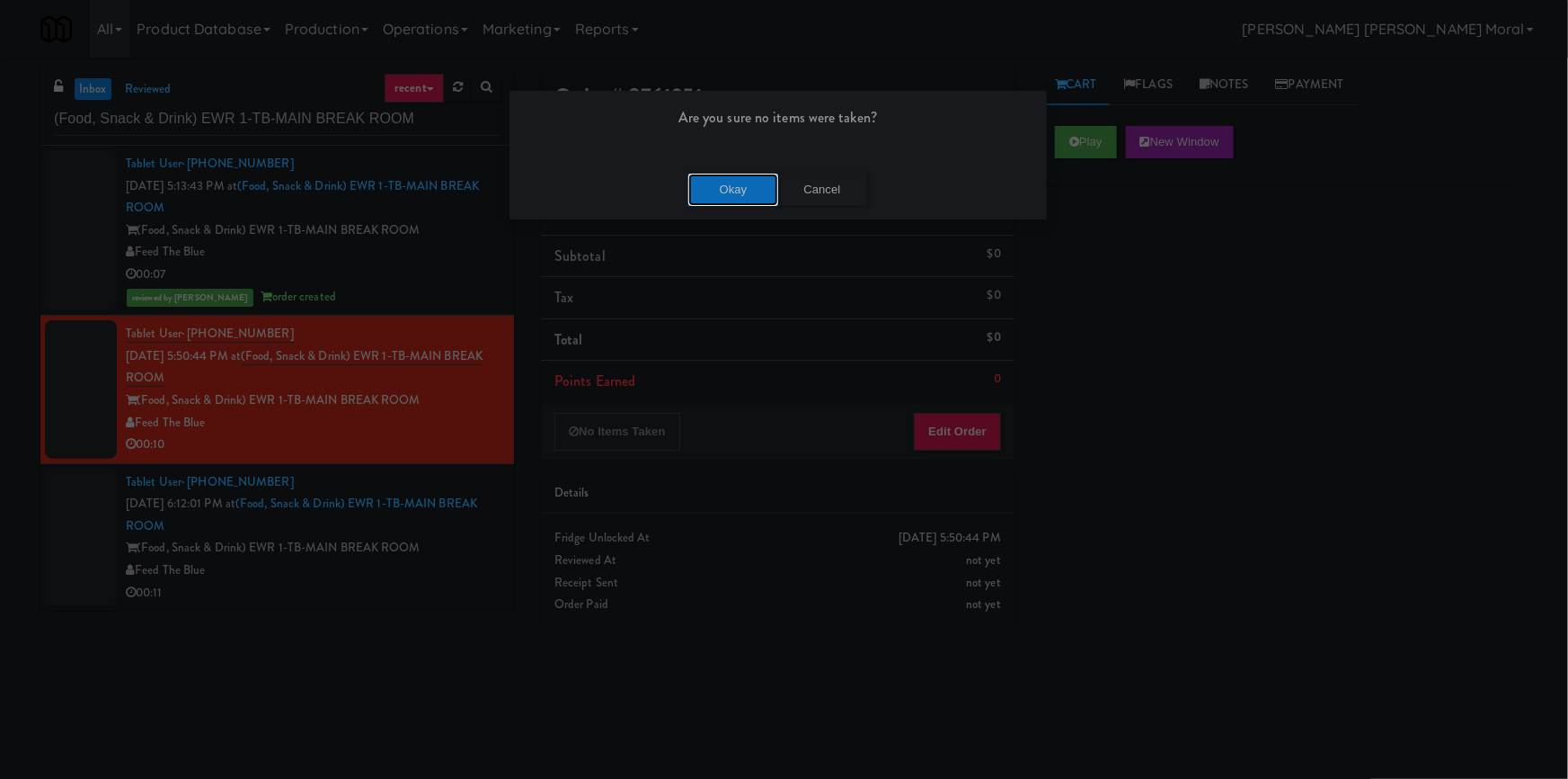
drag, startPoint x: 743, startPoint y: 173, endPoint x: 700, endPoint y: 235, distance: 75.5
click at [742, 173] on button "Okay" at bounding box center [732, 189] width 89 height 32
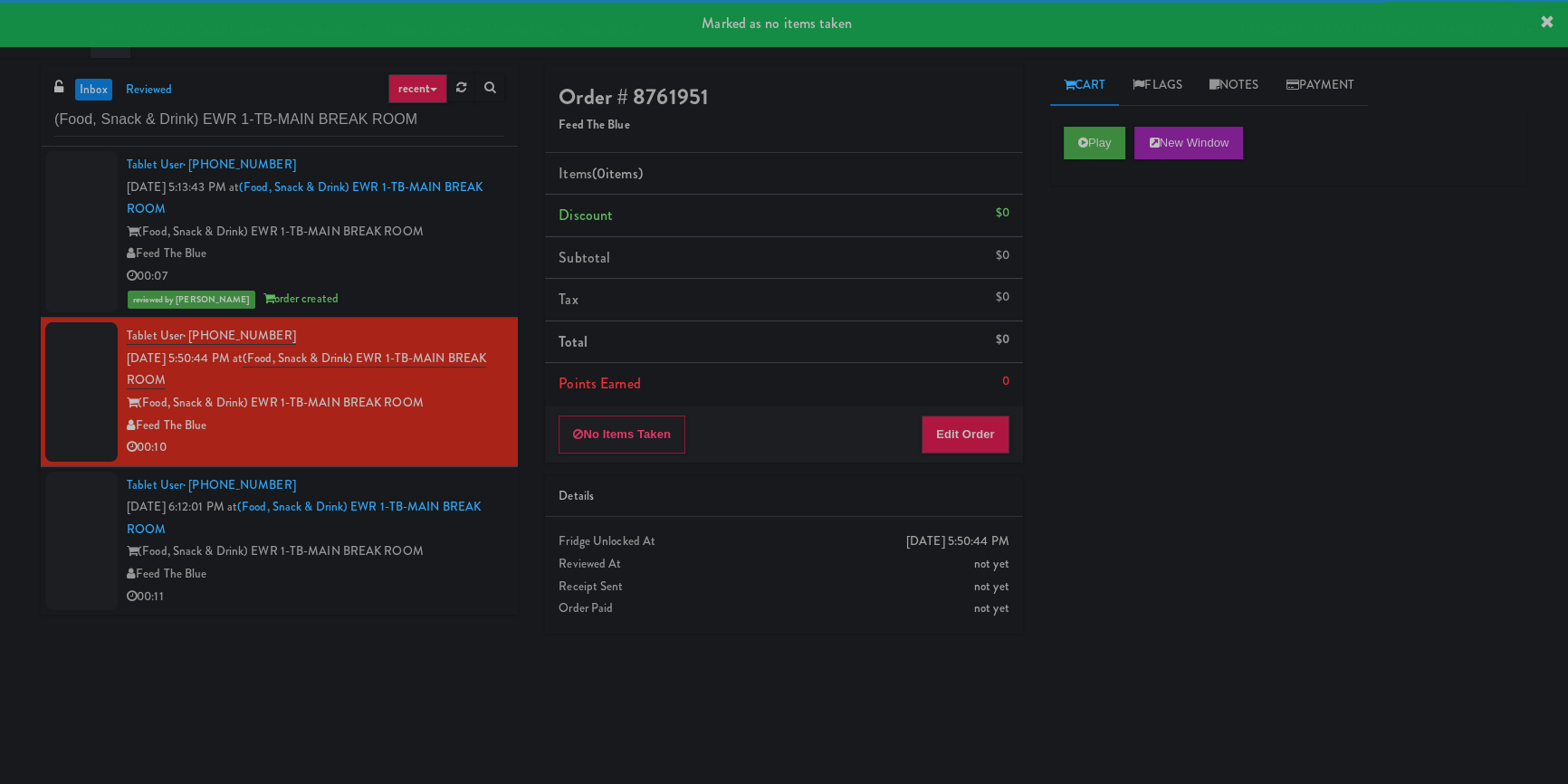
click at [424, 572] on div "Tablet User · (201) 400-0411 [DATE] 6:12:01 PM at (Food, Snack & Drink) EWR 1-T…" at bounding box center [315, 540] width 377 height 134
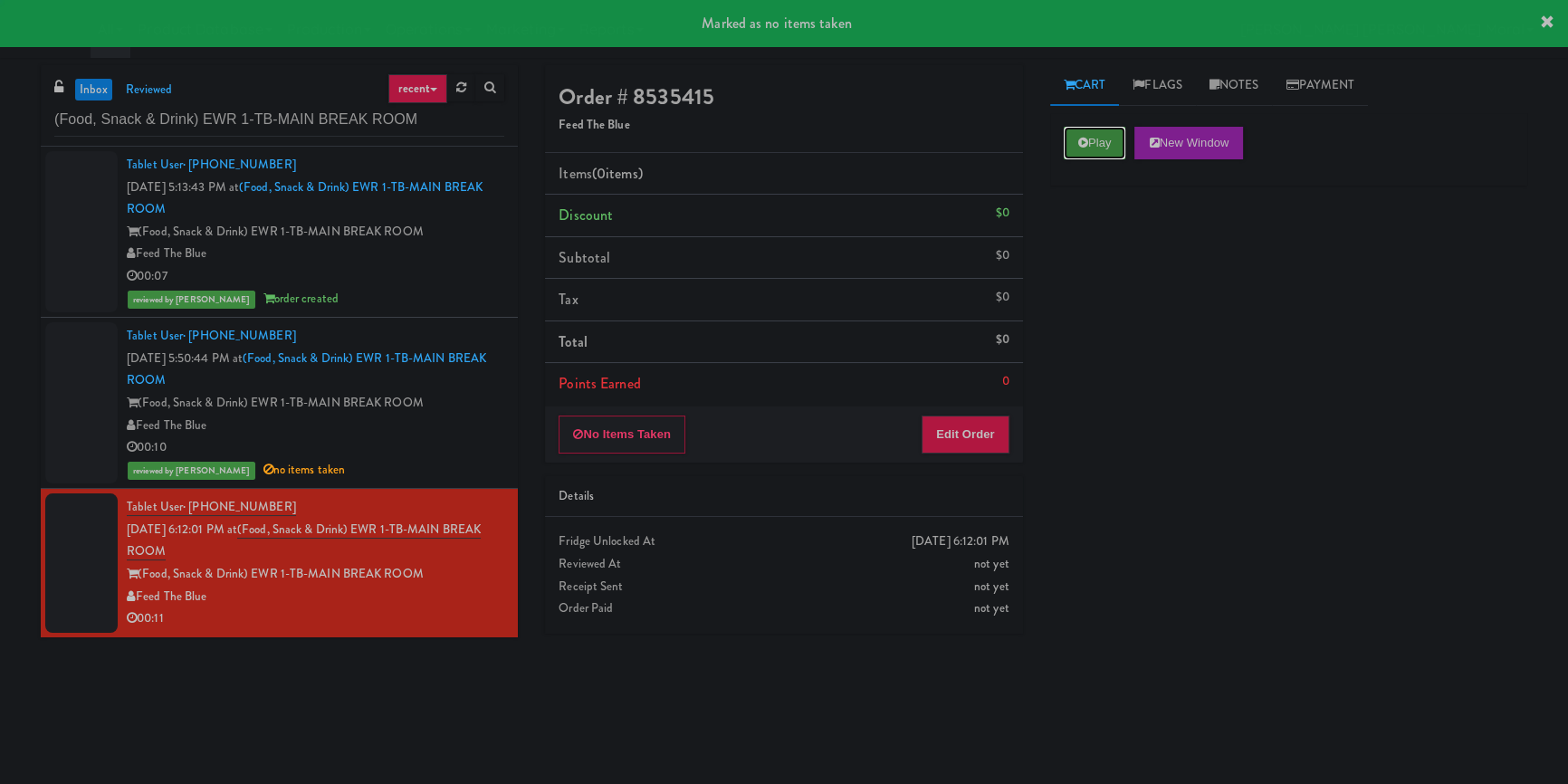
click at [1085, 142] on icon at bounding box center [1084, 143] width 10 height 12
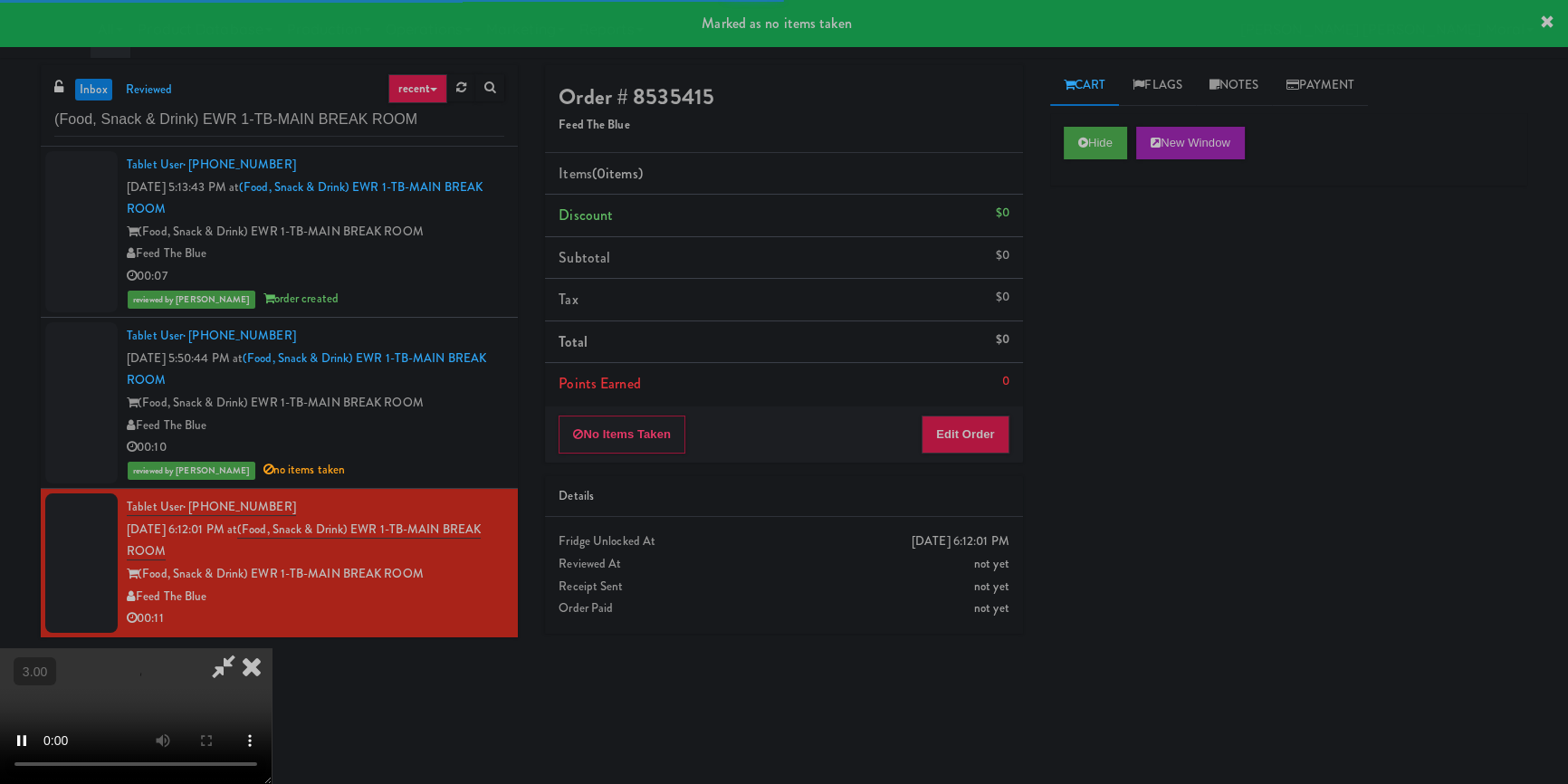
drag, startPoint x: 1101, startPoint y: 265, endPoint x: 1064, endPoint y: 335, distance: 79.2
click at [1101, 266] on div "Hide New Window Primary Flag Clear Flag if unable to determine what was taken o…" at bounding box center [1290, 452] width 477 height 679
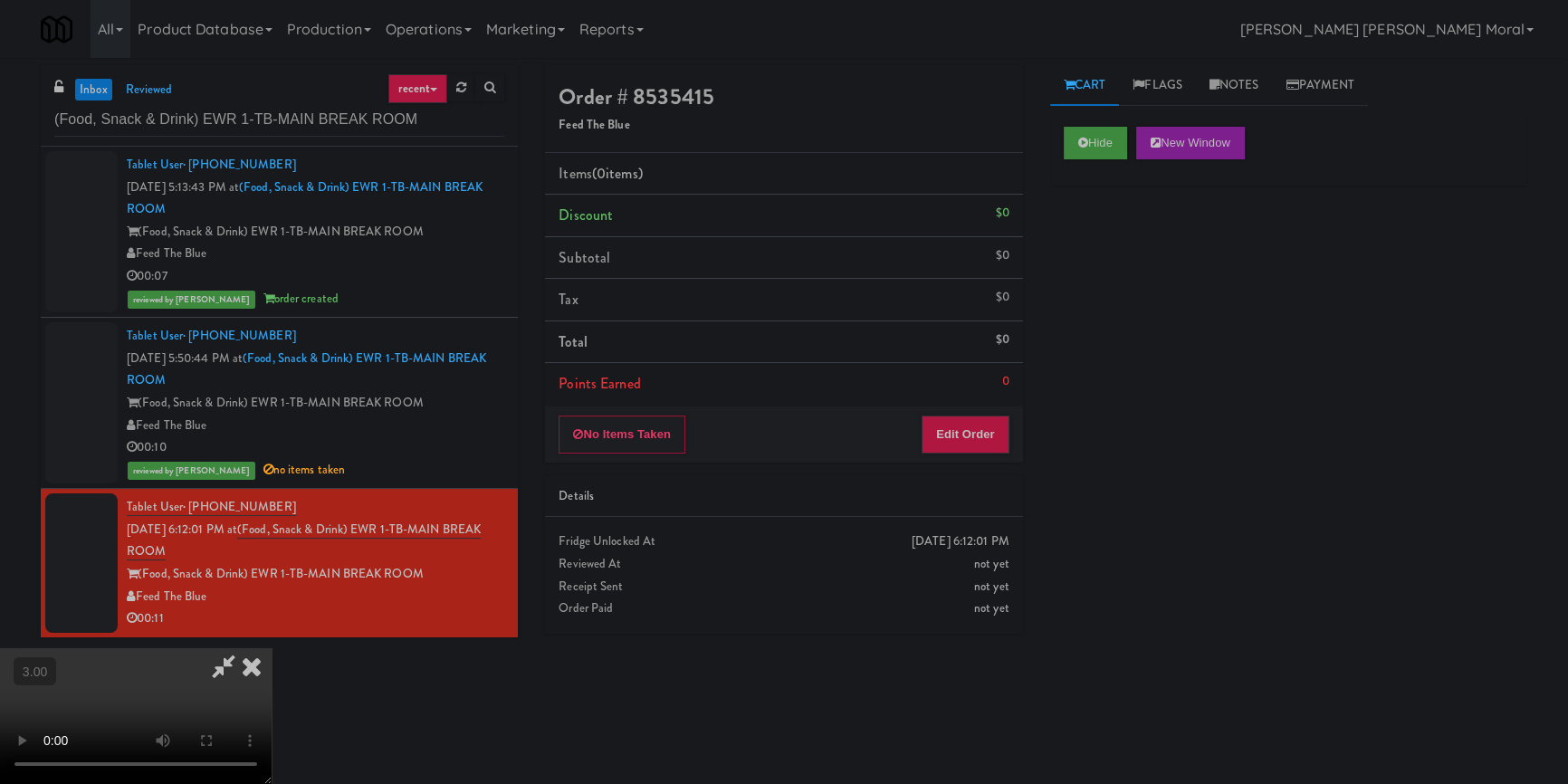
click at [271, 648] on video at bounding box center [136, 716] width 271 height 136
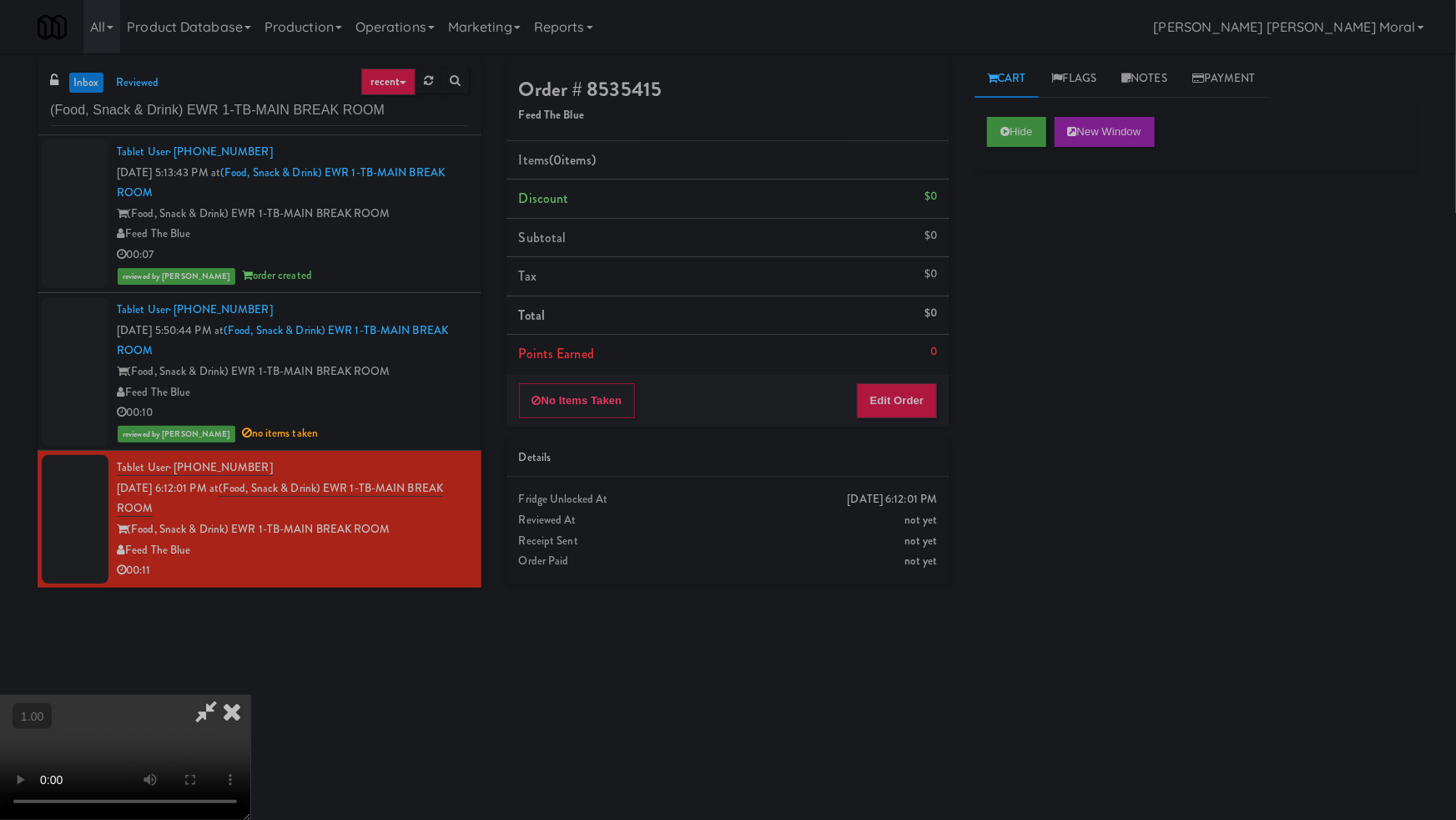
click at [250, 695] on video at bounding box center [125, 757] width 250 height 125
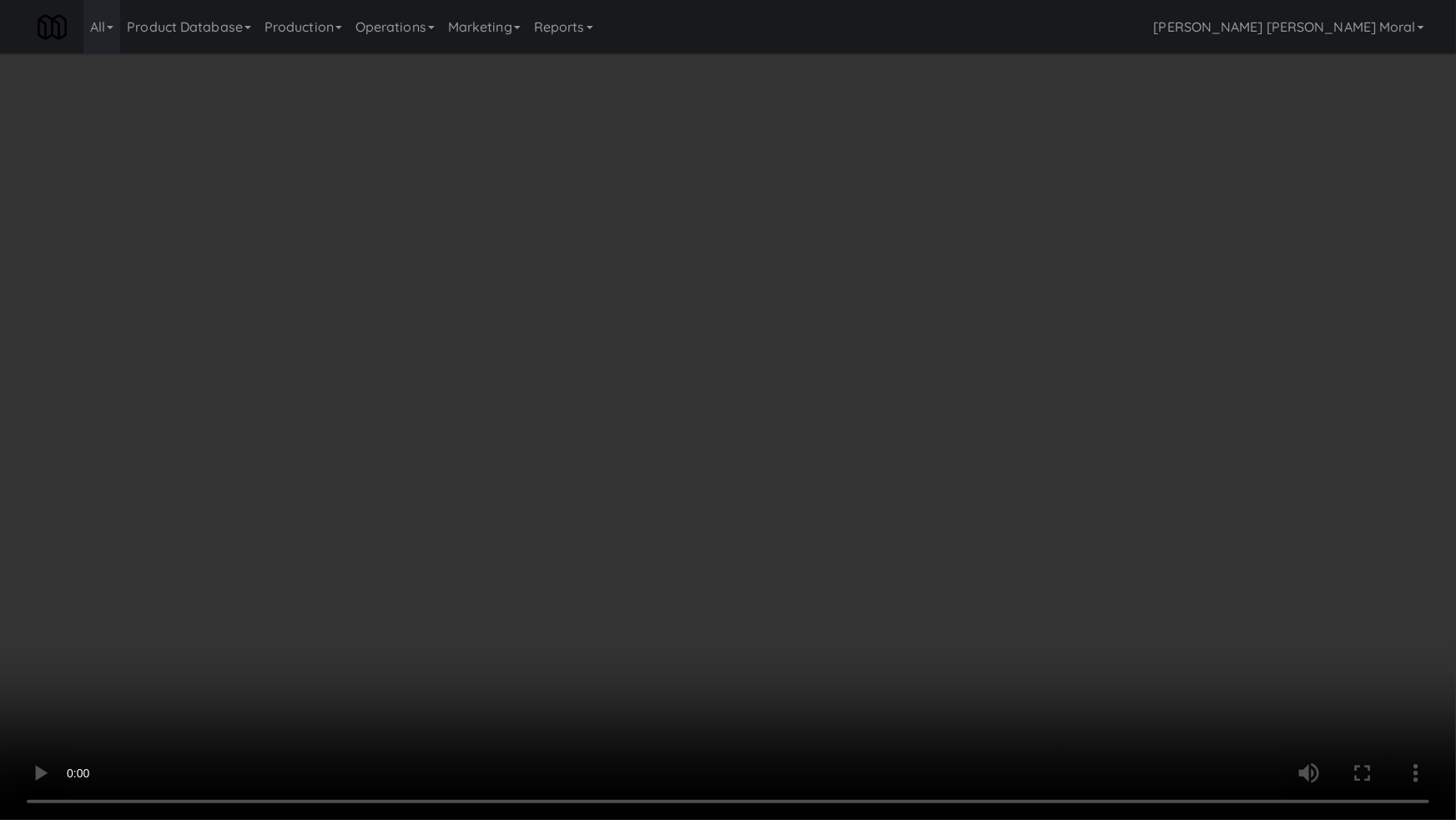
click at [901, 506] on video at bounding box center [728, 410] width 1456 height 820
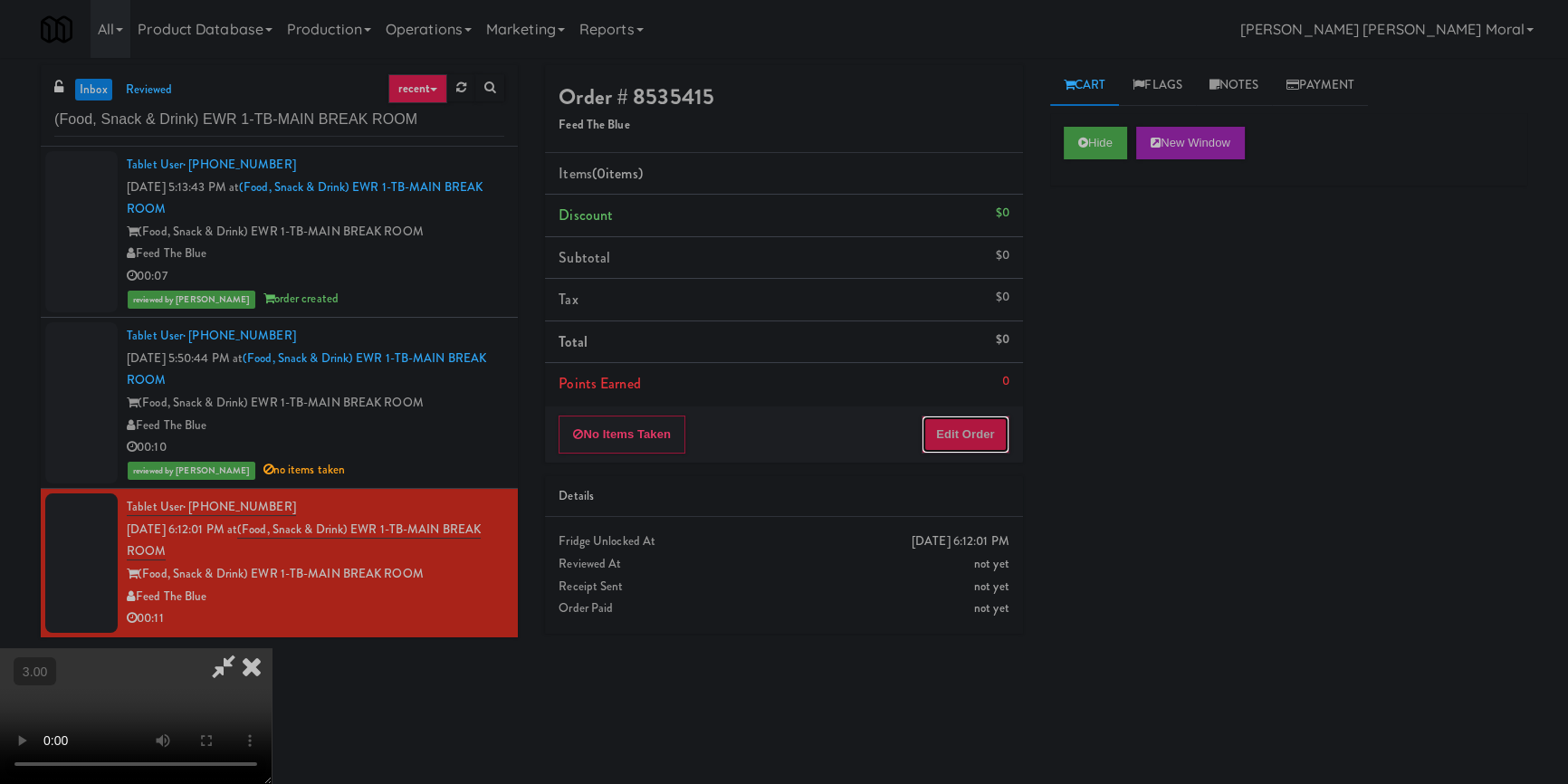
click at [991, 423] on button "Edit Order" at bounding box center [966, 435] width 88 height 38
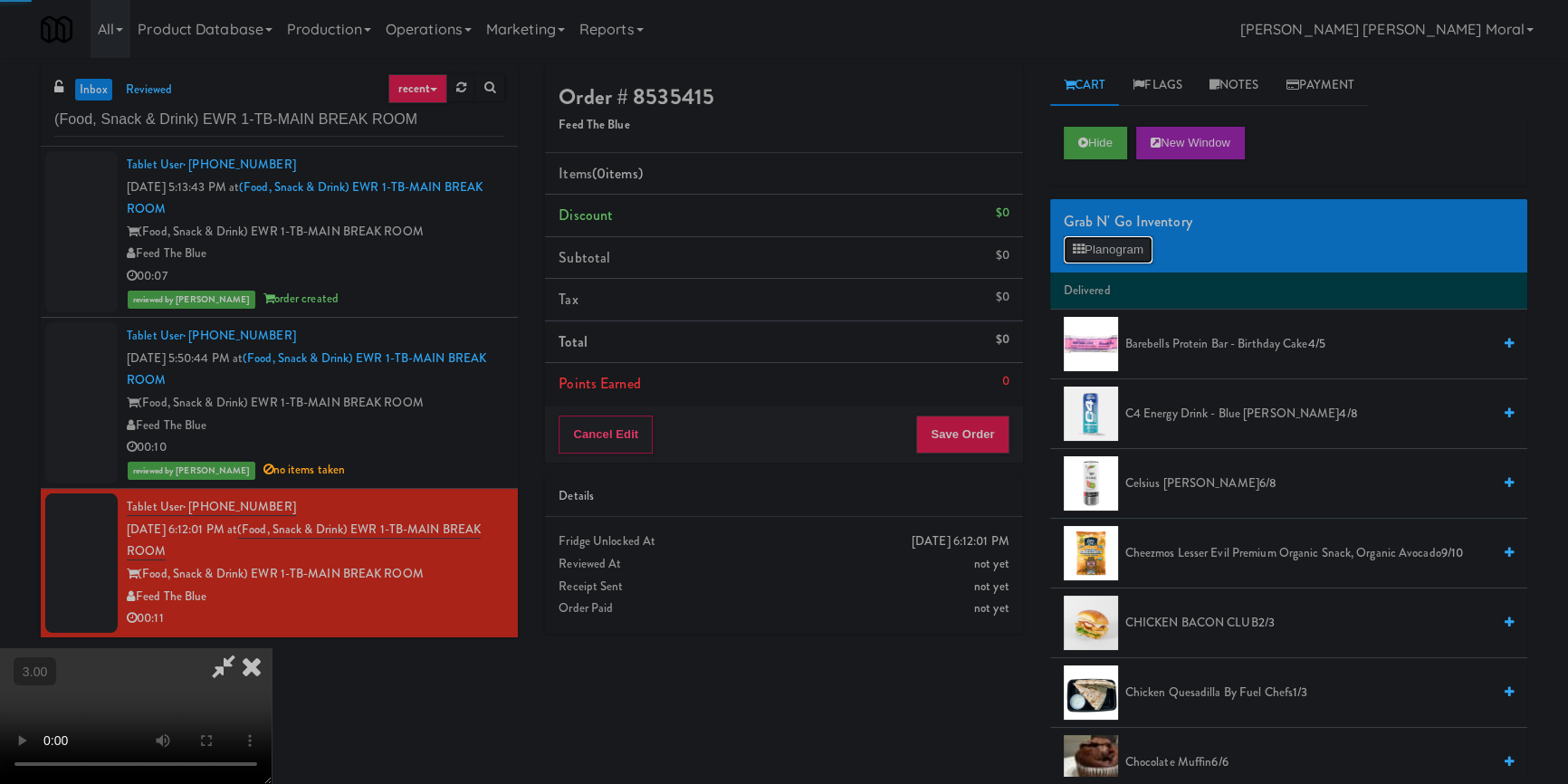
click at [1100, 251] on button "Planogram" at bounding box center [1108, 249] width 89 height 27
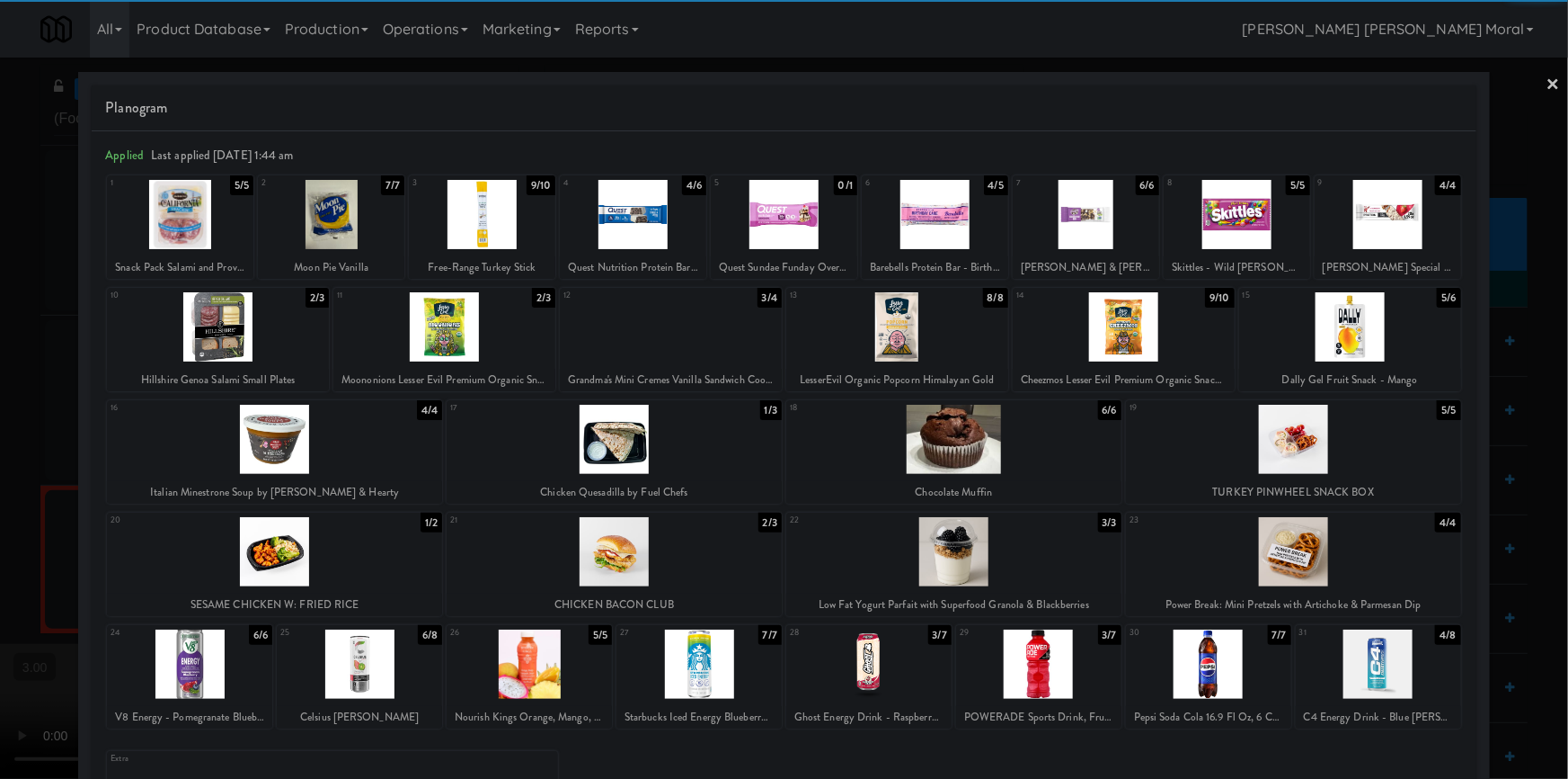
click at [304, 455] on div at bounding box center [274, 439] width 335 height 69
click at [0, 428] on div at bounding box center [784, 390] width 1568 height 779
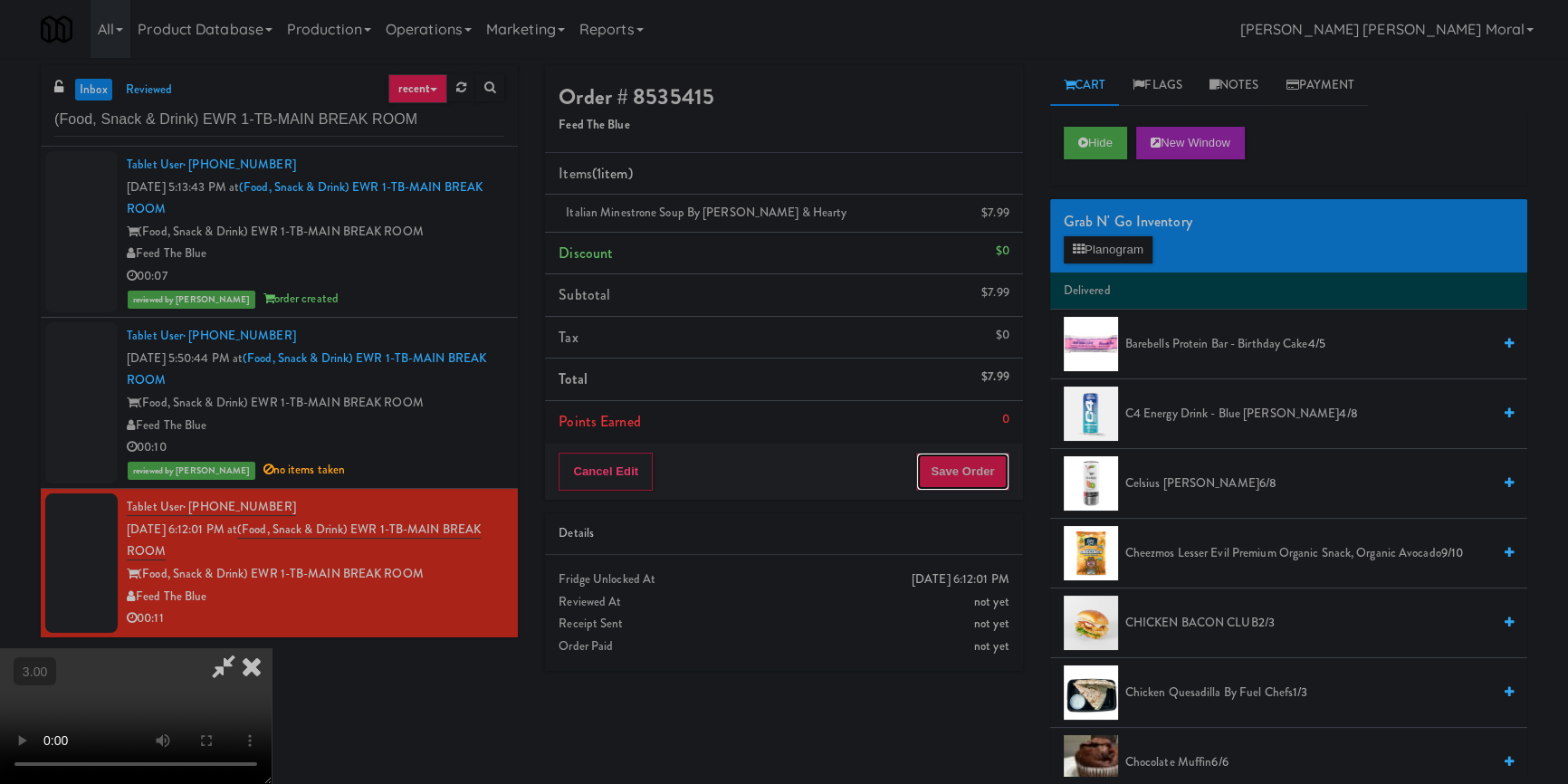
click at [949, 453] on button "Save Order" at bounding box center [962, 471] width 92 height 38
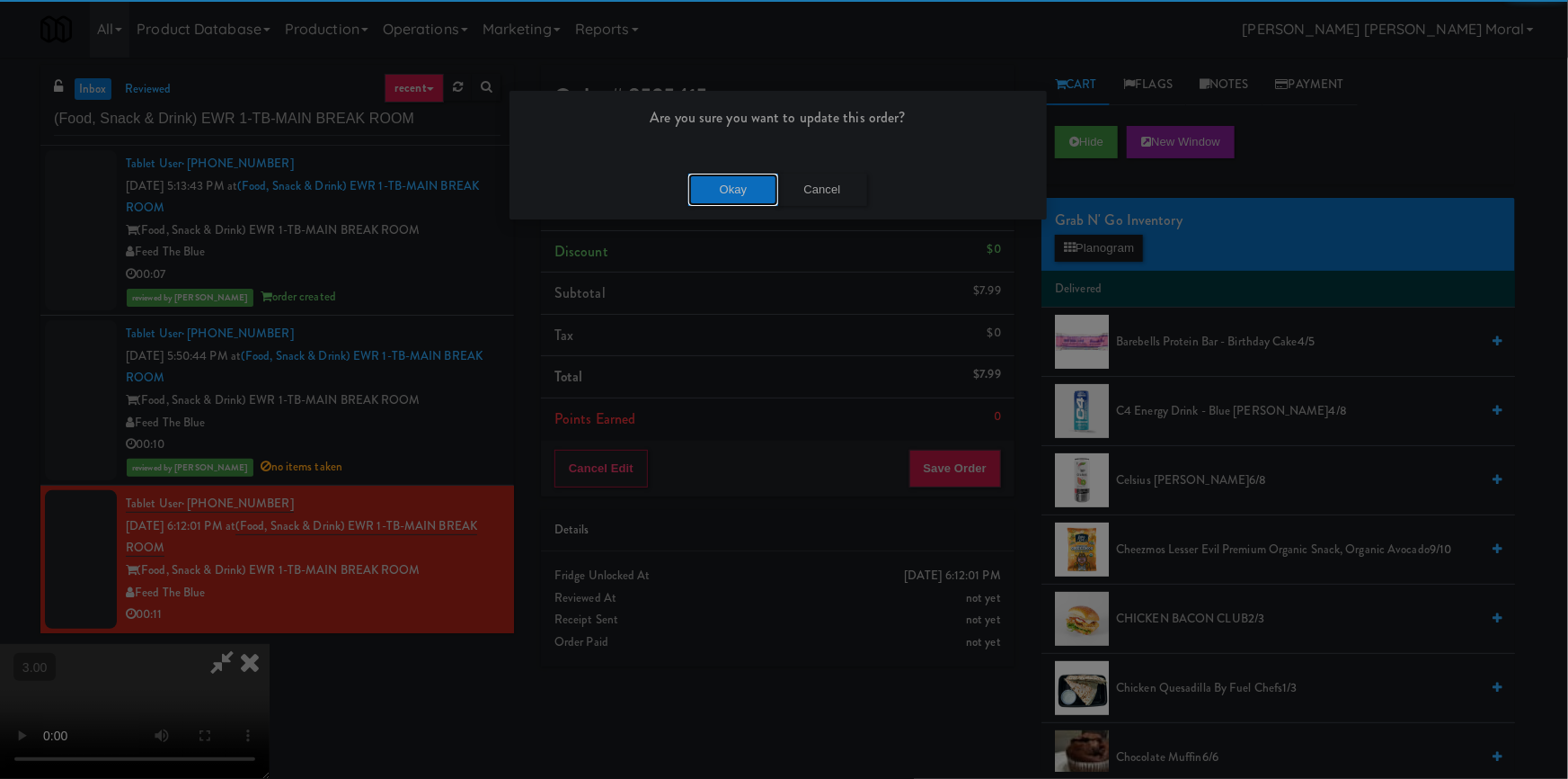
click at [752, 173] on button "Okay" at bounding box center [732, 189] width 89 height 32
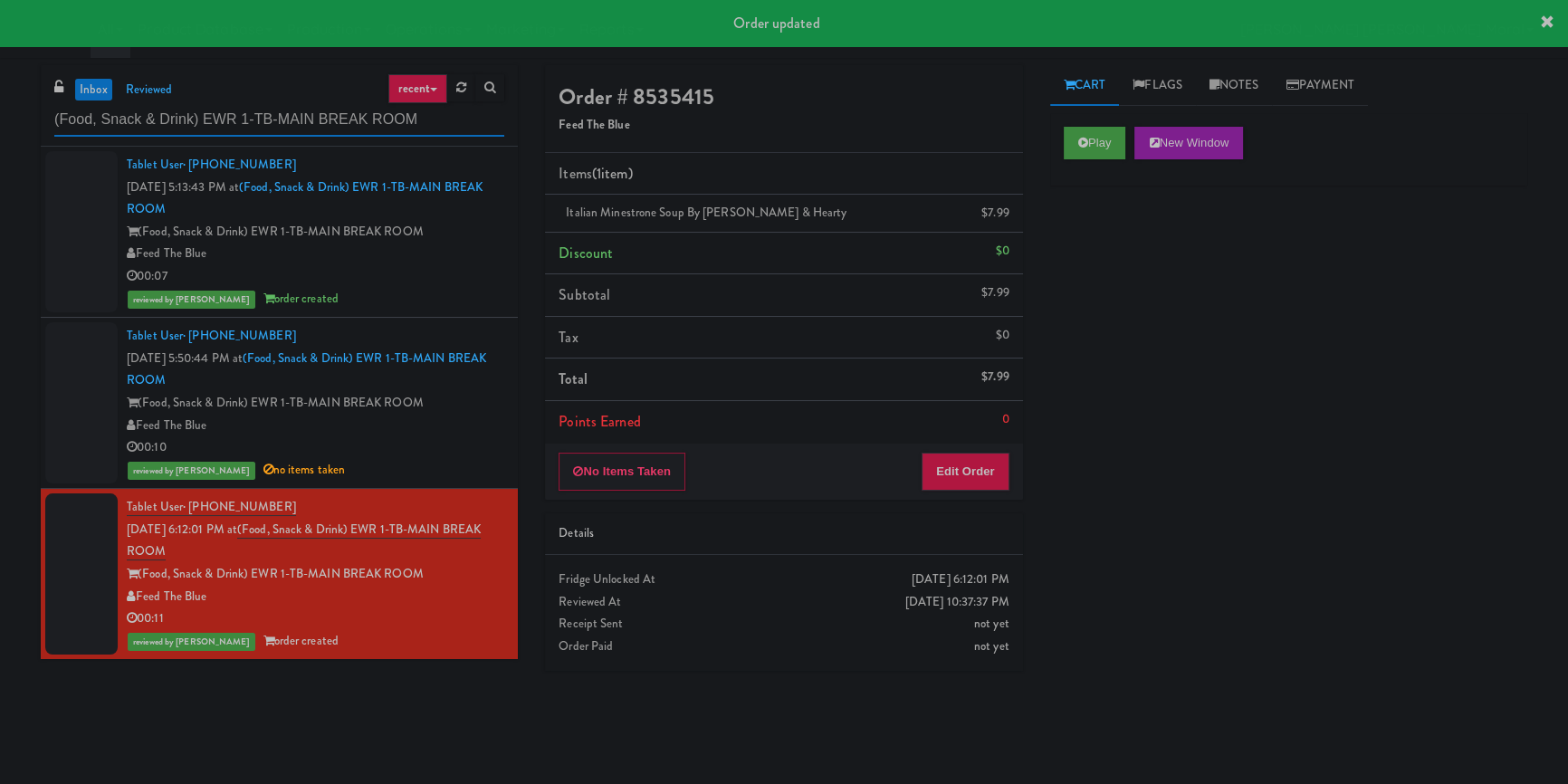
click at [265, 108] on input "(Food, Snack & Drink) EWR 1-TB-MAIN BREAK ROOM" at bounding box center [279, 120] width 450 height 34
paste input "360 W [PERSON_NAME] - Right - Ambient"
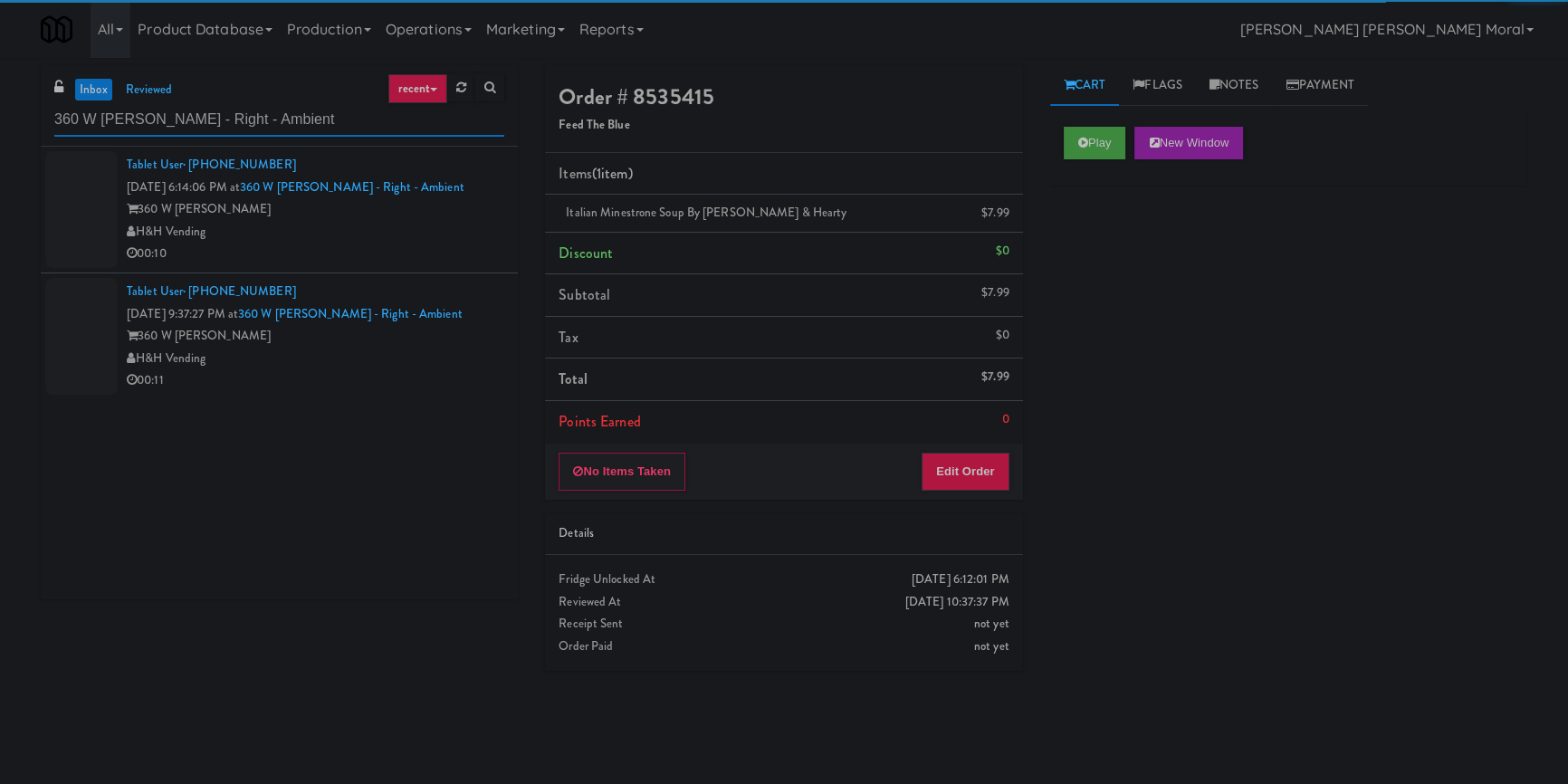
type input "360 W [PERSON_NAME] - Right - Ambient"
drag, startPoint x: 425, startPoint y: 242, endPoint x: 437, endPoint y: 260, distance: 21.6
click at [425, 244] on div "00:10" at bounding box center [315, 253] width 377 height 23
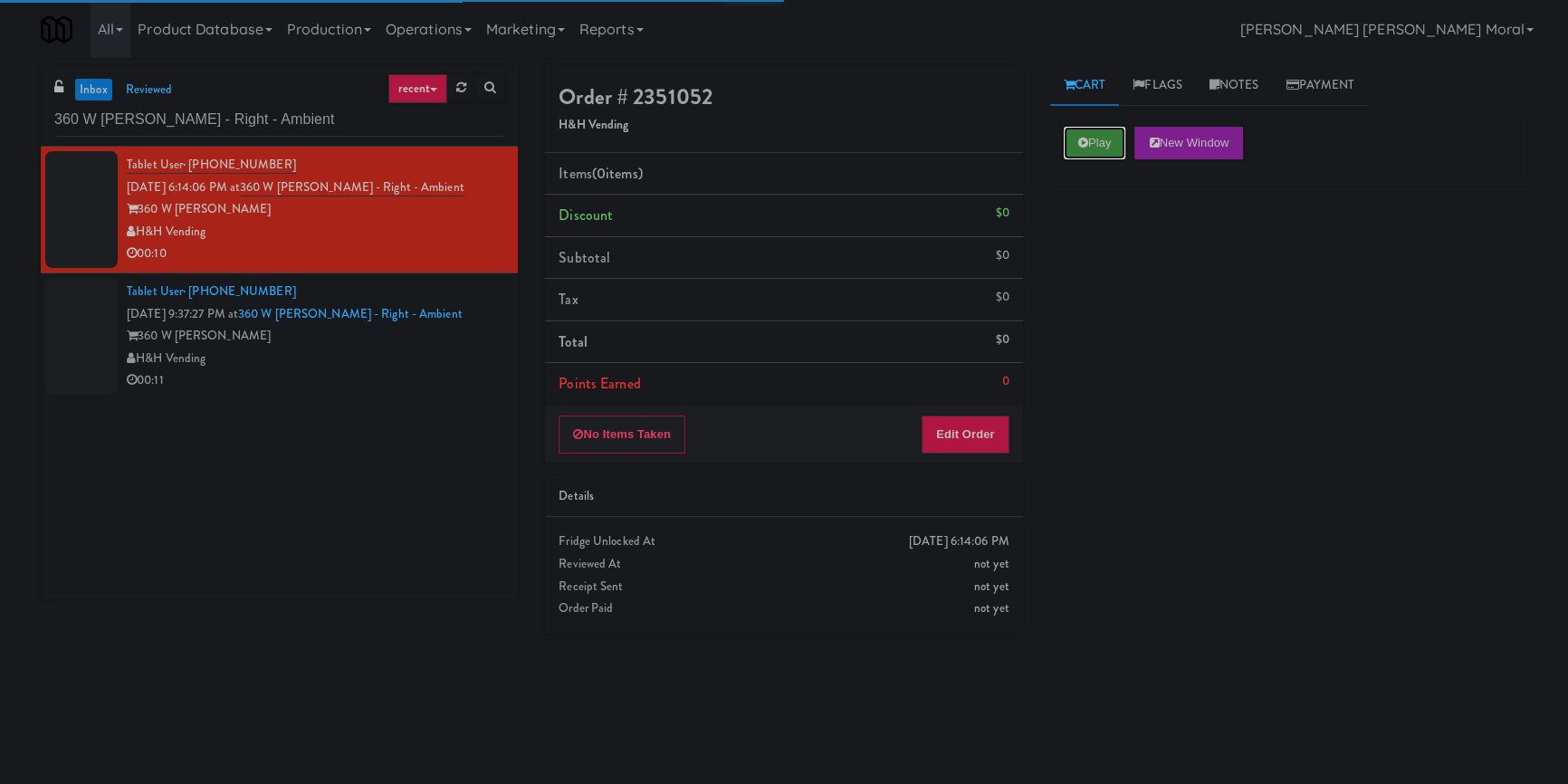
click at [1112, 143] on button "Play" at bounding box center [1095, 143] width 62 height 33
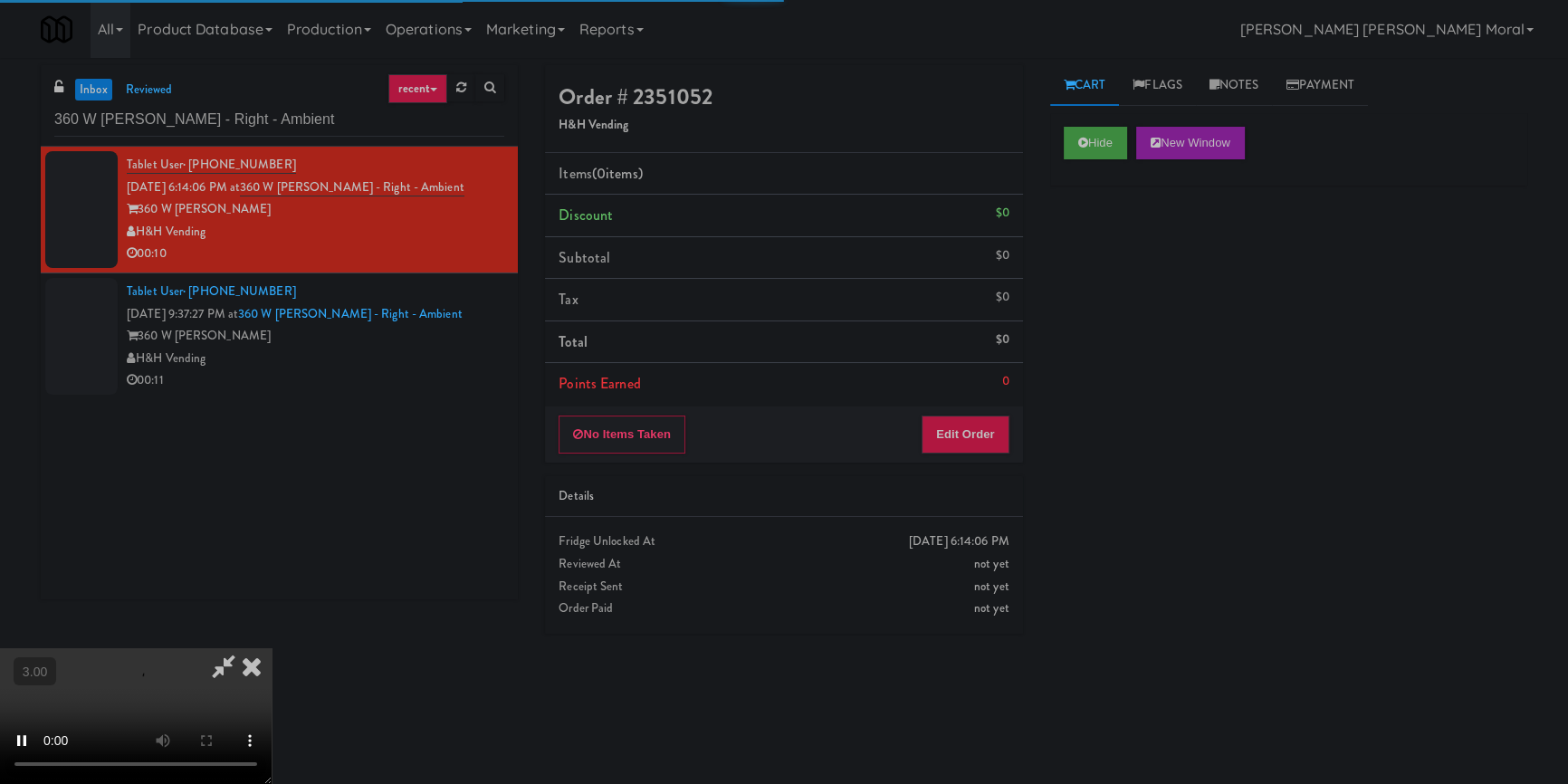
click at [1135, 262] on div "Hide New Window Primary Flag Clear Flag if unable to determine what was taken o…" at bounding box center [1290, 452] width 477 height 679
click at [271, 648] on video at bounding box center [136, 716] width 271 height 136
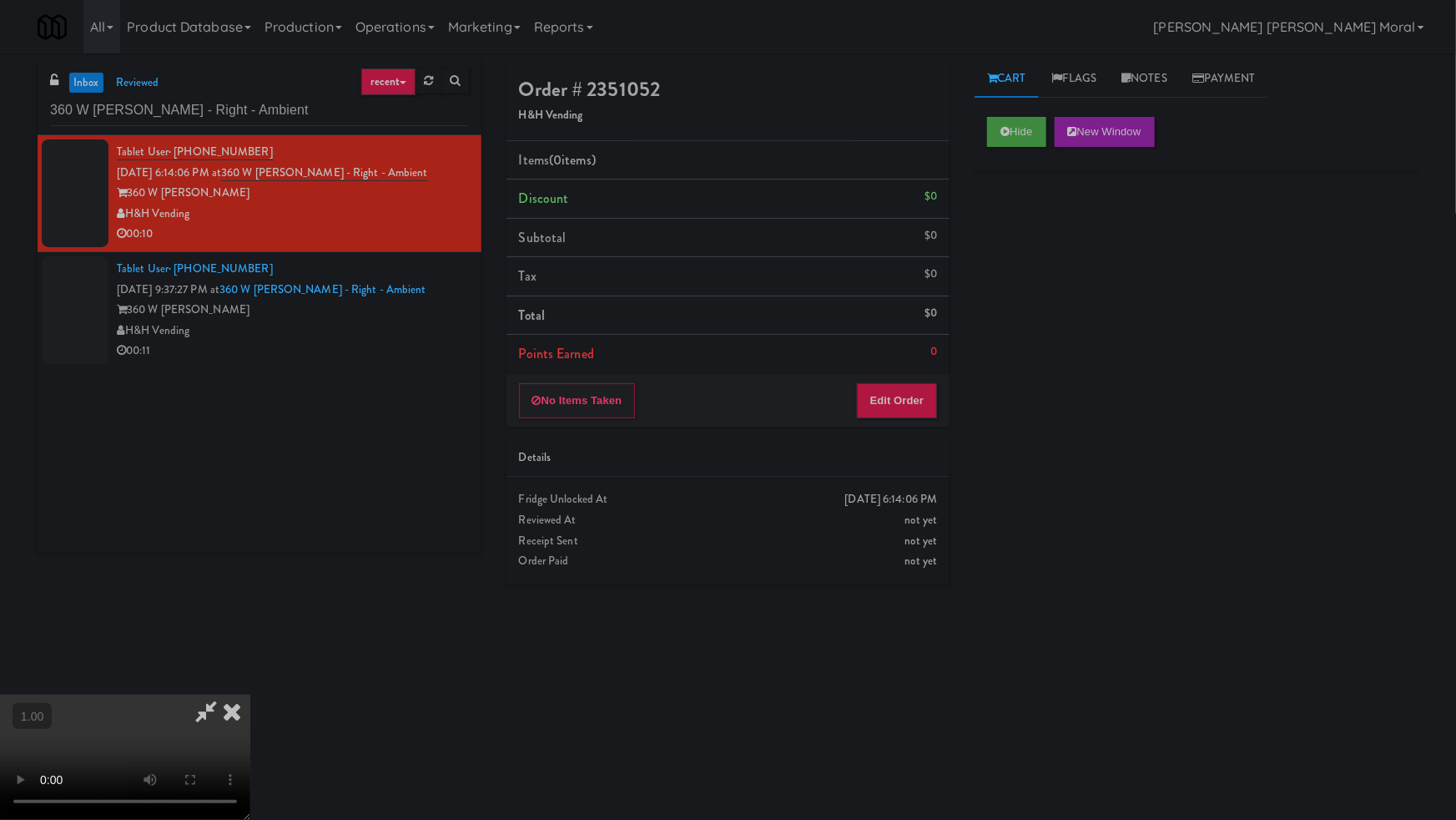
click at [250, 695] on video at bounding box center [125, 757] width 250 height 125
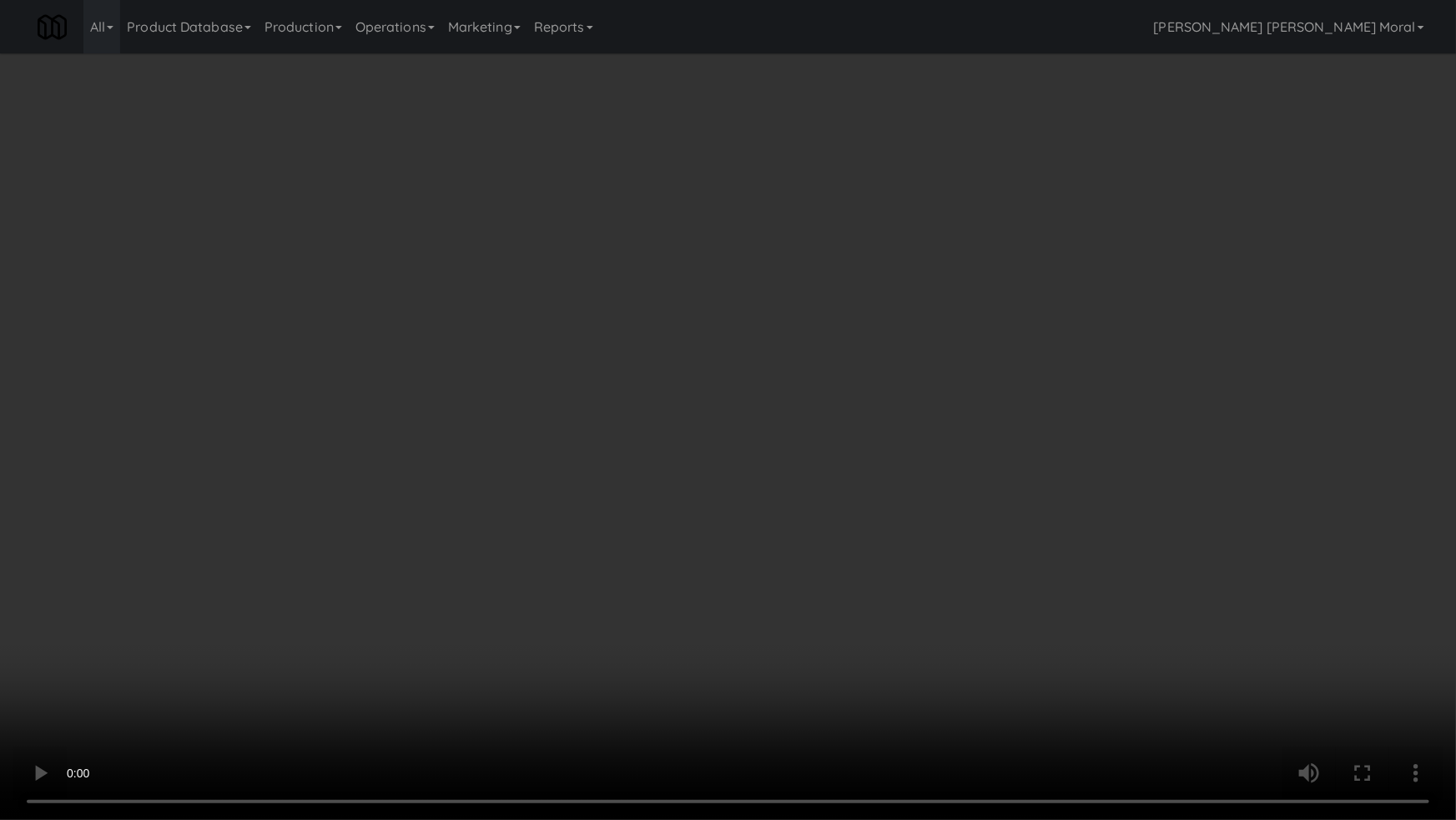
click at [860, 487] on video at bounding box center [728, 410] width 1456 height 820
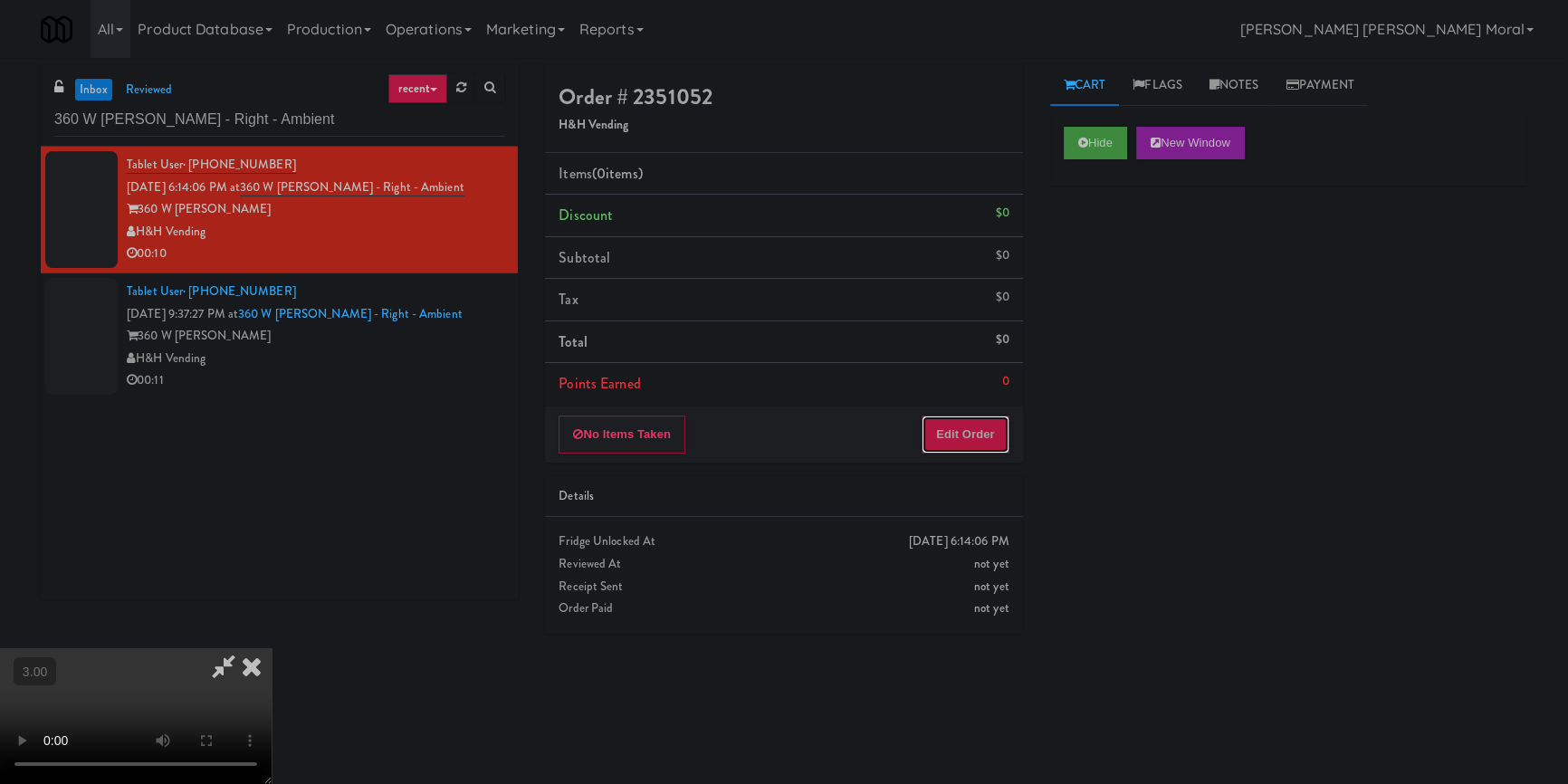
click at [974, 430] on button "Edit Order" at bounding box center [966, 435] width 88 height 38
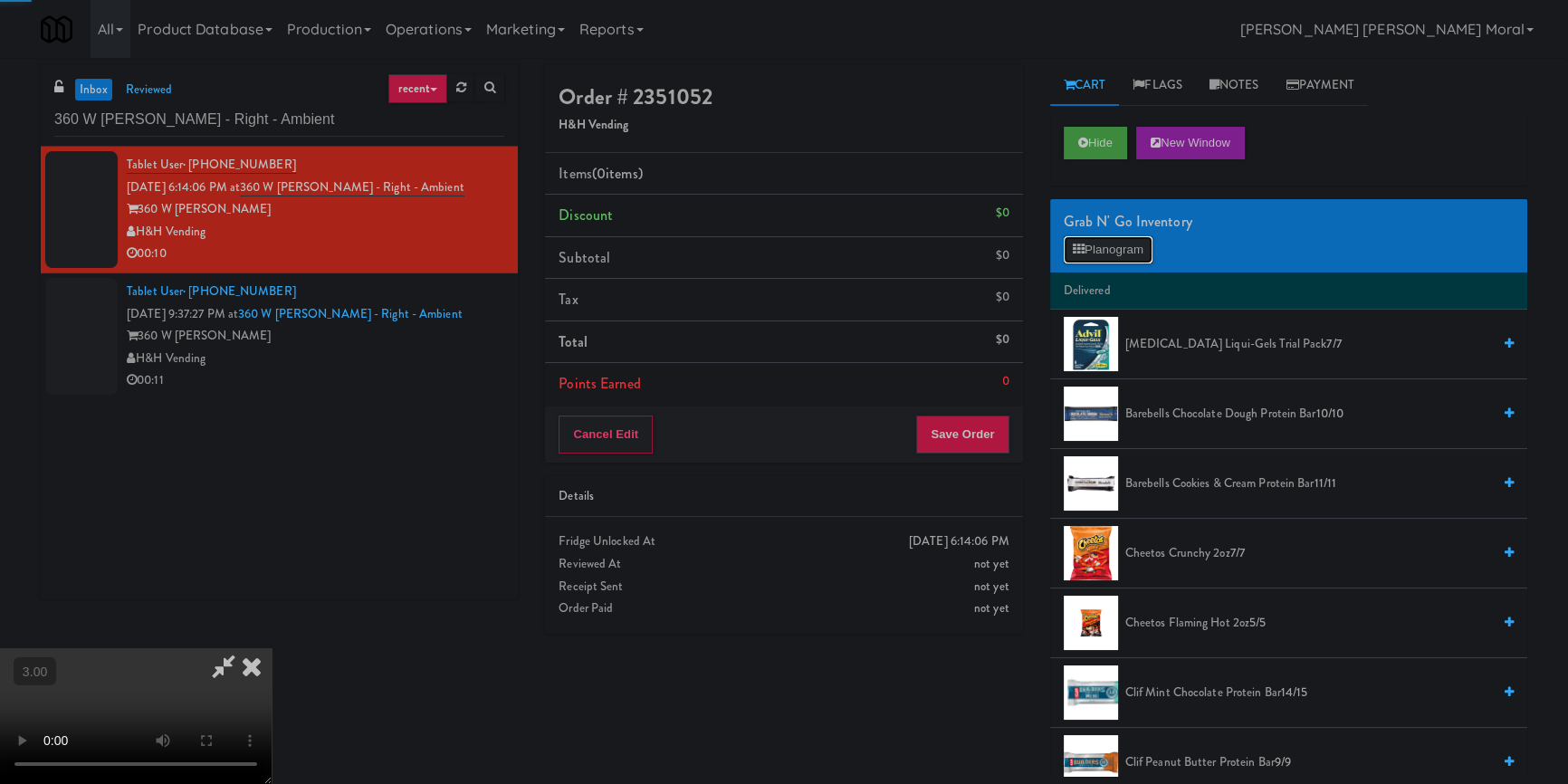
click at [1109, 245] on button "Planogram" at bounding box center [1108, 249] width 89 height 27
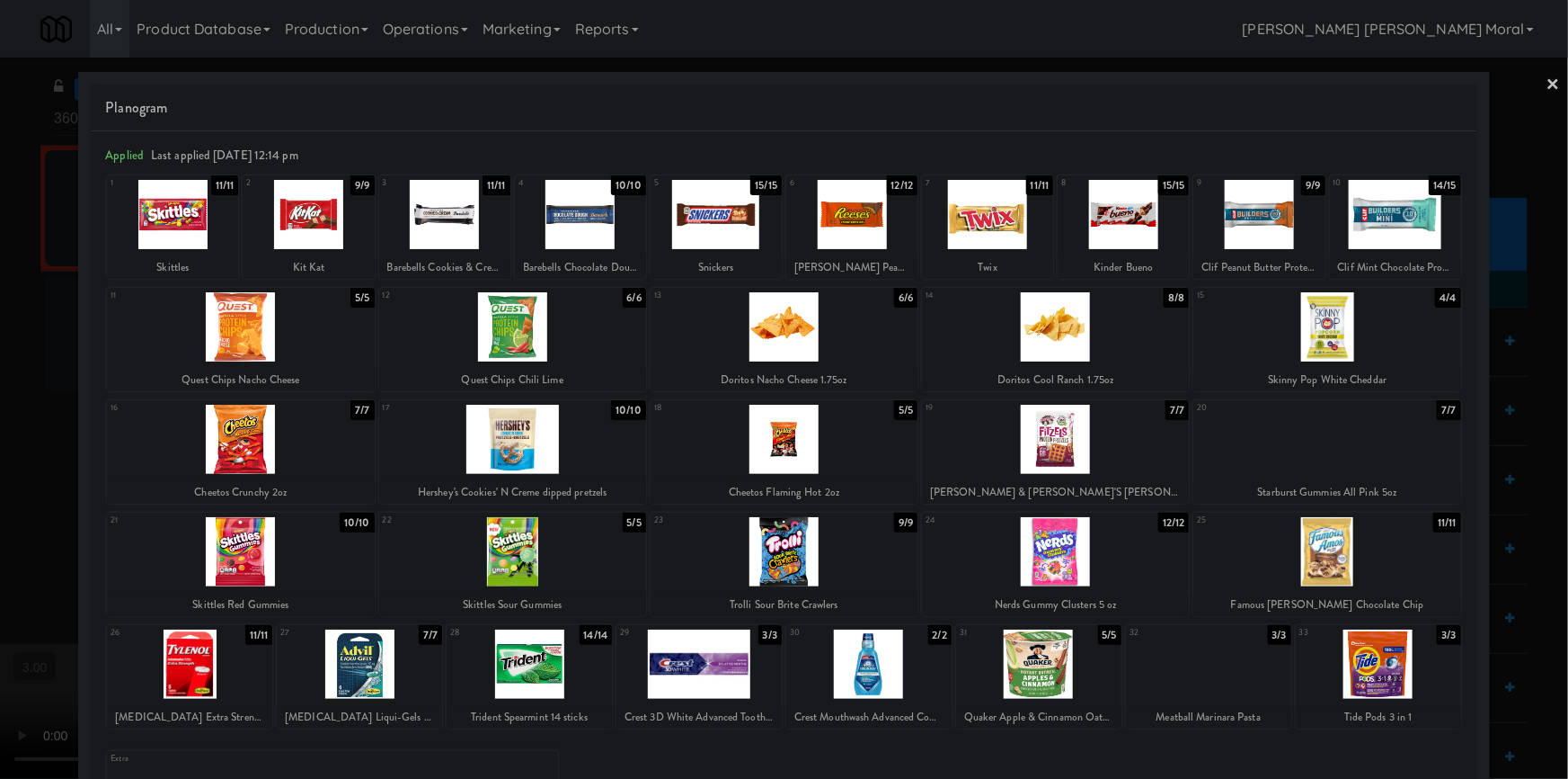
click at [880, 659] on div at bounding box center [869, 664] width 165 height 69
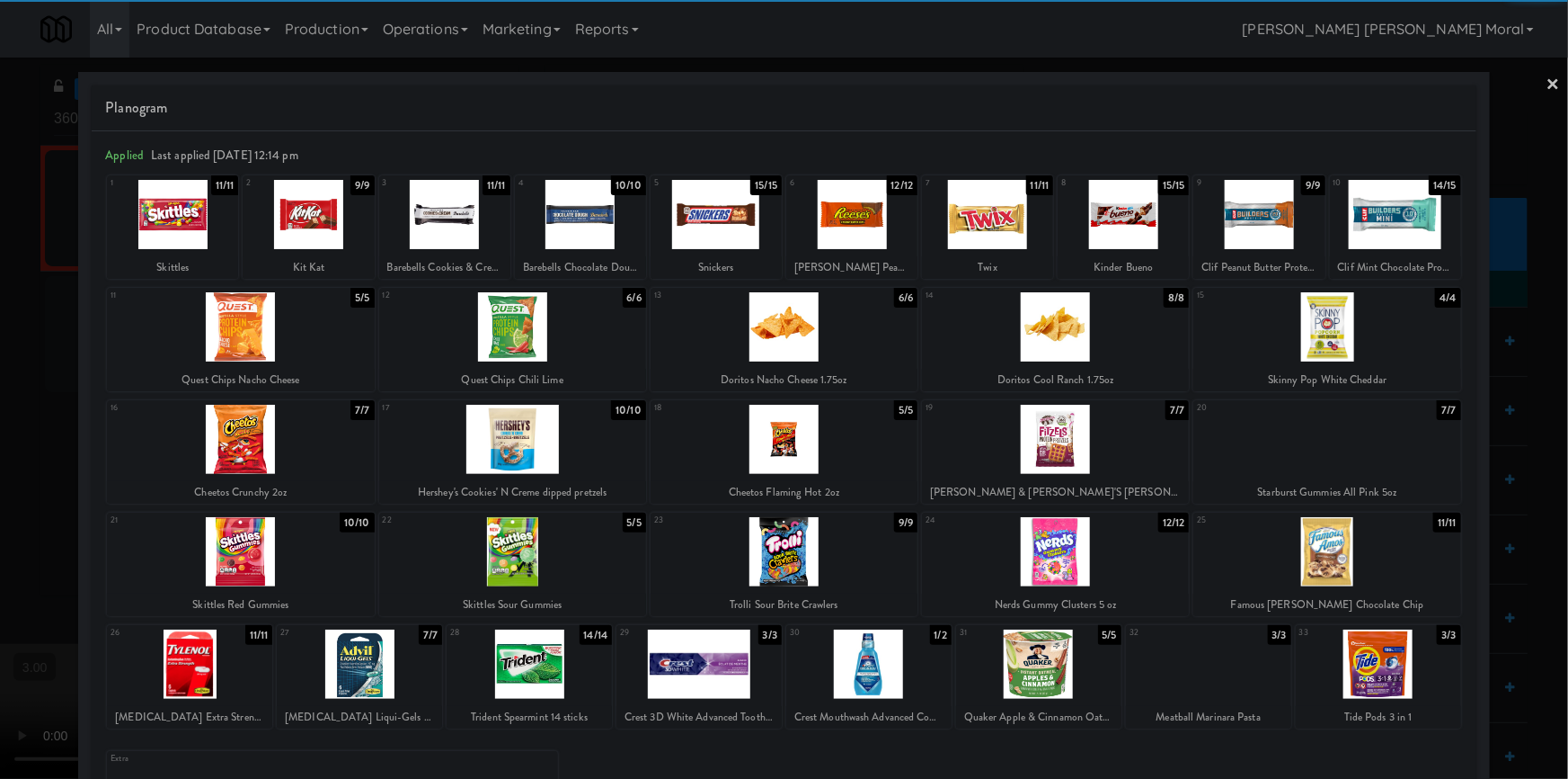
click at [445, 228] on div at bounding box center [444, 214] width 131 height 69
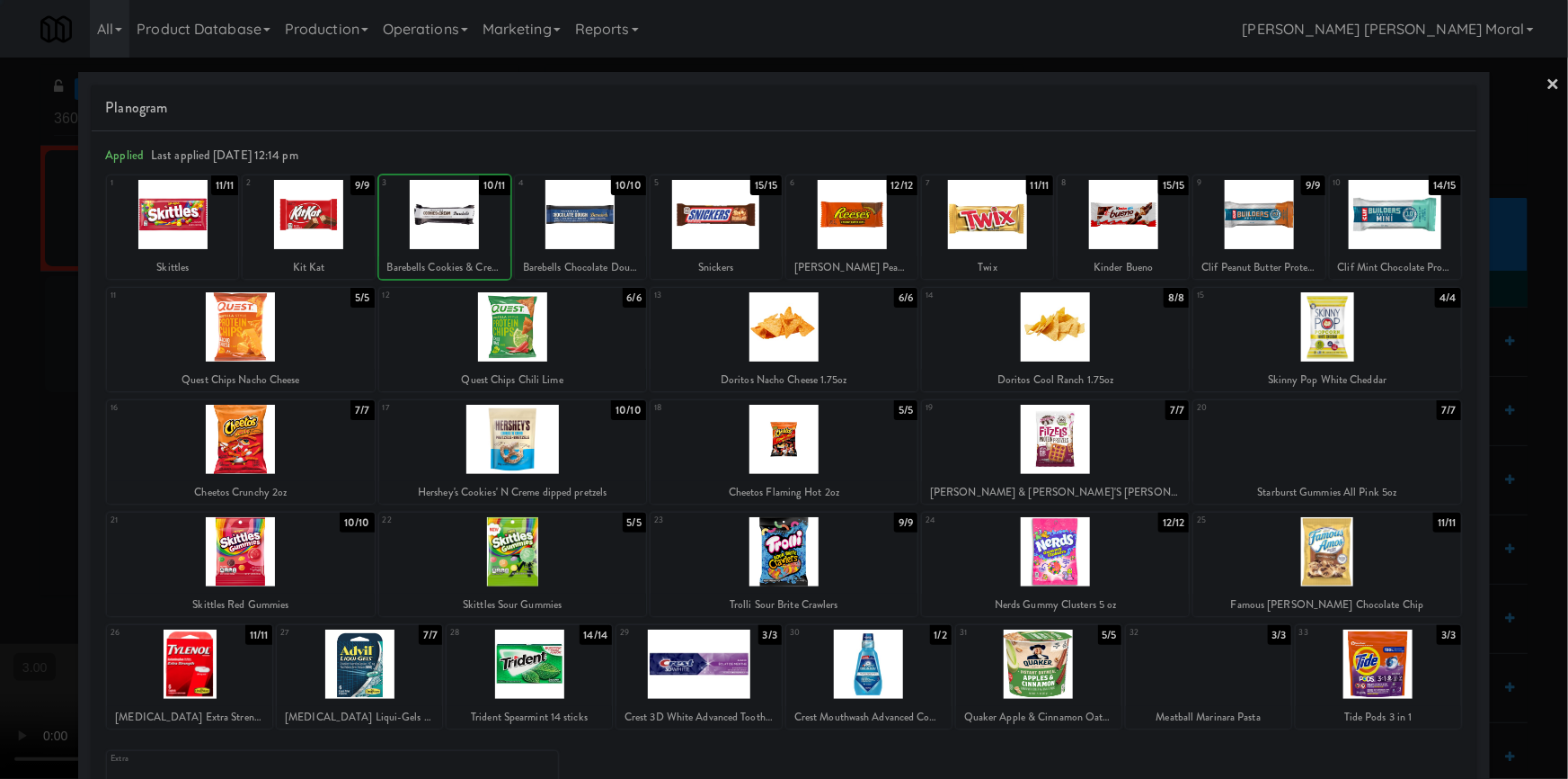
drag, startPoint x: 0, startPoint y: 402, endPoint x: 460, endPoint y: 523, distance: 475.6
click at [0, 403] on div at bounding box center [784, 390] width 1568 height 779
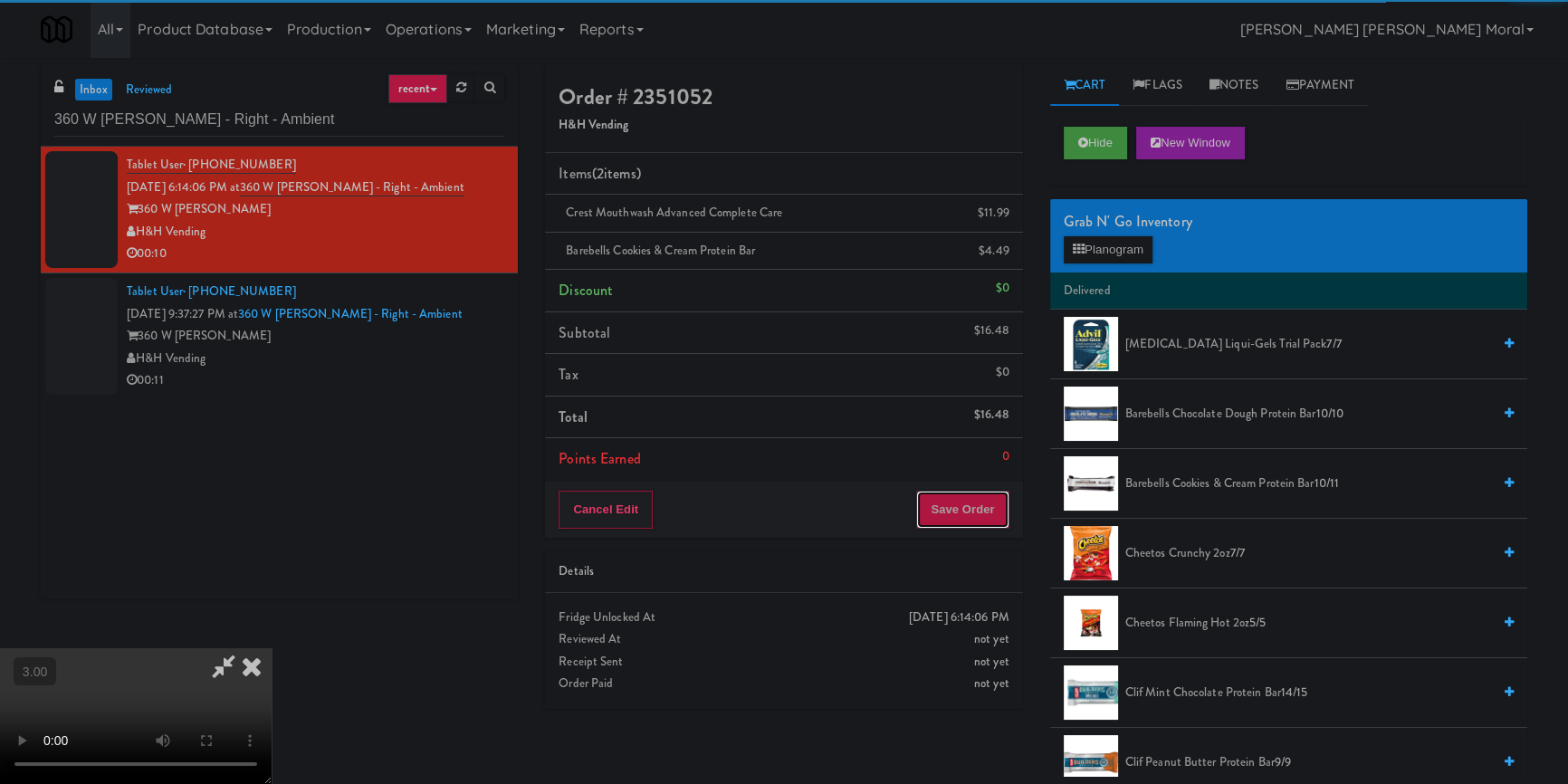
click at [988, 517] on button "Save Order" at bounding box center [962, 510] width 92 height 38
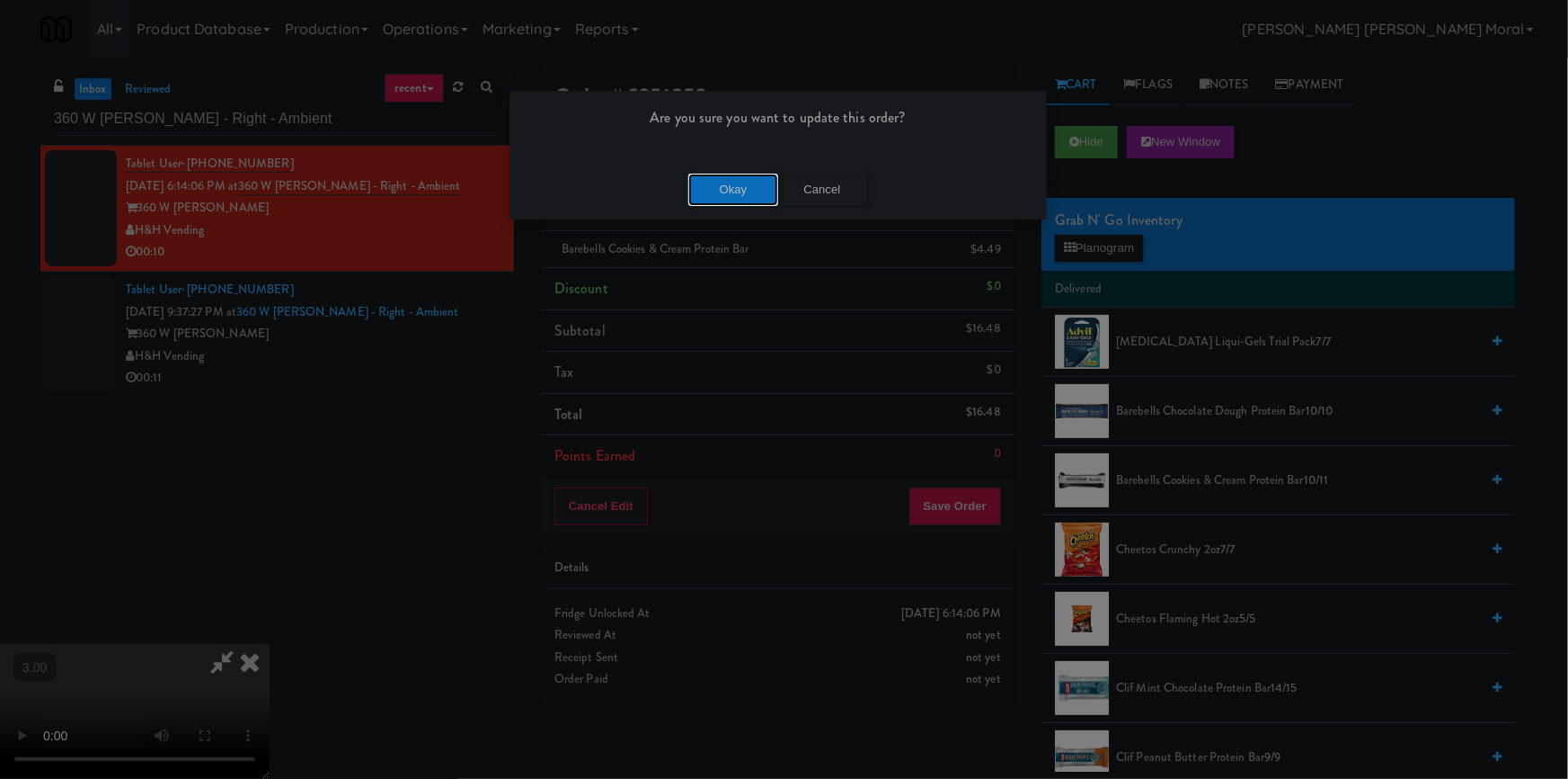
click at [739, 181] on button "Okay" at bounding box center [732, 189] width 89 height 32
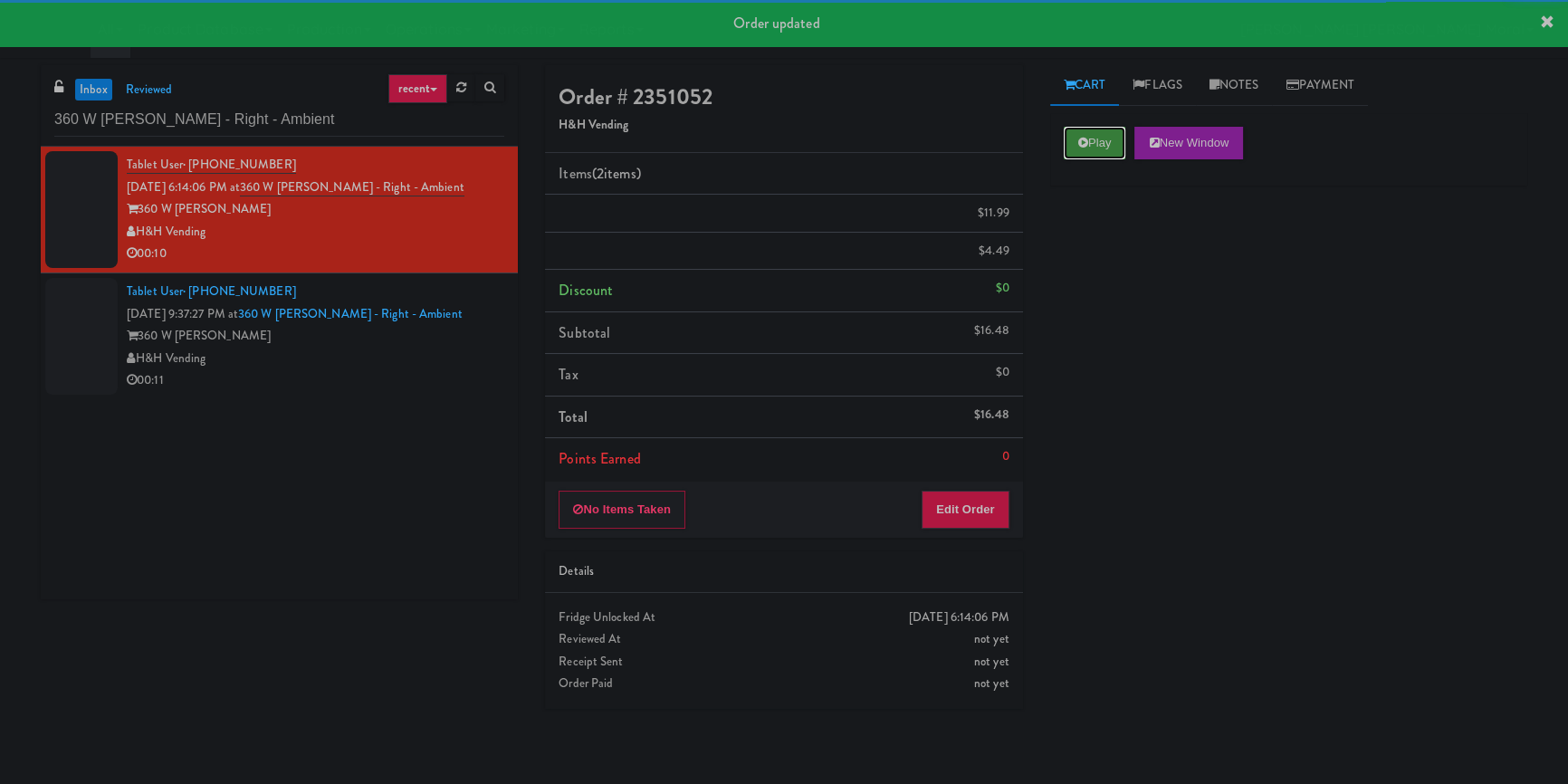
click at [1083, 145] on icon at bounding box center [1084, 143] width 10 height 12
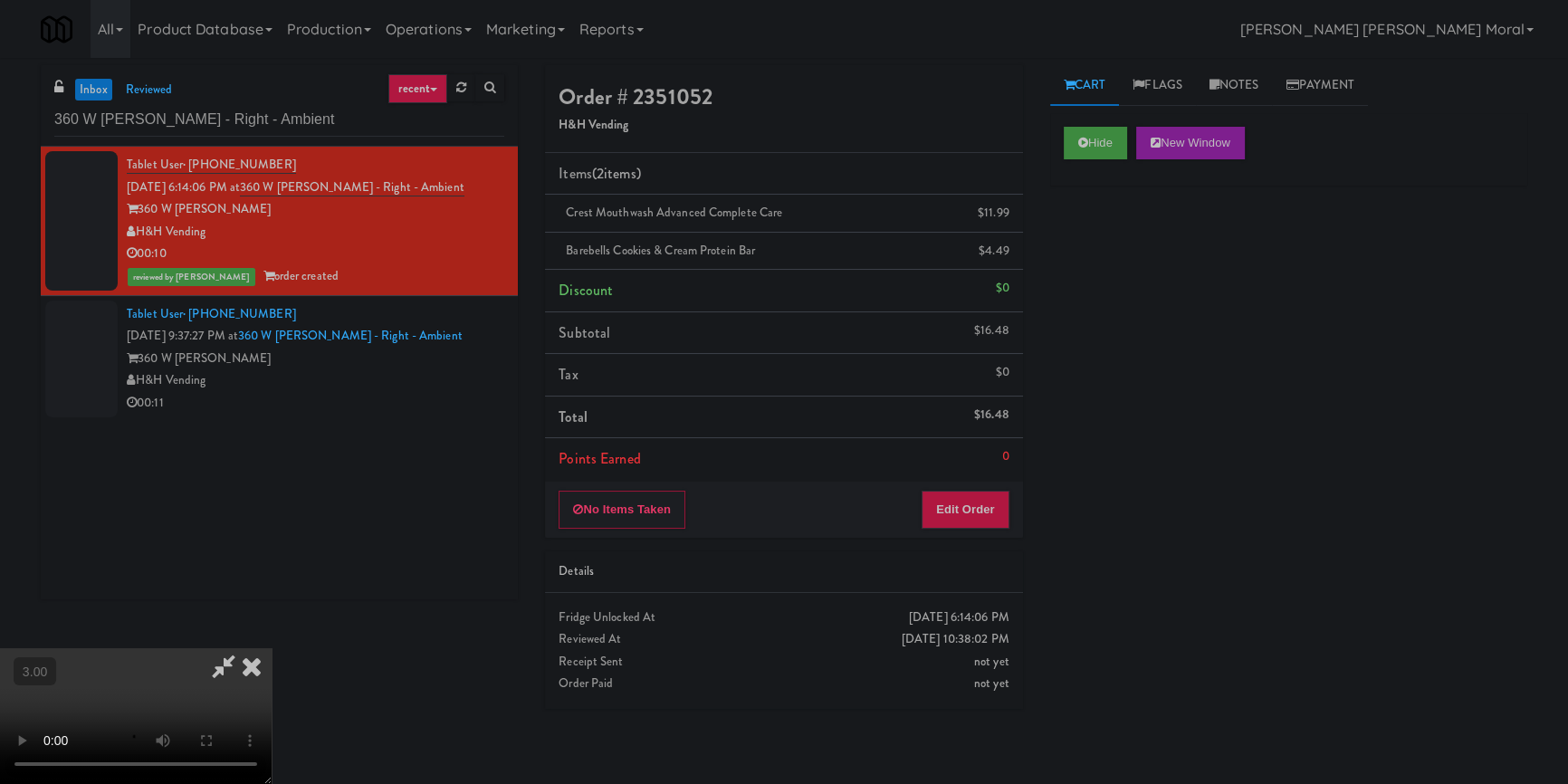
click at [271, 648] on video at bounding box center [136, 716] width 271 height 136
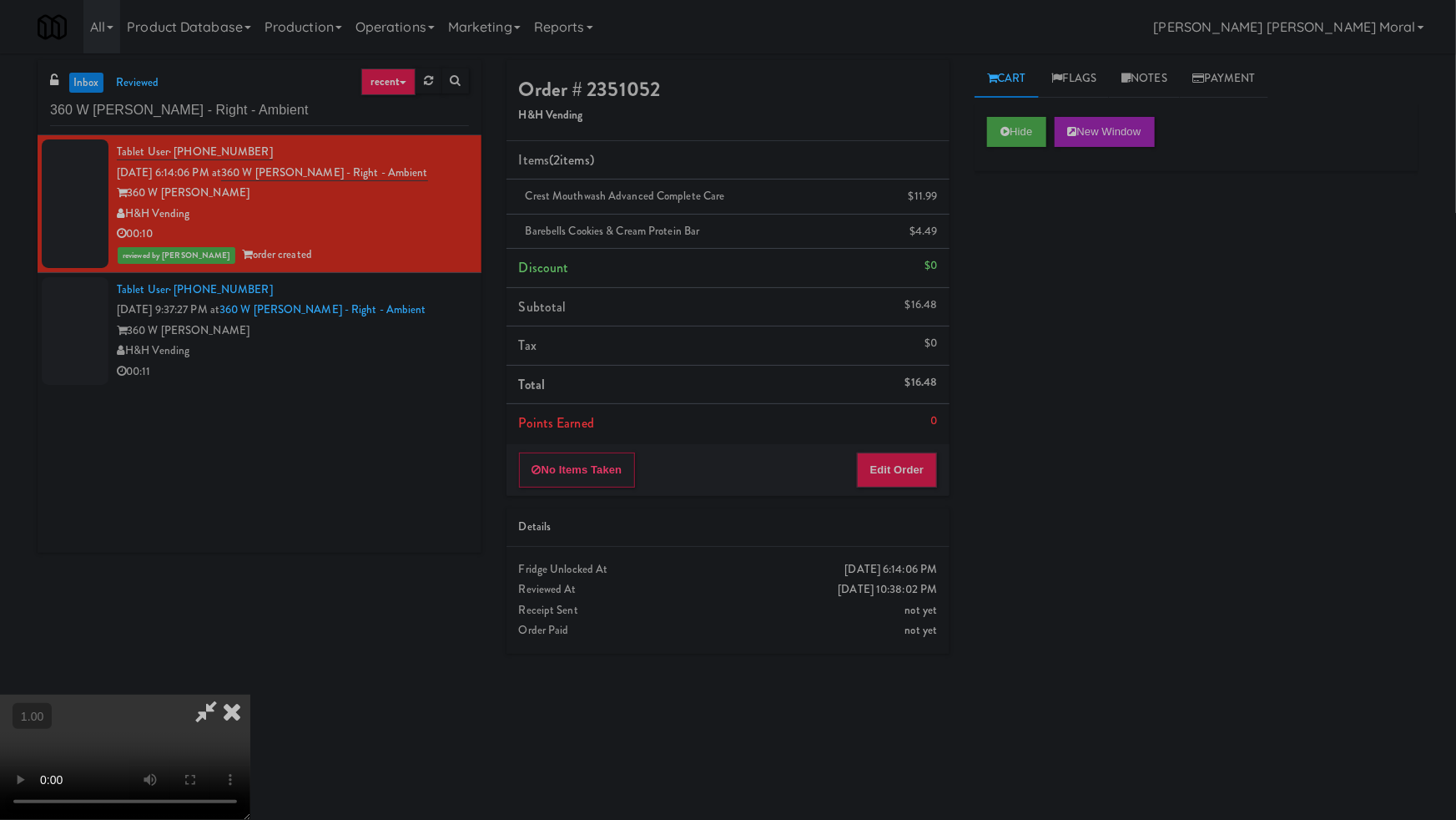
click at [250, 695] on video at bounding box center [125, 757] width 250 height 125
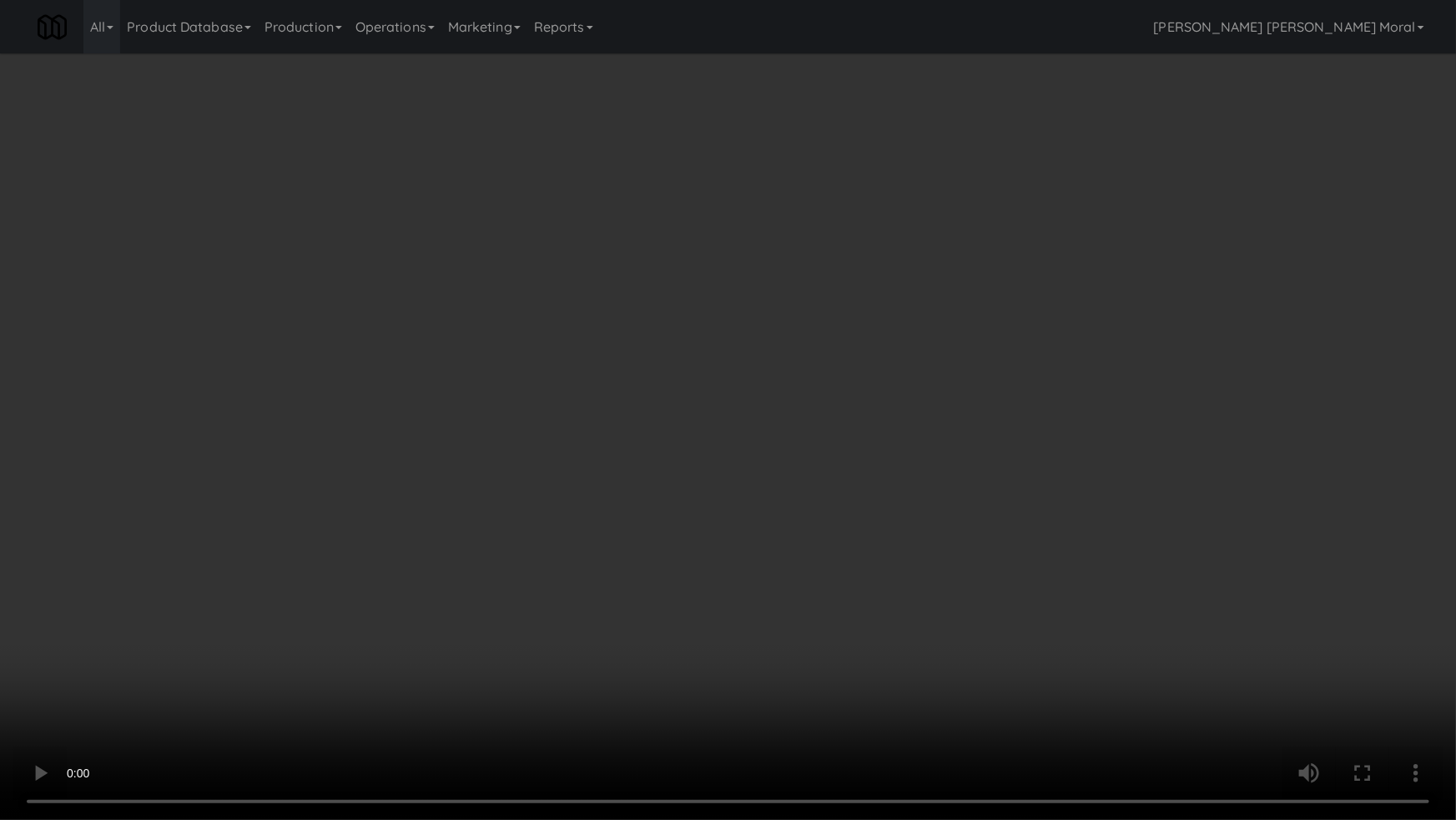
click at [811, 470] on video at bounding box center [728, 410] width 1456 height 820
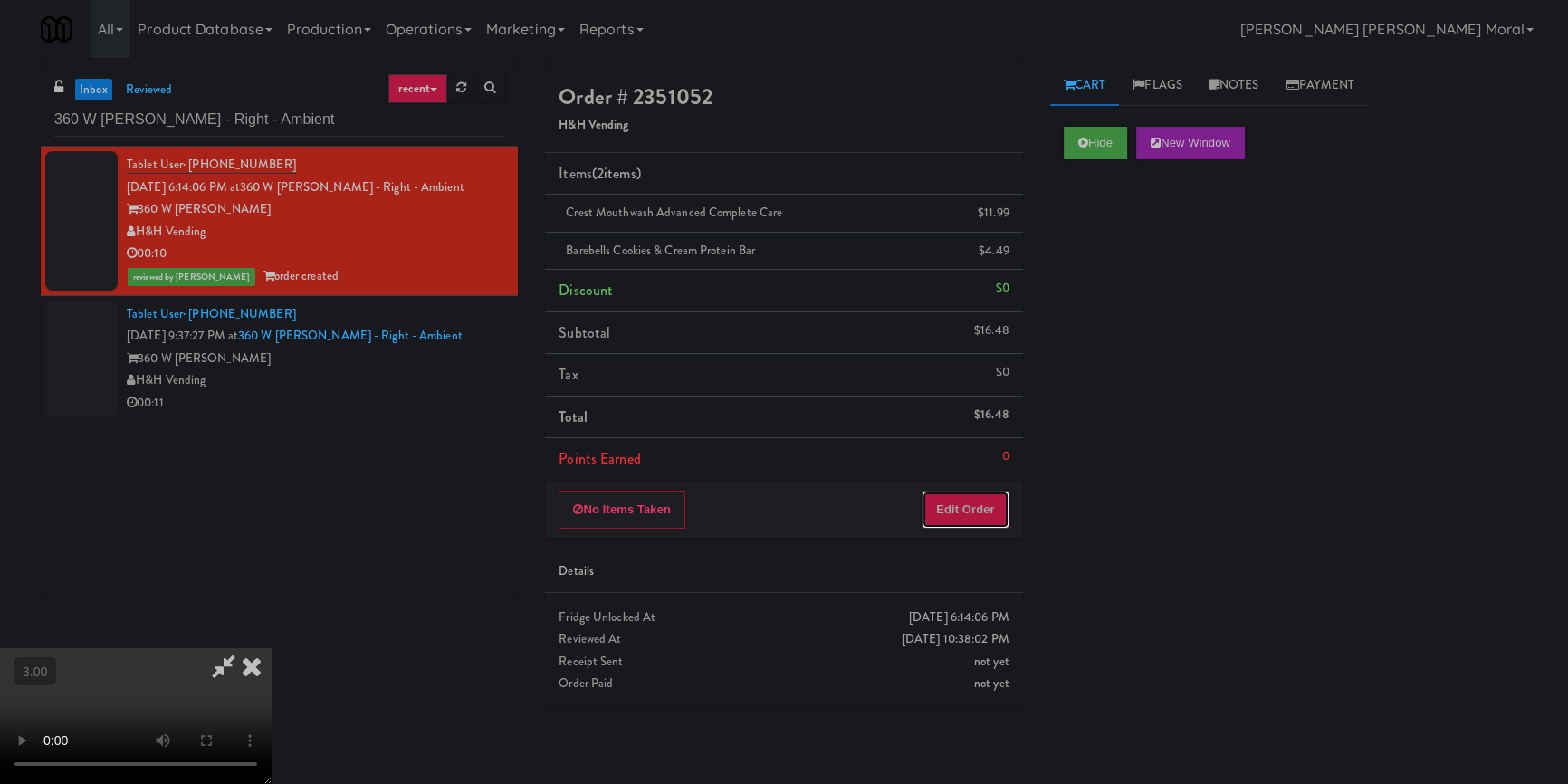
click at [981, 508] on button "Edit Order" at bounding box center [966, 510] width 88 height 38
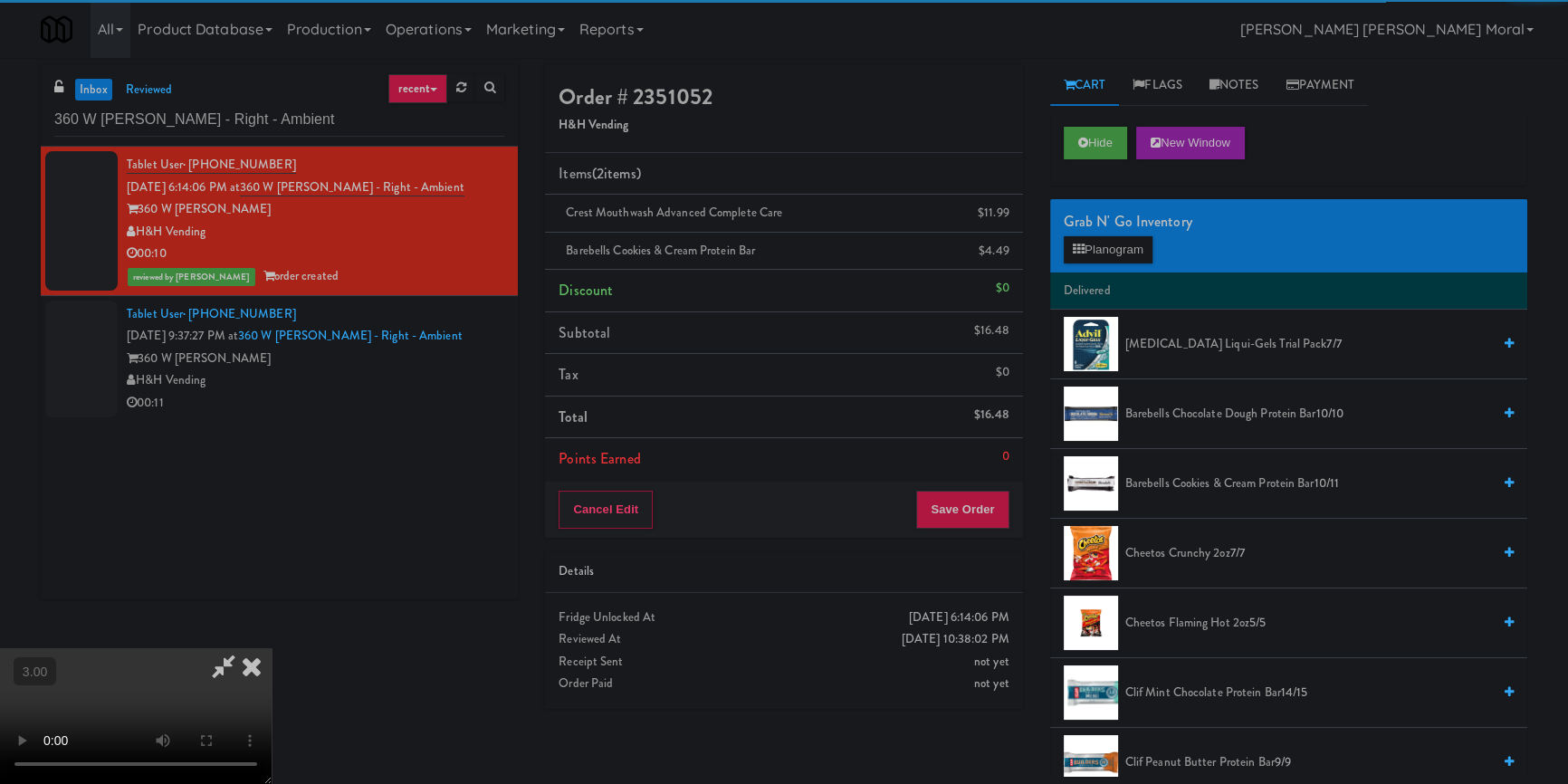
click at [271, 648] on icon at bounding box center [252, 666] width 40 height 37
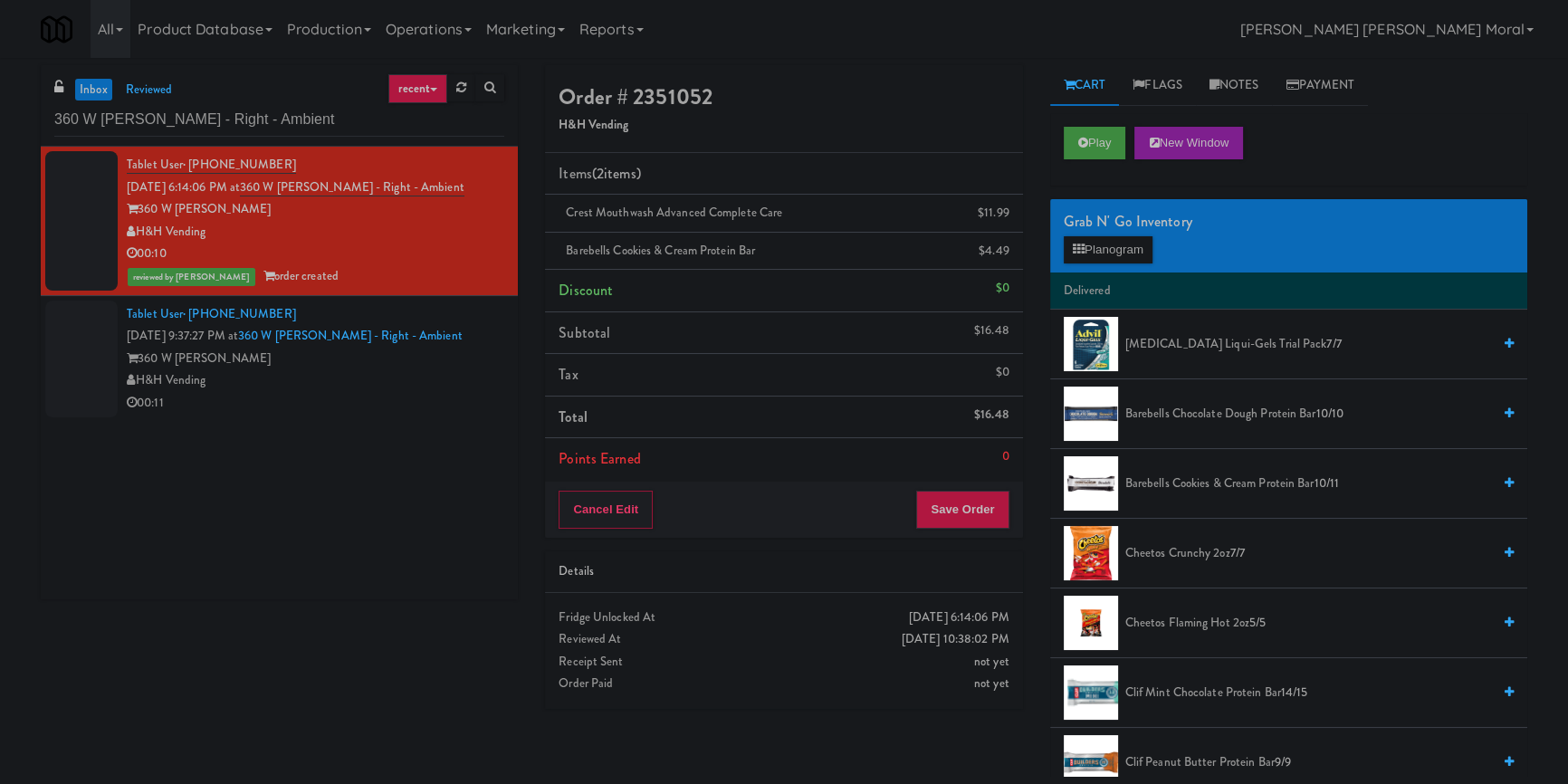
click at [406, 386] on div "H&H Vending" at bounding box center [315, 380] width 377 height 23
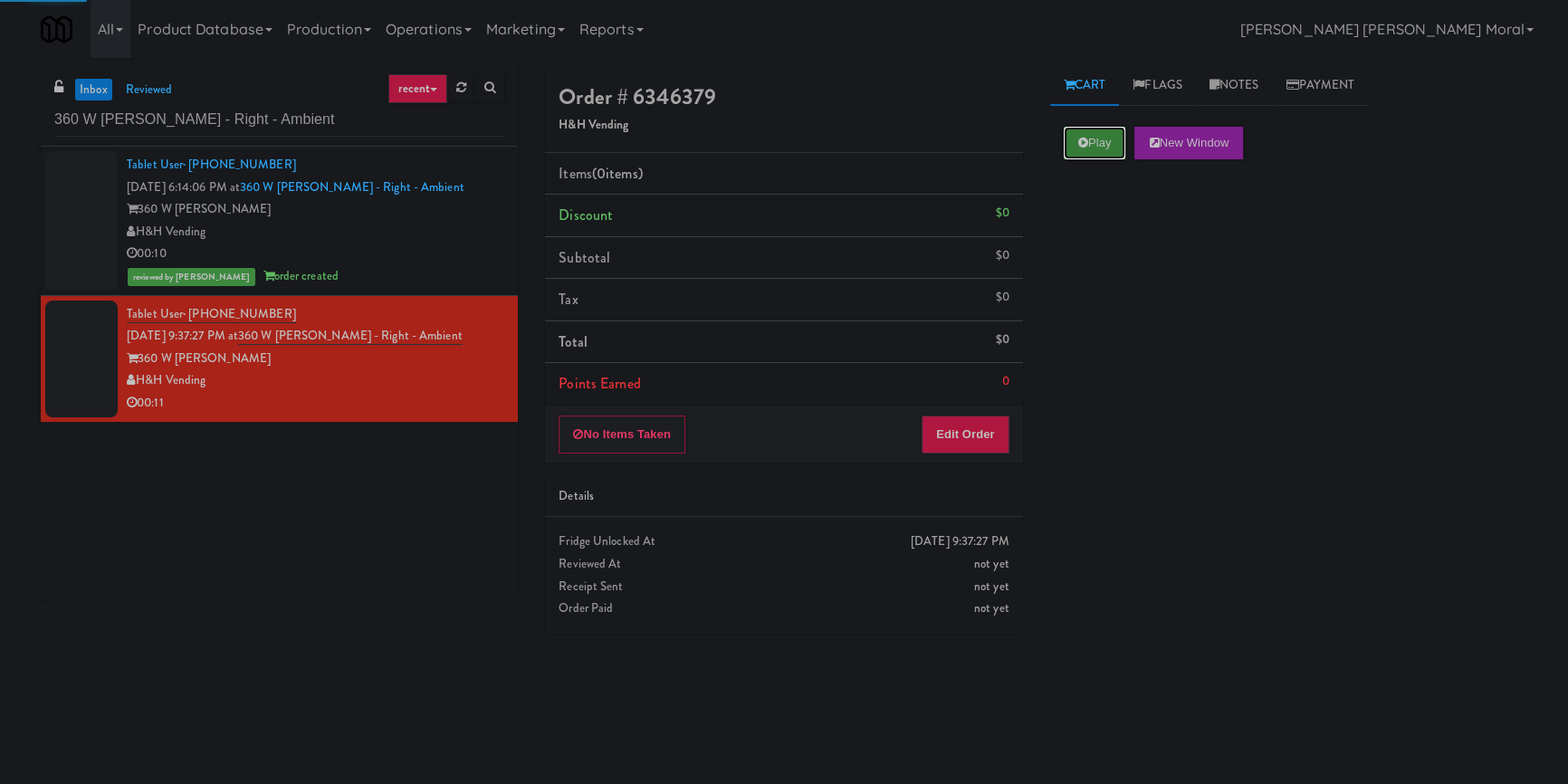
click at [1115, 127] on button "Play" at bounding box center [1095, 143] width 62 height 33
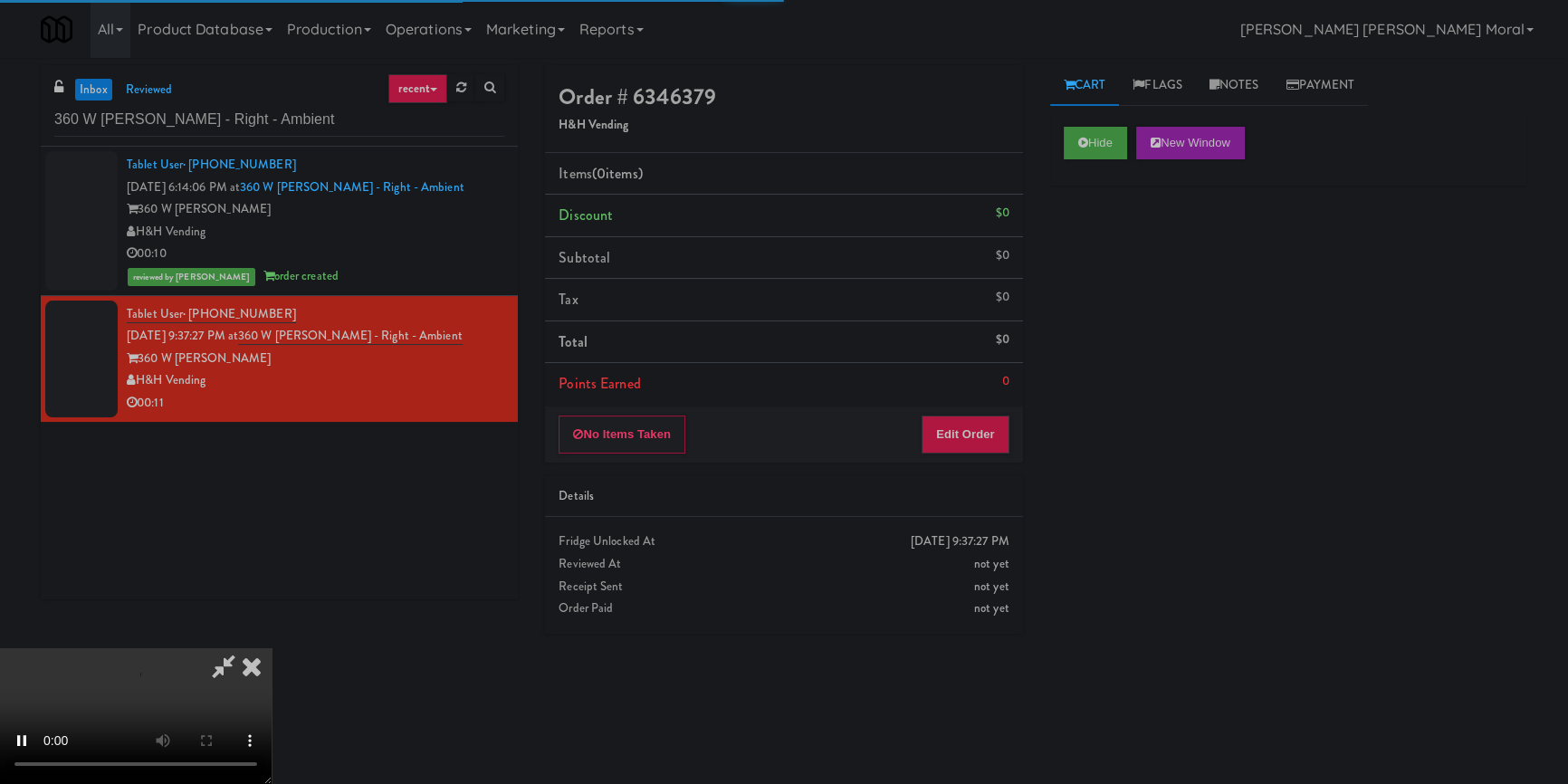
click at [1111, 269] on div "Hide New Window Primary Flag Clear Flag if unable to determine what was taken o…" at bounding box center [1290, 452] width 477 height 679
click at [271, 648] on video at bounding box center [136, 716] width 271 height 136
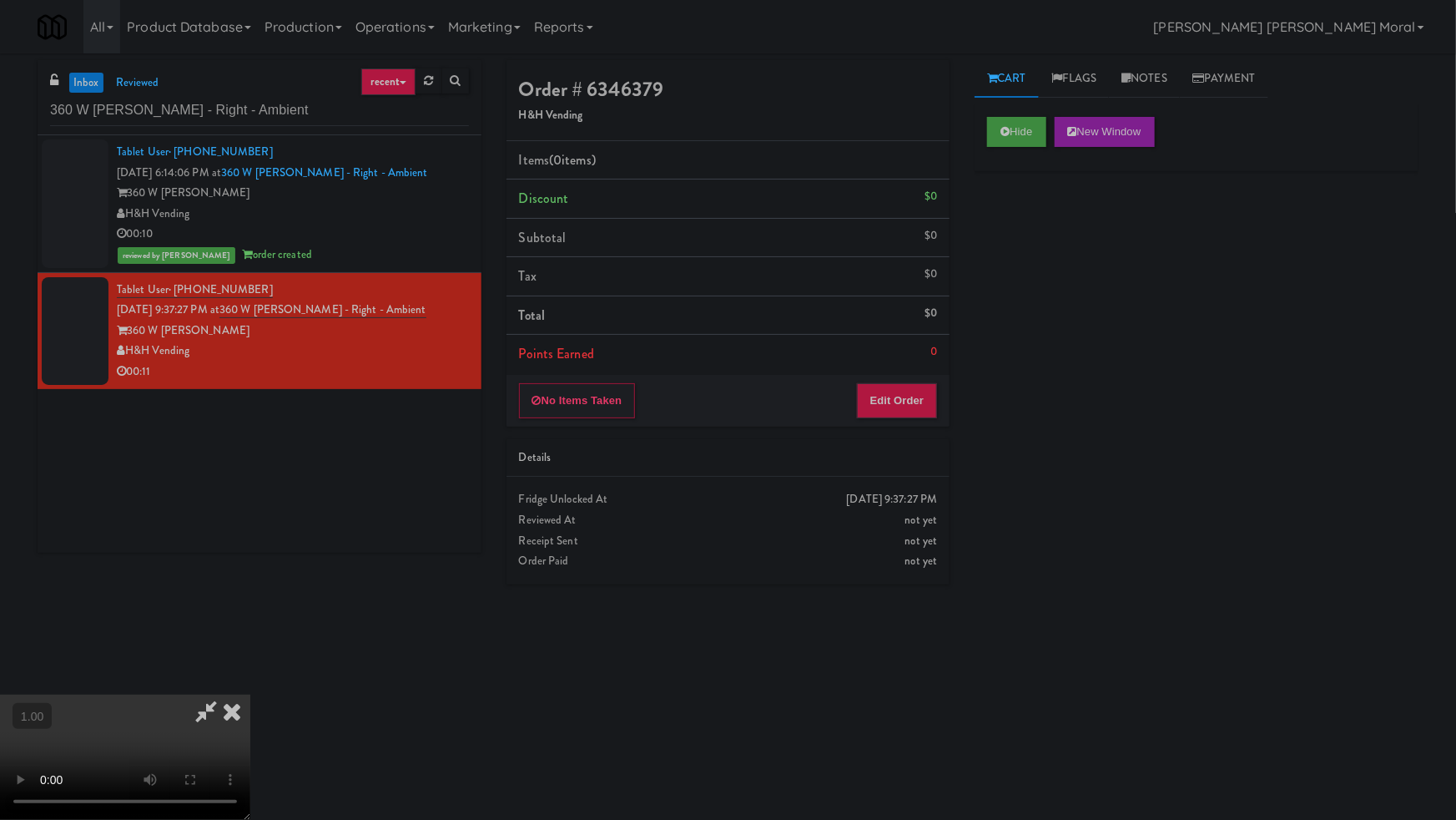
click at [250, 695] on video at bounding box center [125, 757] width 250 height 125
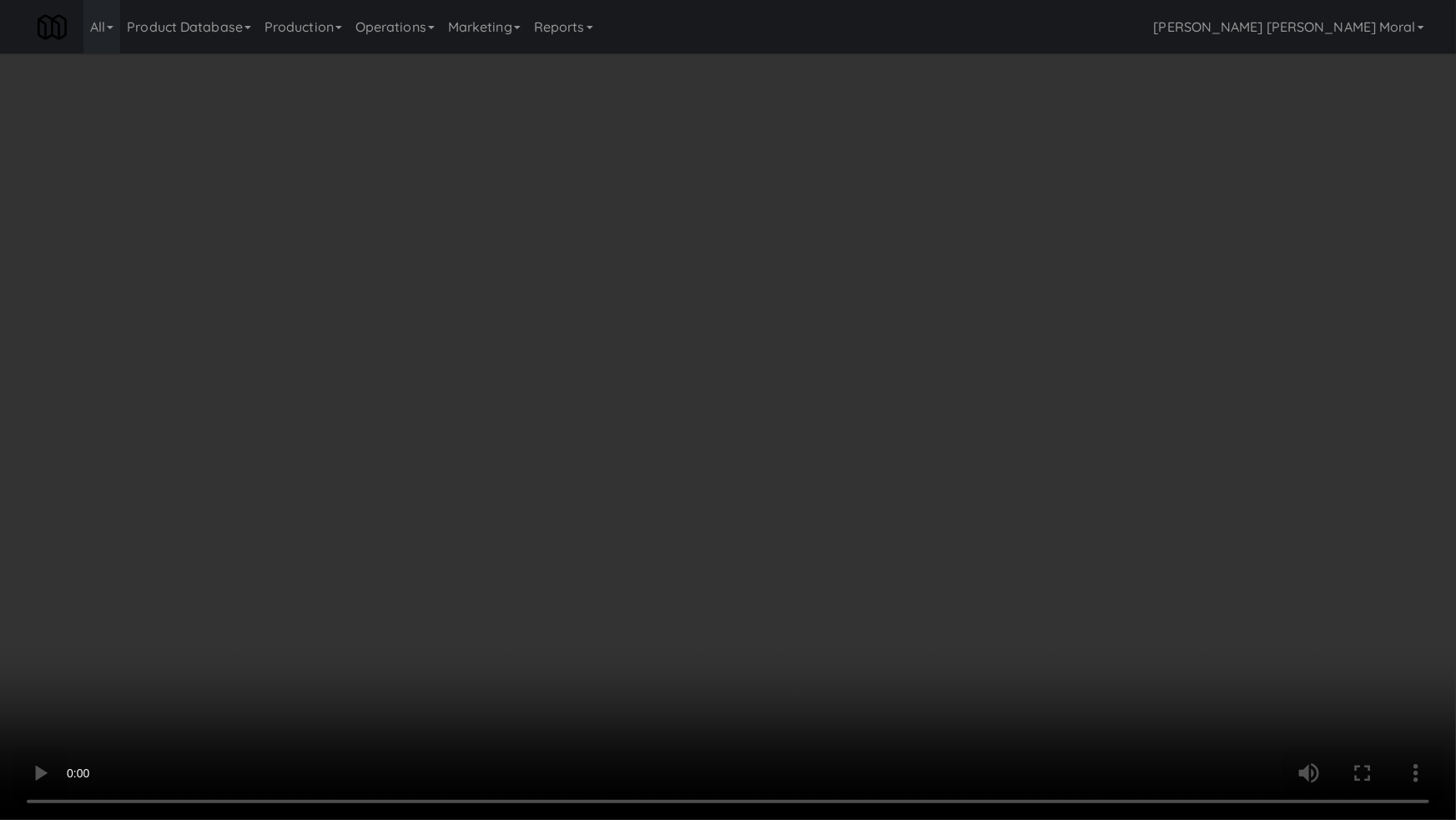
click at [860, 570] on video at bounding box center [728, 410] width 1456 height 820
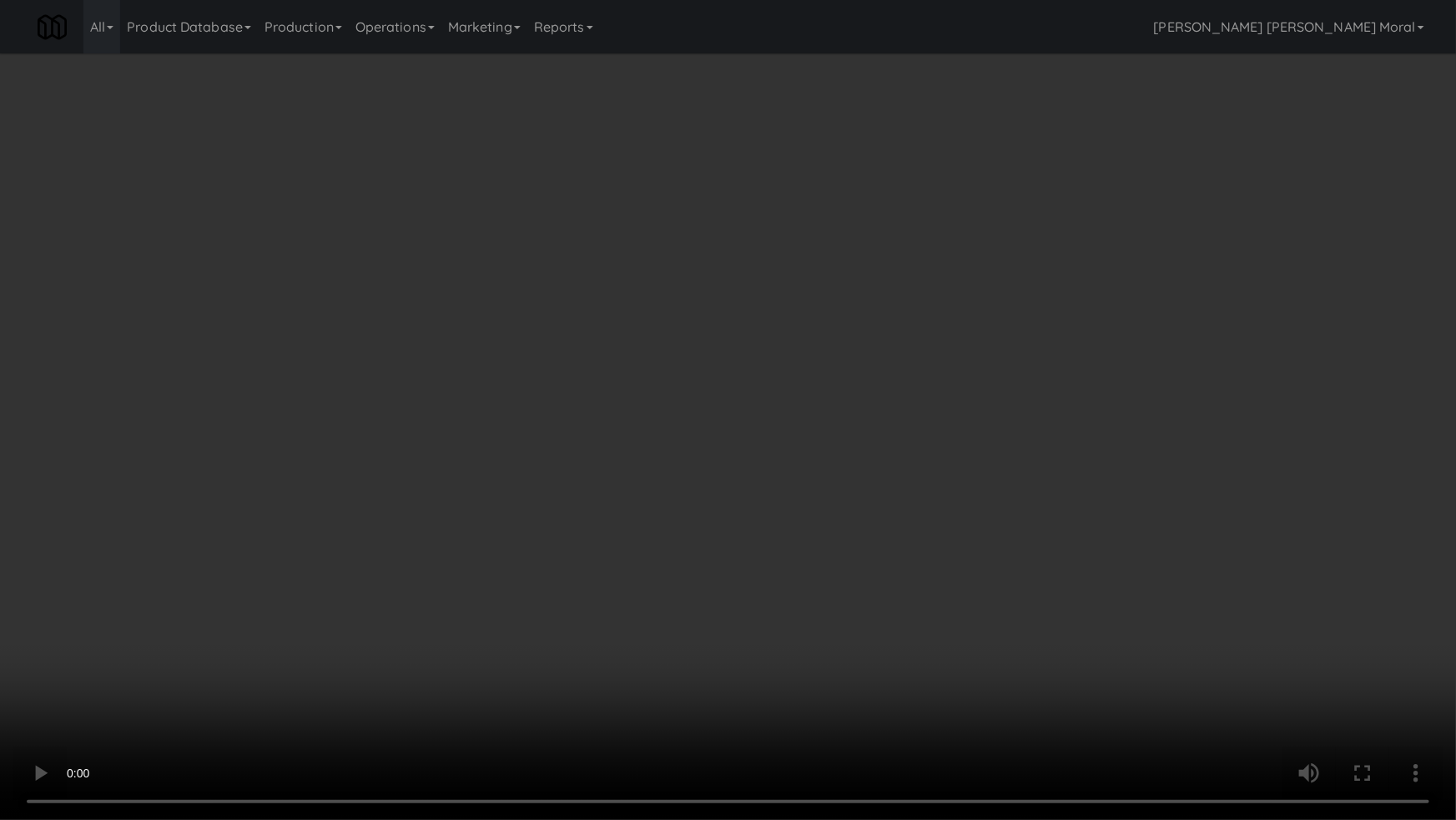
click at [860, 570] on video at bounding box center [728, 410] width 1456 height 820
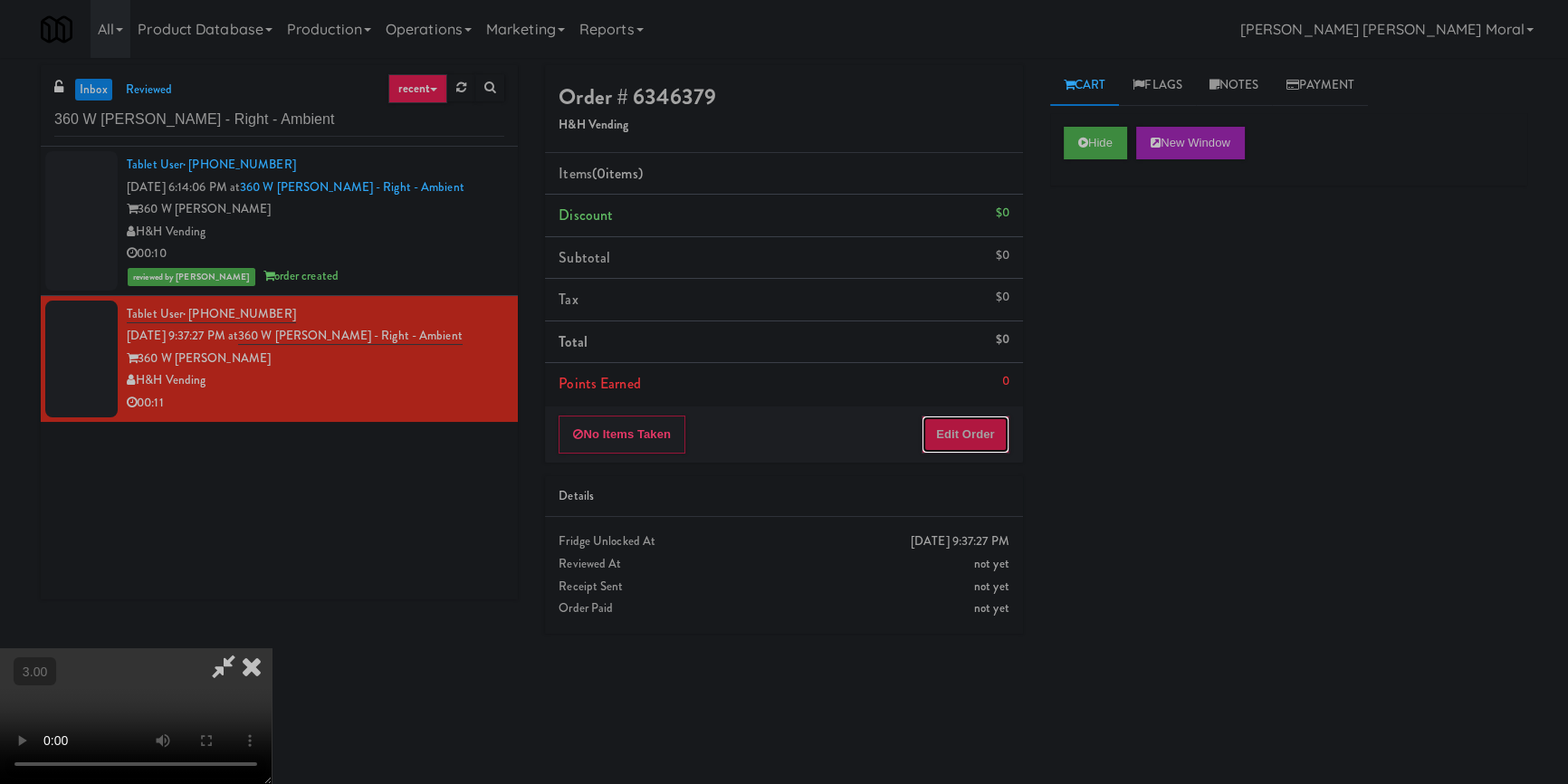
click at [987, 432] on button "Edit Order" at bounding box center [966, 435] width 88 height 38
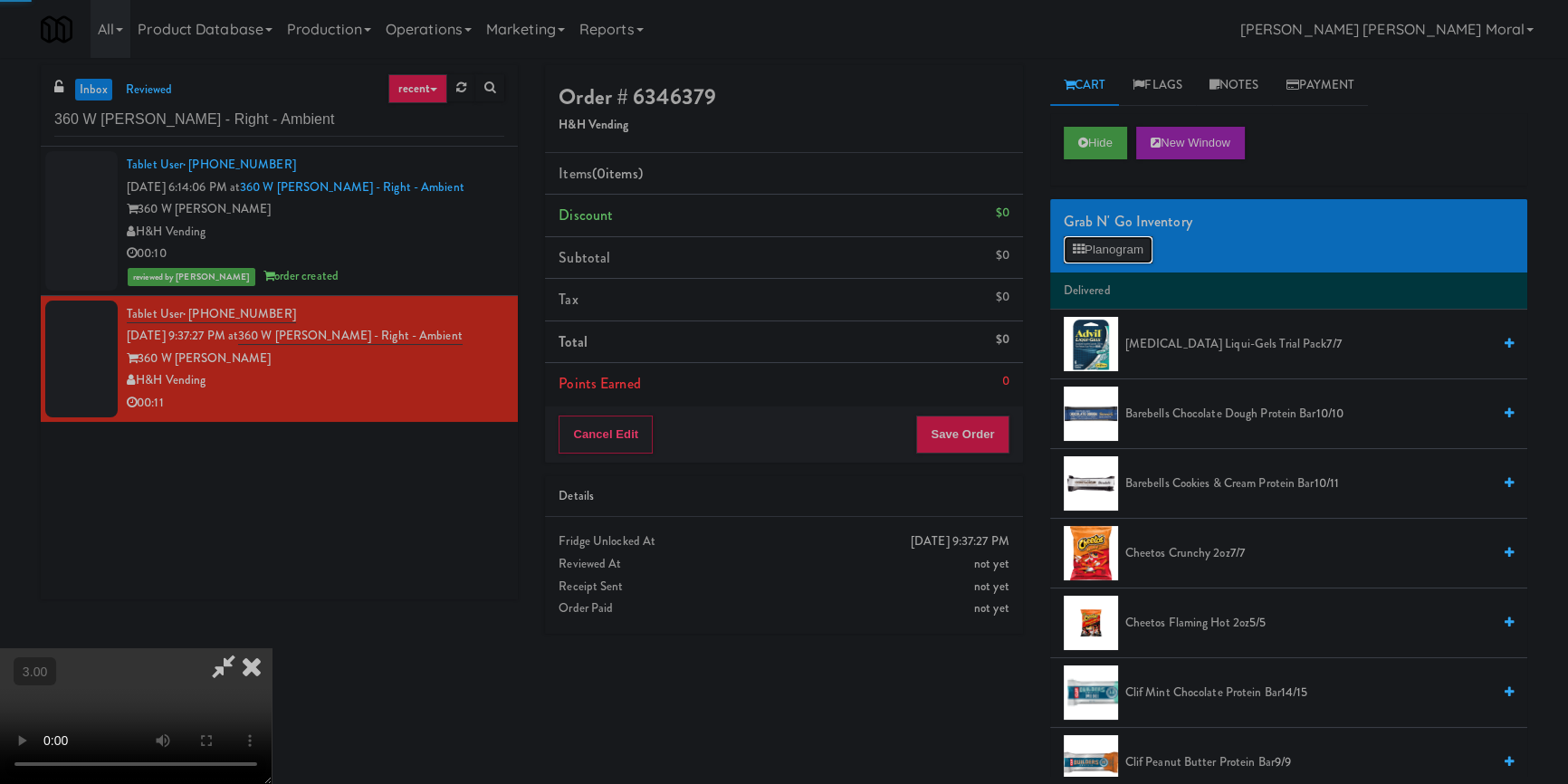
click at [1122, 241] on button "Planogram" at bounding box center [1108, 249] width 89 height 27
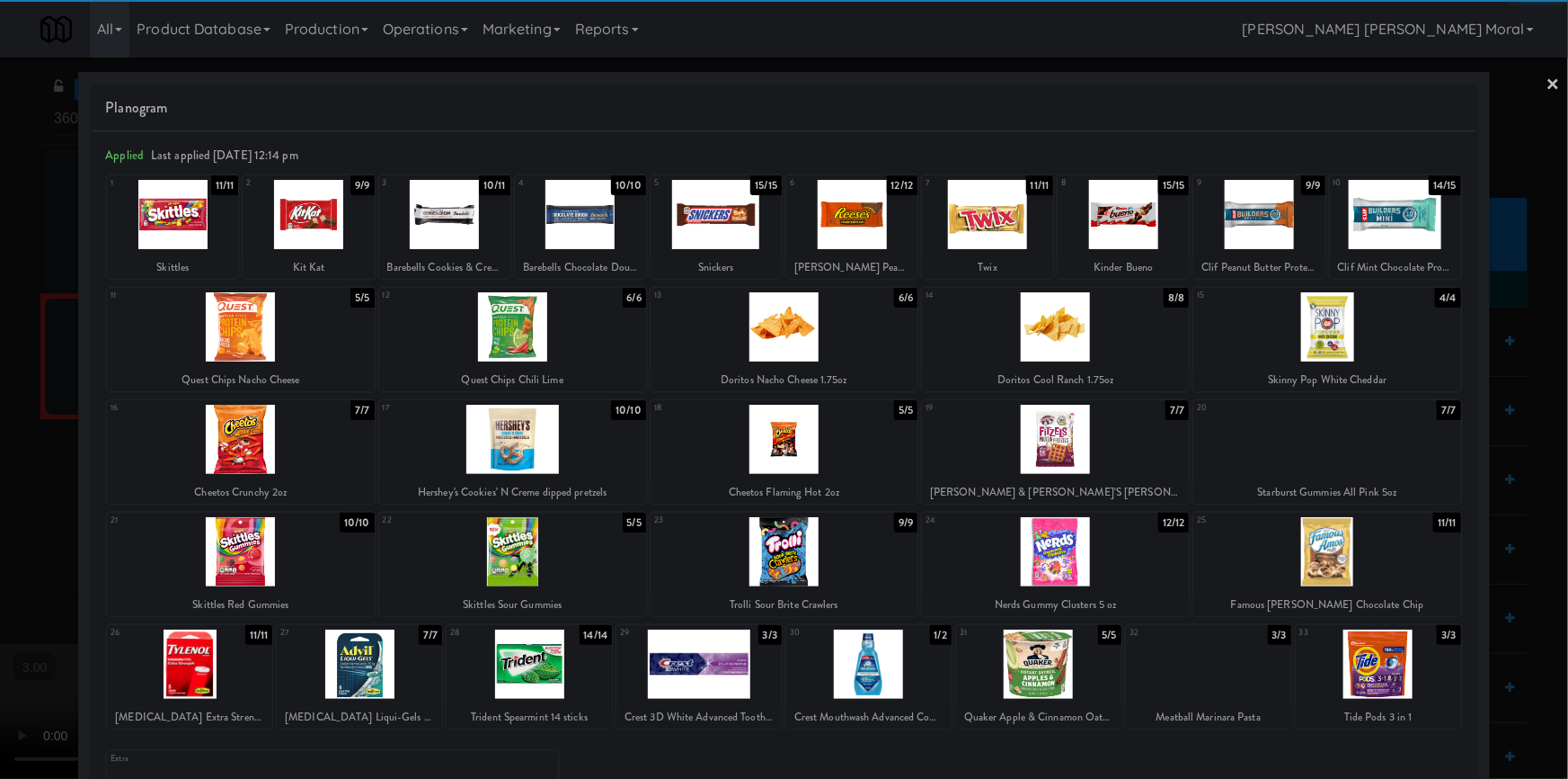
click at [319, 218] on div at bounding box center [308, 214] width 131 height 69
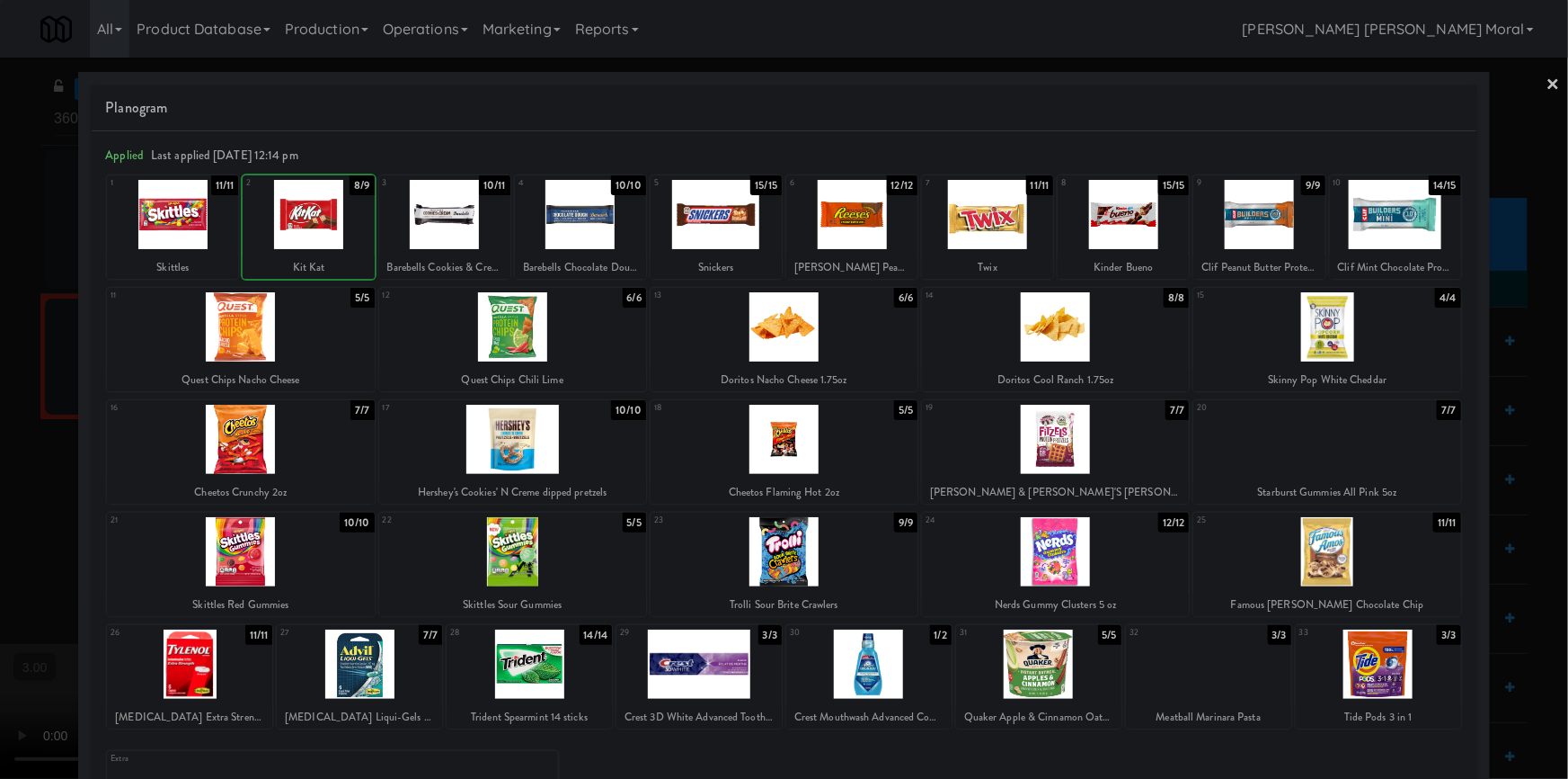
click at [25, 356] on div at bounding box center [784, 390] width 1568 height 779
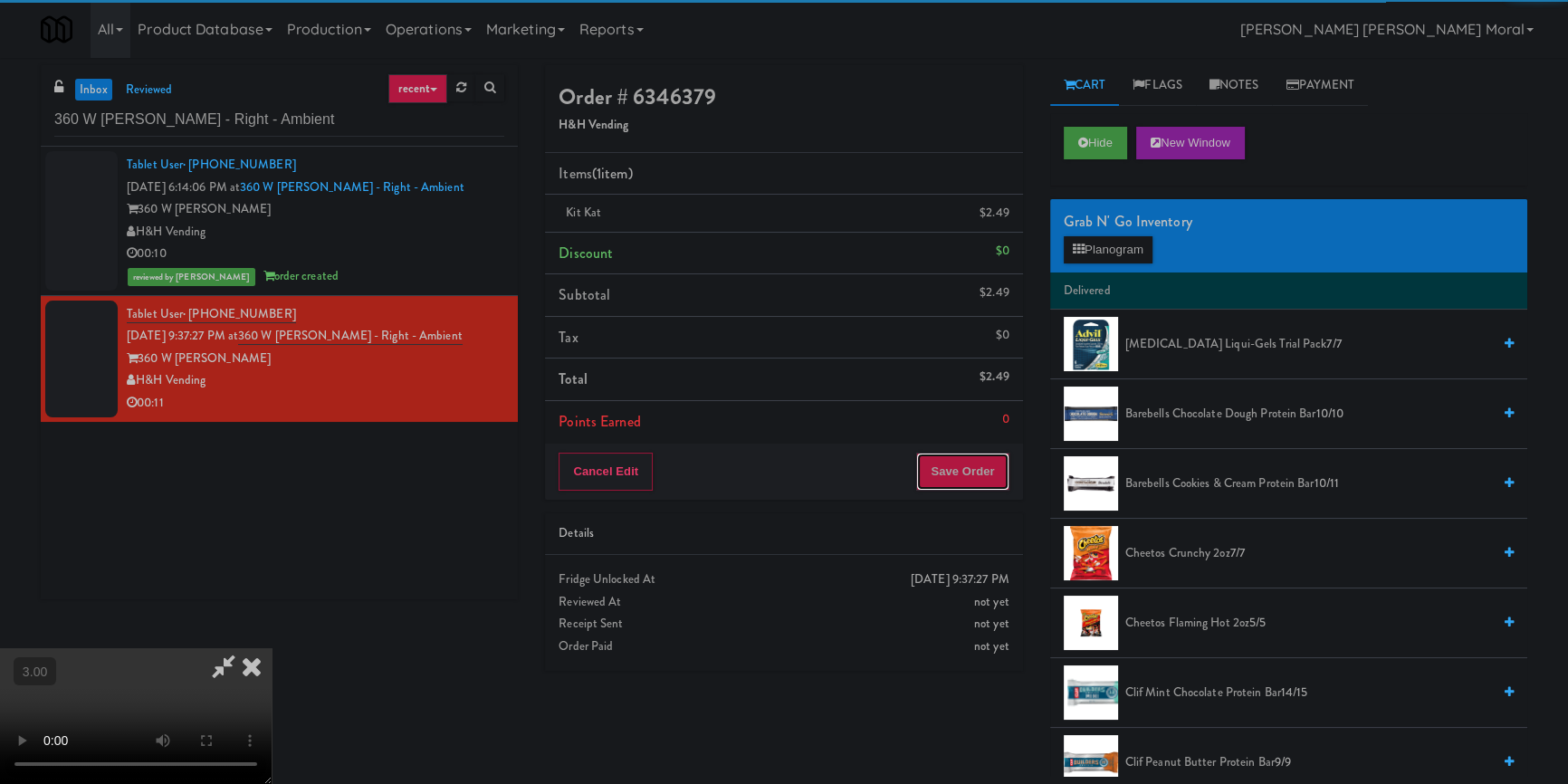
click at [988, 454] on button "Save Order" at bounding box center [962, 471] width 92 height 38
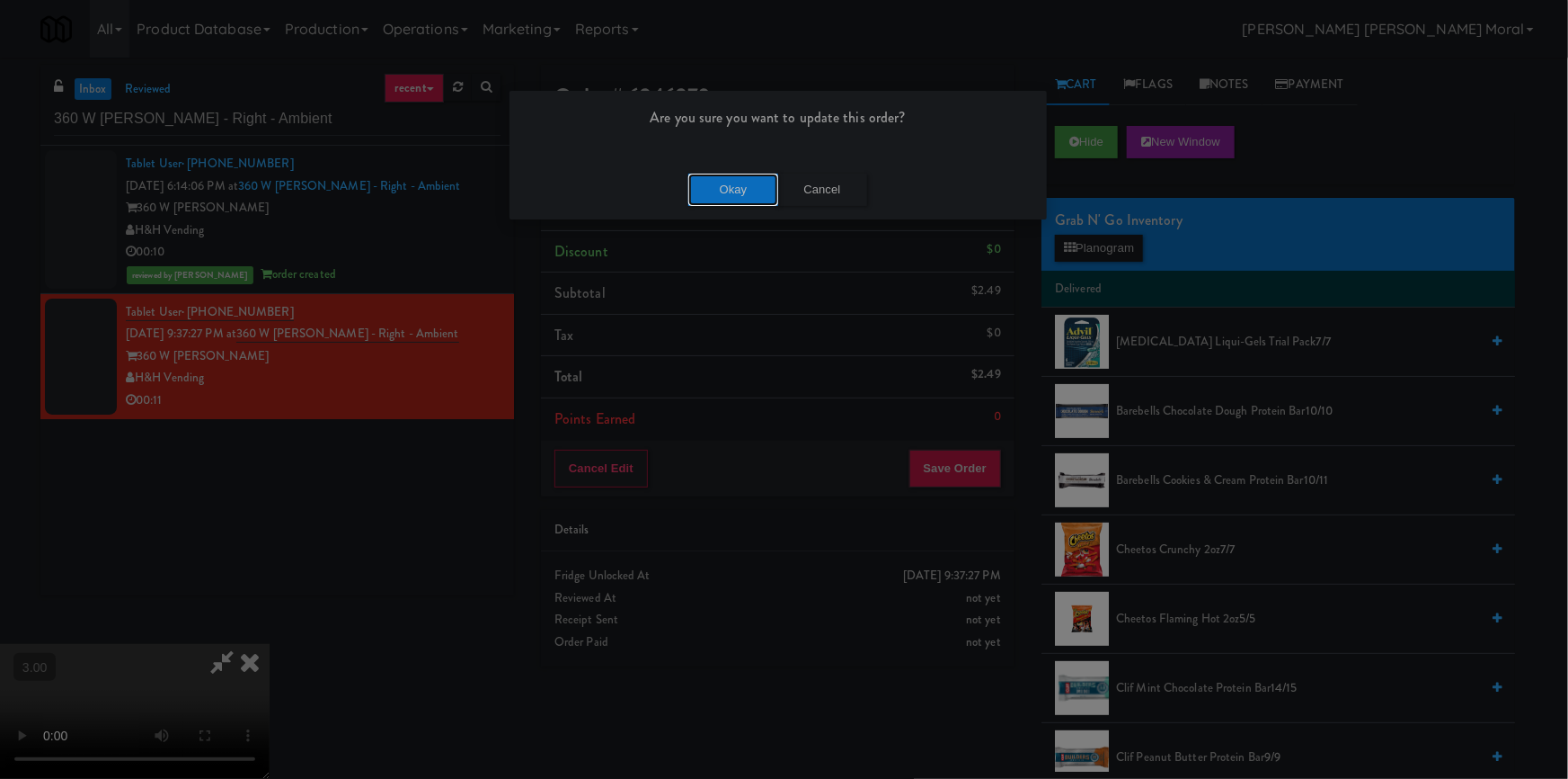
click at [744, 178] on button "Okay" at bounding box center [732, 189] width 89 height 32
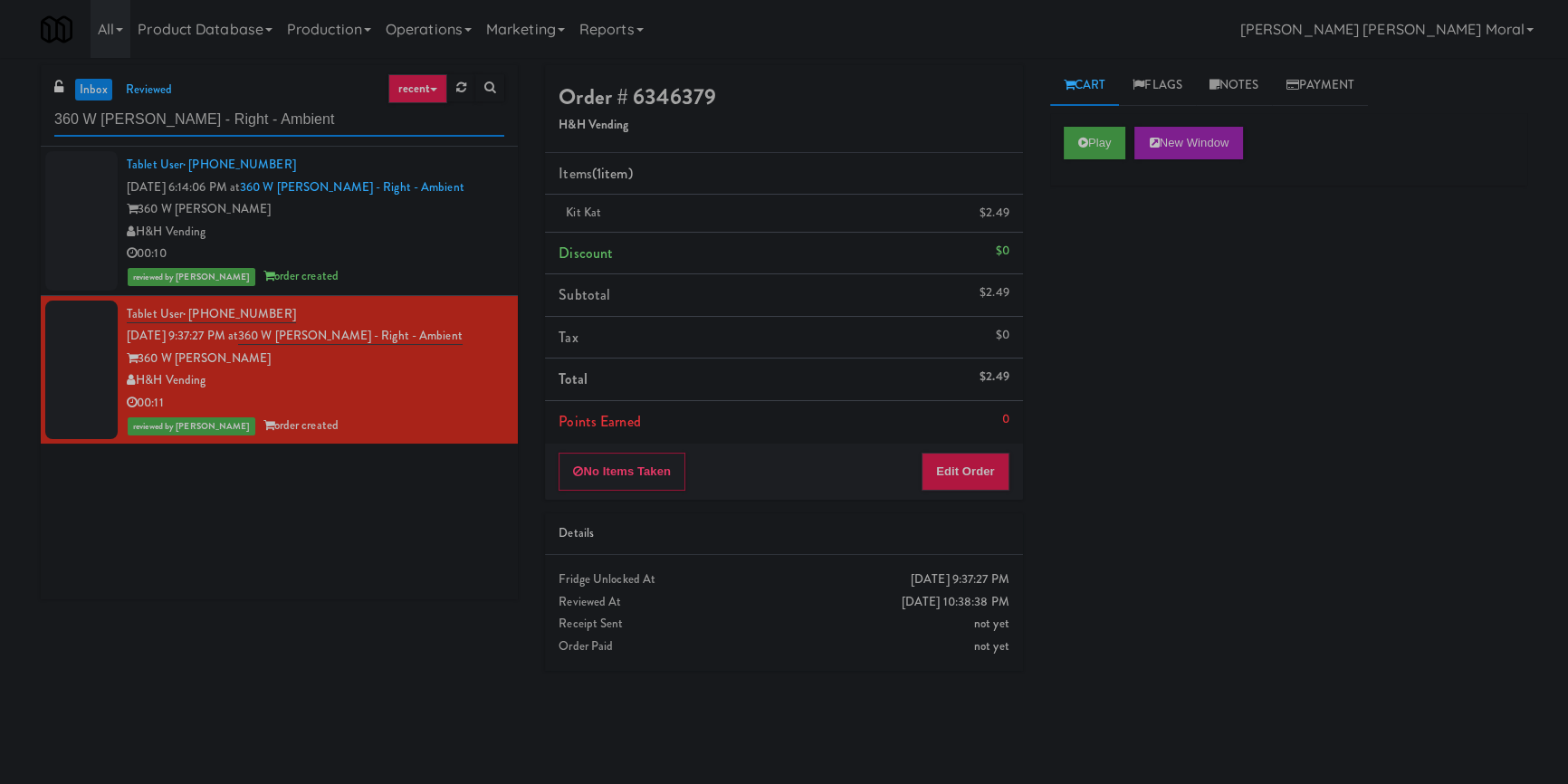
click at [199, 117] on input "360 W [PERSON_NAME] - Right - Ambient" at bounding box center [279, 120] width 450 height 34
paste input "The Dial- Combo"
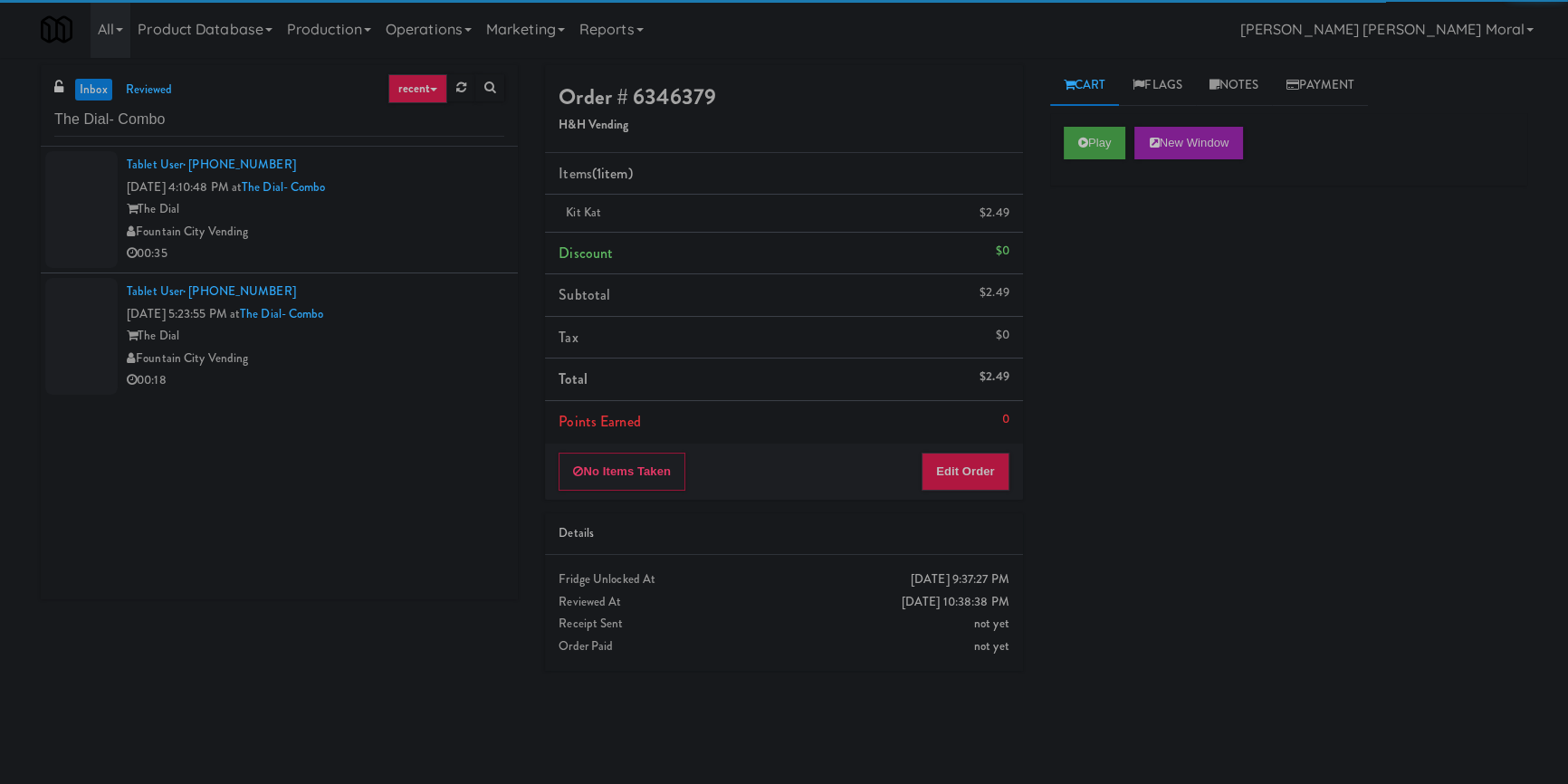
drag, startPoint x: 374, startPoint y: 242, endPoint x: 382, endPoint y: 248, distance: 10.0
click at [374, 243] on div "00:35" at bounding box center [315, 253] width 377 height 23
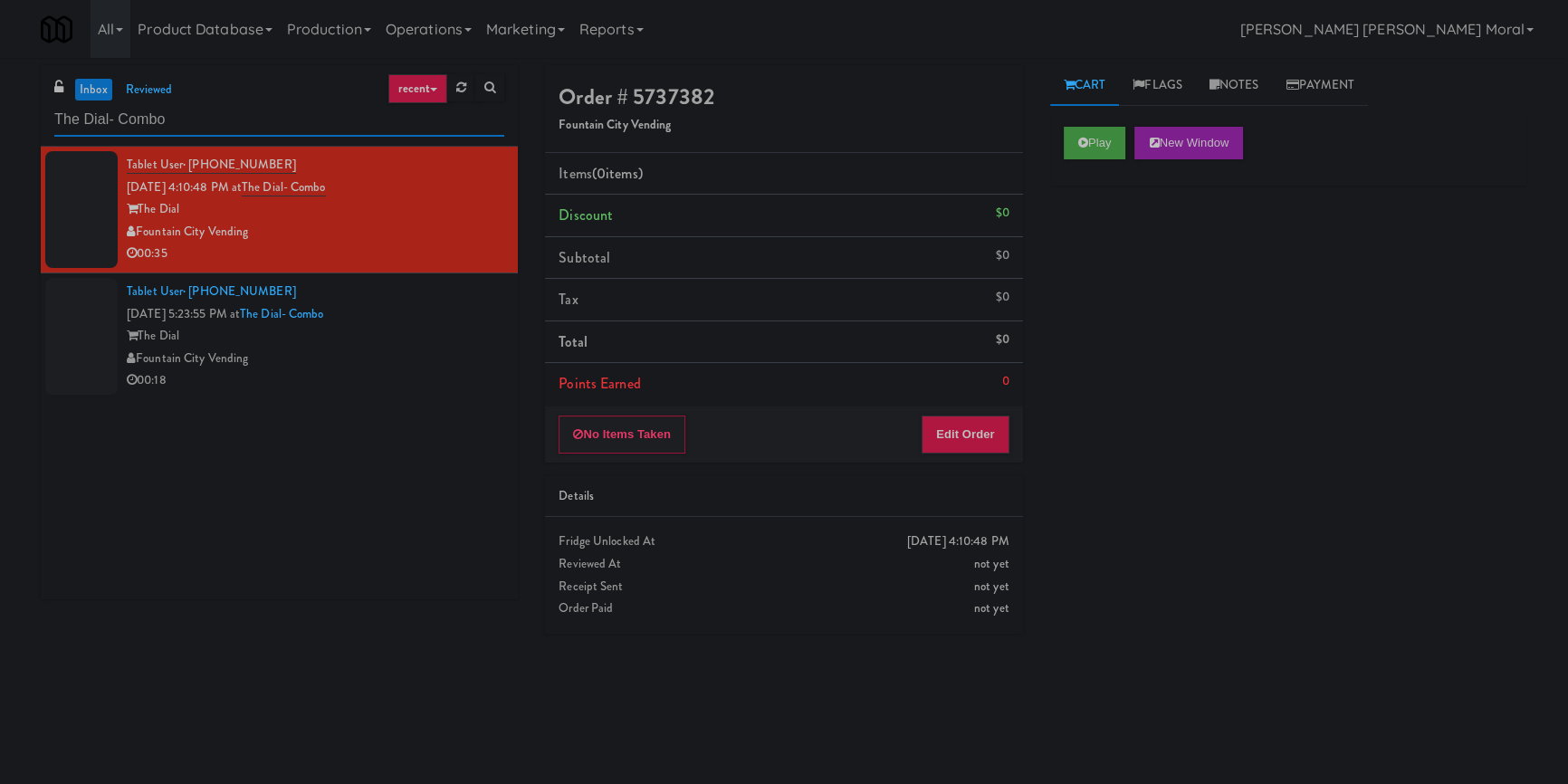
click at [227, 116] on input "The Dial- Combo" at bounding box center [279, 120] width 450 height 34
paste input "Anytime Fitness Cooler"
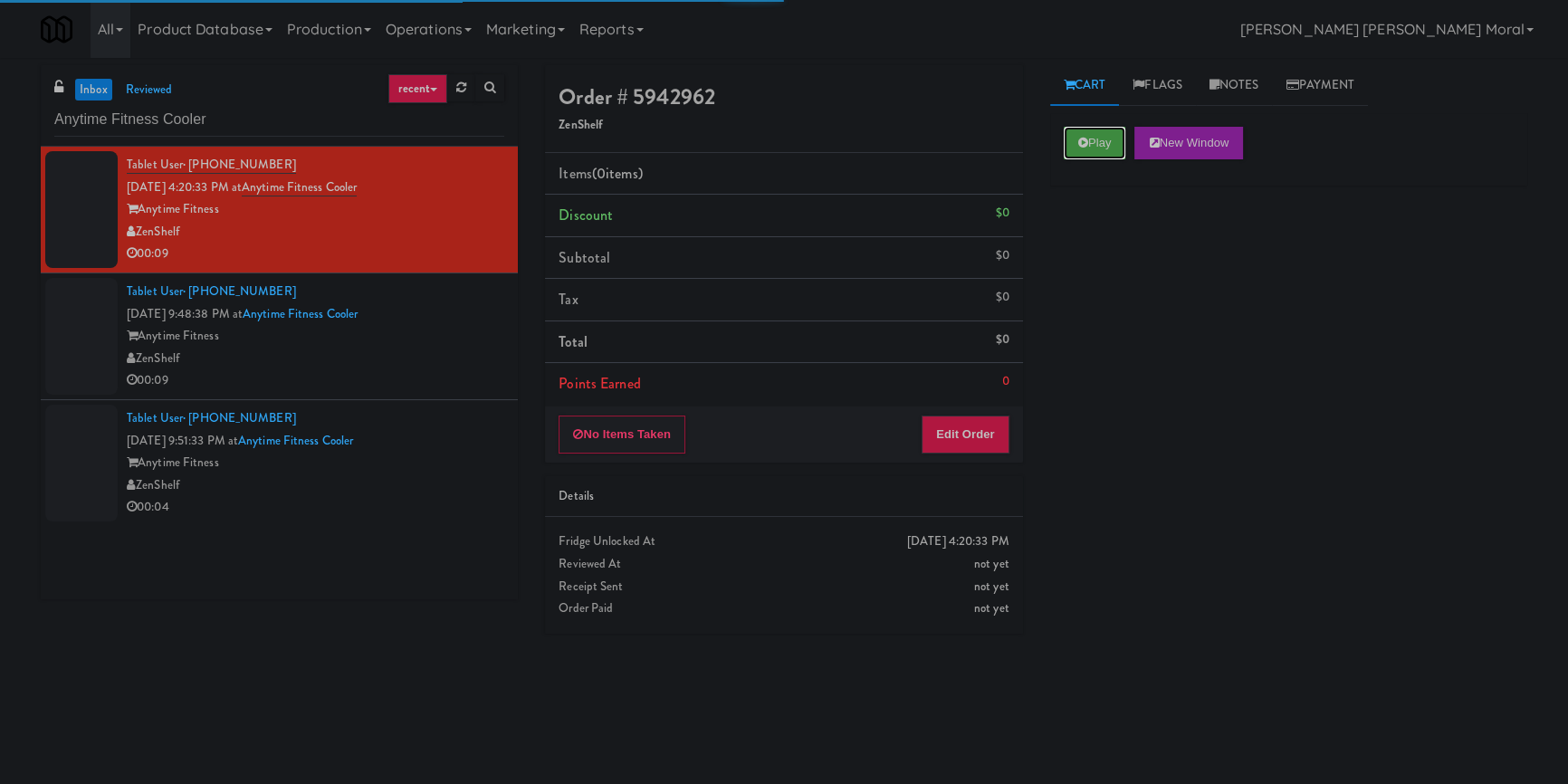
click at [1103, 143] on button "Play" at bounding box center [1095, 143] width 62 height 33
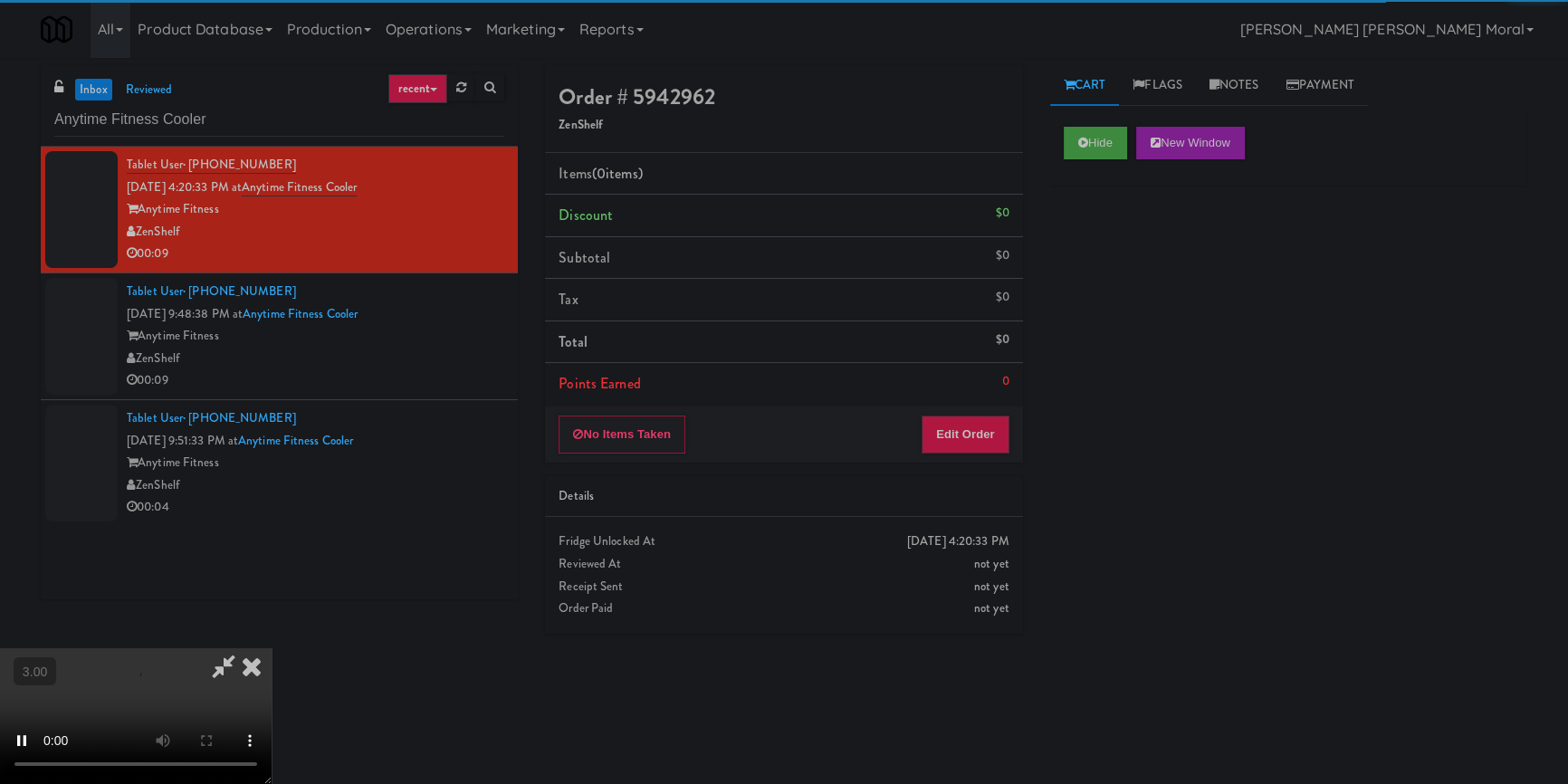
click at [1124, 281] on div "Hide New Window Primary Flag Clear Flag if unable to determine what was taken o…" at bounding box center [1290, 452] width 477 height 679
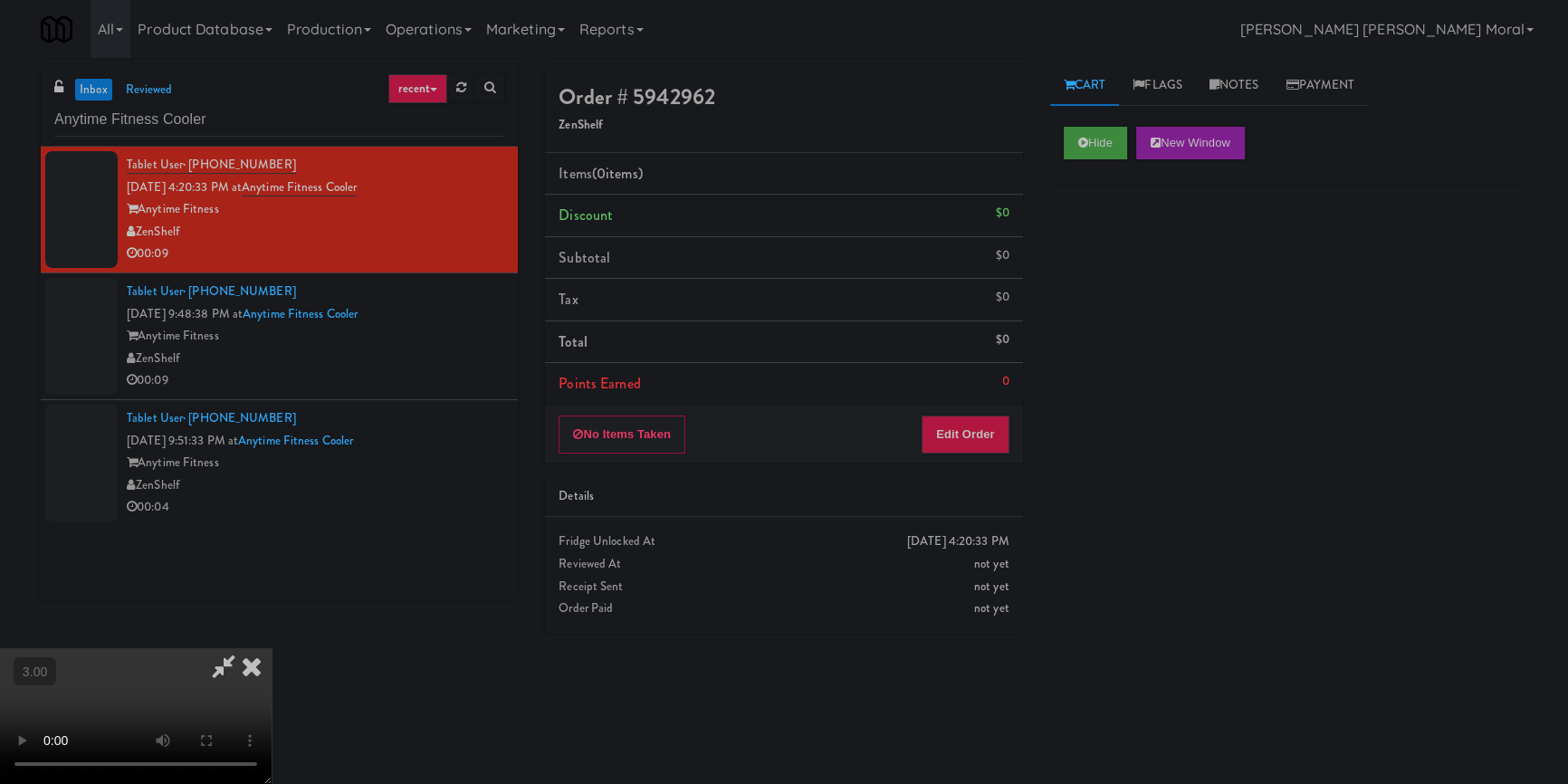
click at [1137, 353] on div "Hide New Window Primary Flag Clear Flag if unable to determine what was taken o…" at bounding box center [1290, 452] width 477 height 679
click at [271, 648] on video at bounding box center [136, 716] width 271 height 136
click at [945, 425] on button "Edit Order" at bounding box center [966, 435] width 88 height 38
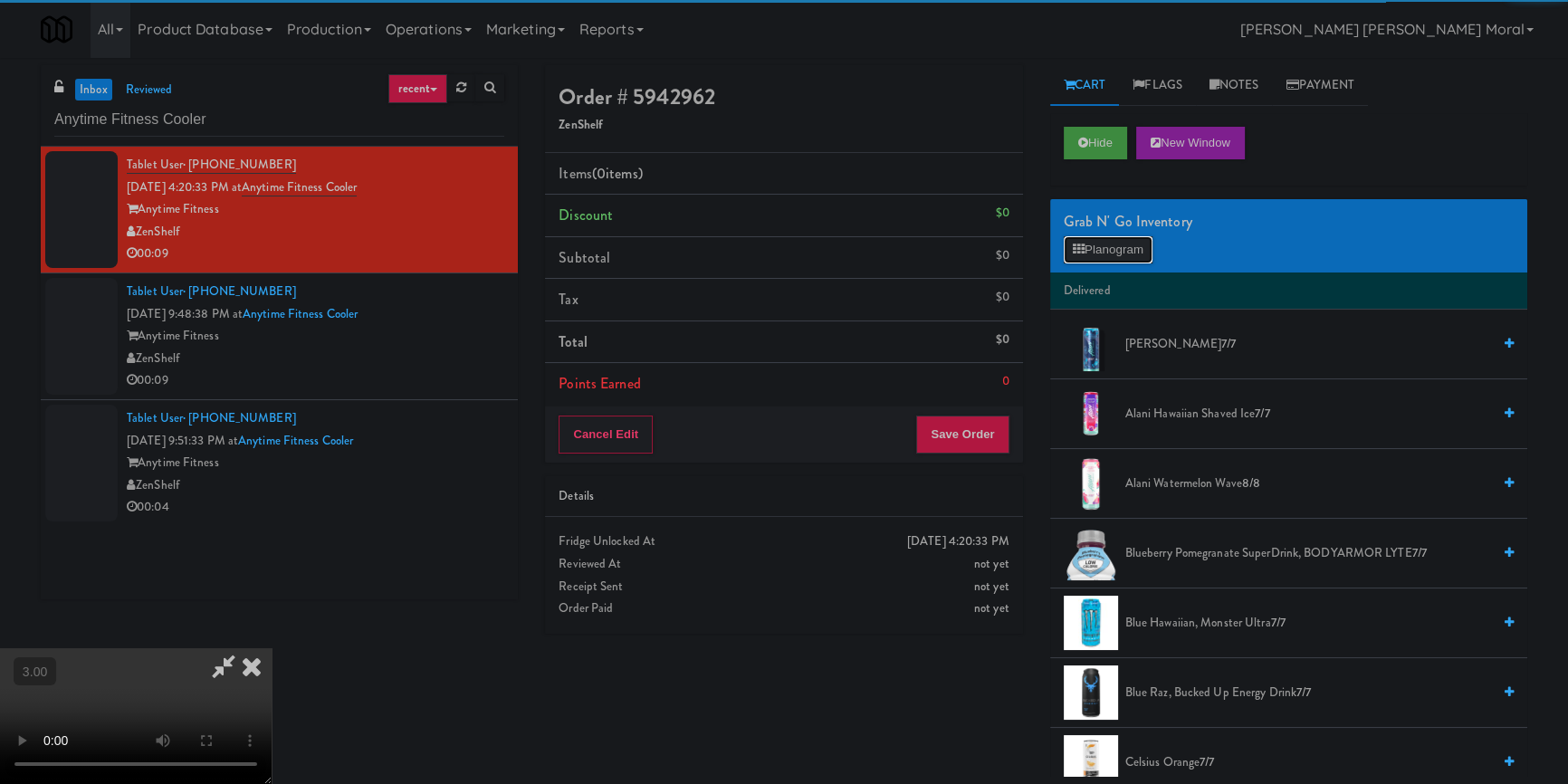
click at [1090, 258] on button "Planogram" at bounding box center [1108, 249] width 89 height 27
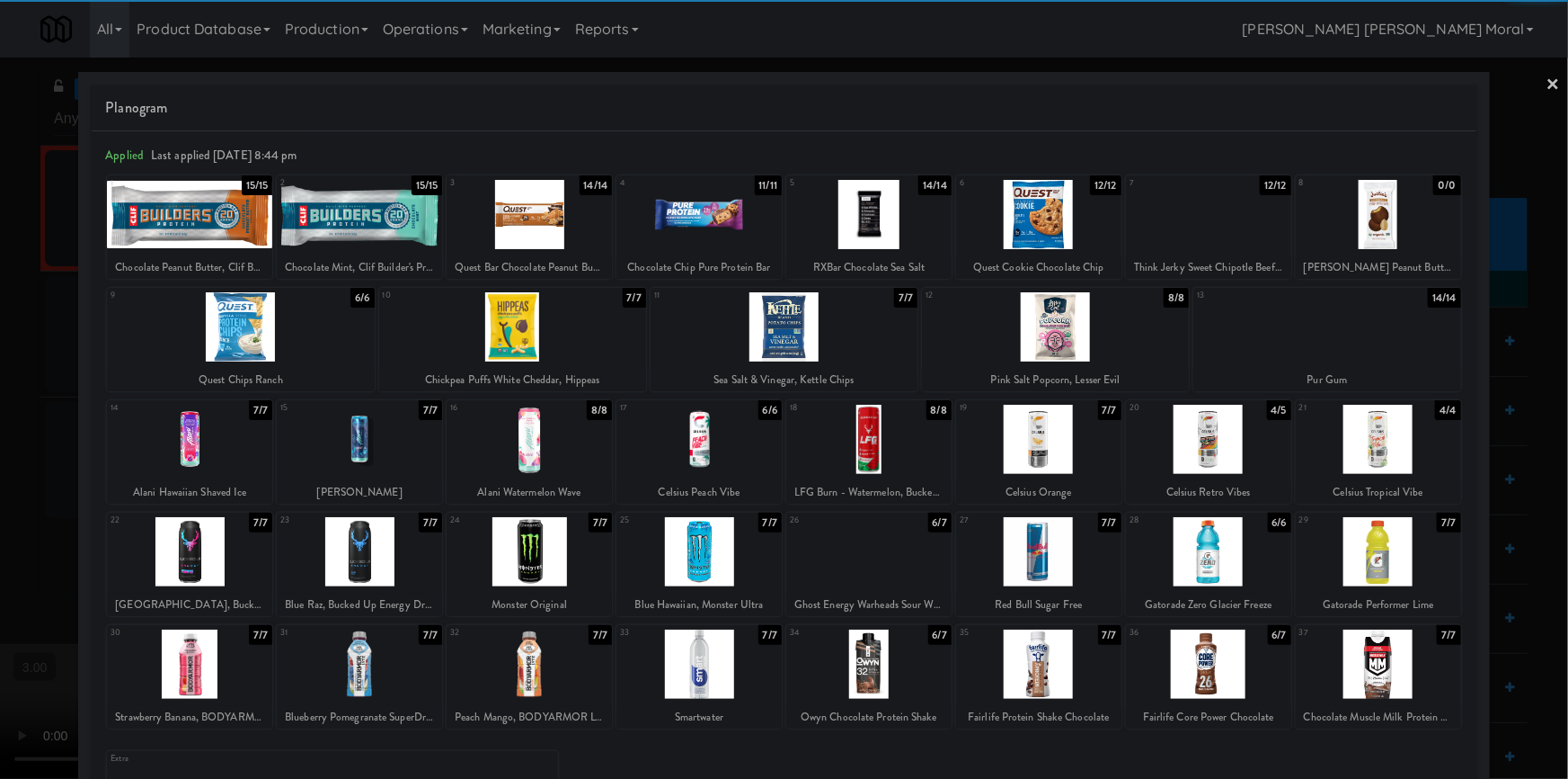
click at [1378, 561] on div at bounding box center [1378, 552] width 165 height 69
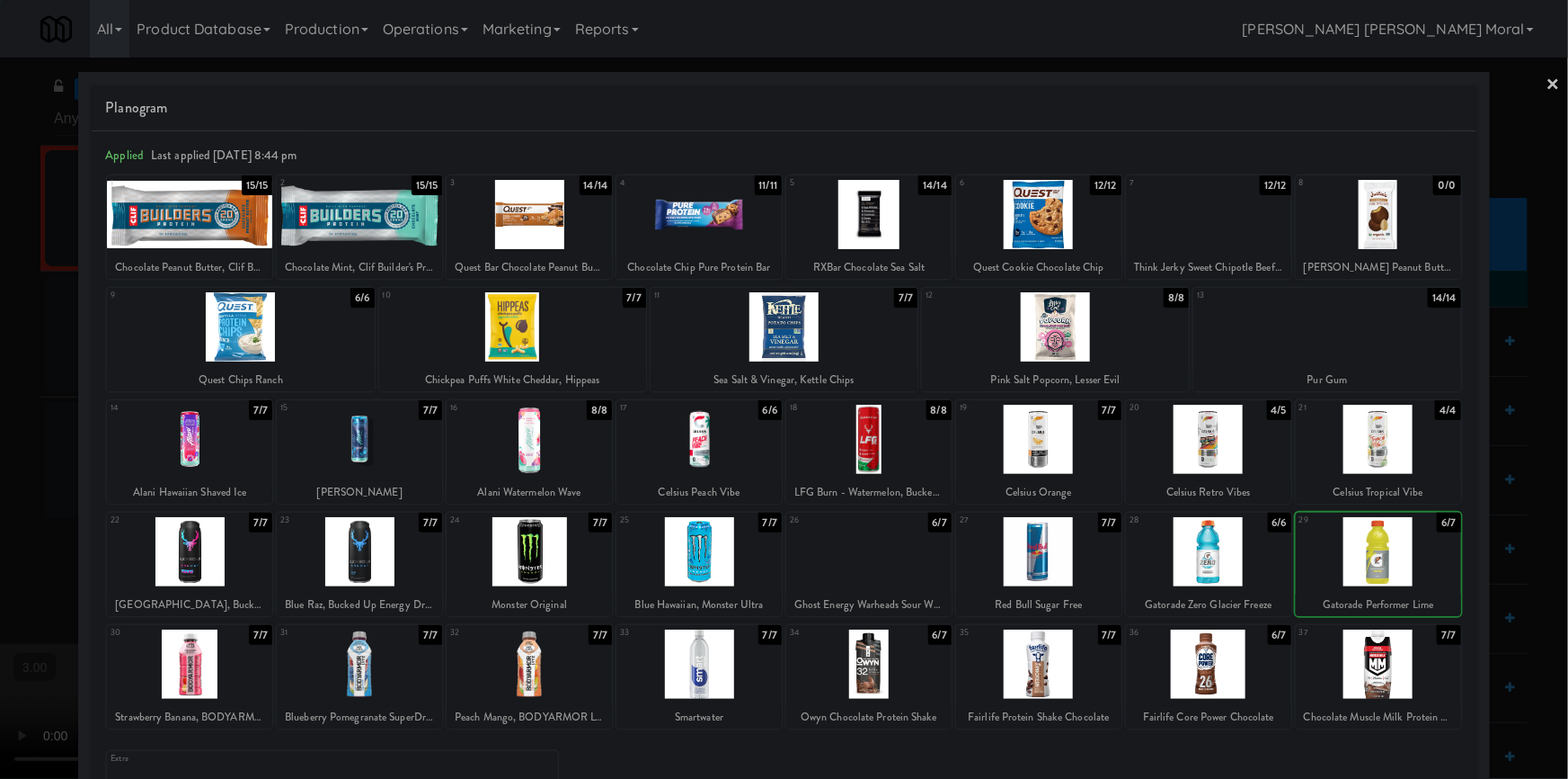
drag, startPoint x: 1513, startPoint y: 577, endPoint x: 1480, endPoint y: 573, distance: 33.2
click at [1514, 577] on div at bounding box center [784, 390] width 1568 height 779
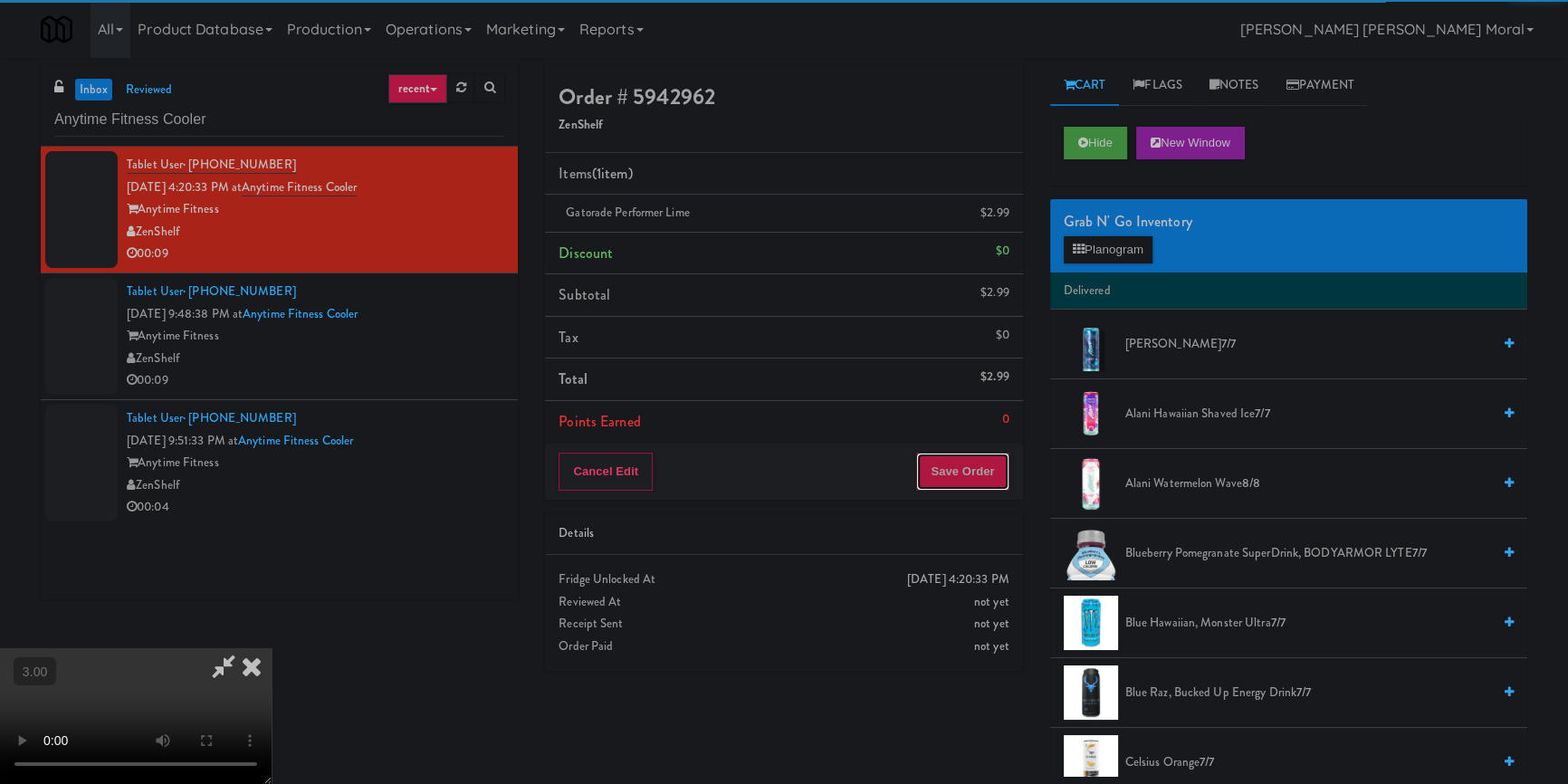
click at [981, 469] on button "Save Order" at bounding box center [962, 471] width 92 height 38
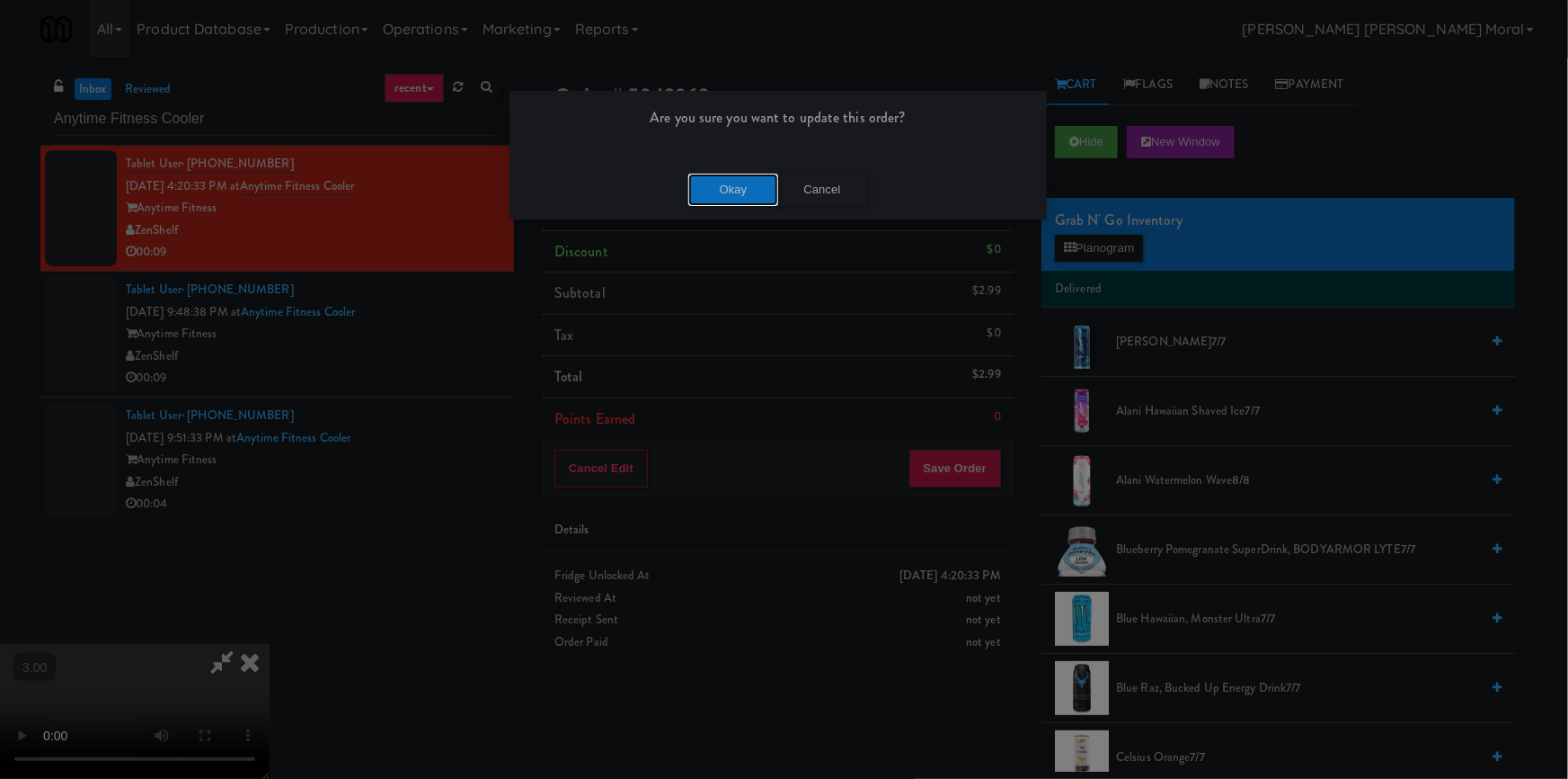
click at [708, 181] on button "Okay" at bounding box center [732, 189] width 89 height 32
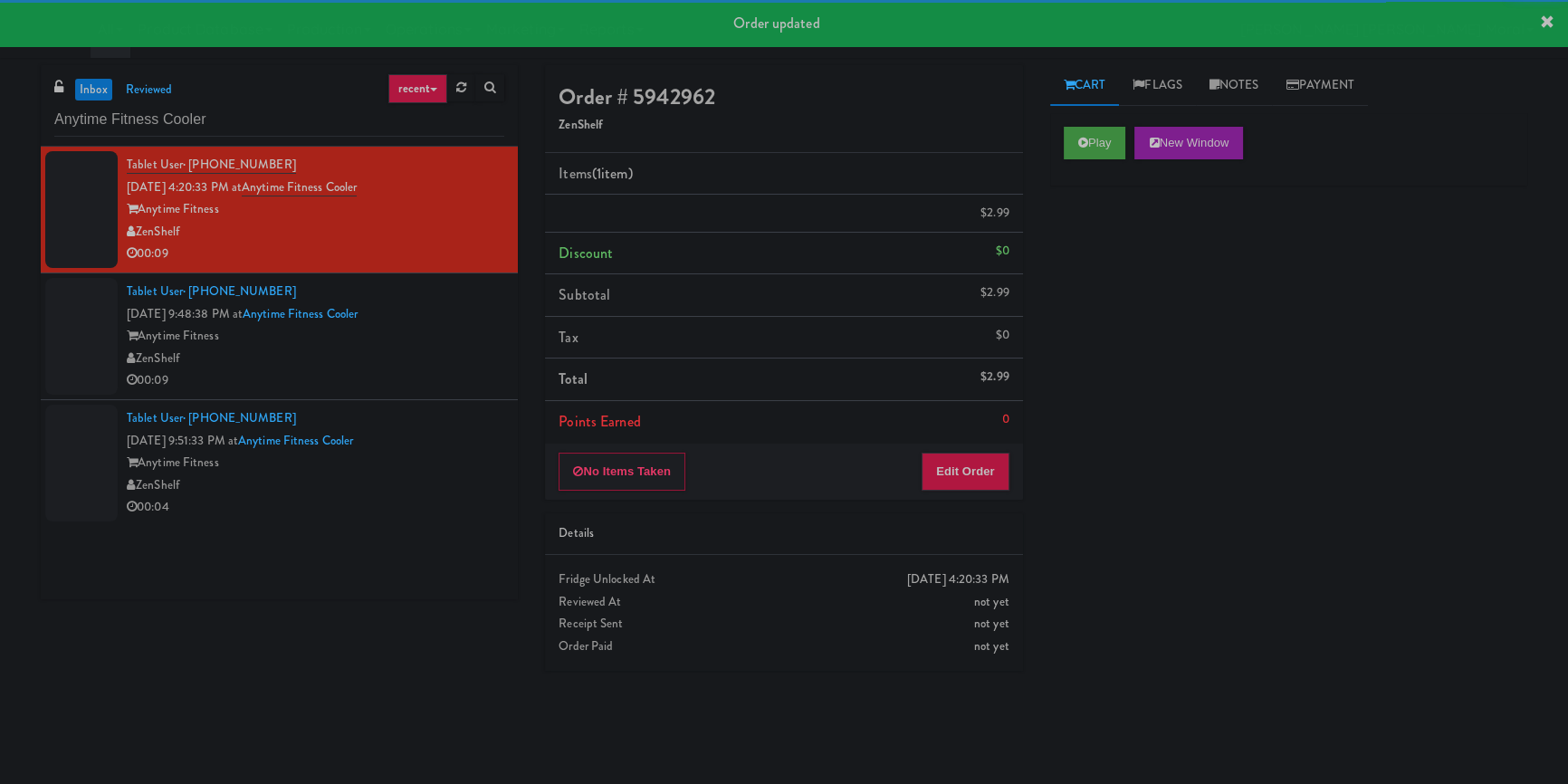
click at [469, 347] on div "Anytime Fitness" at bounding box center [315, 336] width 377 height 23
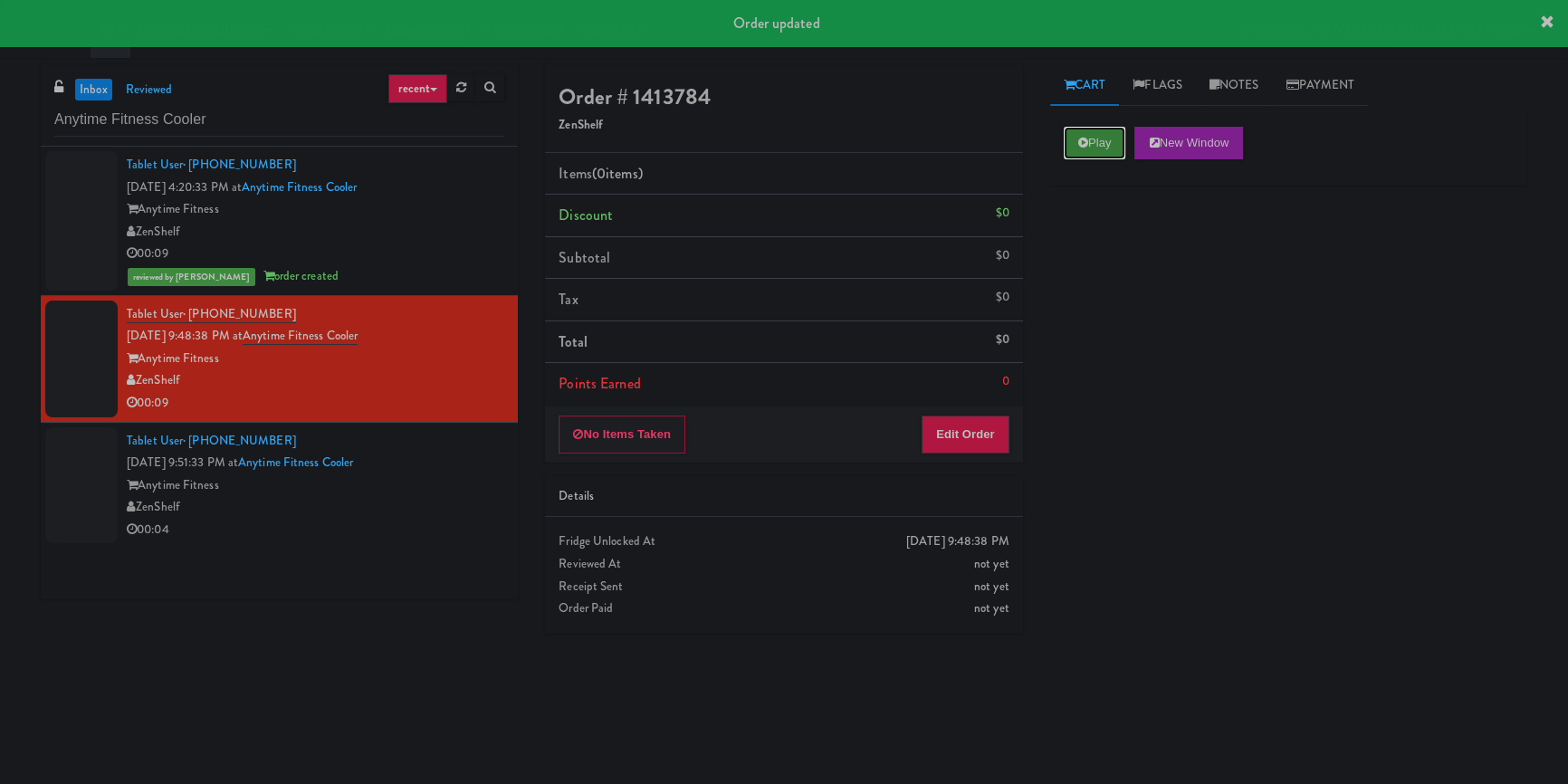
click at [1093, 143] on button "Play" at bounding box center [1095, 143] width 62 height 33
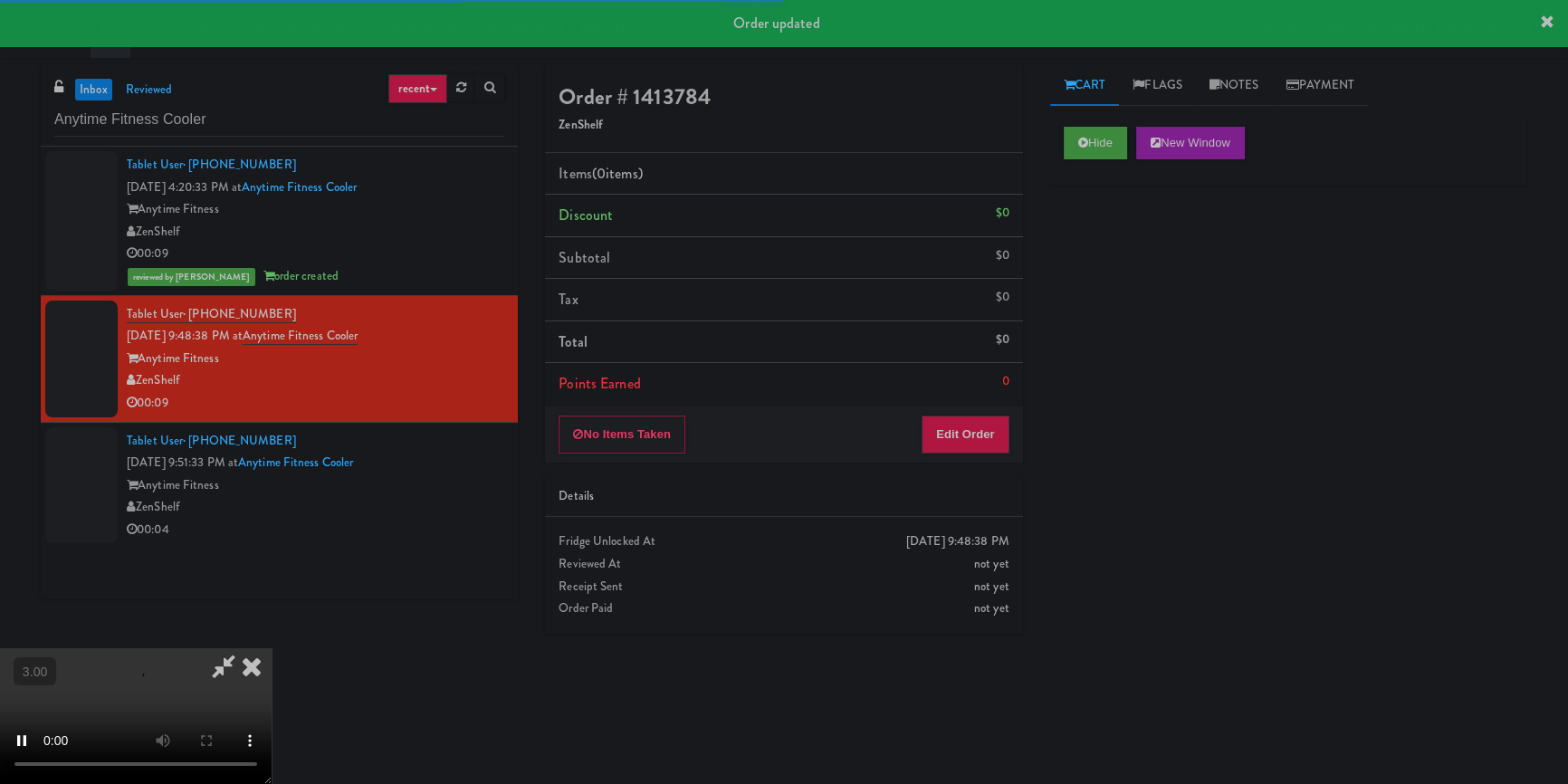
click at [1124, 255] on div "Hide New Window Primary Flag Clear Flag if unable to determine what was taken o…" at bounding box center [1290, 452] width 477 height 679
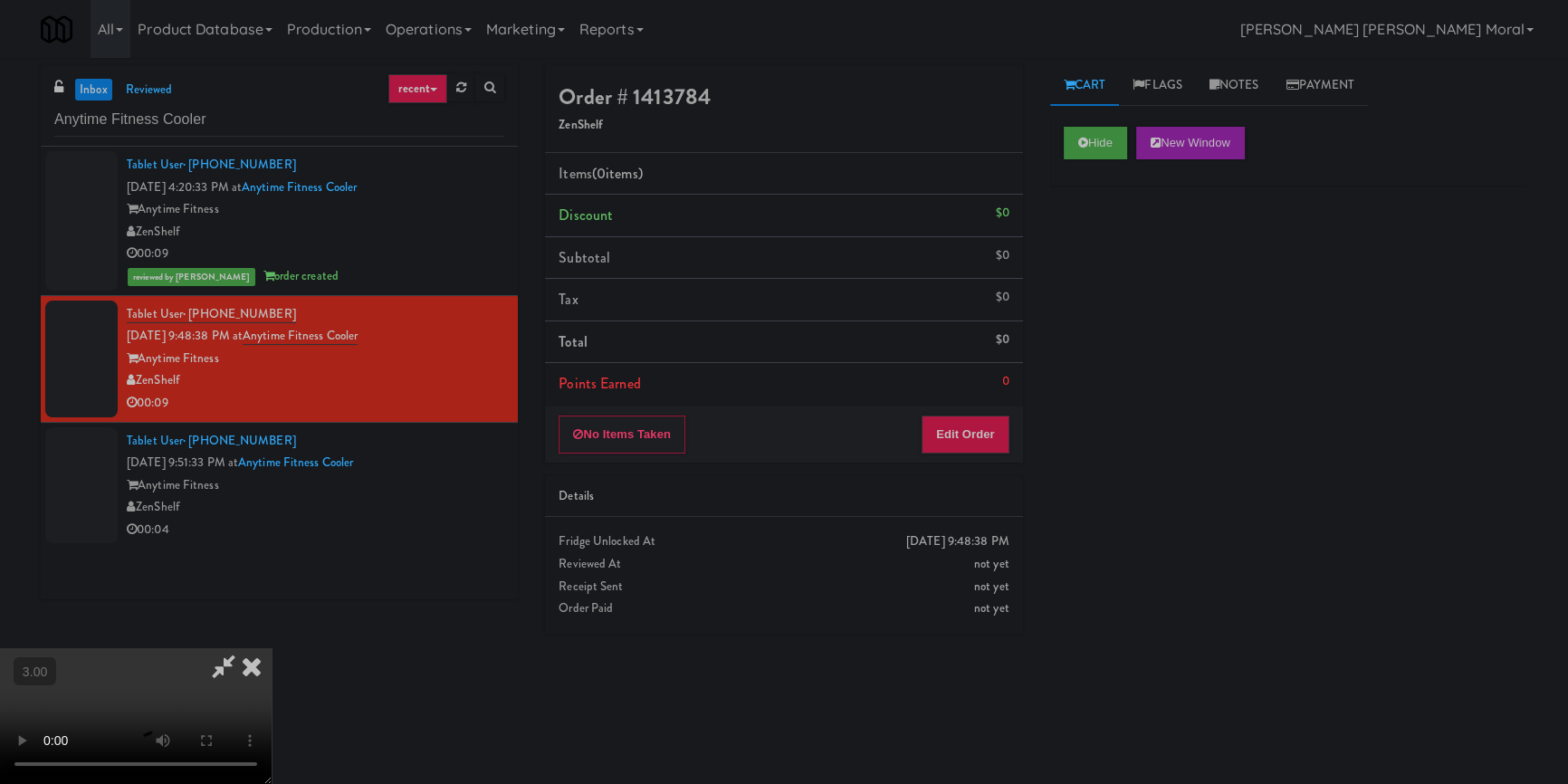
scroll to position [253, 0]
click at [271, 648] on video at bounding box center [136, 716] width 271 height 136
click at [997, 432] on button "Edit Order" at bounding box center [966, 435] width 88 height 38
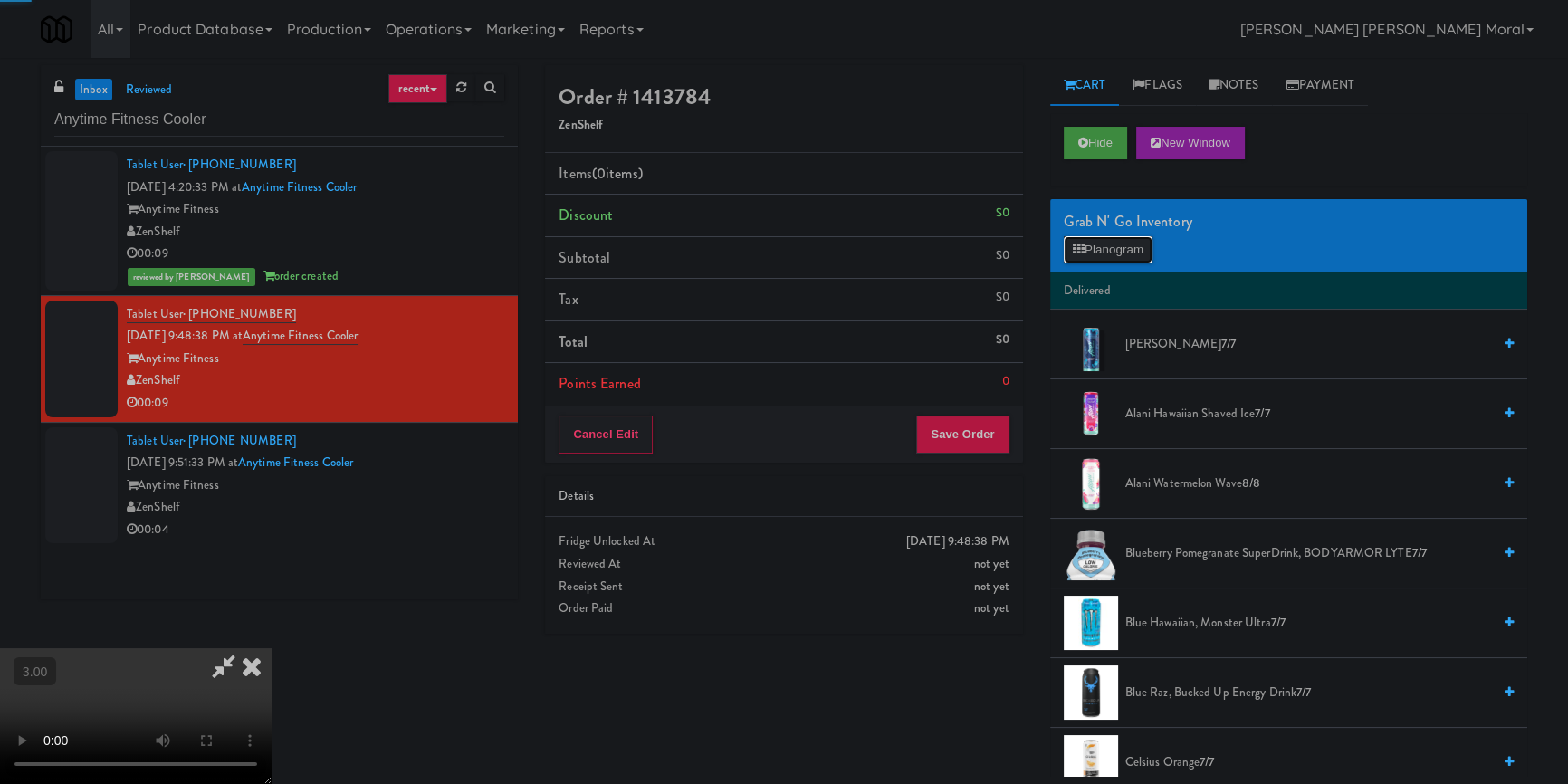
click at [1099, 253] on button "Planogram" at bounding box center [1108, 249] width 89 height 27
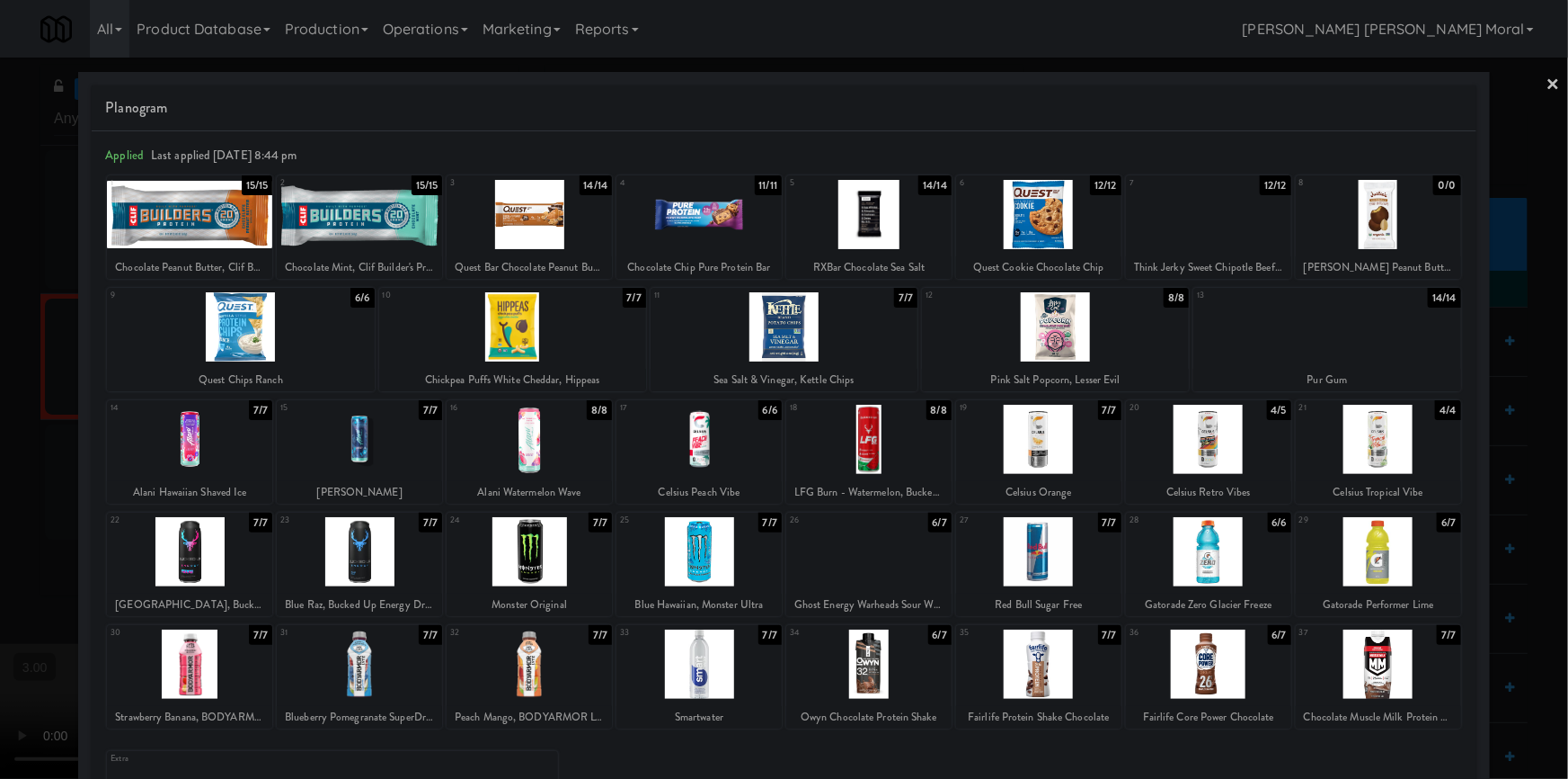
click at [1376, 675] on div at bounding box center [1378, 664] width 165 height 69
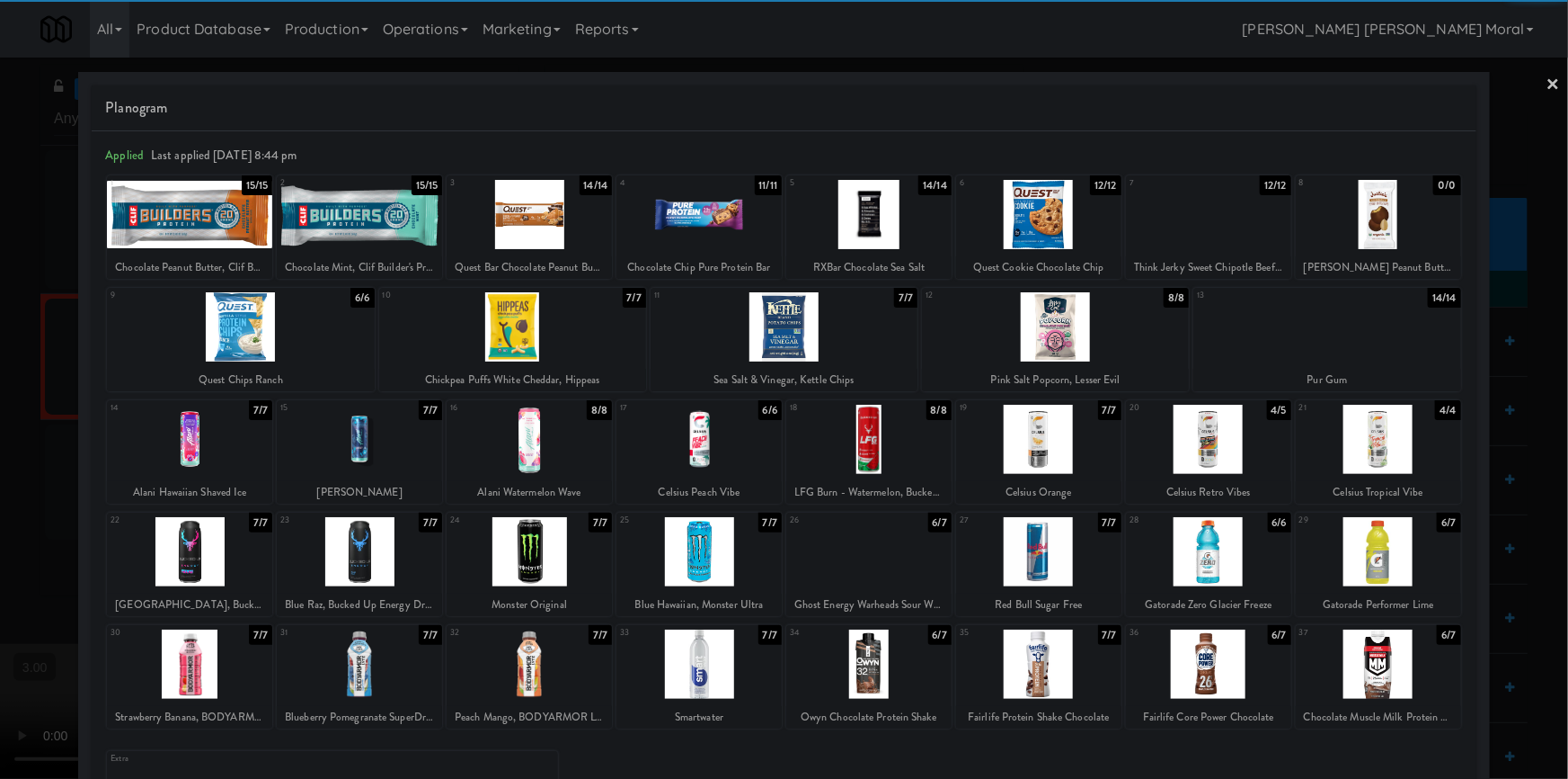
click at [0, 456] on div at bounding box center [784, 390] width 1568 height 779
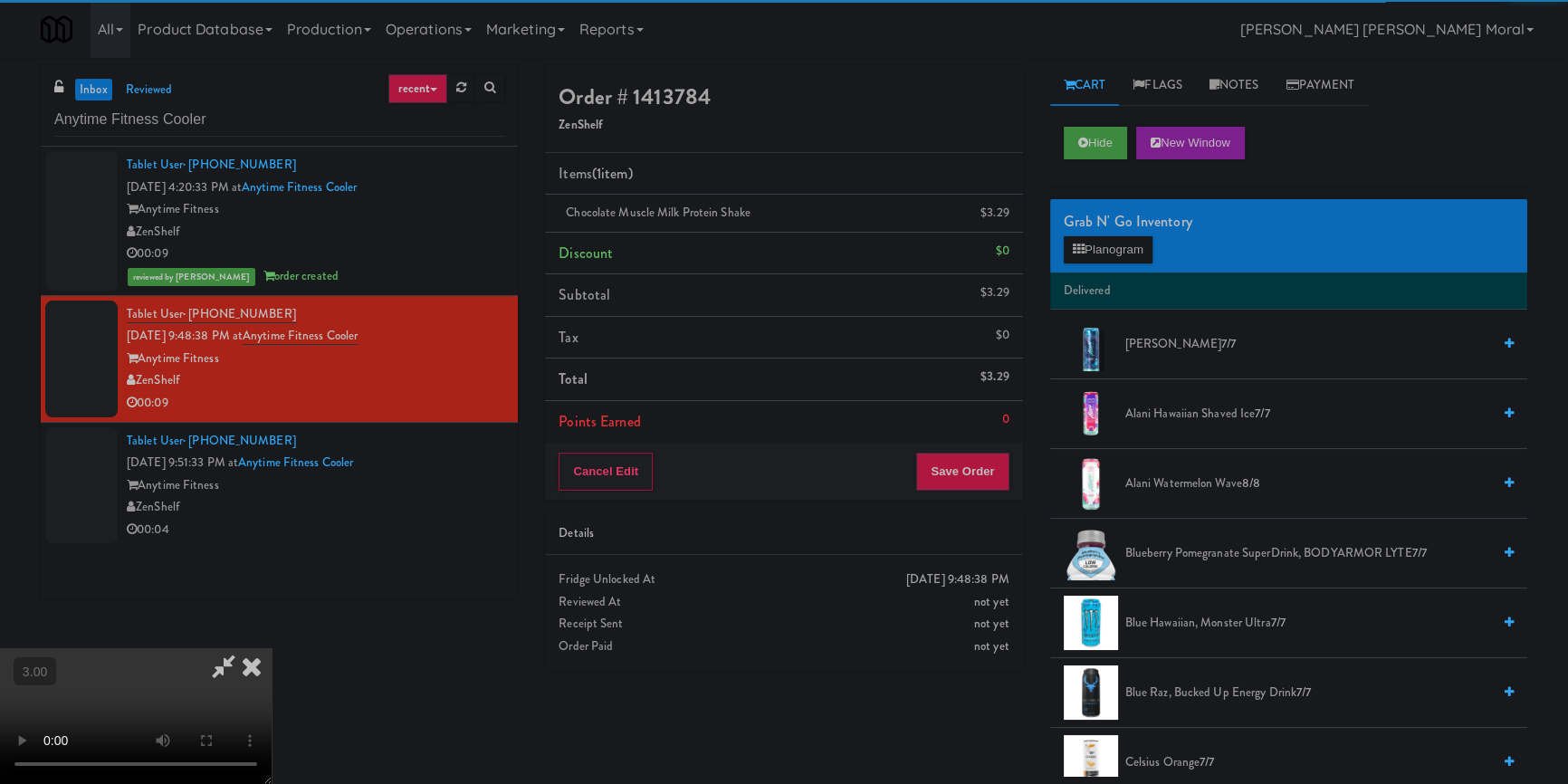
click at [271, 648] on video at bounding box center [136, 716] width 271 height 136
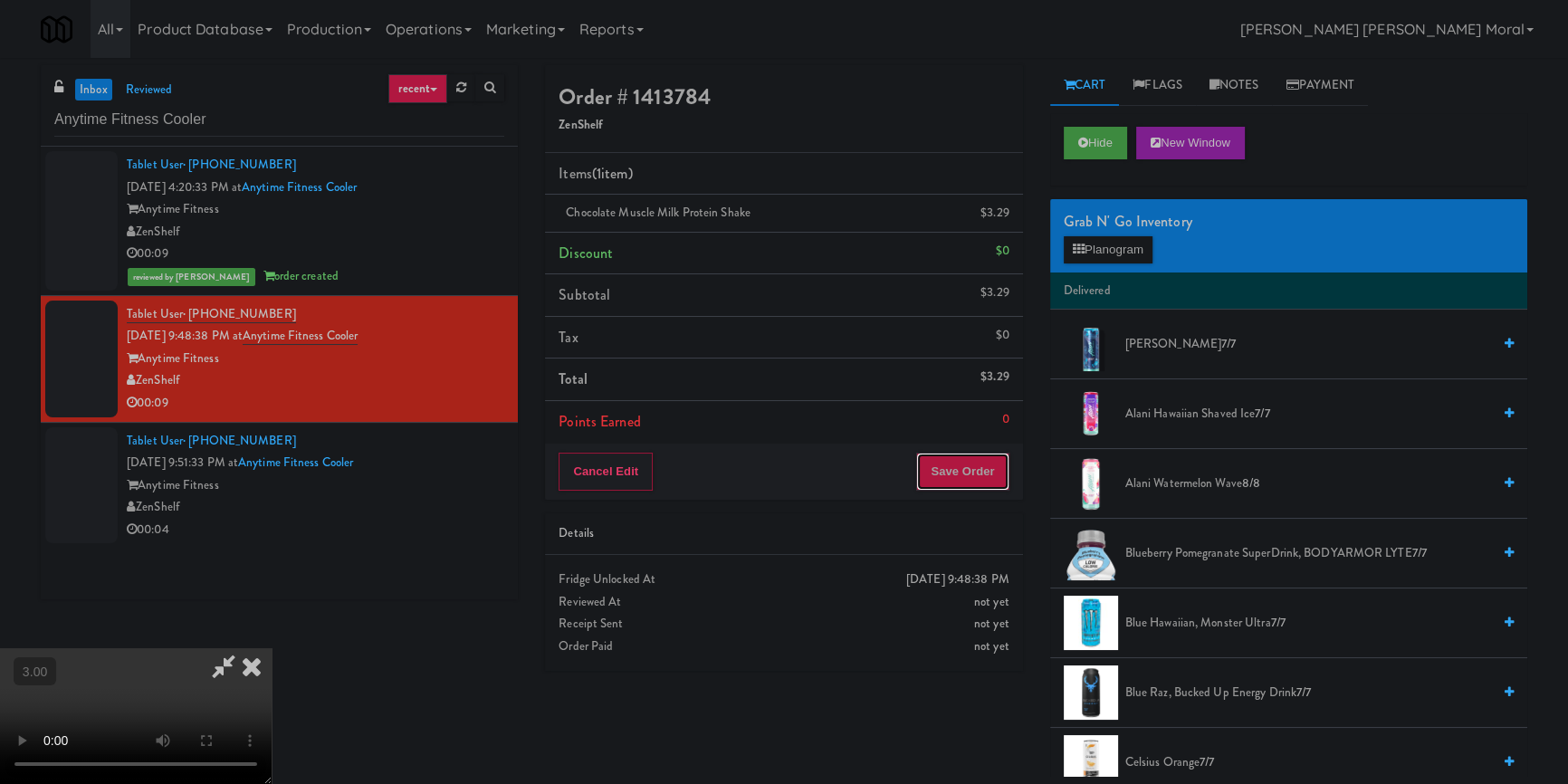
click at [978, 469] on button "Save Order" at bounding box center [962, 471] width 92 height 38
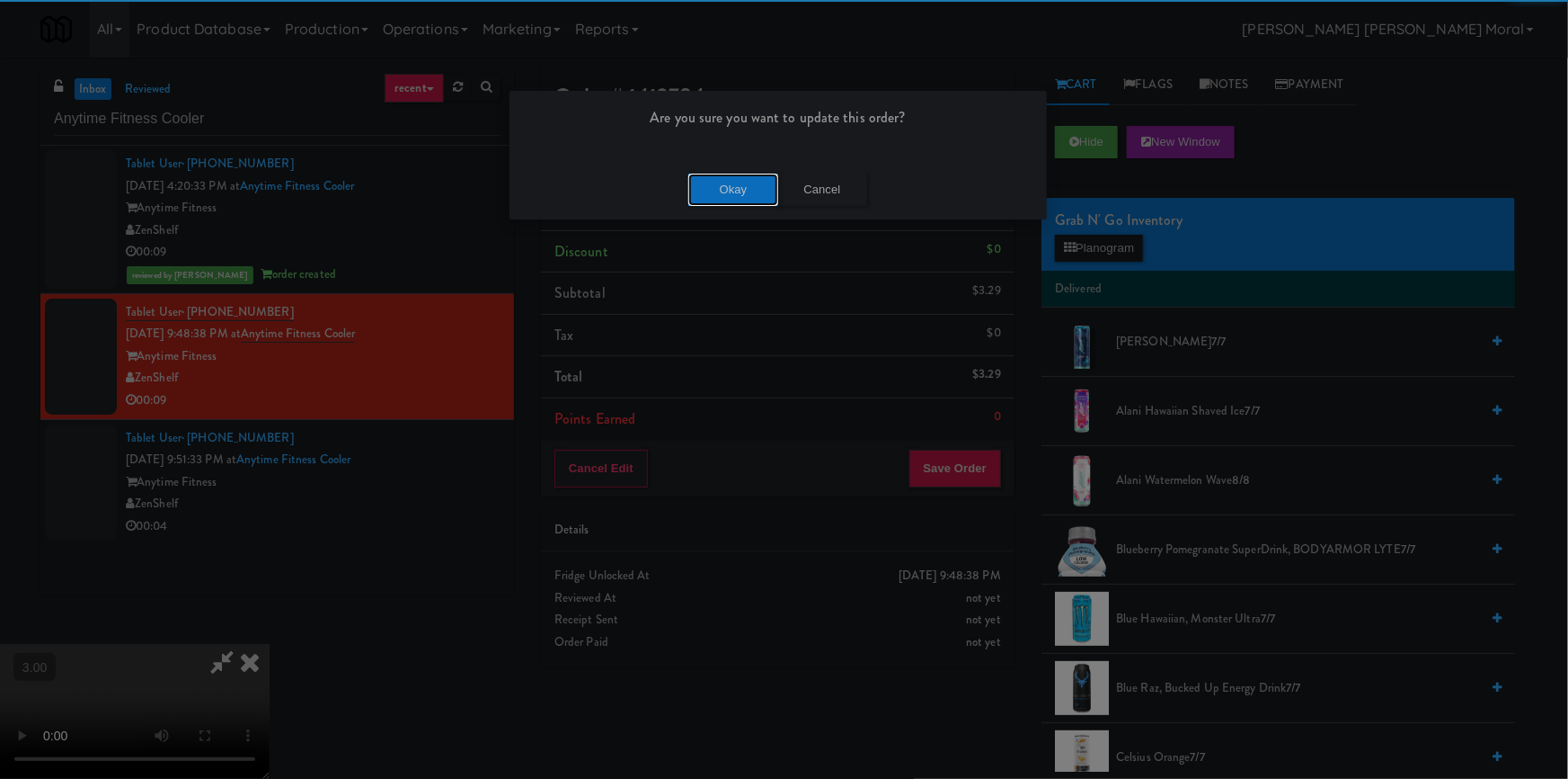
click at [728, 181] on button "Okay" at bounding box center [732, 189] width 89 height 32
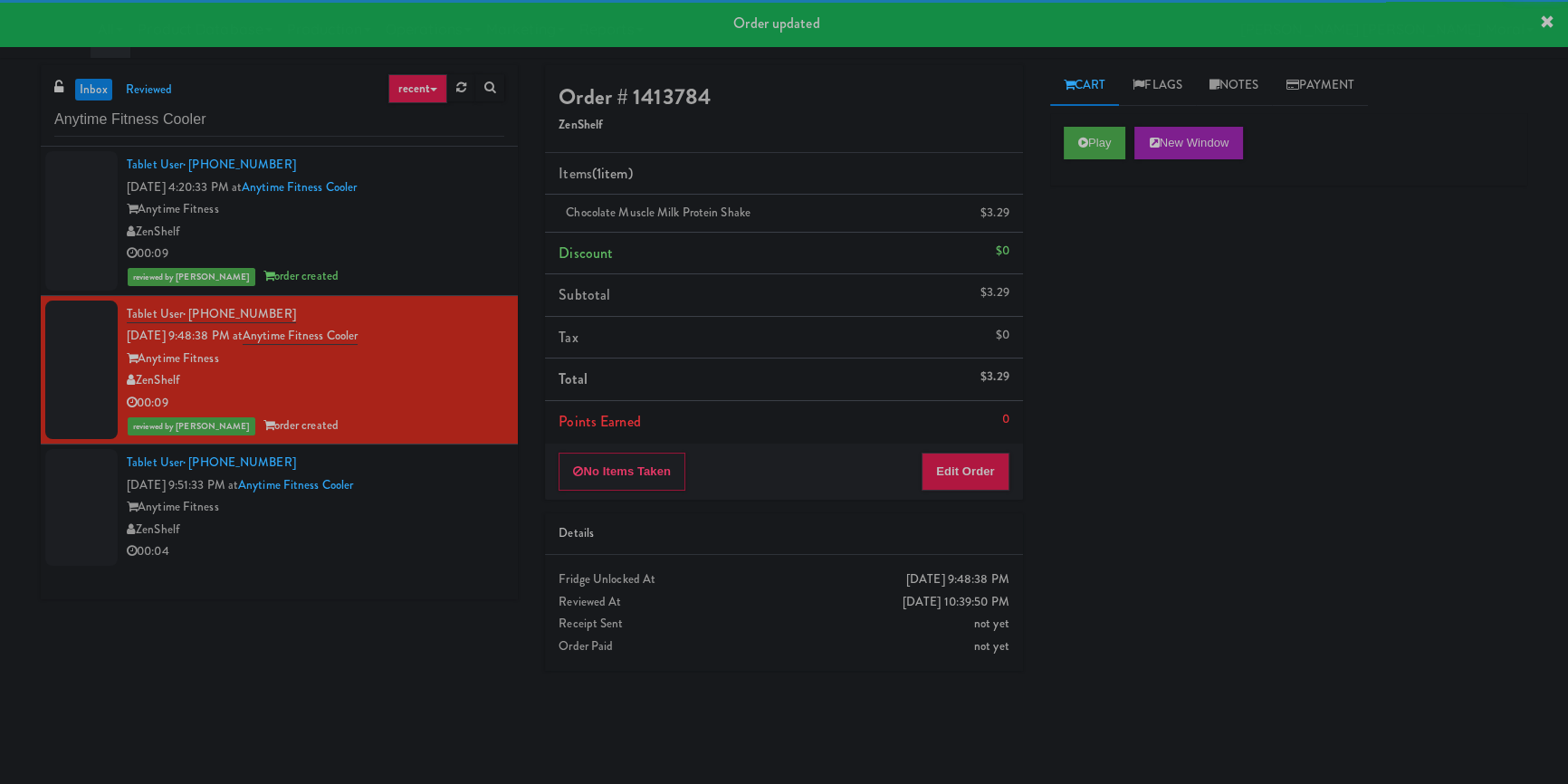
click at [444, 484] on div "Tablet User · (812) 430-4981 [DATE] 9:51:33 PM at Anytime Fitness Cooler Anytim…" at bounding box center [315, 507] width 377 height 111
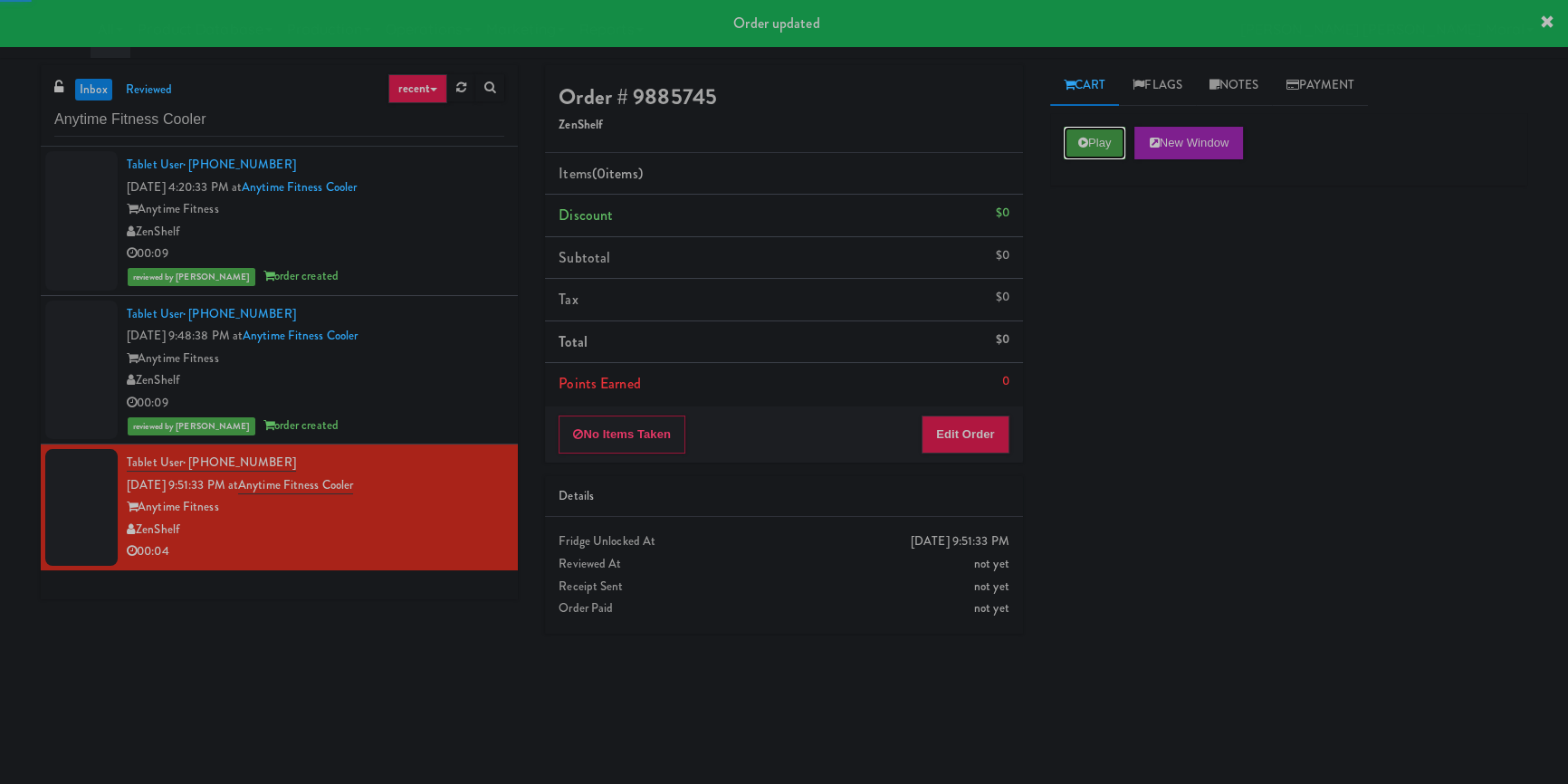
click at [1100, 141] on button "Play" at bounding box center [1095, 143] width 62 height 33
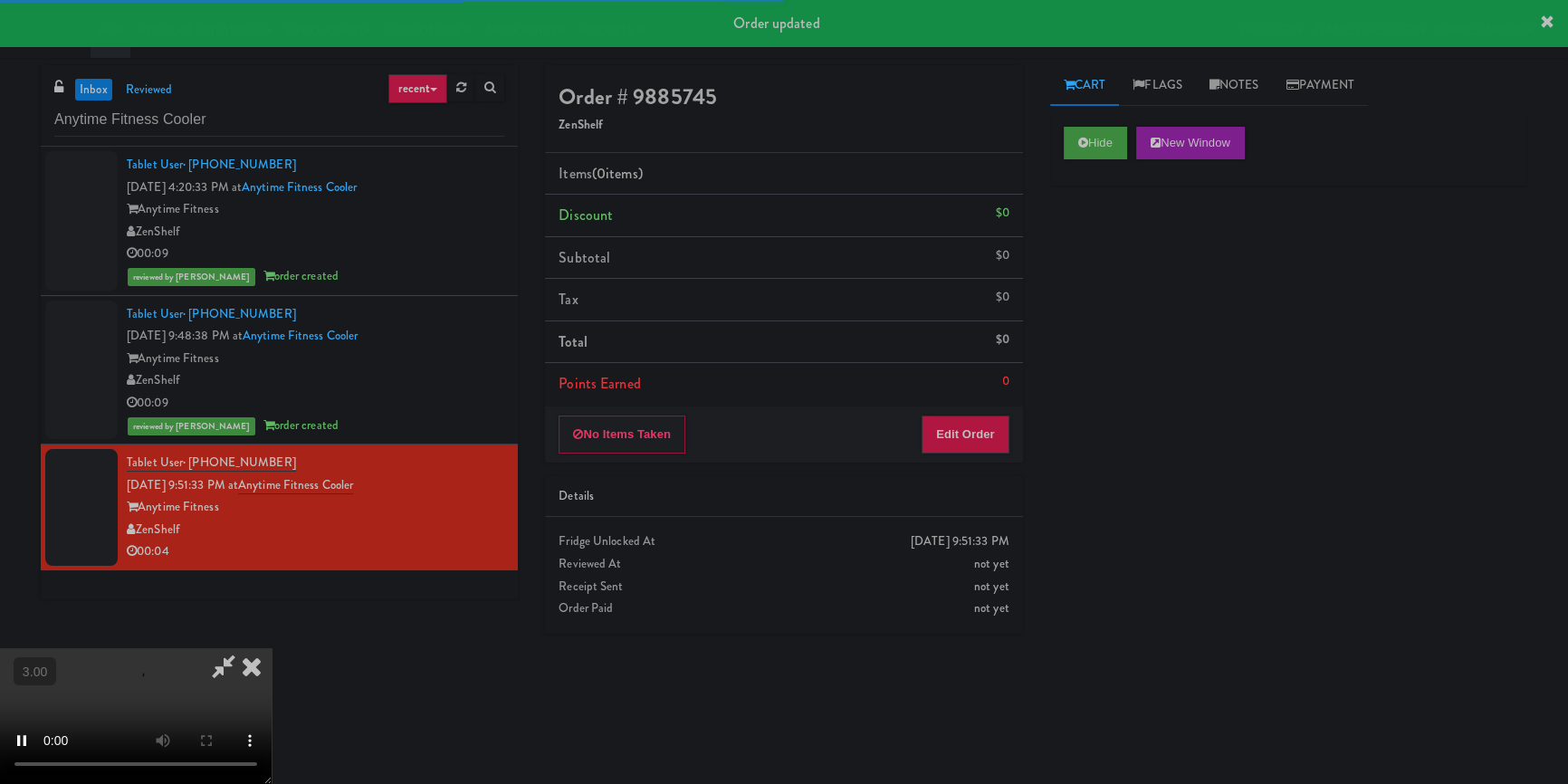
click at [1122, 262] on div "Hide New Window Primary Flag Clear Flag if unable to determine what was taken o…" at bounding box center [1290, 452] width 477 height 679
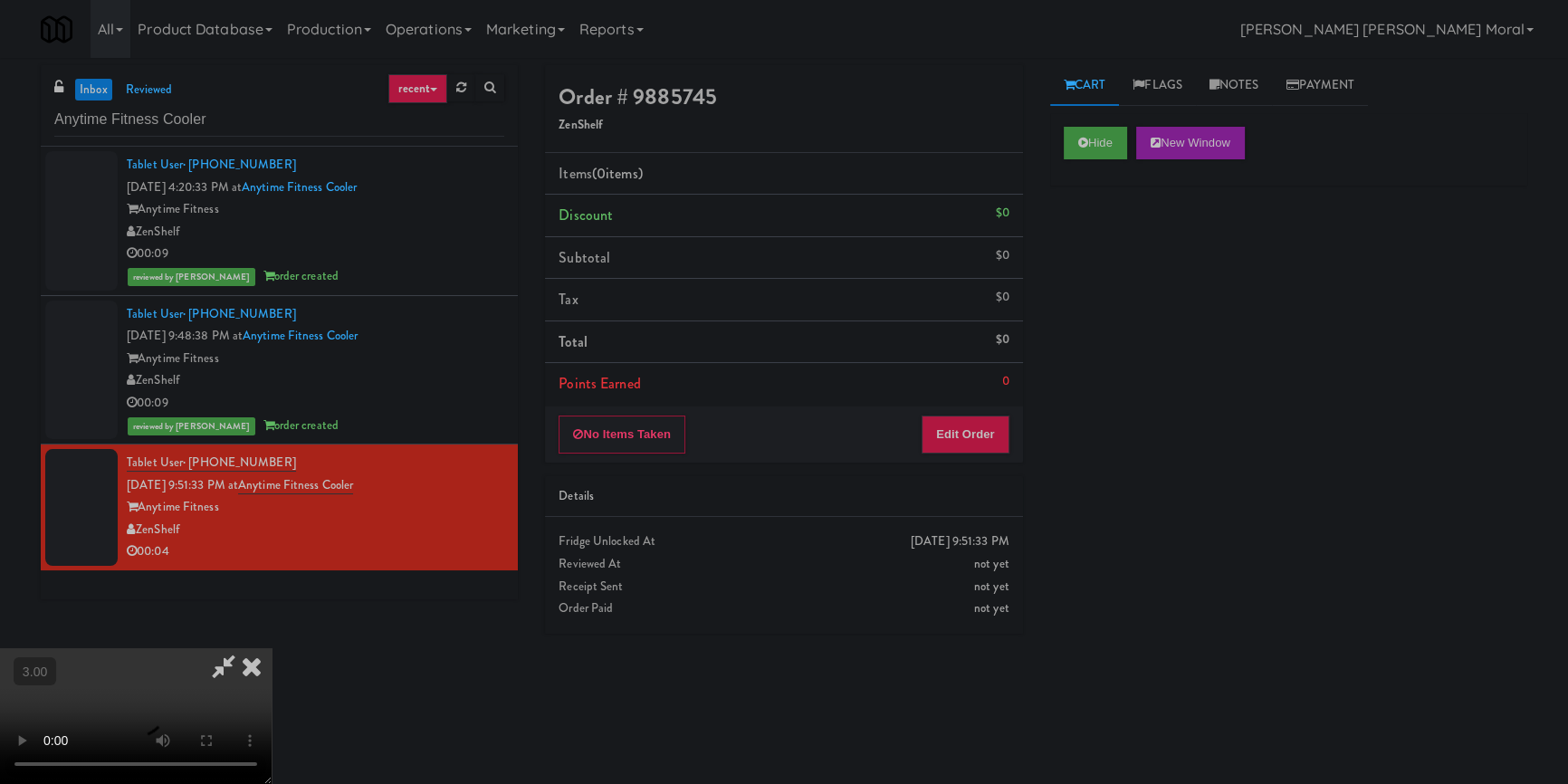
scroll to position [89, 0]
click at [271, 648] on video at bounding box center [136, 716] width 271 height 136
click at [985, 424] on button "Edit Order" at bounding box center [966, 435] width 88 height 38
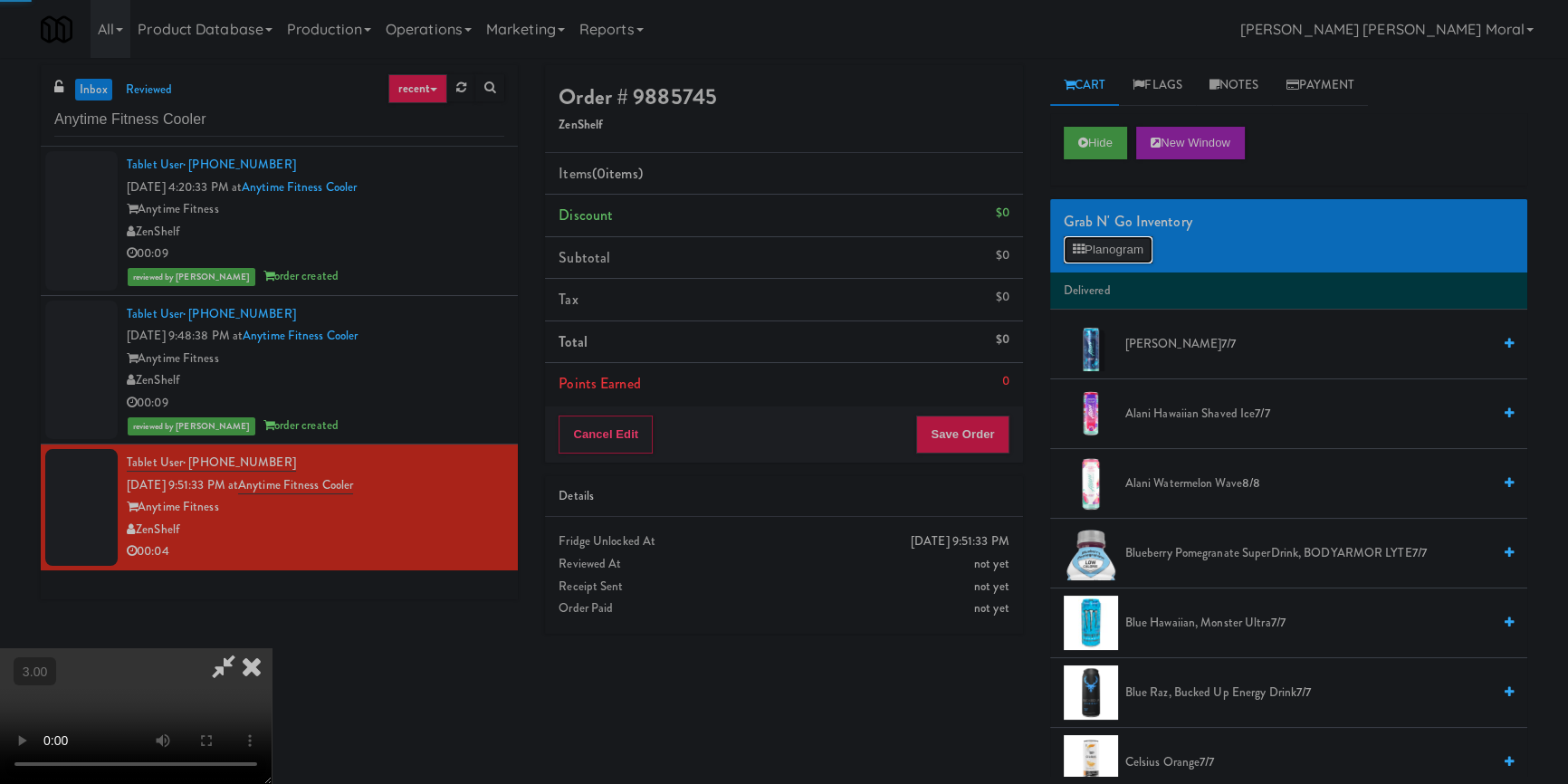
click at [1124, 246] on button "Planogram" at bounding box center [1108, 249] width 89 height 27
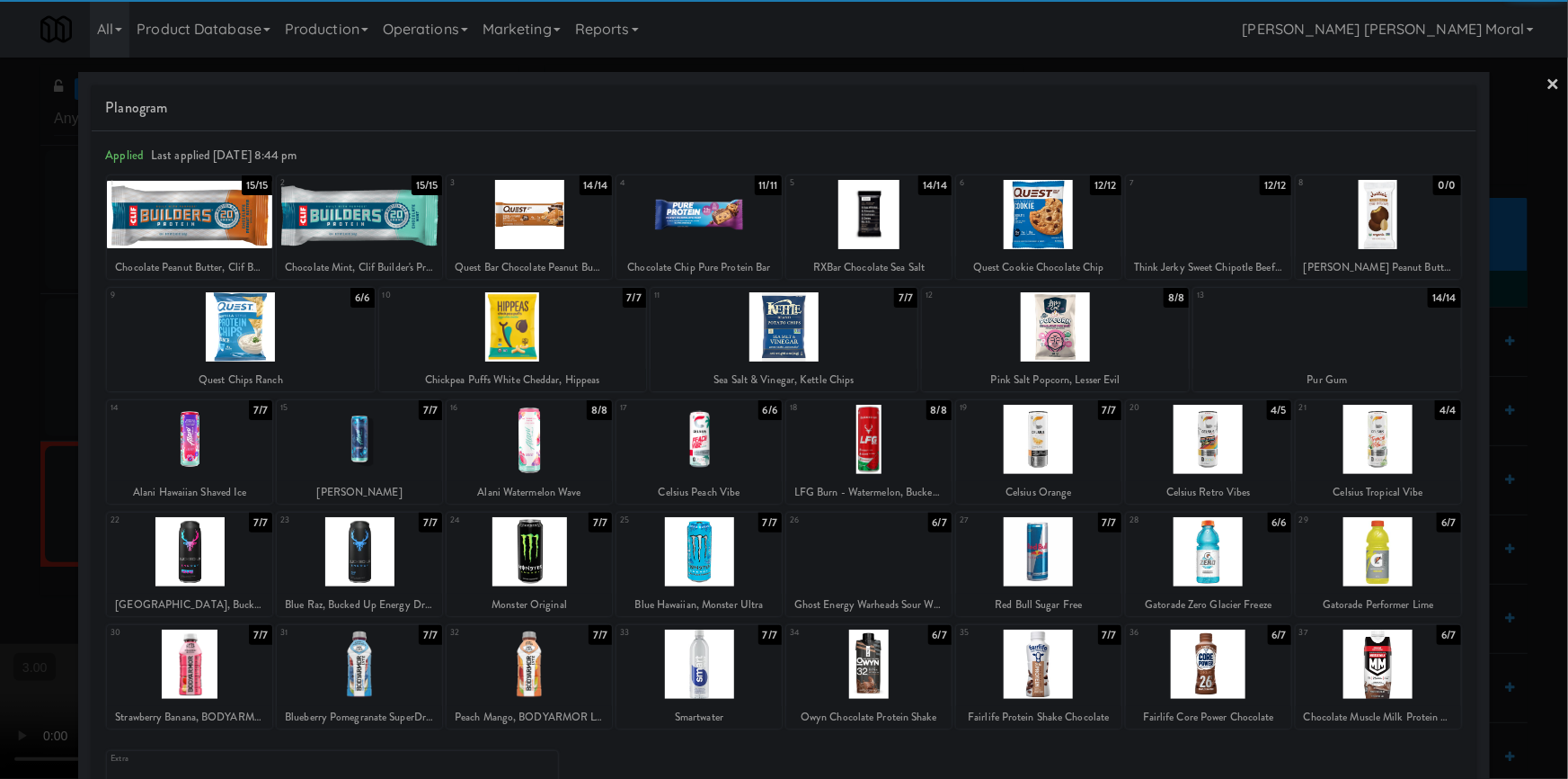
click at [1036, 677] on div at bounding box center [1039, 664] width 165 height 69
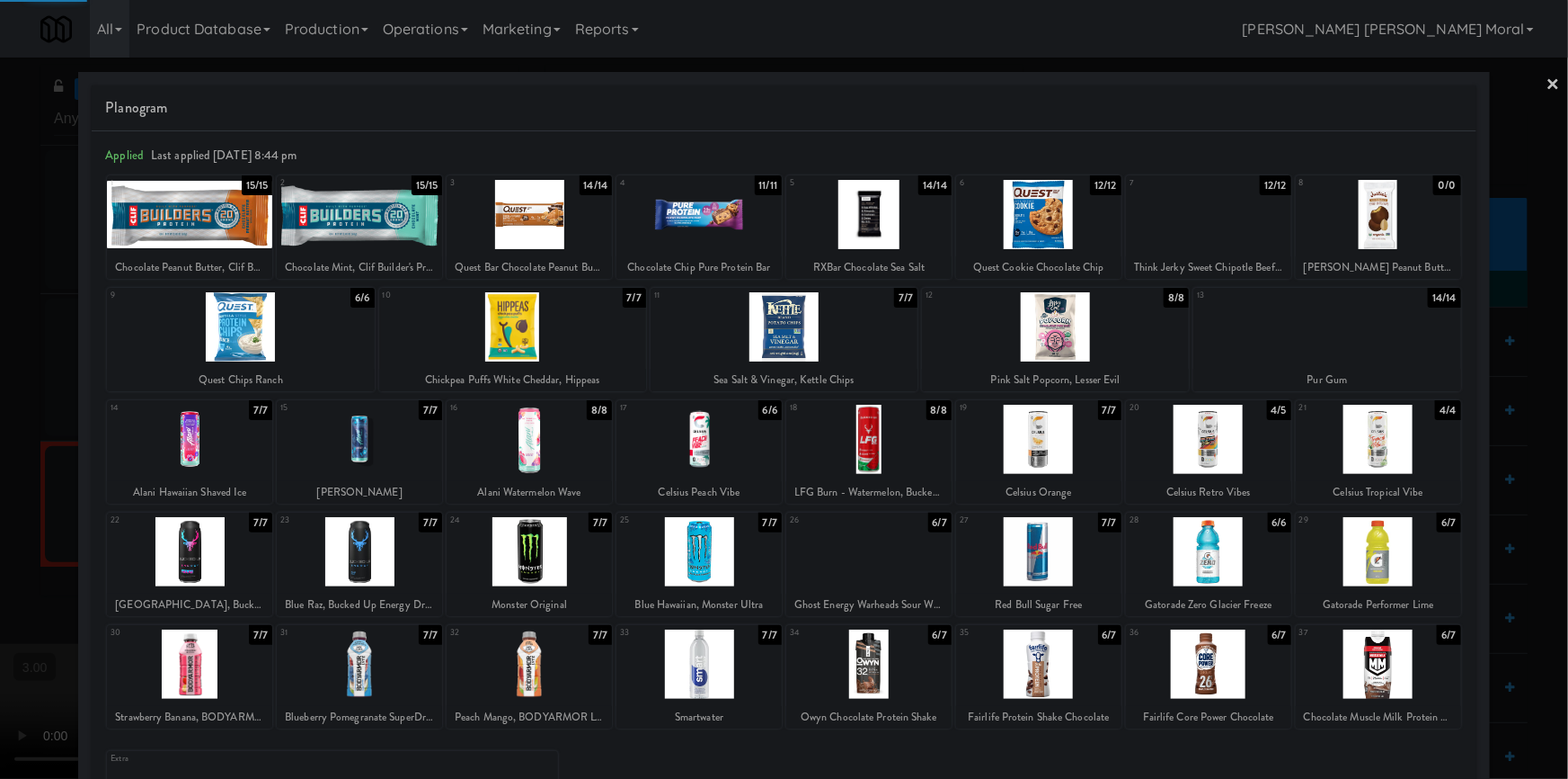
click at [27, 479] on div at bounding box center [784, 390] width 1568 height 779
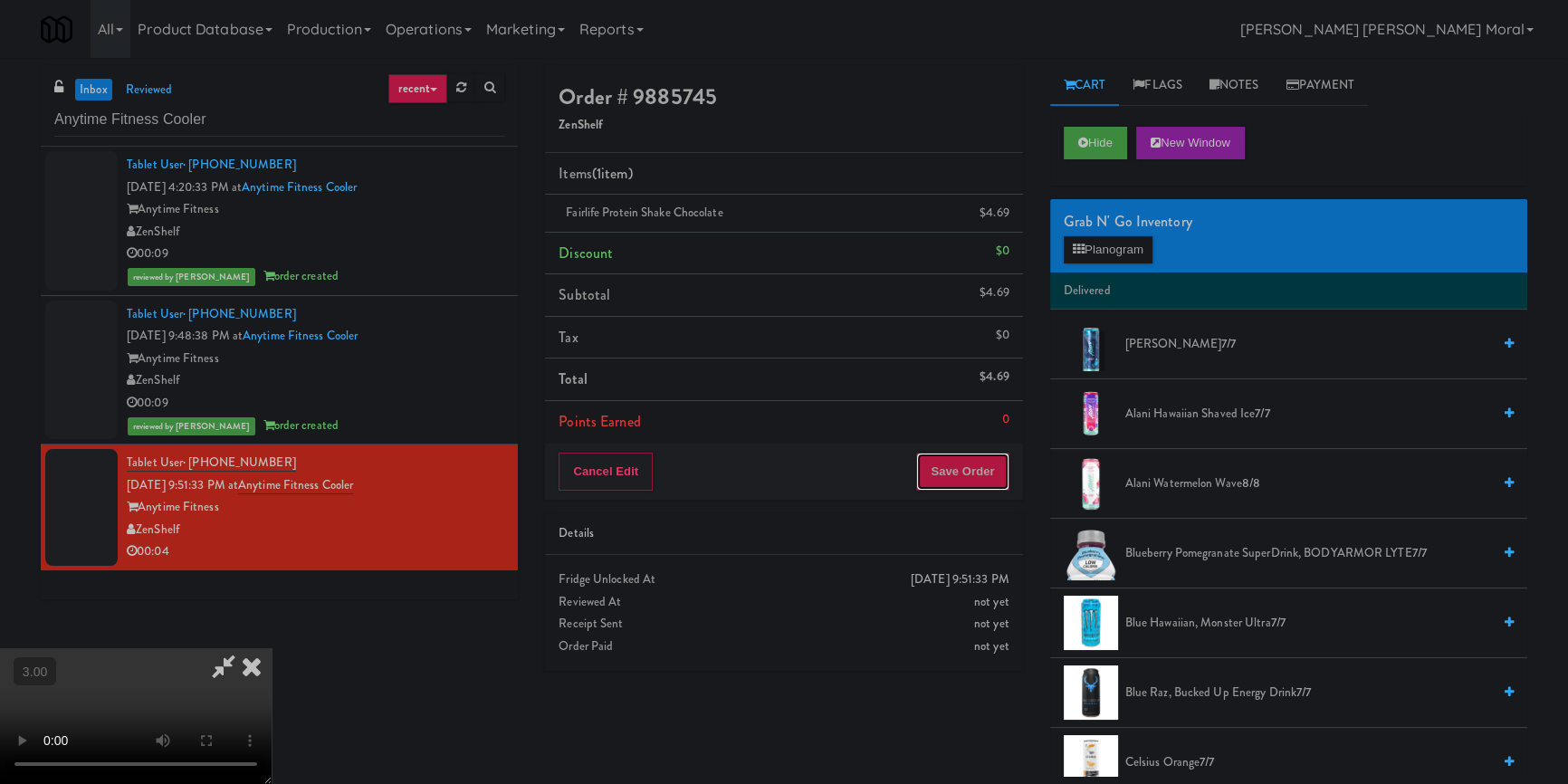
click at [984, 480] on button "Save Order" at bounding box center [962, 471] width 92 height 38
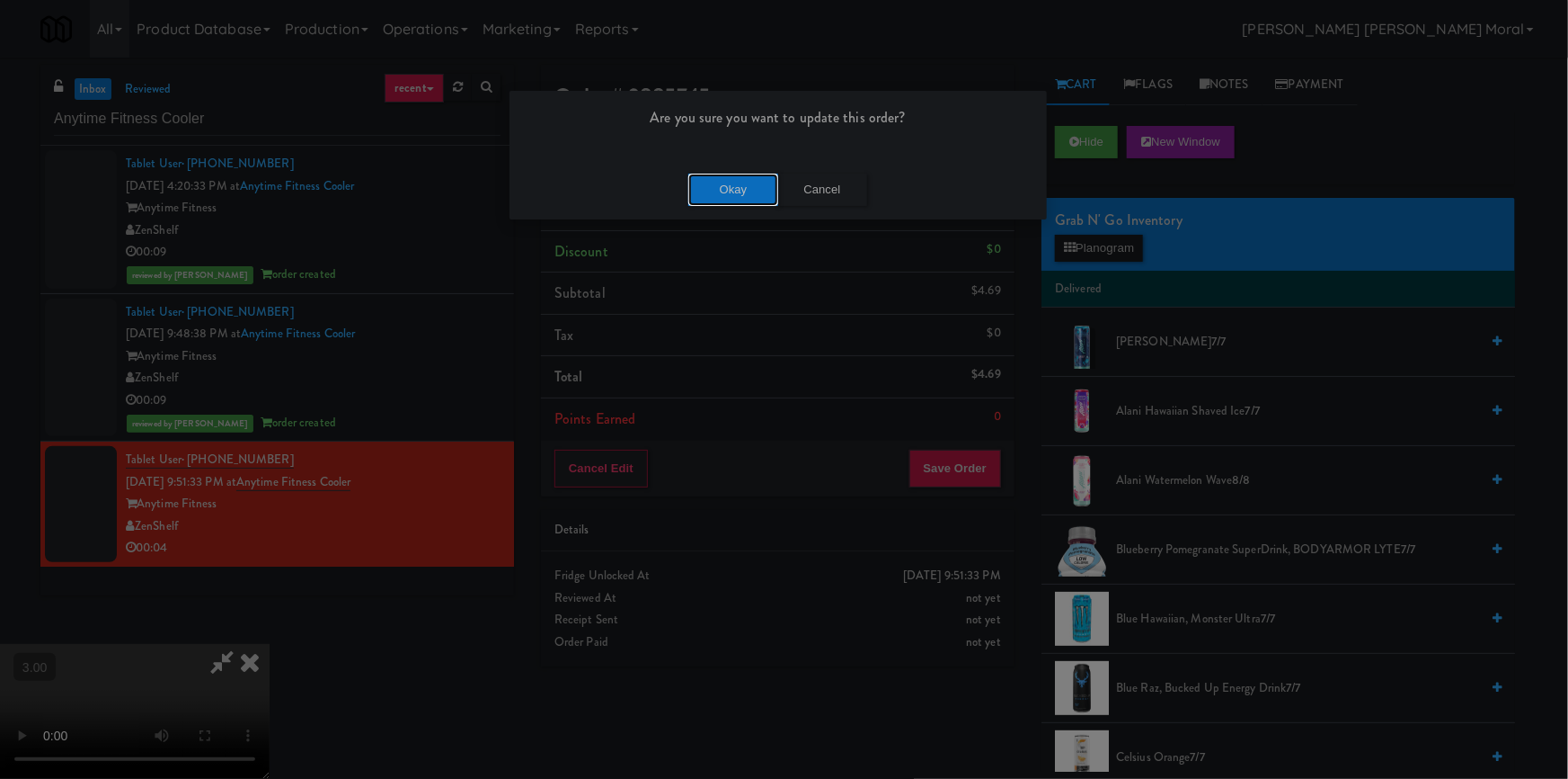
click at [738, 197] on button "Okay" at bounding box center [732, 189] width 89 height 32
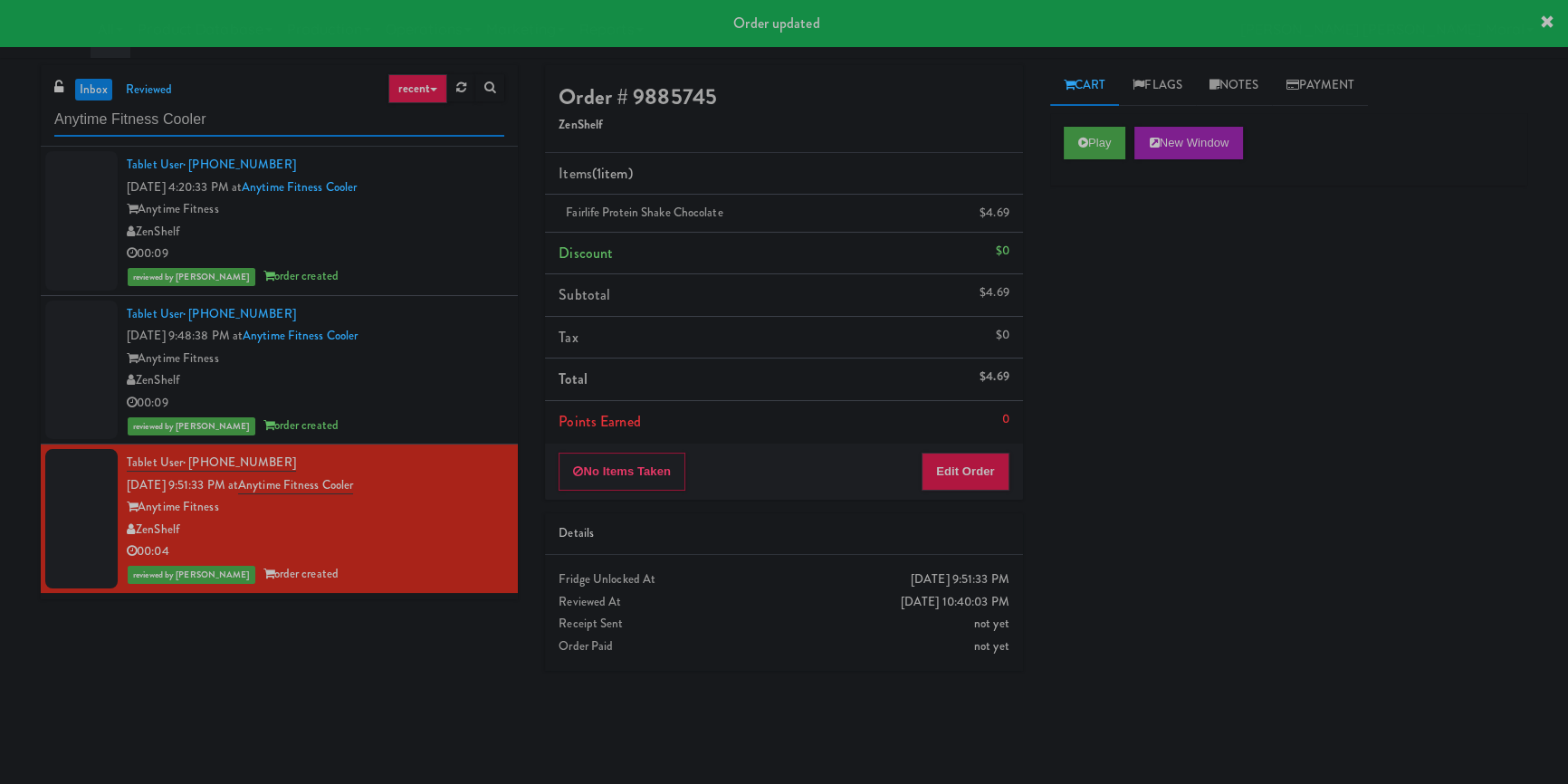
click at [309, 129] on input "Anytime Fitness Cooler" at bounding box center [279, 120] width 450 height 34
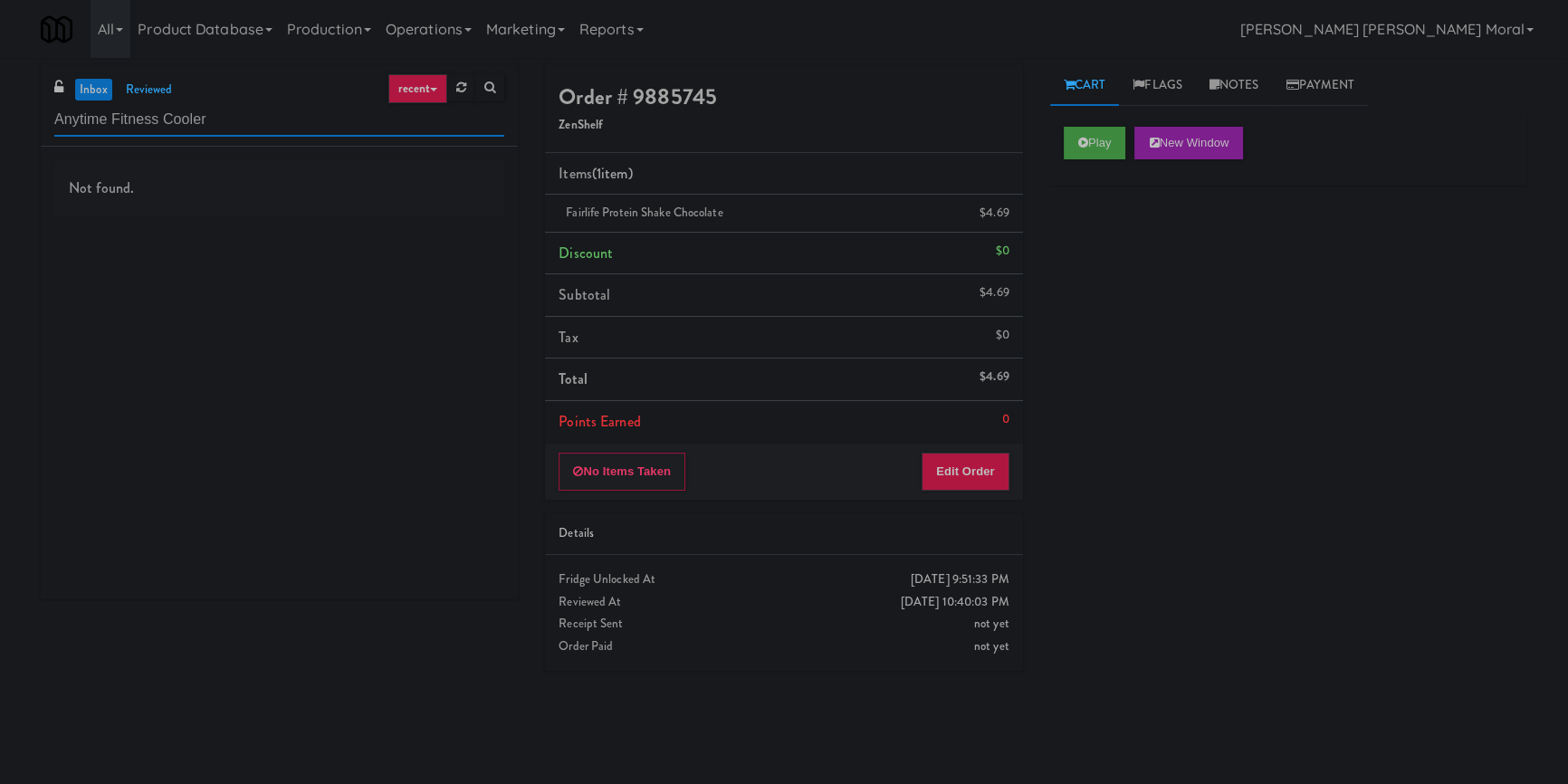
click at [231, 118] on input "Anytime Fitness Cooler" at bounding box center [279, 120] width 450 height 34
paste input "[GEOGRAPHIC_DATA]-"
type input "River House-[GEOGRAPHIC_DATA]"
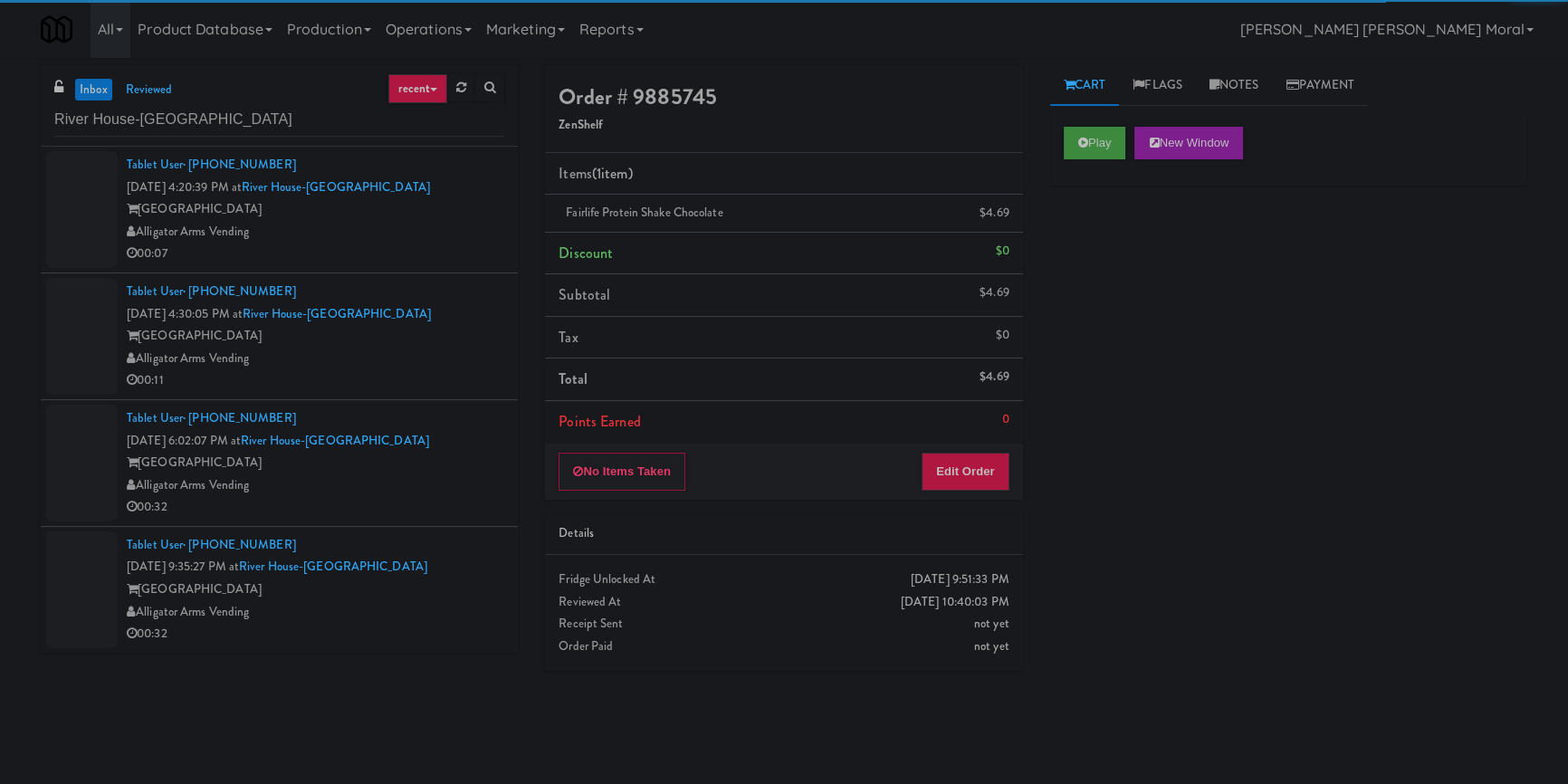
click at [438, 234] on div "Alligator Arms Vending" at bounding box center [315, 232] width 377 height 23
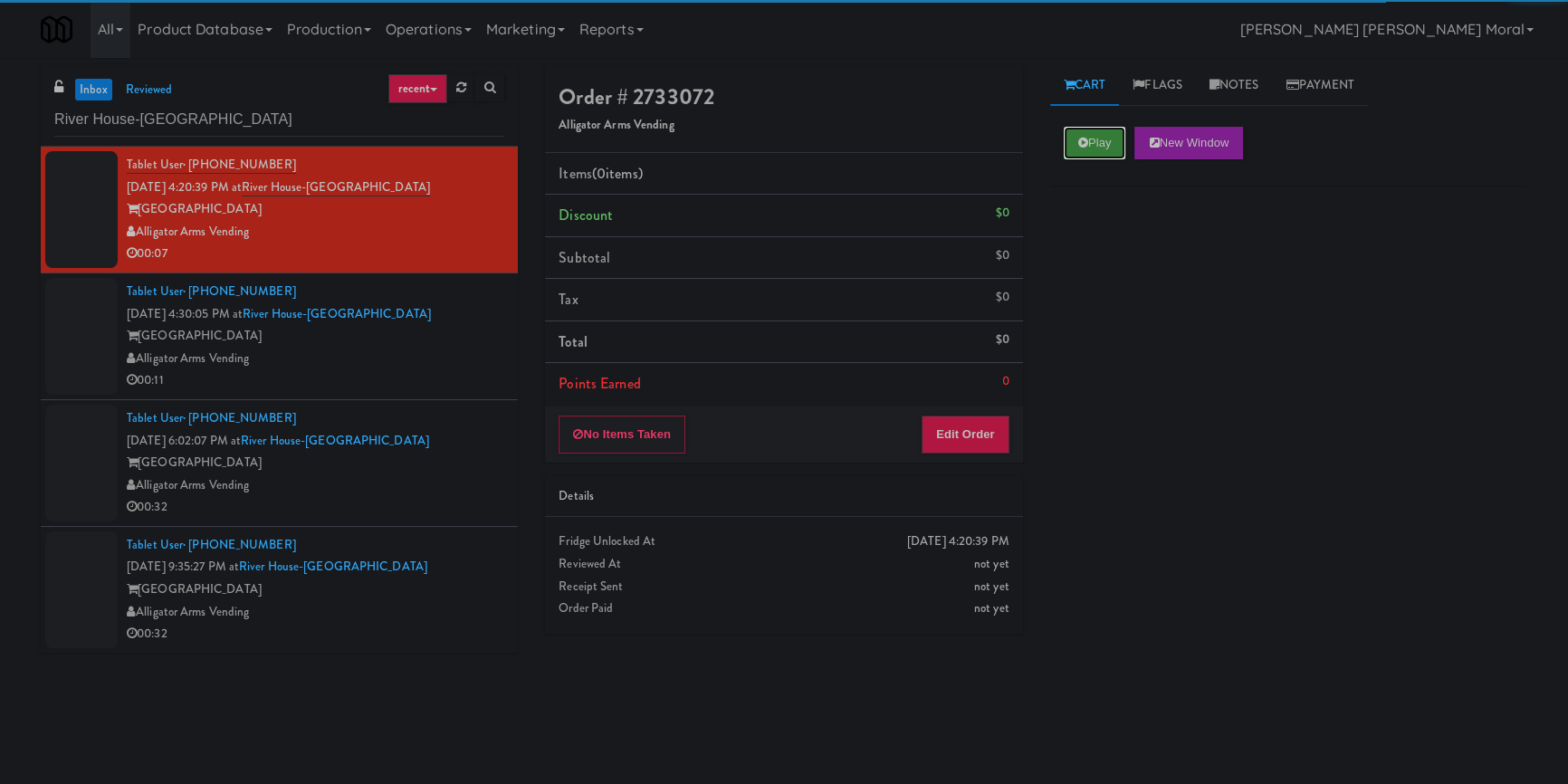
click at [1093, 139] on button "Play" at bounding box center [1095, 143] width 62 height 33
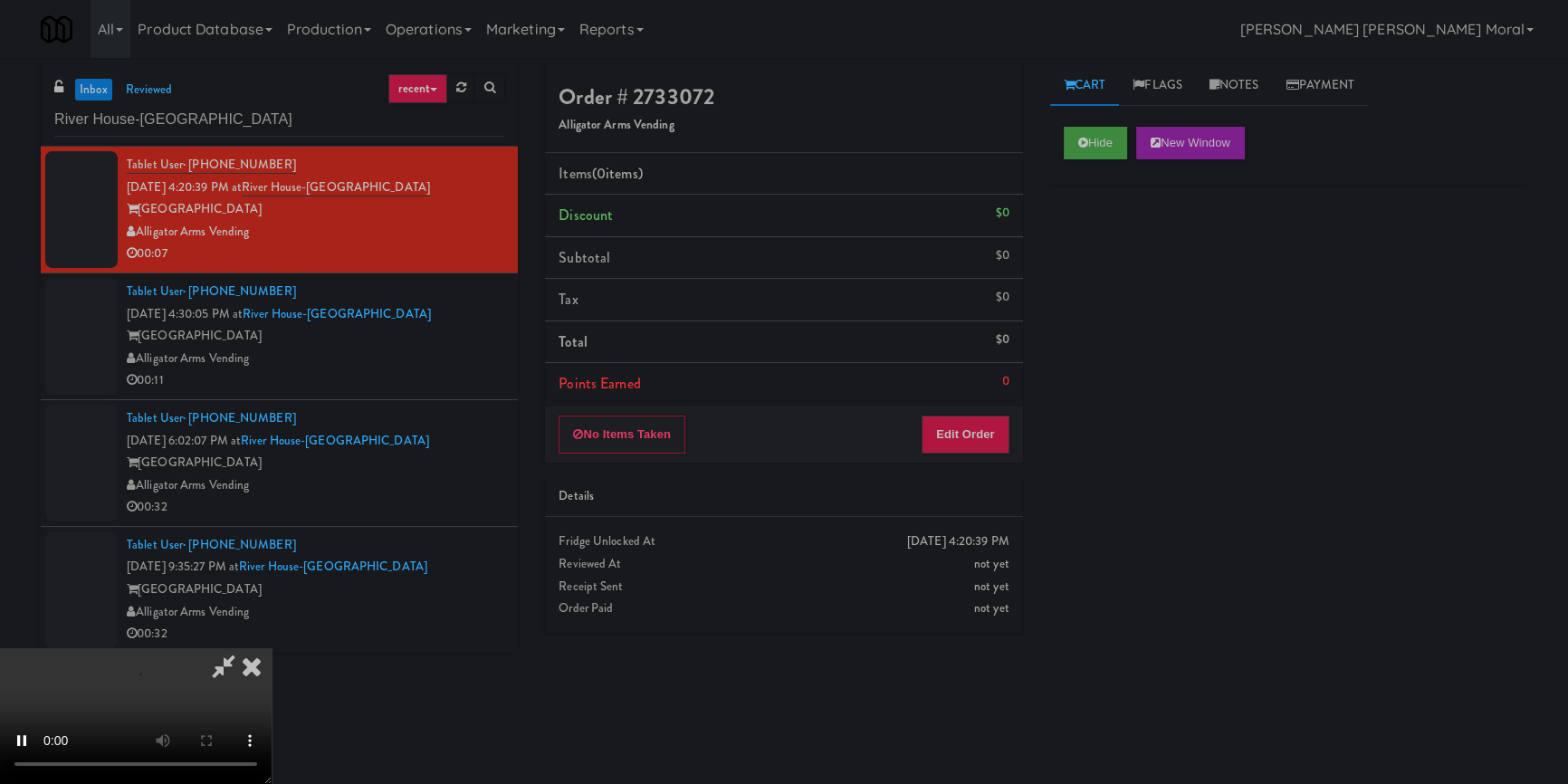
click at [1128, 280] on div "Hide New Window Primary Flag Clear Flag if unable to determine what was taken o…" at bounding box center [1290, 452] width 477 height 679
click at [1146, 387] on div "Hide New Window Primary Flag Clear Flag if unable to determine what was taken o…" at bounding box center [1290, 452] width 477 height 679
click at [984, 422] on button "Edit Order" at bounding box center [966, 435] width 88 height 38
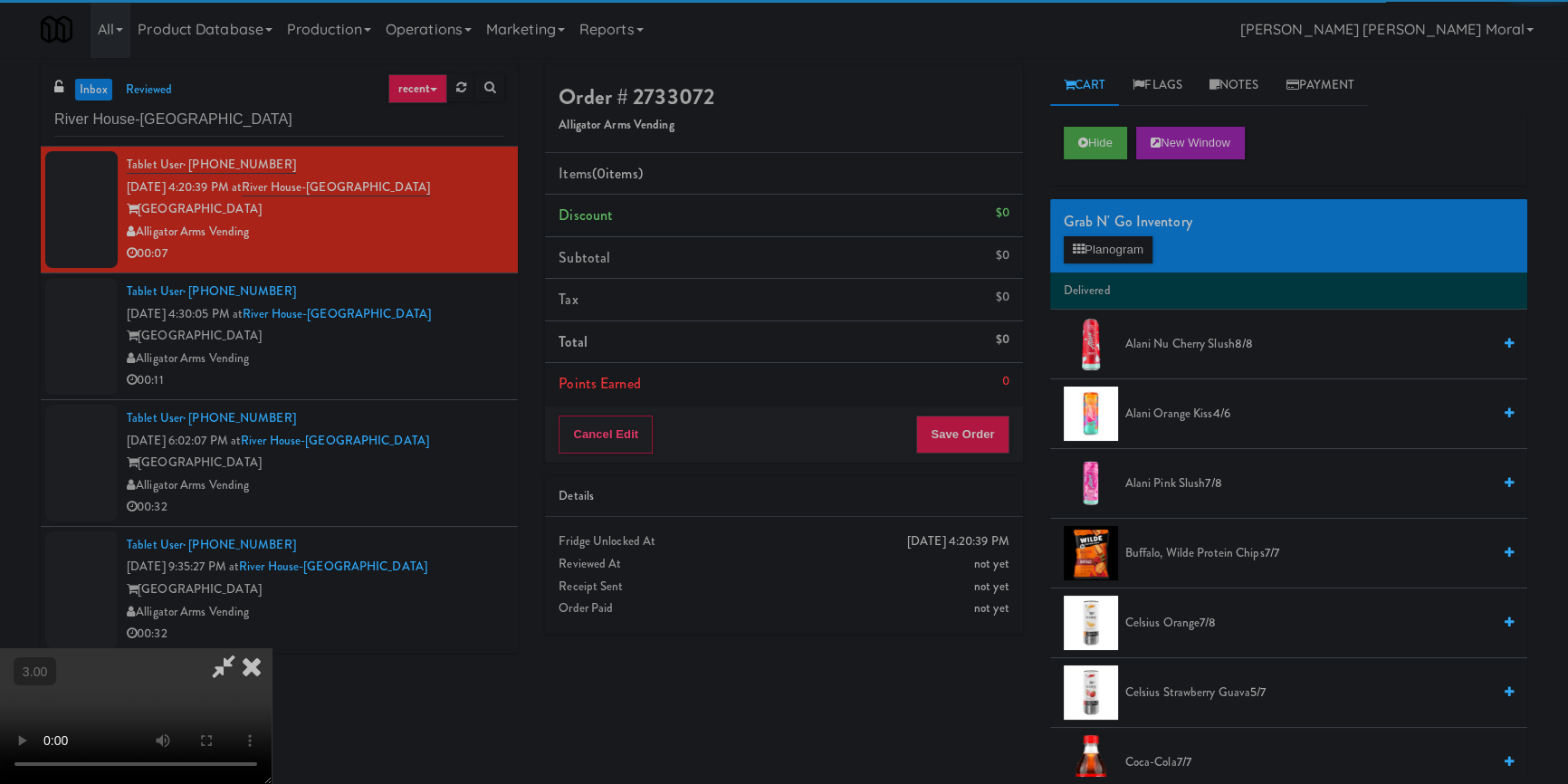
click at [1163, 486] on span "[PERSON_NAME] Slush 7/8" at bounding box center [1307, 483] width 366 height 23
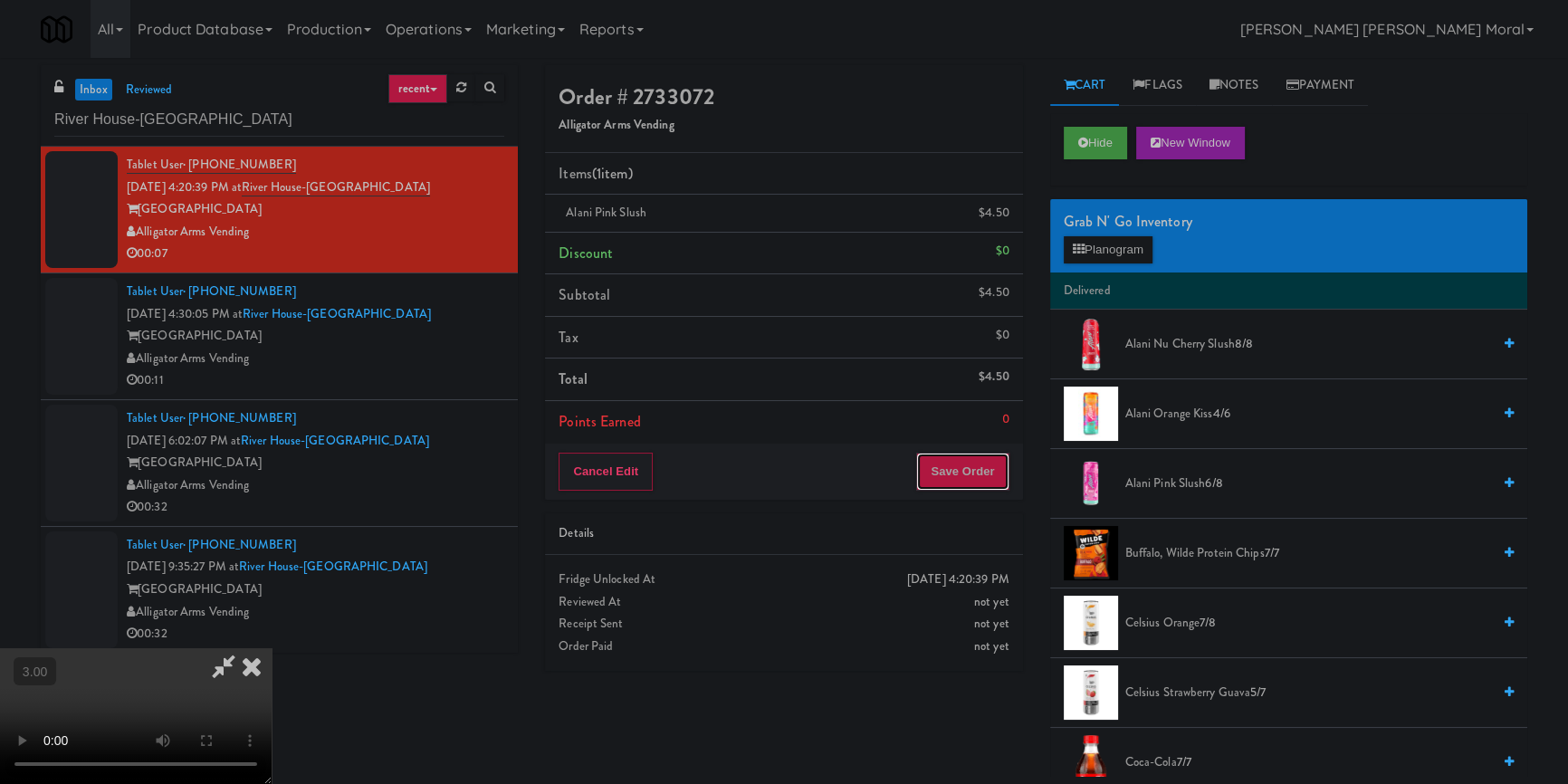
drag, startPoint x: 960, startPoint y: 468, endPoint x: 960, endPoint y: 487, distance: 19.0
click at [960, 466] on button "Save Order" at bounding box center [962, 471] width 92 height 38
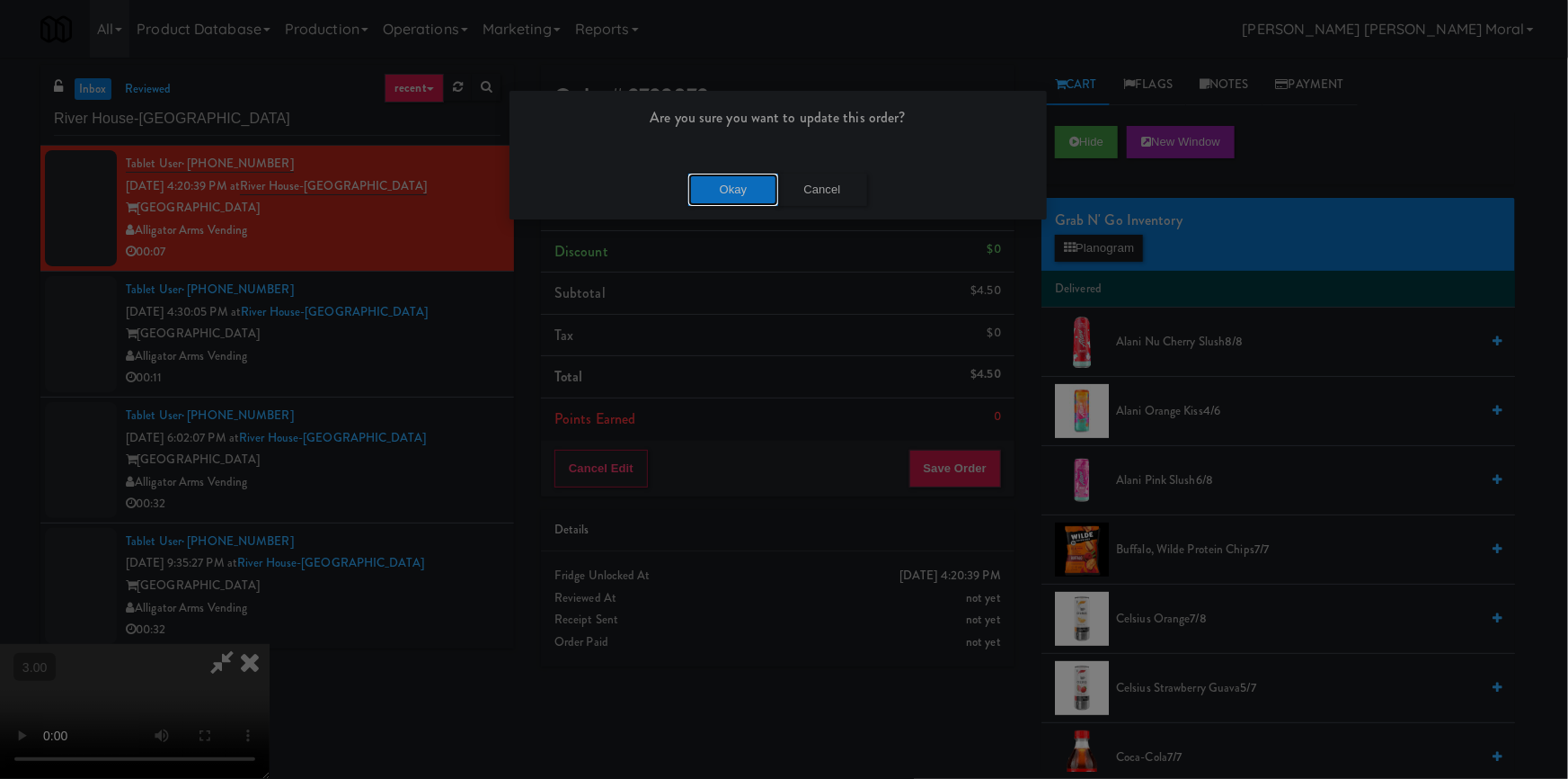
click at [737, 187] on button "Okay" at bounding box center [732, 189] width 89 height 32
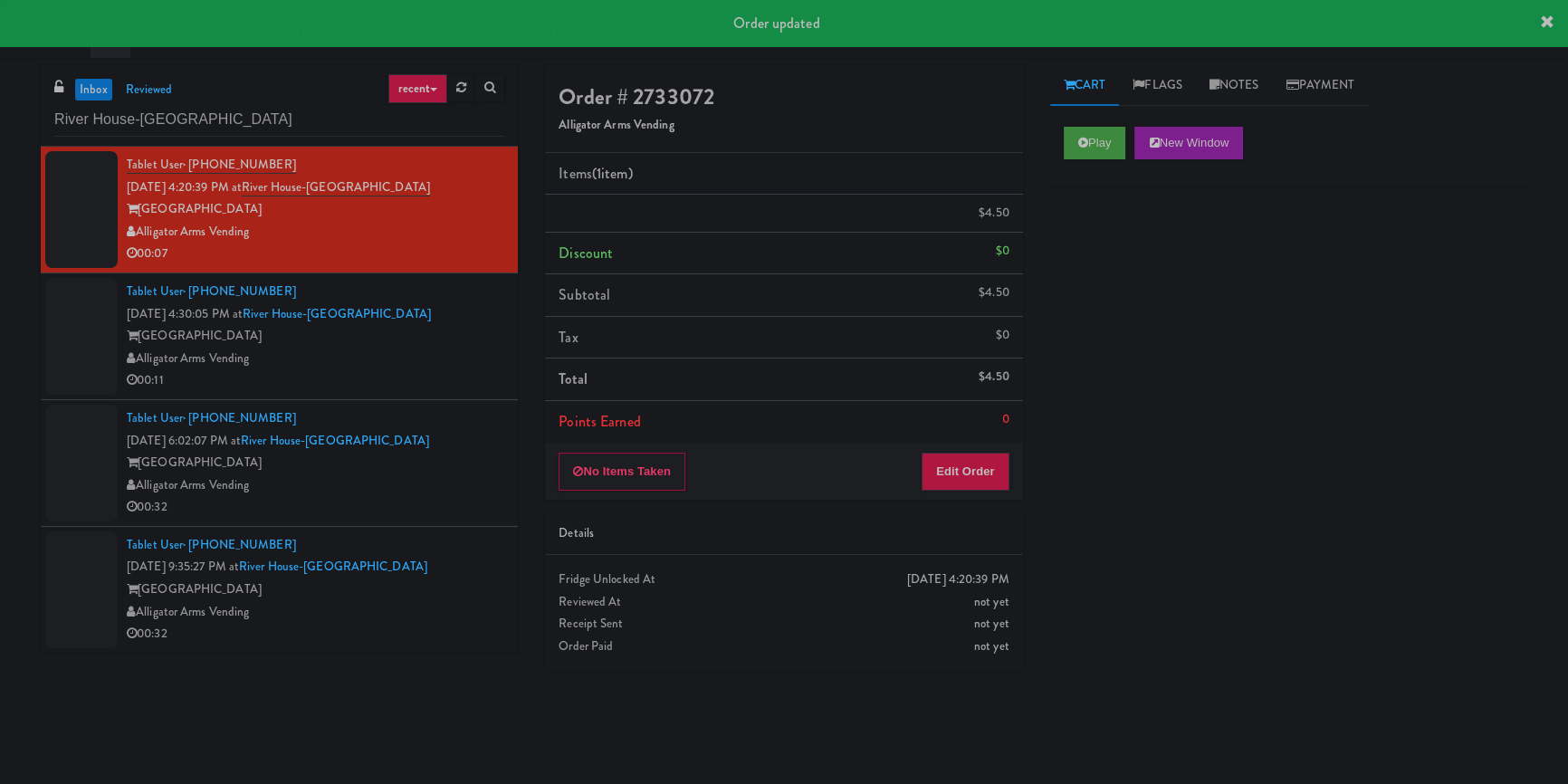
scroll to position [0, 0]
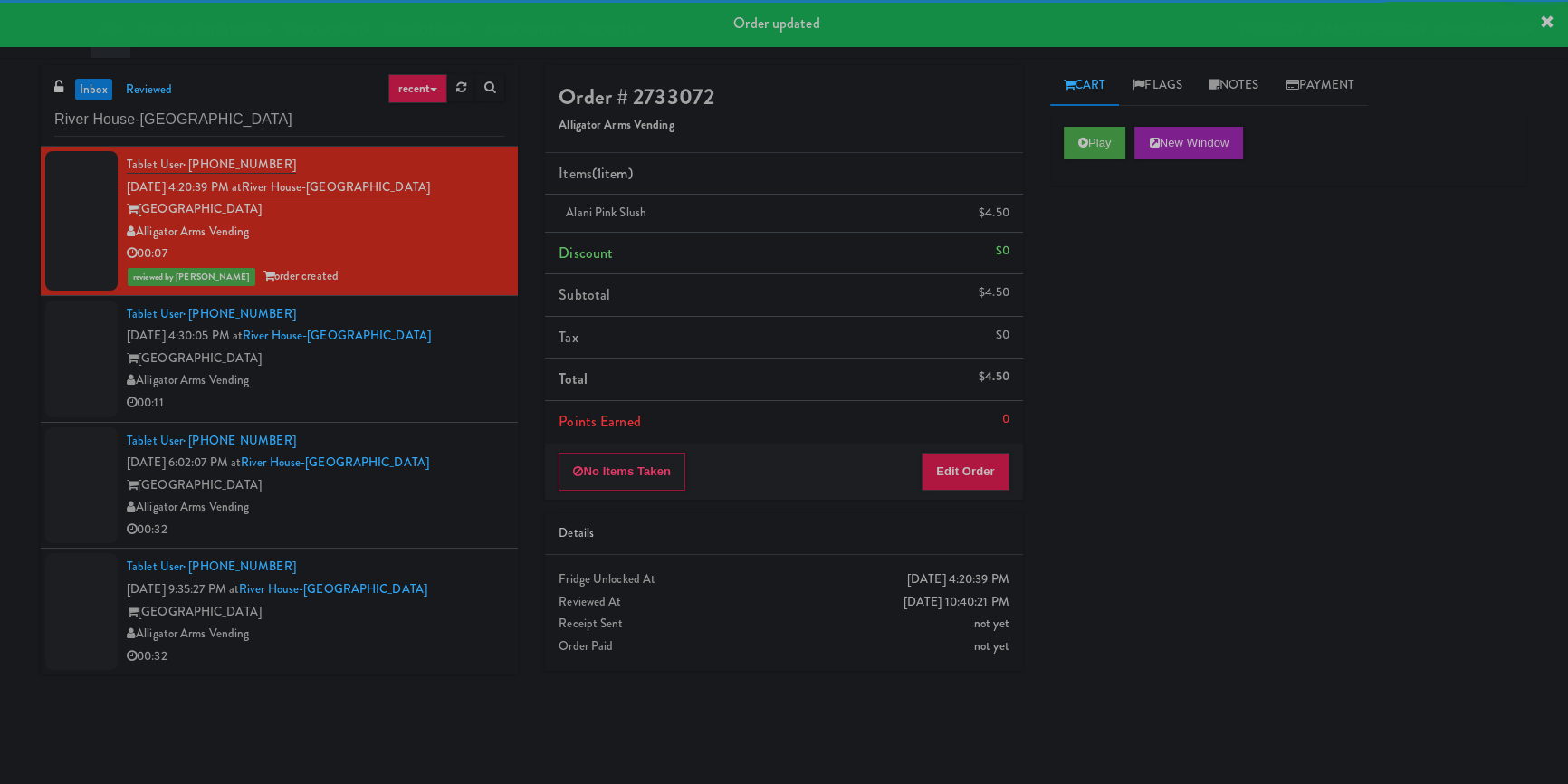
drag, startPoint x: 458, startPoint y: 358, endPoint x: 569, endPoint y: 380, distance: 113.2
click at [459, 358] on div "[GEOGRAPHIC_DATA]" at bounding box center [315, 358] width 377 height 23
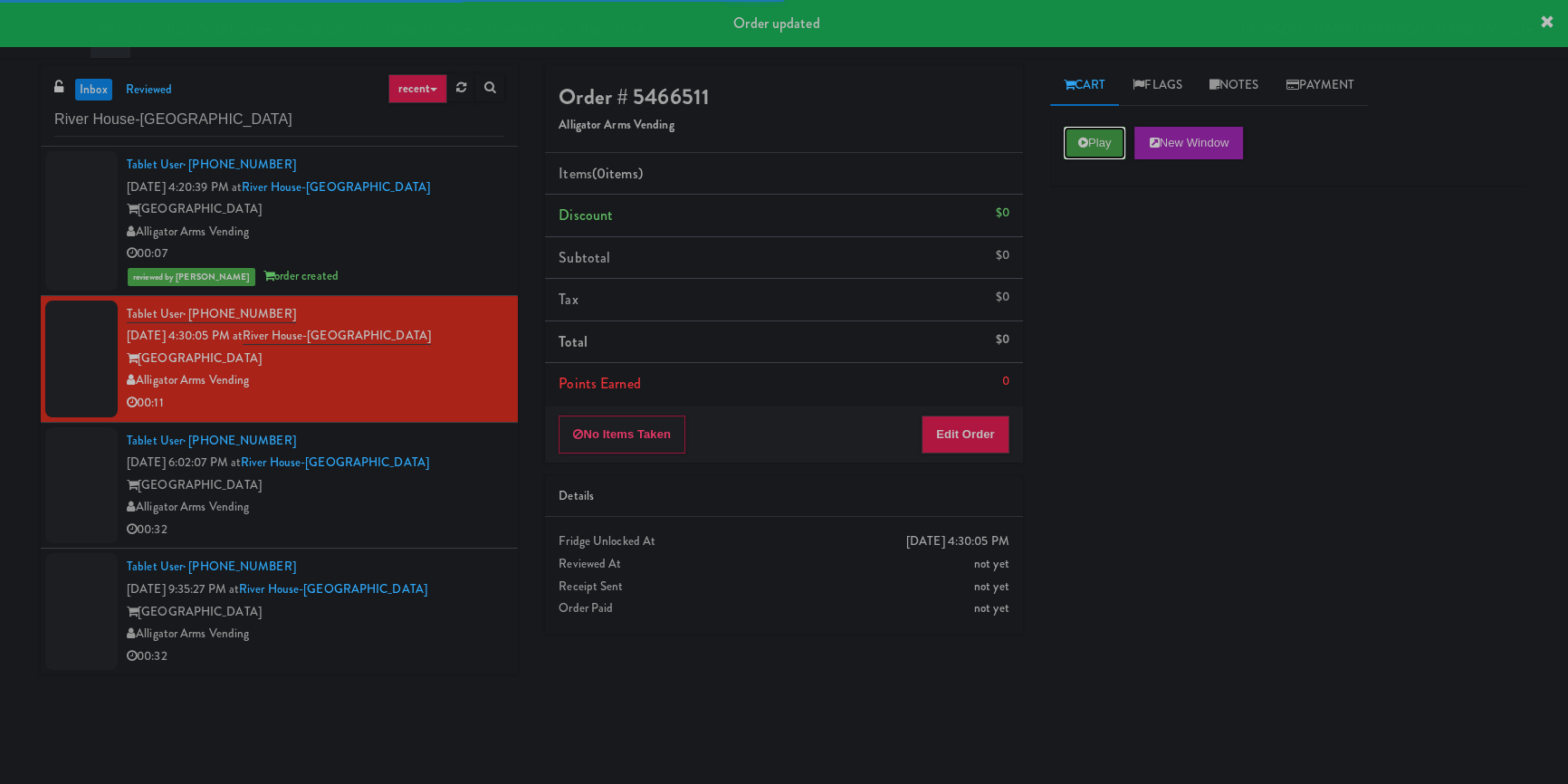
click at [1072, 139] on button "Play" at bounding box center [1095, 143] width 62 height 33
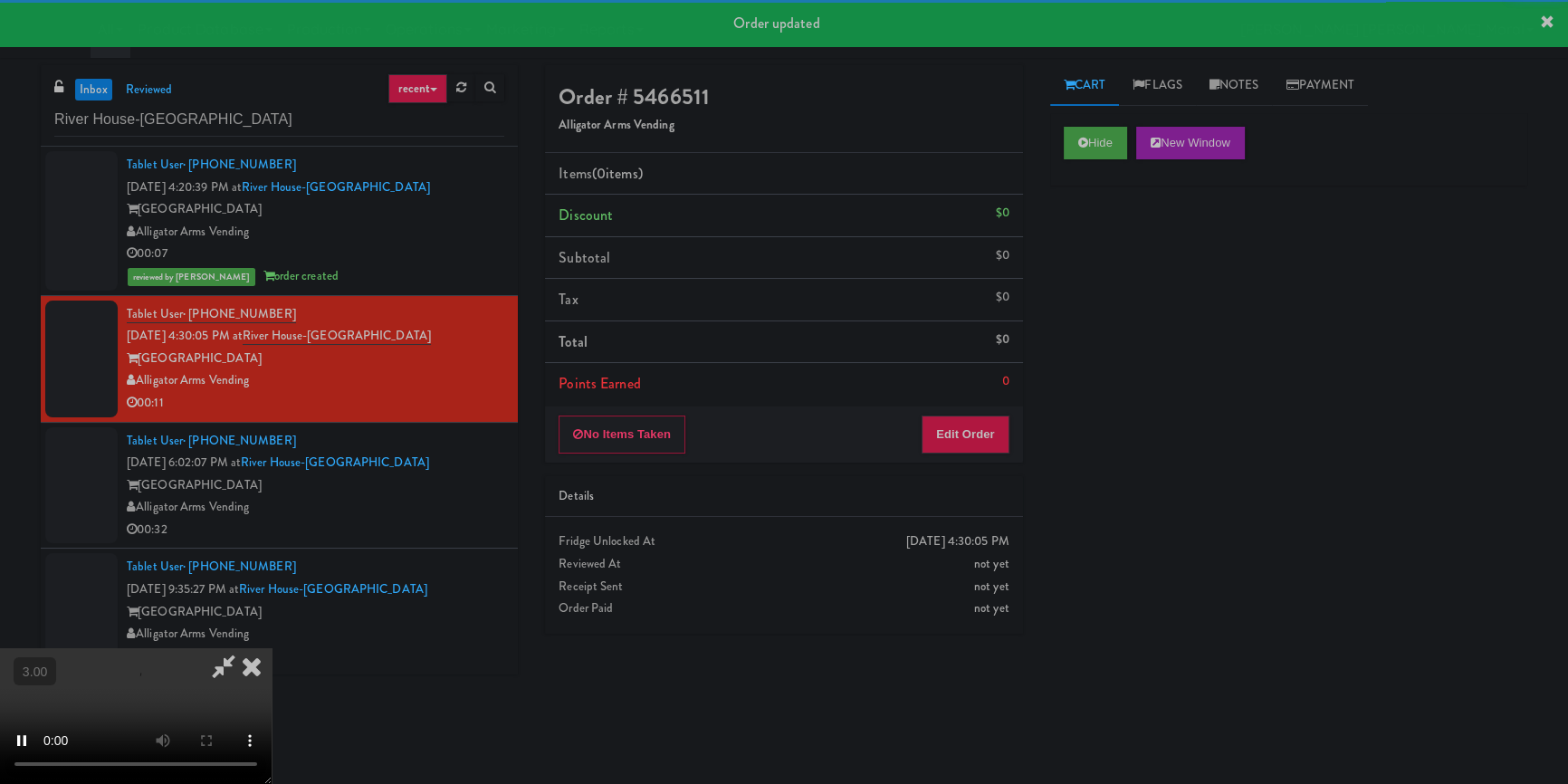
click at [1118, 301] on div "Hide New Window Primary Flag Clear Flag if unable to determine what was taken o…" at bounding box center [1290, 452] width 477 height 679
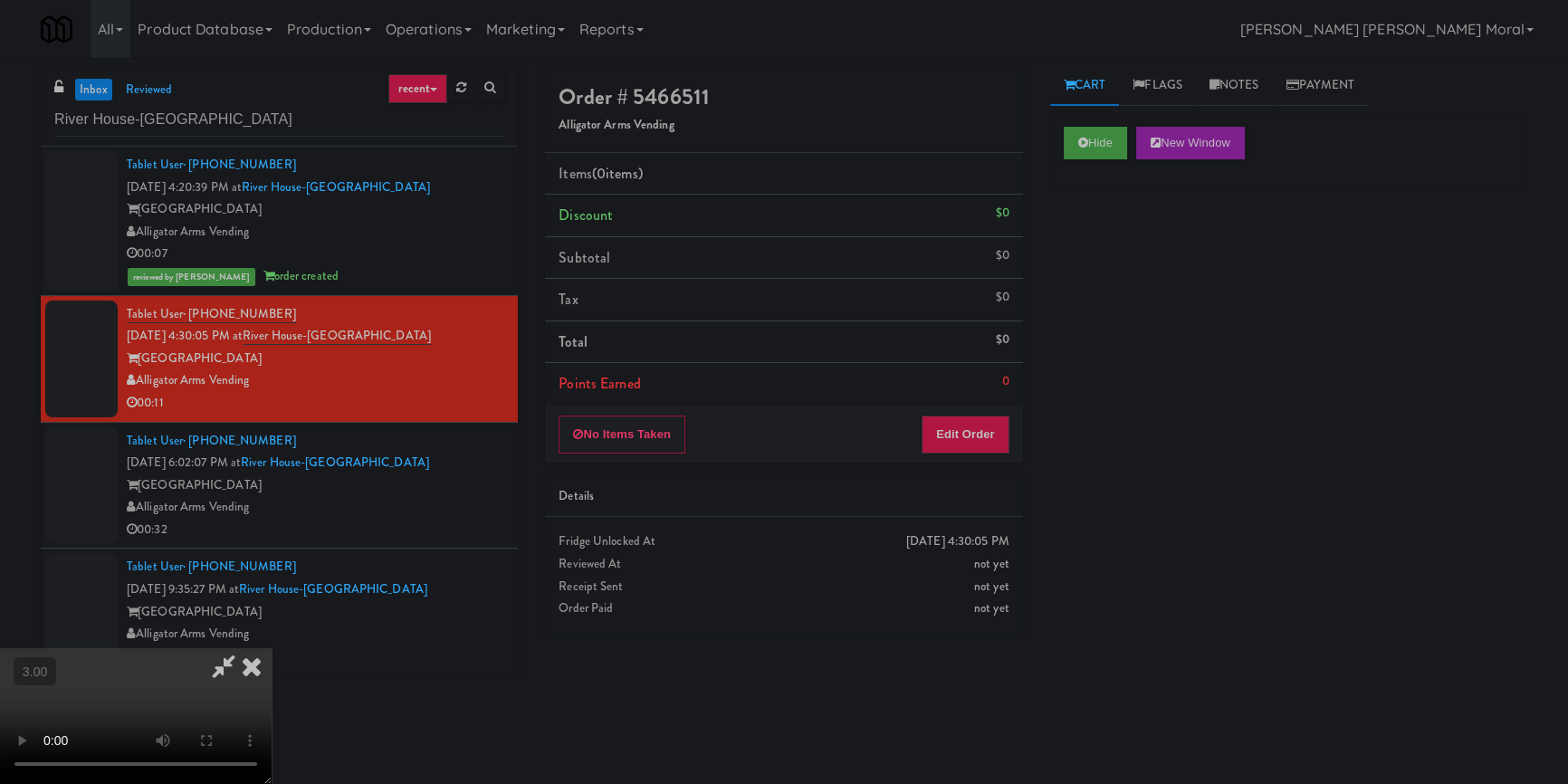
click at [271, 648] on video at bounding box center [136, 716] width 271 height 136
drag, startPoint x: 984, startPoint y: 426, endPoint x: 1041, endPoint y: 374, distance: 77.2
click at [983, 426] on button "Edit Order" at bounding box center [966, 435] width 88 height 38
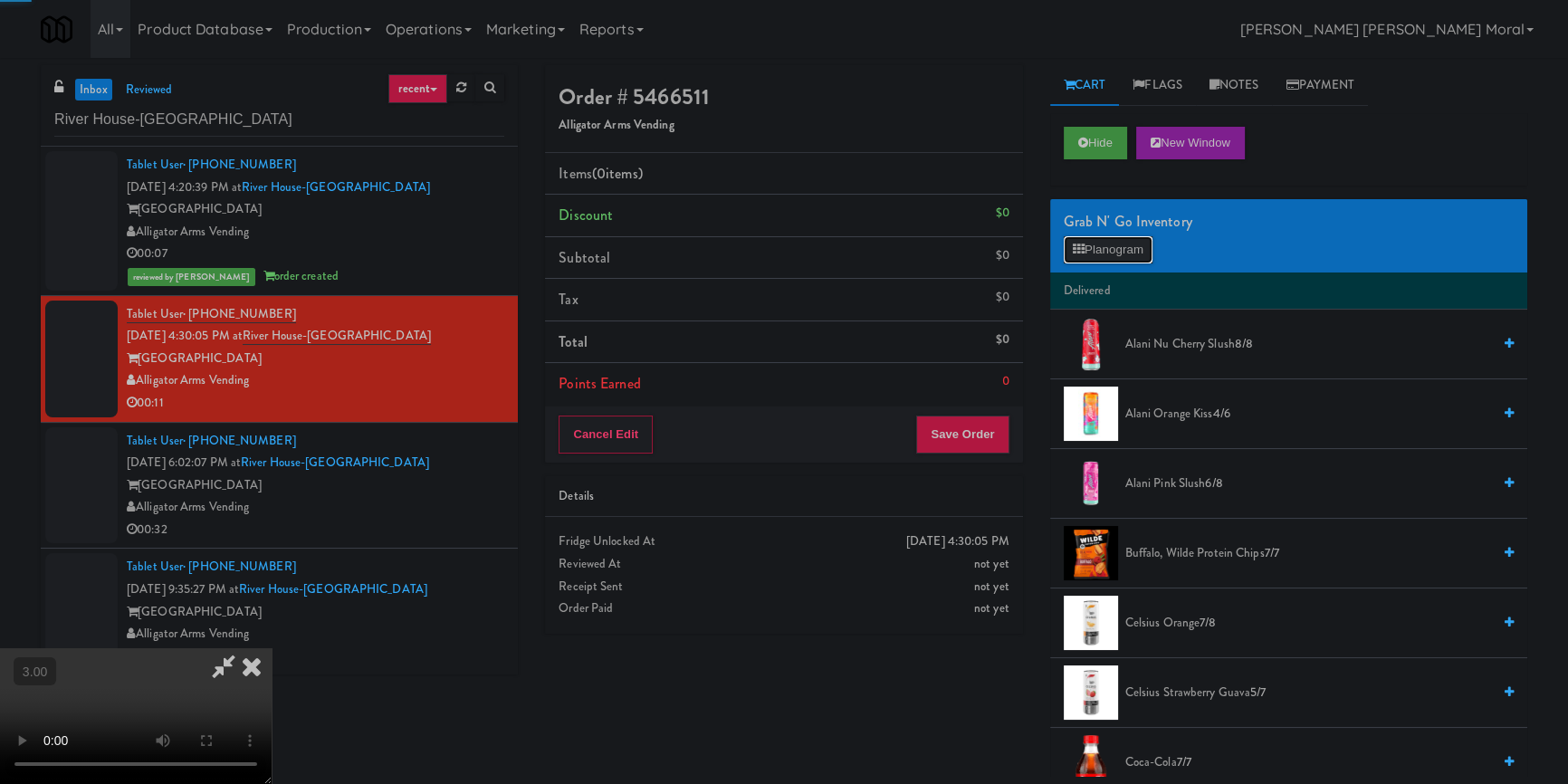
click at [1135, 242] on button "Planogram" at bounding box center [1108, 249] width 89 height 27
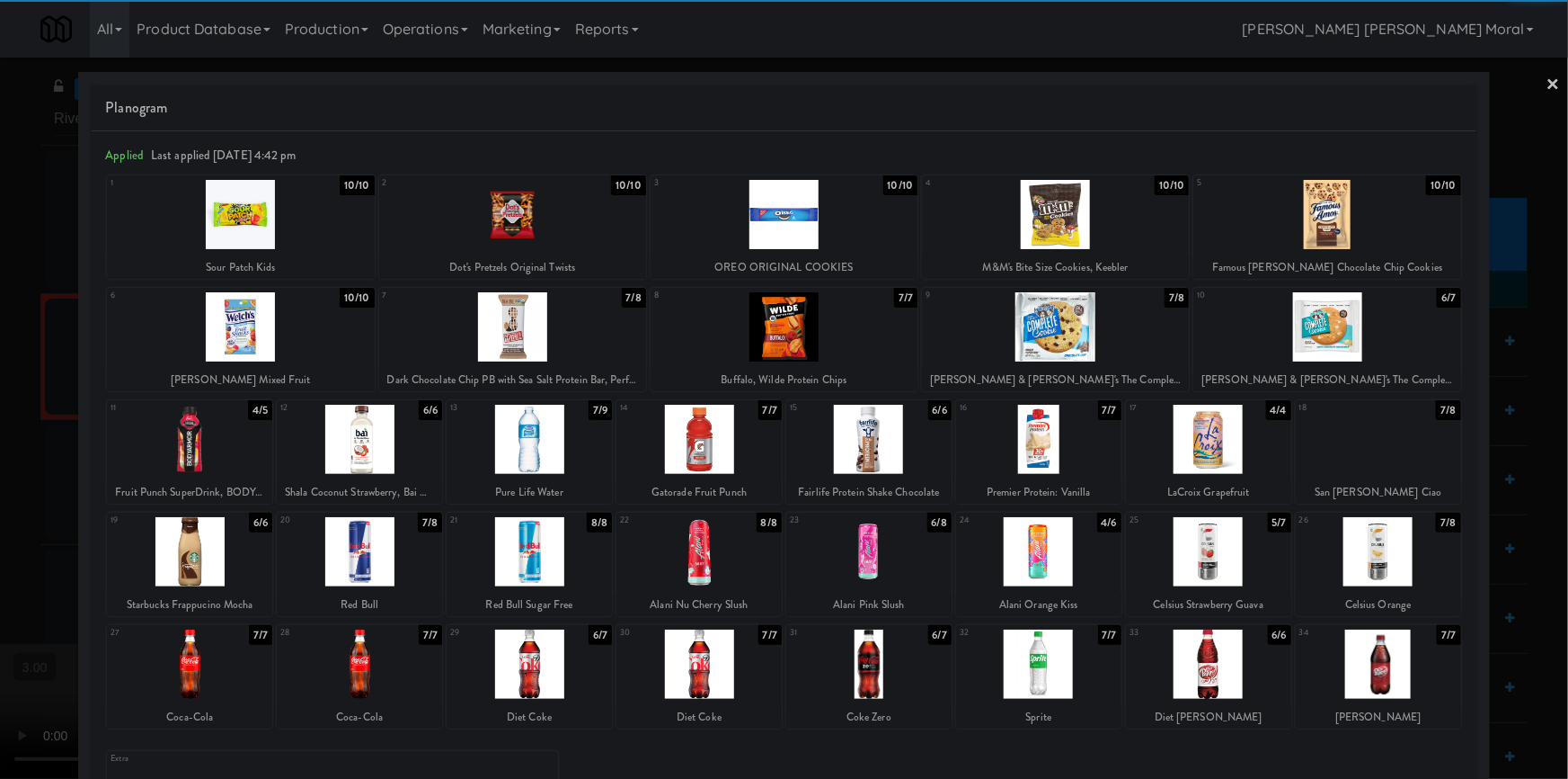
click at [1212, 551] on div at bounding box center [1209, 552] width 165 height 69
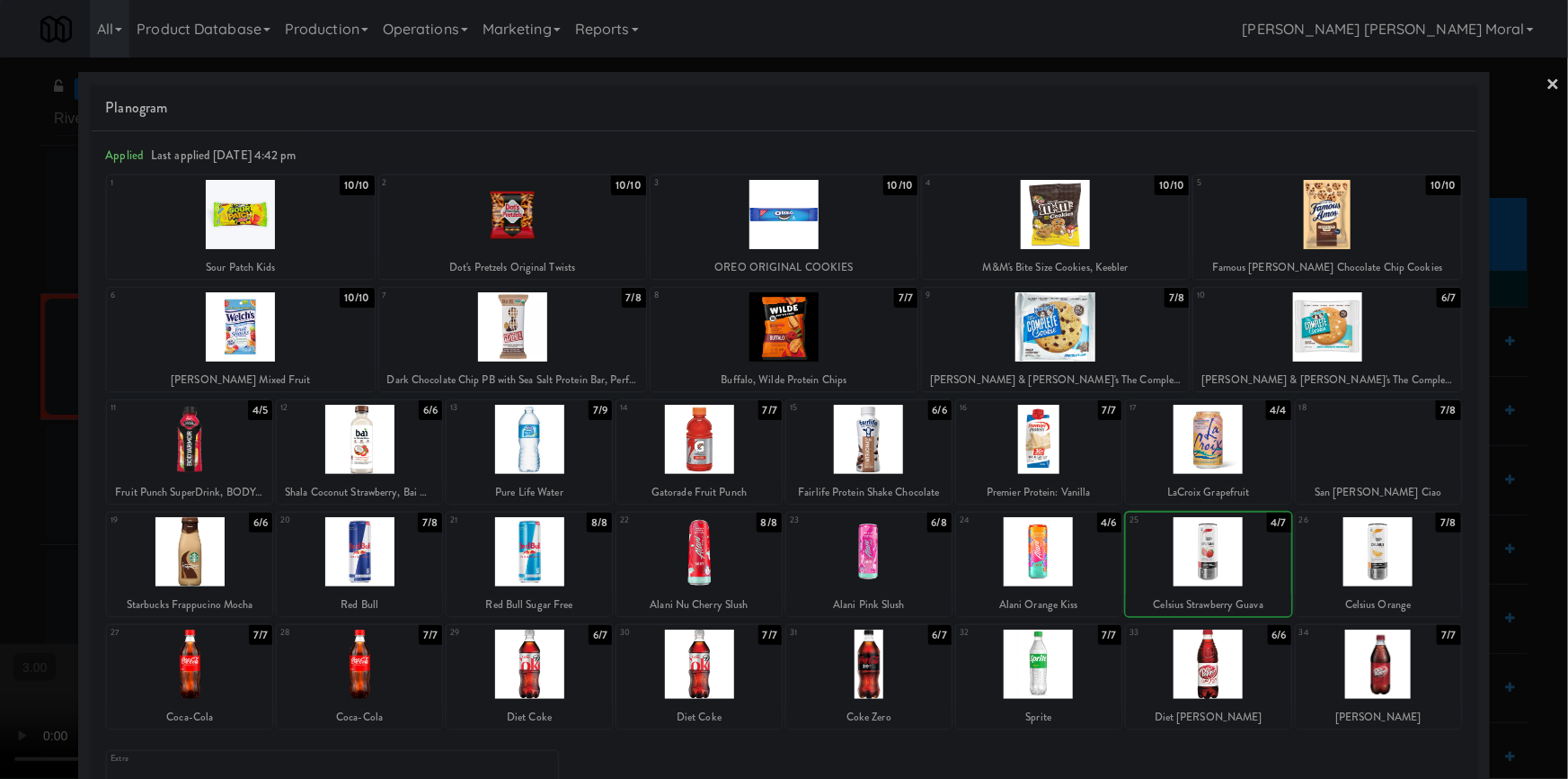
click at [1070, 317] on div at bounding box center [1056, 327] width 267 height 69
click at [0, 464] on div at bounding box center [784, 390] width 1568 height 779
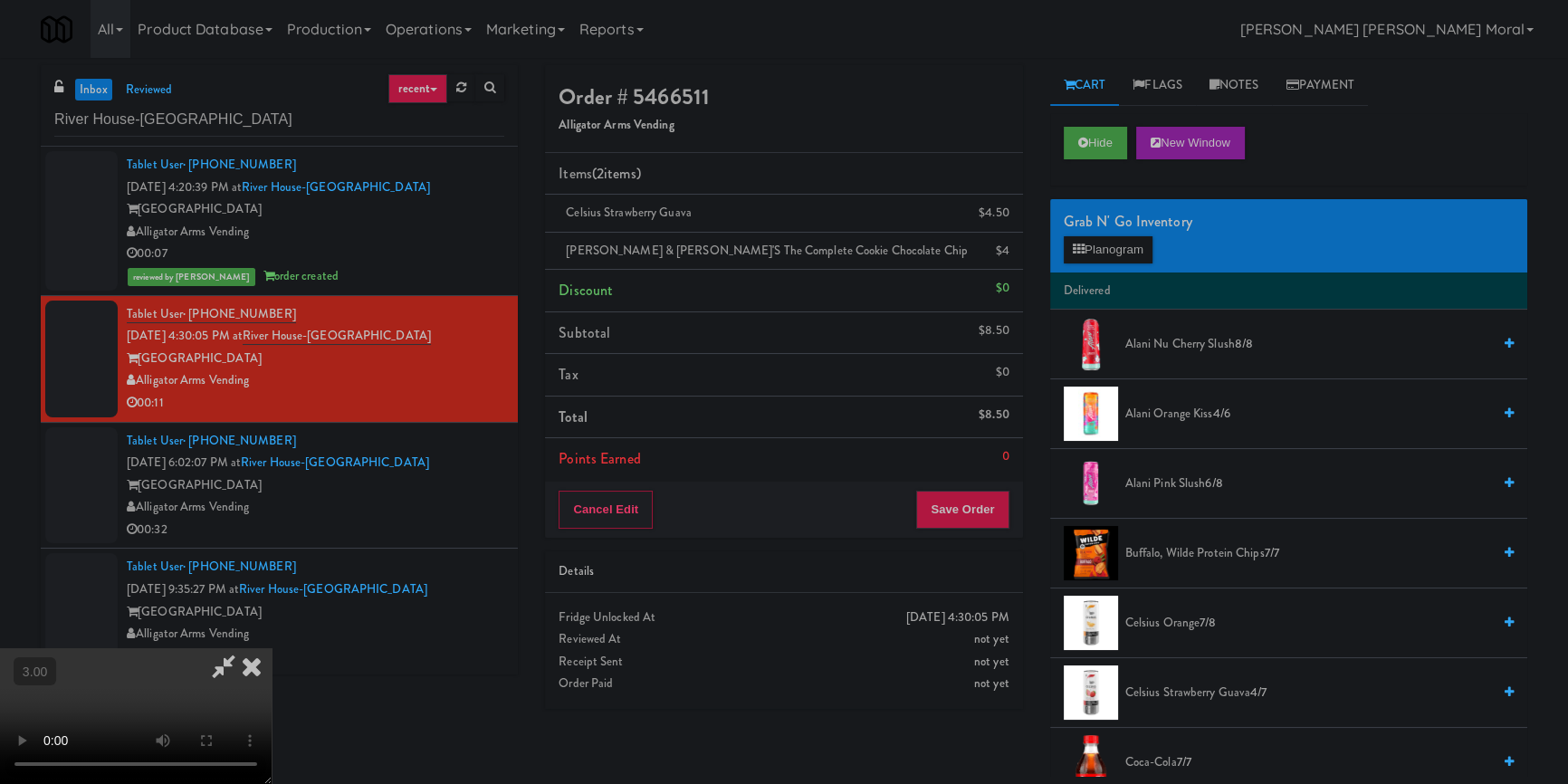
click at [271, 648] on video at bounding box center [136, 716] width 271 height 136
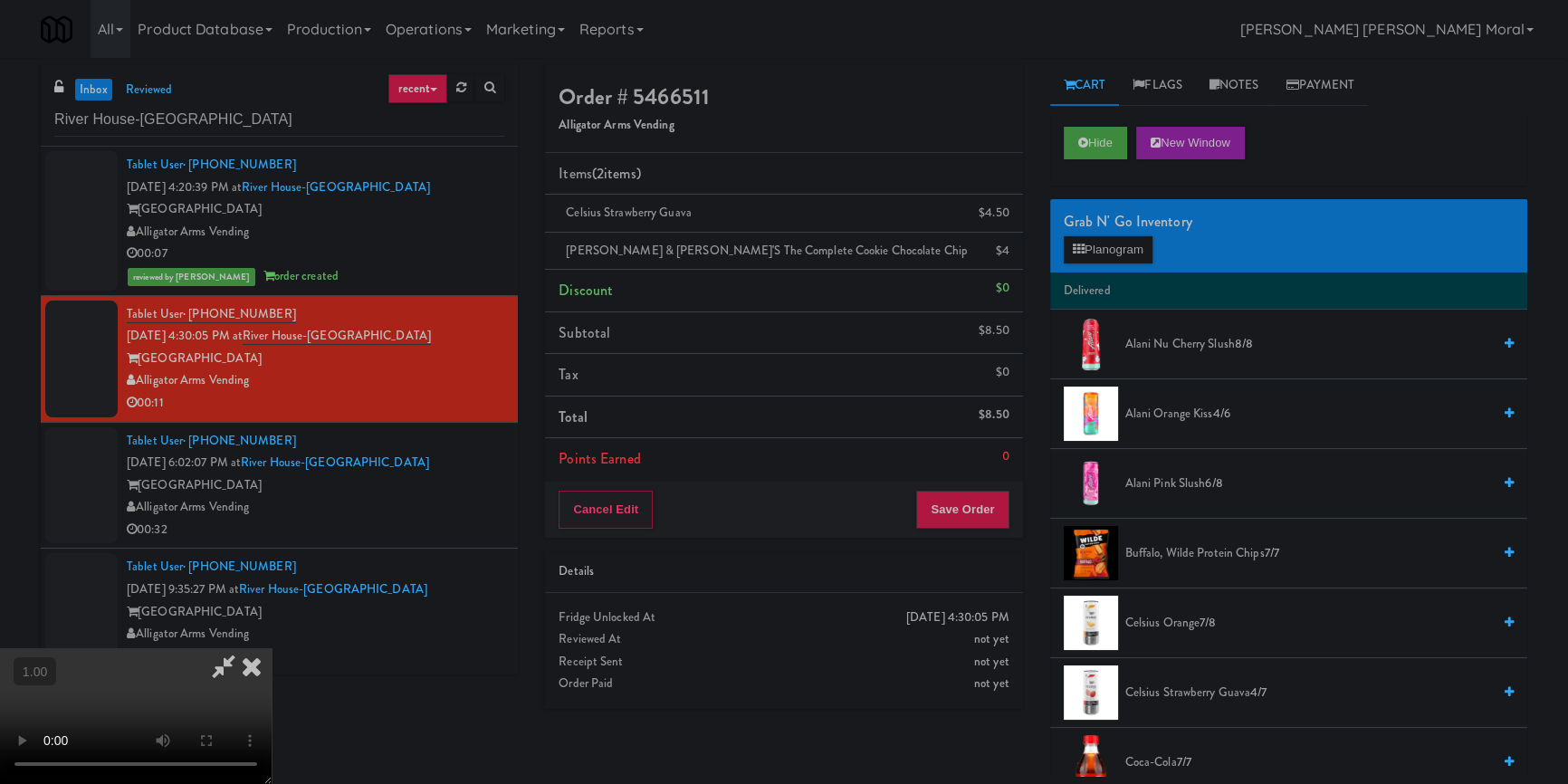
click at [271, 648] on video at bounding box center [136, 716] width 271 height 136
click at [962, 512] on button "Save Order" at bounding box center [962, 510] width 92 height 38
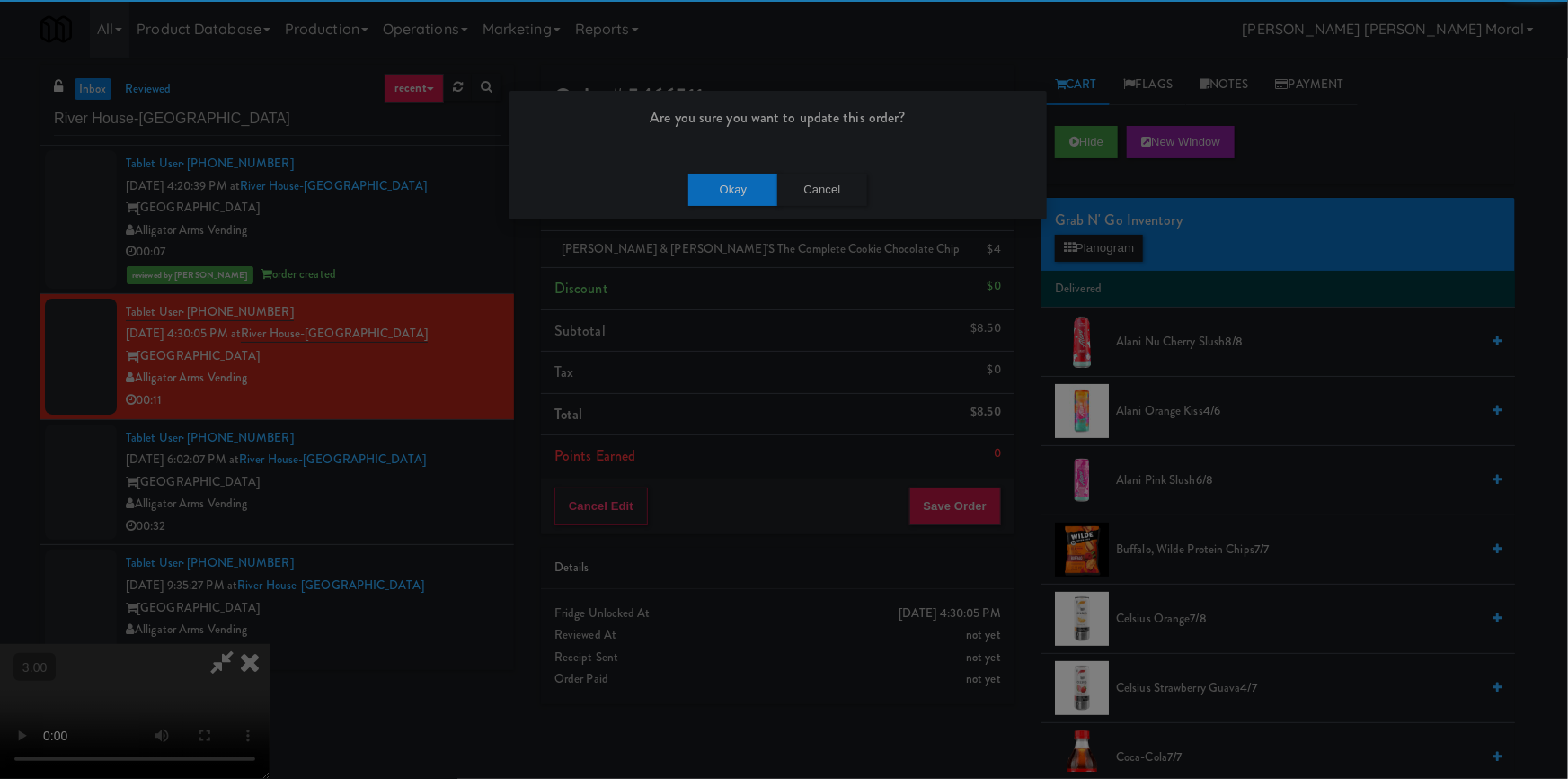
click at [715, 170] on div "Okay Cancel" at bounding box center [778, 189] width 538 height 60
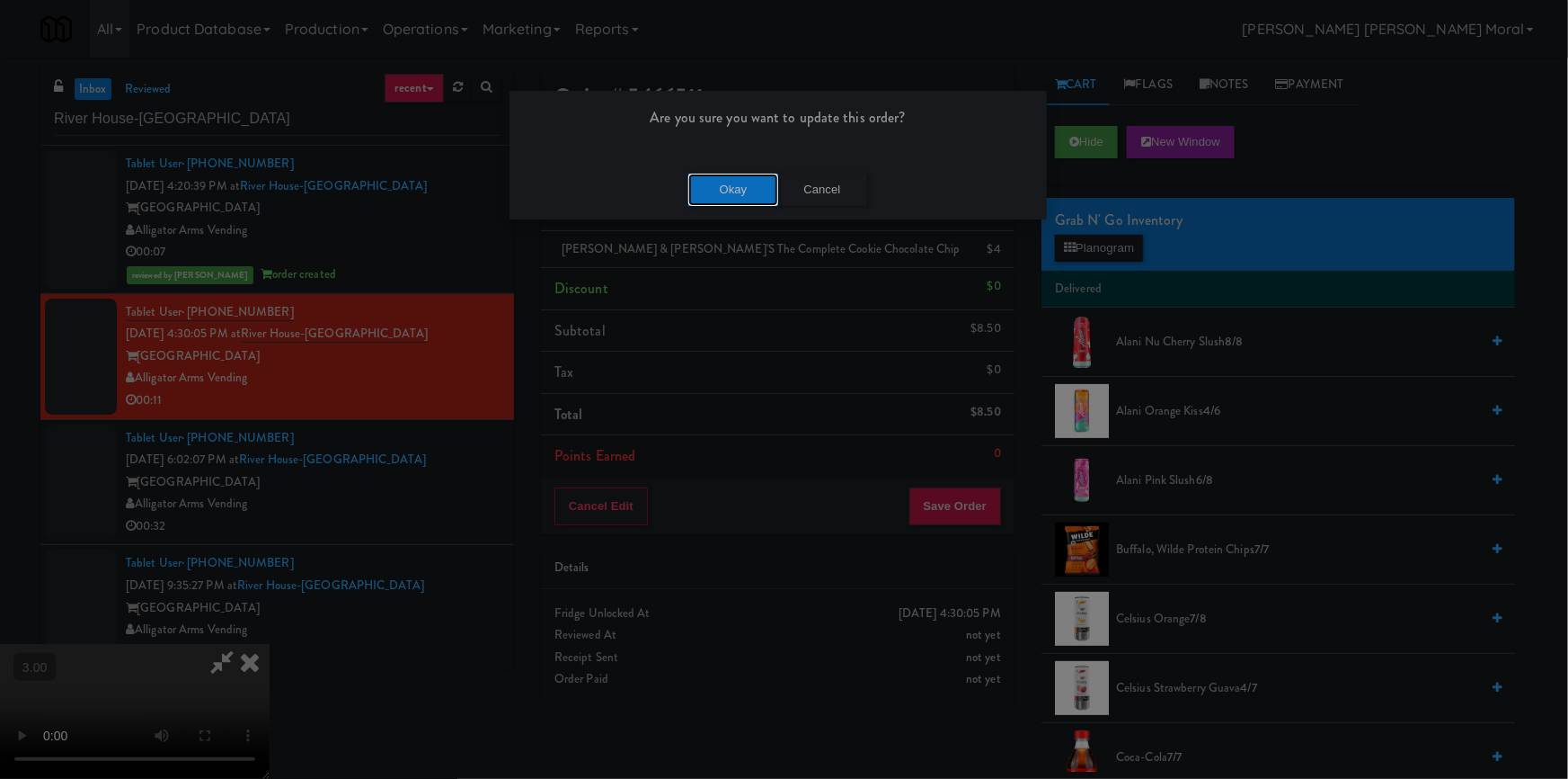
click at [718, 191] on button "Okay" at bounding box center [732, 189] width 89 height 32
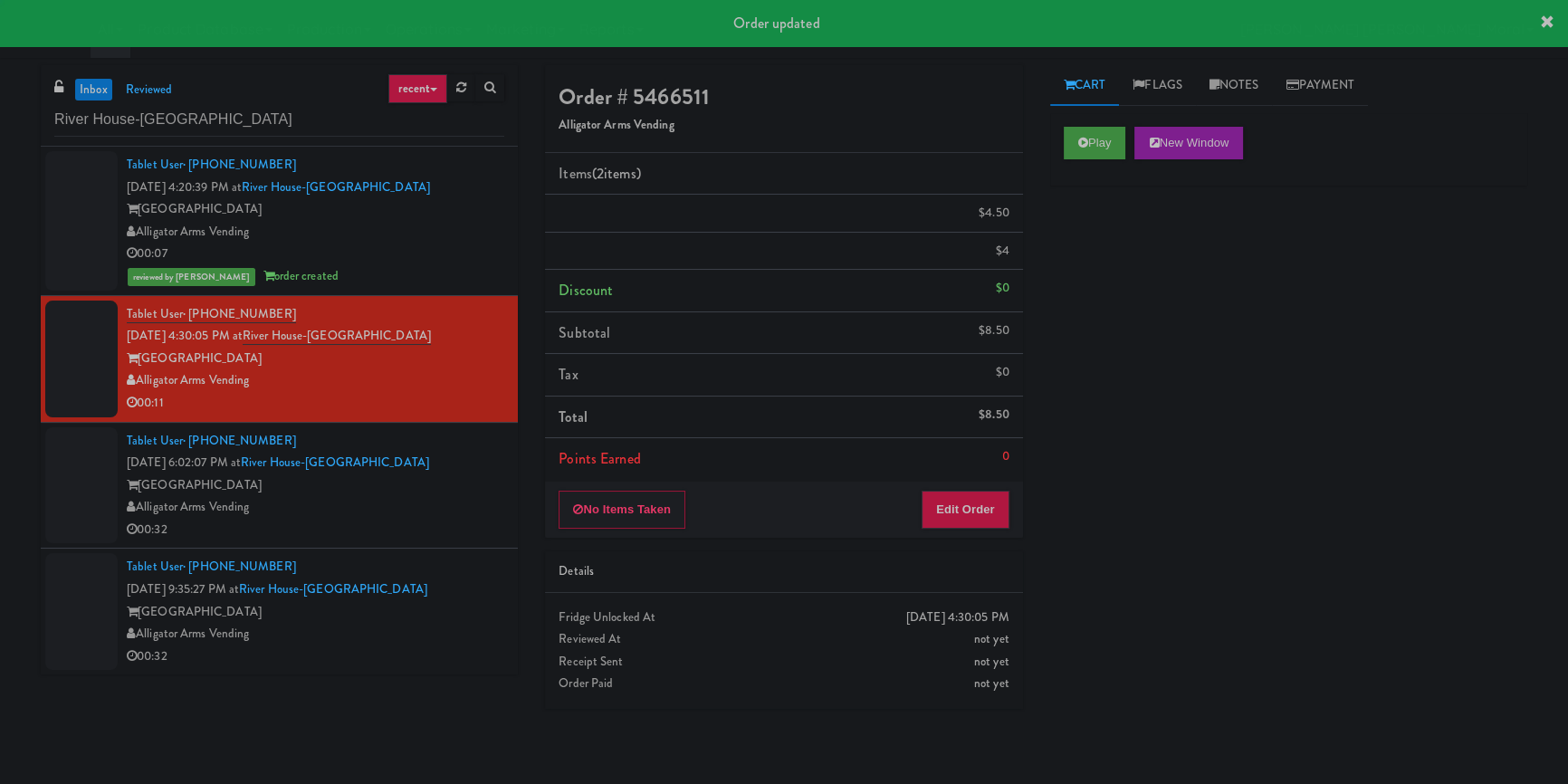
scroll to position [0, 0]
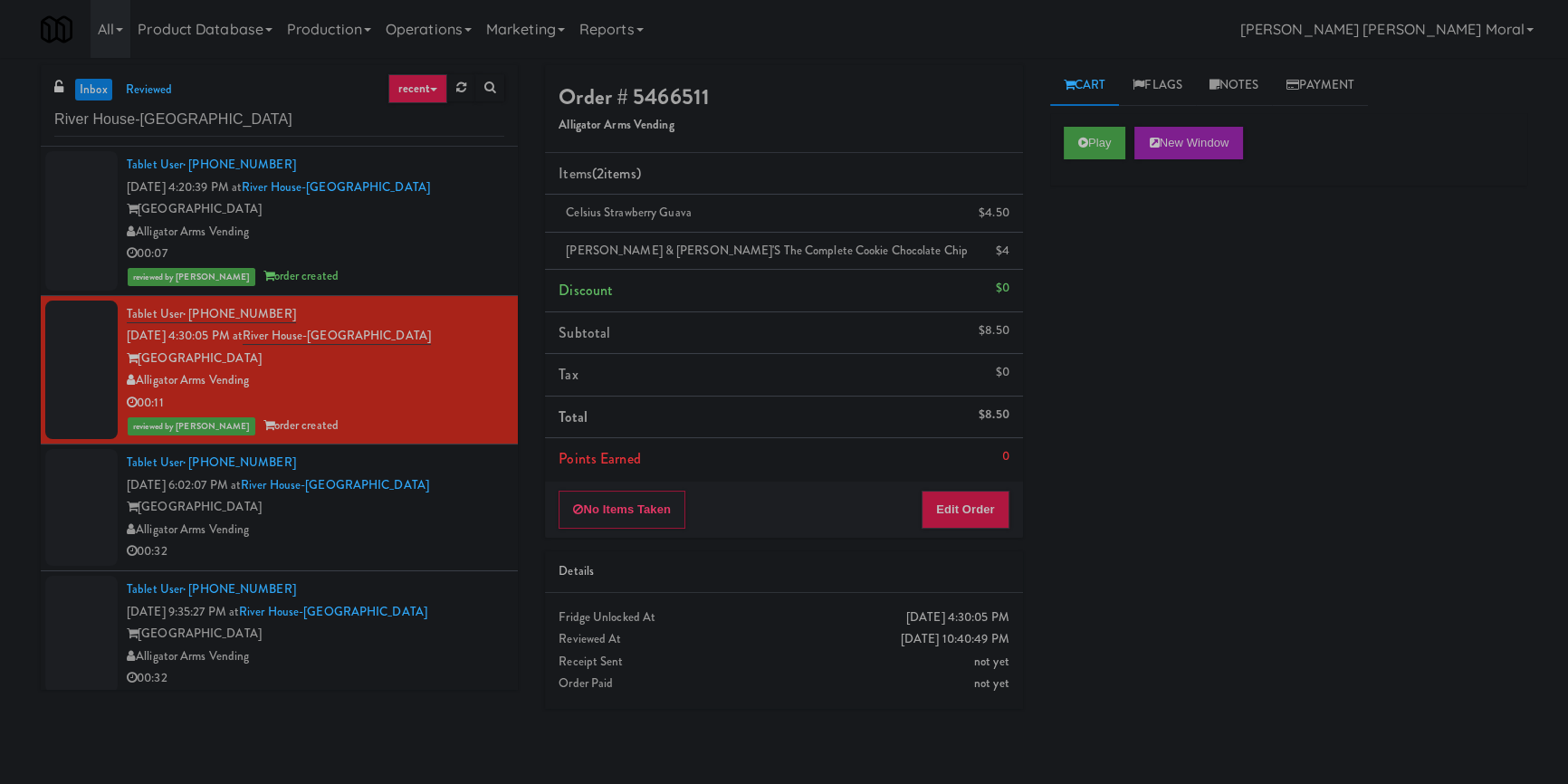
drag, startPoint x: 1228, startPoint y: 387, endPoint x: 1238, endPoint y: 317, distance: 70.7
click at [1229, 384] on div "Play New Window Primary Flag Clear Flag if unable to determine what was taken o…" at bounding box center [1290, 452] width 477 height 679
click at [1243, 72] on link "Notes" at bounding box center [1235, 85] width 77 height 41
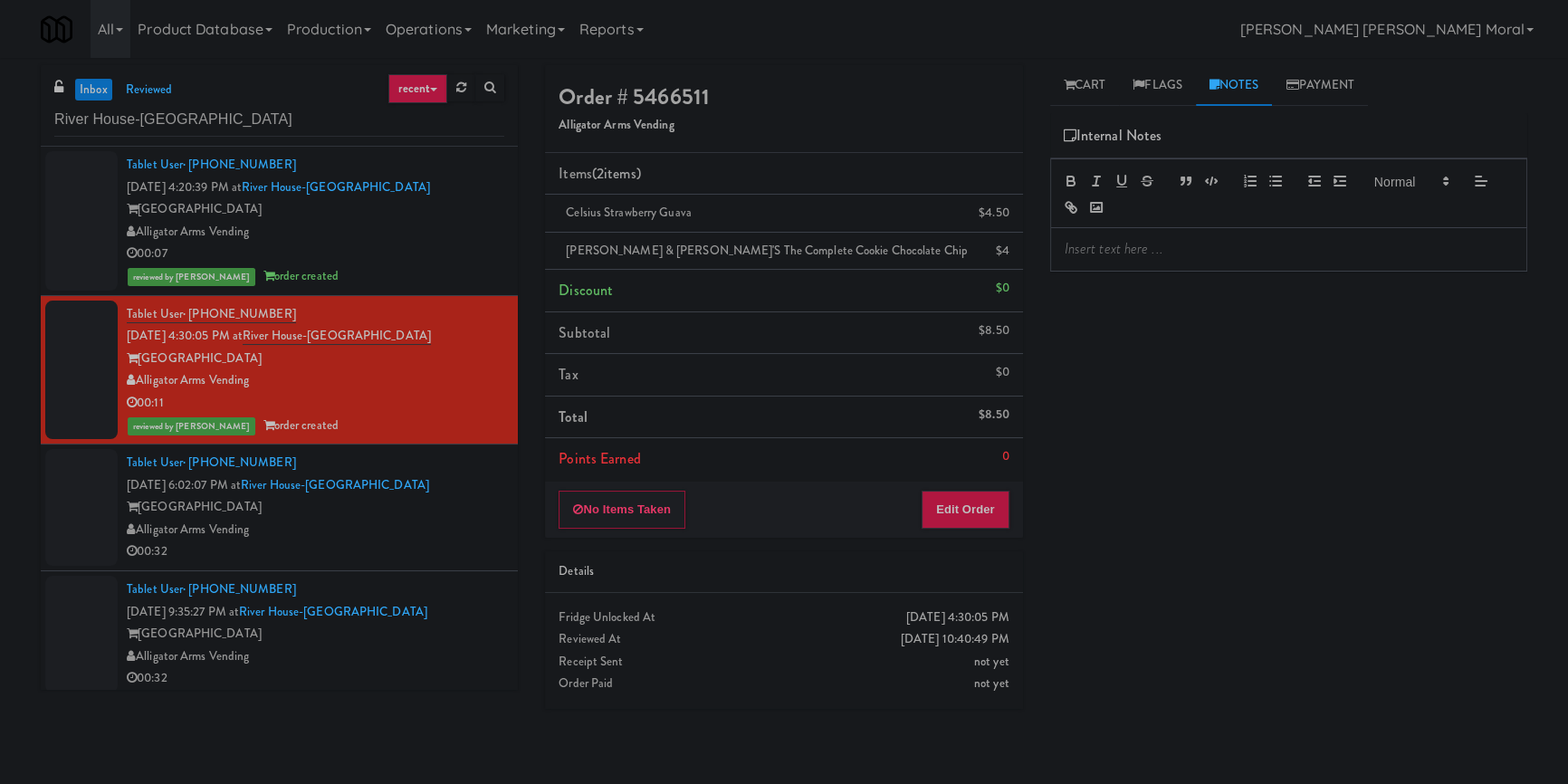
click at [1178, 248] on p at bounding box center [1289, 248] width 449 height 20
click at [1411, 245] on p "[PERSON_NAME]: Planogram/Inventory discrepancy, wrong variant for . Customer to…" at bounding box center [1289, 258] width 449 height 41
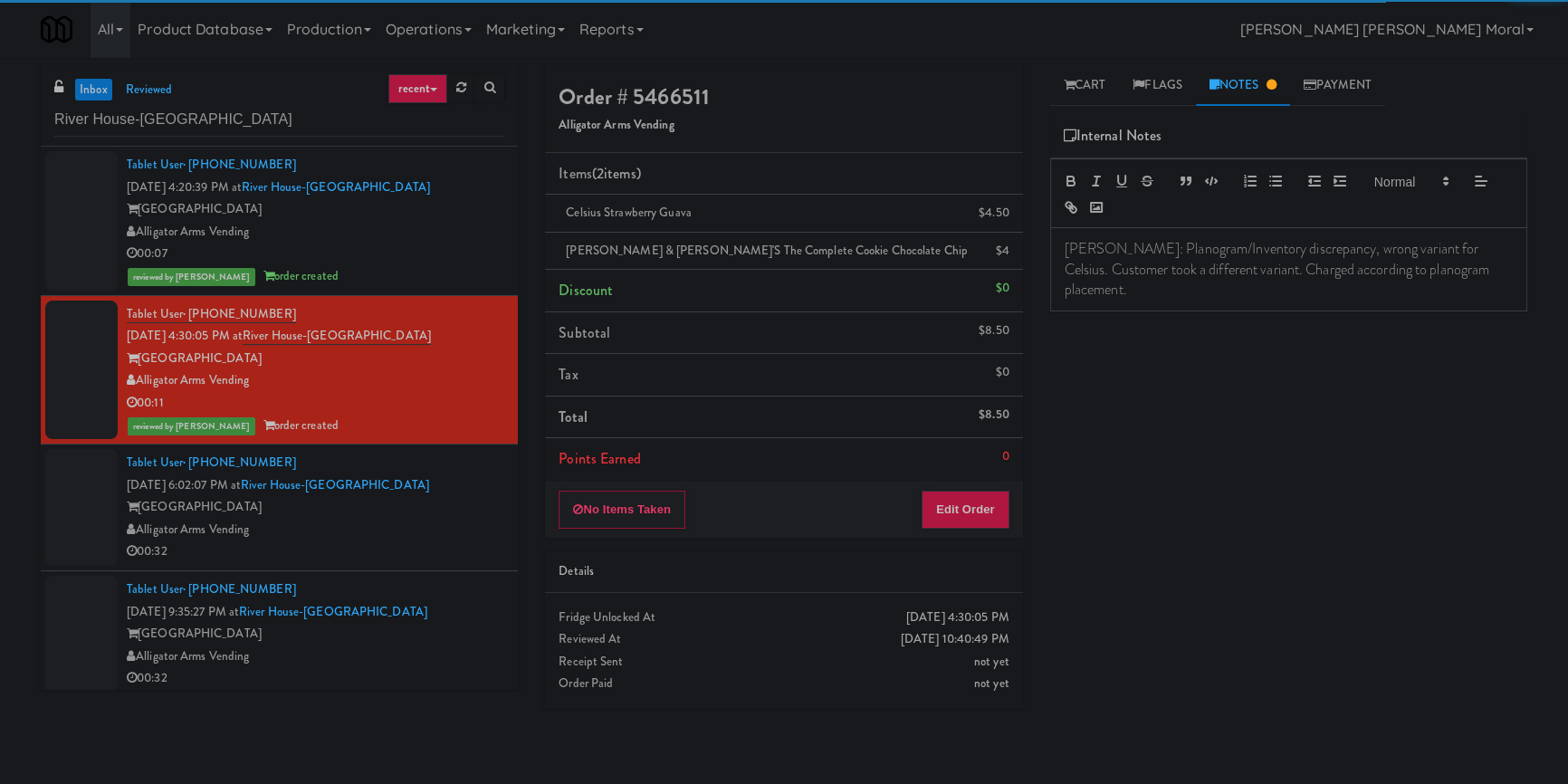
click at [1420, 353] on div "Play New Window Primary Flag Clear Flag if unable to determine what was taken o…" at bounding box center [1290, 452] width 477 height 679
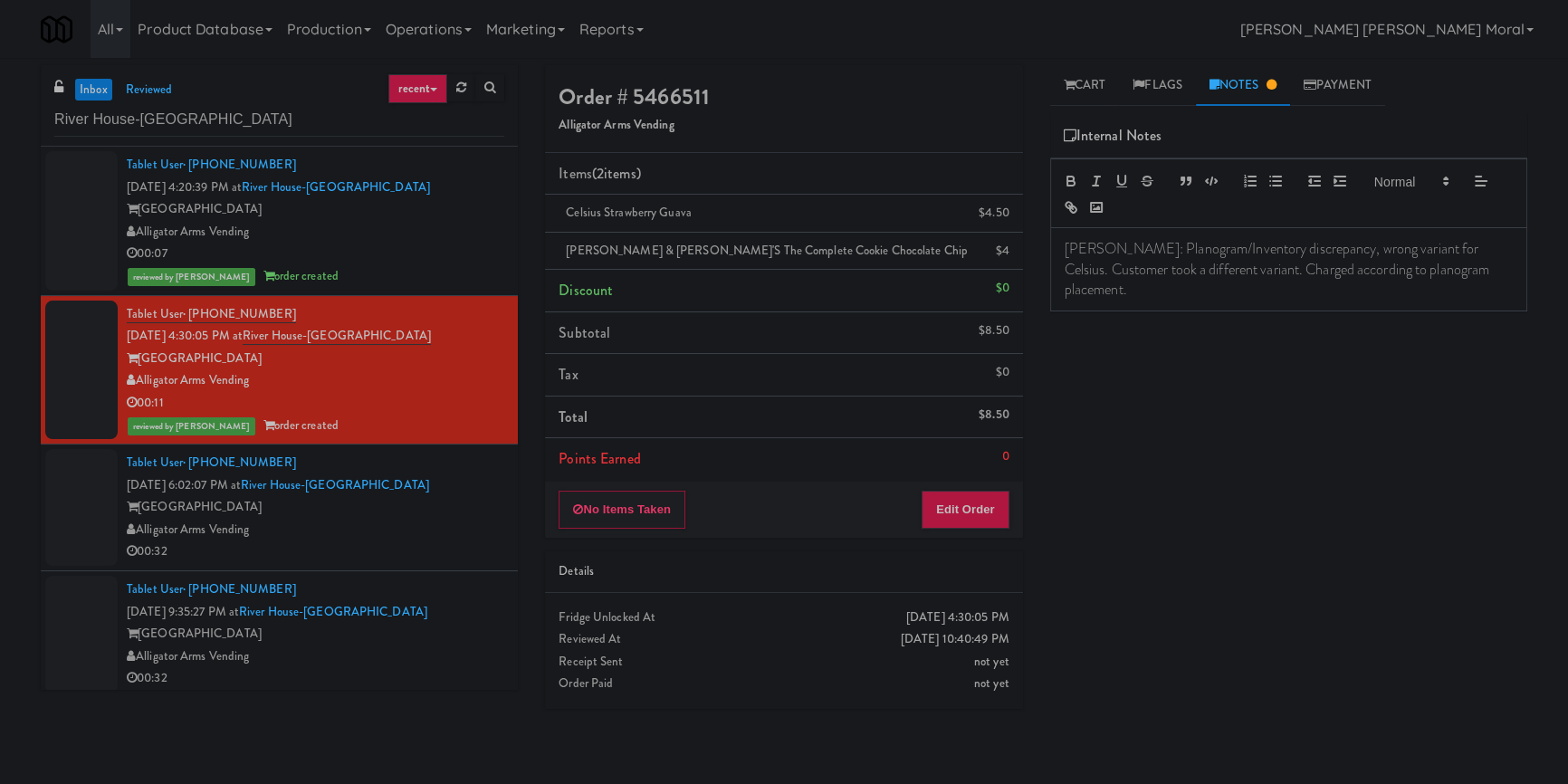
click at [416, 544] on div "00:32" at bounding box center [315, 551] width 377 height 23
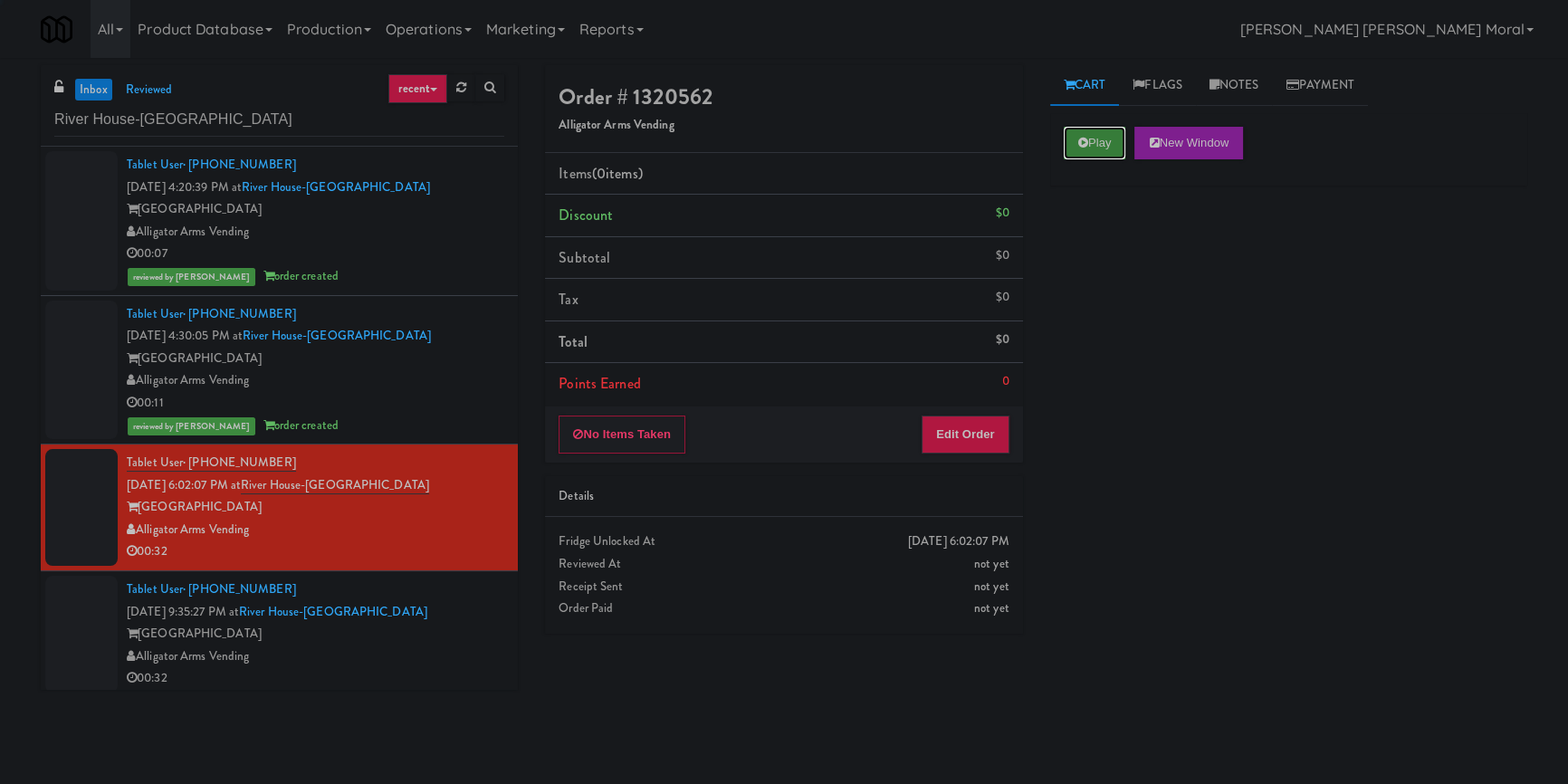
click at [1106, 138] on button "Play" at bounding box center [1095, 143] width 62 height 33
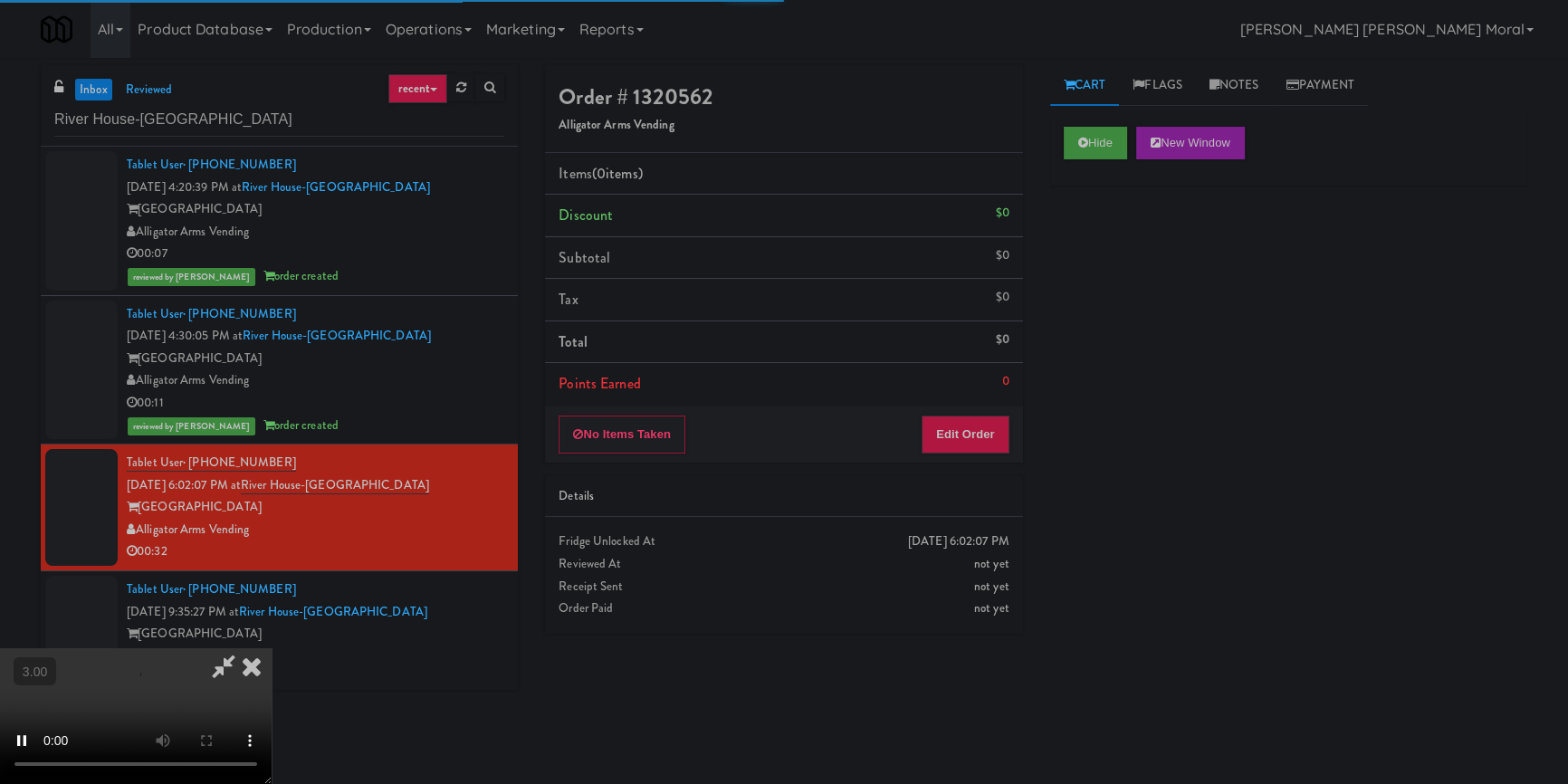
click at [1129, 280] on div "Hide New Window Primary Flag Clear Flag if unable to determine what was taken o…" at bounding box center [1290, 452] width 477 height 679
click at [271, 648] on video at bounding box center [136, 716] width 271 height 136
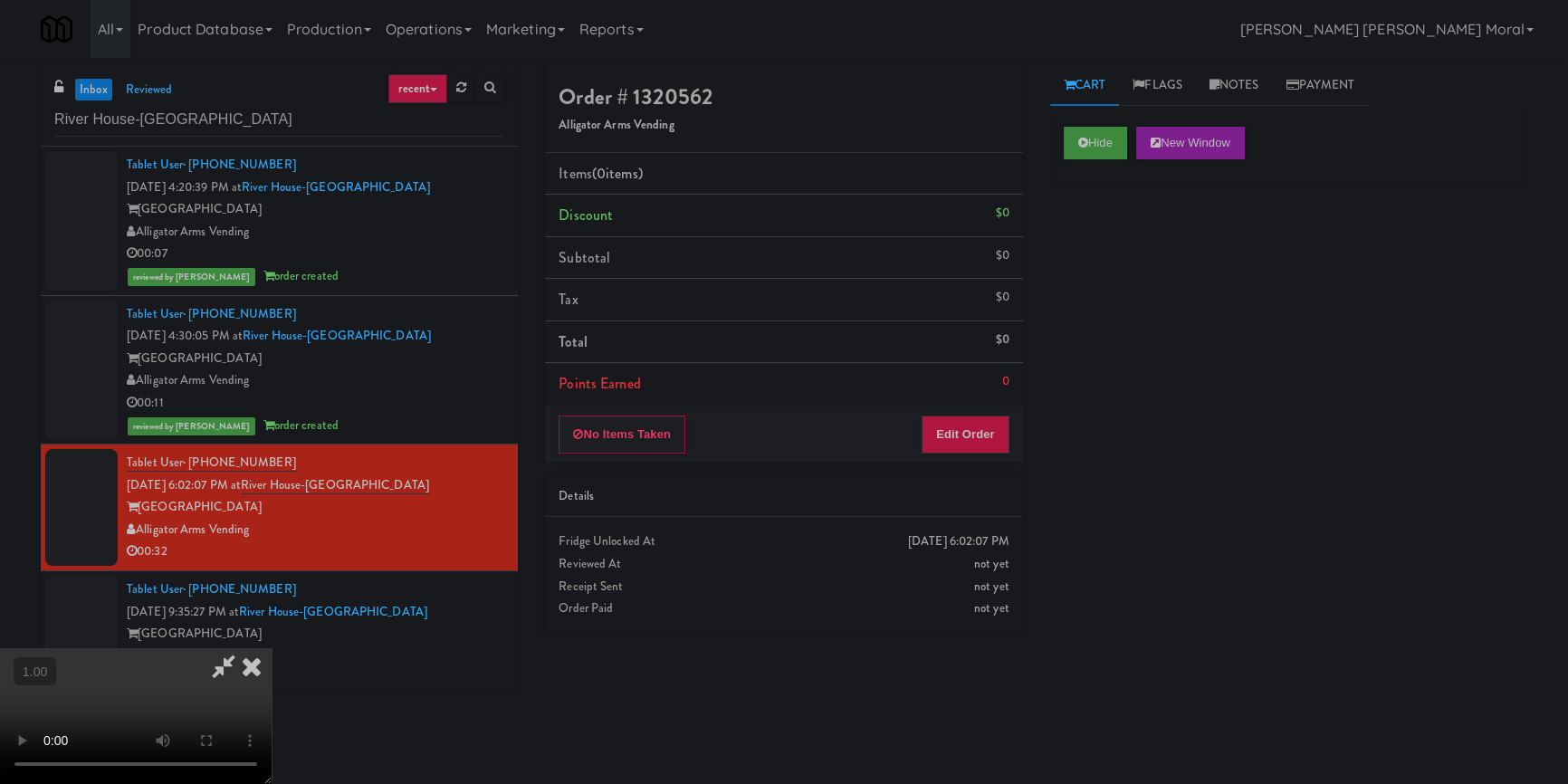
click at [271, 648] on video at bounding box center [136, 716] width 271 height 136
click at [988, 448] on button "Edit Order" at bounding box center [966, 435] width 88 height 38
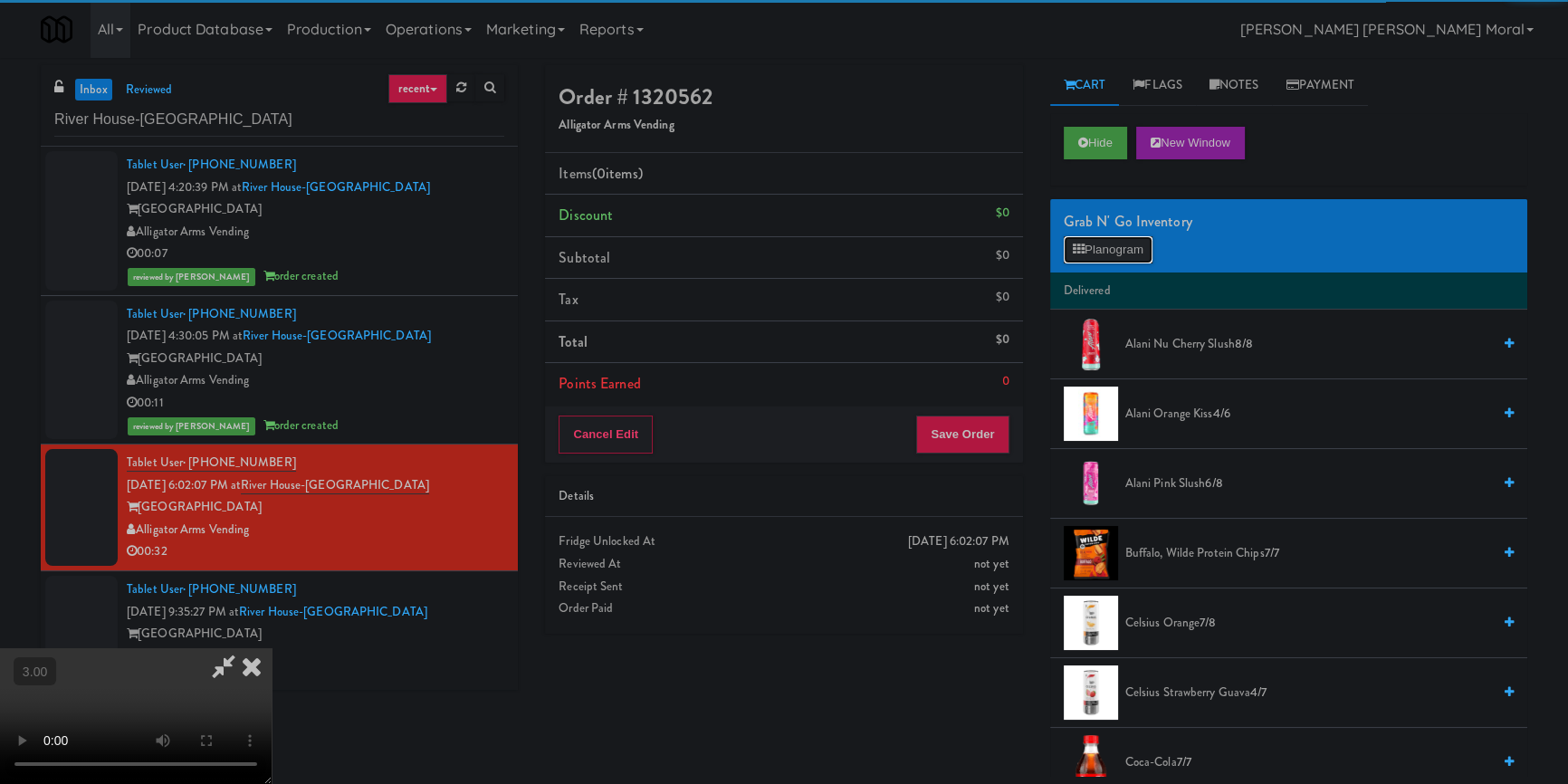
click at [1108, 247] on button "Planogram" at bounding box center [1108, 249] width 89 height 27
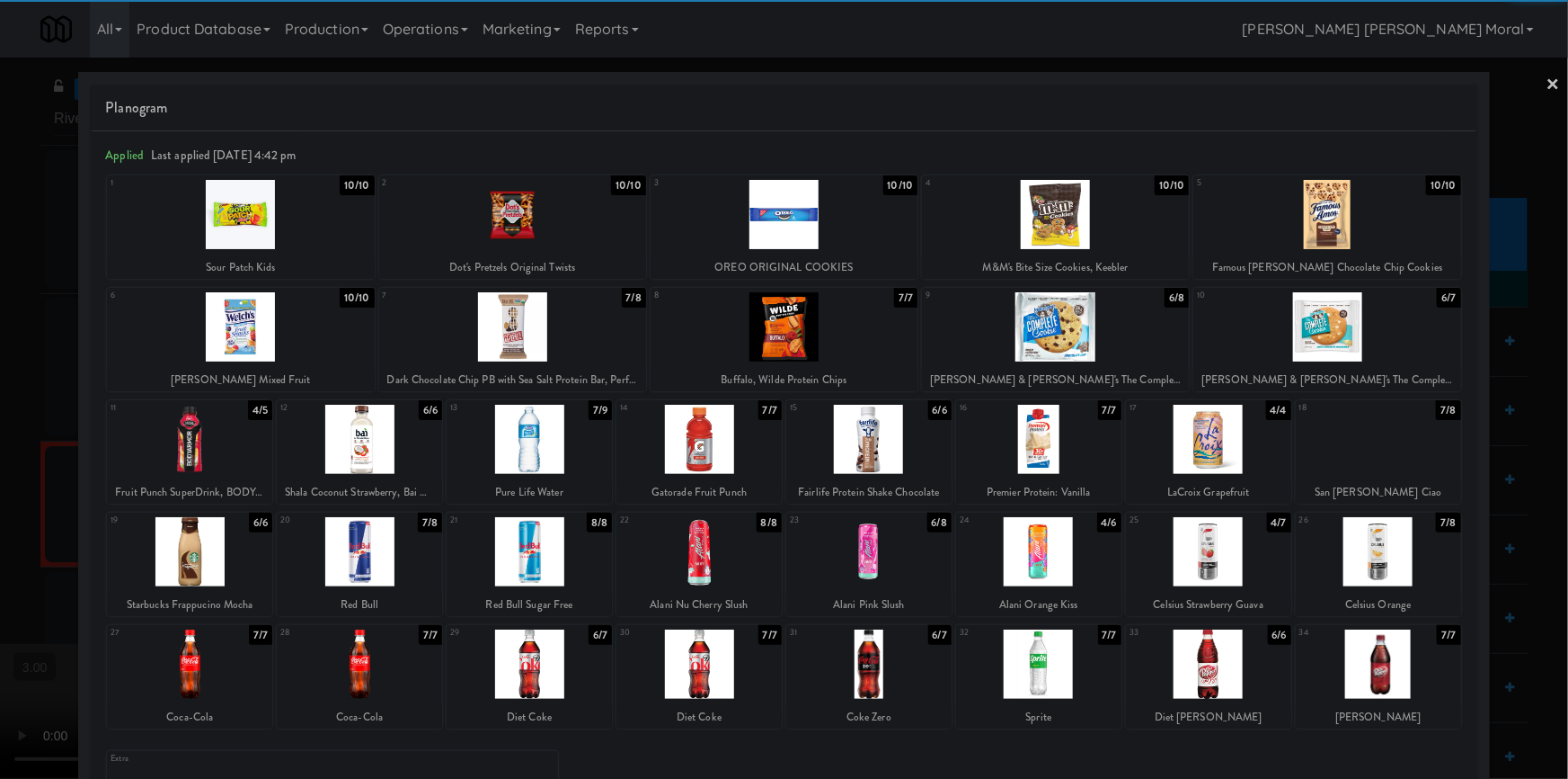
click at [894, 435] on div at bounding box center [869, 439] width 165 height 69
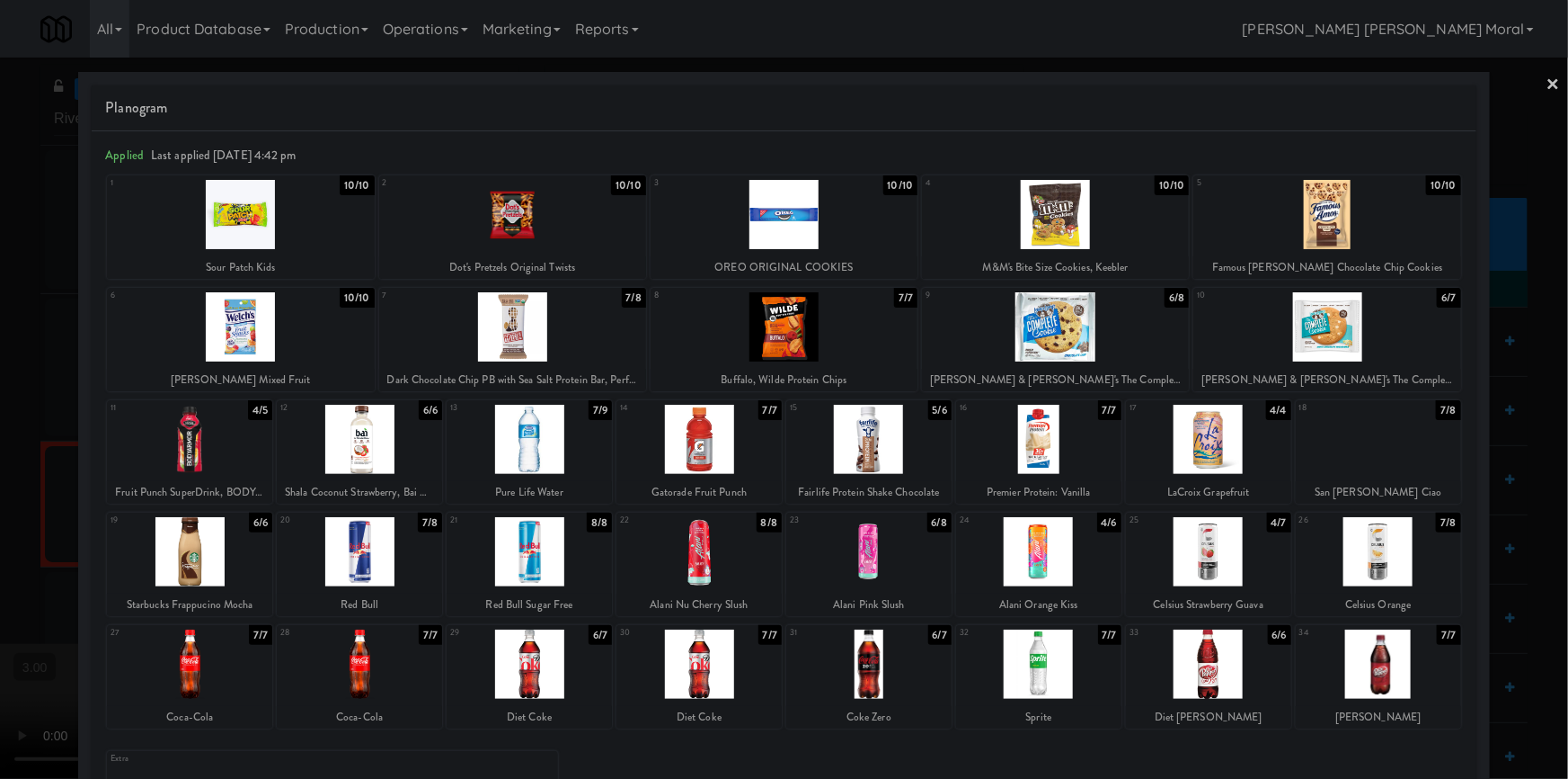
click at [690, 447] on div at bounding box center [699, 439] width 165 height 69
click at [288, 337] on div at bounding box center [241, 327] width 267 height 69
click at [0, 436] on div at bounding box center [784, 390] width 1568 height 779
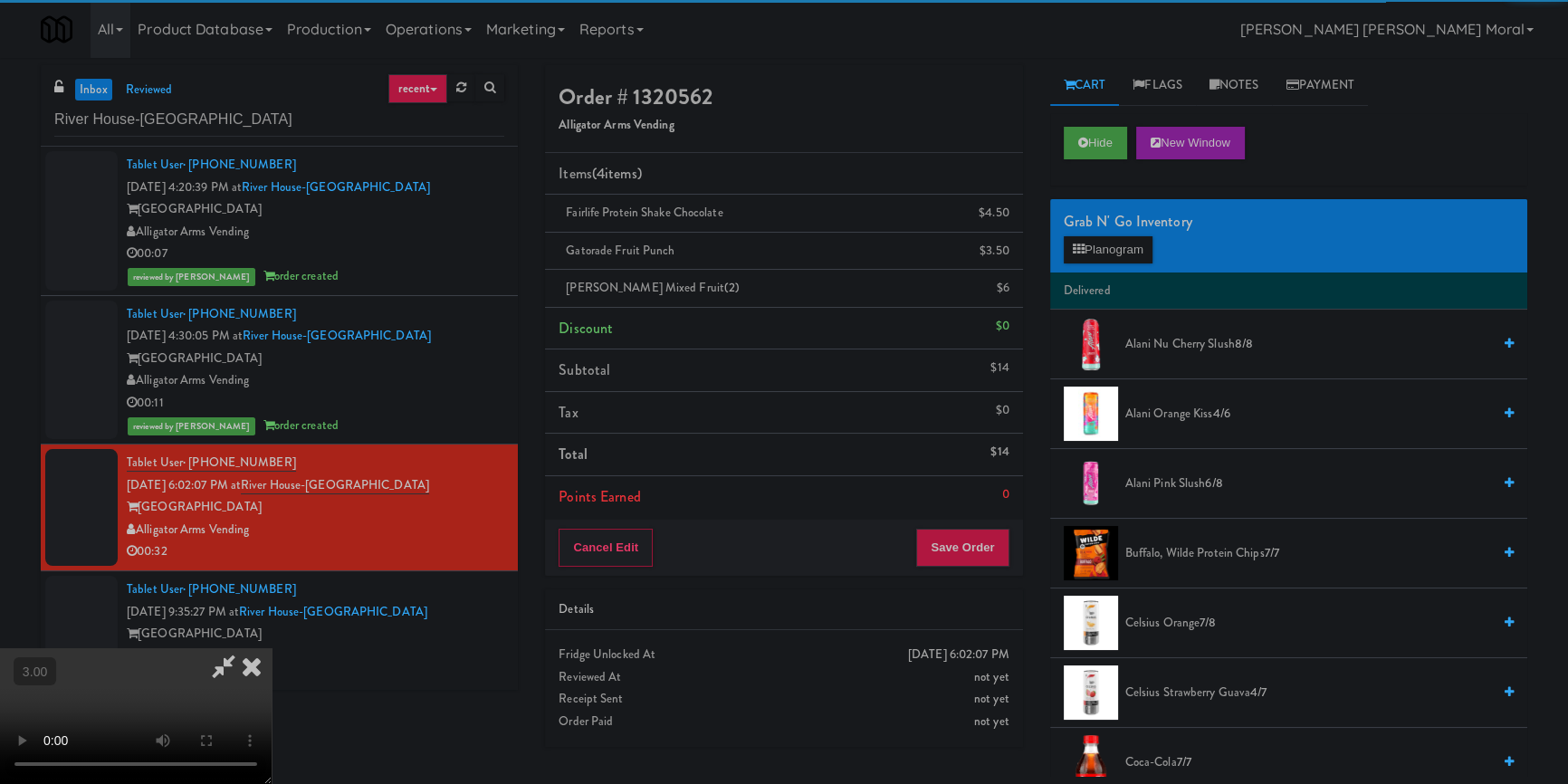
click at [271, 648] on video at bounding box center [136, 716] width 271 height 136
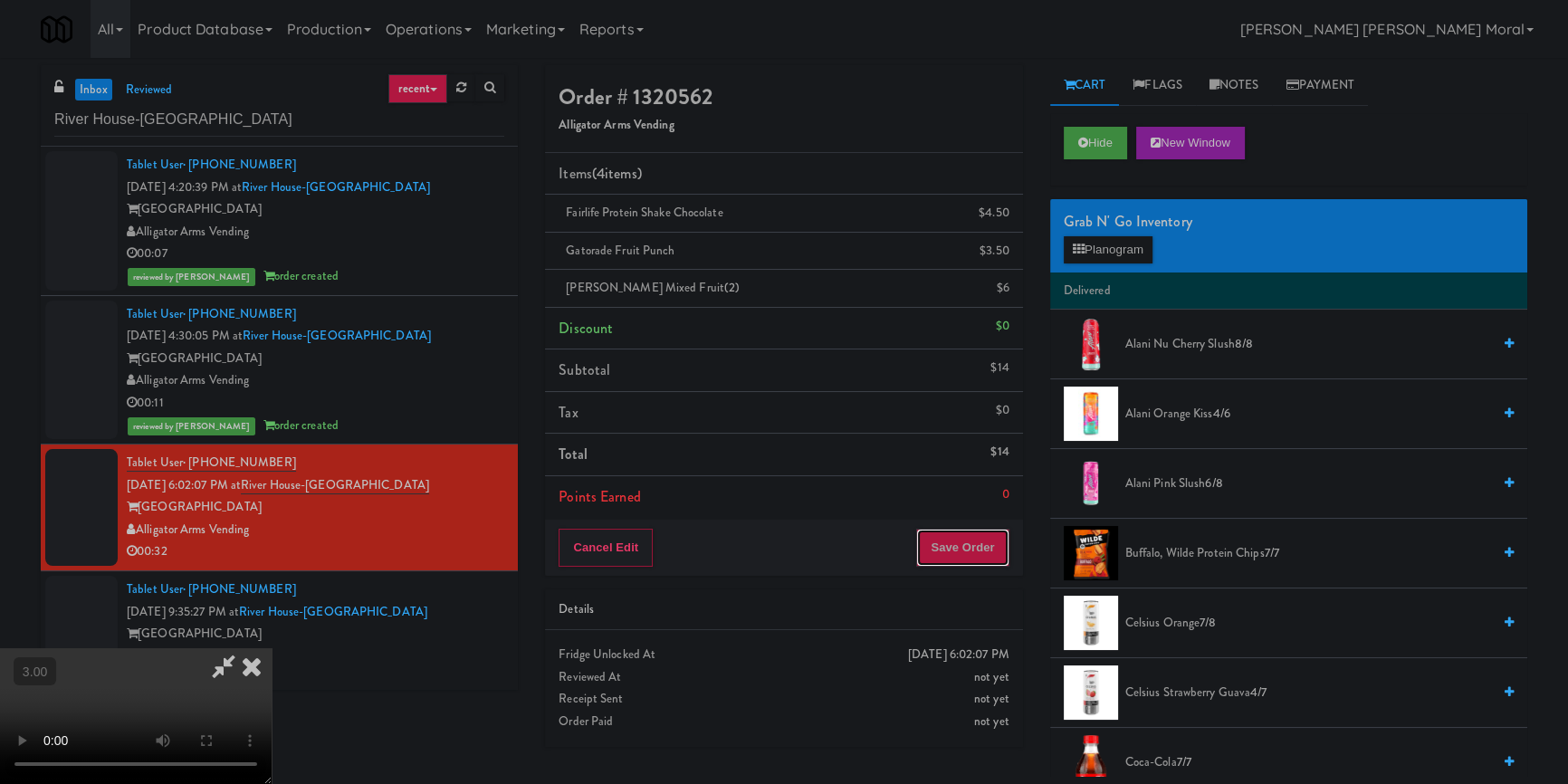
click at [981, 541] on button "Save Order" at bounding box center [962, 547] width 92 height 38
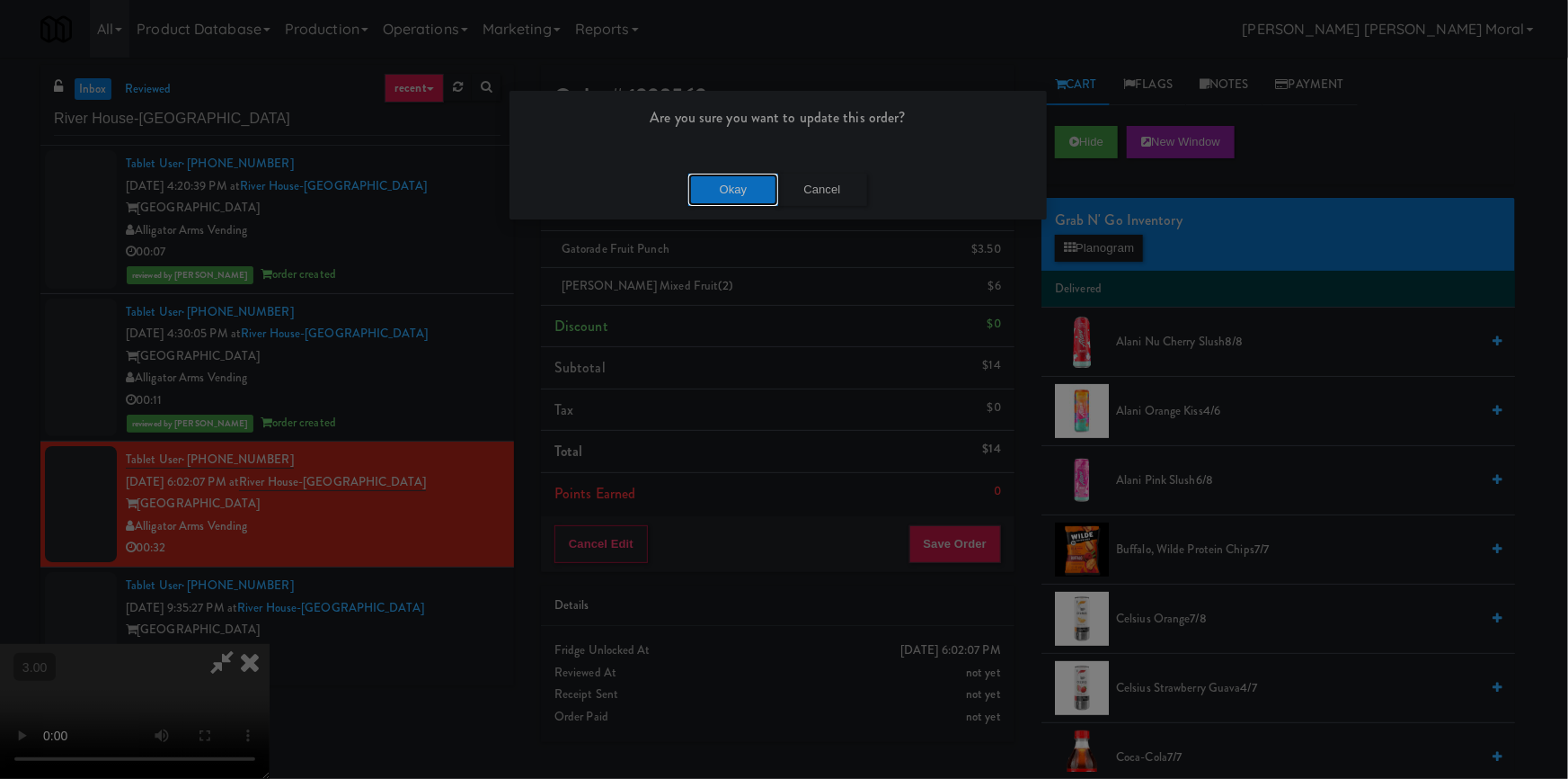
click at [750, 186] on button "Okay" at bounding box center [732, 189] width 89 height 32
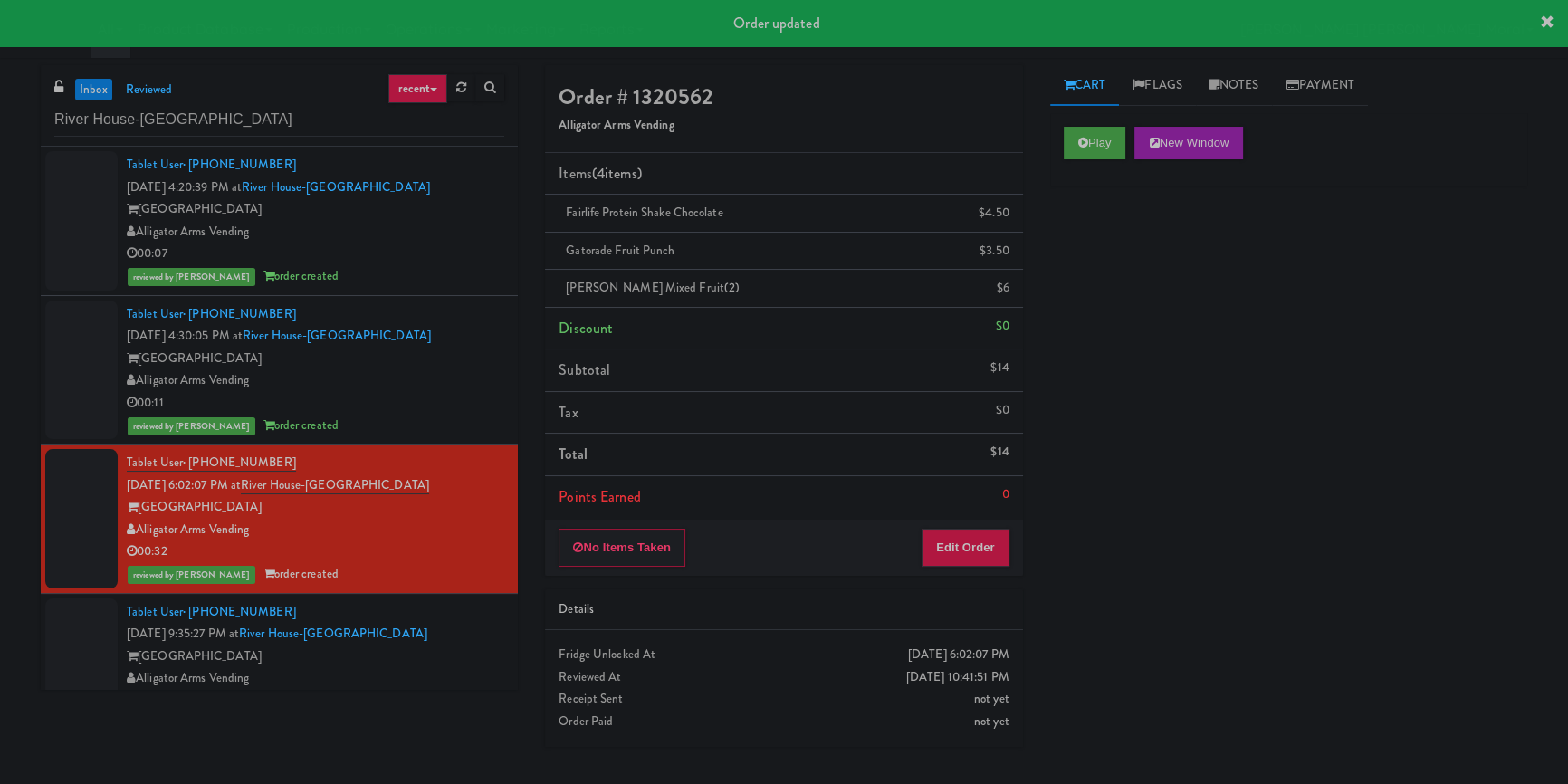
scroll to position [29, 0]
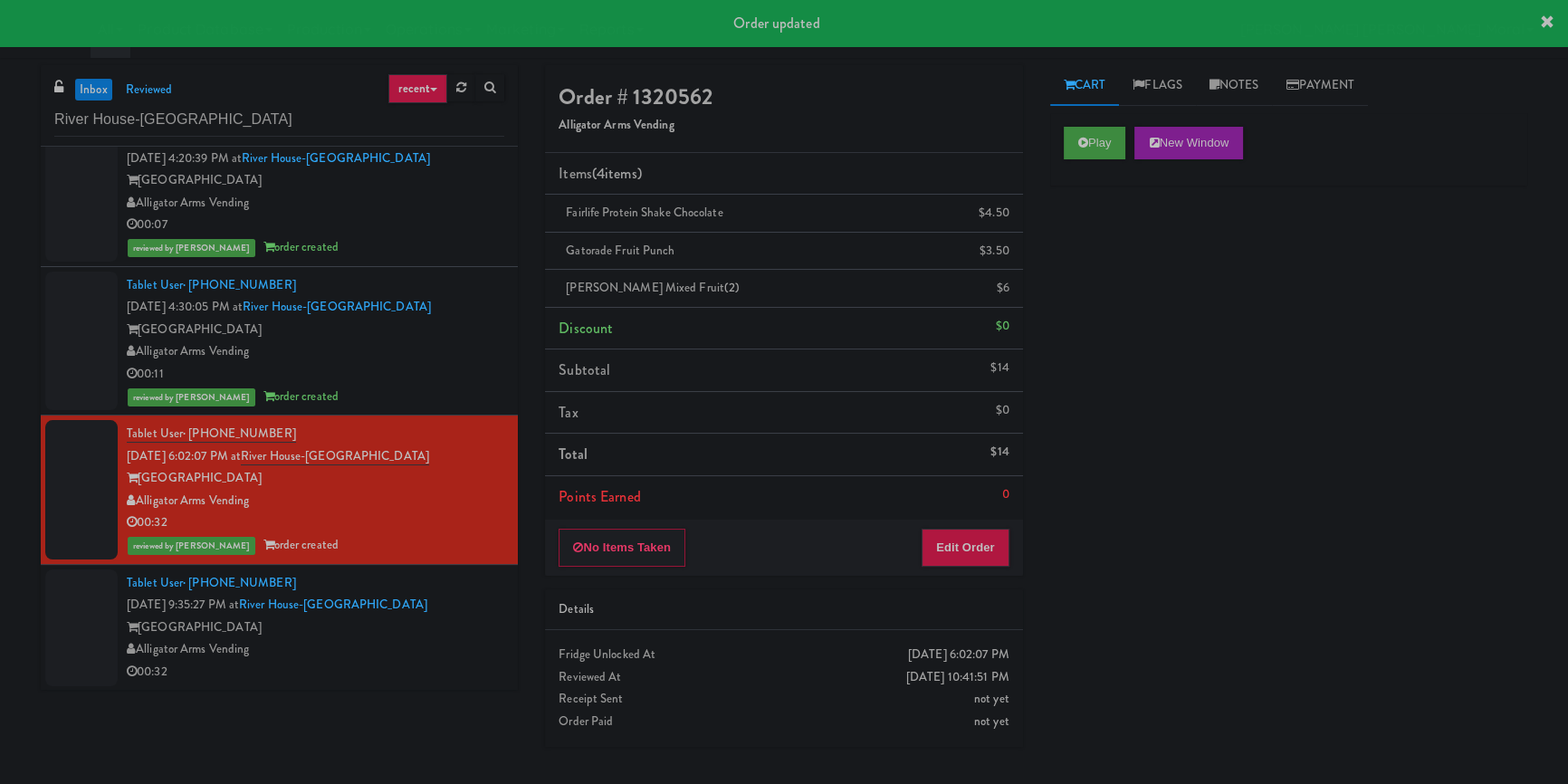
click at [453, 638] on div "Alligator Arms Vending" at bounding box center [315, 649] width 377 height 23
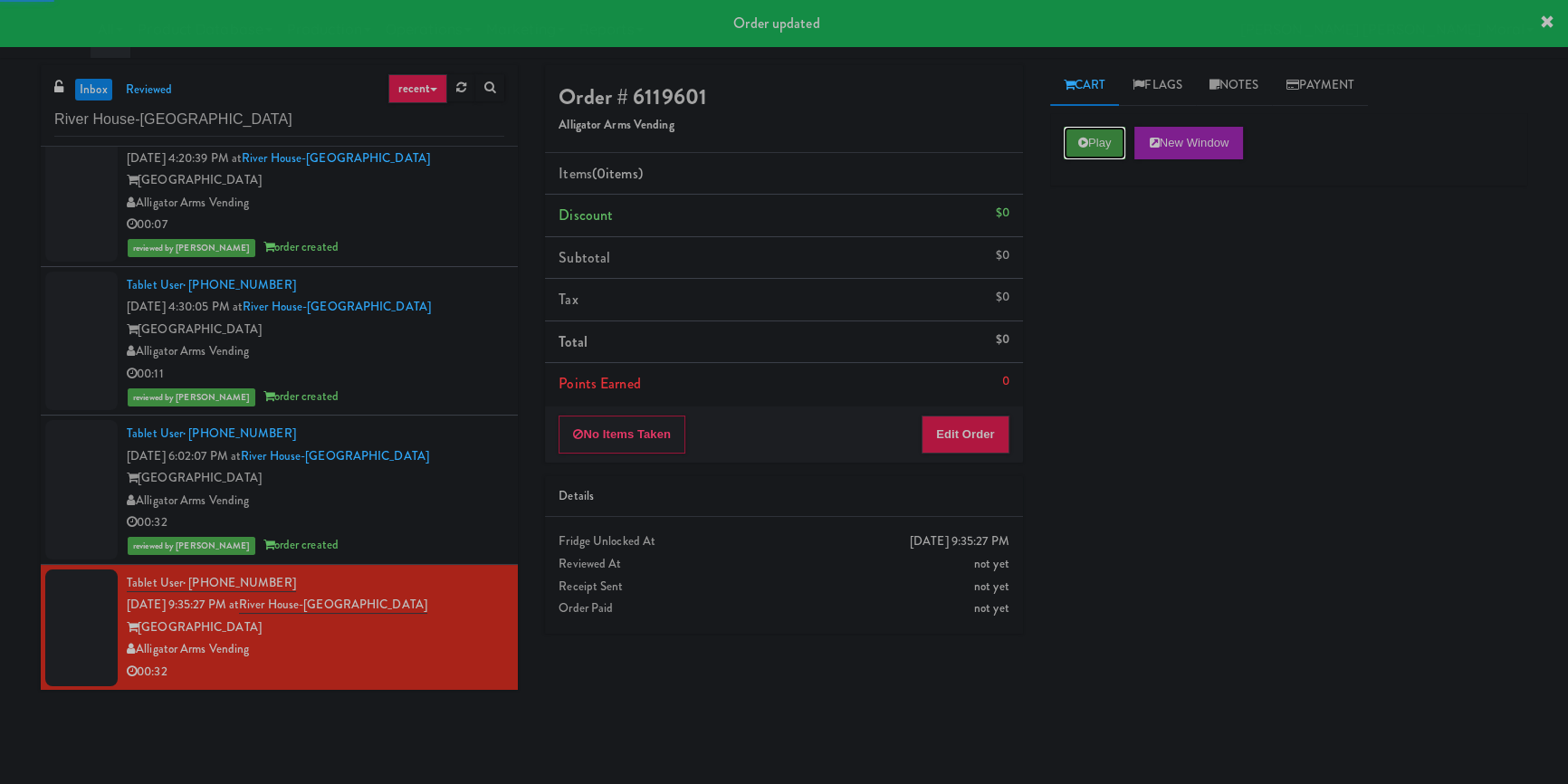
click at [1064, 146] on button "Play" at bounding box center [1095, 143] width 62 height 33
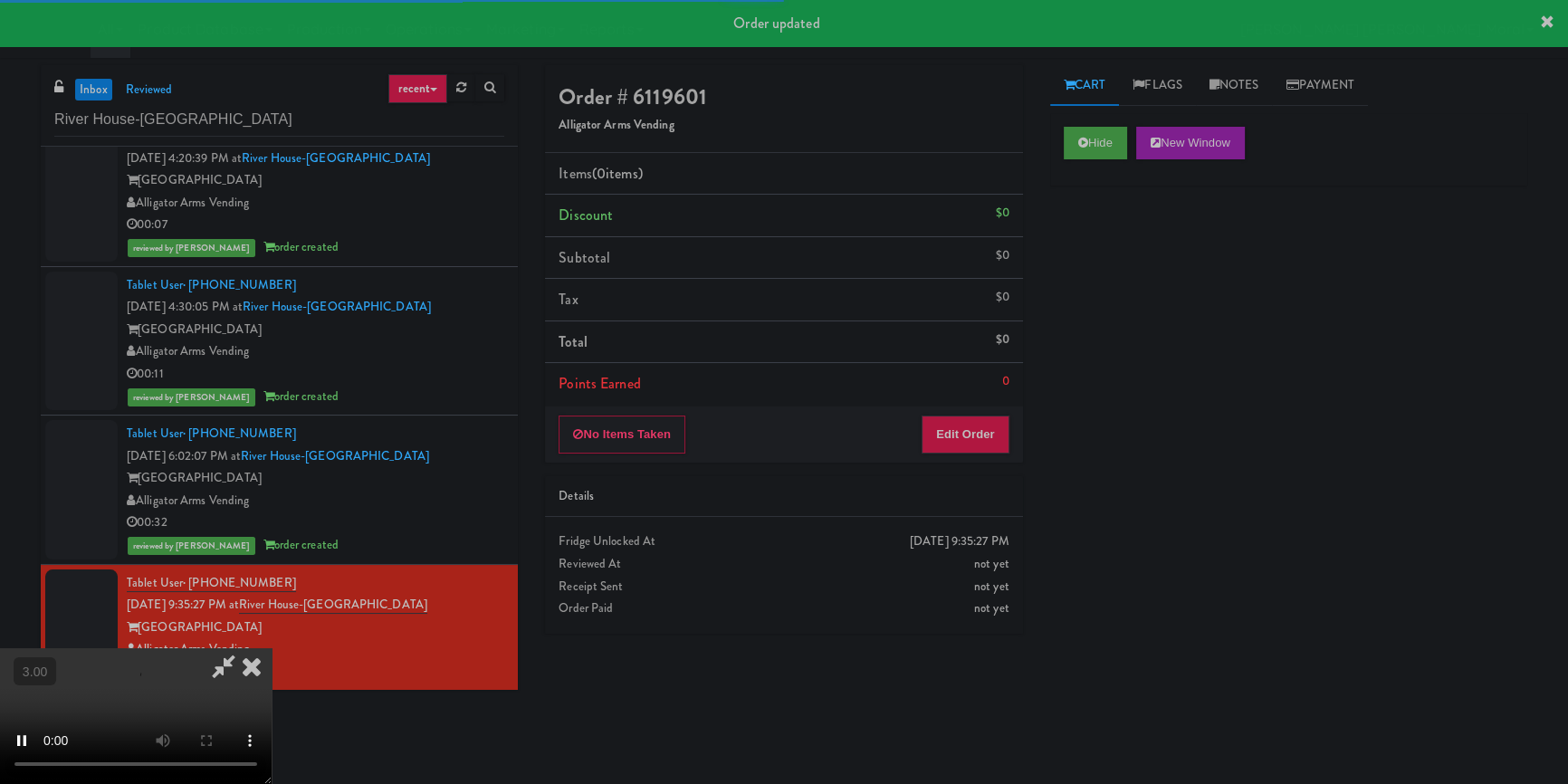
click at [1096, 275] on div "Hide New Window Primary Flag Clear Flag if unable to determine what was taken o…" at bounding box center [1290, 452] width 477 height 679
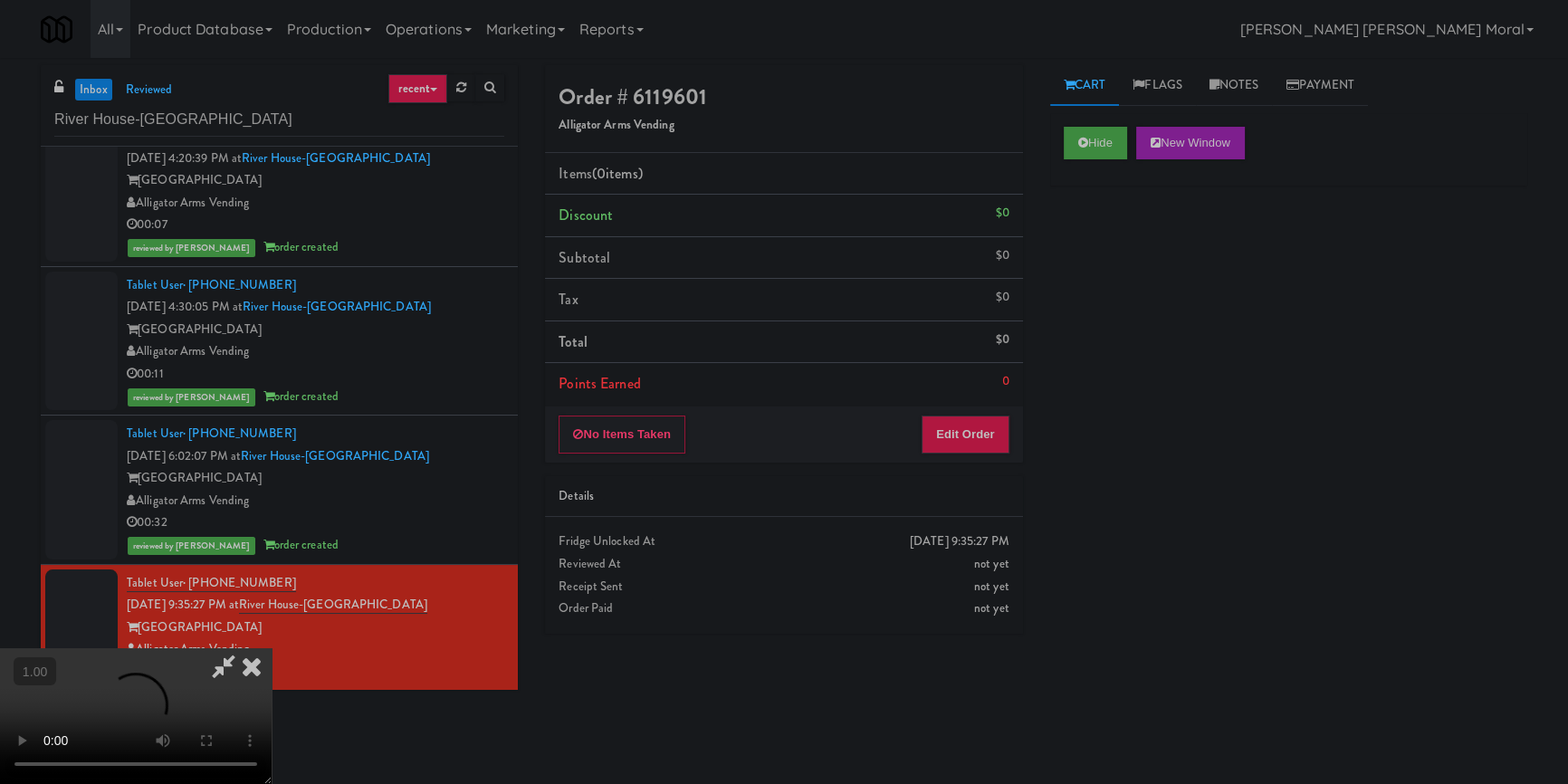
scroll to position [89, 0]
click at [996, 420] on button "Edit Order" at bounding box center [966, 435] width 88 height 38
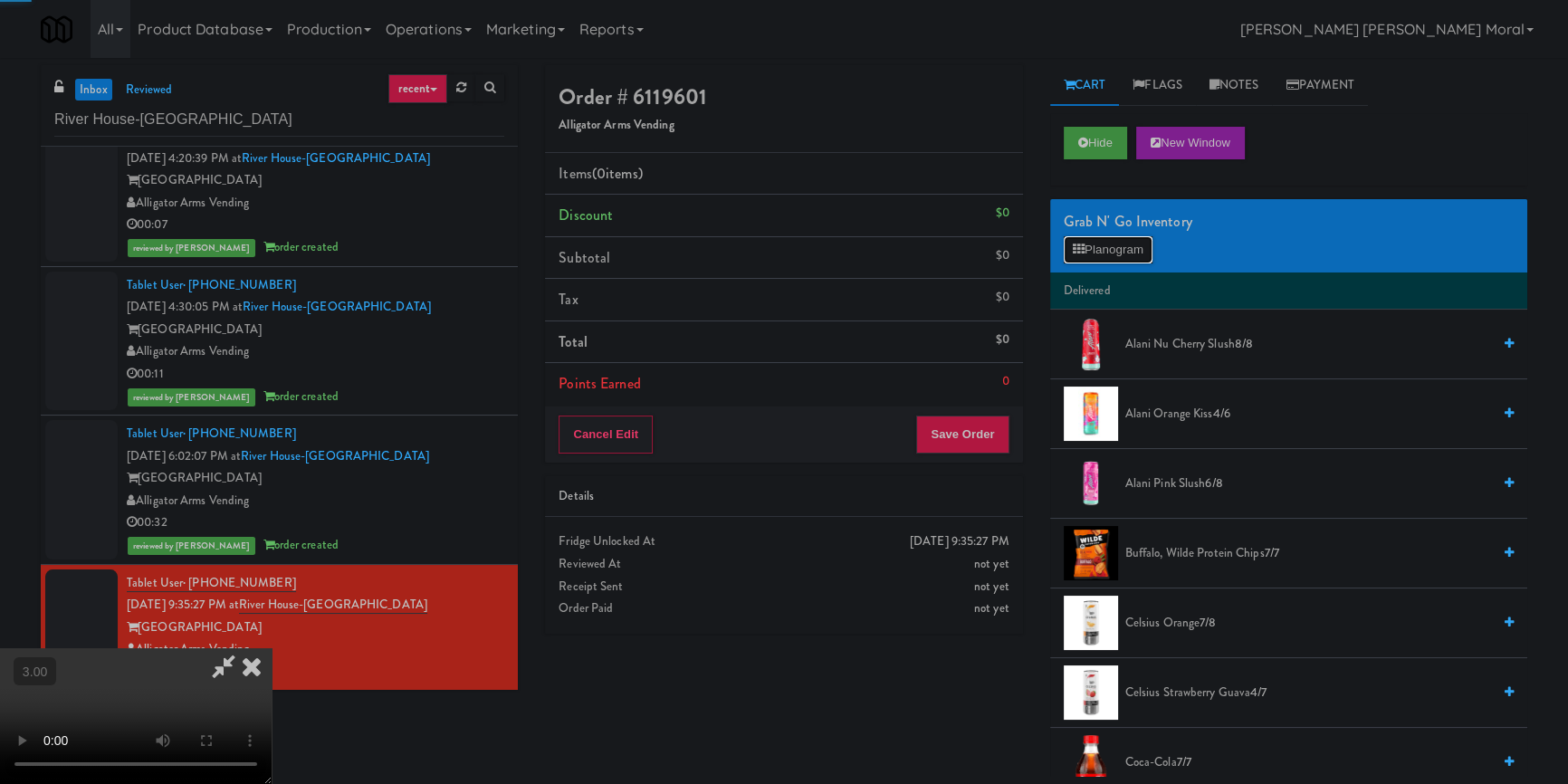
click at [1084, 249] on icon at bounding box center [1079, 249] width 12 height 12
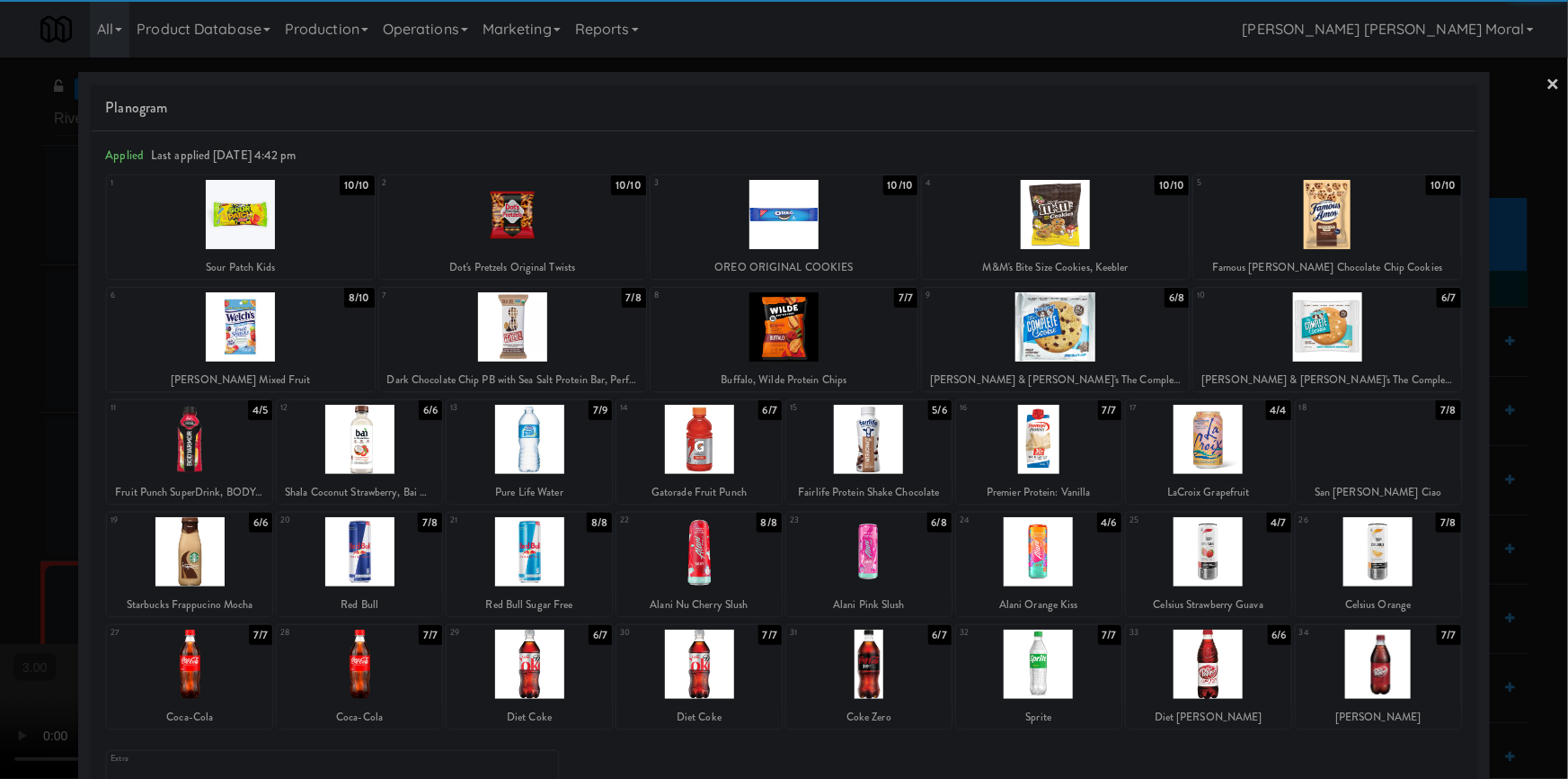
click at [710, 448] on div at bounding box center [699, 439] width 165 height 69
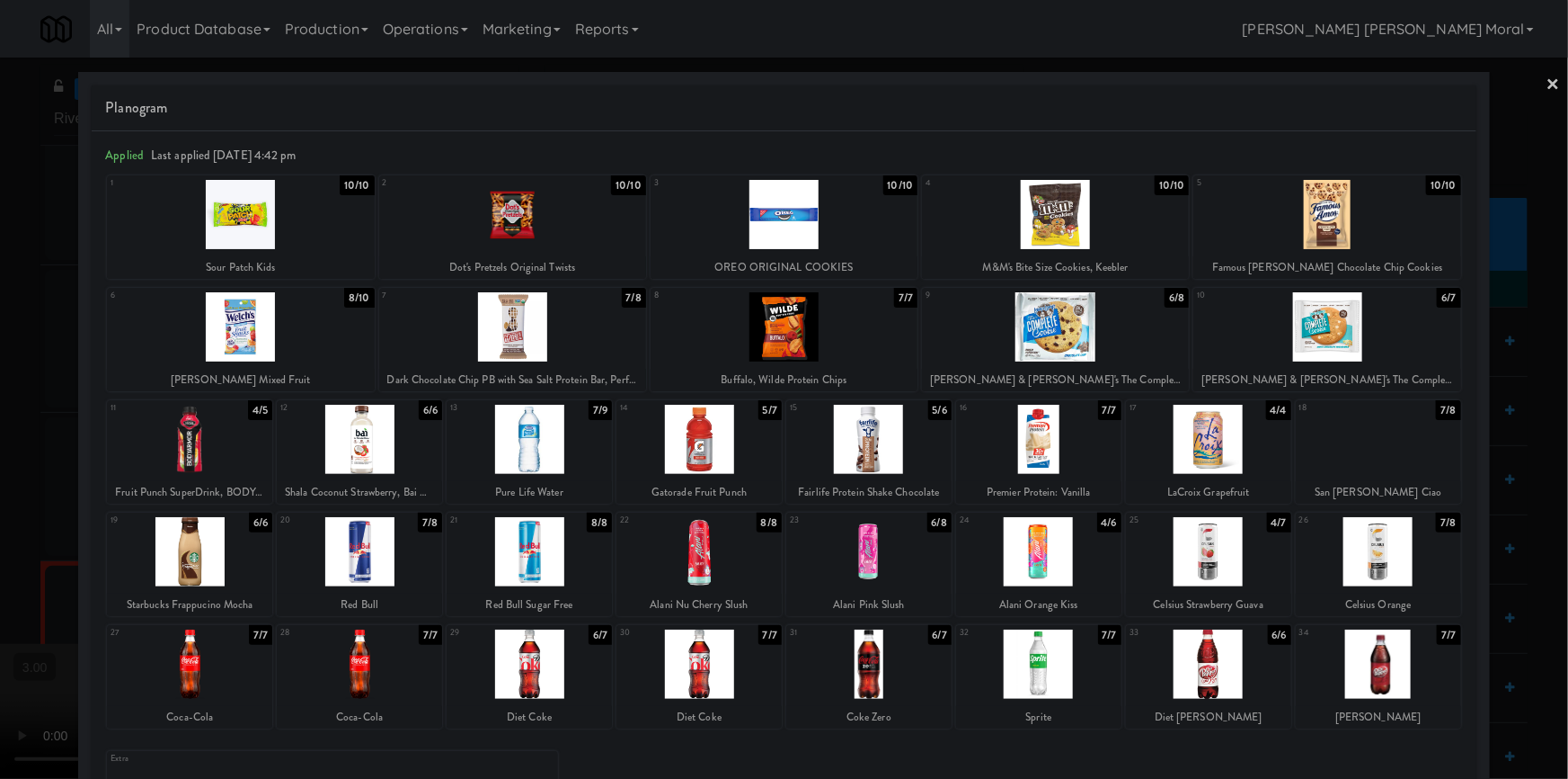
click at [1217, 453] on div at bounding box center [1209, 439] width 165 height 69
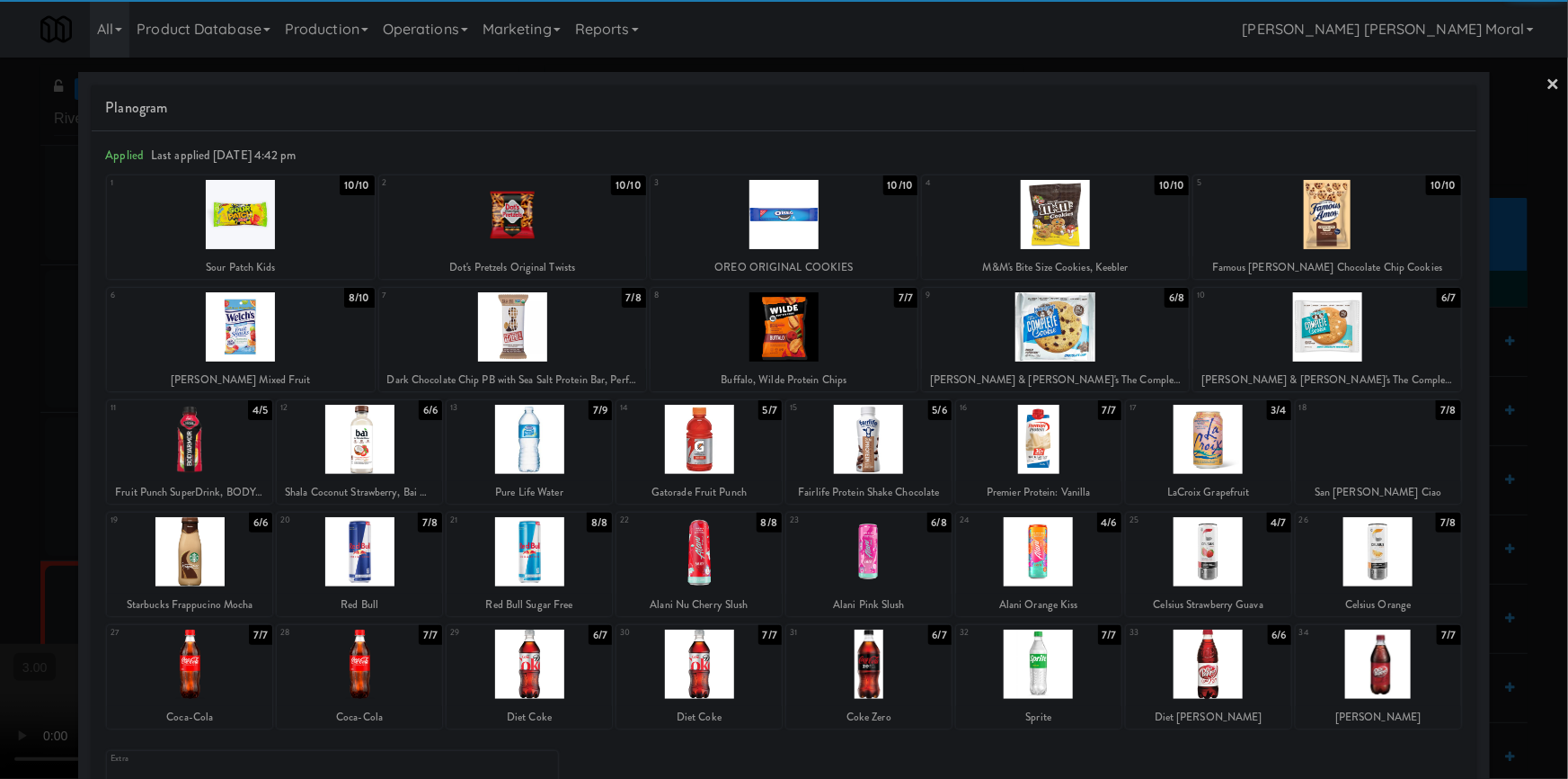
click at [0, 411] on div at bounding box center [784, 390] width 1568 height 779
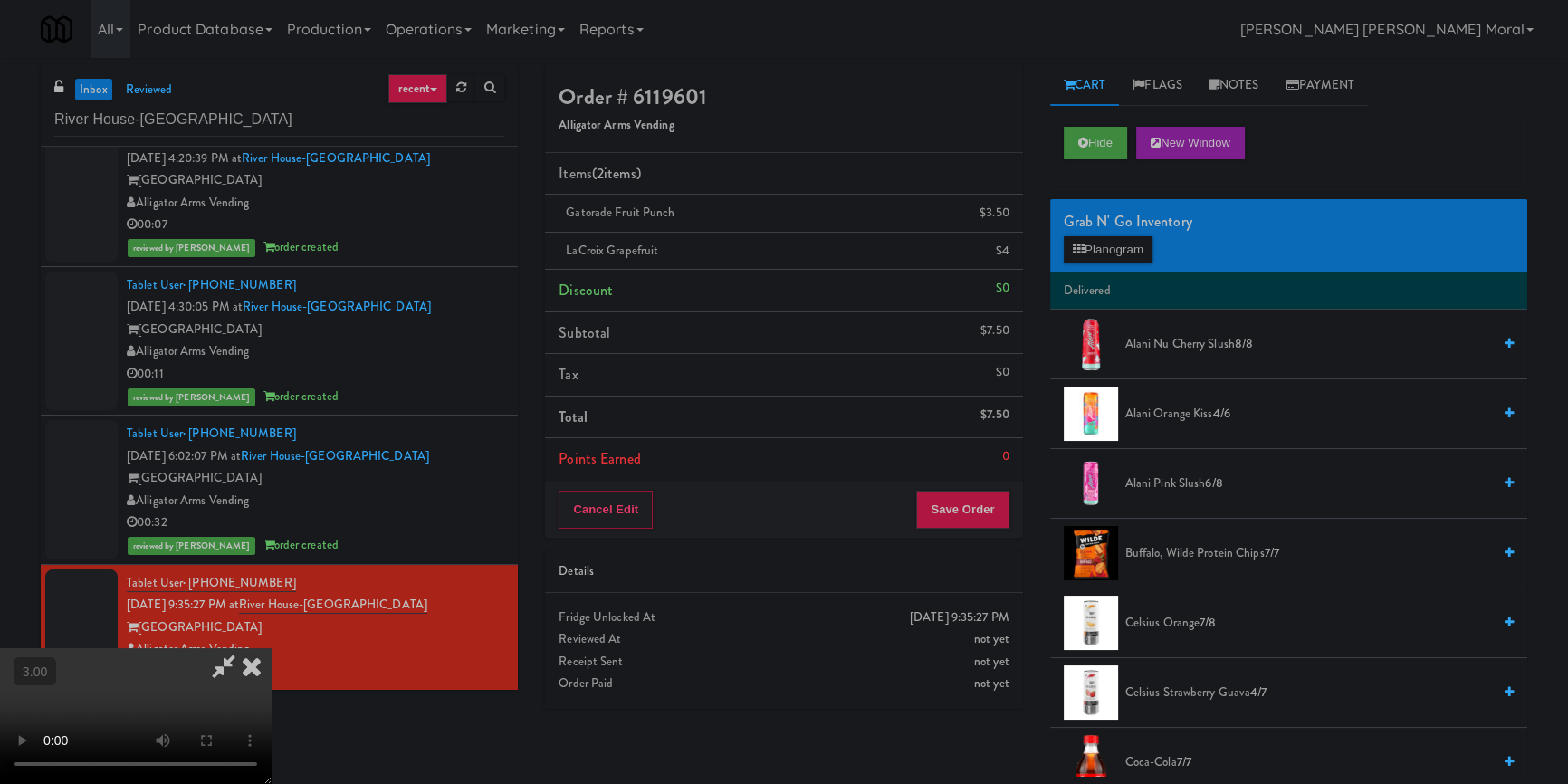
scroll to position [89, 0]
click at [271, 648] on video at bounding box center [136, 716] width 271 height 136
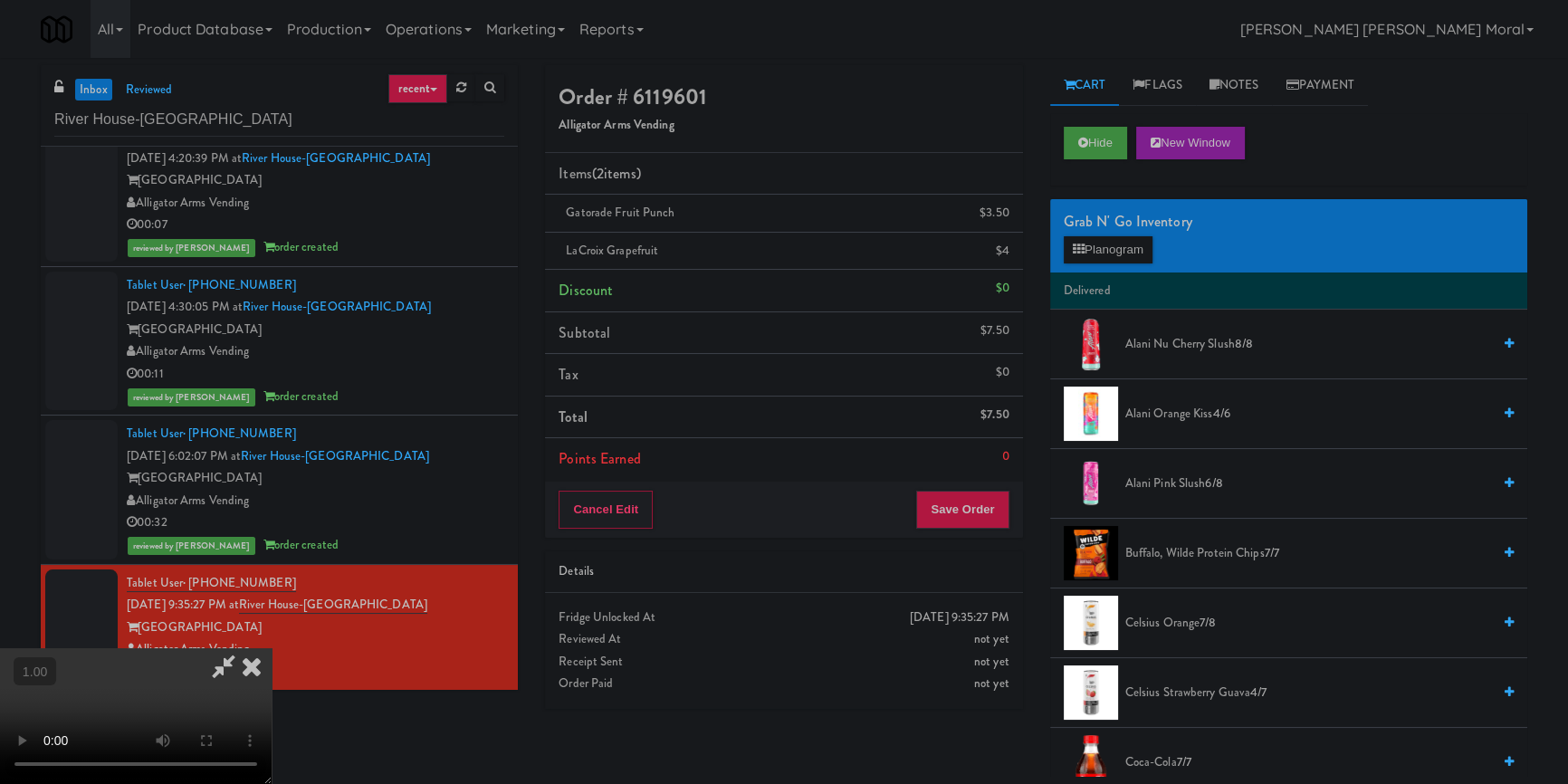
click at [271, 648] on video at bounding box center [136, 716] width 271 height 136
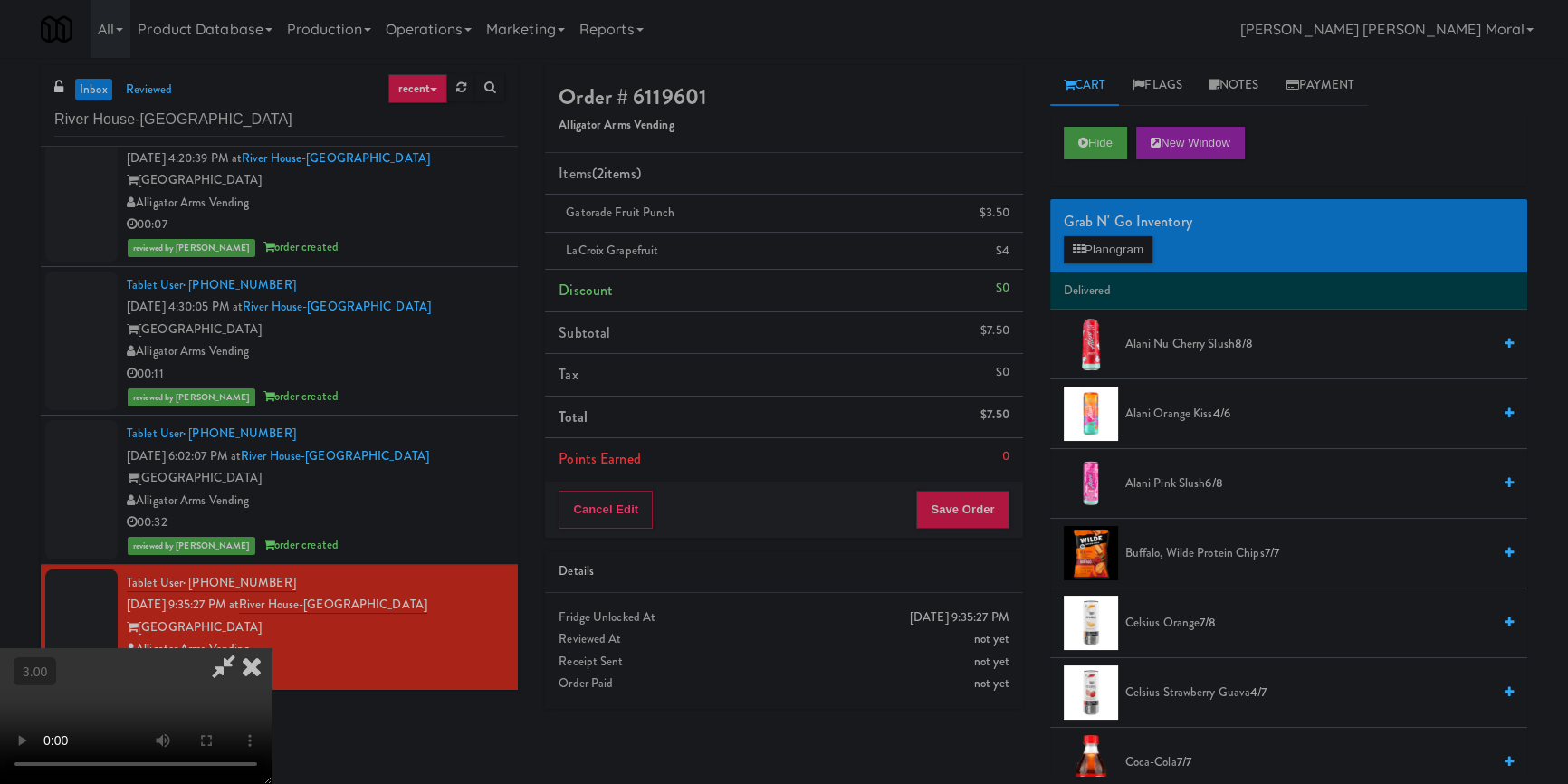
scroll to position [0, 0]
click at [271, 648] on icon at bounding box center [252, 666] width 40 height 37
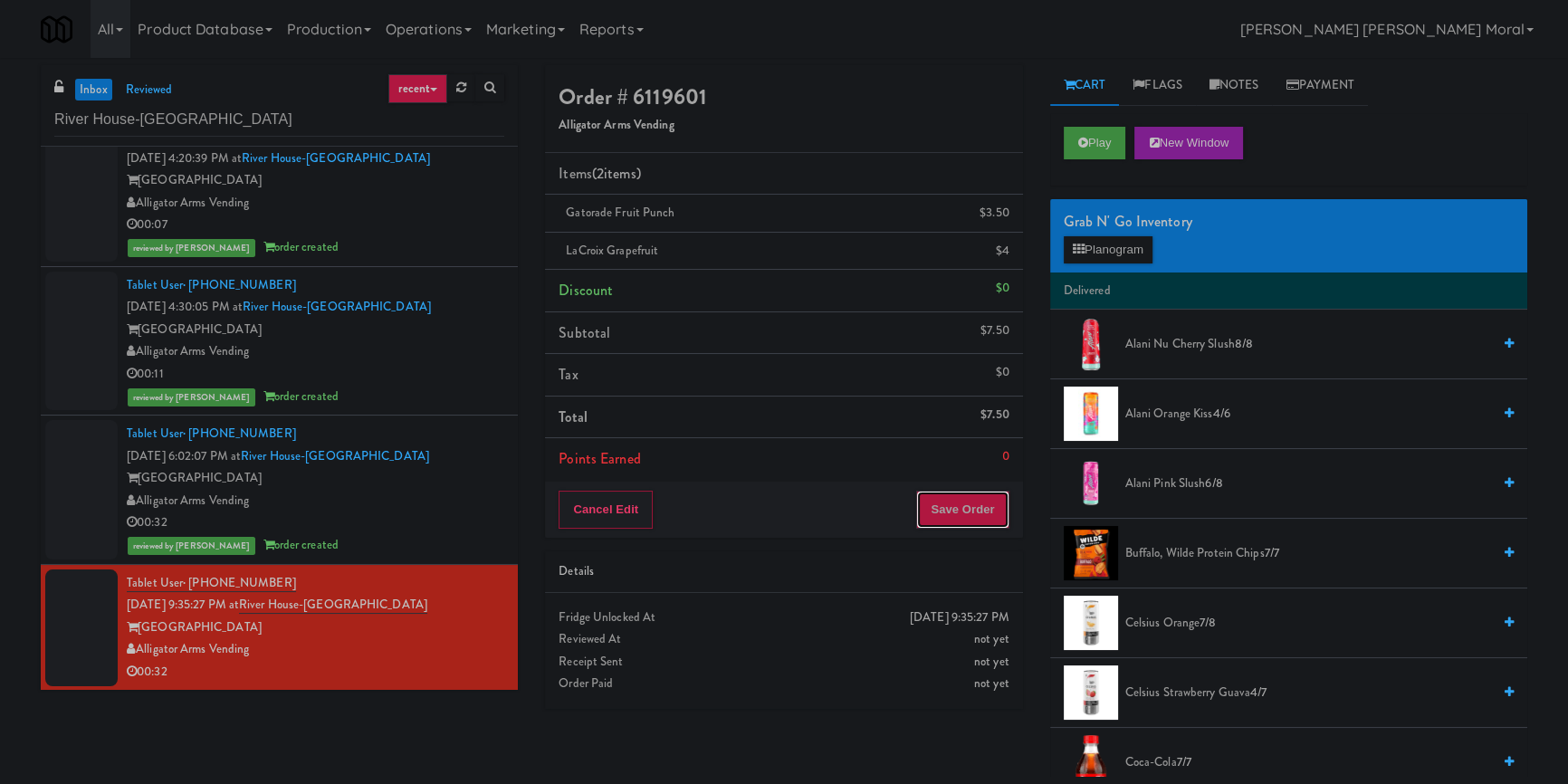
click at [960, 503] on button "Save Order" at bounding box center [962, 510] width 92 height 38
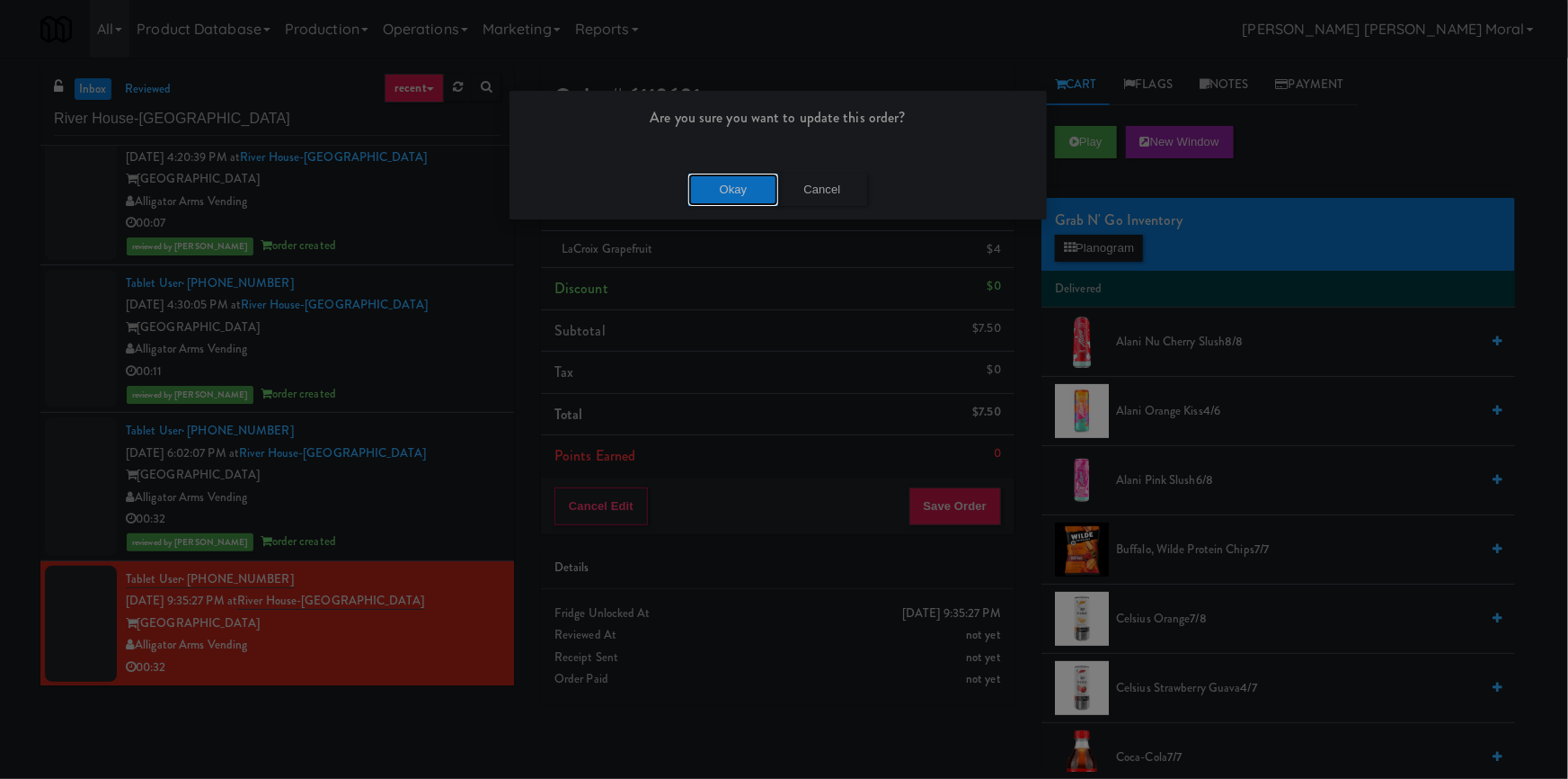
click at [751, 200] on button "Okay" at bounding box center [732, 189] width 89 height 32
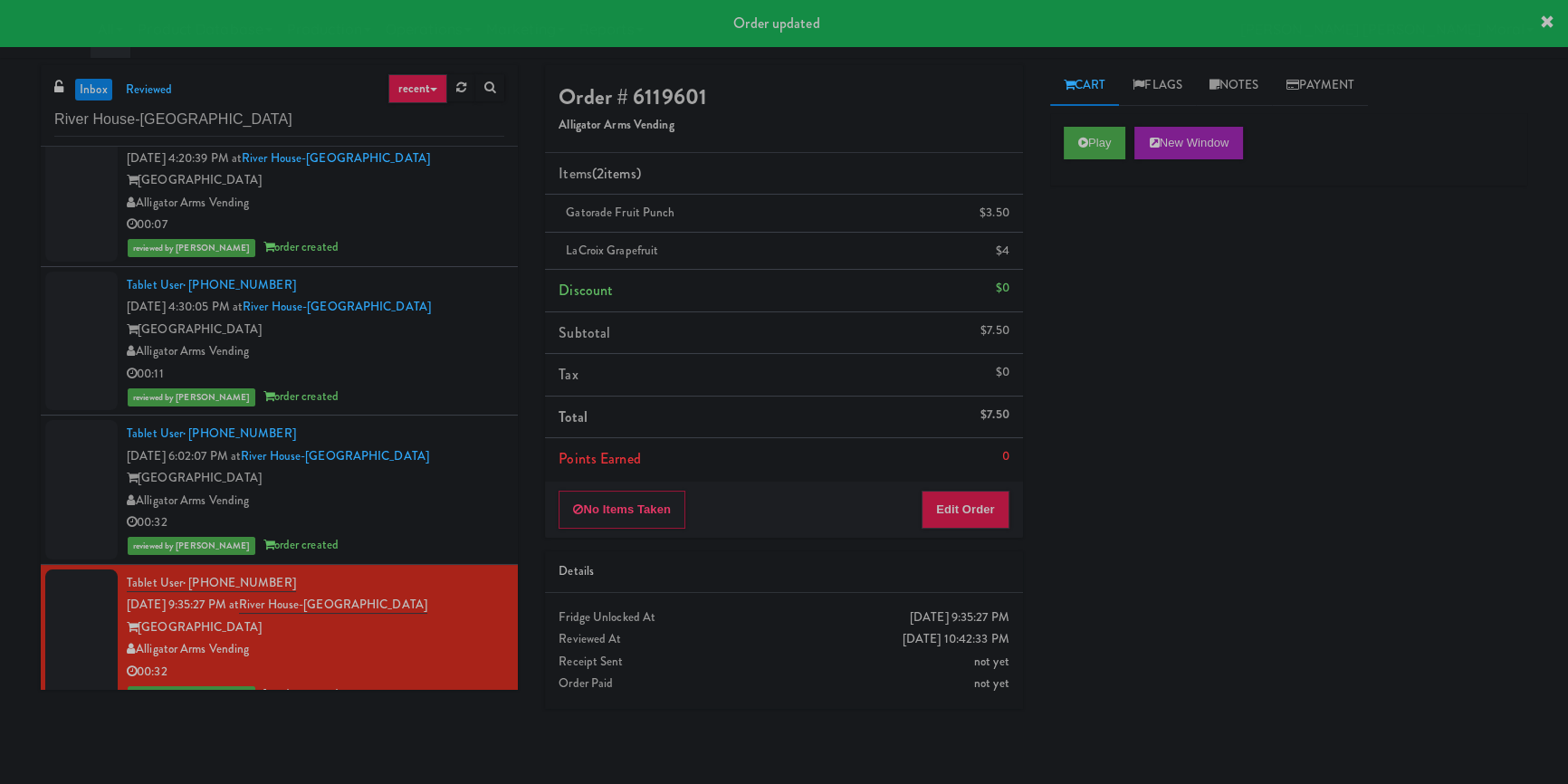
click at [1246, 320] on div "Play New Window Primary Flag Clear Flag if unable to determine what was taken o…" at bounding box center [1290, 452] width 477 height 679
click at [1261, 96] on link "Notes" at bounding box center [1235, 85] width 77 height 41
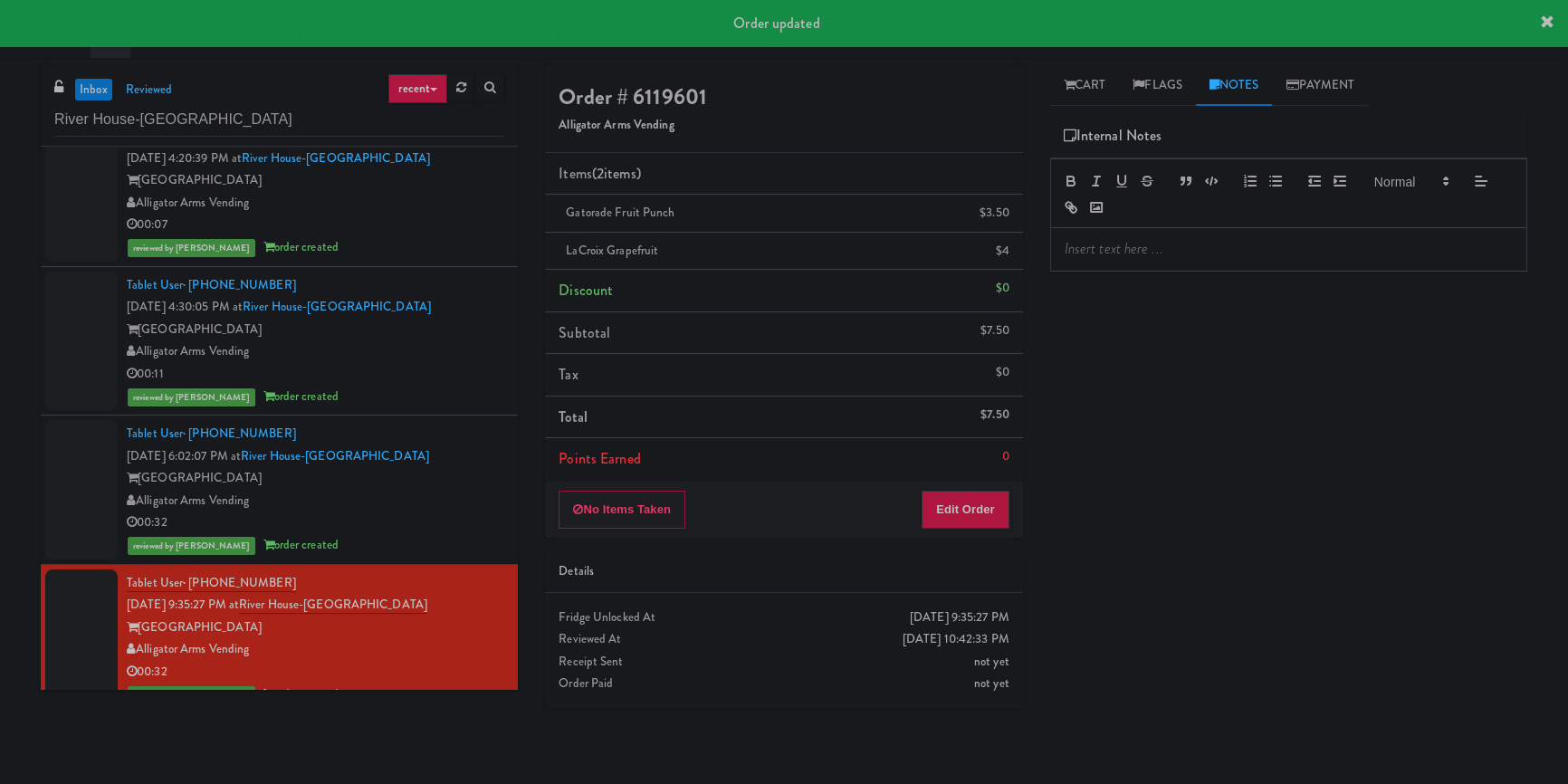
click at [1183, 266] on div at bounding box center [1289, 248] width 475 height 42
click at [1214, 343] on div "Play New Window Primary Flag Clear Flag if unable to determine what was taken o…" at bounding box center [1290, 452] width 477 height 679
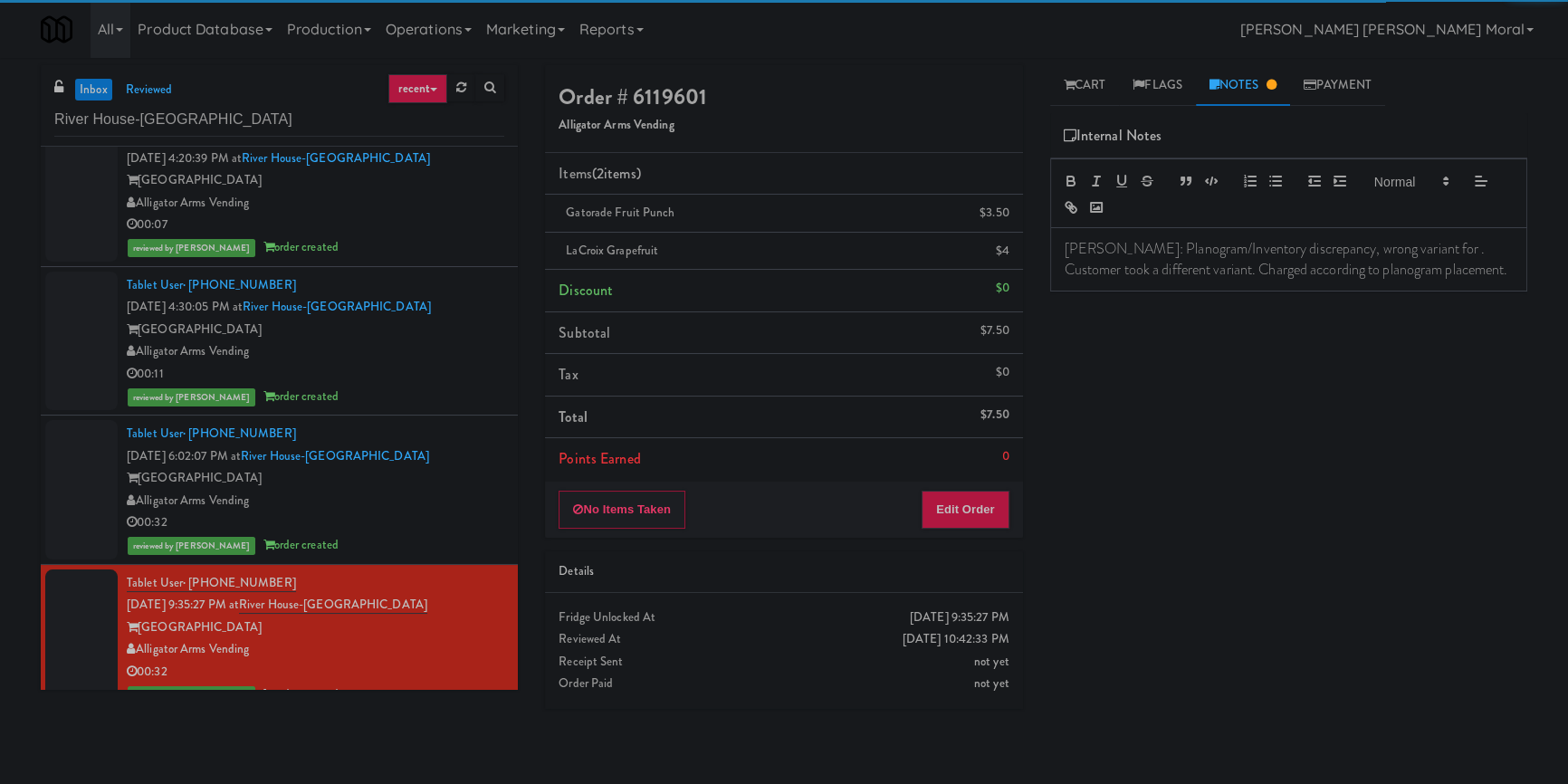
click at [1410, 249] on p "[PERSON_NAME]: Planogram/Inventory discrepancy, wrong variant for . Customer to…" at bounding box center [1289, 258] width 449 height 41
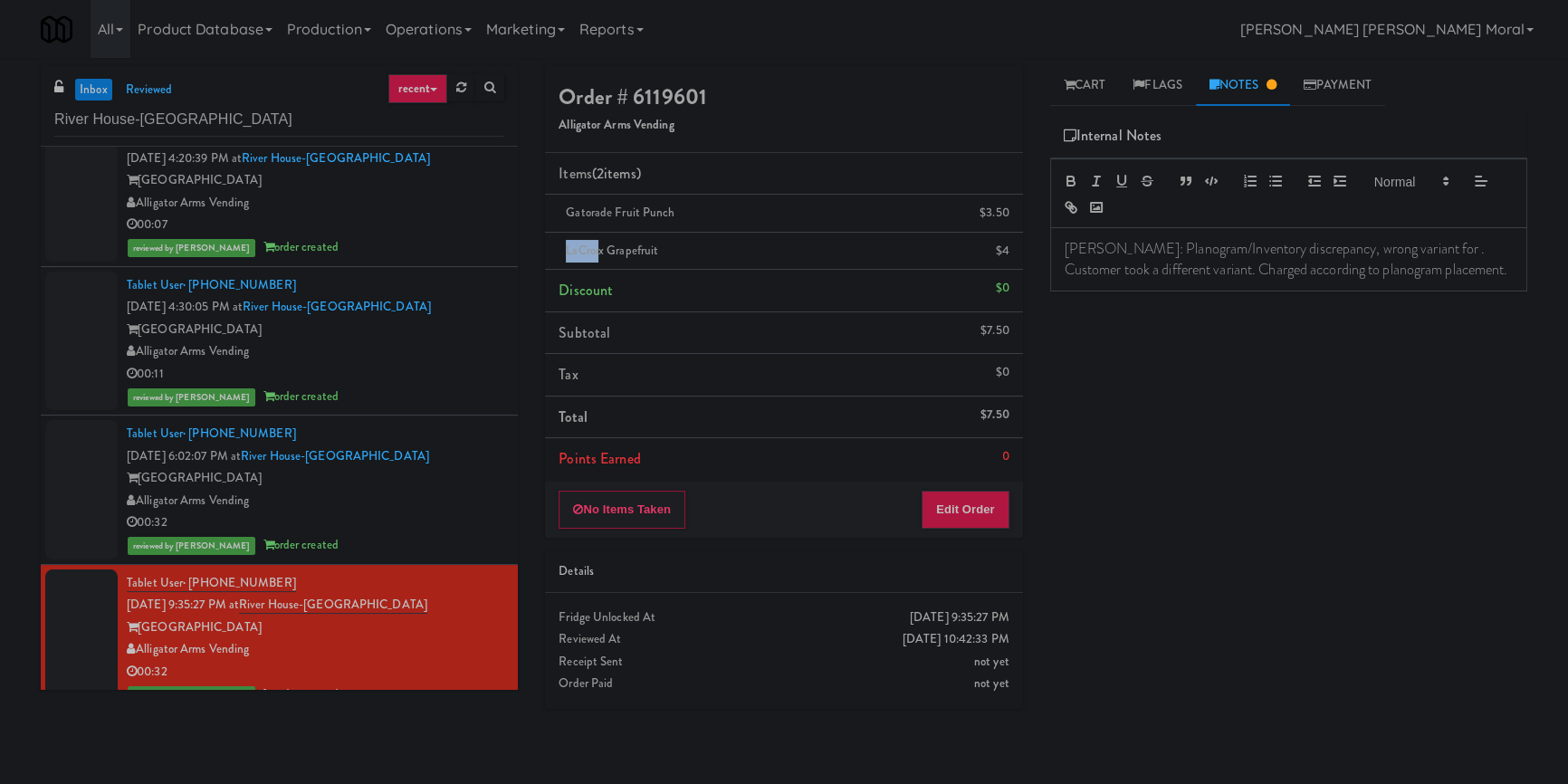
drag, startPoint x: 565, startPoint y: 247, endPoint x: 600, endPoint y: 253, distance: 35.5
click at [600, 253] on div "LaCroix Grapefruit $4" at bounding box center [784, 250] width 450 height 23
click at [600, 253] on span "LaCroix Grapefruit" at bounding box center [611, 249] width 92 height 17
click at [631, 256] on span "LaCroix Grapefruit" at bounding box center [611, 249] width 92 height 17
drag, startPoint x: 563, startPoint y: 248, endPoint x: 601, endPoint y: 261, distance: 40.2
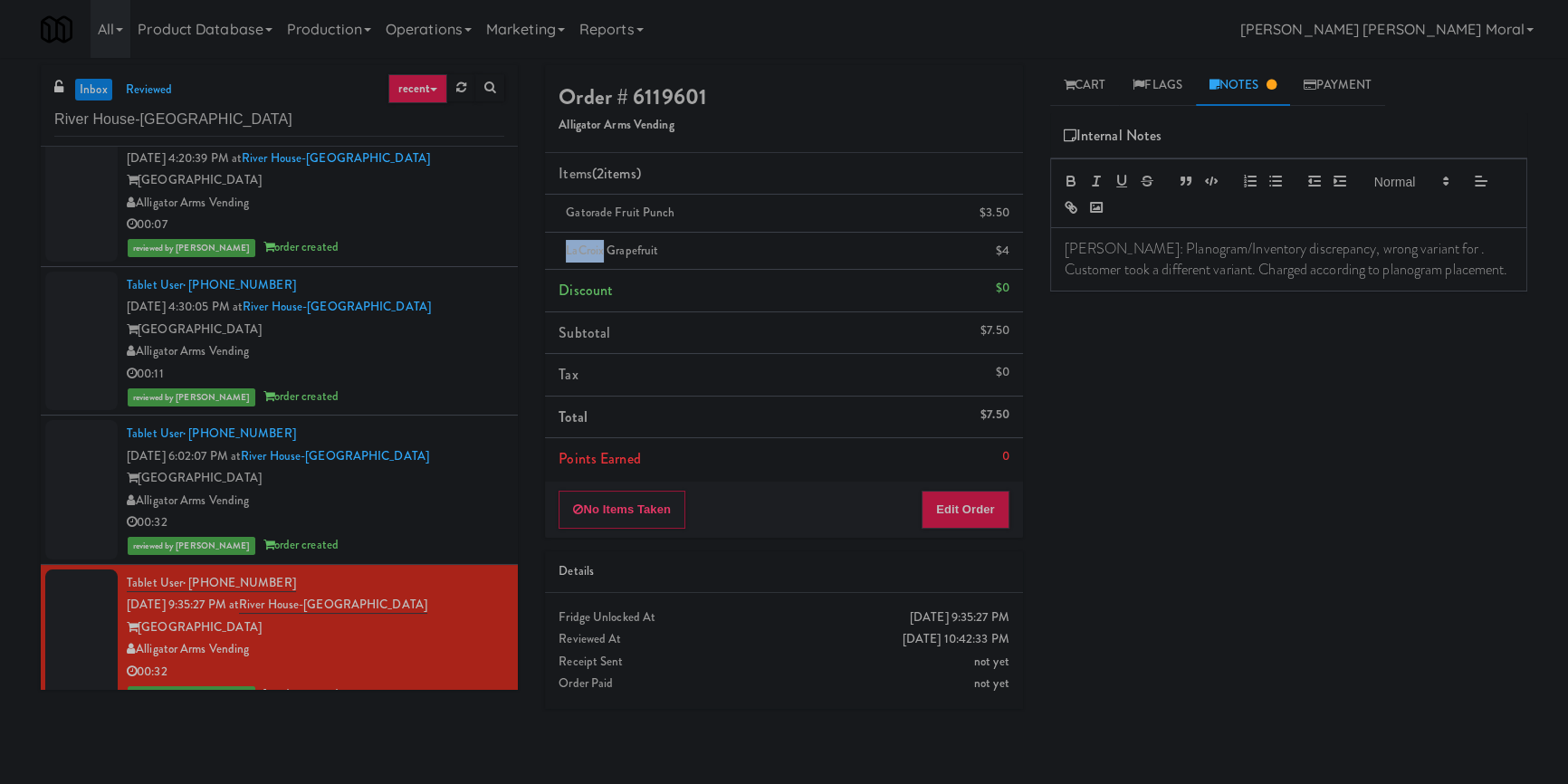
click at [601, 261] on li "LaCroix Grapefruit $4" at bounding box center [784, 251] width 477 height 38
copy span "LaCroix"
click at [1410, 247] on p "[PERSON_NAME]: Planogram/Inventory discrepancy, wrong variant for . Customer to…" at bounding box center [1289, 258] width 449 height 41
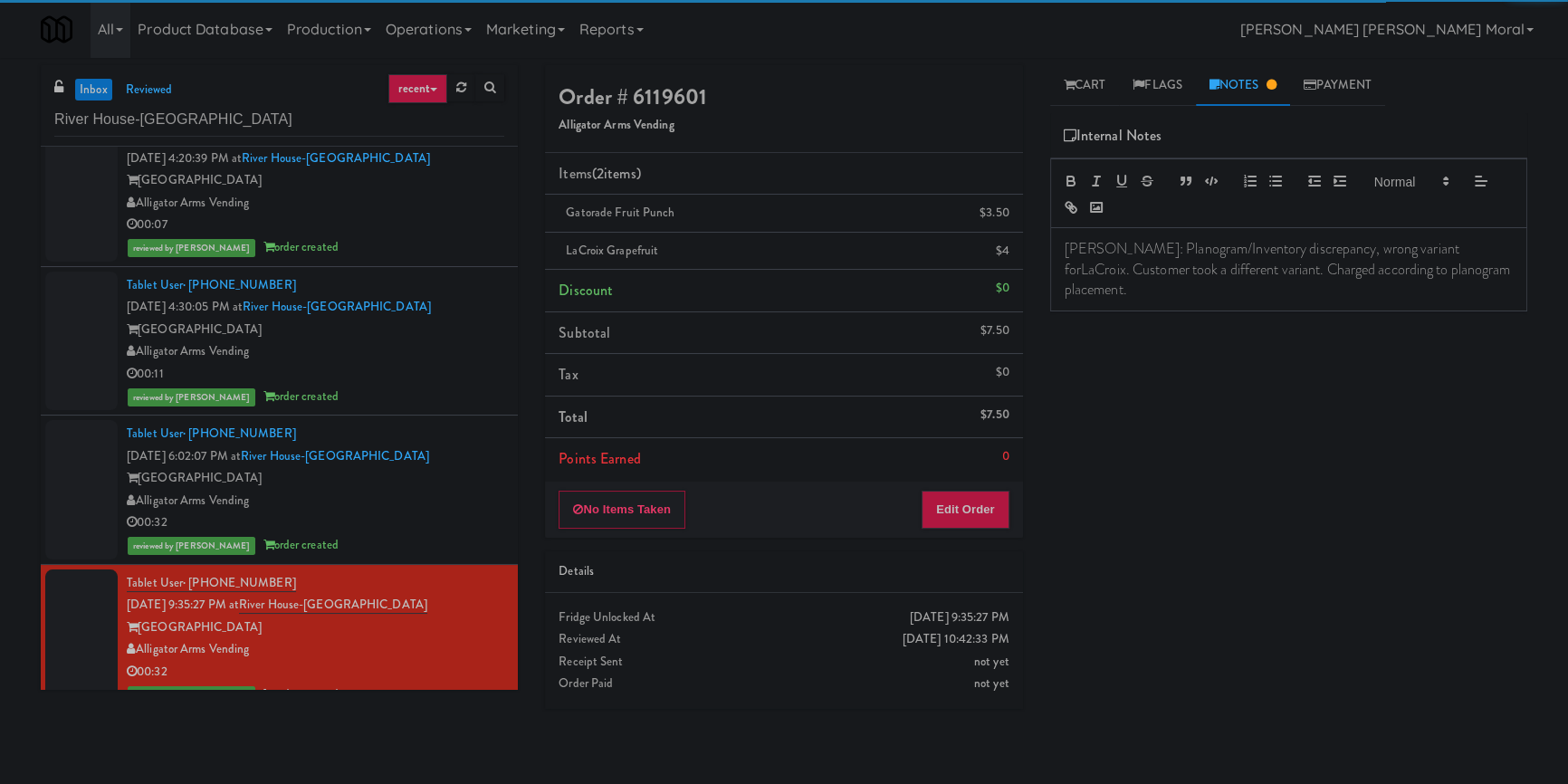
click at [1203, 365] on div "Play New Window Primary Flag Clear Flag if unable to determine what was taken o…" at bounding box center [1290, 452] width 477 height 679
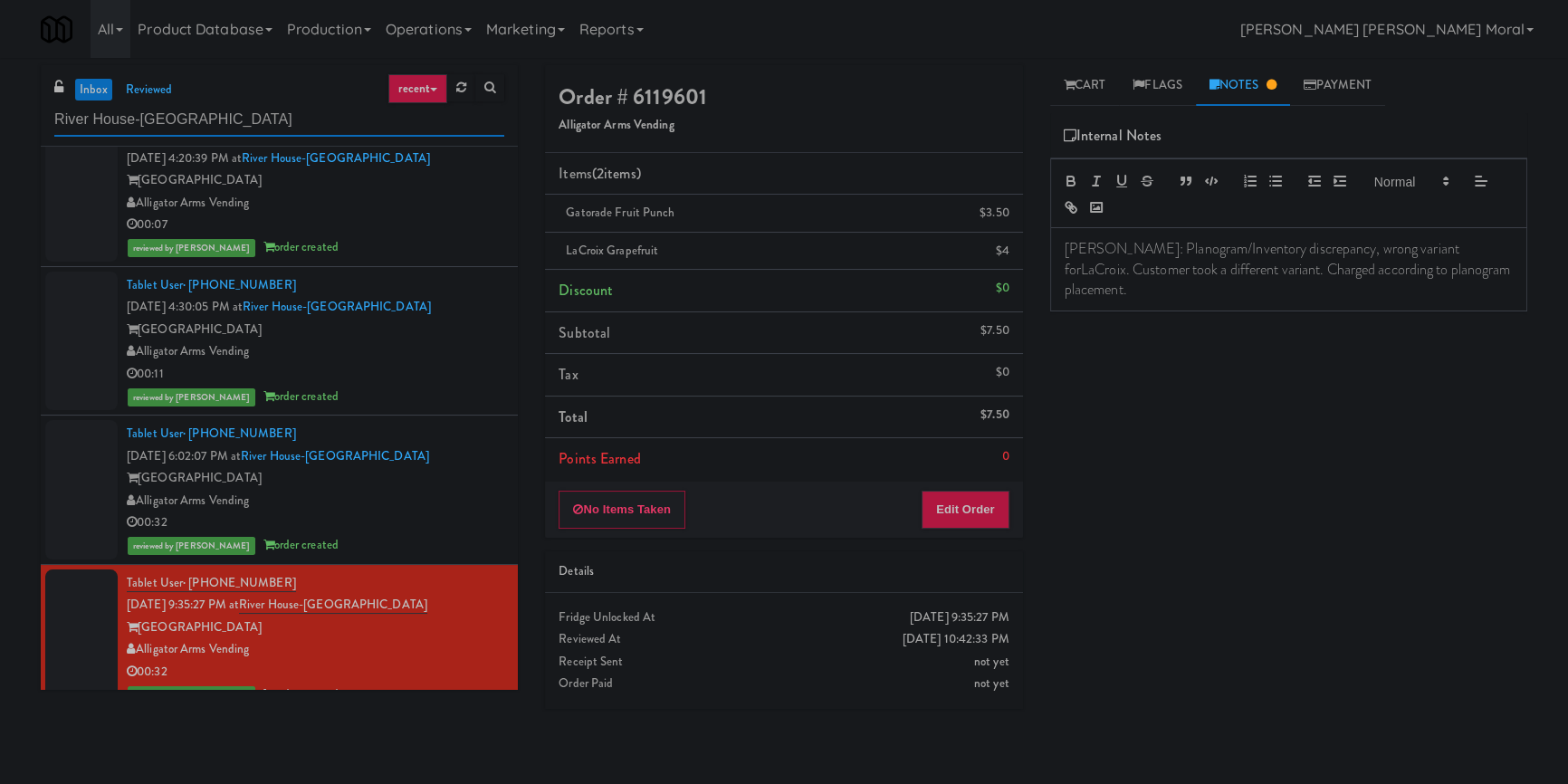
click at [224, 120] on input "River House-[GEOGRAPHIC_DATA]" at bounding box center [279, 120] width 450 height 34
paste input "(Food, Snack & Drink) PWY-ROBERTET Corporate"
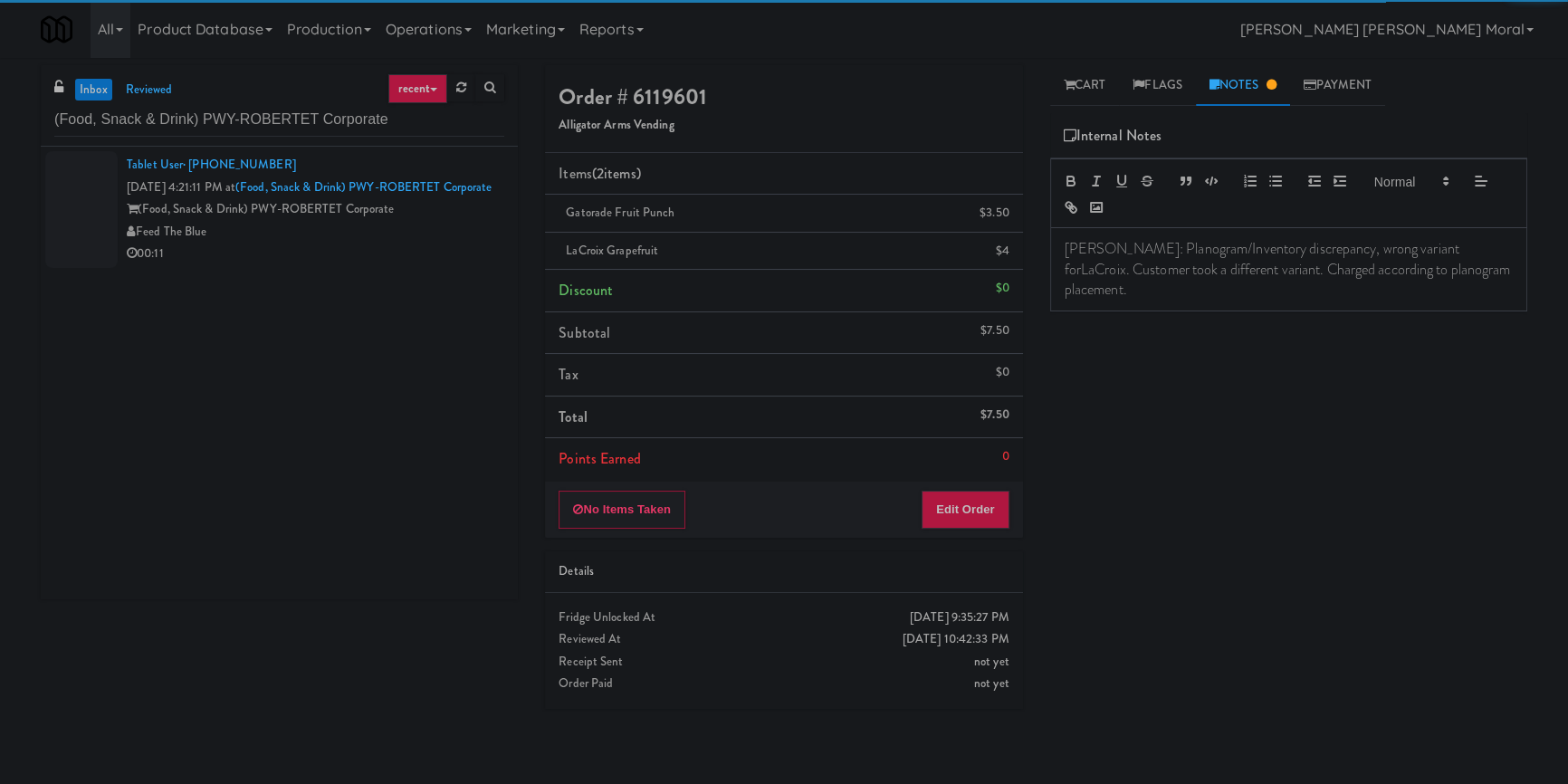
drag, startPoint x: 387, startPoint y: 266, endPoint x: 511, endPoint y: 316, distance: 133.7
click at [390, 244] on div "Feed The Blue" at bounding box center [315, 232] width 377 height 23
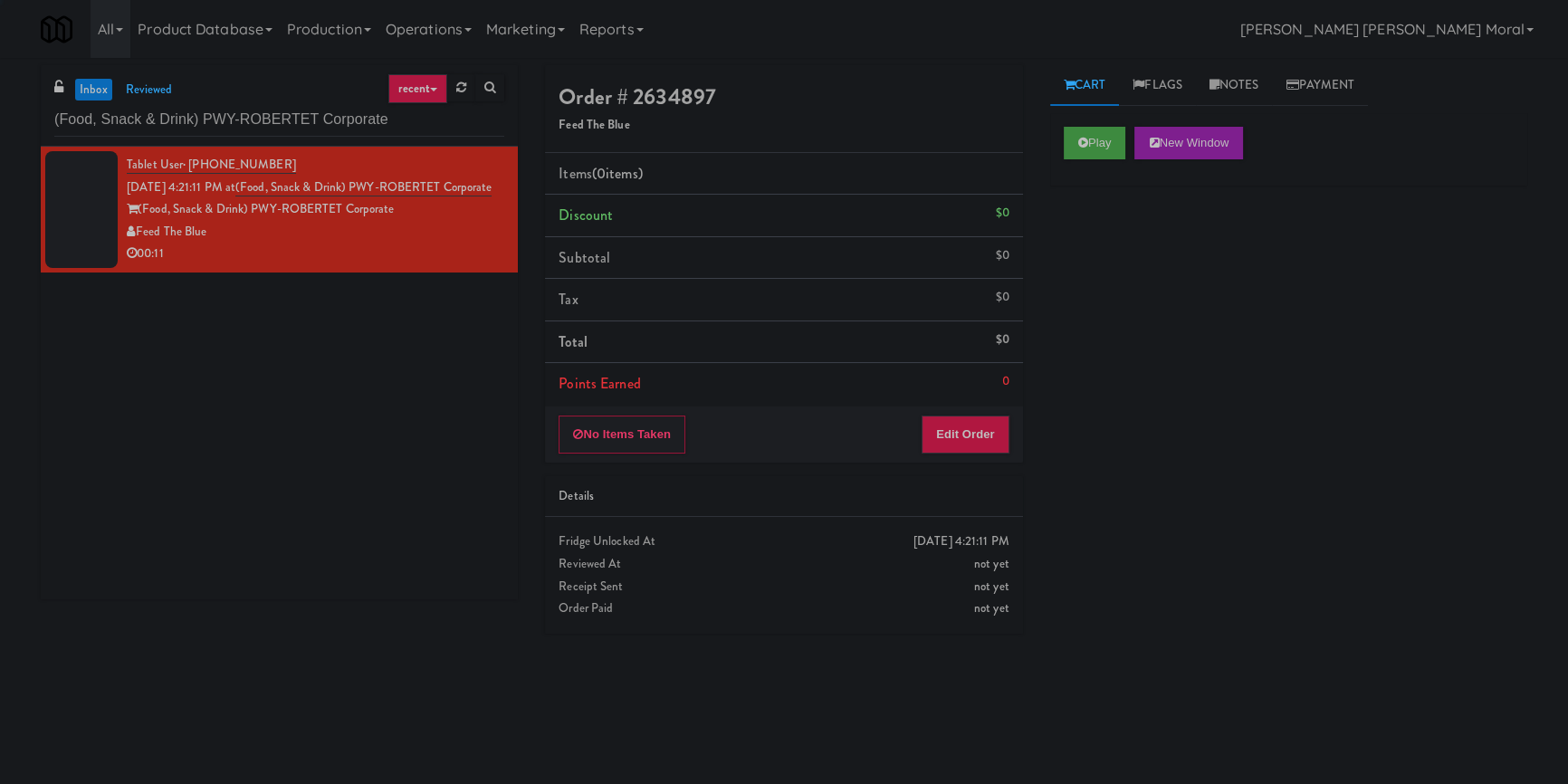
click at [1112, 144] on button "Play" at bounding box center [1095, 143] width 62 height 33
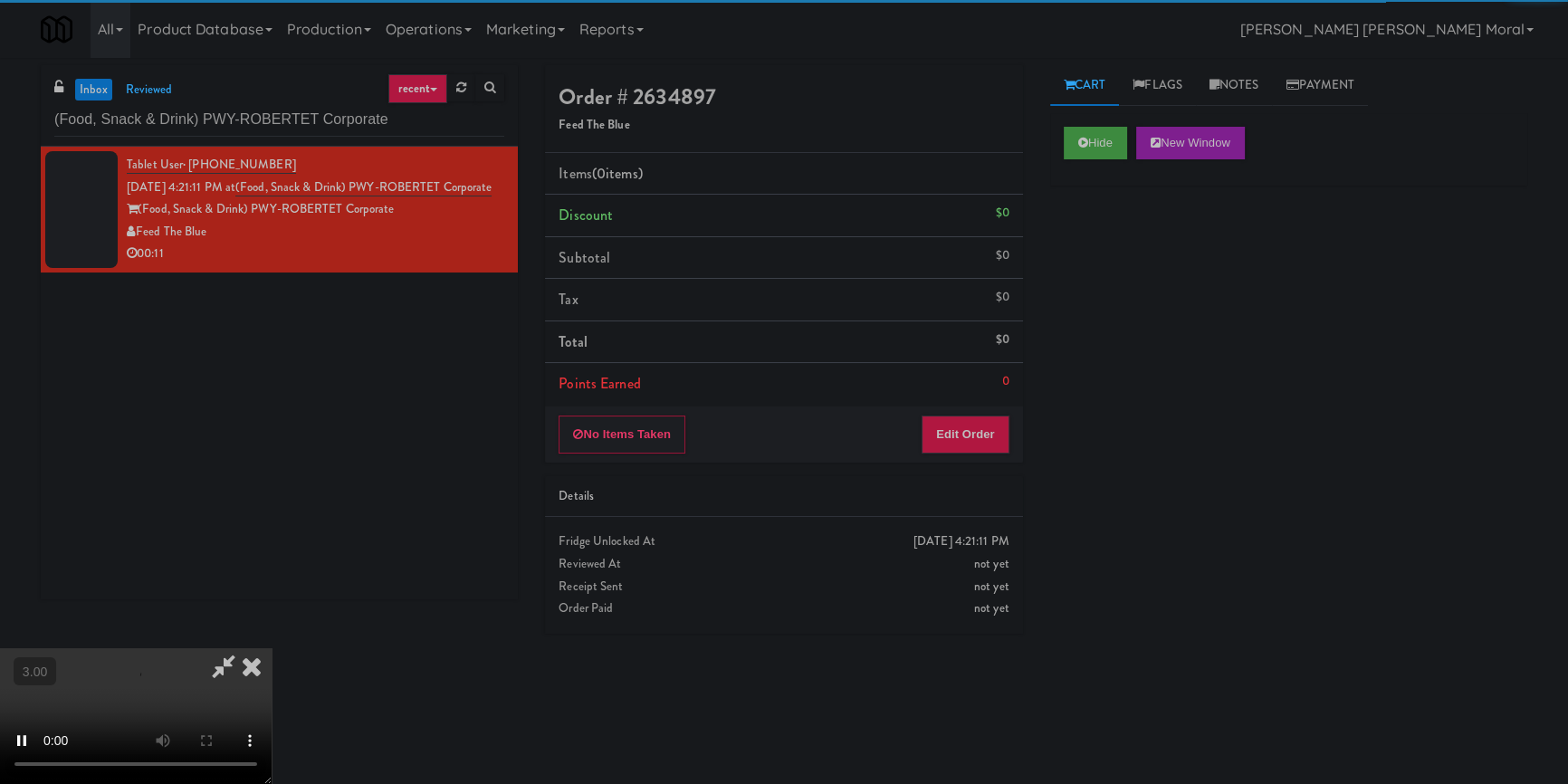
click at [1118, 279] on div "Hide New Window Primary Flag Clear Flag if unable to determine what was taken o…" at bounding box center [1290, 452] width 477 height 679
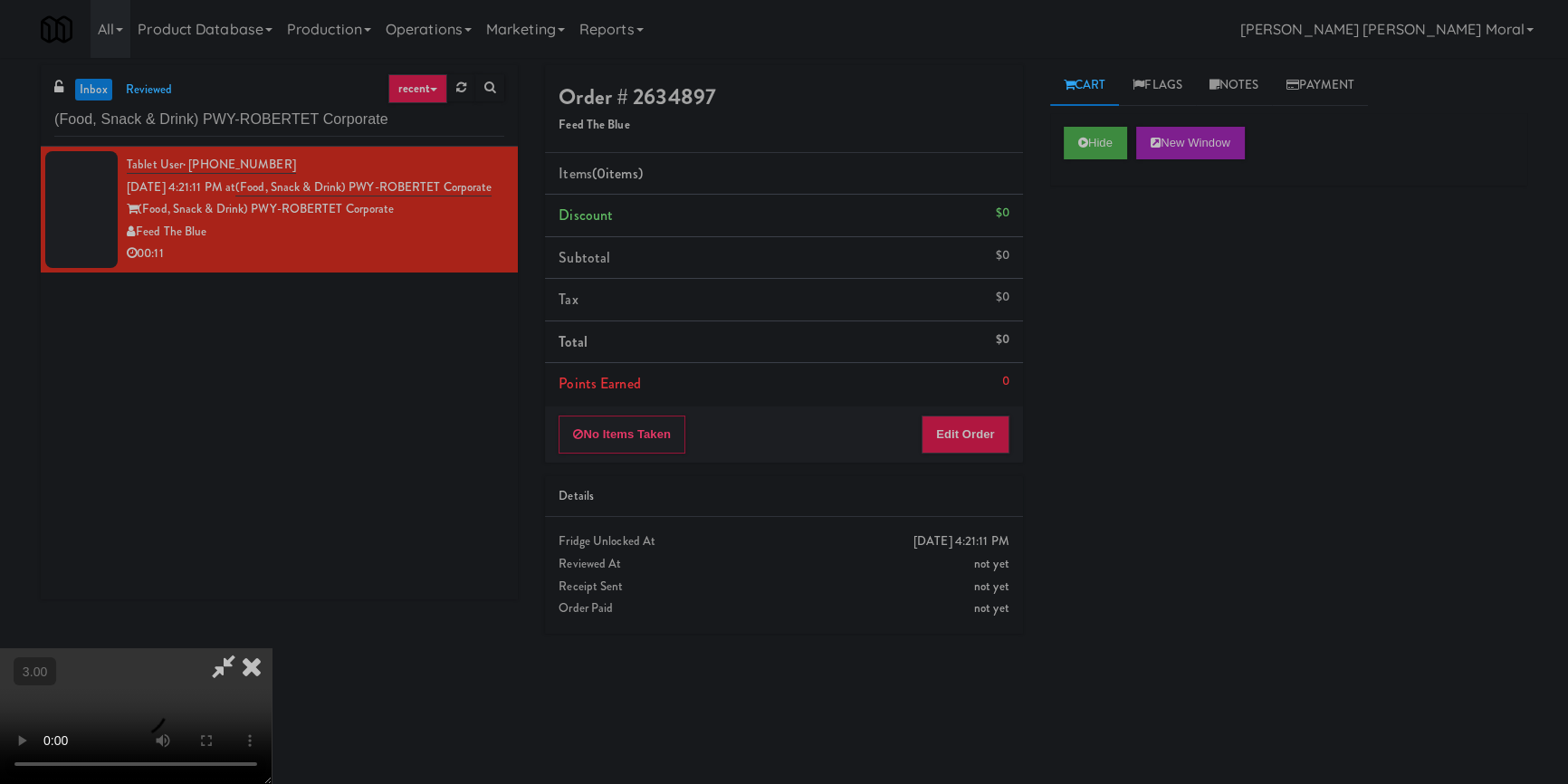
click at [1147, 352] on div "Hide New Window Primary Flag Clear Flag if unable to determine what was taken o…" at bounding box center [1290, 452] width 477 height 679
click at [271, 648] on video at bounding box center [136, 716] width 271 height 136
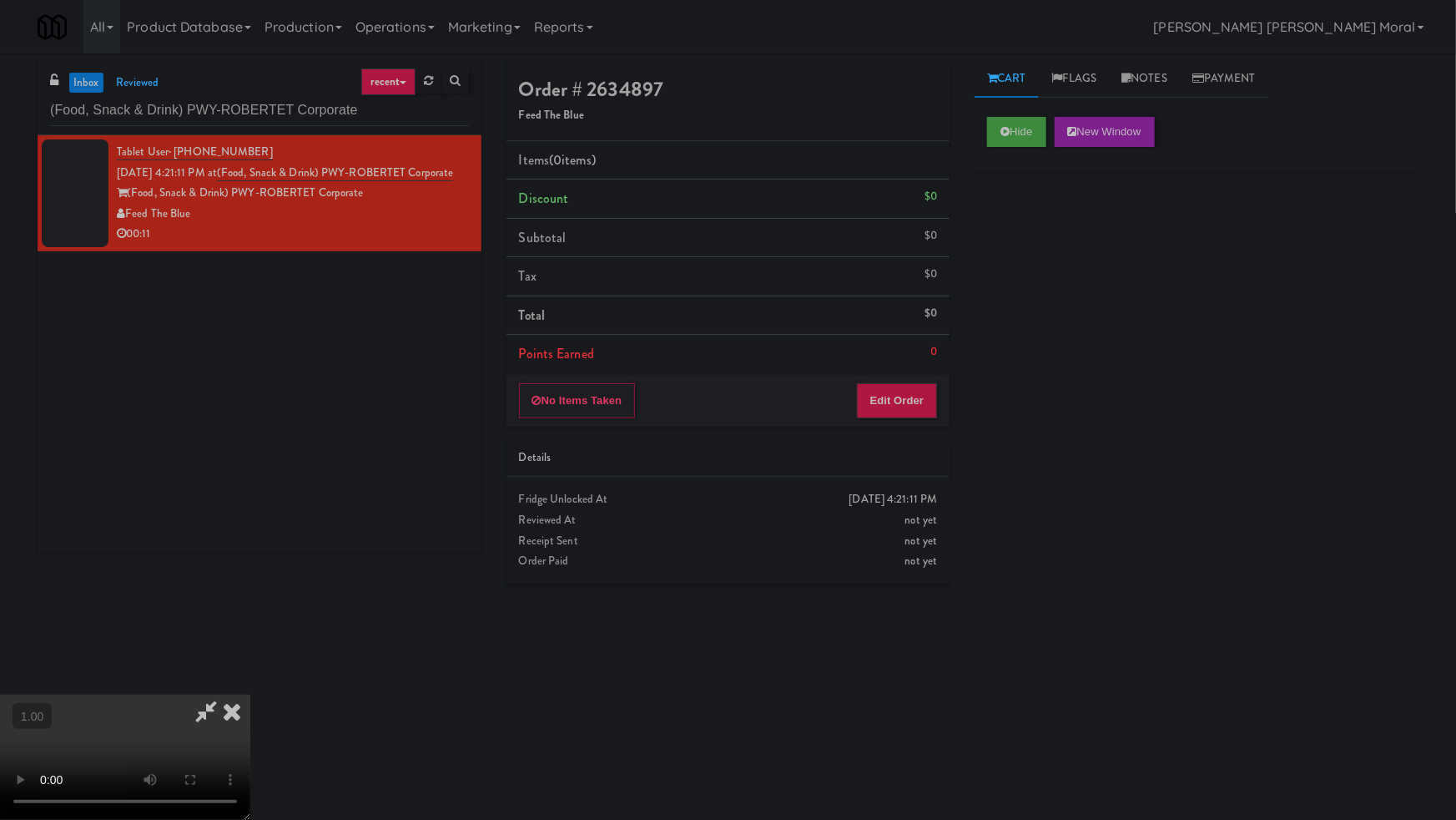
click at [250, 695] on video at bounding box center [125, 757] width 250 height 125
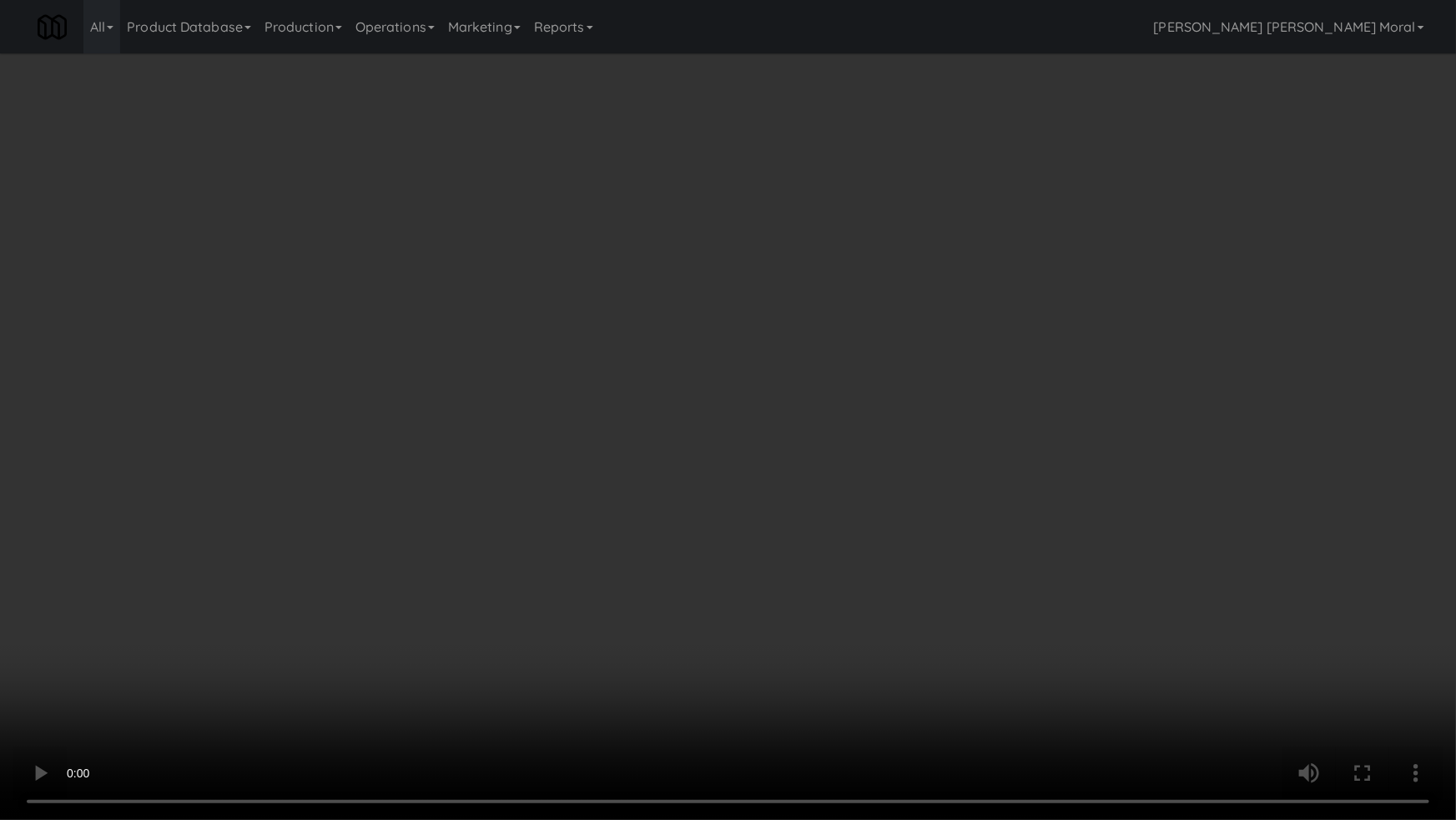
click at [902, 508] on video at bounding box center [728, 410] width 1456 height 820
click at [910, 508] on video at bounding box center [728, 410] width 1456 height 820
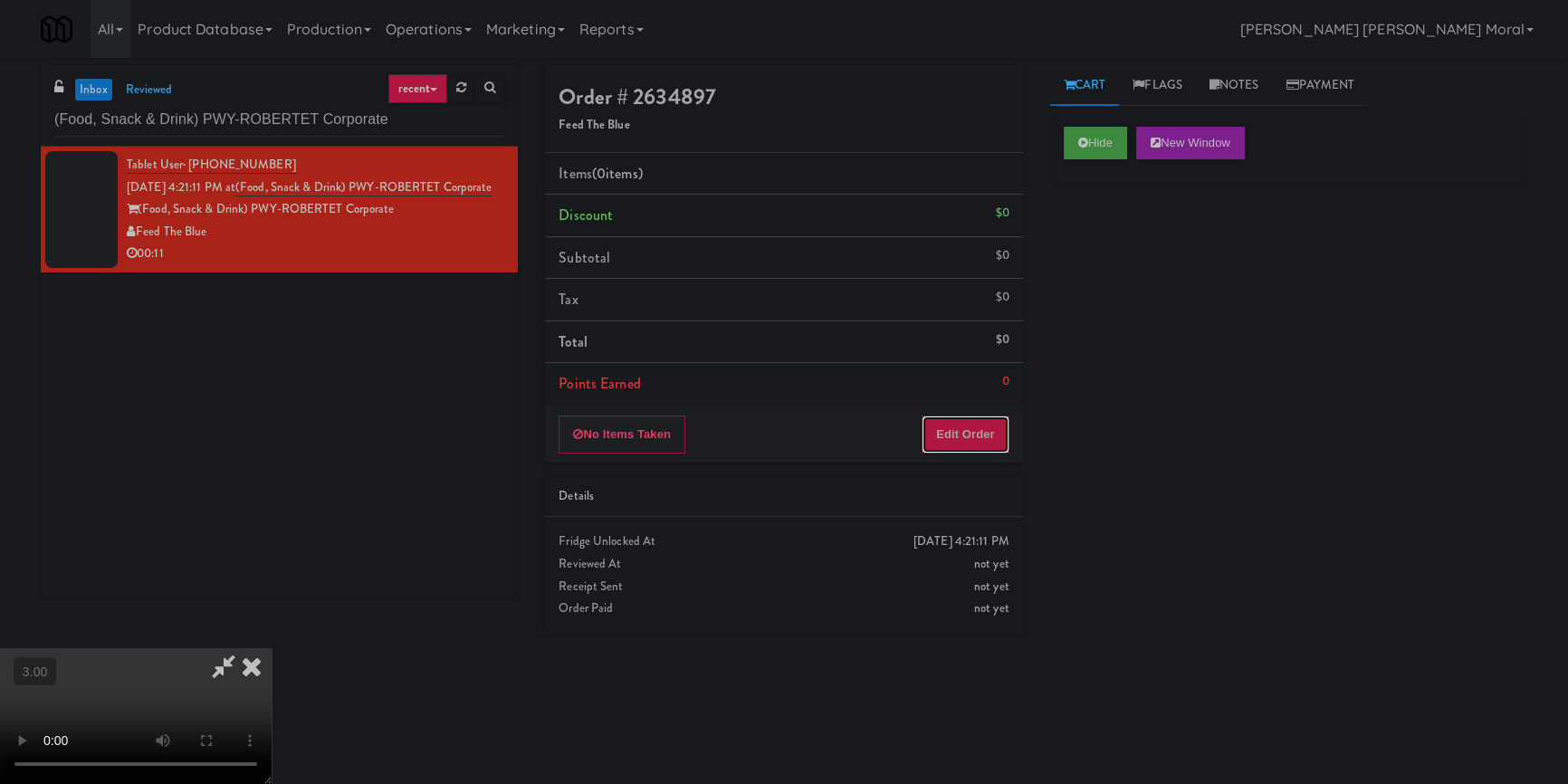
click at [975, 439] on button "Edit Order" at bounding box center [966, 435] width 88 height 38
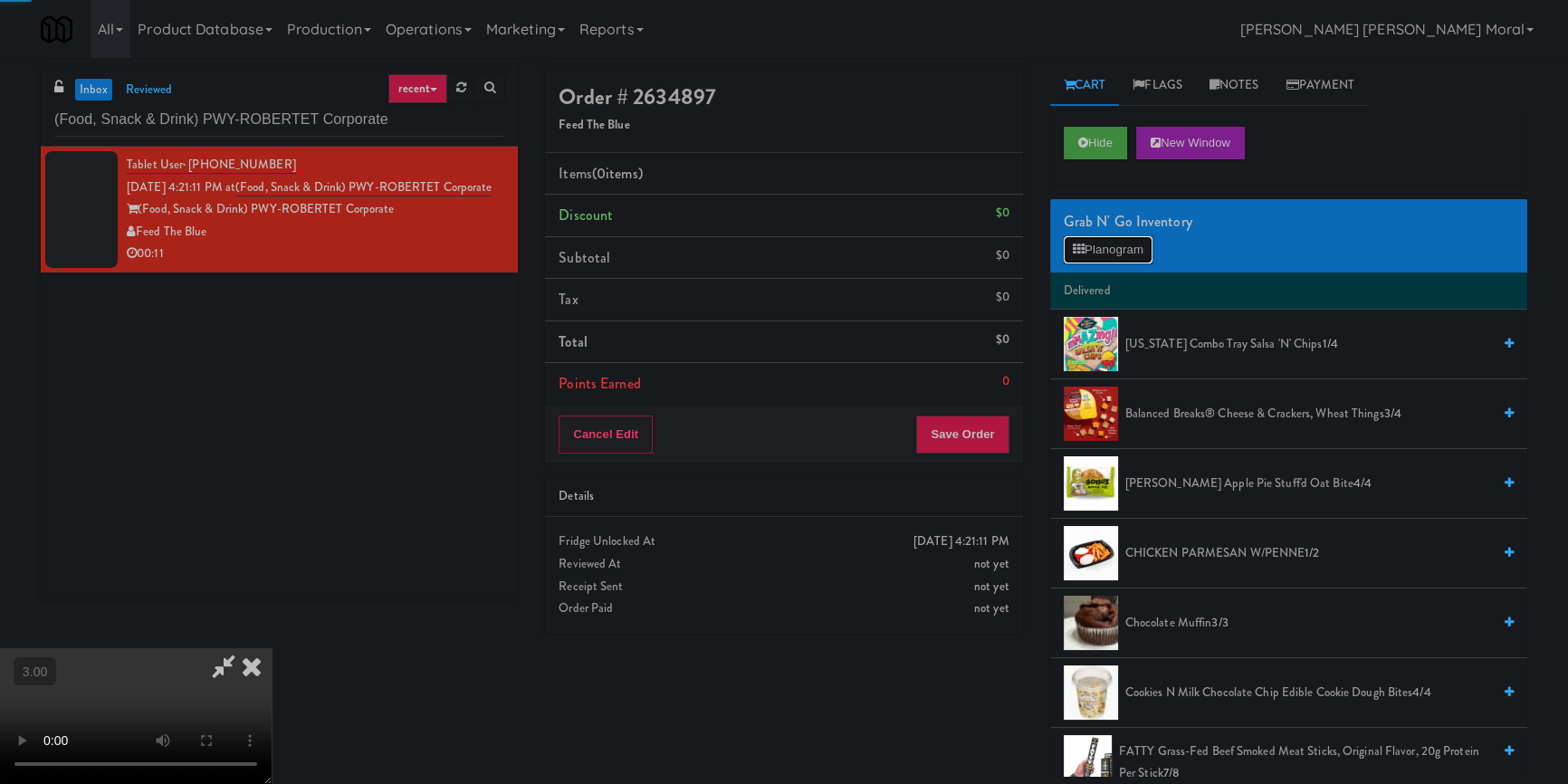
click at [1093, 251] on button "Planogram" at bounding box center [1108, 249] width 89 height 27
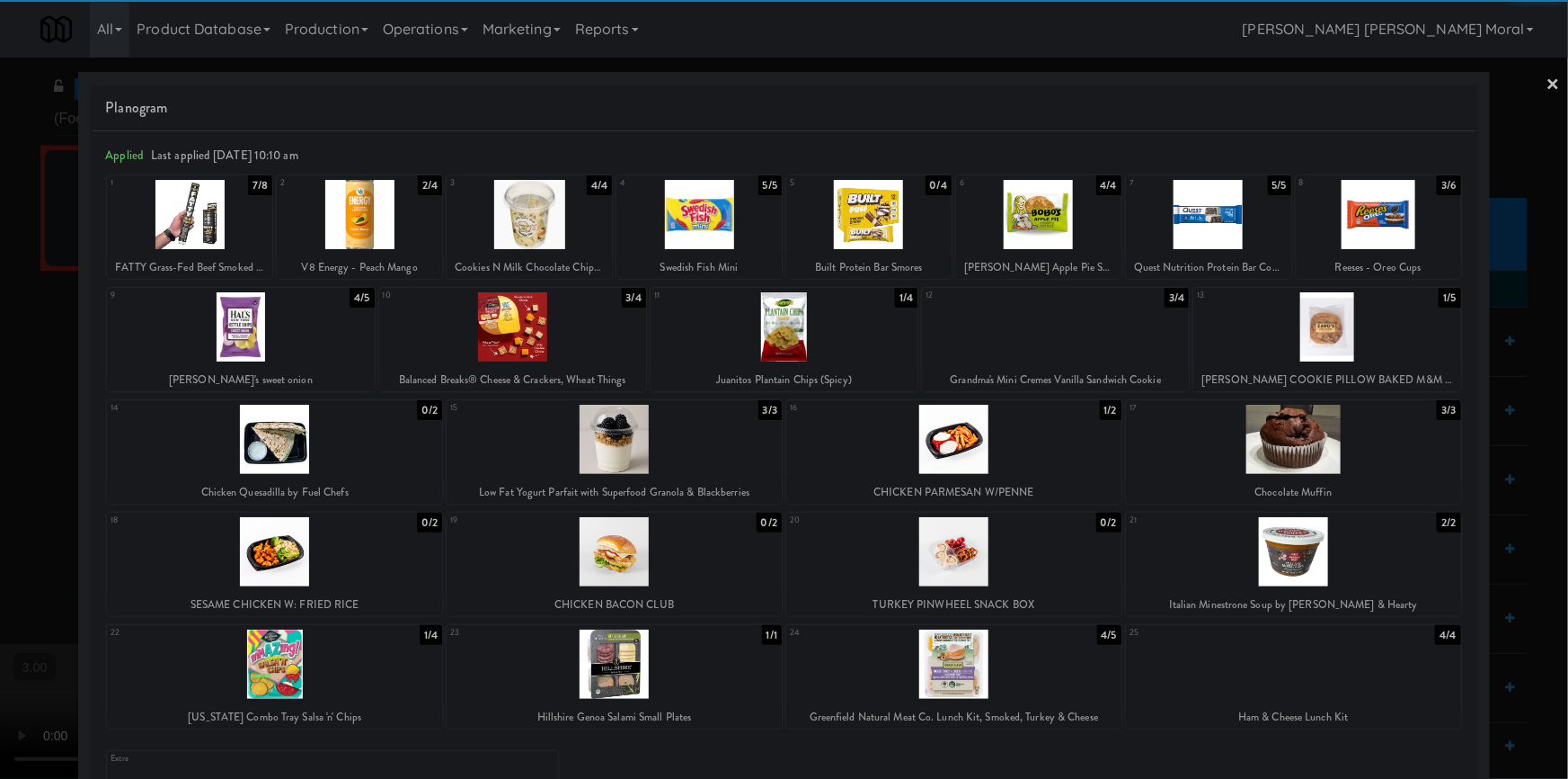
click at [1040, 660] on div at bounding box center [954, 664] width 335 height 69
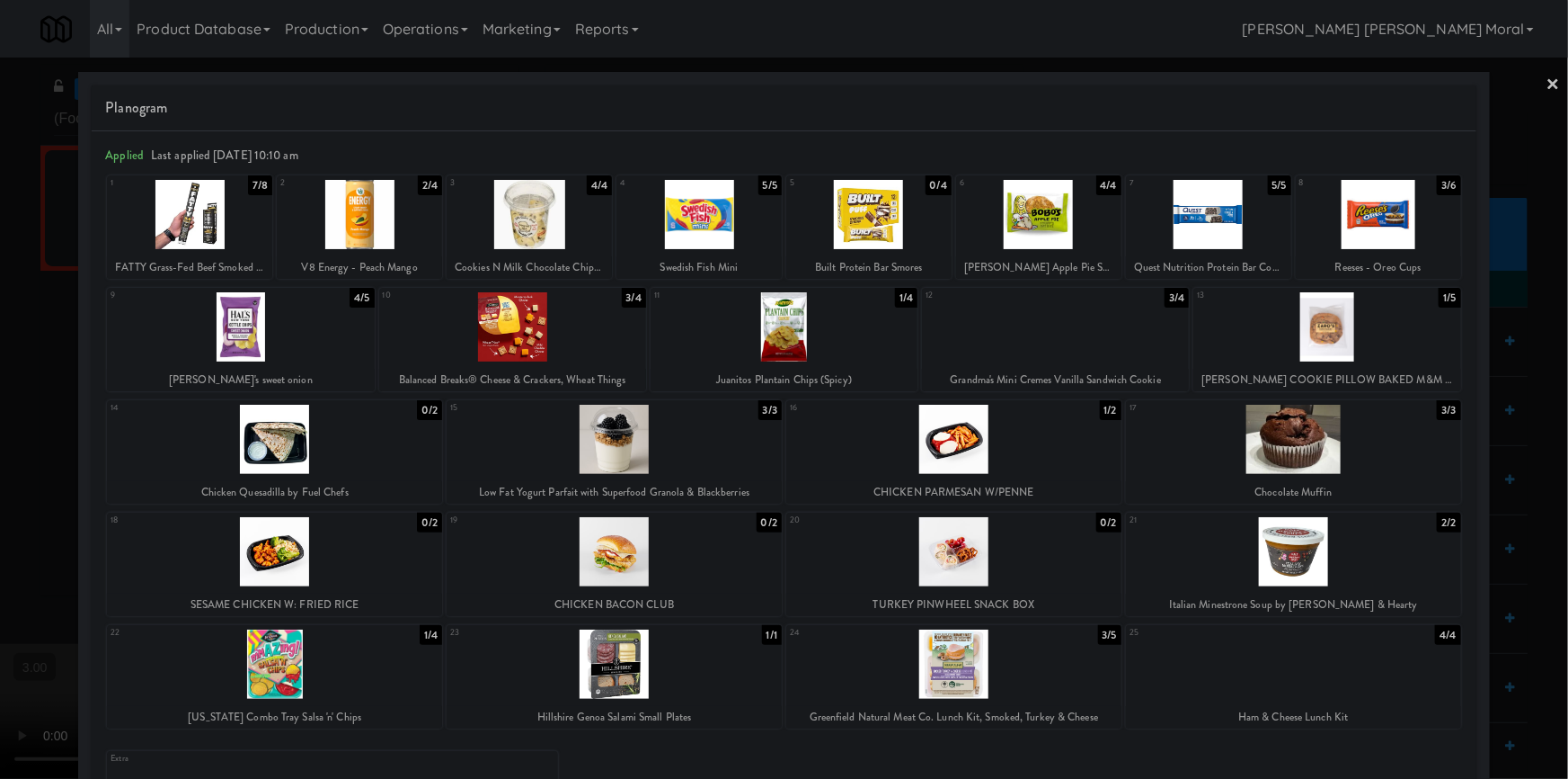
click at [366, 213] on div at bounding box center [360, 214] width 165 height 69
click at [0, 396] on div at bounding box center [784, 390] width 1568 height 779
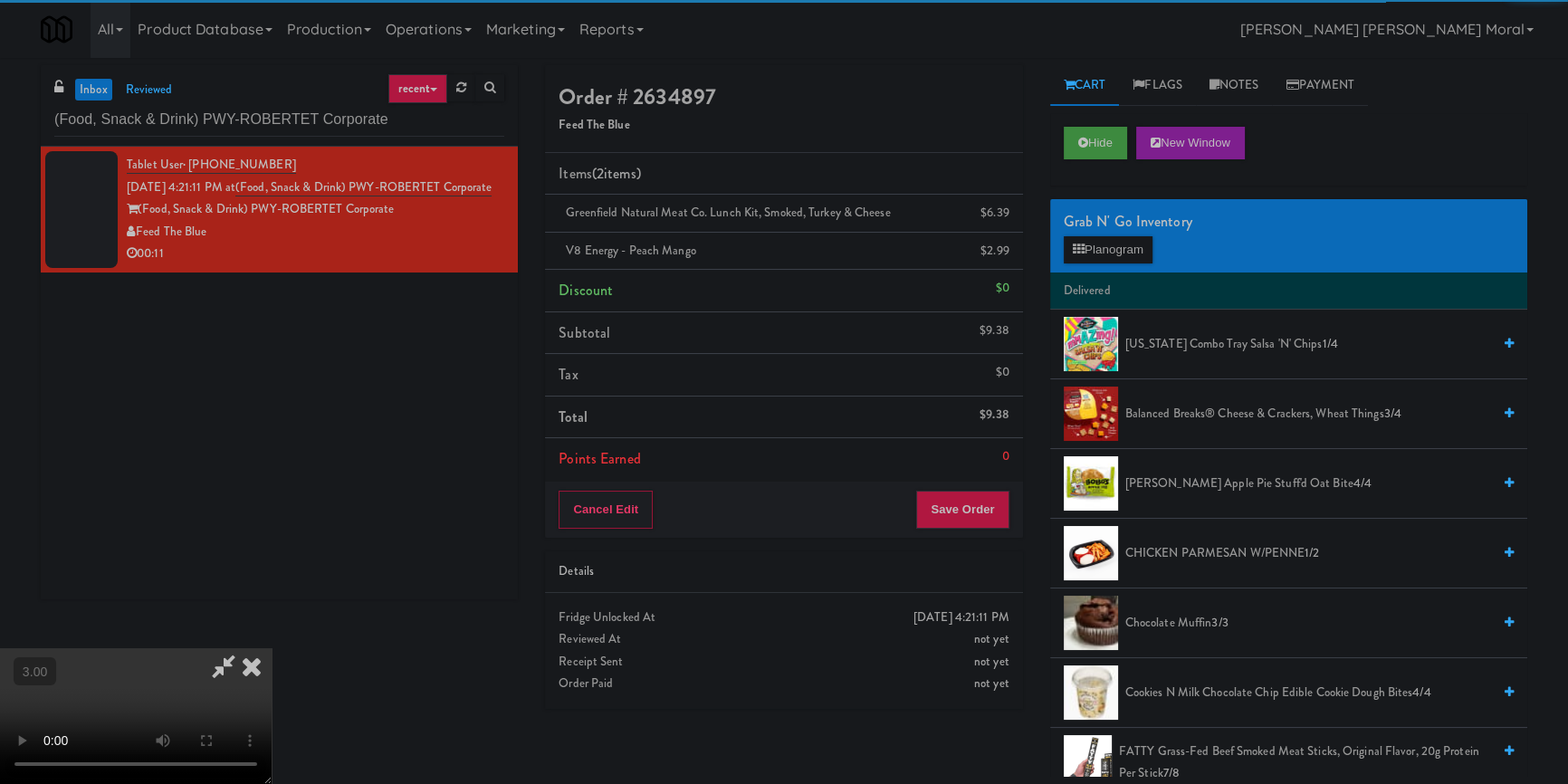
click at [271, 648] on video at bounding box center [136, 716] width 271 height 136
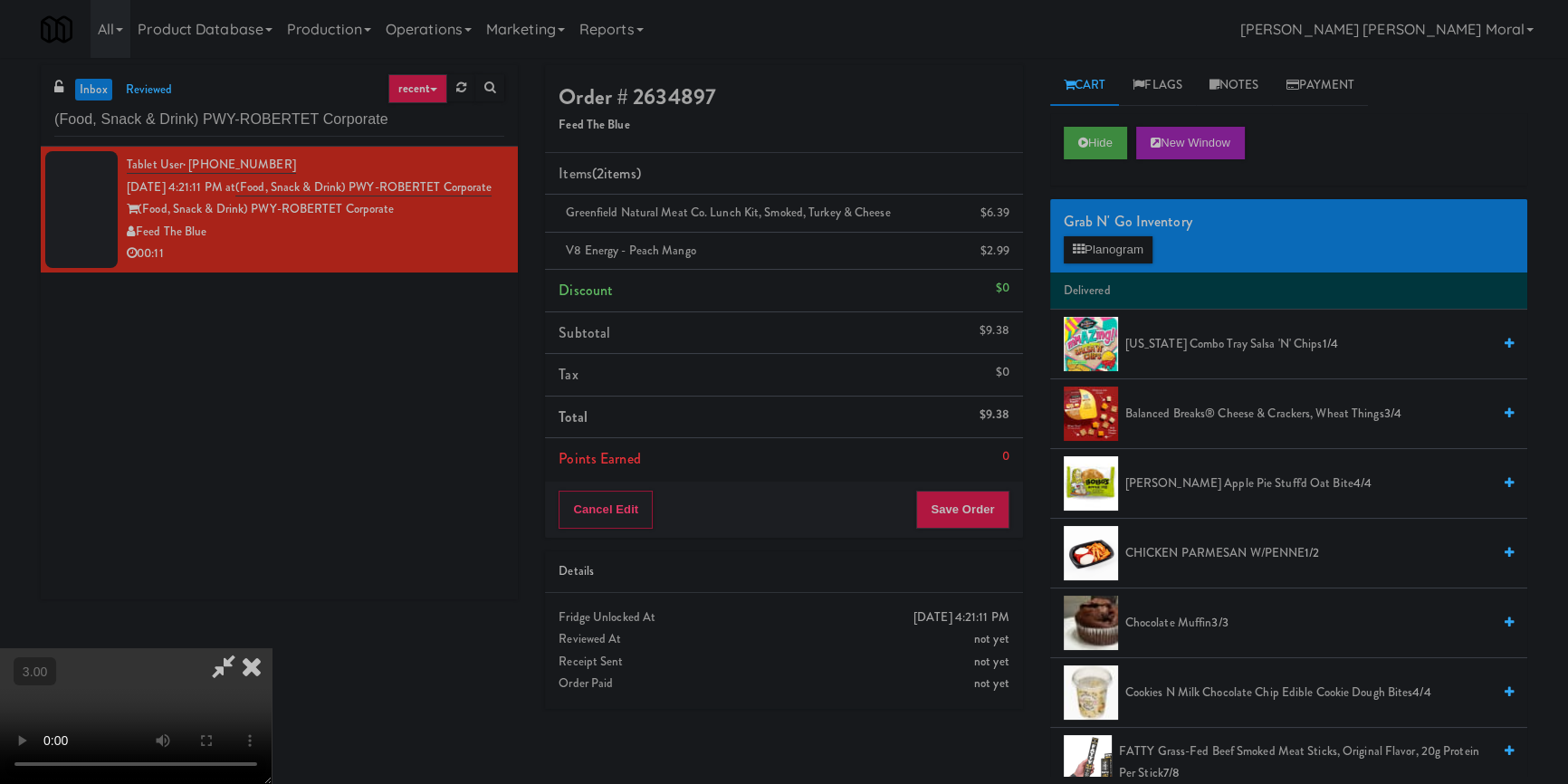
click at [271, 648] on video at bounding box center [136, 716] width 271 height 136
click at [985, 510] on button "Save Order" at bounding box center [962, 510] width 92 height 38
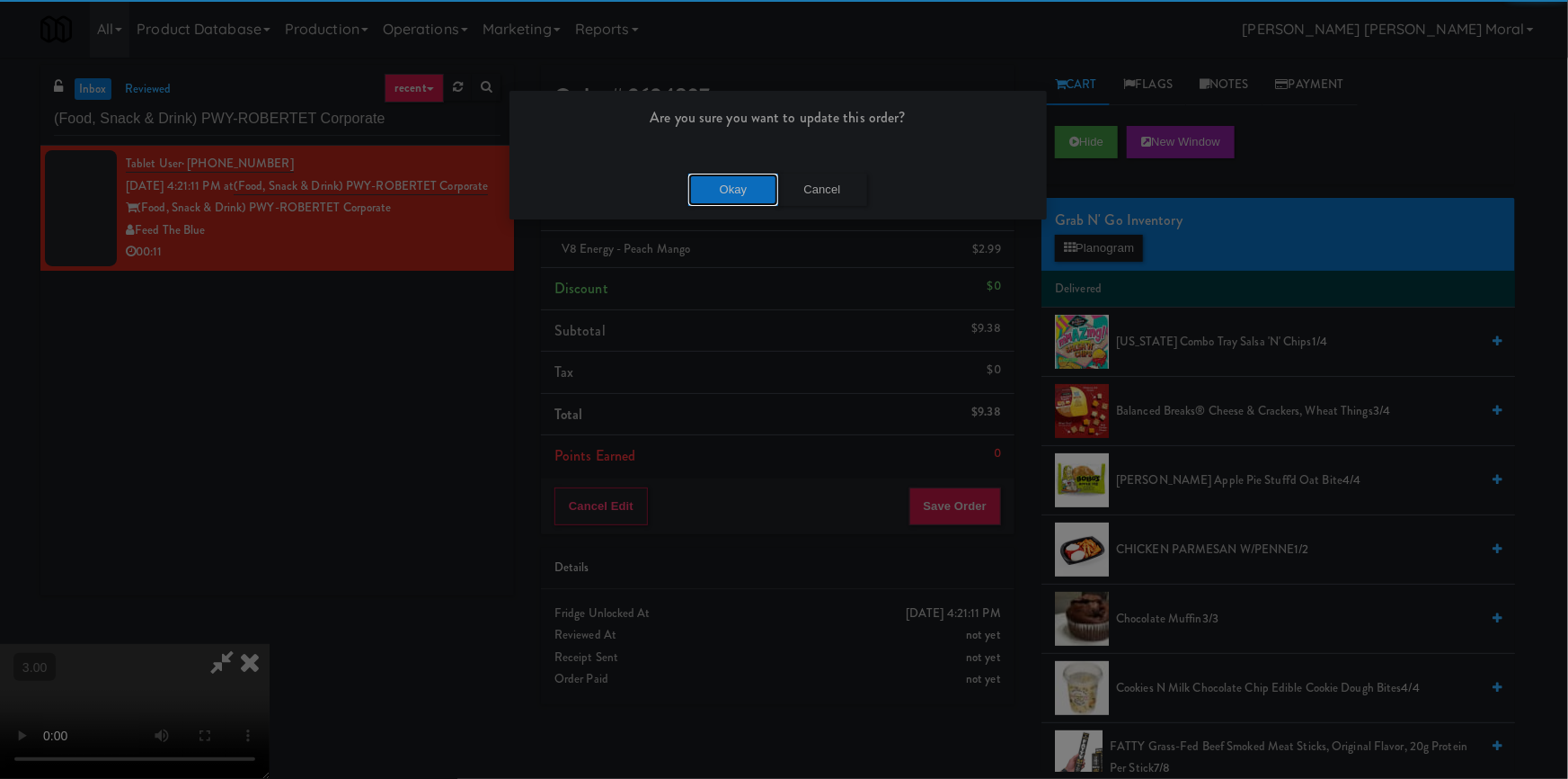
click at [726, 185] on button "Okay" at bounding box center [732, 189] width 89 height 32
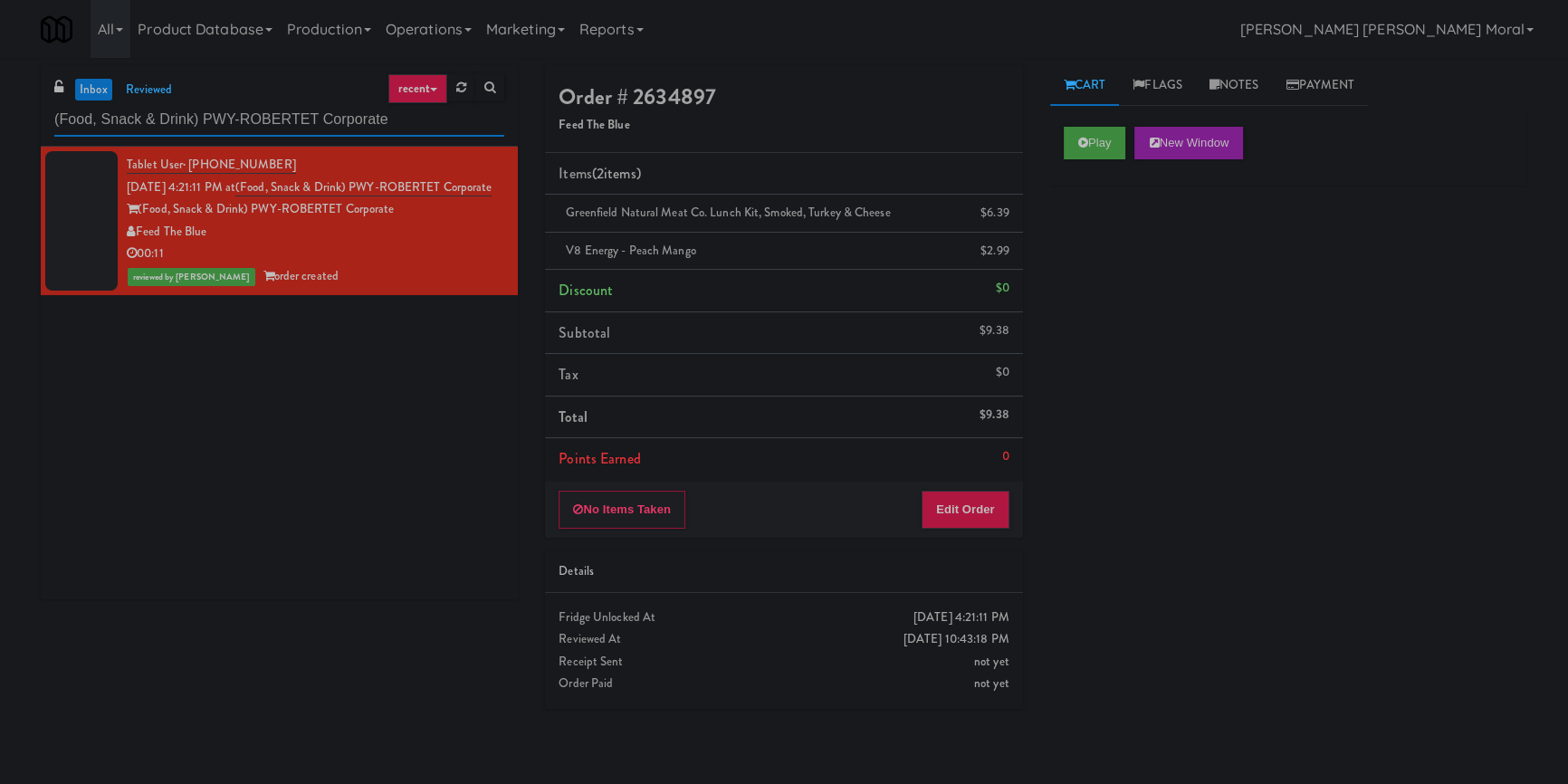
click at [232, 114] on input "(Food, Snack & Drink) PWY-ROBERTET Corporate" at bounding box center [279, 120] width 450 height 34
paste input "[PERSON_NAME] - Cooler 1"
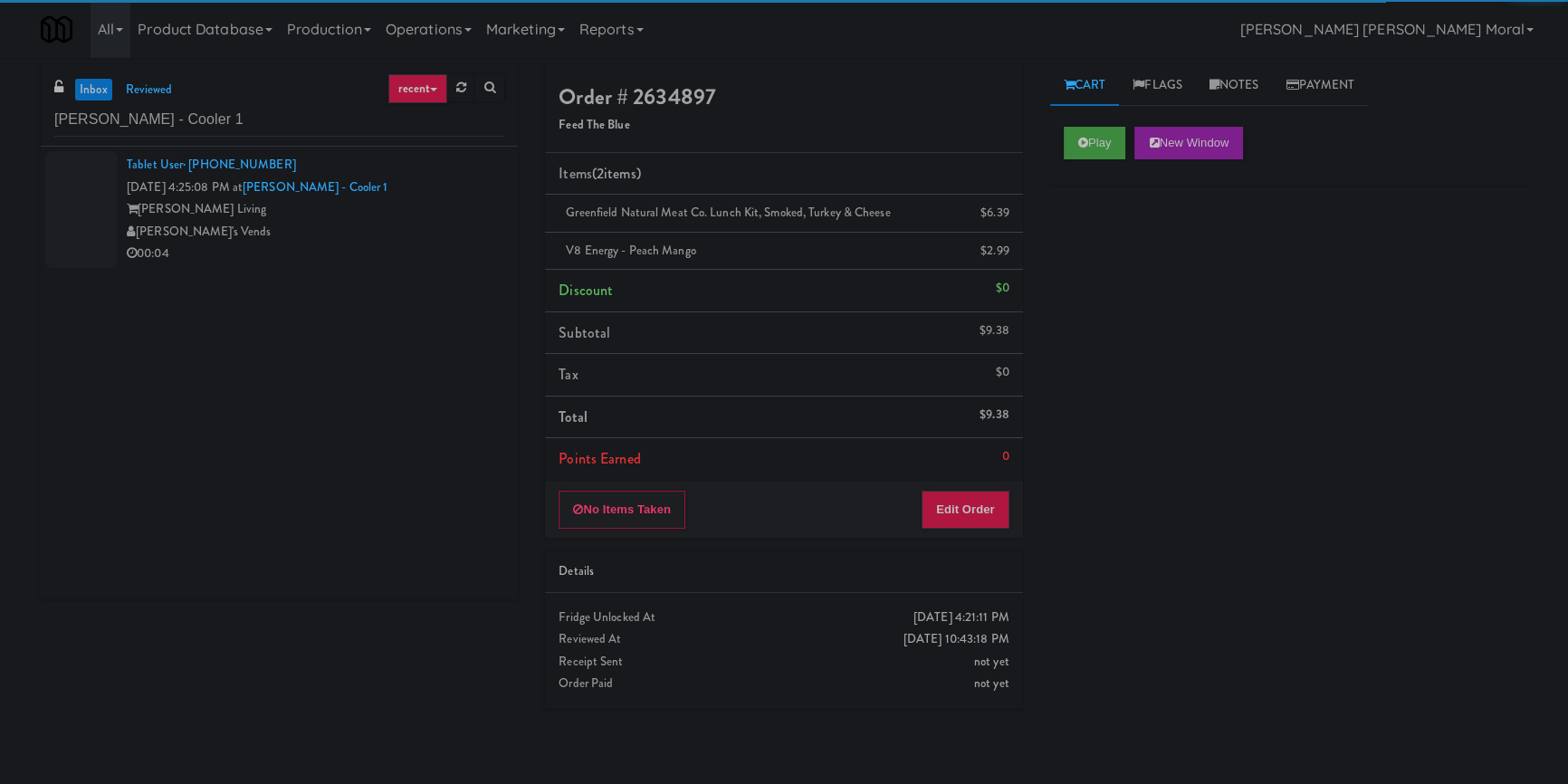
click at [415, 247] on div "00:04" at bounding box center [315, 253] width 377 height 23
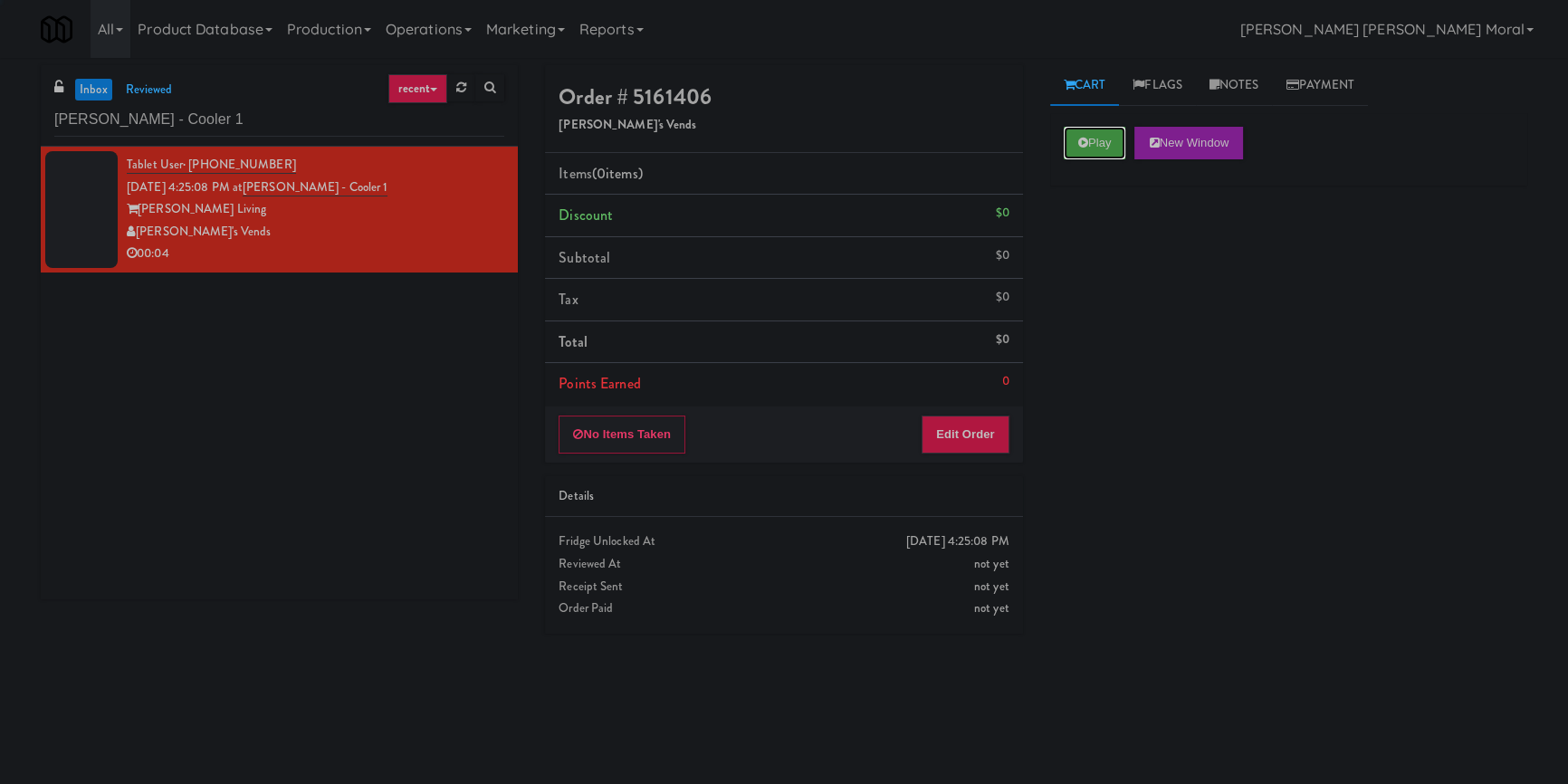
click at [1103, 132] on button "Play" at bounding box center [1095, 143] width 62 height 33
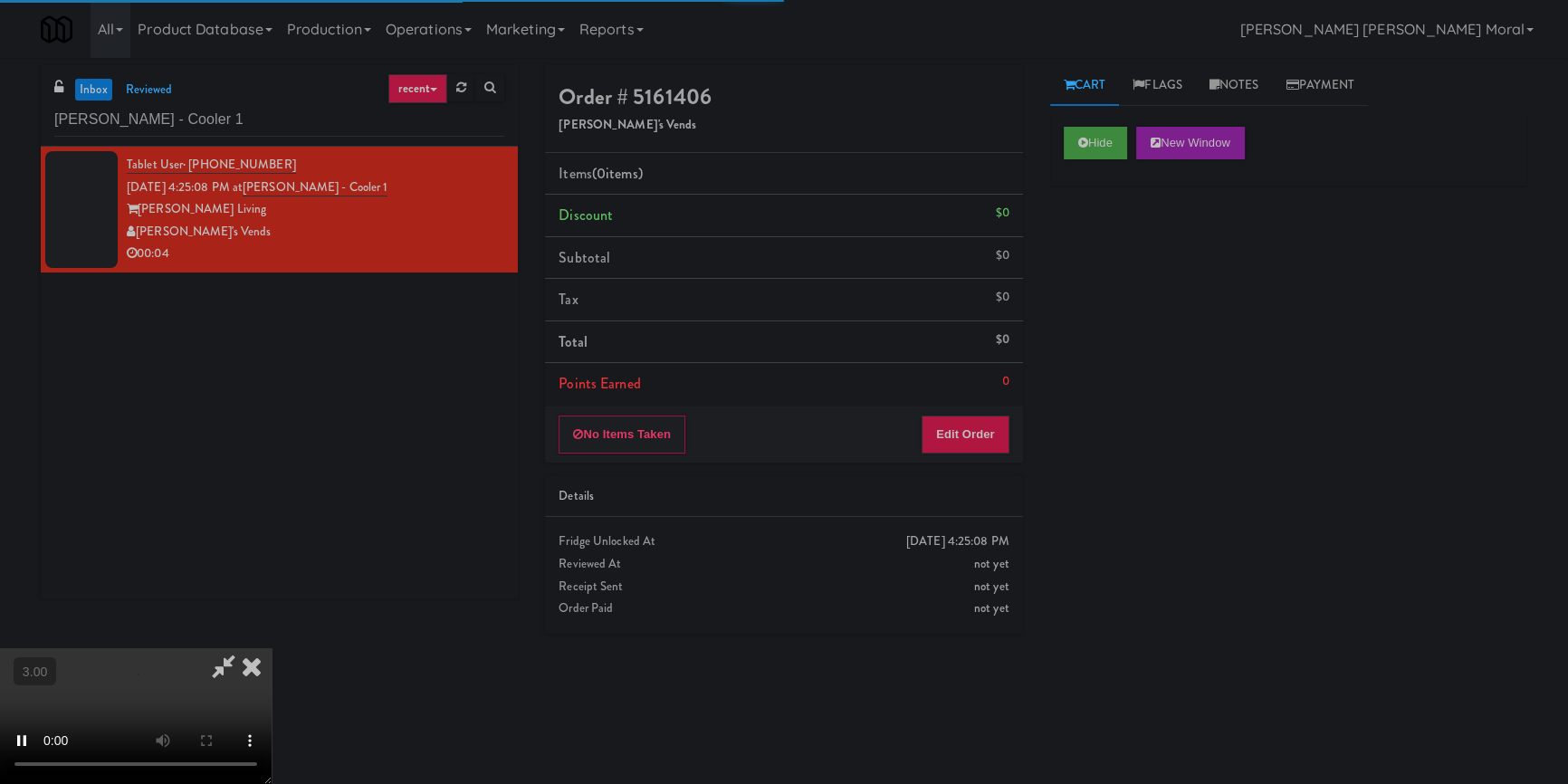
click at [1109, 258] on div "Hide New Window Primary Flag Clear Flag if unable to determine what was taken o…" at bounding box center [1290, 452] width 477 height 679
click at [1132, 314] on div "Hide New Window Primary Flag Clear Flag if unable to determine what was taken o…" at bounding box center [1290, 452] width 477 height 679
click at [271, 648] on video at bounding box center [136, 716] width 271 height 136
click at [988, 442] on button "Edit Order" at bounding box center [966, 435] width 88 height 38
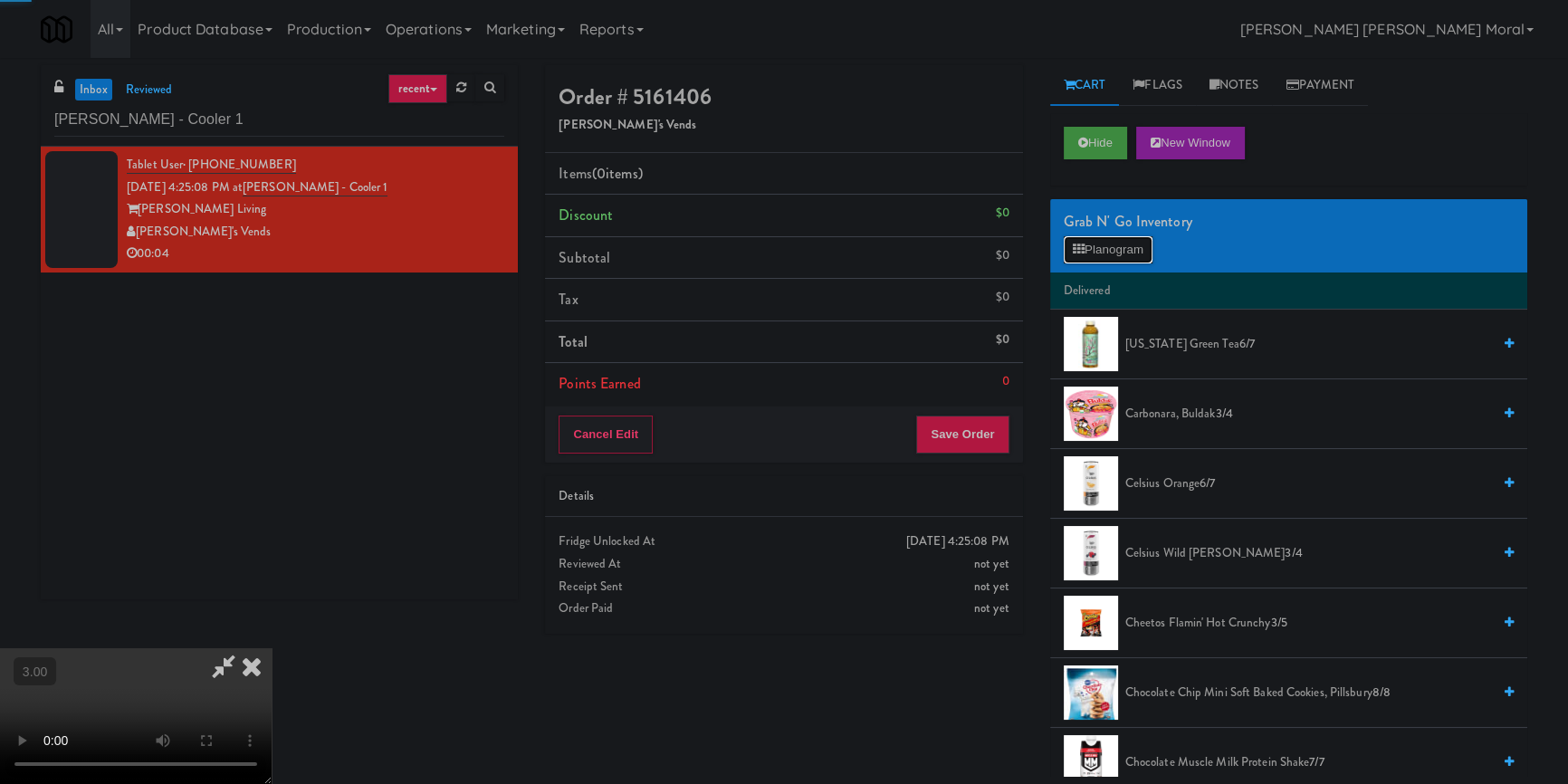
click at [1116, 256] on button "Planogram" at bounding box center [1108, 249] width 89 height 27
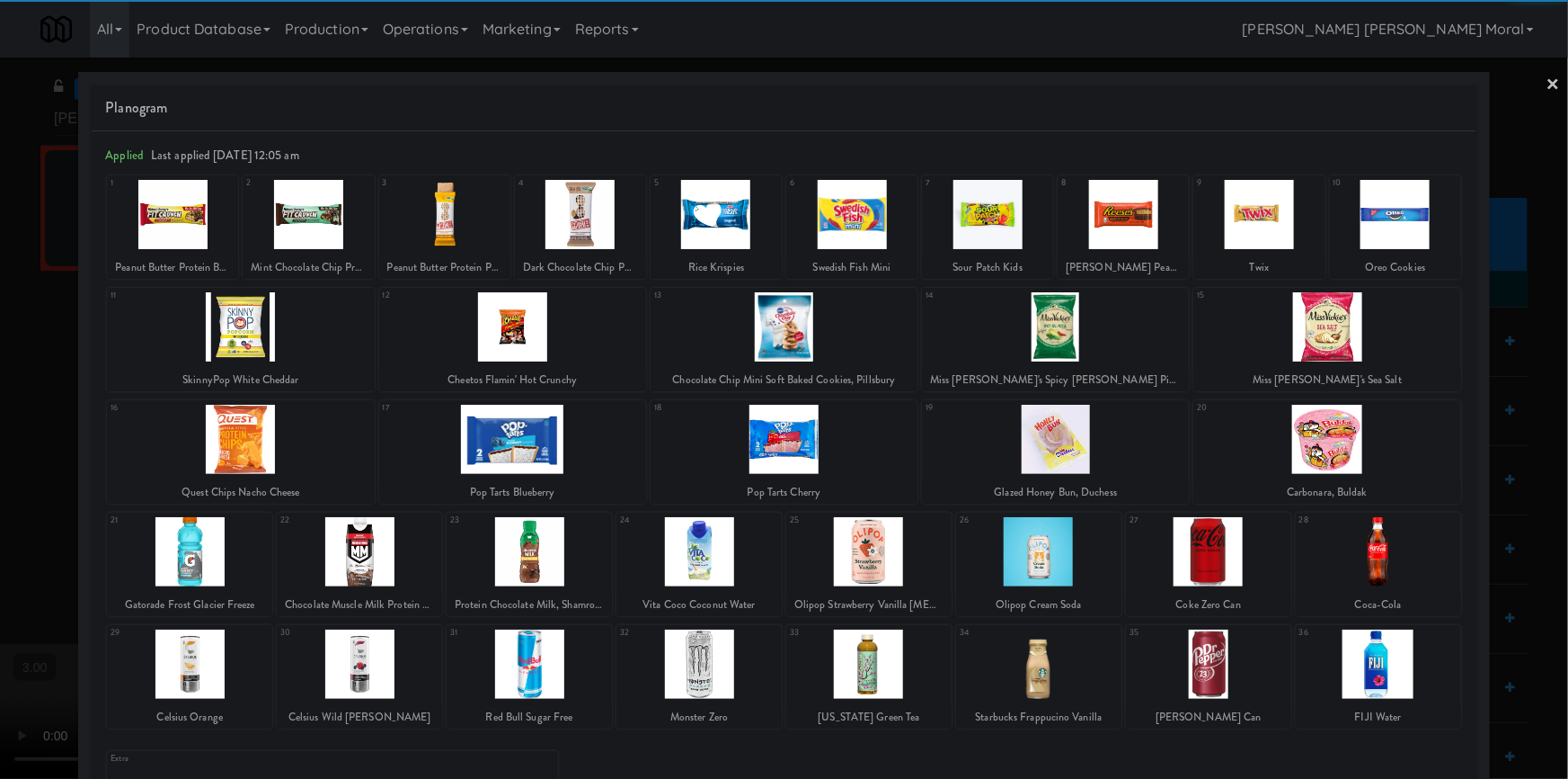
click at [194, 664] on div at bounding box center [190, 664] width 165 height 69
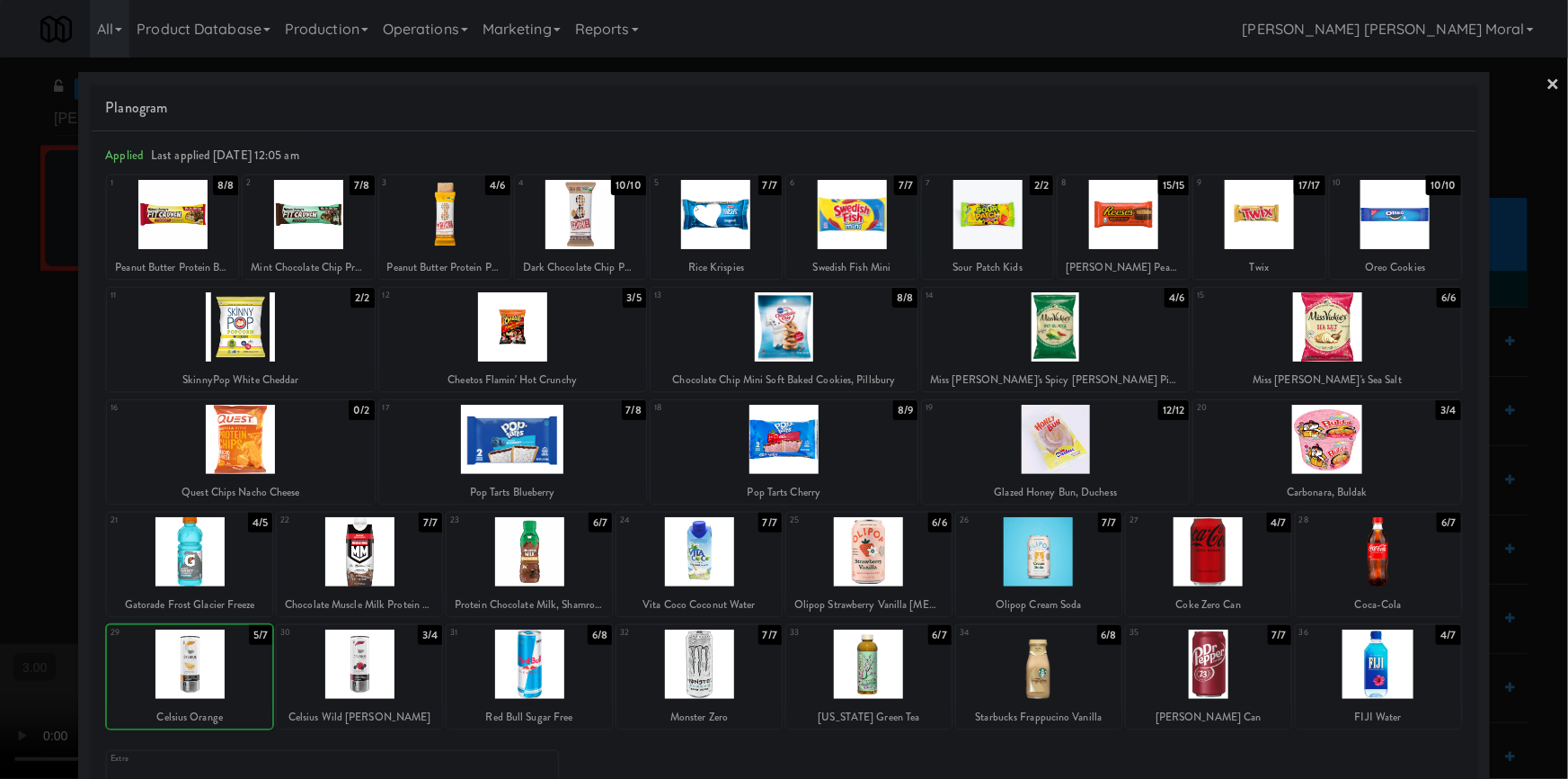
click at [354, 672] on div at bounding box center [360, 664] width 165 height 69
click at [27, 488] on div at bounding box center [784, 390] width 1568 height 779
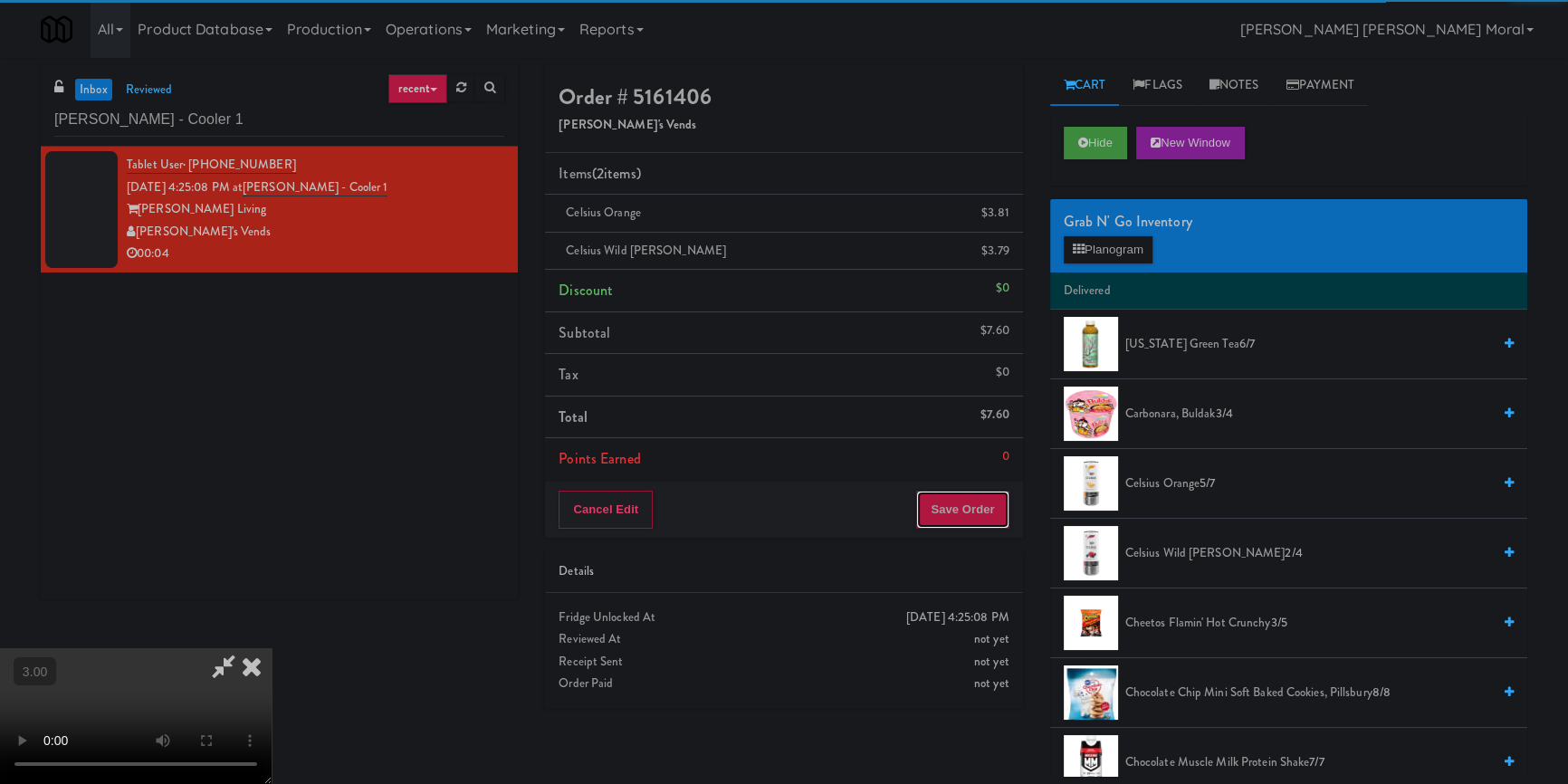
click at [994, 514] on button "Save Order" at bounding box center [962, 510] width 92 height 38
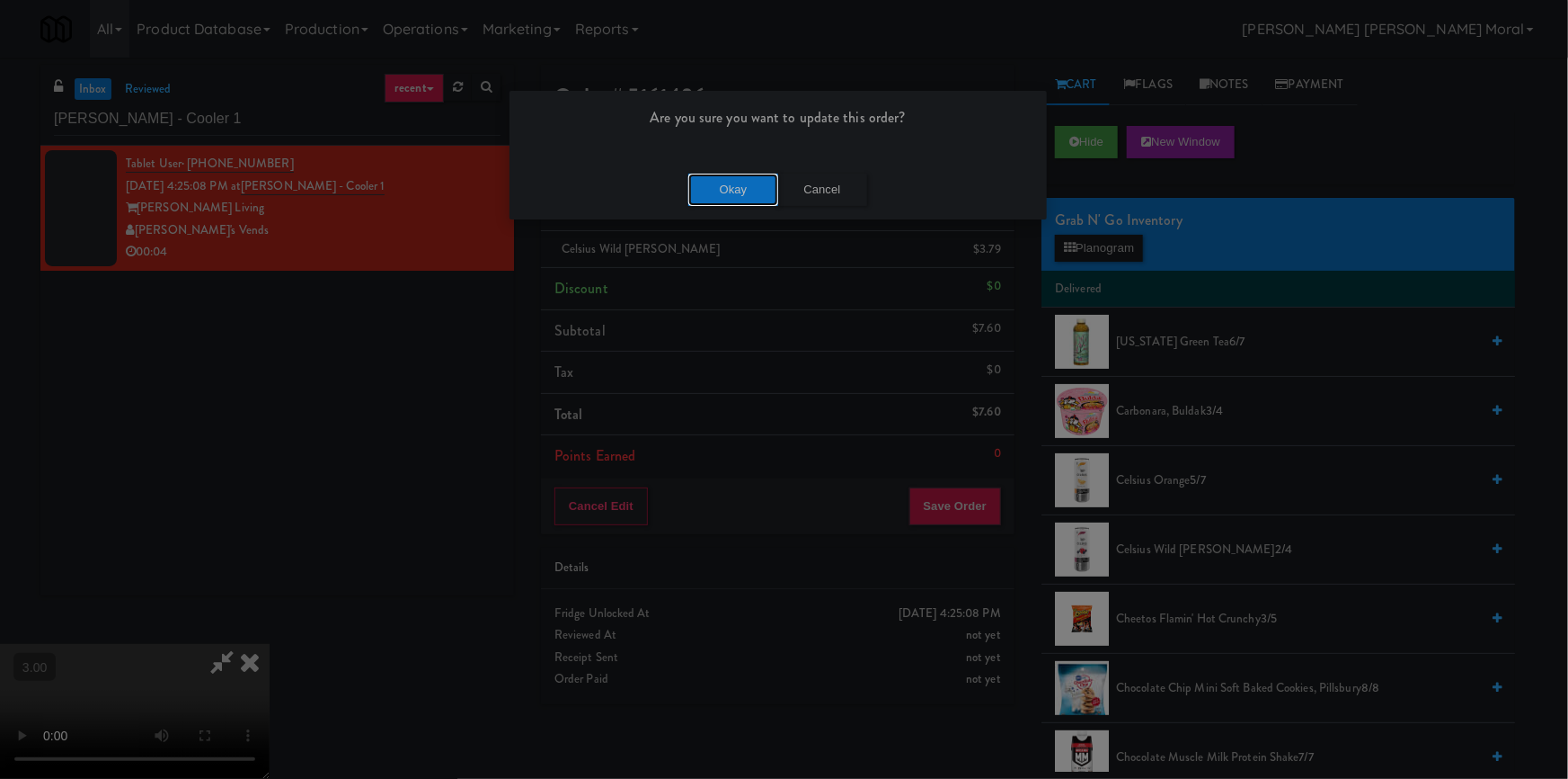
click at [696, 195] on button "Okay" at bounding box center [732, 189] width 89 height 32
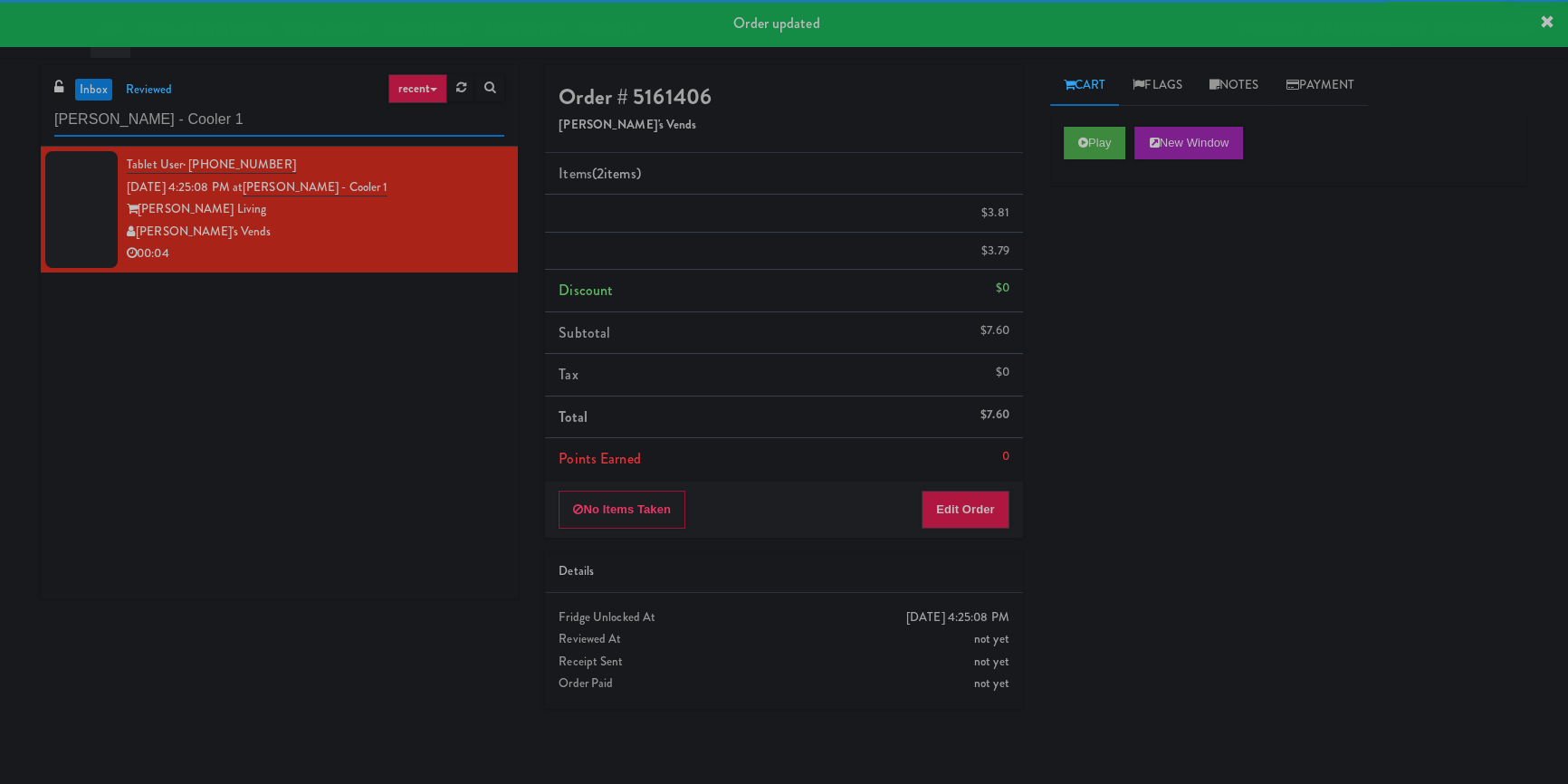
click at [301, 115] on input "[PERSON_NAME] - Cooler 1" at bounding box center [279, 120] width 450 height 34
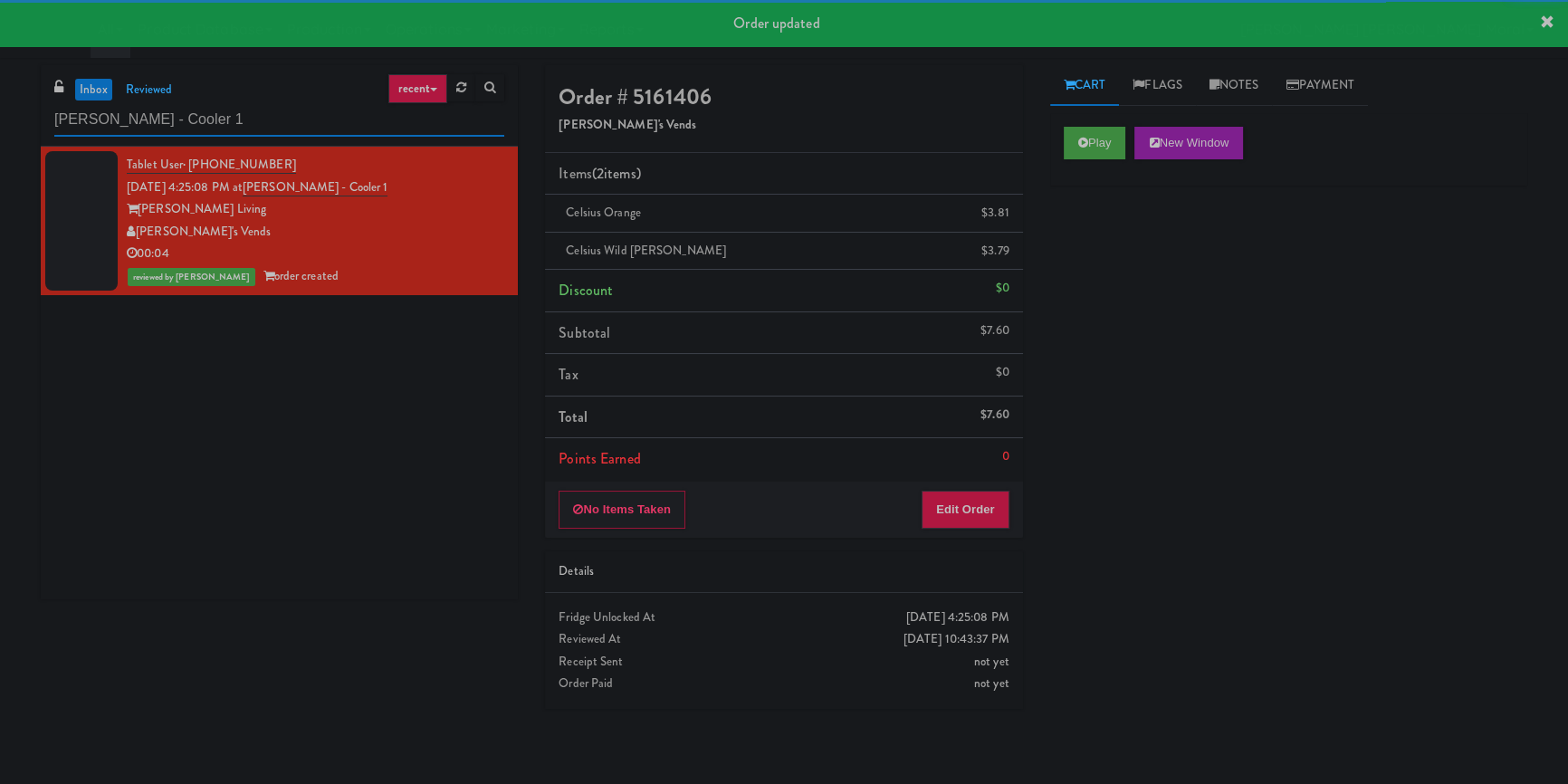
click at [301, 115] on input "[PERSON_NAME] - Cooler 1" at bounding box center [279, 120] width 450 height 34
paste input "Elm Cooler-Right"
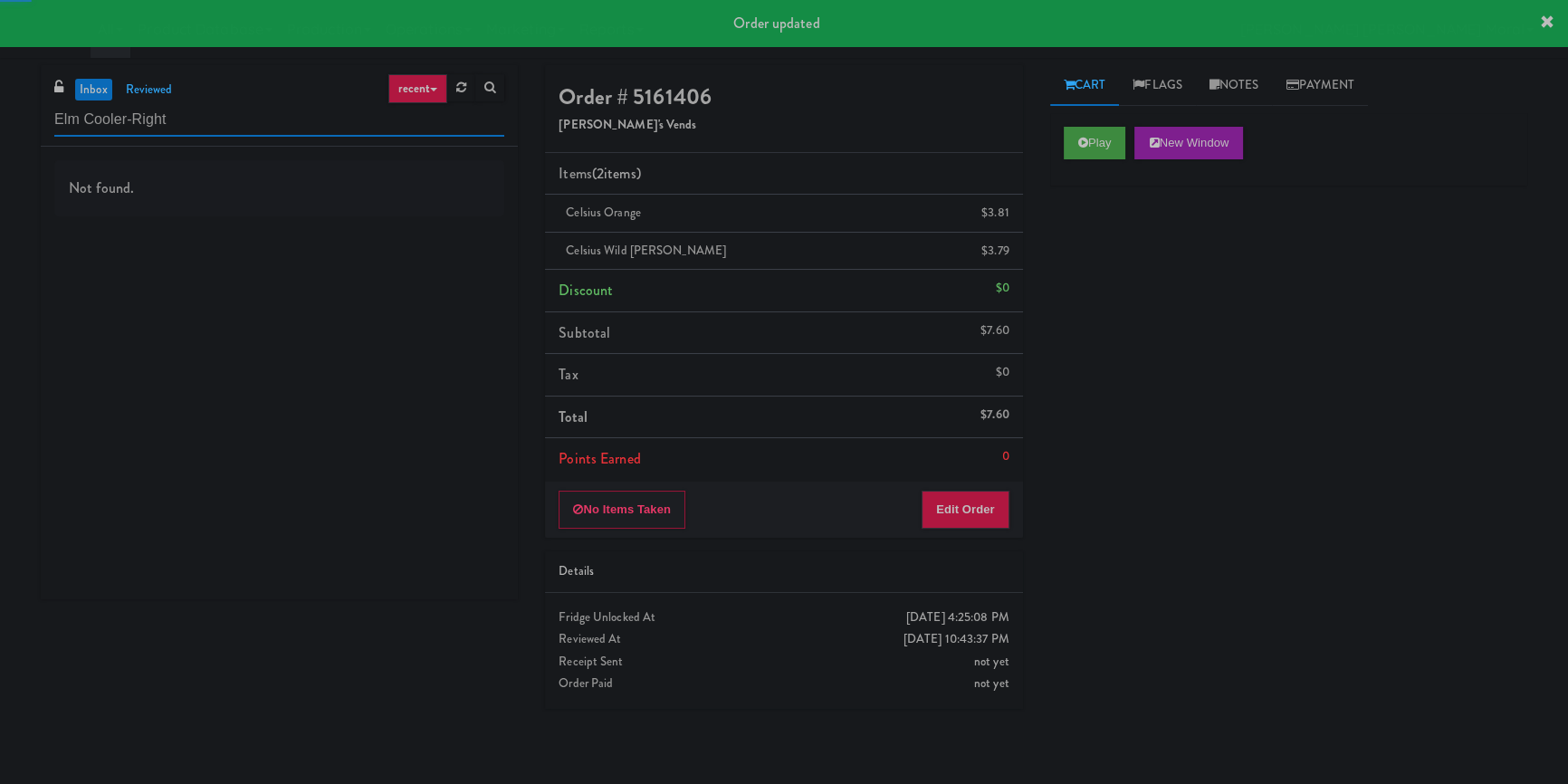
type input "Elm Cooler-Right"
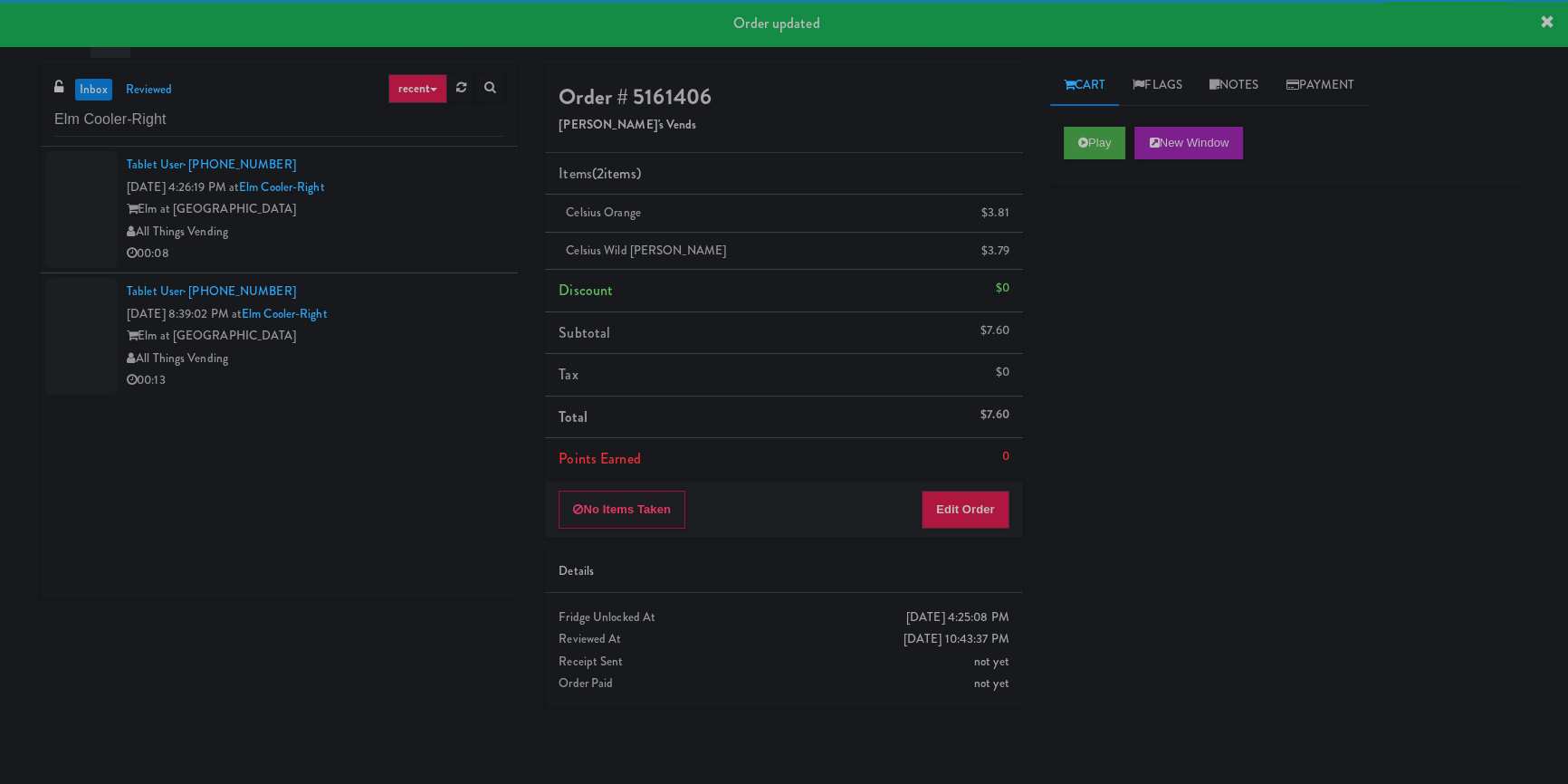
click at [449, 239] on div "All Things Vending" at bounding box center [315, 232] width 377 height 23
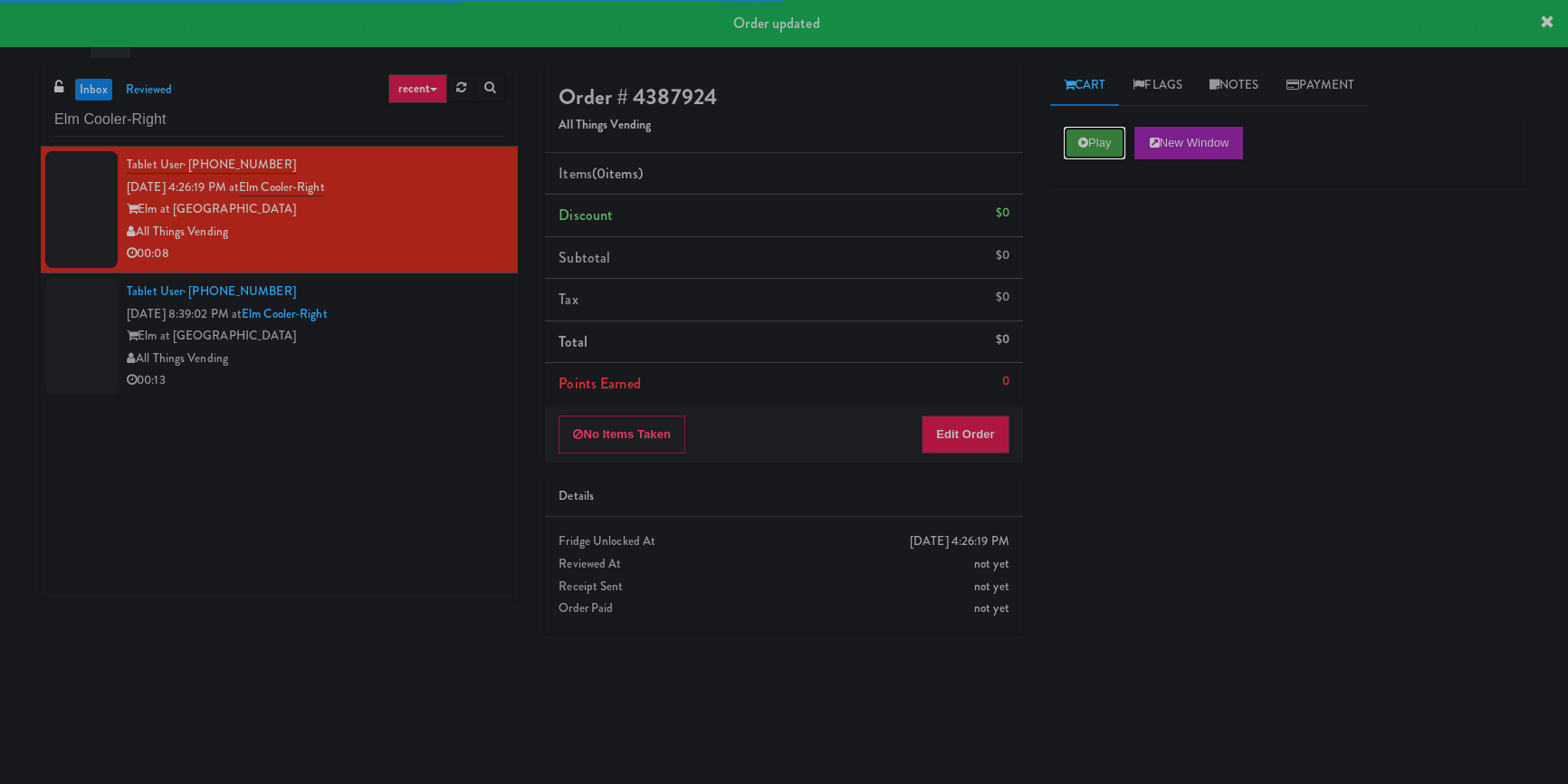
click at [1114, 143] on button "Play" at bounding box center [1095, 143] width 62 height 33
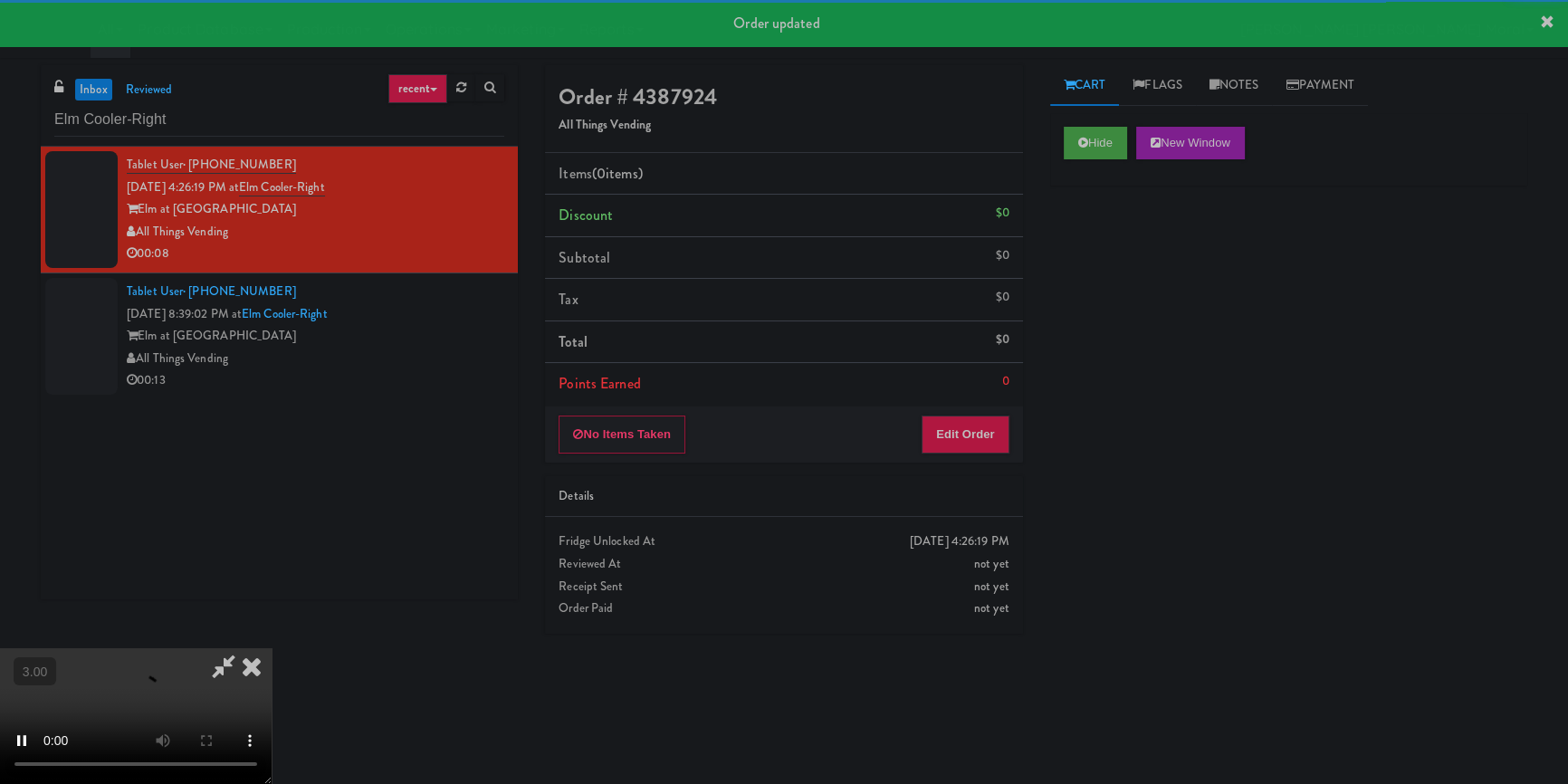
drag, startPoint x: 1124, startPoint y: 262, endPoint x: 1129, endPoint y: 271, distance: 10.3
click at [1126, 267] on div "Hide New Window Primary Flag Clear Flag if unable to determine what was taken o…" at bounding box center [1290, 452] width 477 height 679
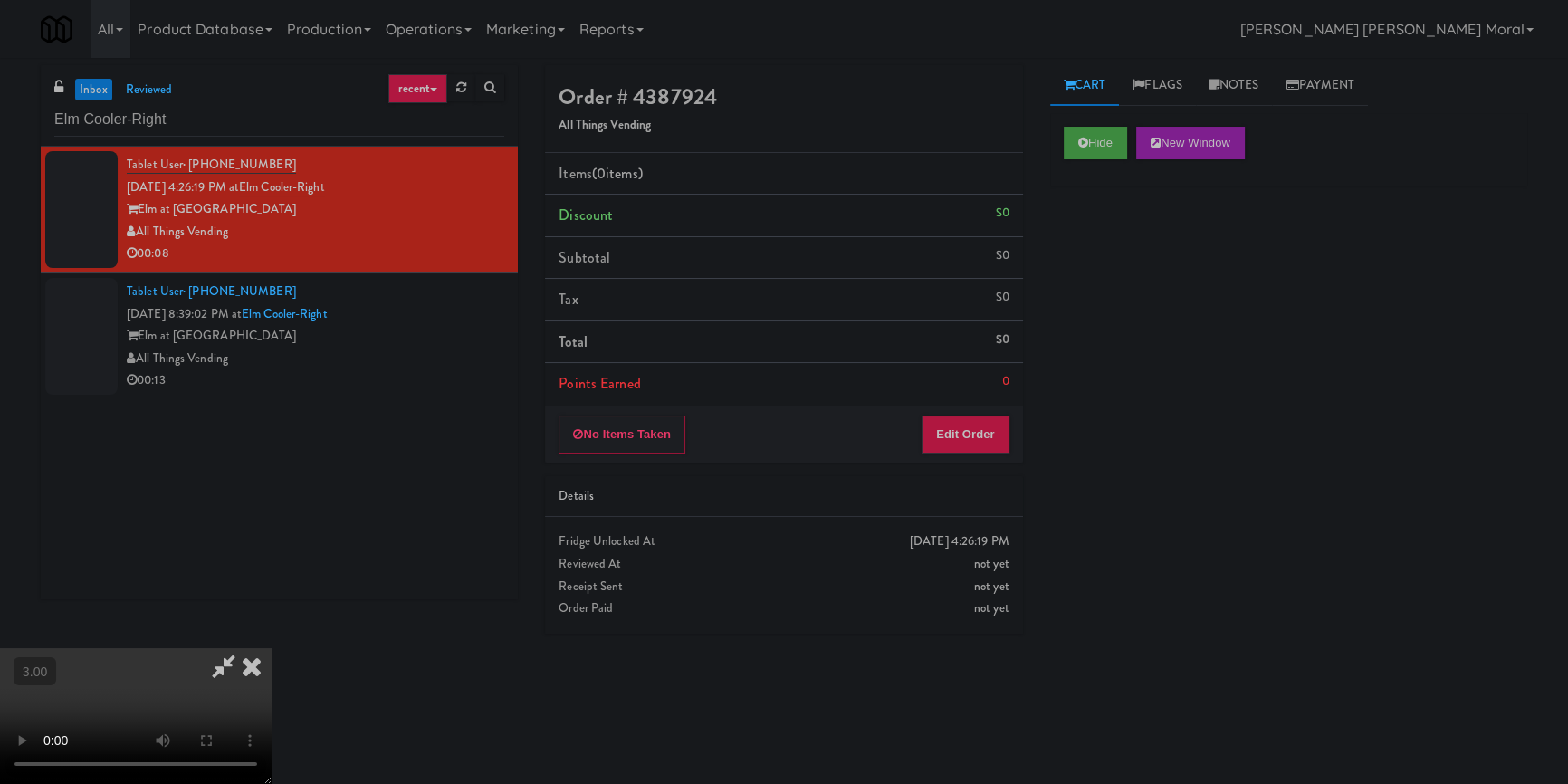
click at [1141, 380] on div "Hide New Window Primary Flag Clear Flag if unable to determine what was taken o…" at bounding box center [1290, 452] width 477 height 679
click at [990, 430] on button "Edit Order" at bounding box center [966, 435] width 88 height 38
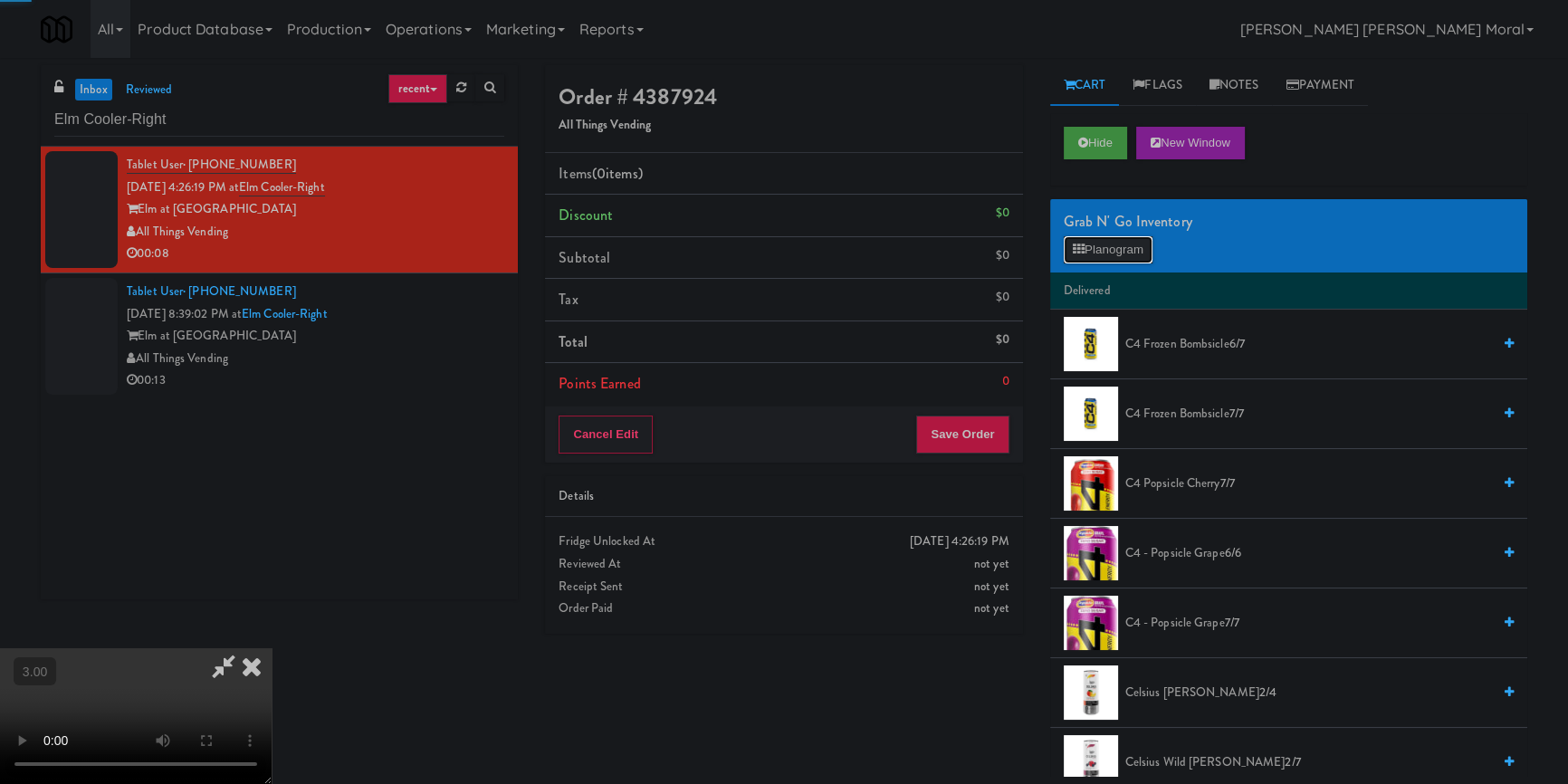
click at [1107, 241] on button "Planogram" at bounding box center [1108, 249] width 89 height 27
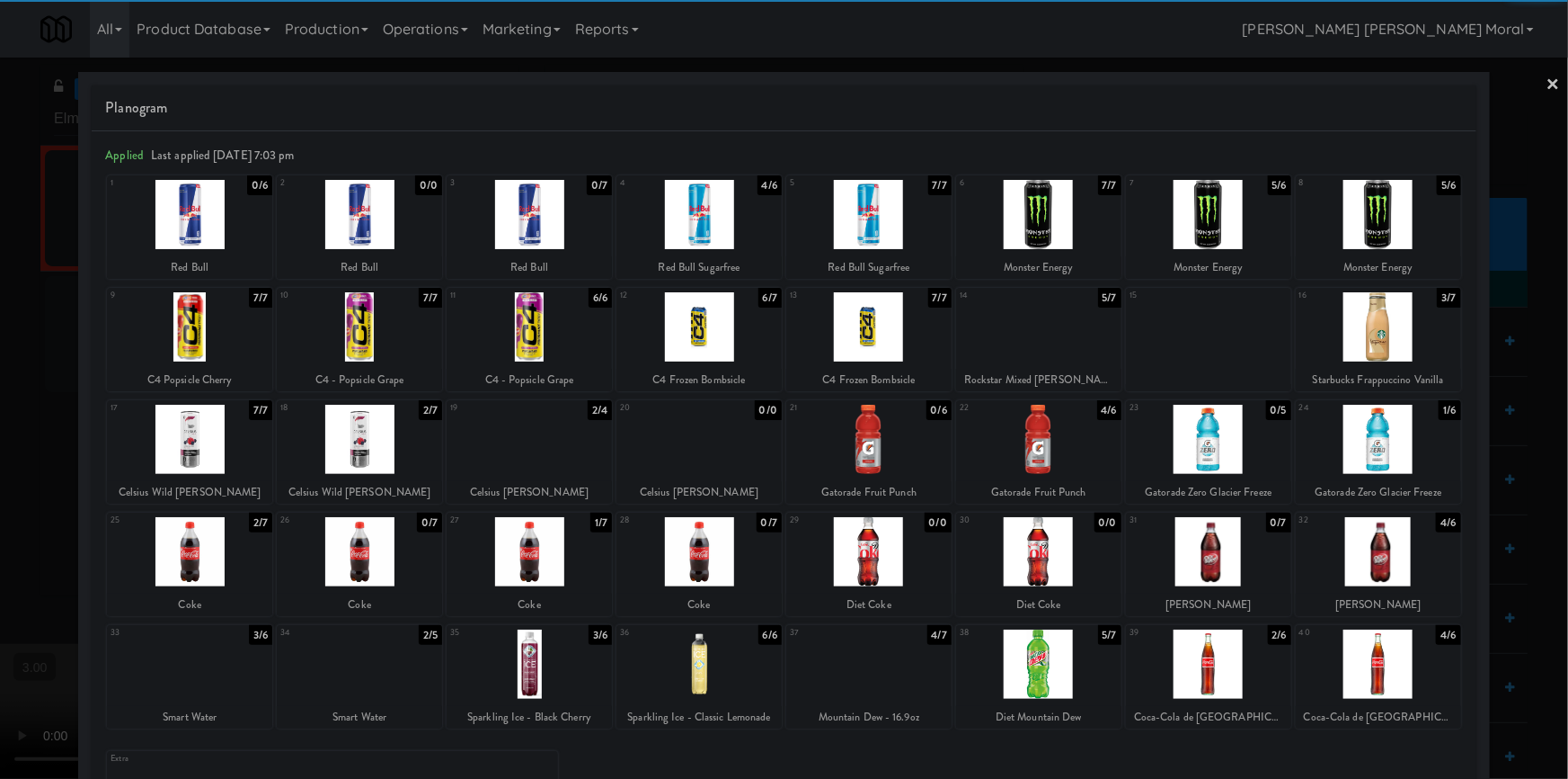
click at [379, 555] on div at bounding box center [360, 552] width 165 height 69
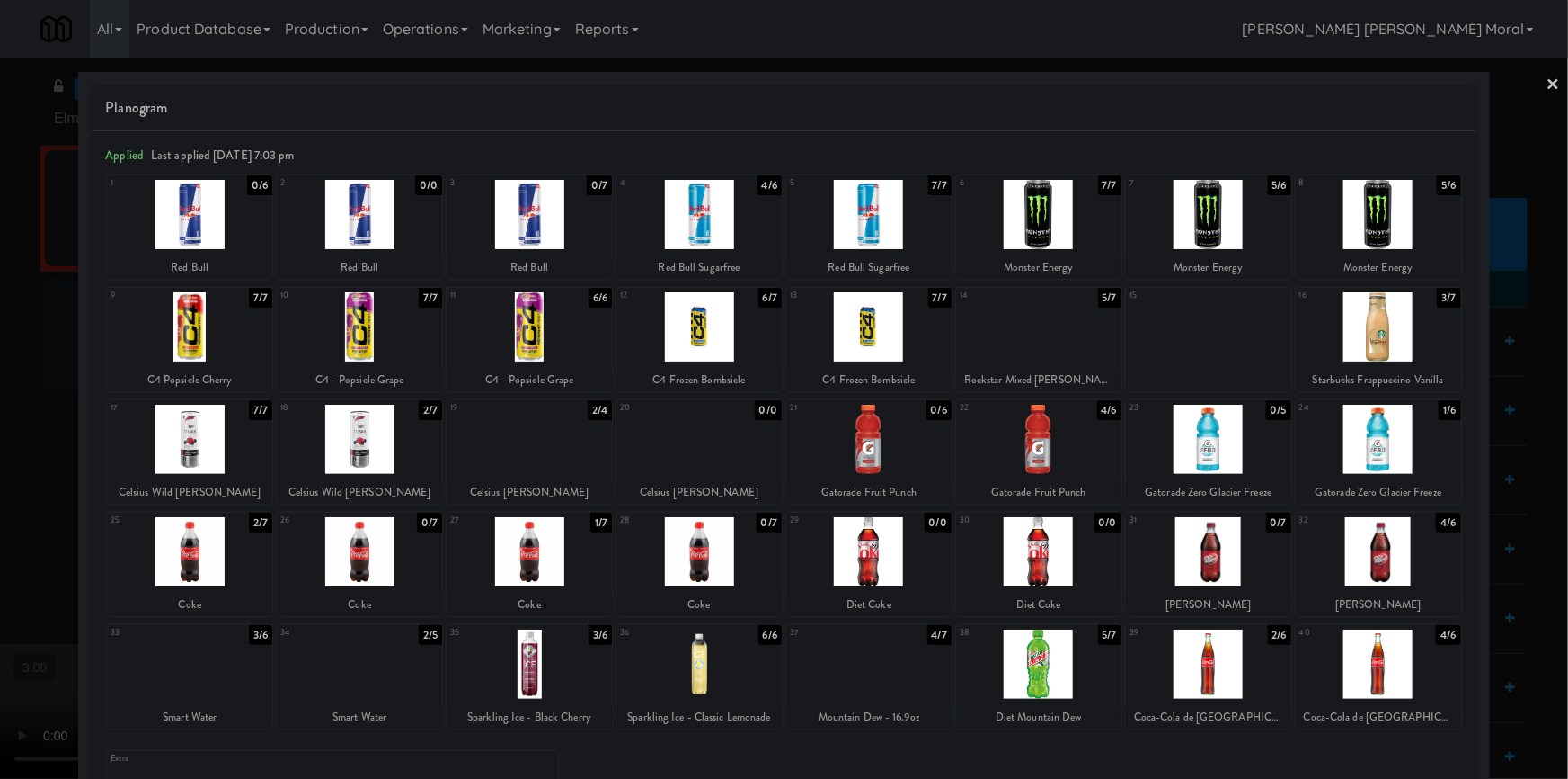
click at [253, 551] on div at bounding box center [190, 552] width 165 height 69
click at [0, 435] on div at bounding box center [784, 390] width 1568 height 779
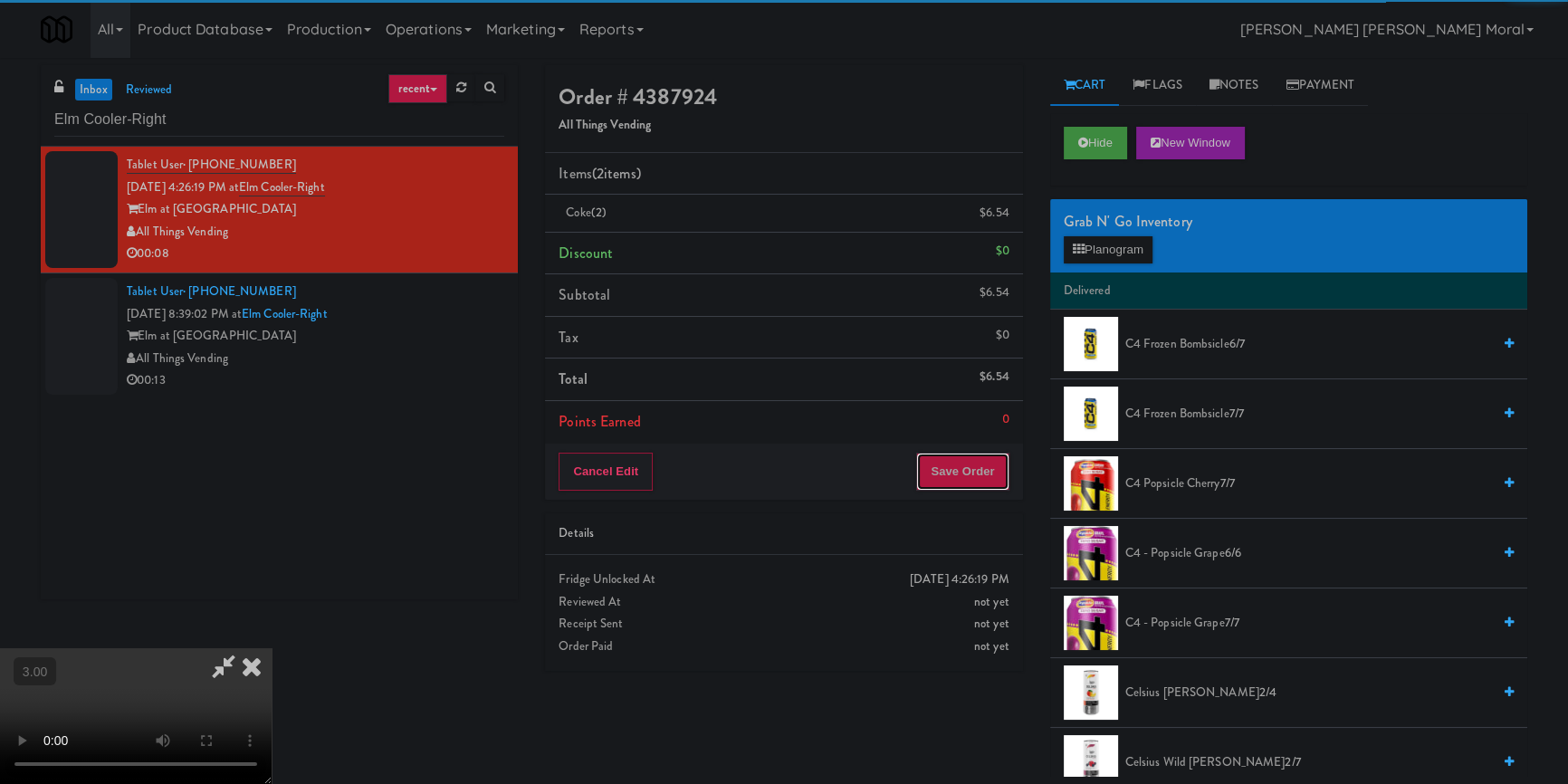
click at [997, 467] on button "Save Order" at bounding box center [962, 471] width 92 height 38
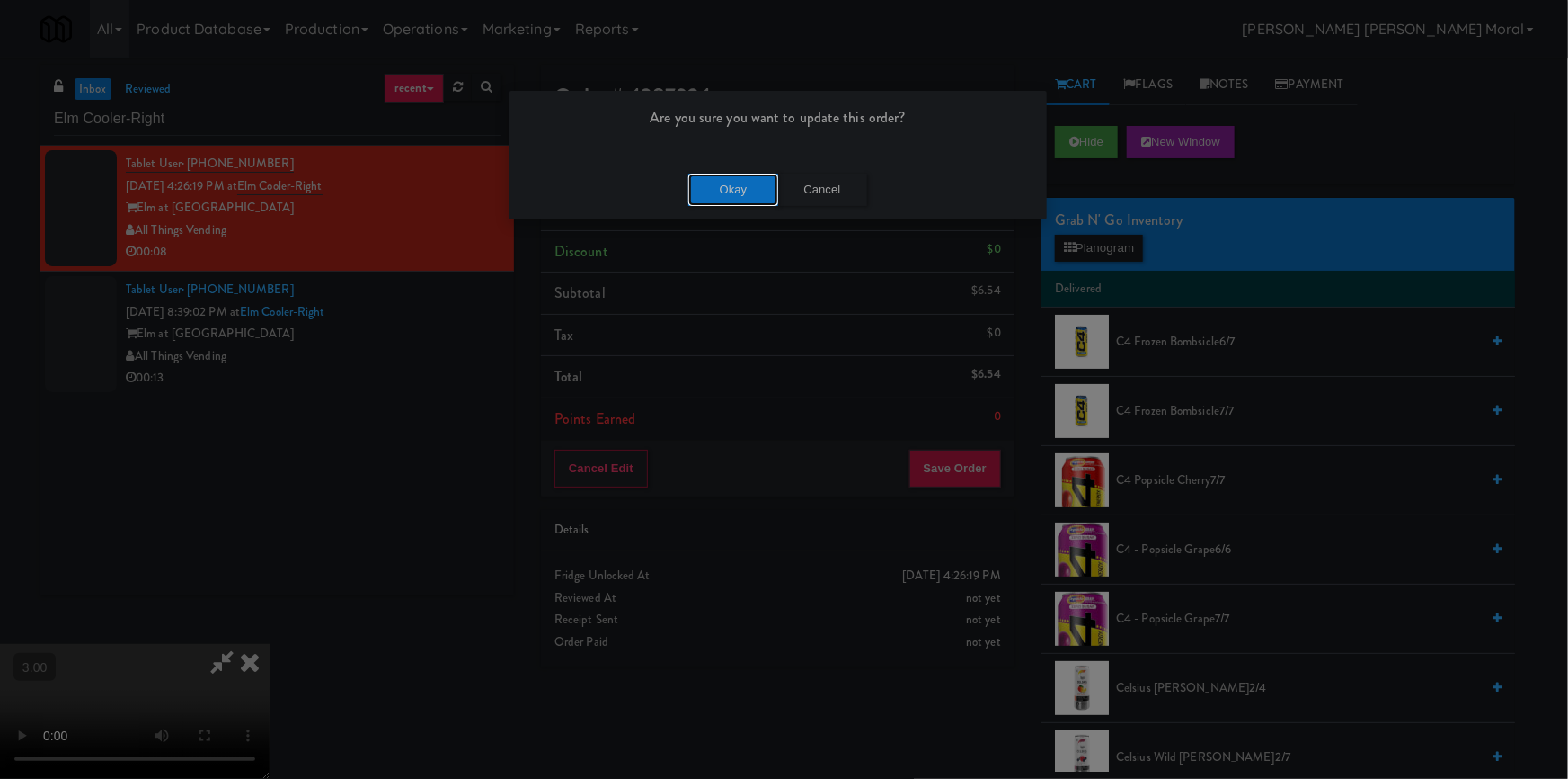
click at [712, 182] on button "Okay" at bounding box center [732, 189] width 89 height 32
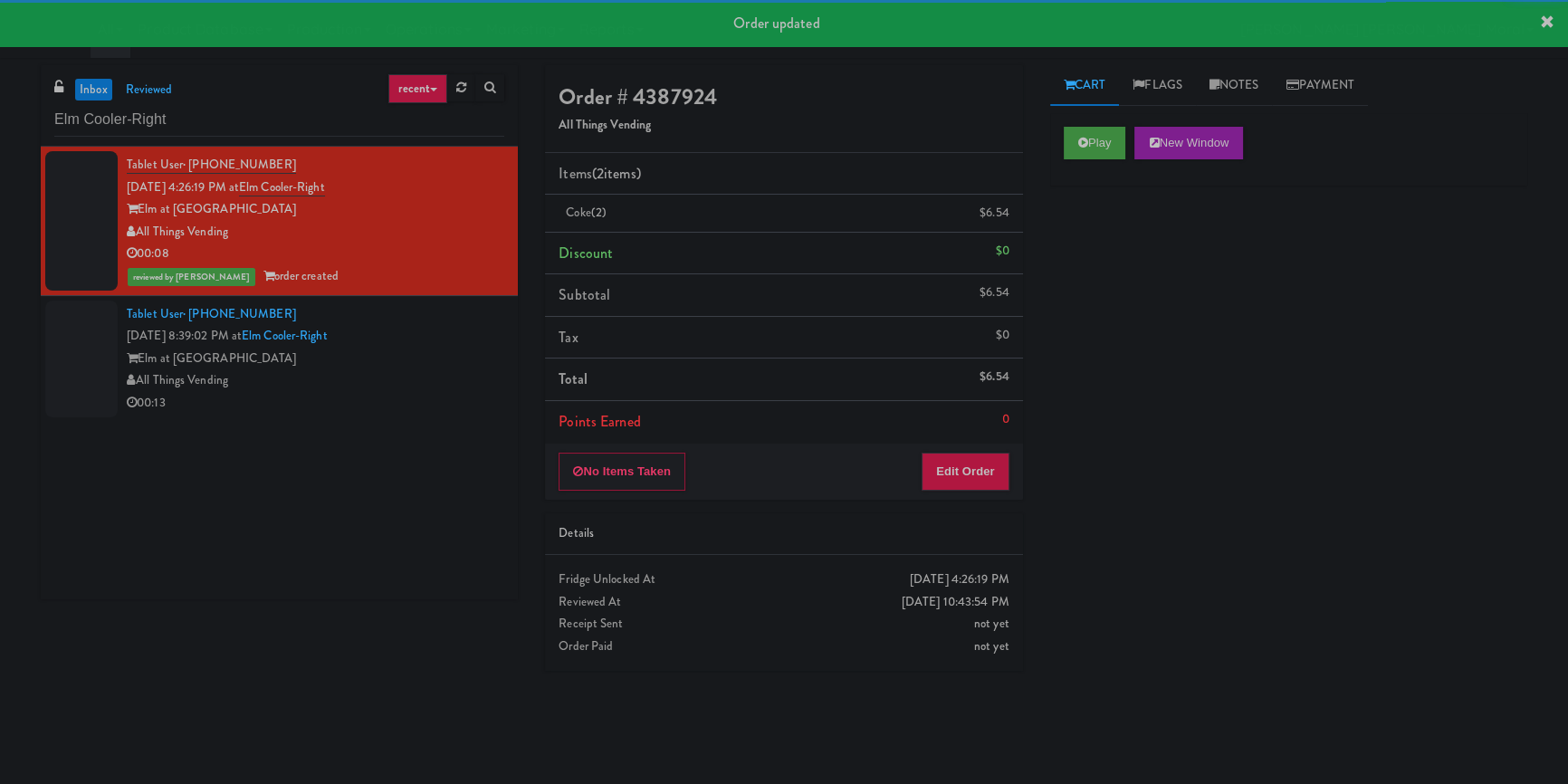
click at [465, 359] on div "Elm at [GEOGRAPHIC_DATA]" at bounding box center [315, 358] width 377 height 23
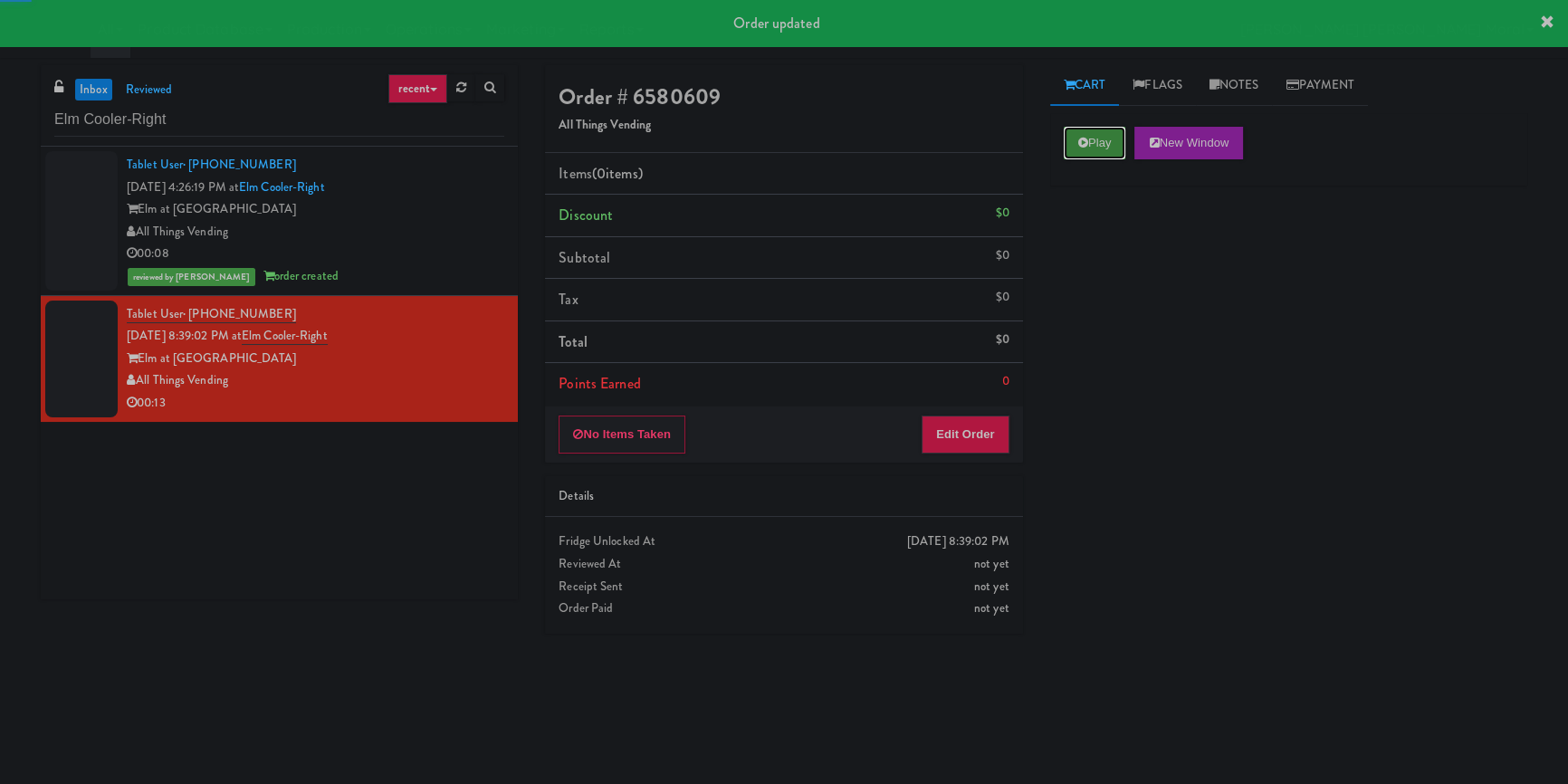
click at [1078, 156] on button "Play" at bounding box center [1095, 143] width 62 height 33
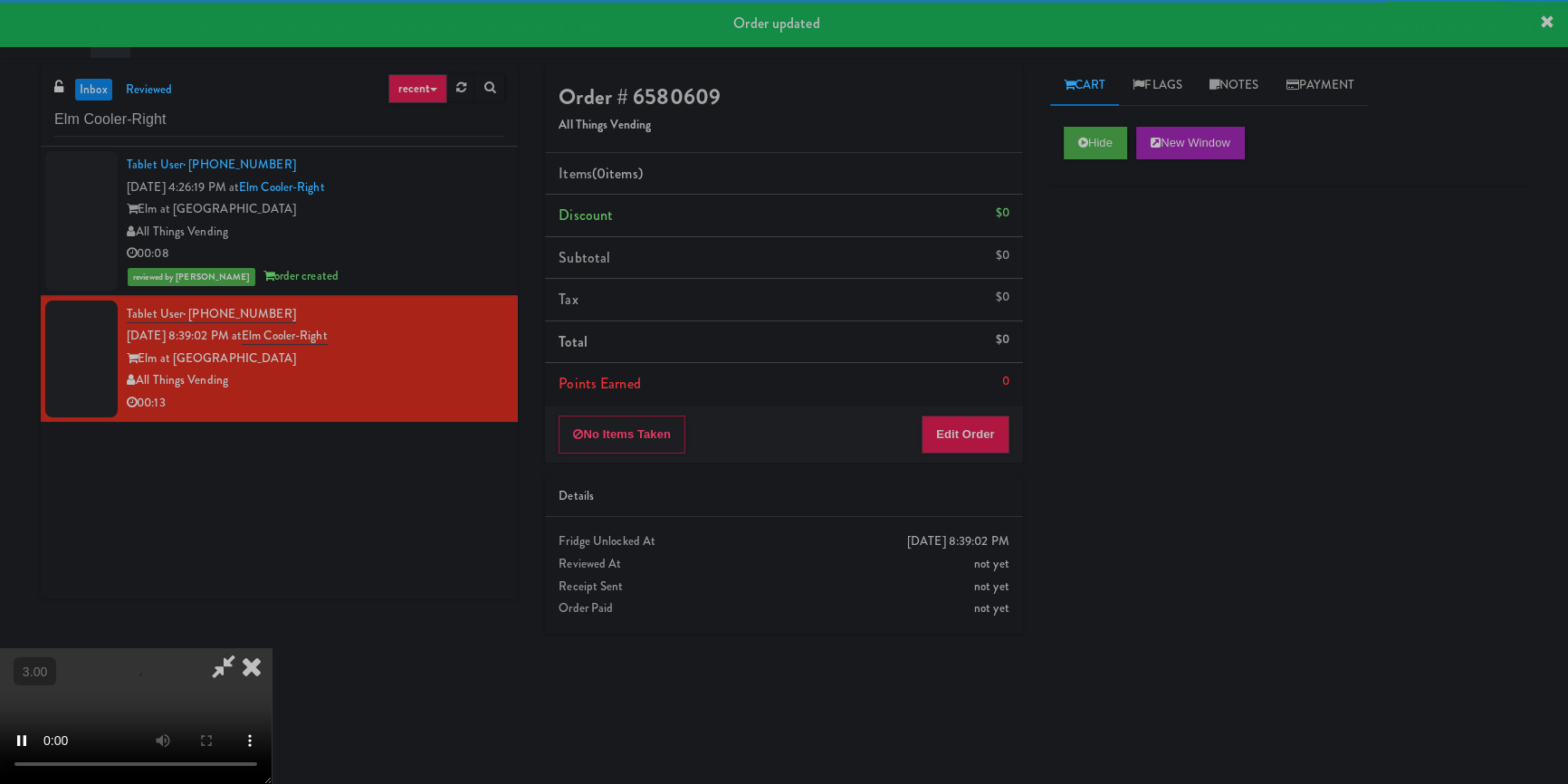
click at [1076, 317] on div "Hide New Window Primary Flag Clear Flag if unable to determine what was taken o…" at bounding box center [1290, 452] width 477 height 679
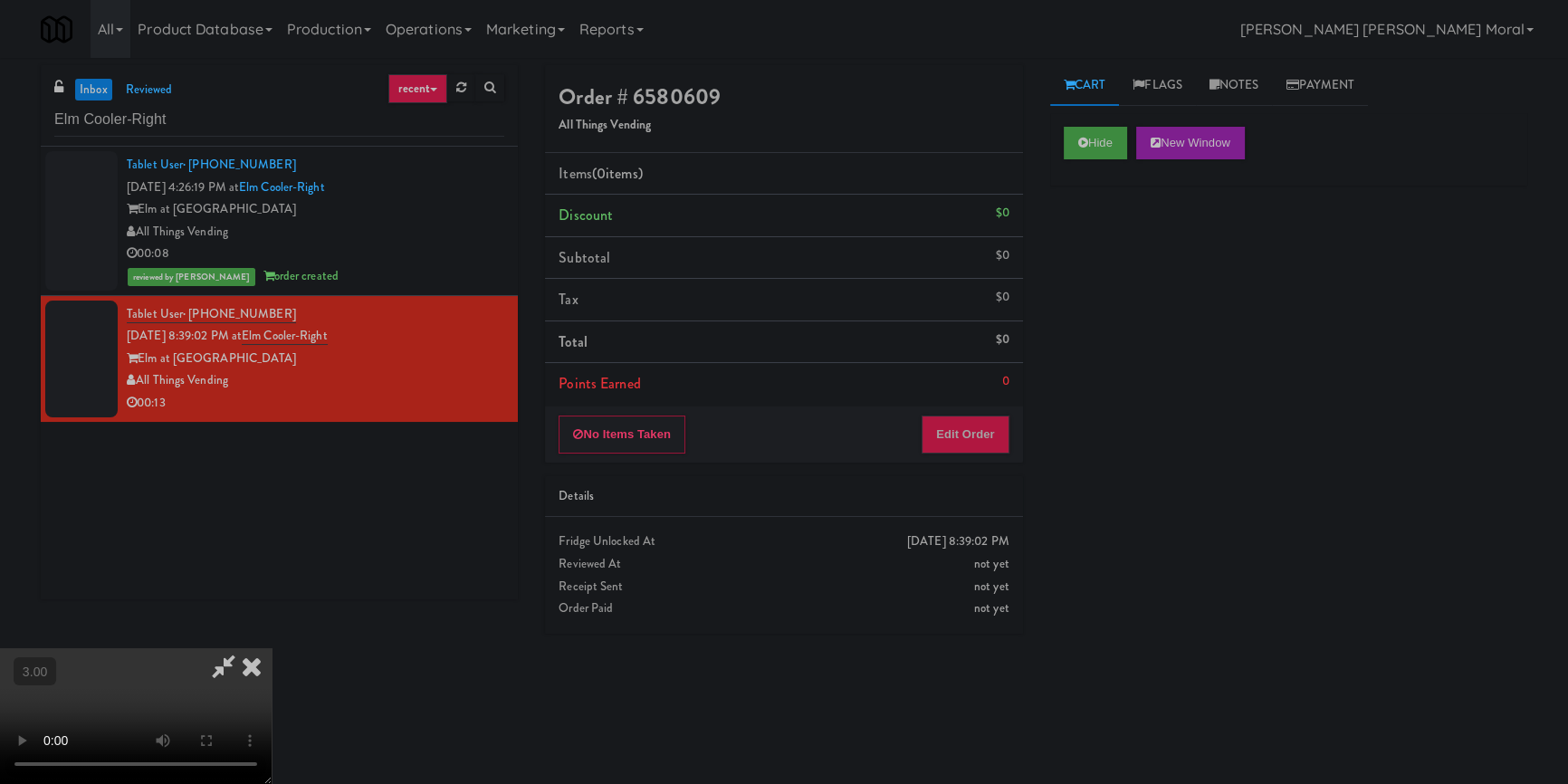
click at [971, 452] on div "No Items Taken Edit Order" at bounding box center [784, 434] width 477 height 56
click at [976, 436] on button "Edit Order" at bounding box center [966, 435] width 88 height 38
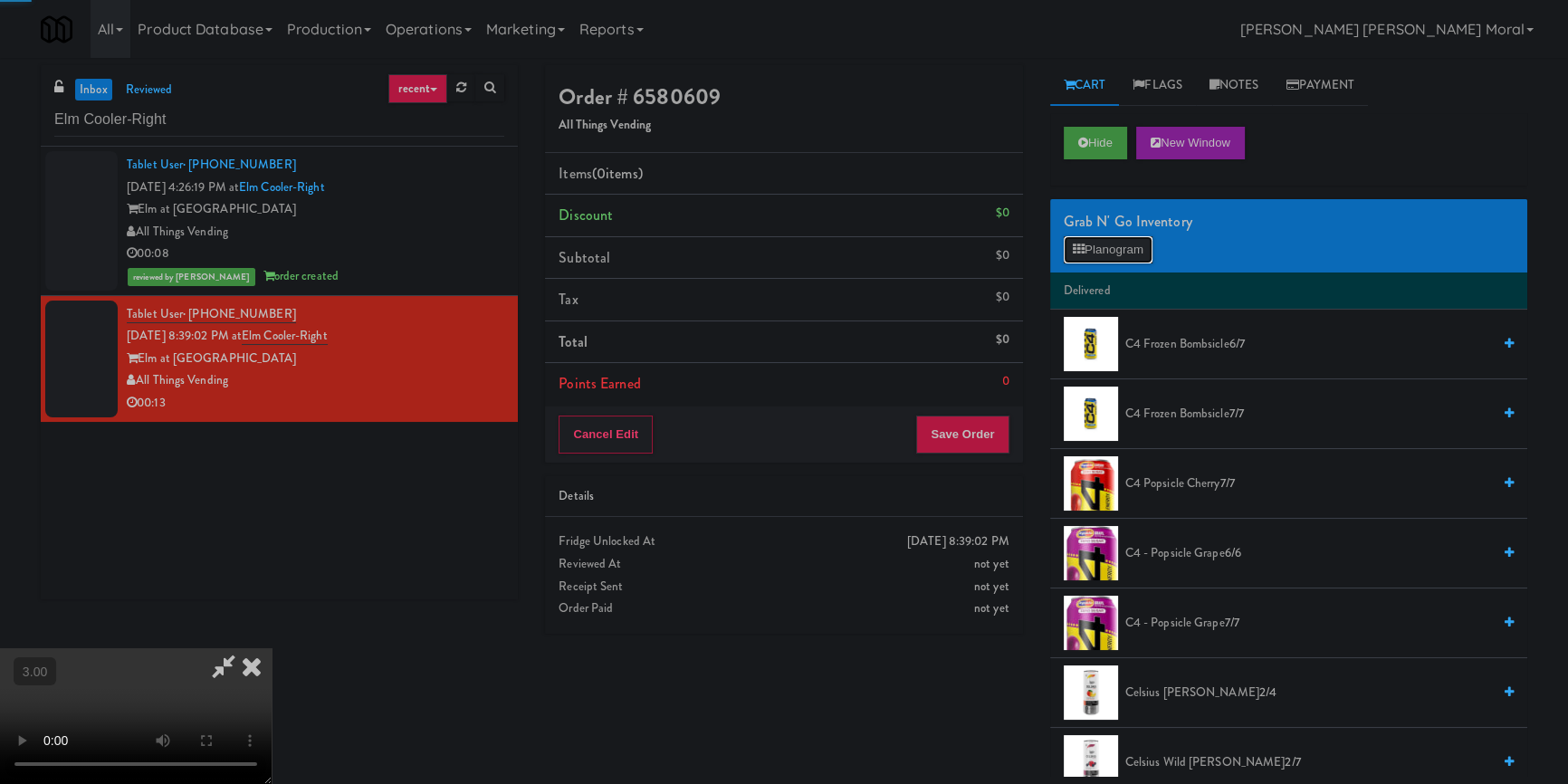
click at [1101, 257] on button "Planogram" at bounding box center [1108, 249] width 89 height 27
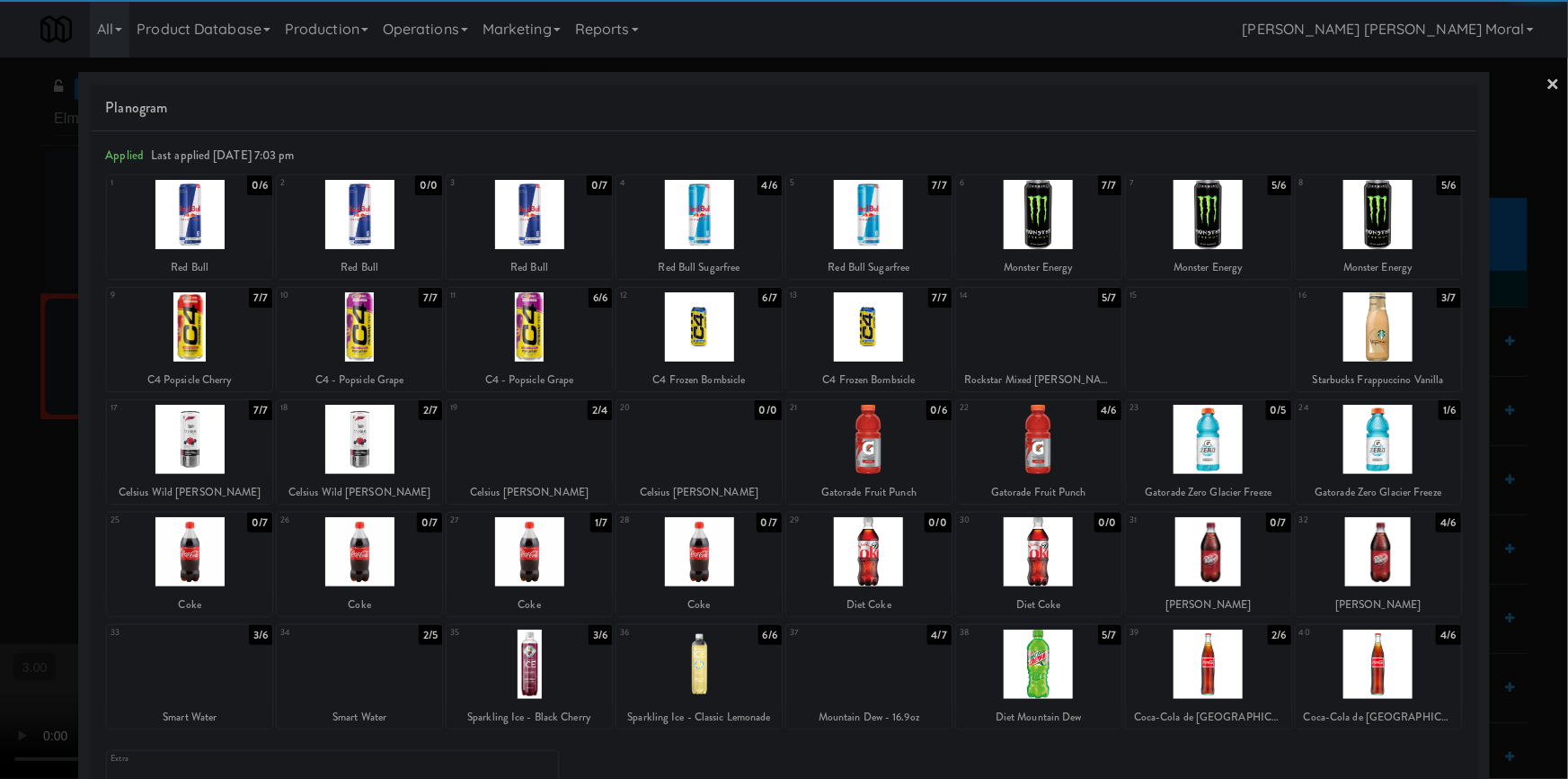
click at [1347, 344] on div at bounding box center [1378, 327] width 165 height 69
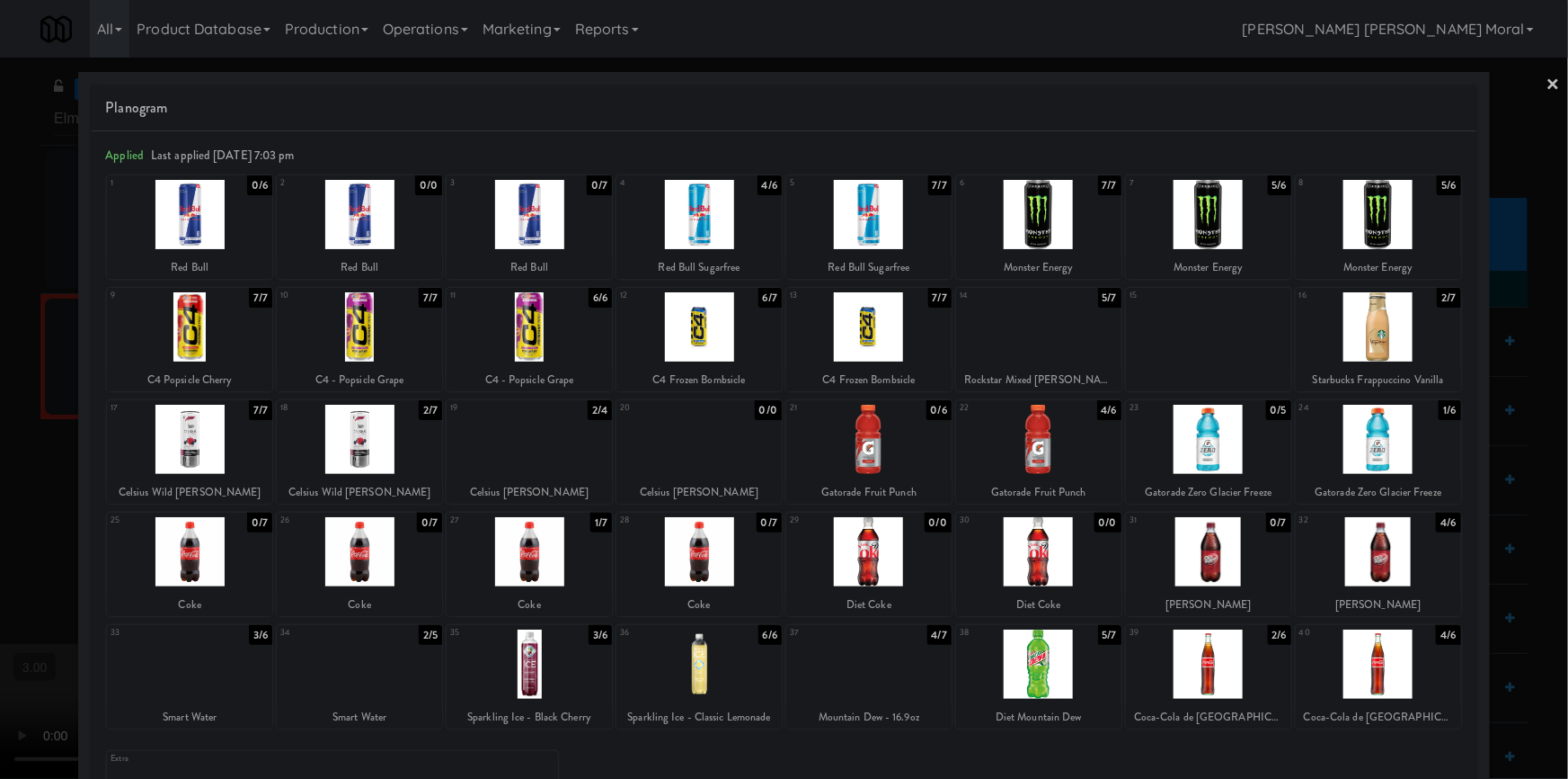
click at [351, 207] on div at bounding box center [360, 214] width 165 height 69
click at [227, 234] on div at bounding box center [190, 214] width 165 height 69
click at [22, 311] on div at bounding box center [784, 390] width 1568 height 779
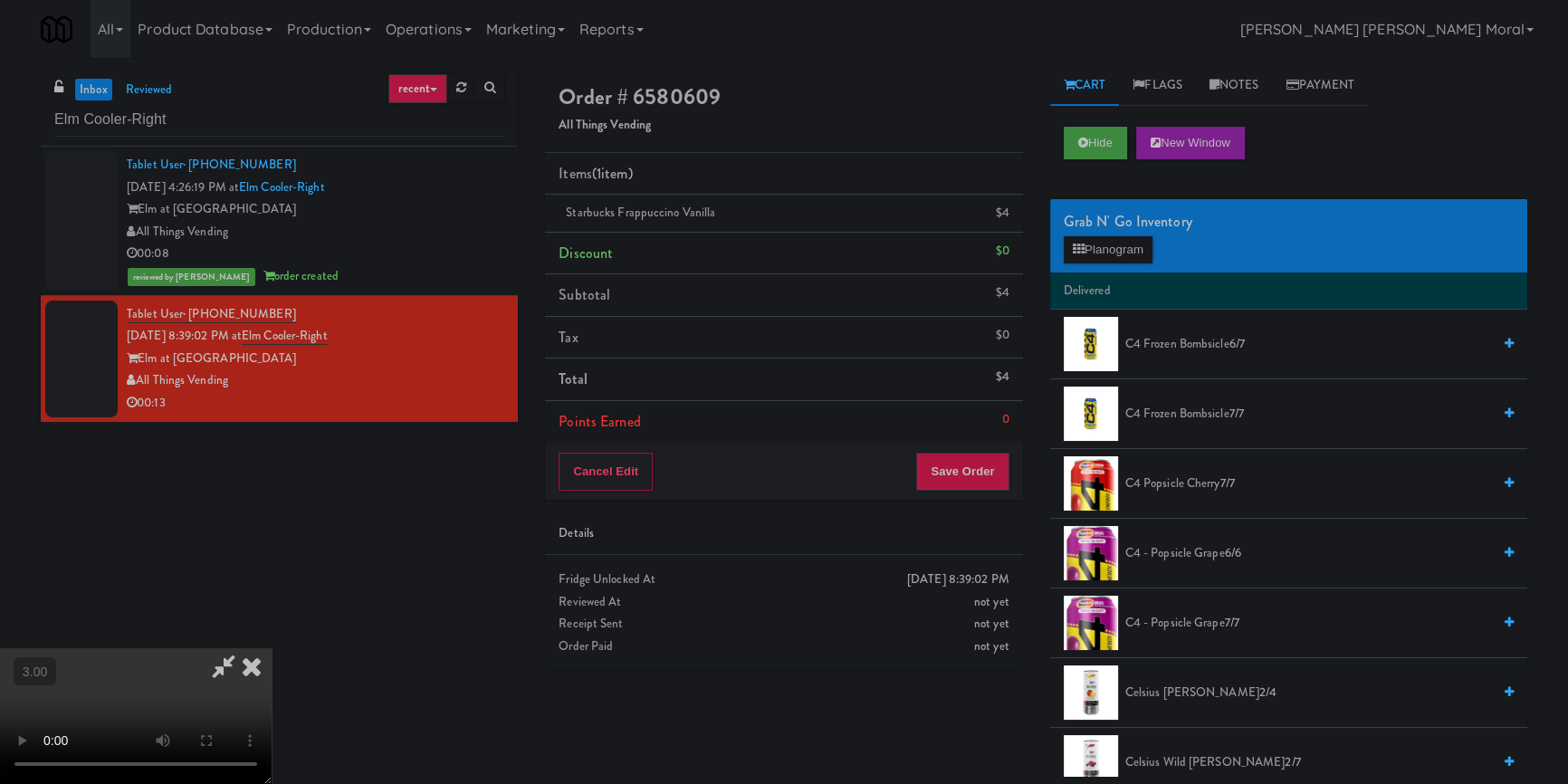
click at [271, 648] on video at bounding box center [136, 716] width 271 height 136
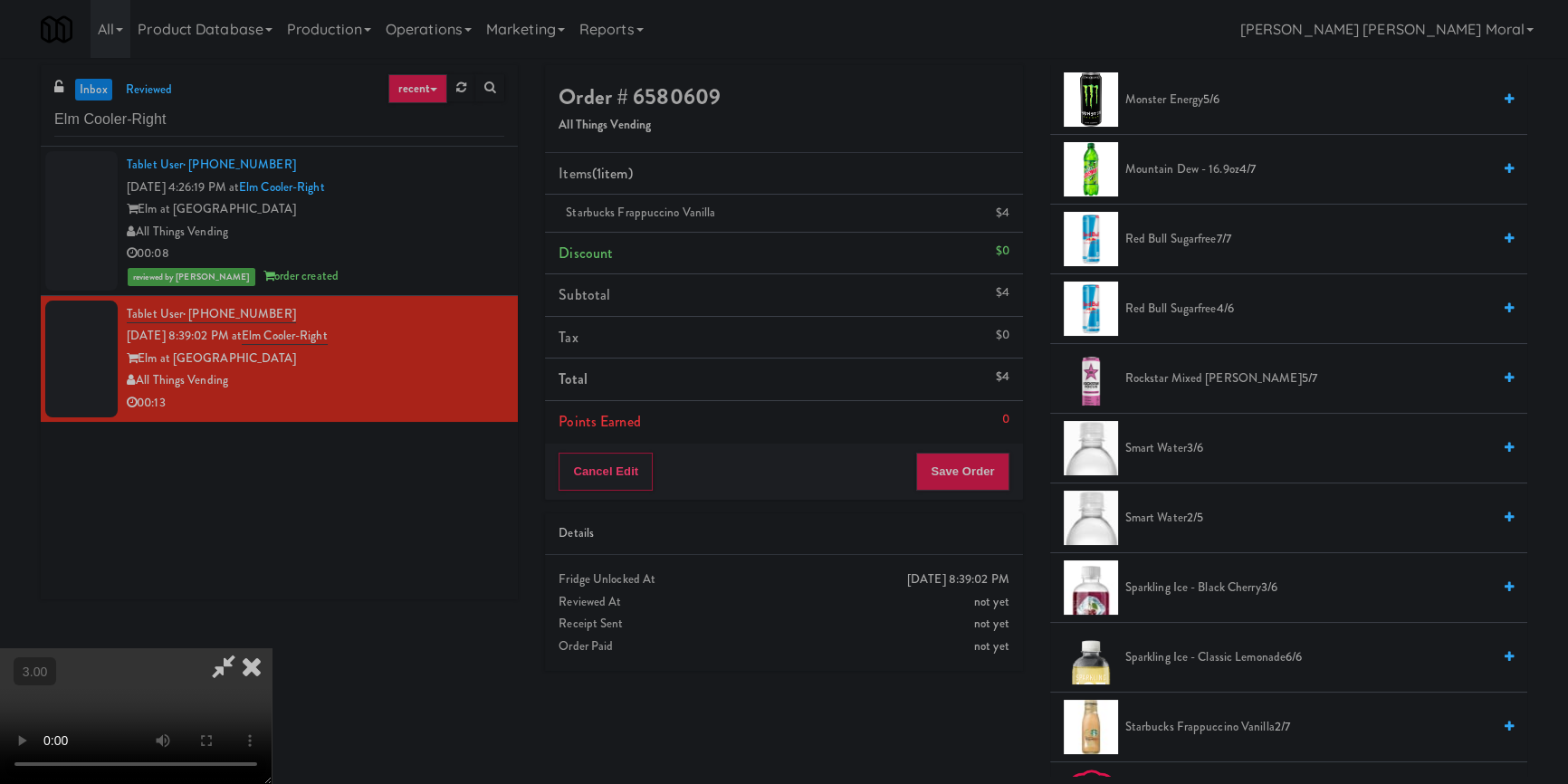
scroll to position [1691, 0]
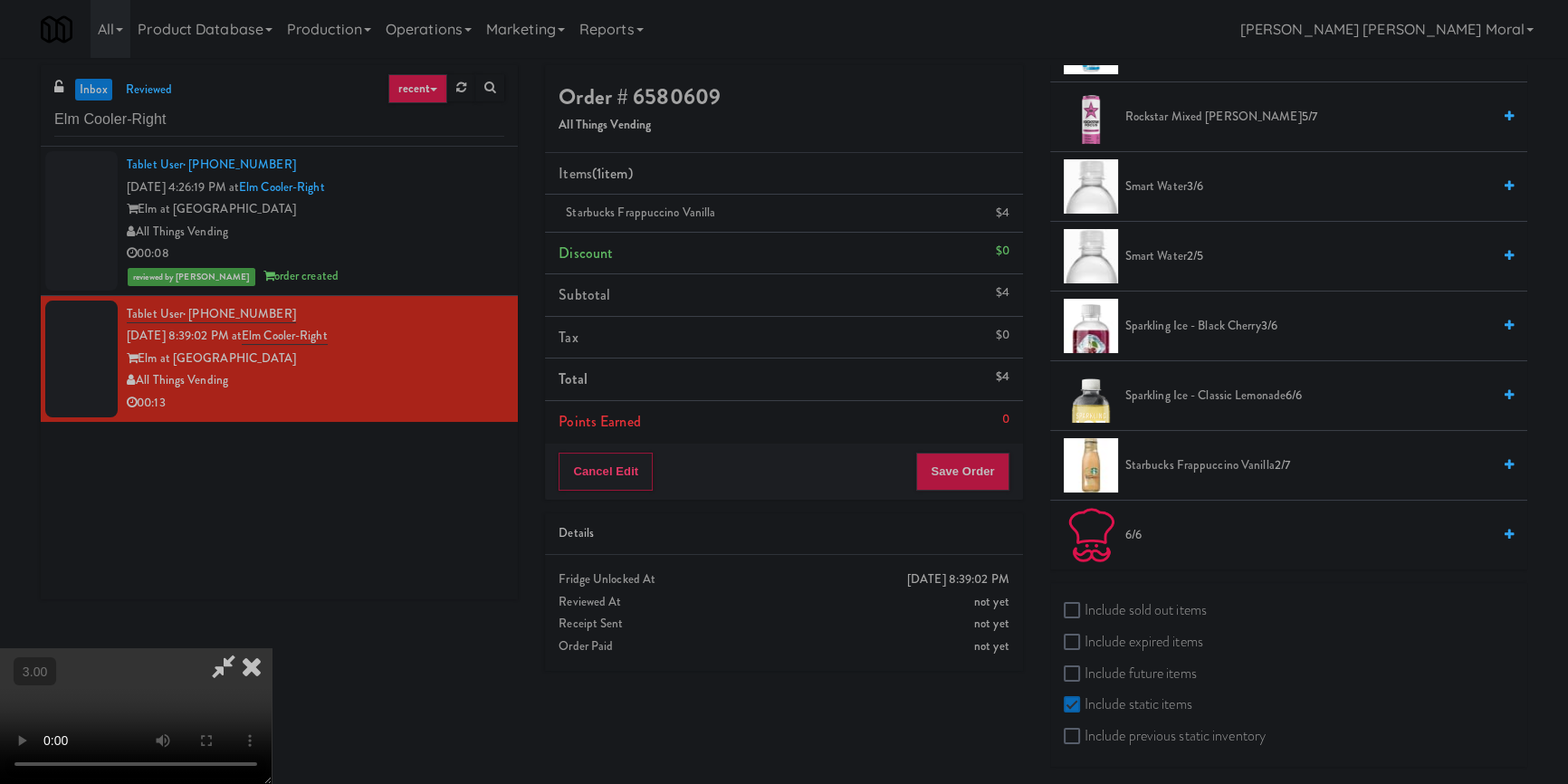
click at [1111, 593] on div "Include sold out items Include expired items Include future items Include stati…" at bounding box center [1290, 675] width 477 height 184
click at [1109, 600] on label "Include sold out items" at bounding box center [1135, 609] width 143 height 27
click at [1085, 604] on input "Include sold out items" at bounding box center [1074, 611] width 21 height 15
checkbox input "true"
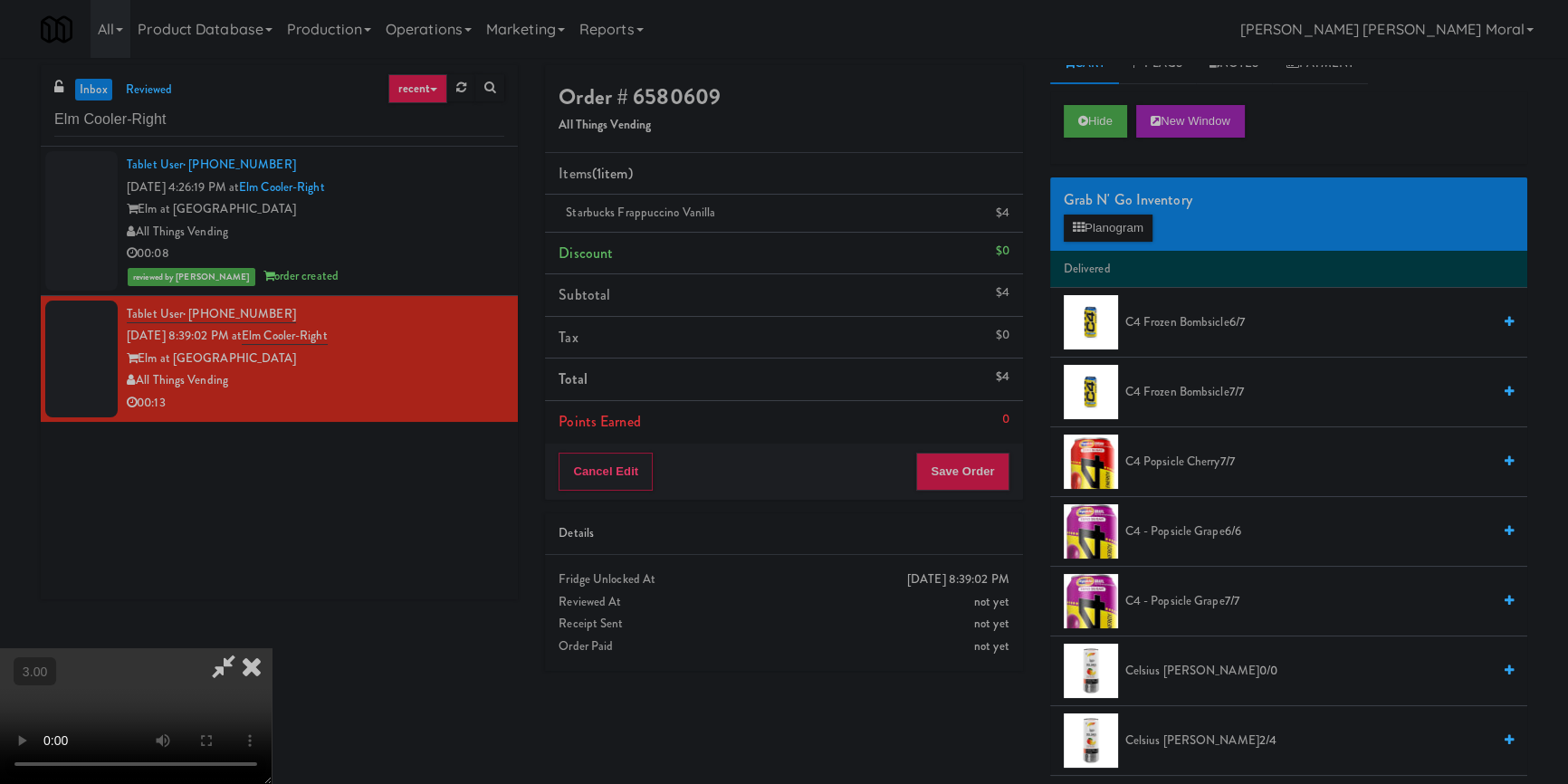
scroll to position [0, 0]
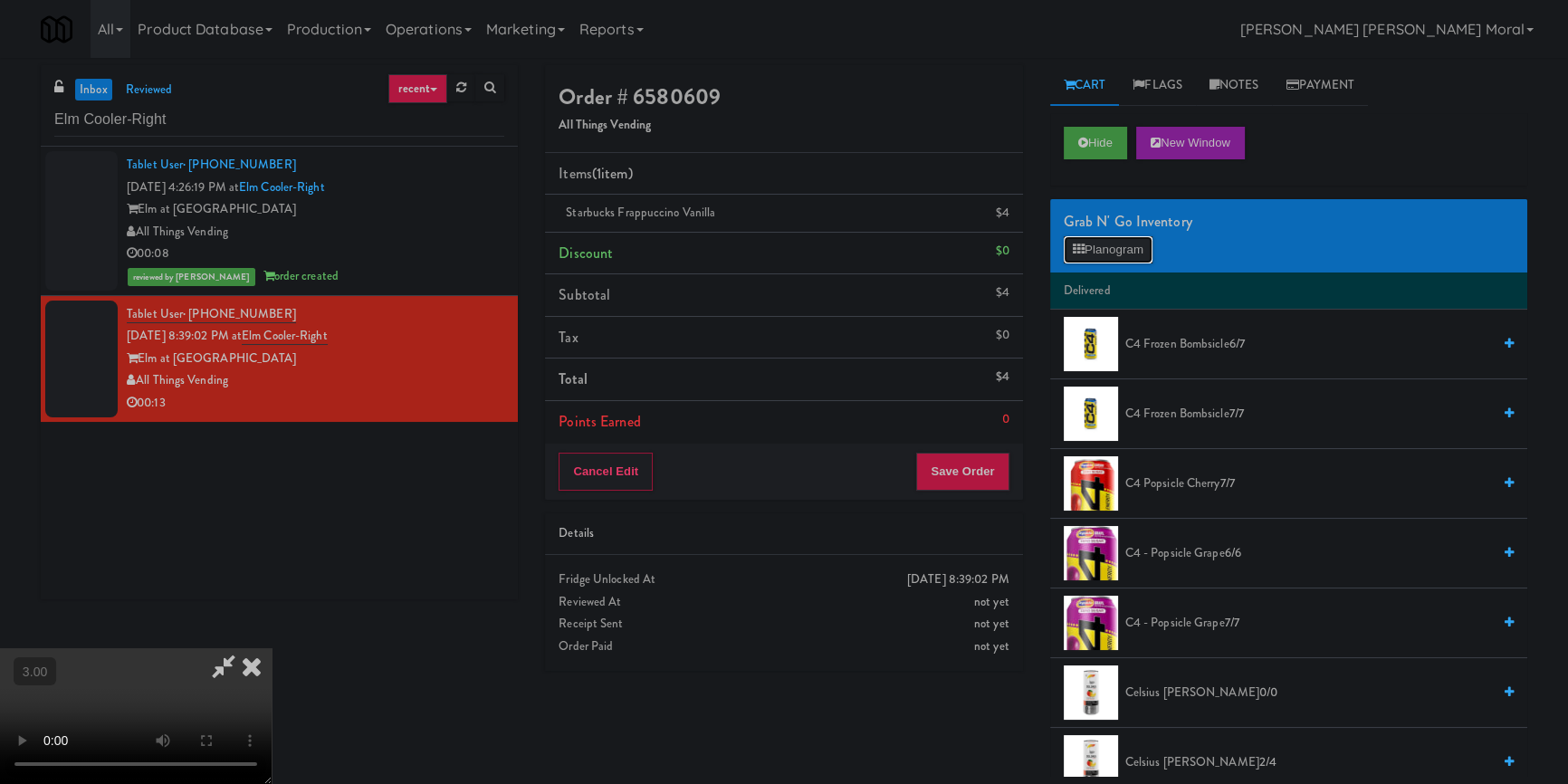
click at [1118, 245] on button "Planogram" at bounding box center [1108, 249] width 89 height 27
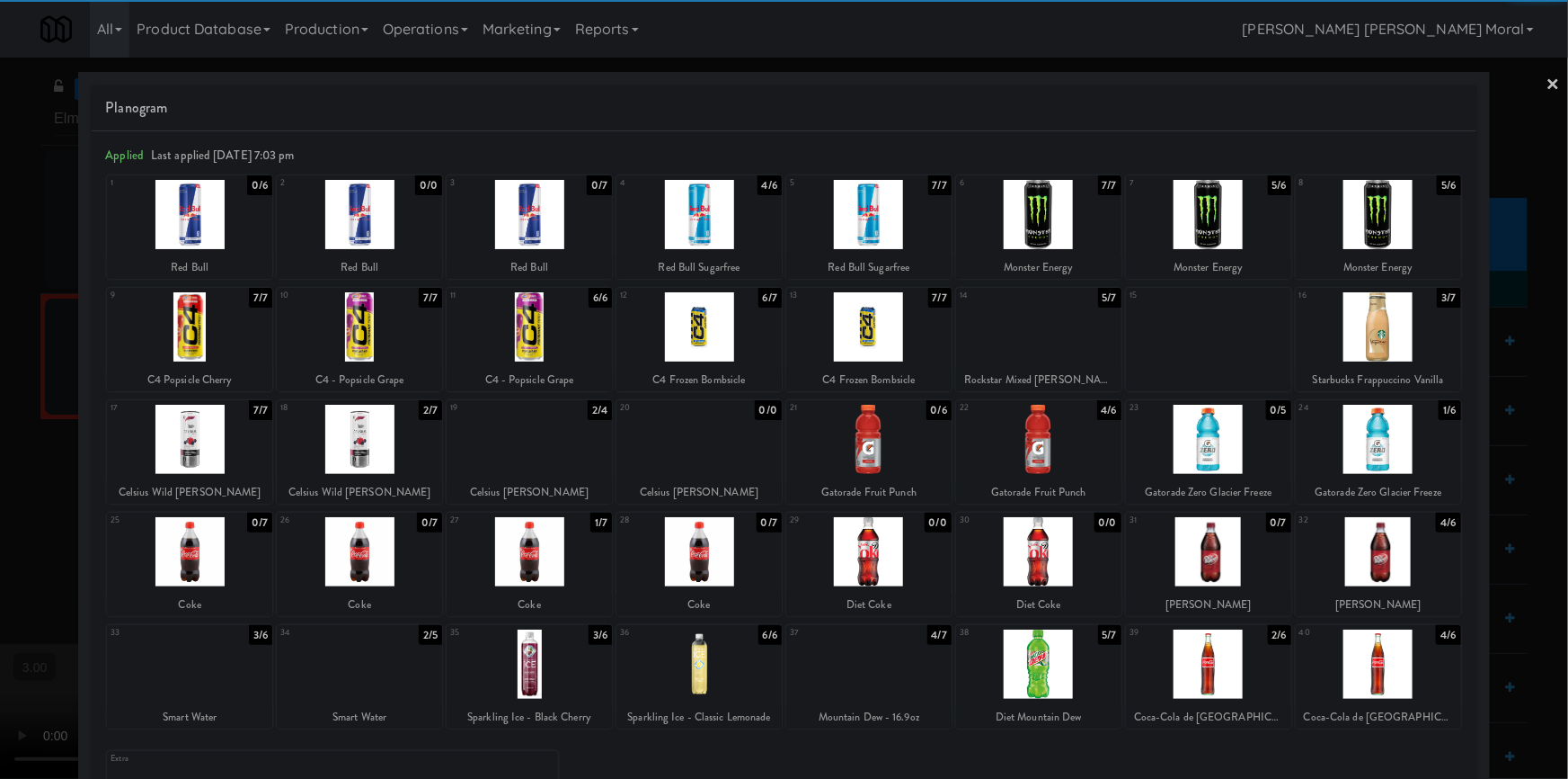
click at [371, 210] on div at bounding box center [360, 214] width 165 height 69
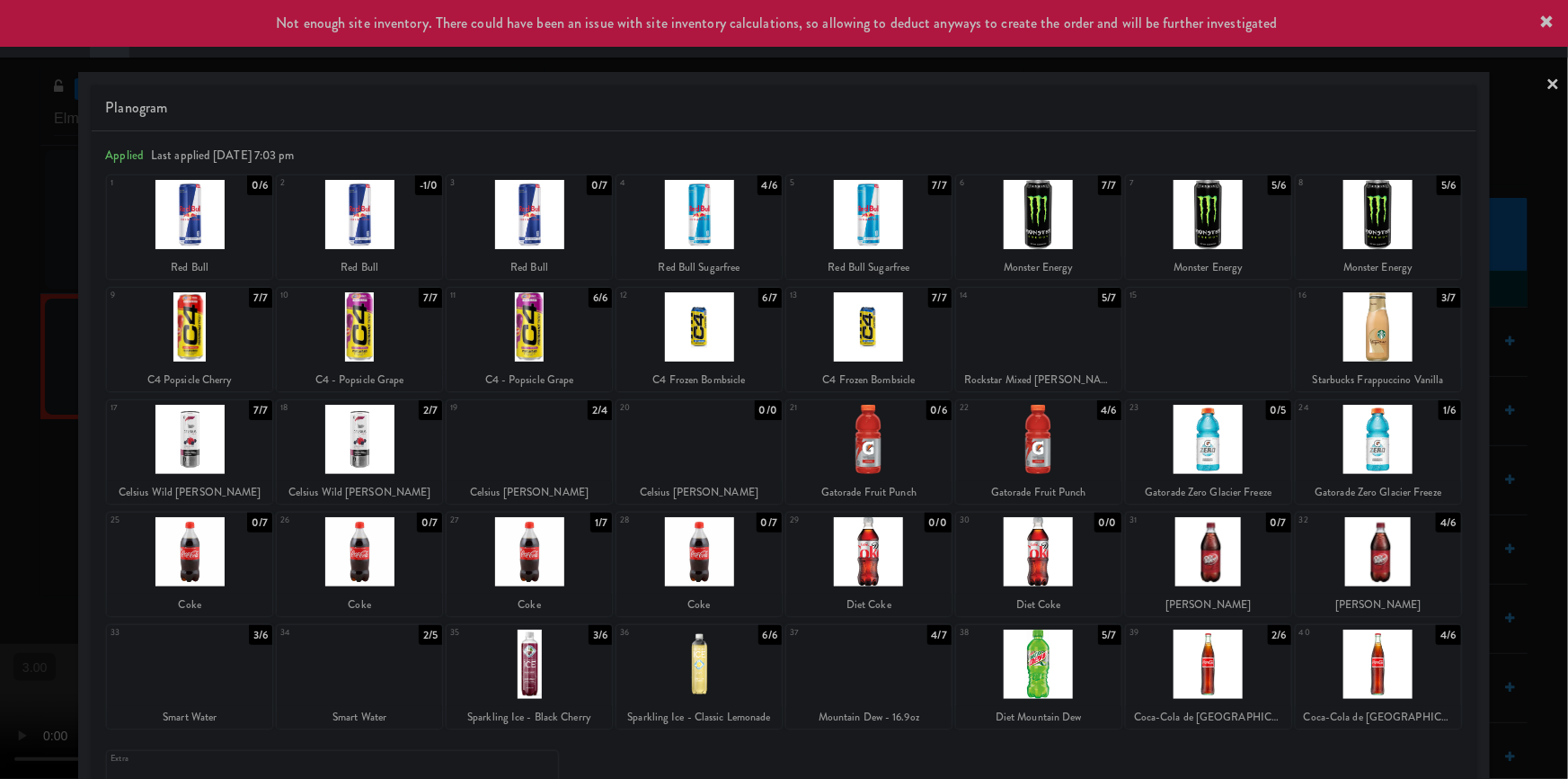
click at [881, 677] on div at bounding box center [869, 664] width 165 height 69
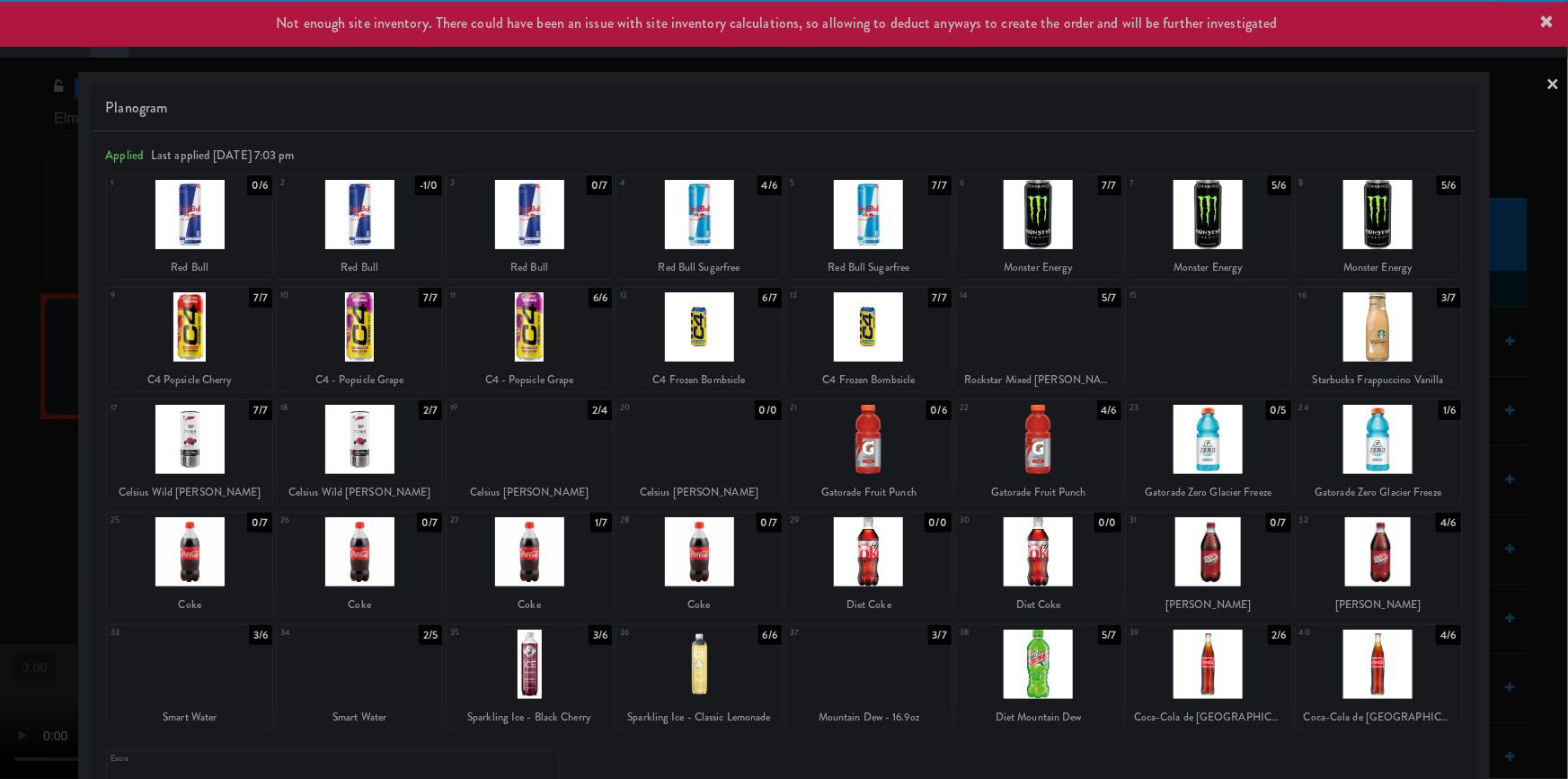
drag, startPoint x: 0, startPoint y: 484, endPoint x: 424, endPoint y: 526, distance: 426.1
click at [0, 485] on div at bounding box center [784, 390] width 1568 height 779
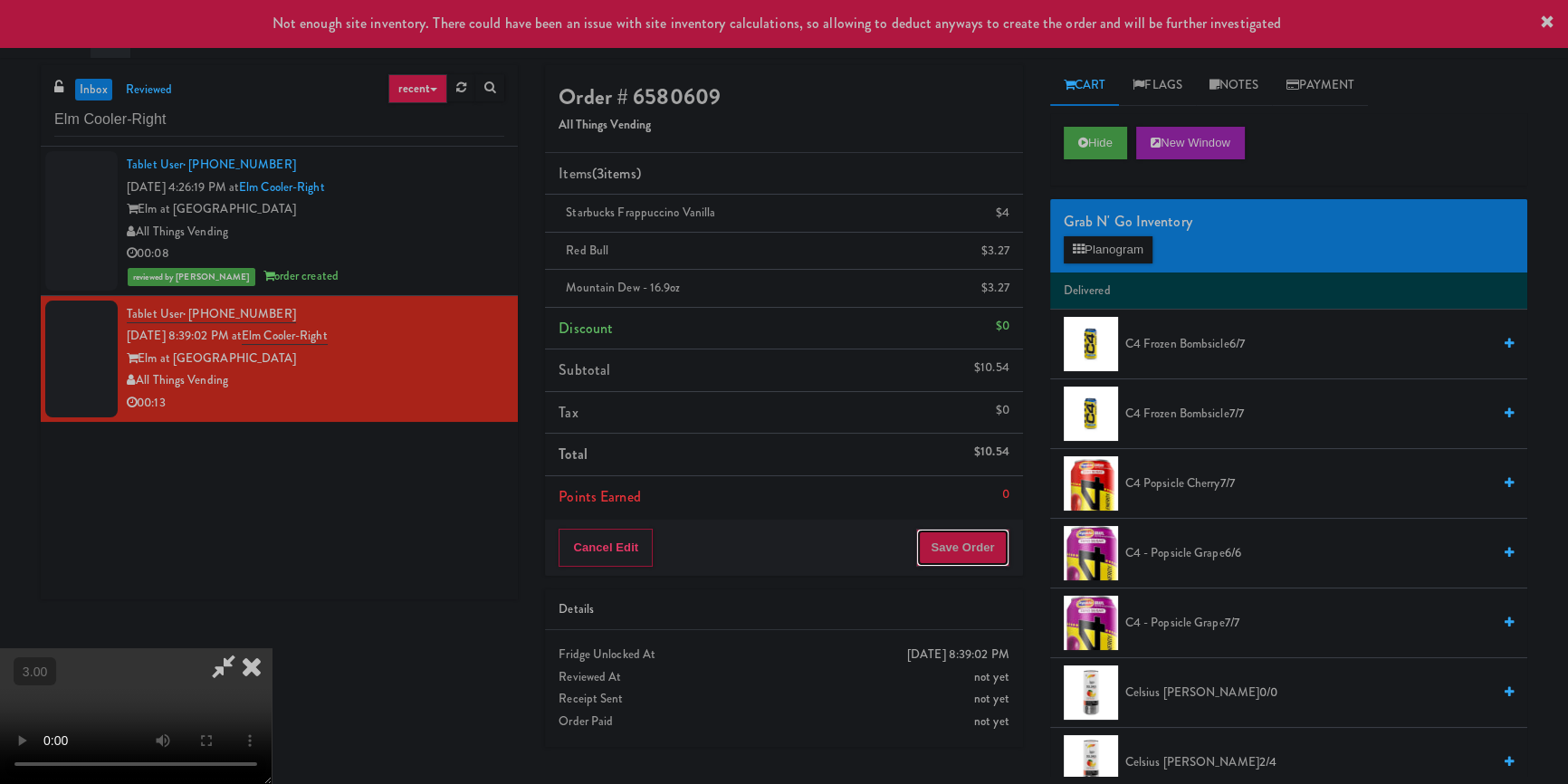
click at [984, 549] on button "Save Order" at bounding box center [962, 547] width 92 height 38
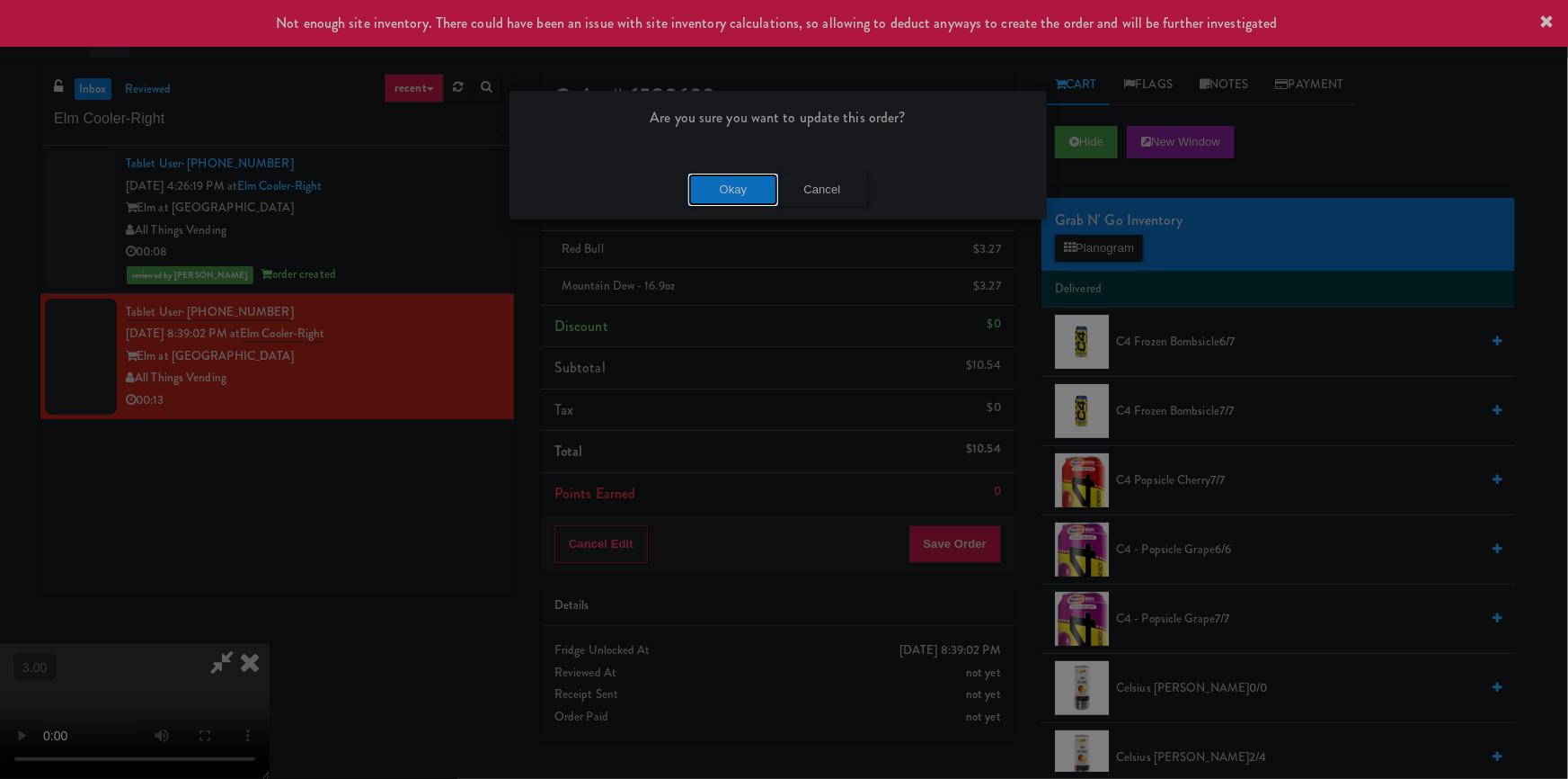
click at [720, 201] on button "Okay" at bounding box center [732, 189] width 89 height 32
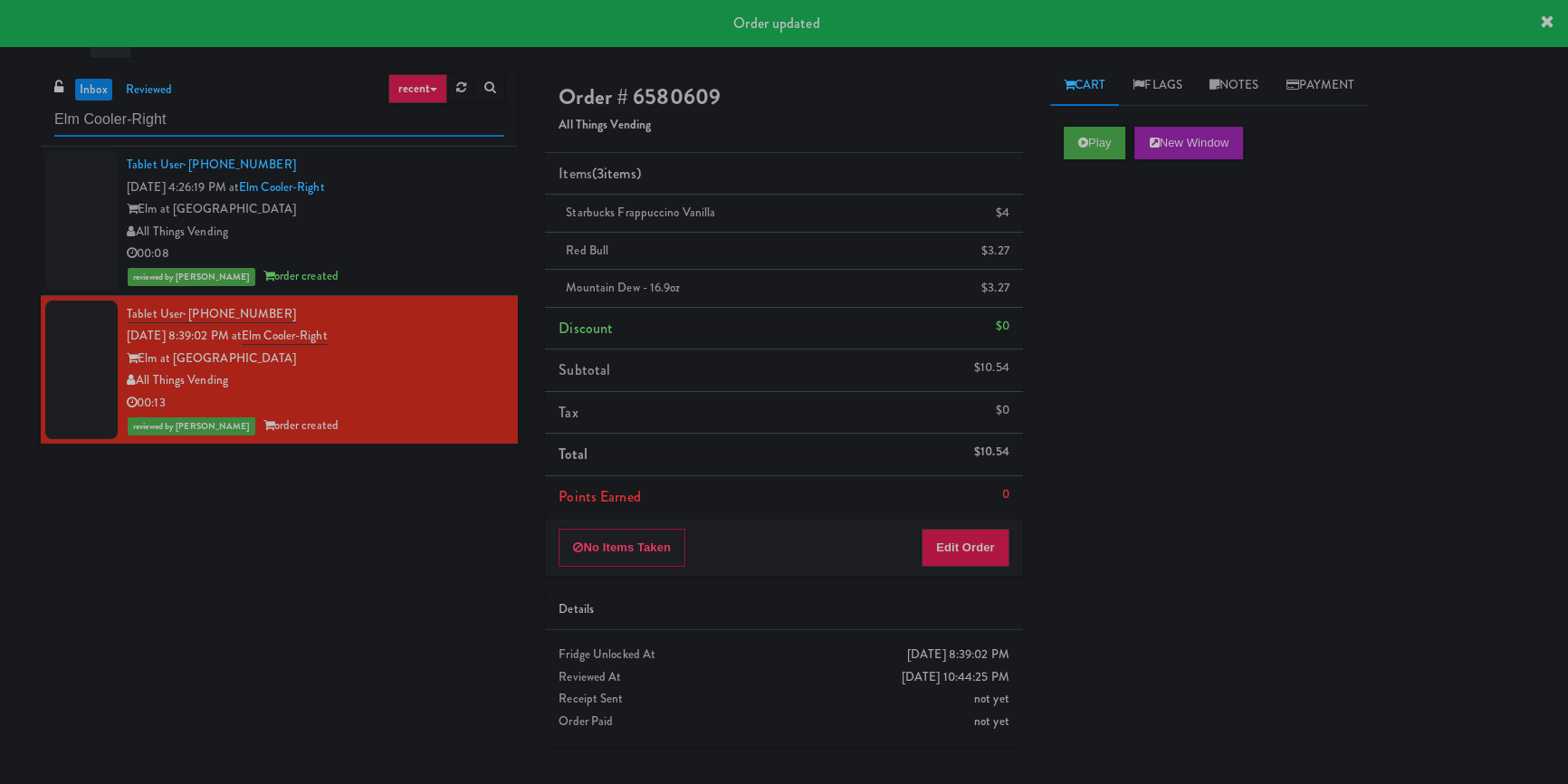
click at [269, 124] on input "Elm Cooler-Right" at bounding box center [279, 120] width 450 height 34
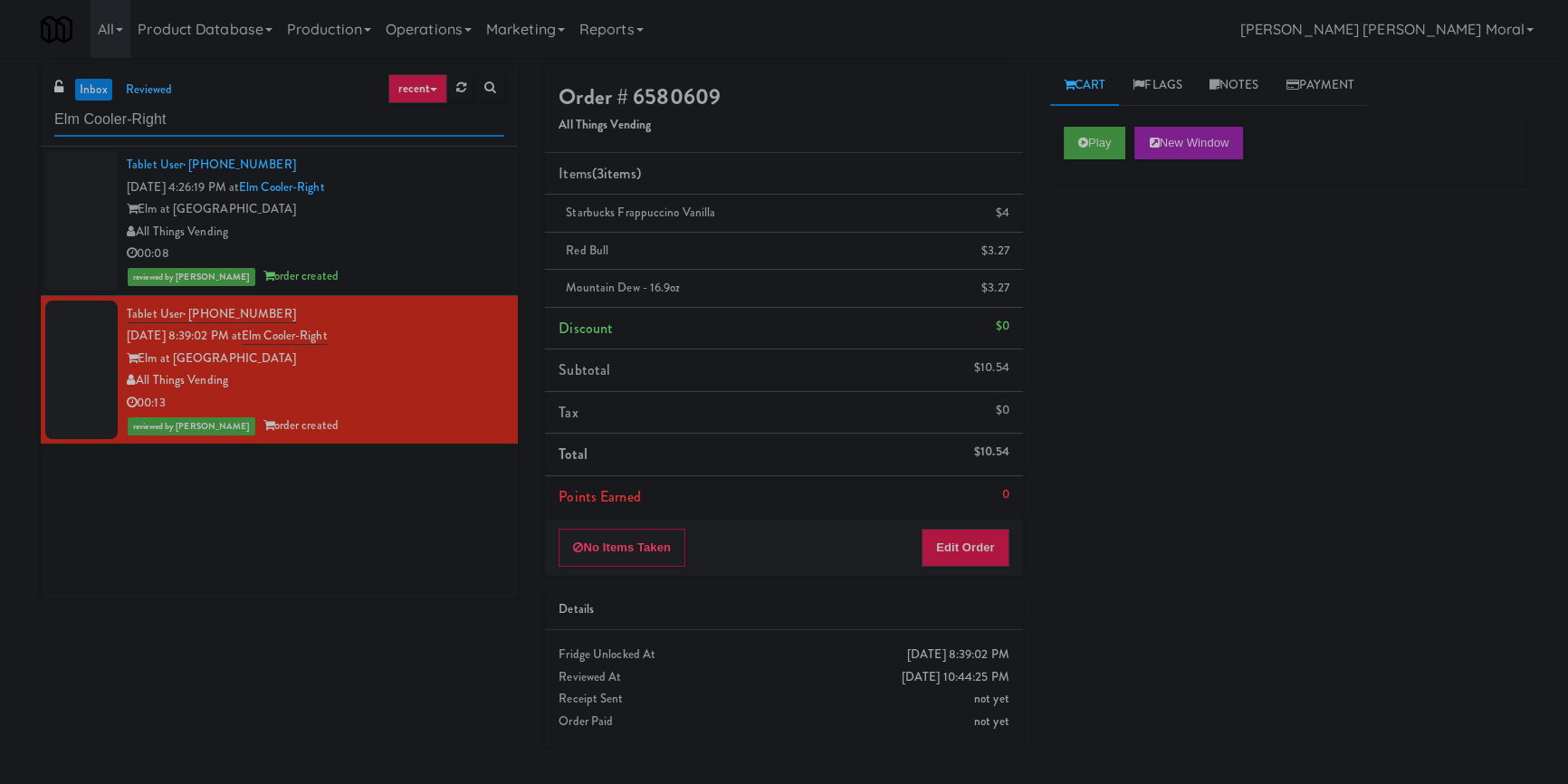
click at [214, 116] on input "Elm Cooler-Right" at bounding box center [279, 120] width 450 height 34
click at [213, 116] on input "Elm Cooler-Right" at bounding box center [279, 120] width 450 height 34
paste input "335 Bala - Cooler"
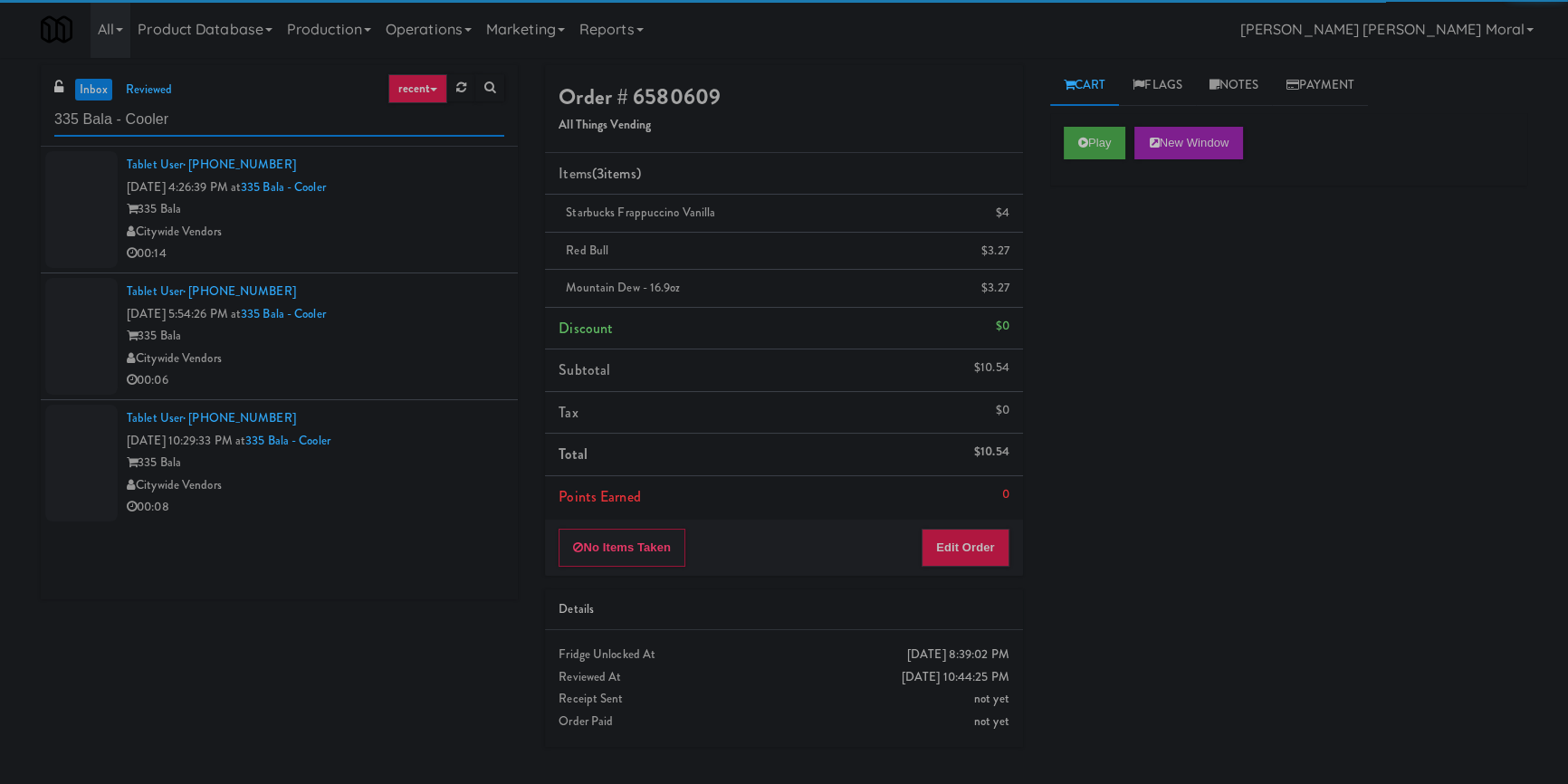
type input "335 Bala - Cooler"
click at [445, 244] on div "00:14" at bounding box center [315, 253] width 377 height 23
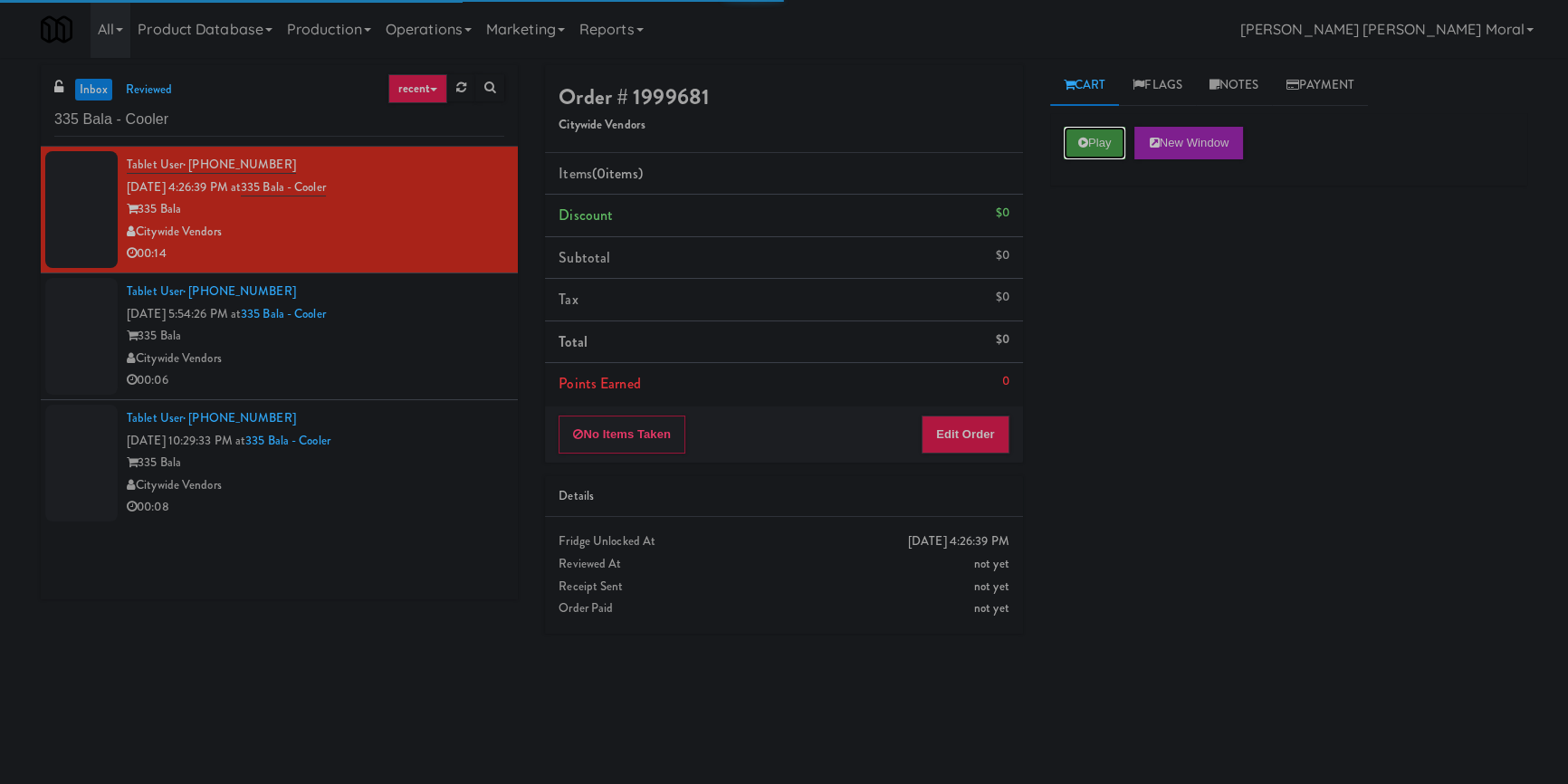
click at [1103, 151] on button "Play" at bounding box center [1095, 143] width 62 height 33
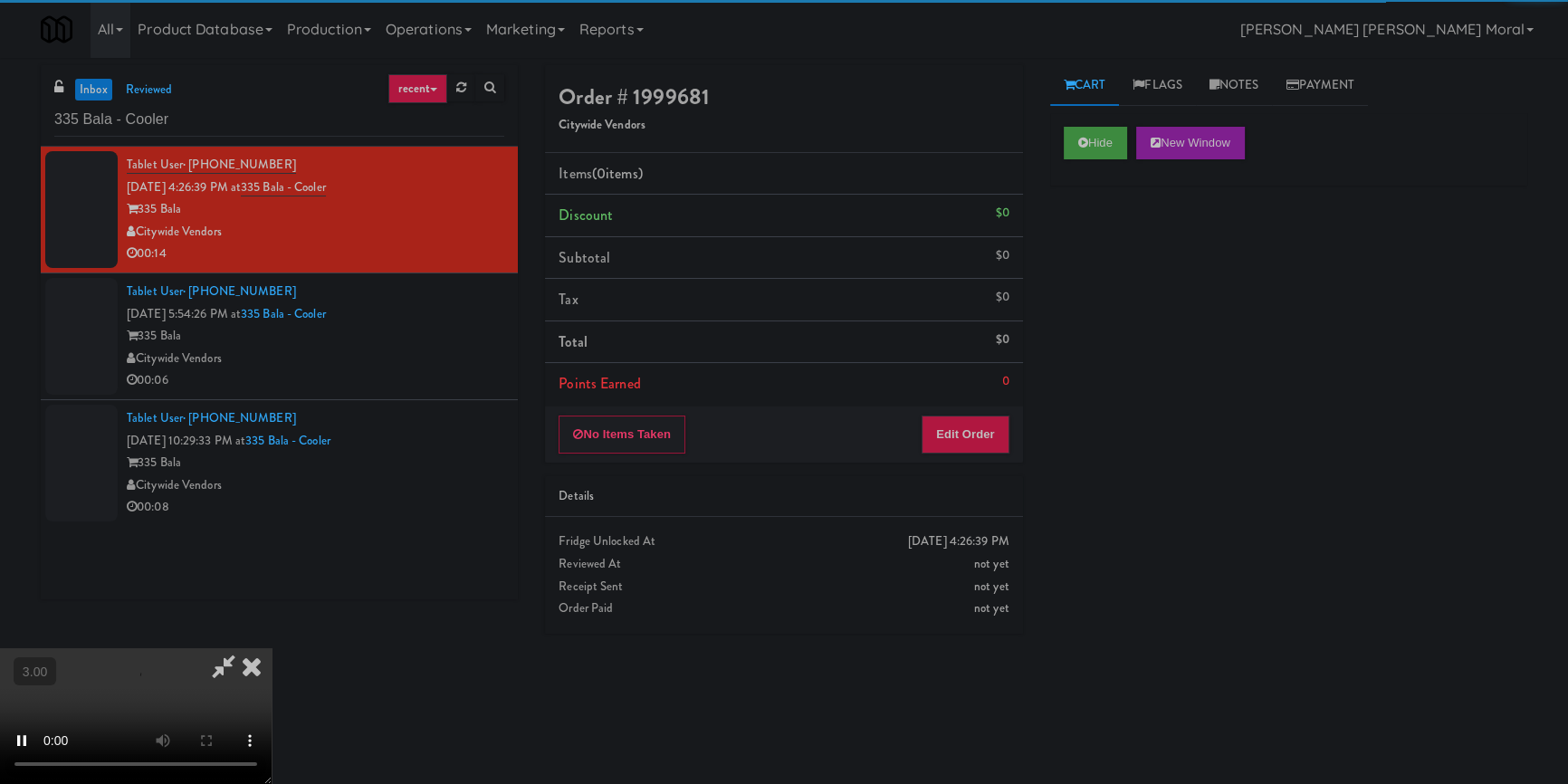
click at [1126, 249] on div "Hide New Window Primary Flag Clear Flag if unable to determine what was taken o…" at bounding box center [1290, 452] width 477 height 679
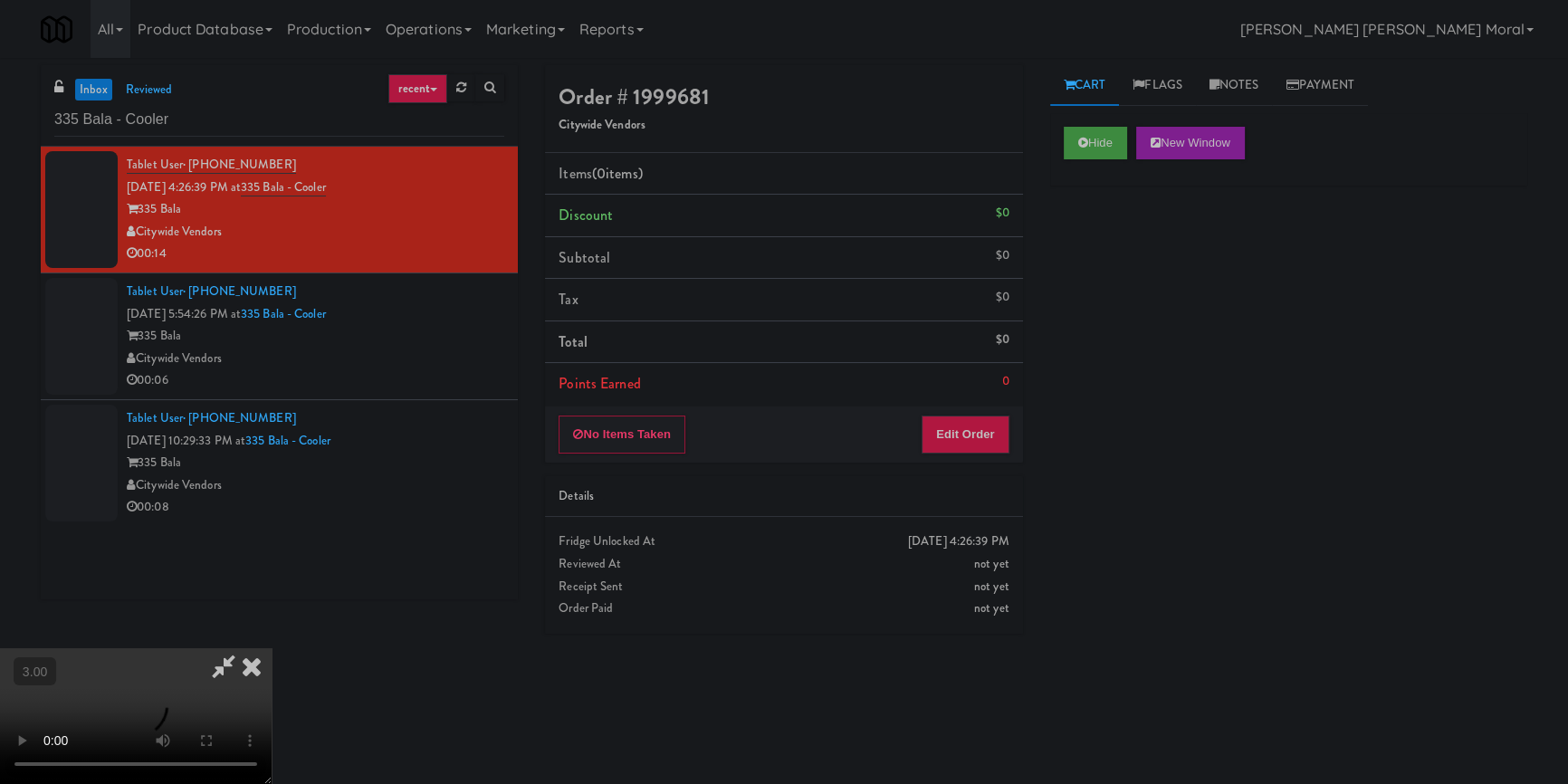
click at [1158, 363] on div "Hide New Window Primary Flag Clear Flag if unable to determine what was taken o…" at bounding box center [1290, 452] width 477 height 679
click at [271, 648] on video at bounding box center [136, 716] width 271 height 136
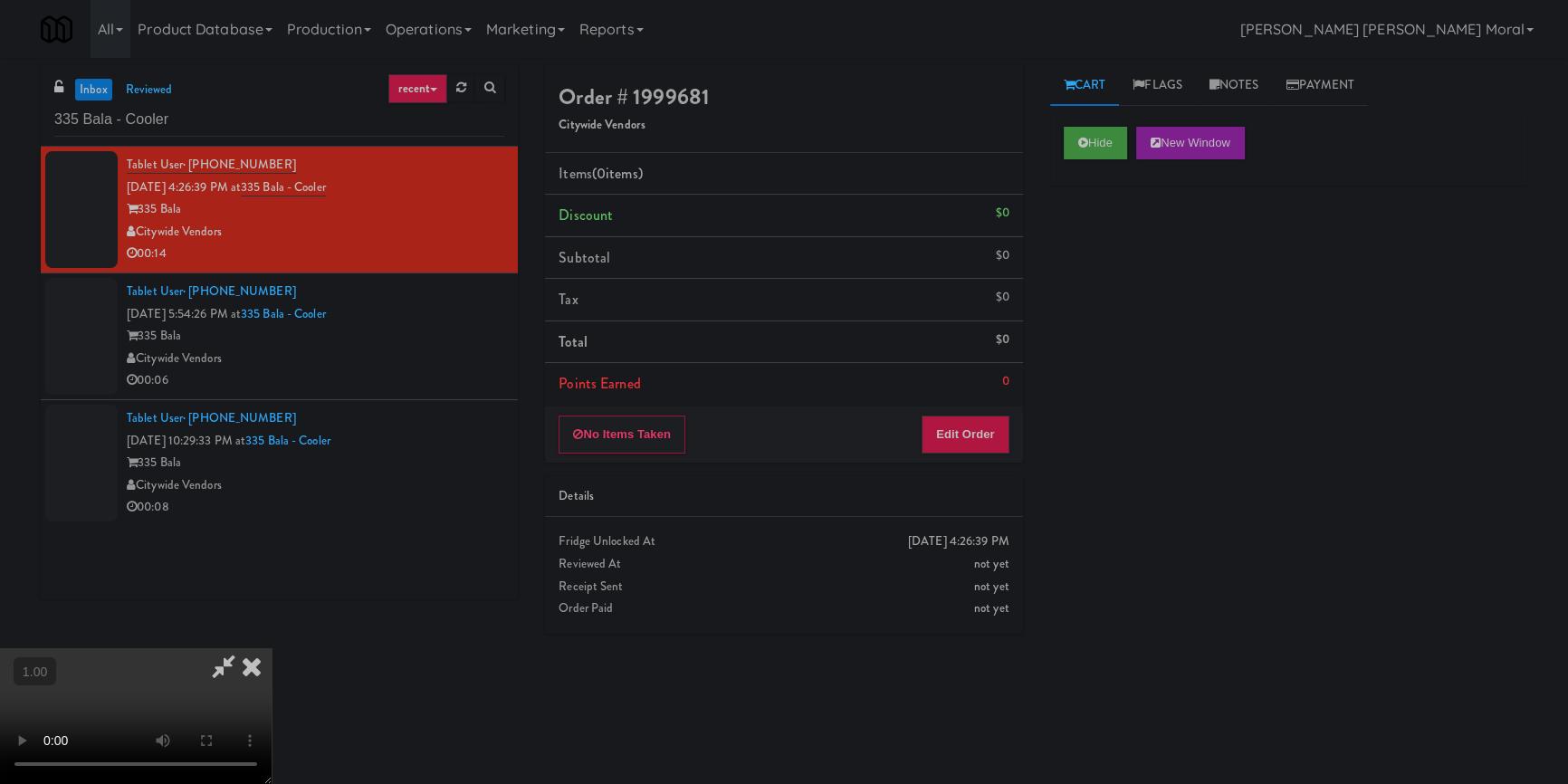
click at [271, 648] on video at bounding box center [136, 716] width 271 height 136
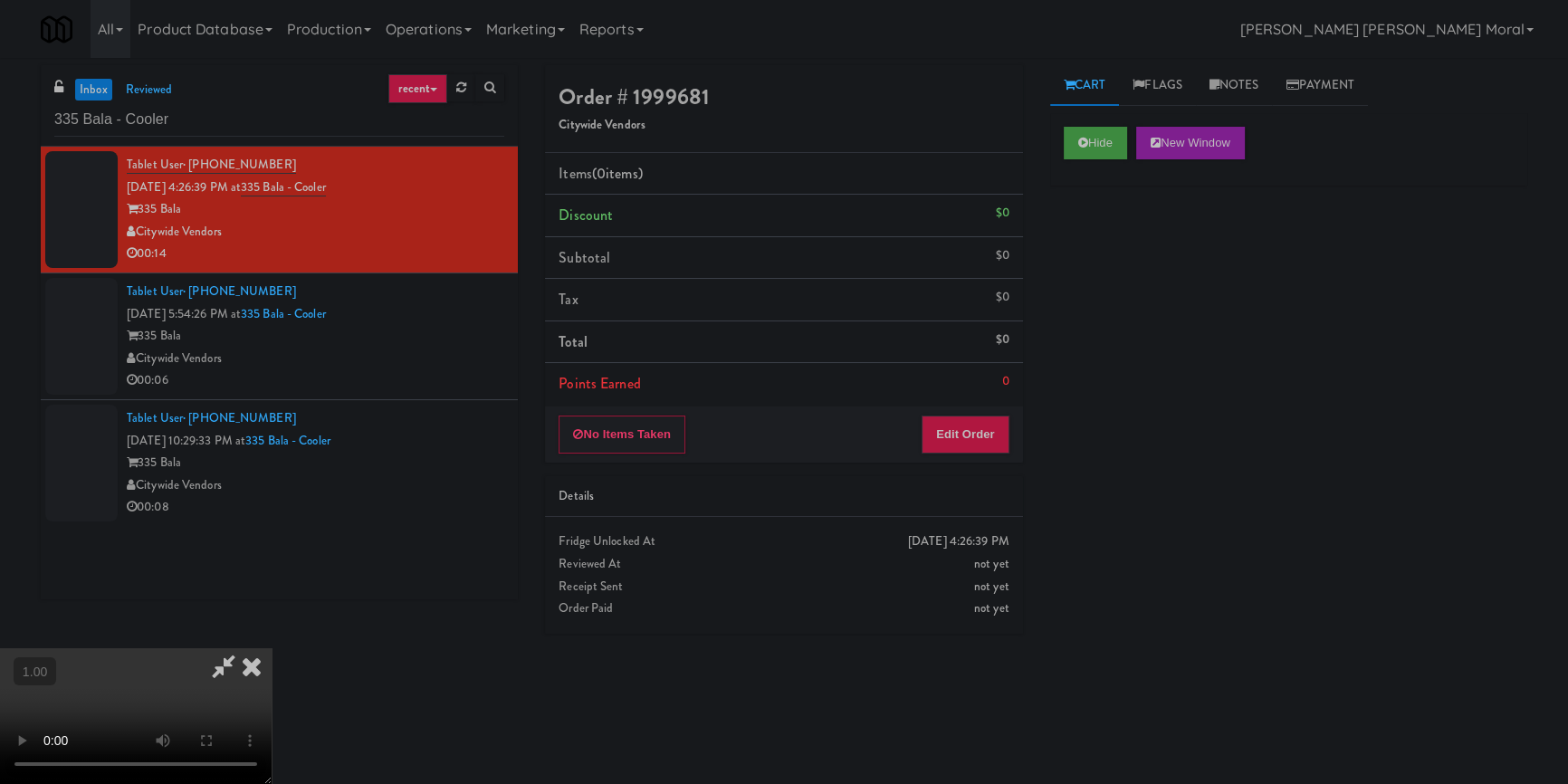
click at [271, 648] on video at bounding box center [136, 716] width 271 height 136
click at [988, 439] on button "Edit Order" at bounding box center [966, 435] width 88 height 38
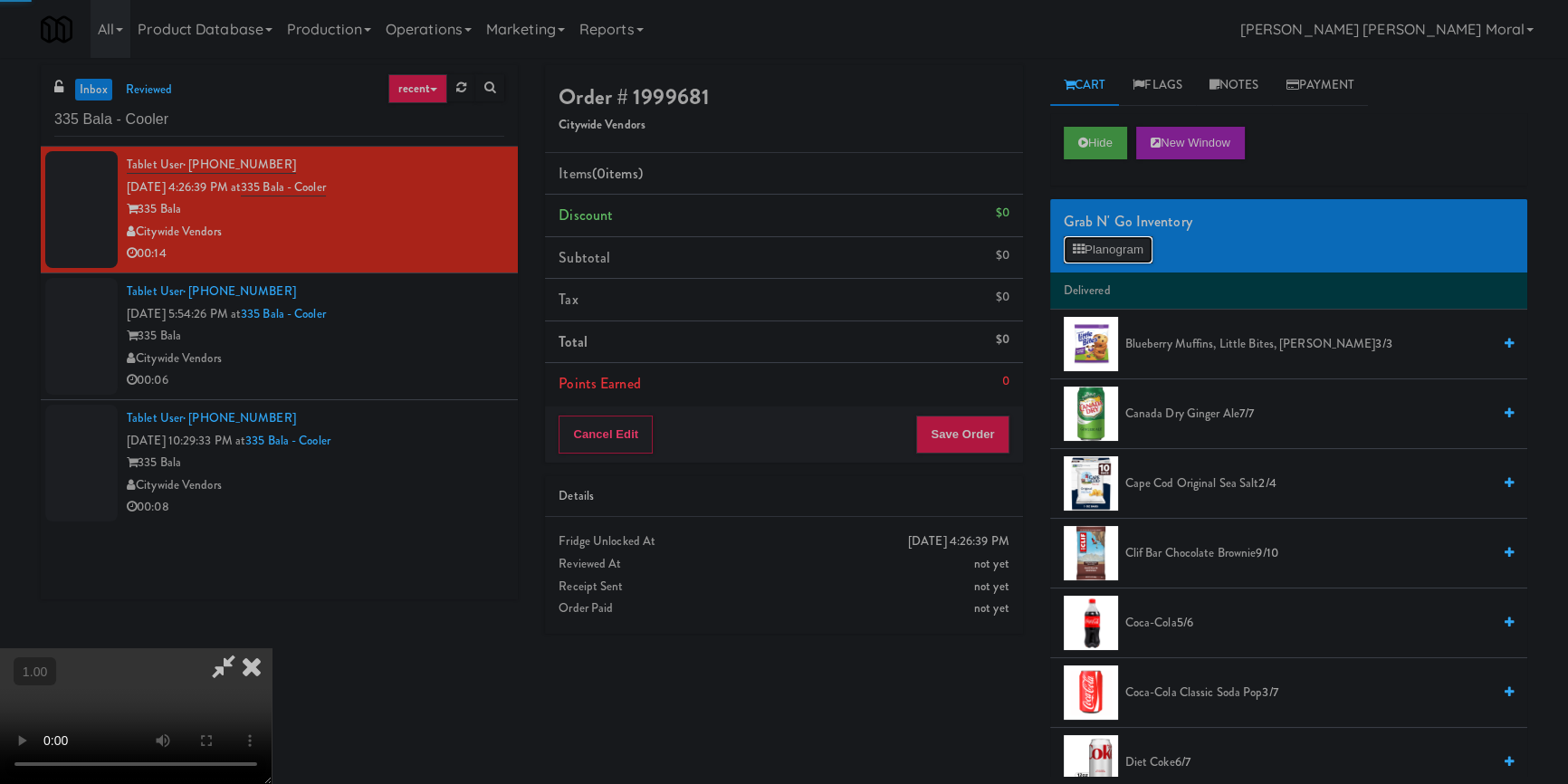
click at [1135, 248] on button "Planogram" at bounding box center [1108, 249] width 89 height 27
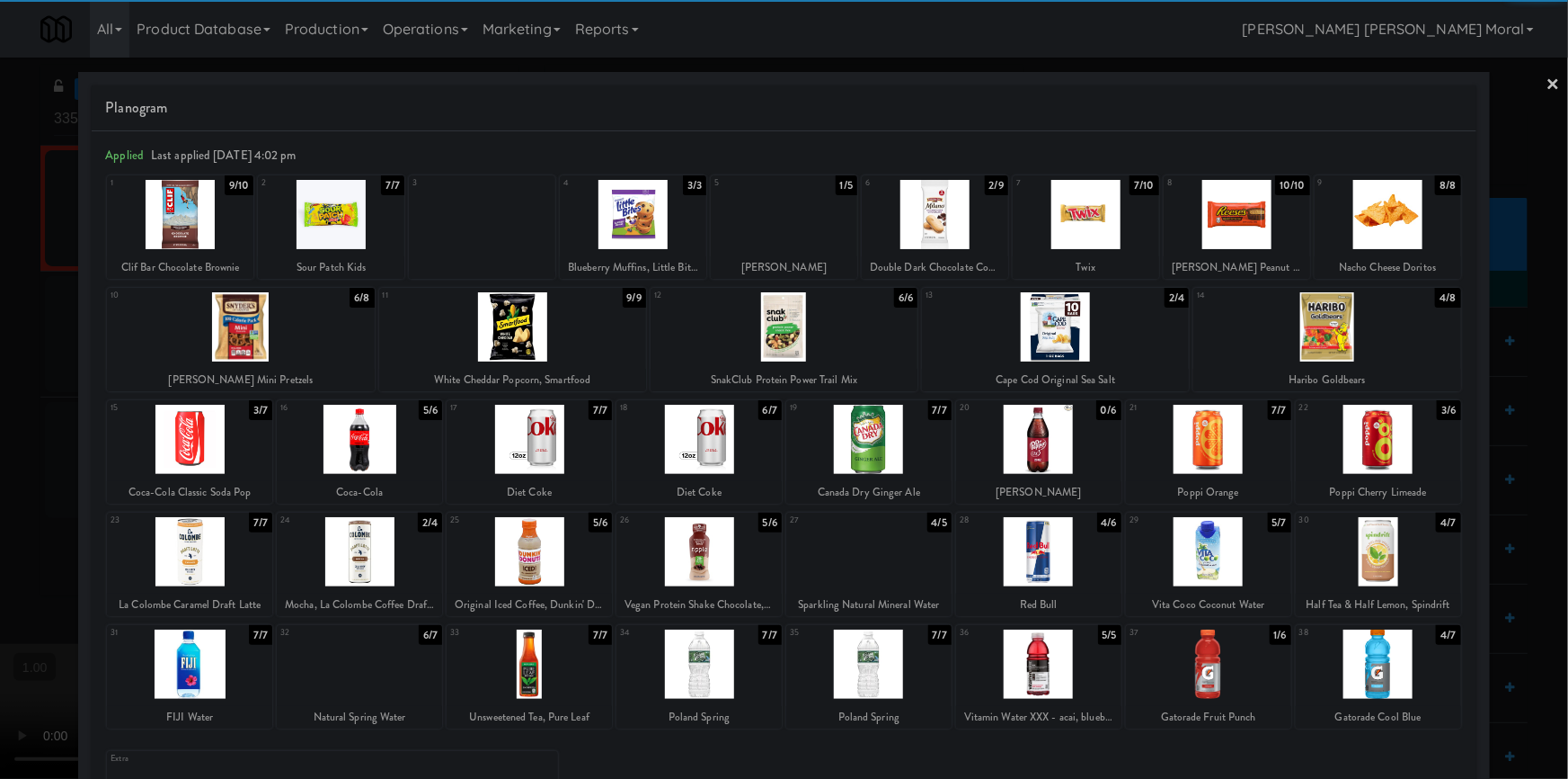
click at [1078, 353] on div at bounding box center [1056, 327] width 267 height 69
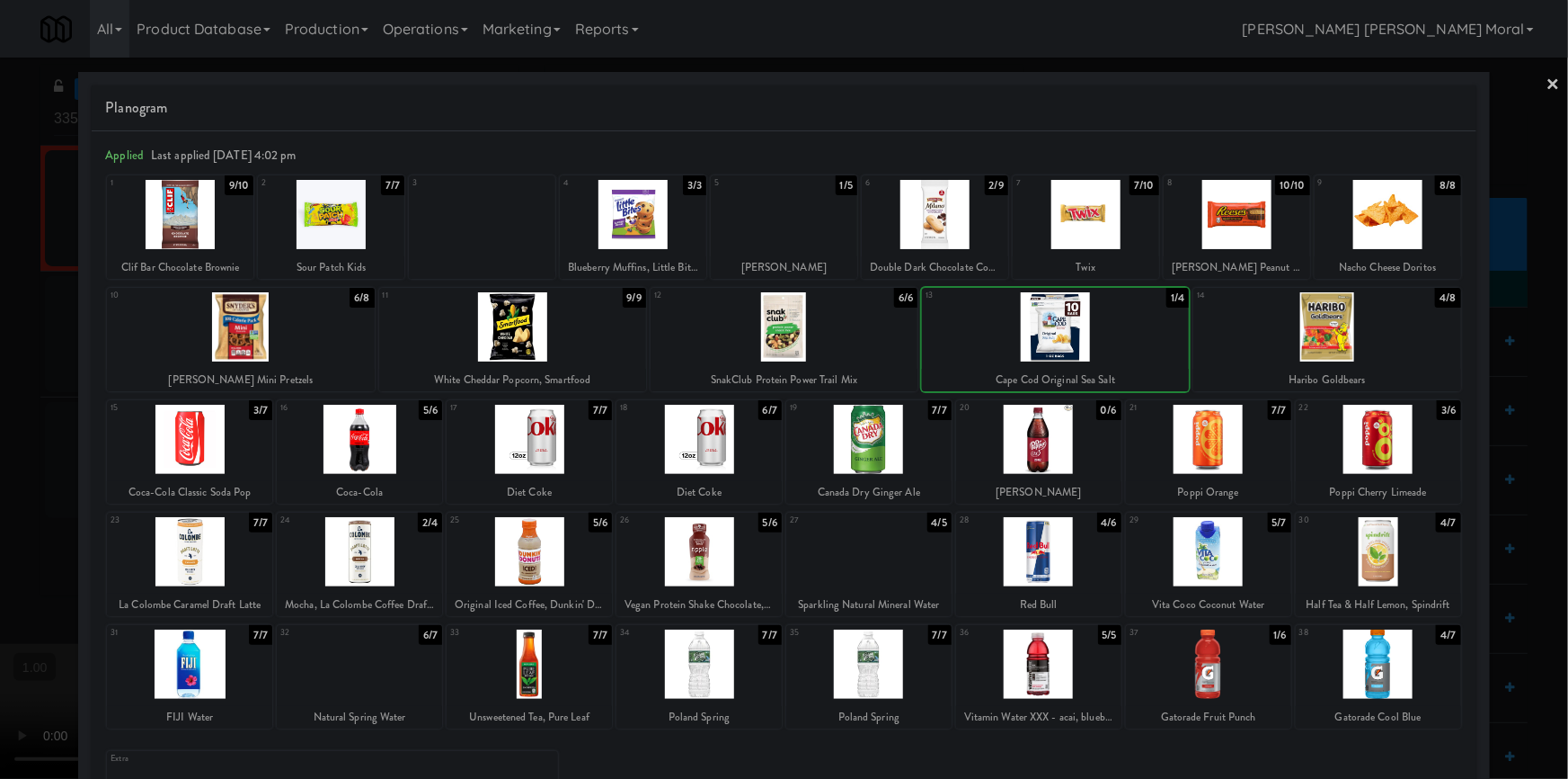
click at [1375, 227] on div at bounding box center [1388, 214] width 146 height 69
click at [792, 249] on div "5 1/5 [PERSON_NAME]" at bounding box center [784, 226] width 146 height 103
click at [60, 393] on div at bounding box center [784, 390] width 1568 height 779
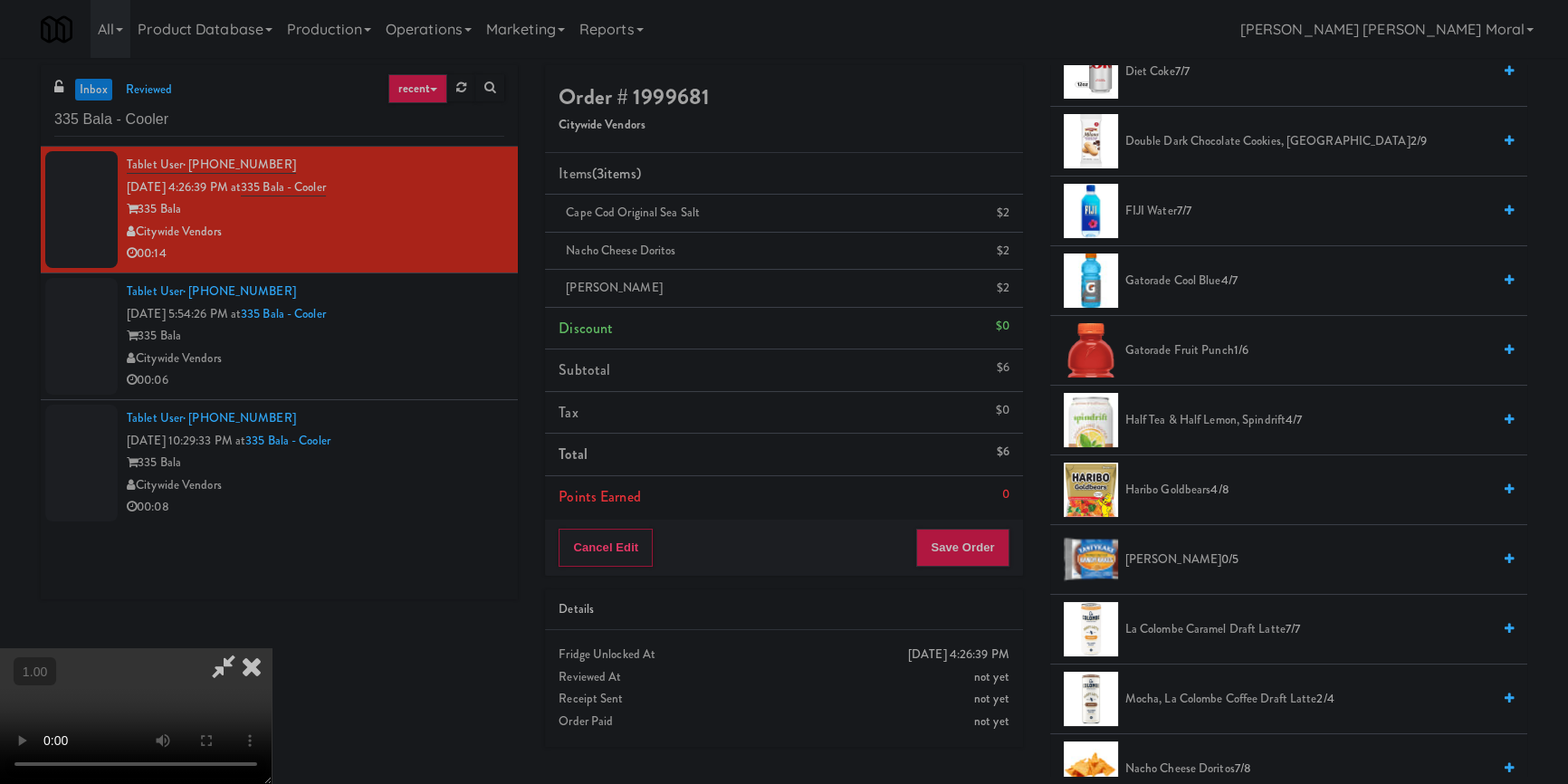
scroll to position [1069, 0]
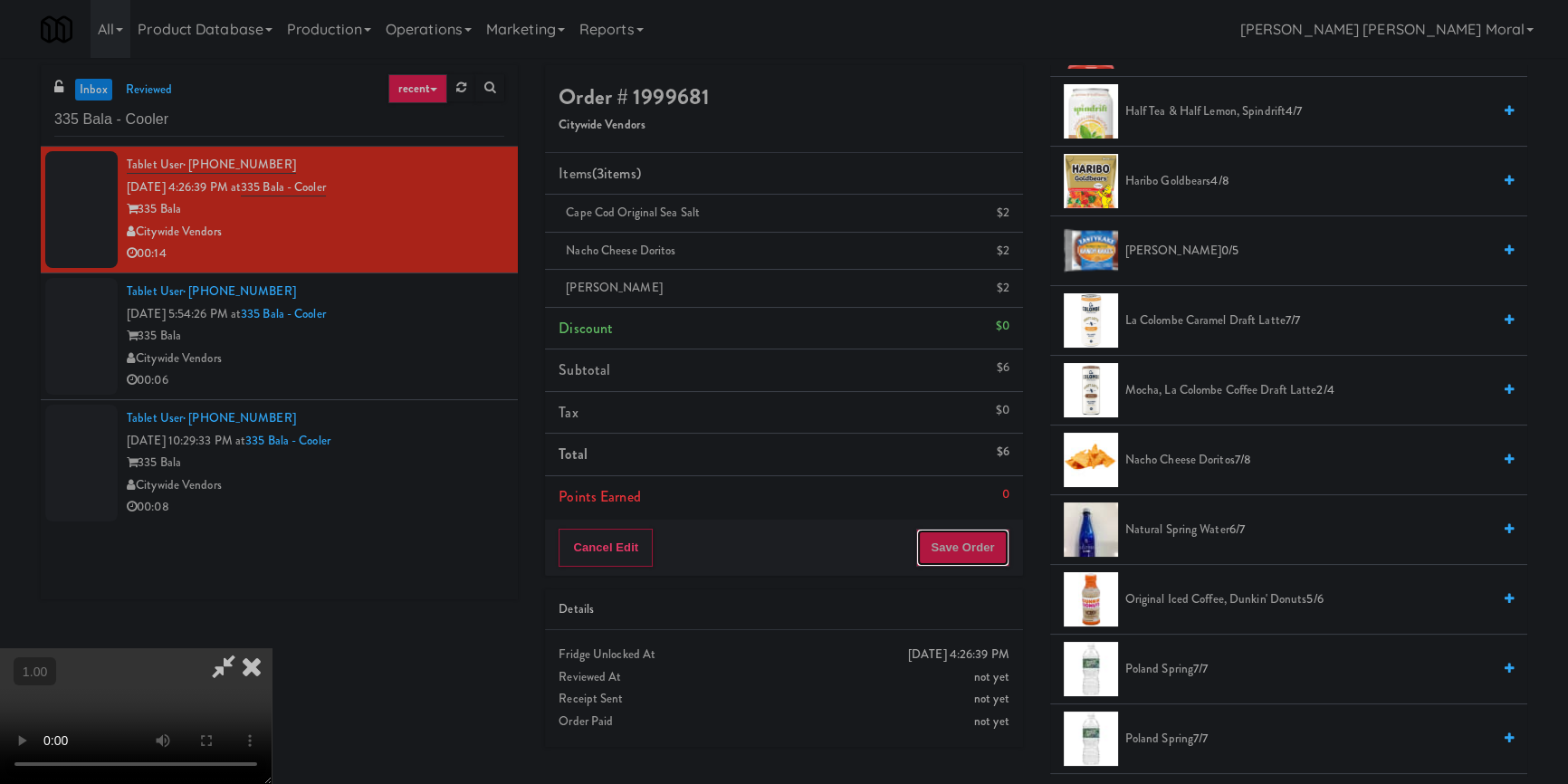
click at [976, 555] on button "Save Order" at bounding box center [962, 547] width 92 height 38
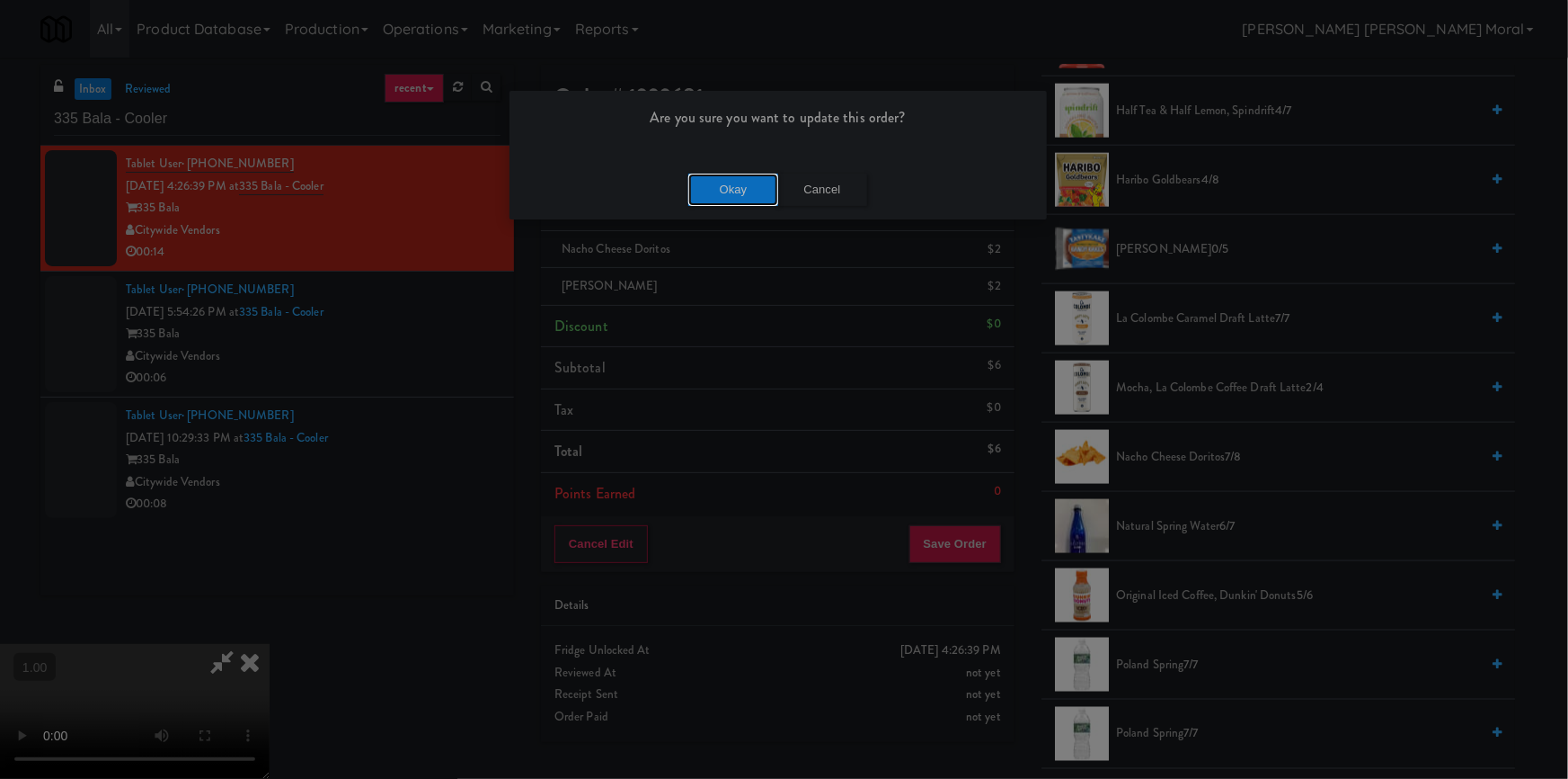
click at [702, 186] on button "Okay" at bounding box center [732, 189] width 89 height 32
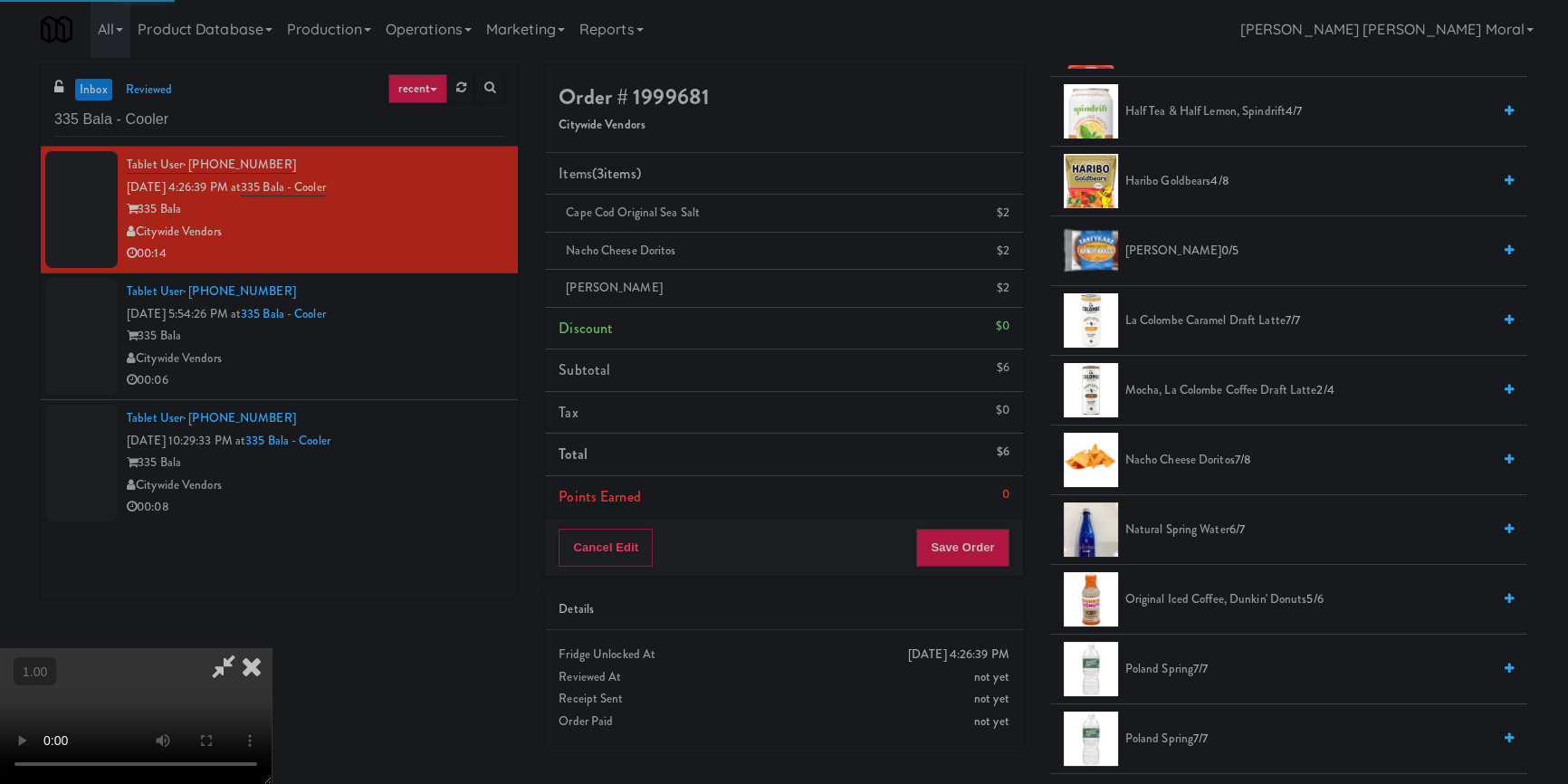
scroll to position [15, 0]
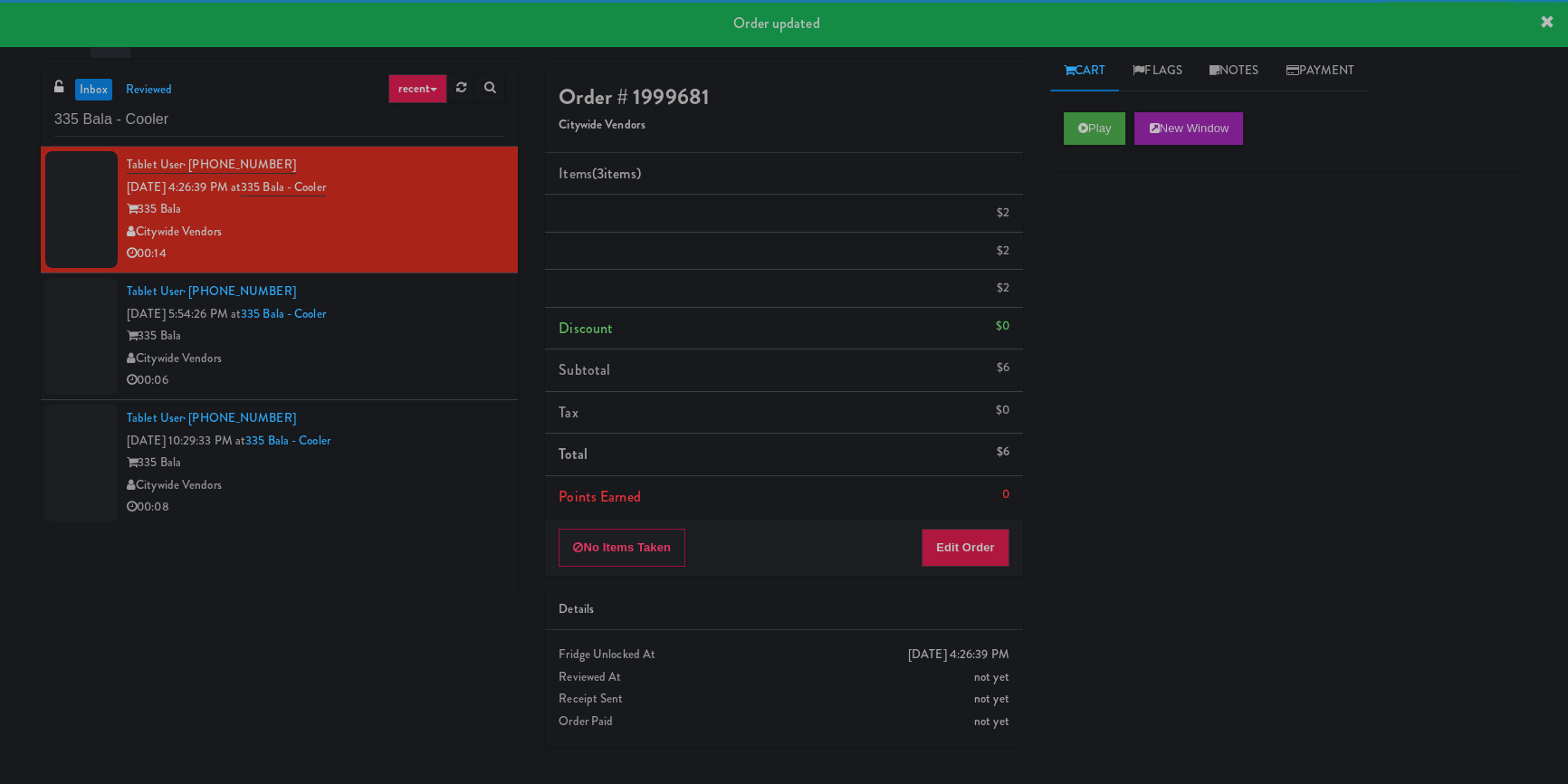
click at [450, 371] on div "00:06" at bounding box center [315, 380] width 377 height 23
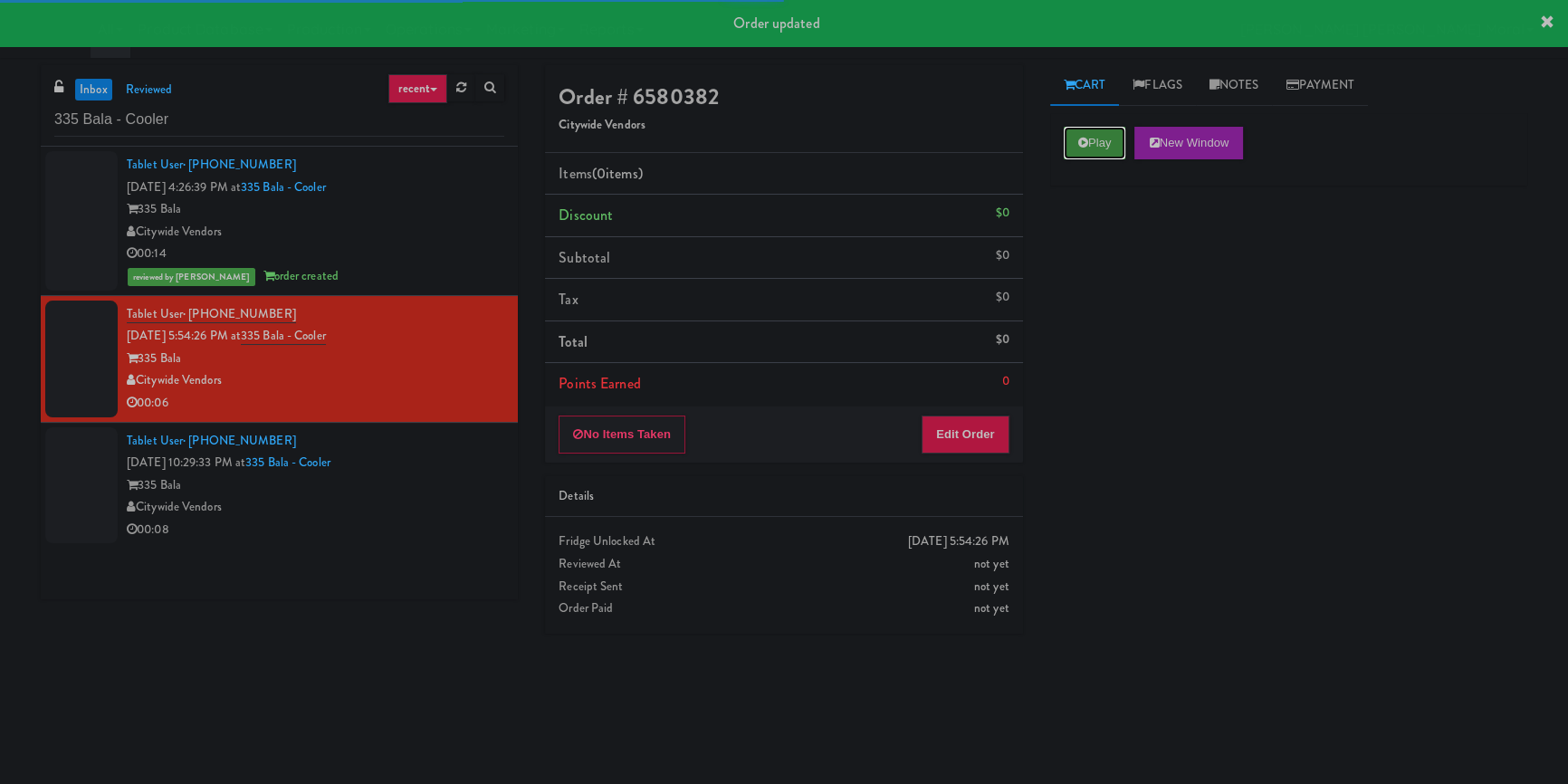
click at [1087, 139] on icon at bounding box center [1084, 143] width 10 height 12
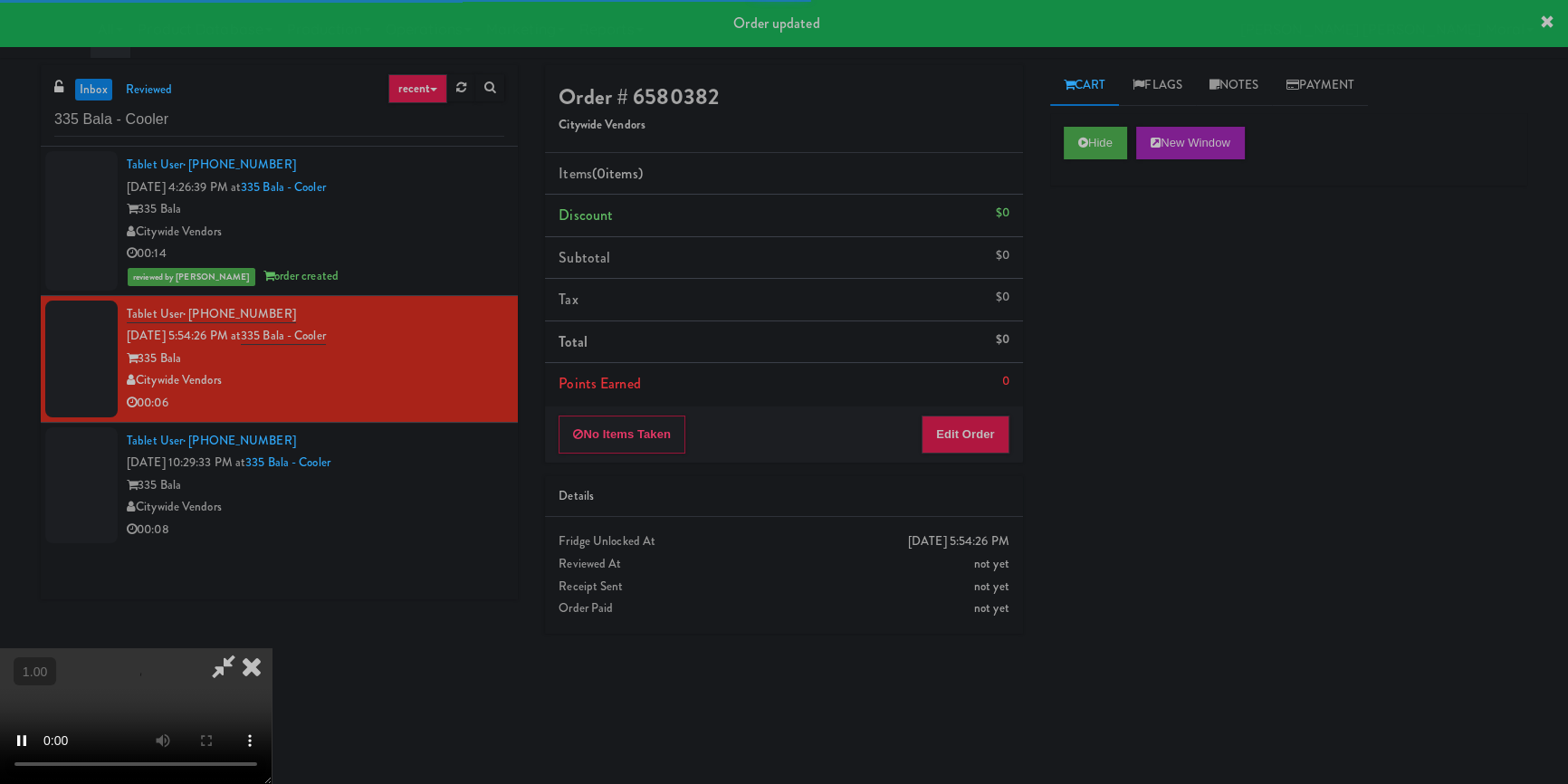
click at [1114, 291] on div "Hide New Window Primary Flag Clear Flag if unable to determine what was taken o…" at bounding box center [1290, 452] width 477 height 679
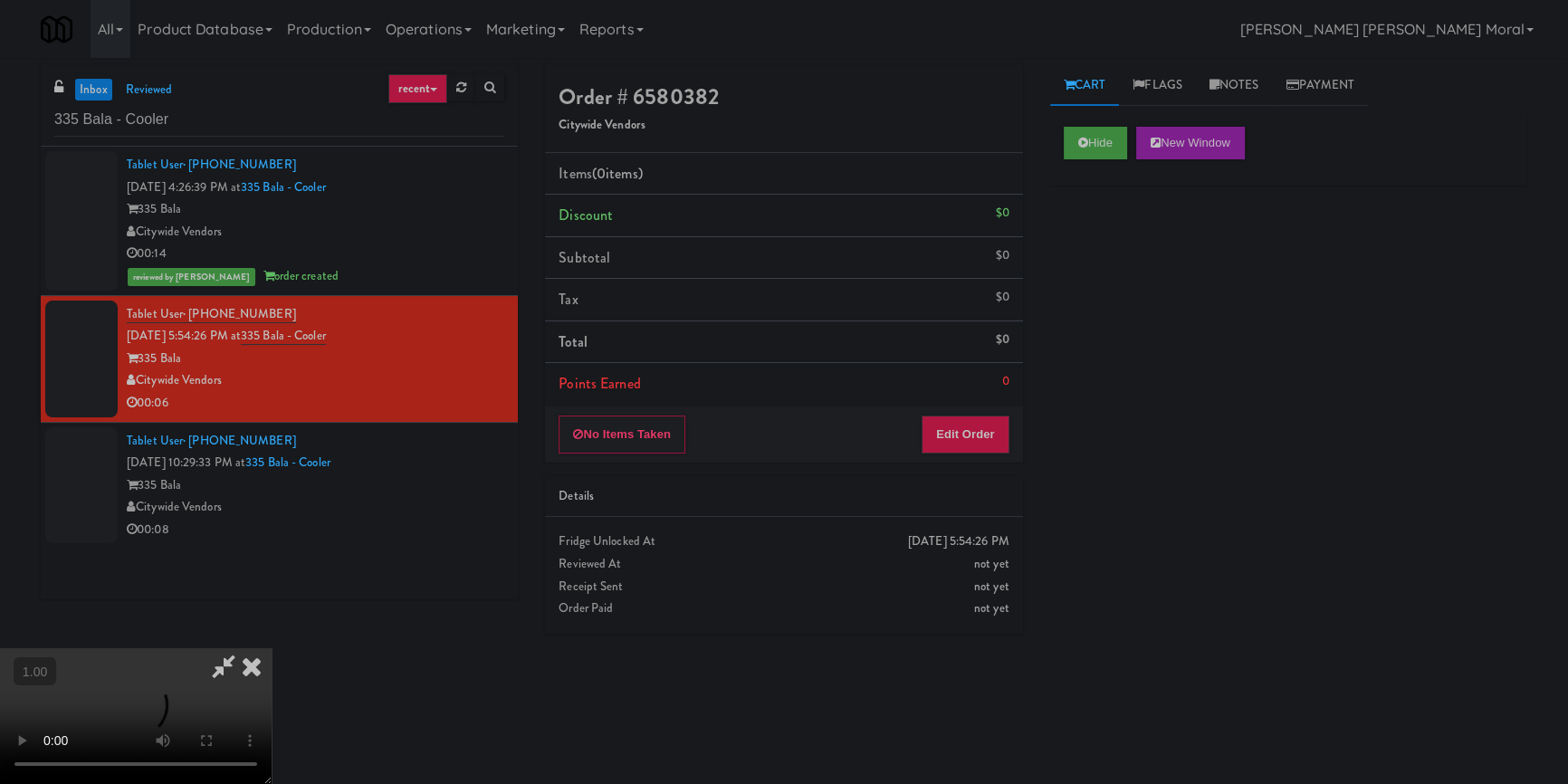
scroll to position [6, 0]
click at [271, 648] on video at bounding box center [136, 716] width 271 height 136
click at [984, 445] on button "Edit Order" at bounding box center [966, 435] width 88 height 38
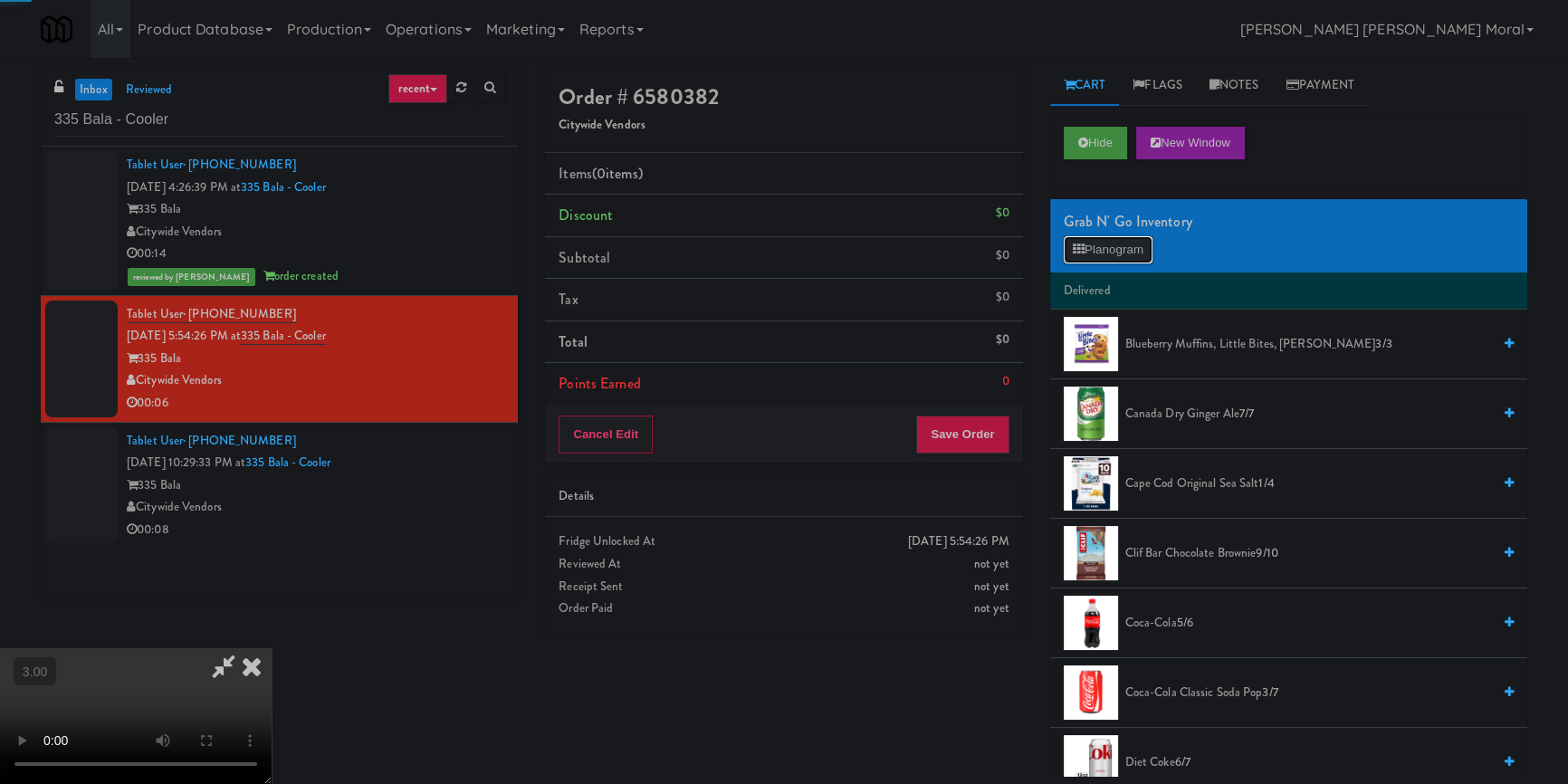
click at [1141, 249] on button "Planogram" at bounding box center [1108, 249] width 89 height 27
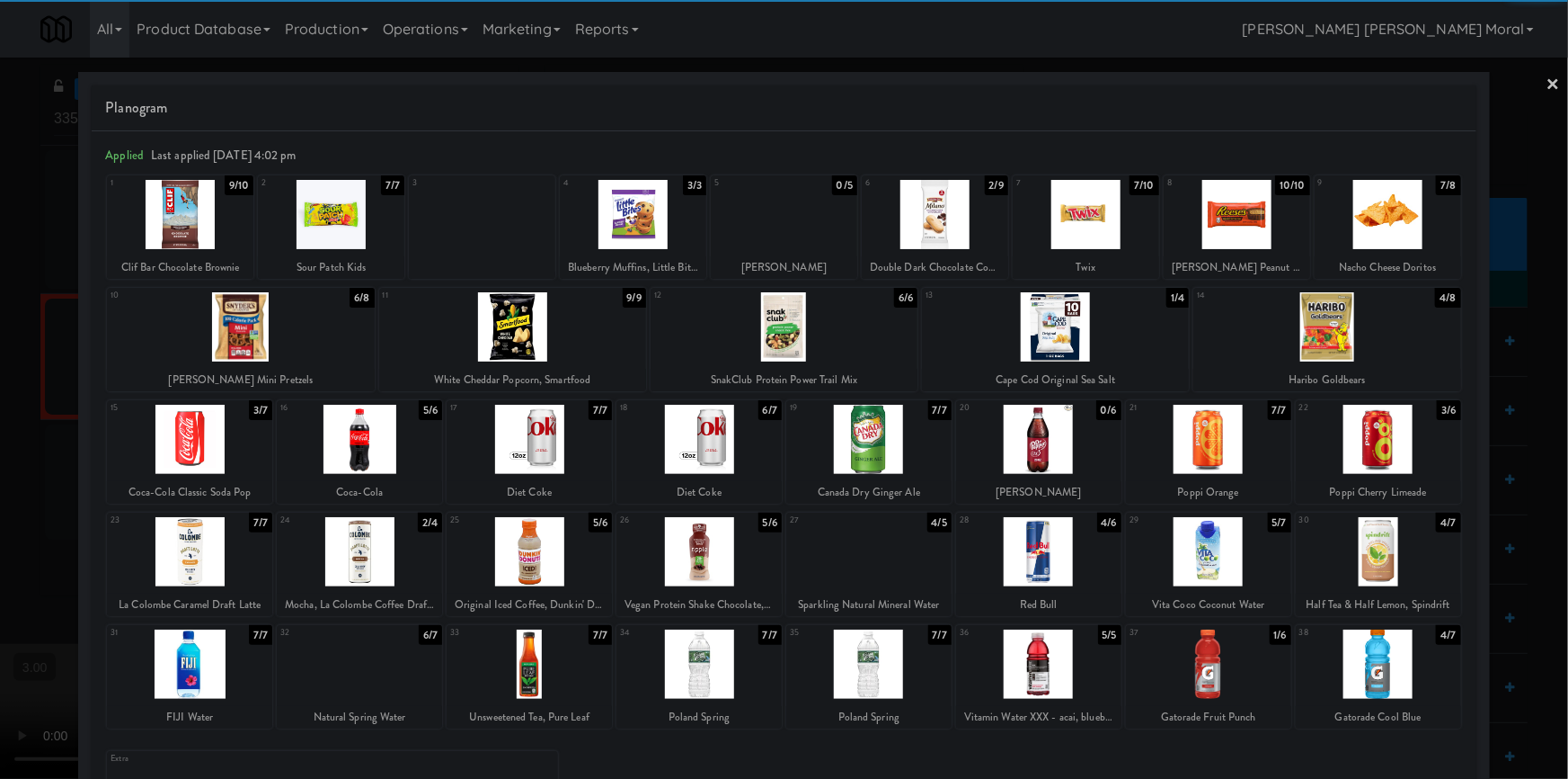
click at [199, 440] on div at bounding box center [190, 439] width 165 height 69
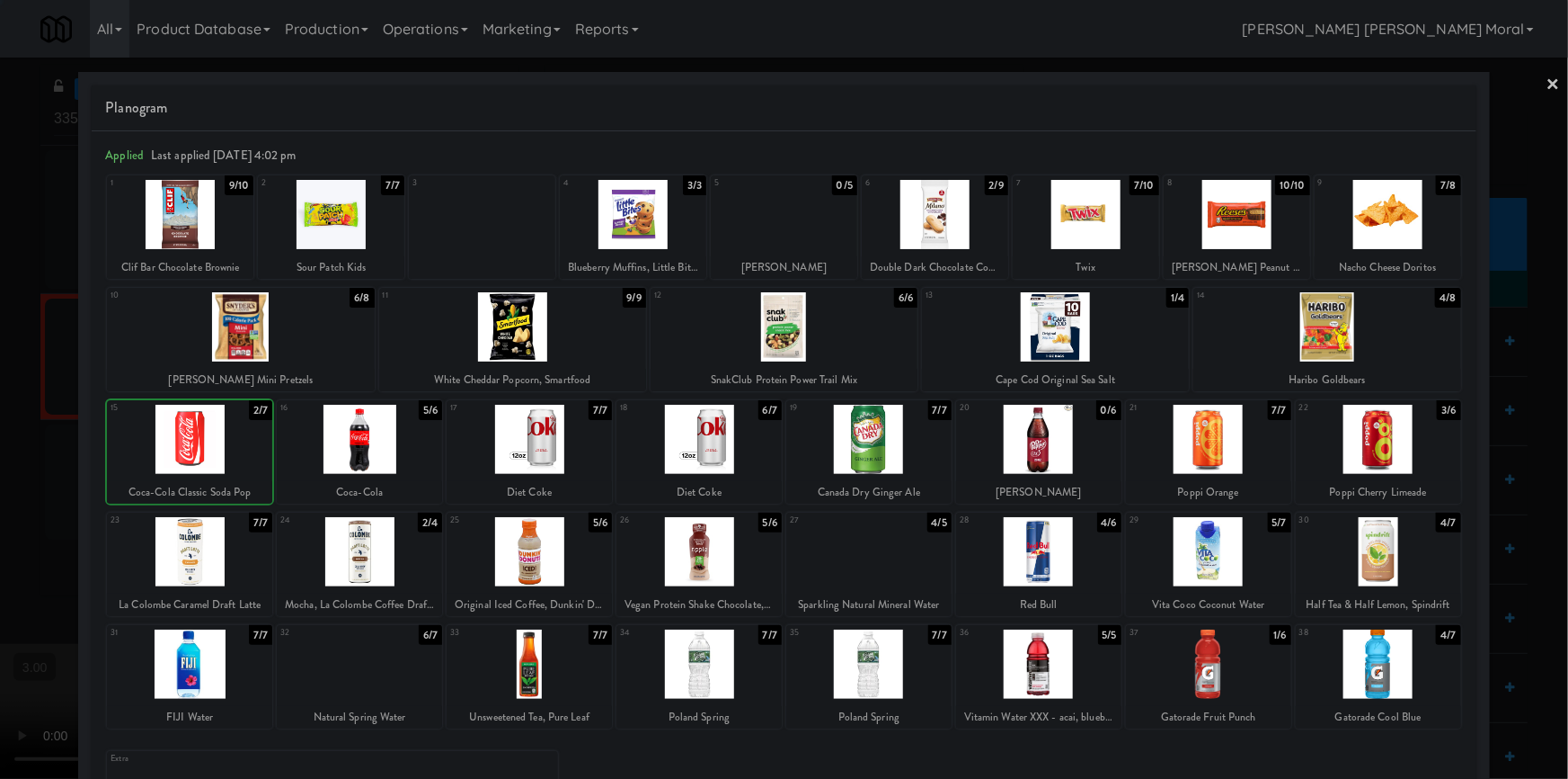
click at [0, 424] on div at bounding box center [784, 390] width 1568 height 779
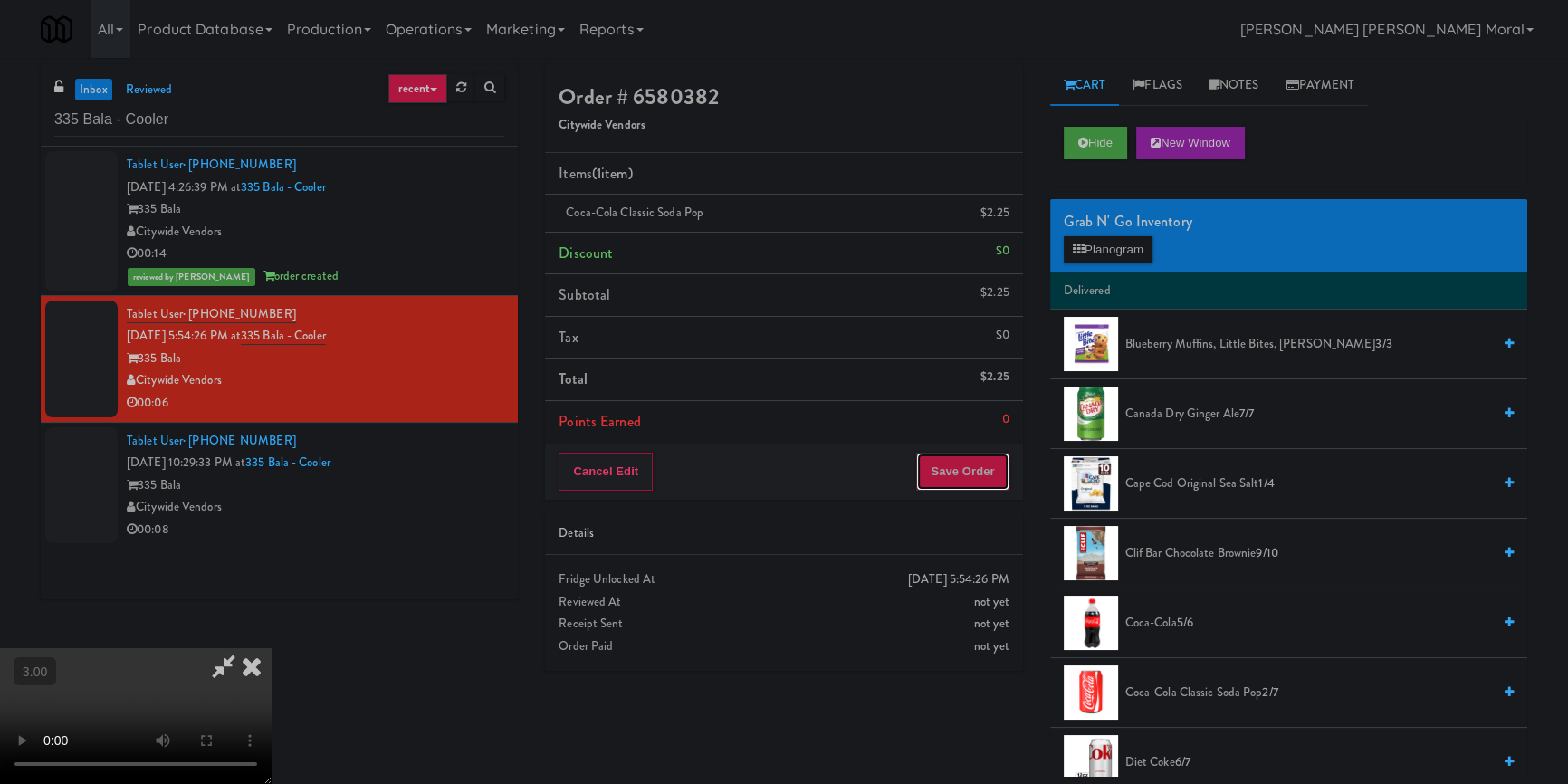
click at [947, 468] on button "Save Order" at bounding box center [962, 471] width 92 height 38
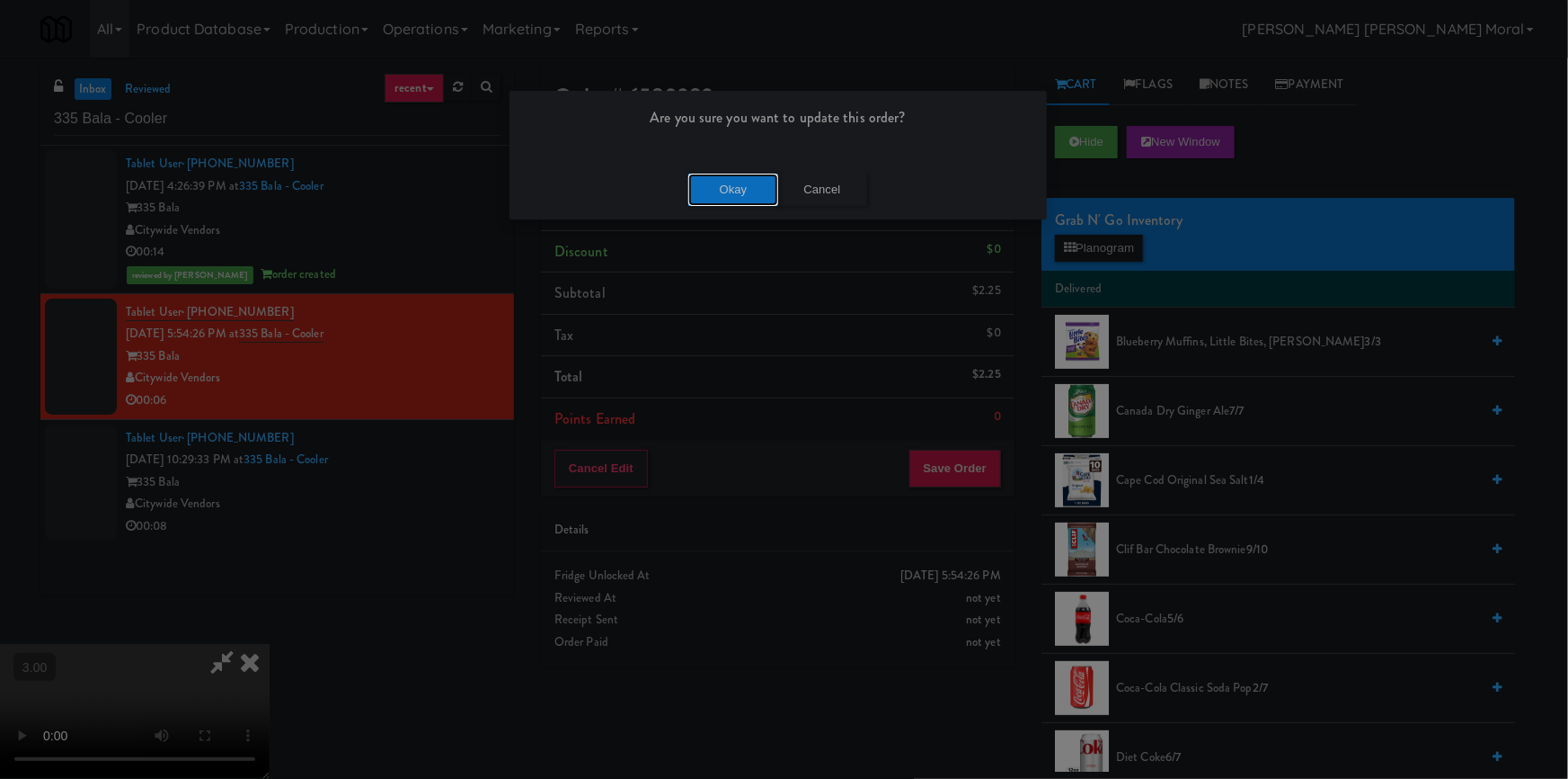
click at [761, 202] on button "Okay" at bounding box center [732, 189] width 89 height 32
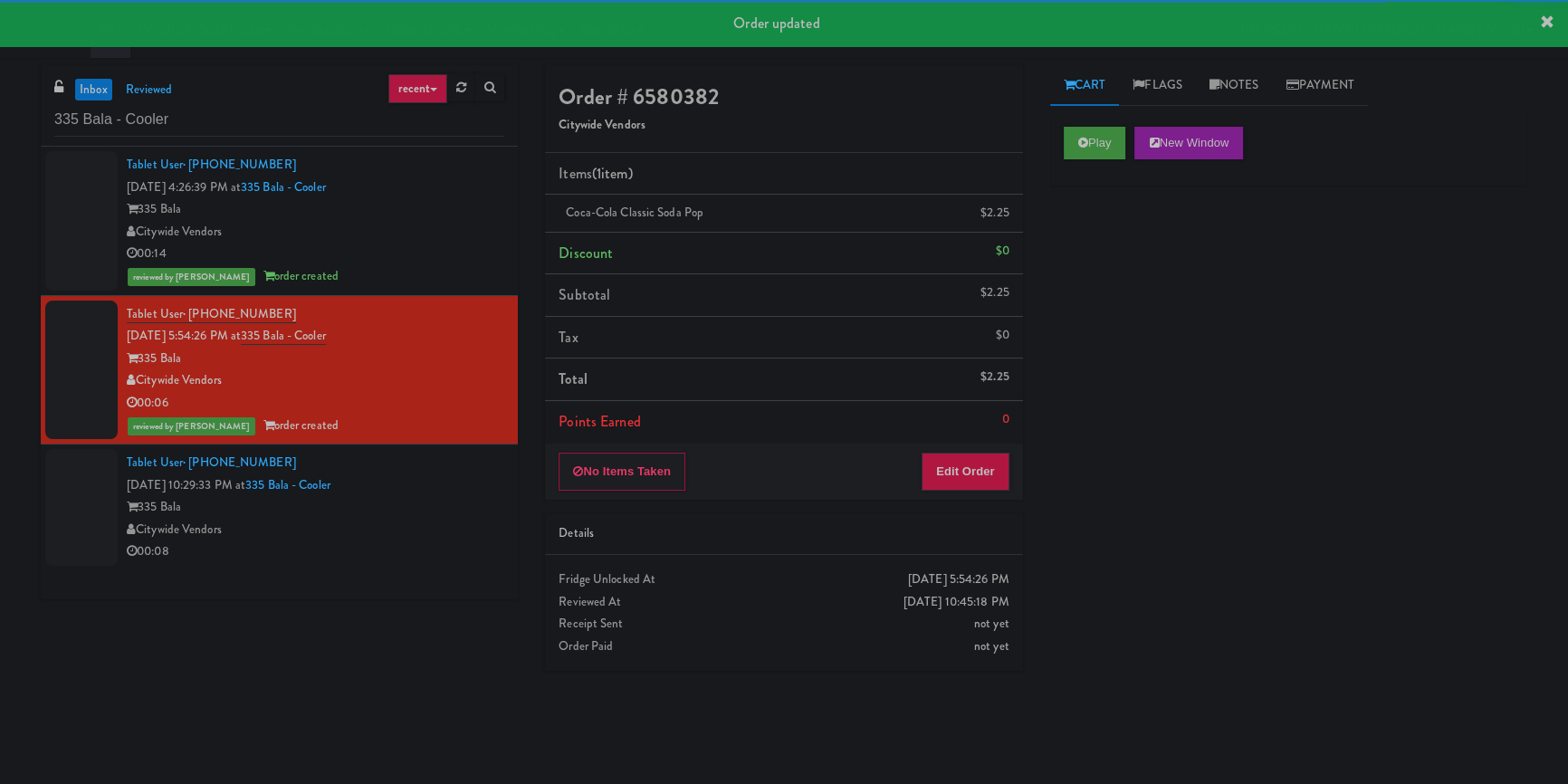
click at [412, 509] on div "Tablet User · (215) 740-4418 [DATE] 10:29:33 PM at 335 Bala - Cooler 335 Bala C…" at bounding box center [315, 507] width 377 height 111
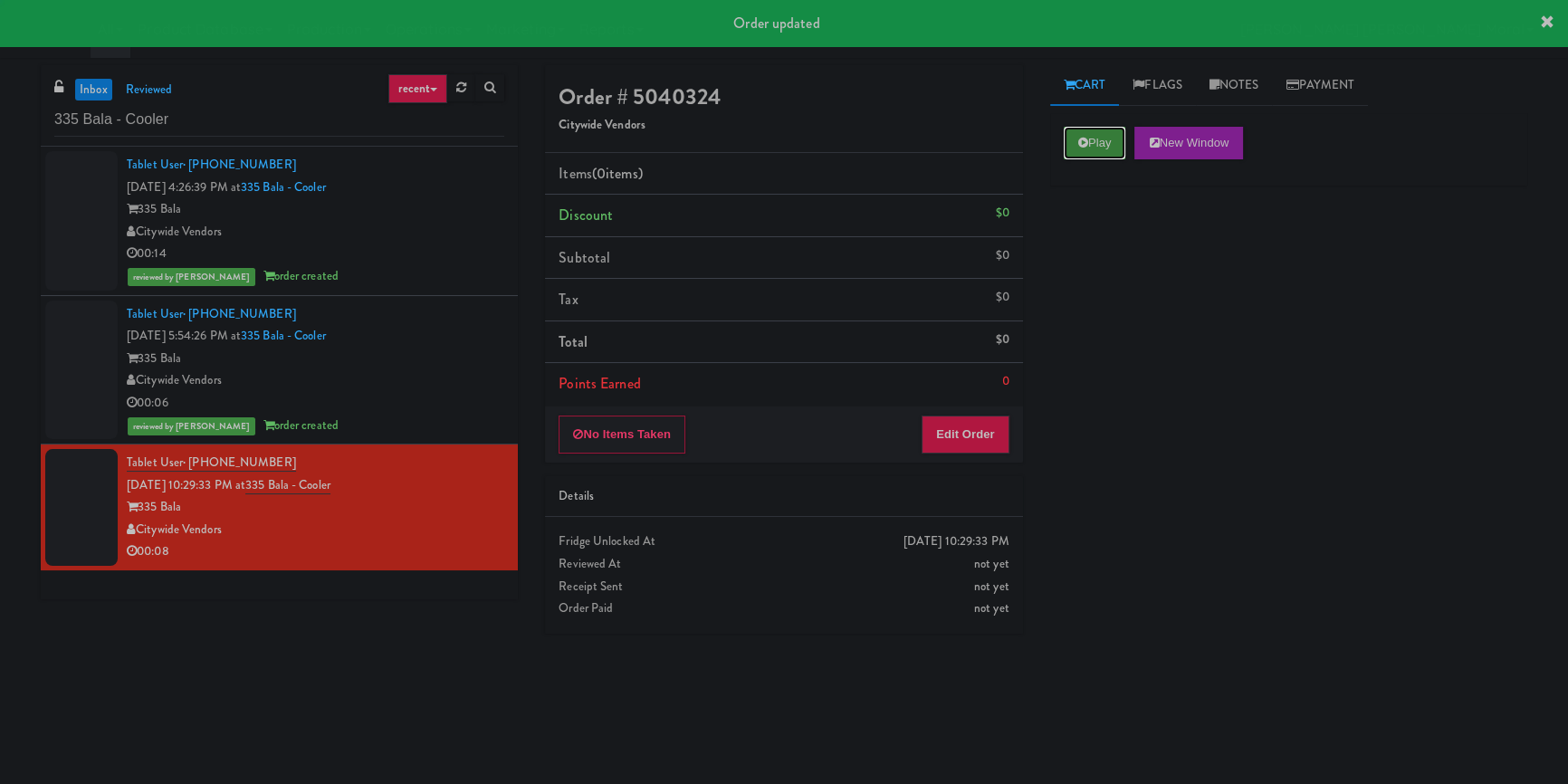
click at [1114, 141] on button "Play" at bounding box center [1095, 143] width 62 height 33
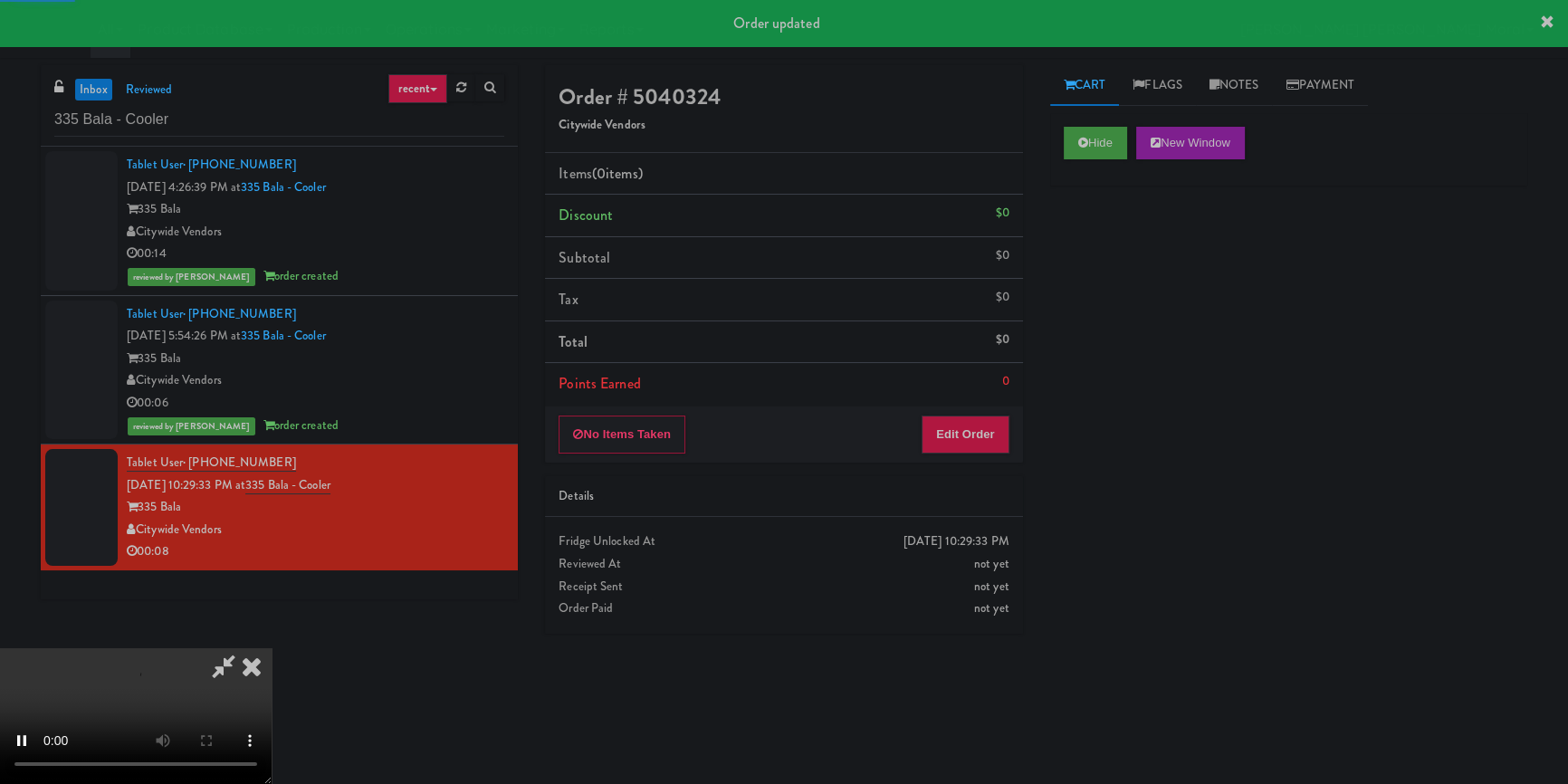
click at [1108, 241] on div "Hide New Window Primary Flag Clear Flag if unable to determine what was taken o…" at bounding box center [1290, 452] width 477 height 679
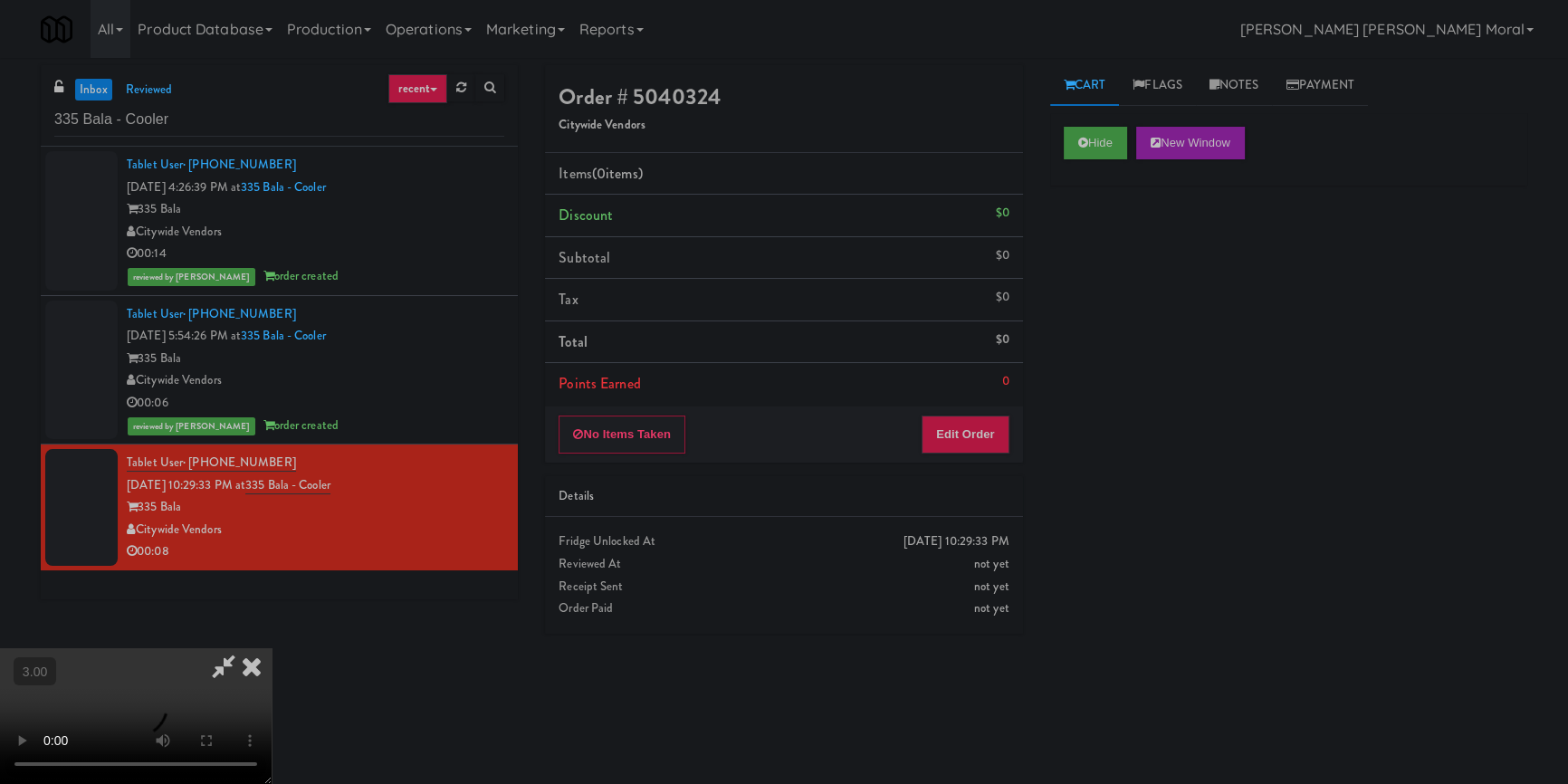
scroll to position [6, 0]
click at [271, 648] on video at bounding box center [136, 716] width 271 height 136
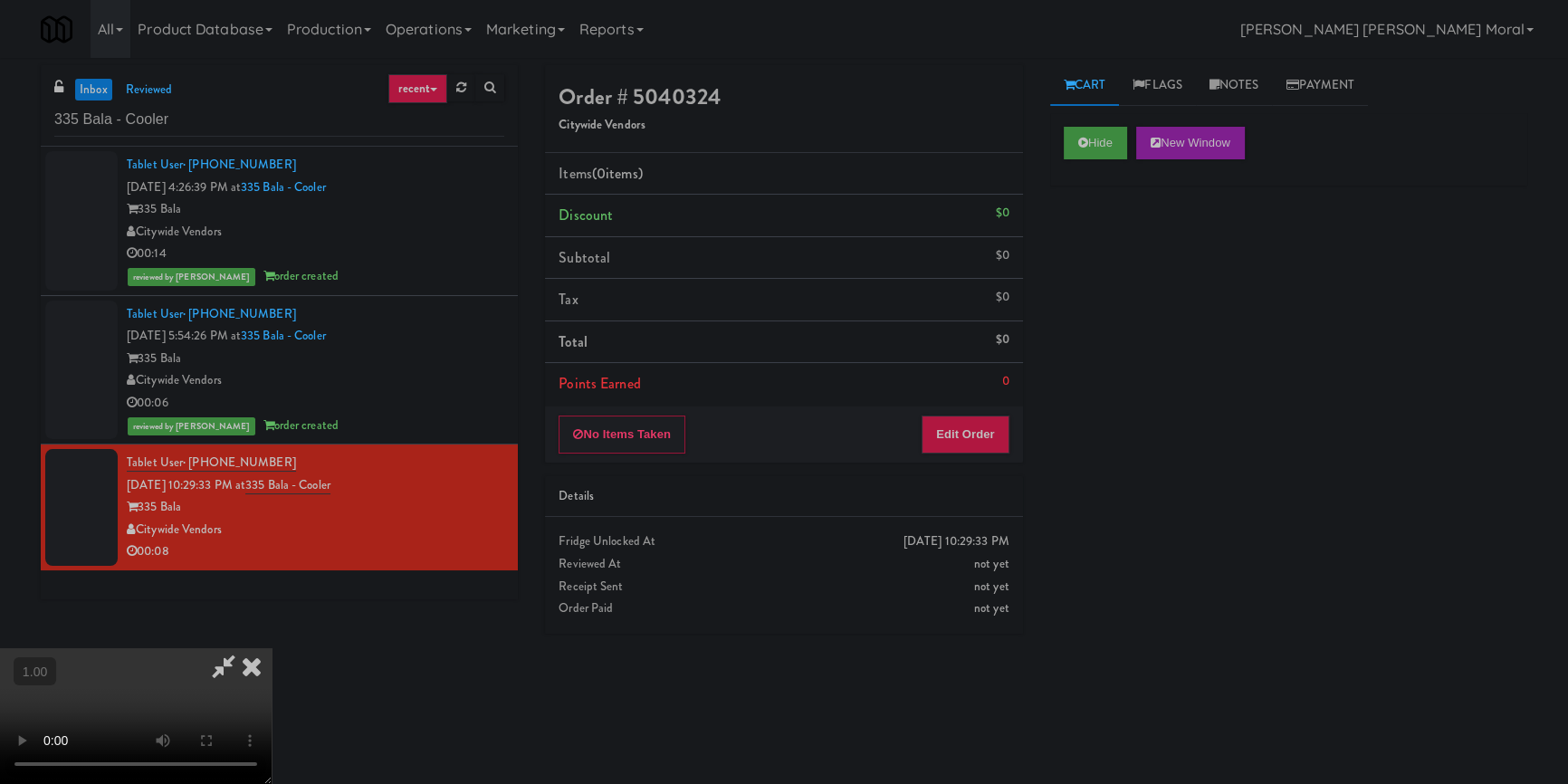
click at [271, 648] on video at bounding box center [136, 716] width 271 height 136
drag, startPoint x: 969, startPoint y: 448, endPoint x: 1029, endPoint y: 391, distance: 82.8
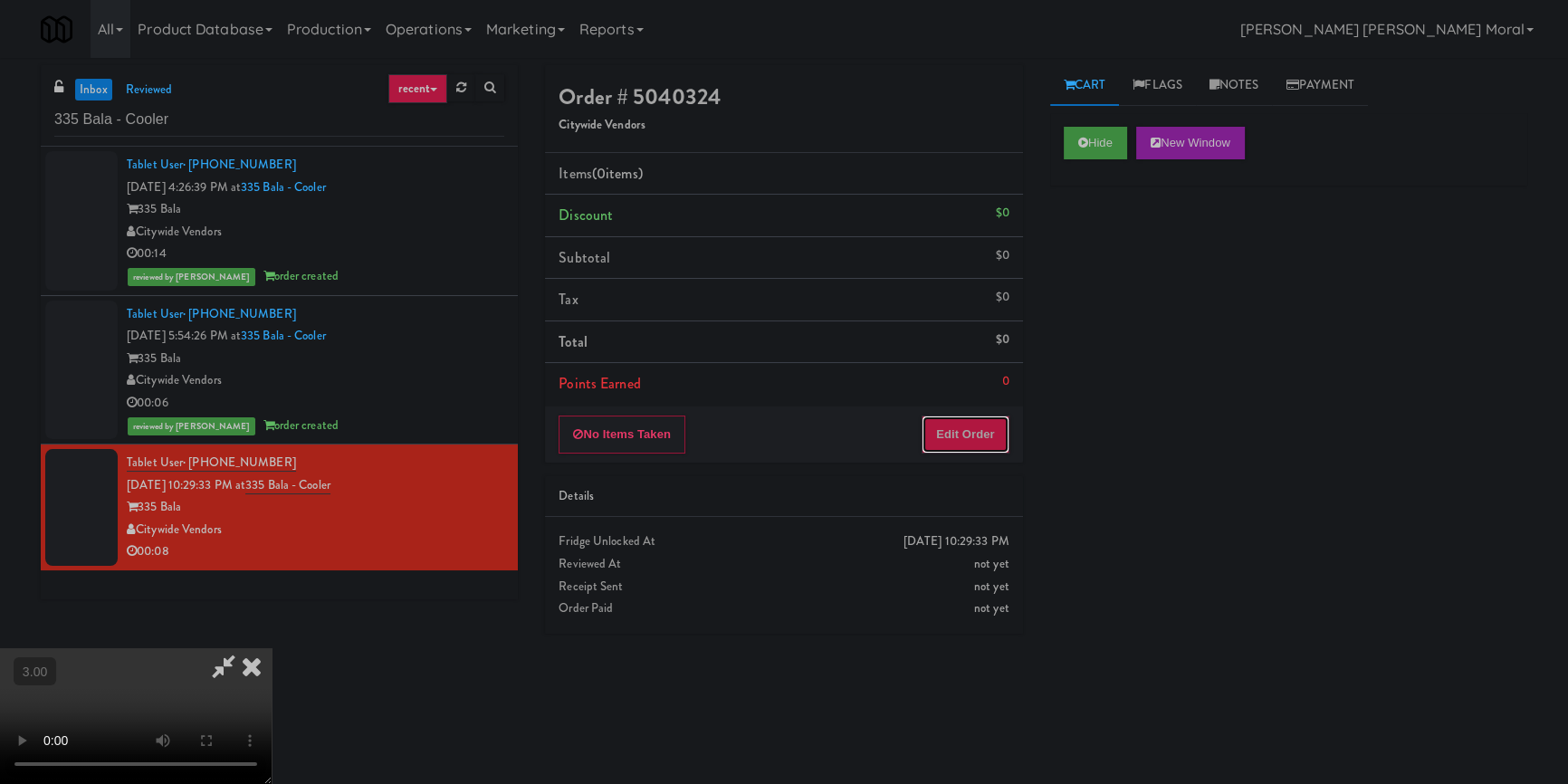
click at [969, 448] on button "Edit Order" at bounding box center [966, 435] width 88 height 38
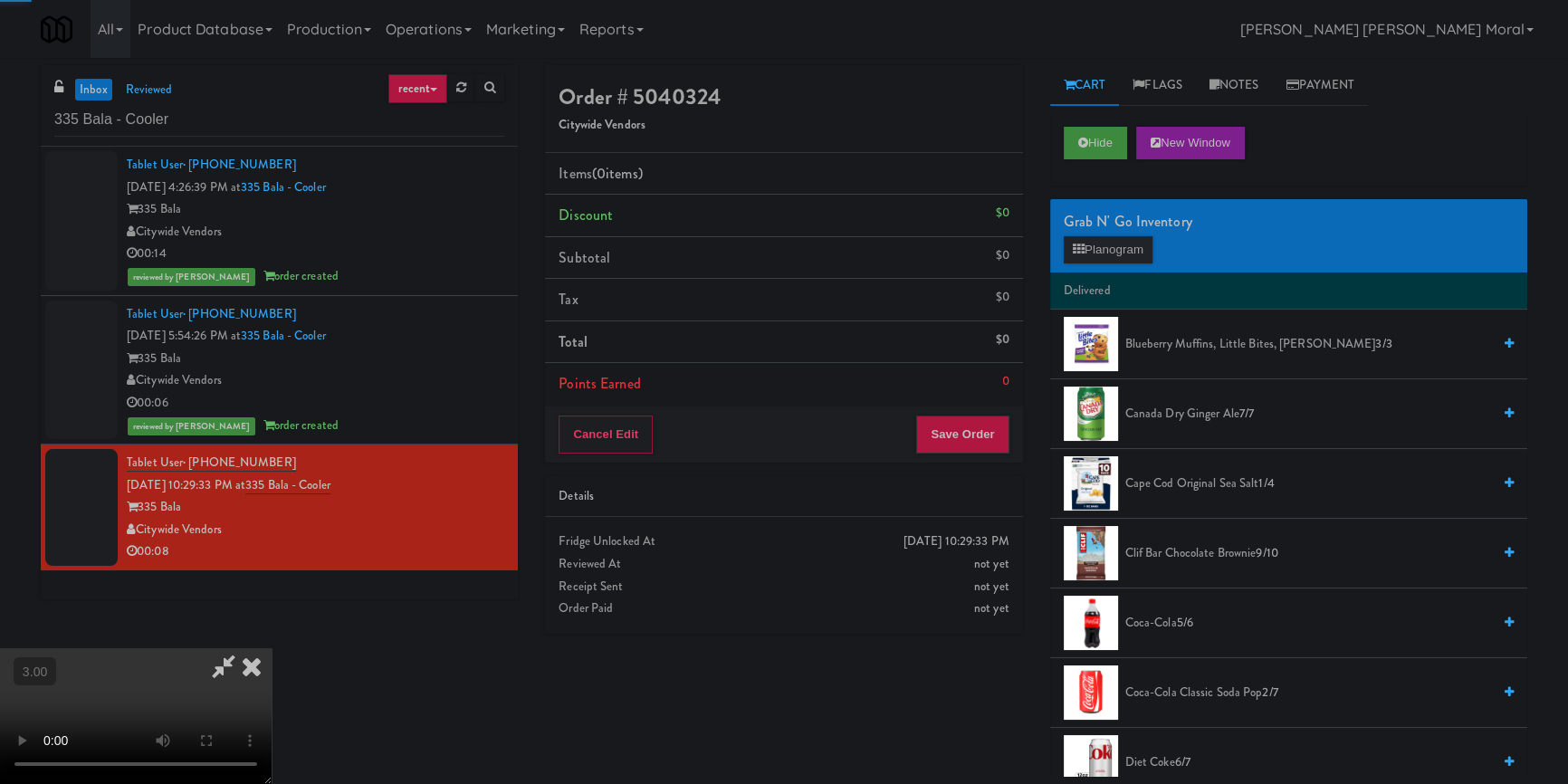
click at [1121, 247] on button "Planogram" at bounding box center [1108, 249] width 89 height 27
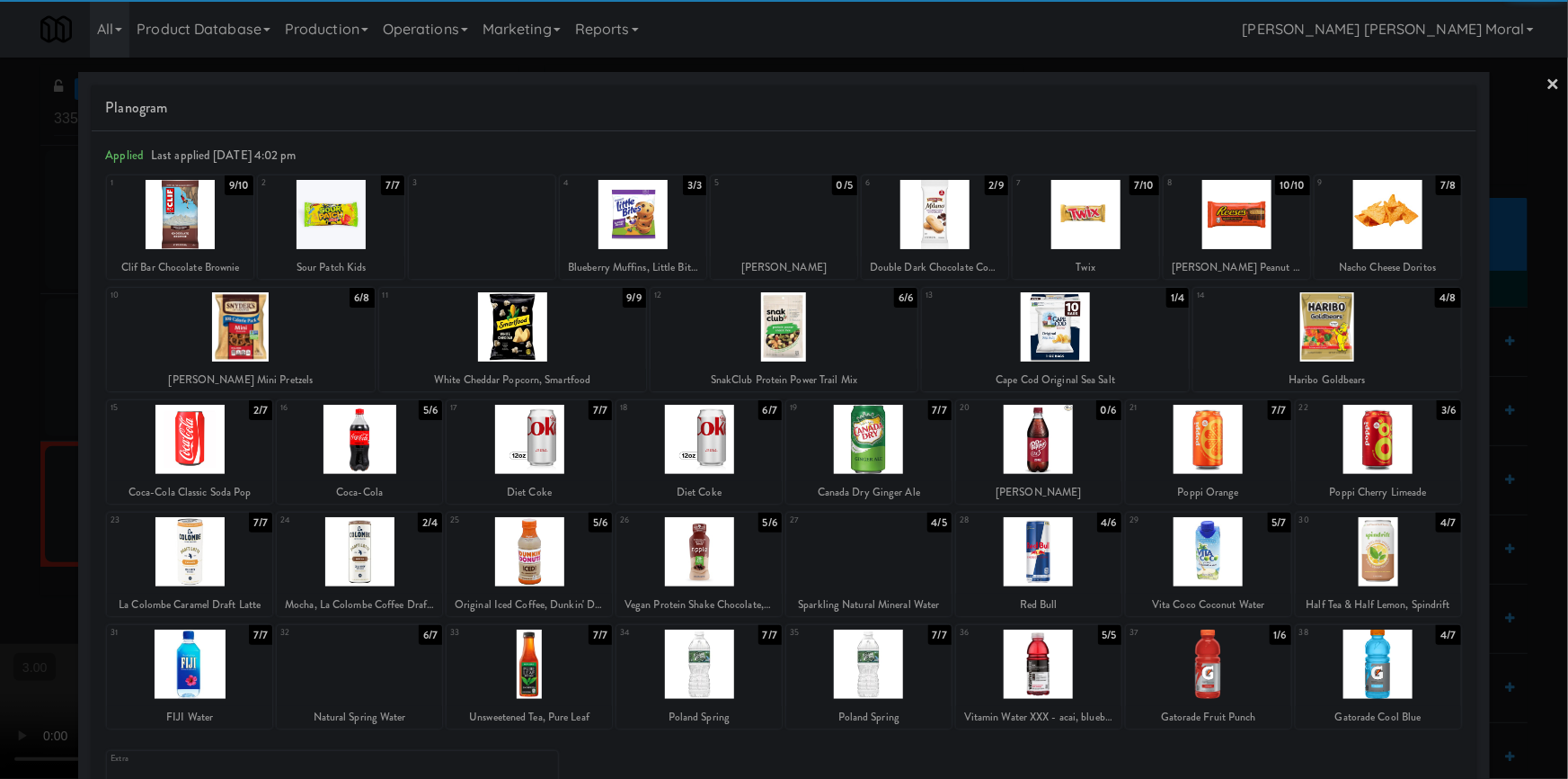
click at [346, 223] on div at bounding box center [330, 214] width 146 height 69
click at [1052, 540] on div at bounding box center [1039, 552] width 165 height 69
click at [0, 427] on div at bounding box center [784, 390] width 1568 height 779
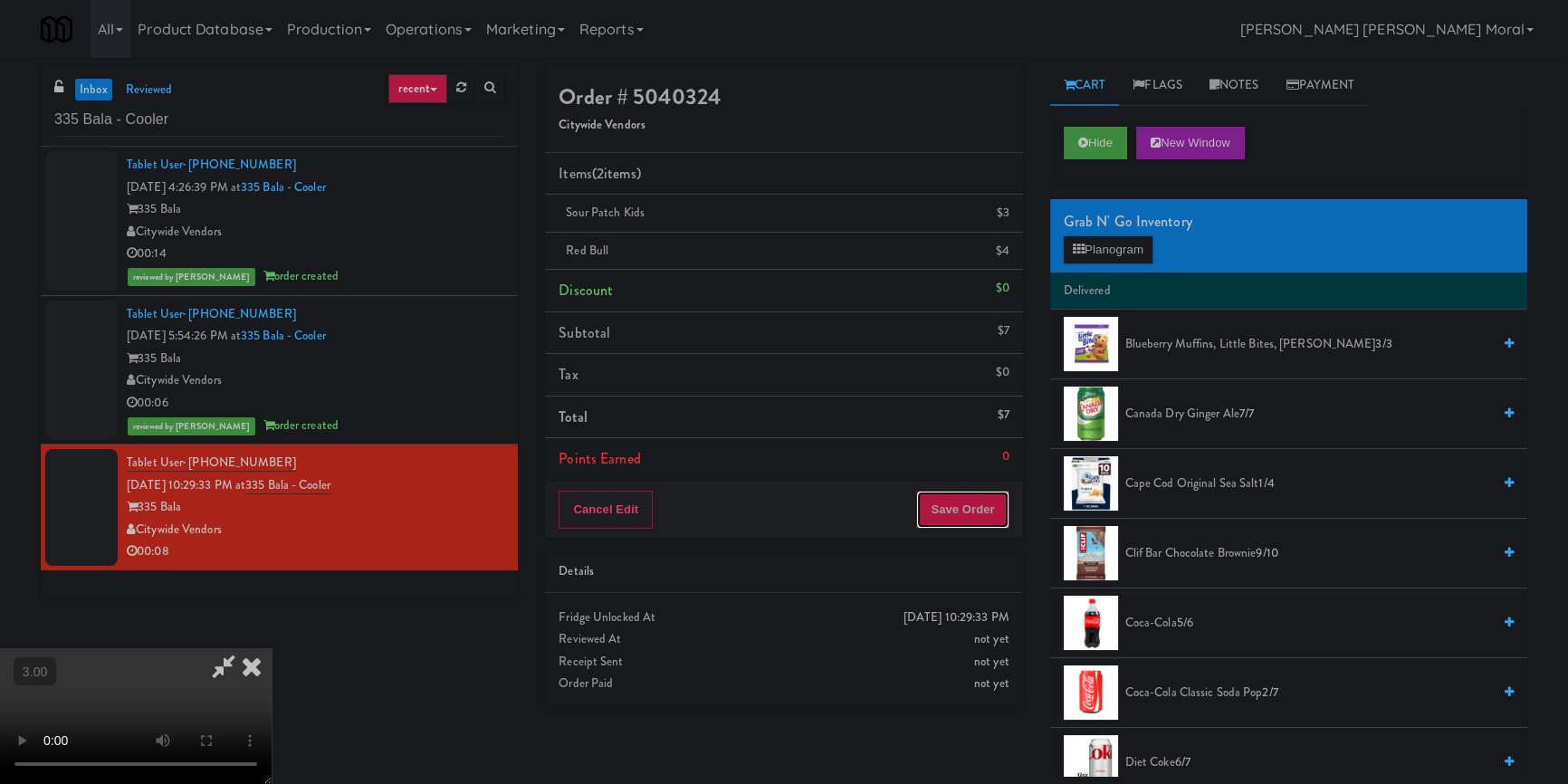
click at [960, 507] on button "Save Order" at bounding box center [962, 510] width 92 height 38
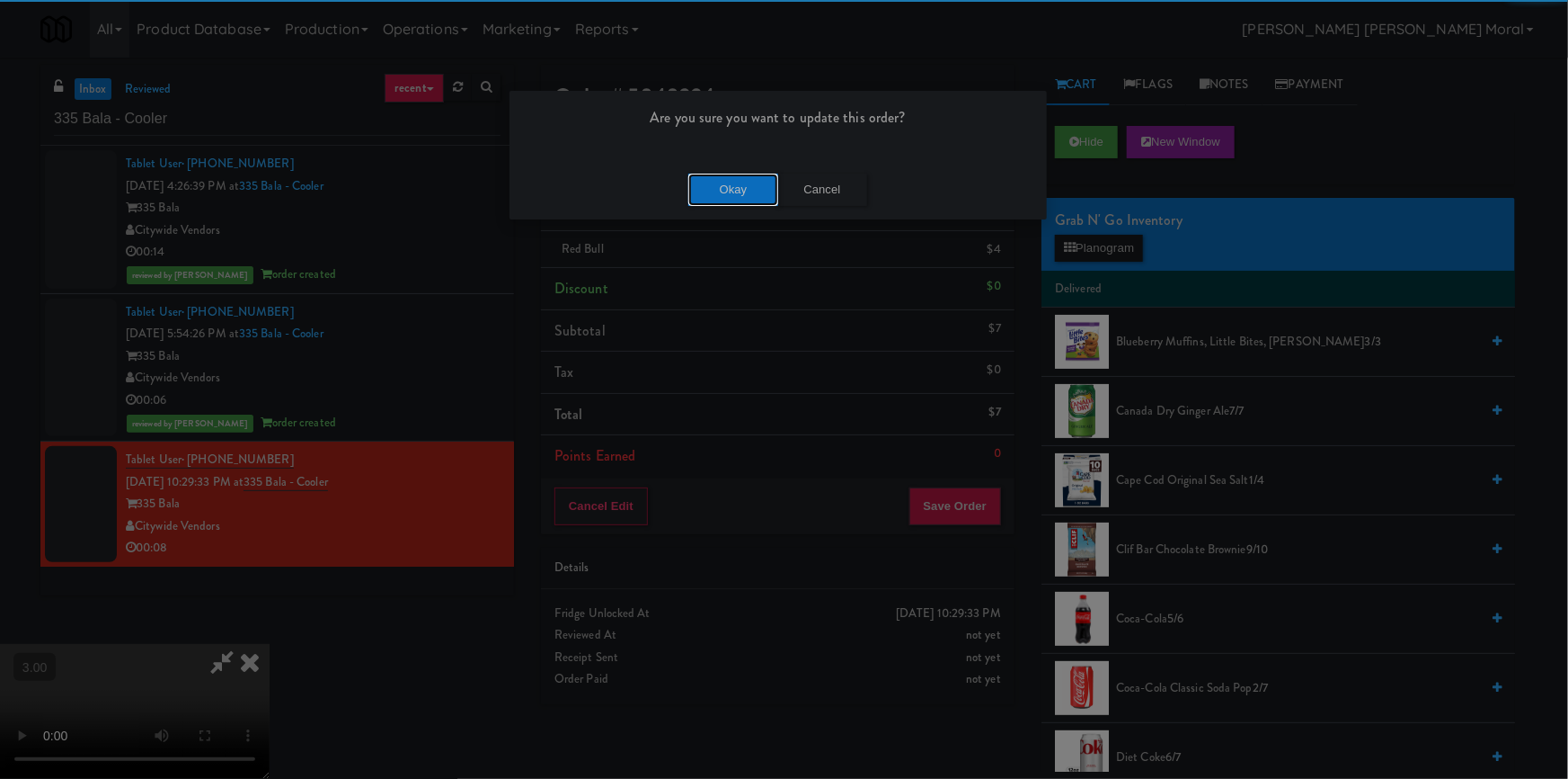
click at [734, 197] on button "Okay" at bounding box center [732, 189] width 89 height 32
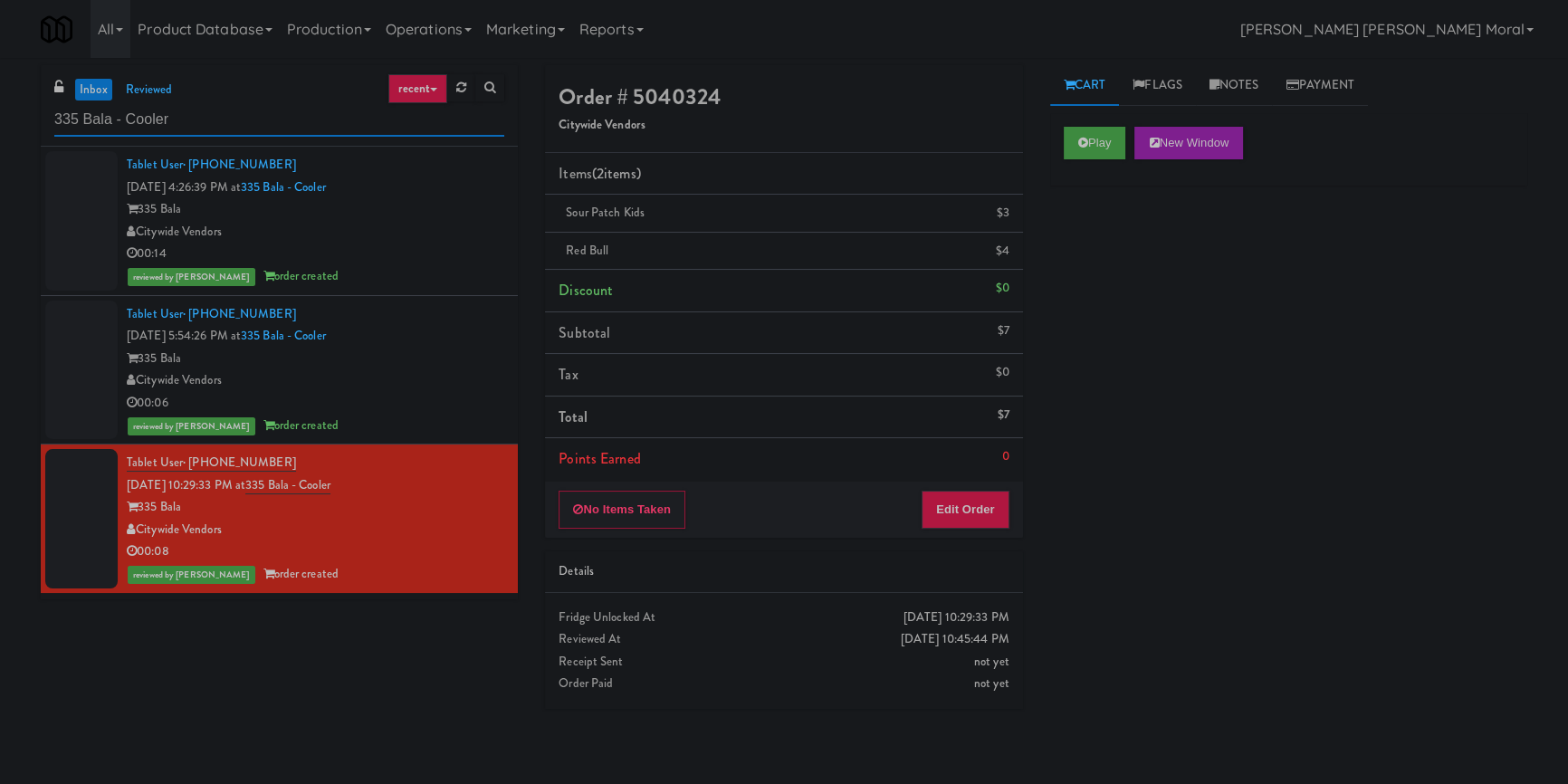
click at [206, 124] on input "335 Bala - Cooler" at bounding box center [279, 120] width 450 height 34
paste input "Overland - Cooler - Solo"
click at [206, 124] on input "Overland - Cooler - Solo" at bounding box center [279, 120] width 450 height 34
paste input "Overland - Cooler - Solo"
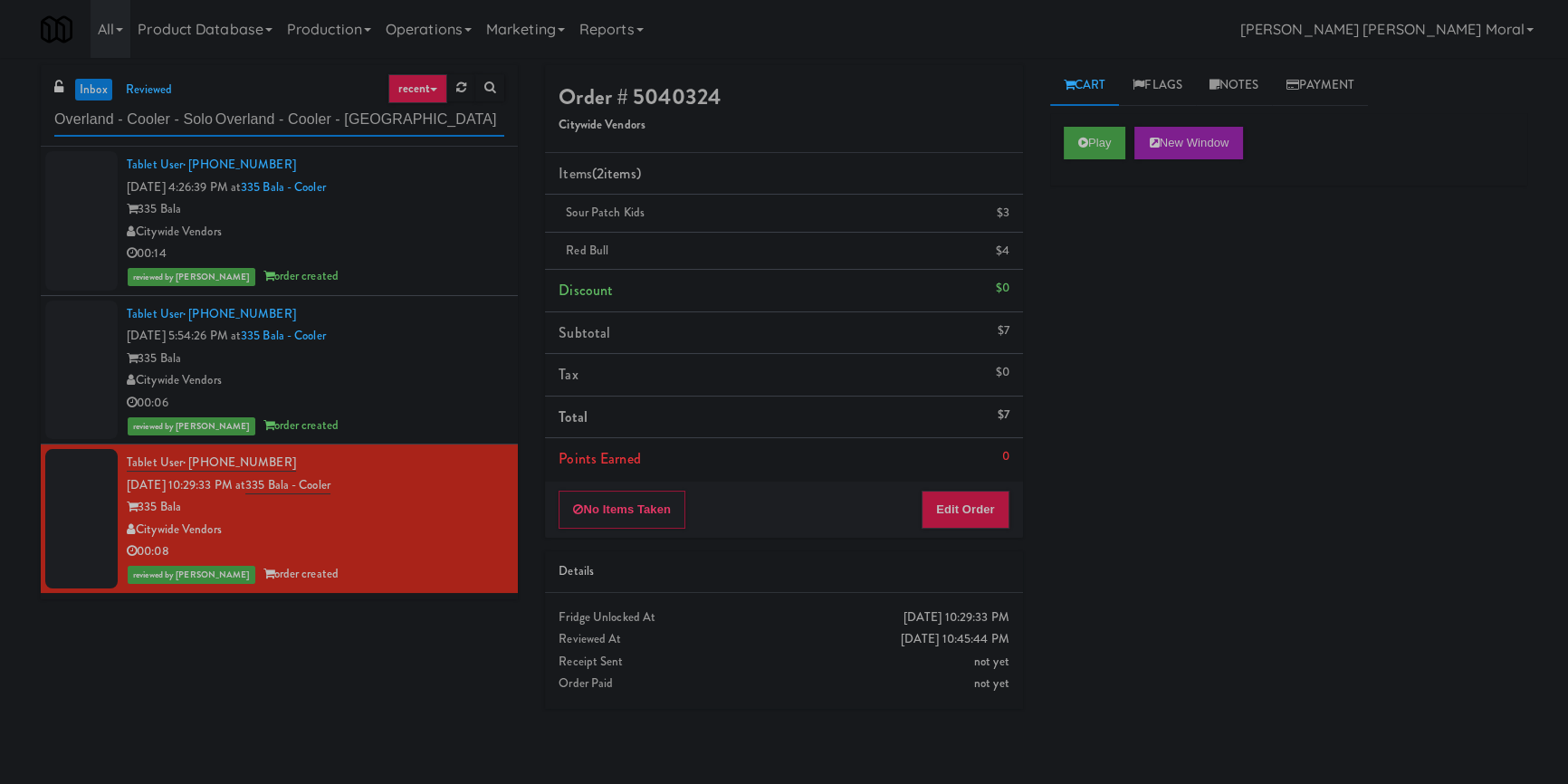
click at [206, 124] on input "Overland - Cooler - Solo Overland - Cooler - [GEOGRAPHIC_DATA]" at bounding box center [279, 120] width 450 height 34
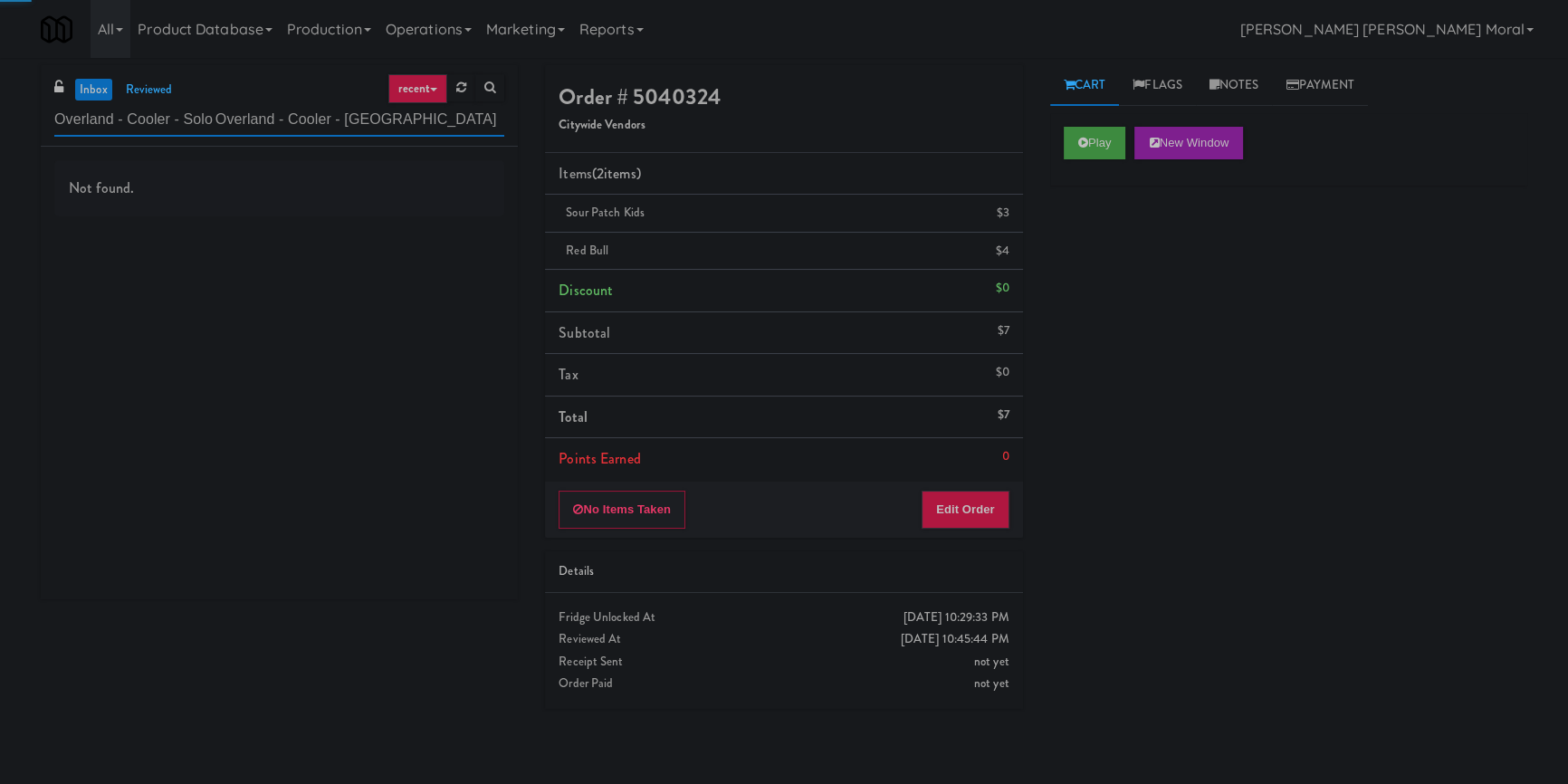
paste input "text"
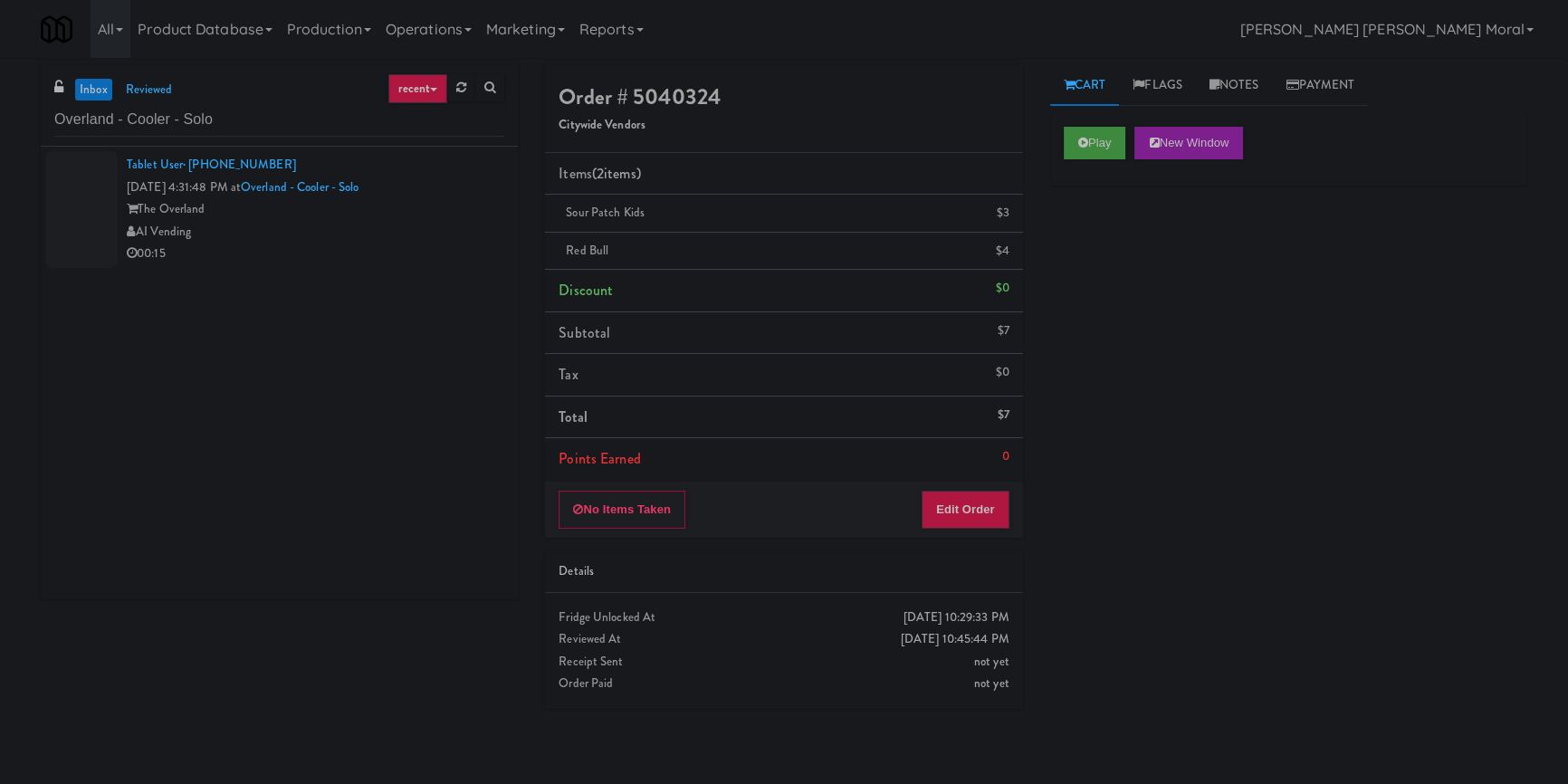
click at [417, 244] on div "00:15" at bounding box center [315, 253] width 377 height 23
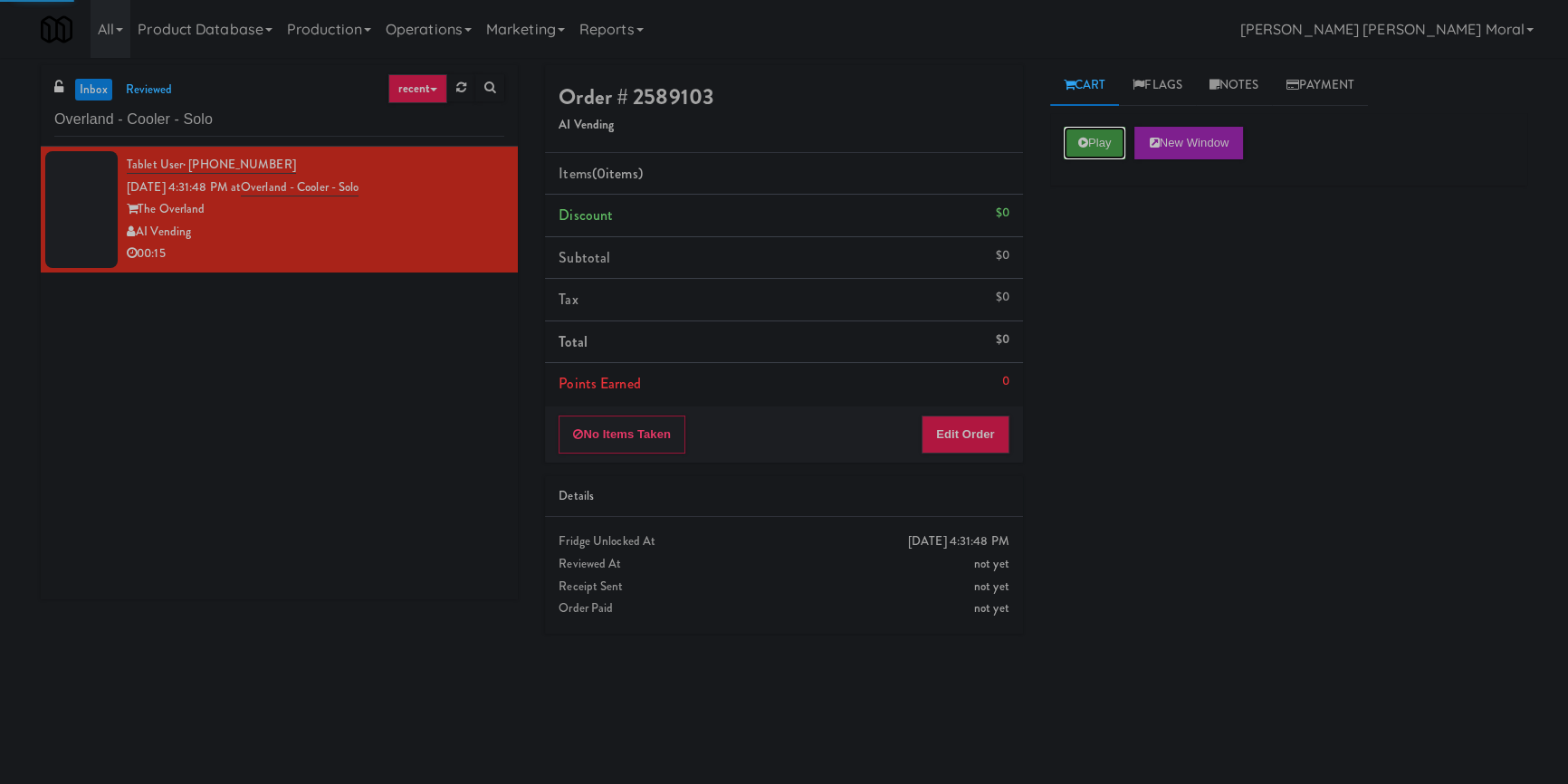
click at [1069, 145] on button "Play" at bounding box center [1095, 143] width 62 height 33
click at [1087, 228] on div "Play New Window Primary Flag Clear Flag if unable to determine what was taken o…" at bounding box center [1290, 452] width 477 height 679
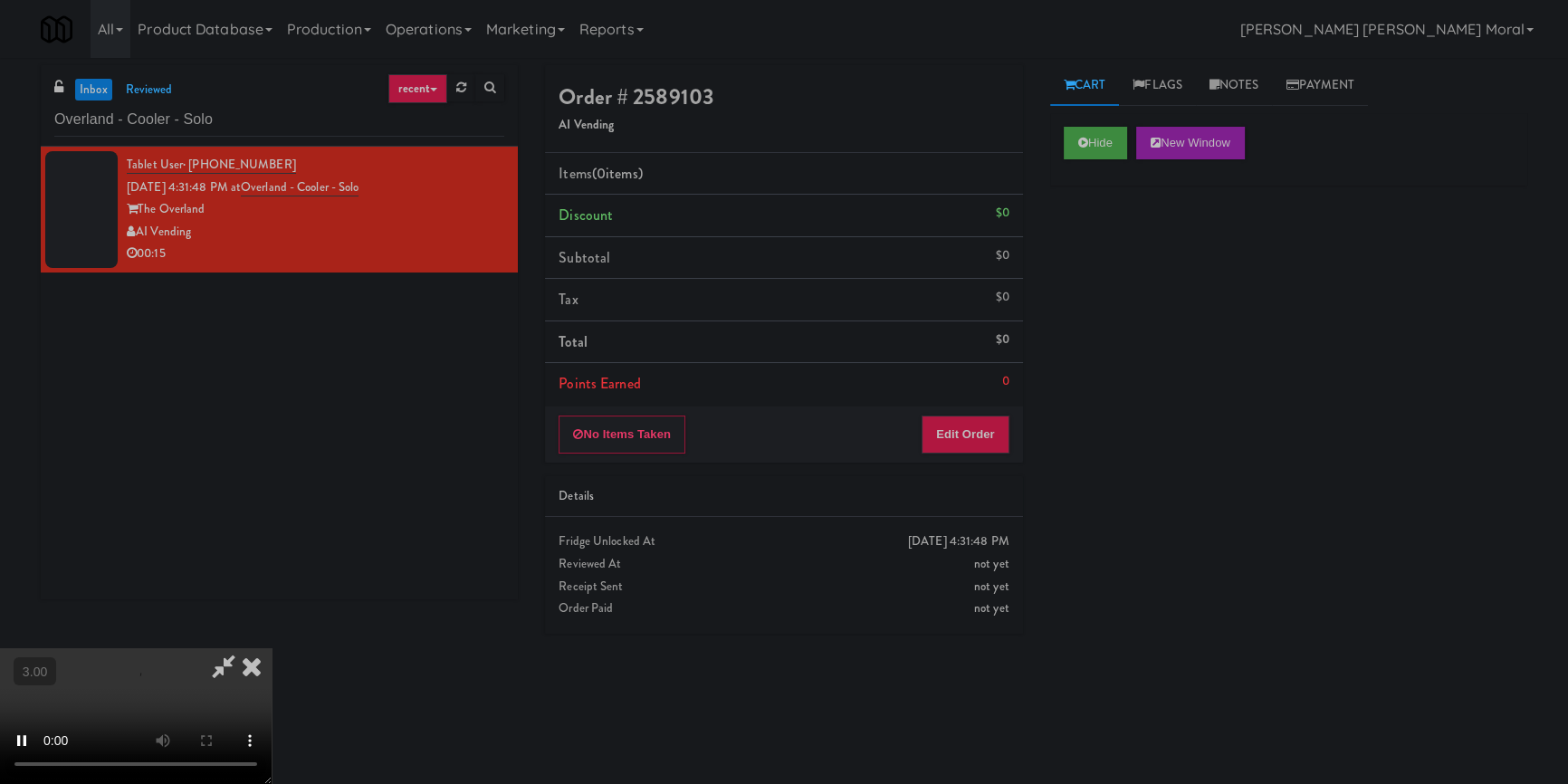
scroll to position [89, 0]
click at [974, 440] on button "Edit Order" at bounding box center [966, 435] width 88 height 38
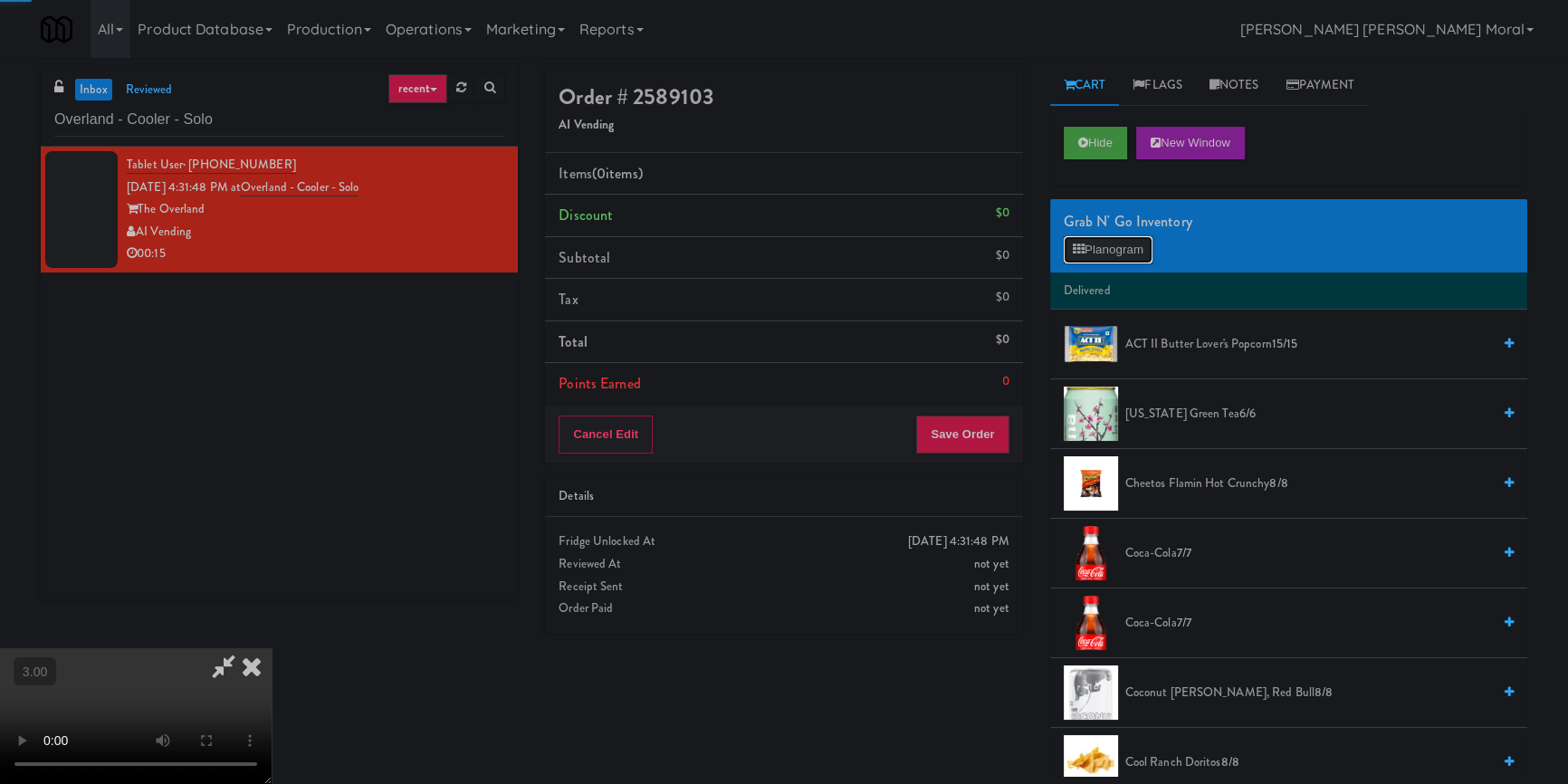
click at [1123, 242] on button "Planogram" at bounding box center [1108, 249] width 89 height 27
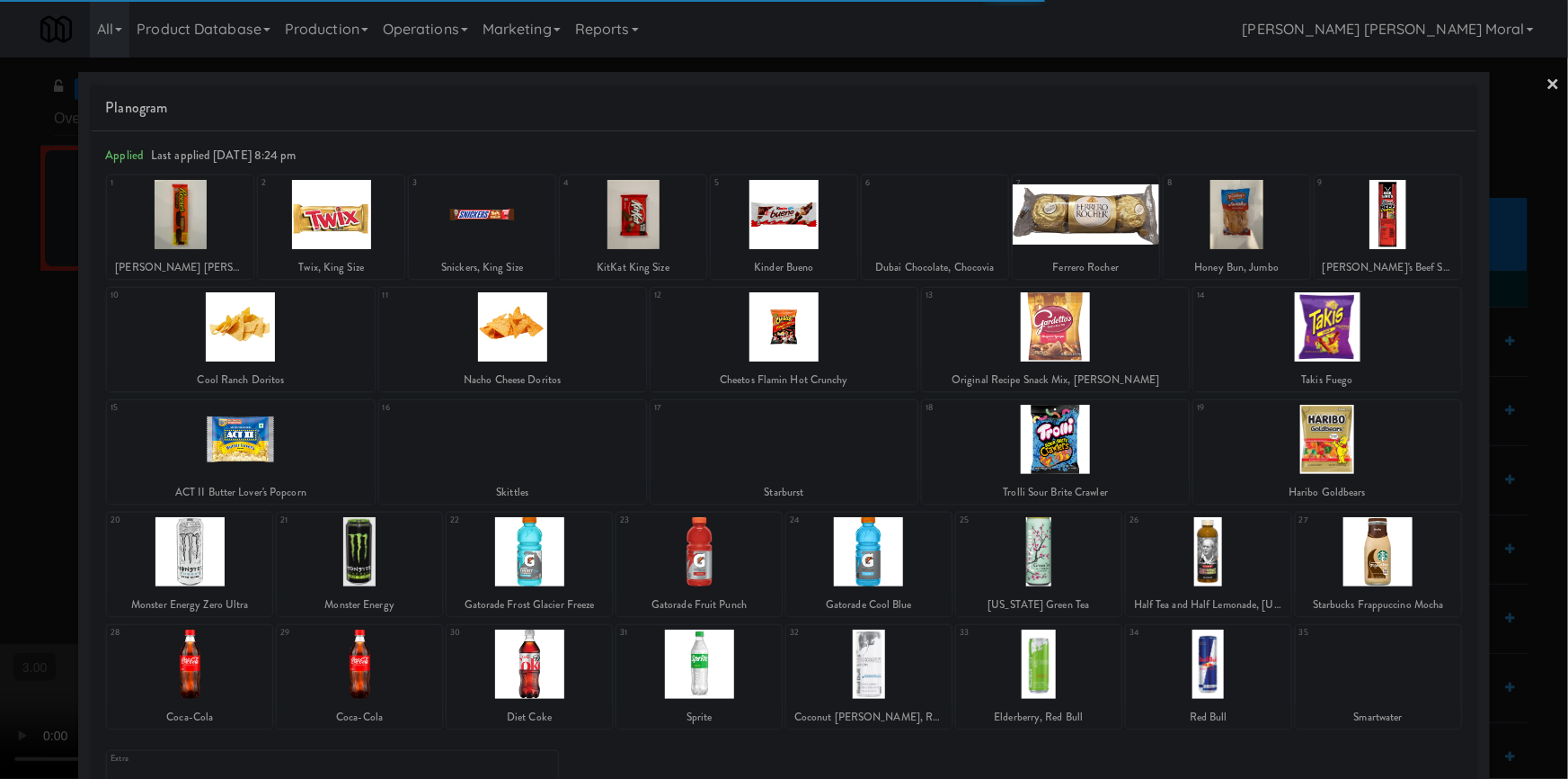
click at [724, 673] on div at bounding box center [699, 664] width 165 height 69
click at [33, 428] on div at bounding box center [784, 390] width 1568 height 779
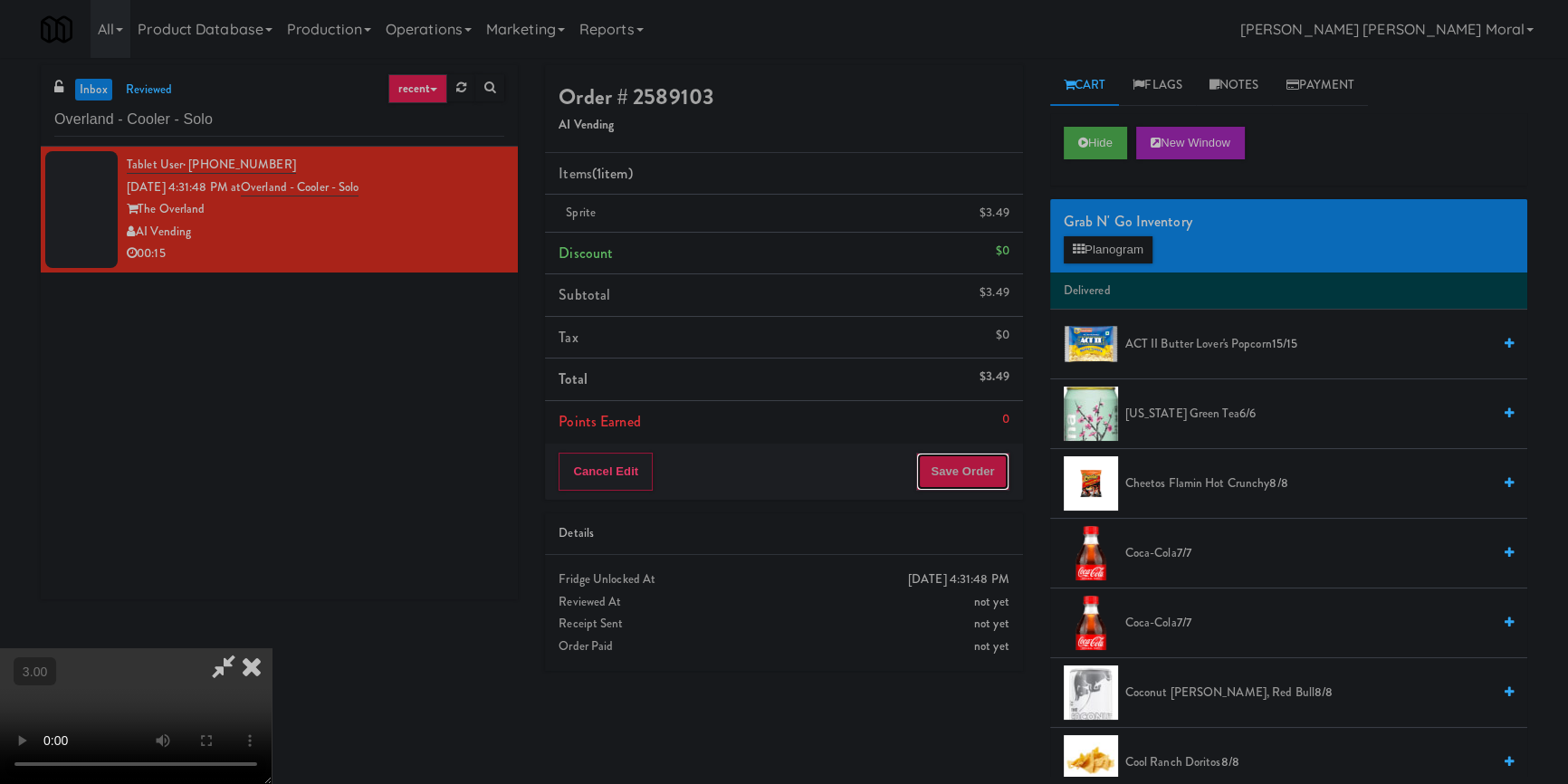
click at [991, 470] on button "Save Order" at bounding box center [962, 471] width 92 height 38
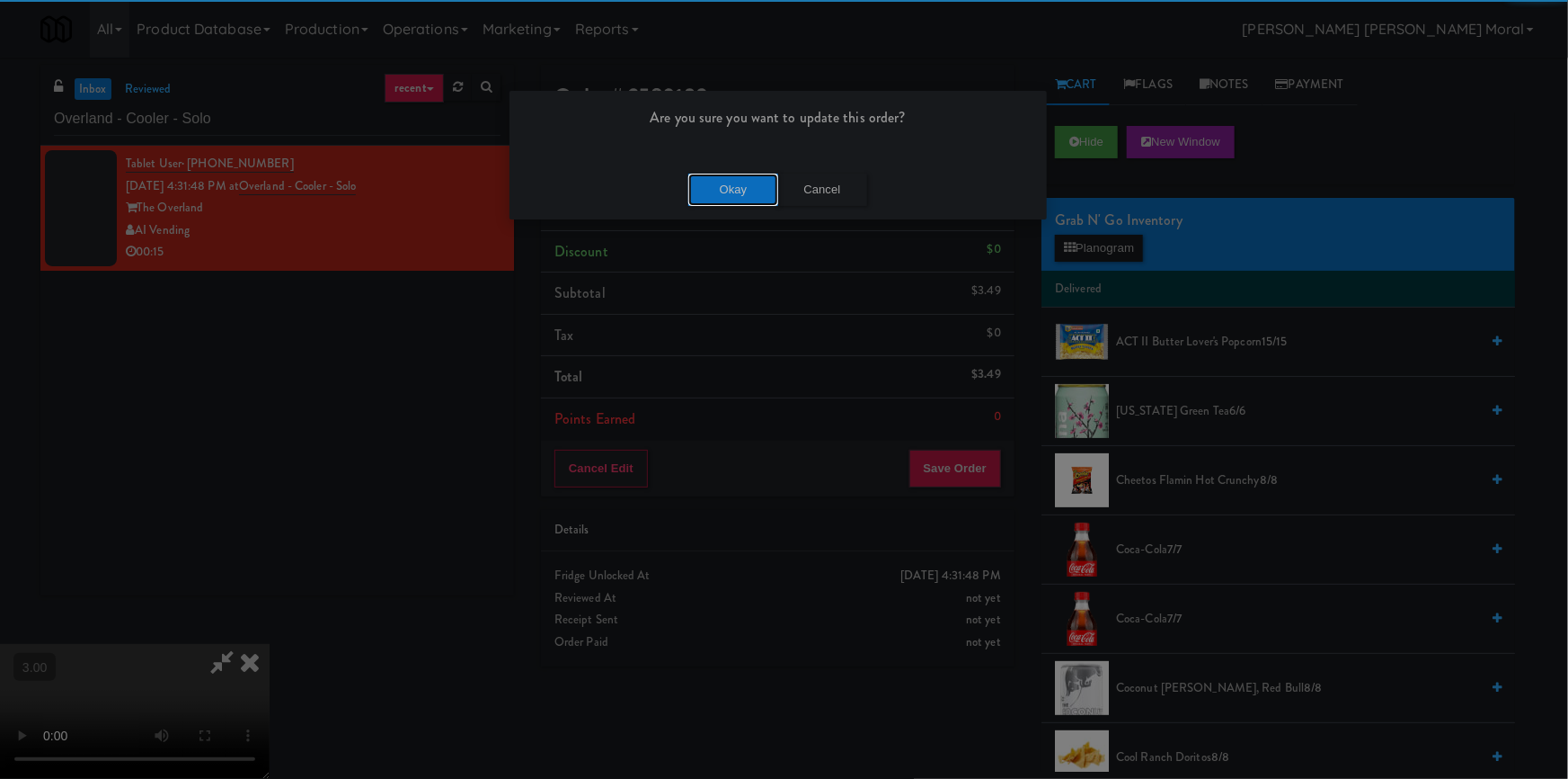
click at [706, 191] on button "Okay" at bounding box center [732, 189] width 89 height 32
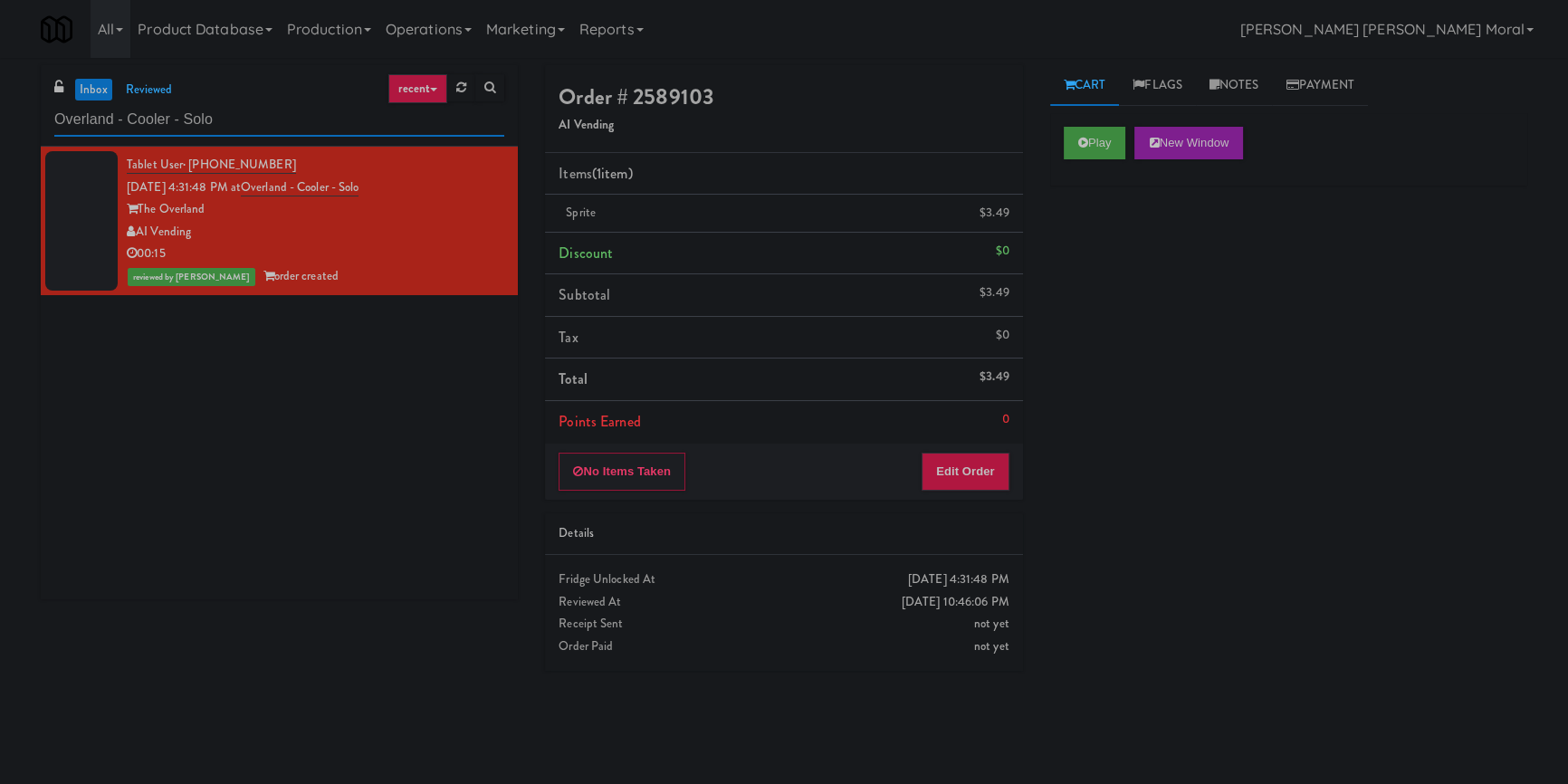
click at [177, 116] on input "Overland - Cooler - Solo" at bounding box center [279, 120] width 450 height 34
paste input "Revology Cars"
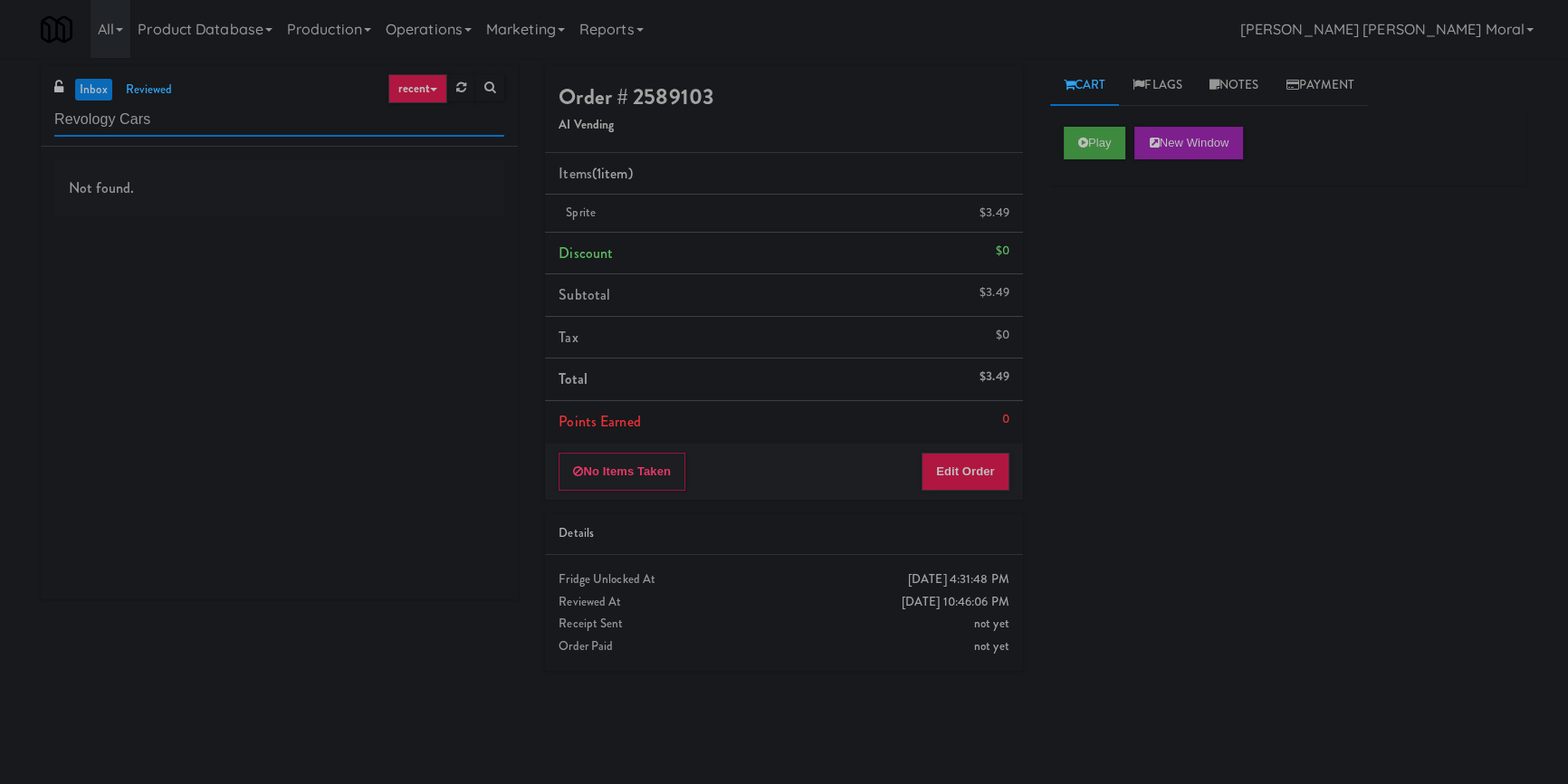
click at [204, 115] on input "Revology Cars" at bounding box center [279, 120] width 450 height 34
paste input "848 Apt"
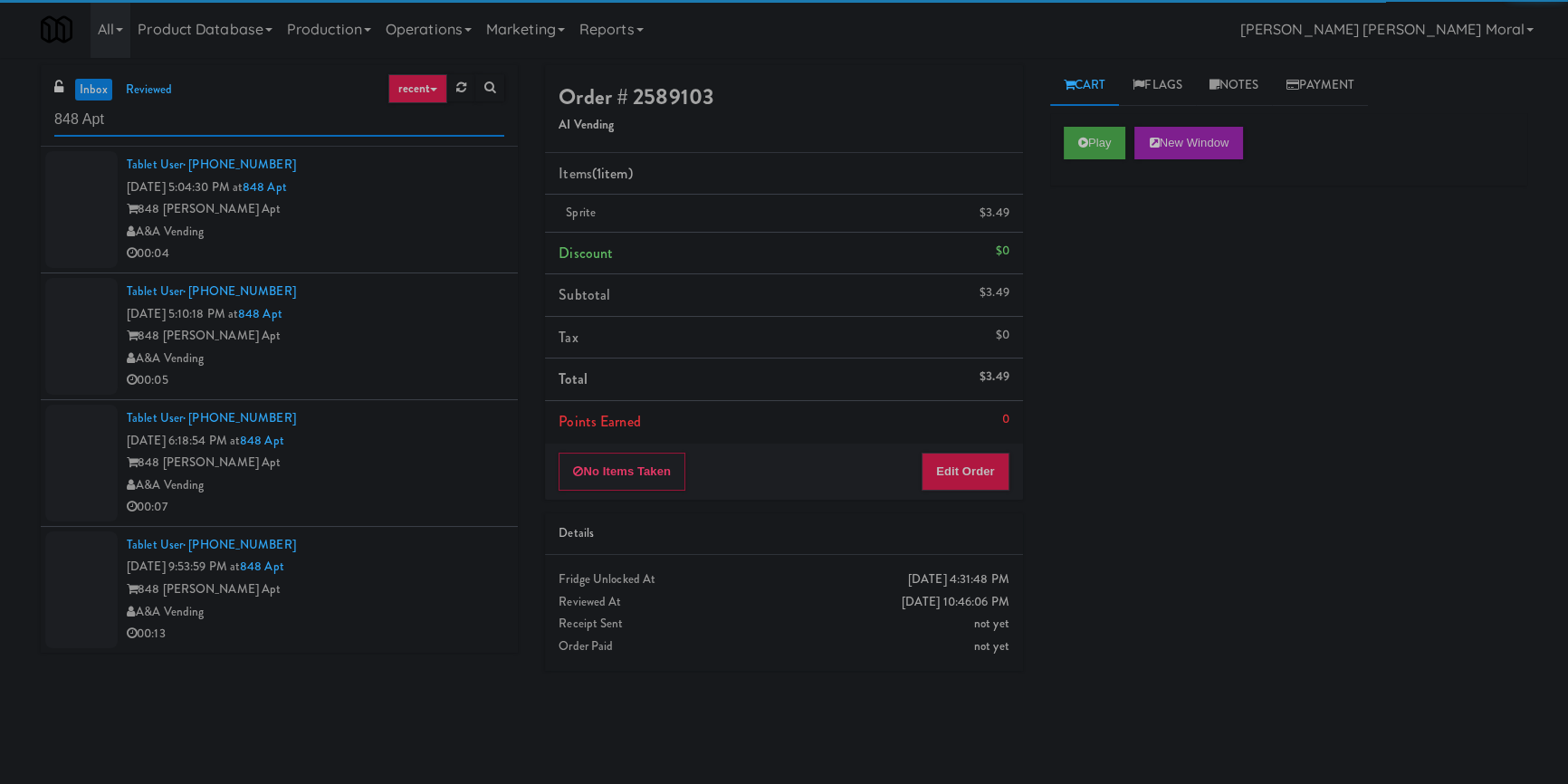
type input "848 Apt"
click at [425, 245] on div "00:04" at bounding box center [315, 253] width 377 height 23
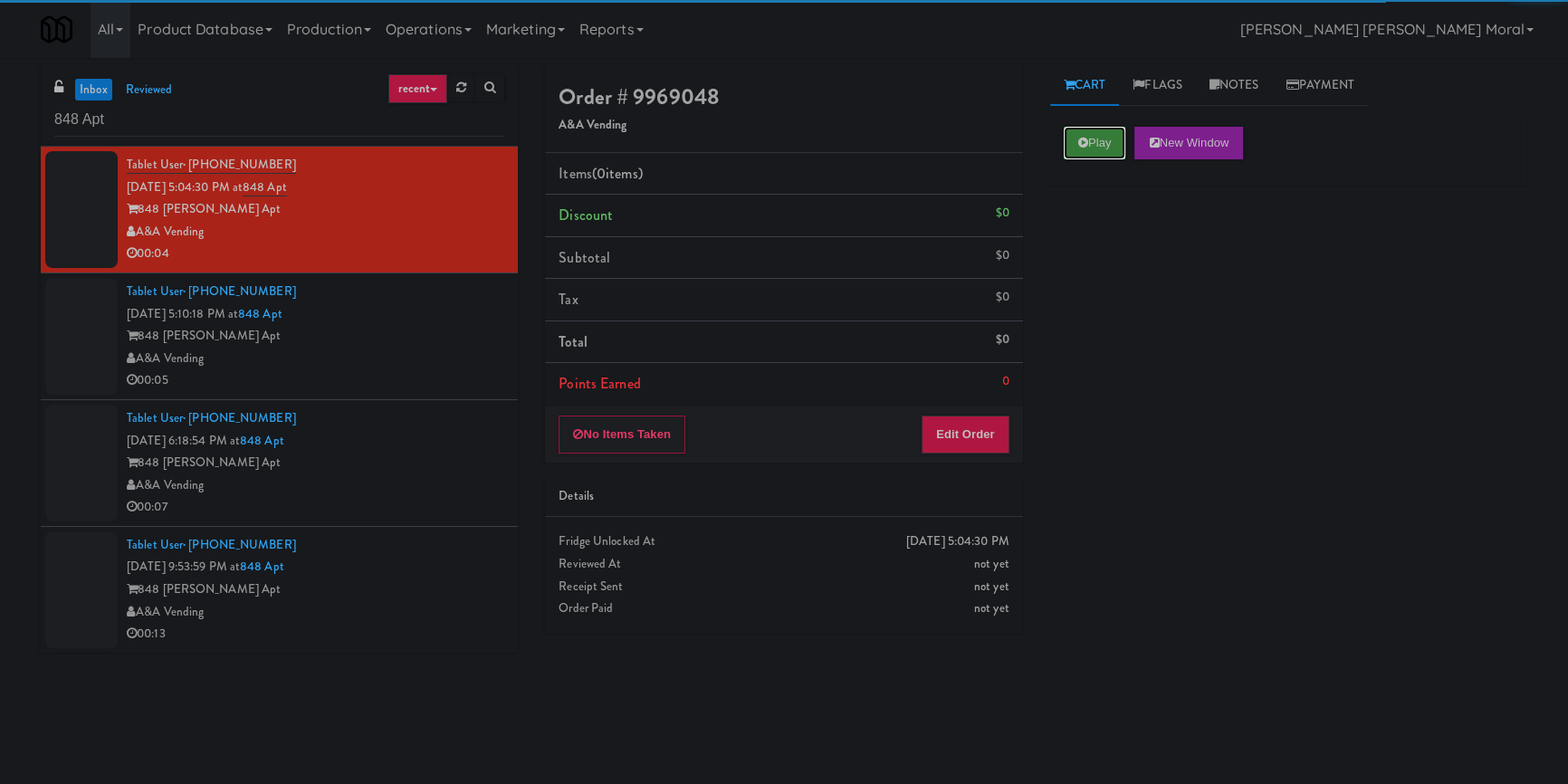
click at [1079, 144] on icon at bounding box center [1084, 143] width 10 height 12
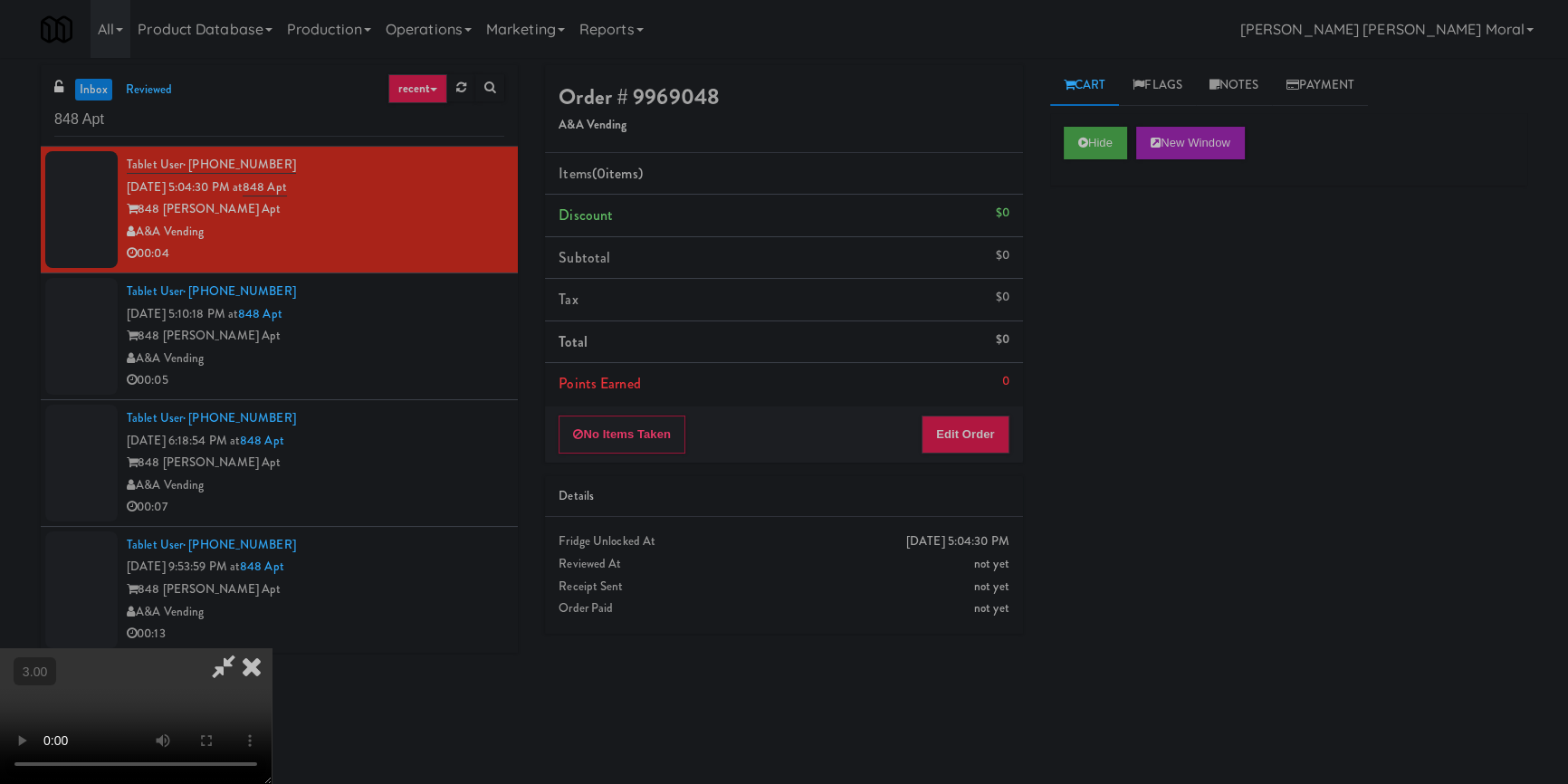
click at [1094, 249] on div "Hide New Window Primary Flag Clear Flag if unable to determine what was taken o…" at bounding box center [1290, 452] width 477 height 679
click at [271, 648] on video at bounding box center [136, 716] width 271 height 136
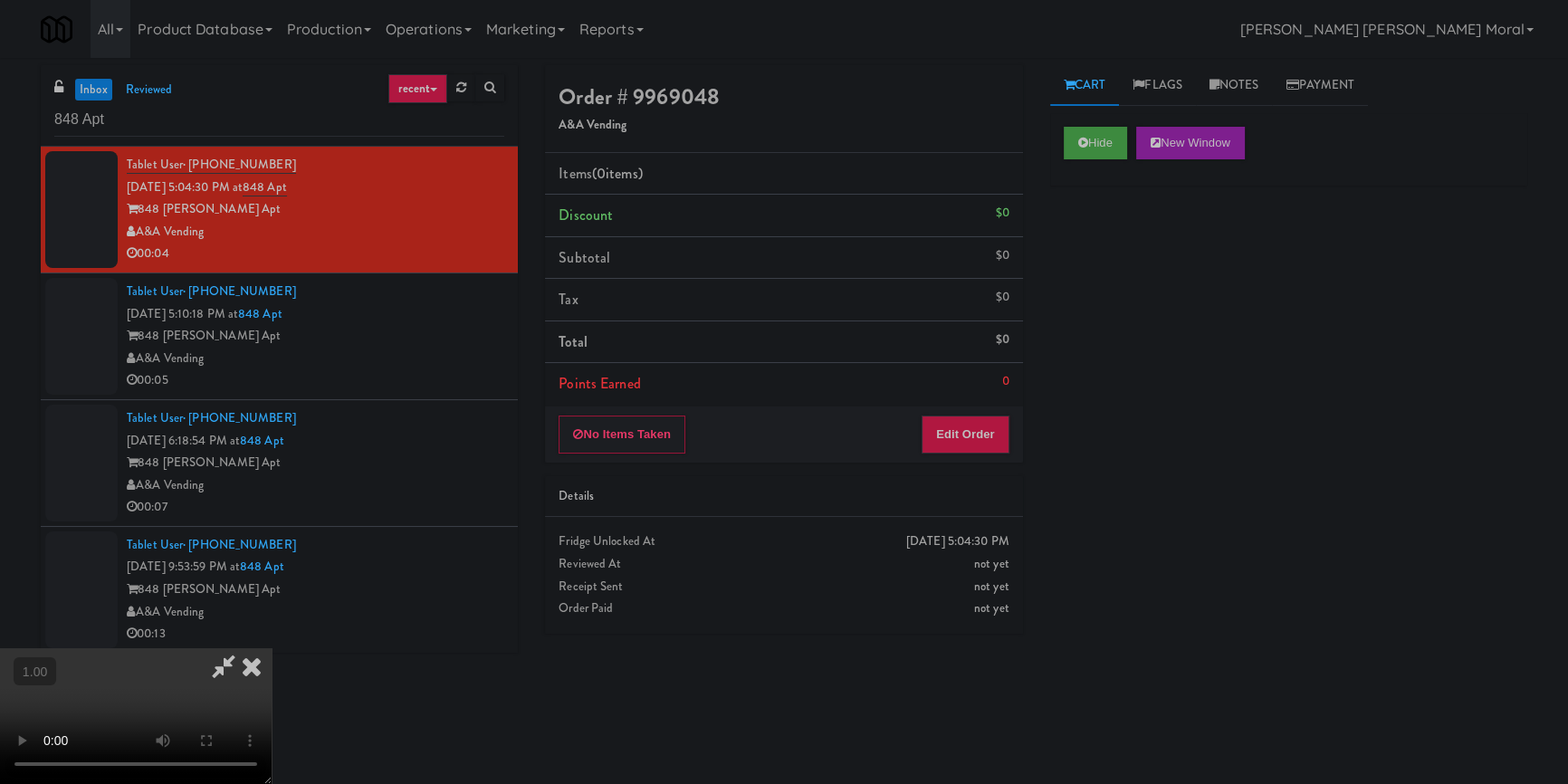
click at [271, 648] on video at bounding box center [136, 716] width 271 height 136
click at [966, 433] on button "Edit Order" at bounding box center [966, 435] width 88 height 38
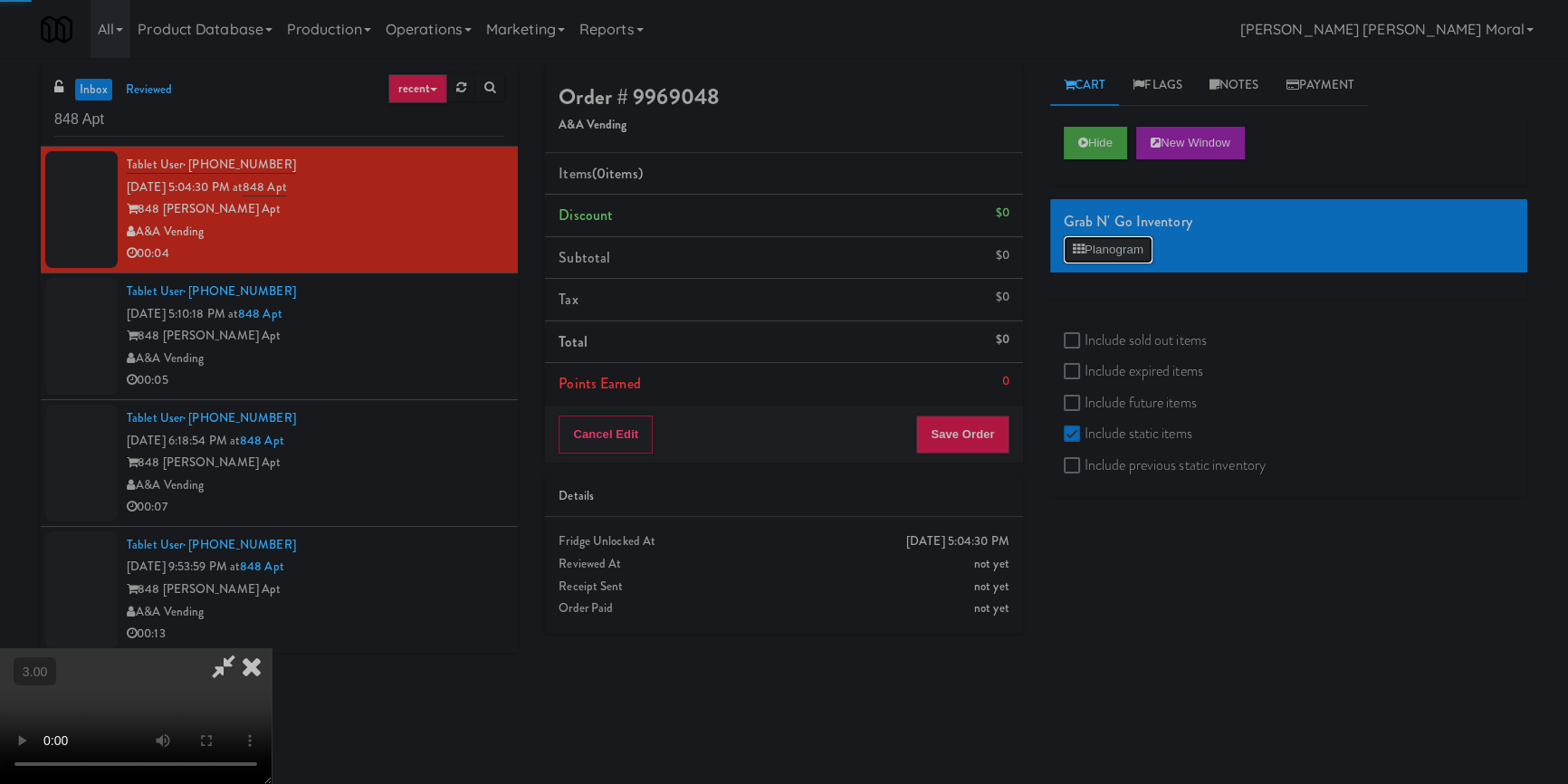
click at [1096, 237] on button "Planogram" at bounding box center [1108, 249] width 89 height 27
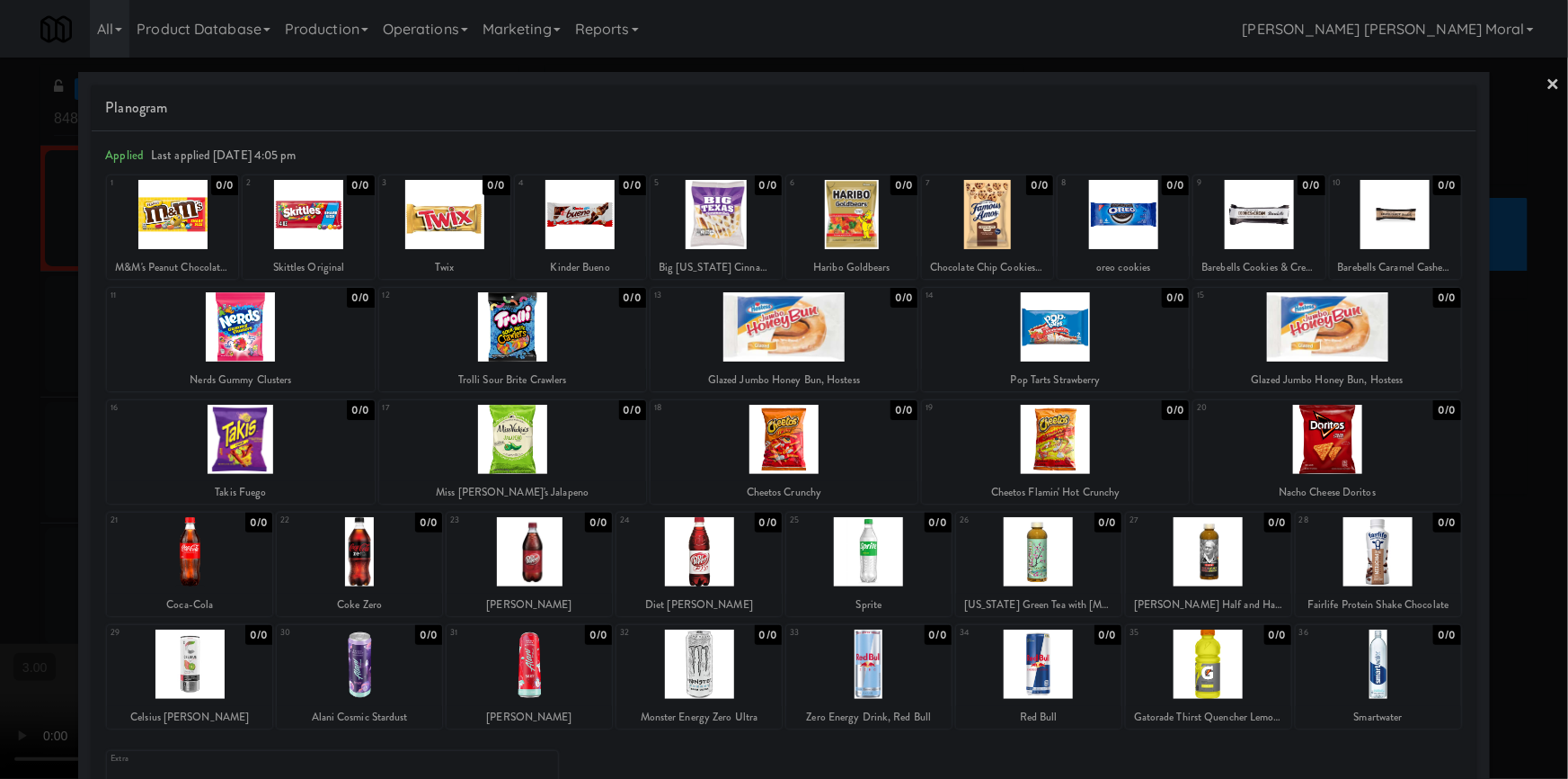
click at [0, 449] on div at bounding box center [784, 390] width 1568 height 779
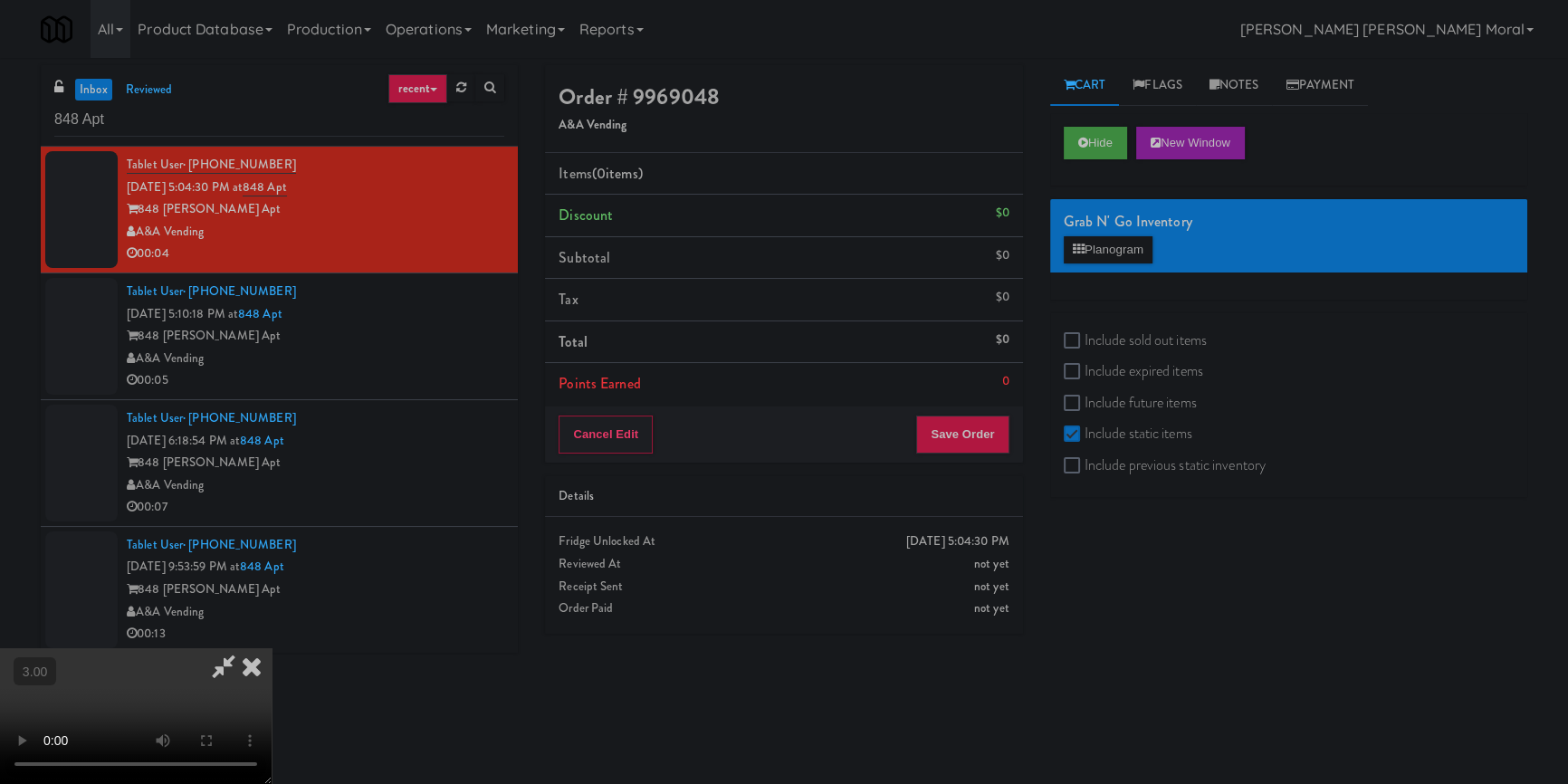
click at [1060, 333] on div "Include sold out items Include expired items Include future items Include stati…" at bounding box center [1290, 405] width 477 height 184
click at [1071, 343] on input "Include sold out items" at bounding box center [1074, 341] width 21 height 15
checkbox input "true"
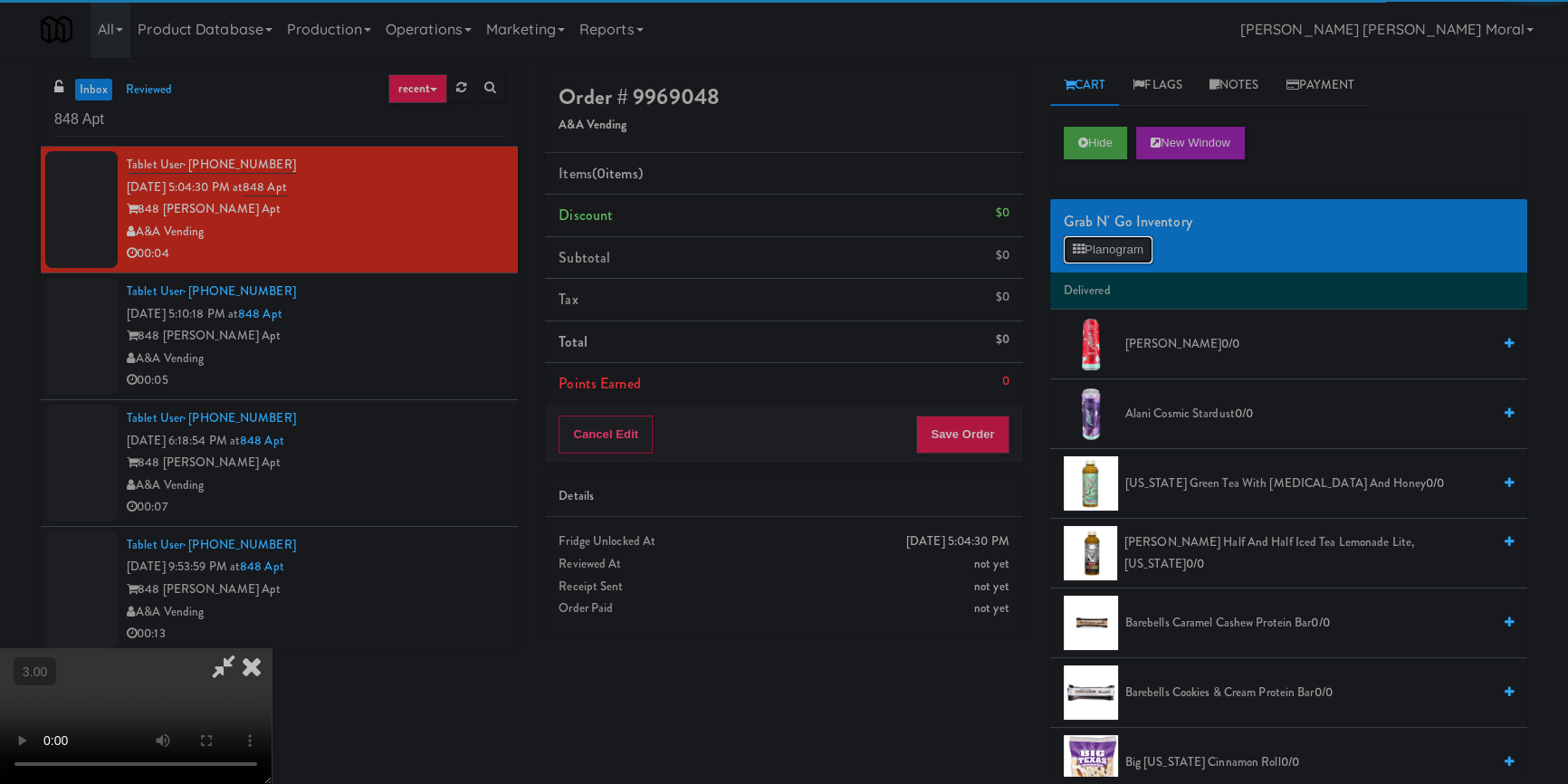
click at [1106, 247] on button "Planogram" at bounding box center [1108, 249] width 89 height 27
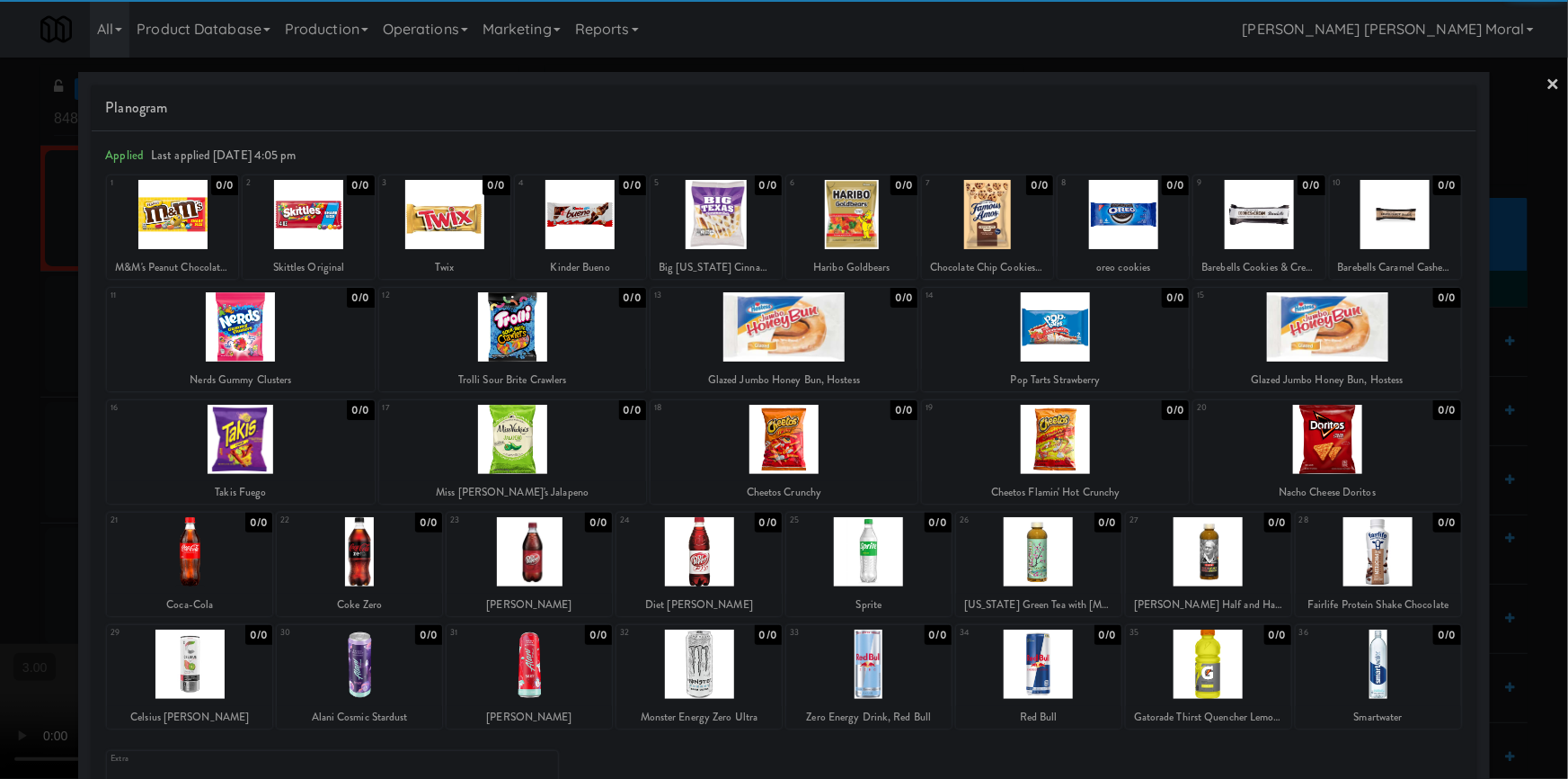
click at [807, 355] on div at bounding box center [784, 327] width 267 height 69
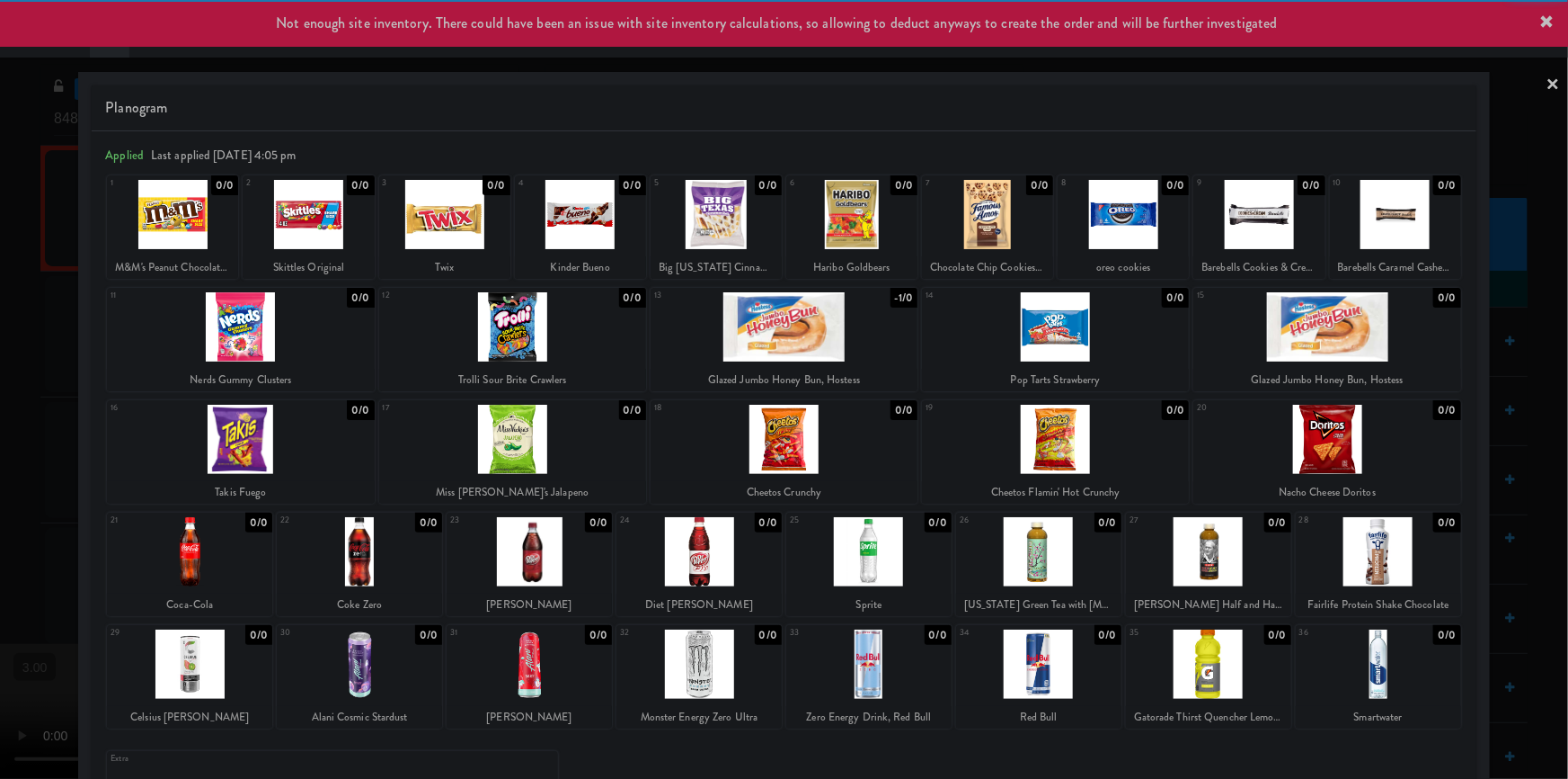
click at [2, 403] on div at bounding box center [784, 390] width 1568 height 779
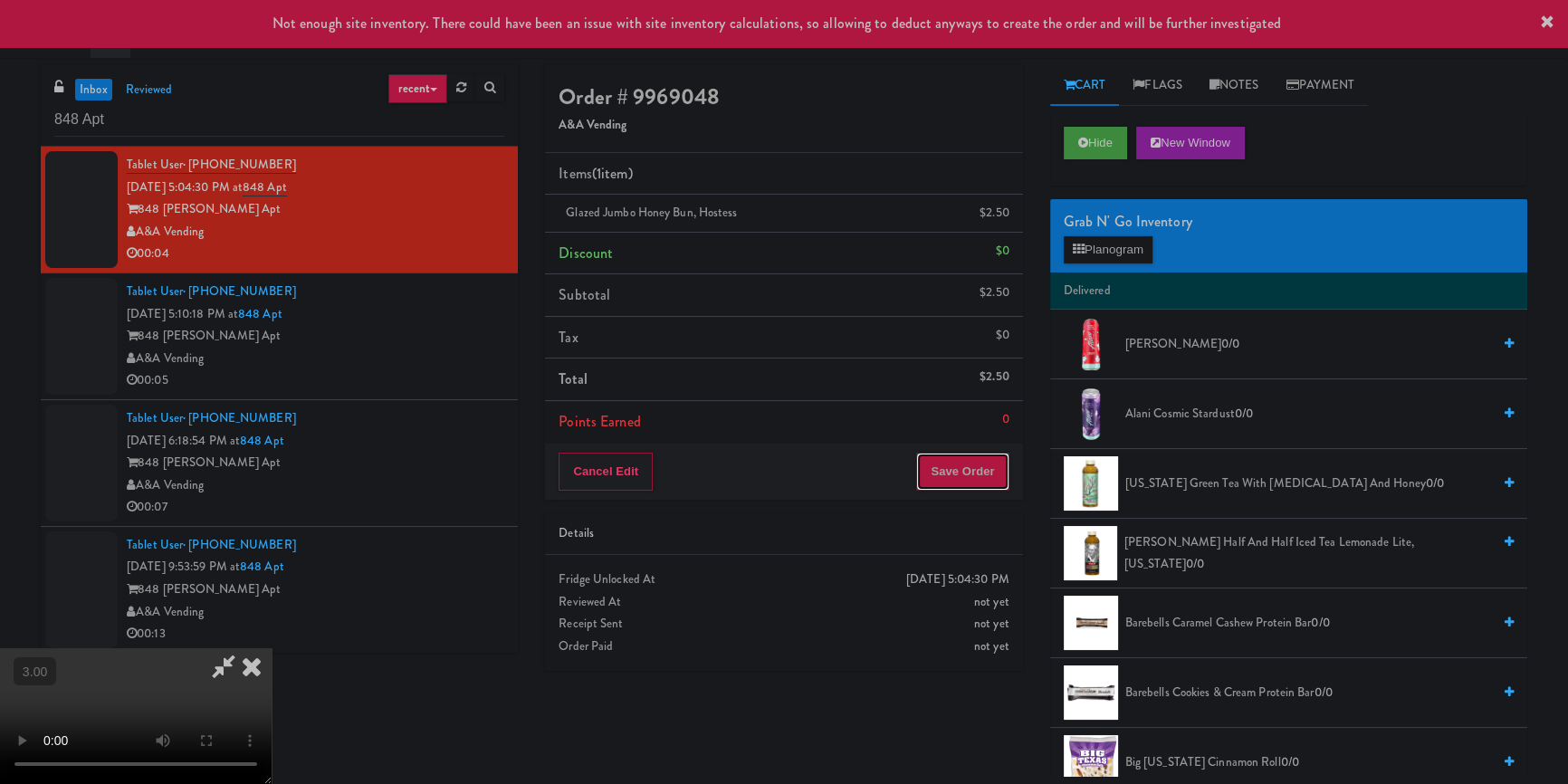
click at [978, 461] on button "Save Order" at bounding box center [962, 471] width 92 height 38
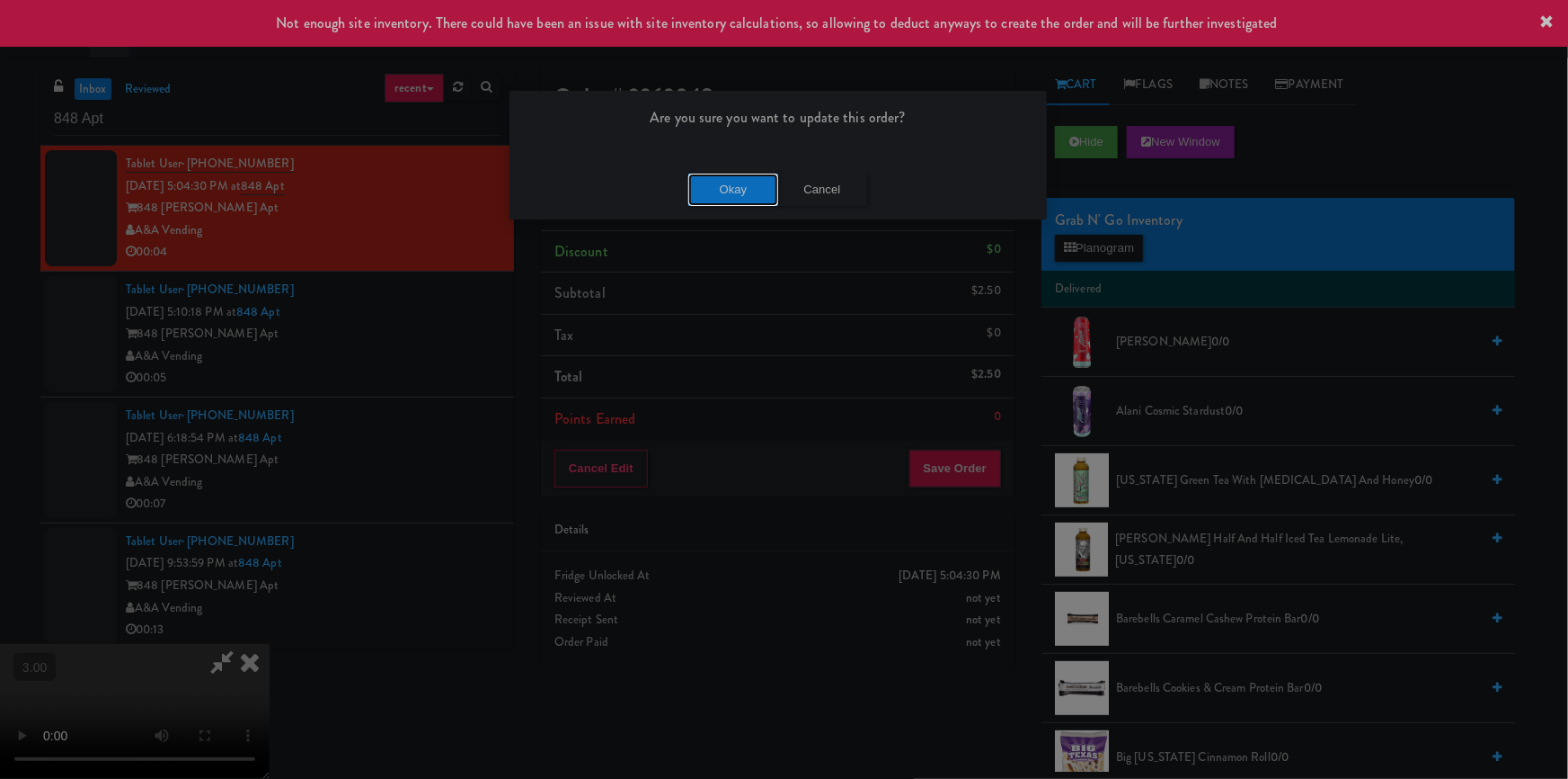
click at [763, 189] on button "Okay" at bounding box center [732, 189] width 89 height 32
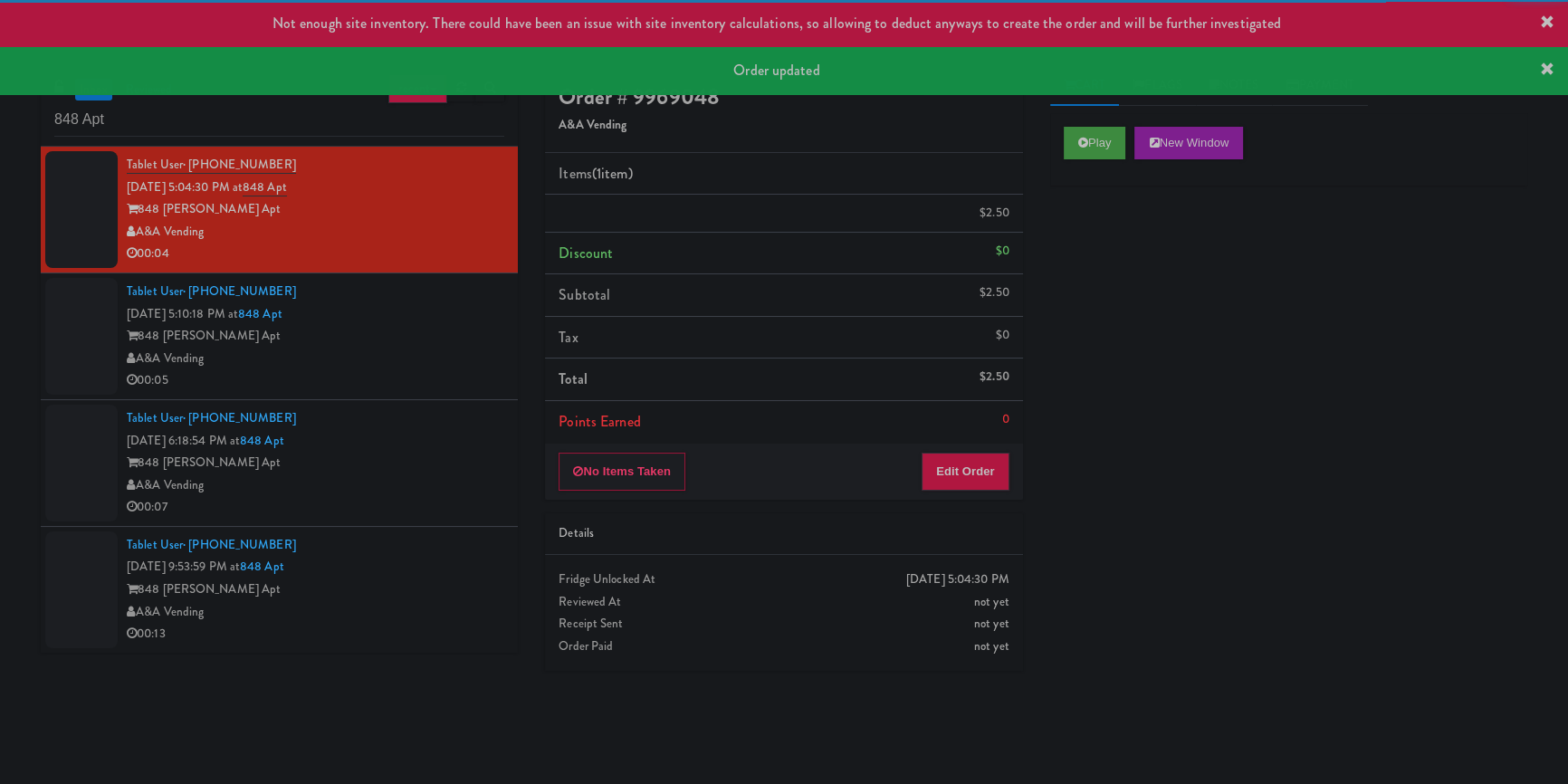
click at [422, 347] on div "848 [PERSON_NAME] Apt" at bounding box center [315, 336] width 377 height 23
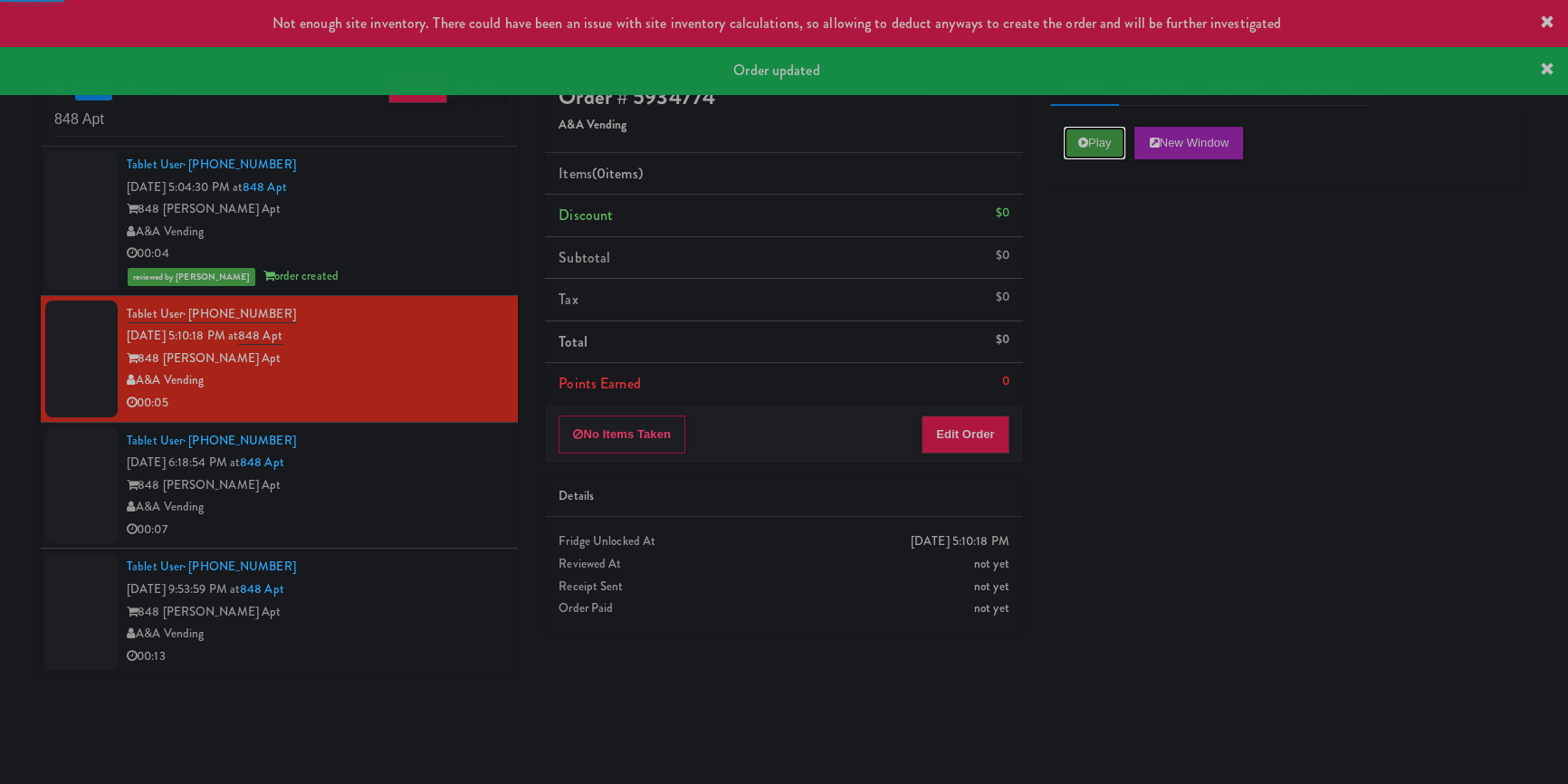
click at [1064, 146] on button "Play" at bounding box center [1095, 143] width 62 height 33
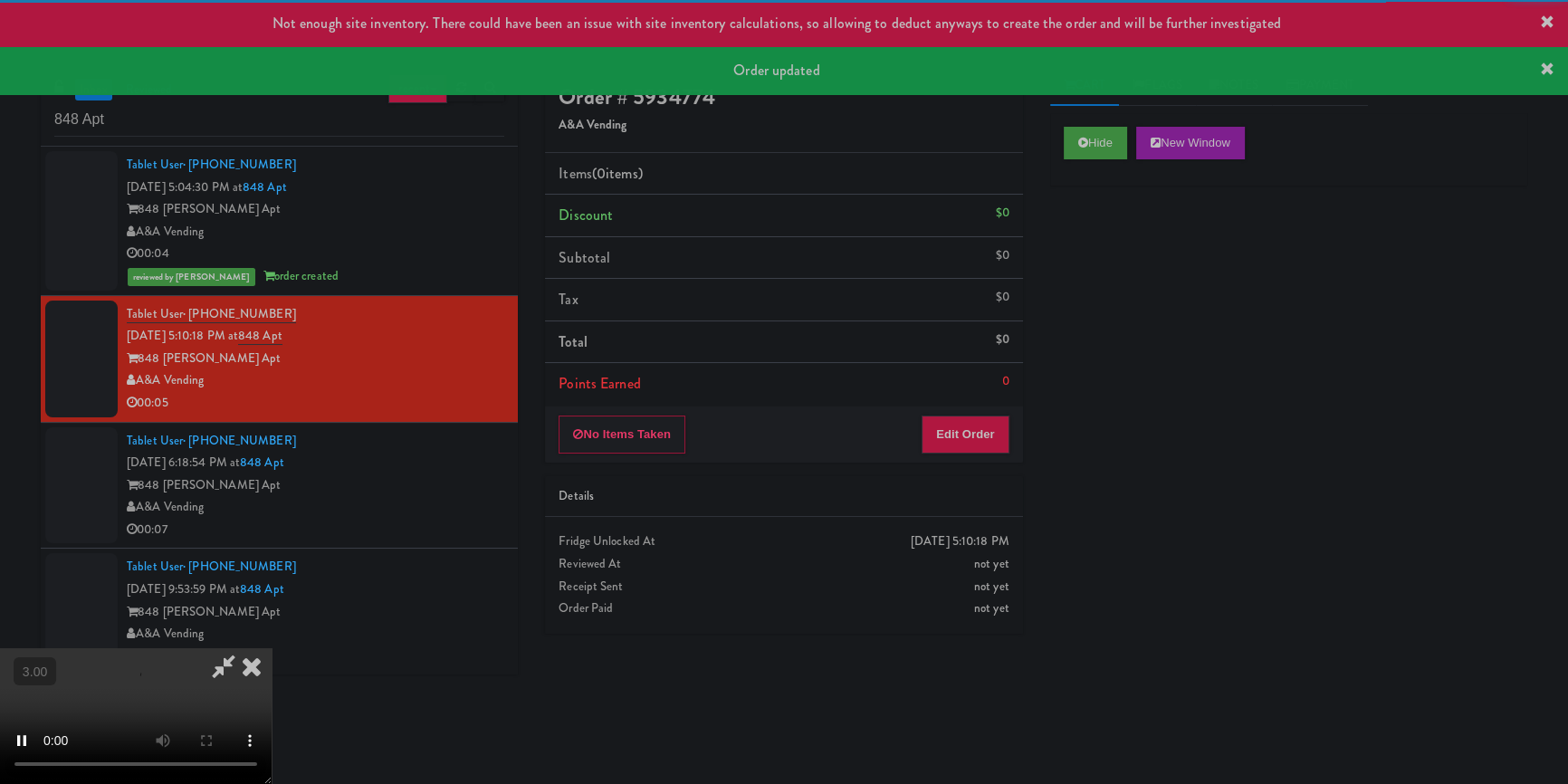
click at [1111, 277] on div "Hide New Window Primary Flag Clear Flag if unable to determine what was taken o…" at bounding box center [1290, 452] width 477 height 679
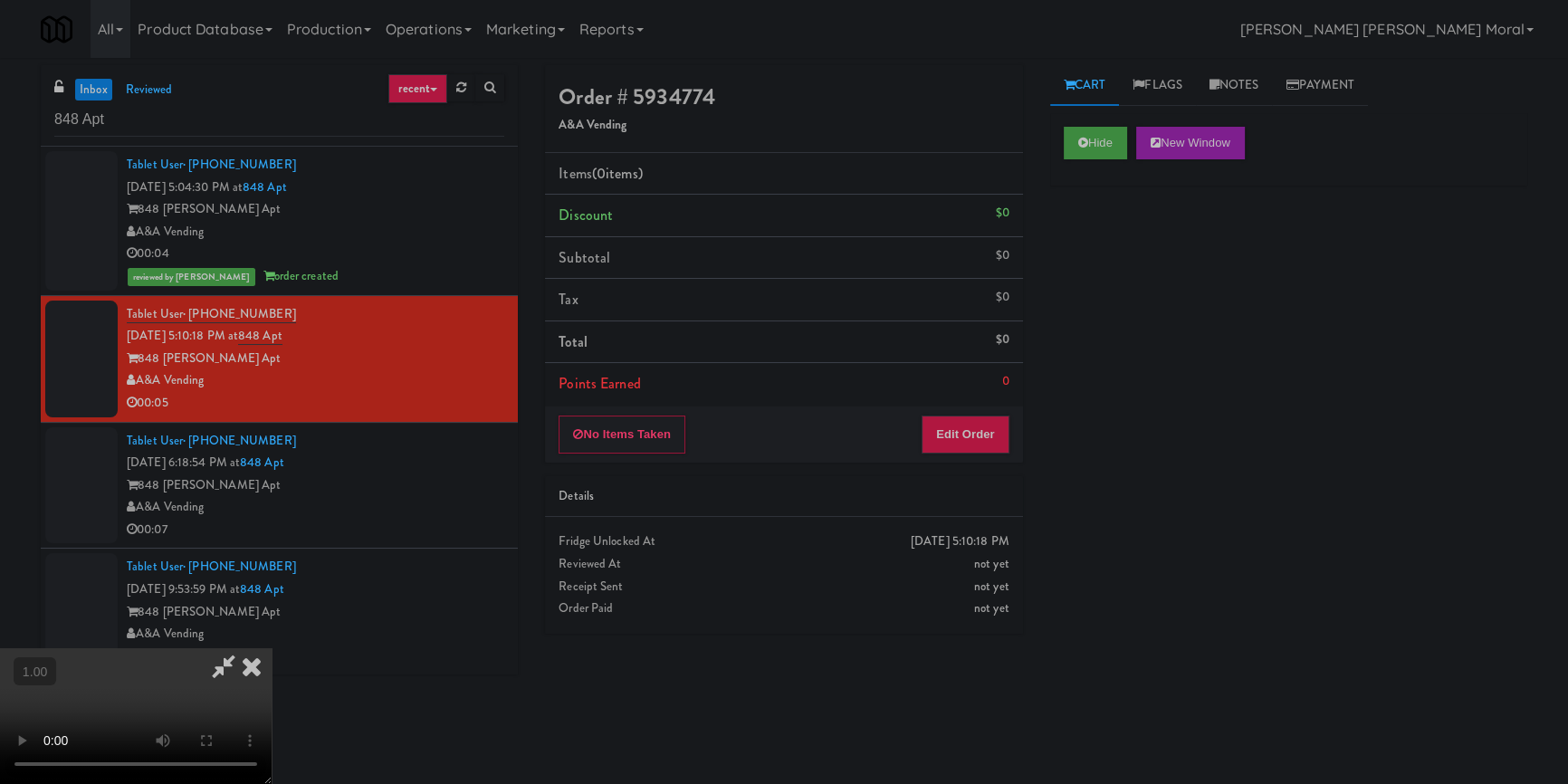
scroll to position [171, 0]
click at [988, 436] on button "Edit Order" at bounding box center [966, 435] width 88 height 38
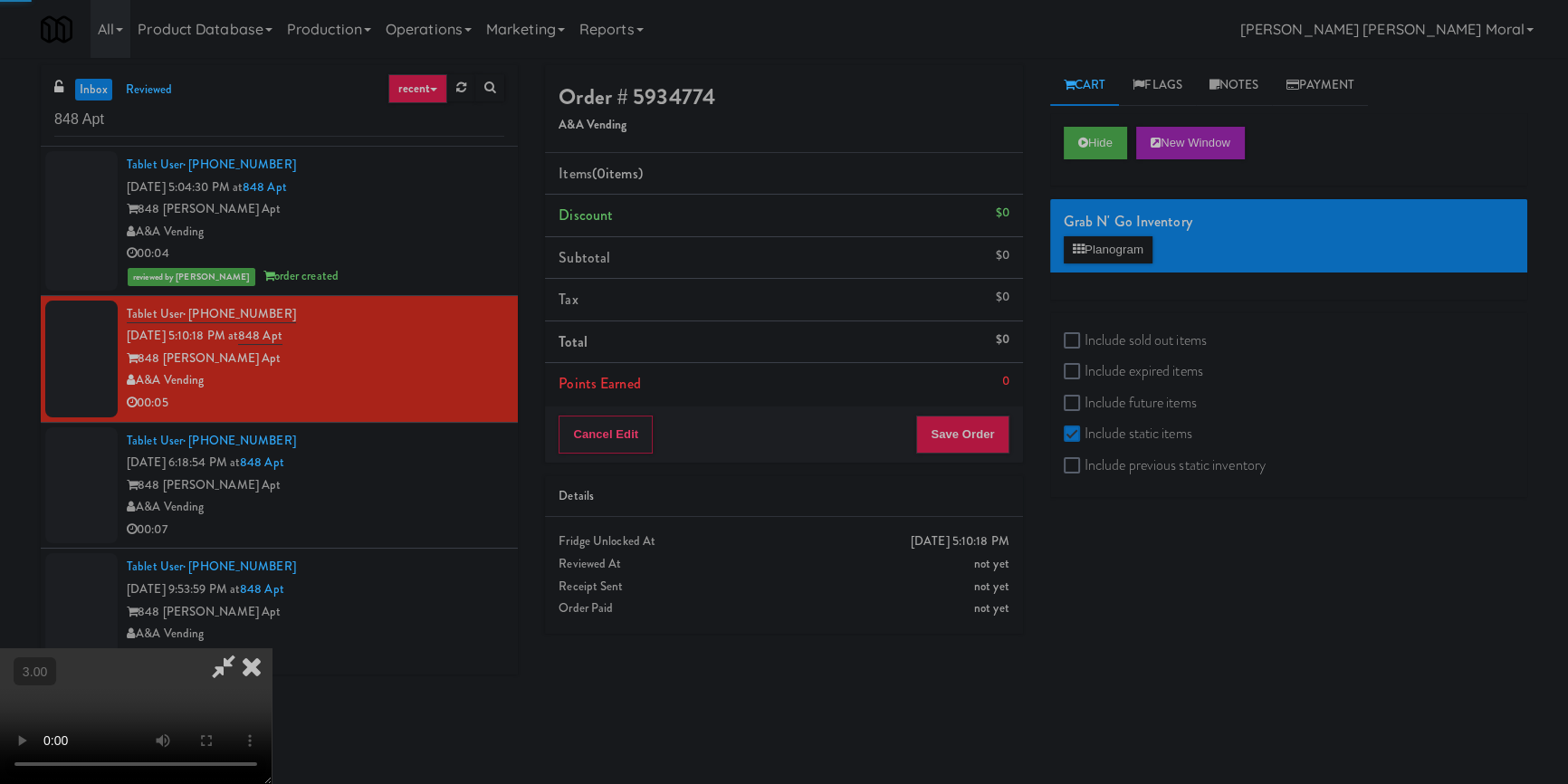
click at [1110, 234] on div "Grab N' Go Inventory Planogram" at bounding box center [1290, 236] width 477 height 73
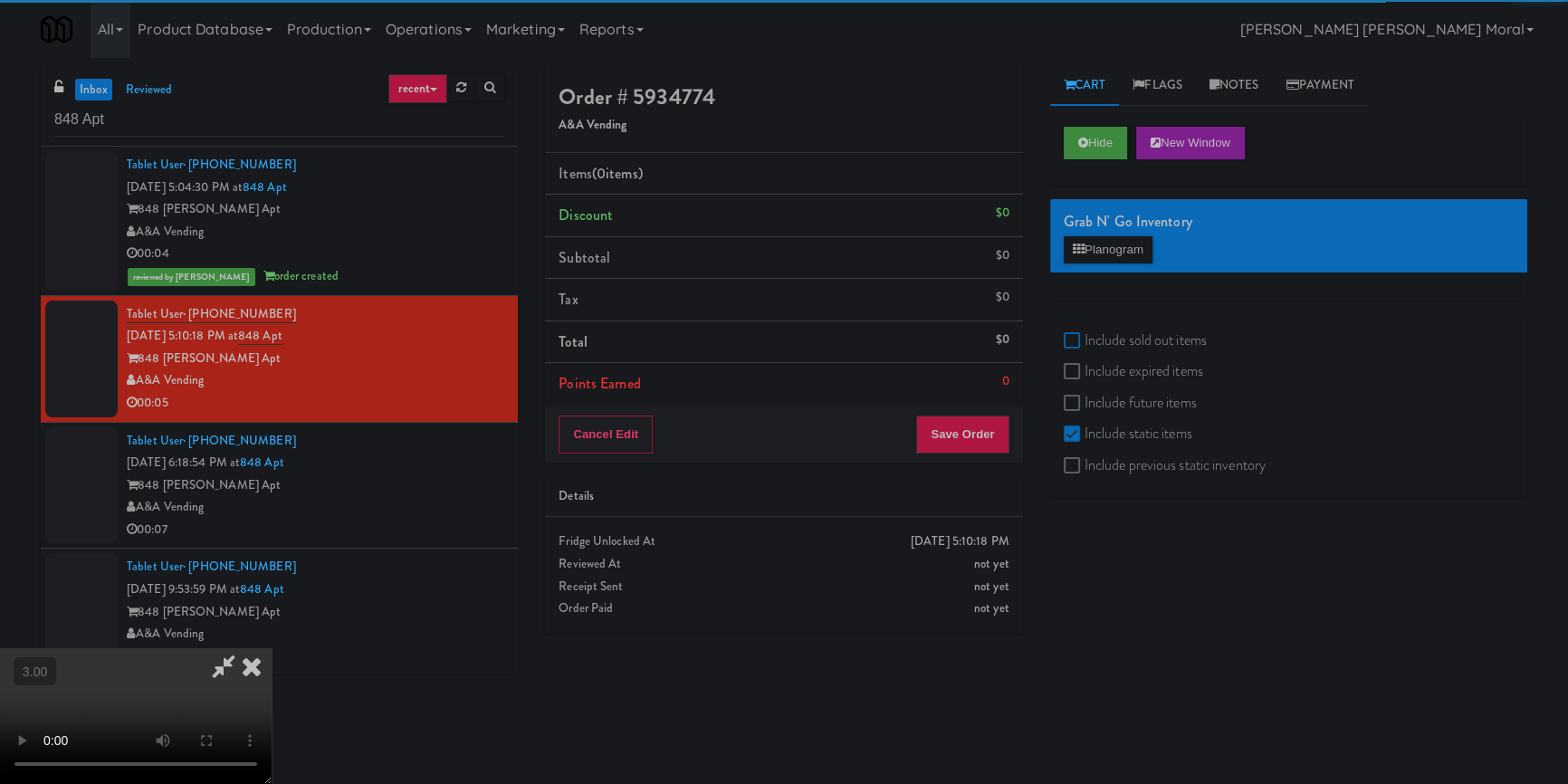
click at [1067, 334] on input "Include sold out items" at bounding box center [1074, 341] width 21 height 15
checkbox input "true"
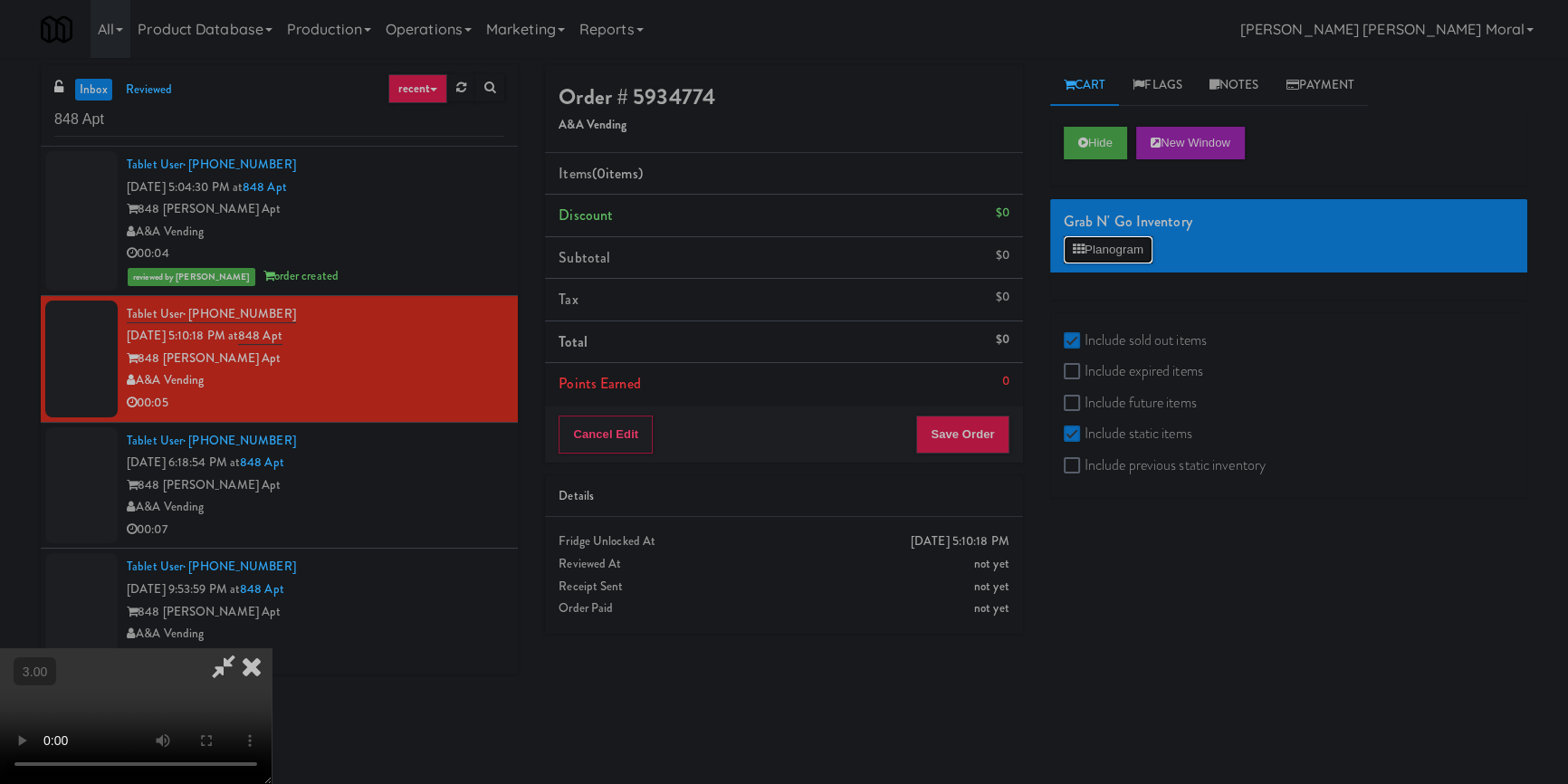
click at [1114, 237] on button "Planogram" at bounding box center [1108, 249] width 89 height 27
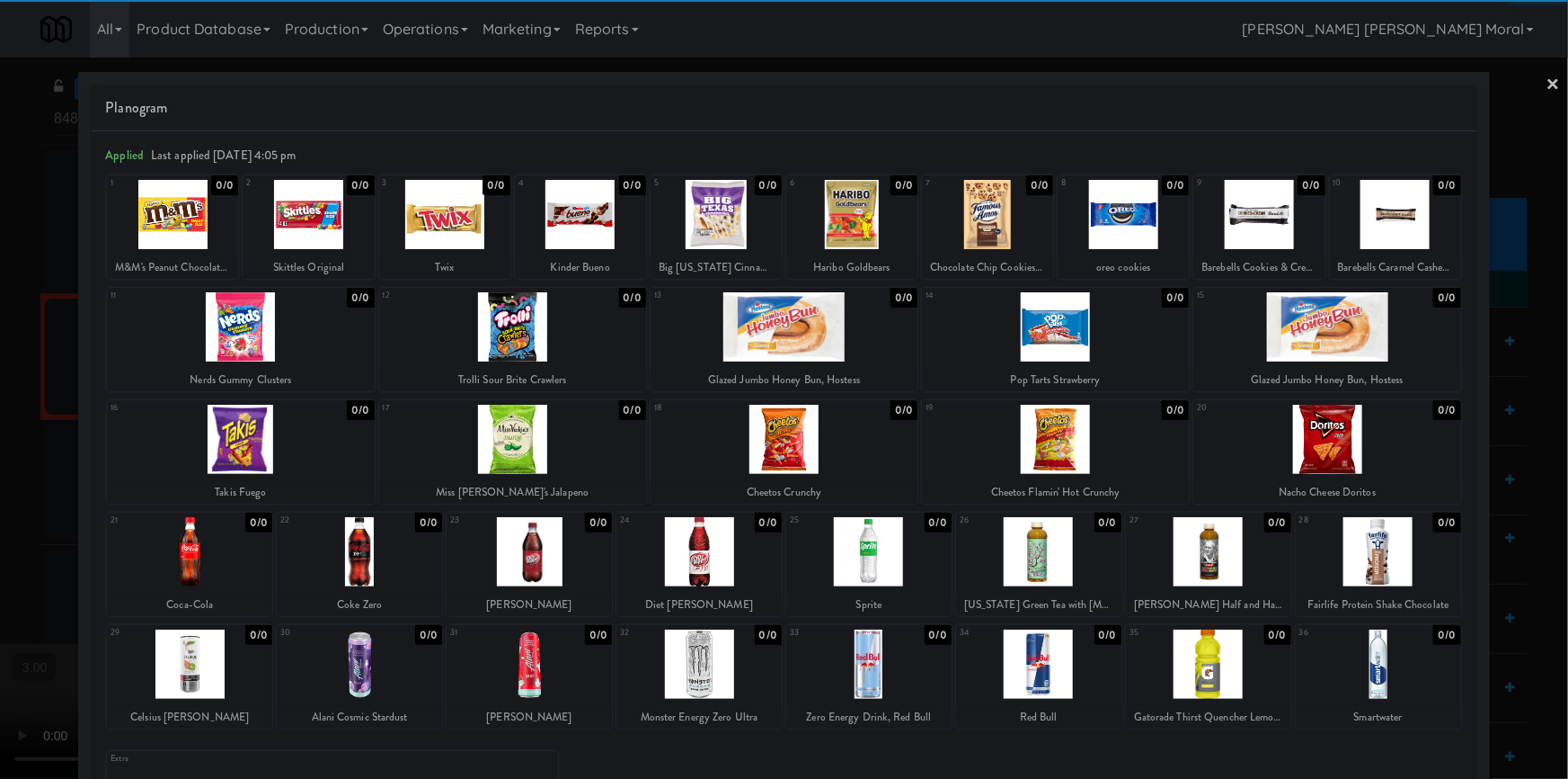
click at [718, 660] on div at bounding box center [699, 664] width 165 height 69
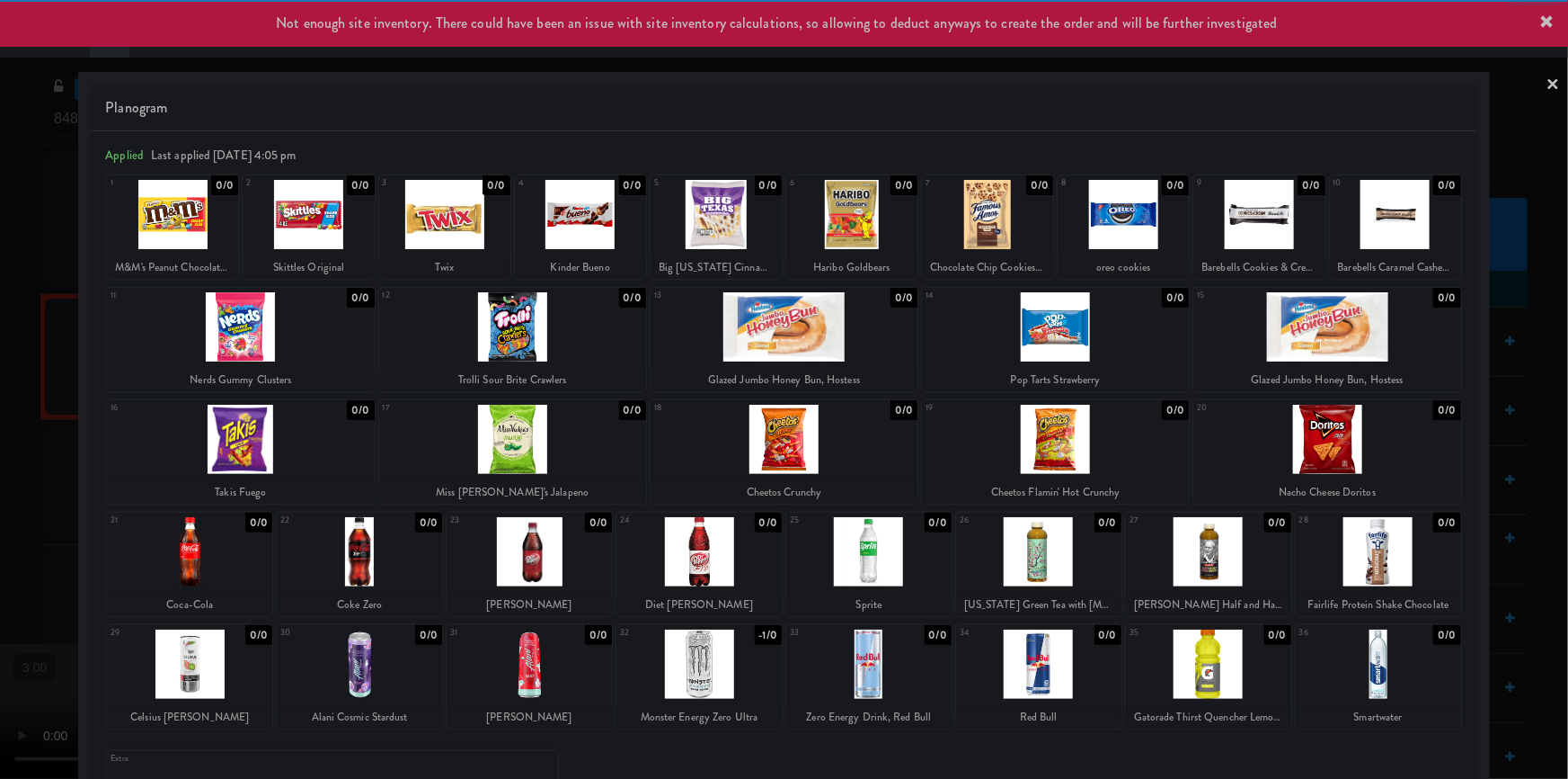
click at [0, 441] on div at bounding box center [784, 390] width 1568 height 779
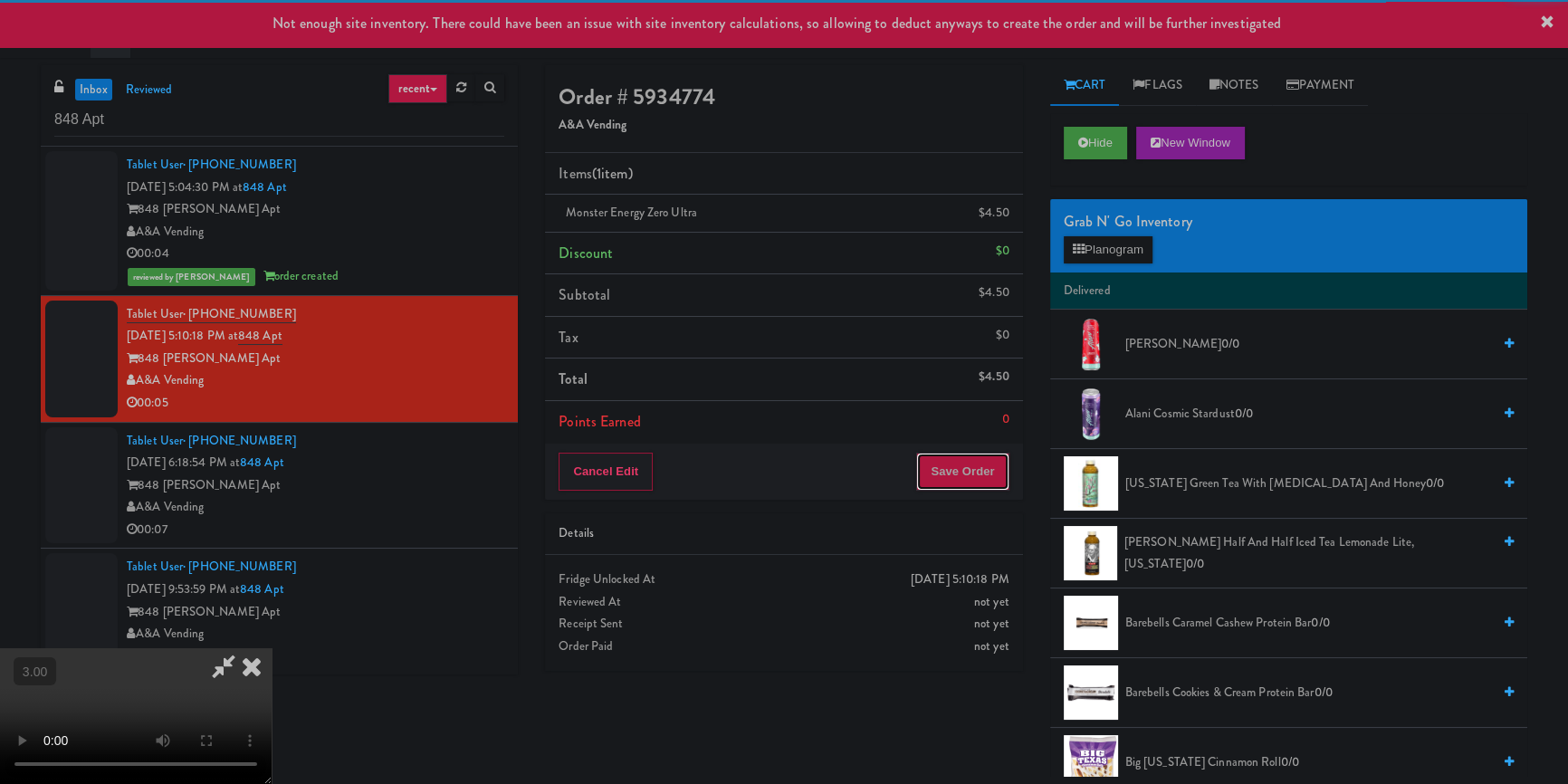
click at [977, 474] on button "Save Order" at bounding box center [962, 471] width 92 height 38
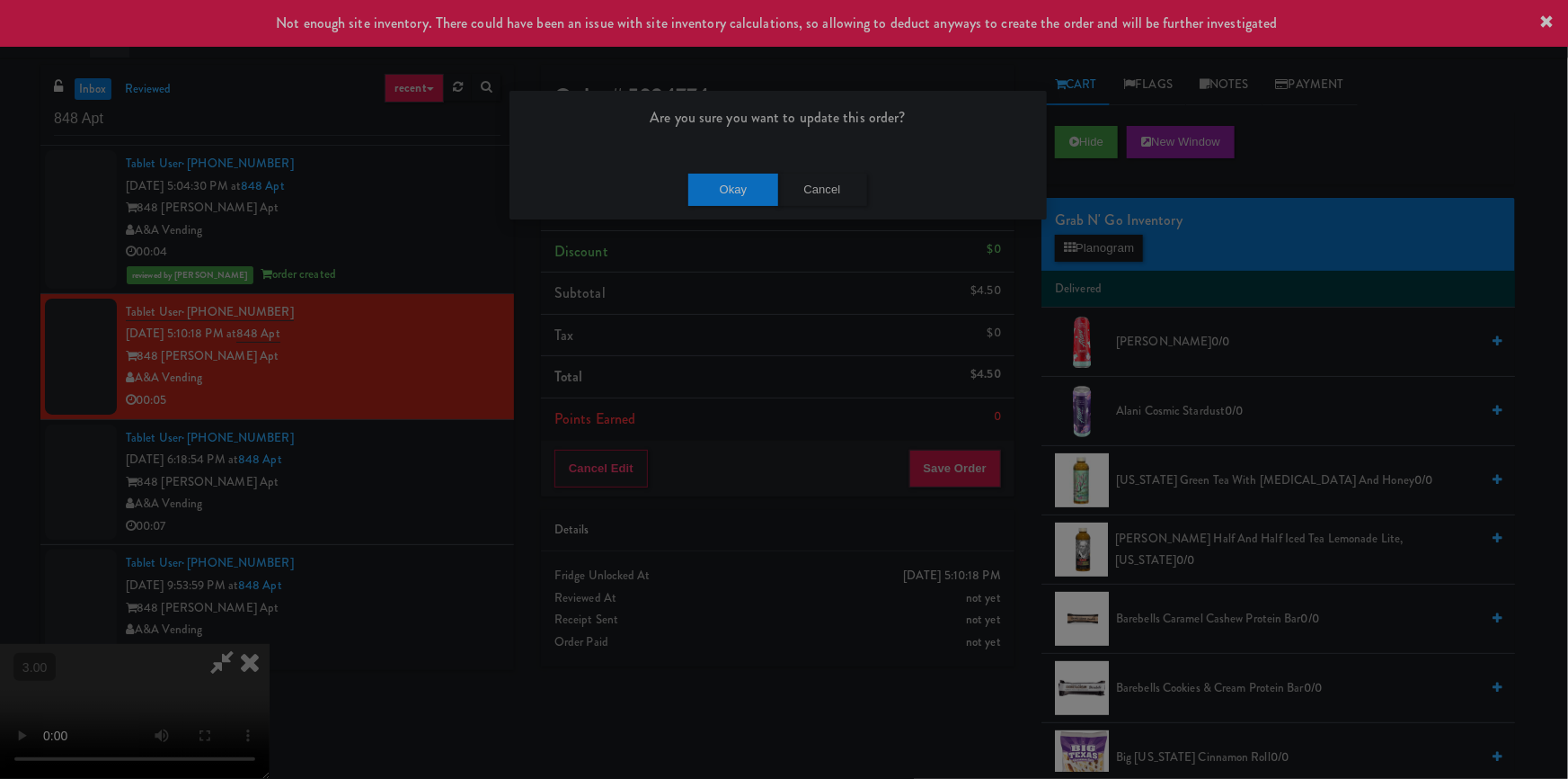
click at [738, 171] on div "Okay Cancel" at bounding box center [778, 189] width 538 height 60
click at [738, 188] on button "Okay" at bounding box center [732, 189] width 89 height 32
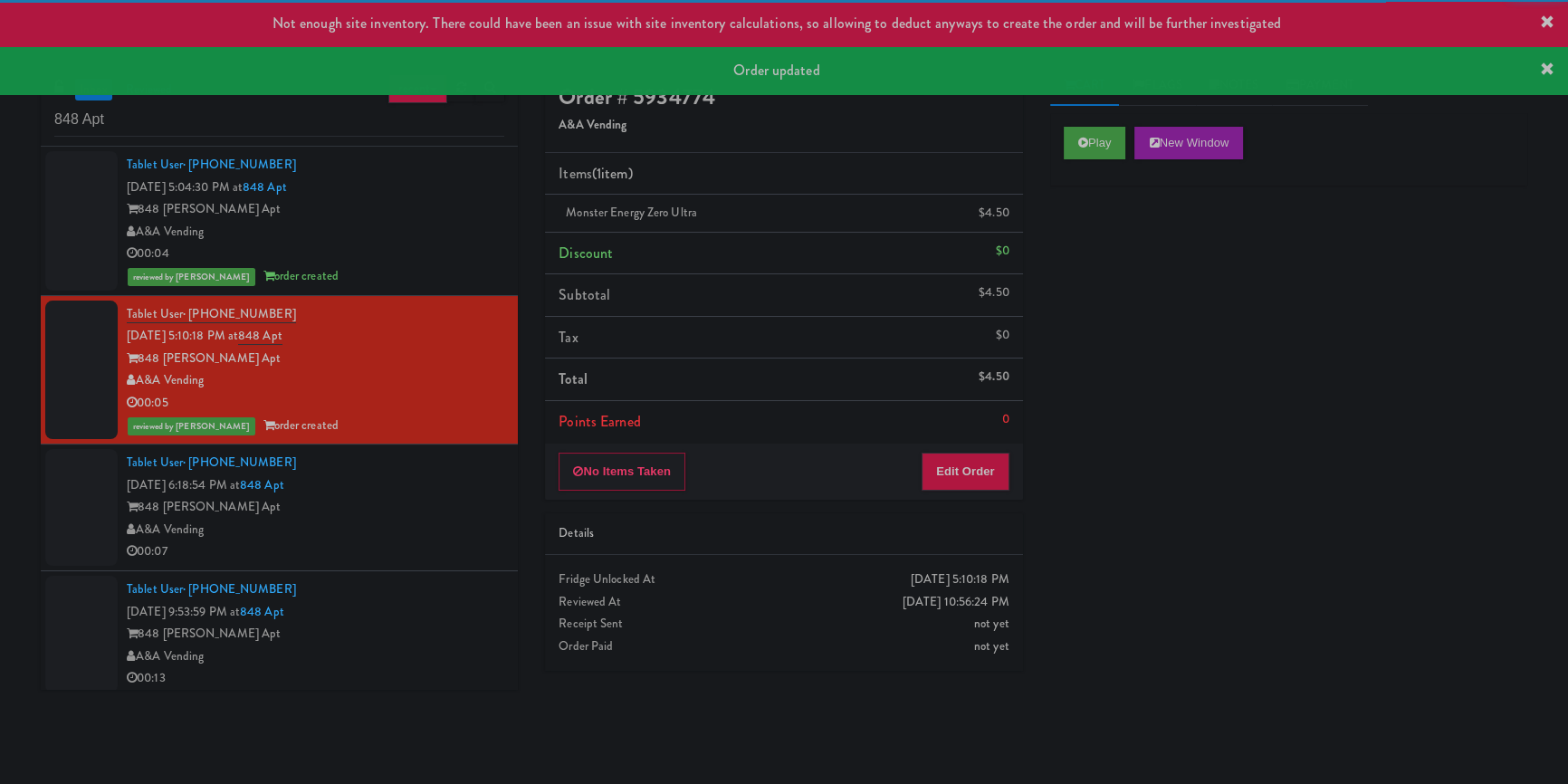
click at [441, 539] on div "Tablet User · (832) 840-0788 [DATE] 6:18:54 PM at 848 Apt 848 [PERSON_NAME] Apt…" at bounding box center [315, 507] width 377 height 111
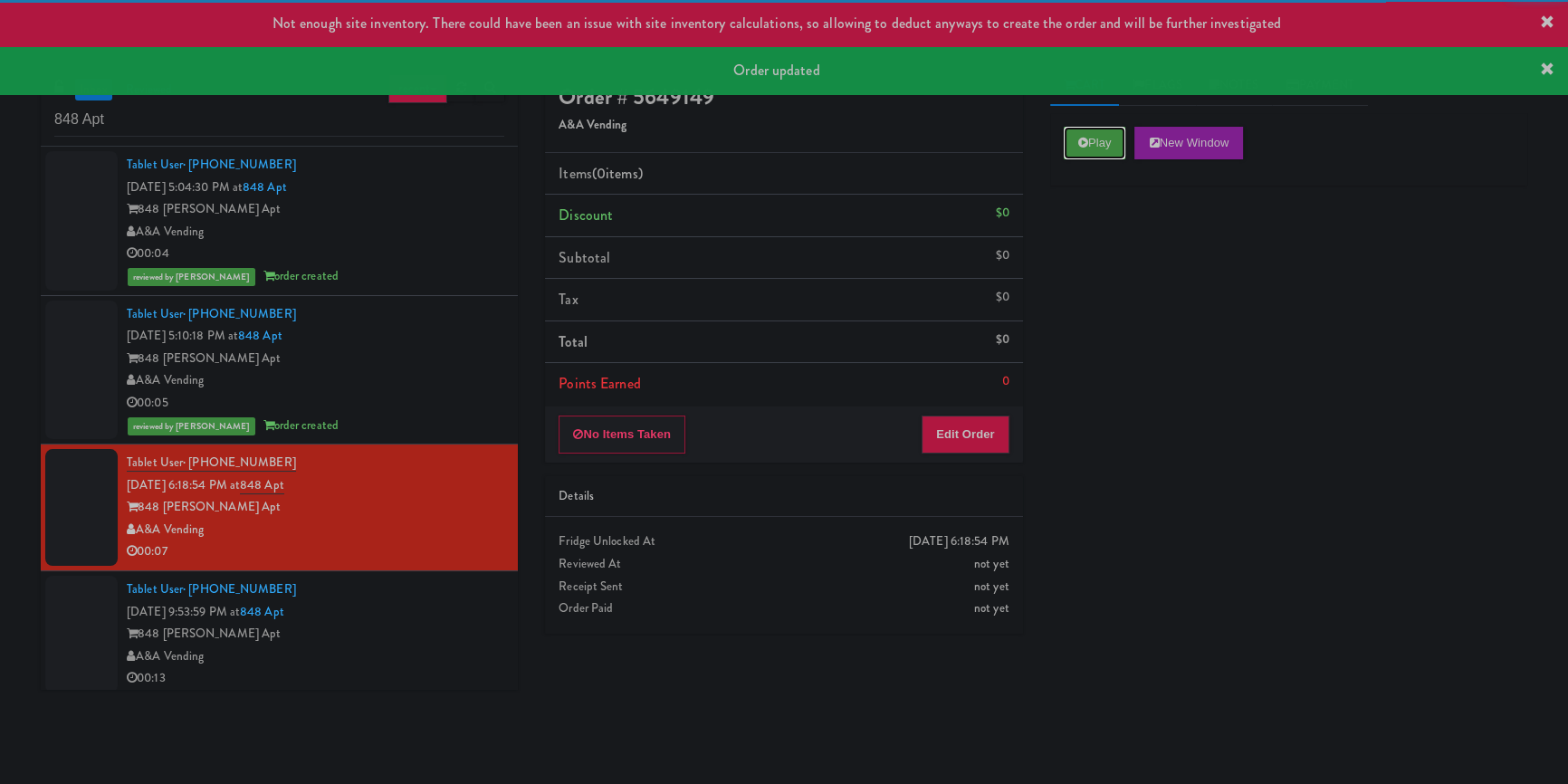
drag, startPoint x: 1092, startPoint y: 145, endPoint x: 1092, endPoint y: 217, distance: 72.0
click at [1092, 147] on button "Play" at bounding box center [1095, 143] width 62 height 33
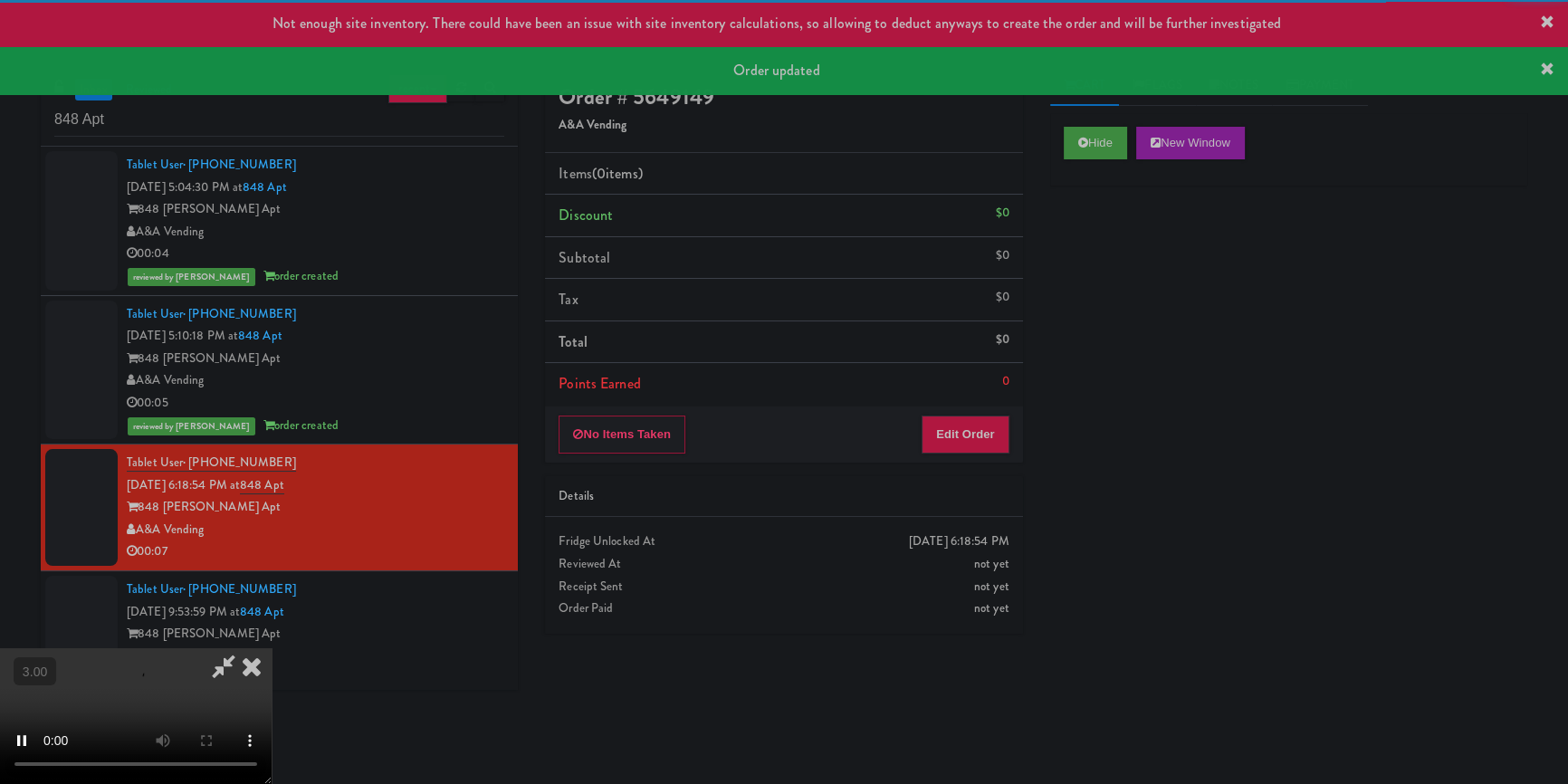
click at [1098, 247] on div "Hide New Window Primary Flag Clear Flag if unable to determine what was taken o…" at bounding box center [1290, 452] width 477 height 679
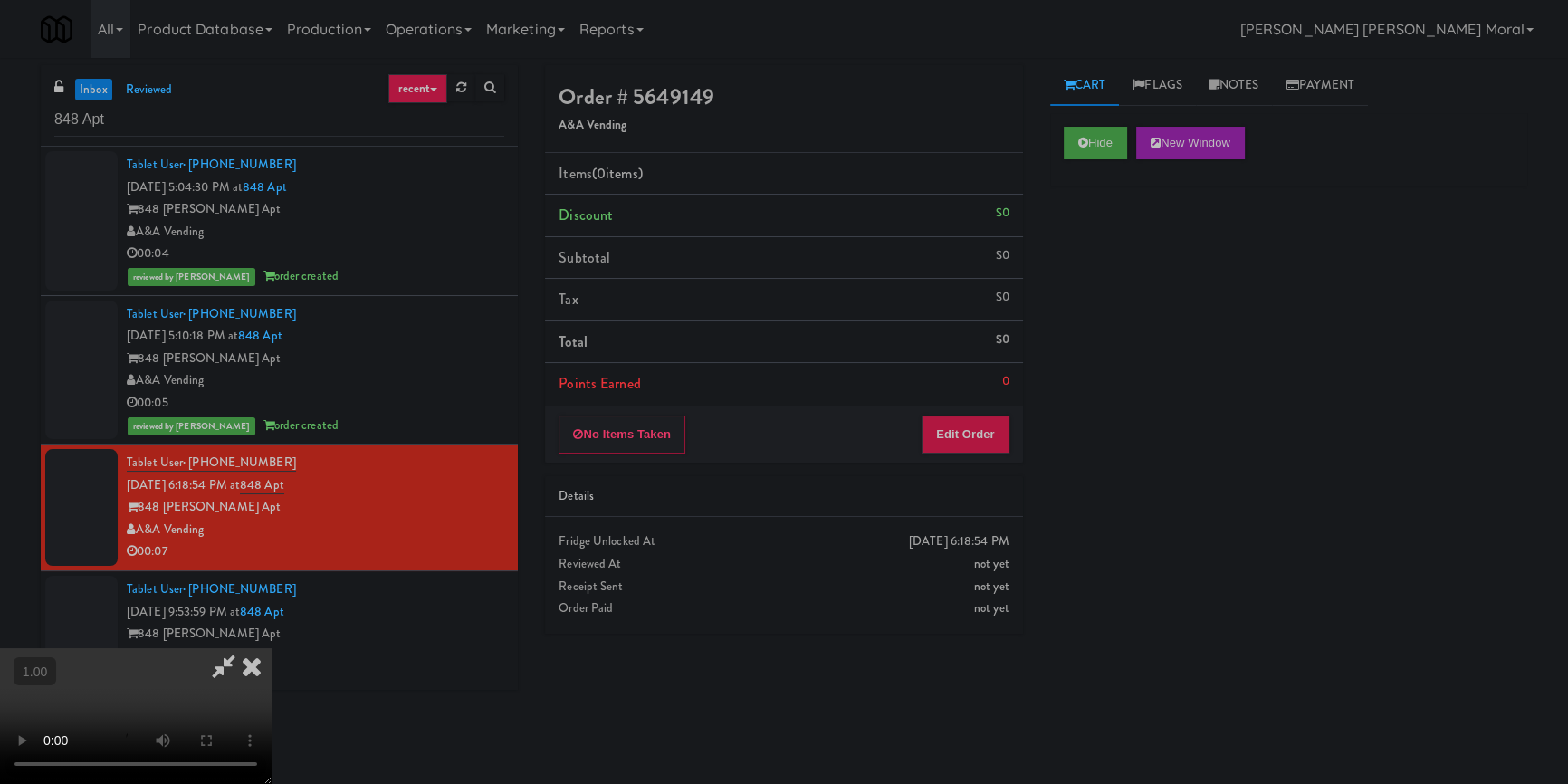
scroll to position [171, 0]
click at [991, 444] on button "Edit Order" at bounding box center [966, 435] width 88 height 38
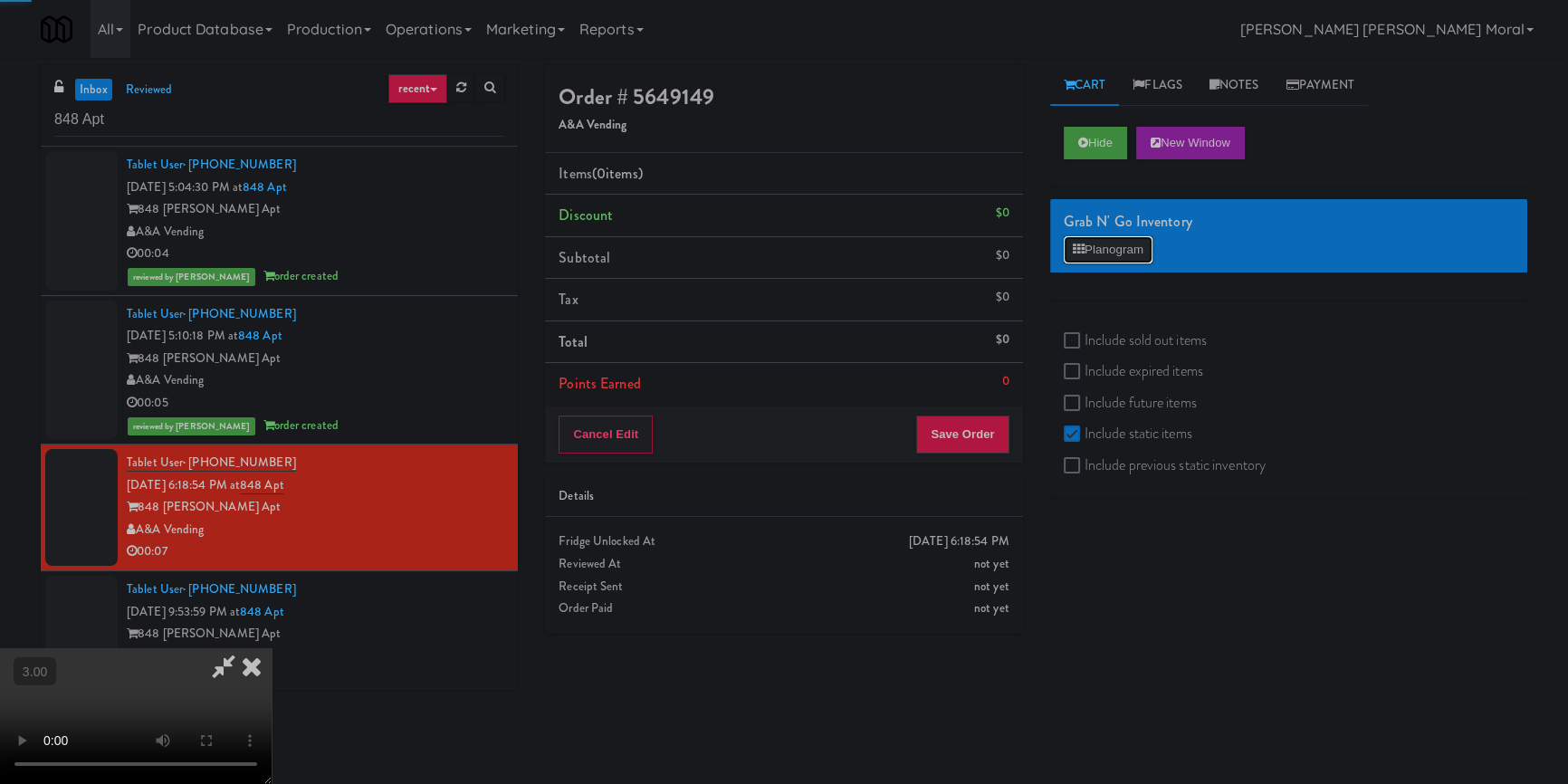
click at [1103, 241] on button "Planogram" at bounding box center [1108, 249] width 89 height 27
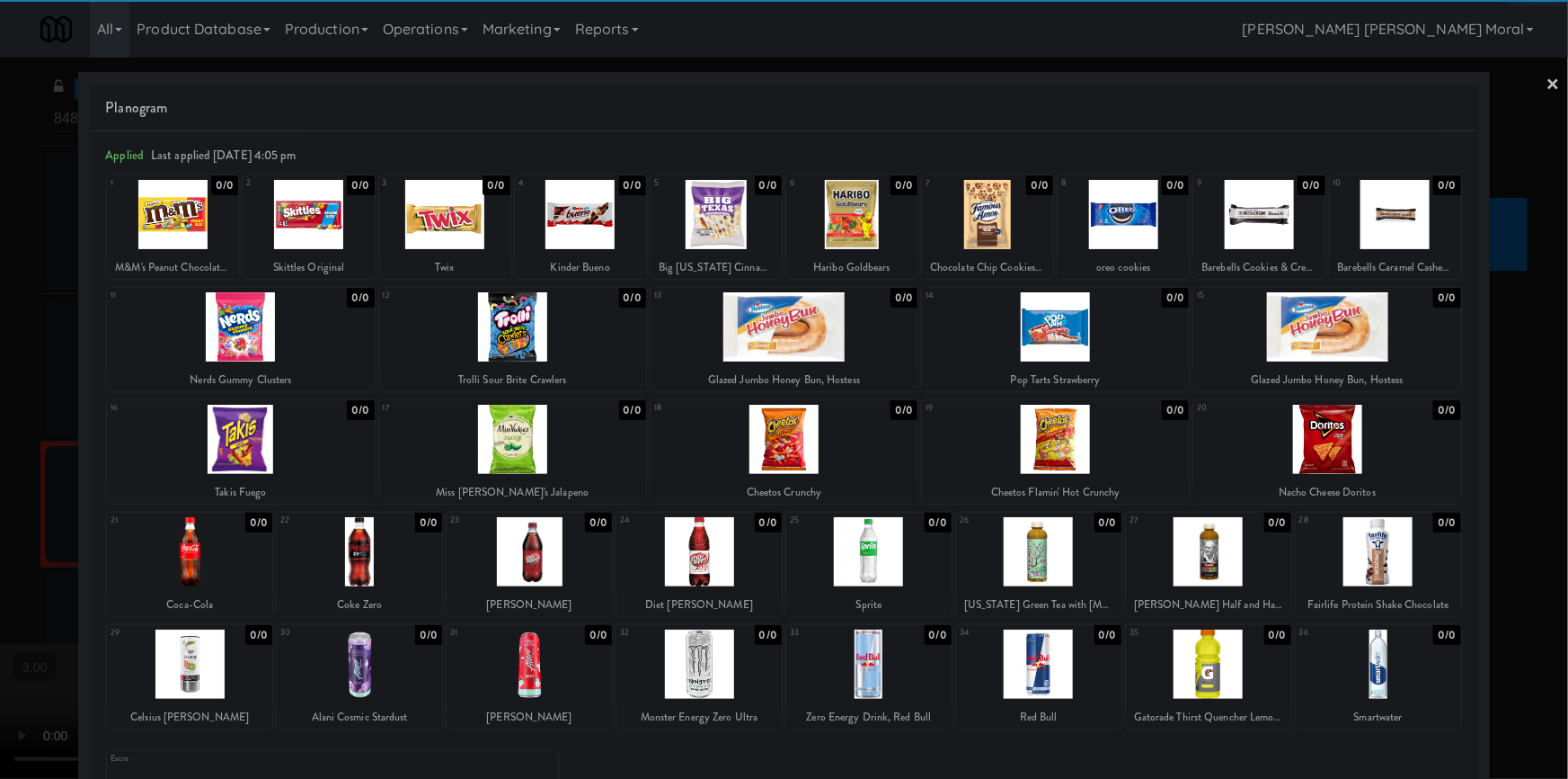
click at [0, 472] on div at bounding box center [784, 390] width 1568 height 779
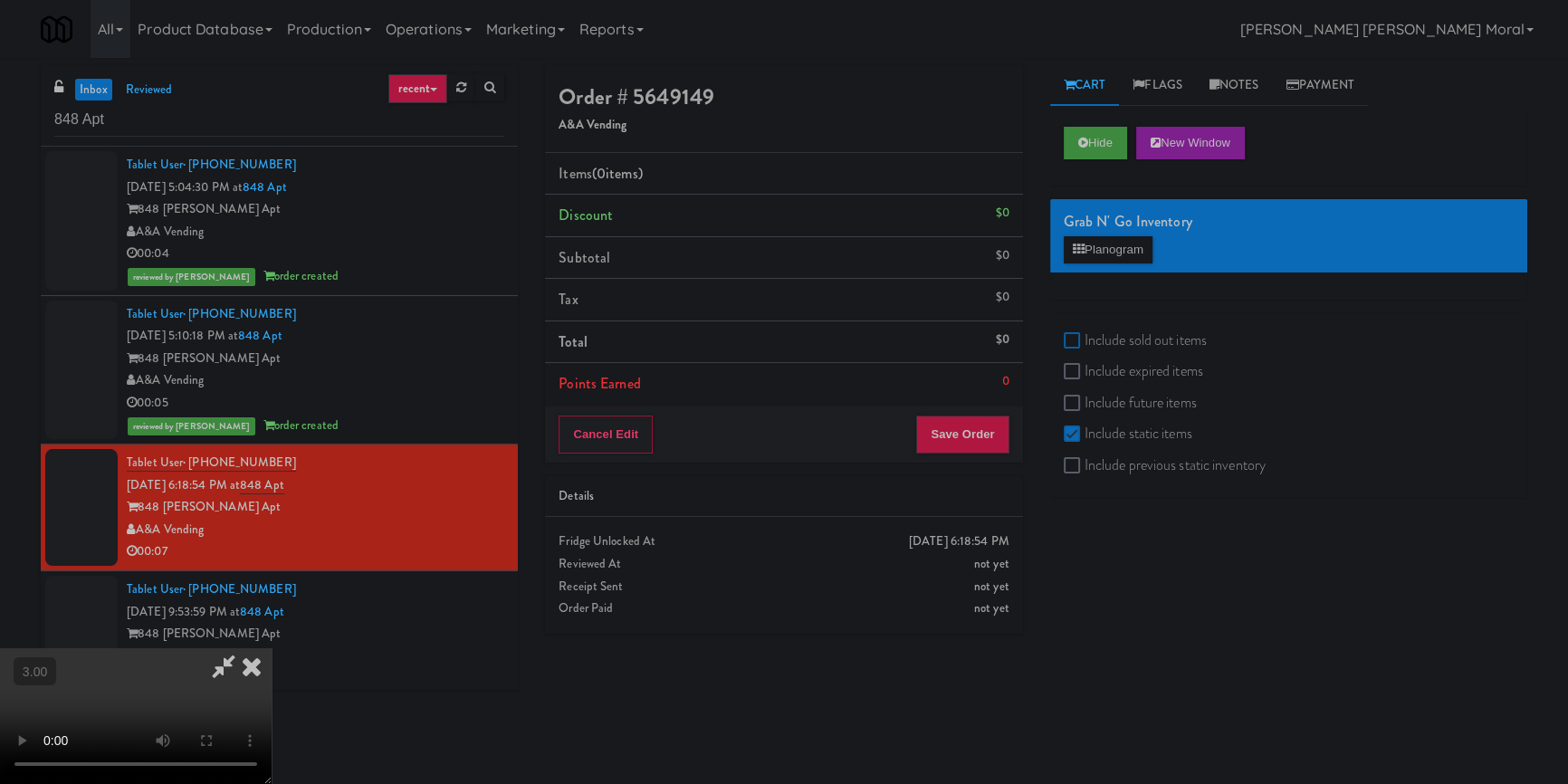
click at [1075, 337] on input "Include sold out items" at bounding box center [1074, 341] width 21 height 15
checkbox input "true"
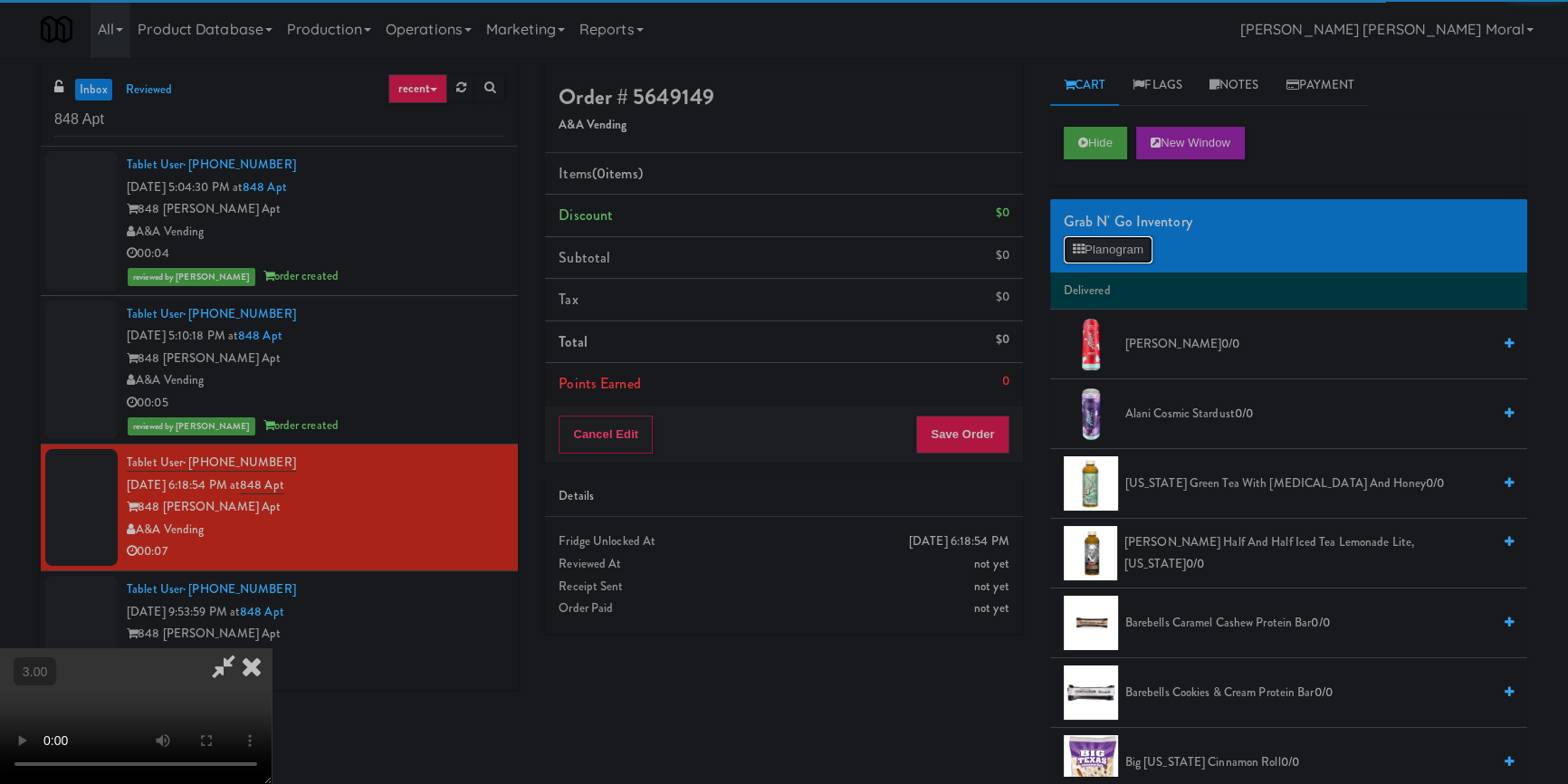
click at [1112, 243] on button "Planogram" at bounding box center [1108, 249] width 89 height 27
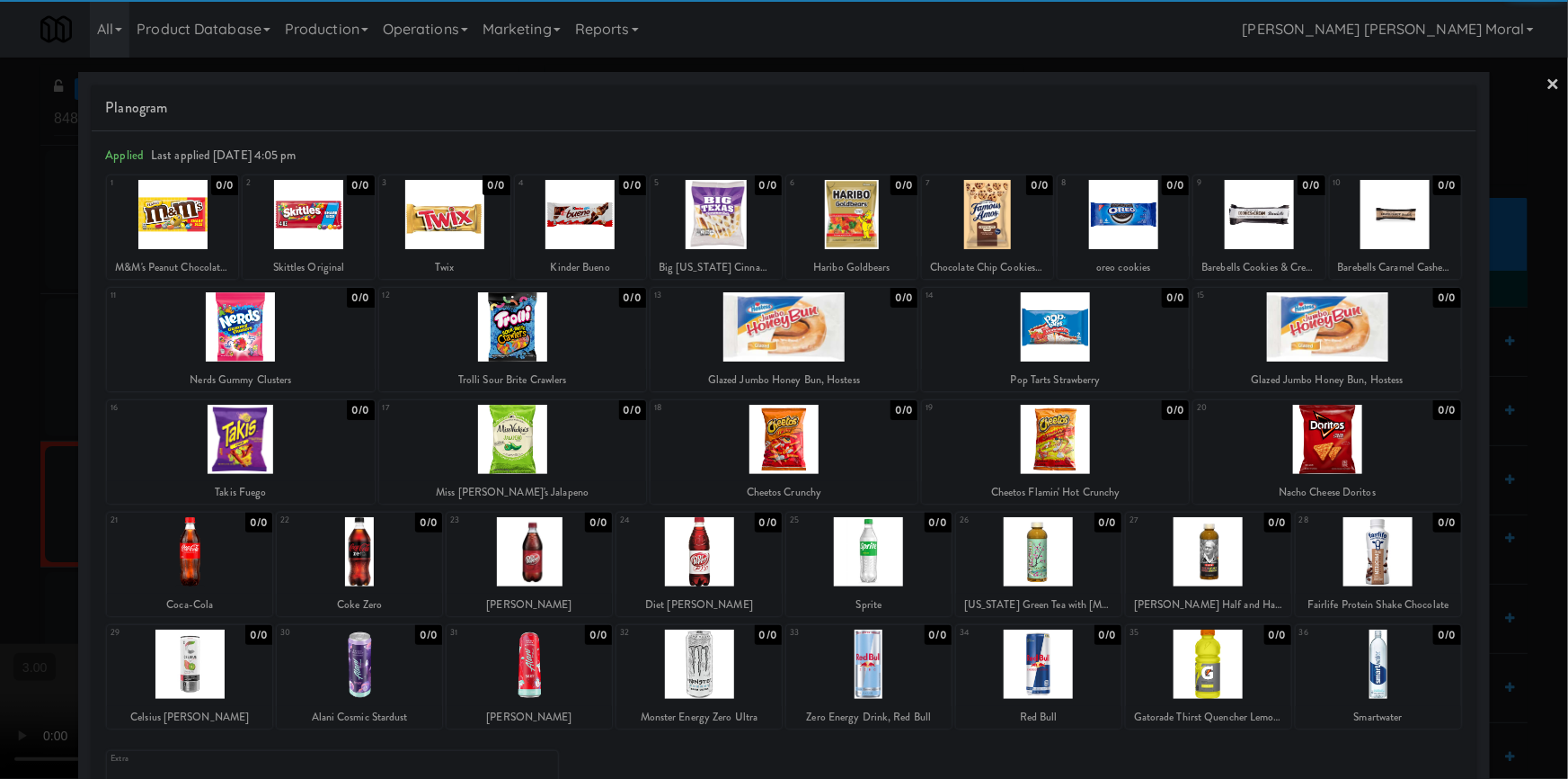
click at [1053, 558] on div at bounding box center [1039, 552] width 165 height 69
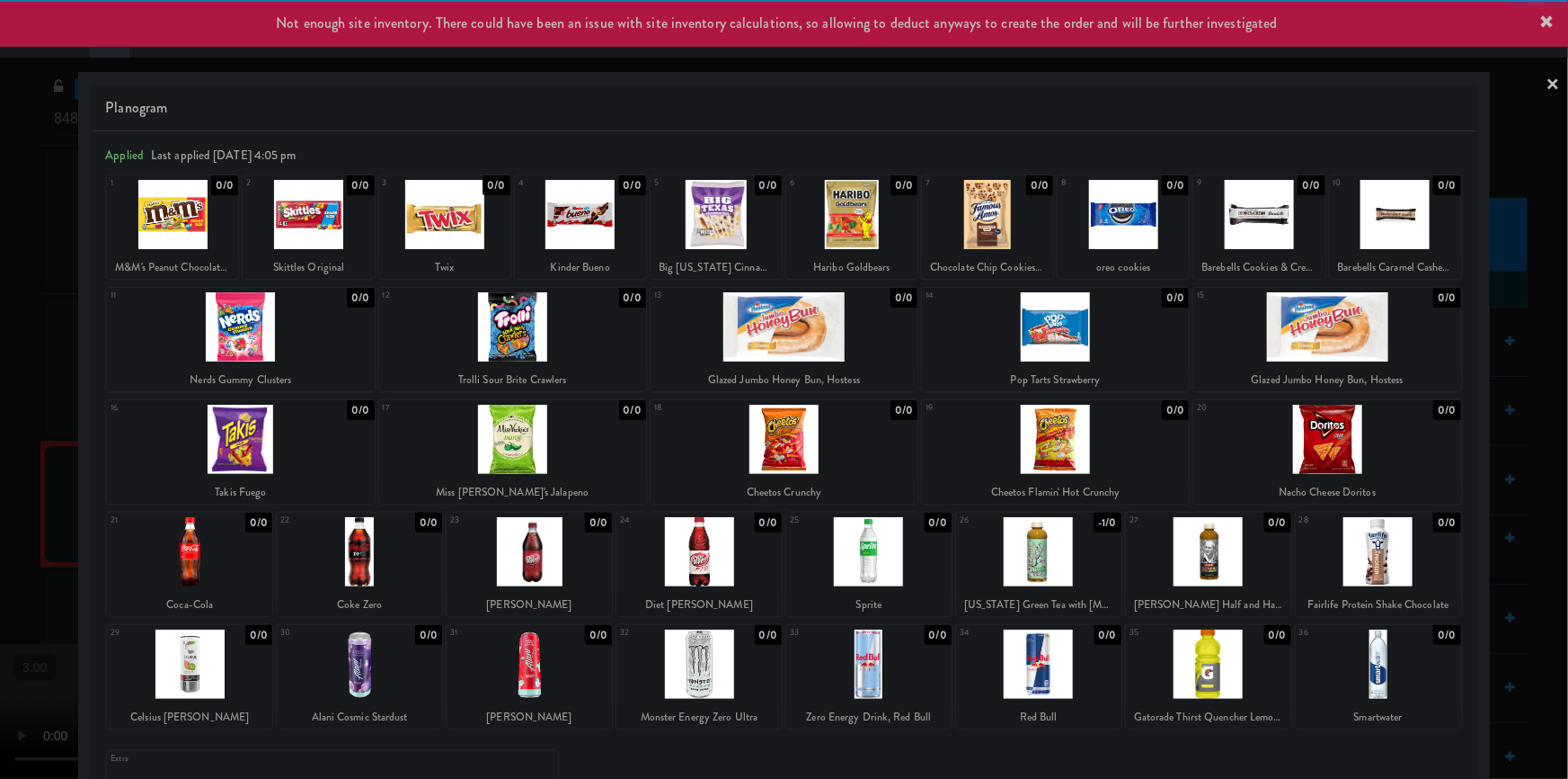
click at [0, 373] on div at bounding box center [784, 390] width 1568 height 779
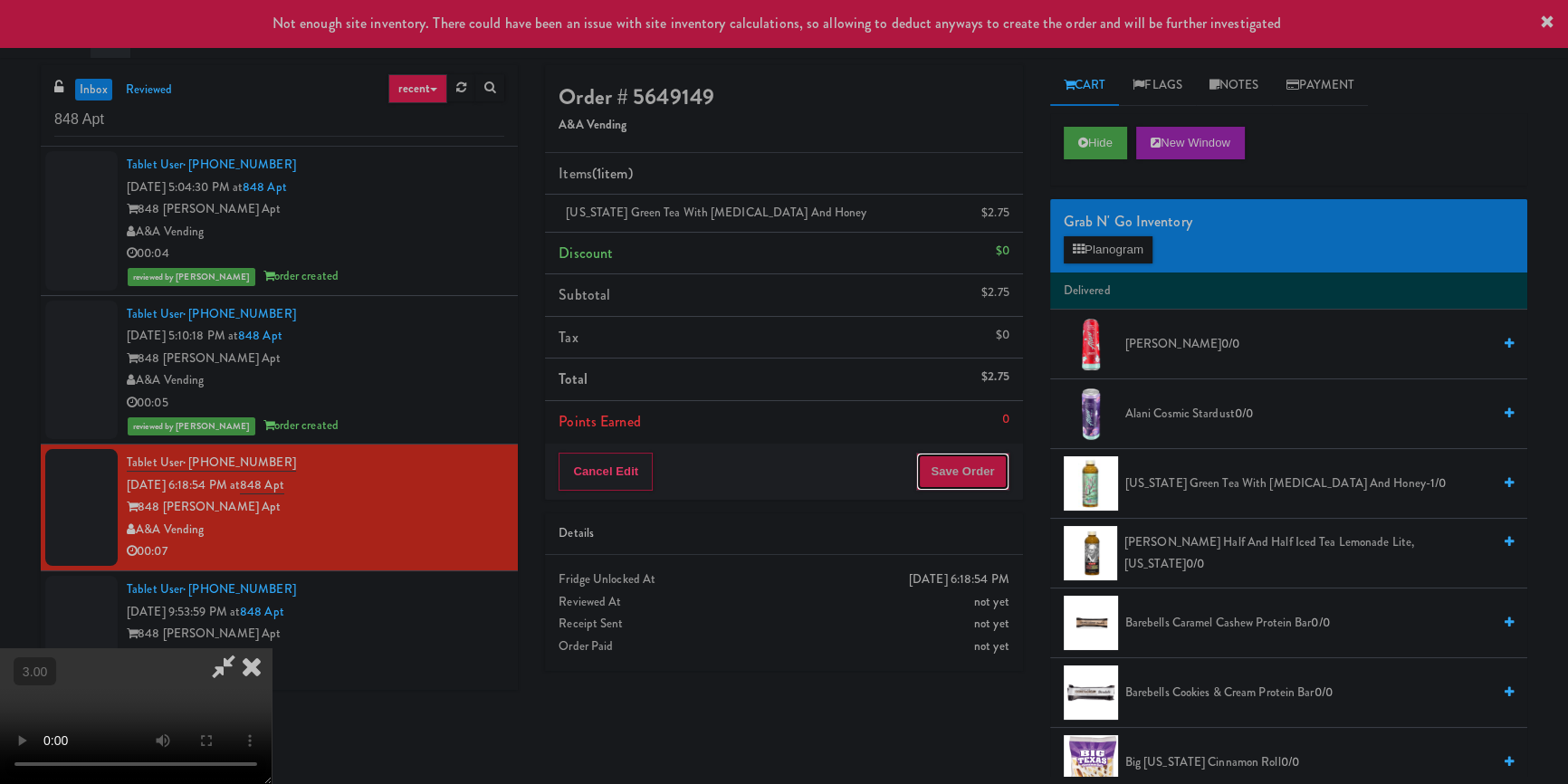
click at [987, 461] on button "Save Order" at bounding box center [962, 471] width 92 height 38
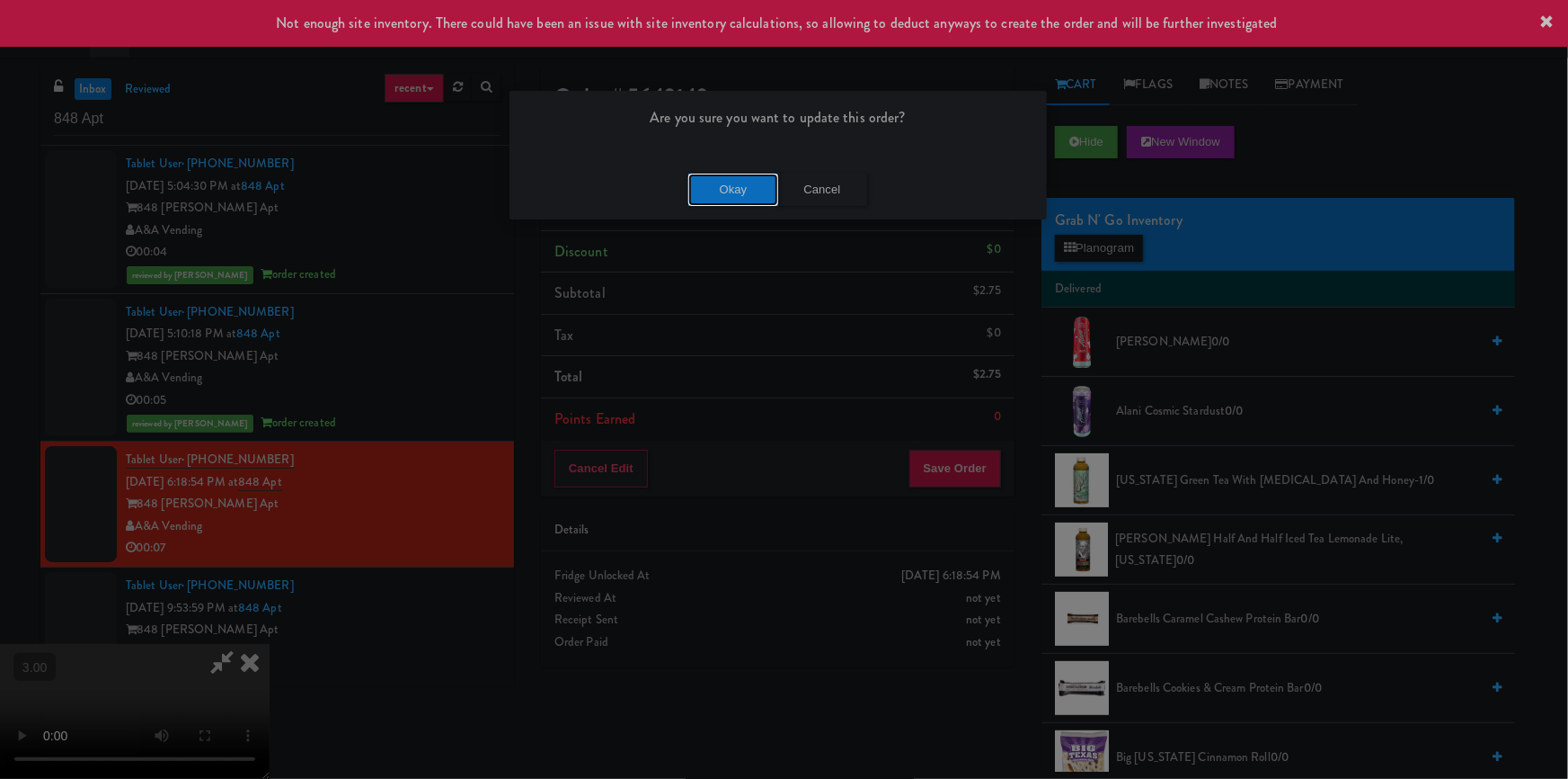
click at [733, 179] on button "Okay" at bounding box center [732, 189] width 89 height 32
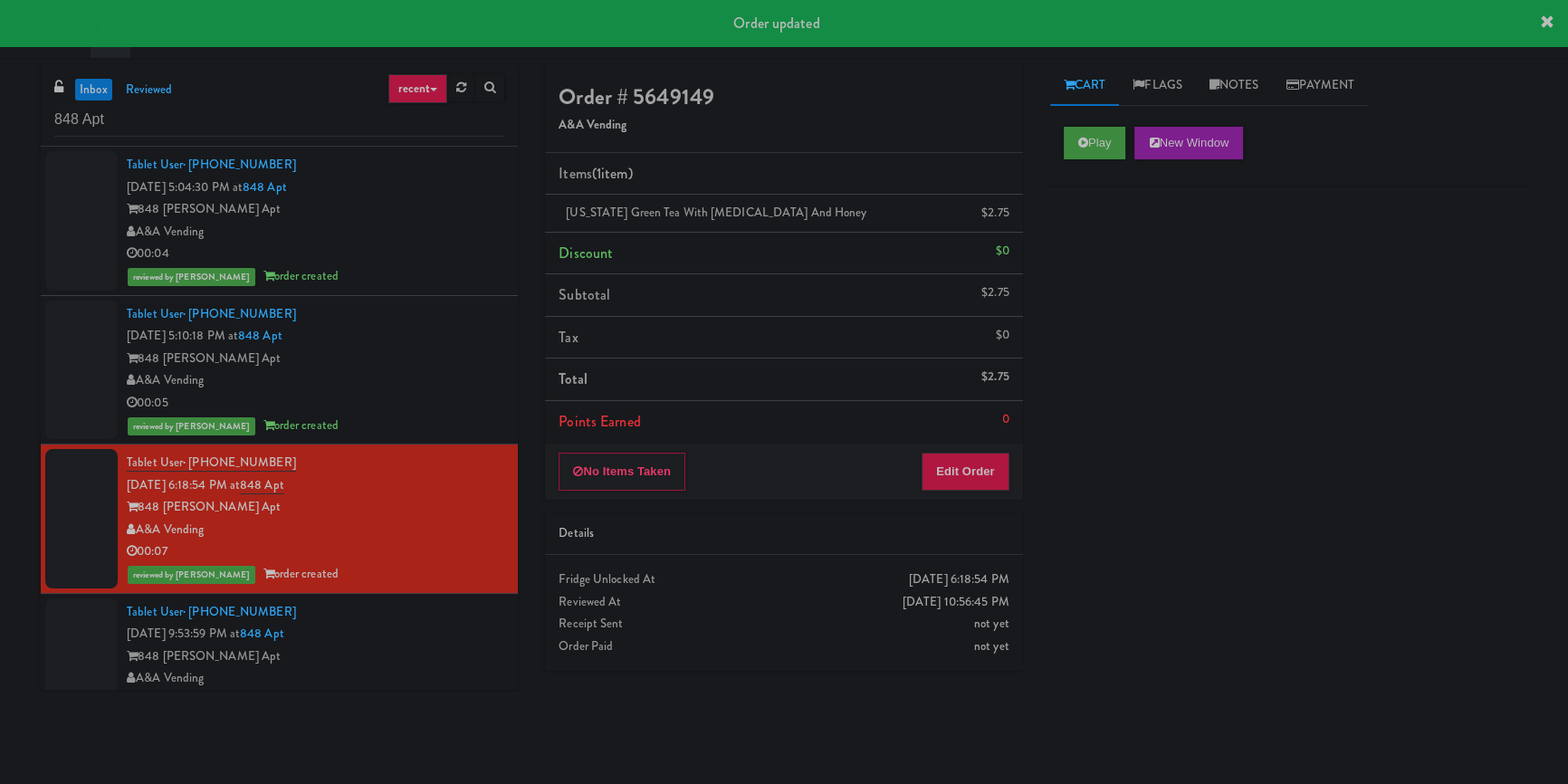
click at [442, 641] on div "Tablet User · (682) 457-8846 [DATE] 9:53:59 PM at 848 Apt 848 [PERSON_NAME] Apt…" at bounding box center [315, 656] width 377 height 111
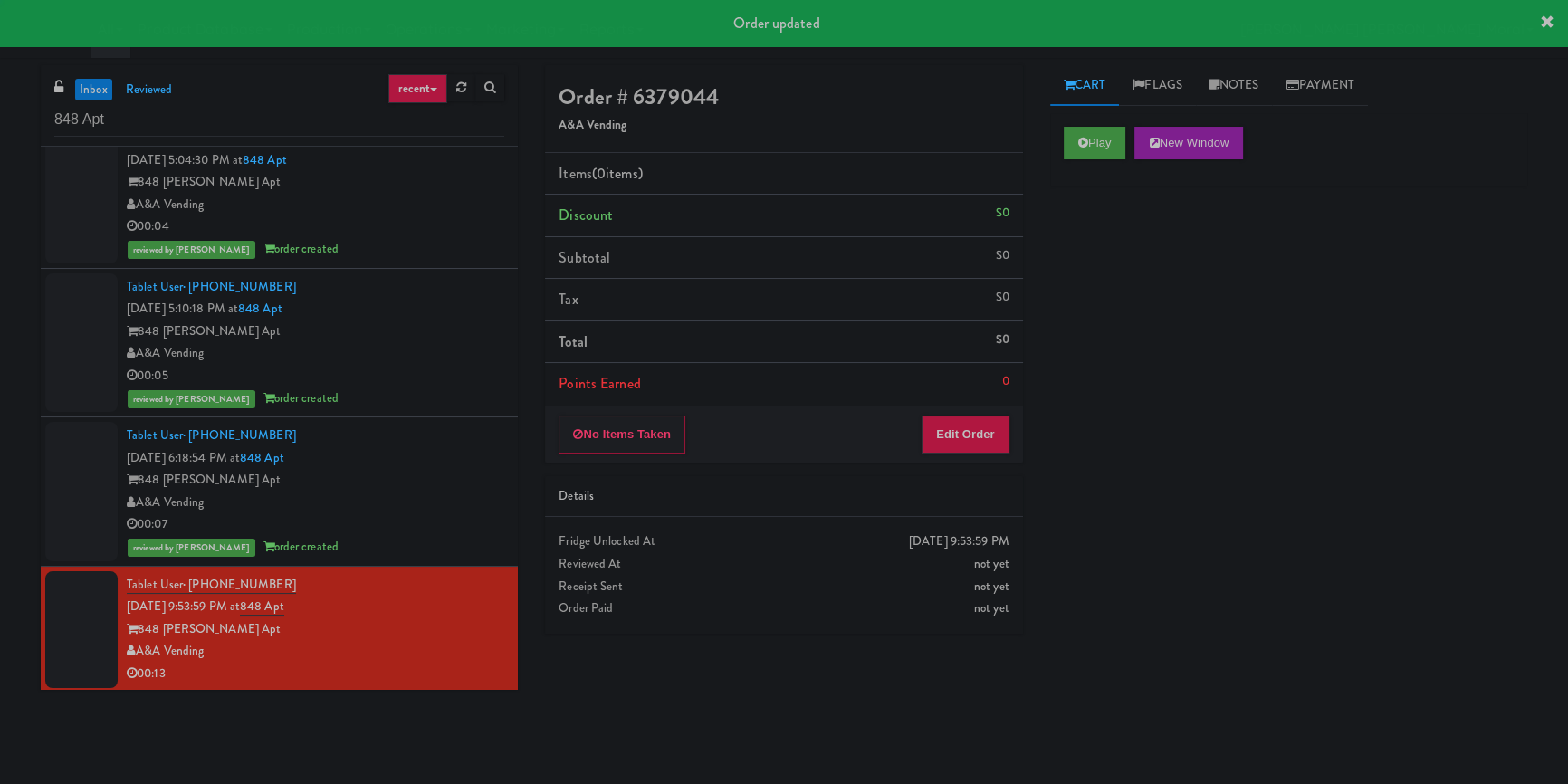
scroll to position [29, 0]
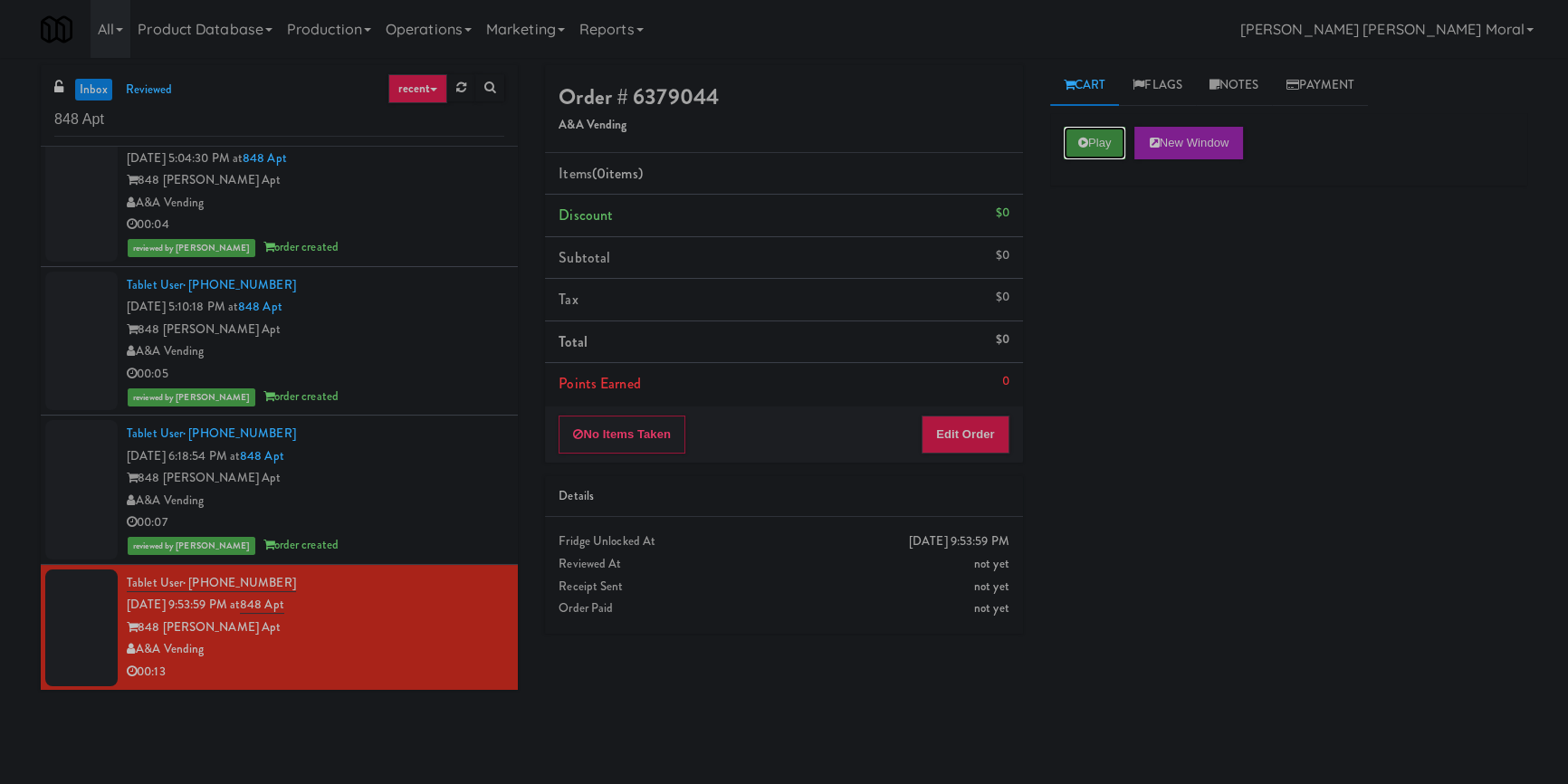
click at [1088, 138] on button "Play" at bounding box center [1095, 143] width 62 height 33
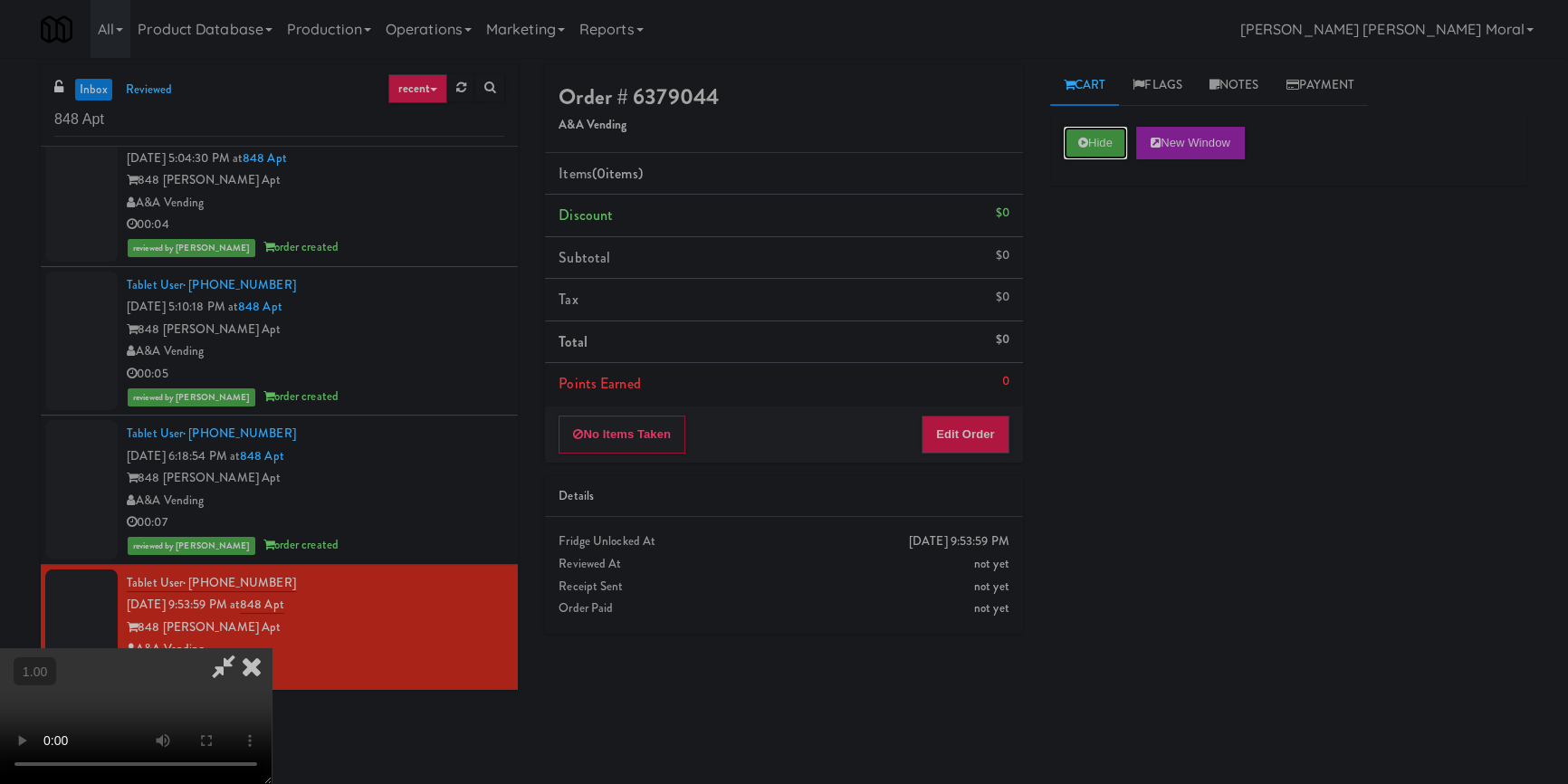
scroll to position [171, 0]
click at [973, 434] on button "Edit Order" at bounding box center [966, 435] width 88 height 38
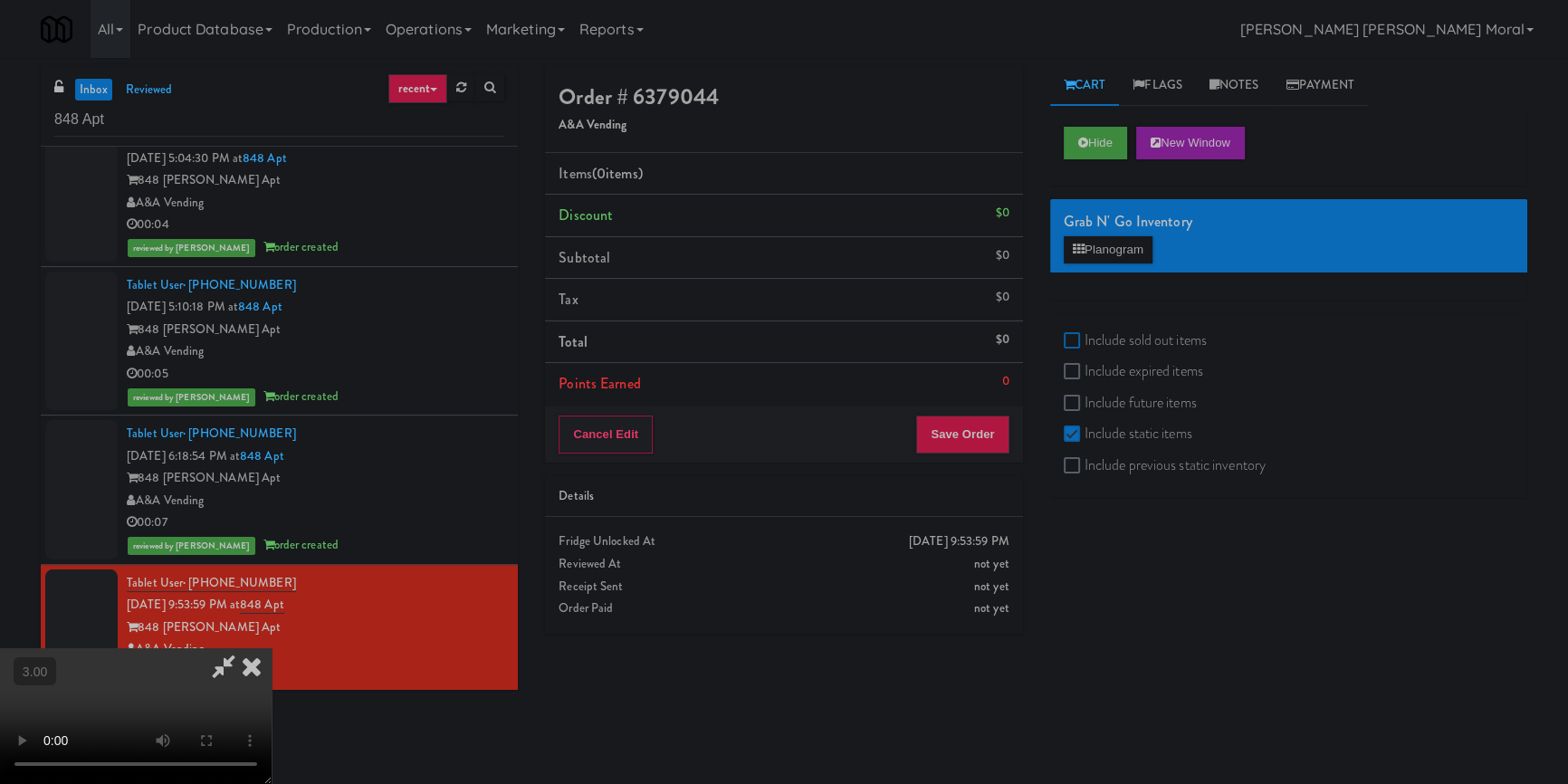
click at [1069, 345] on input "Include sold out items" at bounding box center [1074, 341] width 21 height 15
checkbox input "true"
click at [1100, 251] on button "Planogram" at bounding box center [1108, 249] width 89 height 27
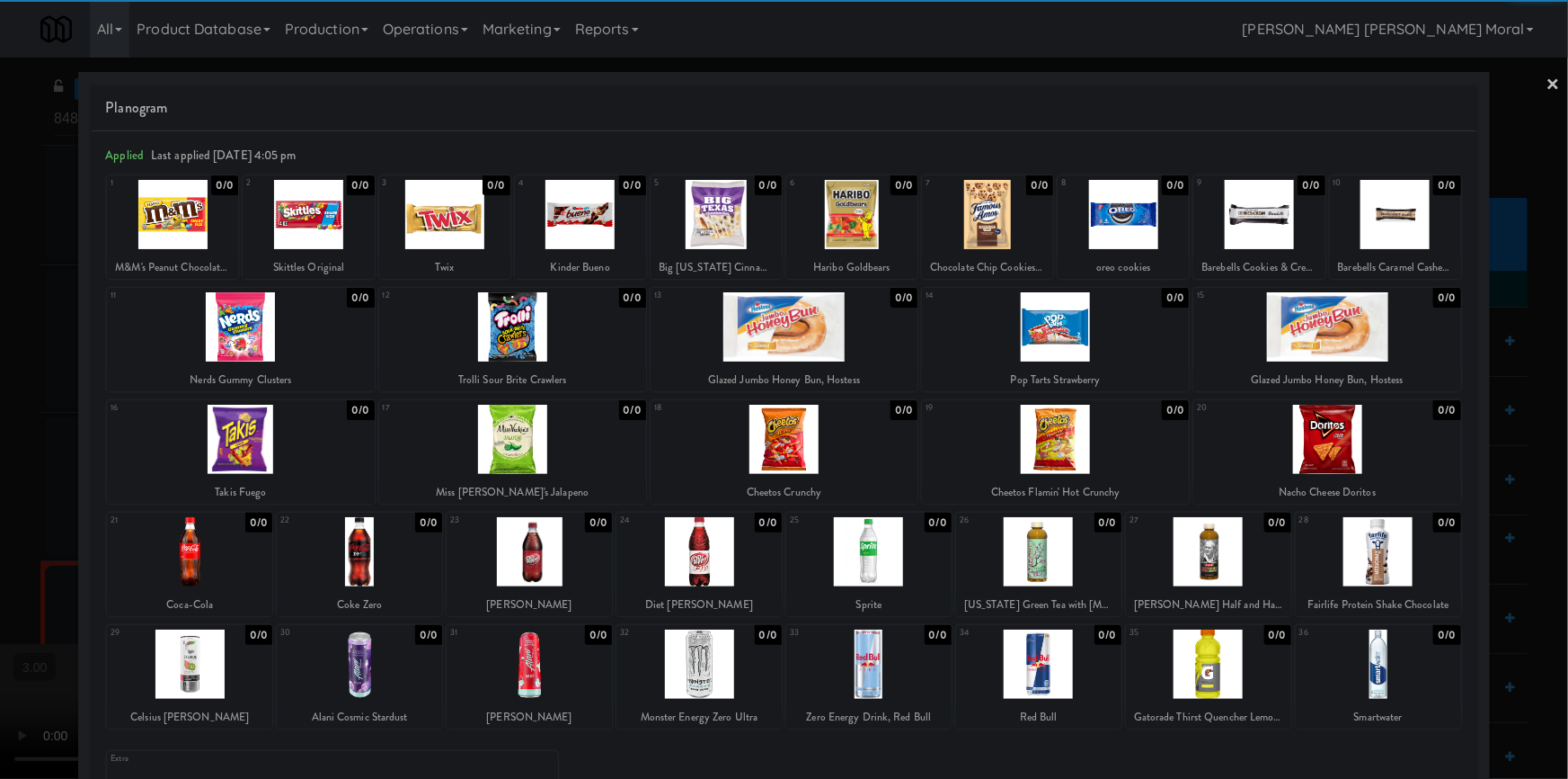
click at [1223, 678] on div at bounding box center [1209, 664] width 165 height 69
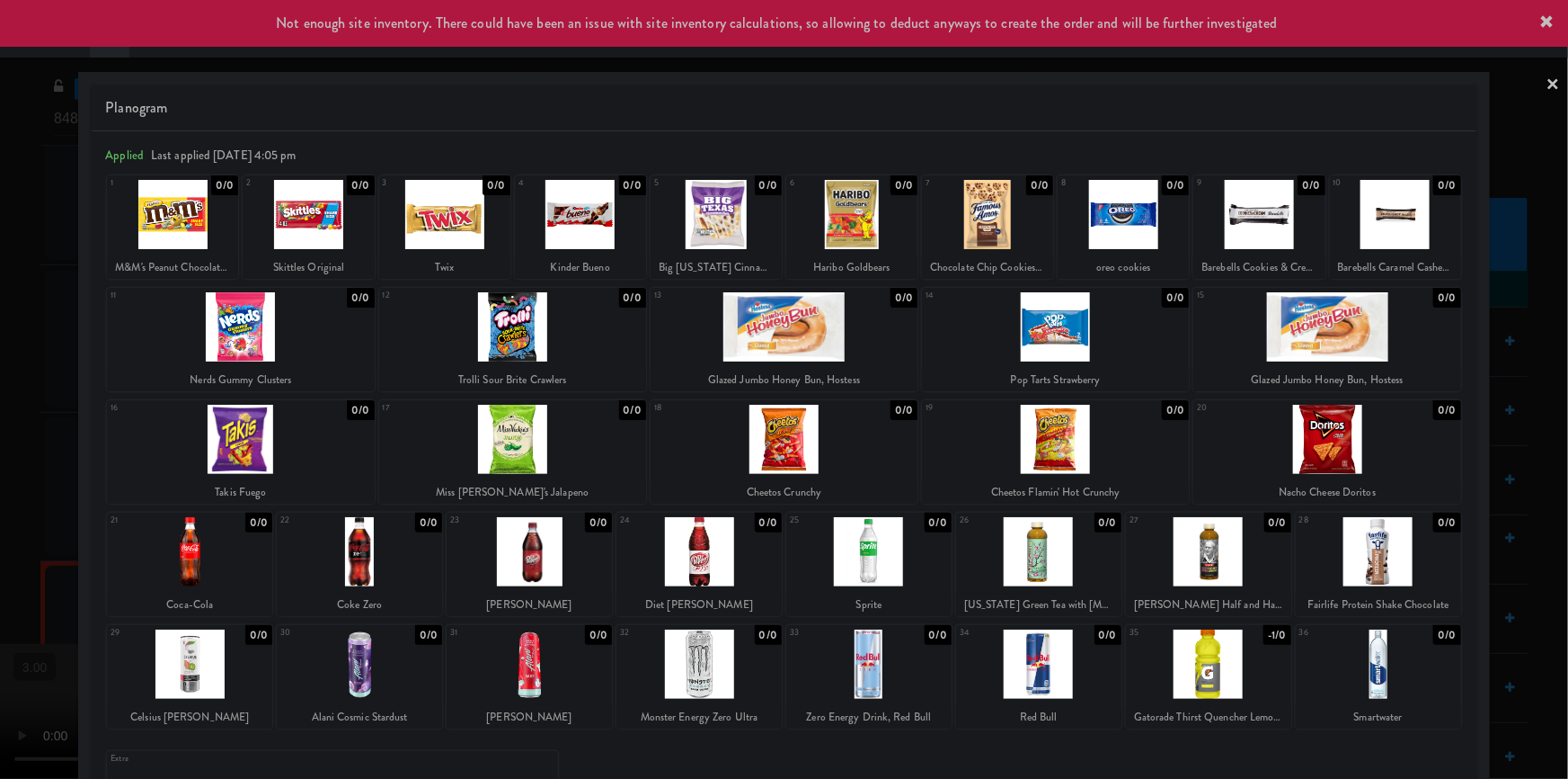
click at [495, 679] on div at bounding box center [529, 664] width 165 height 69
click at [0, 544] on div at bounding box center [784, 390] width 1568 height 779
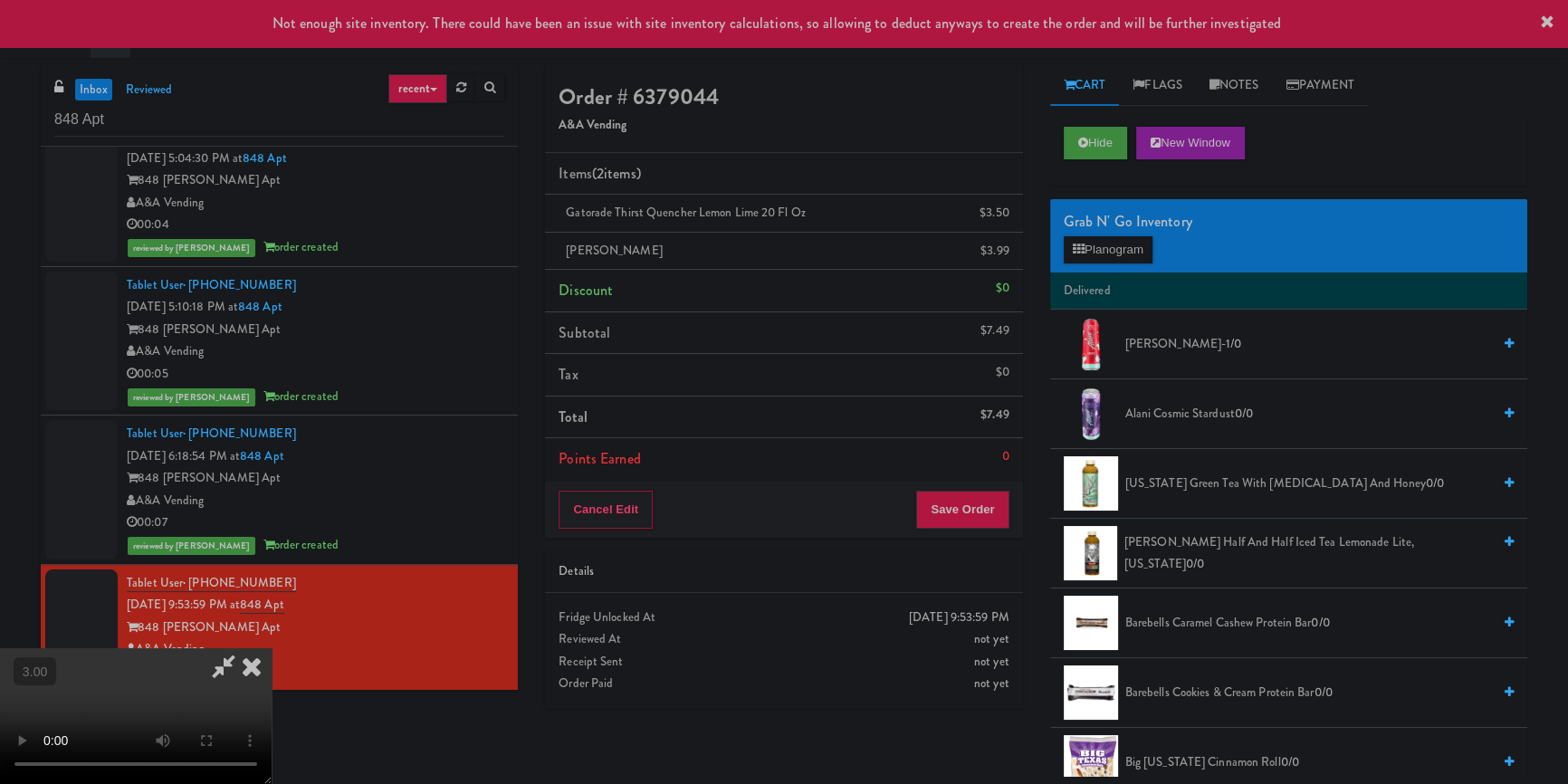
click at [271, 648] on video at bounding box center [136, 716] width 271 height 136
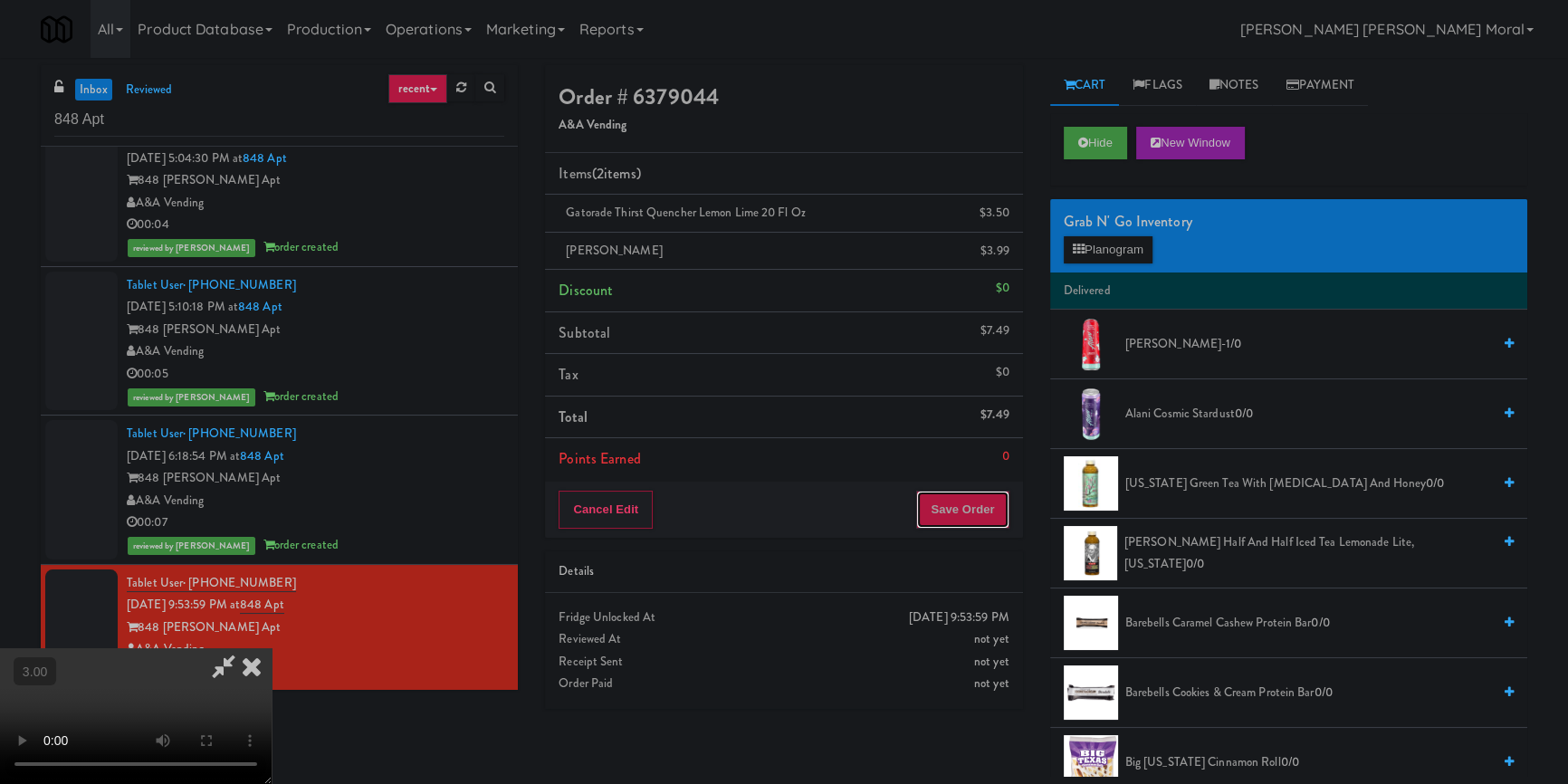
click at [969, 506] on button "Save Order" at bounding box center [962, 510] width 92 height 38
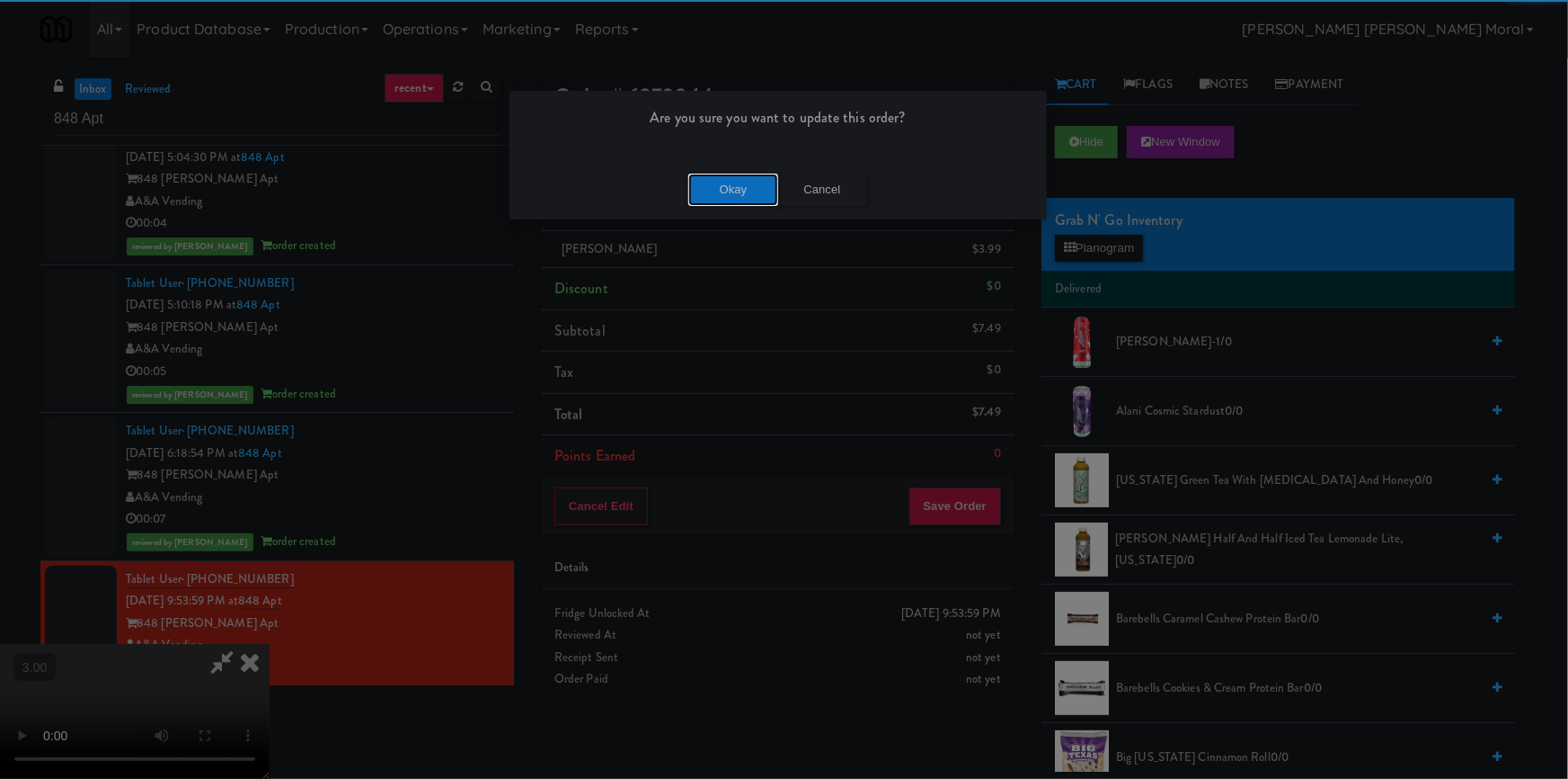
click at [717, 173] on button "Okay" at bounding box center [732, 189] width 89 height 32
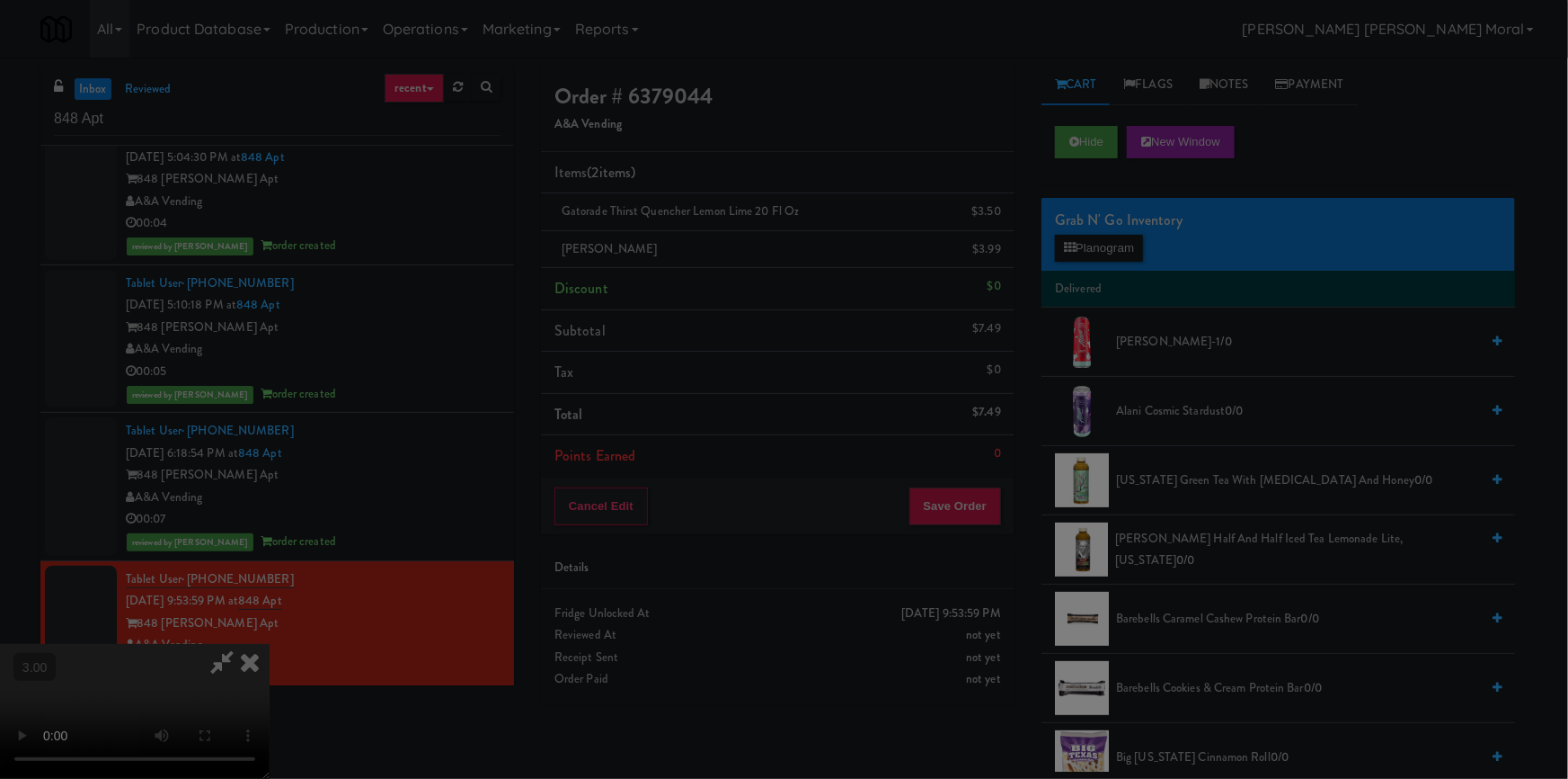
click at [722, 173] on button "Okay" at bounding box center [732, 156] width 89 height 32
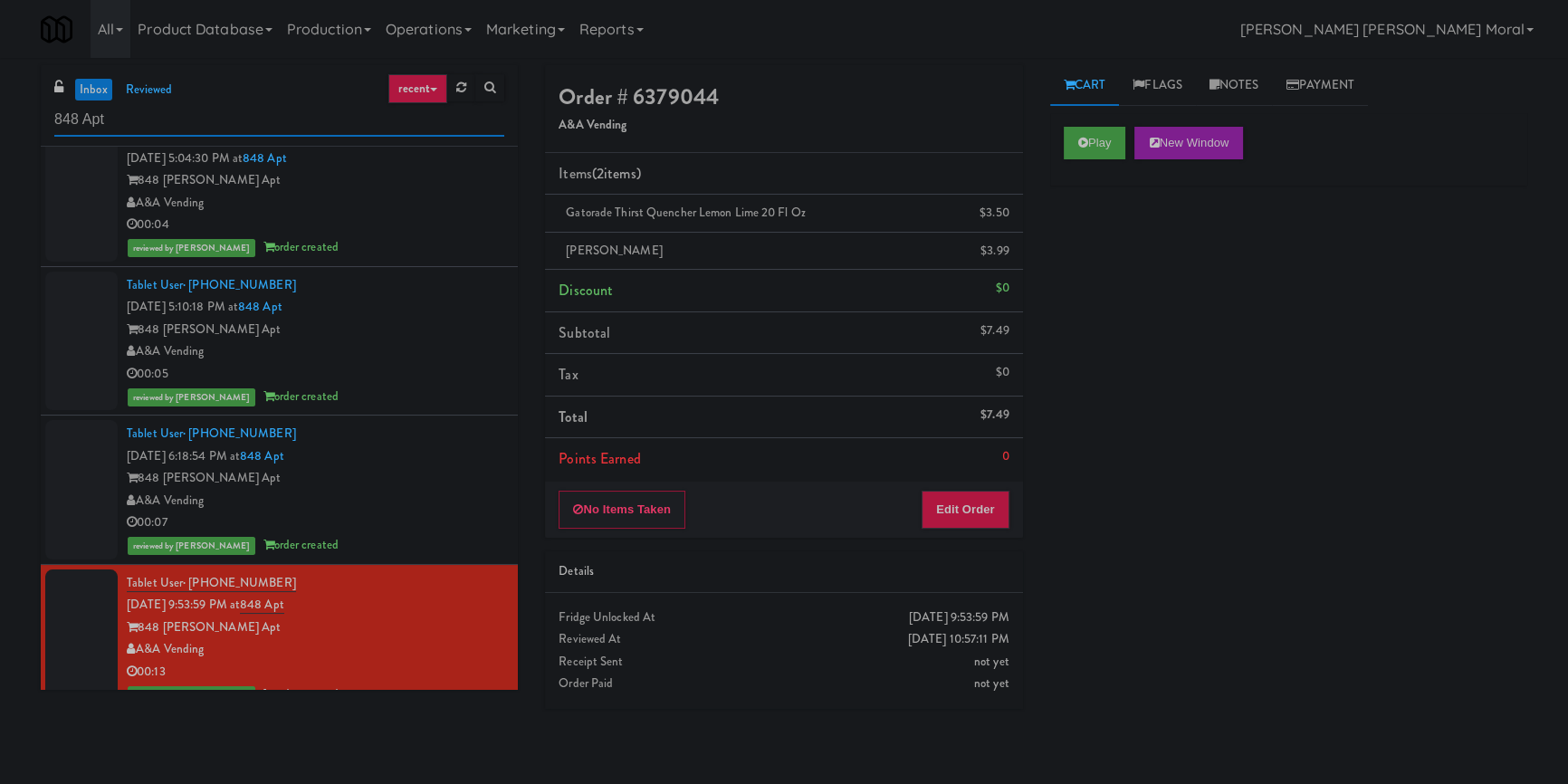
click at [221, 121] on input "848 Apt" at bounding box center [279, 120] width 450 height 34
paste input "[PERSON_NAME] Left Cooler"
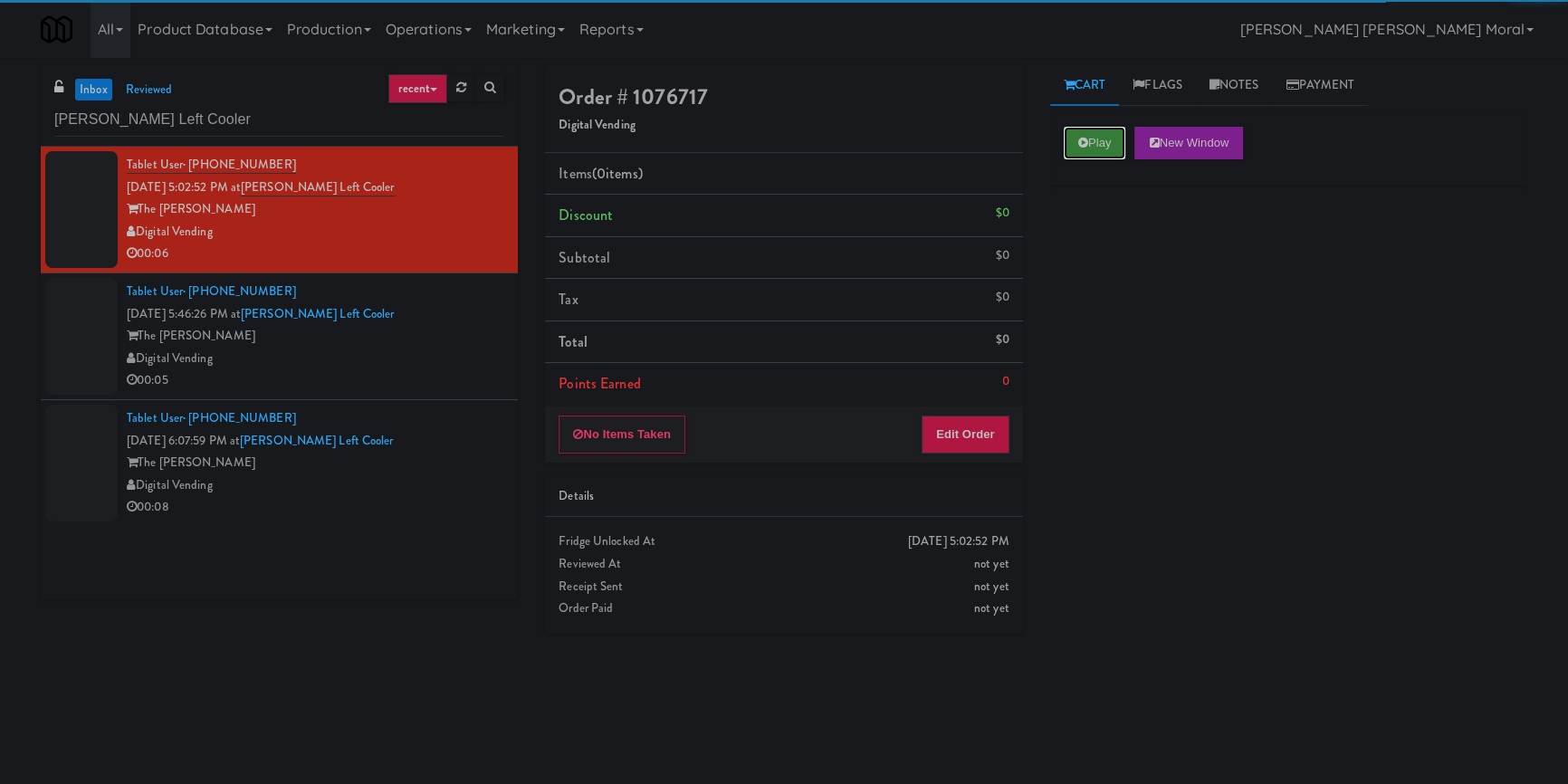
click at [1095, 147] on button "Play" at bounding box center [1095, 143] width 62 height 33
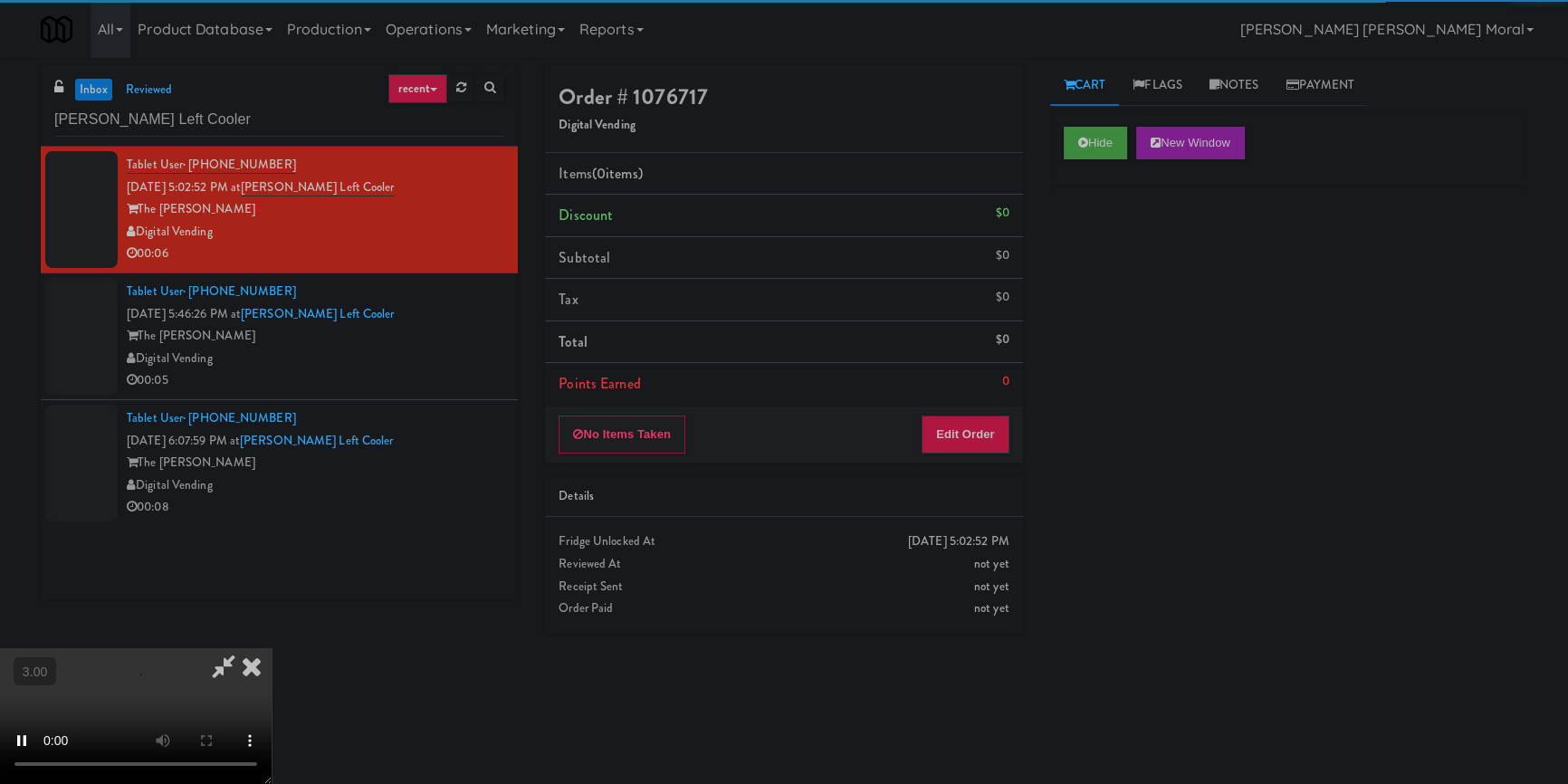
click at [1114, 257] on div "Hide New Window Primary Flag Clear Flag if unable to determine what was taken o…" at bounding box center [1290, 452] width 477 height 679
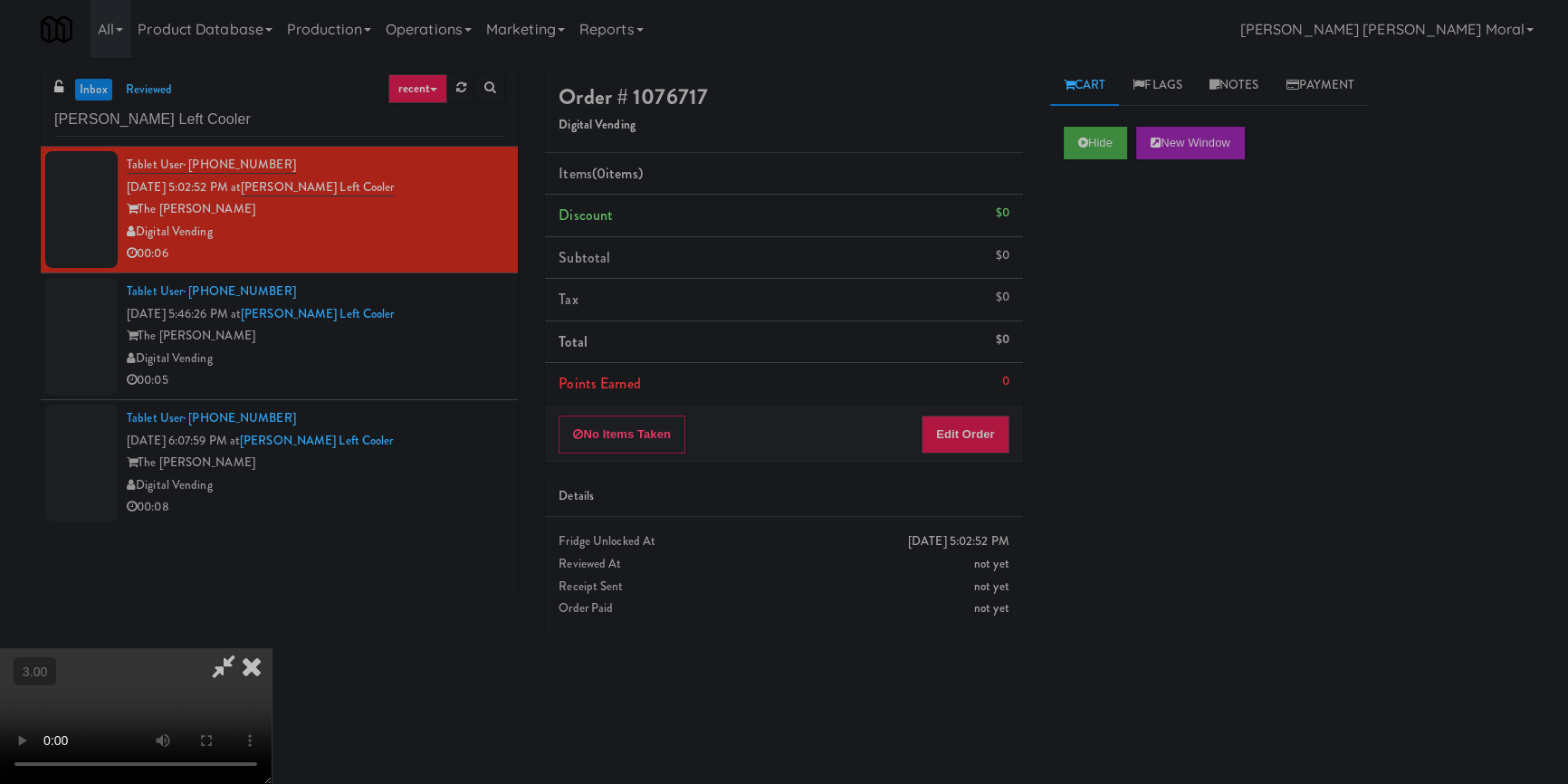
click at [271, 648] on video at bounding box center [136, 716] width 271 height 136
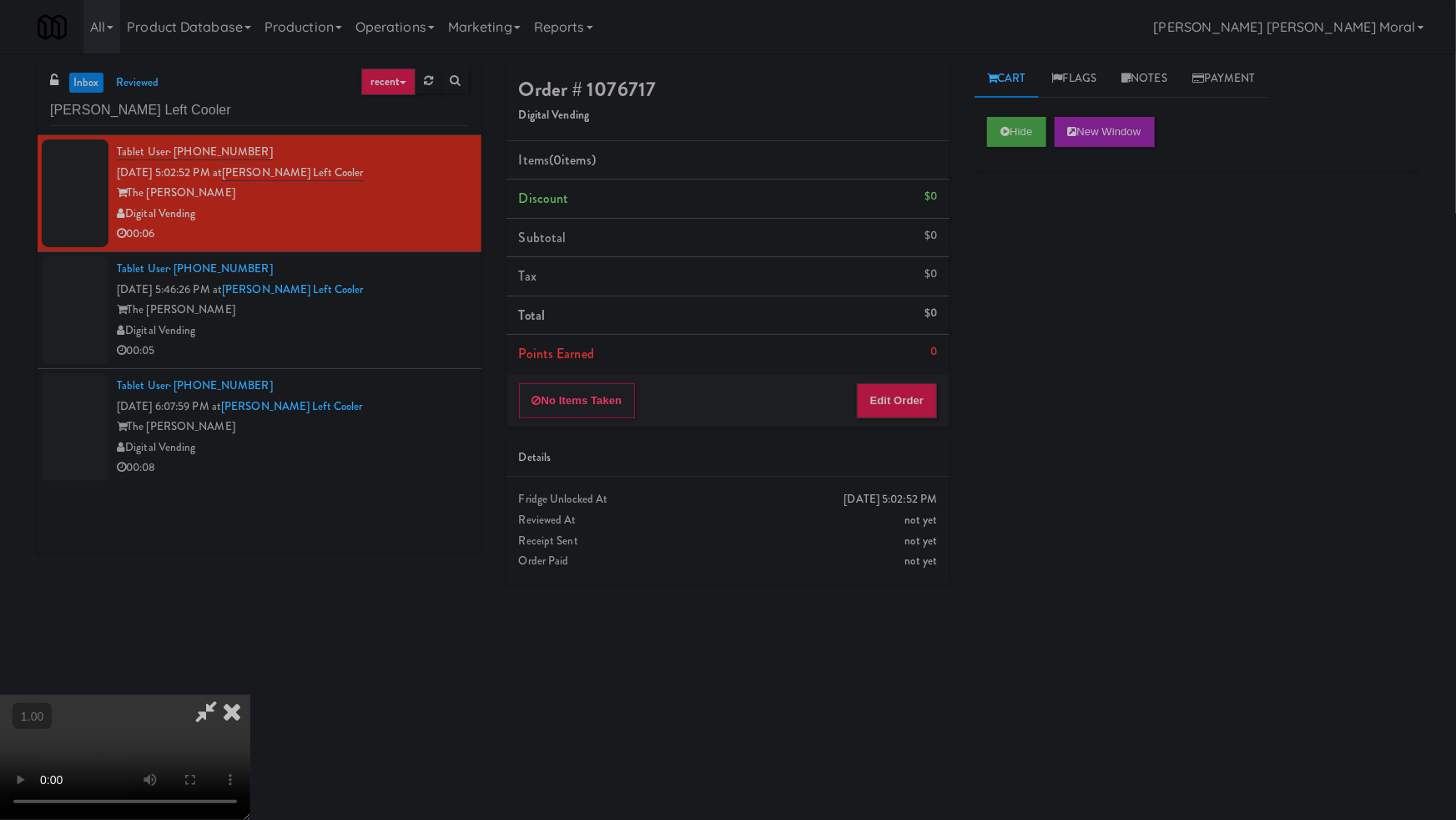
click at [250, 695] on video at bounding box center [125, 757] width 250 height 125
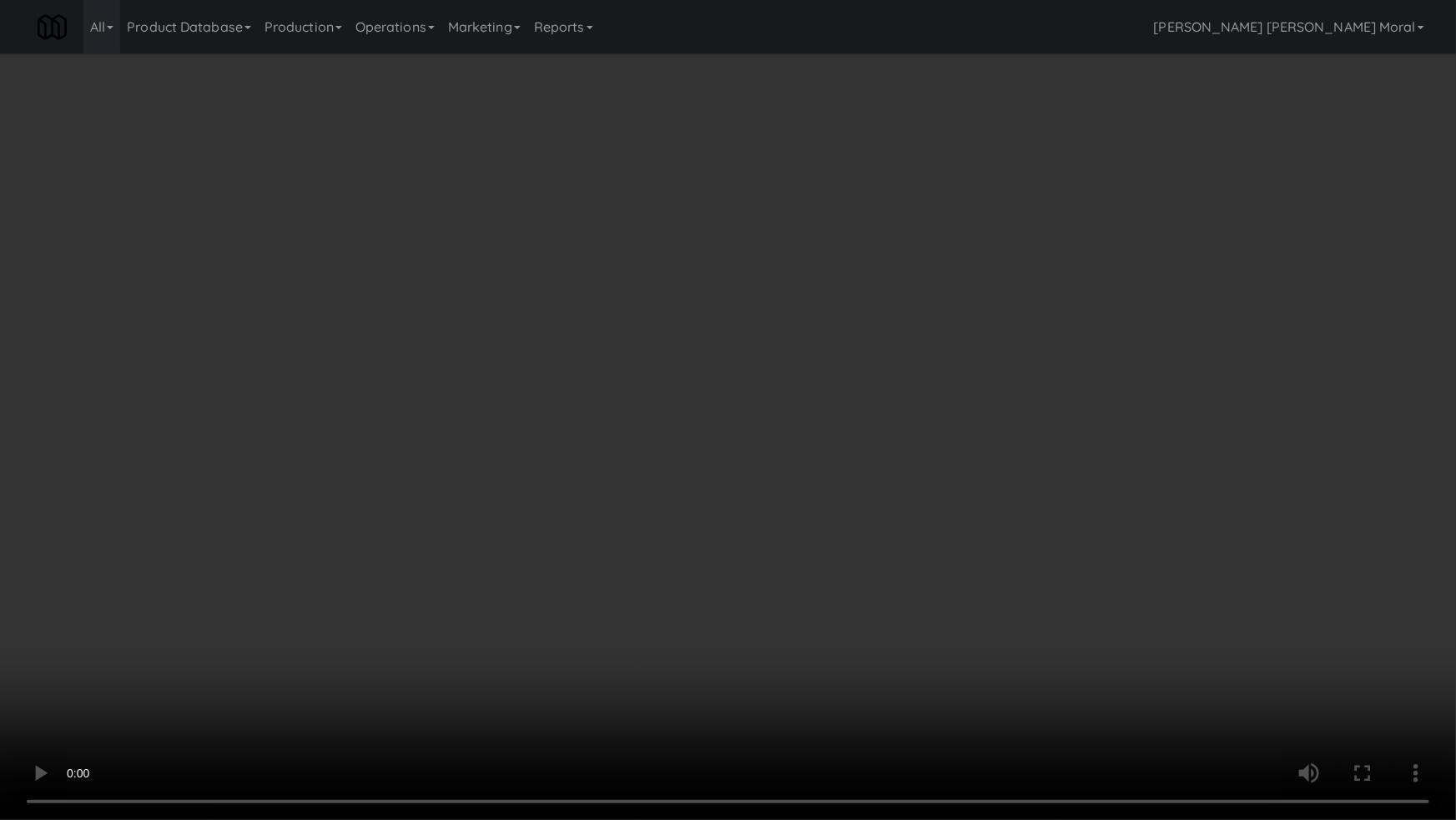
click at [802, 476] on video at bounding box center [728, 410] width 1456 height 820
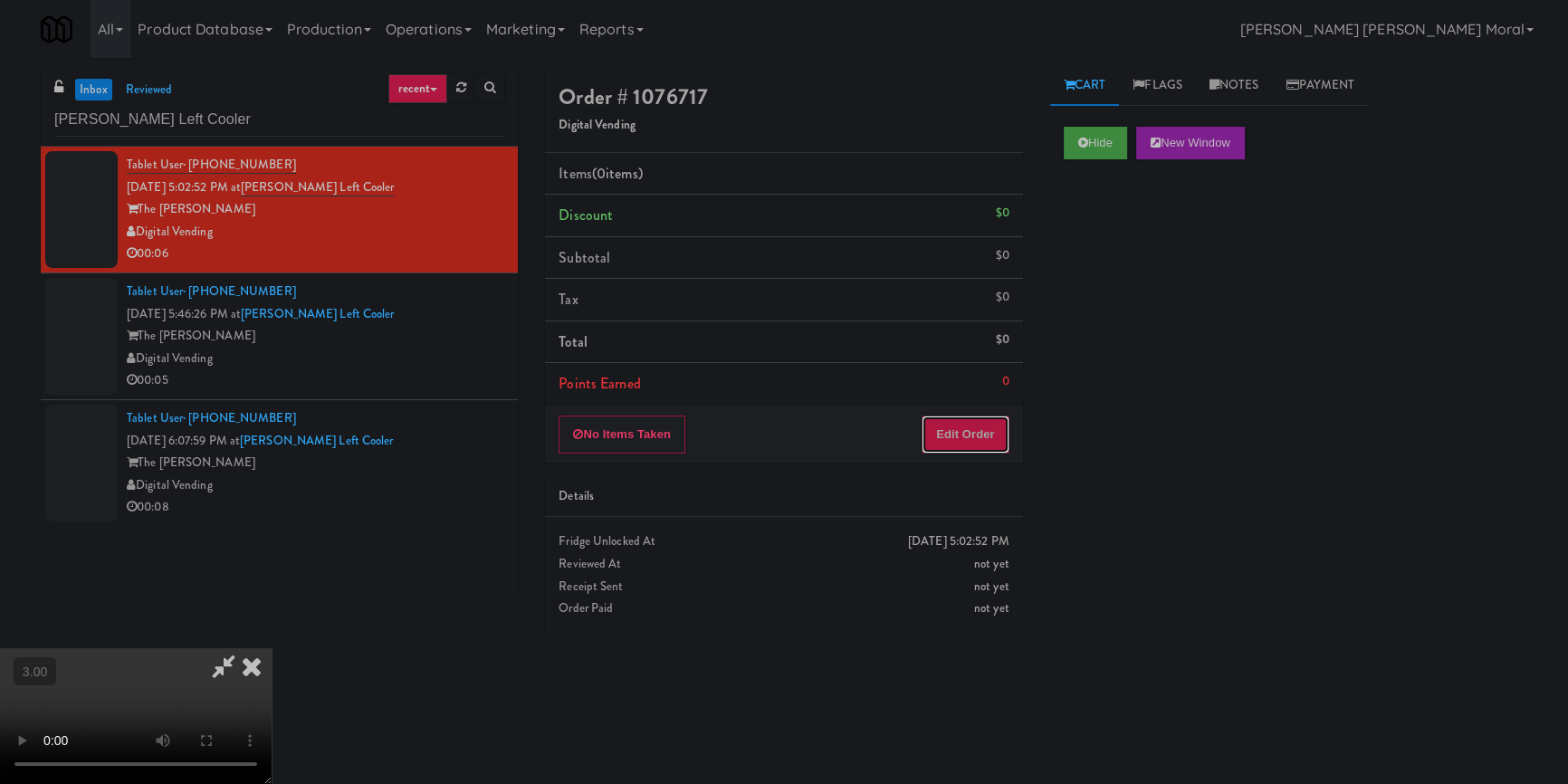
click at [968, 430] on button "Edit Order" at bounding box center [966, 435] width 88 height 38
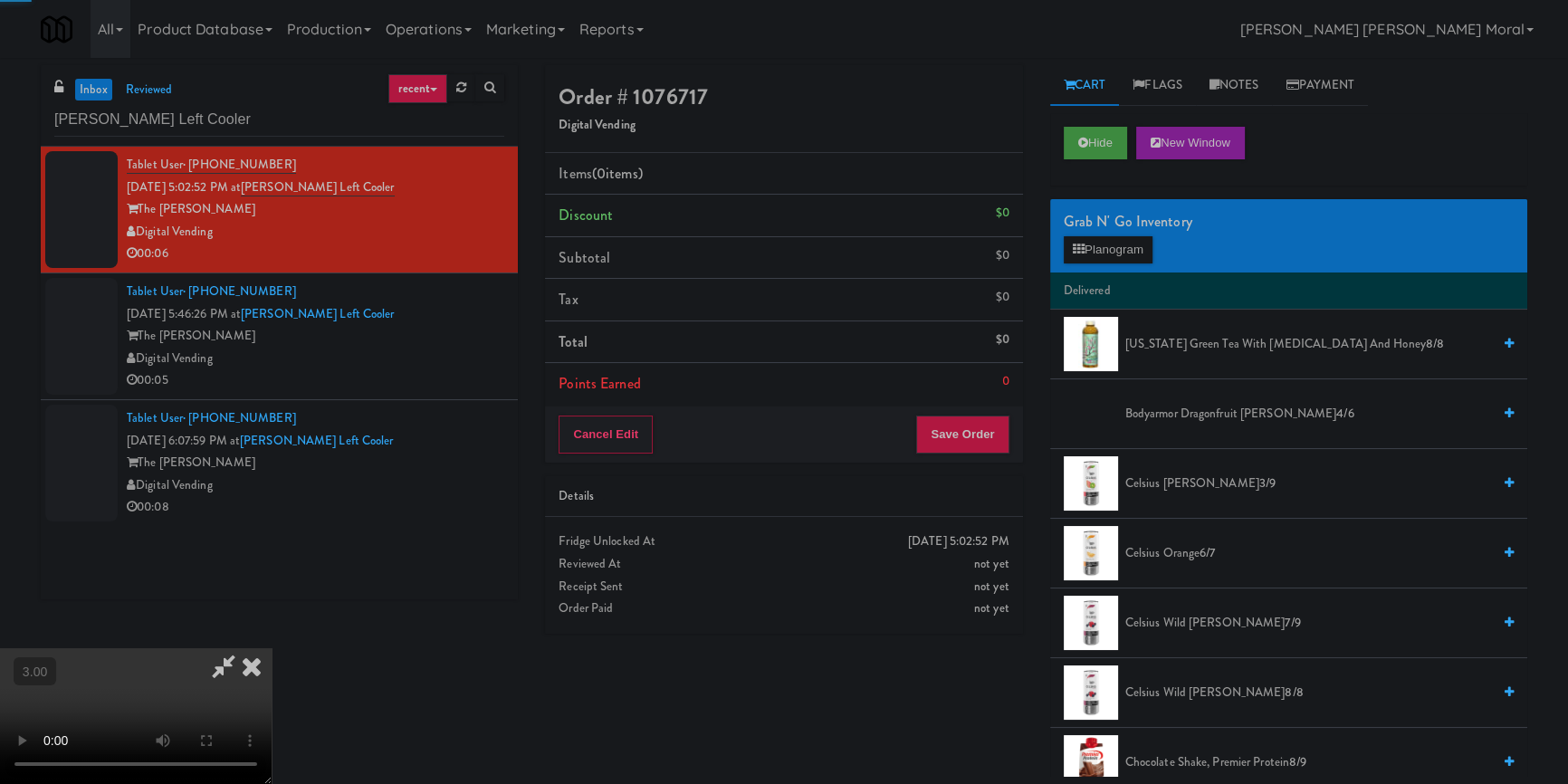
click at [1114, 268] on div "Grab N' Go Inventory Planogram" at bounding box center [1290, 236] width 477 height 73
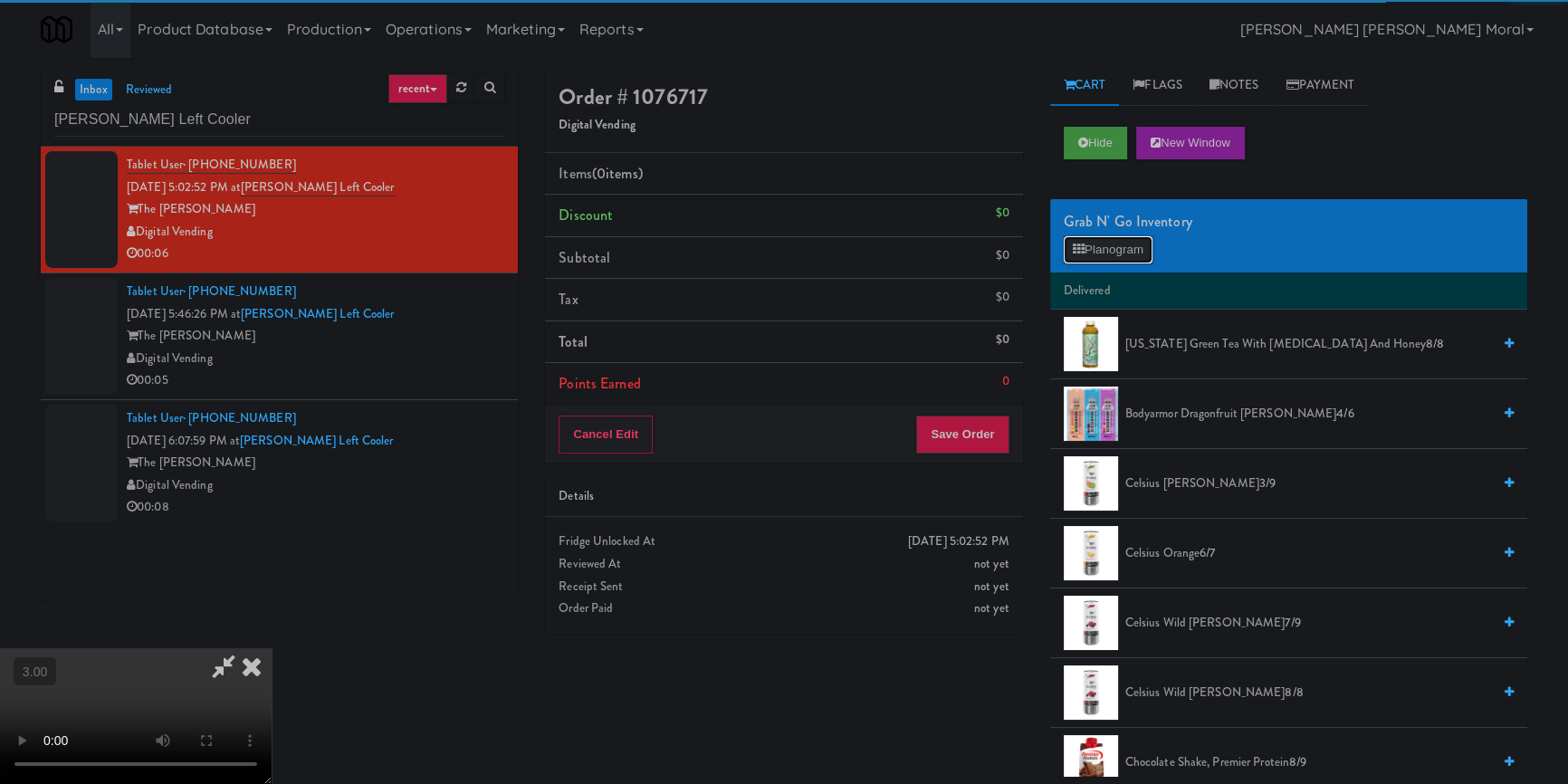
click at [1117, 247] on button "Planogram" at bounding box center [1108, 249] width 89 height 27
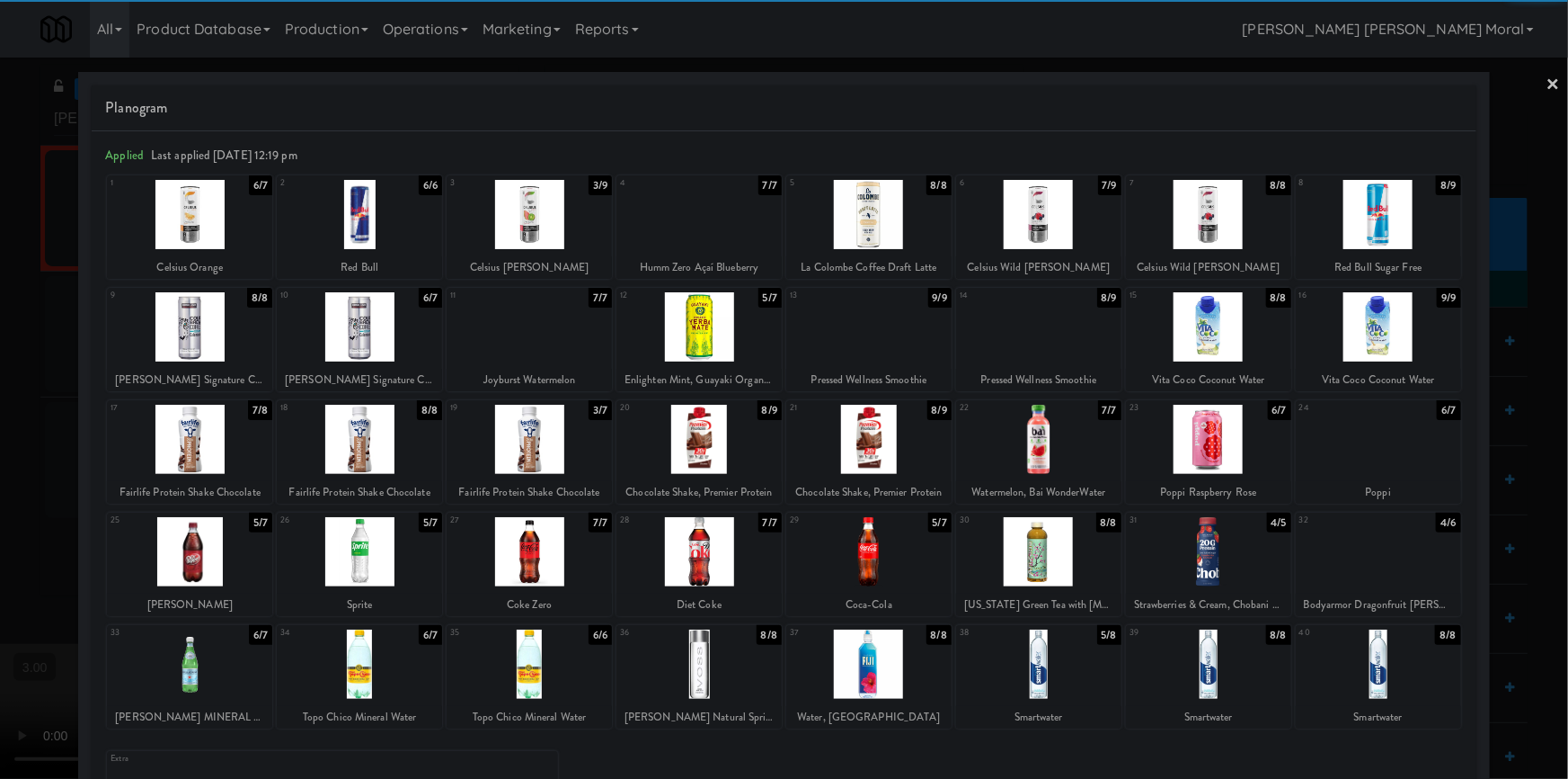
click at [189, 230] on div at bounding box center [190, 214] width 165 height 69
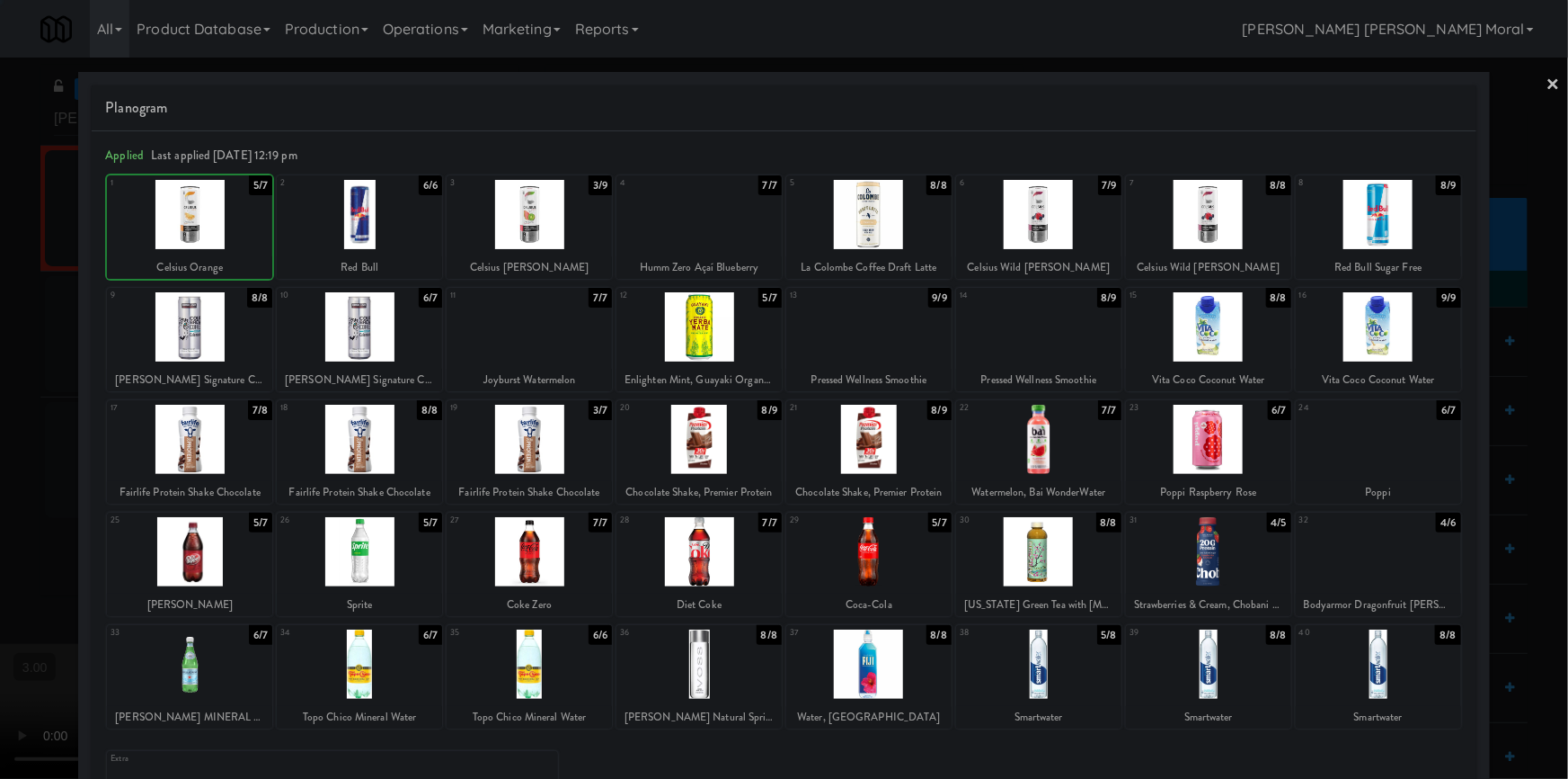
click at [0, 321] on div at bounding box center [784, 390] width 1568 height 779
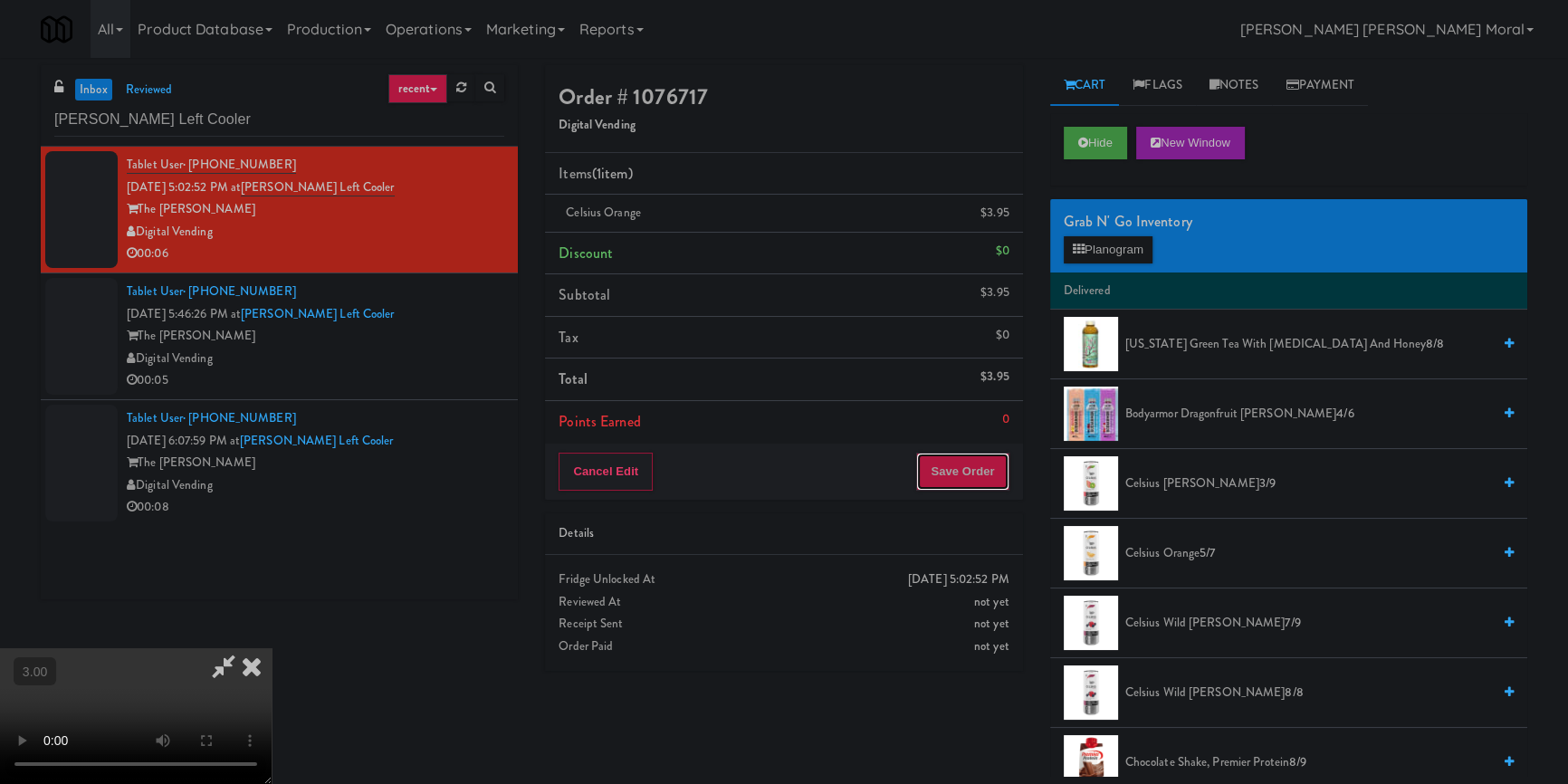
click at [952, 458] on button "Save Order" at bounding box center [962, 471] width 92 height 38
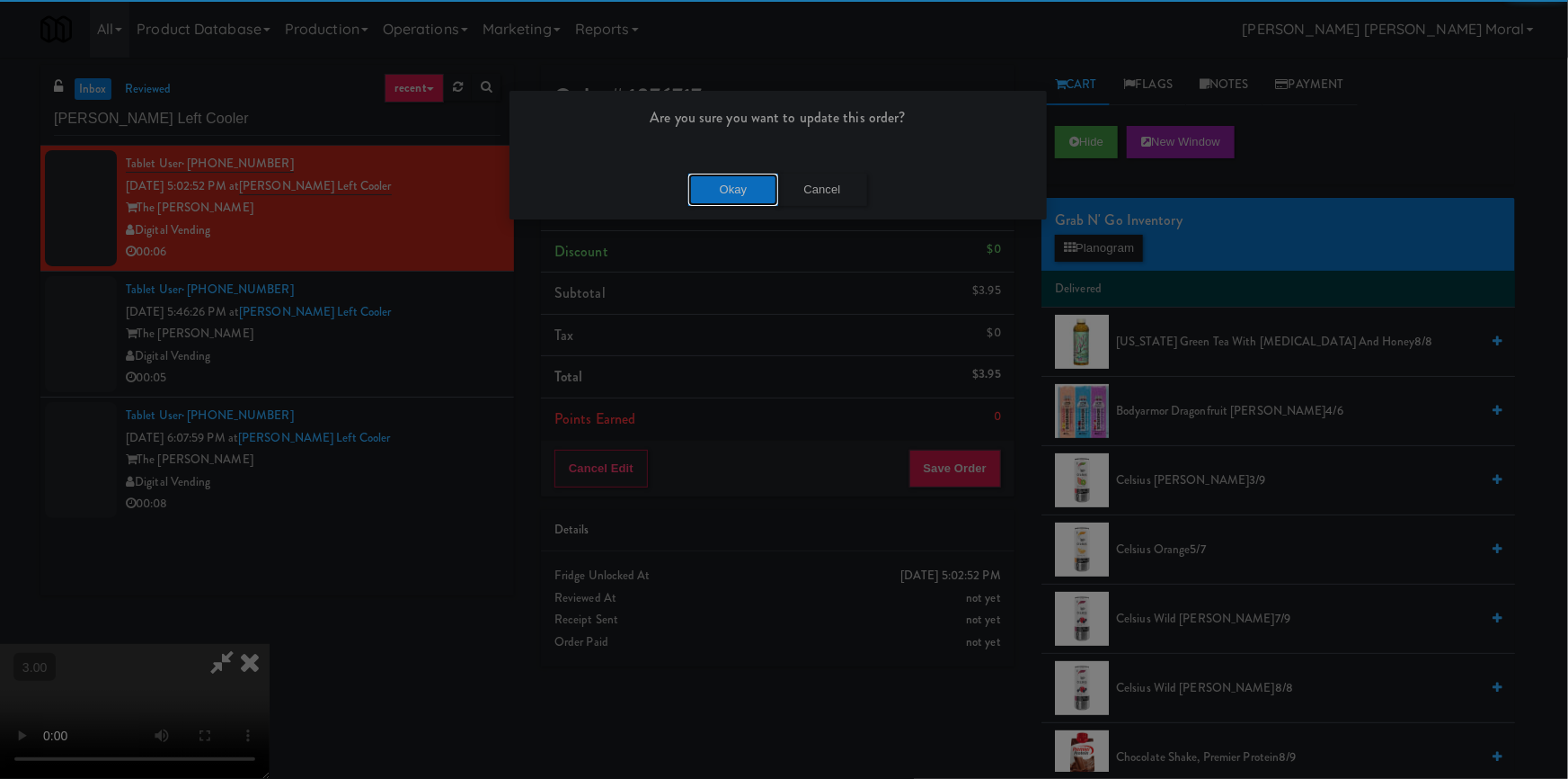
click at [719, 200] on button "Okay" at bounding box center [732, 189] width 89 height 32
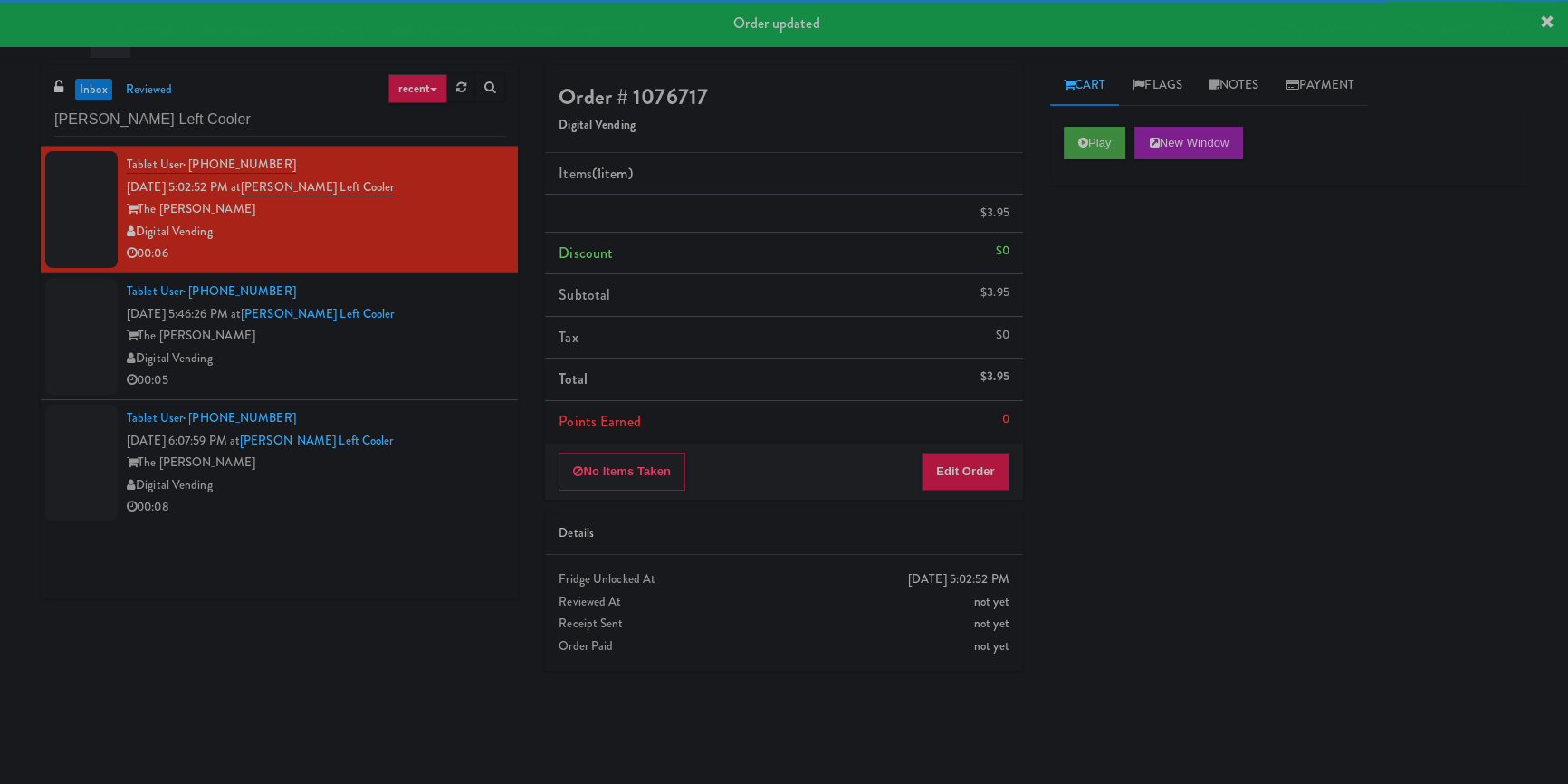
click at [461, 369] on div "Tablet User · (518) 858-3812 [DATE] 5:46:26 PM at [PERSON_NAME] Left Cooler The…" at bounding box center [315, 336] width 377 height 111
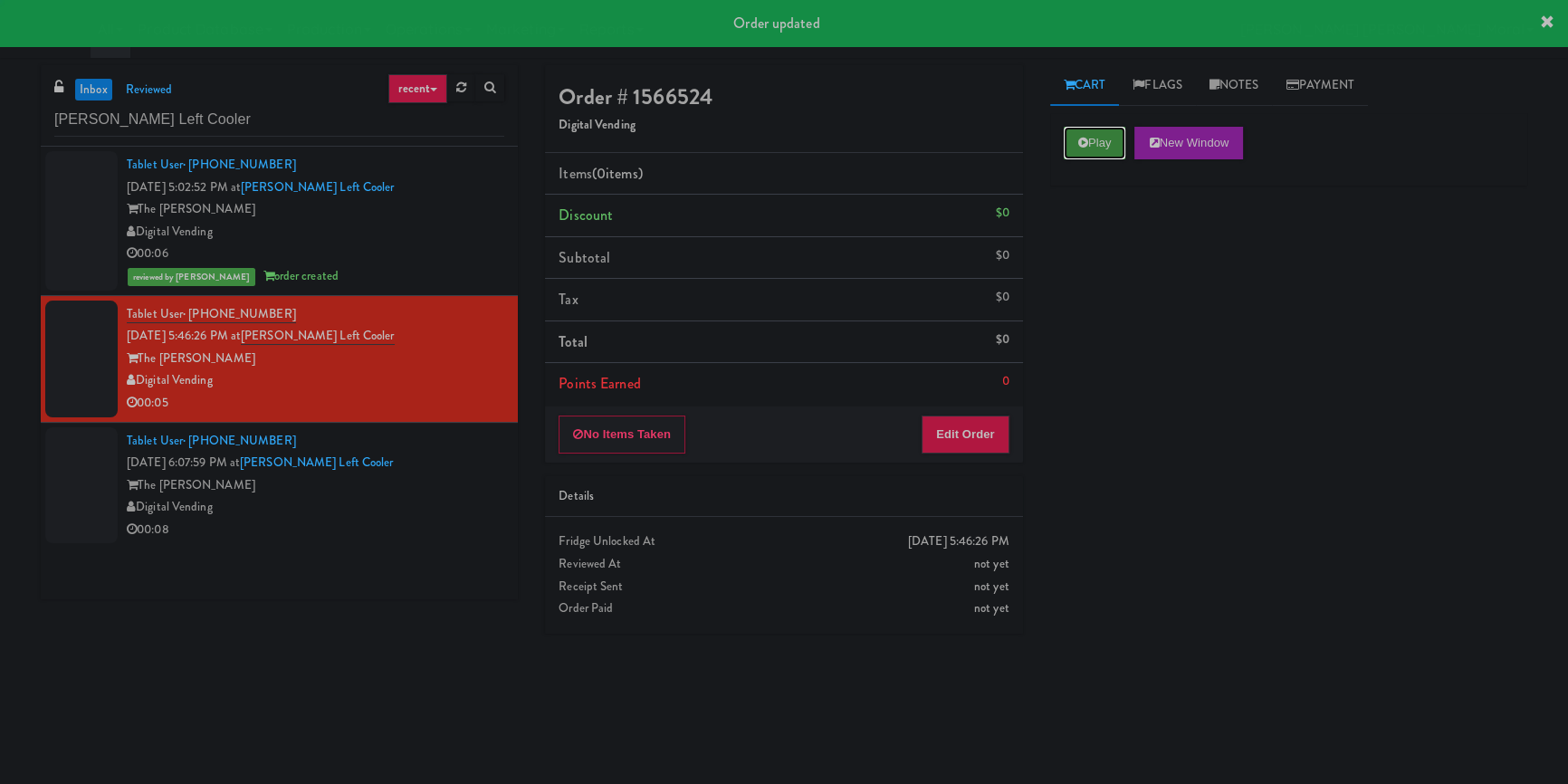
click at [1103, 140] on button "Play" at bounding box center [1095, 143] width 62 height 33
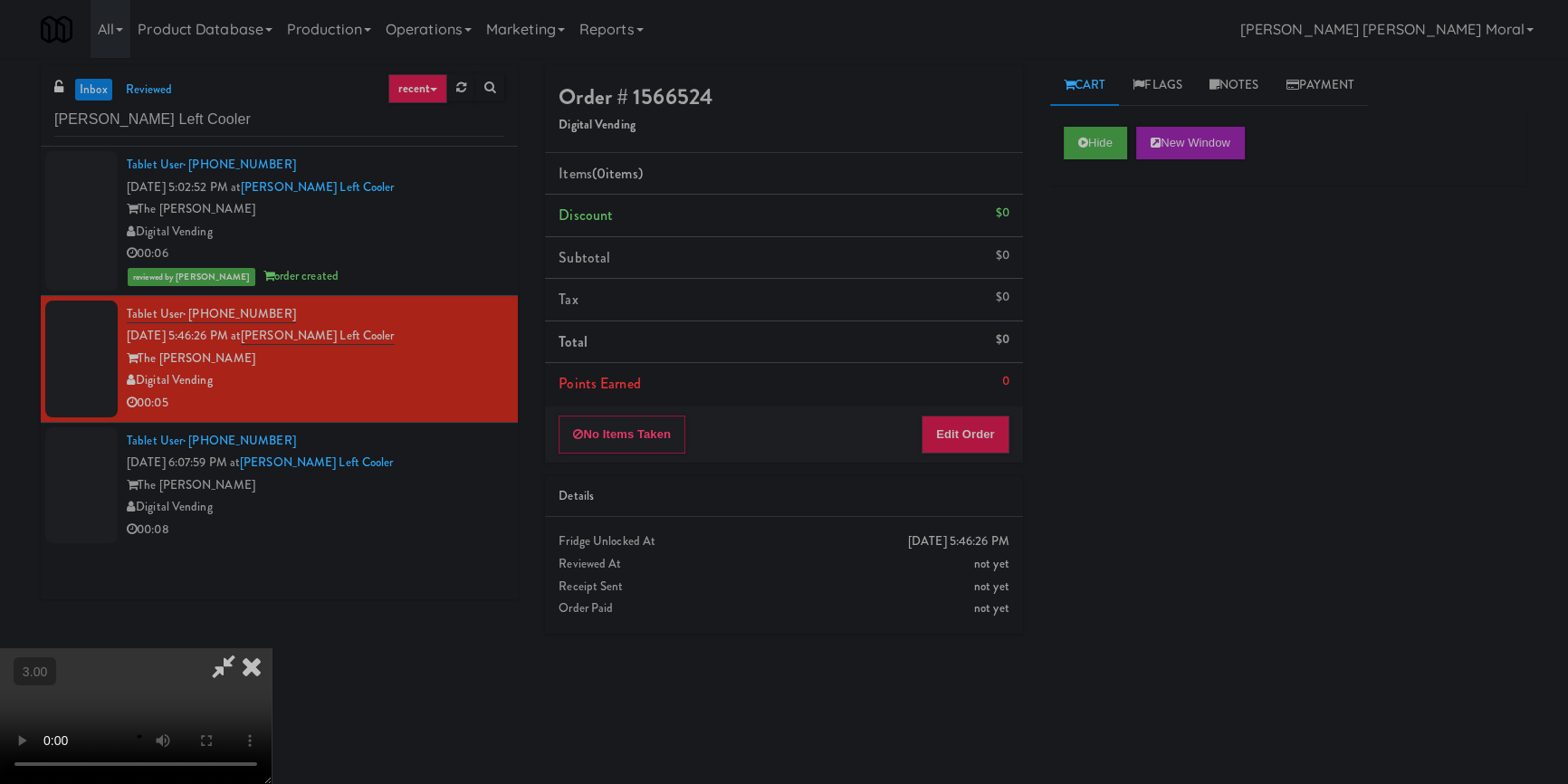
click at [271, 648] on video at bounding box center [136, 716] width 271 height 136
click at [990, 425] on button "Edit Order" at bounding box center [966, 435] width 88 height 38
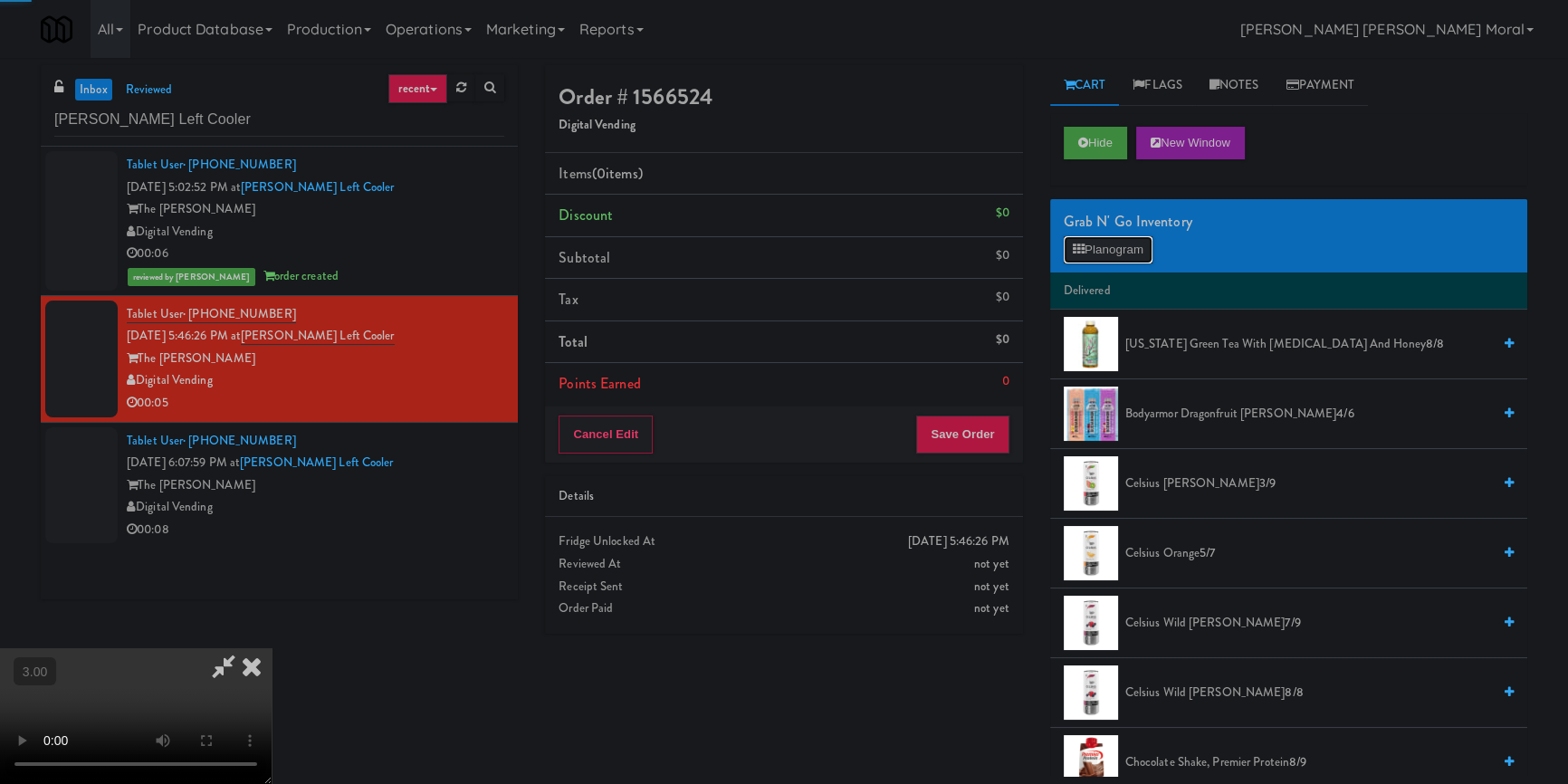
click at [1119, 238] on button "Planogram" at bounding box center [1108, 249] width 89 height 27
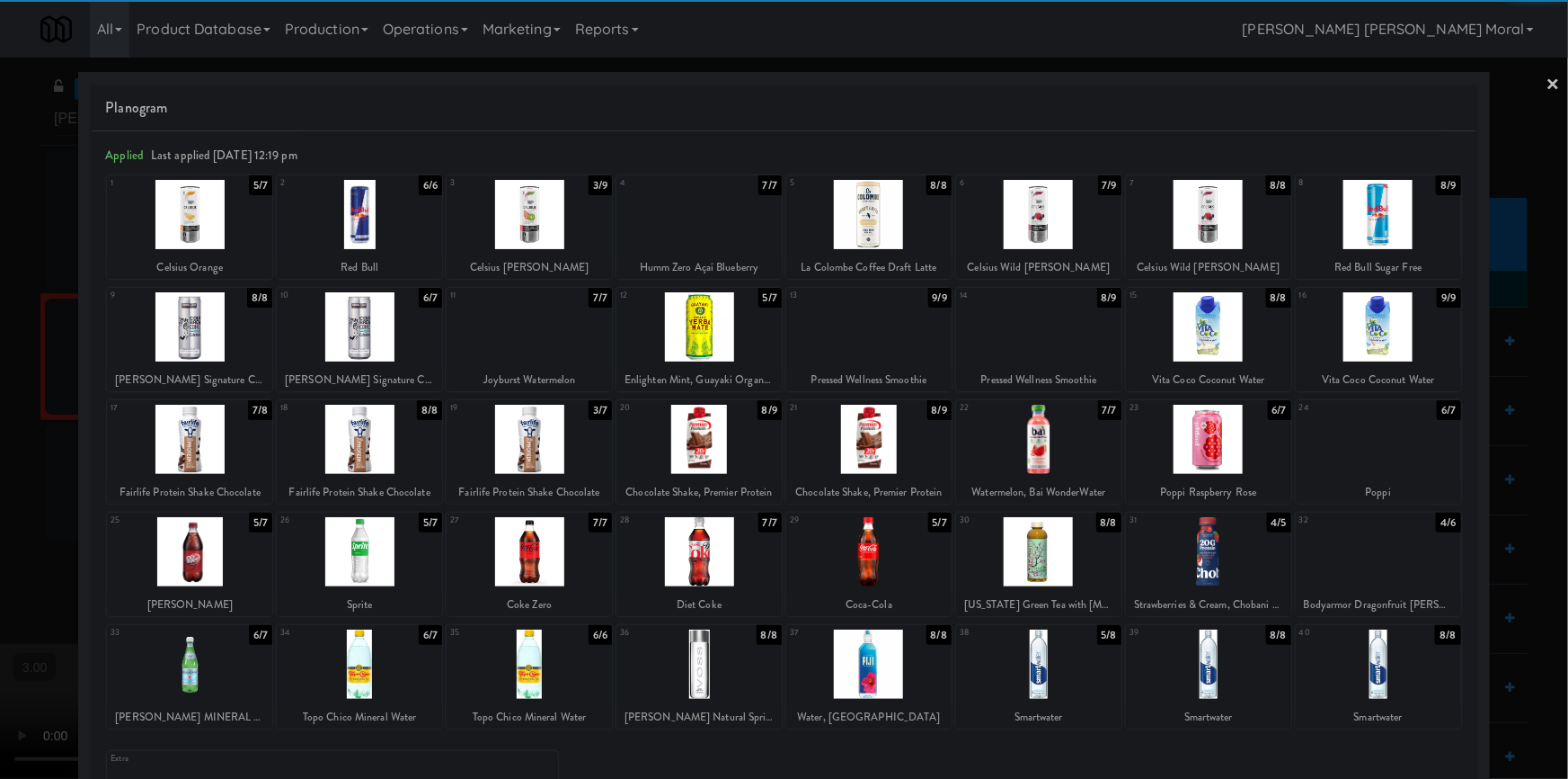
click at [701, 332] on div at bounding box center [699, 327] width 165 height 69
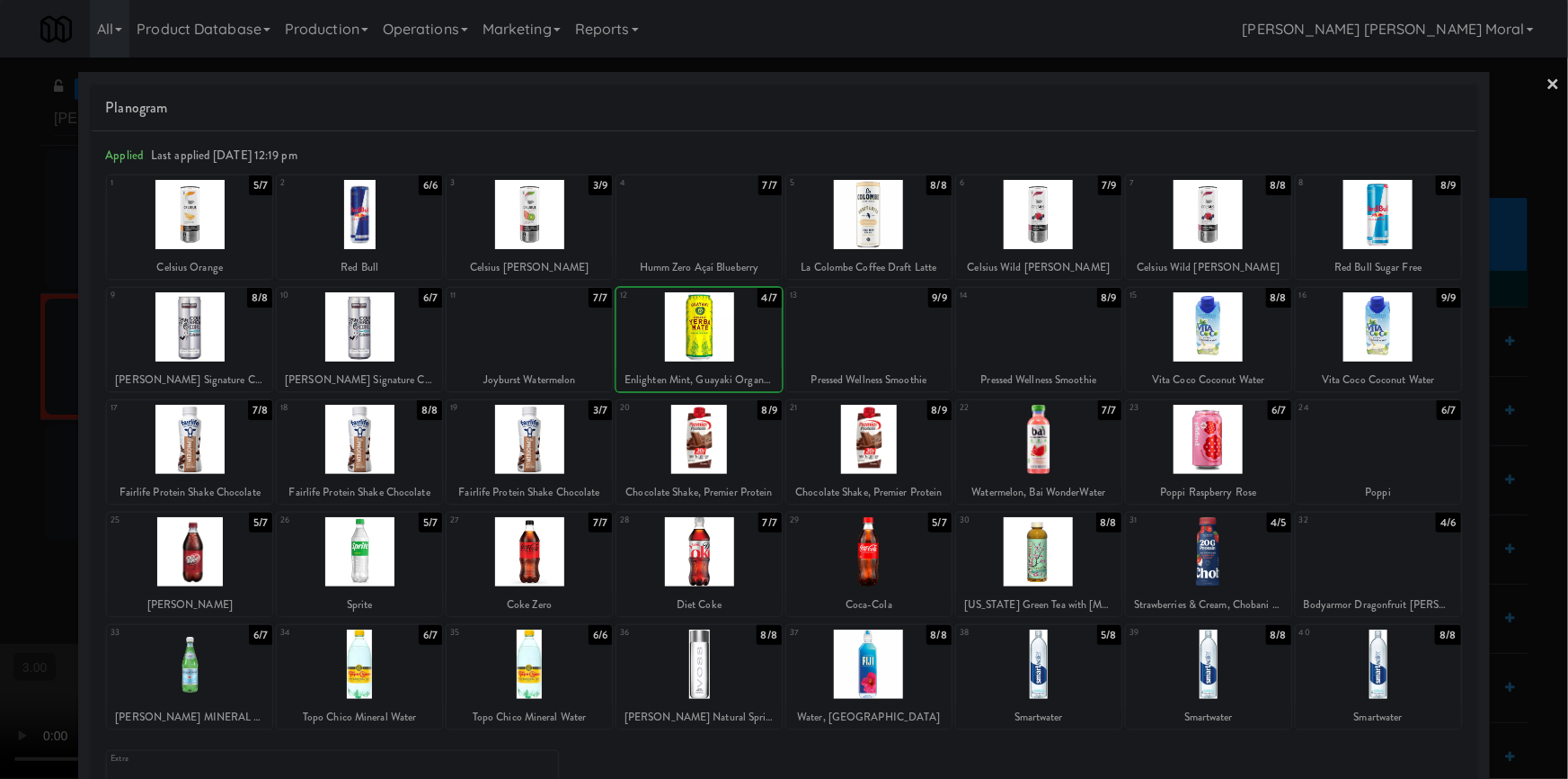
click at [0, 415] on div at bounding box center [784, 390] width 1568 height 779
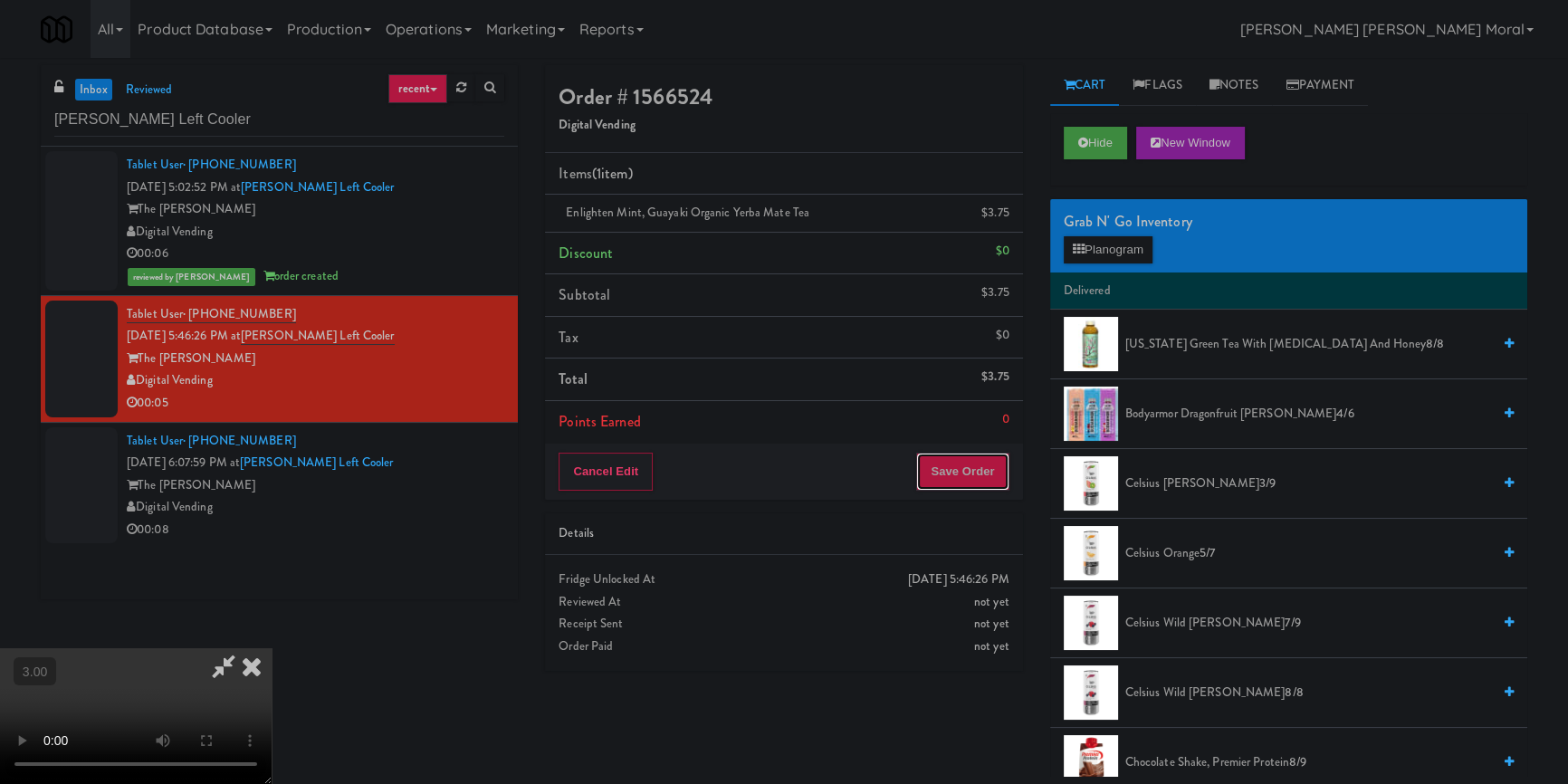
click at [977, 487] on button "Save Order" at bounding box center [962, 471] width 92 height 38
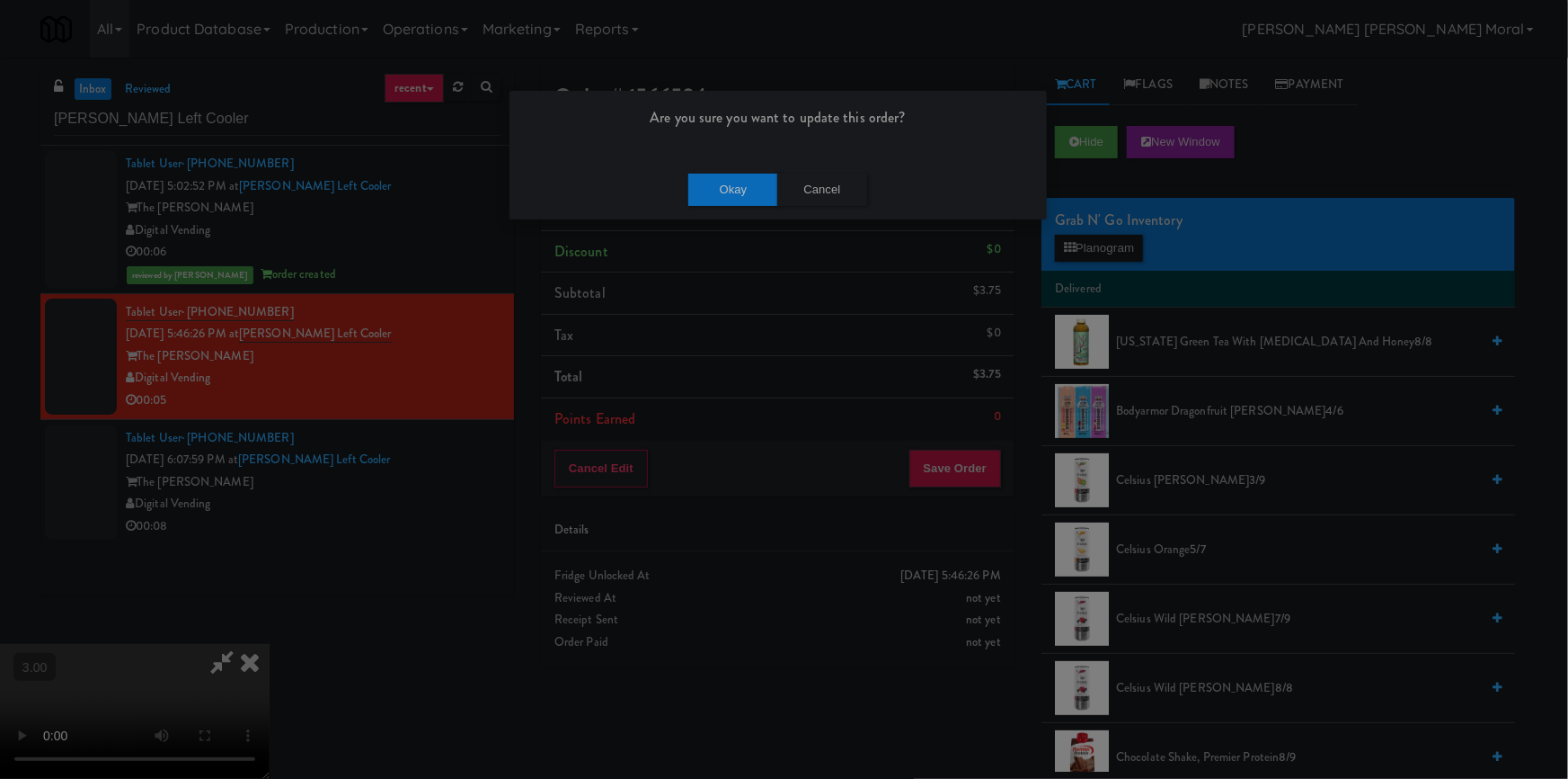
click at [705, 208] on div "Okay Cancel" at bounding box center [778, 189] width 538 height 60
click at [714, 194] on button "Okay" at bounding box center [732, 189] width 89 height 32
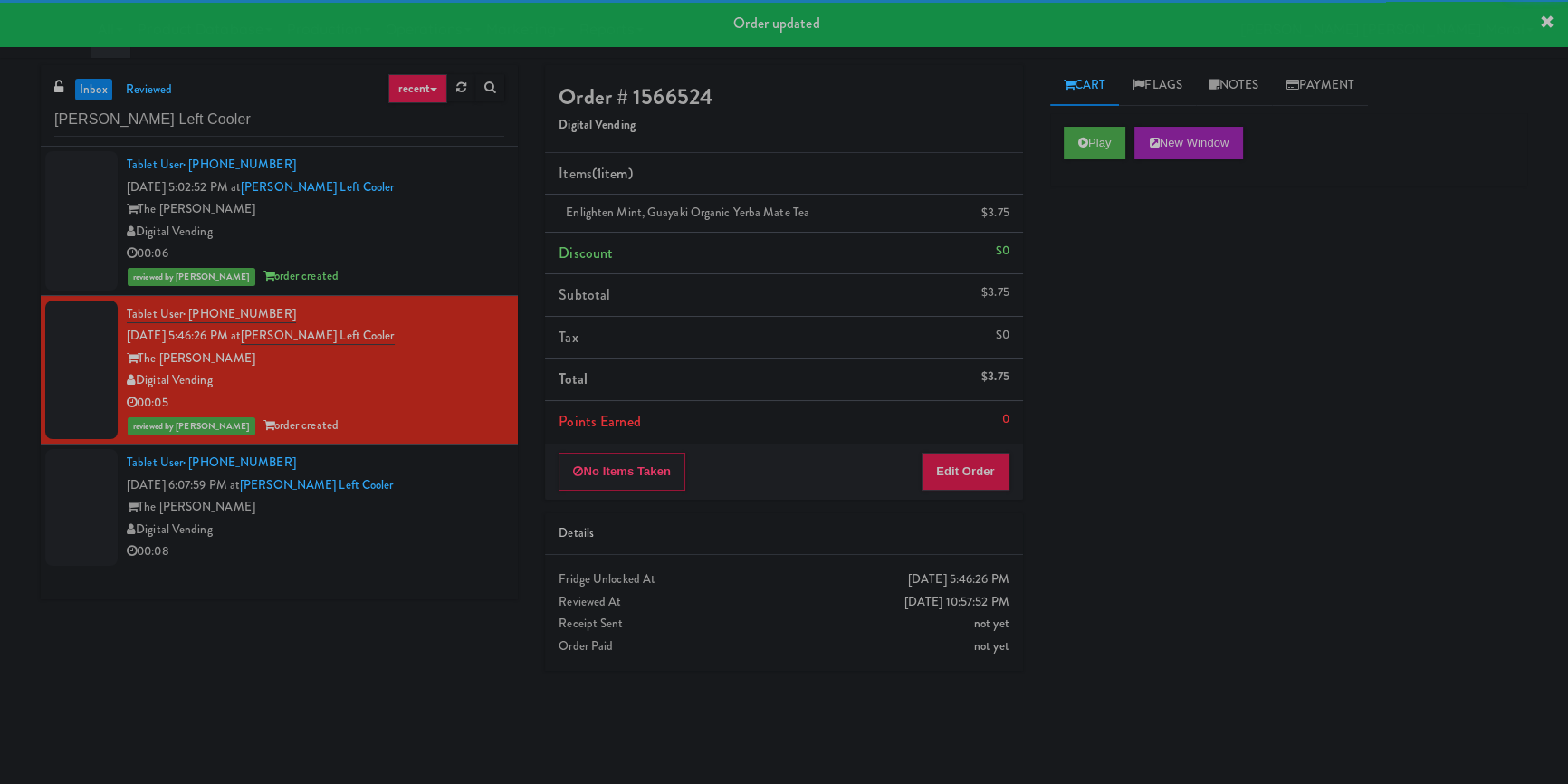
click at [447, 521] on div "Digital Vending" at bounding box center [315, 530] width 377 height 23
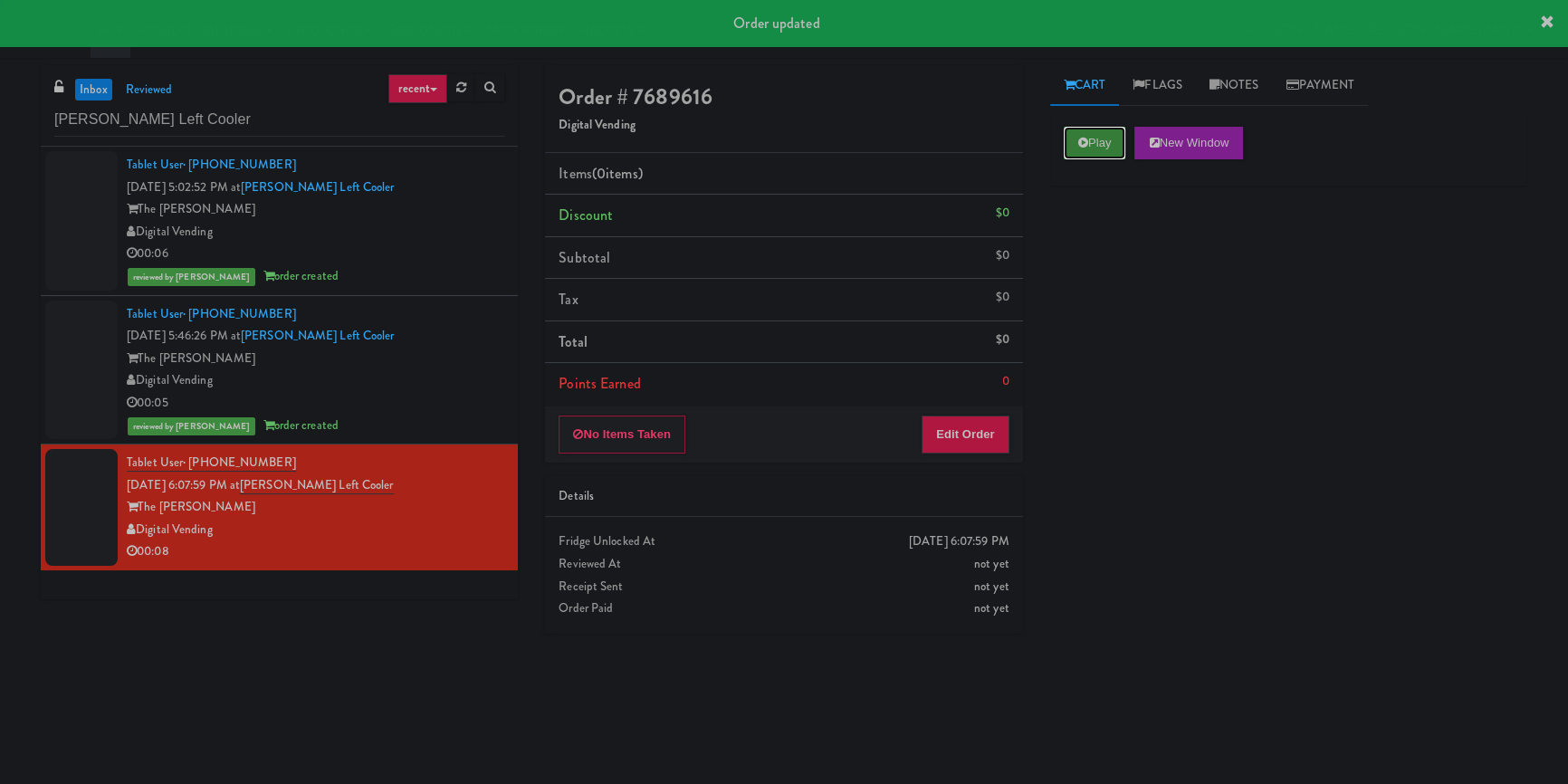
click at [1096, 143] on button "Play" at bounding box center [1095, 143] width 62 height 33
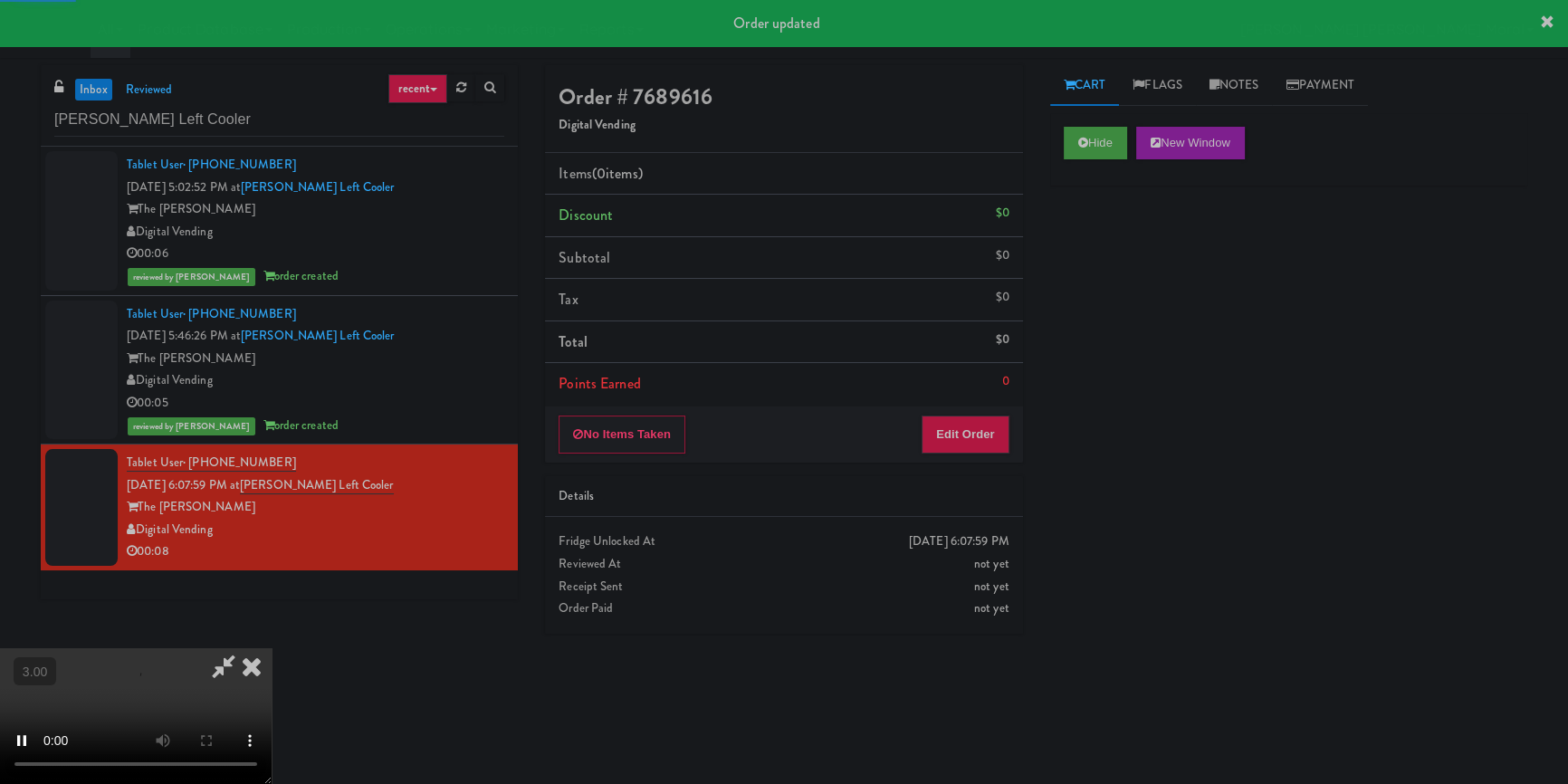
click at [1116, 253] on div "Hide New Window Primary Flag Clear Flag if unable to determine what was taken o…" at bounding box center [1290, 452] width 477 height 679
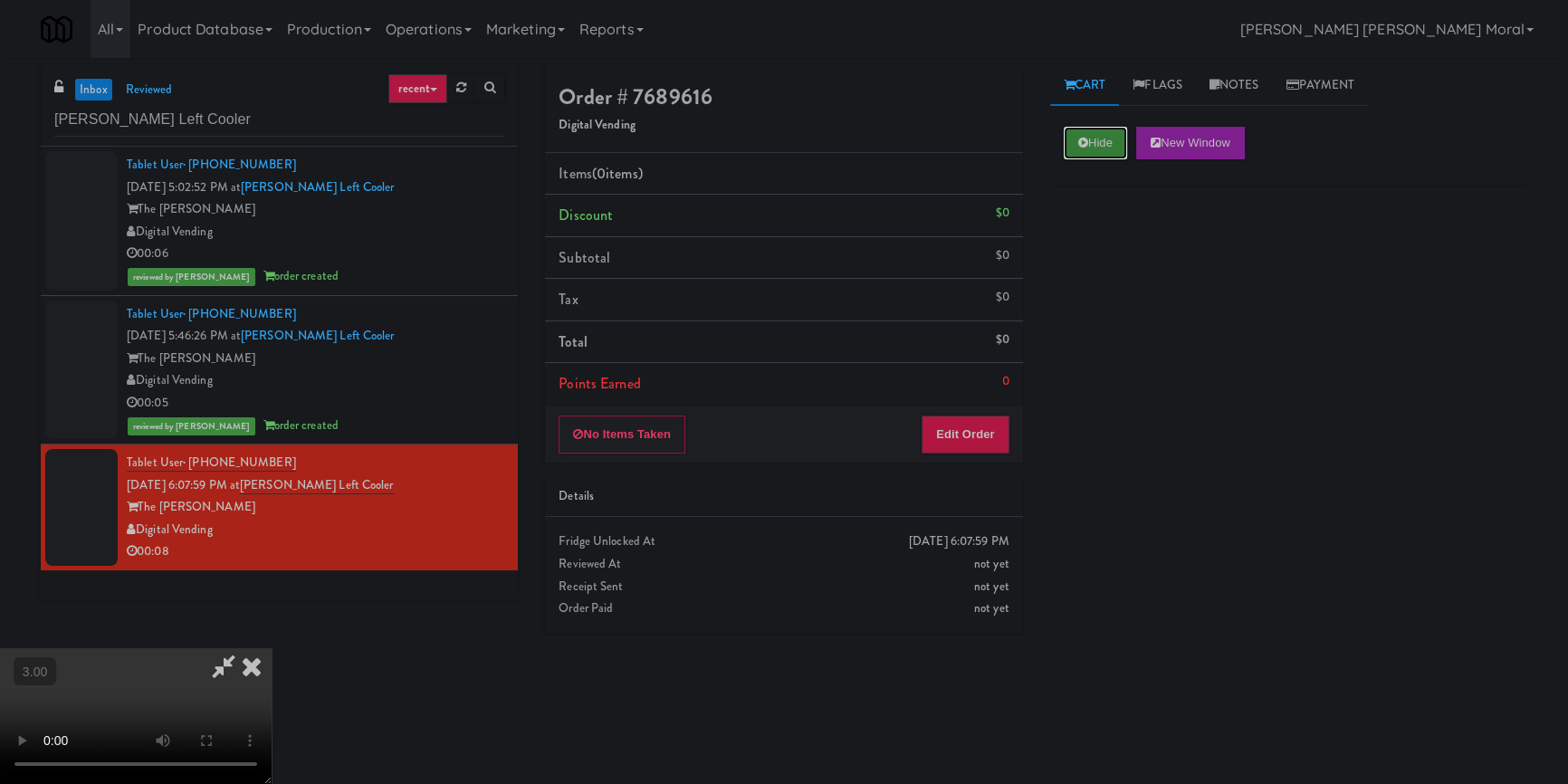
click at [1108, 133] on button "Hide" at bounding box center [1096, 143] width 63 height 33
click at [271, 648] on video at bounding box center [136, 716] width 271 height 136
click at [987, 433] on button "Edit Order" at bounding box center [966, 435] width 88 height 38
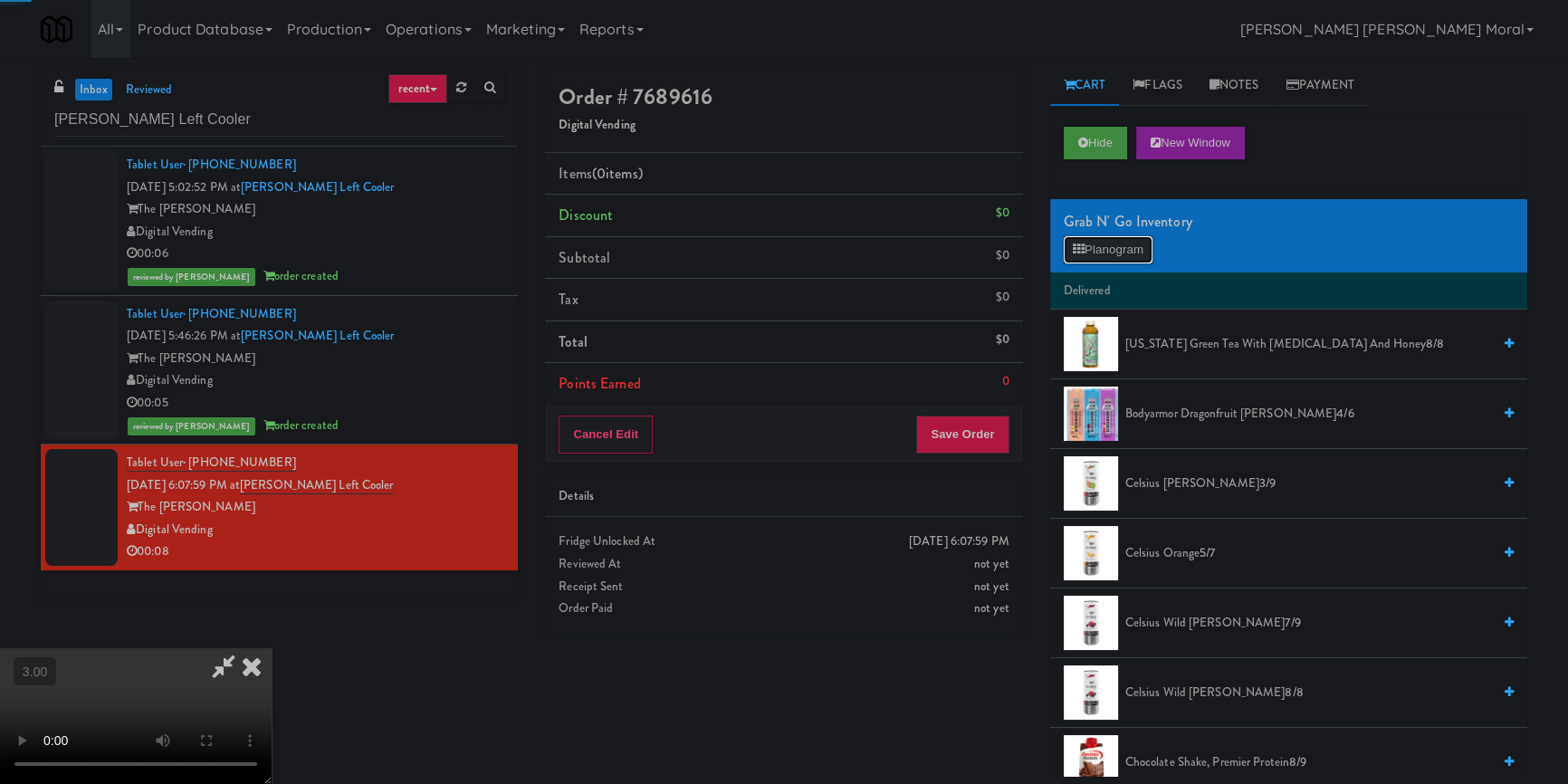
click at [1093, 254] on button "Planogram" at bounding box center [1108, 249] width 89 height 27
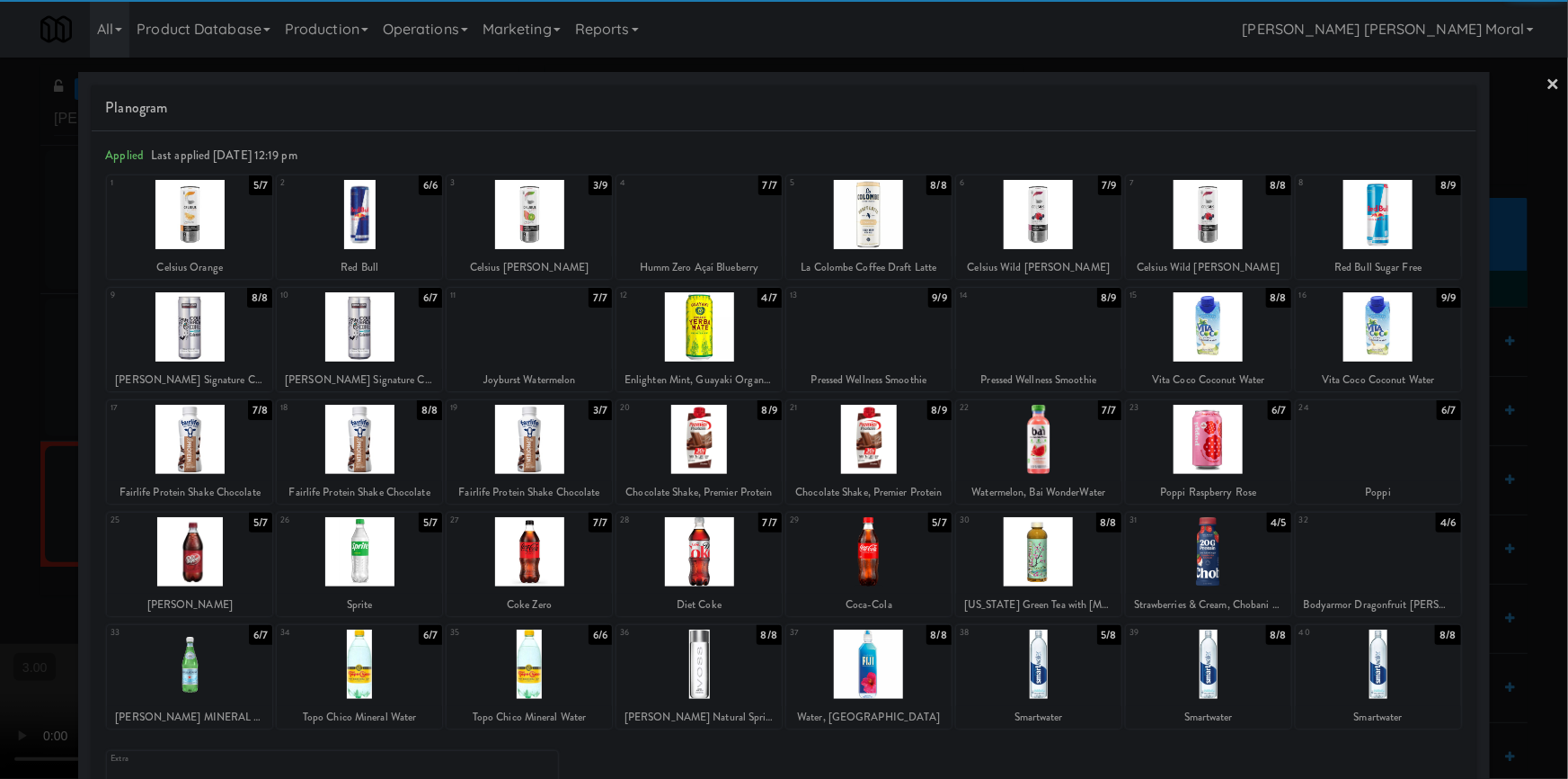
click at [1219, 422] on div at bounding box center [1209, 439] width 165 height 69
click at [0, 386] on div at bounding box center [784, 390] width 1568 height 779
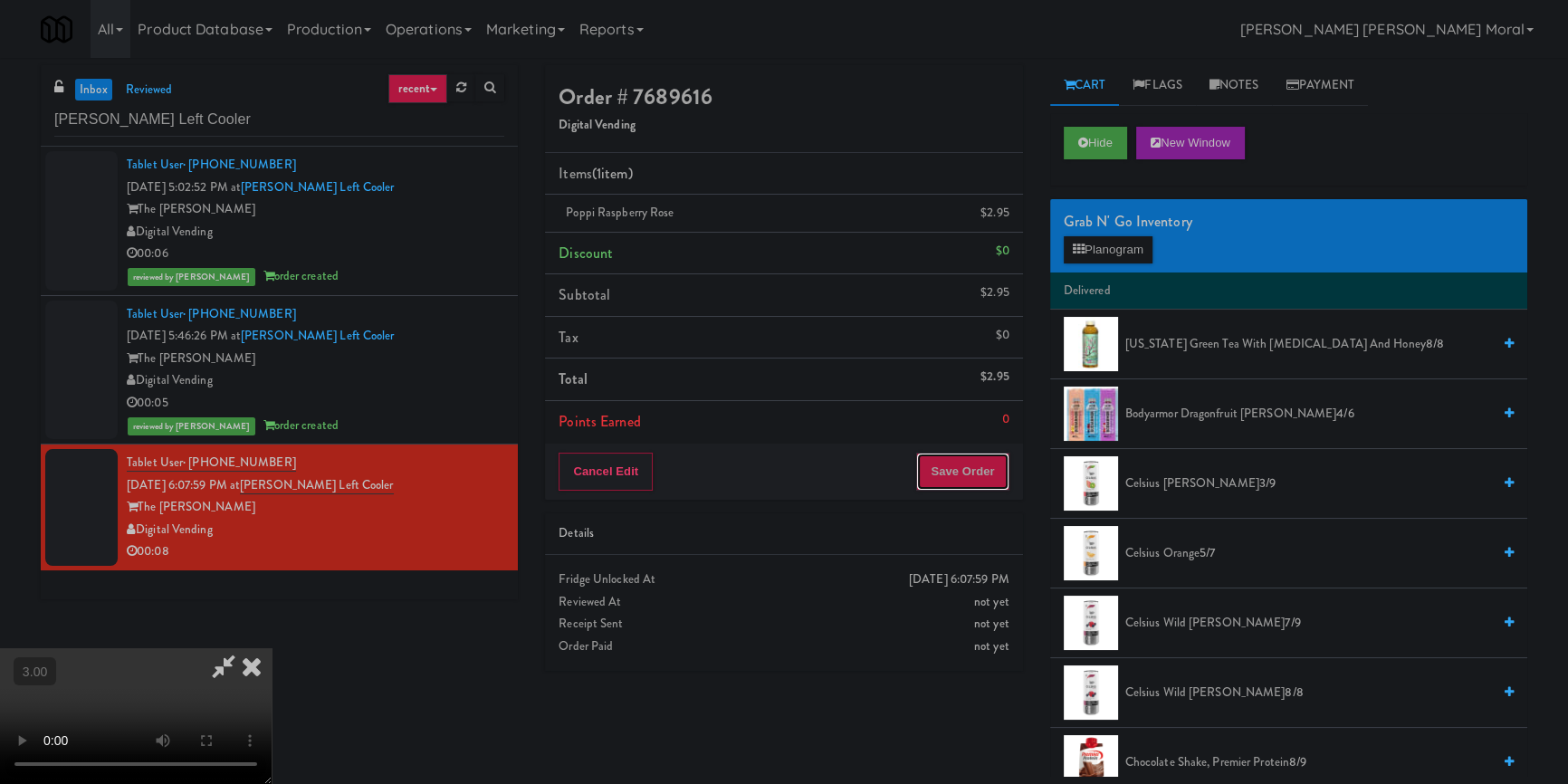
click at [988, 472] on button "Save Order" at bounding box center [962, 471] width 92 height 38
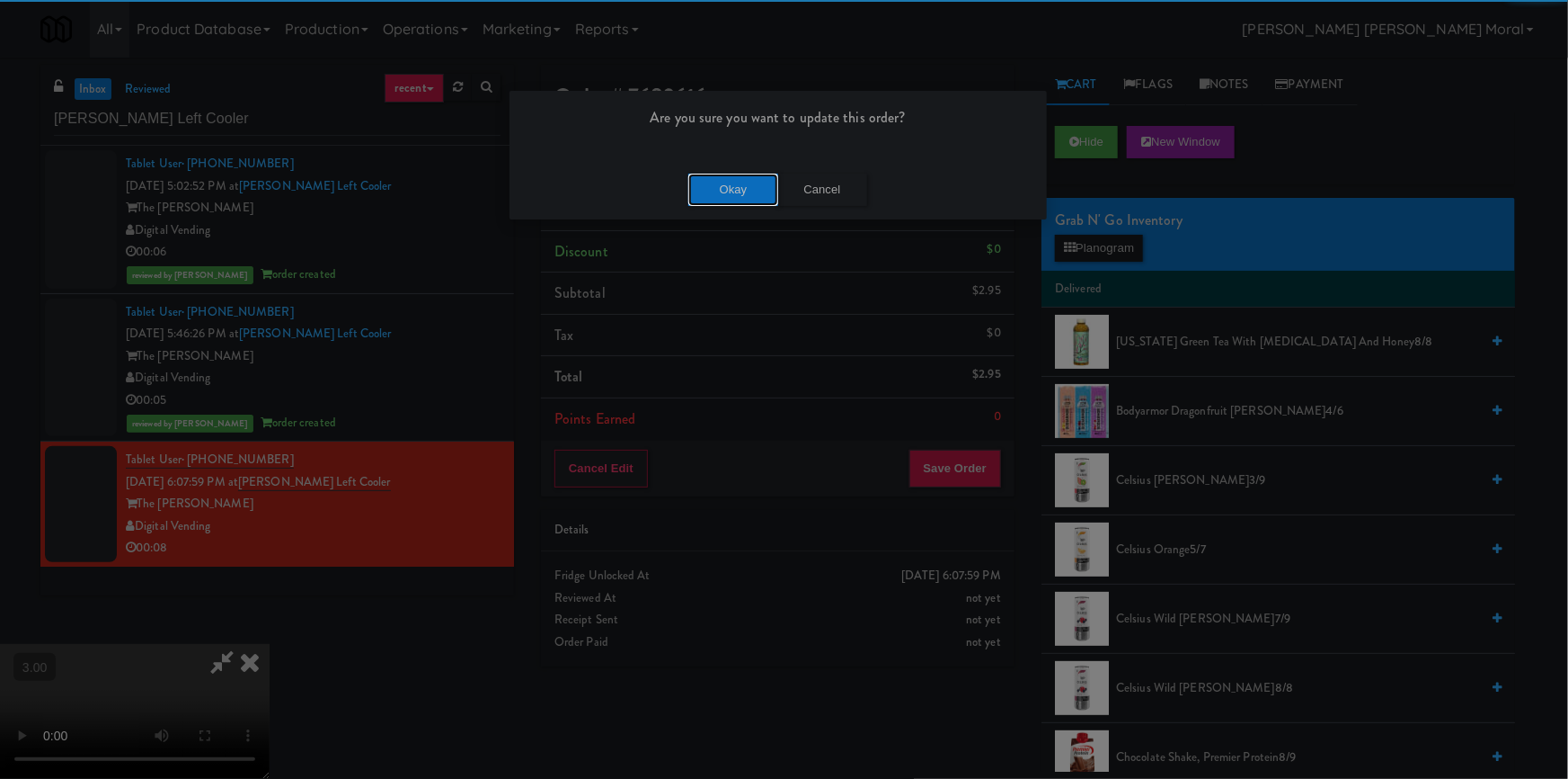
click at [735, 184] on button "Okay" at bounding box center [732, 189] width 89 height 32
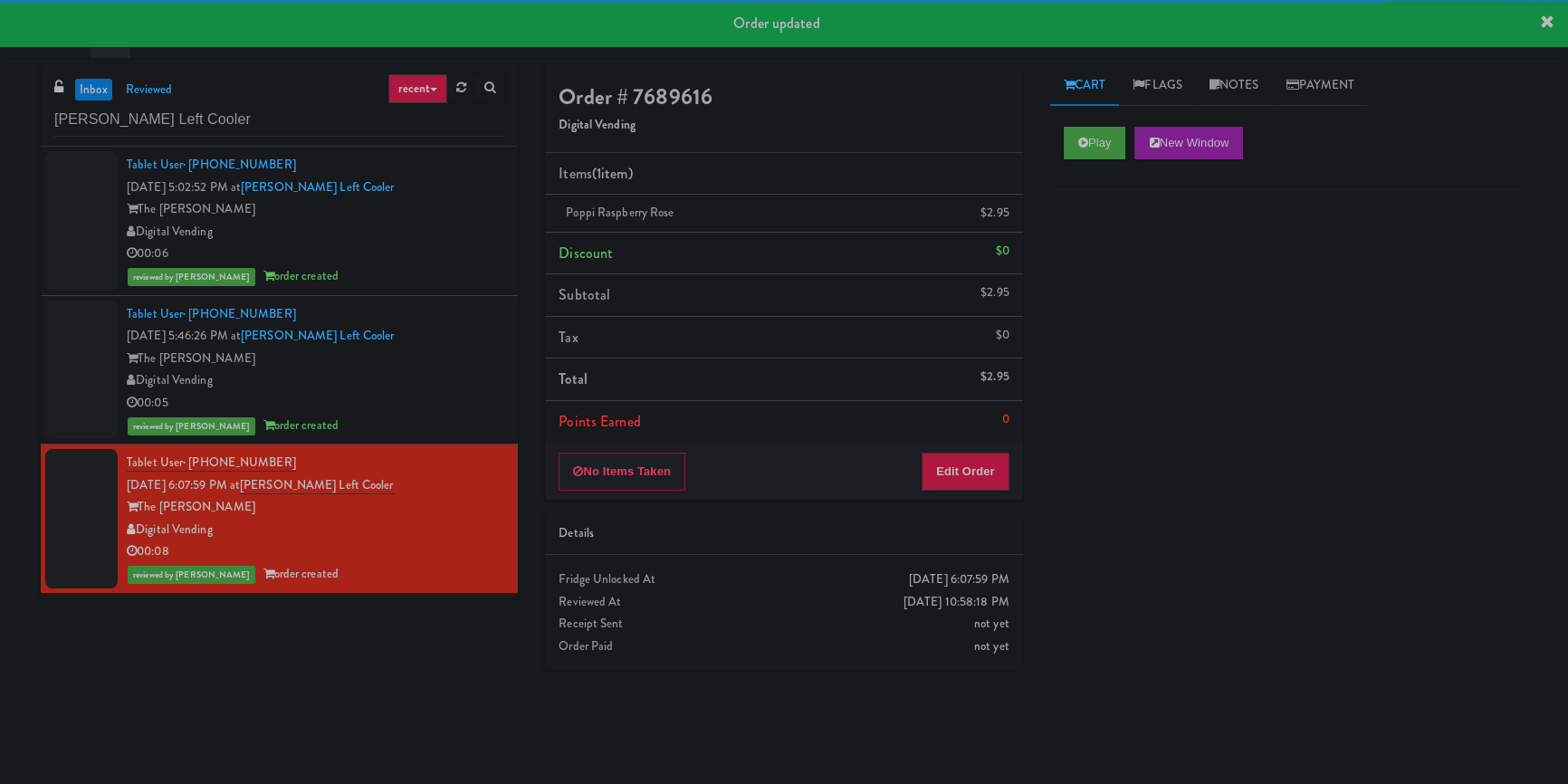
click at [245, 93] on div "inbox reviewed recent all unclear take inventory issue suspicious failed recent…" at bounding box center [279, 106] width 477 height 81
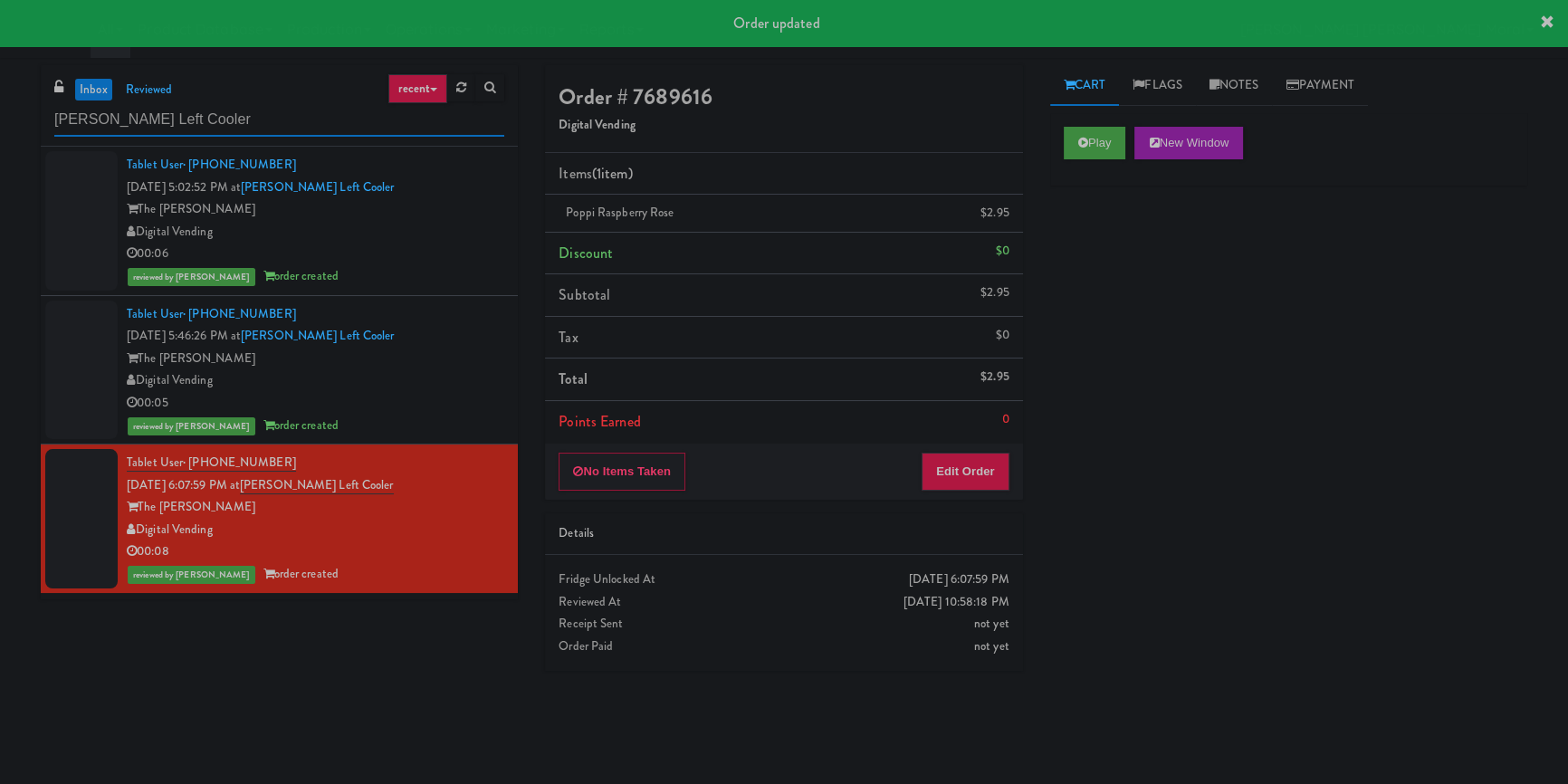
click at [228, 123] on input "[PERSON_NAME] Left Cooler" at bounding box center [279, 120] width 450 height 34
paste input "770 Skokie -"
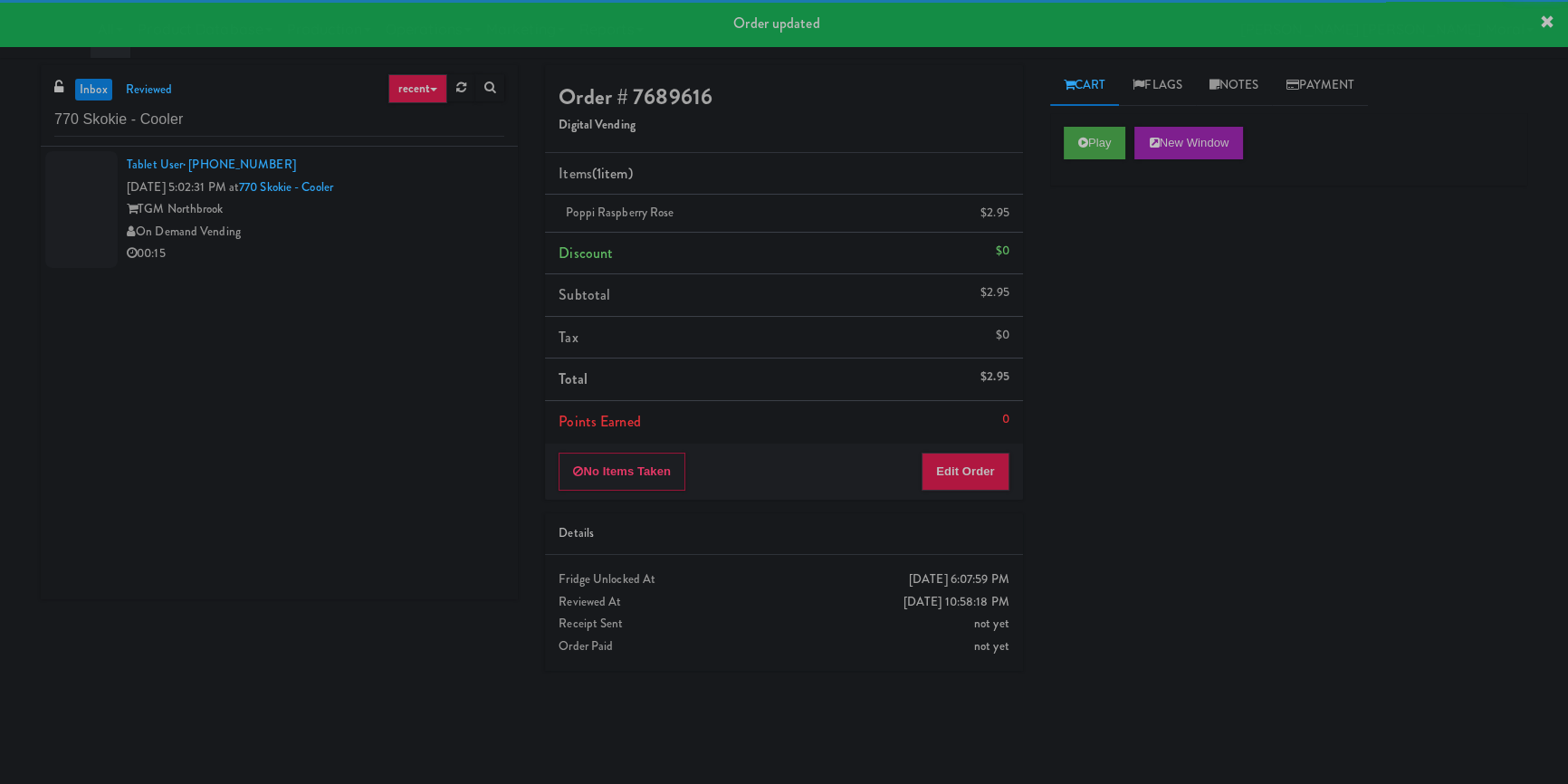
click at [438, 228] on div "On Demand Vending" at bounding box center [315, 232] width 377 height 23
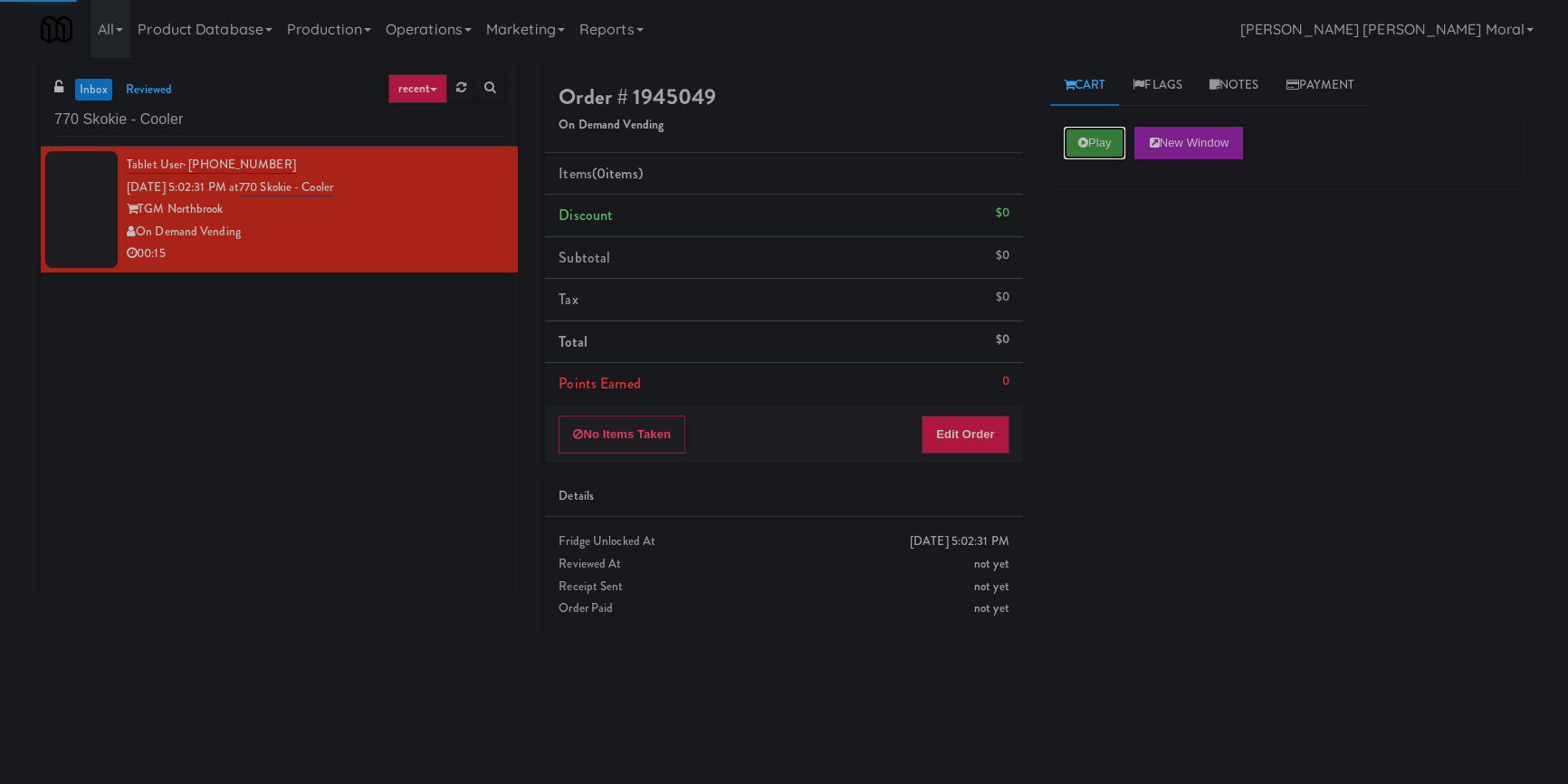
click at [1072, 140] on button "Play" at bounding box center [1095, 143] width 62 height 33
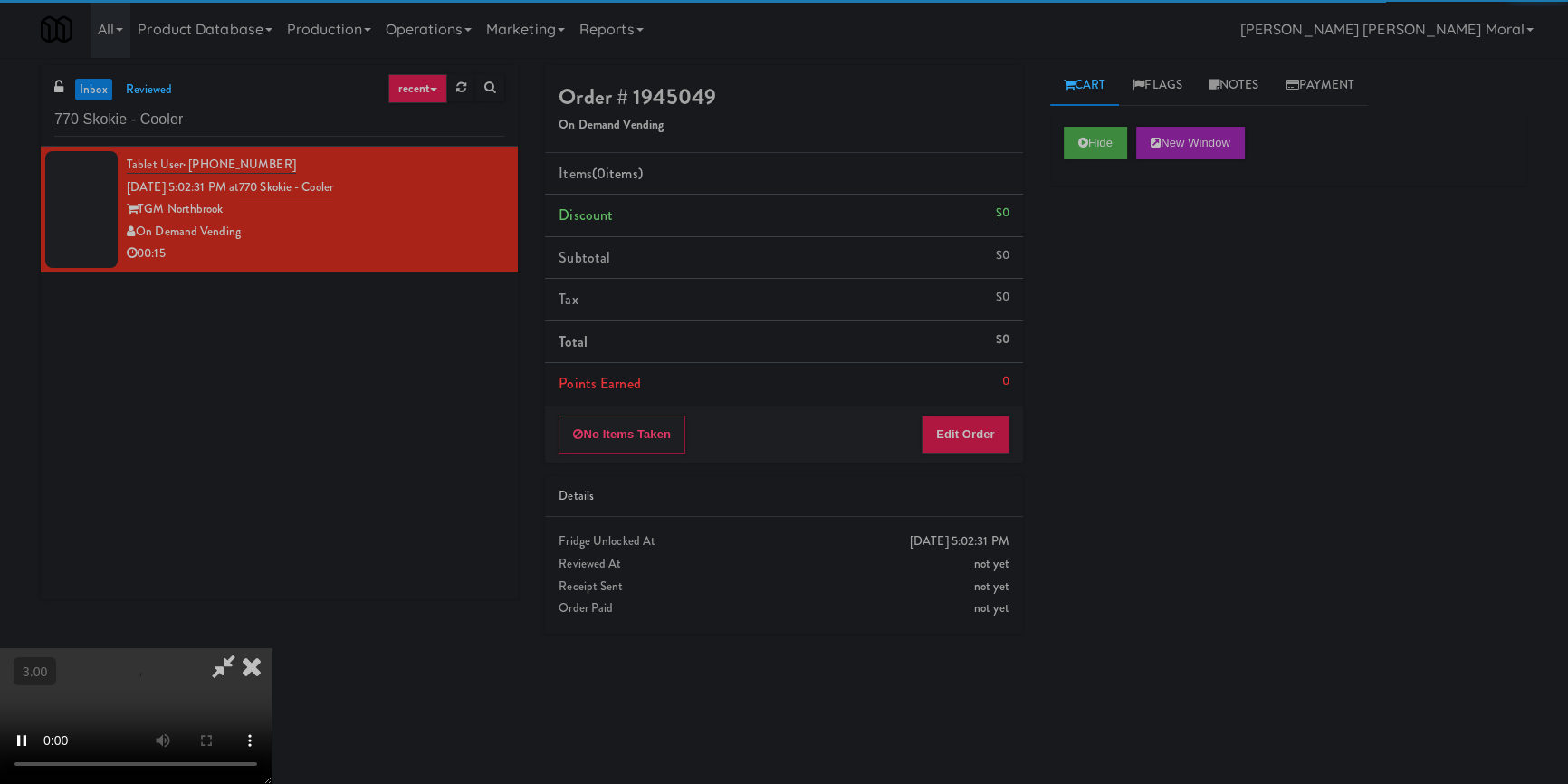
click at [1099, 302] on div "Hide New Window Primary Flag Clear Flag if unable to determine what was taken o…" at bounding box center [1290, 452] width 477 height 679
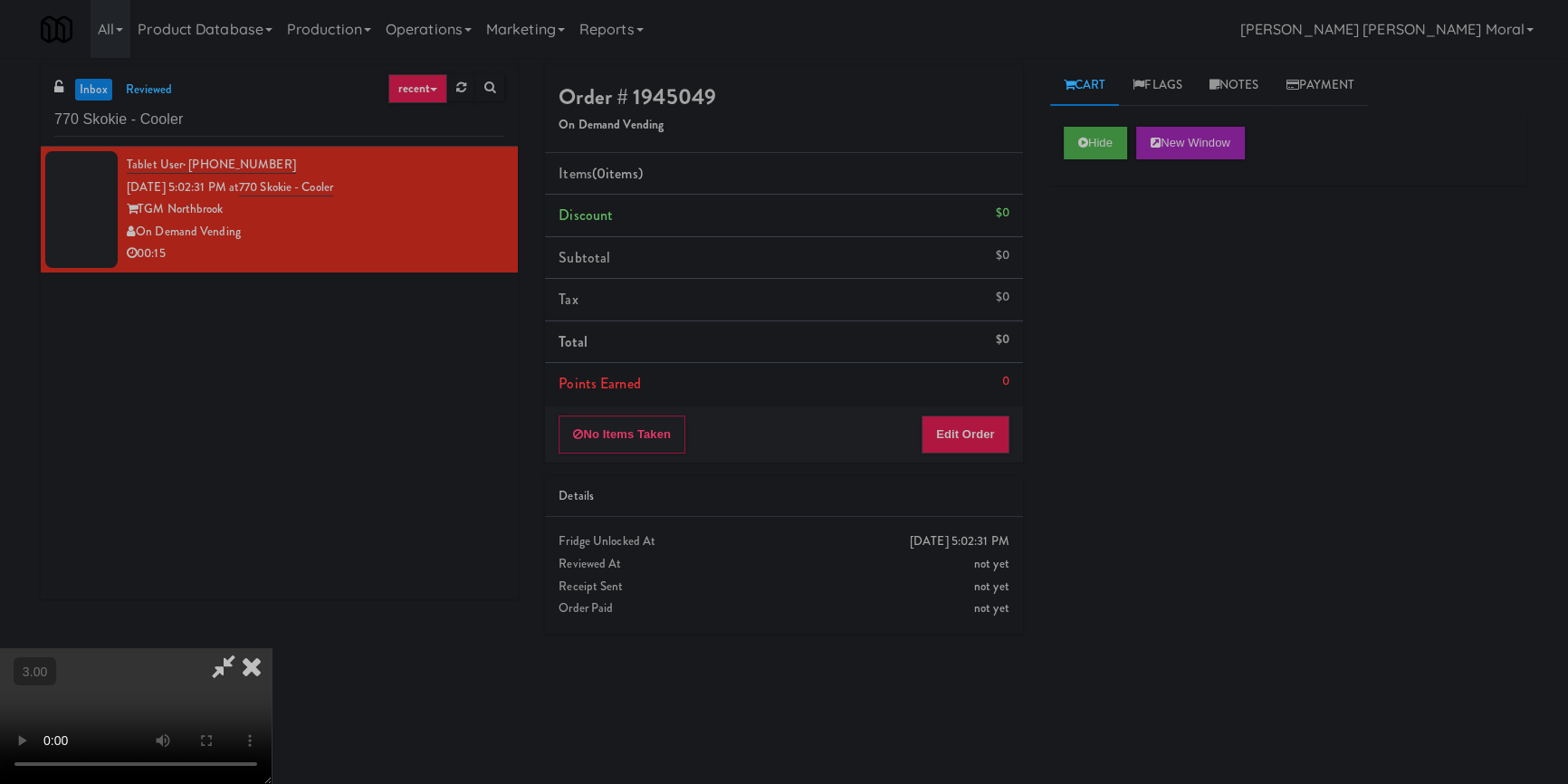
click at [271, 648] on video at bounding box center [136, 716] width 271 height 136
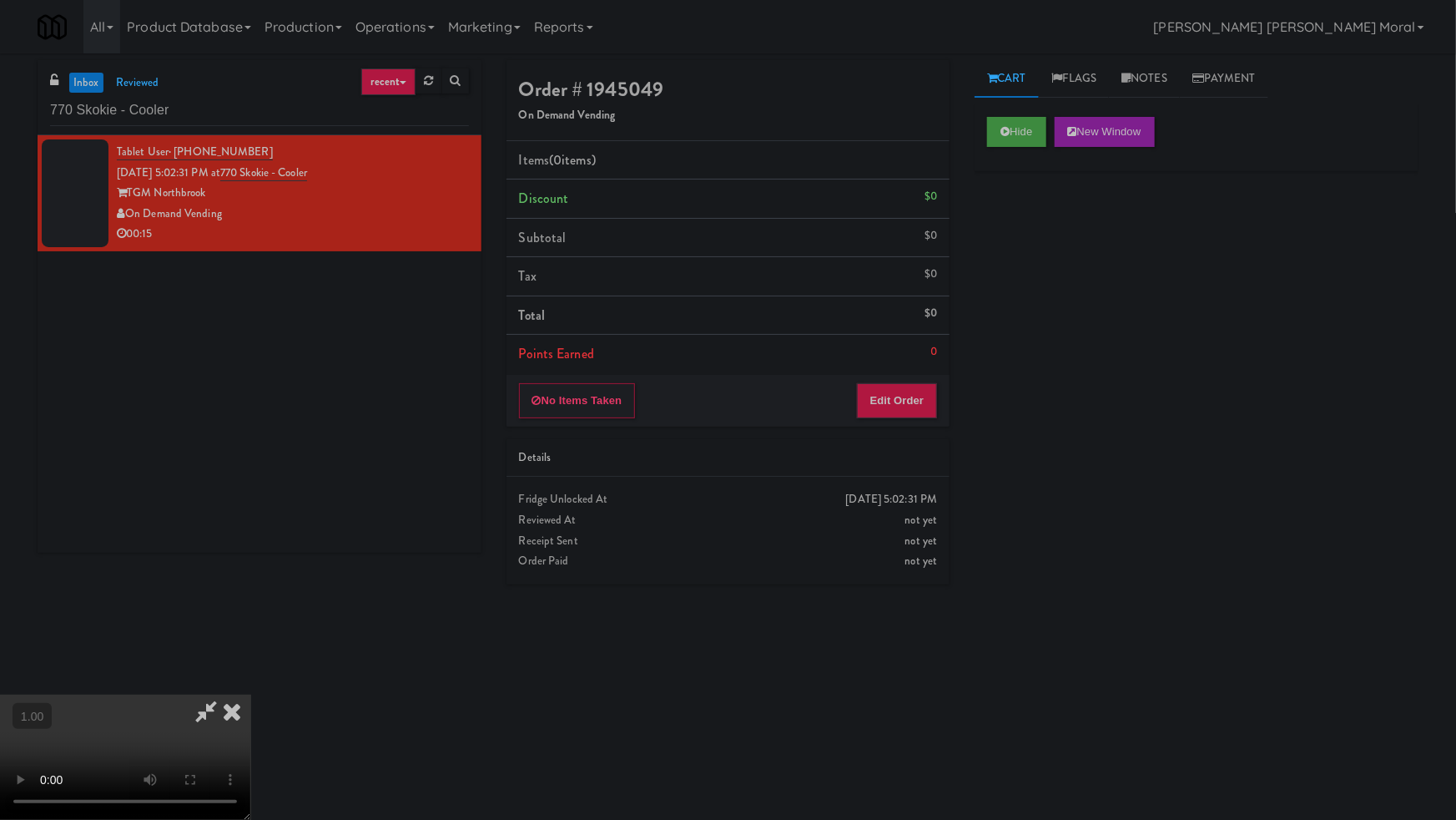
click at [250, 695] on video at bounding box center [125, 757] width 250 height 125
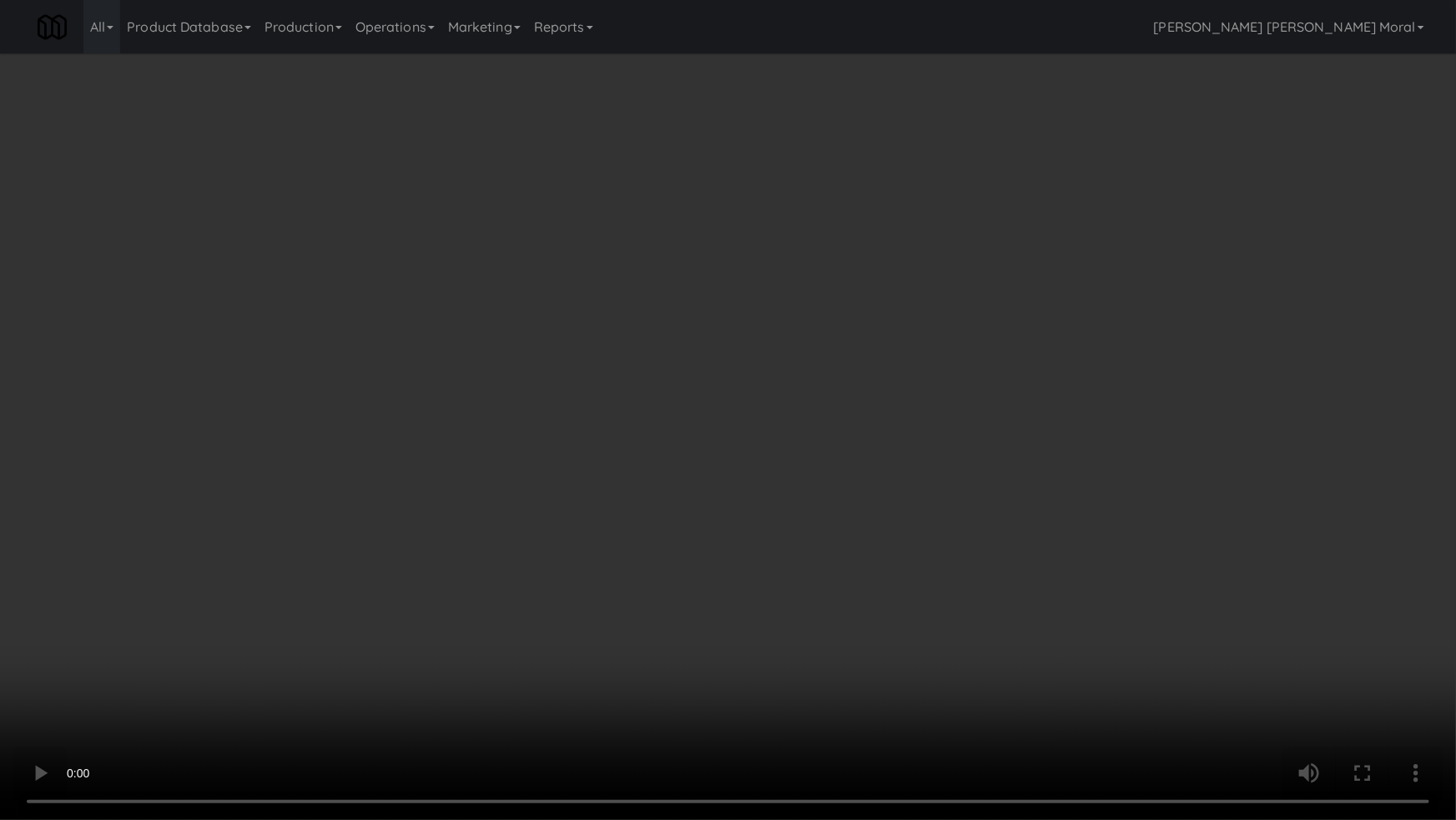
click at [810, 459] on video at bounding box center [728, 410] width 1456 height 820
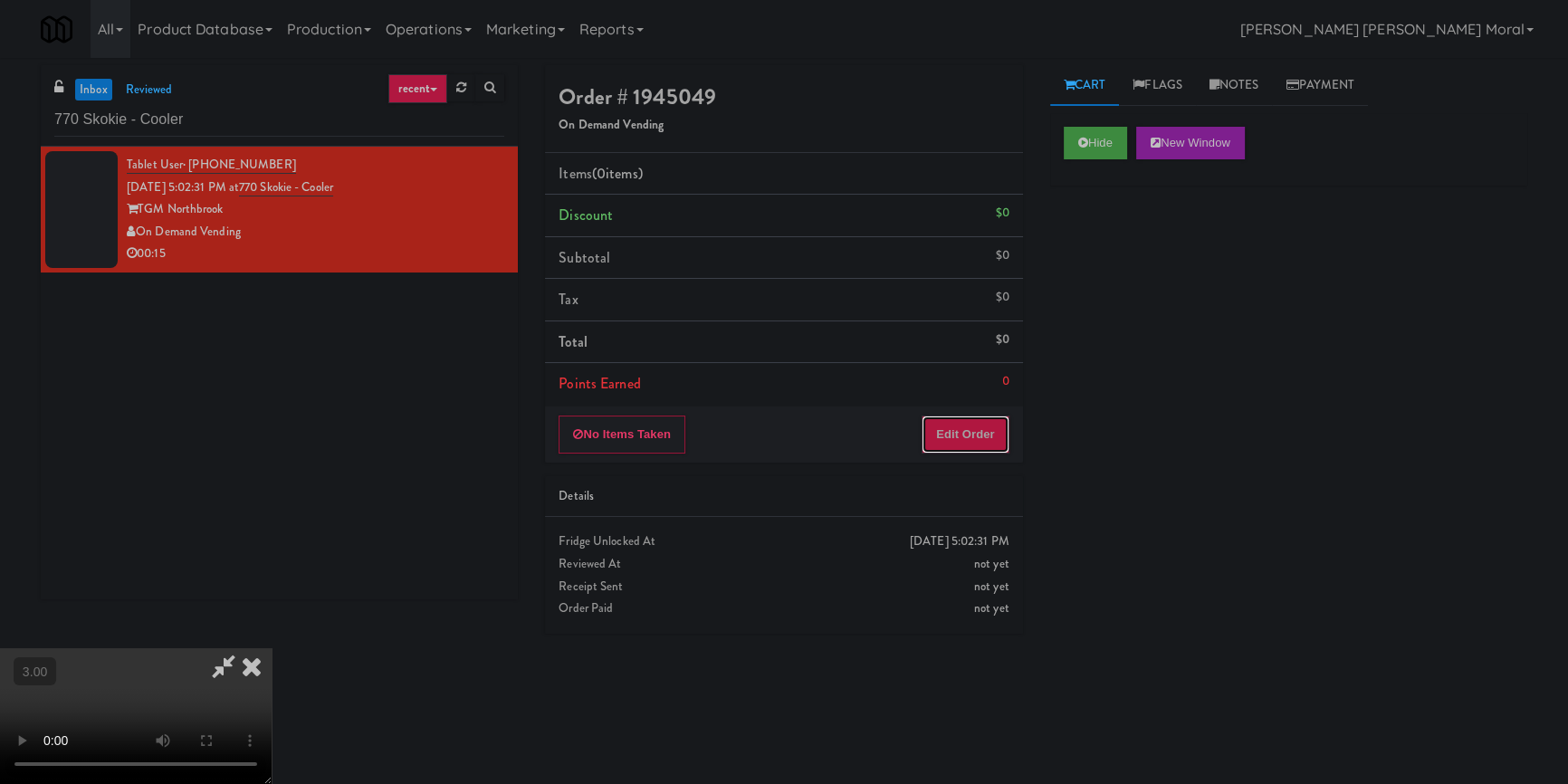
drag, startPoint x: 963, startPoint y: 424, endPoint x: 1035, endPoint y: 379, distance: 84.9
click at [964, 424] on button "Edit Order" at bounding box center [966, 435] width 88 height 38
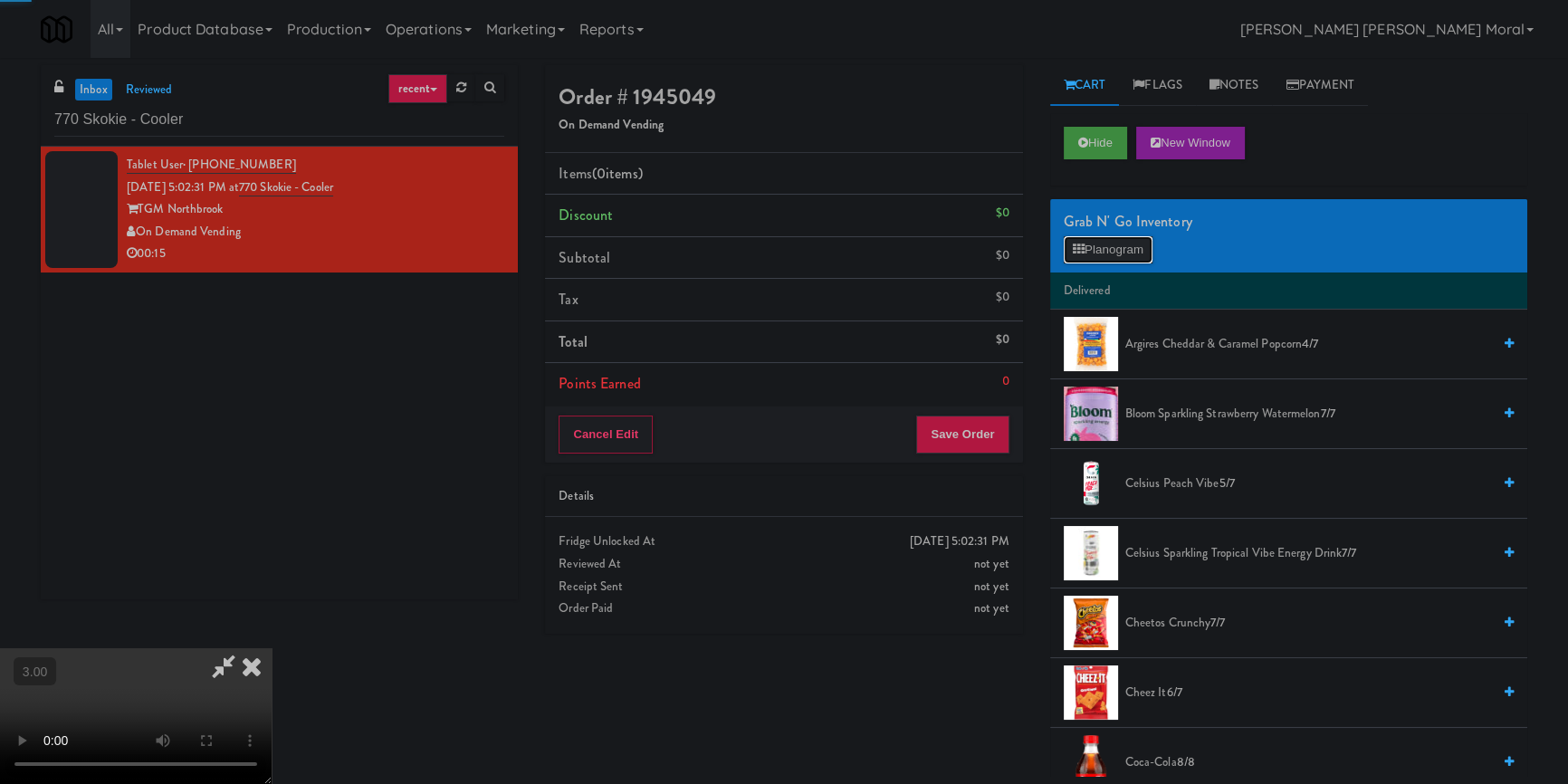
click at [1119, 247] on button "Planogram" at bounding box center [1108, 249] width 89 height 27
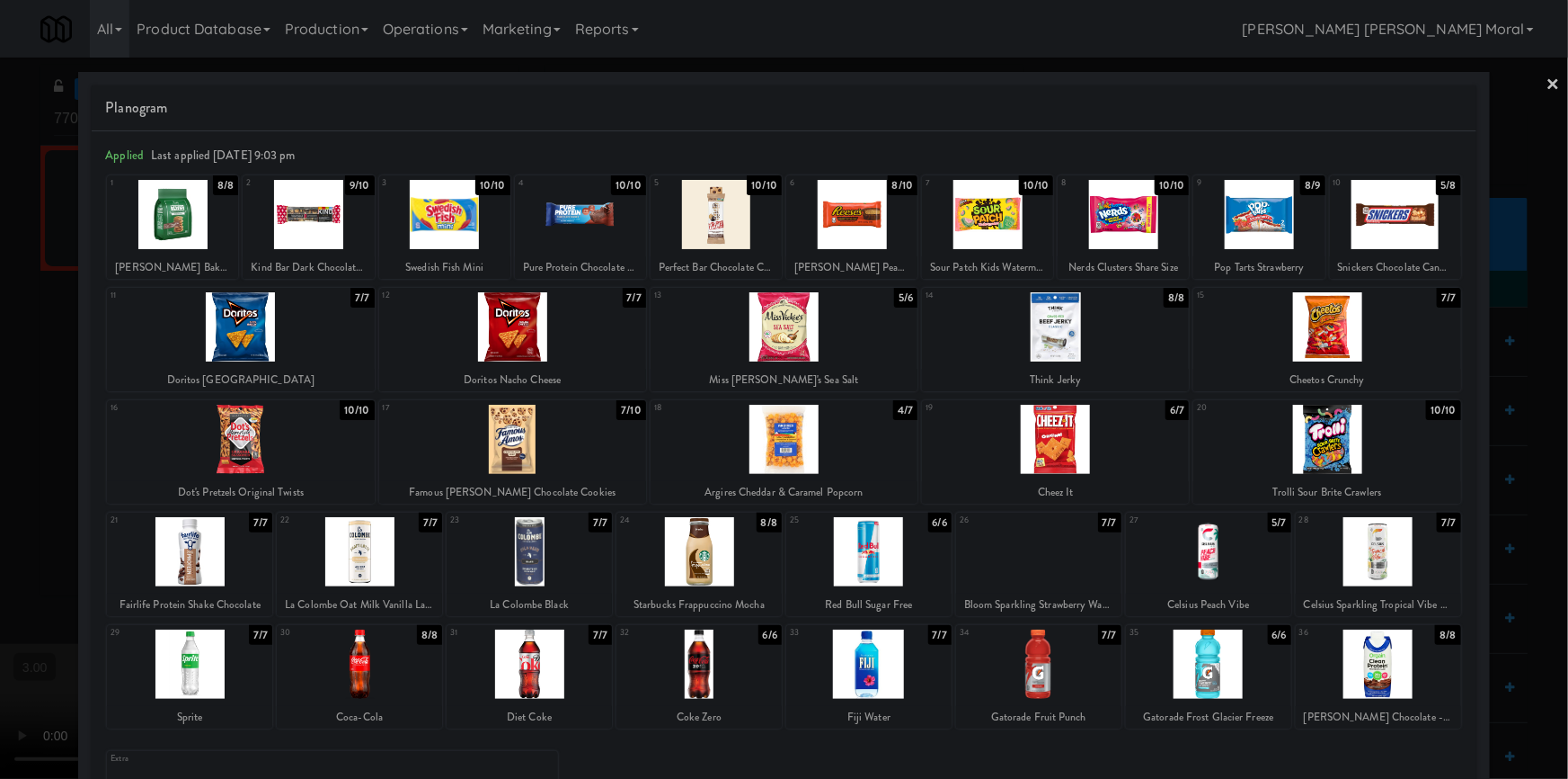
click at [1018, 560] on div at bounding box center [1039, 552] width 165 height 69
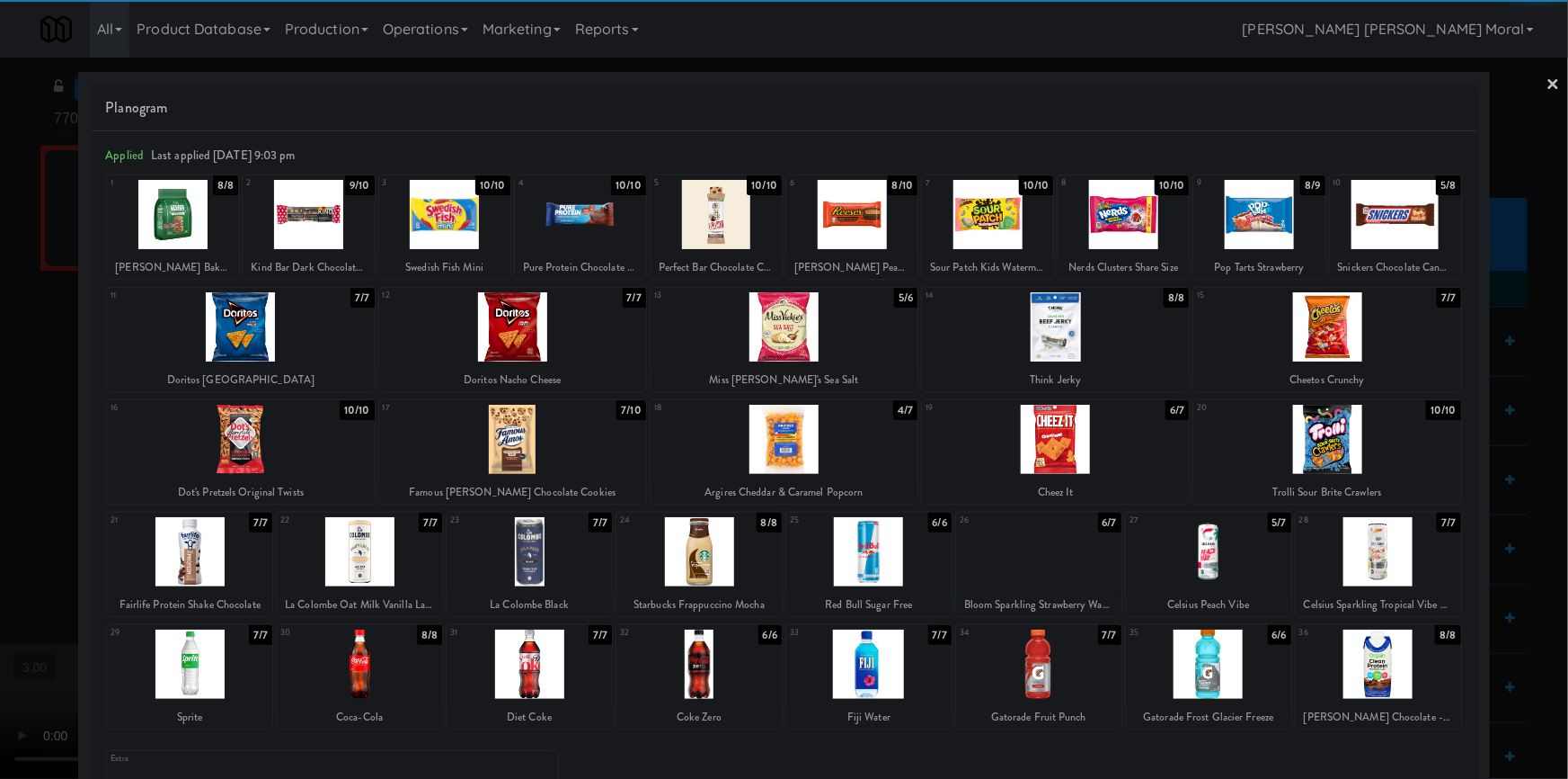
click at [0, 452] on div at bounding box center [784, 390] width 1568 height 779
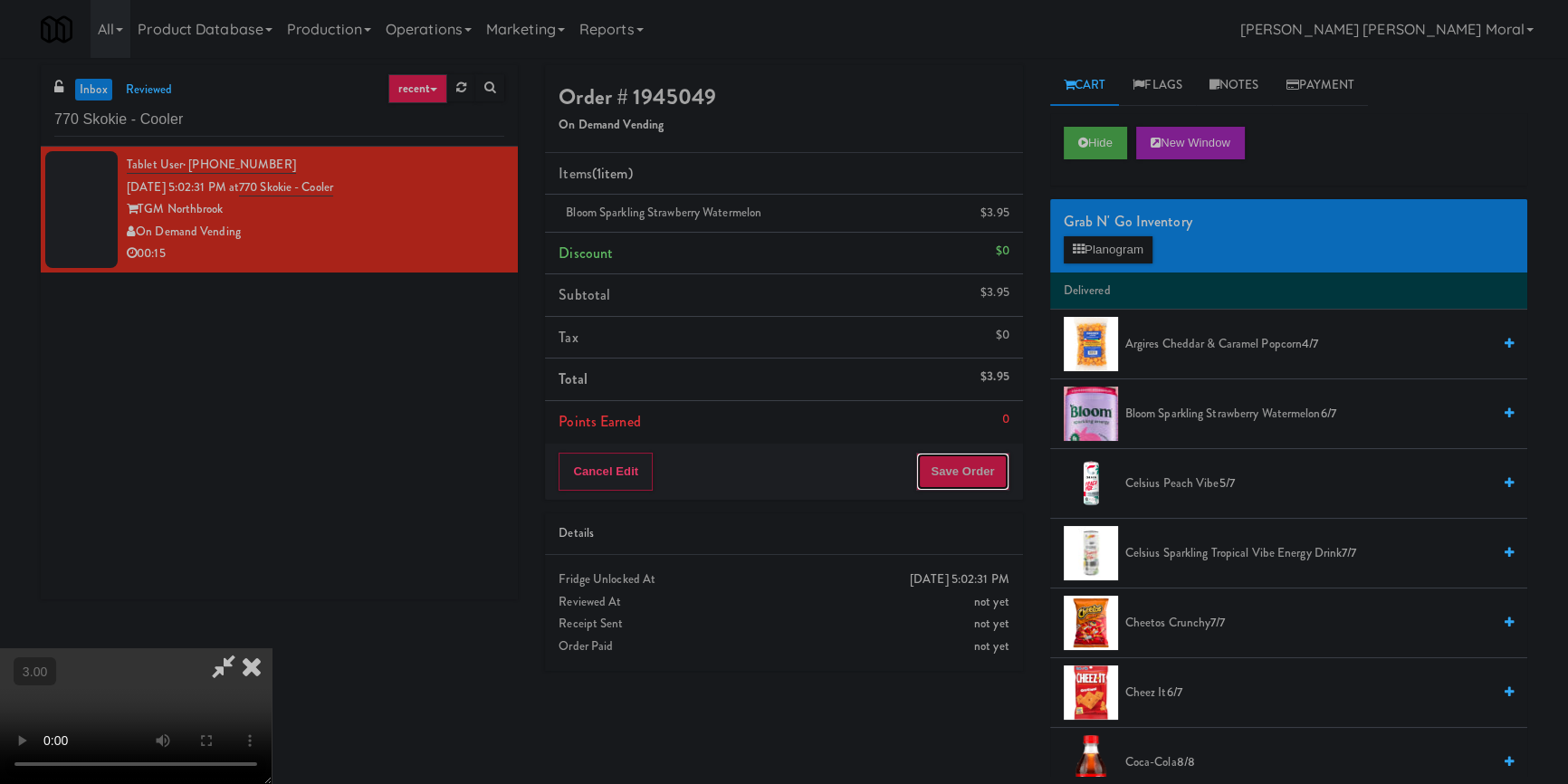
click at [990, 469] on button "Save Order" at bounding box center [962, 471] width 92 height 38
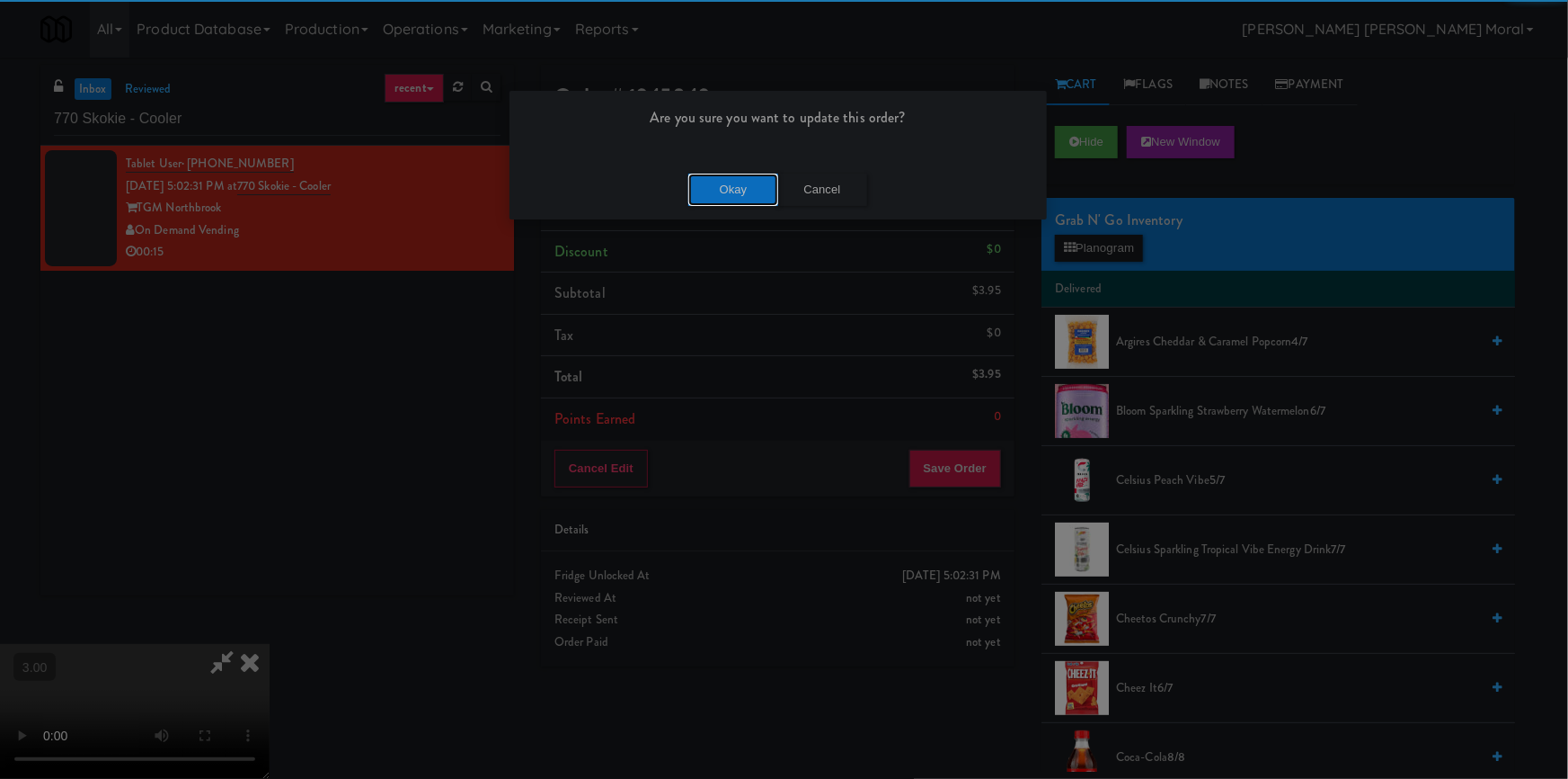
click at [733, 188] on button "Okay" at bounding box center [732, 189] width 89 height 32
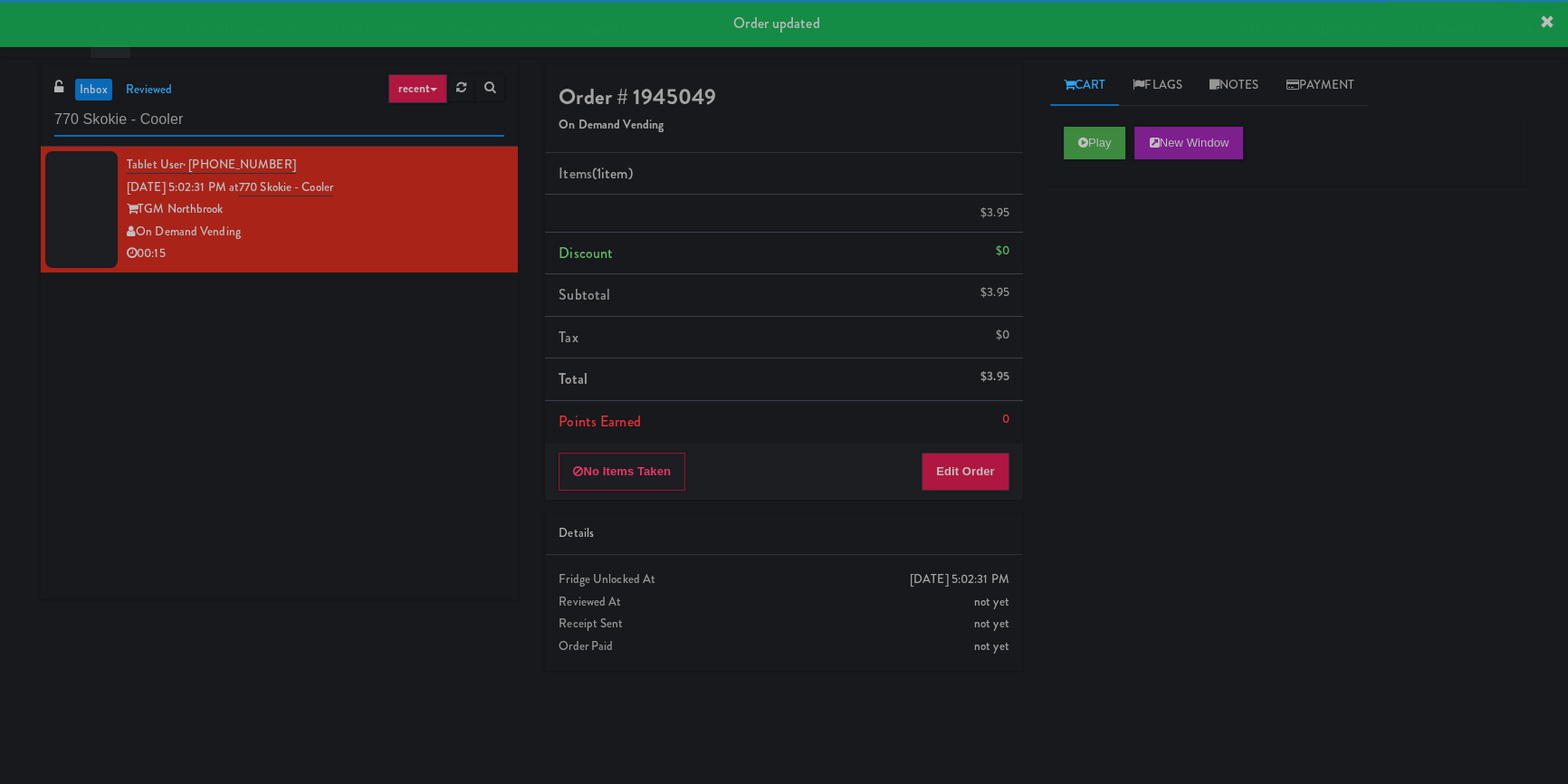
click at [326, 113] on input "770 Skokie - Cooler" at bounding box center [279, 120] width 450 height 34
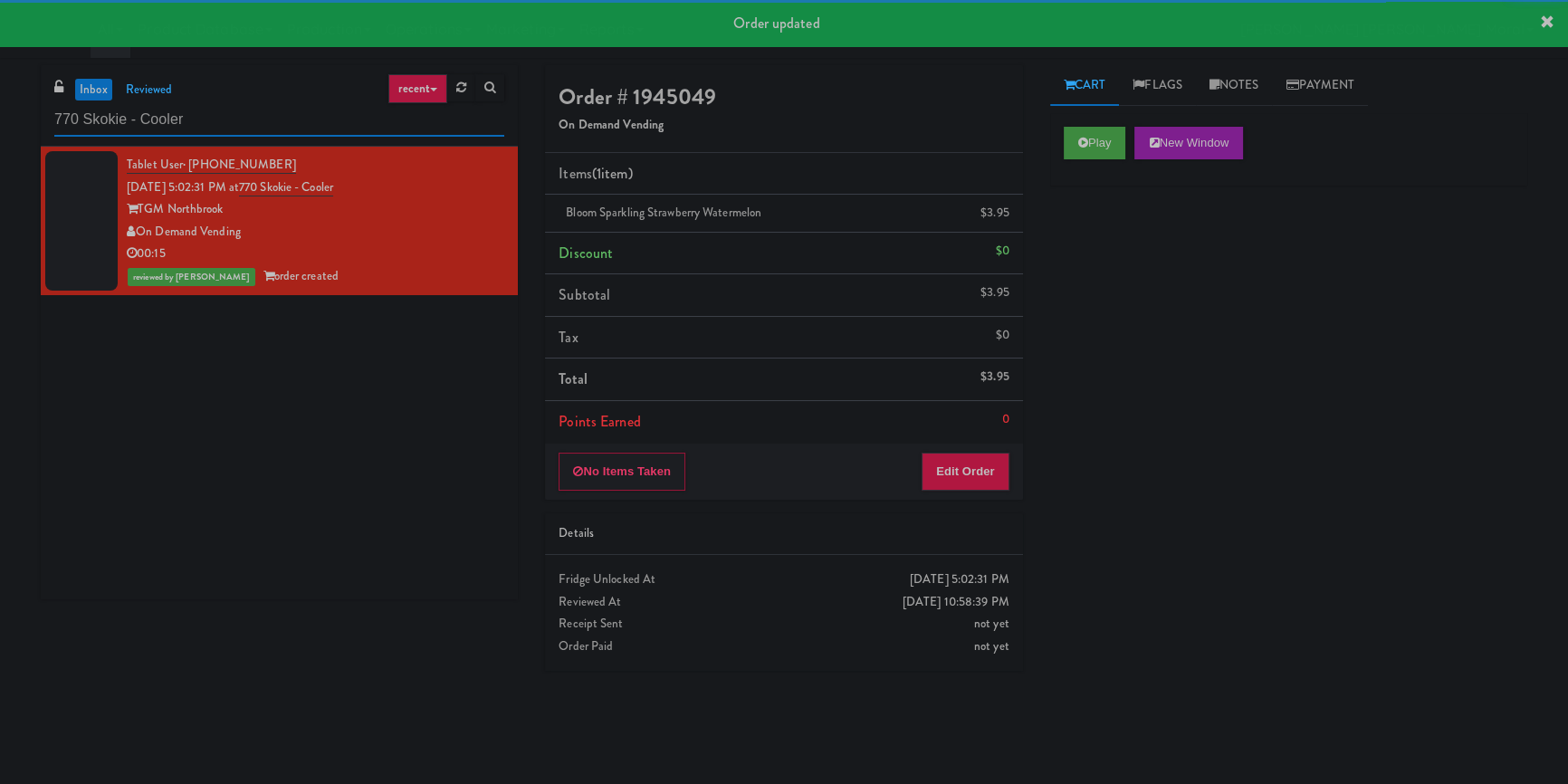
click at [326, 113] on input "770 Skokie - Cooler" at bounding box center [279, 120] width 450 height 34
paste input "444 Social Main Lobby"
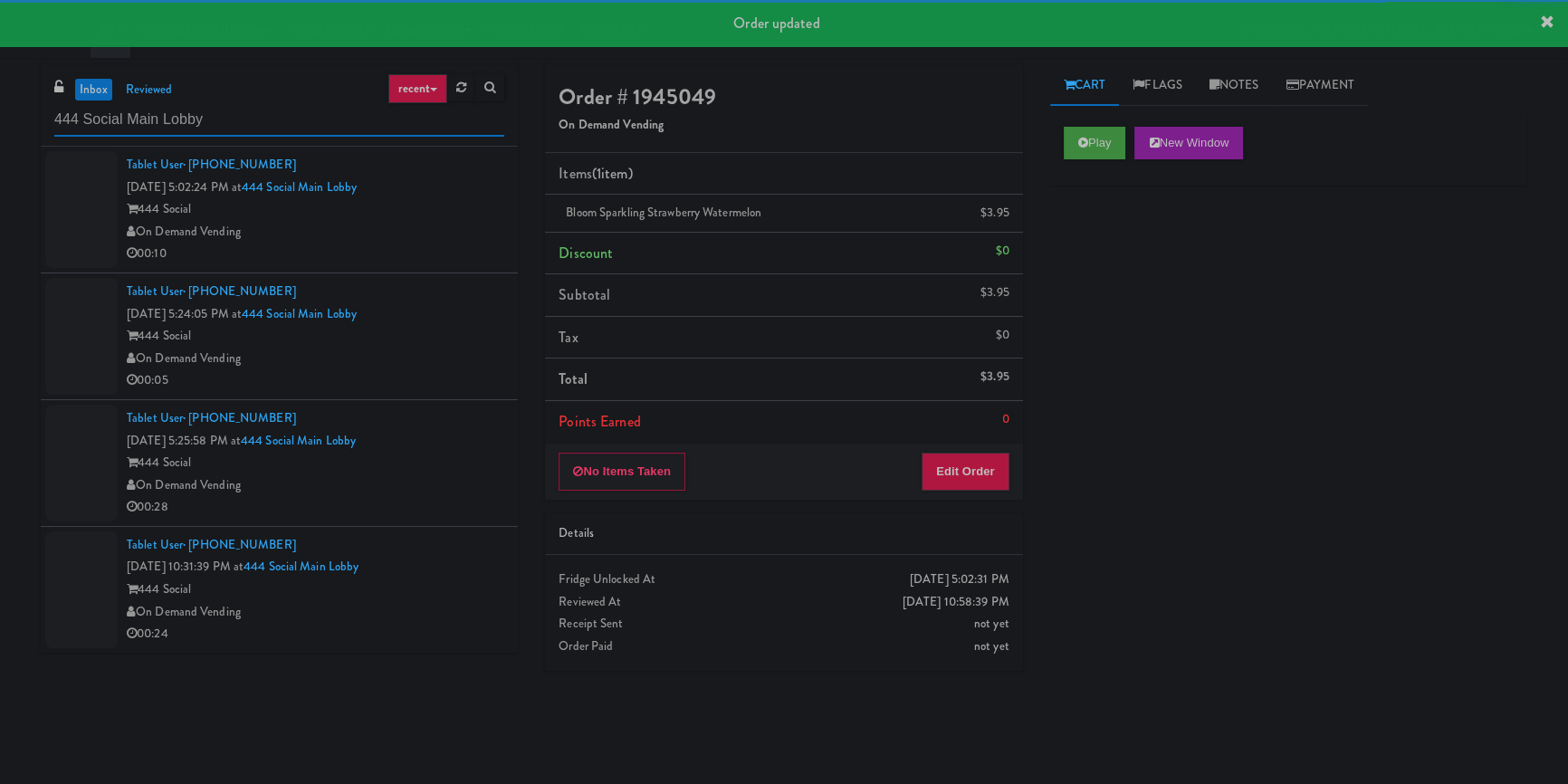
type input "444 Social Main Lobby"
click at [443, 229] on div "On Demand Vending" at bounding box center [315, 232] width 377 height 23
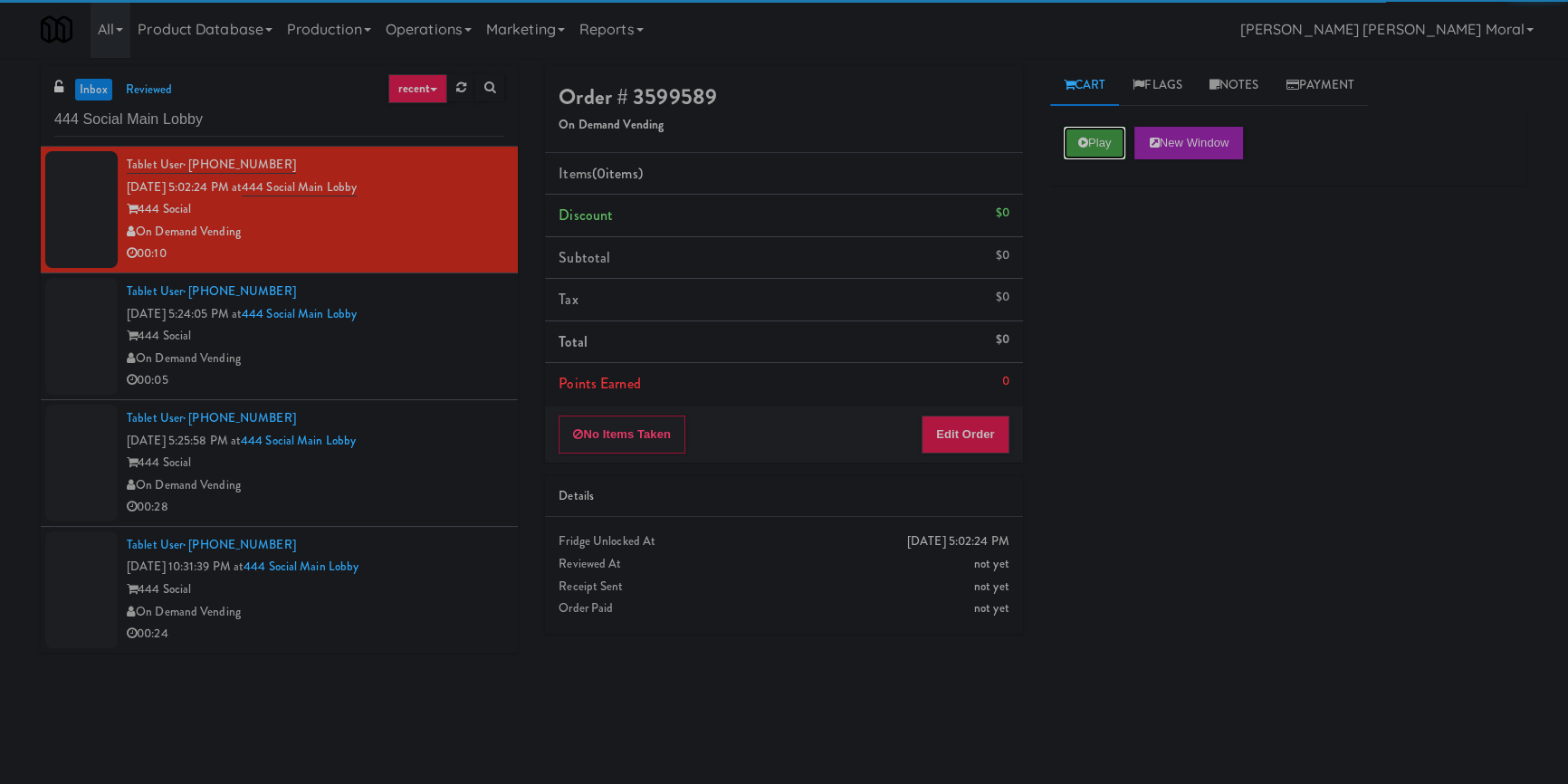
click at [1113, 134] on button "Play" at bounding box center [1095, 143] width 62 height 33
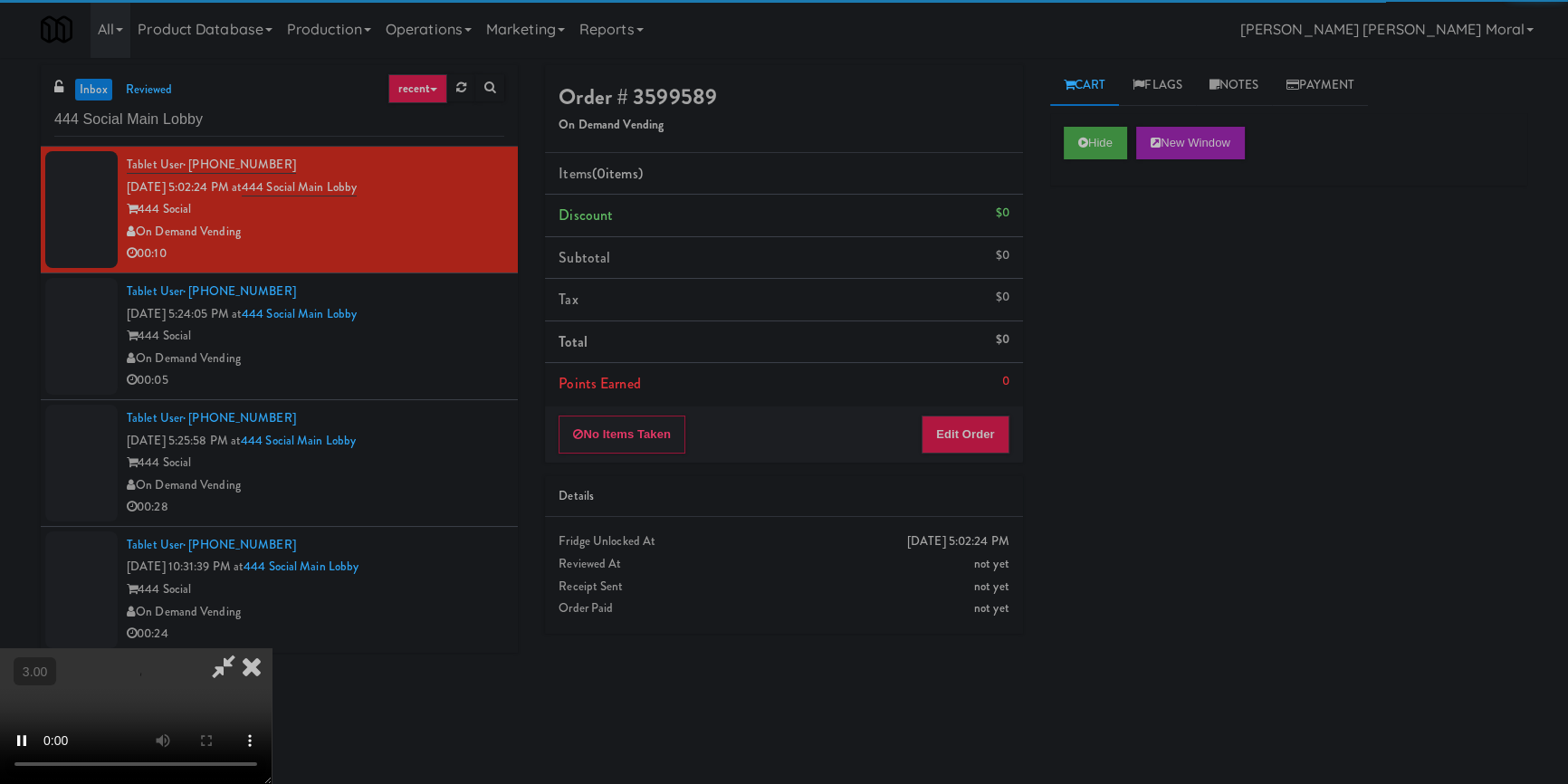
click at [1113, 267] on div "Hide New Window Primary Flag Clear Flag if unable to determine what was taken o…" at bounding box center [1290, 452] width 477 height 679
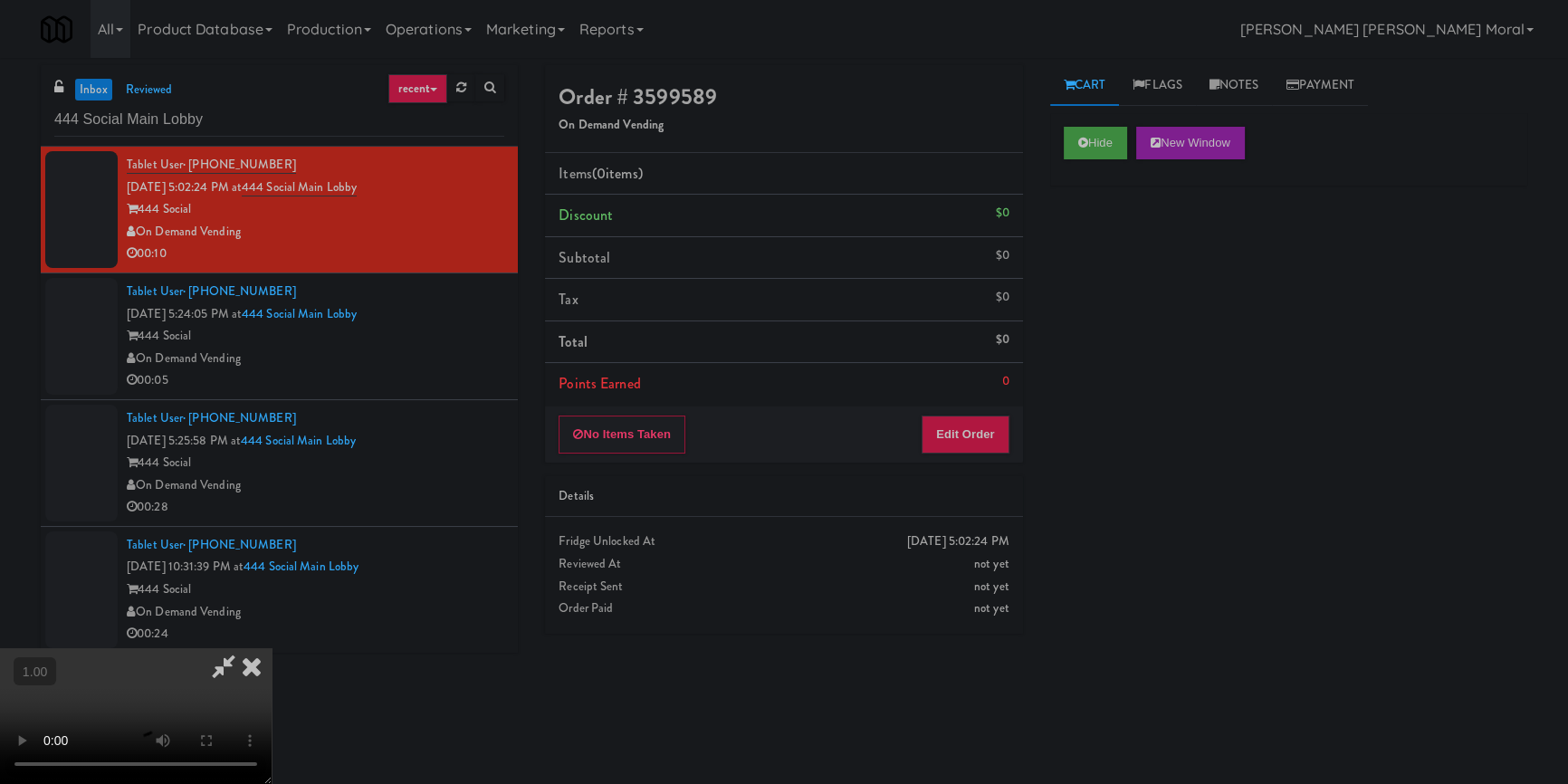
scroll to position [171, 0]
click at [988, 438] on button "Edit Order" at bounding box center [966, 435] width 88 height 38
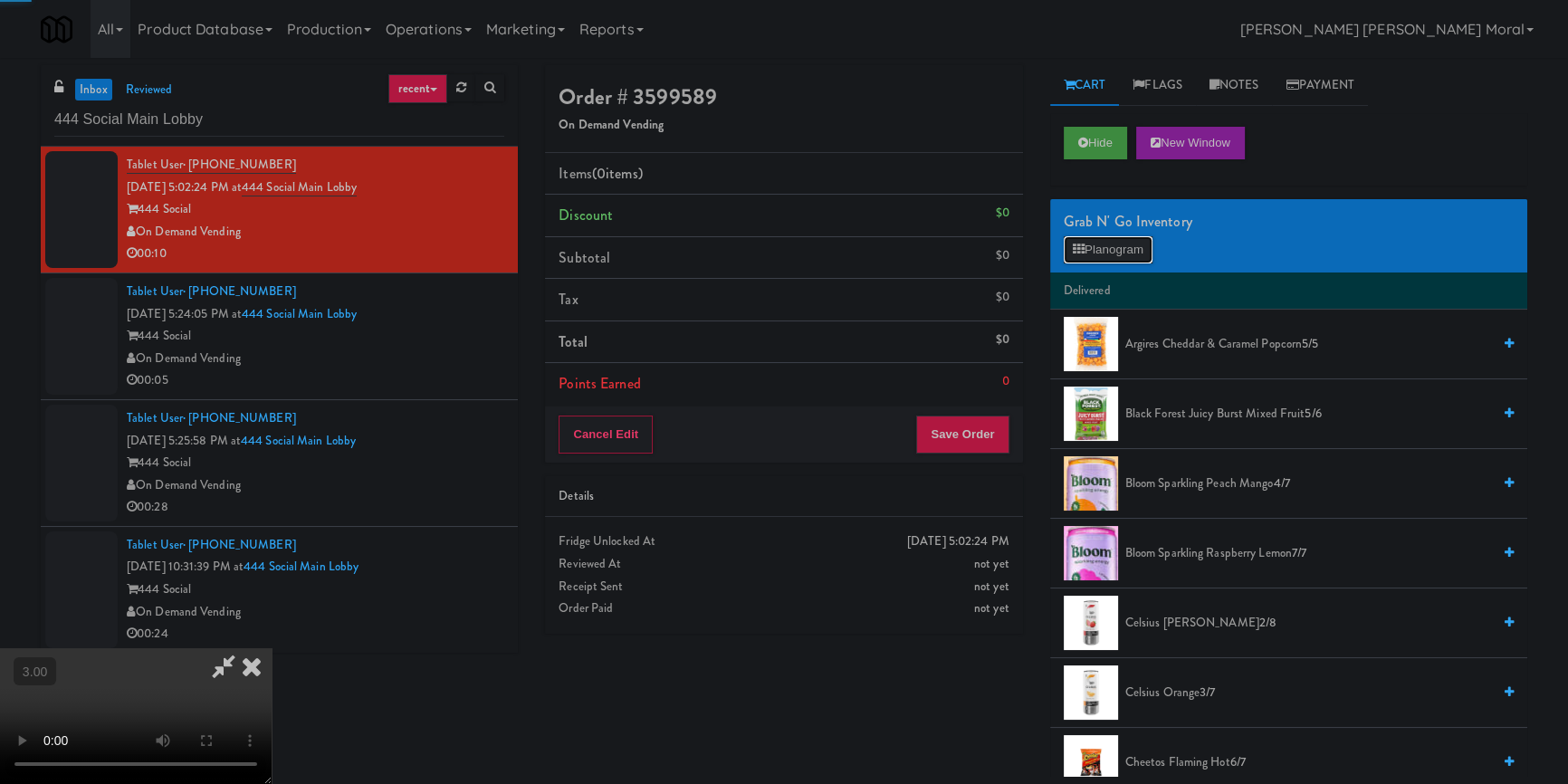
click at [1094, 253] on button "Planogram" at bounding box center [1108, 249] width 89 height 27
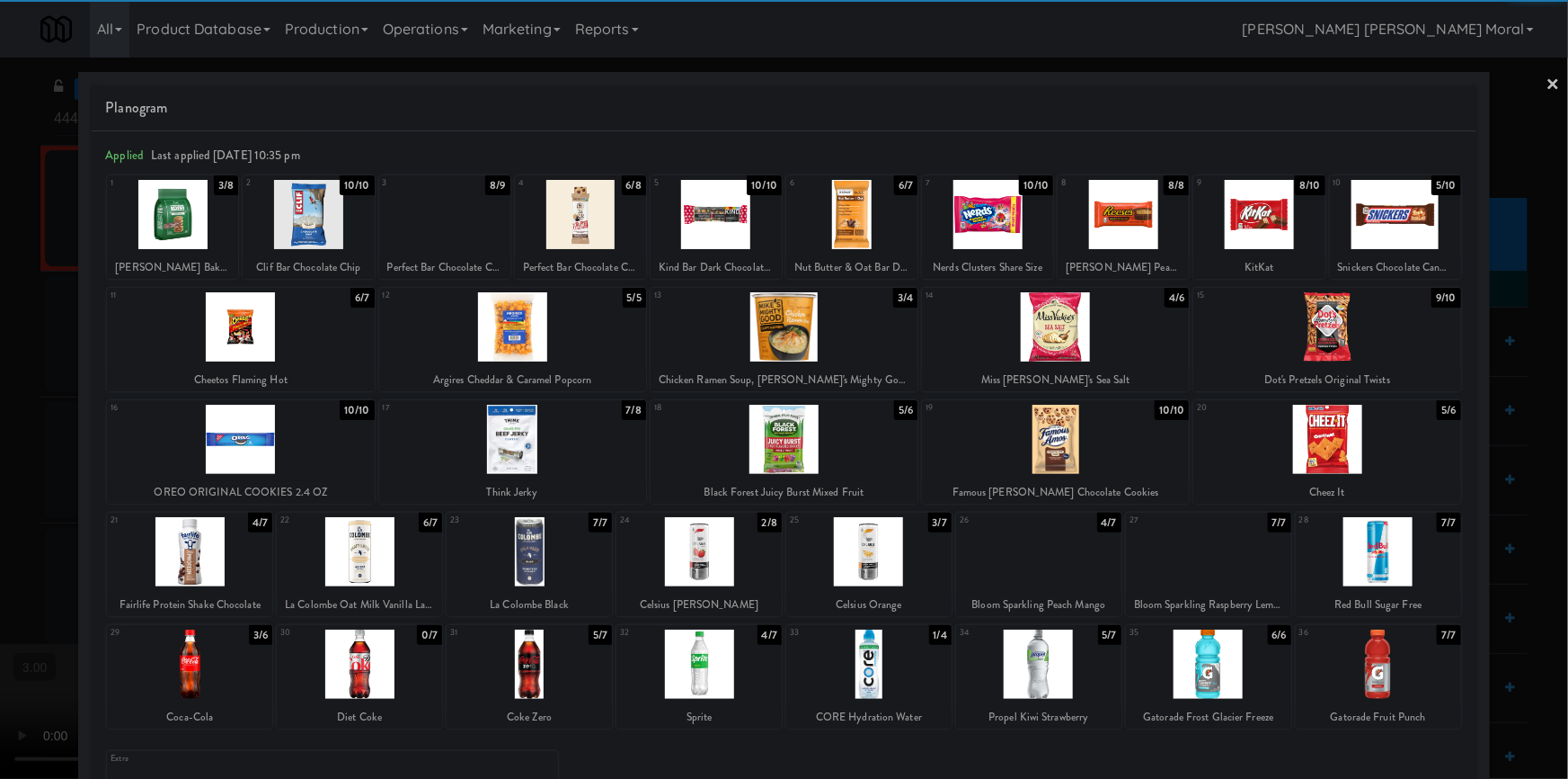
click at [562, 667] on div at bounding box center [529, 664] width 165 height 69
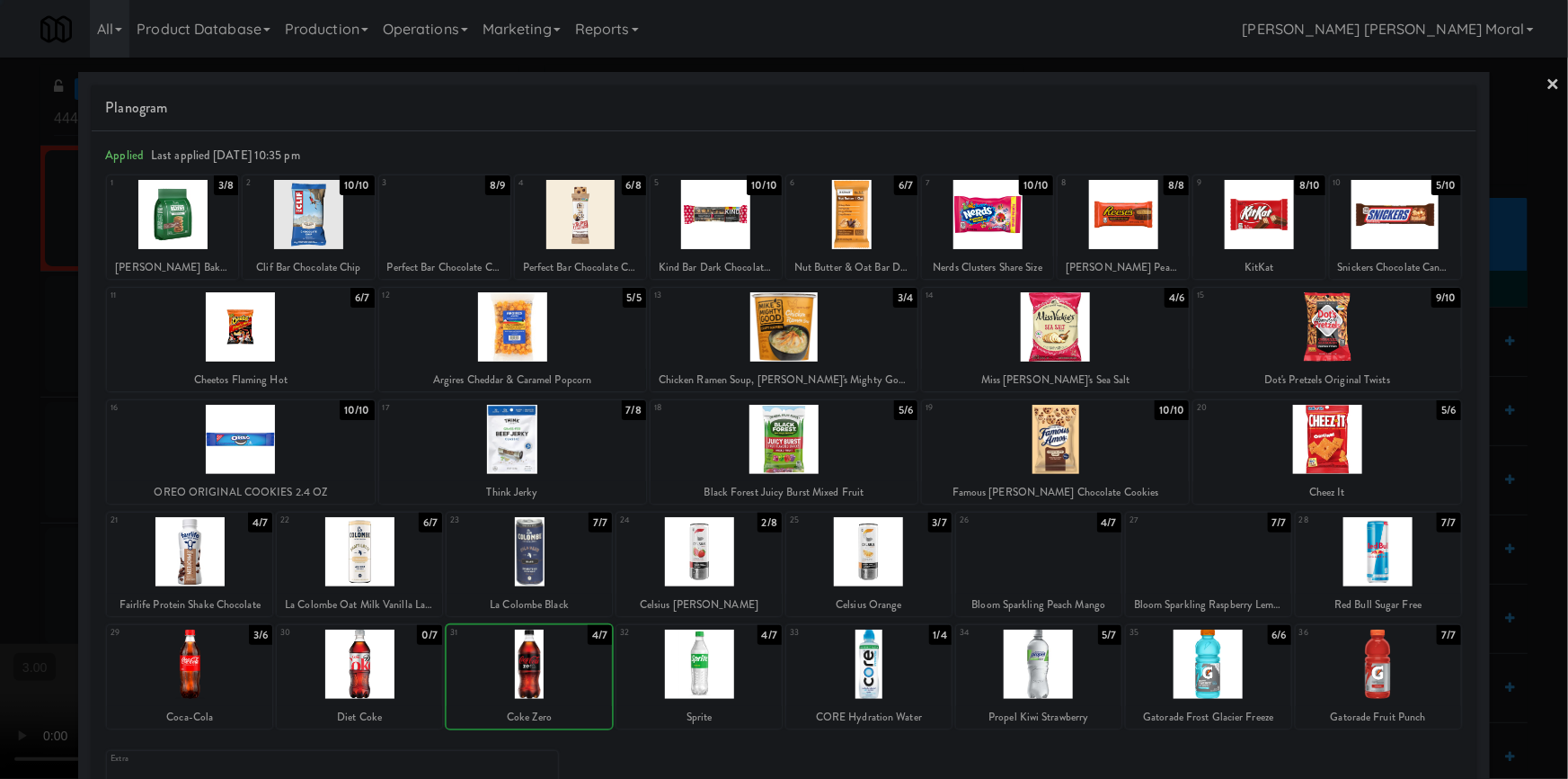
click at [0, 486] on div at bounding box center [784, 390] width 1568 height 779
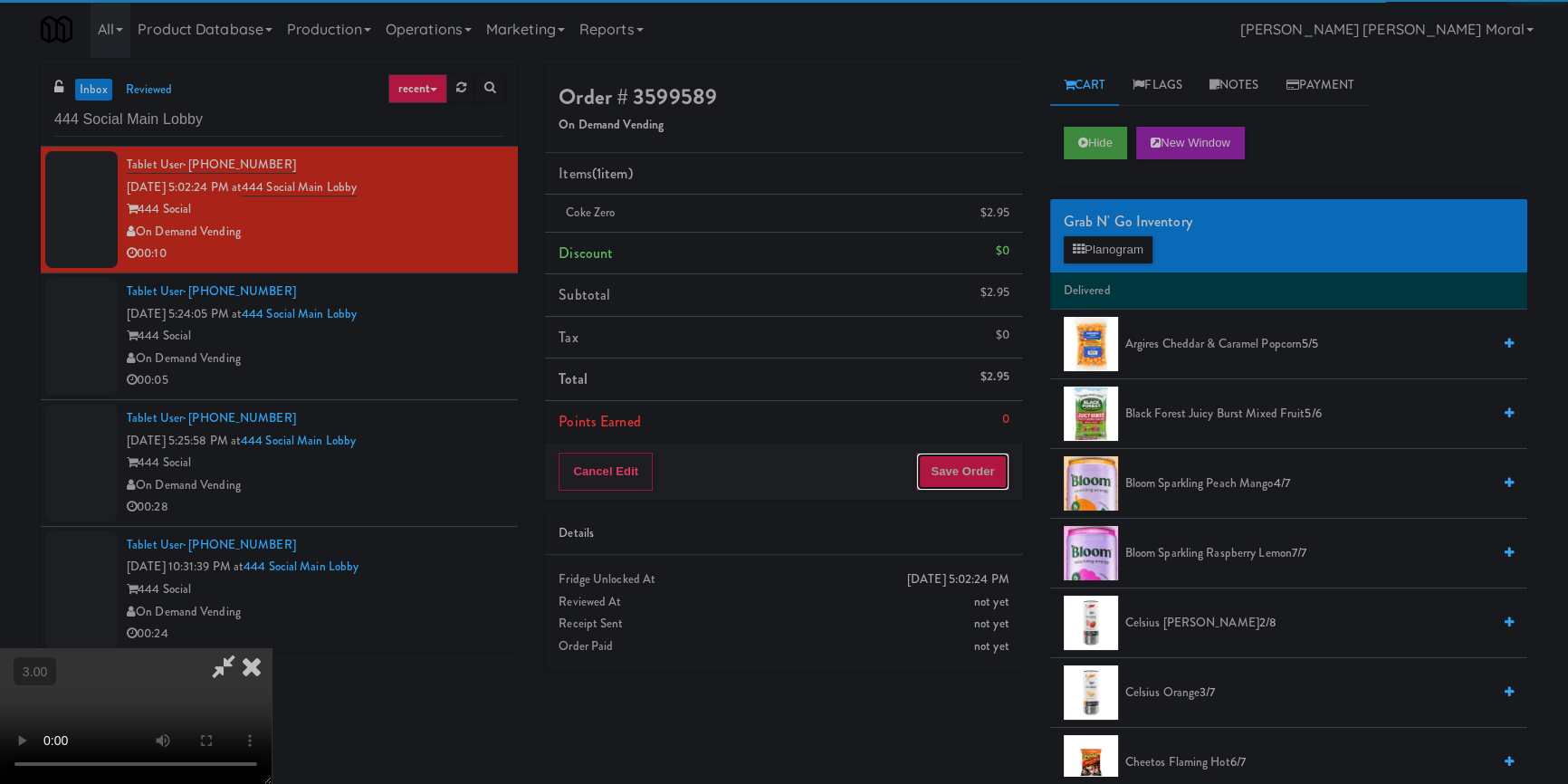
click at [981, 461] on button "Save Order" at bounding box center [962, 471] width 92 height 38
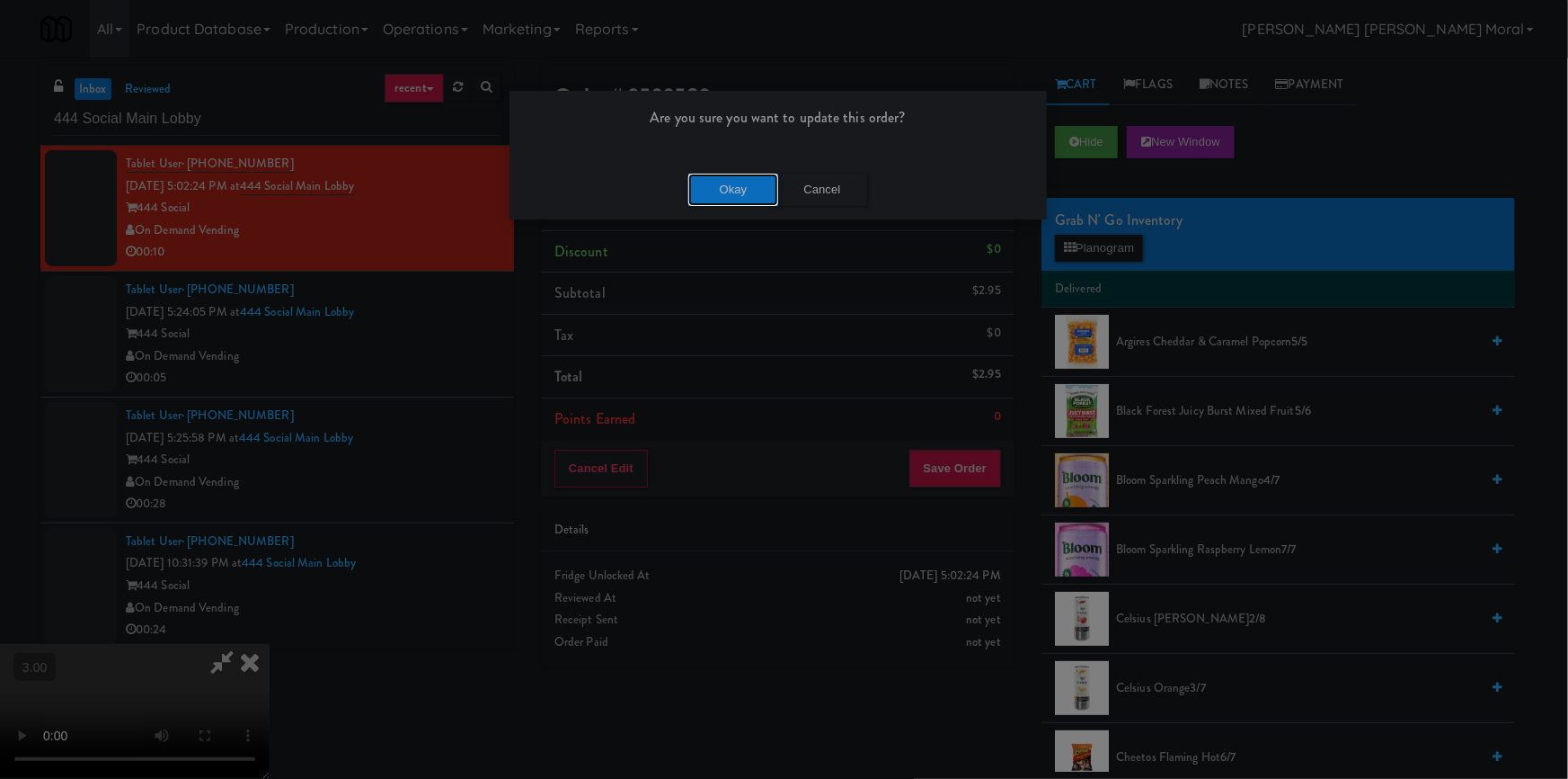
click at [705, 195] on button "Okay" at bounding box center [732, 189] width 89 height 32
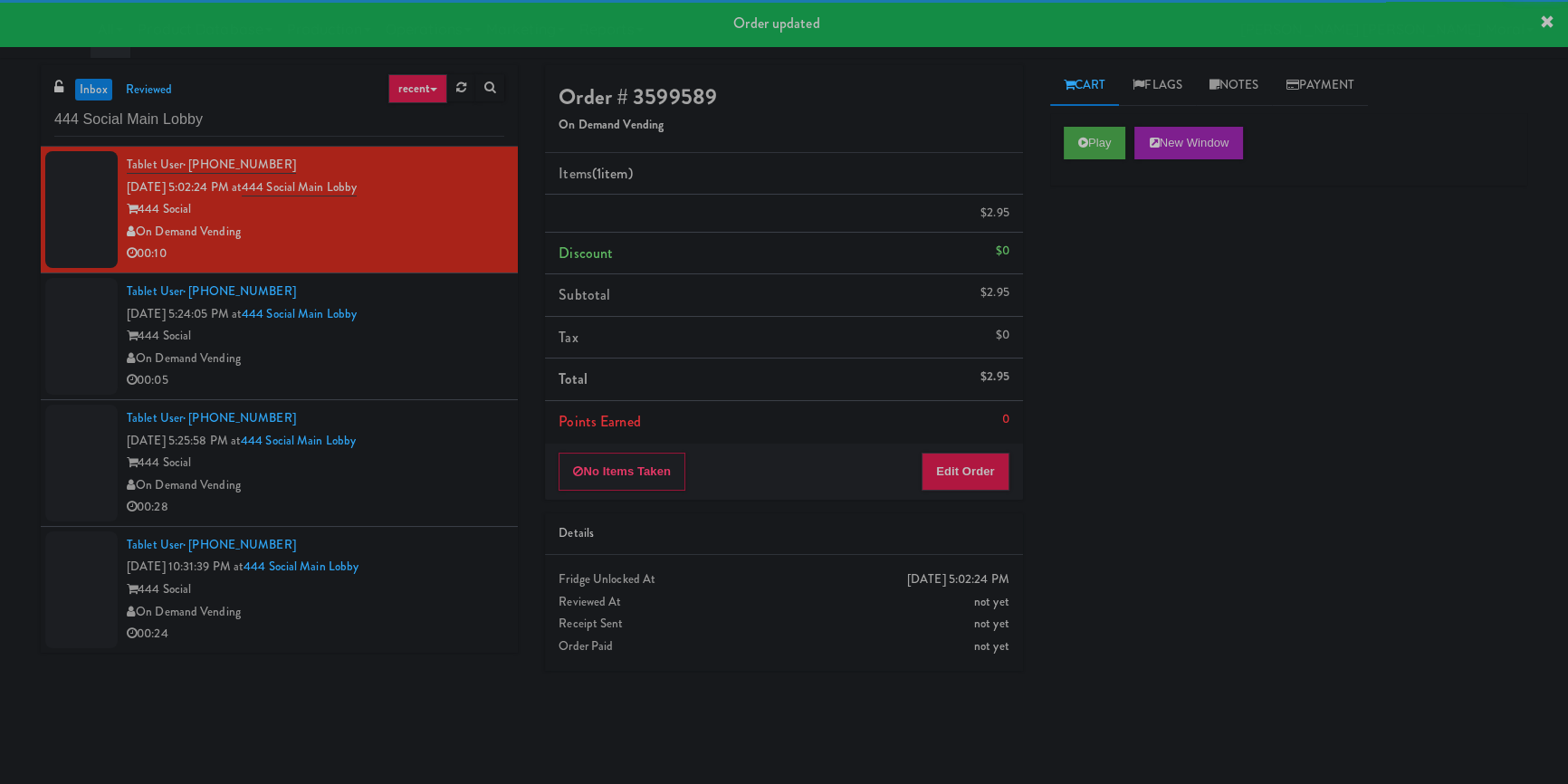
click at [475, 374] on div "Tablet User · (224) 595-8102 [DATE] 5:24:05 PM at 444 Social Main Lobby 444 Soc…" at bounding box center [315, 336] width 377 height 111
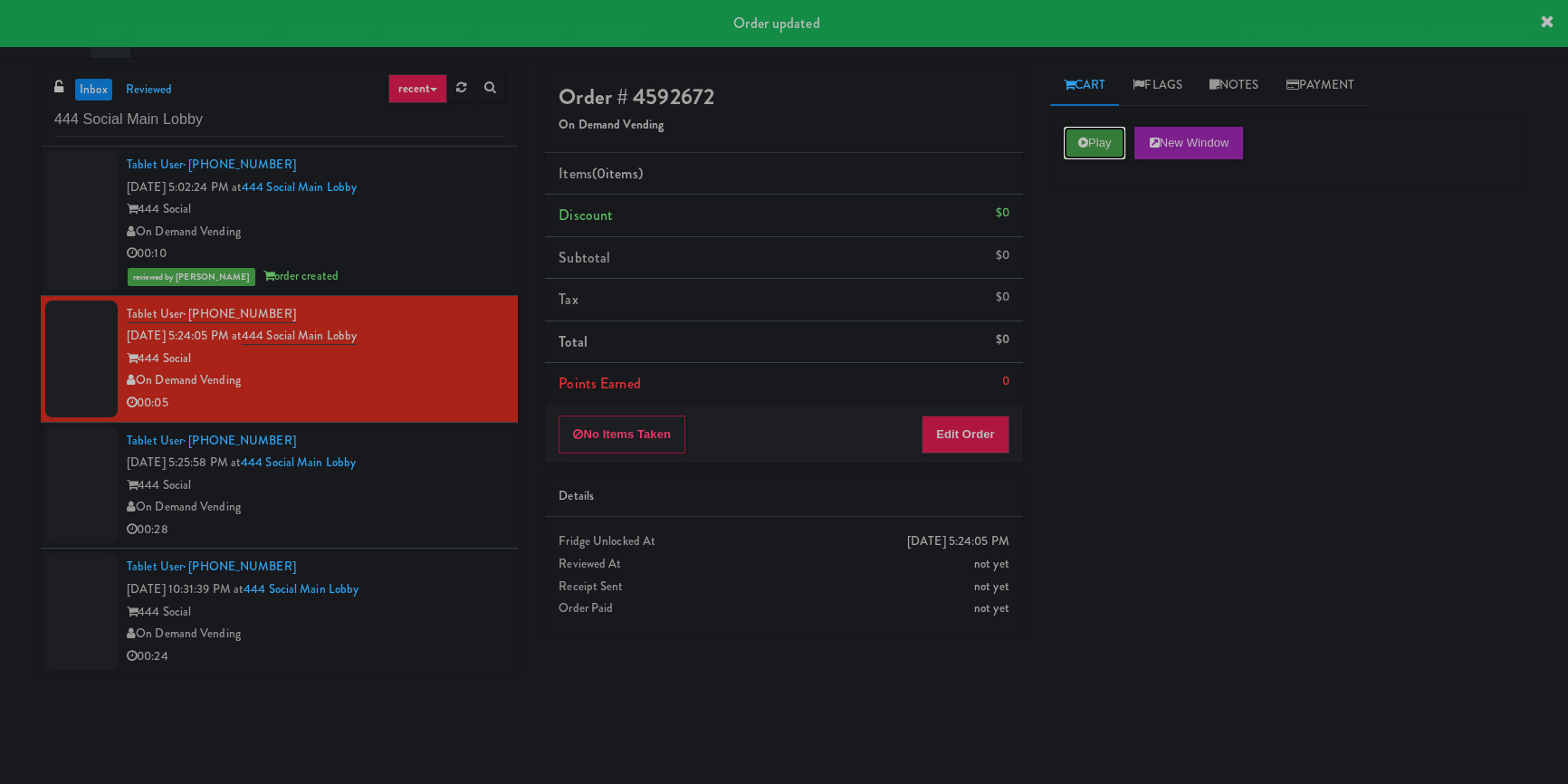
click at [1078, 152] on button "Play" at bounding box center [1095, 143] width 62 height 33
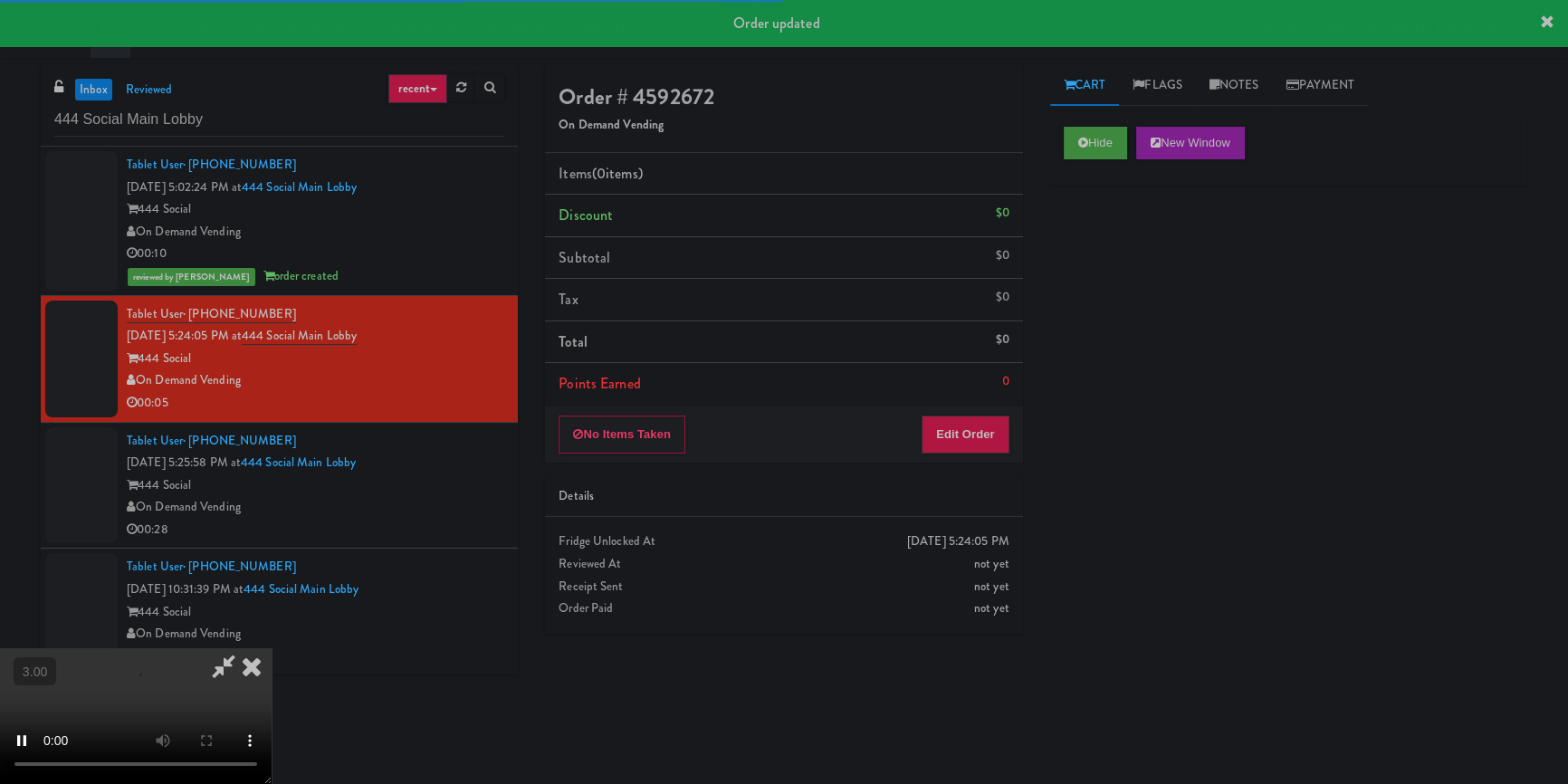
click at [1078, 253] on div "Hide New Window Primary Flag Clear Flag if unable to determine what was taken o…" at bounding box center [1290, 452] width 477 height 679
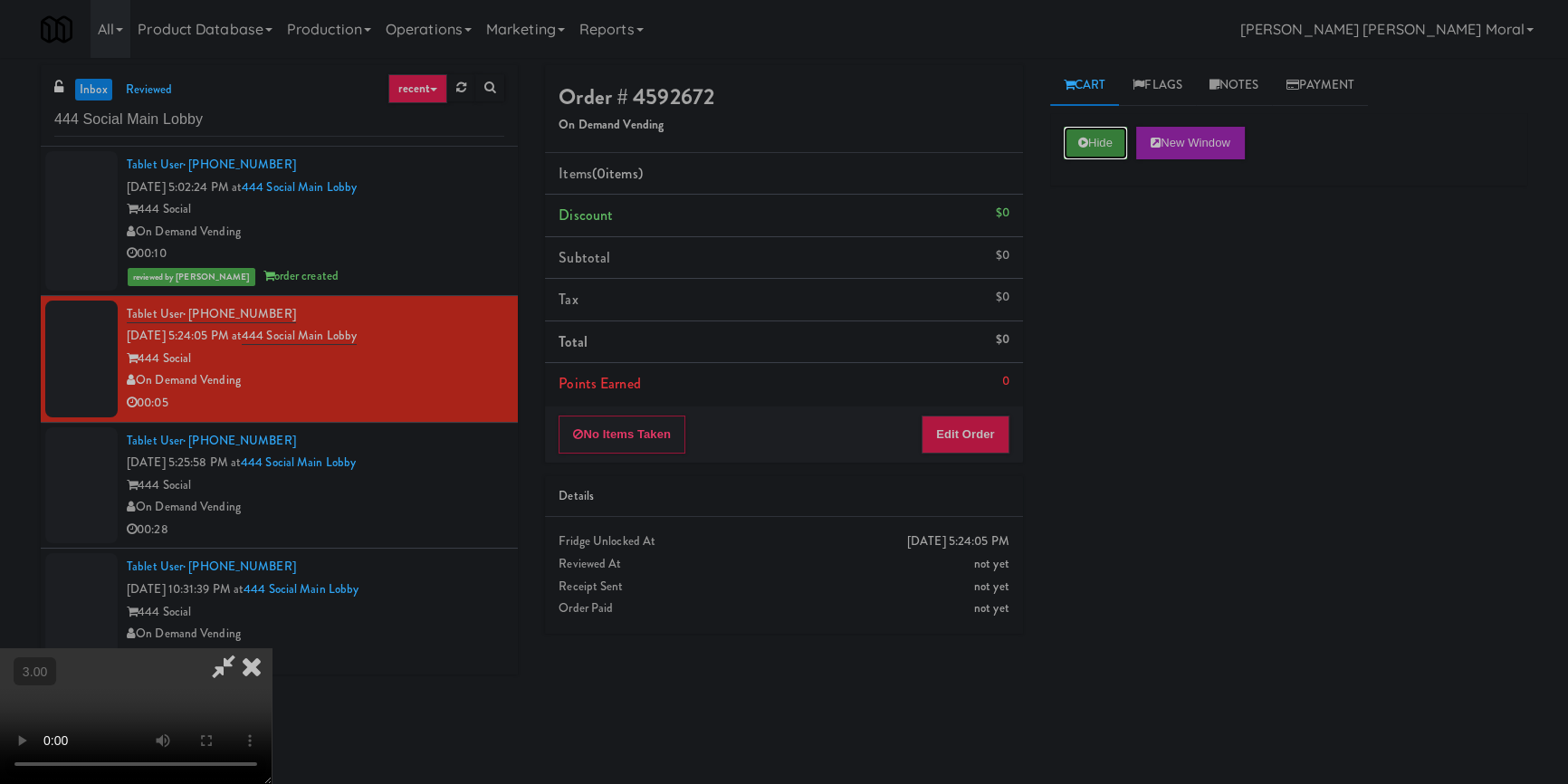
click at [1079, 137] on icon at bounding box center [1084, 143] width 10 height 12
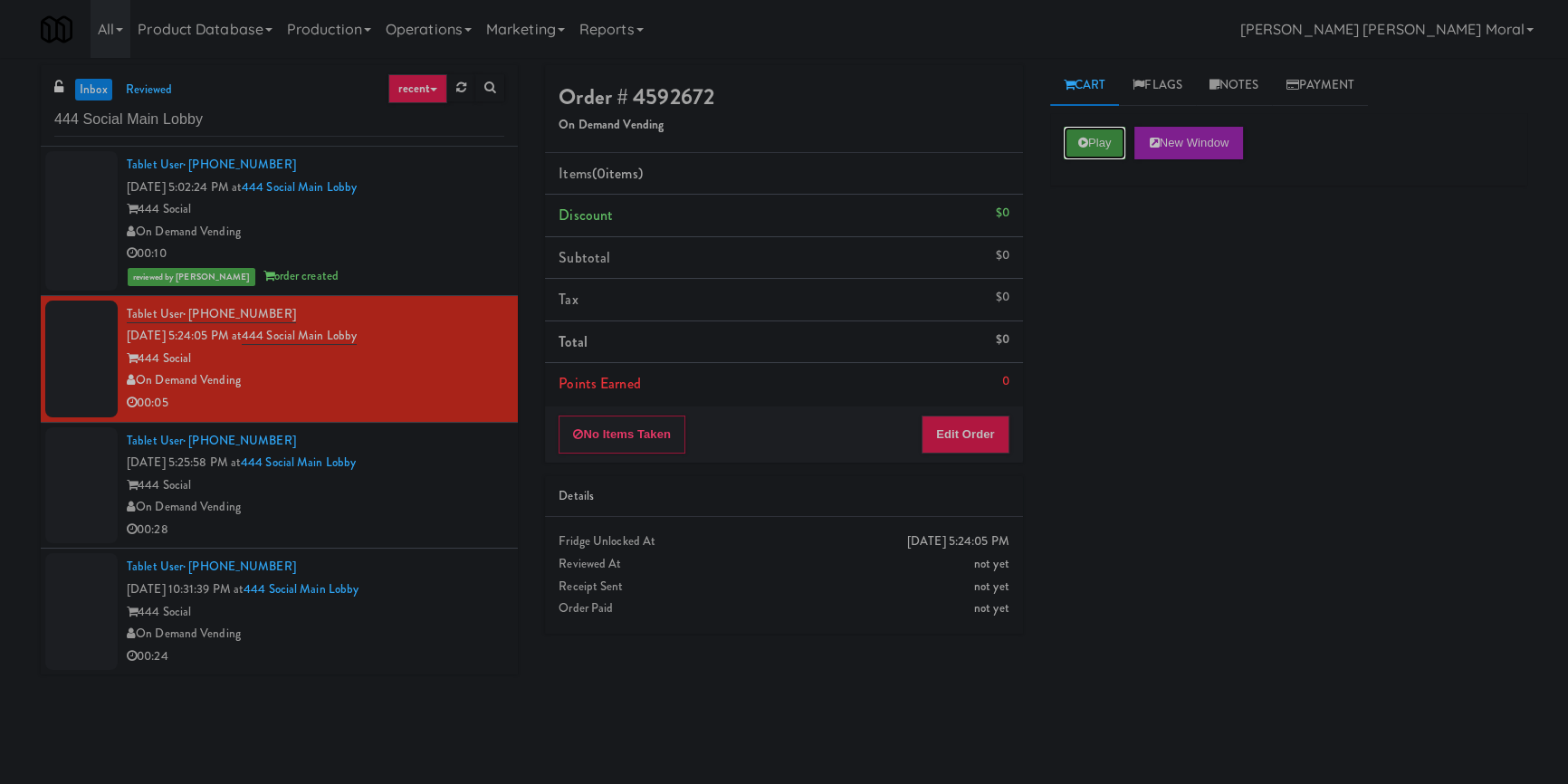
click at [1079, 137] on icon at bounding box center [1084, 143] width 10 height 12
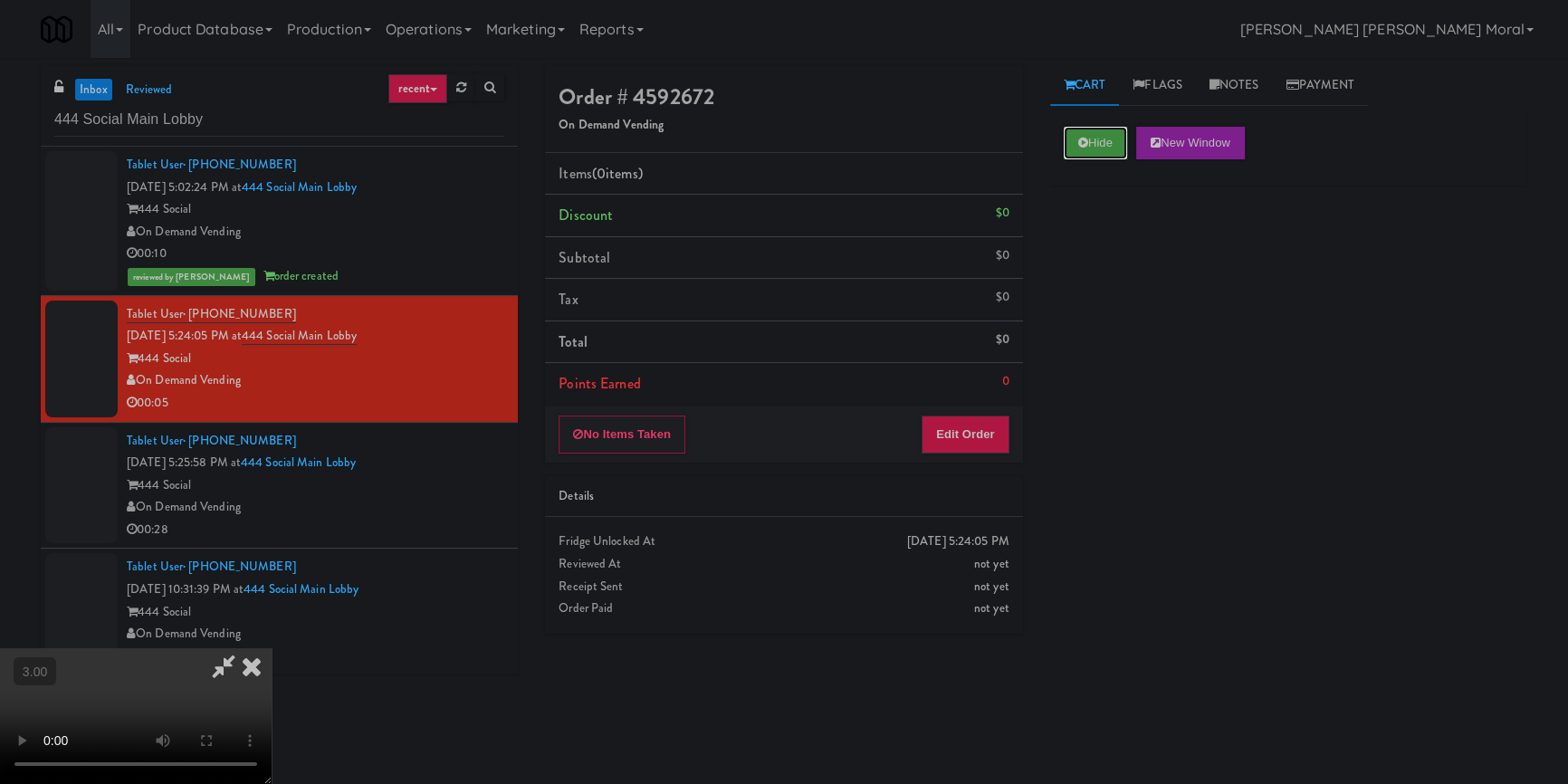
scroll to position [6, 0]
click at [953, 446] on button "Edit Order" at bounding box center [966, 435] width 88 height 38
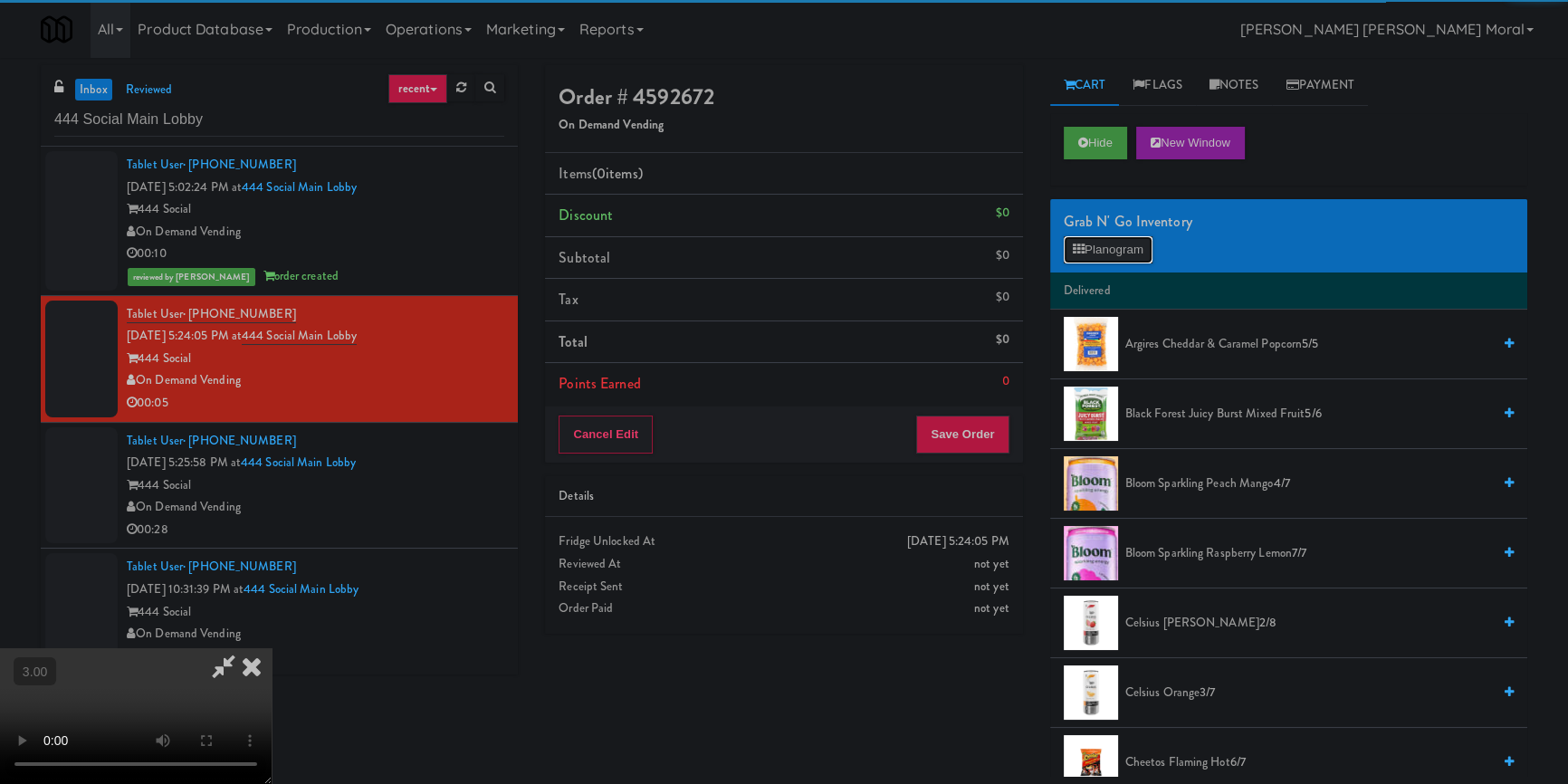
click at [1092, 253] on button "Planogram" at bounding box center [1108, 249] width 89 height 27
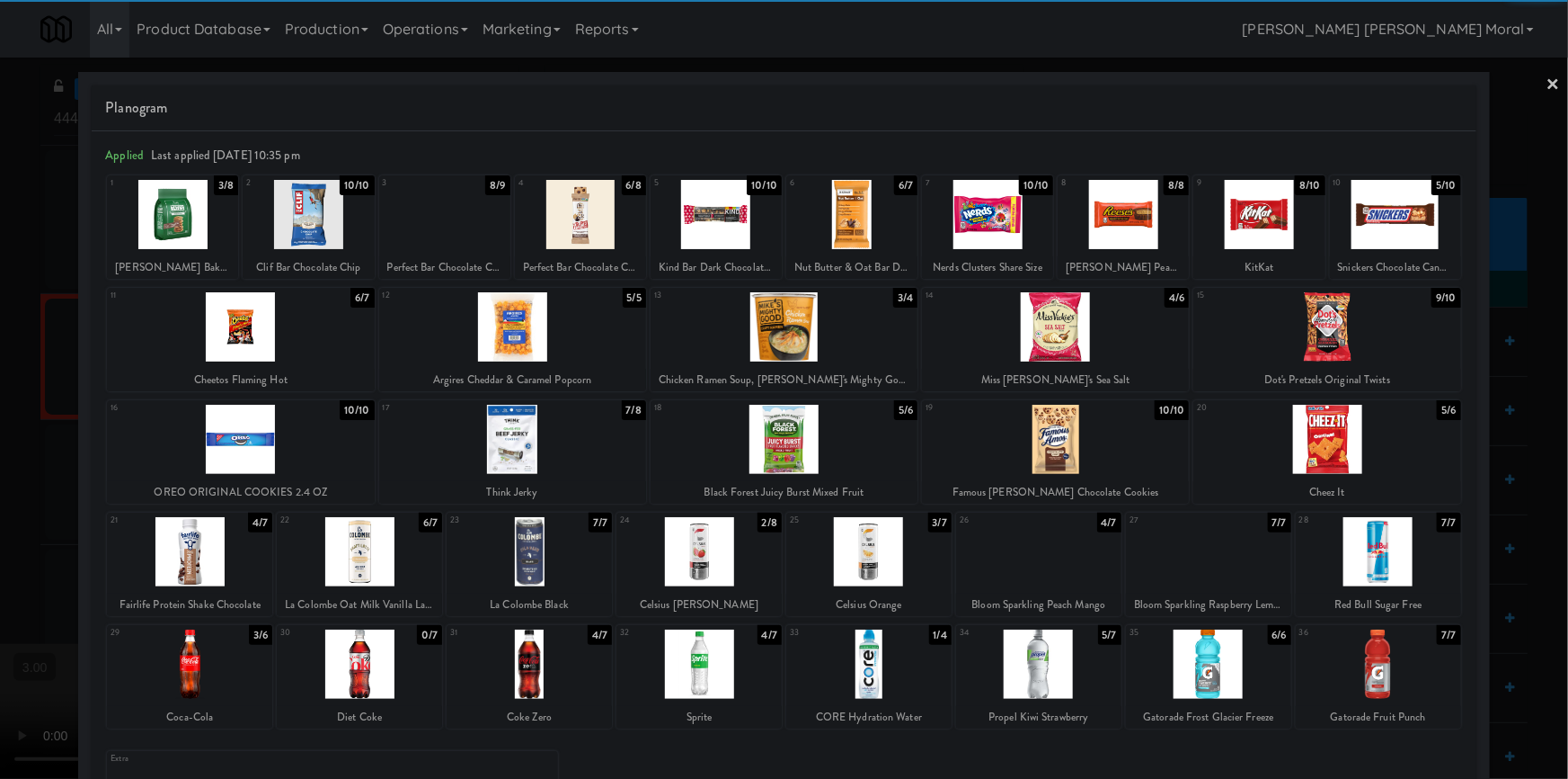
click at [540, 671] on div at bounding box center [529, 664] width 165 height 69
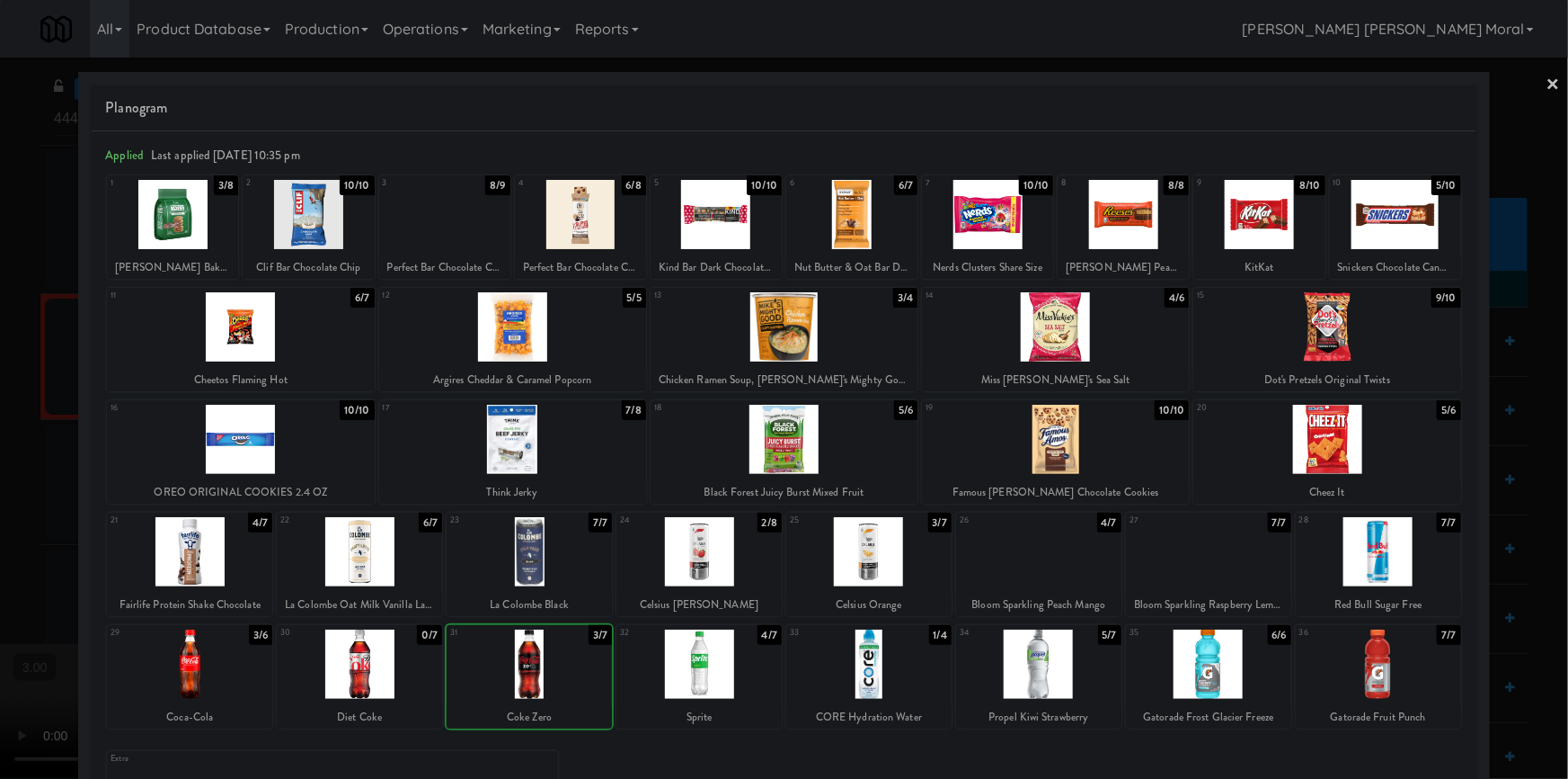
click at [0, 448] on div at bounding box center [784, 390] width 1568 height 779
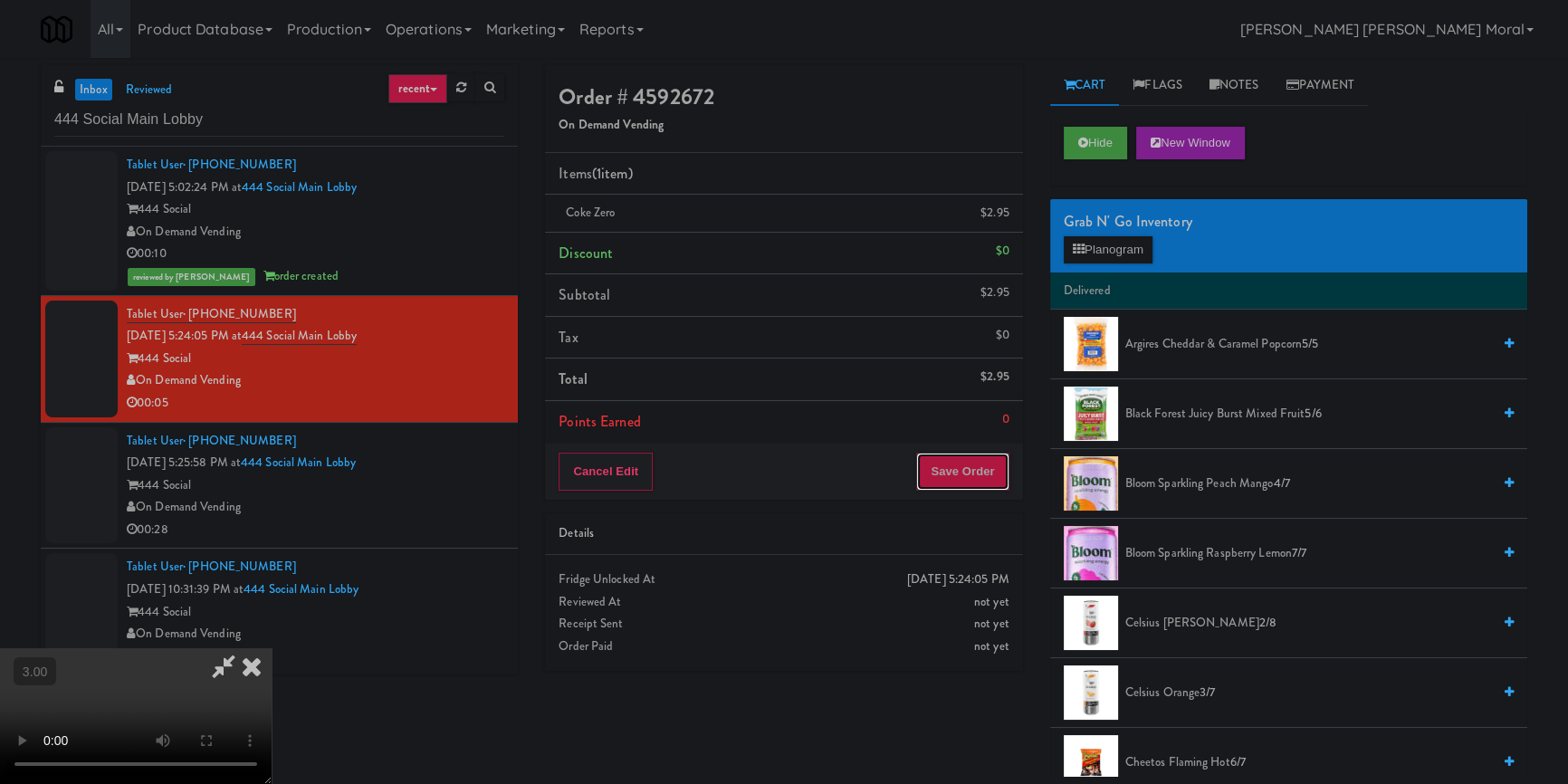
click at [969, 461] on button "Save Order" at bounding box center [962, 471] width 92 height 38
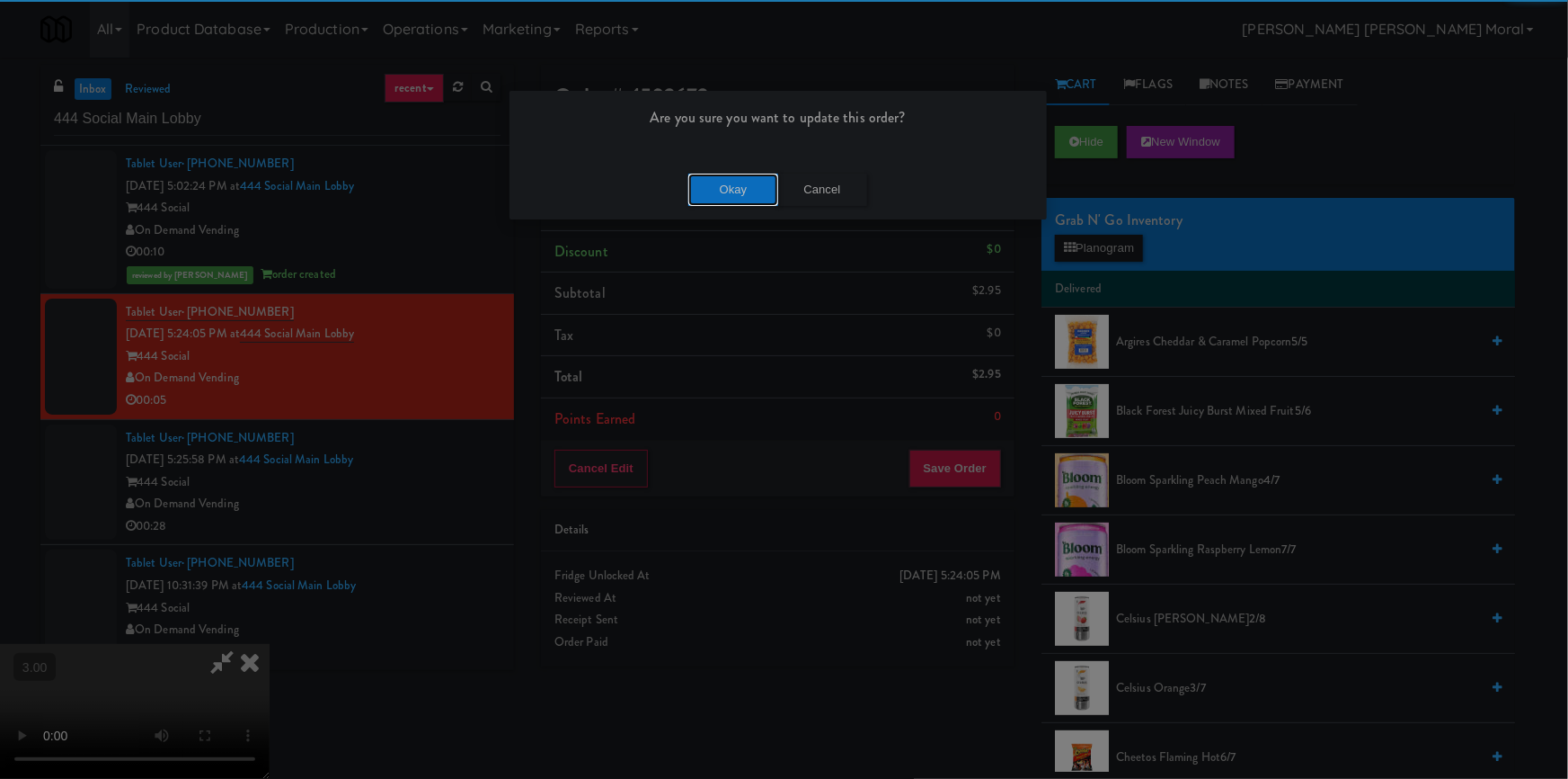
click at [744, 184] on button "Okay" at bounding box center [732, 189] width 89 height 32
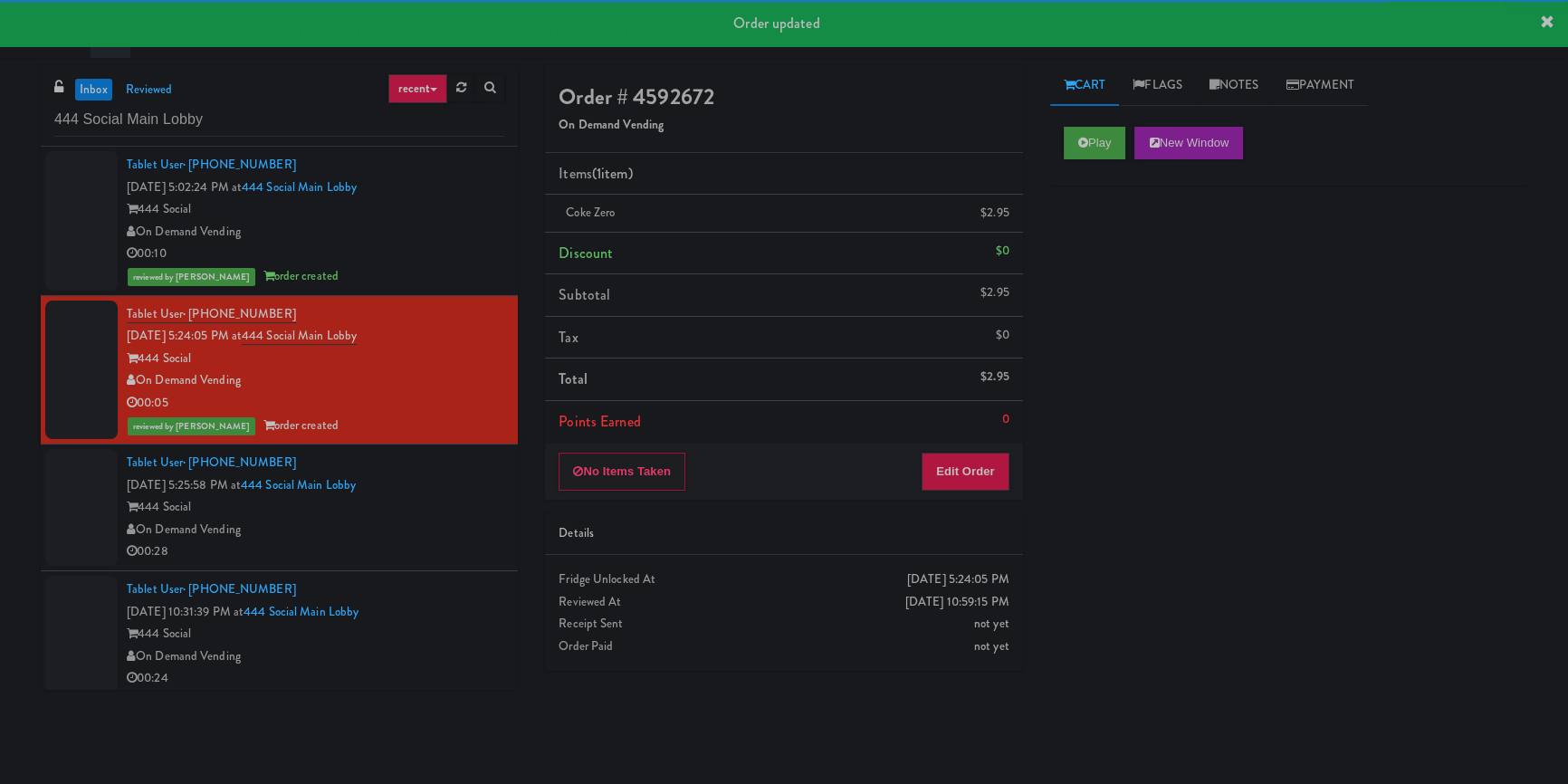
scroll to position [7, 0]
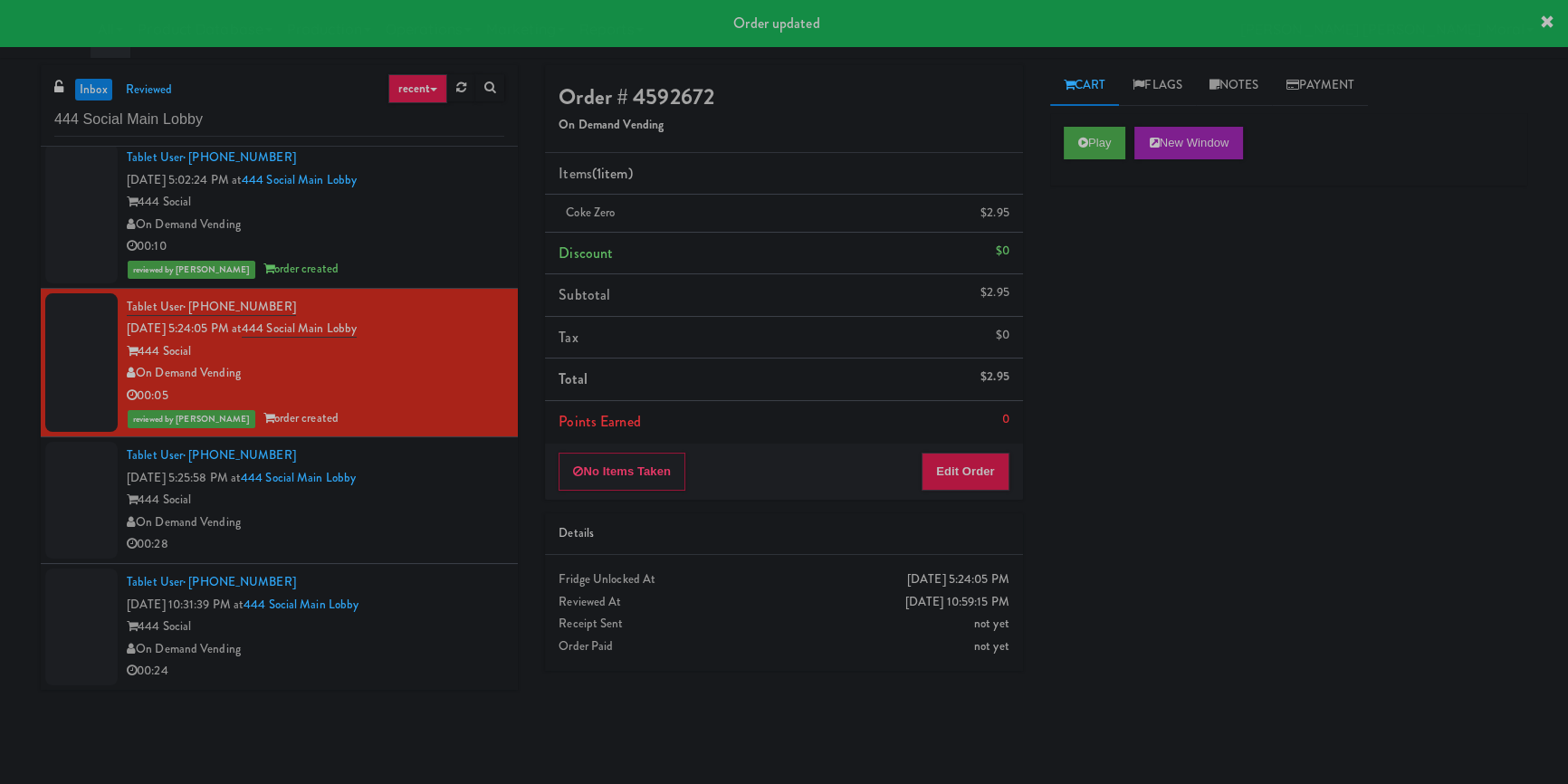
click at [462, 470] on div "Tablet User · (224) 436-3734 [DATE] 5:25:58 PM at 444 Social Main Lobby 444 Soc…" at bounding box center [315, 500] width 377 height 111
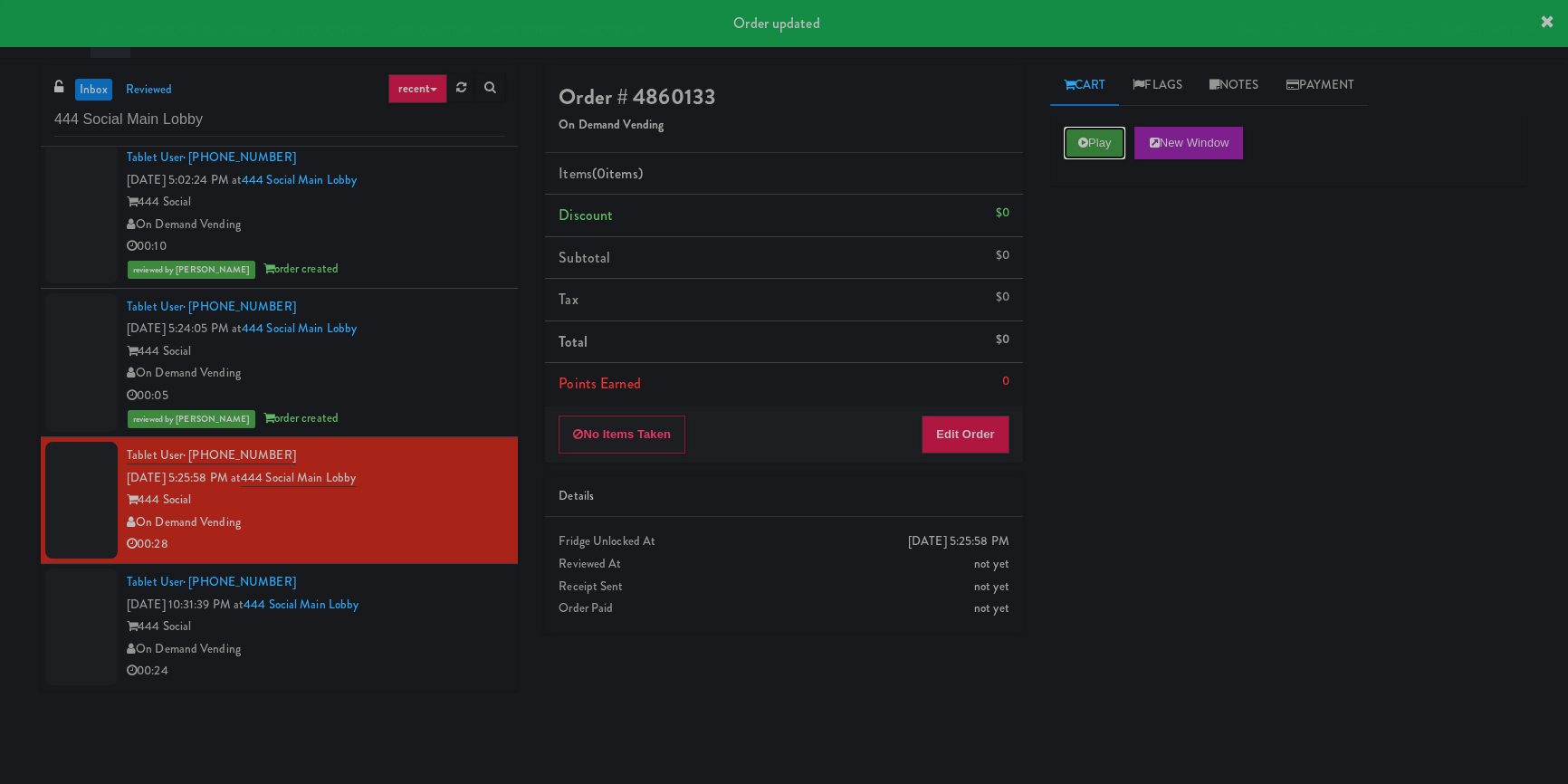
click at [1101, 132] on button "Play" at bounding box center [1095, 143] width 62 height 33
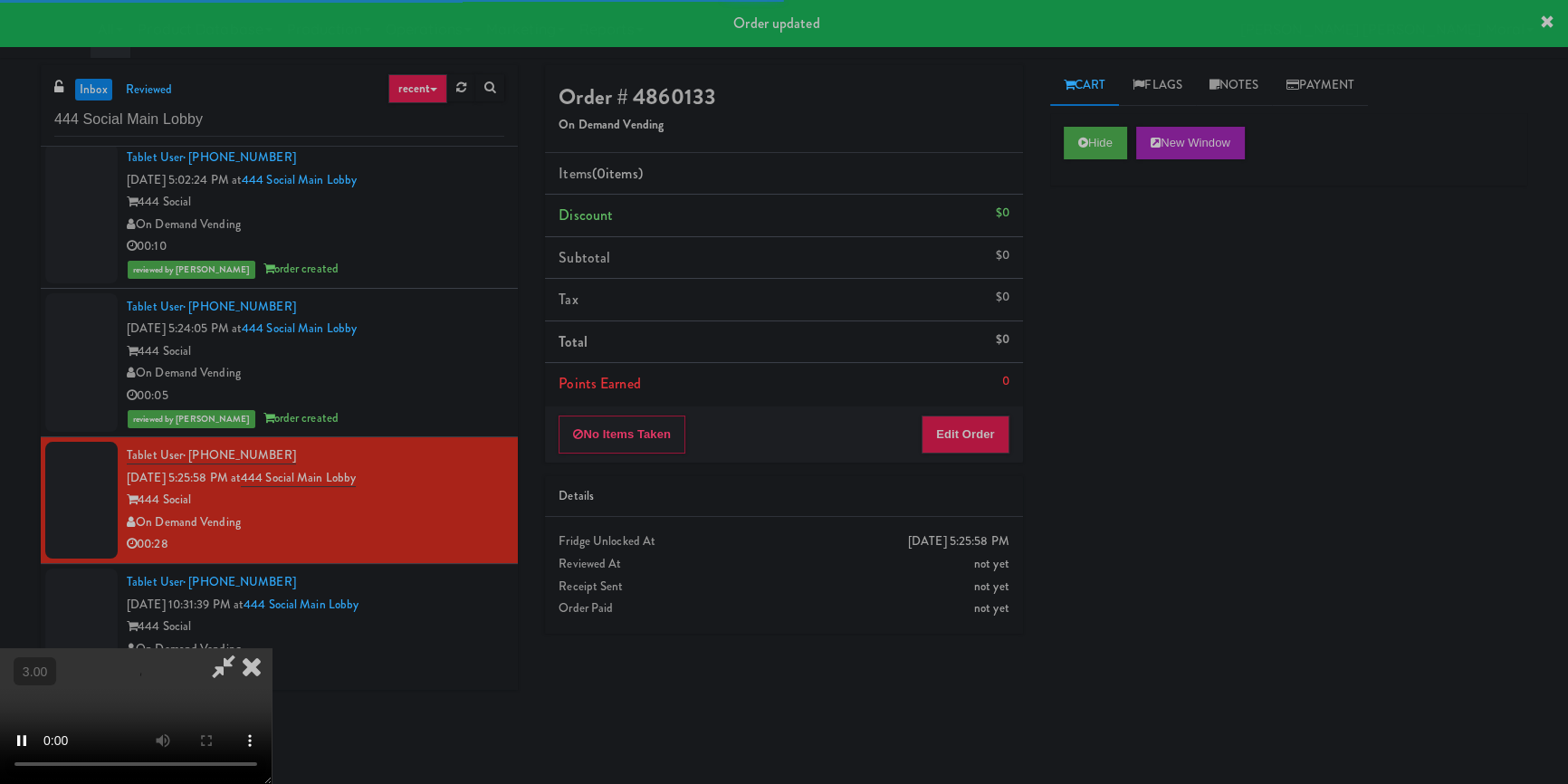
click at [1066, 371] on div "Hide New Window Primary Flag Clear Flag if unable to determine what was taken o…" at bounding box center [1290, 452] width 477 height 679
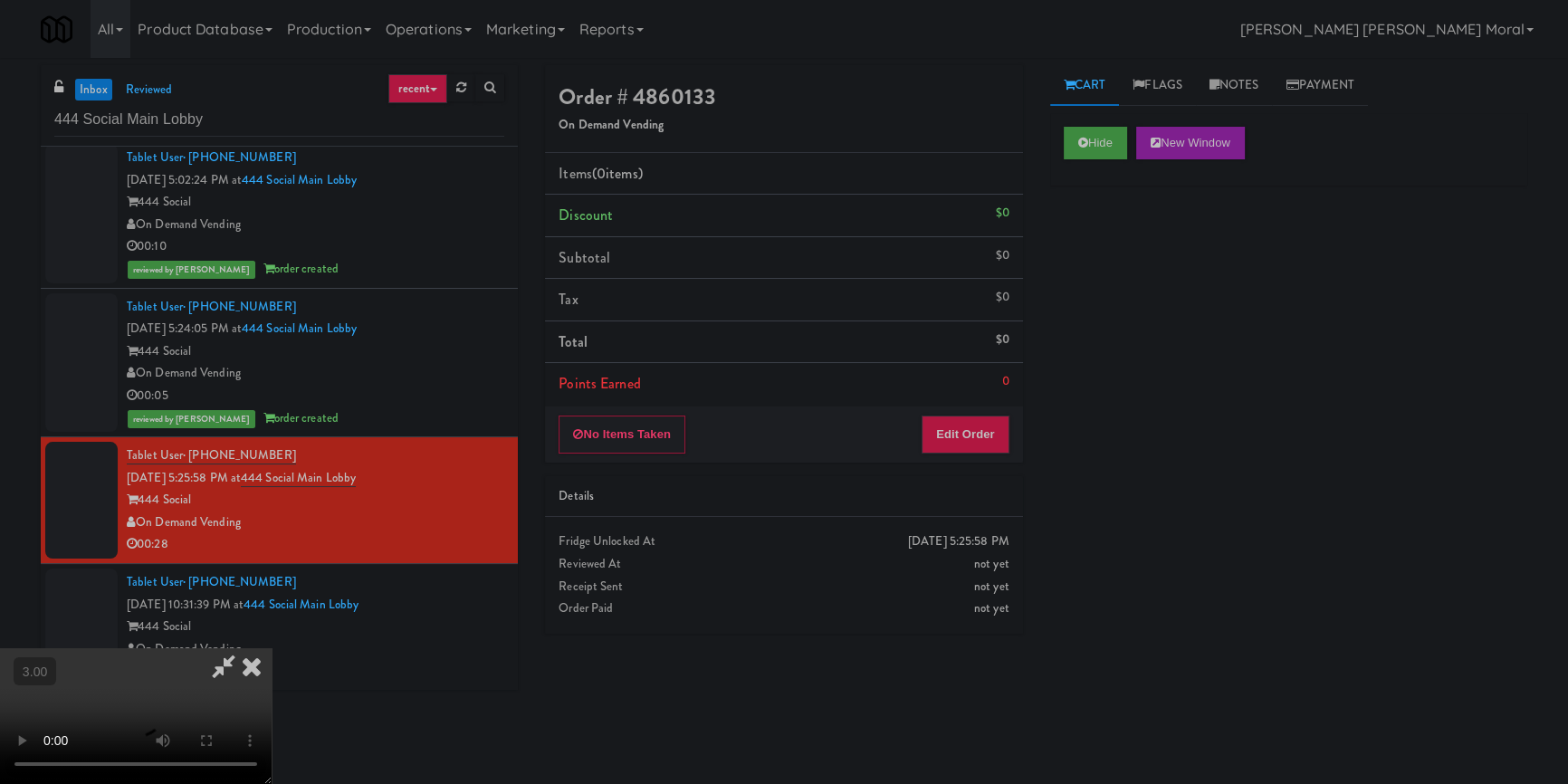
scroll to position [89, 0]
click at [271, 648] on video at bounding box center [136, 716] width 271 height 136
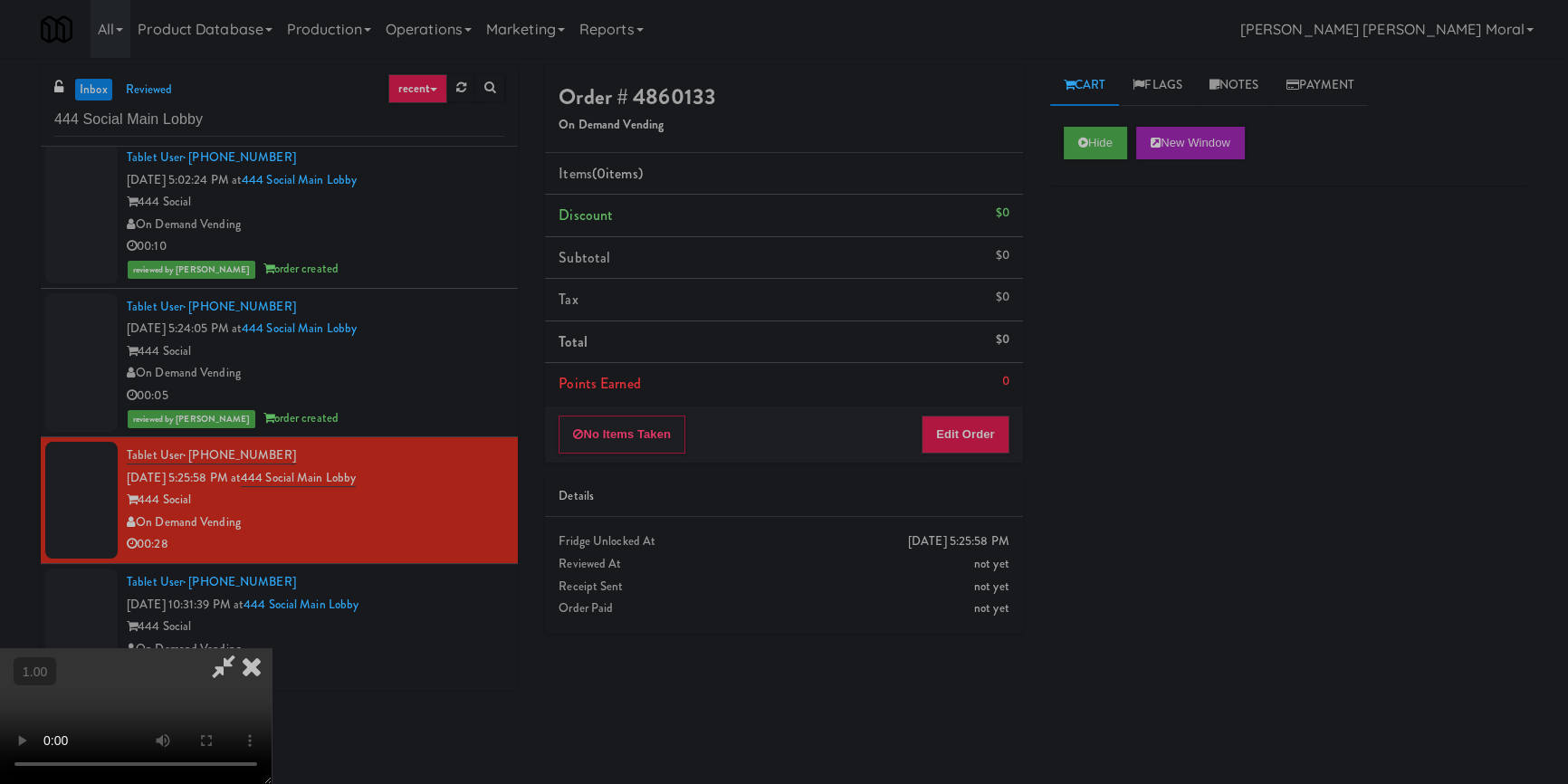
click at [271, 648] on video at bounding box center [136, 716] width 271 height 136
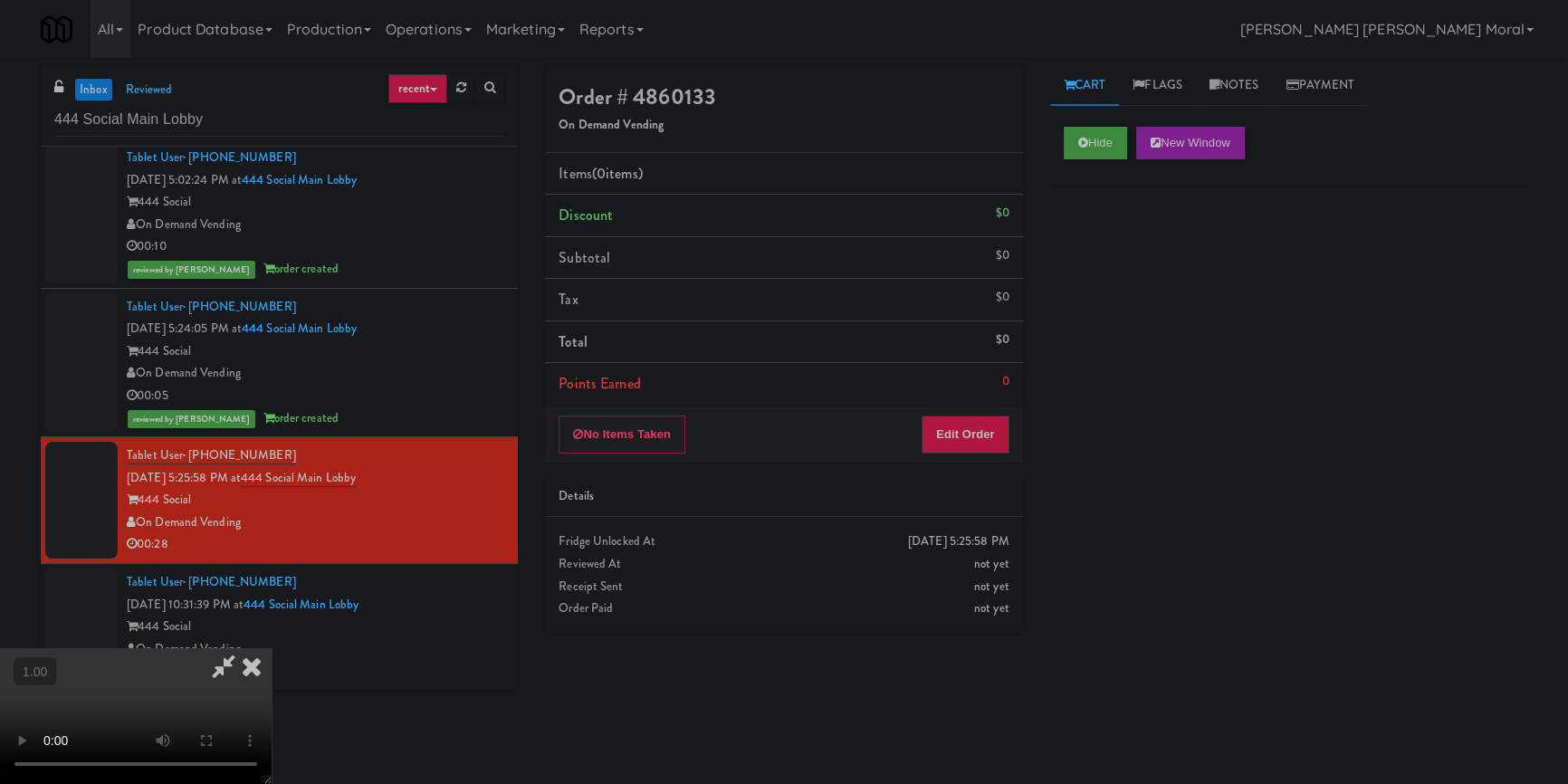
click at [271, 648] on video at bounding box center [136, 716] width 271 height 136
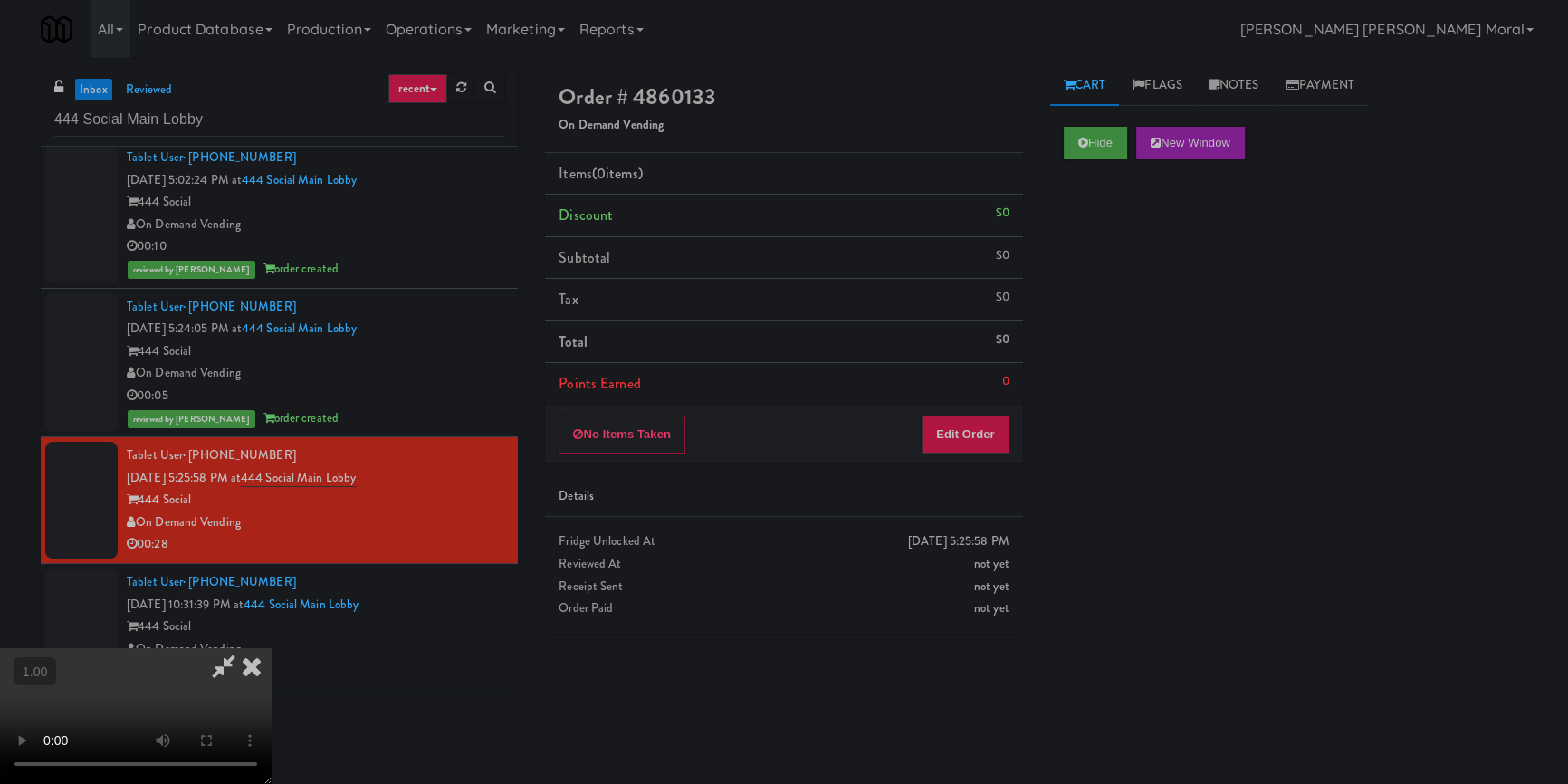
click at [271, 648] on video at bounding box center [136, 716] width 271 height 136
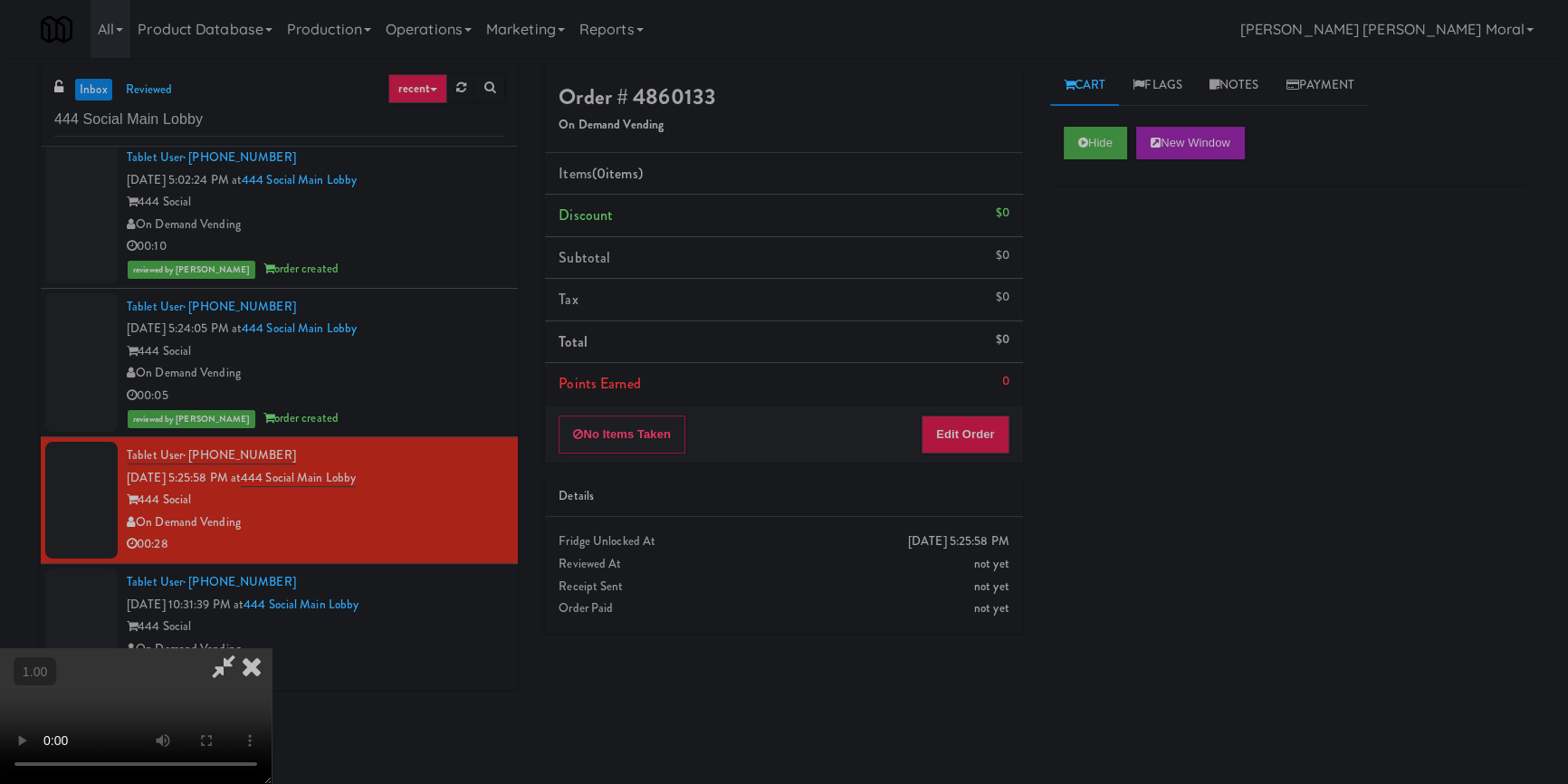
scroll to position [0, 0]
click at [271, 648] on icon at bounding box center [252, 666] width 40 height 37
